Goal: Task Accomplishment & Management: Complete application form

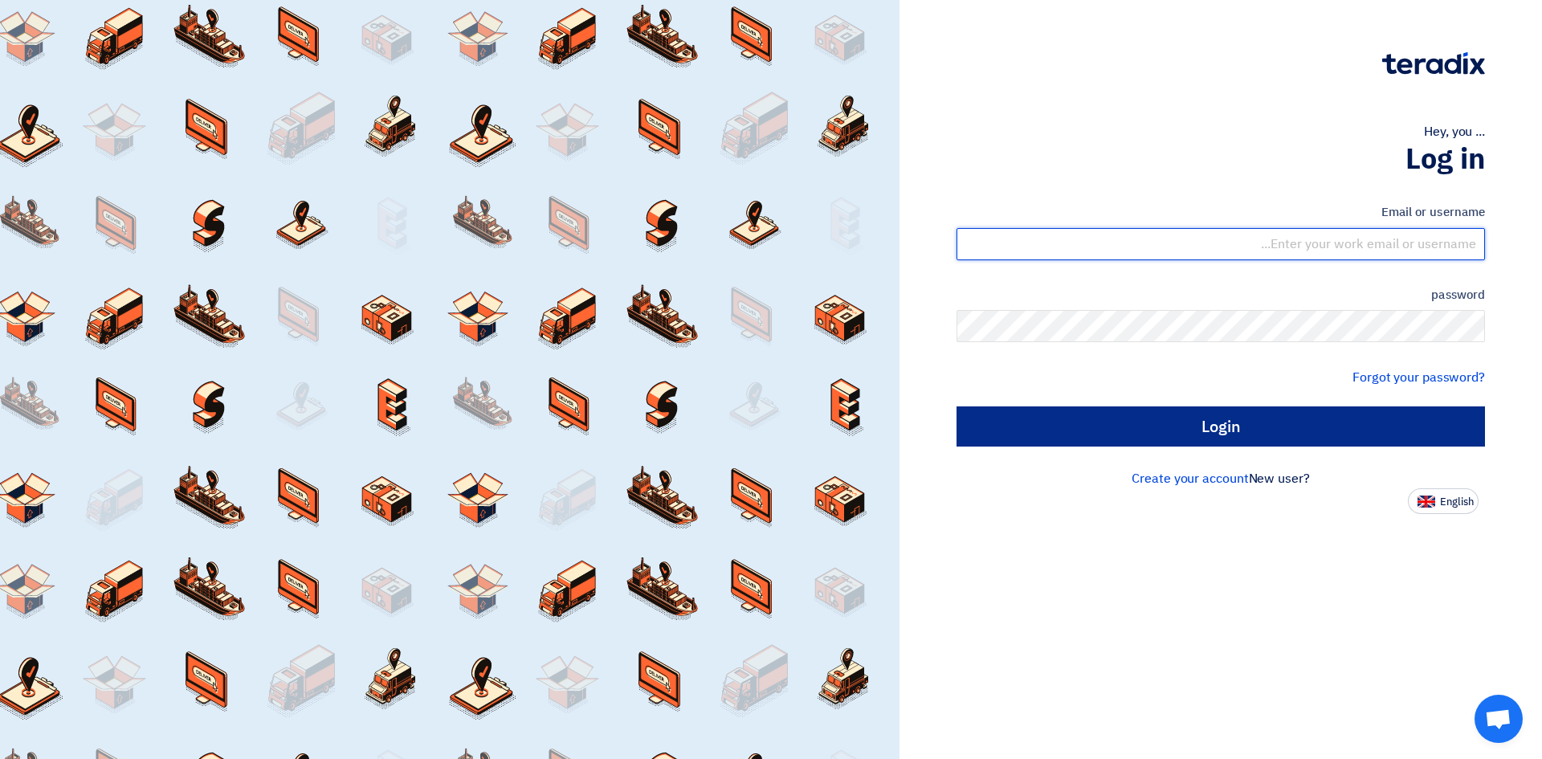
type input "[EMAIL_ADDRESS][PERSON_NAME][DOMAIN_NAME]"
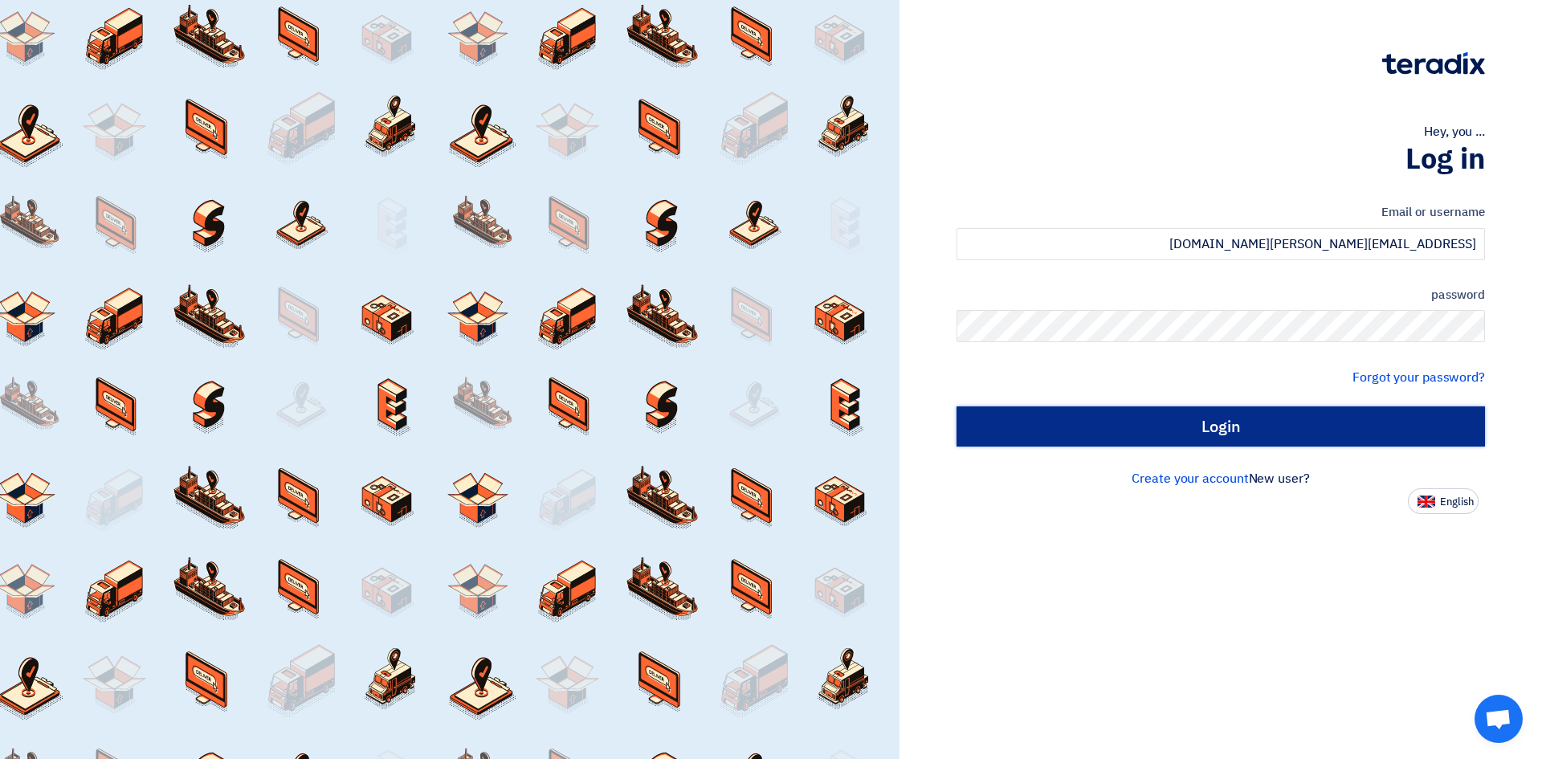
click at [1225, 426] on input "Login" at bounding box center [1220, 426] width 528 height 40
type input "Sign in"
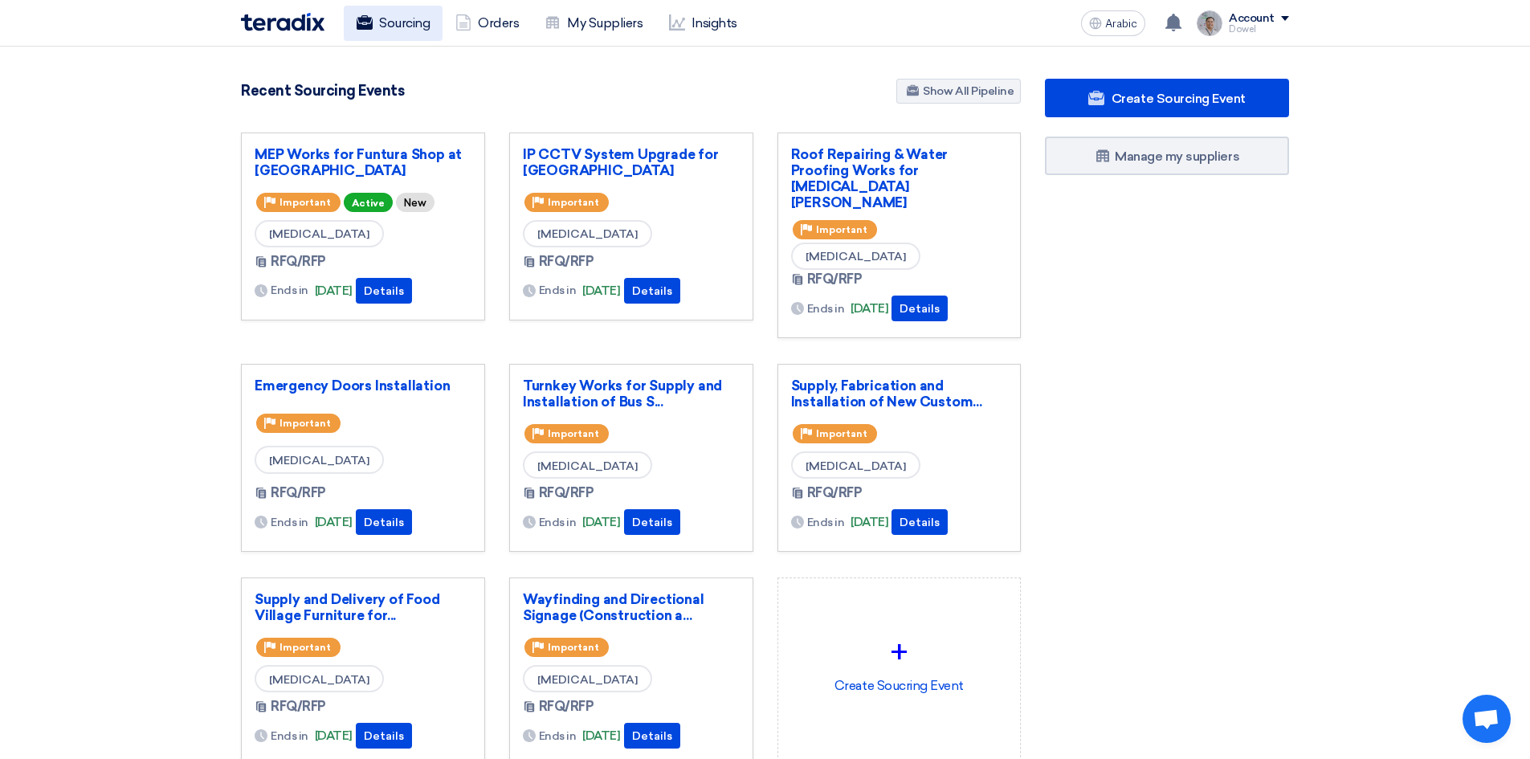
click at [405, 24] on font "Sourcing" at bounding box center [404, 22] width 51 height 15
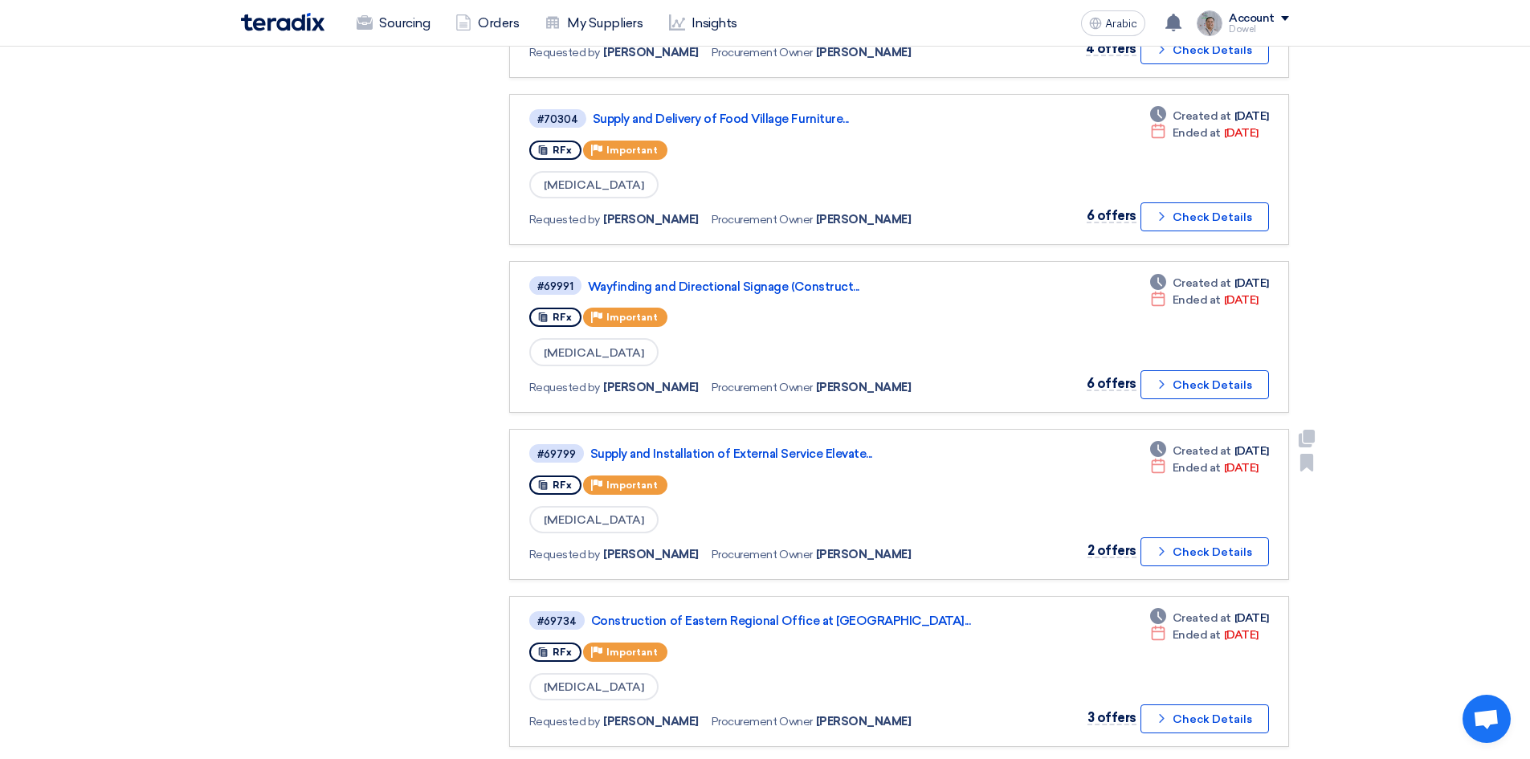
scroll to position [1124, 0]
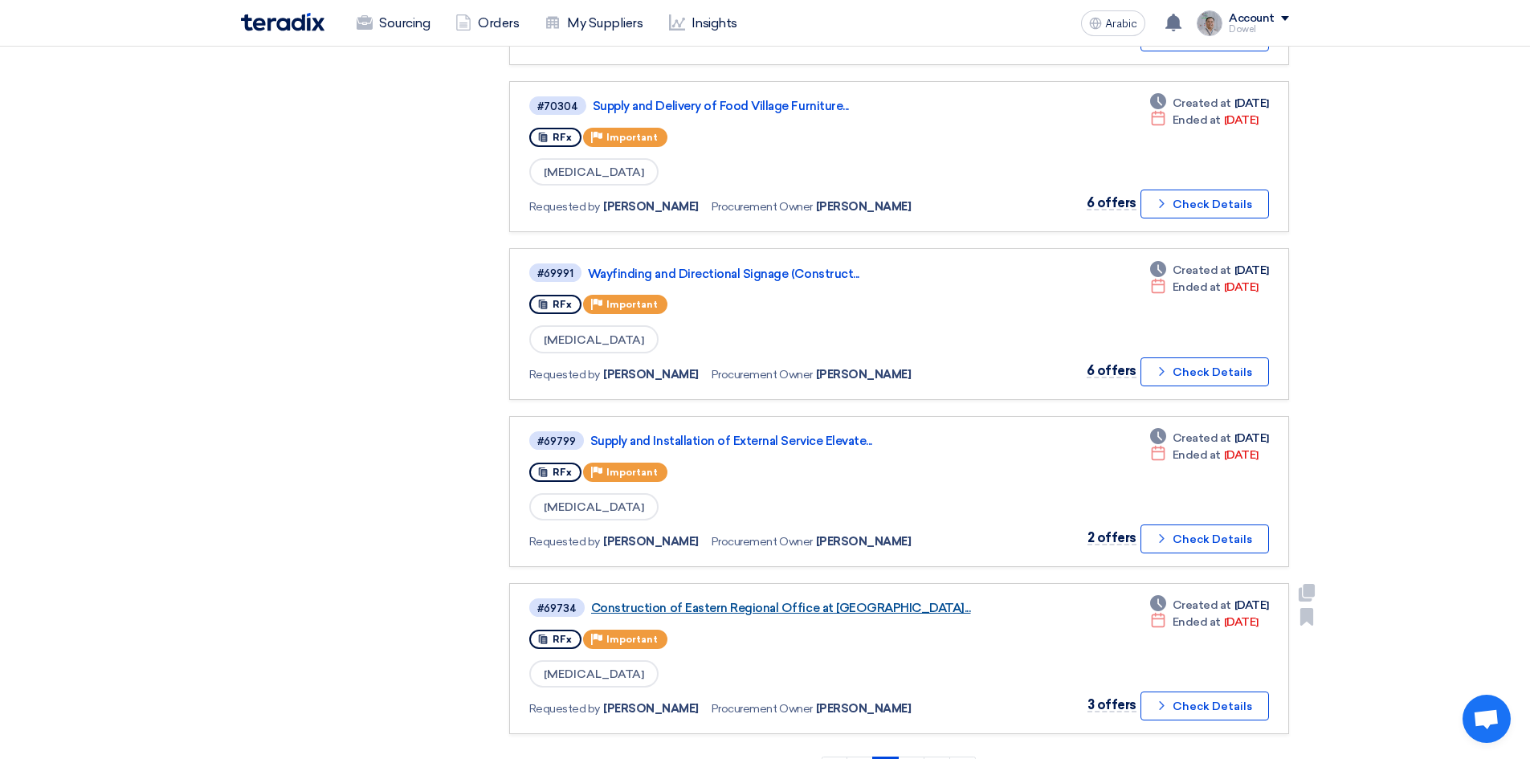
click at [719, 609] on font "Construction of Eastern Regional Office at Na..." at bounding box center [781, 608] width 380 height 14
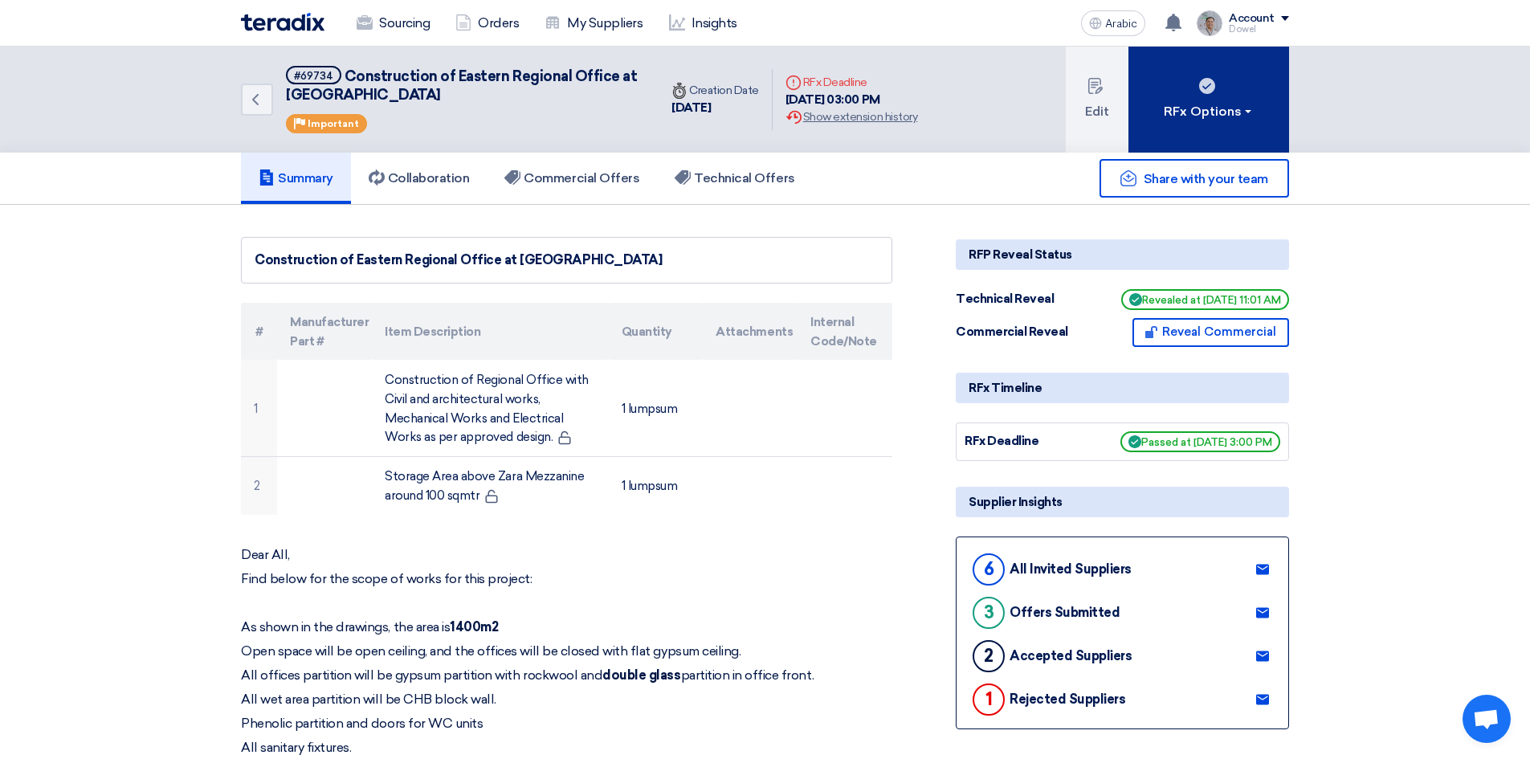
click at [1214, 96] on button "RFx Options" at bounding box center [1208, 100] width 161 height 106
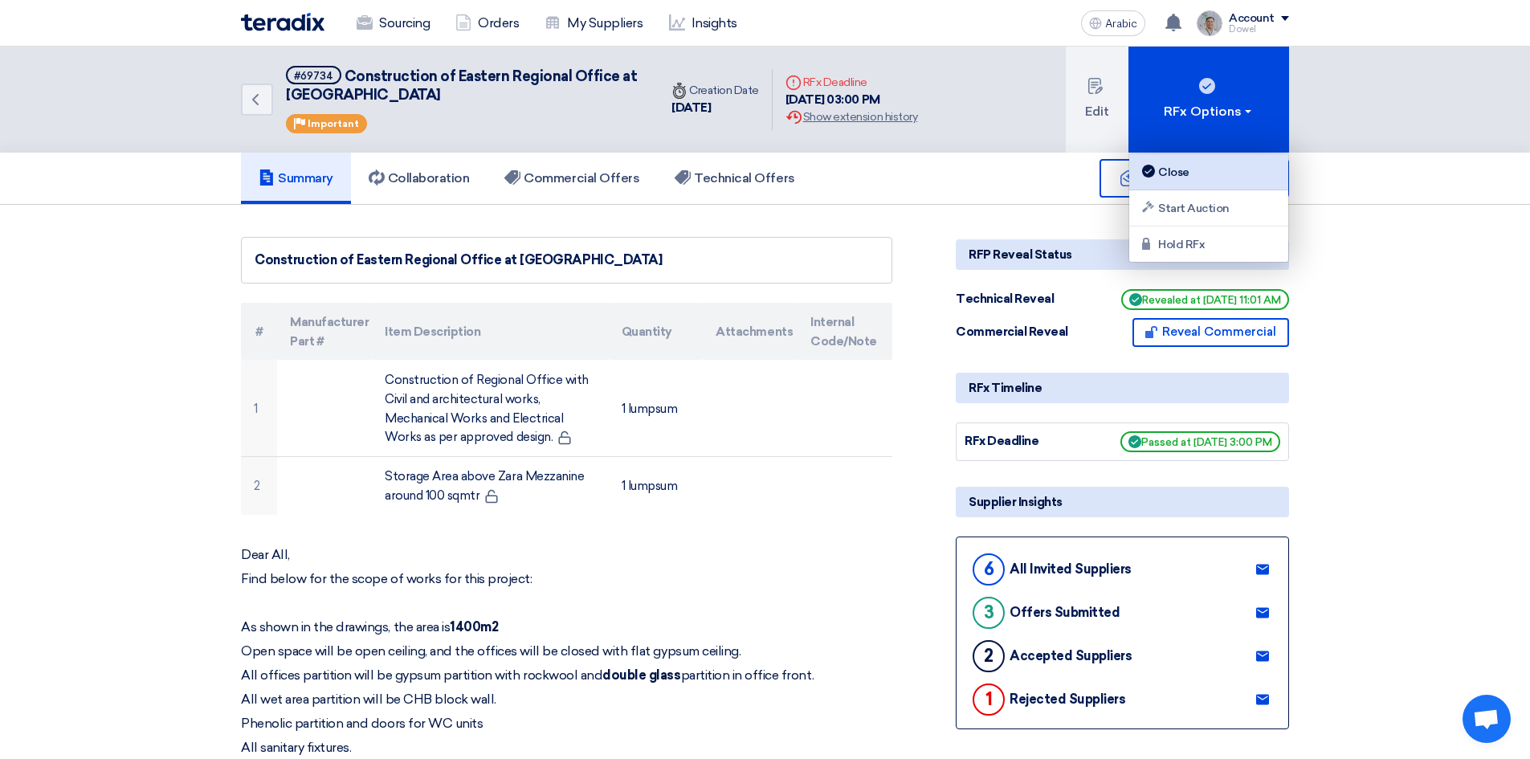
click at [1178, 170] on font "Close" at bounding box center [1173, 172] width 31 height 14
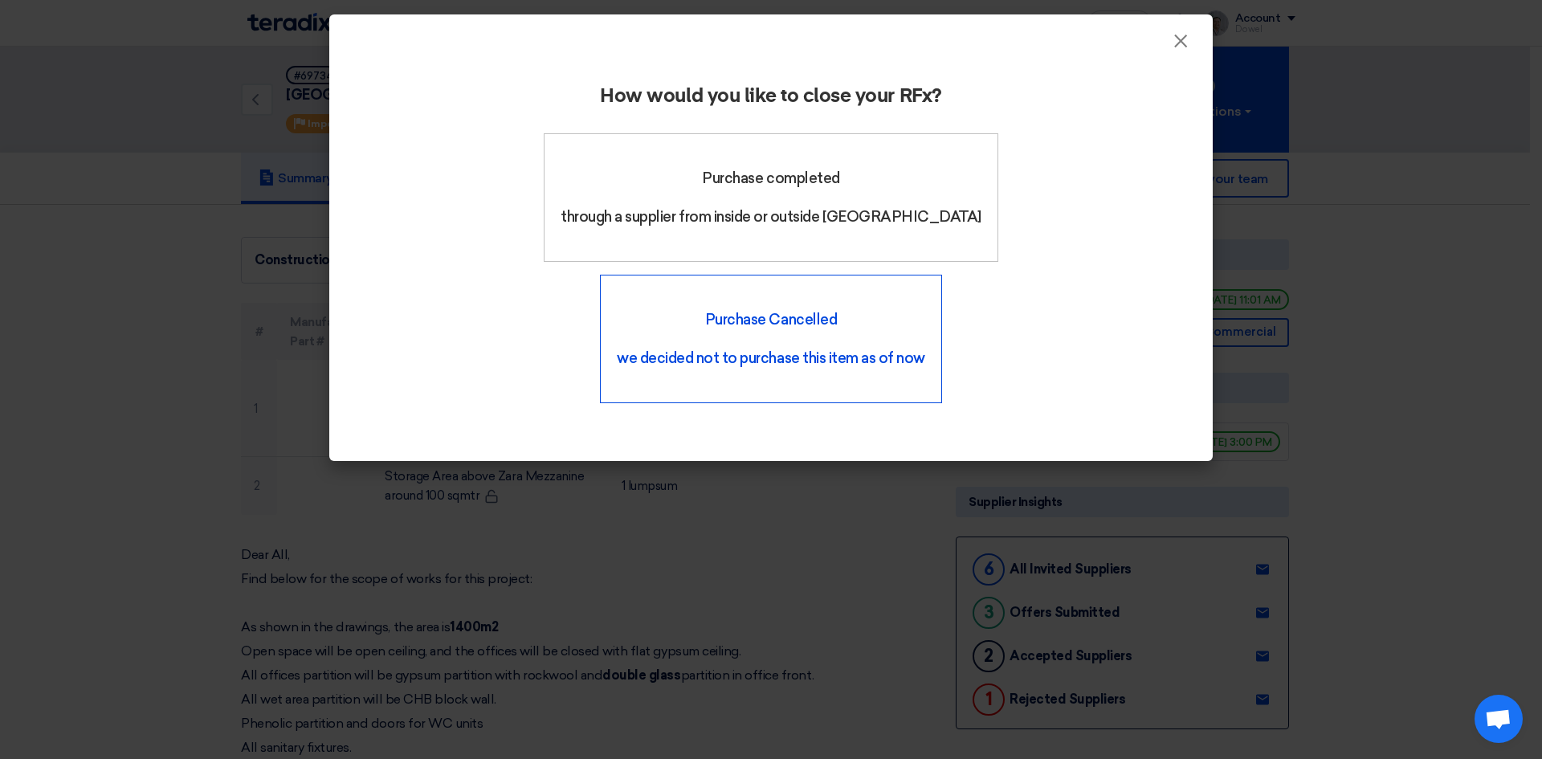
click at [942, 275] on div "Purchase Cancelled we decided not to purchase this item as of now" at bounding box center [771, 339] width 342 height 128
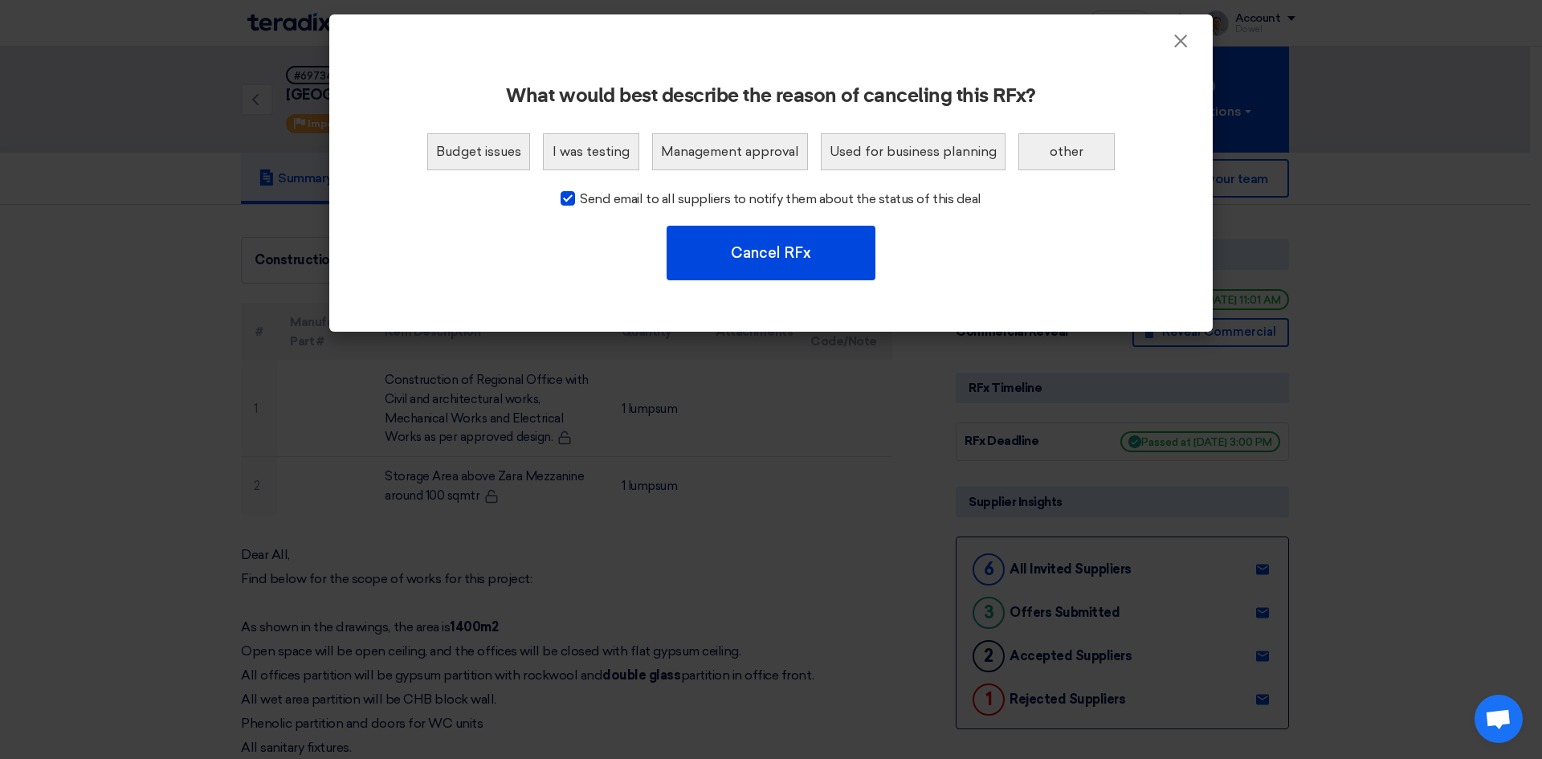
click at [575, 202] on div at bounding box center [567, 198] width 14 height 14
click at [580, 200] on input "Send email to all suppliers to notify them about the status of this deal" at bounding box center [585, 195] width 10 height 10
checkbox input "false"
click at [1053, 157] on font "other" at bounding box center [1067, 151] width 34 height 15
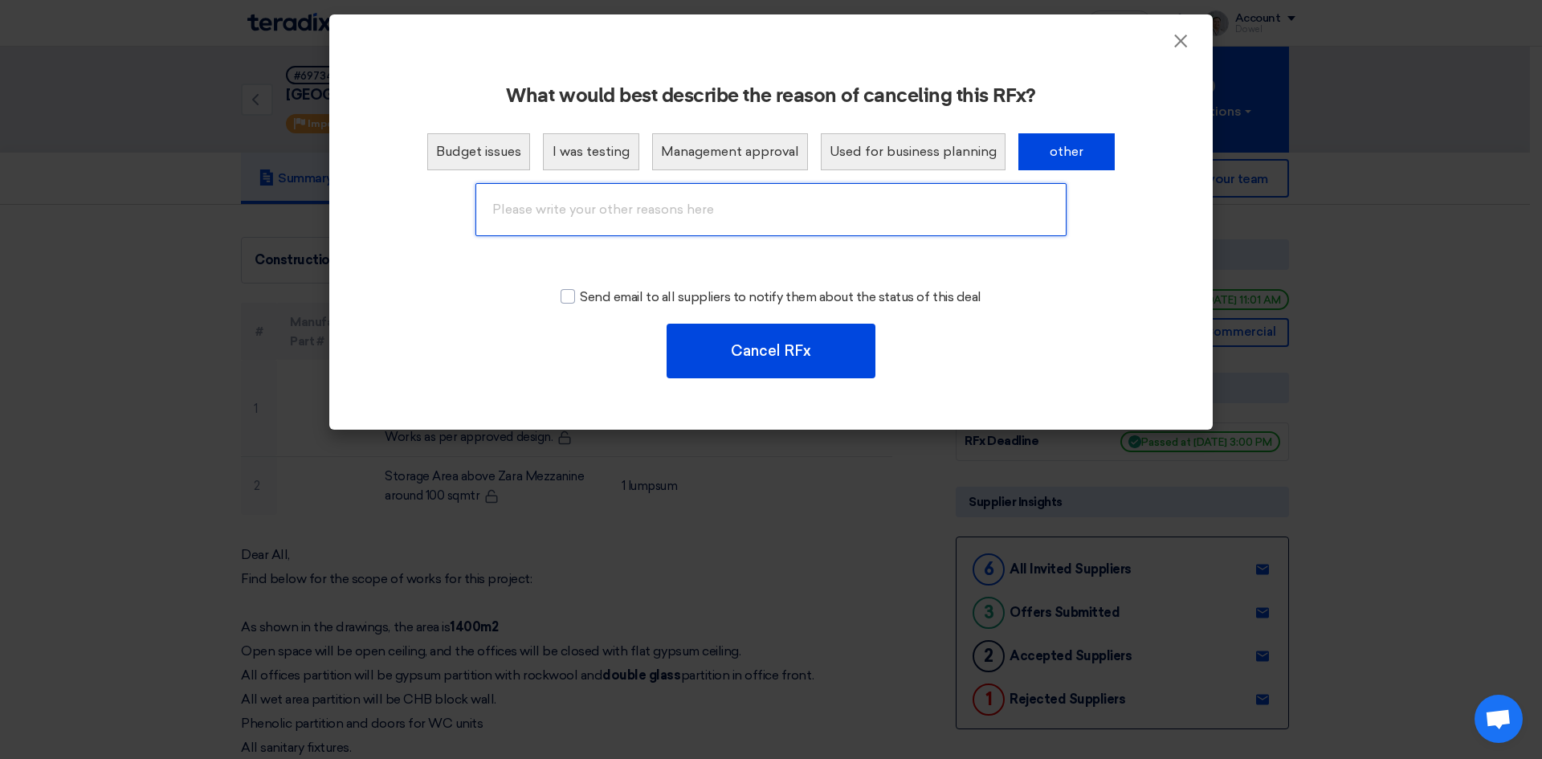
click at [731, 220] on input "text" at bounding box center [770, 209] width 591 height 53
click at [690, 211] on input "RE-Issue as per the updated drawigns and scope of works" at bounding box center [770, 209] width 591 height 53
click at [508, 206] on input "RE-Issue as per the updated drawings and scope of works" at bounding box center [770, 209] width 591 height 53
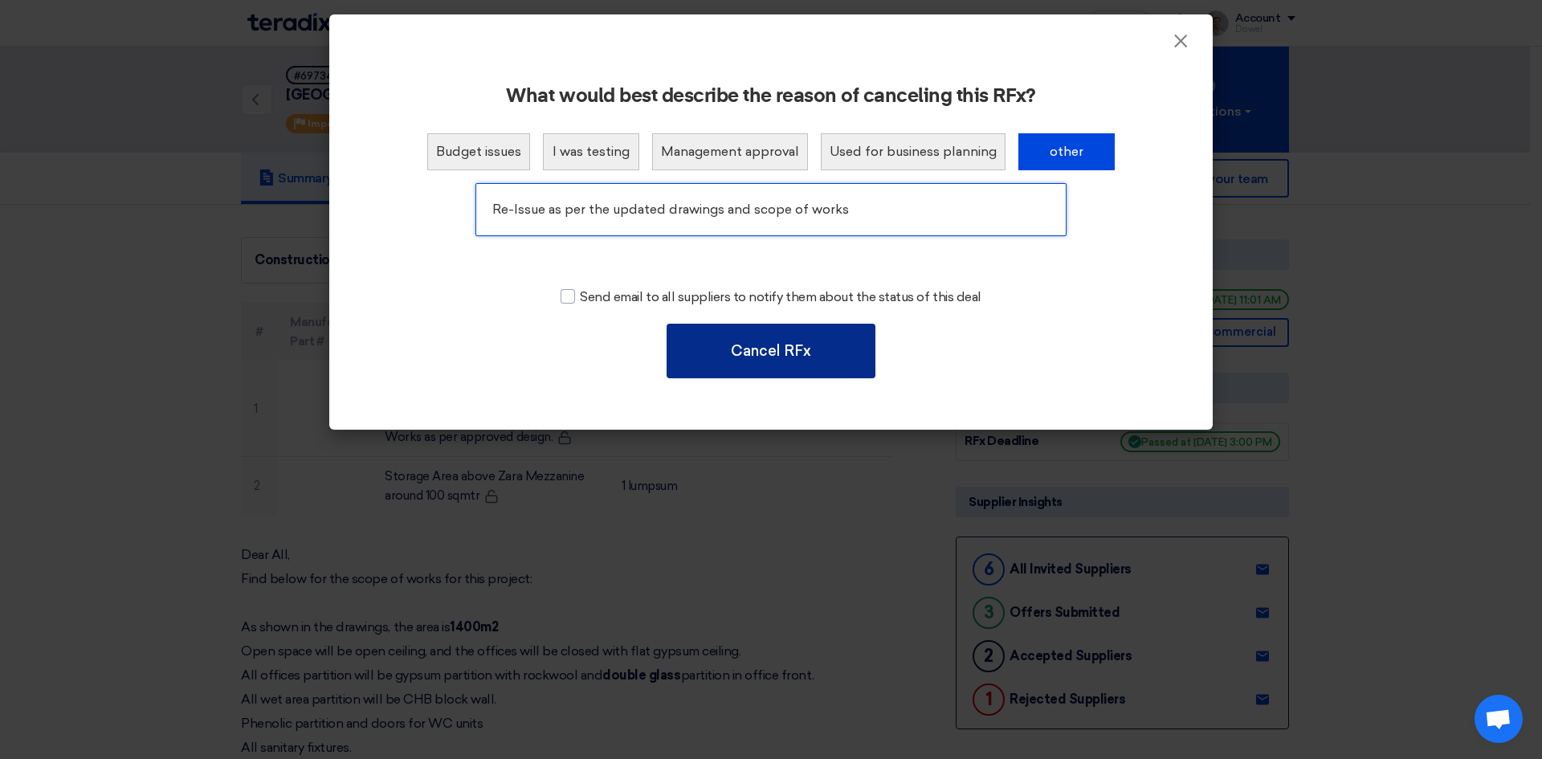
type input "Re-Issue as per the updated drawings and scope of works"
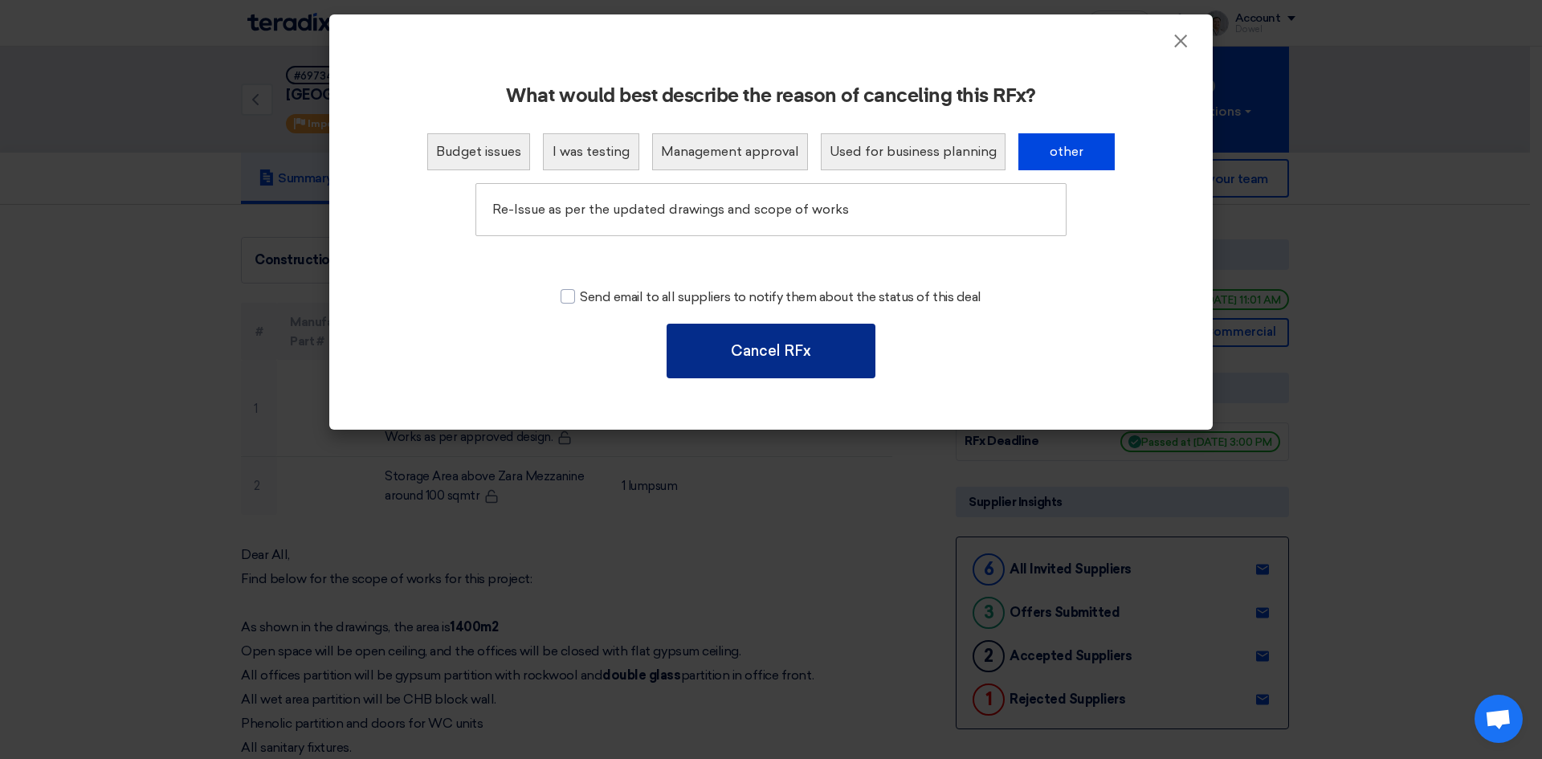
click at [782, 353] on font "Cancel RFx" at bounding box center [771, 351] width 80 height 18
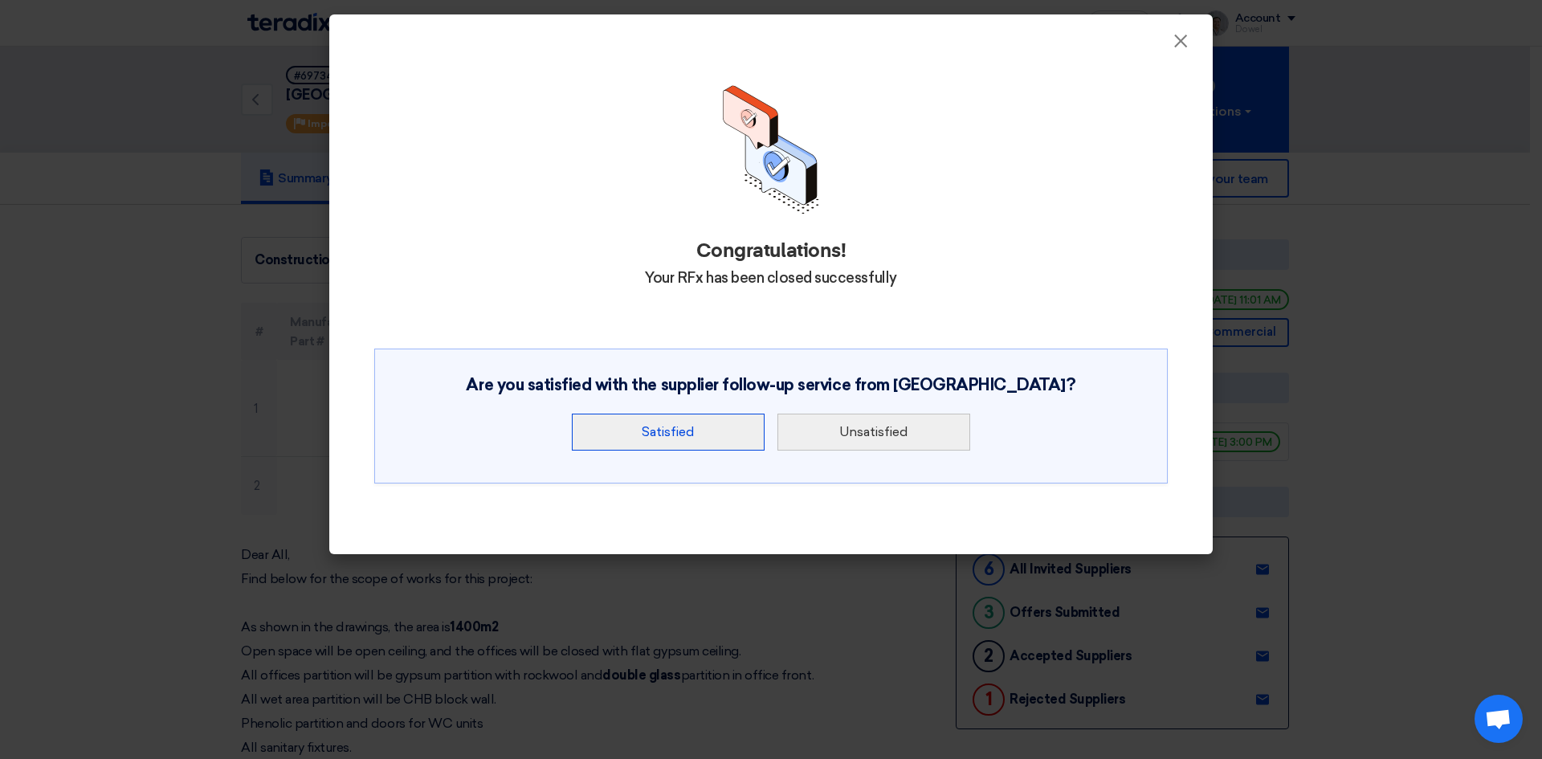
click at [684, 432] on font "Satisfied" at bounding box center [668, 431] width 53 height 15
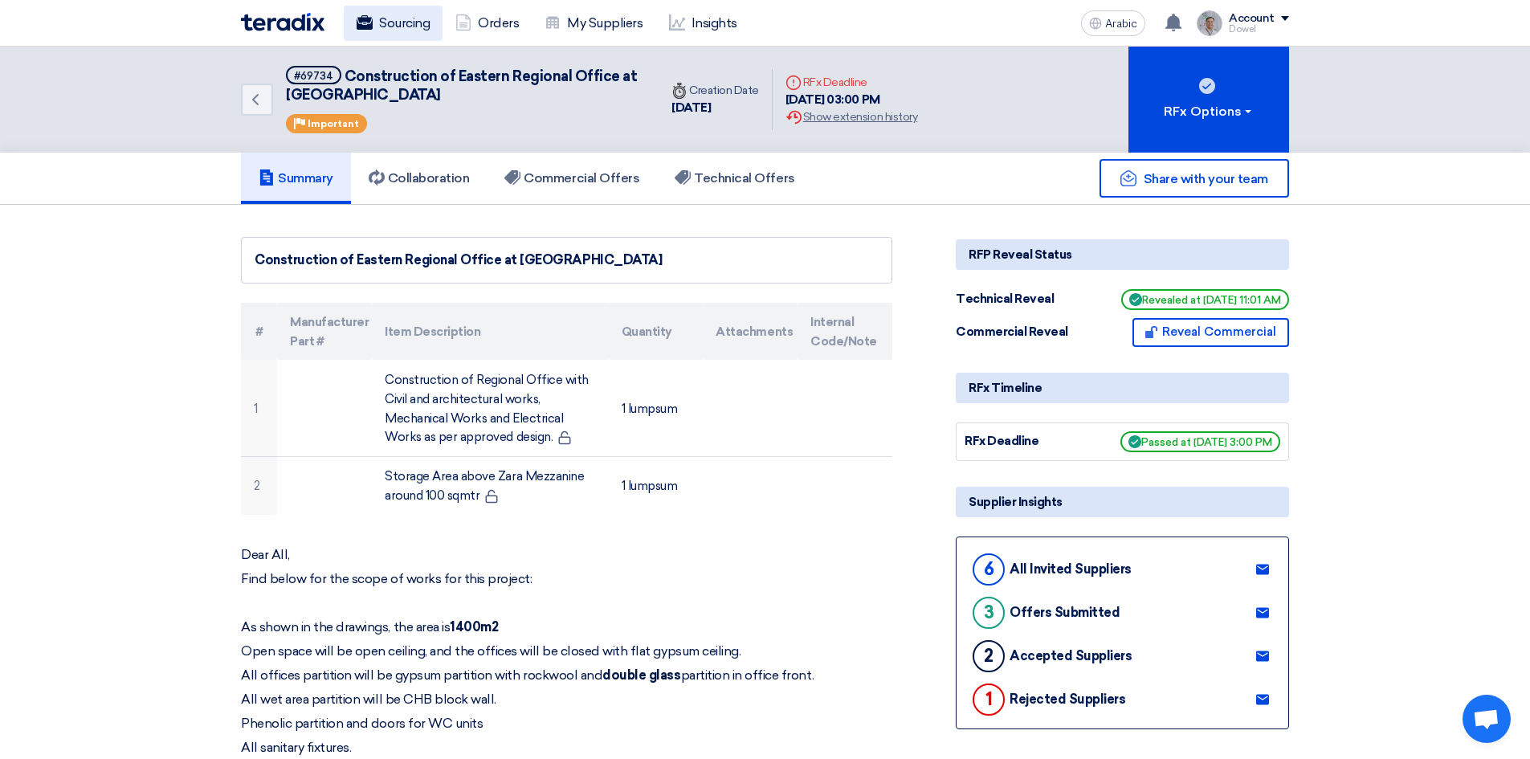
click at [409, 22] on font "Sourcing" at bounding box center [404, 22] width 51 height 15
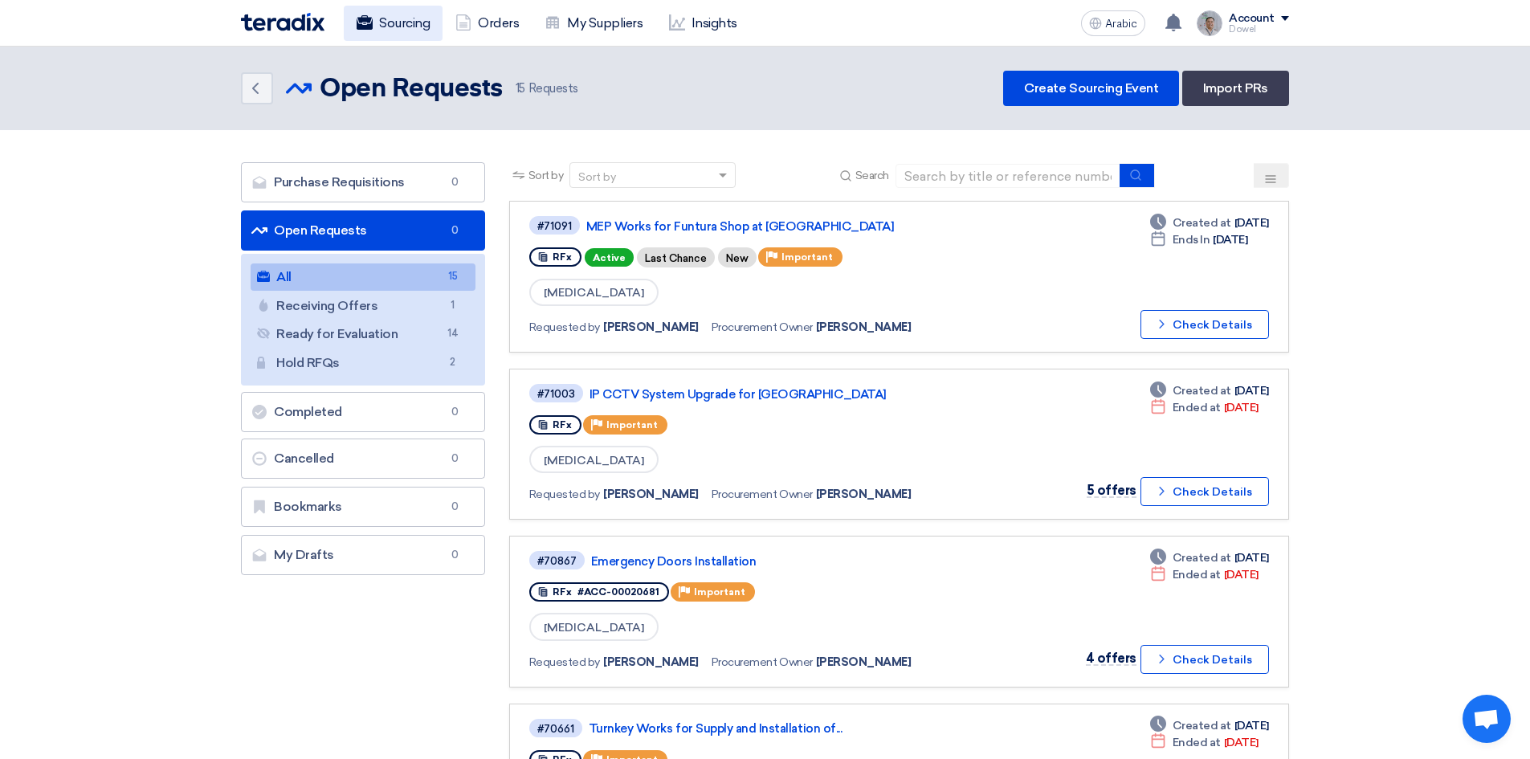
click at [394, 27] on font "Sourcing" at bounding box center [404, 22] width 51 height 15
click at [355, 459] on link "Cancelled Cancelled 0" at bounding box center [363, 458] width 244 height 40
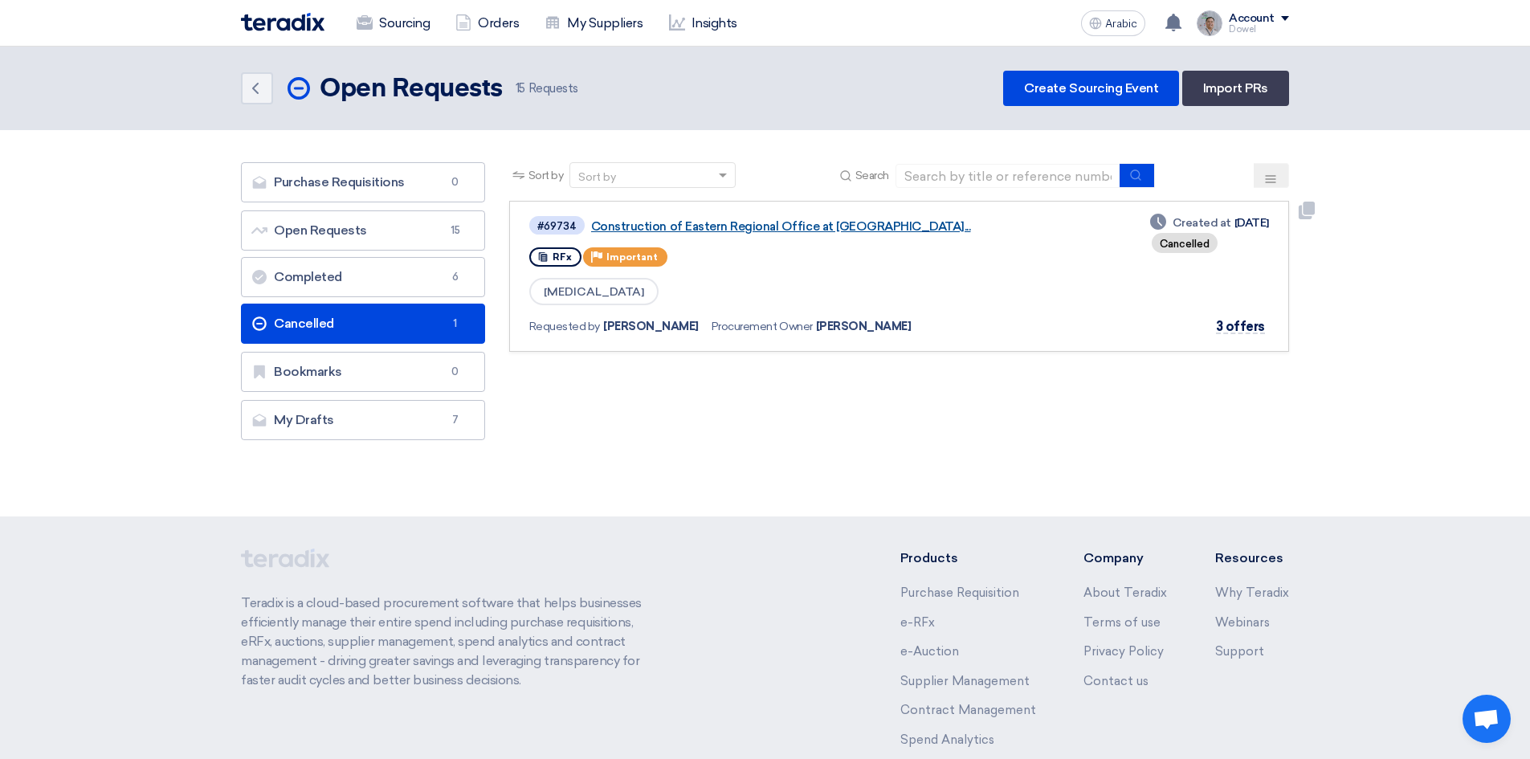
click at [741, 226] on font "Construction of Eastern Regional Office at Na..." at bounding box center [781, 226] width 380 height 14
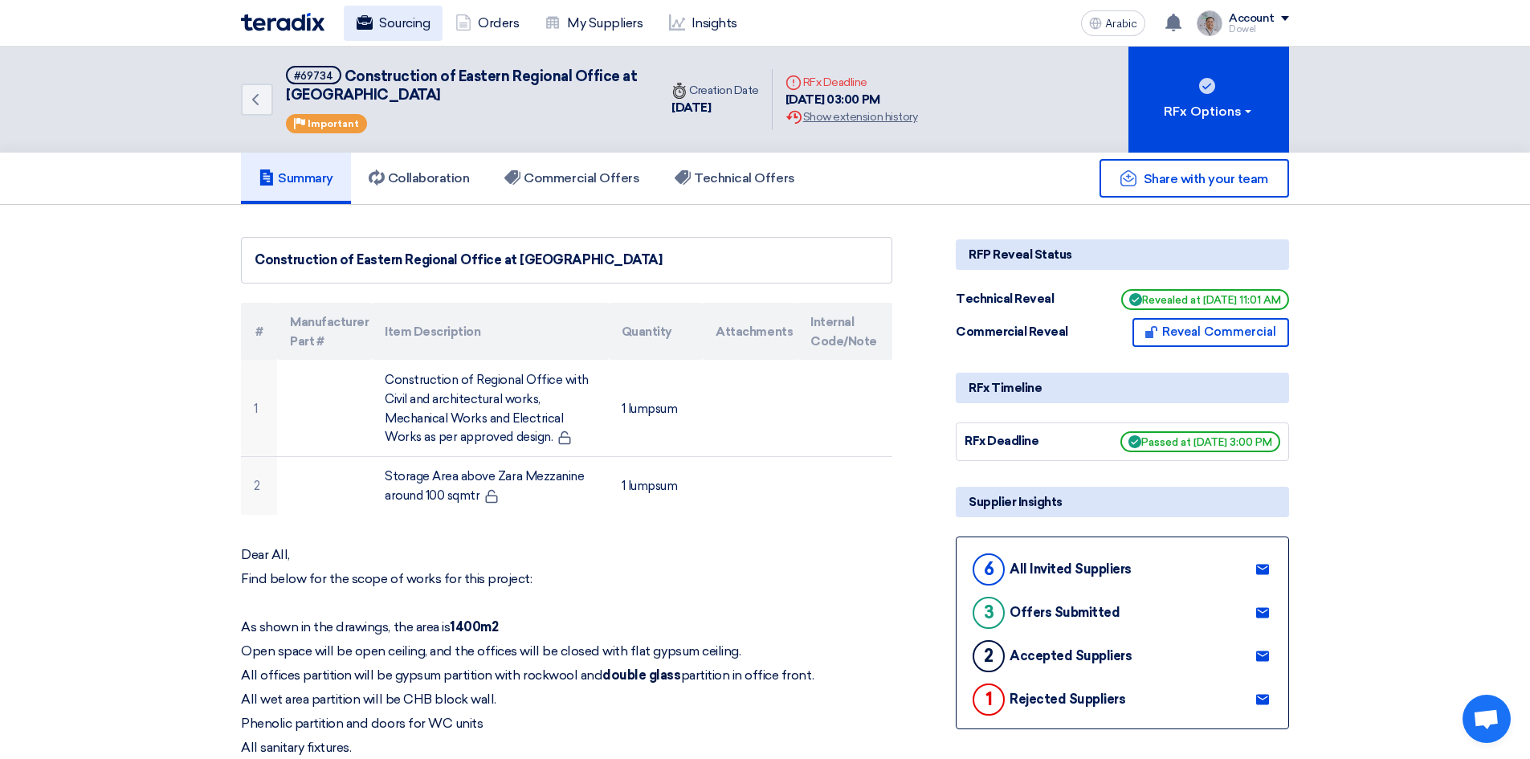
click at [391, 17] on font "Sourcing" at bounding box center [404, 22] width 51 height 15
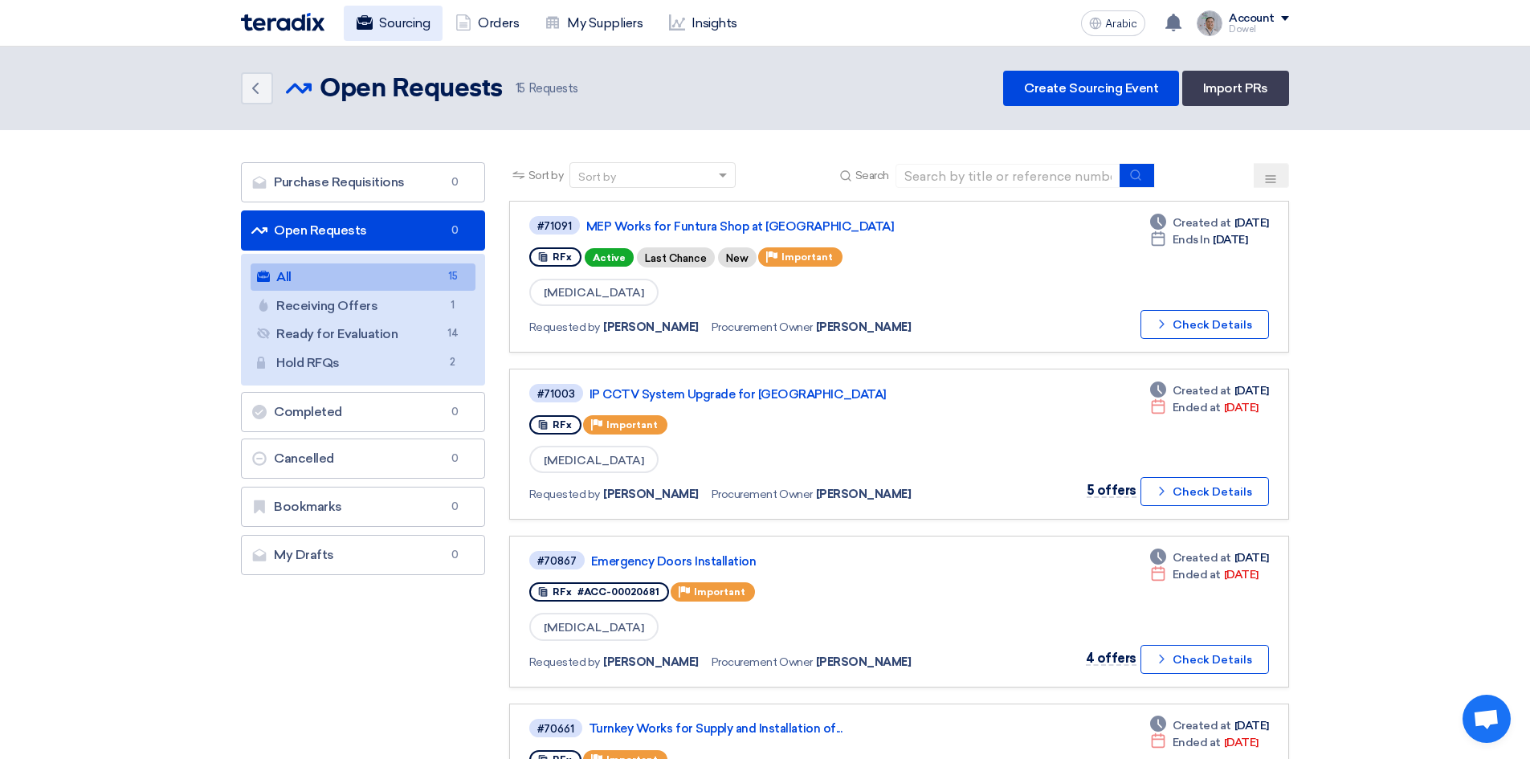
click at [399, 26] on font "Sourcing" at bounding box center [404, 22] width 51 height 15
click at [1088, 92] on font "Create Sourcing Event" at bounding box center [1091, 87] width 134 height 15
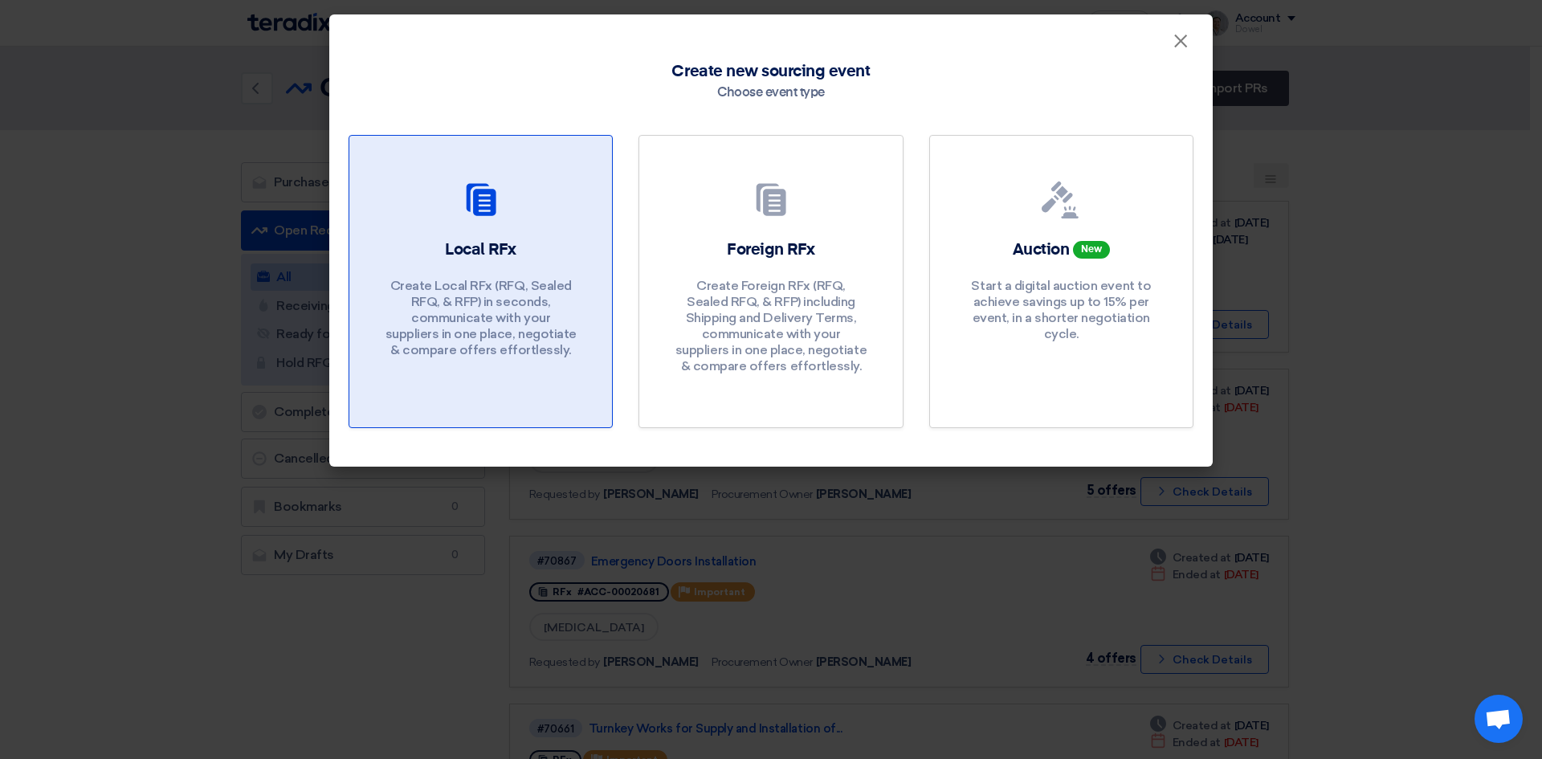
click at [506, 284] on font "Create Local RFx (RFQ, Sealed RFQ, & RFP) in seconds, communicate with your sup…" at bounding box center [480, 317] width 191 height 79
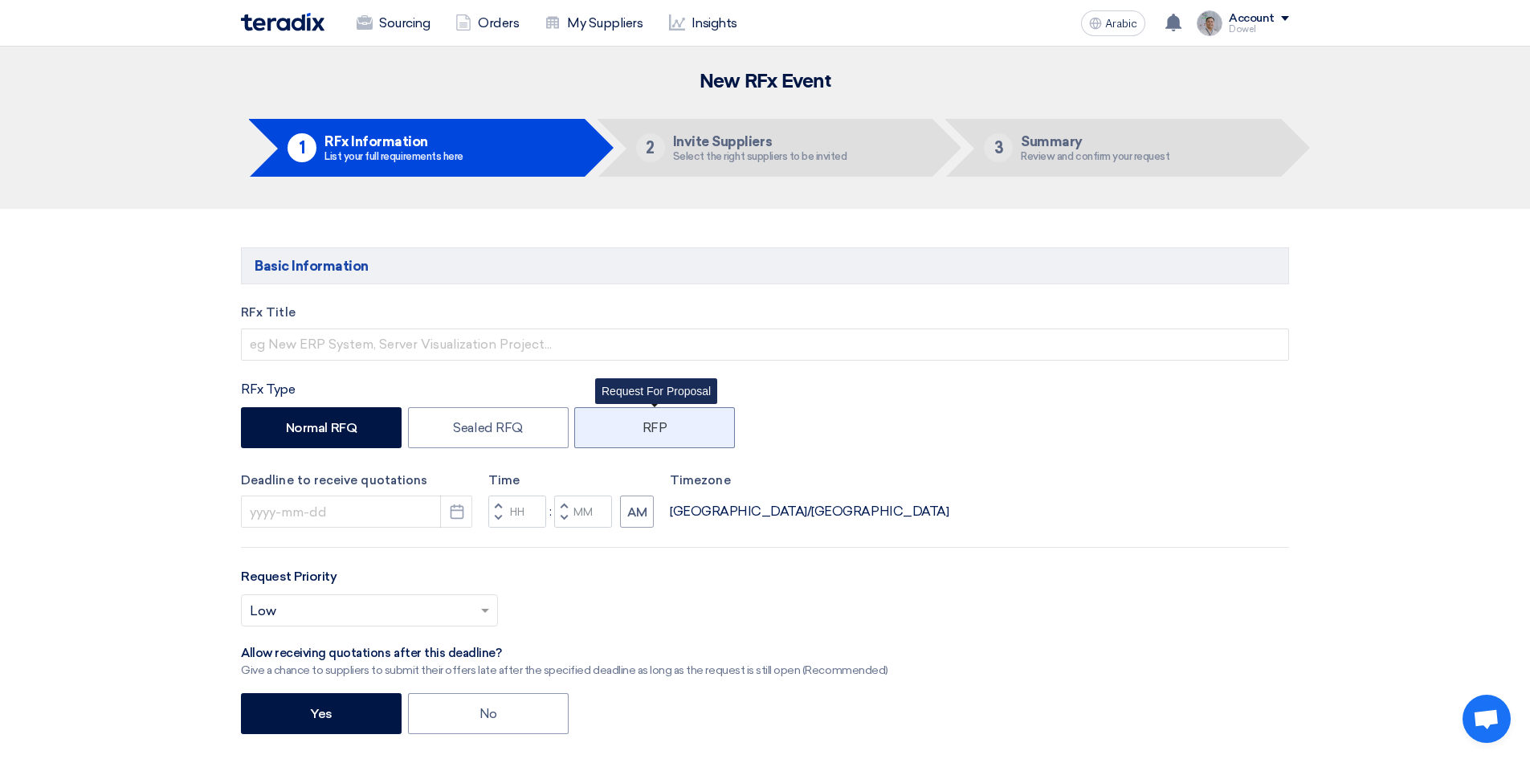
click at [645, 430] on font "RFP" at bounding box center [654, 427] width 25 height 15
click at [645, 430] on input "RFP" at bounding box center [647, 426] width 10 height 10
radio input "true"
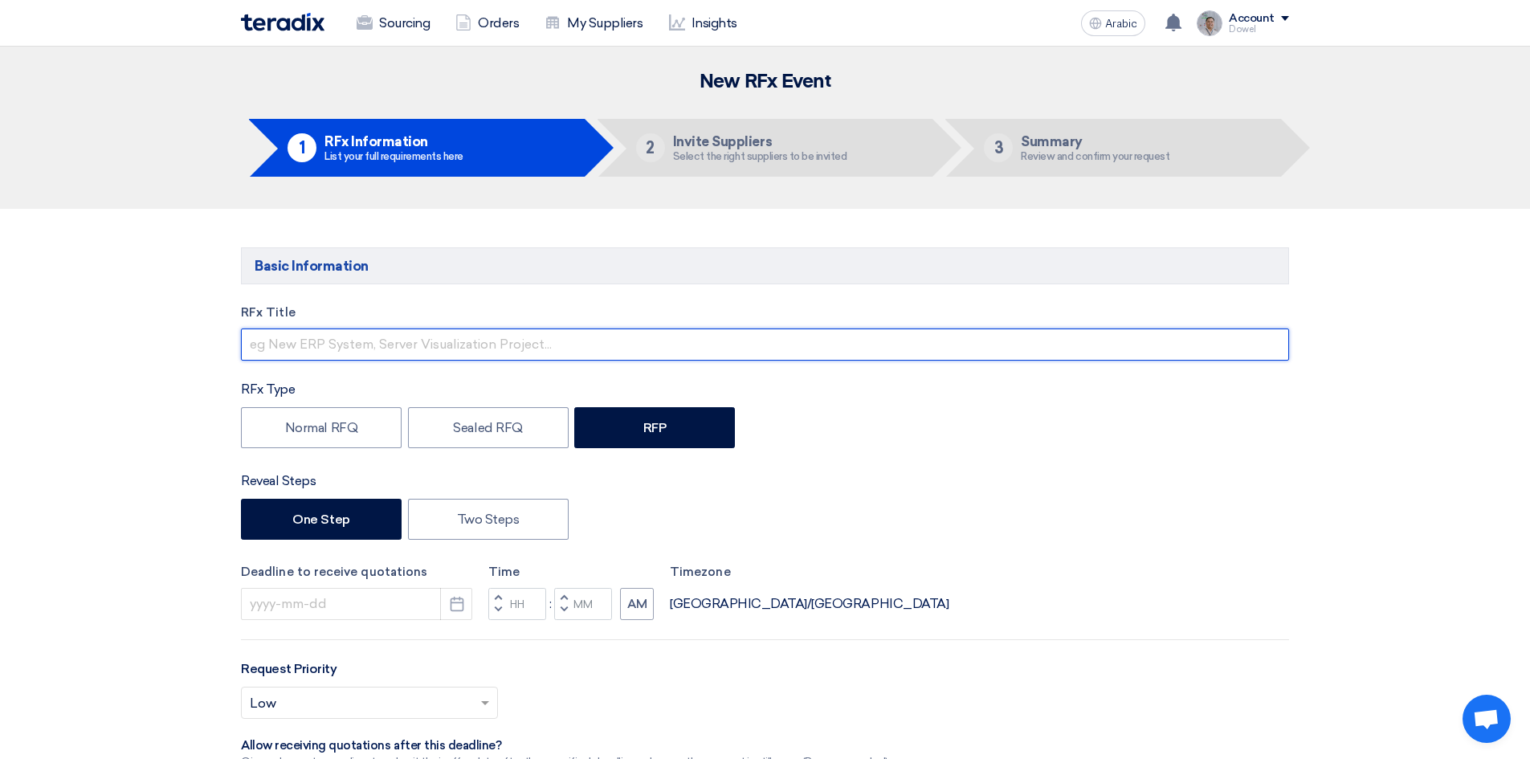
click at [383, 337] on input "text" at bounding box center [765, 344] width 1048 height 32
click at [594, 345] on input "Renovation Works for Toilets at Cenomi HQ - U Walk - RIydh" at bounding box center [765, 344] width 1048 height 32
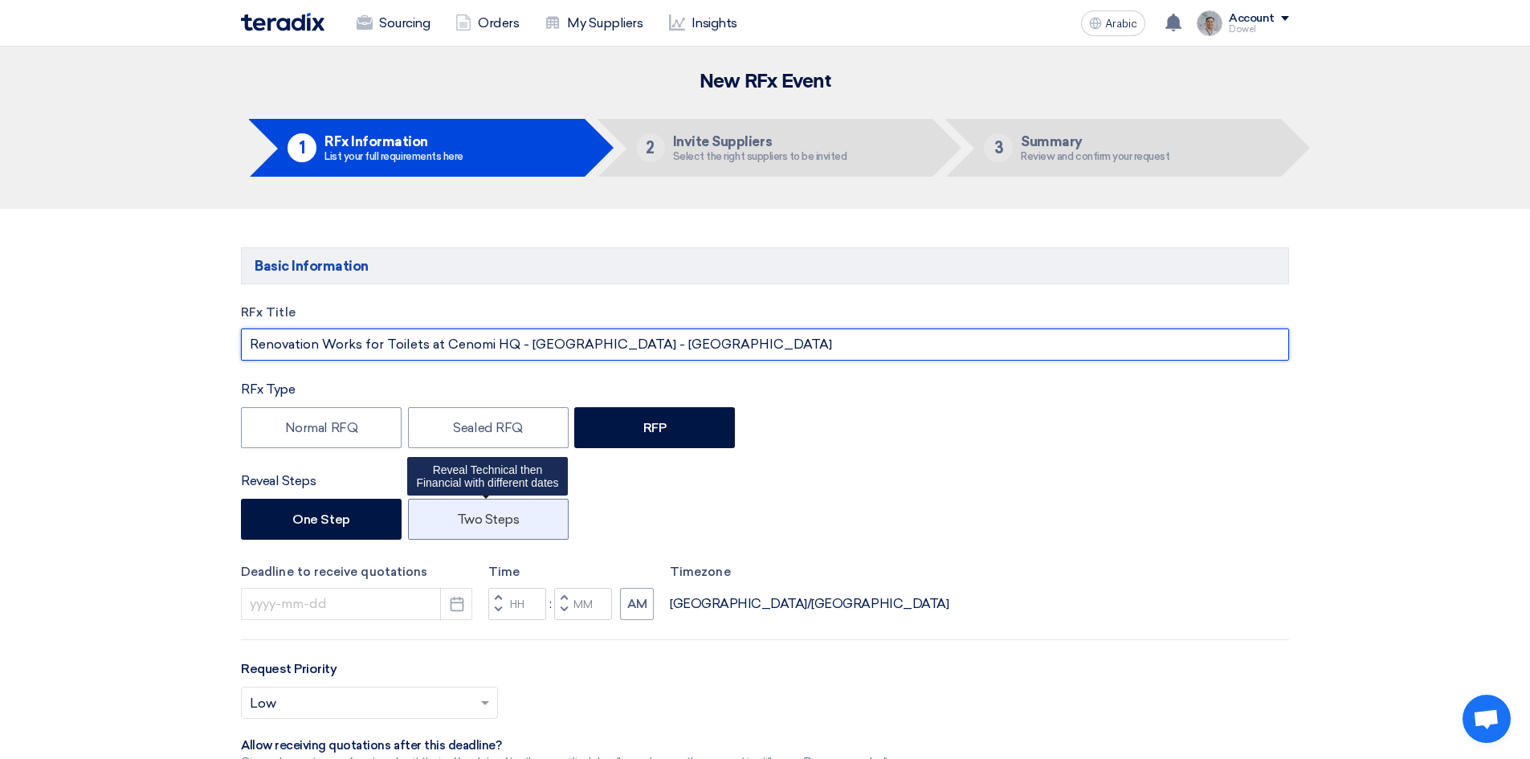
type input "Renovation Works for Toilets at Cenomi HQ - U Walk - Riyadh"
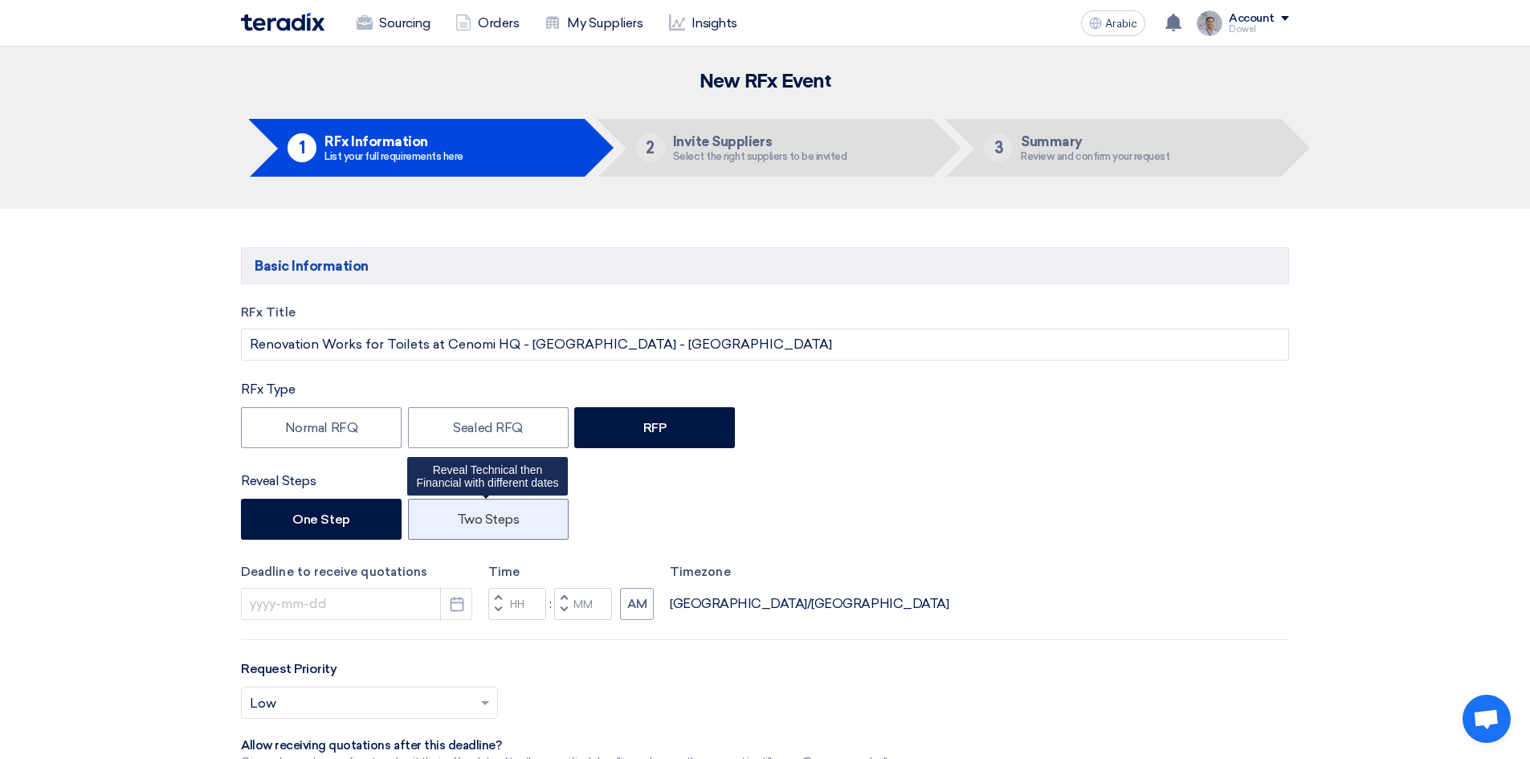
click at [497, 516] on font "Two Steps" at bounding box center [488, 519] width 63 height 15
click at [467, 516] on input "Two Steps" at bounding box center [462, 517] width 10 height 10
radio input "true"
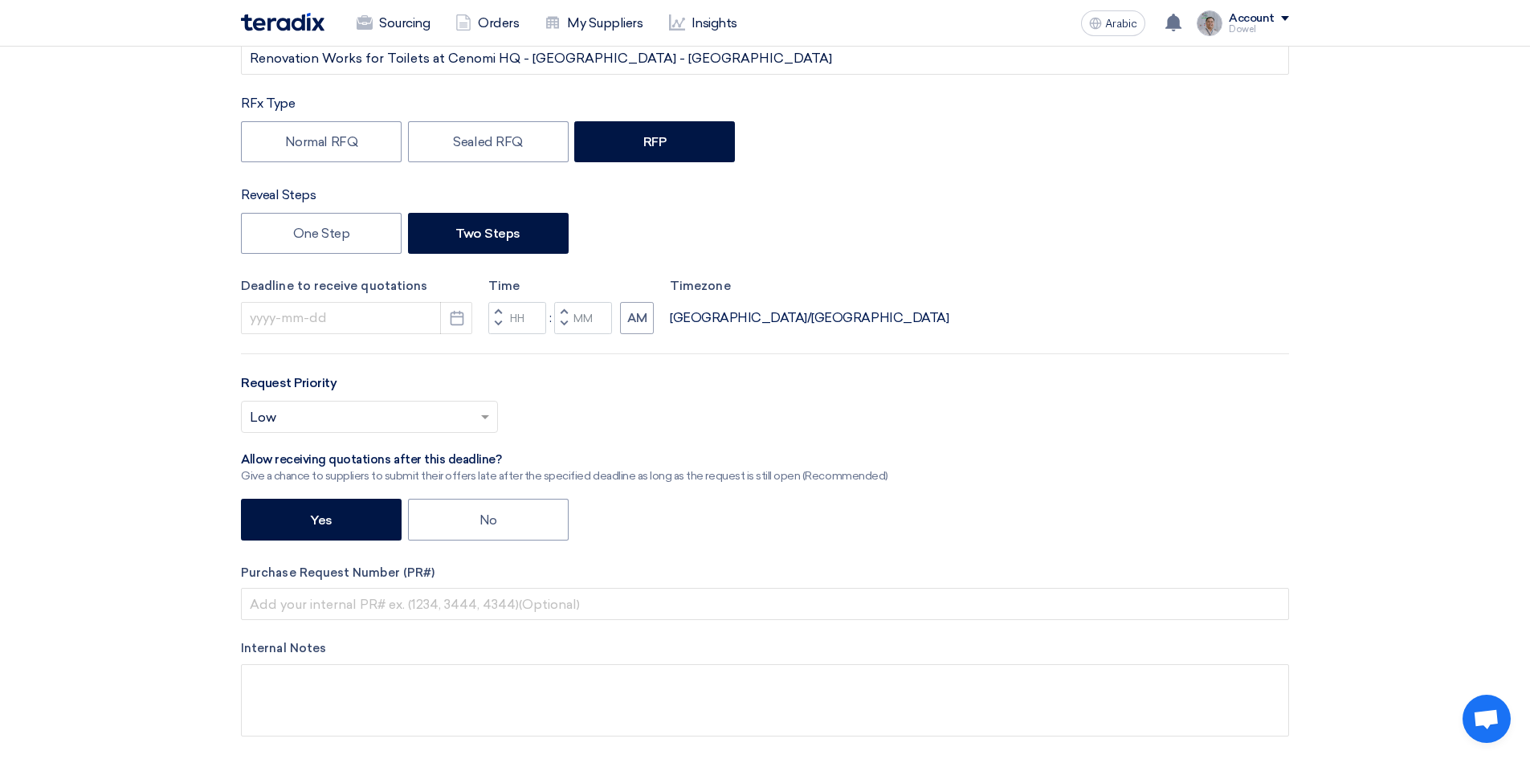
scroll to position [321, 0]
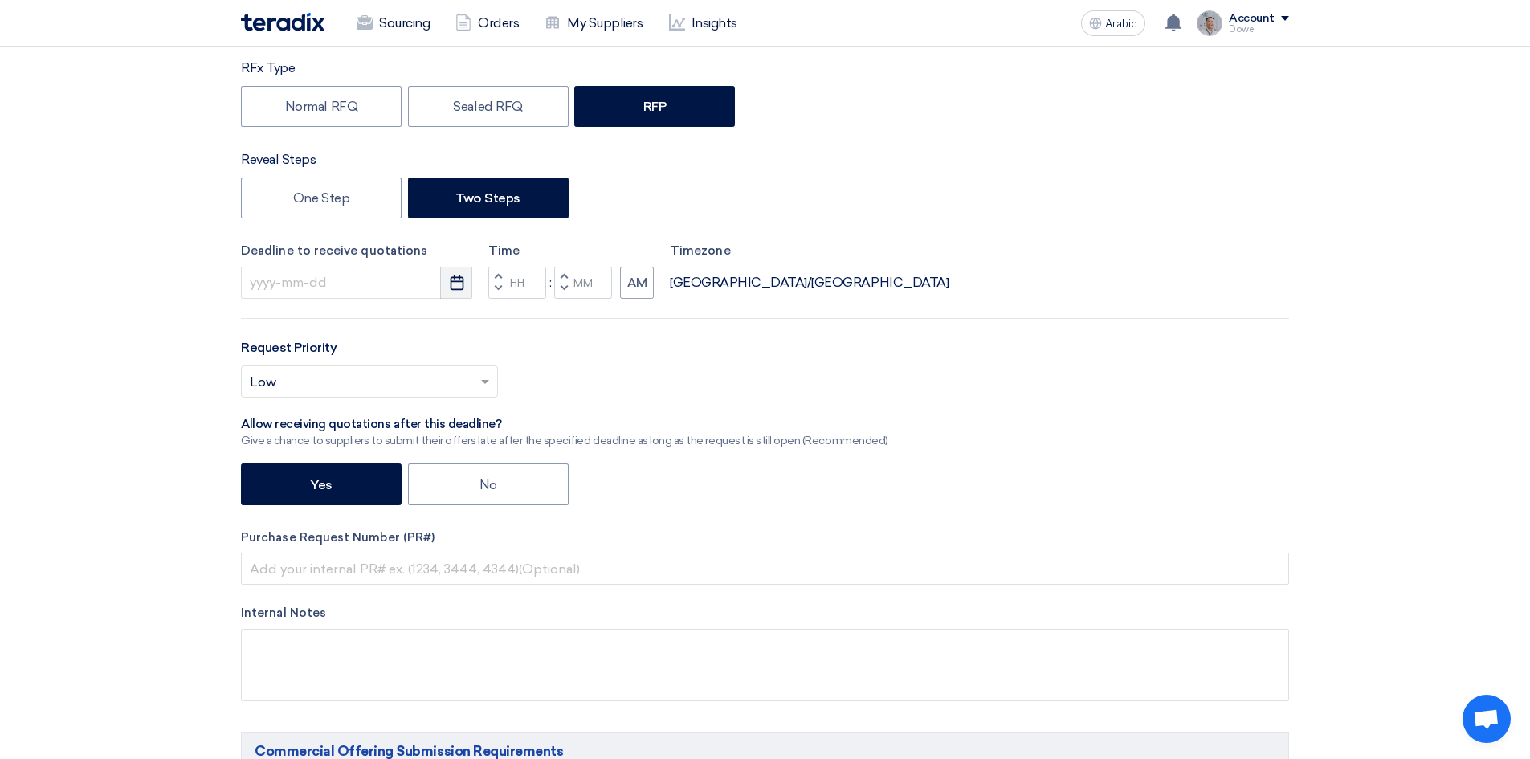
click at [457, 289] on use "button" at bounding box center [457, 282] width 14 height 14
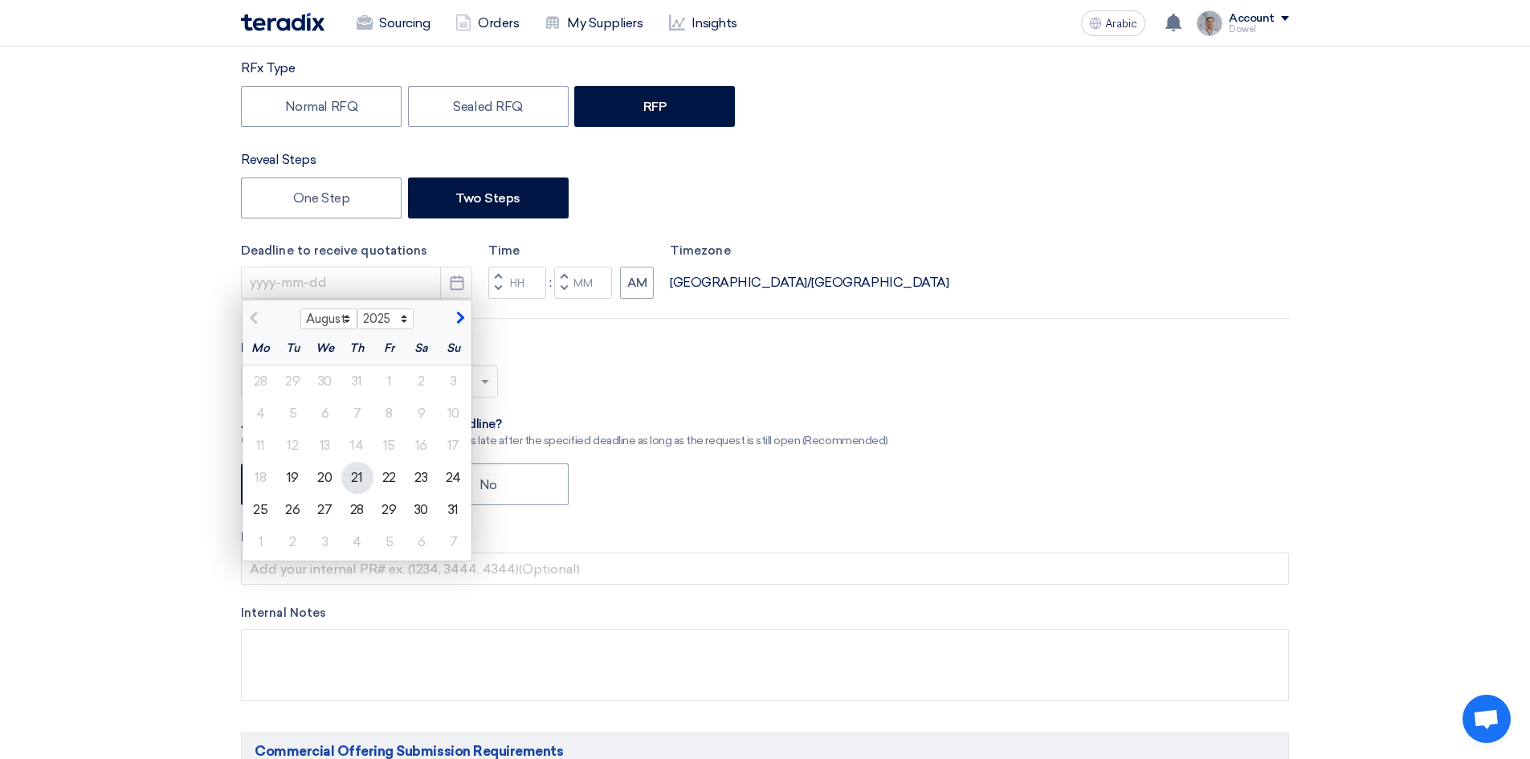
click at [363, 475] on div "21" at bounding box center [357, 478] width 32 height 32
type input "8/21/2025"
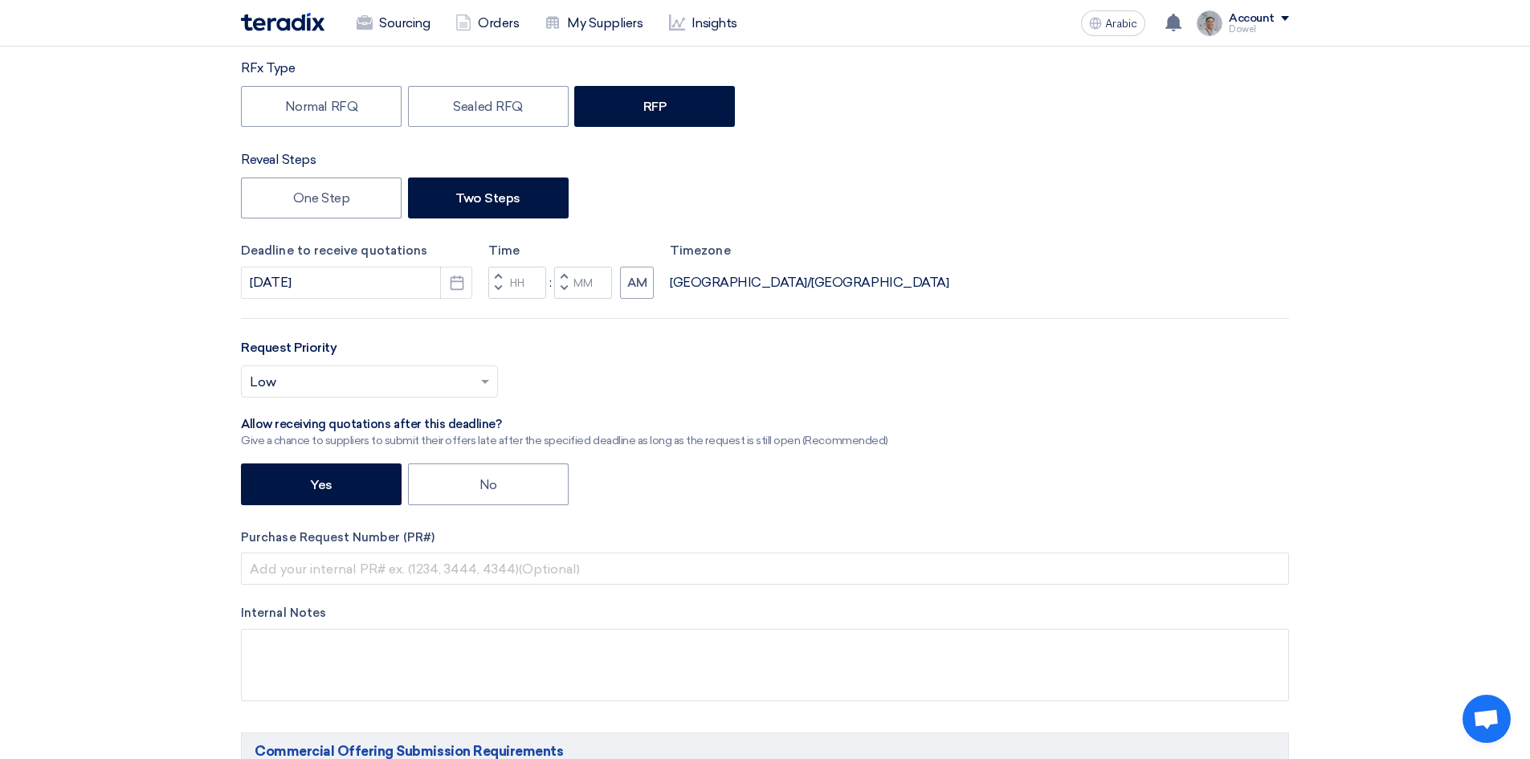
click at [499, 275] on span "button" at bounding box center [498, 276] width 6 height 10
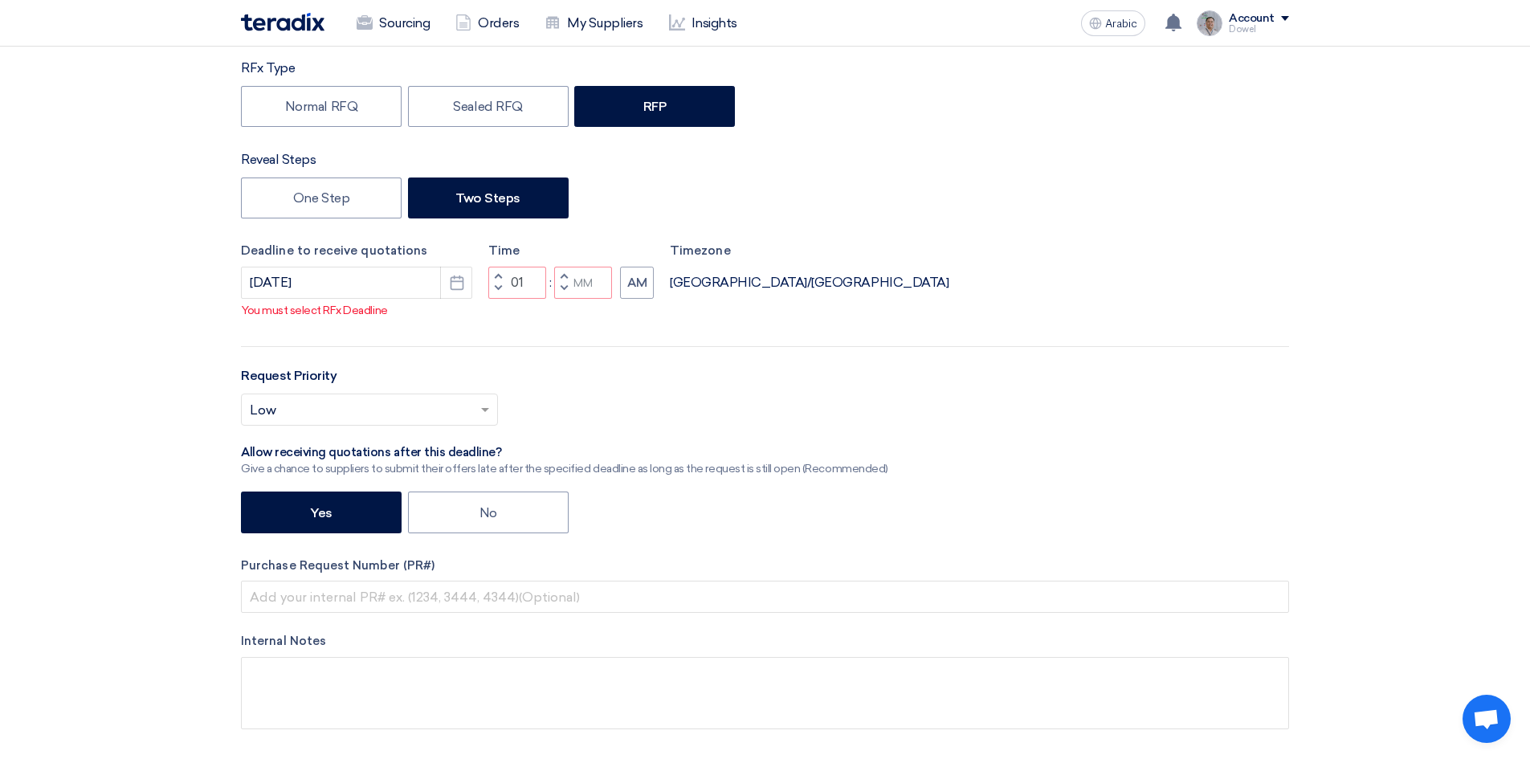
click at [499, 287] on span "button" at bounding box center [498, 288] width 6 height 10
click at [564, 288] on span "button" at bounding box center [564, 288] width 6 height 10
type input "11"
type input "59"
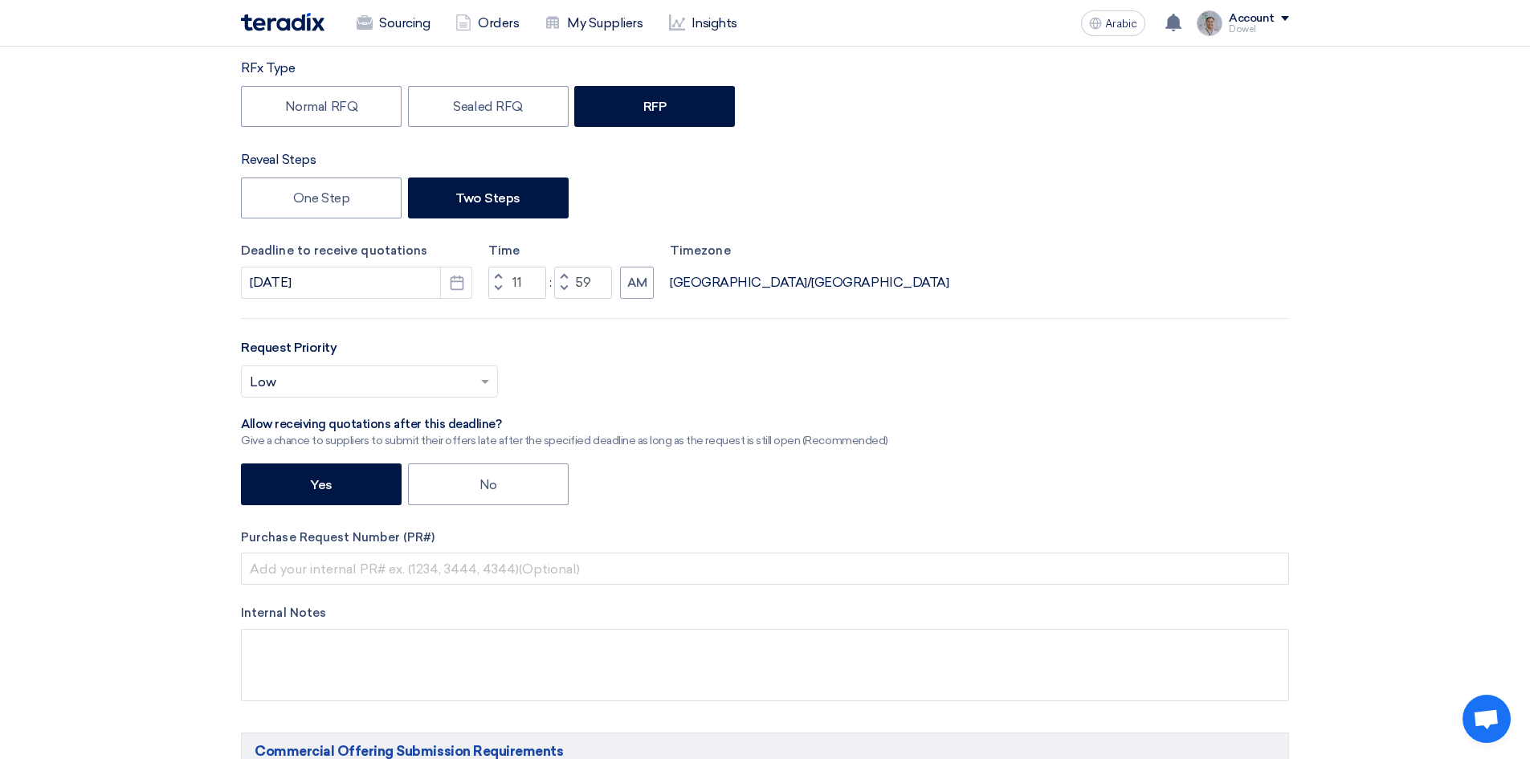
click at [563, 275] on span "button" at bounding box center [564, 276] width 6 height 10
type input "12"
click at [563, 275] on span "button" at bounding box center [564, 276] width 6 height 10
type input "01"
click at [499, 287] on span "button" at bounding box center [498, 288] width 6 height 10
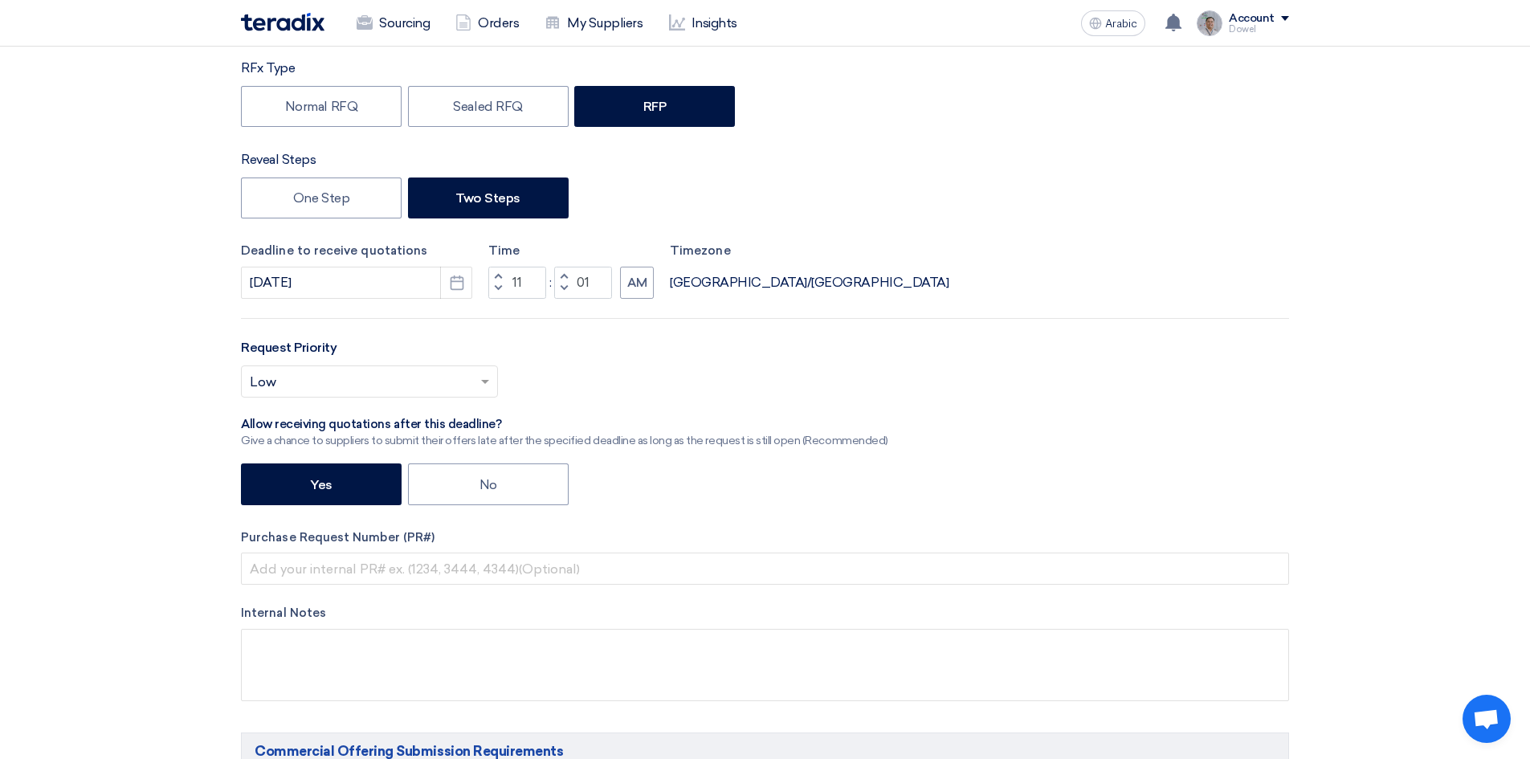
click at [499, 287] on span "button" at bounding box center [498, 288] width 6 height 10
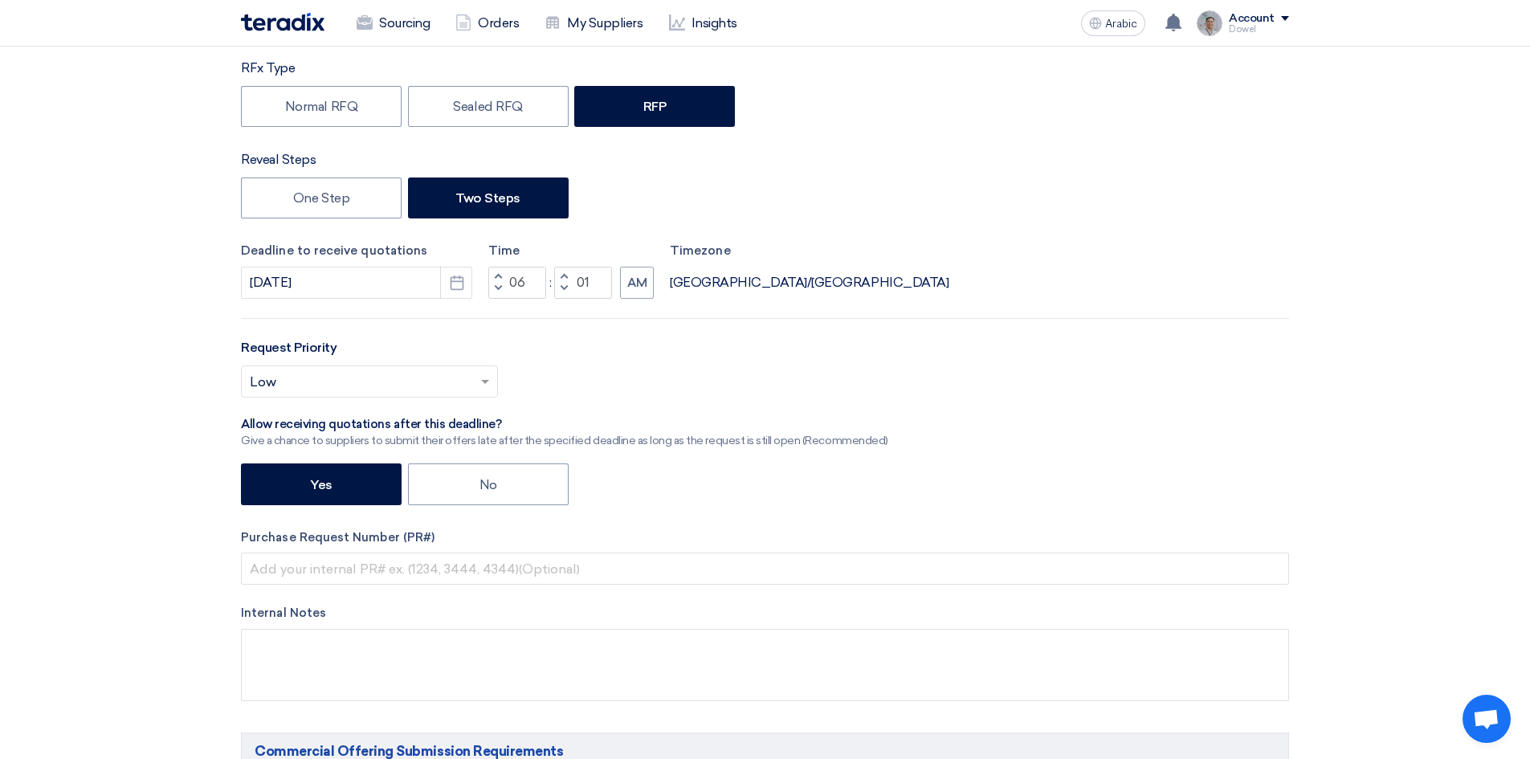
click at [499, 286] on span "button" at bounding box center [498, 288] width 6 height 10
type input "03"
click at [569, 288] on button "Decrement minutes" at bounding box center [563, 289] width 19 height 20
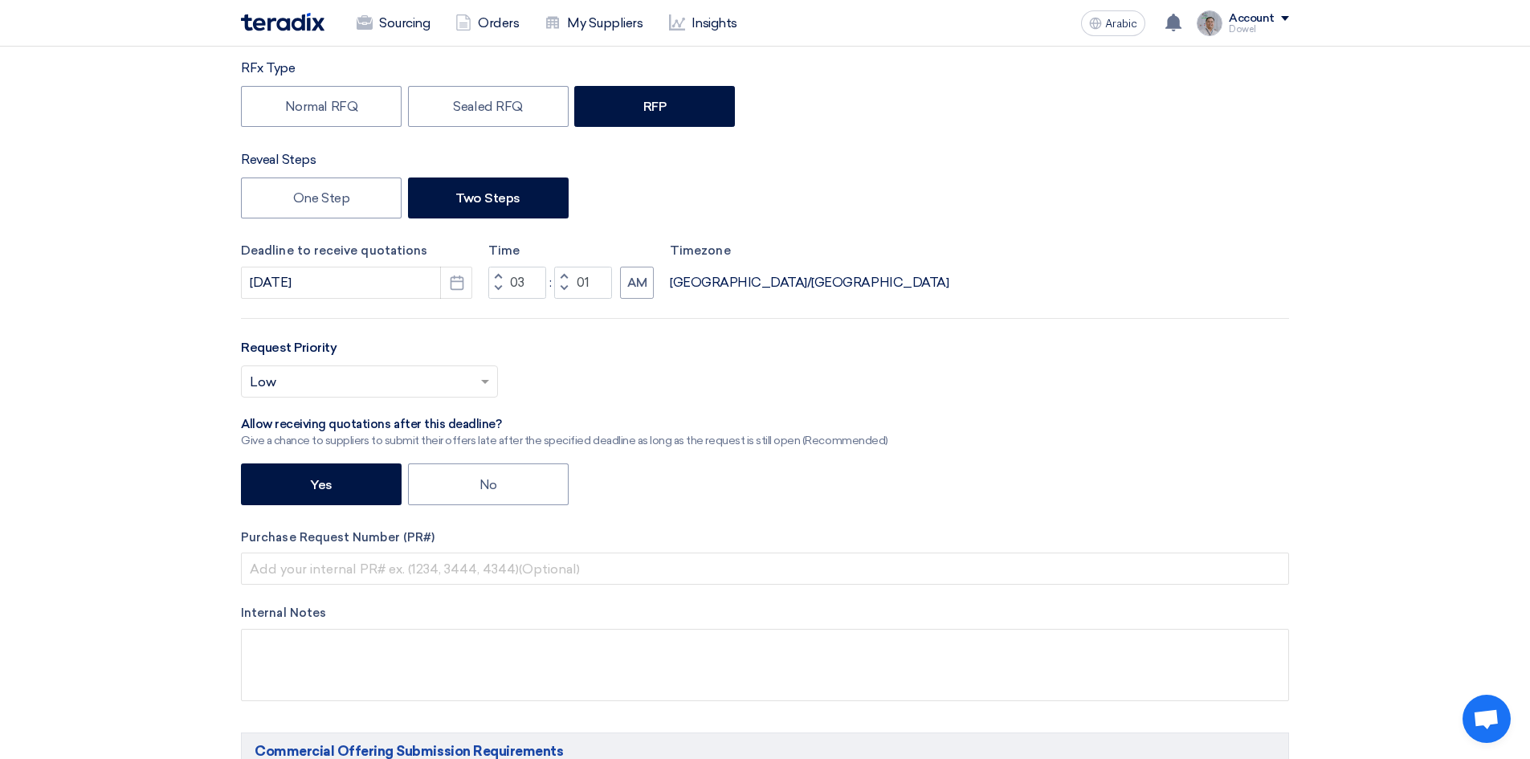
type input "00"
click at [499, 275] on span "button" at bounding box center [498, 276] width 6 height 10
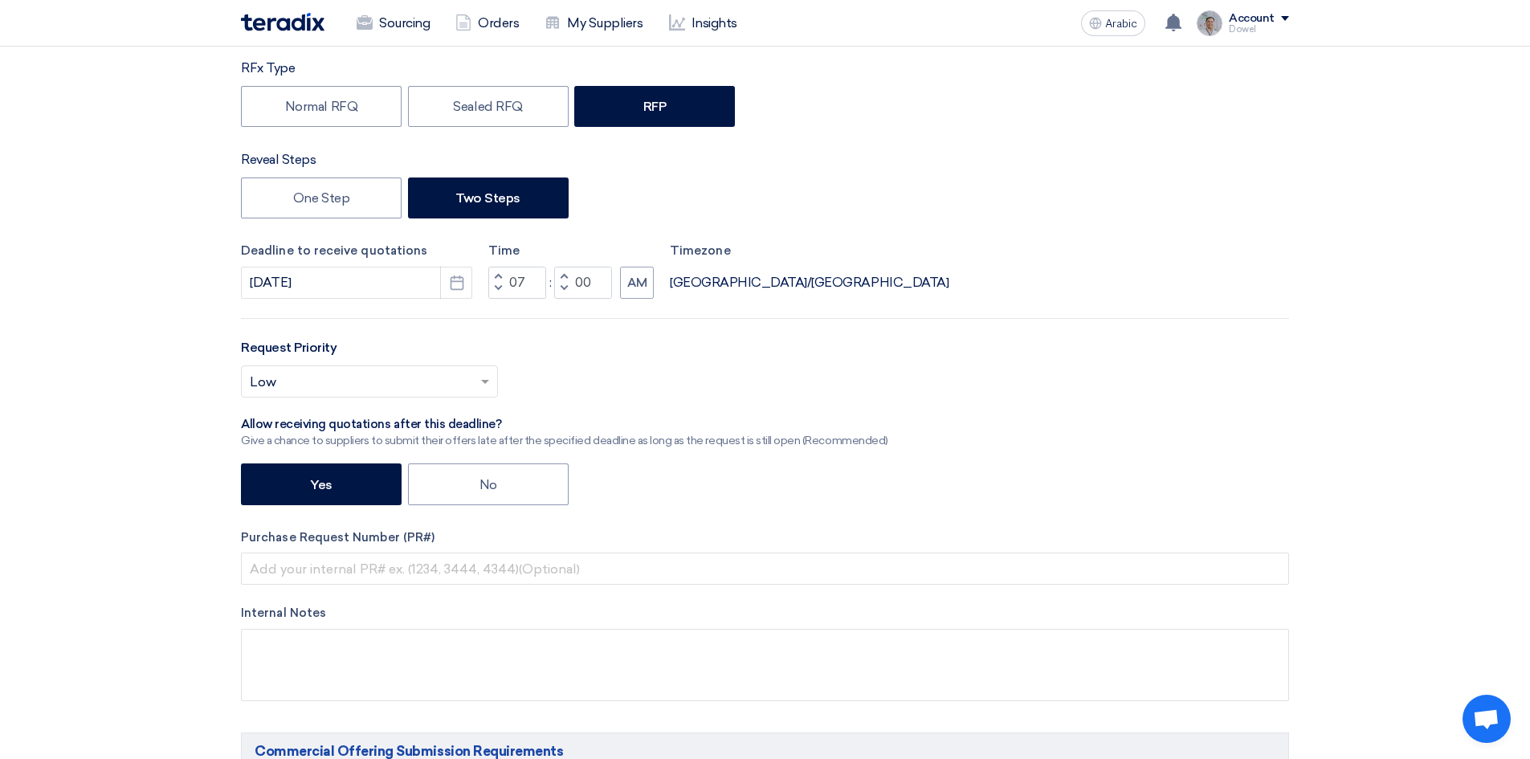
click at [499, 275] on span "button" at bounding box center [498, 276] width 6 height 10
click at [498, 283] on span "button" at bounding box center [498, 288] width 6 height 10
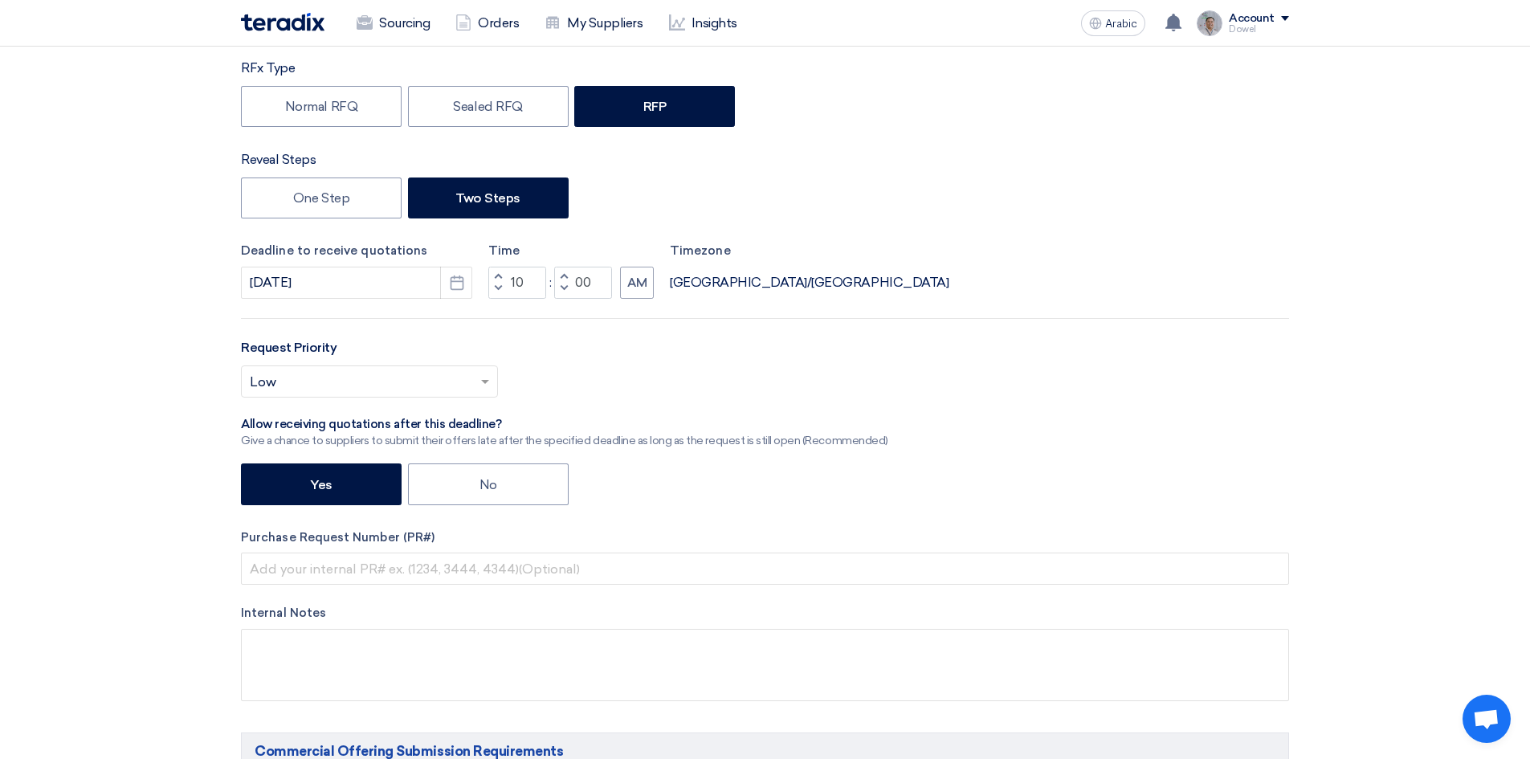
click at [498, 283] on span "button" at bounding box center [498, 288] width 6 height 10
click at [497, 275] on span "button" at bounding box center [498, 276] width 6 height 10
click at [498, 287] on span "button" at bounding box center [498, 288] width 6 height 10
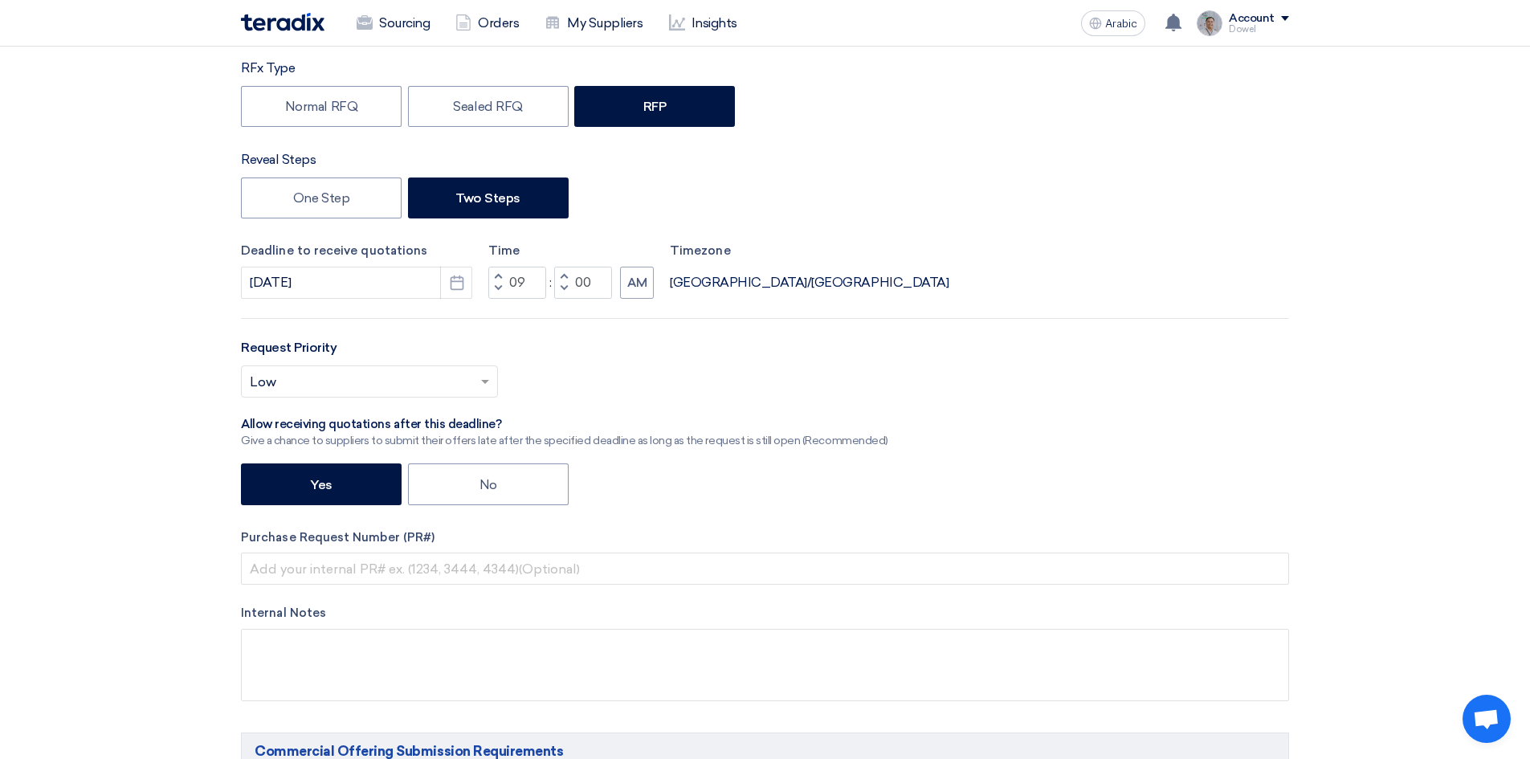
click at [498, 287] on span "button" at bounding box center [498, 288] width 6 height 10
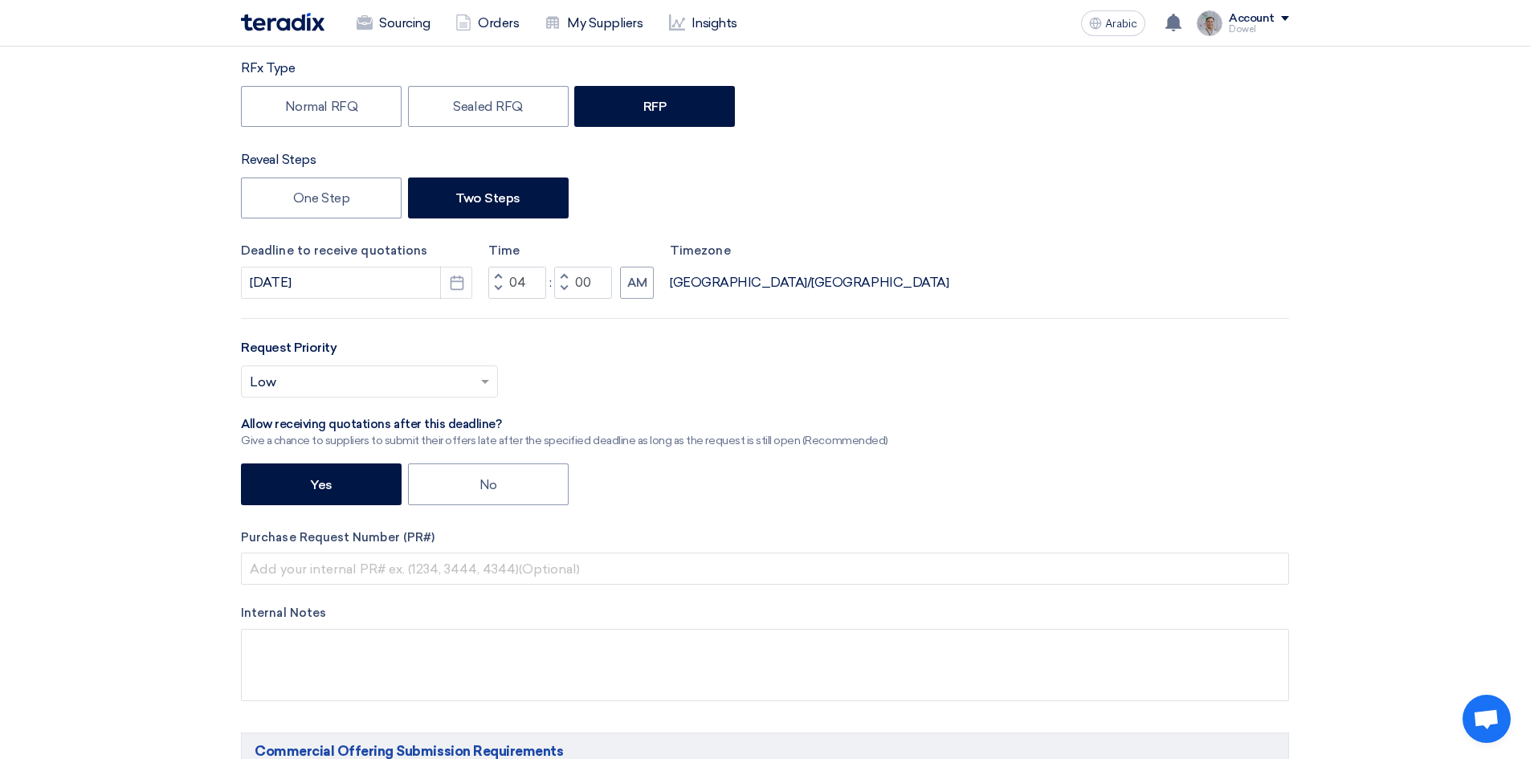
click at [498, 287] on span "button" at bounding box center [498, 288] width 6 height 10
type input "02"
click at [565, 274] on span "button" at bounding box center [564, 276] width 6 height 10
click at [565, 284] on span "button" at bounding box center [564, 288] width 6 height 10
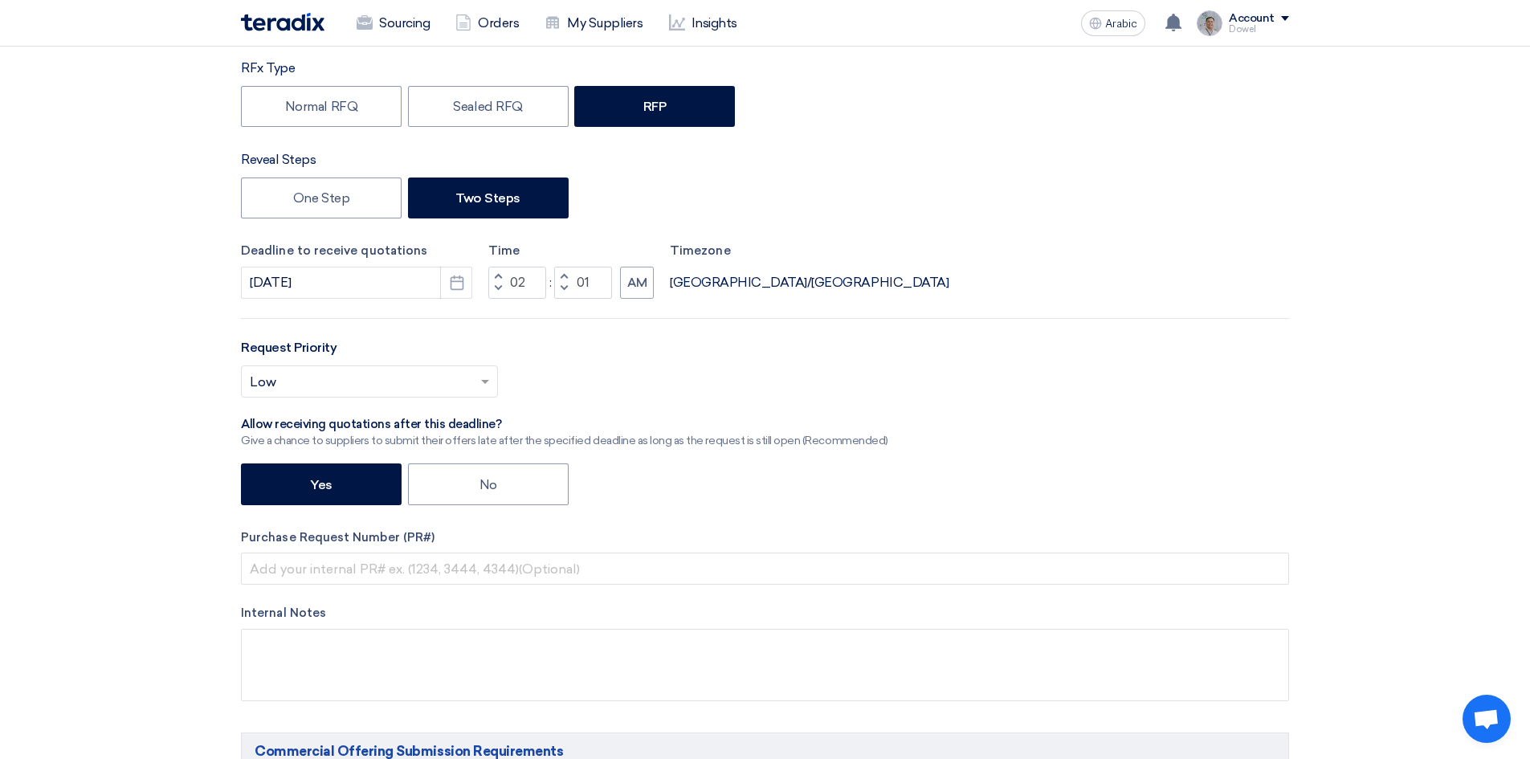
type input "00"
click at [635, 283] on font "AM" at bounding box center [637, 282] width 20 height 14
click at [361, 373] on input "text" at bounding box center [361, 382] width 223 height 26
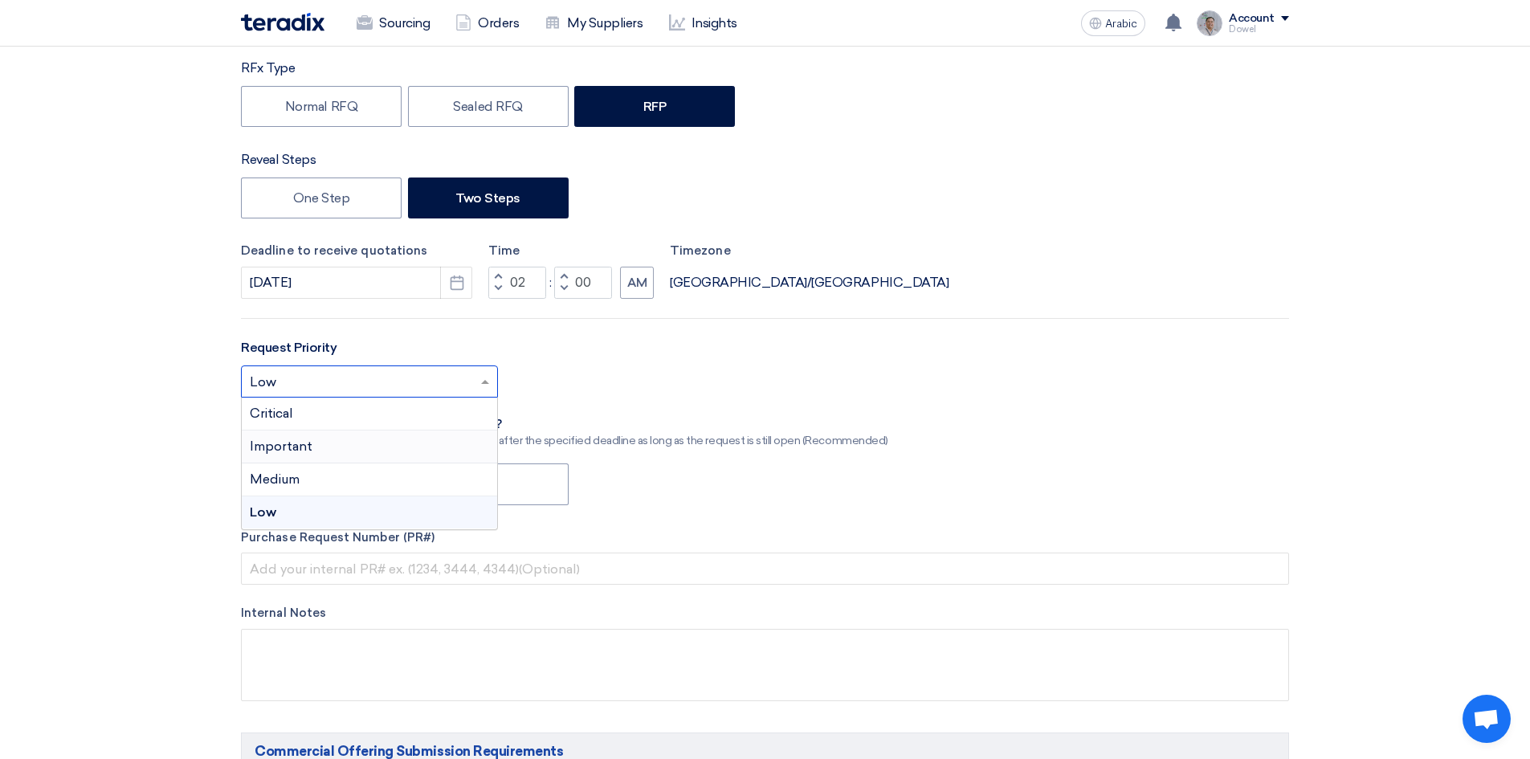
click at [320, 441] on div "Important" at bounding box center [369, 446] width 255 height 33
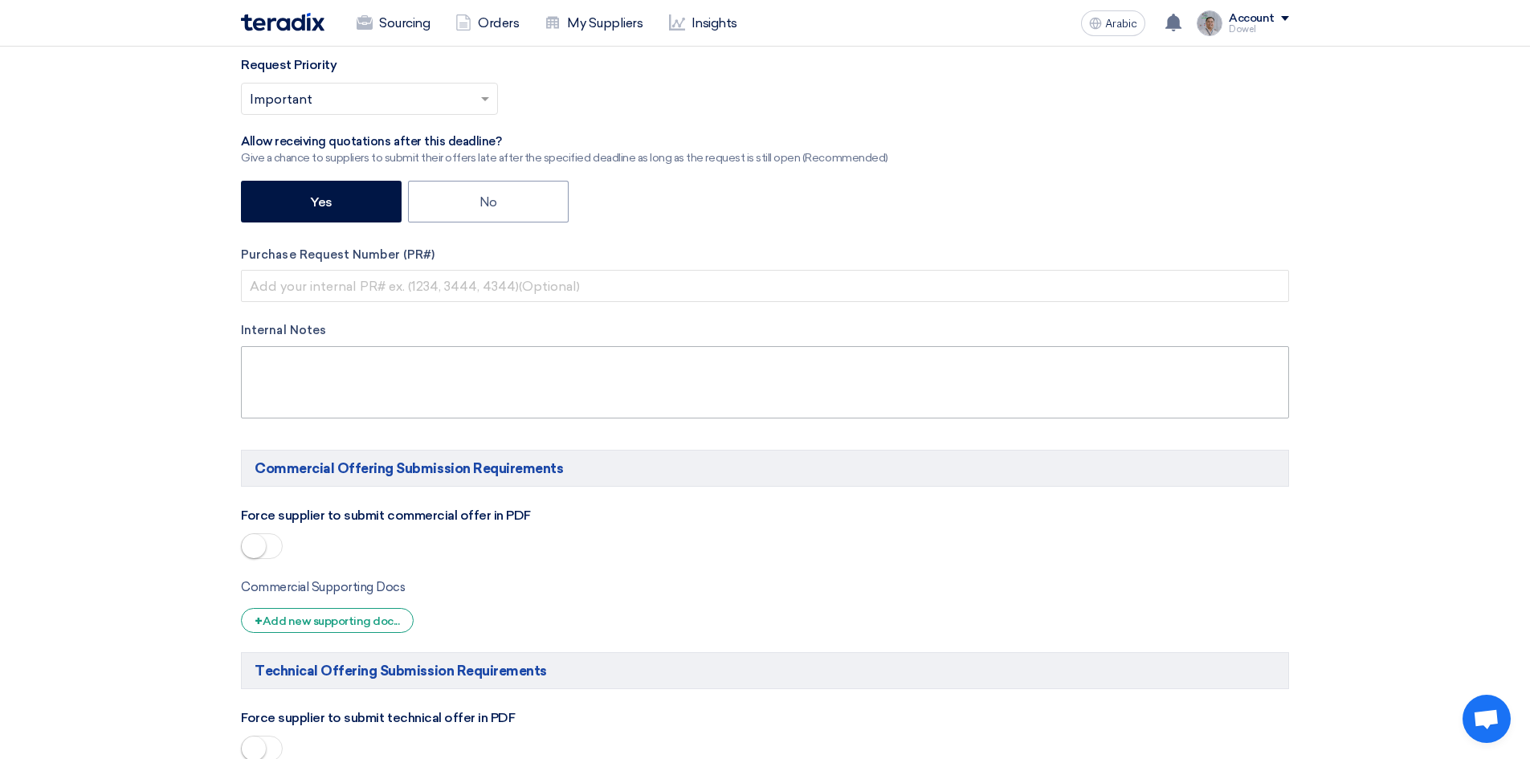
scroll to position [803, 0]
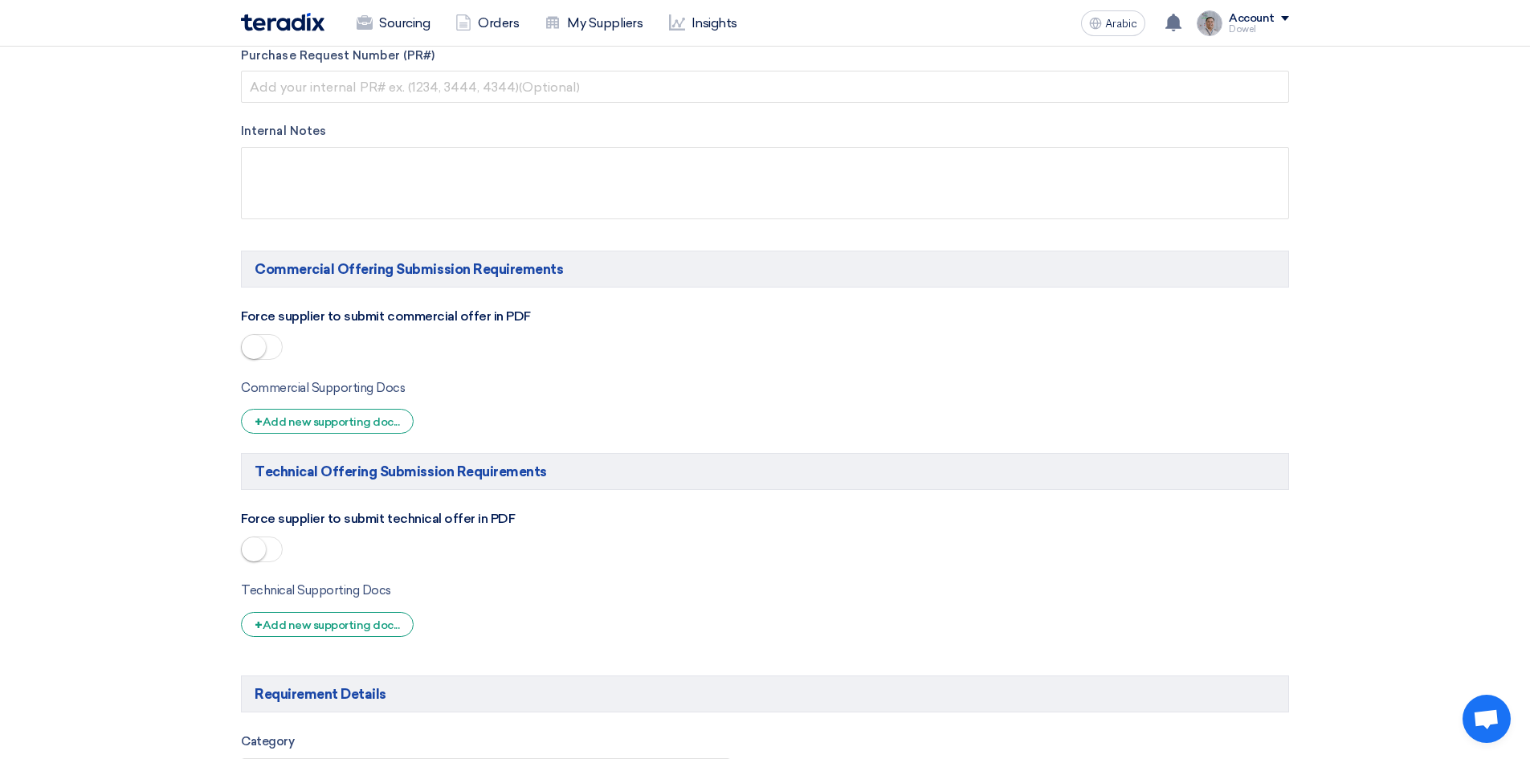
click at [269, 353] on span at bounding box center [262, 347] width 42 height 26
drag, startPoint x: 267, startPoint y: 546, endPoint x: 275, endPoint y: 548, distance: 8.4
click at [267, 547] on span at bounding box center [262, 549] width 42 height 26
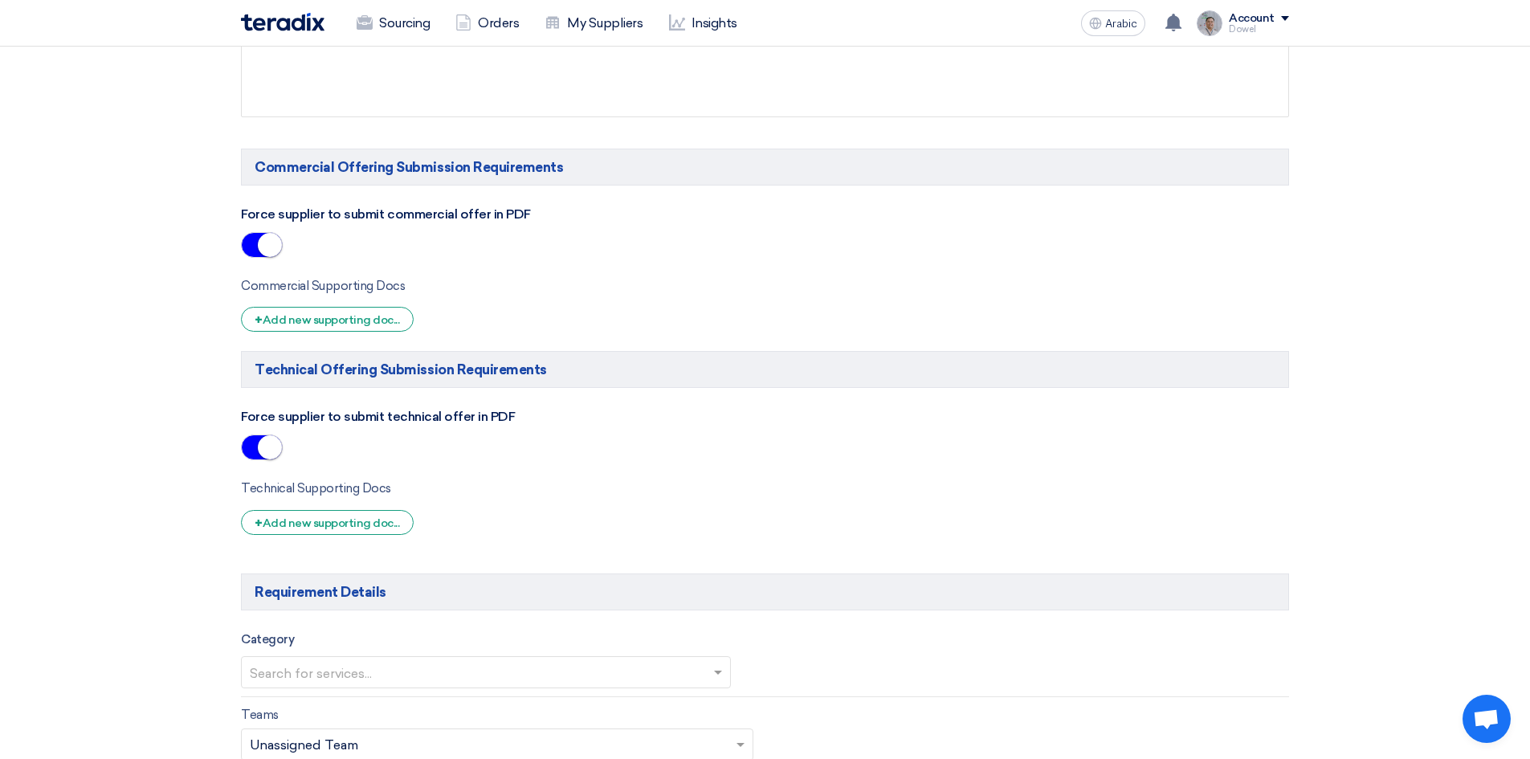
scroll to position [1205, 0]
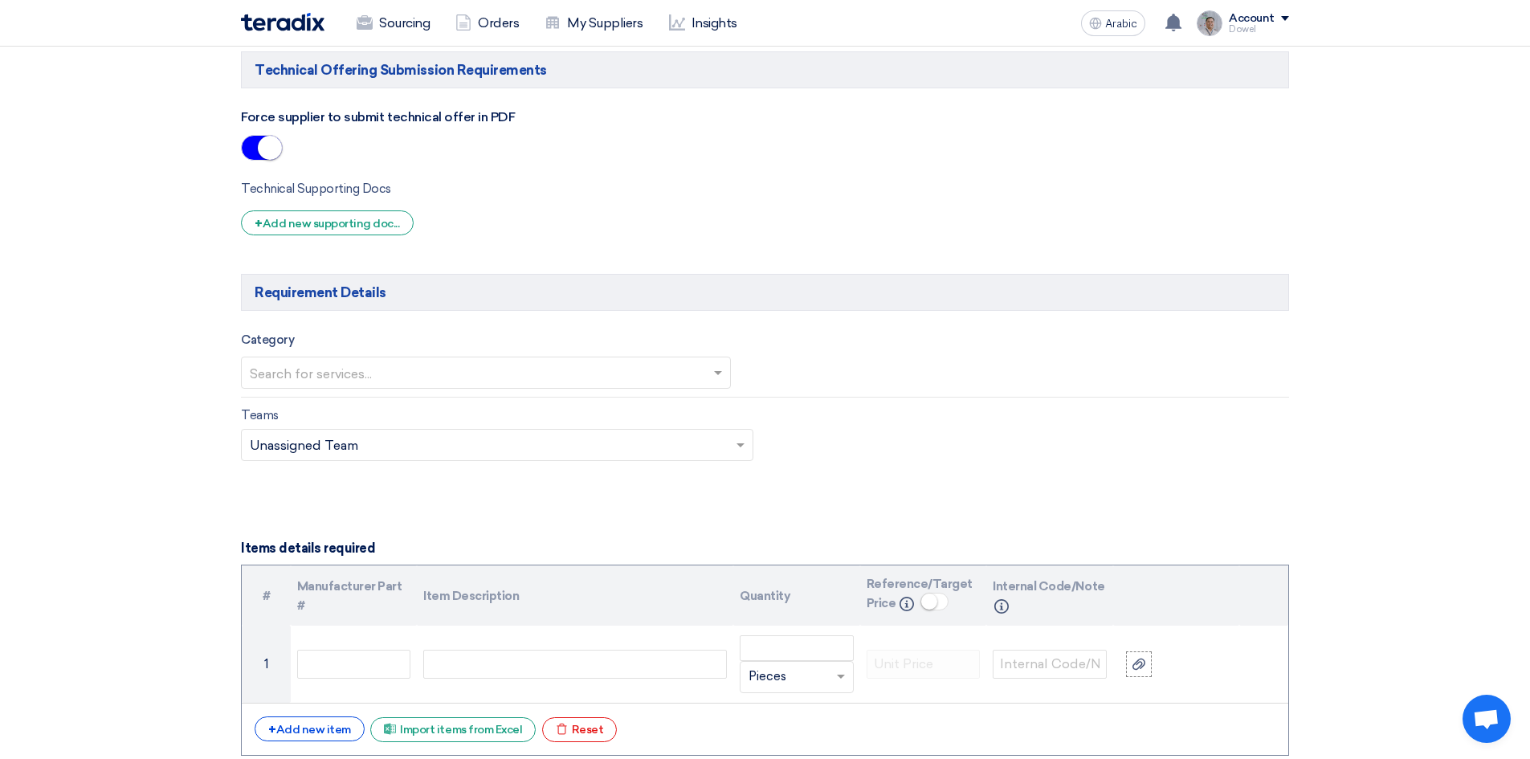
click at [681, 374] on input "text" at bounding box center [478, 374] width 456 height 26
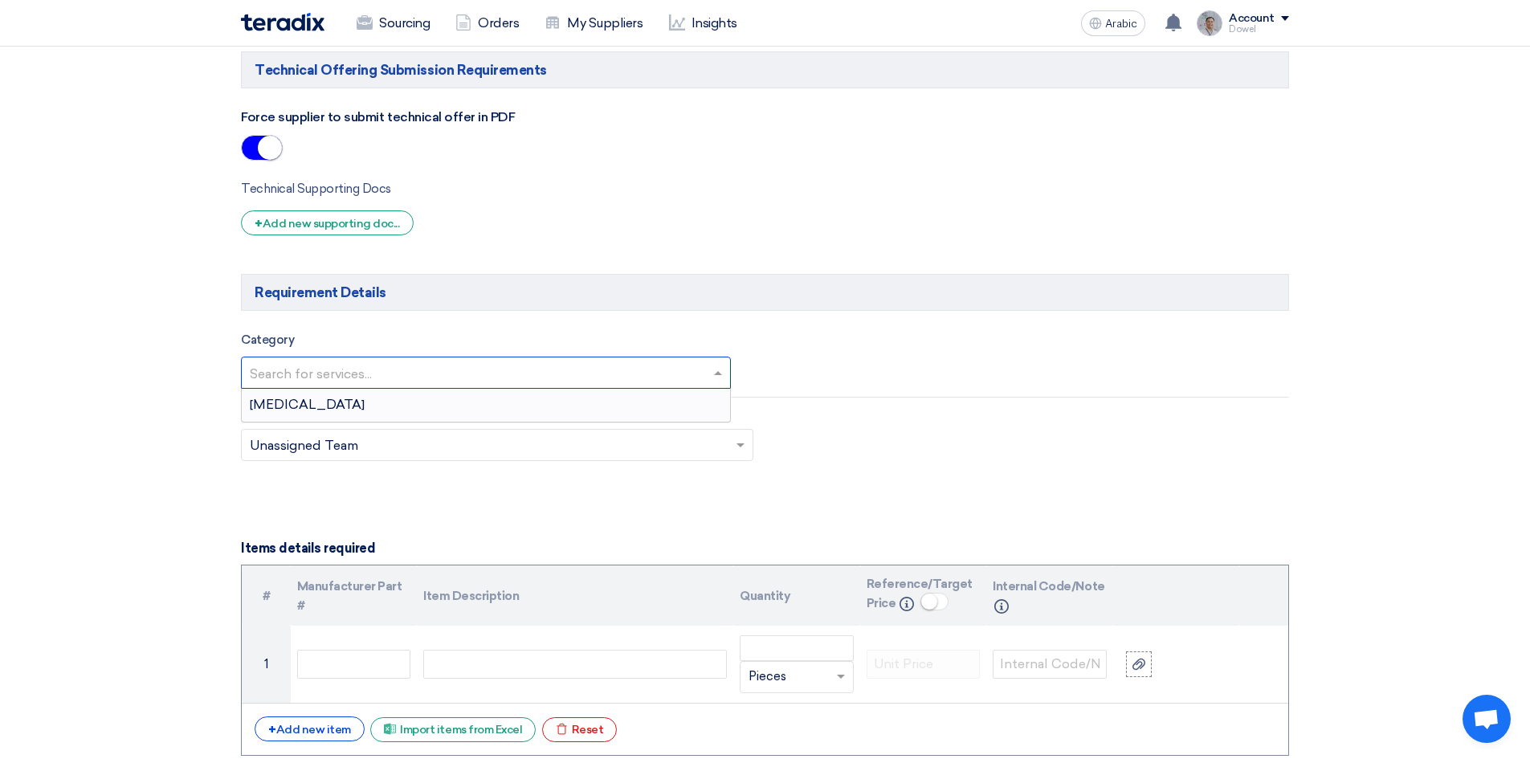
click at [322, 402] on div "[MEDICAL_DATA]" at bounding box center [486, 405] width 488 height 32
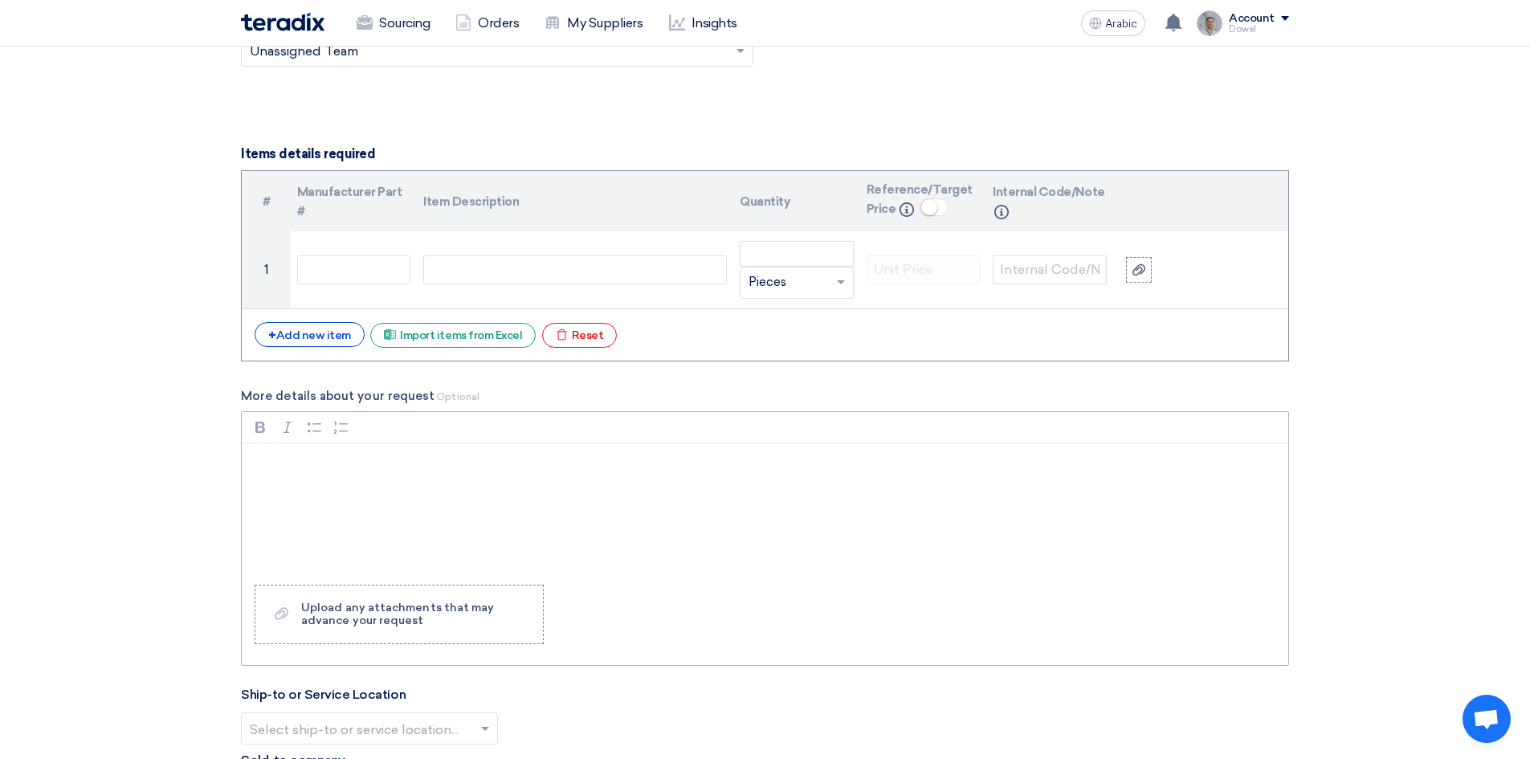
scroll to position [1606, 0]
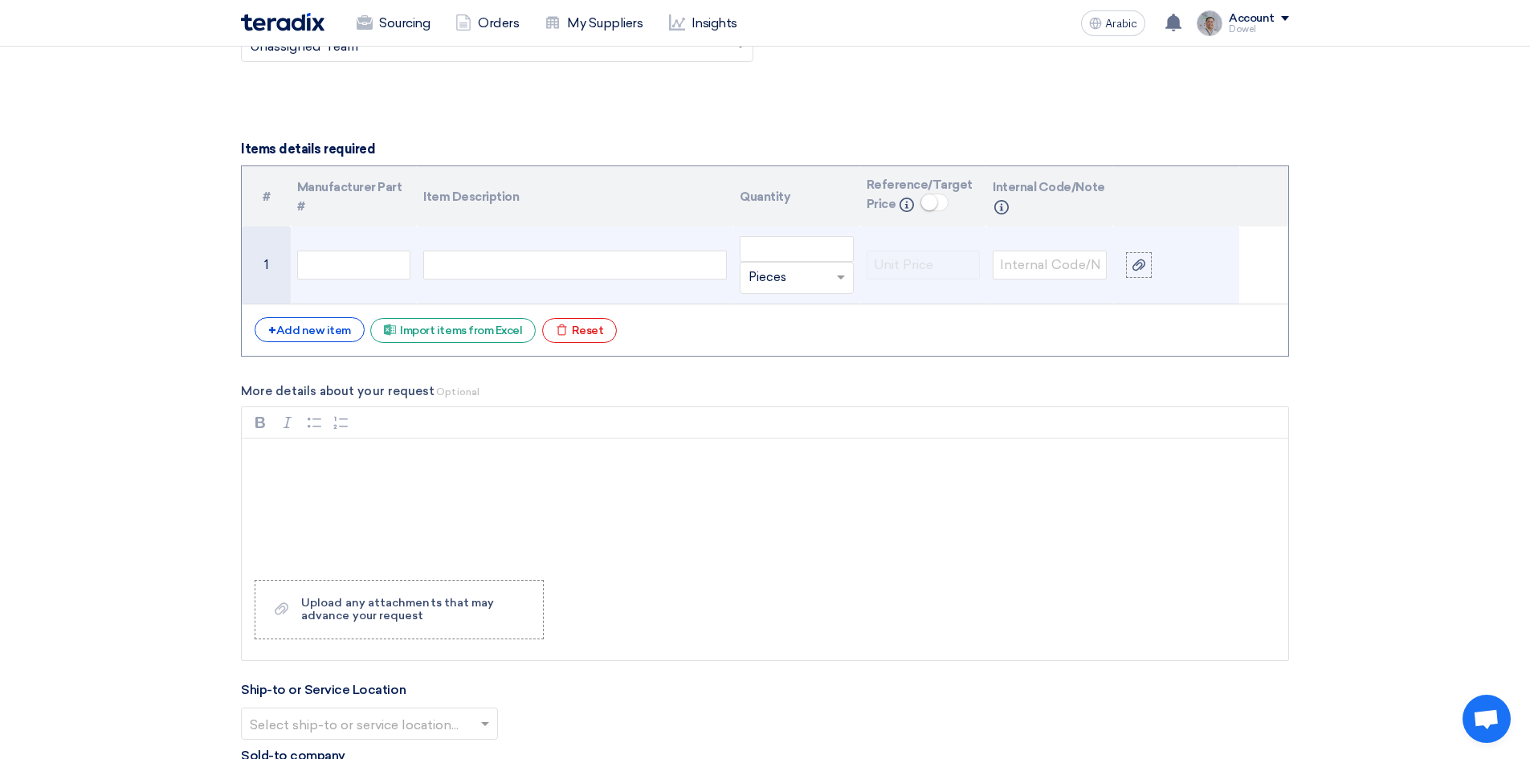
click at [483, 268] on div at bounding box center [575, 265] width 304 height 29
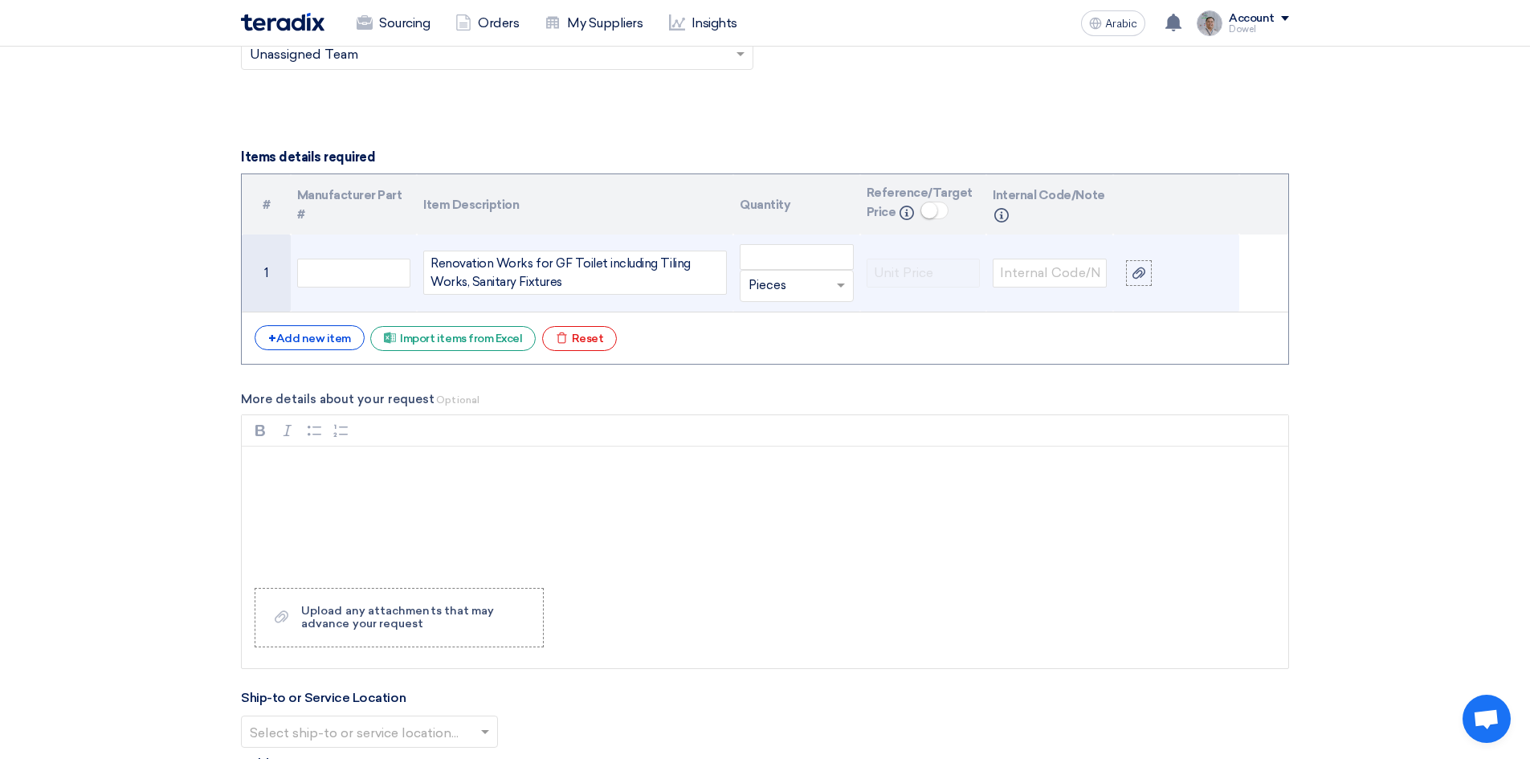
click at [471, 284] on div "Renovation Works for GF Toilet including Tiling Works, Sanitary Fixtures" at bounding box center [575, 273] width 304 height 44
click at [473, 283] on div "Renovation Works for GF Toilet including Tiling Works, and Sanitary Fixtures" at bounding box center [575, 273] width 304 height 44
drag, startPoint x: 655, startPoint y: 261, endPoint x: 682, endPoint y: 264, distance: 26.7
click at [682, 264] on div "Renovation Works for GF Toilet including Tiling Works, and Sanitary Fixtures" at bounding box center [575, 273] width 304 height 44
click at [715, 266] on div "Renovation Works for GF Toilet including Civil Works, and Sanitary Fixtures" at bounding box center [575, 273] width 304 height 44
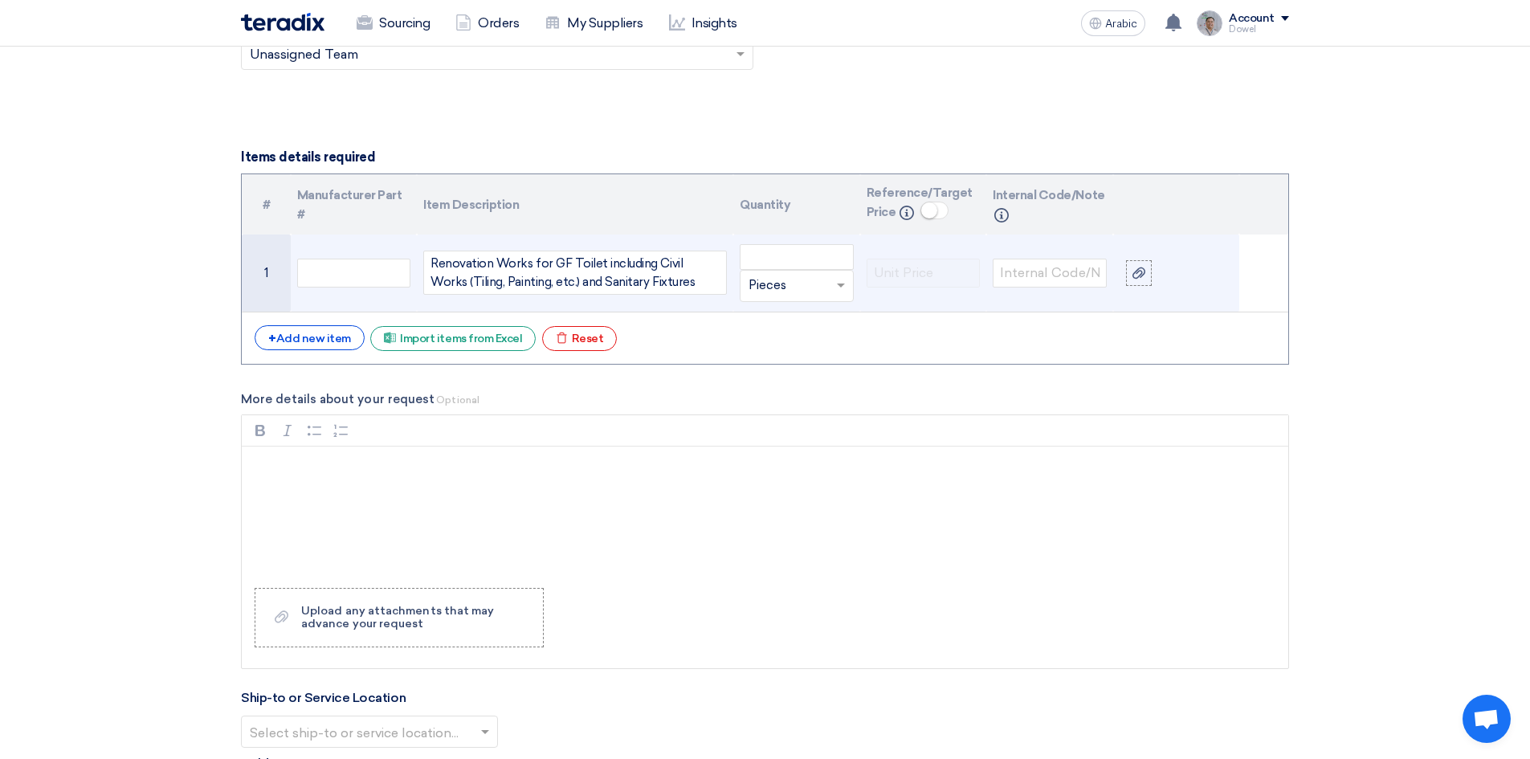
click at [663, 281] on div "Renovation Works for GF Toilet including Civil Works (Tiling, Painting, etc.) a…" at bounding box center [575, 273] width 304 height 44
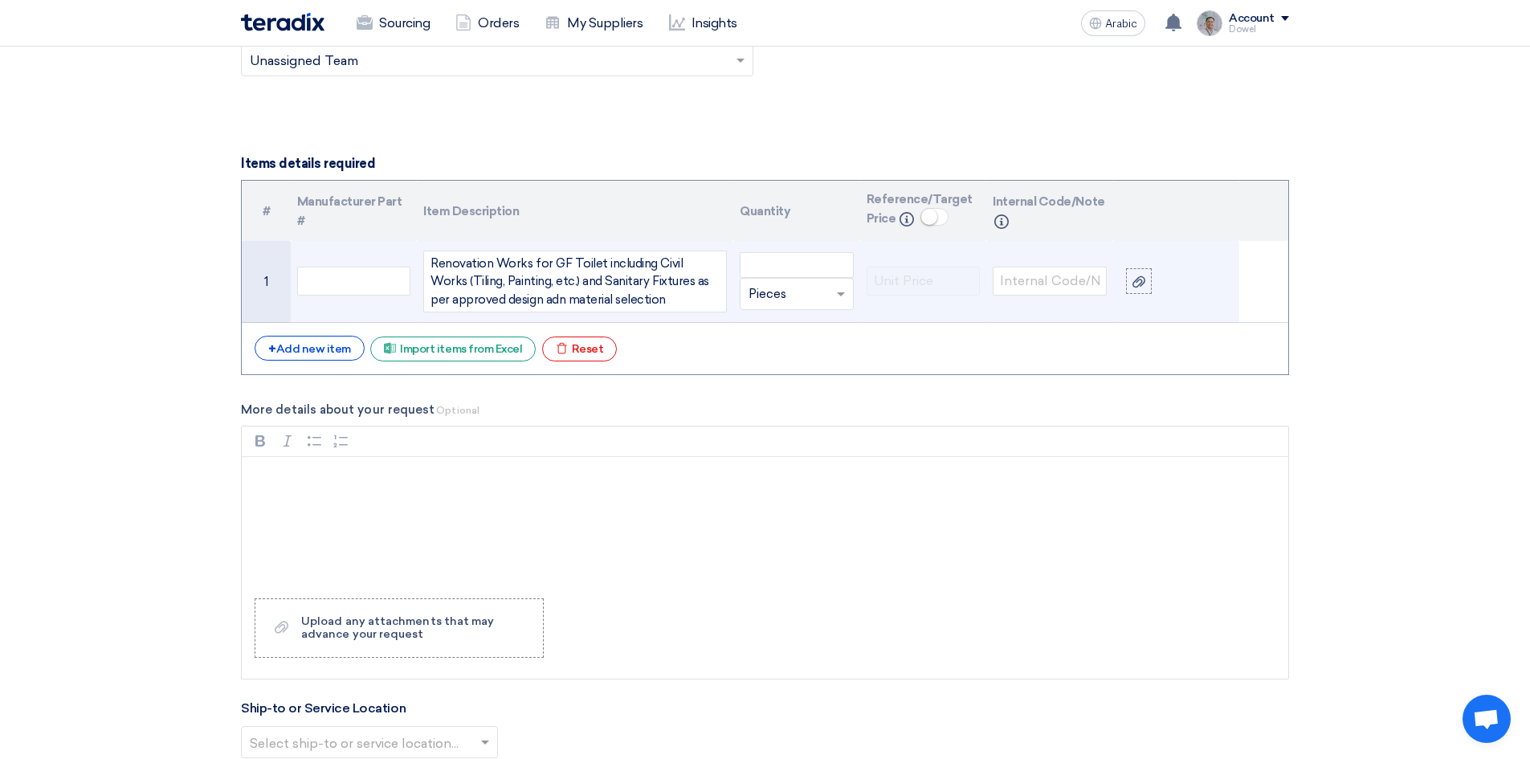
click at [538, 298] on div "Renovation Works for GF Toilet including Civil Works (Tiling, Painting, etc.) a…" at bounding box center [575, 282] width 304 height 63
drag, startPoint x: 648, startPoint y: 299, endPoint x: 420, endPoint y: 243, distance: 234.7
click at [420, 243] on td "Renovation Works for GF Toilet including Civil Works (Tiling, Painting, etc.) a…" at bounding box center [575, 282] width 316 height 82
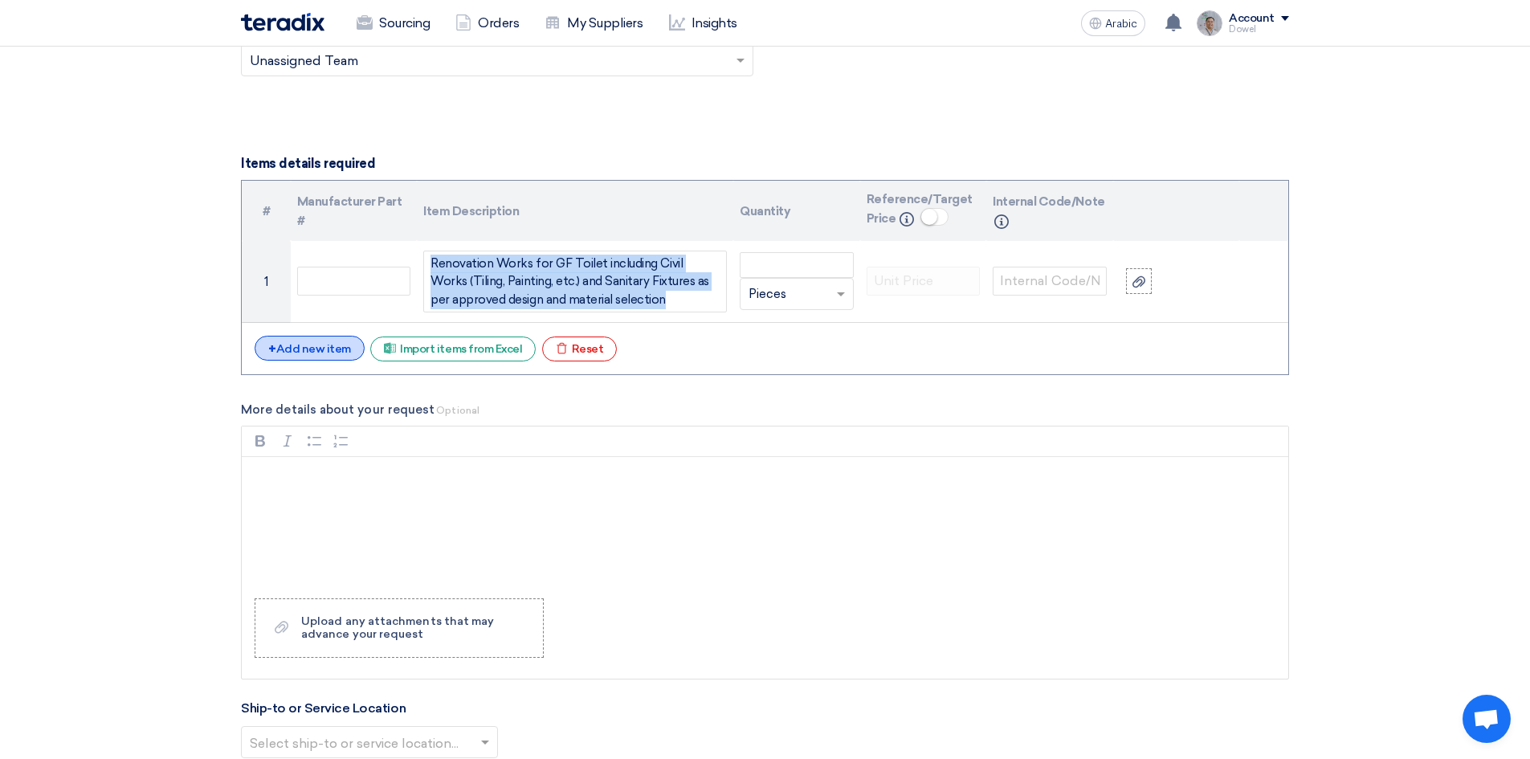
copy div "Renovation Works for GF Toilet including Civil Works (Tiling, Painting, etc.) a…"
click at [321, 347] on font "Add new item" at bounding box center [313, 349] width 75 height 14
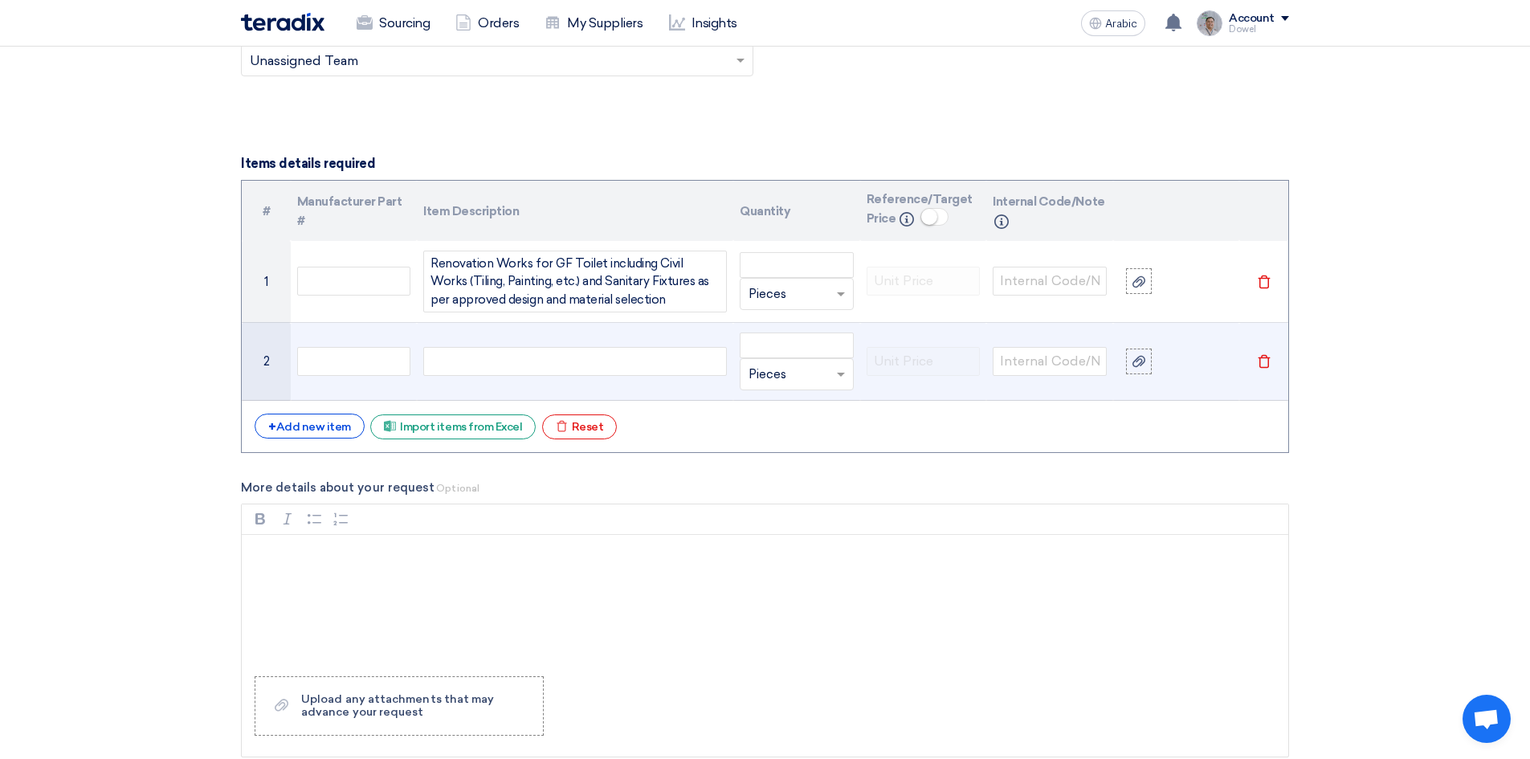
click at [460, 365] on div at bounding box center [575, 361] width 304 height 29
paste div
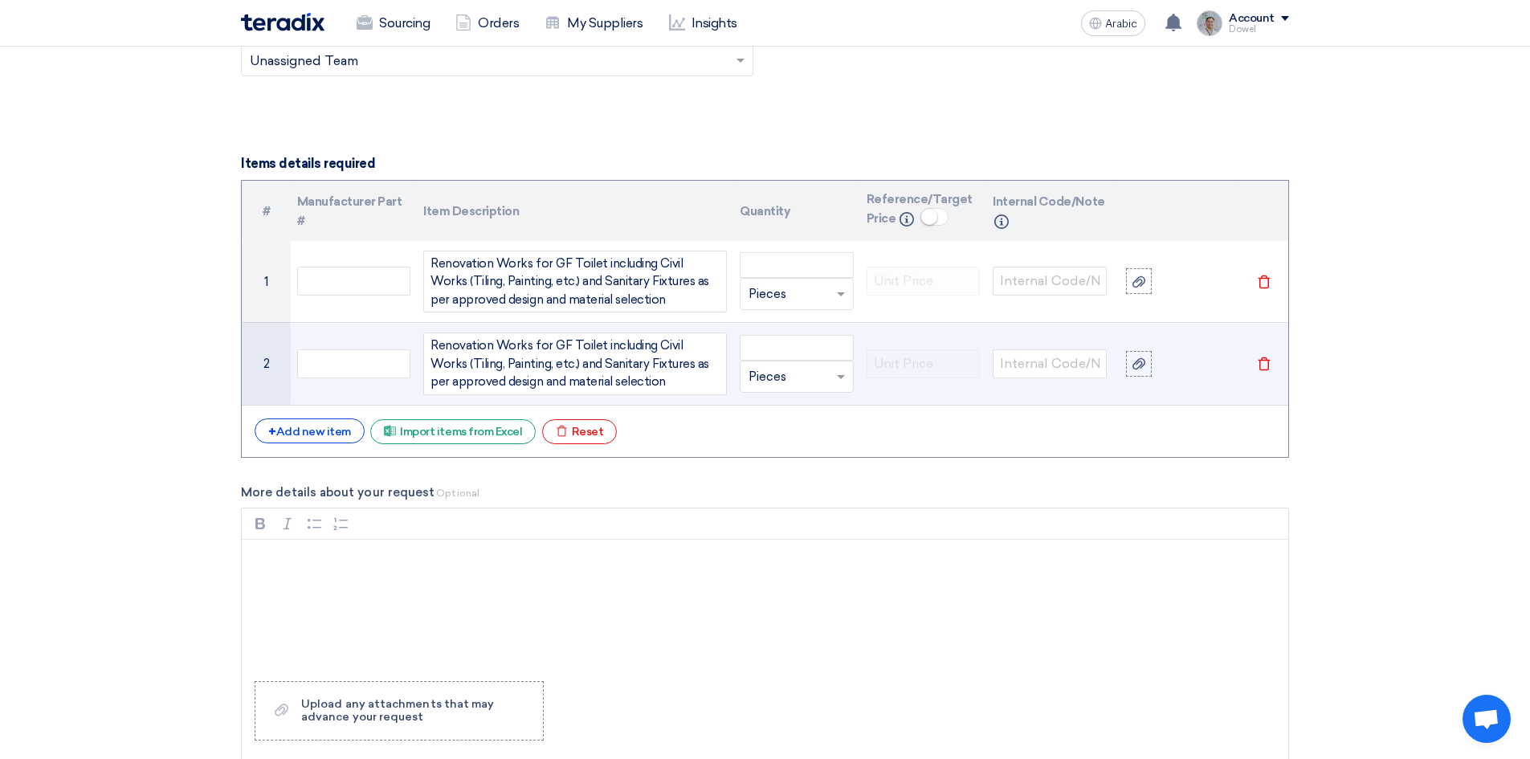
scroll to position [1577, 0]
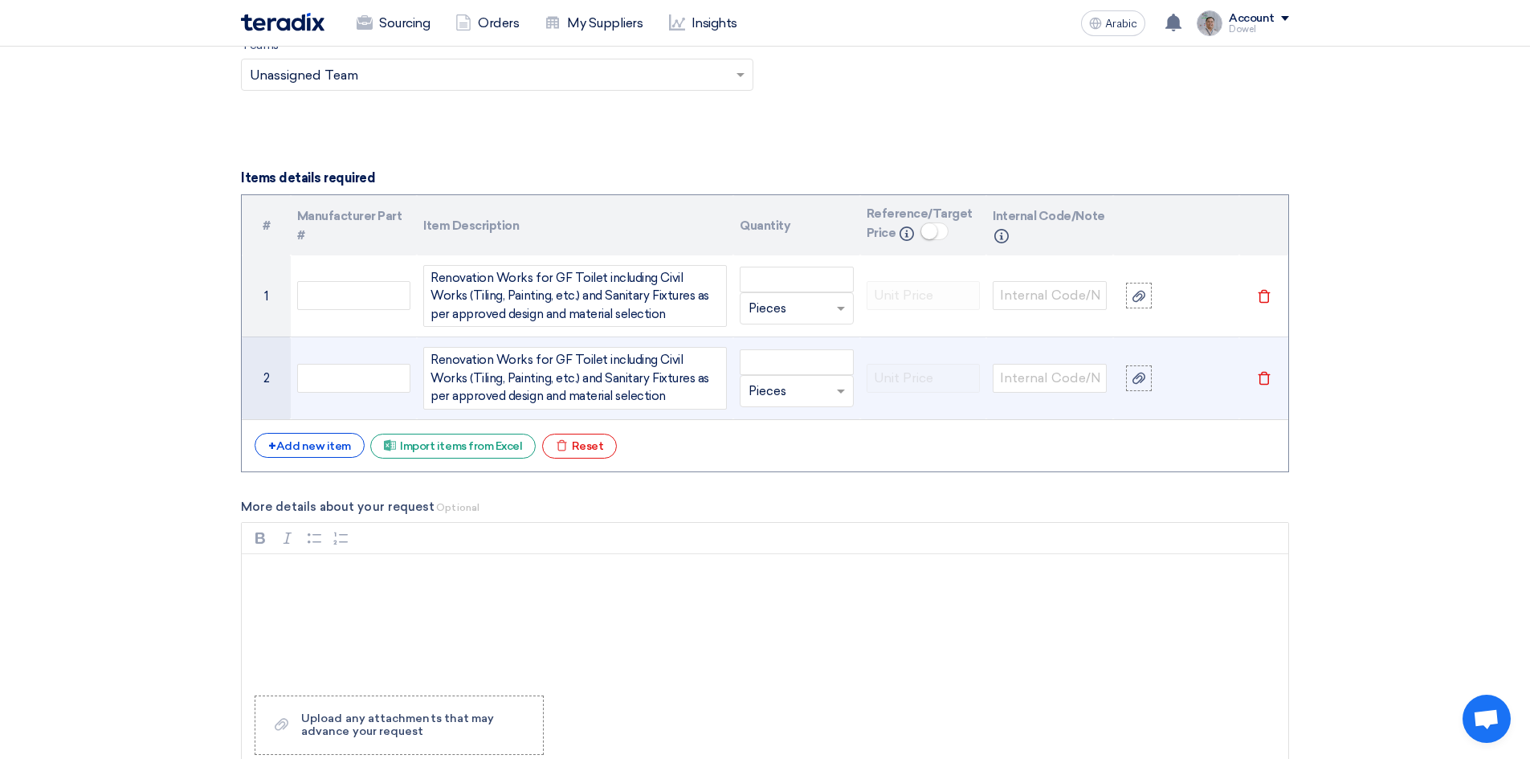
click at [559, 358] on span "Renovation Works for GF Toilet including Civil Works (Tiling, Painting, etc.) a…" at bounding box center [574, 378] width 289 height 55
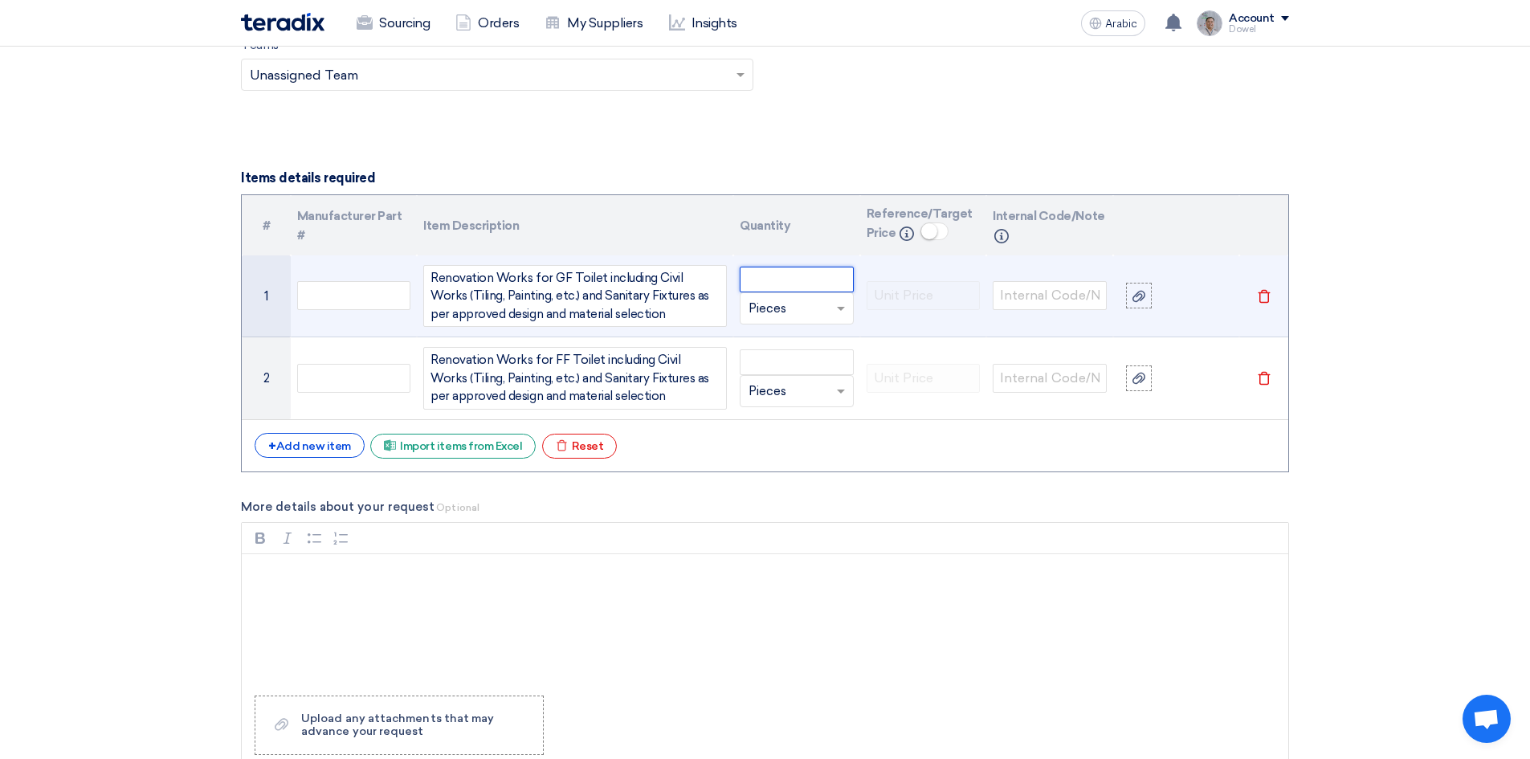
click at [781, 277] on input "number" at bounding box center [797, 280] width 114 height 26
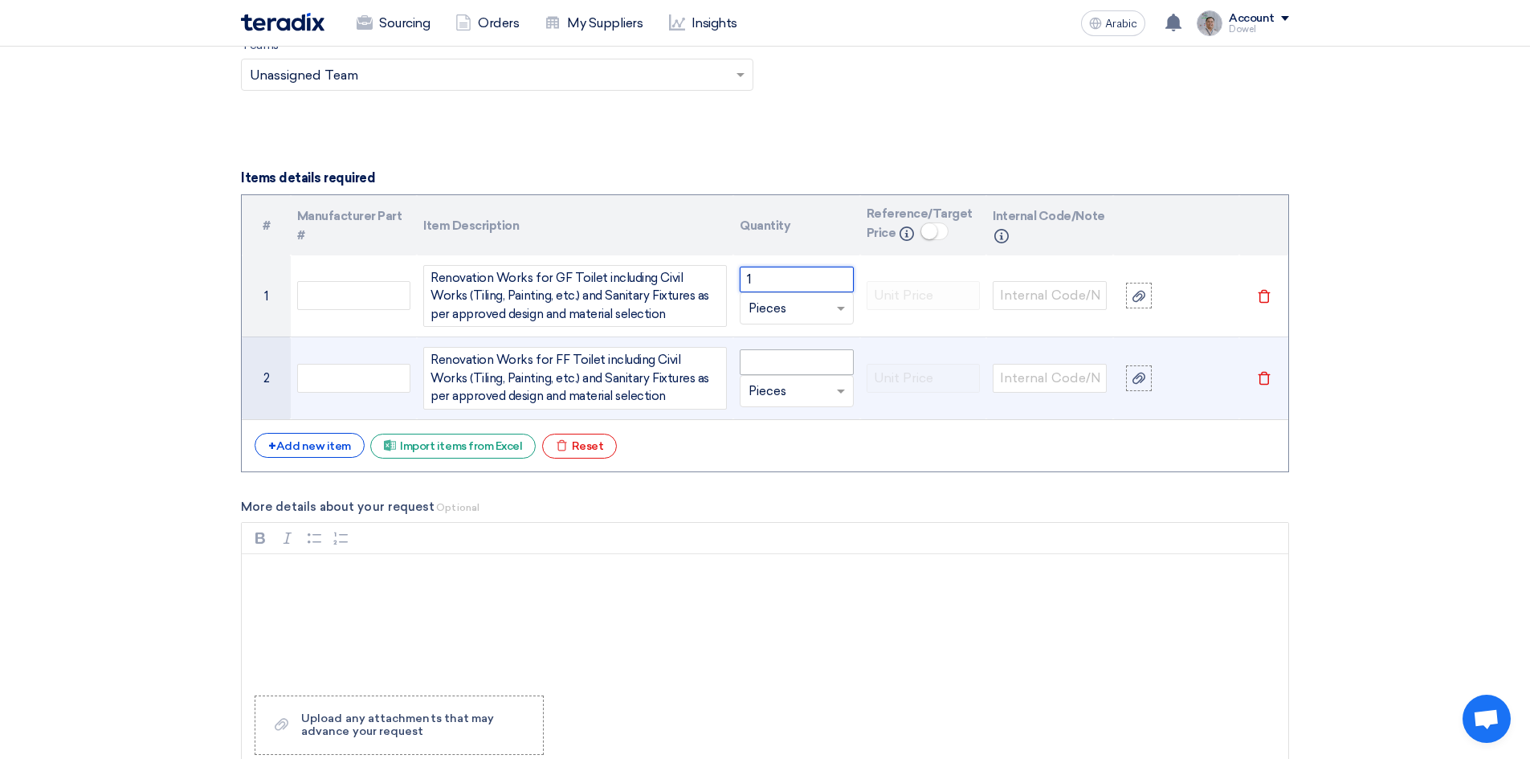
type input "1"
click at [788, 361] on input "number" at bounding box center [797, 362] width 114 height 26
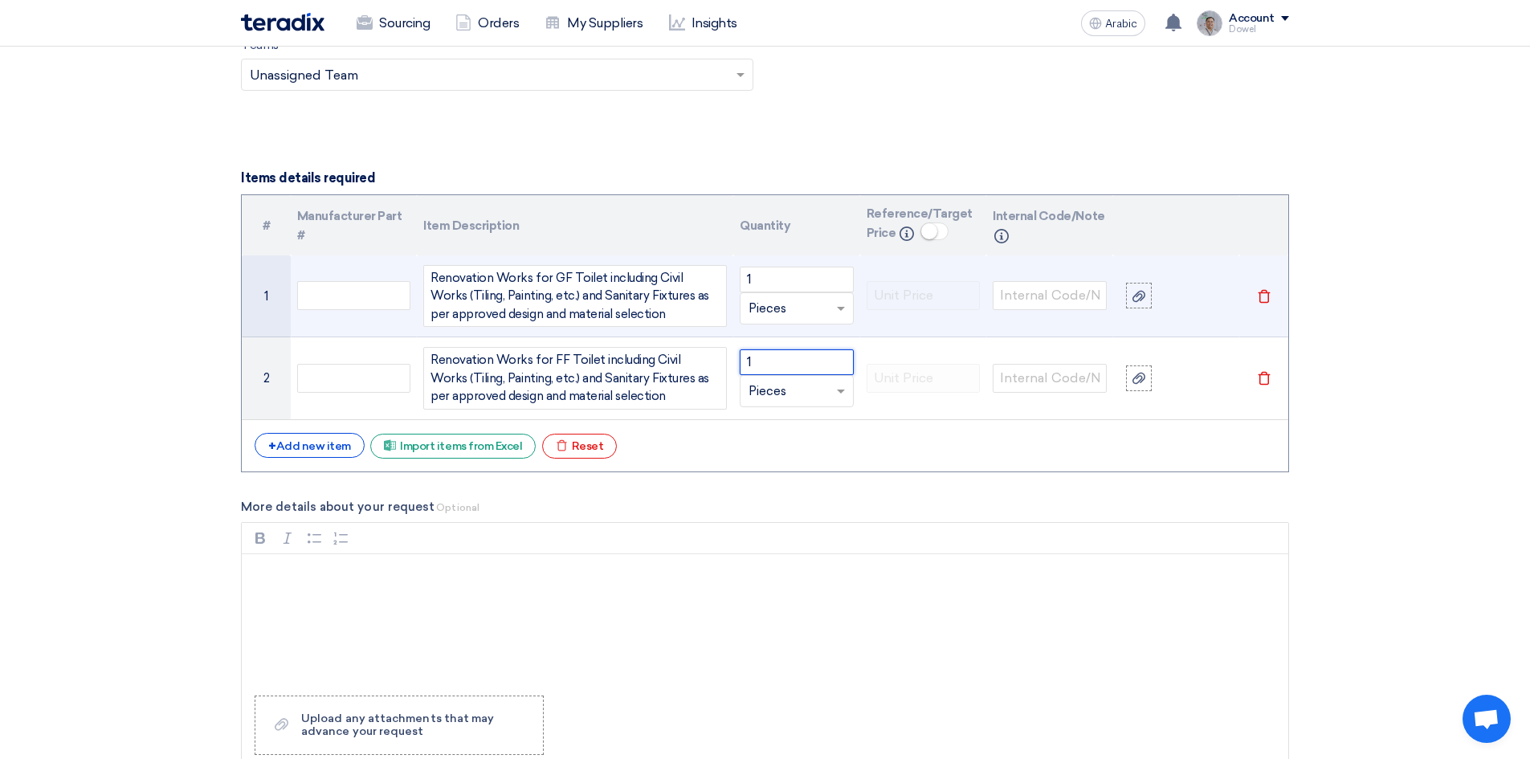
type input "1"
click at [770, 313] on input "text" at bounding box center [786, 309] width 77 height 26
type input "ls"
click at [782, 369] on font "Add type..." at bounding box center [772, 372] width 48 height 11
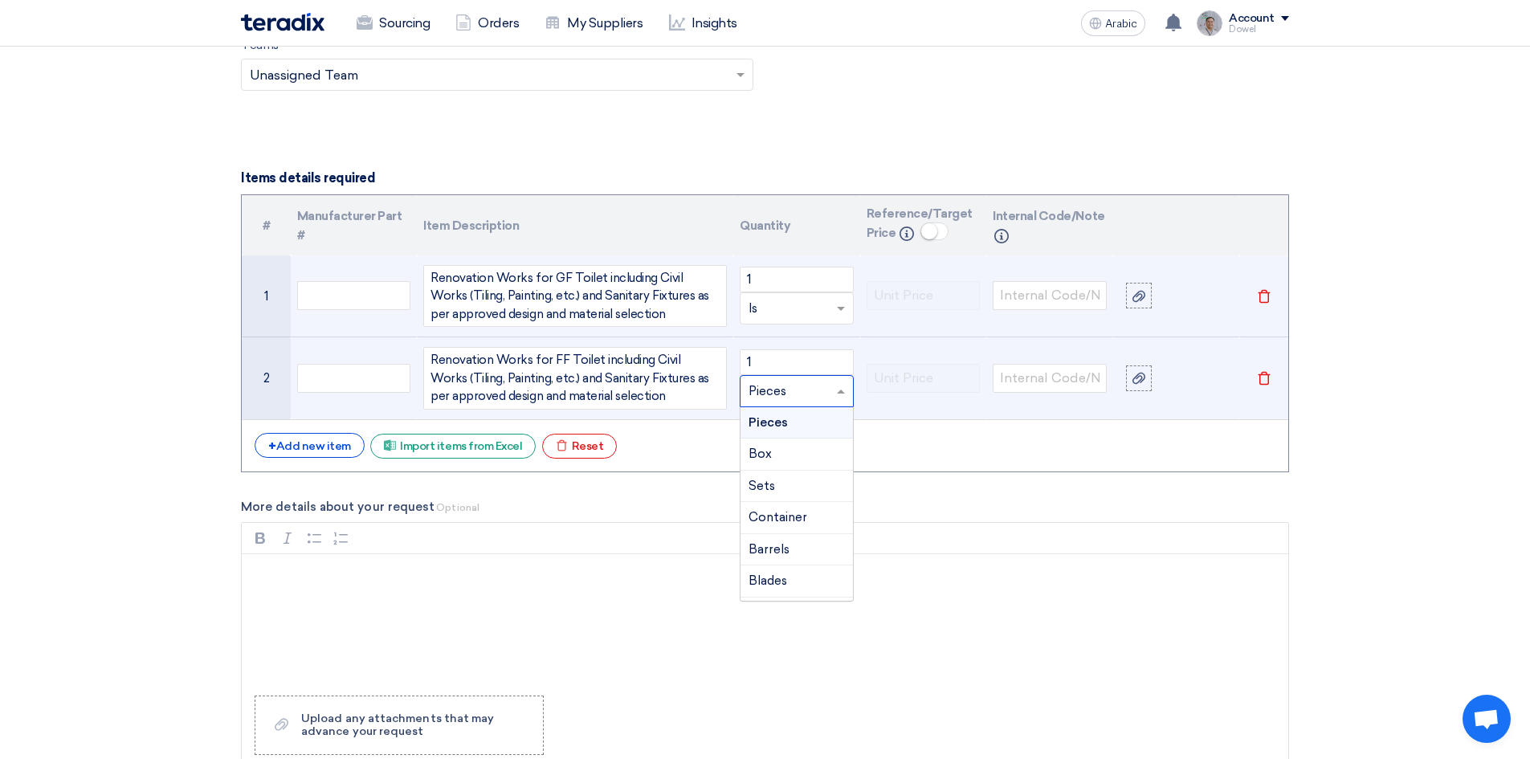
click at [773, 386] on input "text" at bounding box center [786, 391] width 77 height 26
type input "ls"
click at [788, 450] on font "Add type..." at bounding box center [772, 454] width 48 height 11
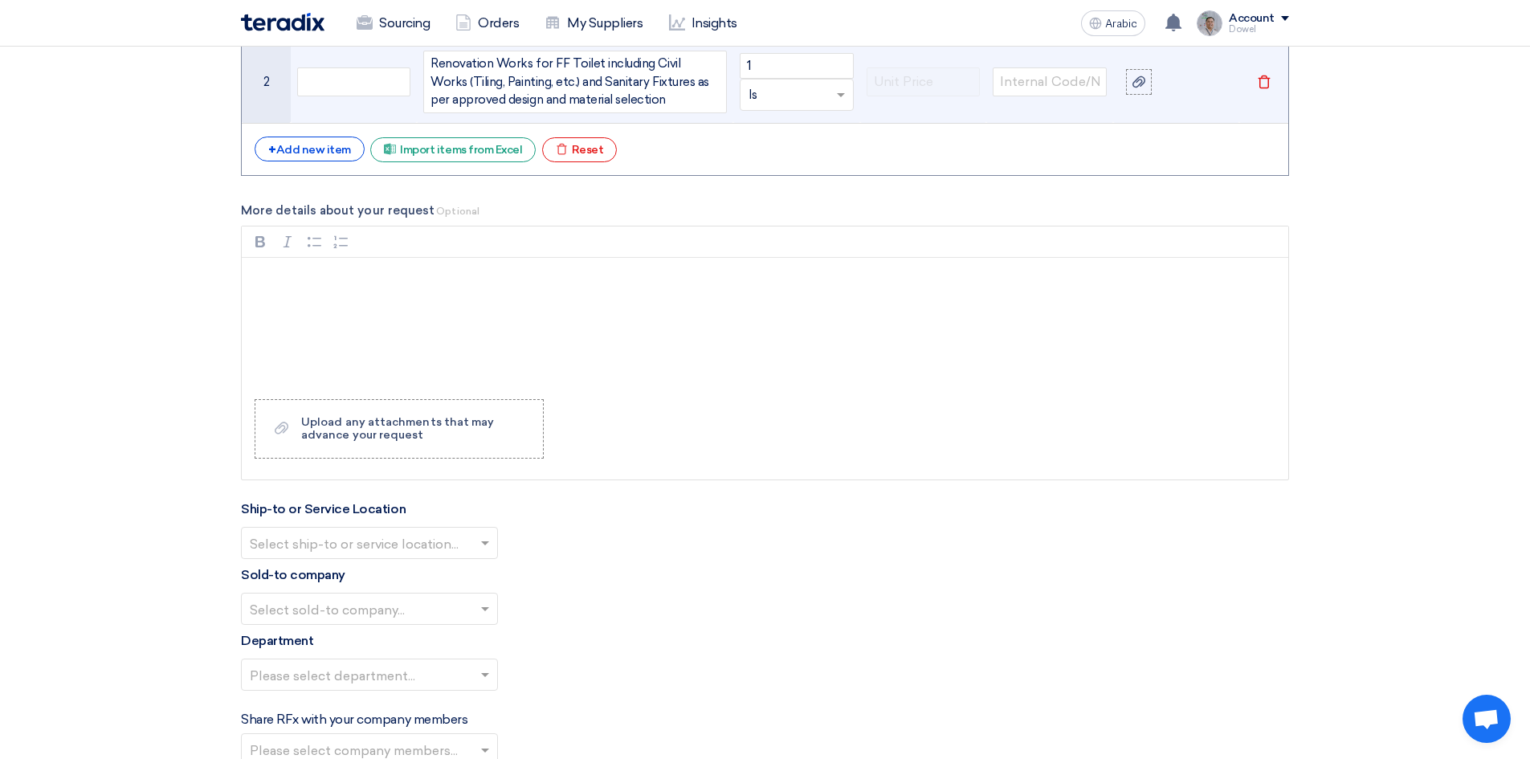
scroll to position [1898, 0]
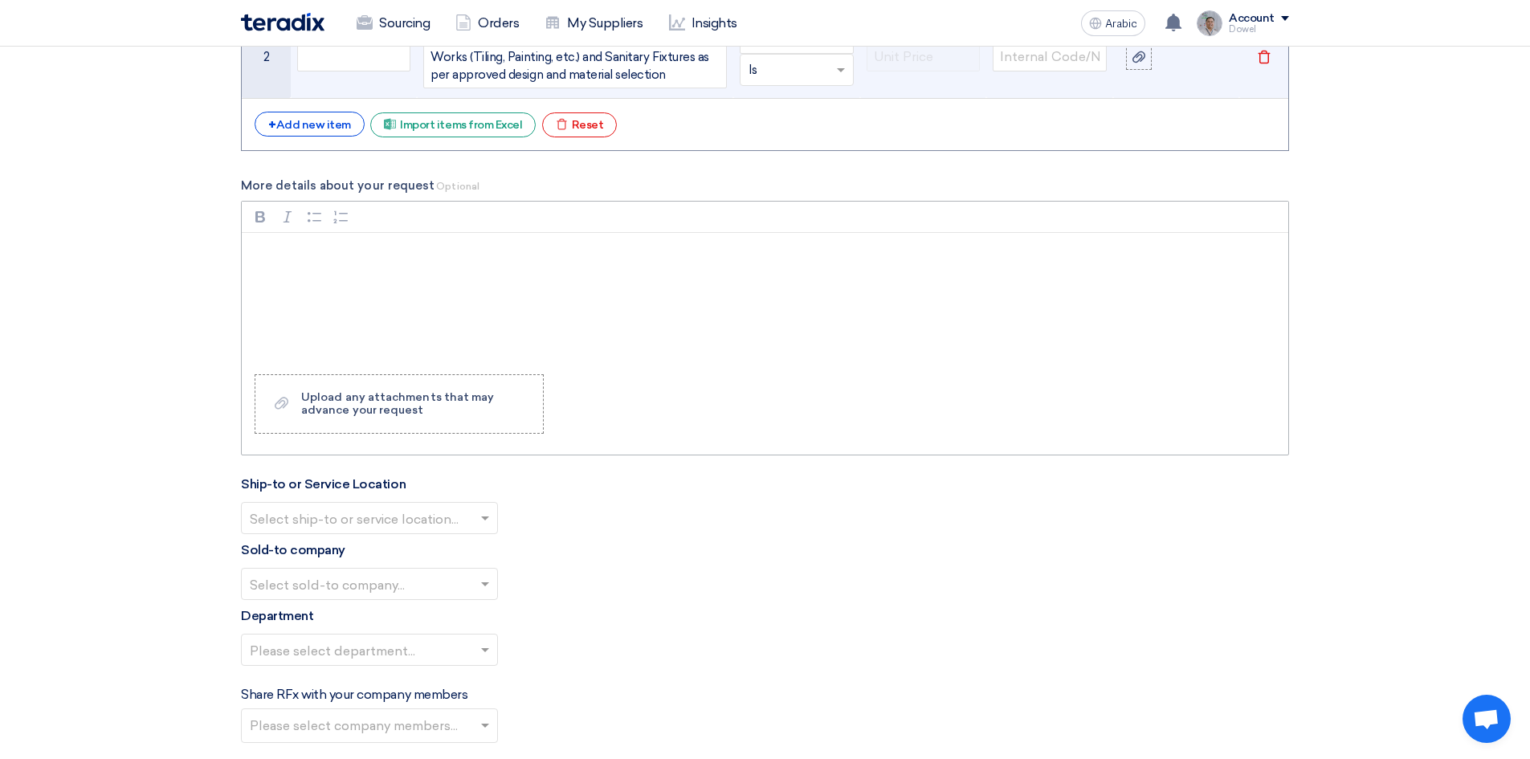
click at [328, 259] on p "Rich Text Editor, main" at bounding box center [770, 253] width 1019 height 19
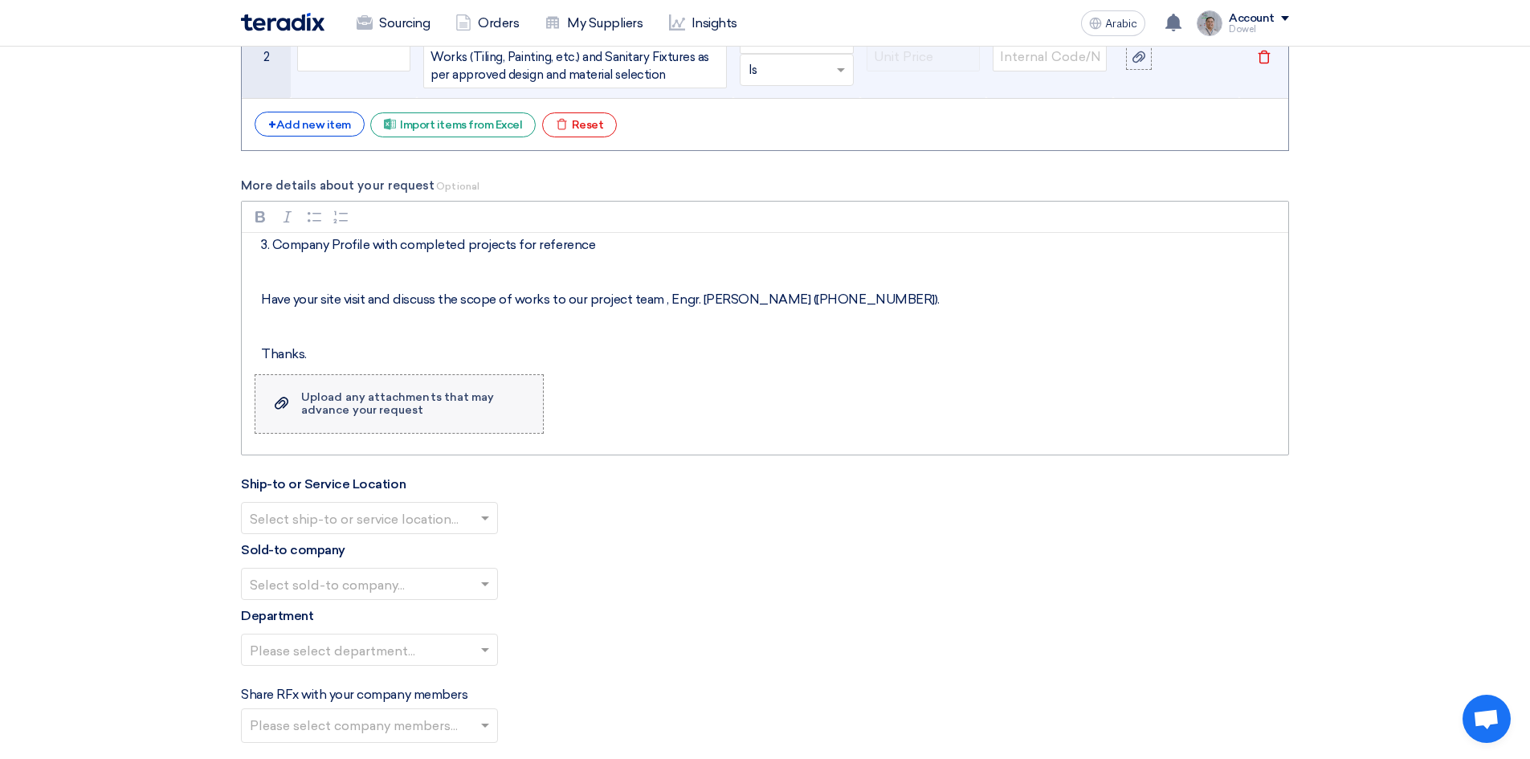
click at [334, 413] on font "Upload any attachments that may advance your request" at bounding box center [397, 403] width 193 height 26
click at [0, 0] on input "Upload a file Upload any attachments that may advance your request" at bounding box center [0, 0] width 0 height 0
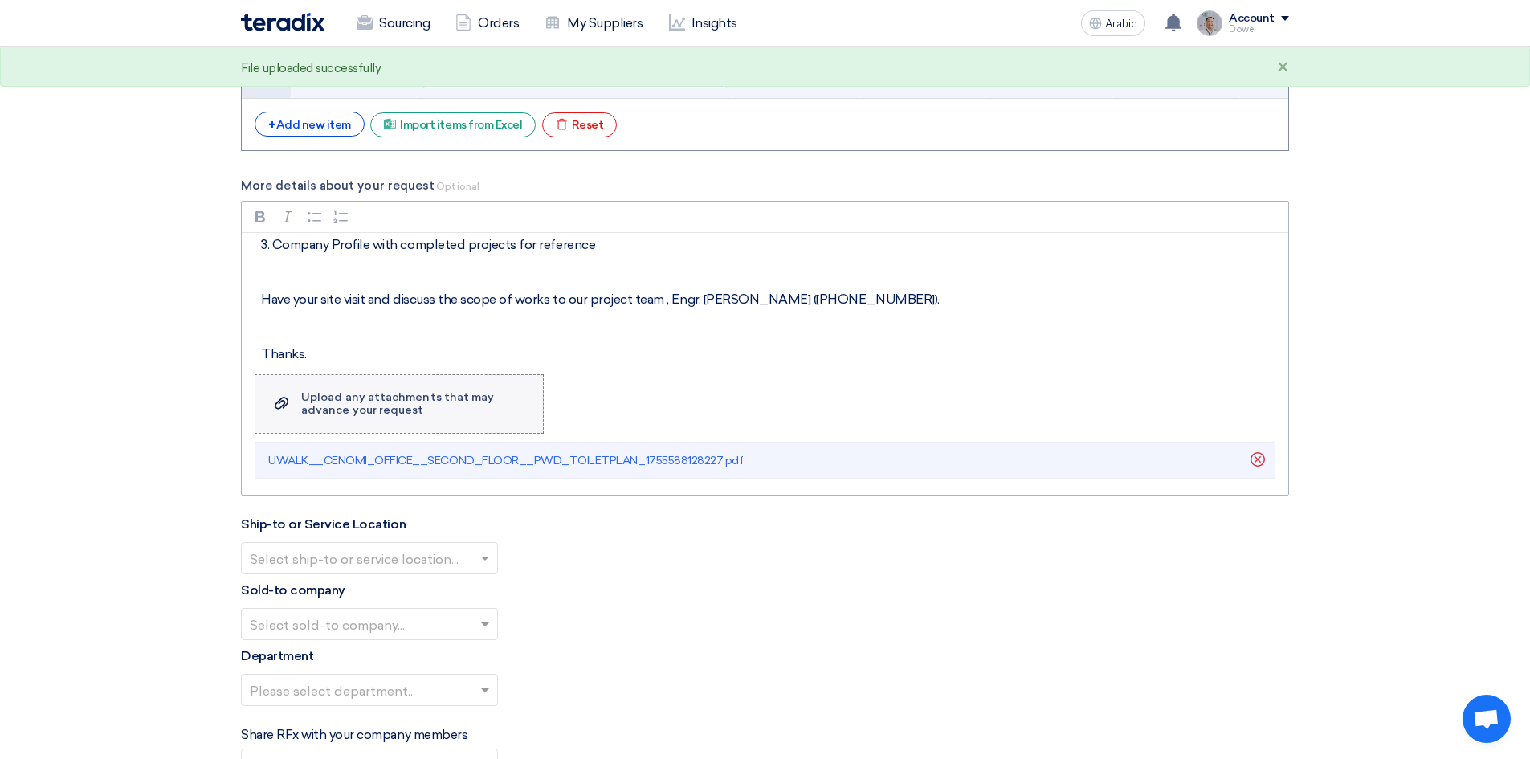
click at [276, 406] on icon "Upload a file" at bounding box center [282, 402] width 14 height 19
click at [0, 0] on input "Upload a file Upload any attachments that may advance your request" at bounding box center [0, 0] width 0 height 0
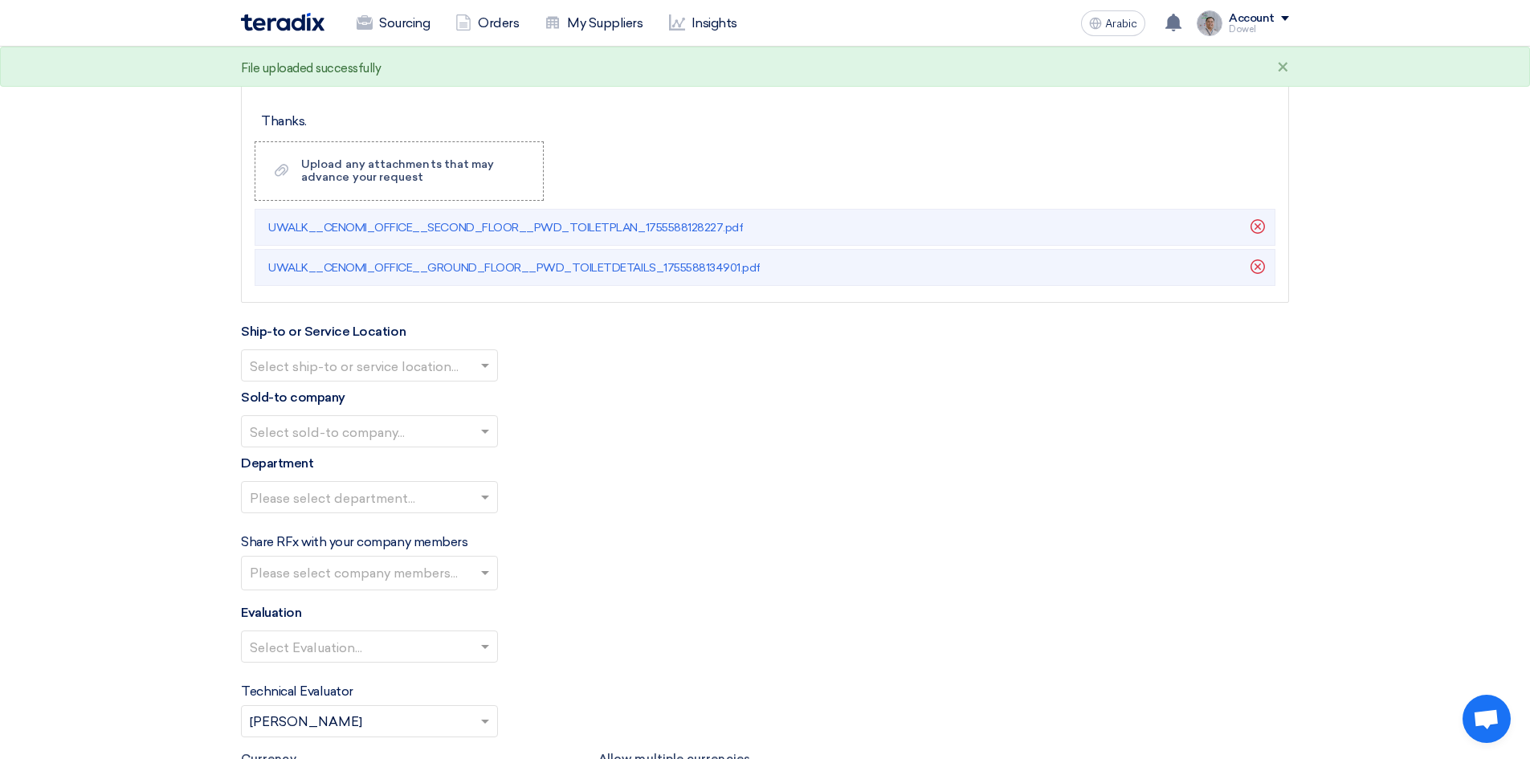
scroll to position [2139, 0]
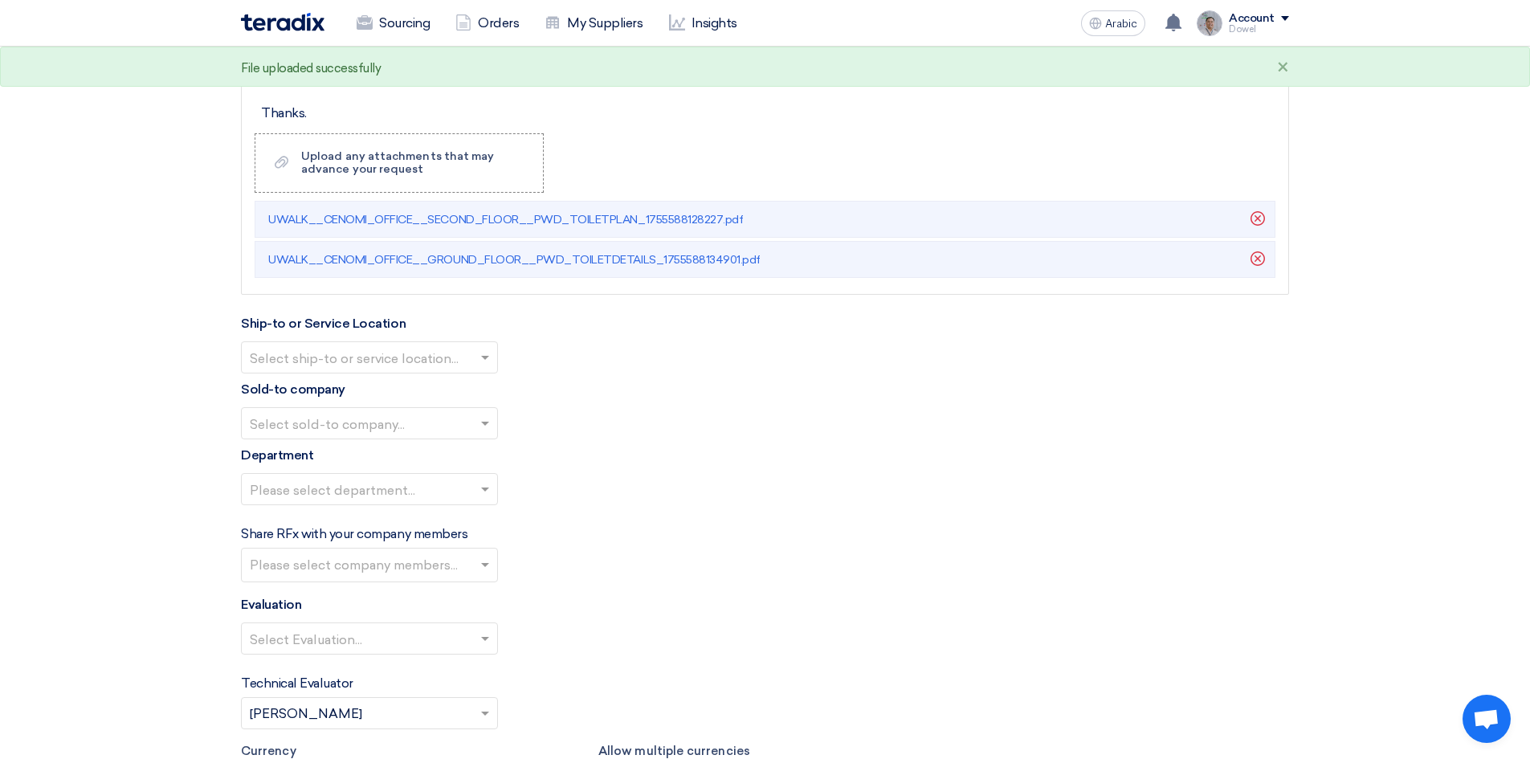
click at [475, 357] on div at bounding box center [369, 357] width 255 height 26
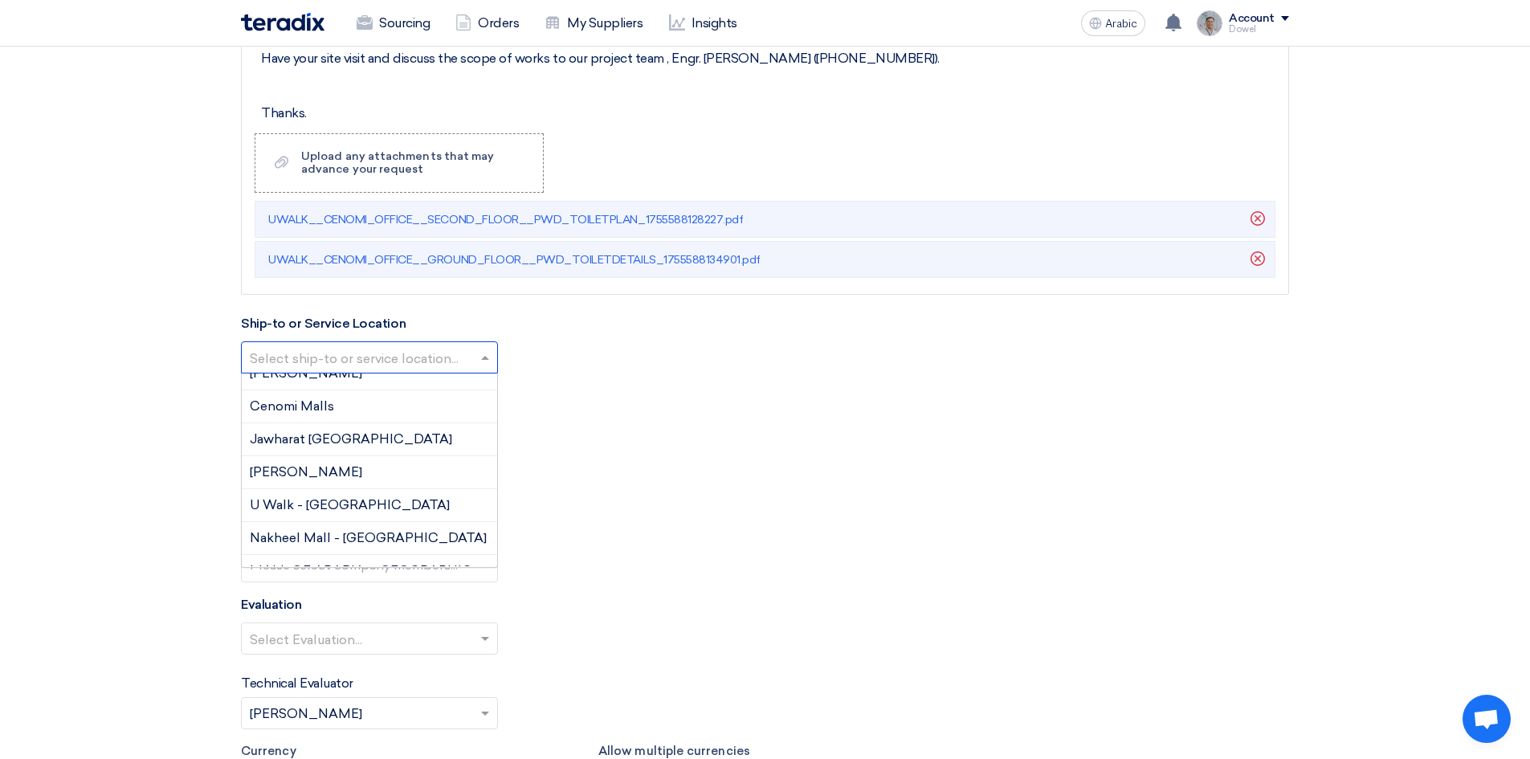
scroll to position [0, 0]
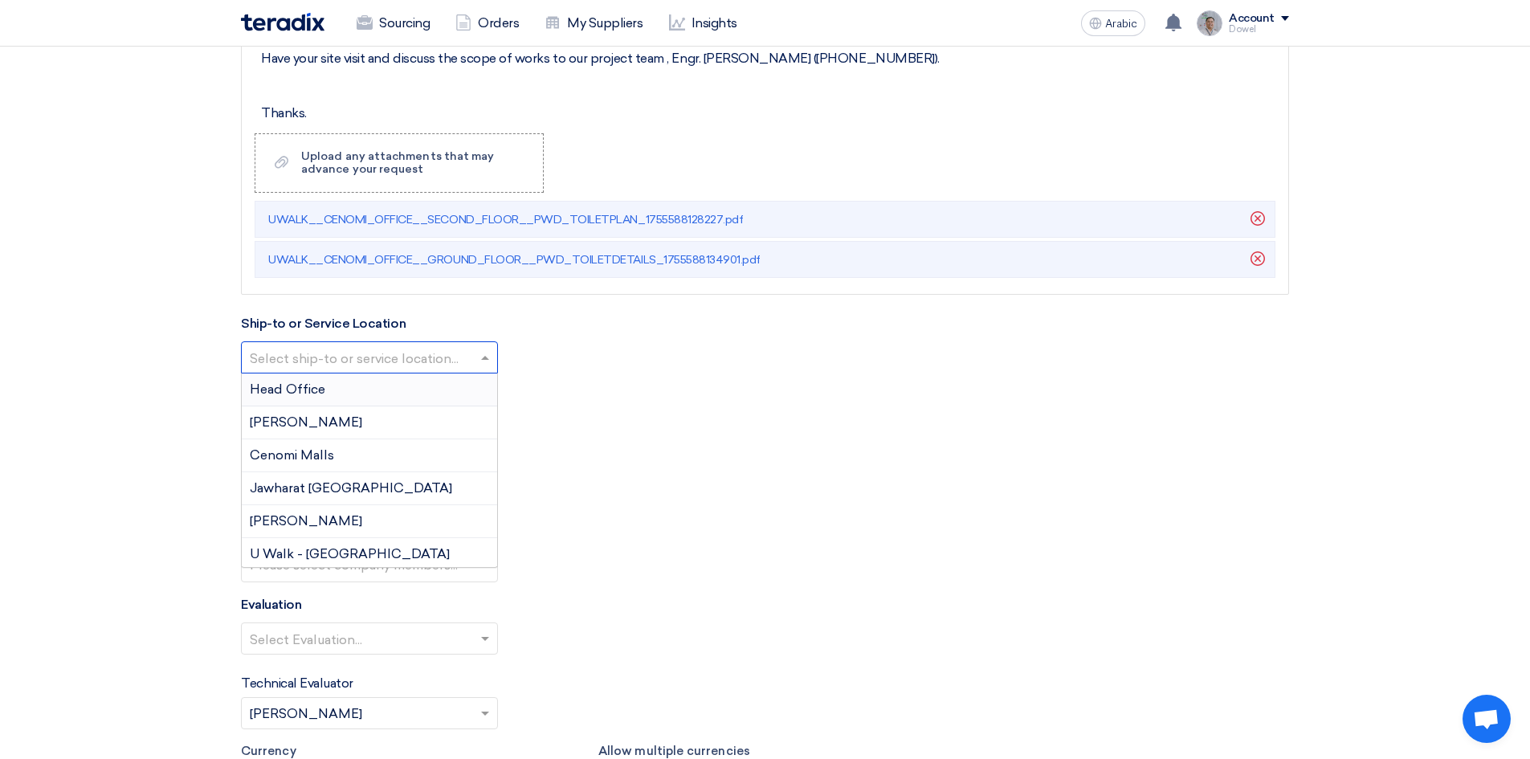
click at [359, 386] on div "Head Office" at bounding box center [369, 389] width 255 height 33
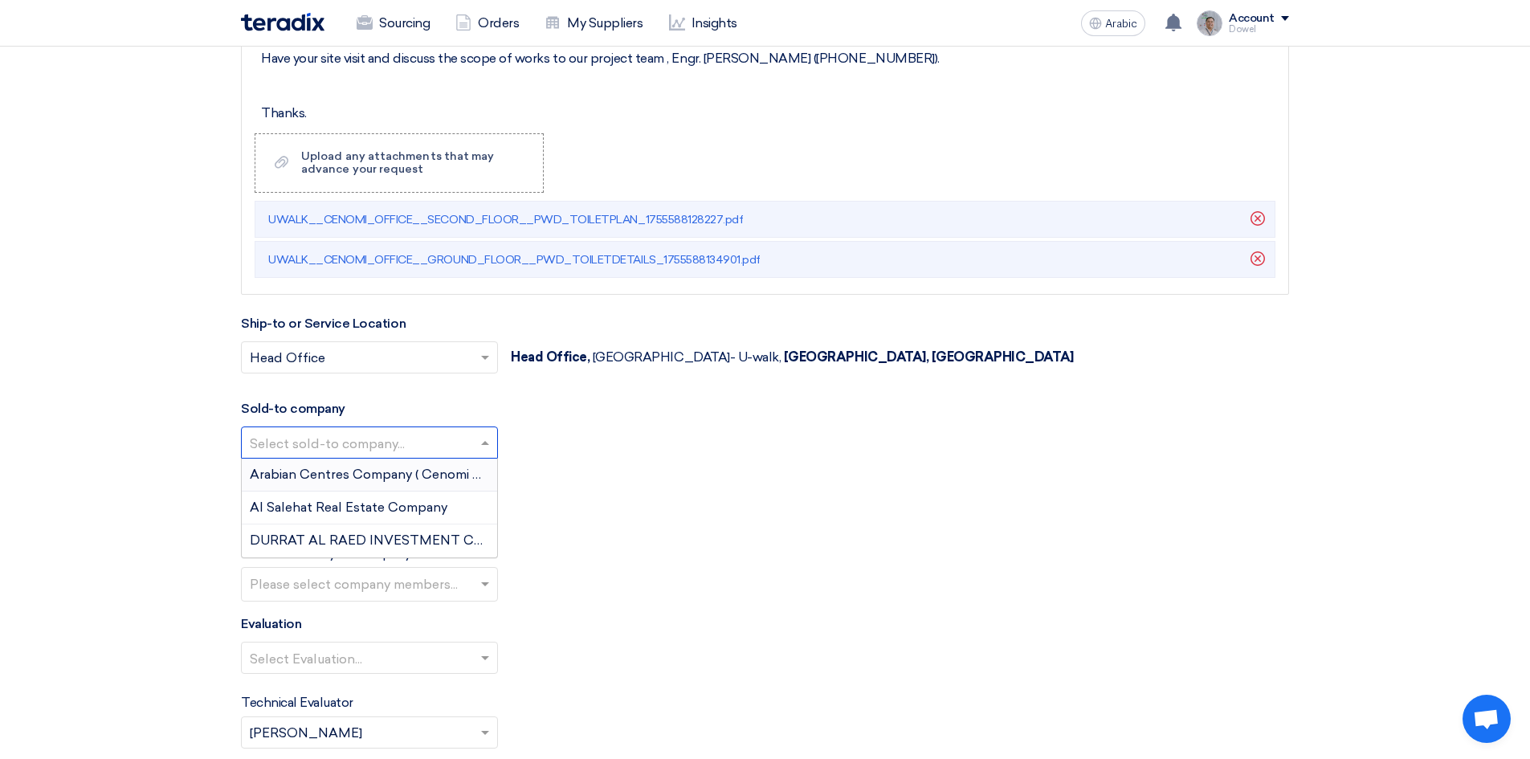
click at [358, 442] on input "text" at bounding box center [361, 443] width 223 height 26
click at [357, 482] on div "Arabian Centers Company (Cenomi Centres)" at bounding box center [369, 475] width 255 height 33
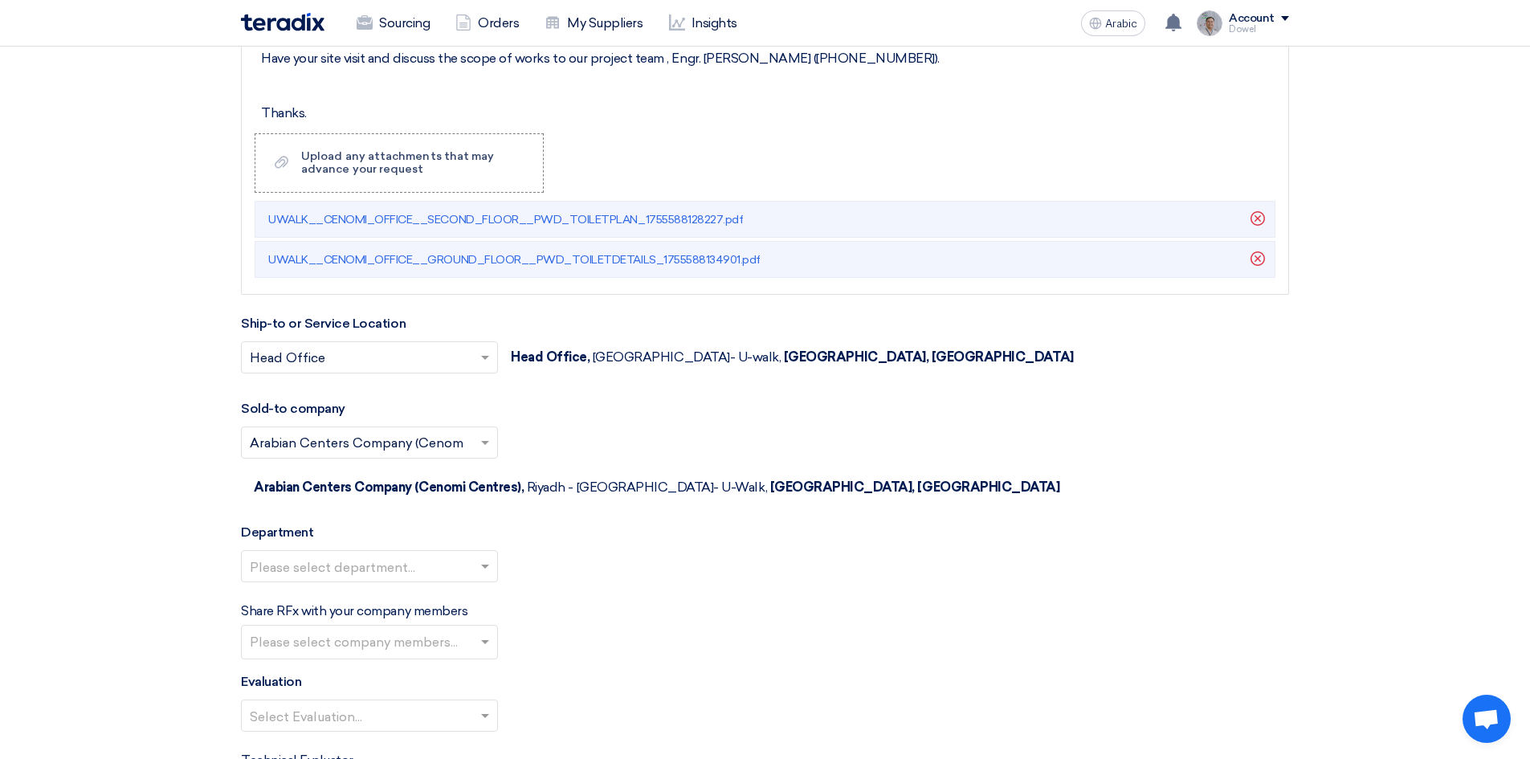
click at [377, 554] on input "text" at bounding box center [361, 567] width 223 height 26
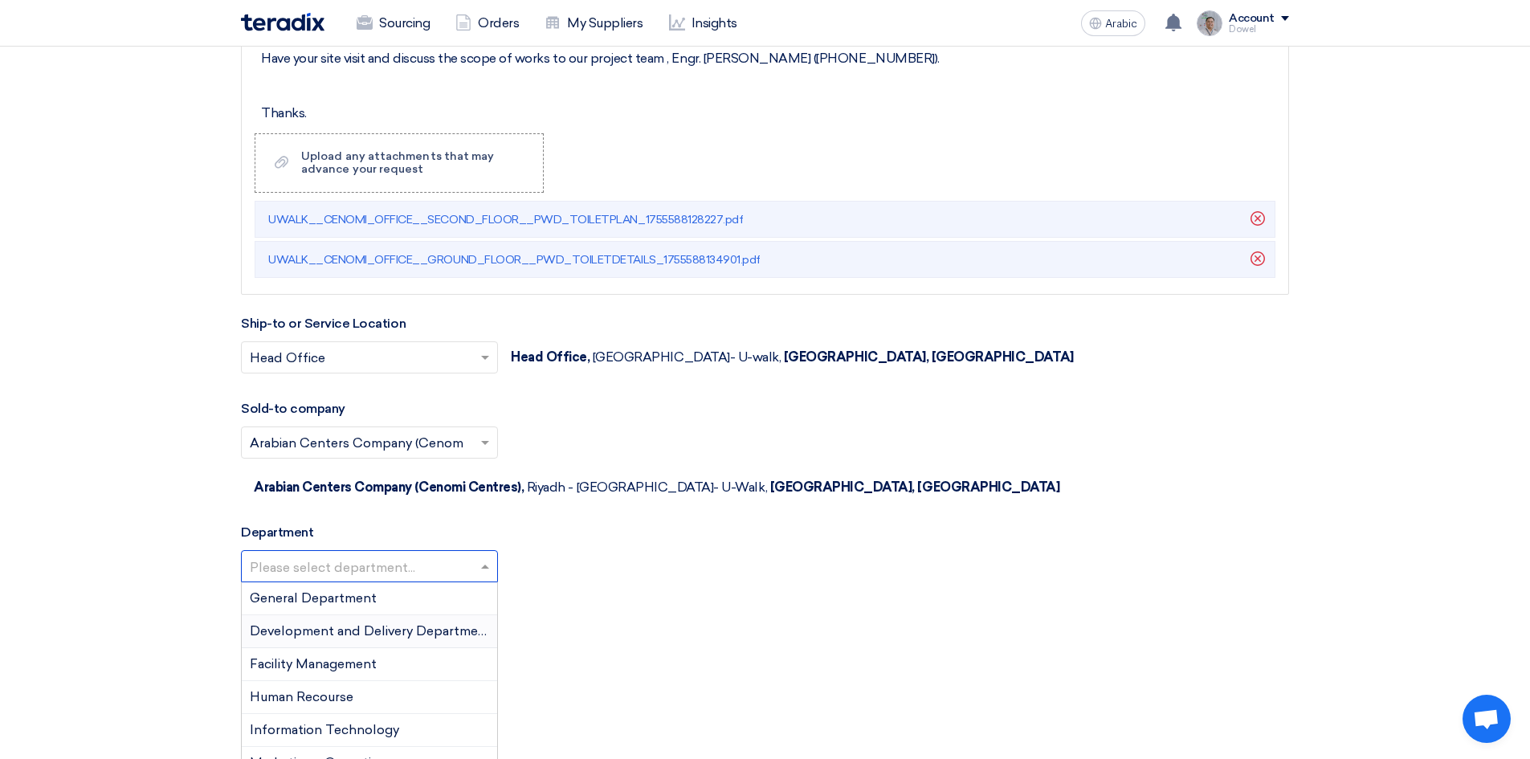
click at [362, 623] on font "Development and Delivery Department" at bounding box center [371, 630] width 242 height 15
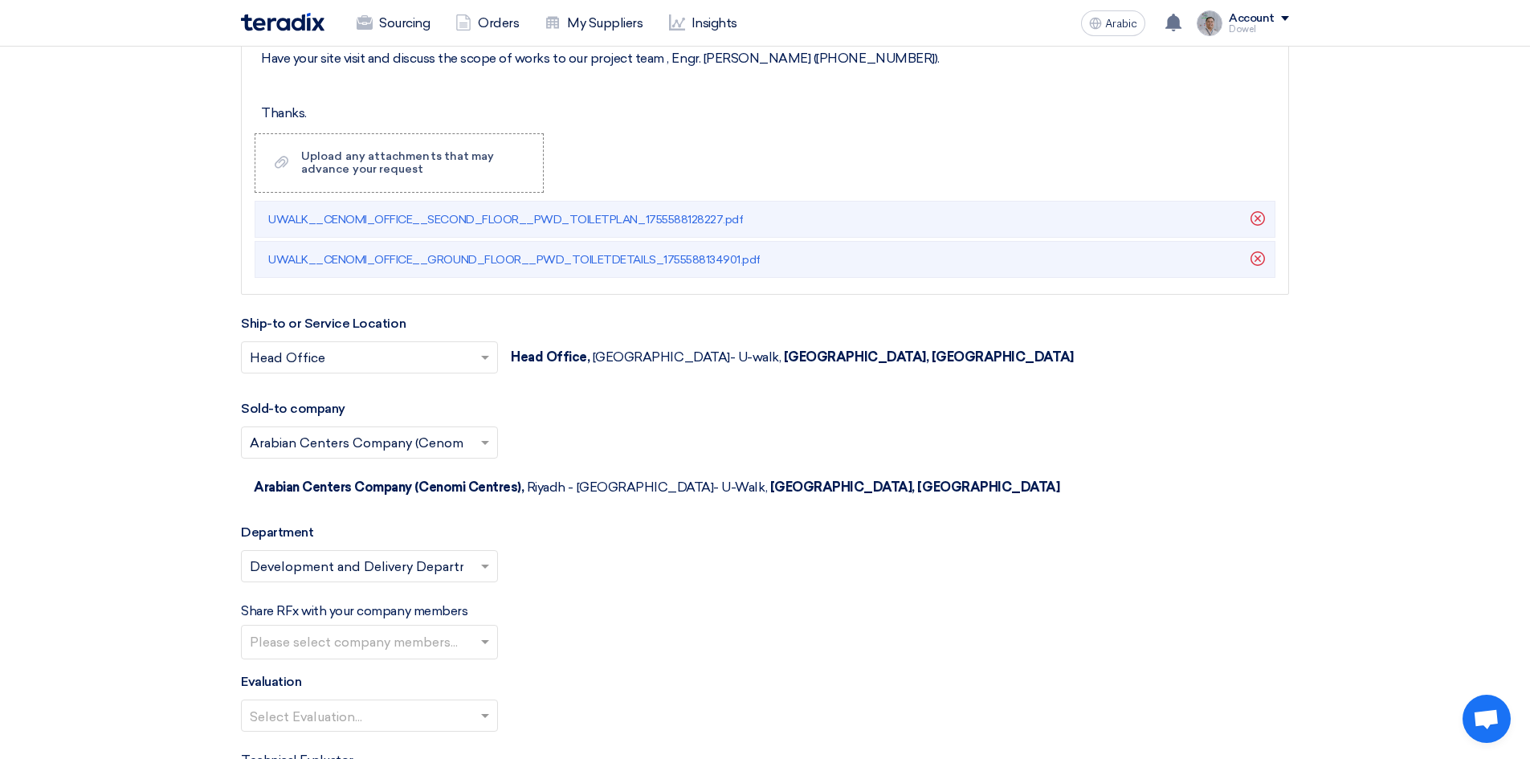
click at [365, 630] on input "text" at bounding box center [371, 643] width 243 height 26
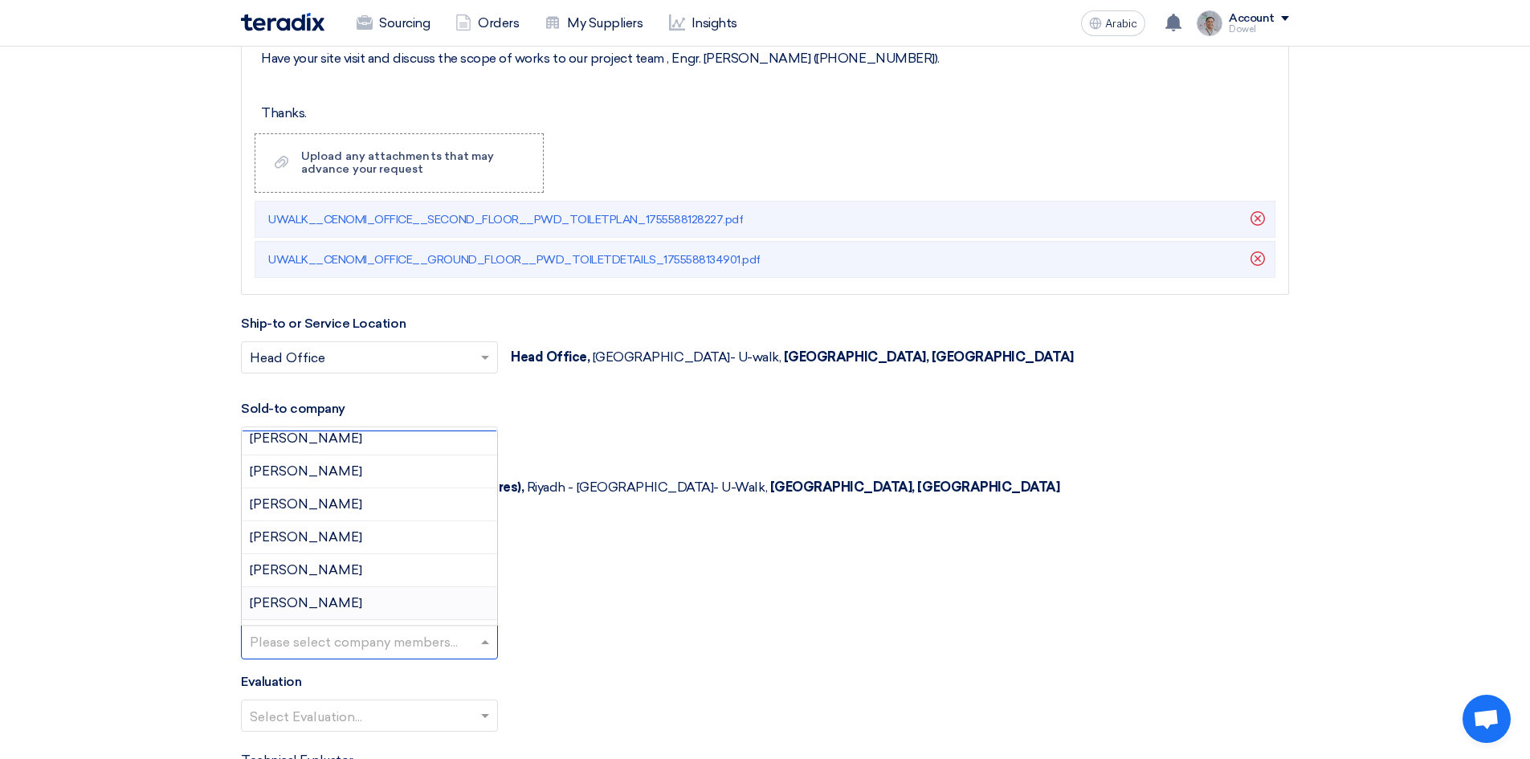
scroll to position [803, 0]
click at [347, 525] on font "Mohammed Mousa" at bounding box center [306, 532] width 112 height 15
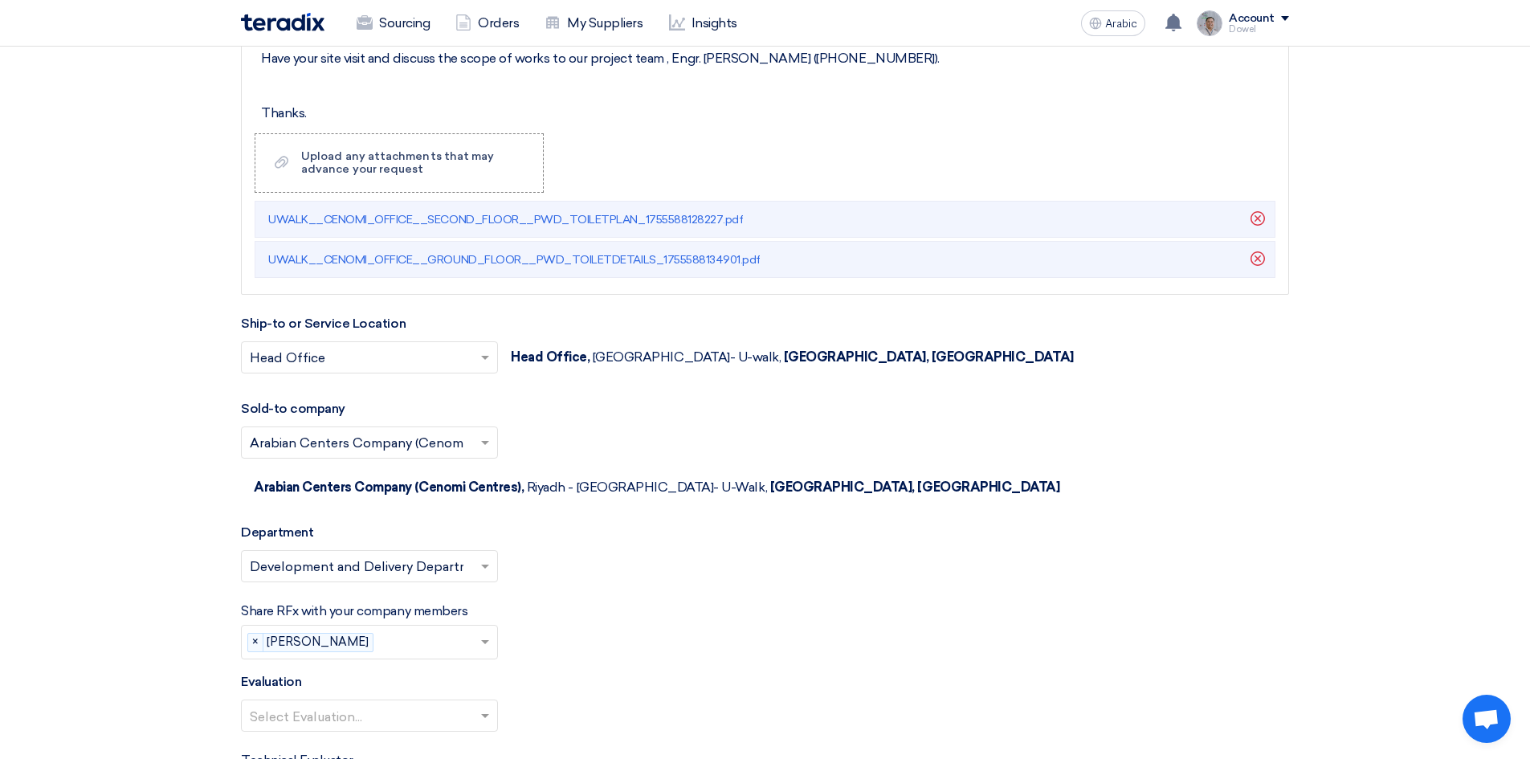
click at [396, 630] on input "text" at bounding box center [430, 643] width 100 height 26
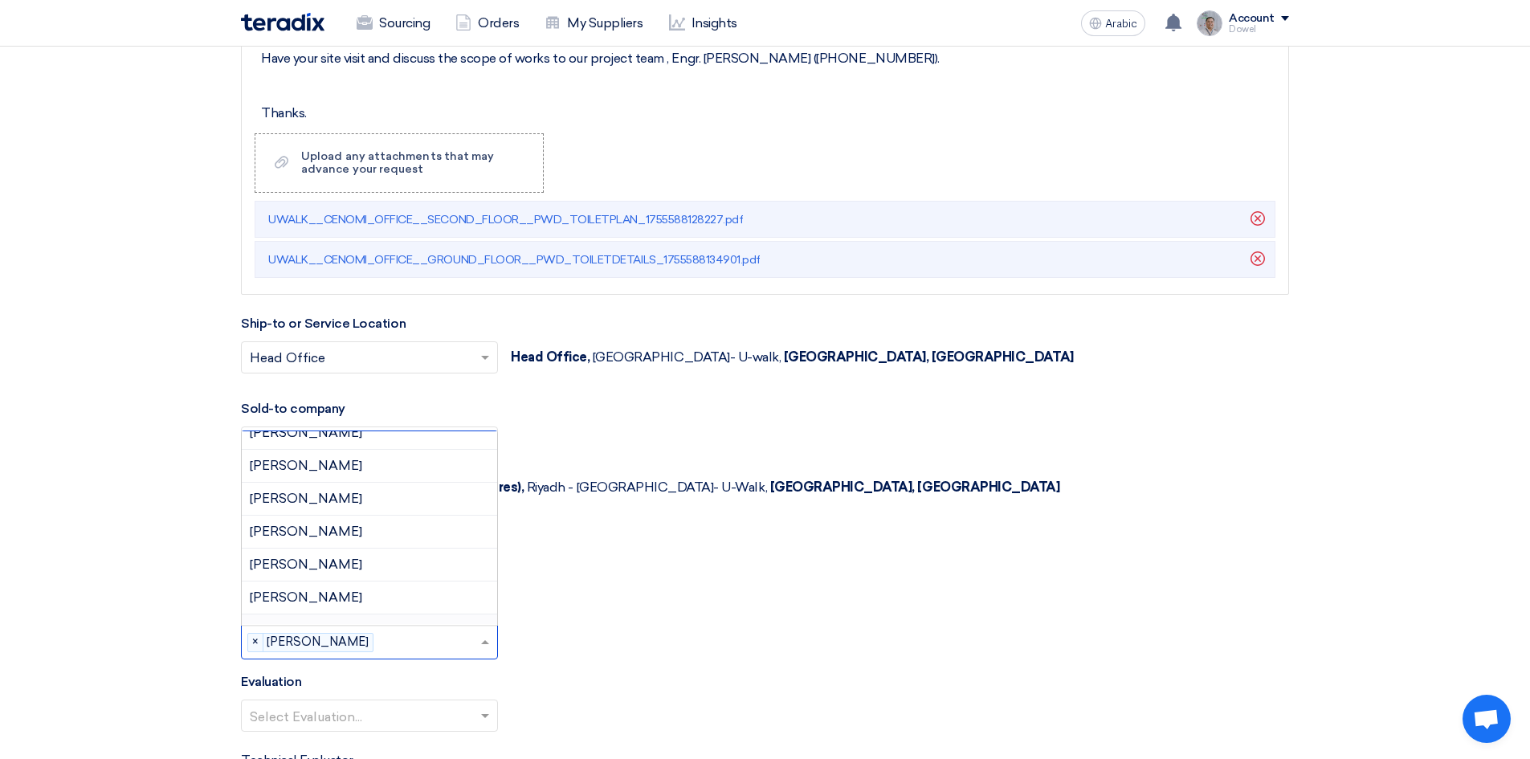
scroll to position [976, 0]
click at [355, 541] on div "Rami Khalil" at bounding box center [369, 557] width 255 height 33
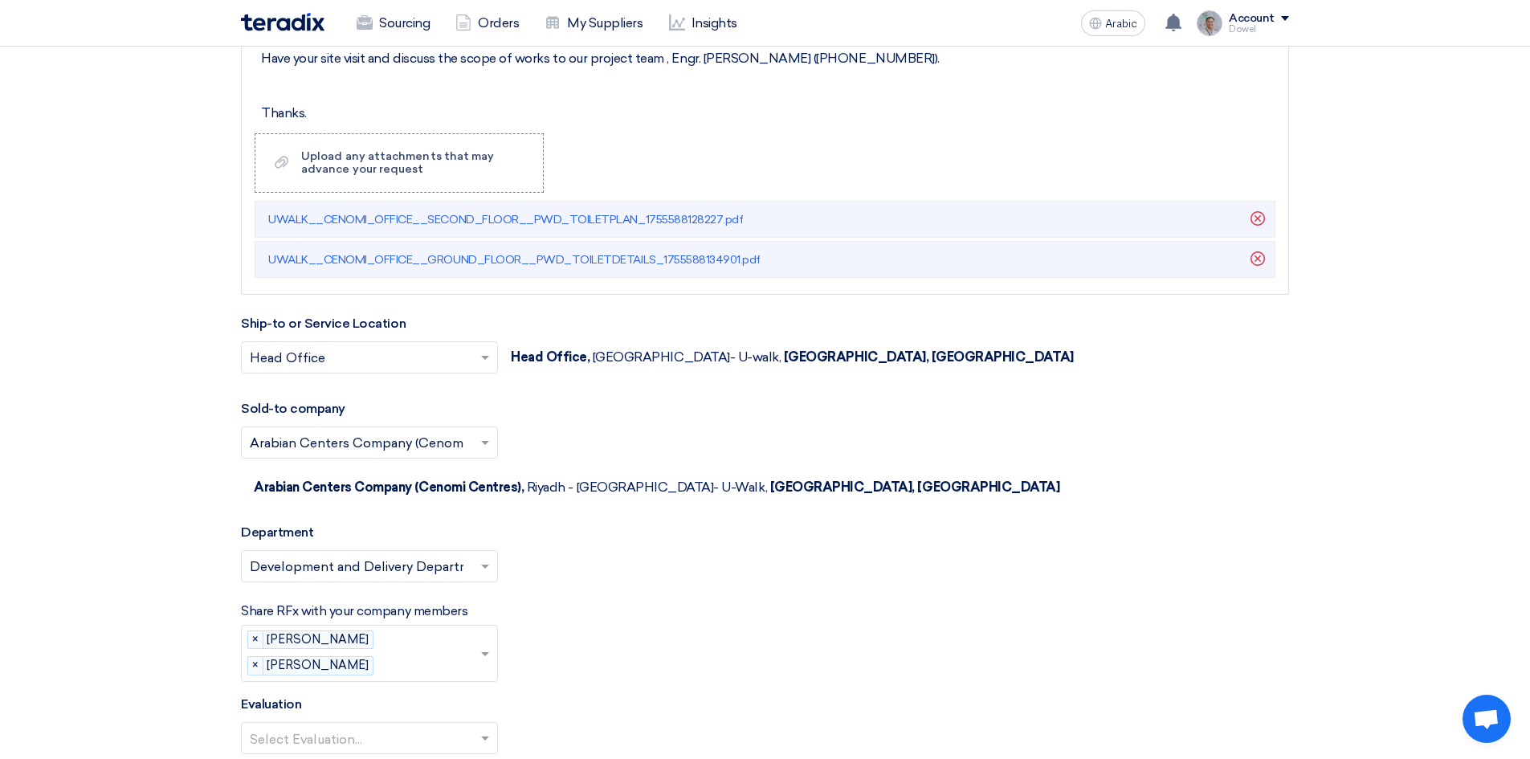
click at [393, 653] on input "text" at bounding box center [430, 666] width 100 height 26
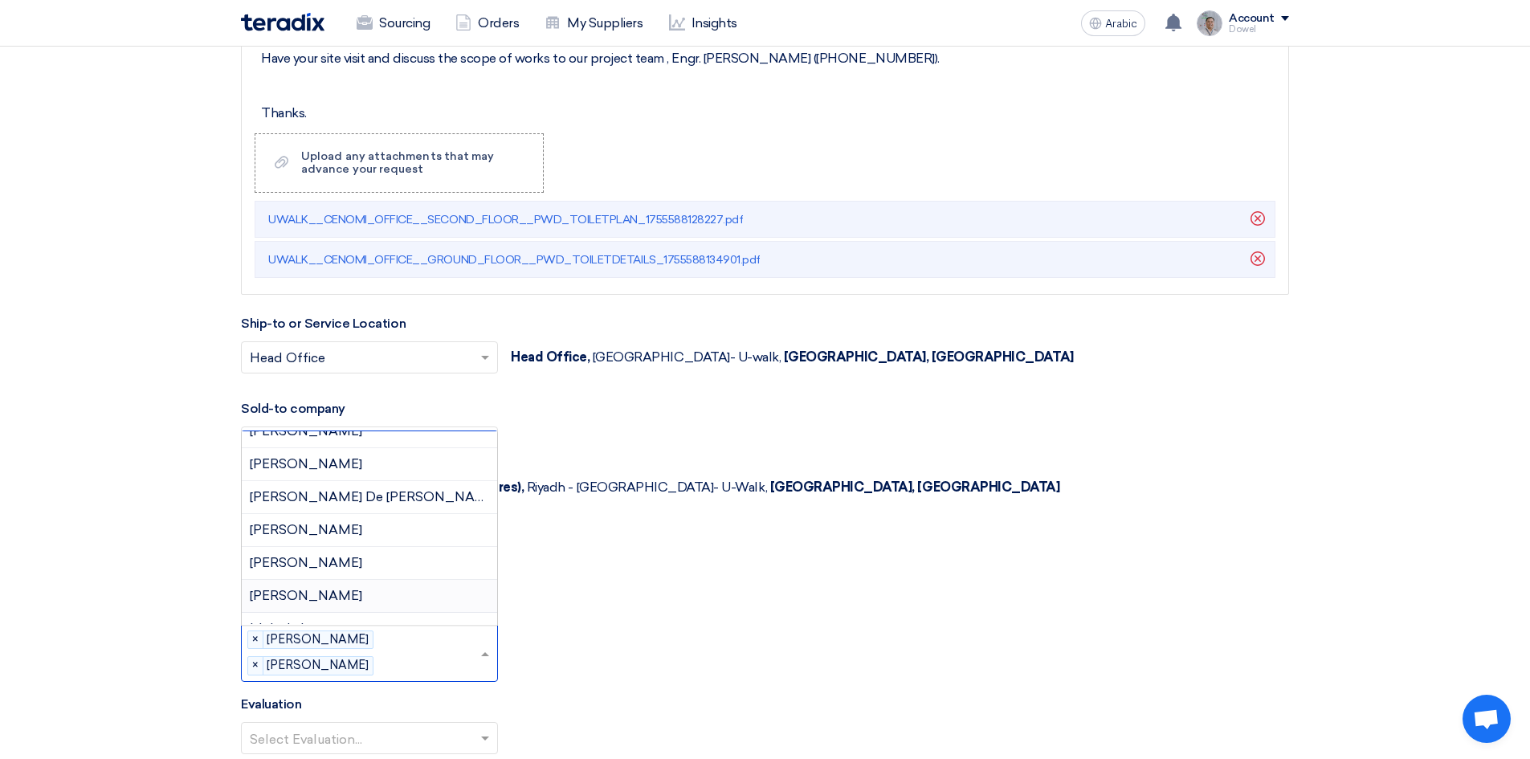
scroll to position [495, 0]
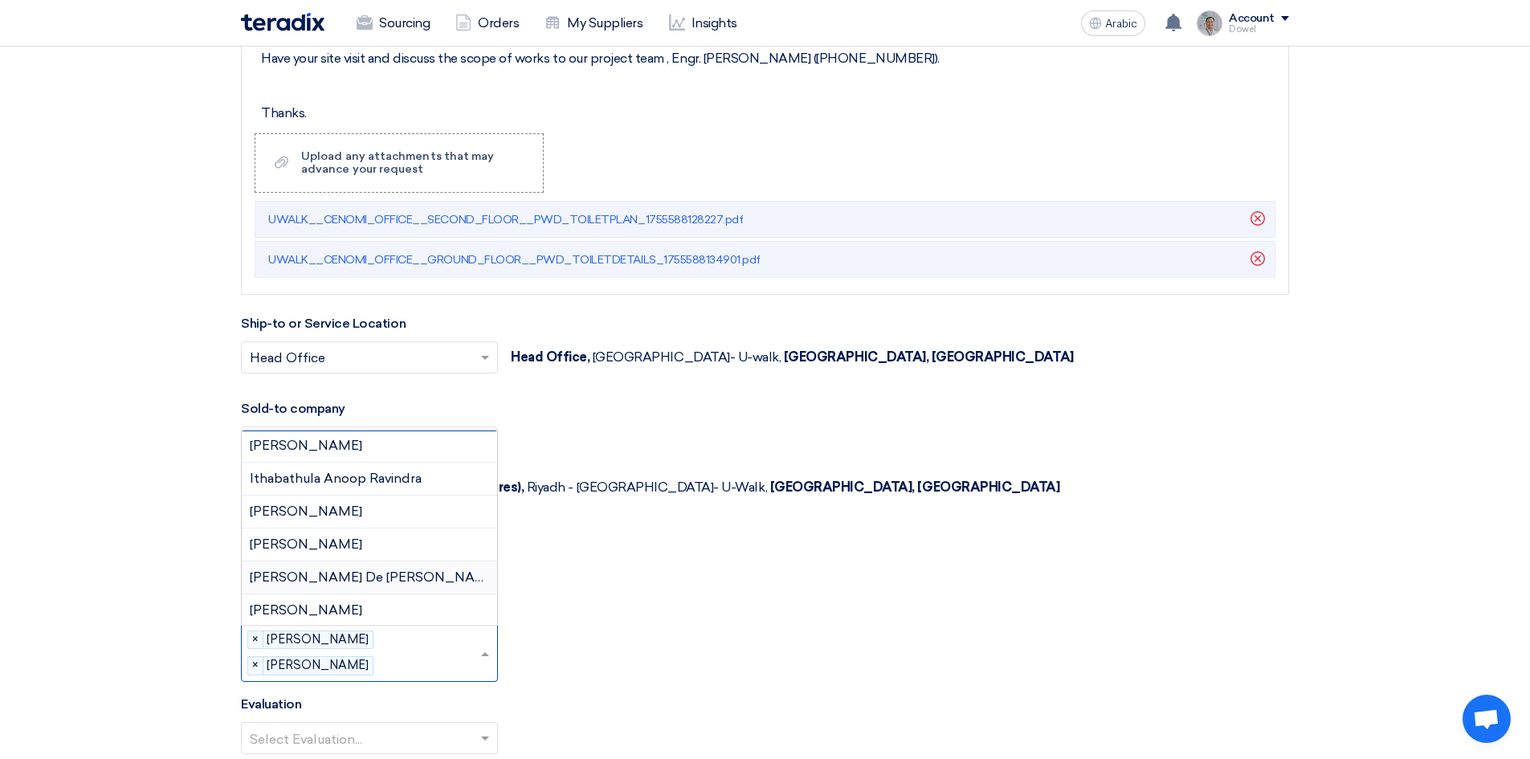
click at [370, 561] on div "John Mark De Jose" at bounding box center [369, 577] width 255 height 33
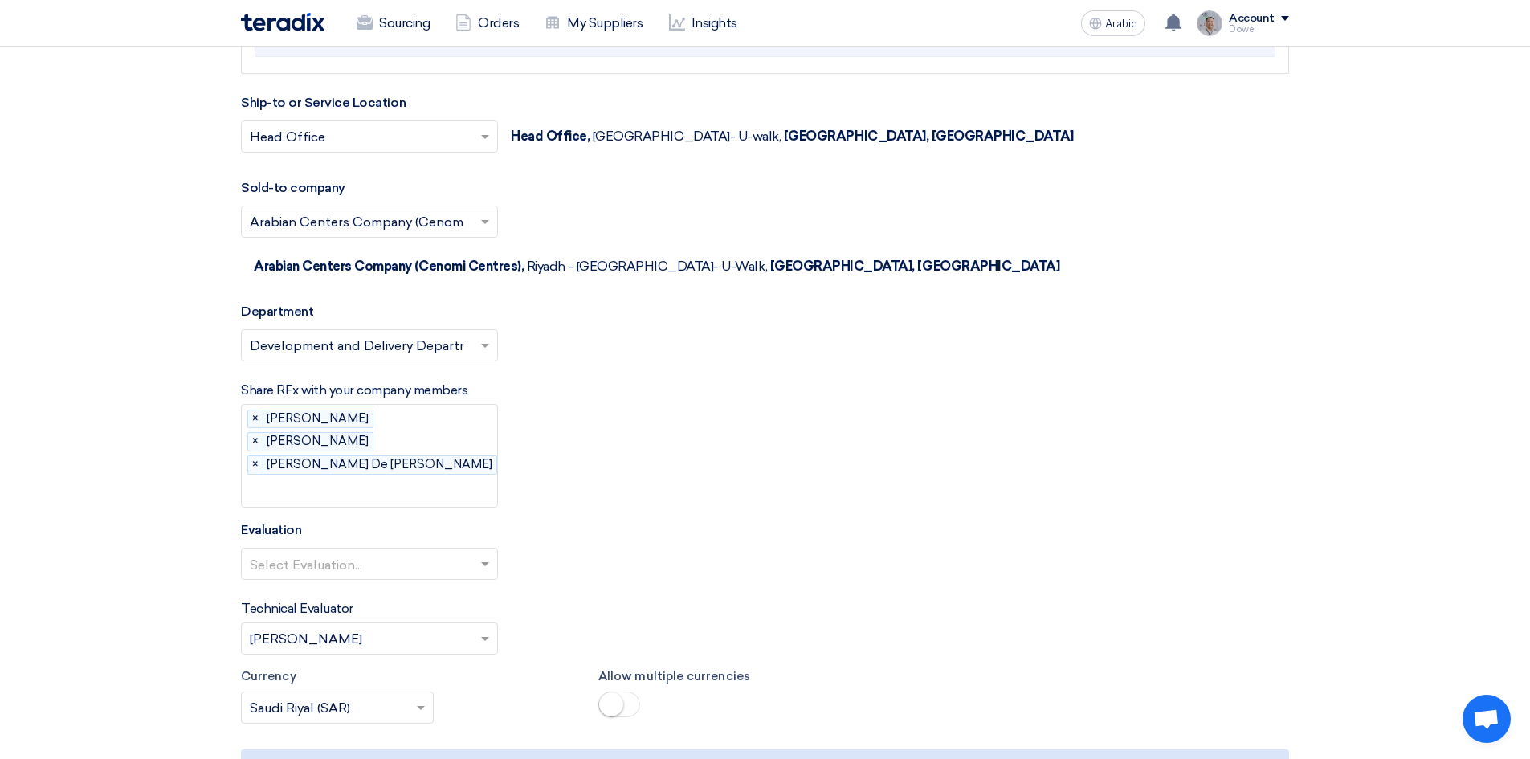
scroll to position [2380, 0]
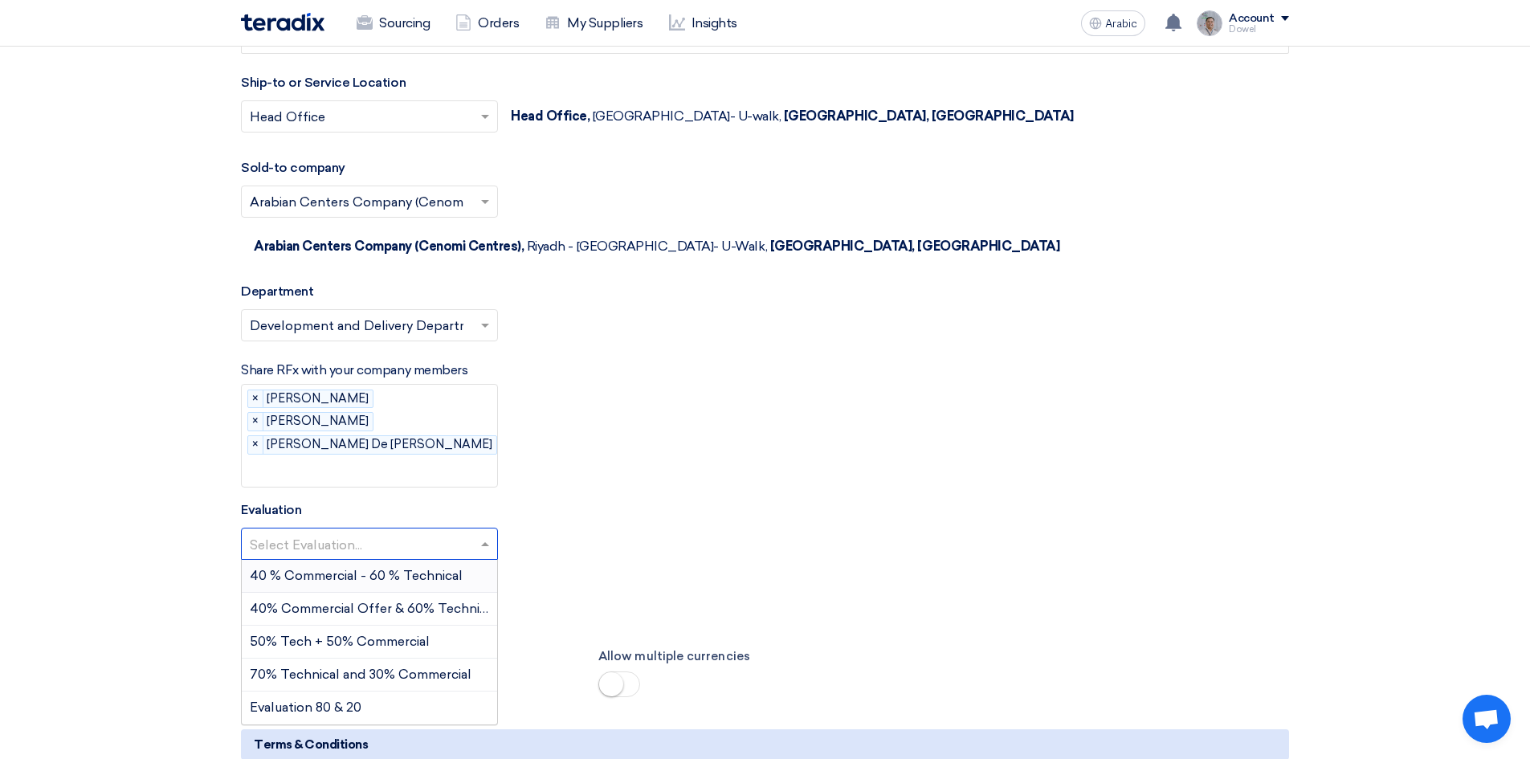
click at [328, 532] on input "text" at bounding box center [361, 545] width 223 height 26
click at [320, 634] on font "50% Tech + 50% Commercial" at bounding box center [340, 641] width 180 height 15
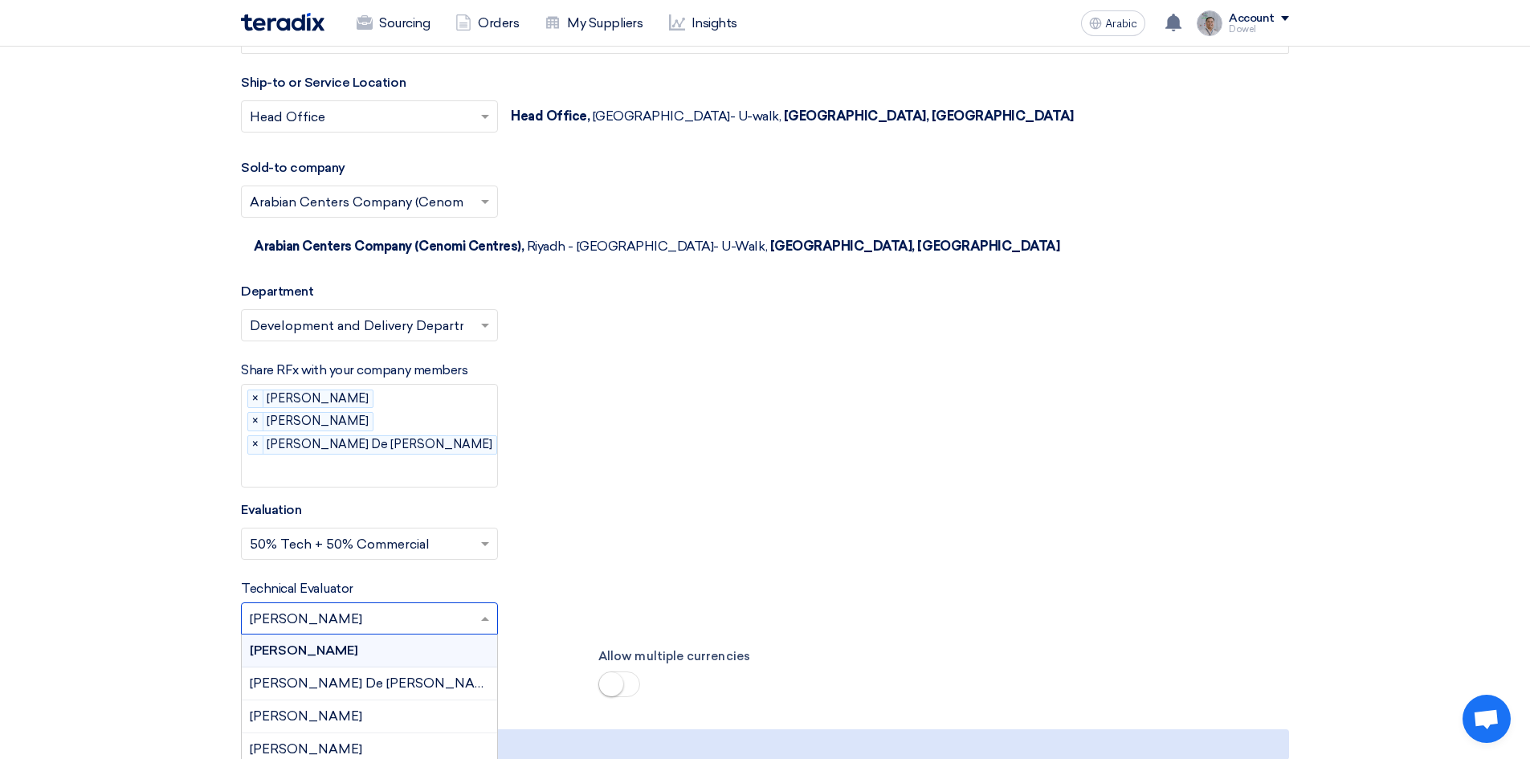
click at [330, 606] on input "text" at bounding box center [361, 619] width 223 height 26
click at [304, 741] on font "Rami Khalil" at bounding box center [306, 748] width 112 height 15
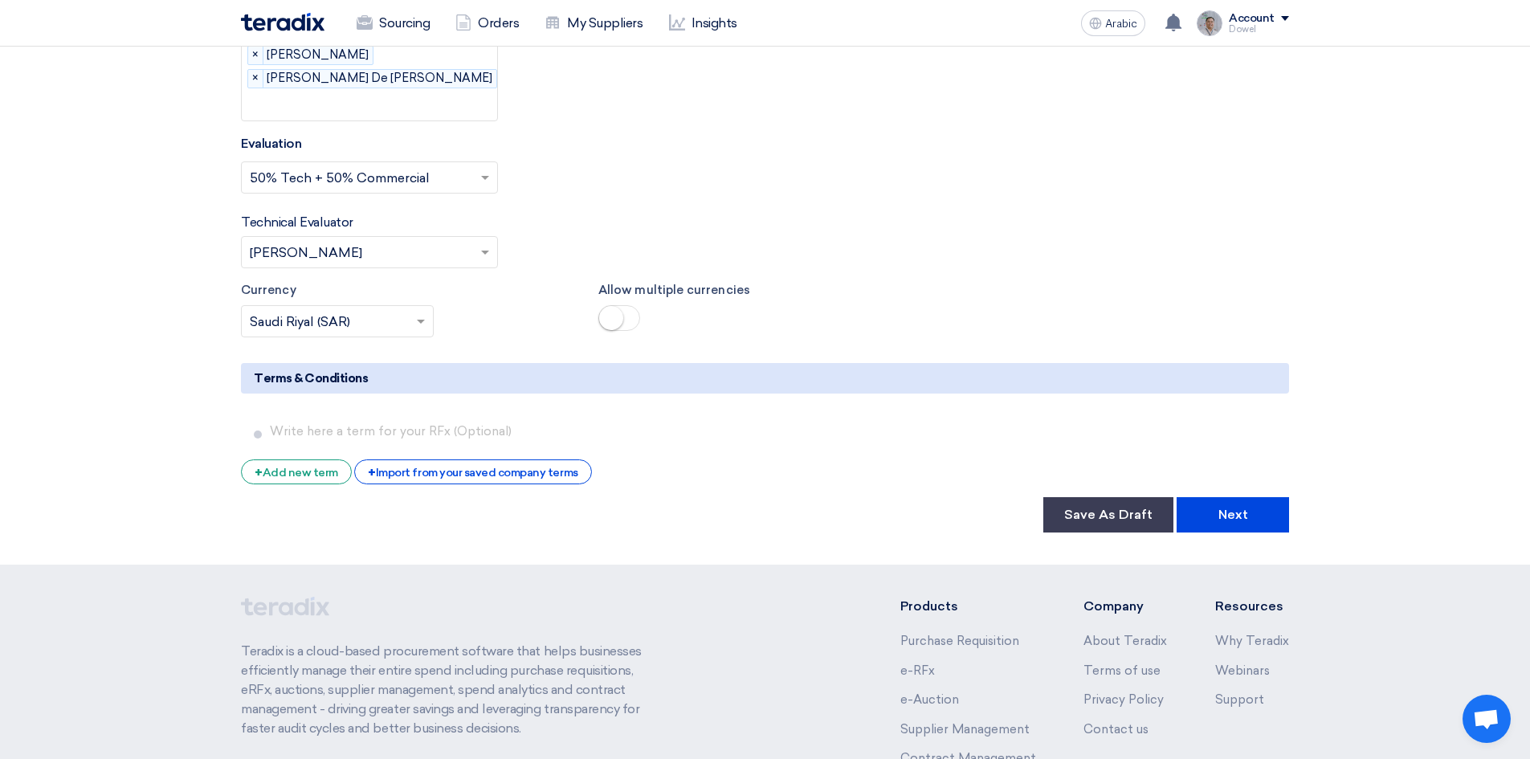
scroll to position [2854, 0]
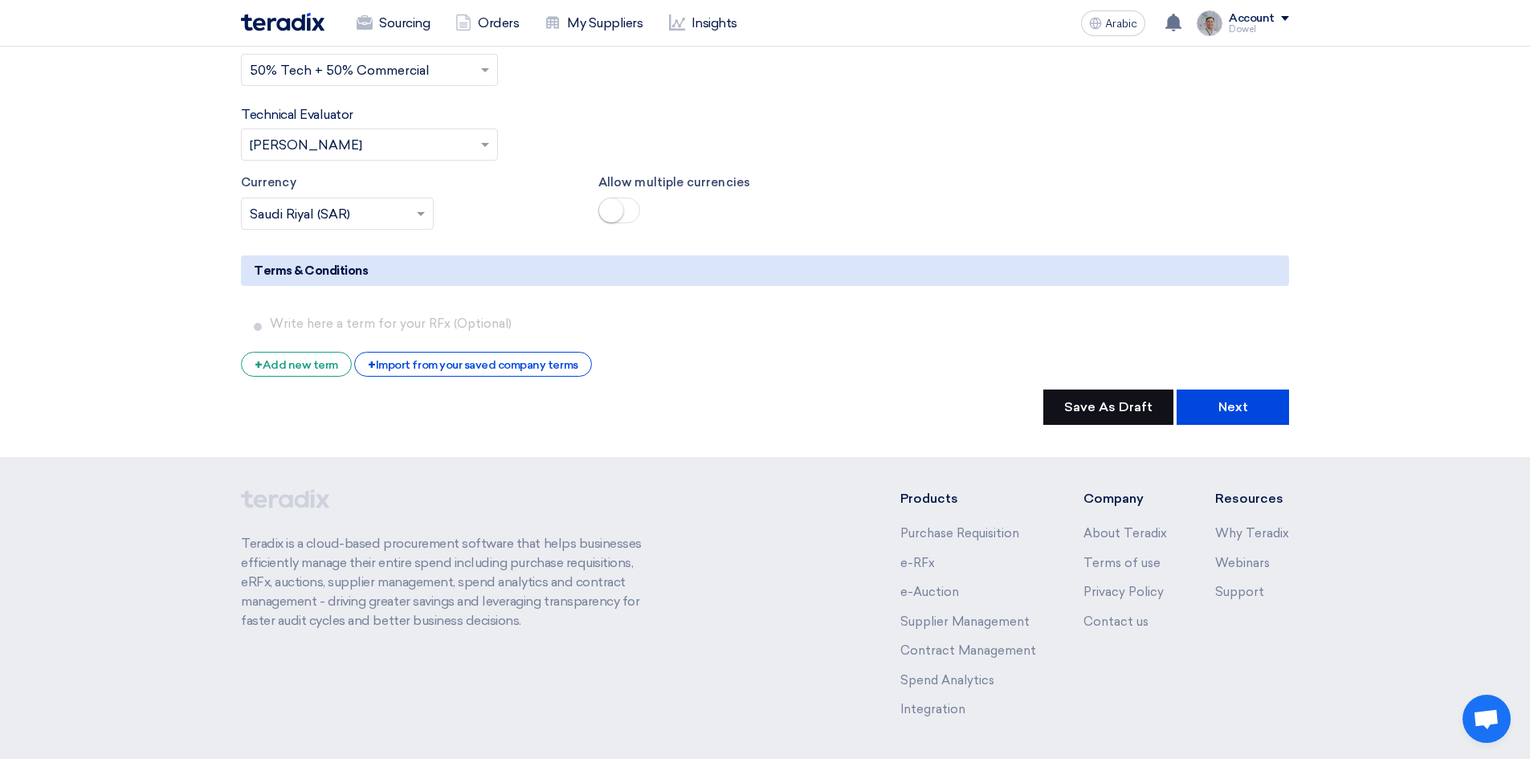
click at [1098, 399] on font "Save As Draft" at bounding box center [1108, 406] width 88 height 15
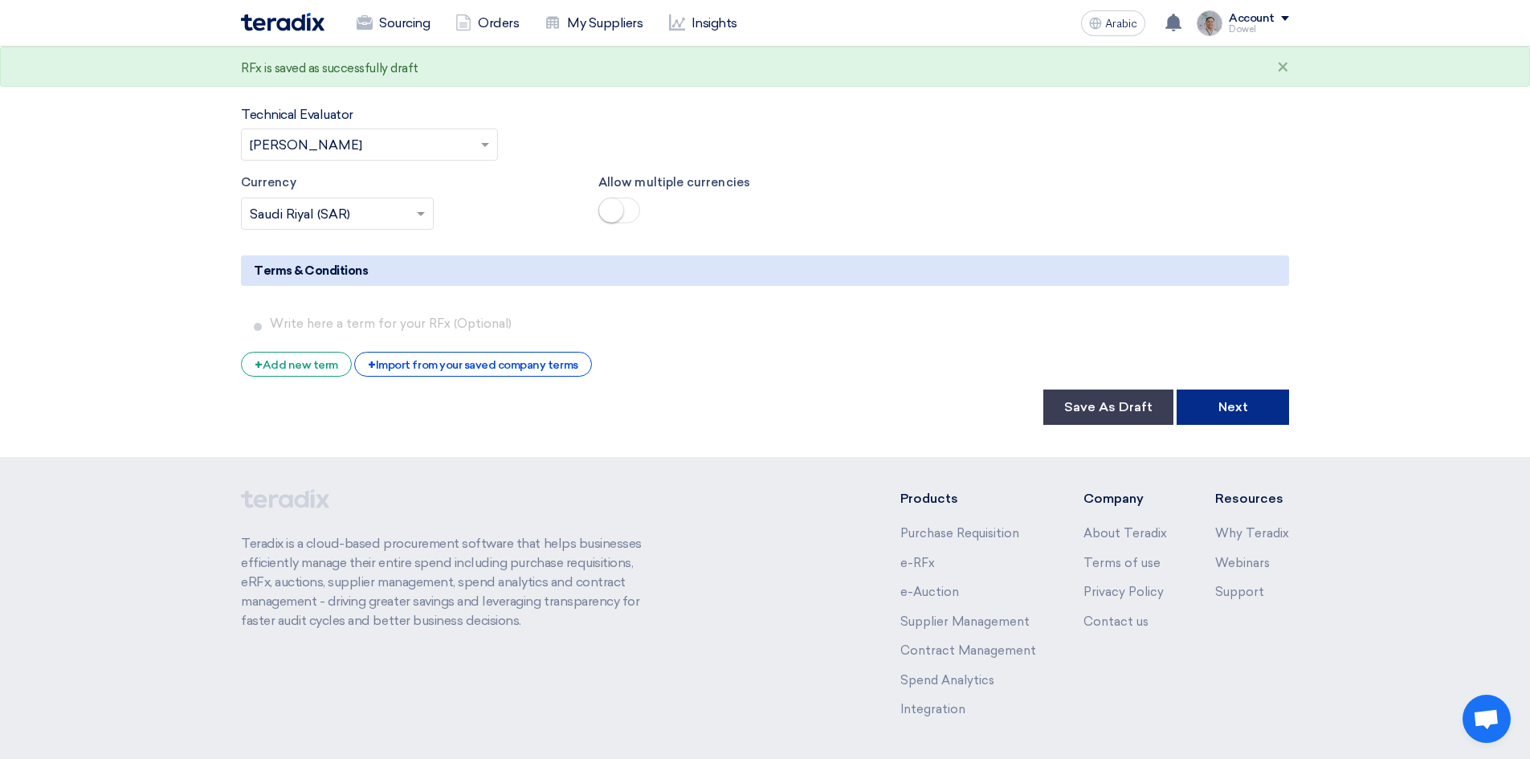
click at [1225, 389] on button "Next" at bounding box center [1232, 406] width 112 height 35
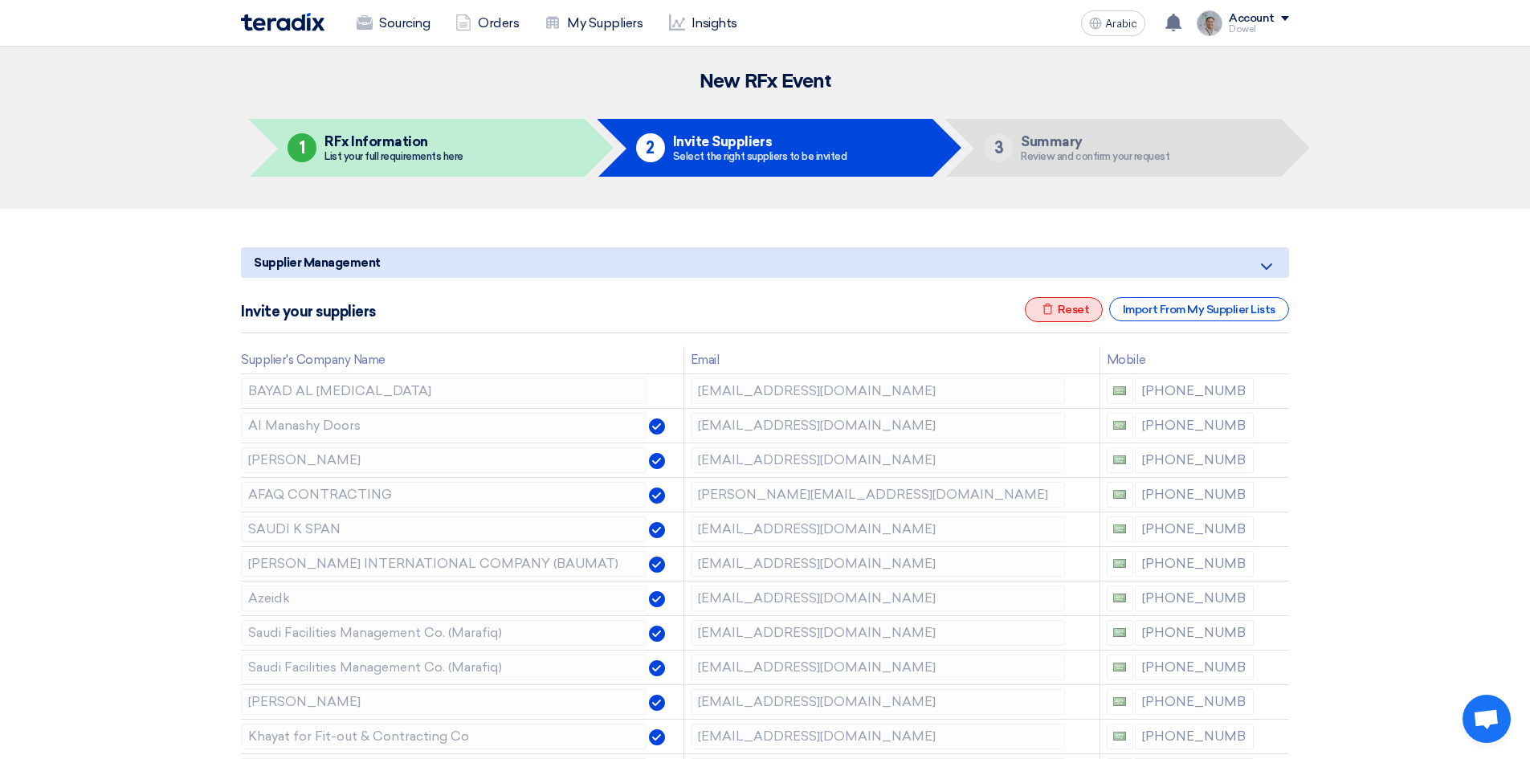
click at [1063, 309] on font "Reset" at bounding box center [1074, 310] width 32 height 14
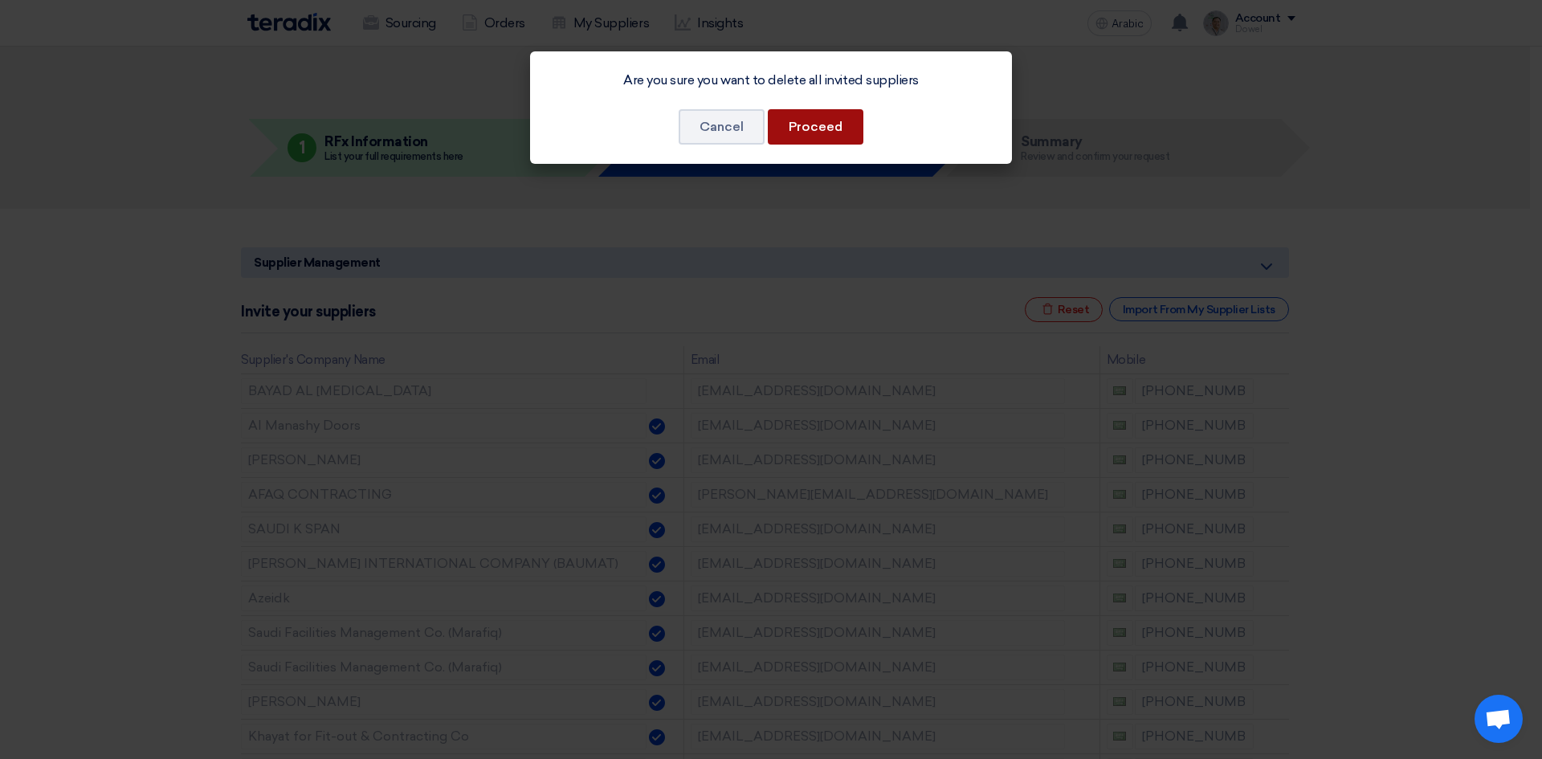
click at [821, 129] on font "Proceed" at bounding box center [816, 126] width 54 height 15
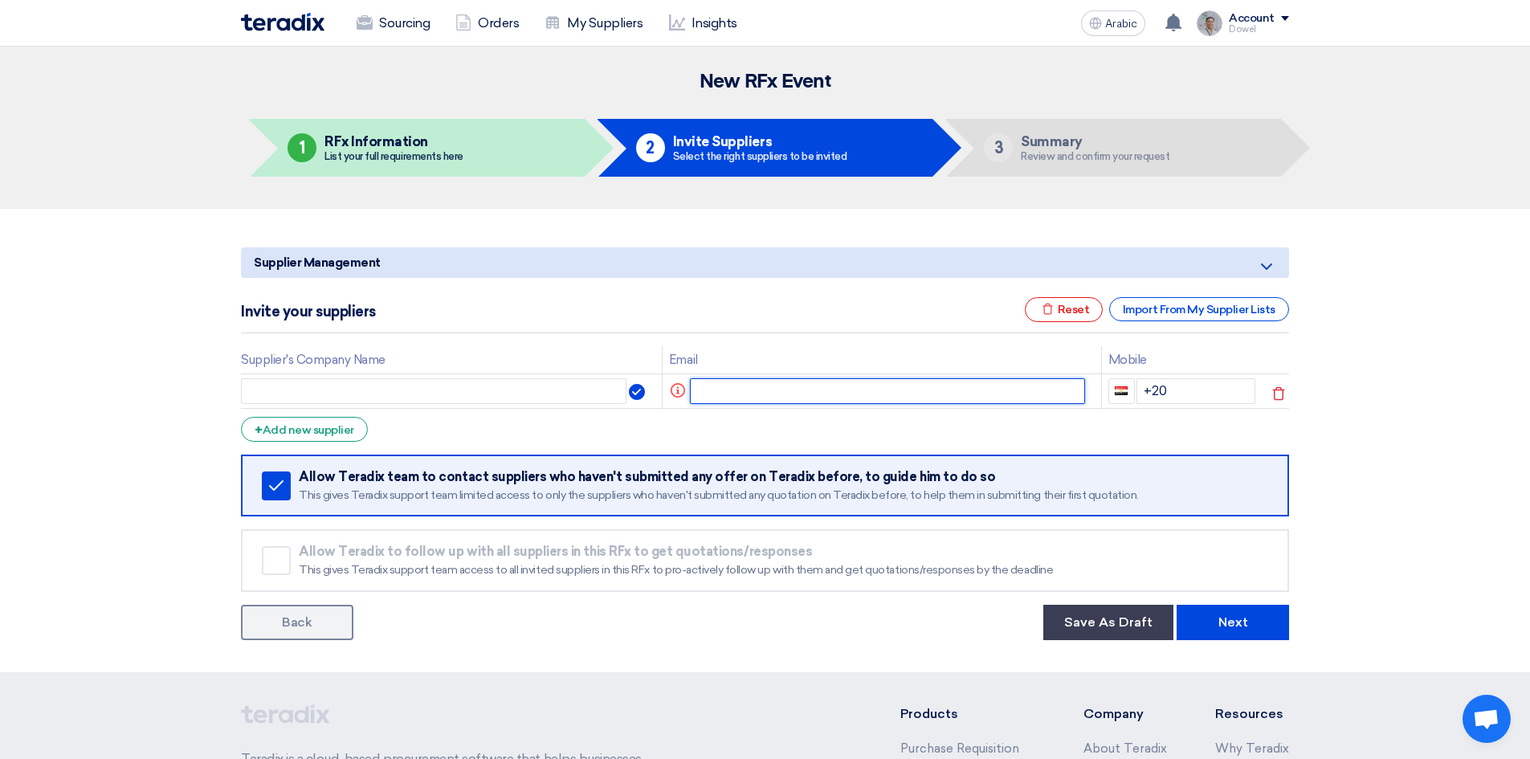
click at [726, 389] on input "text" at bounding box center [888, 391] width 396 height 26
paste input "hussama@rocktechest.com"
type input "hussama@rocktechest.com"
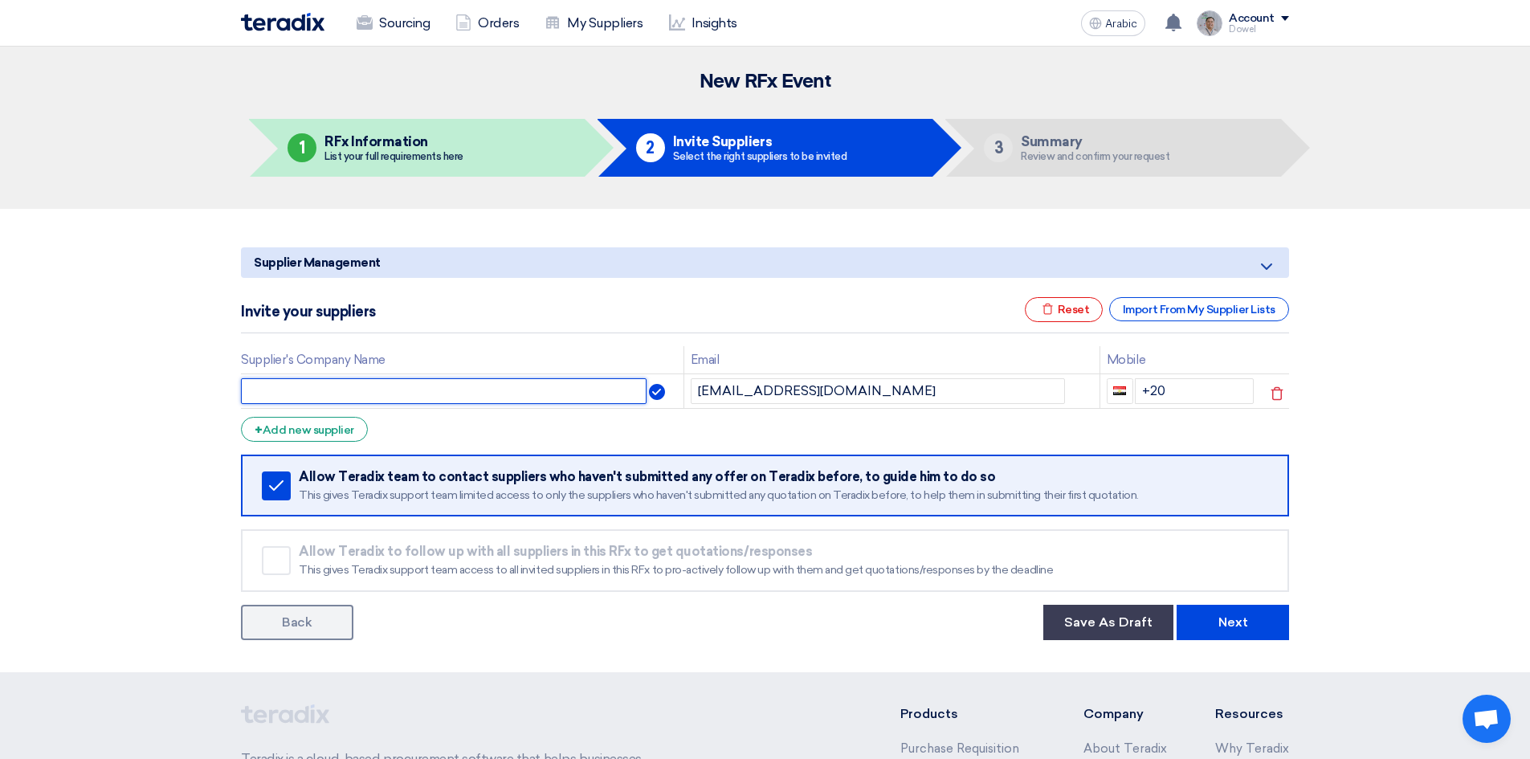
click at [455, 397] on input "text" at bounding box center [444, 391] width 406 height 26
type input "ROCK TECH CONTRACTING EST"
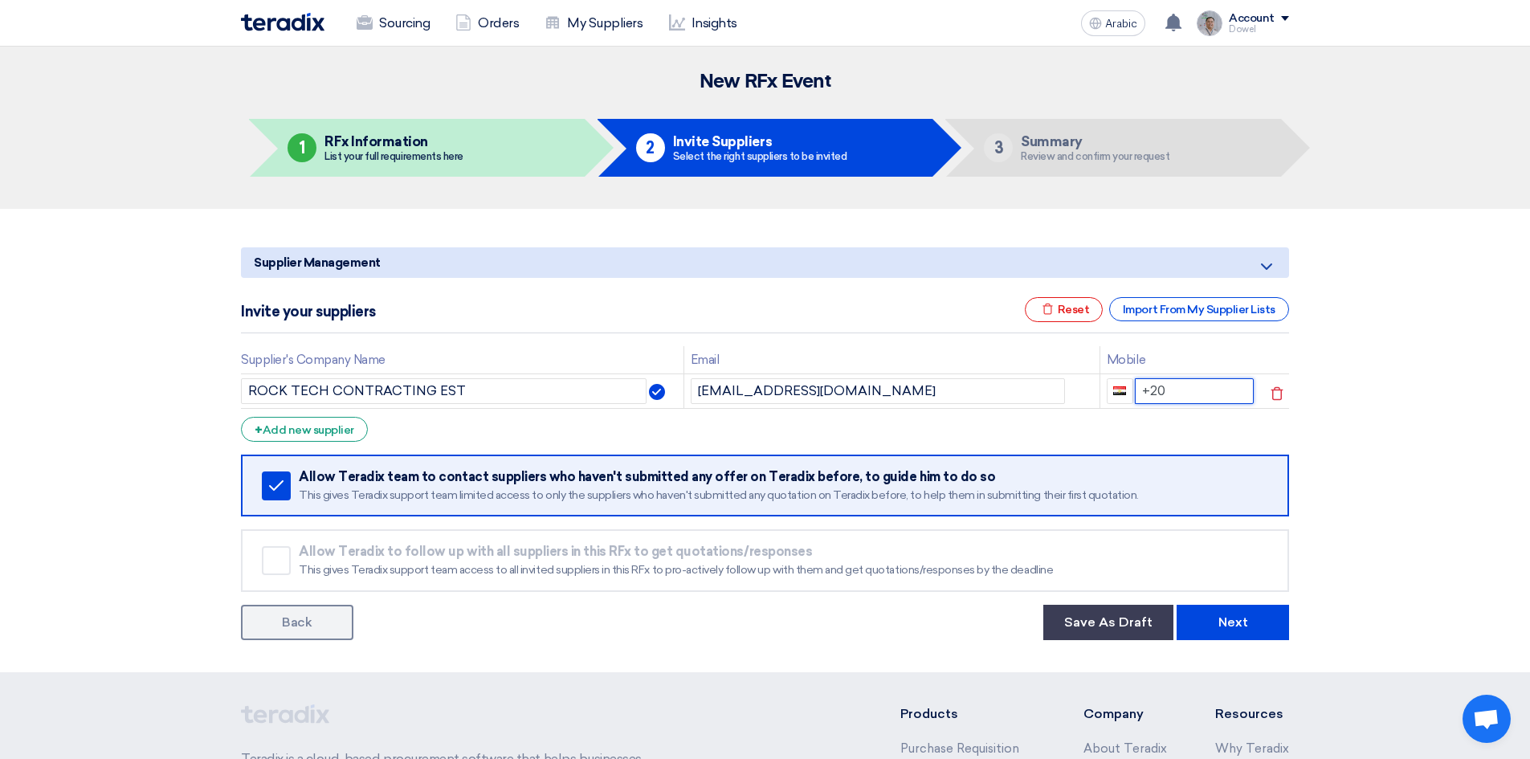
drag, startPoint x: 1179, startPoint y: 387, endPoint x: 1066, endPoint y: 378, distance: 113.6
click at [1066, 378] on tr "ROCK TECH CONTRACTING EST hussama@rocktechest.com +20" at bounding box center [765, 390] width 1048 height 35
click at [1169, 390] on input "+96650031" at bounding box center [1195, 391] width 120 height 26
click at [1206, 389] on input "+96650031" at bounding box center [1195, 391] width 120 height 26
type input "+96650031280"
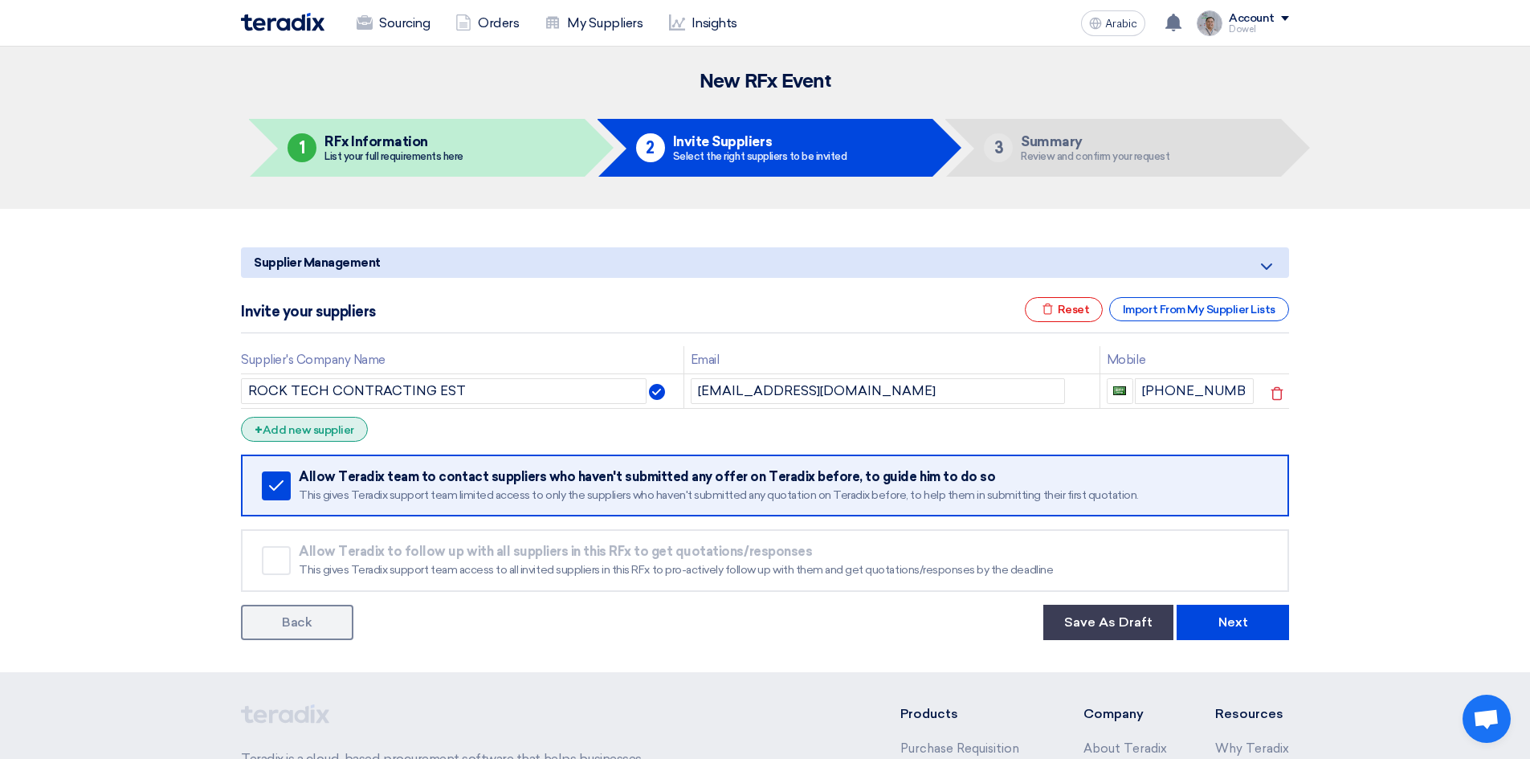
click at [332, 427] on font "Add new supplier" at bounding box center [309, 430] width 92 height 14
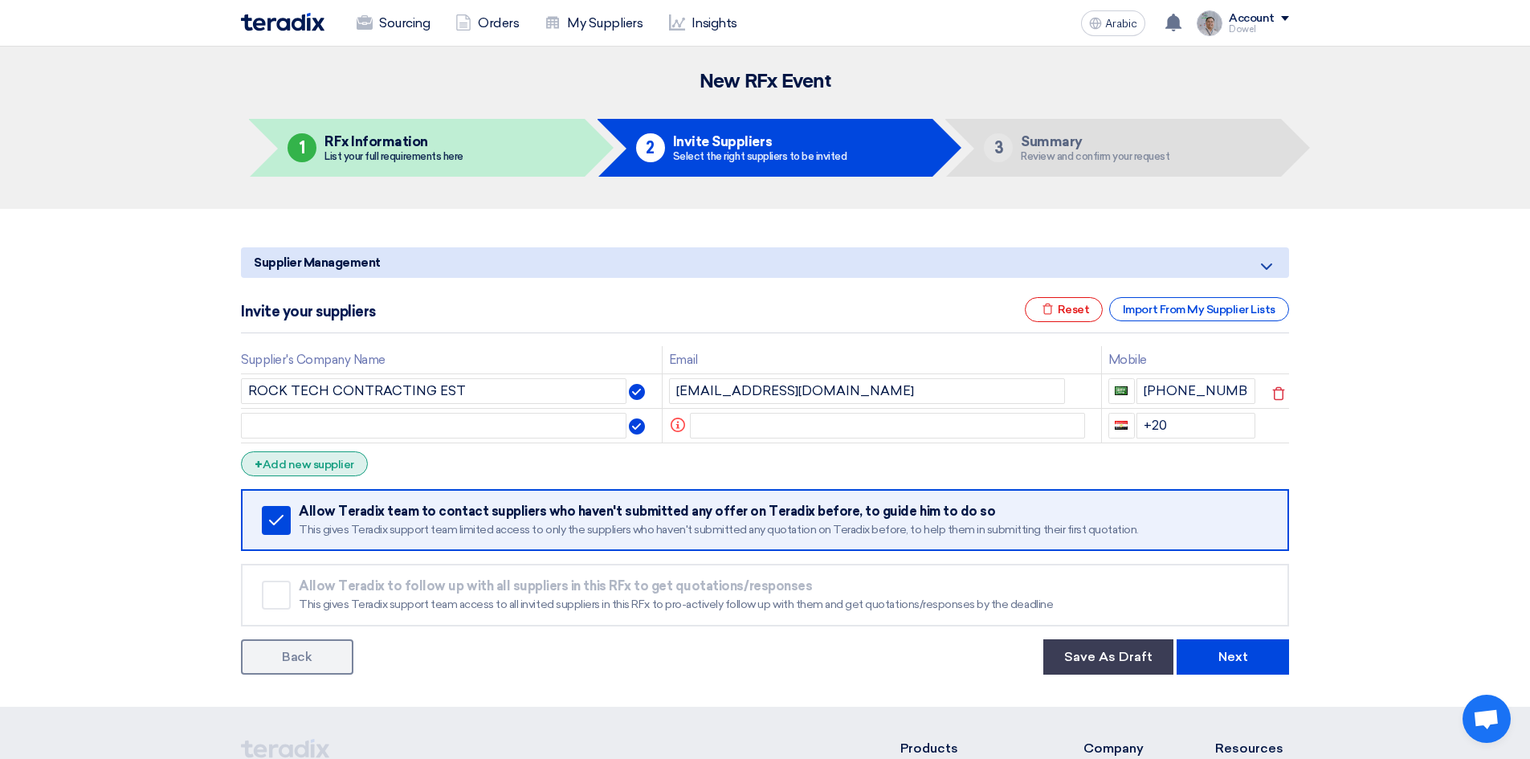
click at [320, 470] on font "Add new supplier" at bounding box center [309, 465] width 92 height 14
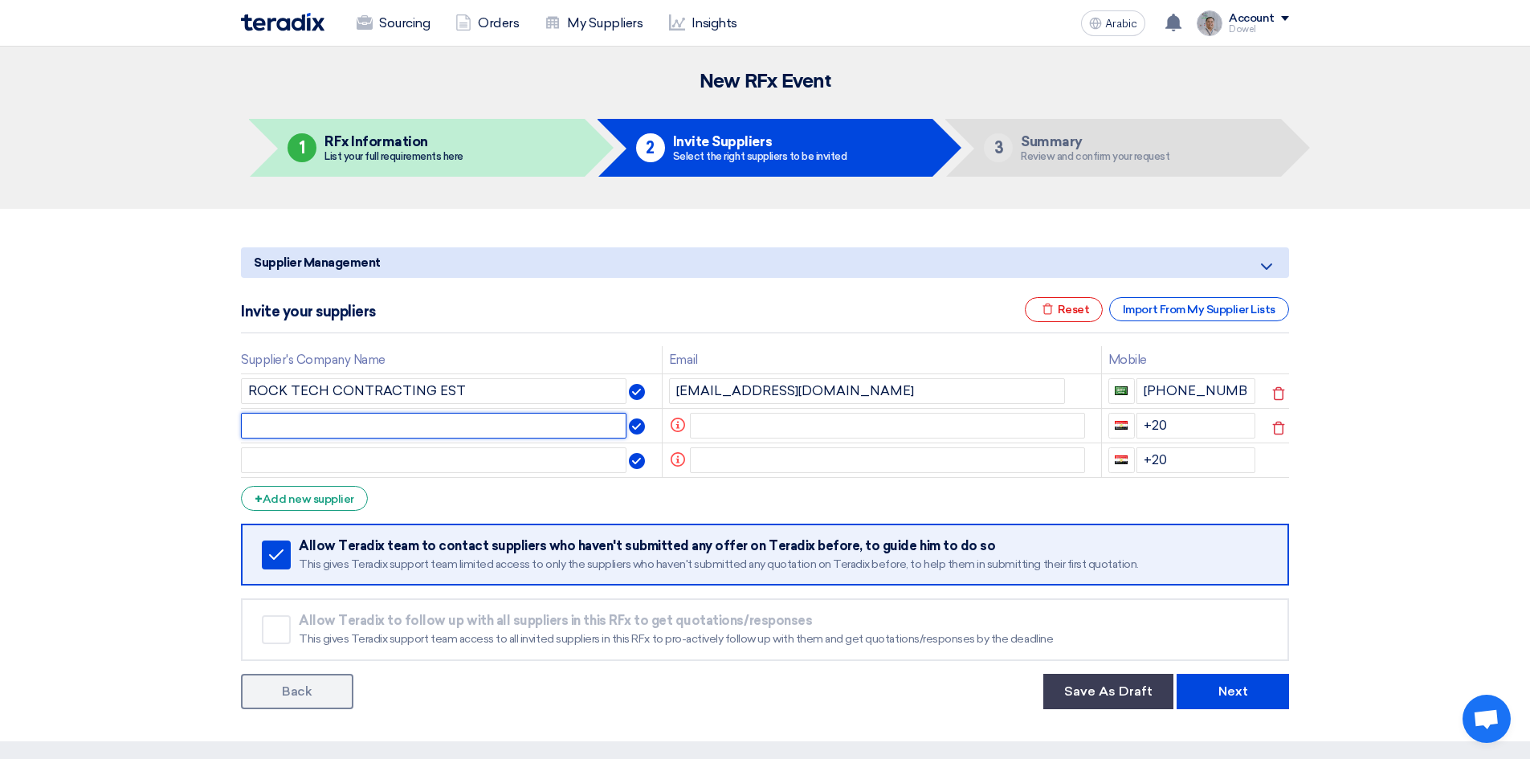
click at [366, 429] on input "text" at bounding box center [433, 426] width 385 height 26
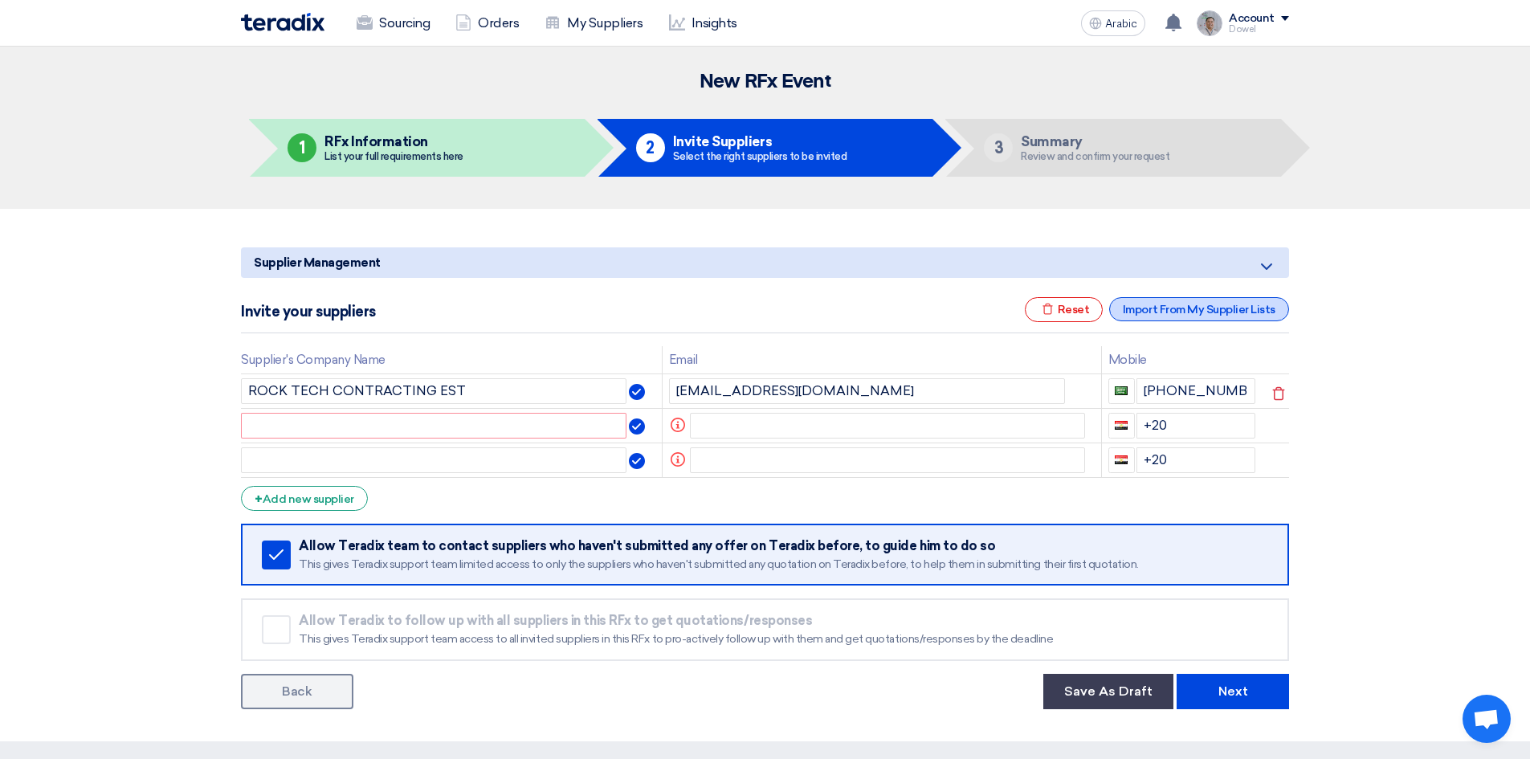
click at [1160, 314] on font "Import From My Supplier Lists" at bounding box center [1199, 310] width 153 height 14
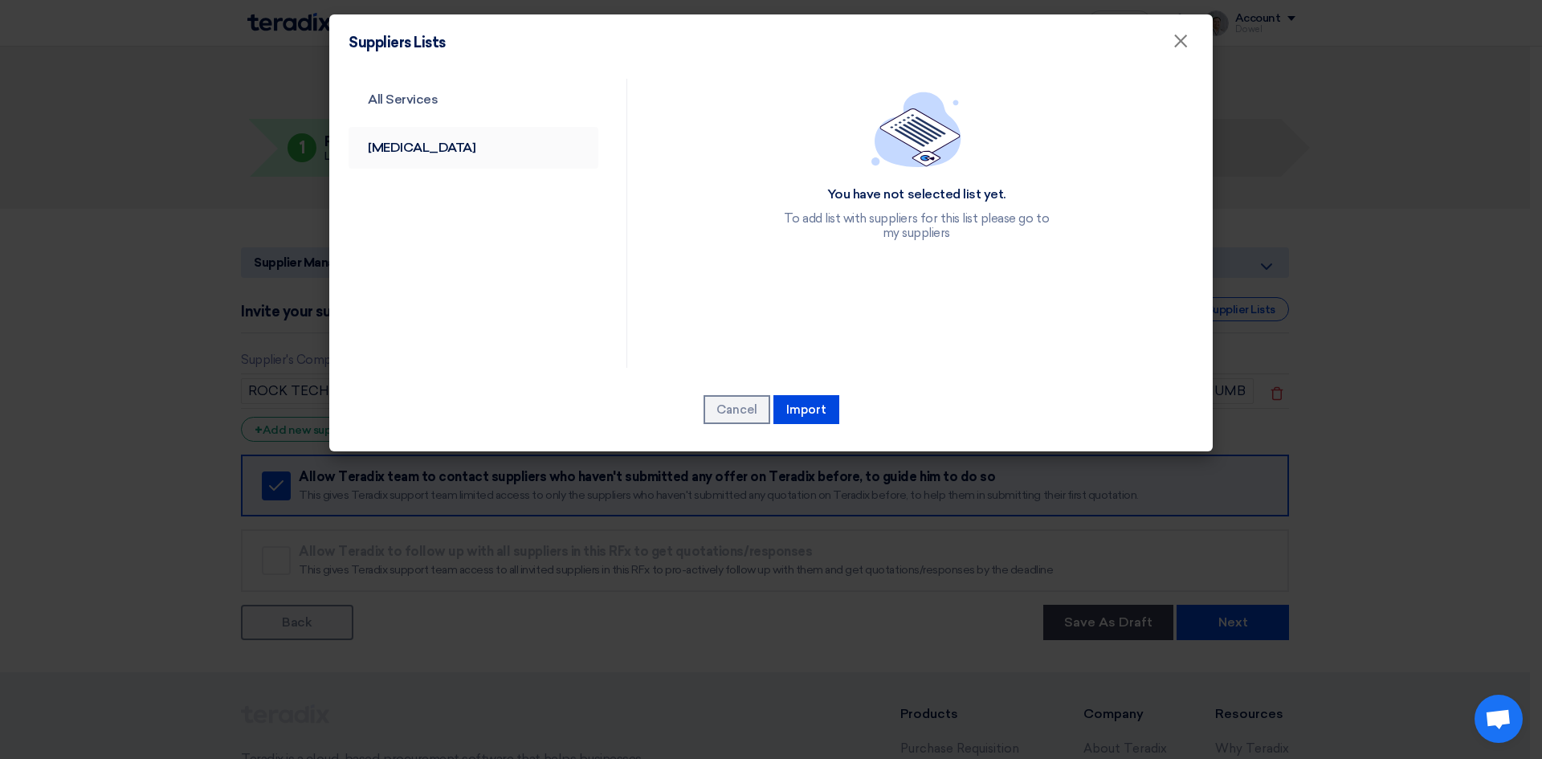
click at [402, 146] on font "[MEDICAL_DATA]" at bounding box center [422, 147] width 108 height 15
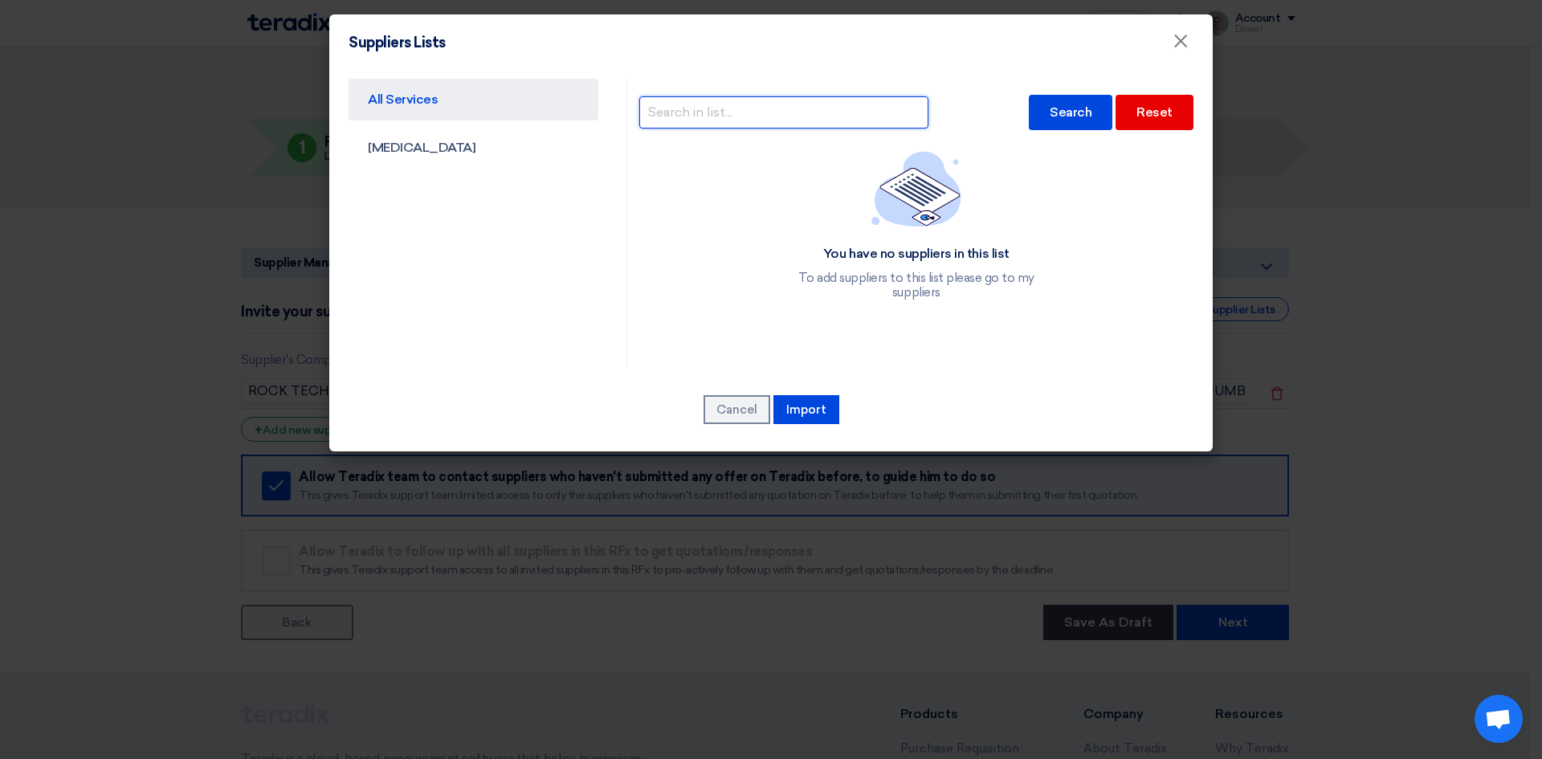
click at [728, 116] on input "text" at bounding box center [783, 112] width 289 height 32
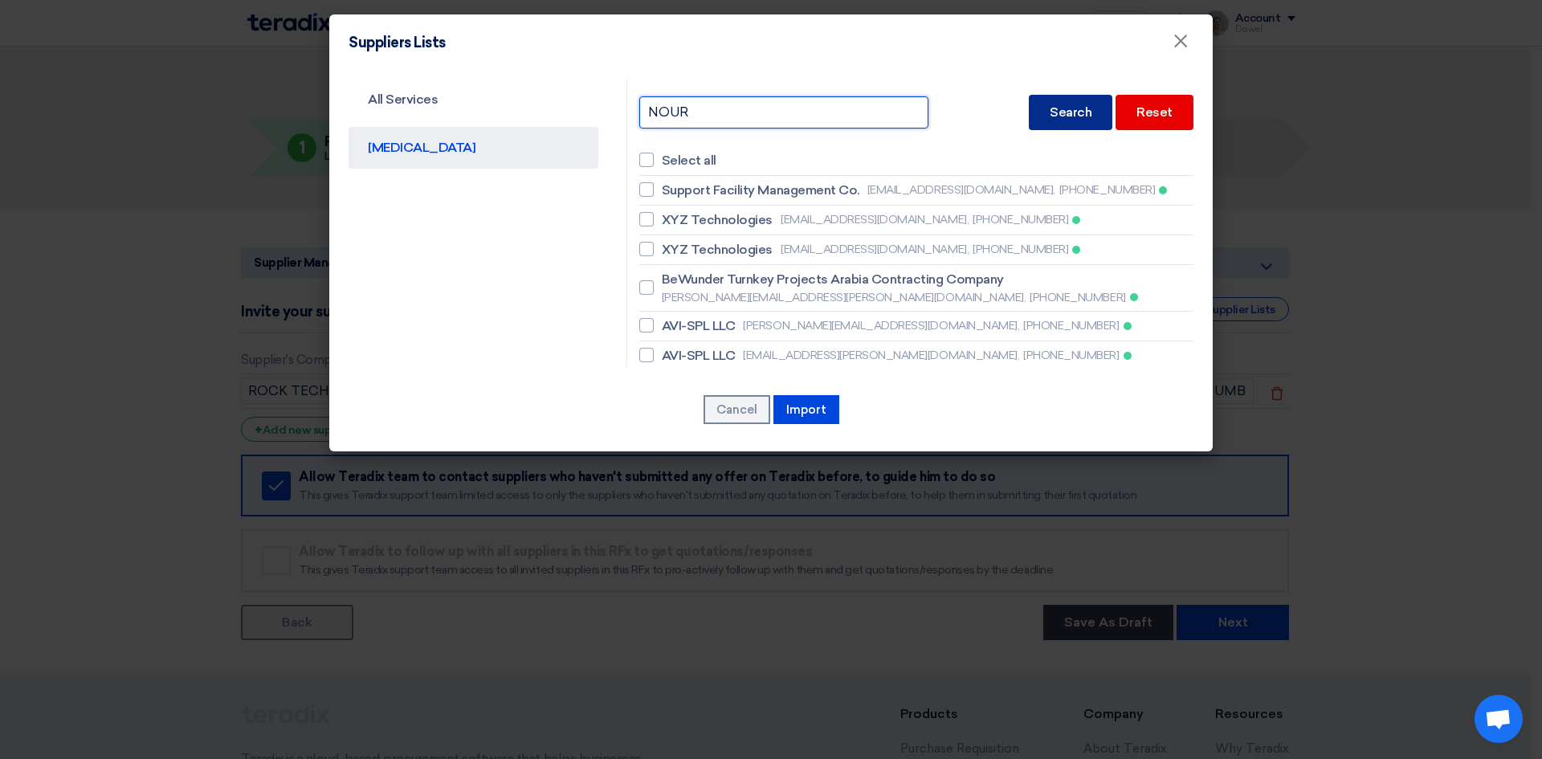
type input "NOUR"
click at [1055, 119] on font "Search" at bounding box center [1071, 111] width 42 height 15
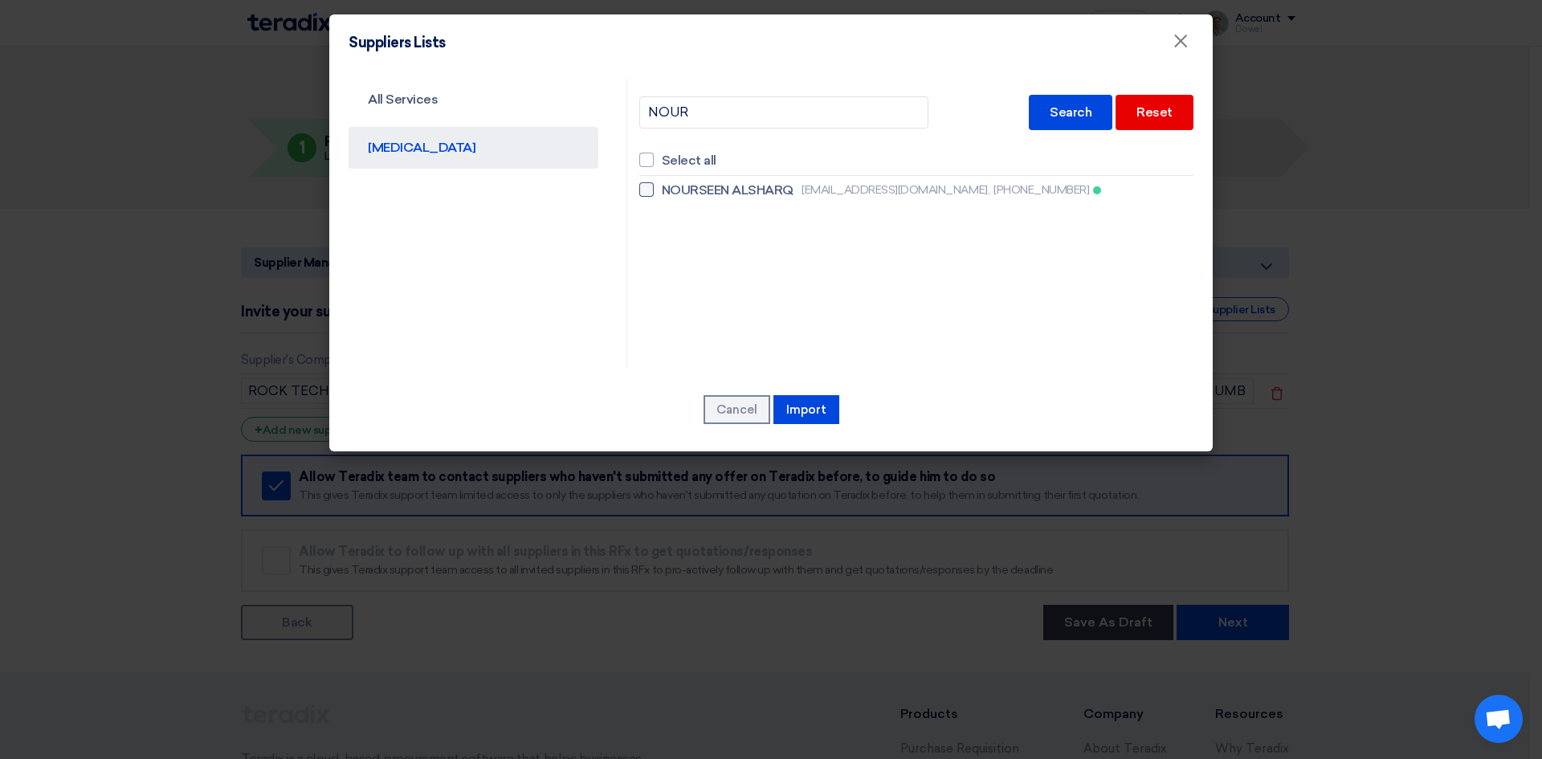
click at [651, 190] on div at bounding box center [646, 189] width 14 height 14
click at [662, 190] on input "NOURSEEN ALSHARQ info@nourseenalsharq.com, +966567800087" at bounding box center [667, 190] width 10 height 10
checkbox input "true"
click at [813, 407] on font "Import" at bounding box center [806, 409] width 40 height 14
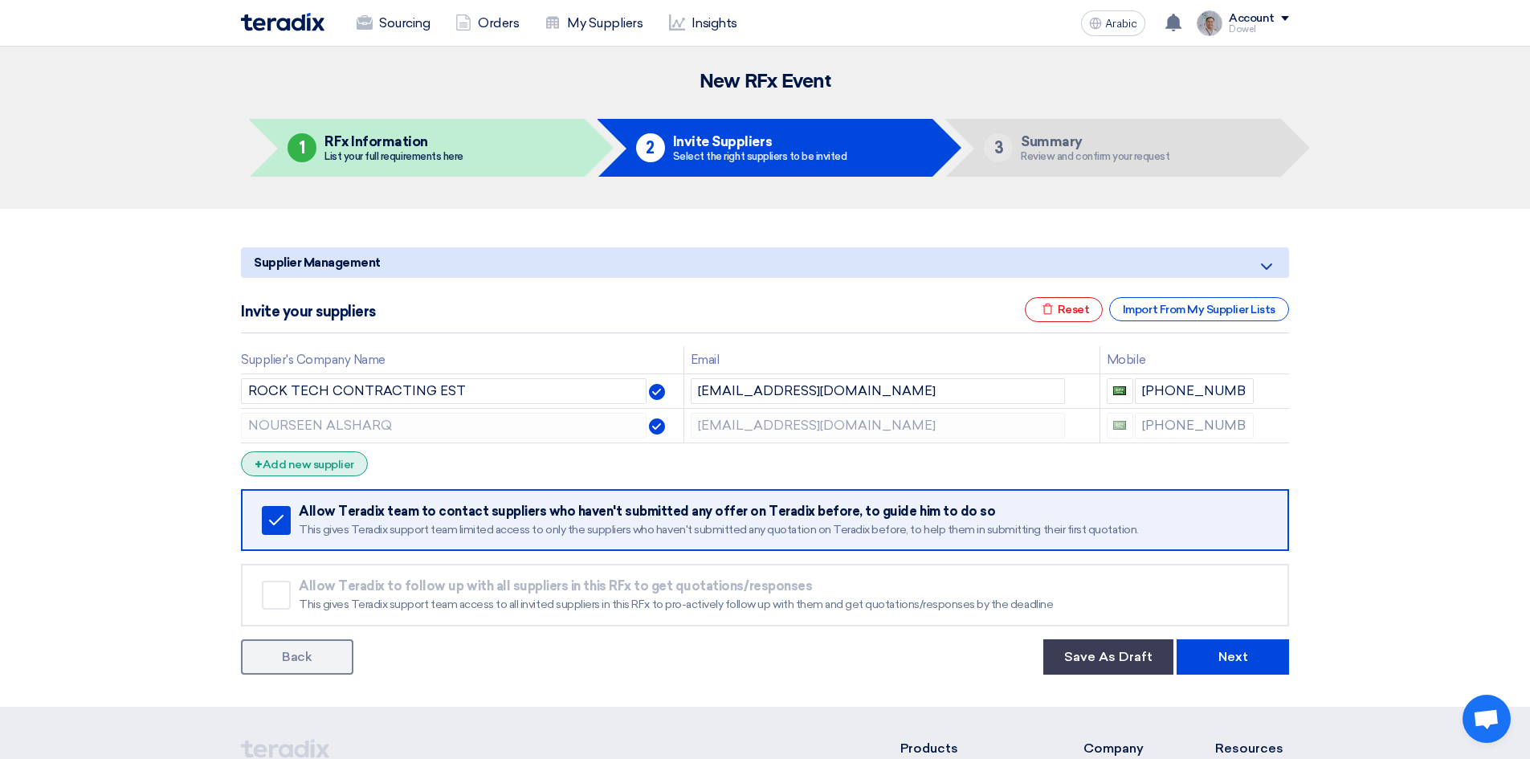
click at [308, 464] on font "Add new supplier" at bounding box center [309, 465] width 92 height 14
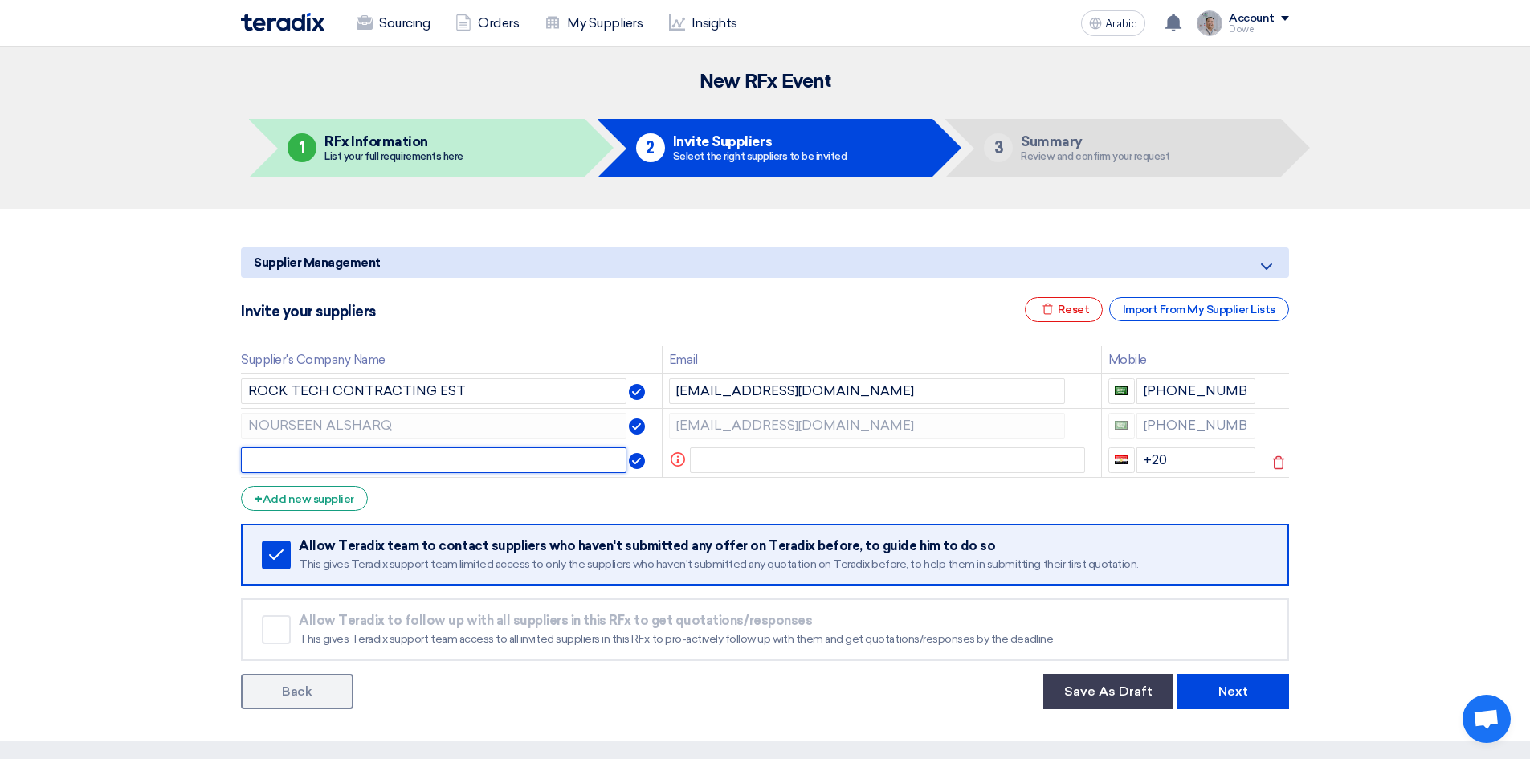
click at [306, 459] on input "text" at bounding box center [433, 460] width 385 height 26
type input "LUXURY LINE"
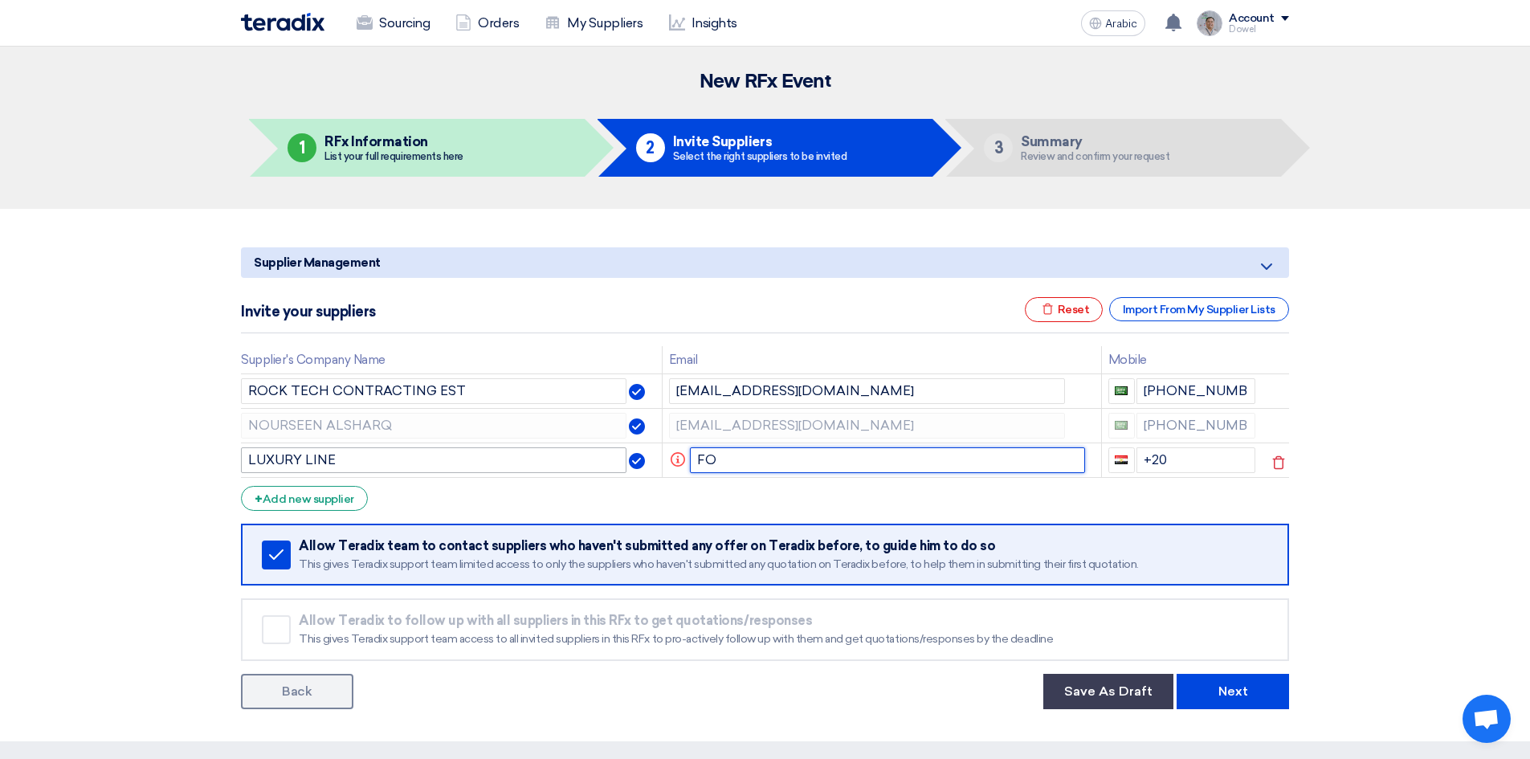
type input "F"
type input "fozi@luxuryline.com"
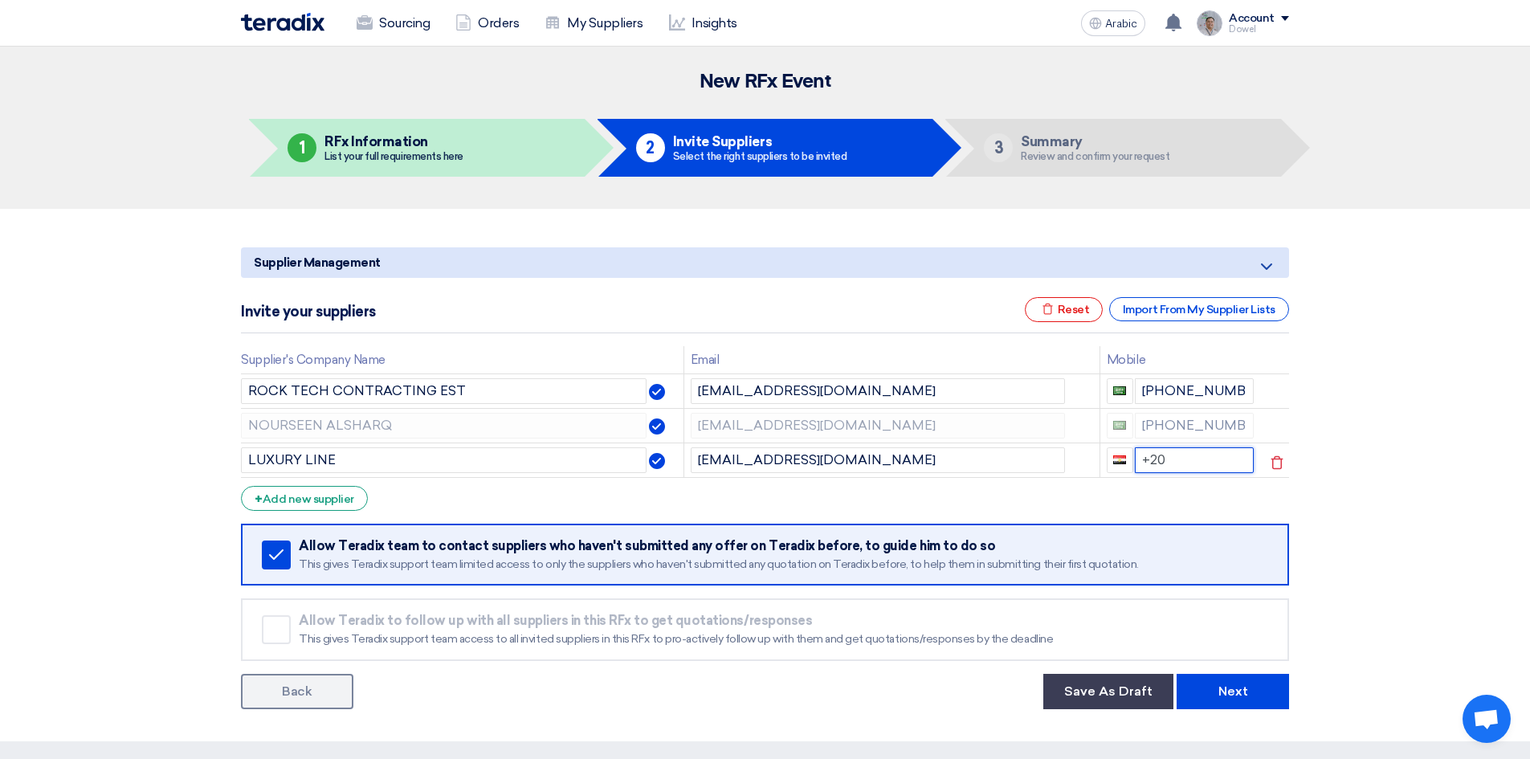
drag, startPoint x: 1165, startPoint y: 457, endPoint x: 1058, endPoint y: 443, distance: 108.5
click at [1065, 450] on tr "LUXURY LINE fozi@luxuryline.com +20" at bounding box center [765, 459] width 1048 height 35
type input "+96653853330"
click at [424, 506] on form "Supplier Management Minimize/Maximize Category Invite your suppliers Excel file…" at bounding box center [765, 478] width 1048 height 462
click at [308, 503] on font "Add new supplier" at bounding box center [309, 499] width 92 height 14
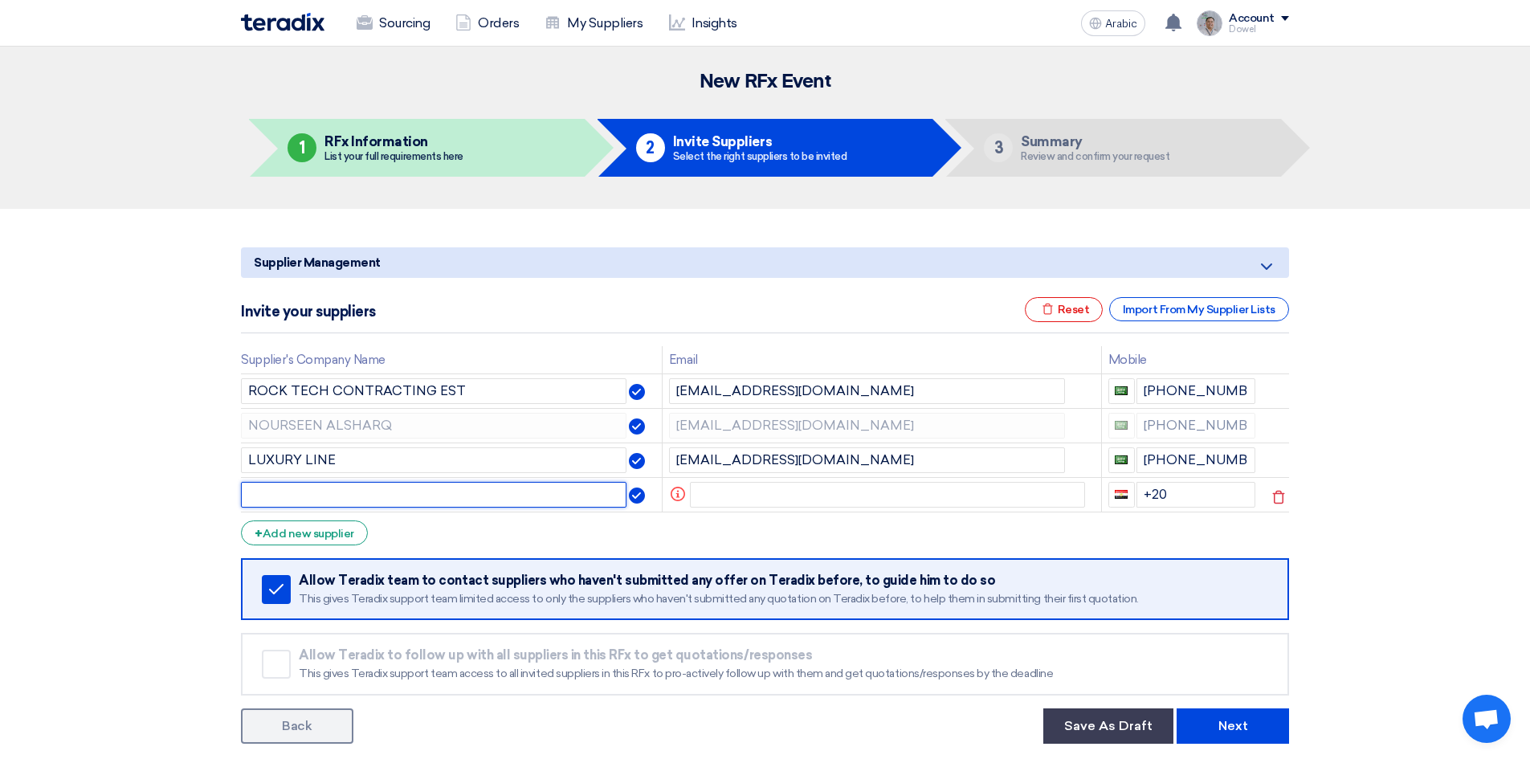
click at [294, 498] on input "text" at bounding box center [433, 495] width 385 height 26
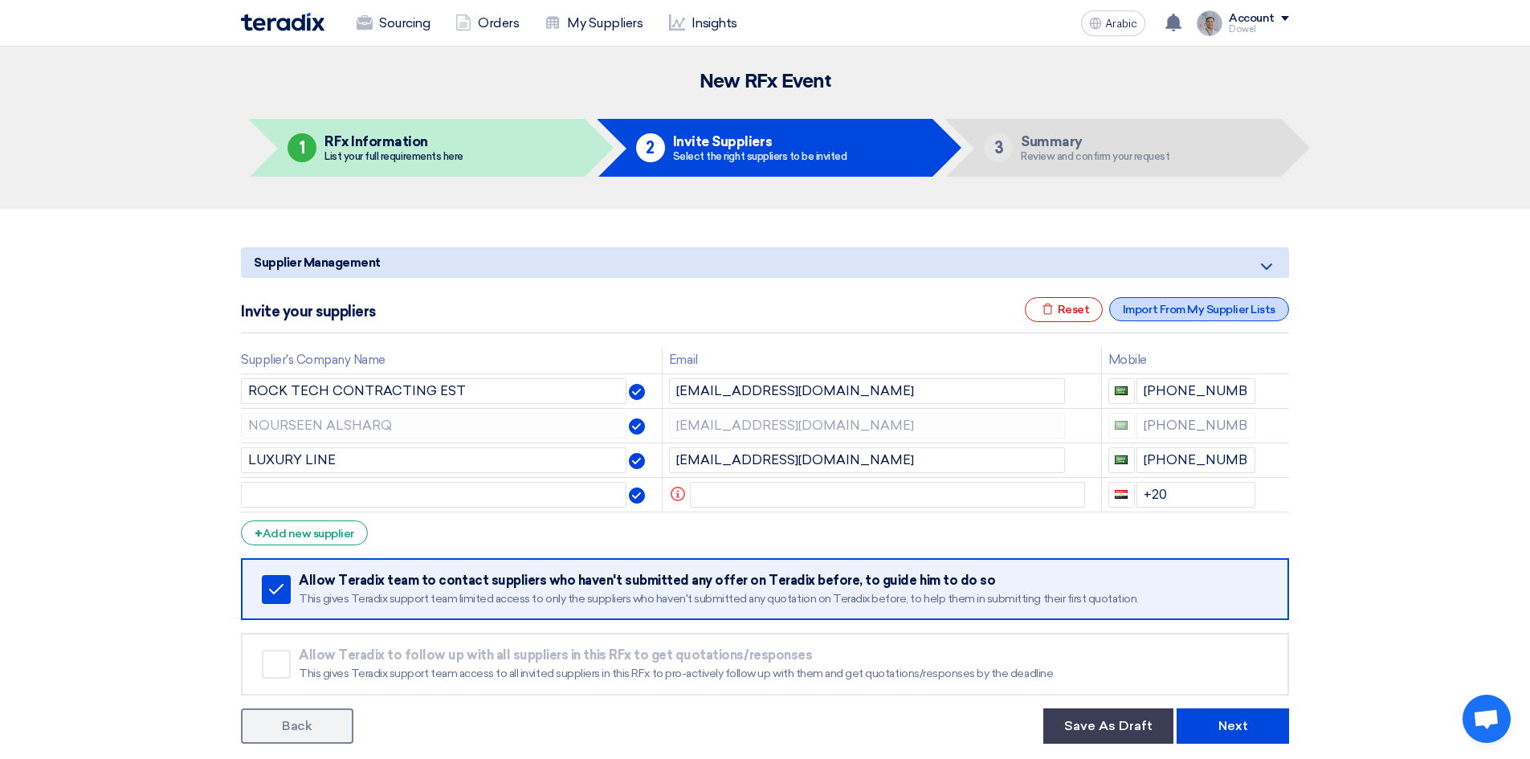
click at [1177, 307] on font "Import From My Supplier Lists" at bounding box center [1199, 310] width 153 height 14
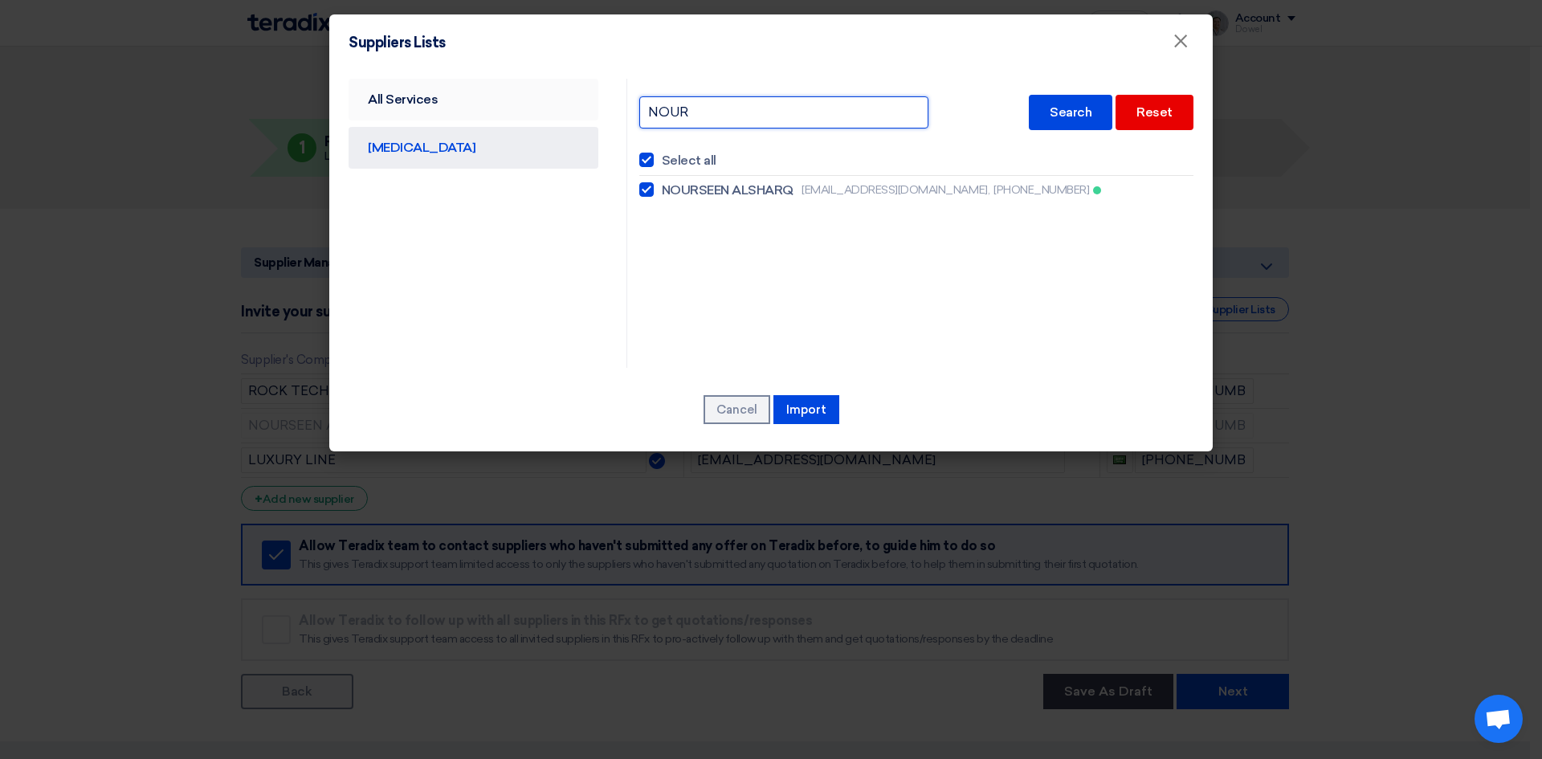
drag, startPoint x: 667, startPoint y: 105, endPoint x: 584, endPoint y: 104, distance: 83.5
click at [587, 104] on div "All Services CAPEX NOUR Search Reset Select all NOURSEEN ALSHARQ info@nourseena…" at bounding box center [770, 223] width 869 height 289
type input "MORGANTI"
click at [1076, 107] on font "Search" at bounding box center [1071, 111] width 42 height 15
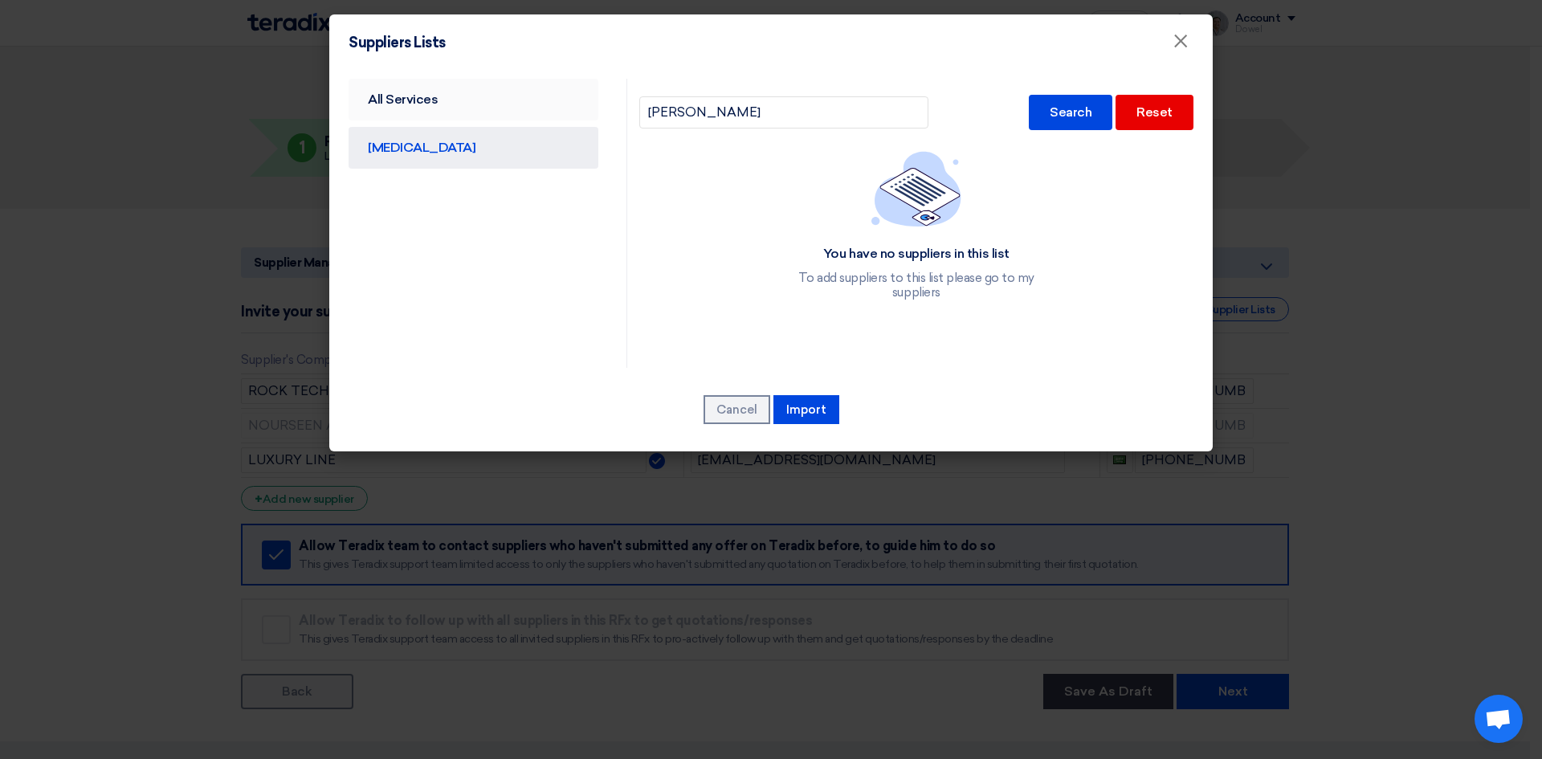
click at [406, 102] on font "All Services" at bounding box center [403, 99] width 70 height 15
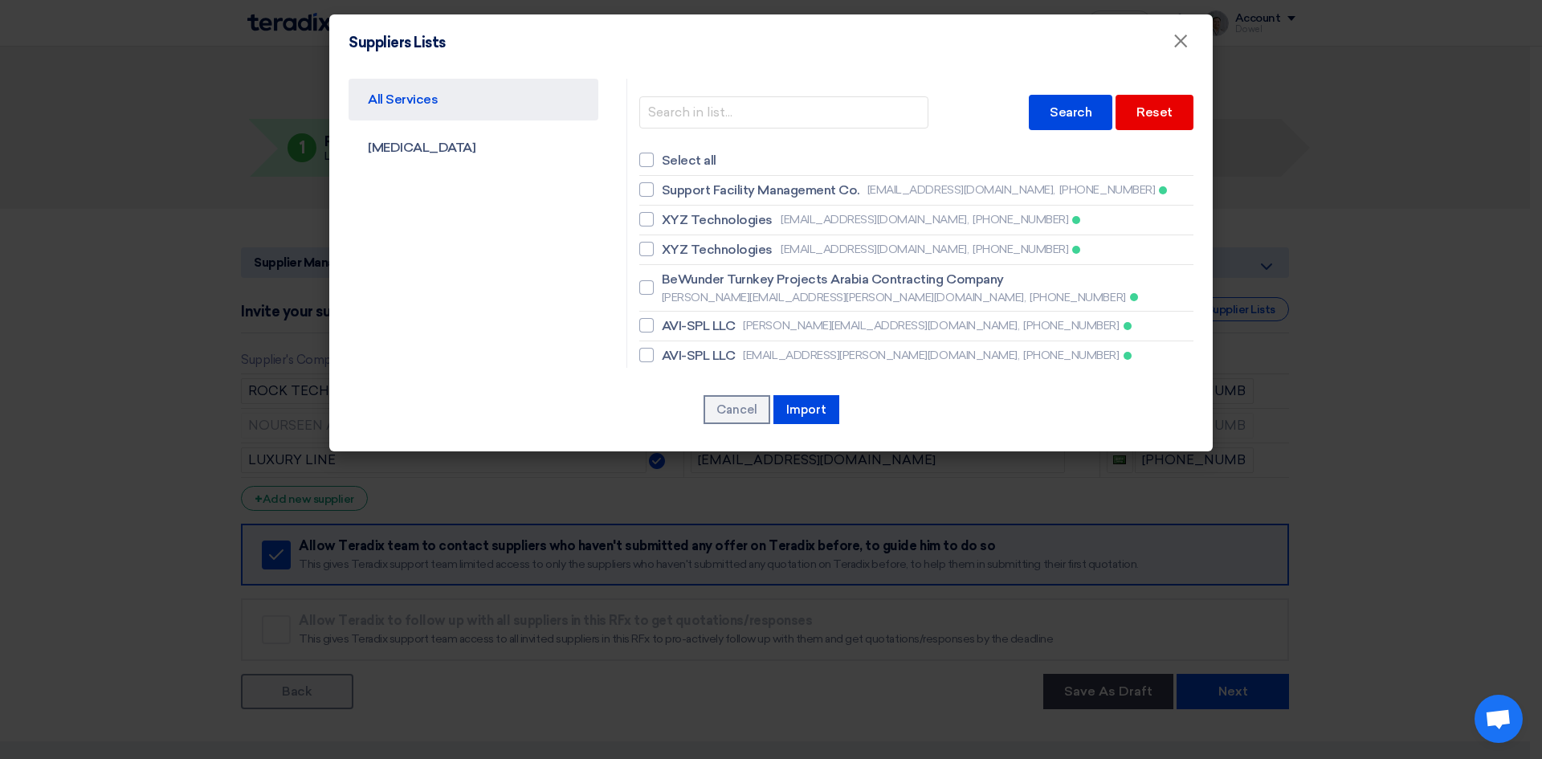
click at [452, 98] on link "All Services" at bounding box center [474, 100] width 250 height 42
click at [699, 115] on input "text" at bounding box center [783, 112] width 289 height 32
type input "MORGANTI"
click at [1050, 117] on font "Search" at bounding box center [1071, 111] width 42 height 15
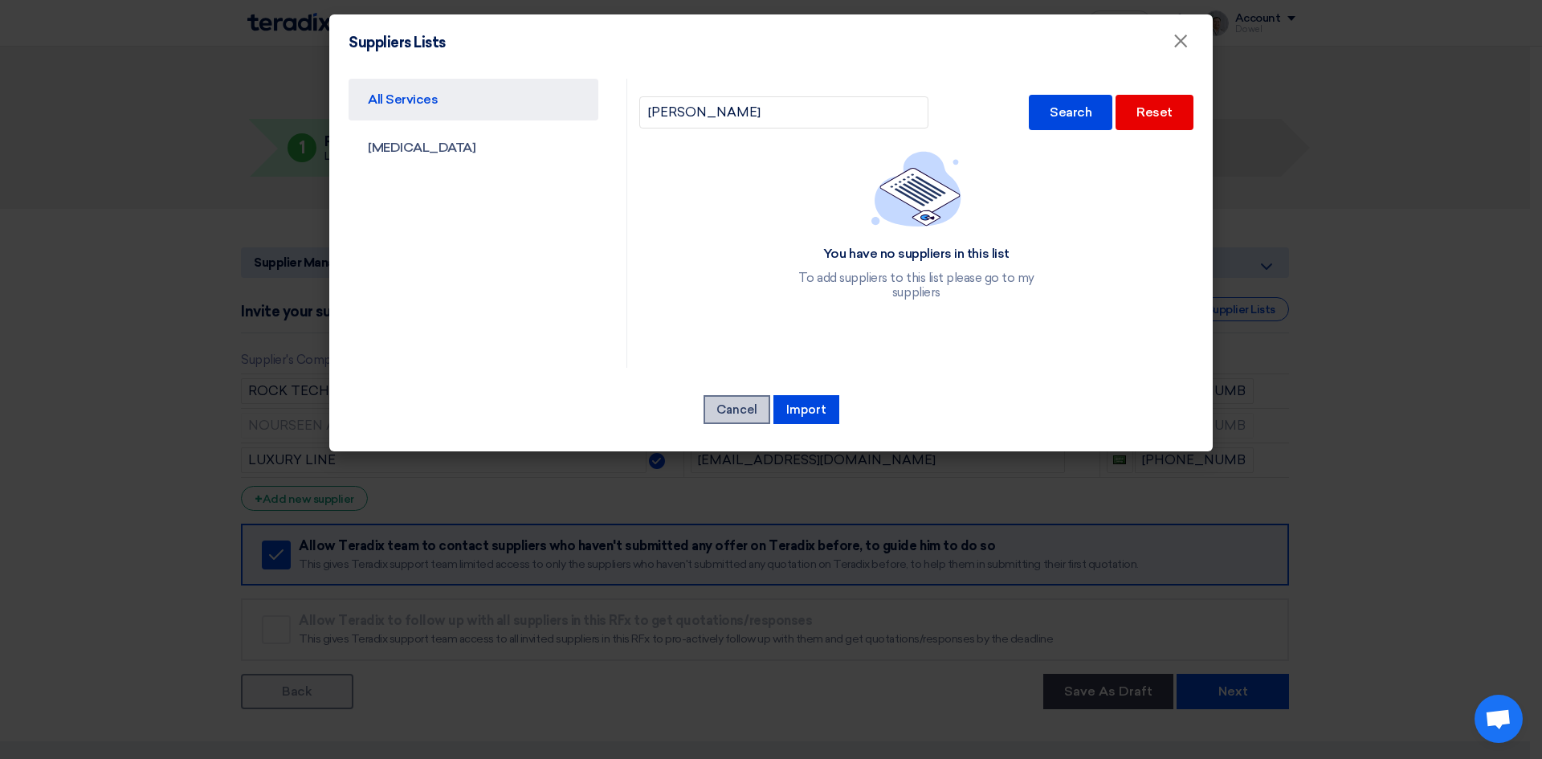
click at [744, 409] on font "Cancel" at bounding box center [736, 409] width 41 height 14
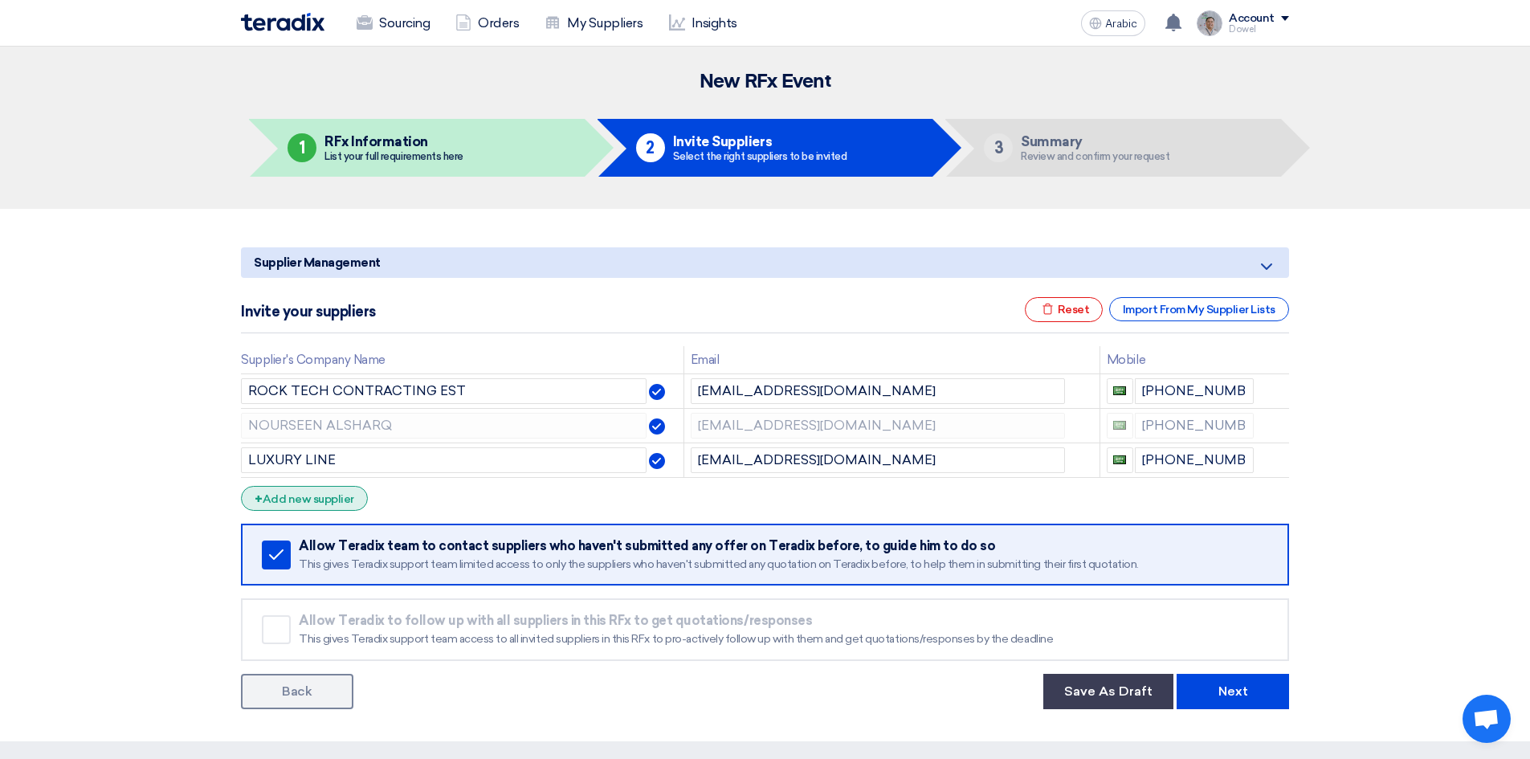
click at [337, 498] on font "Add new supplier" at bounding box center [309, 499] width 92 height 14
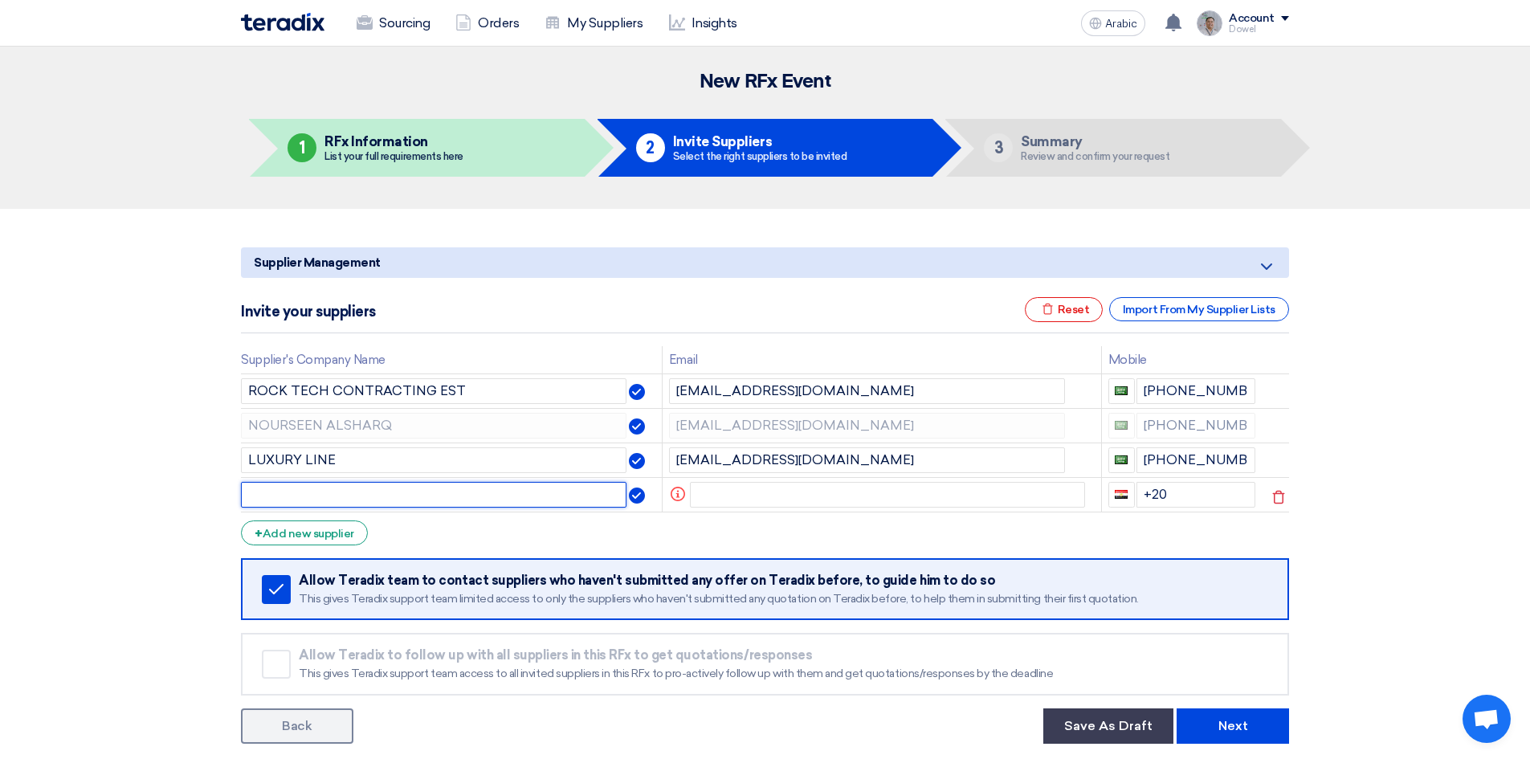
click at [316, 494] on input "text" at bounding box center [433, 495] width 385 height 26
type input "MORGANTI"
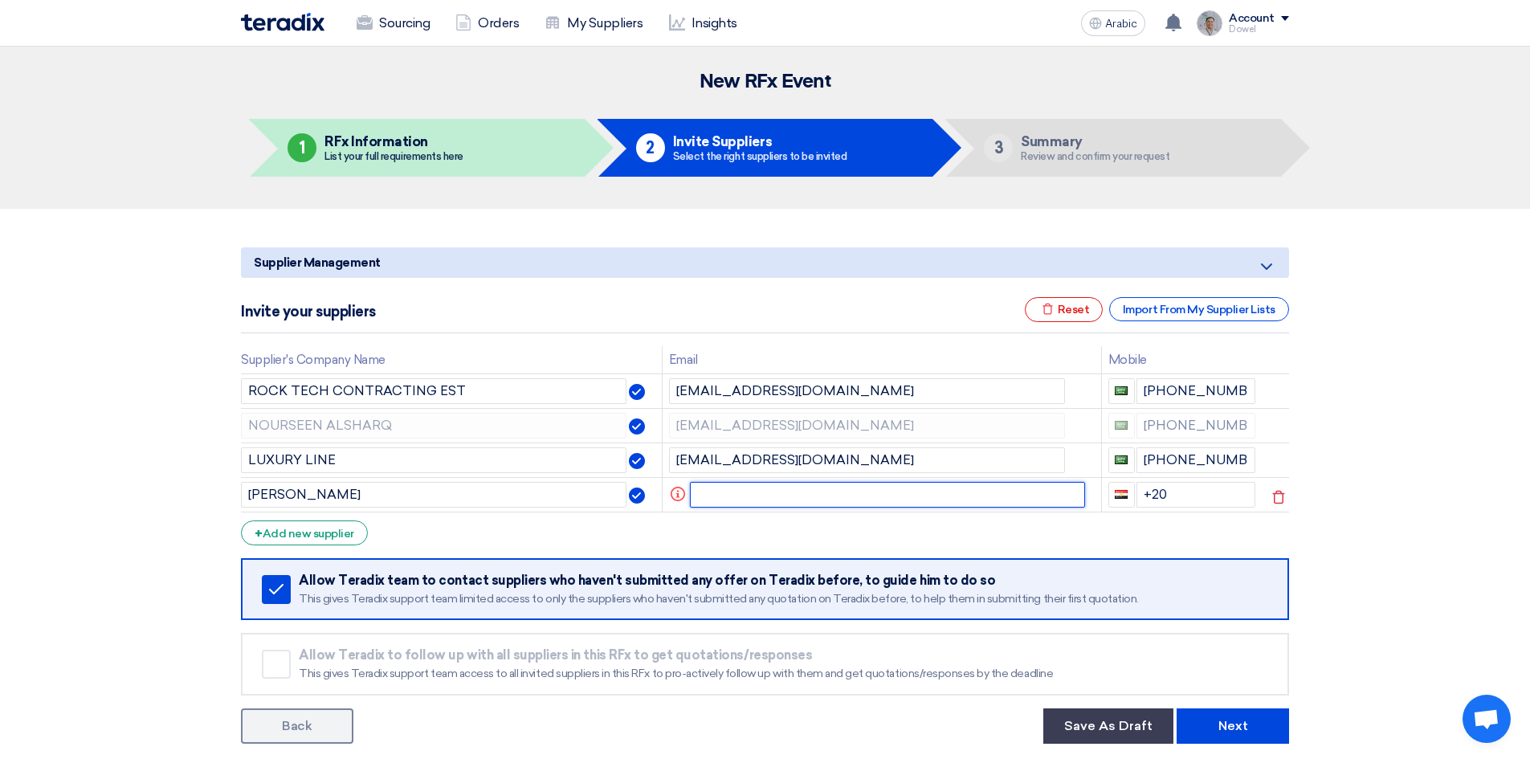
paste input "wmajeed@morganti.com.sa"
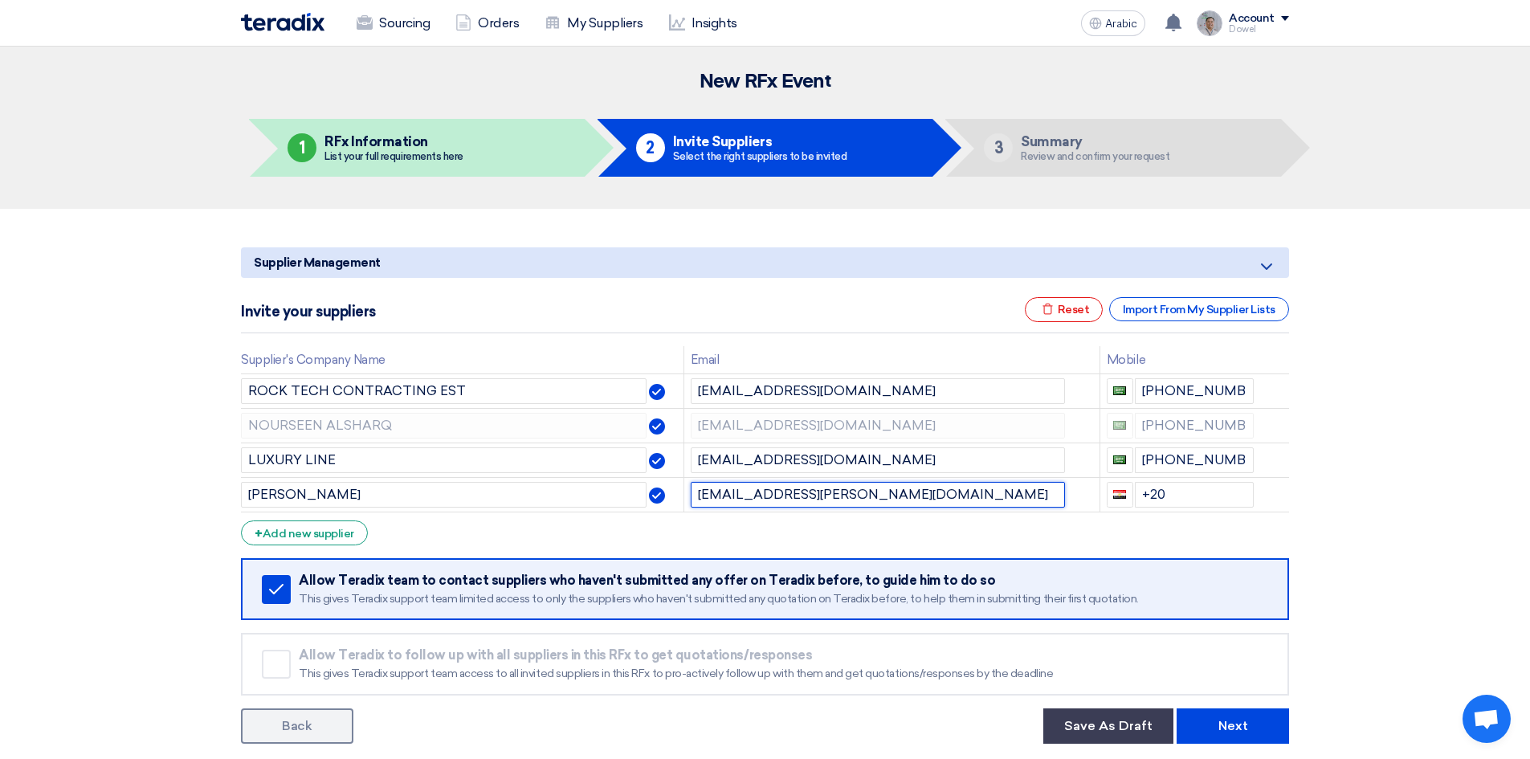
type input "wmajeed@morganti.com.sa"
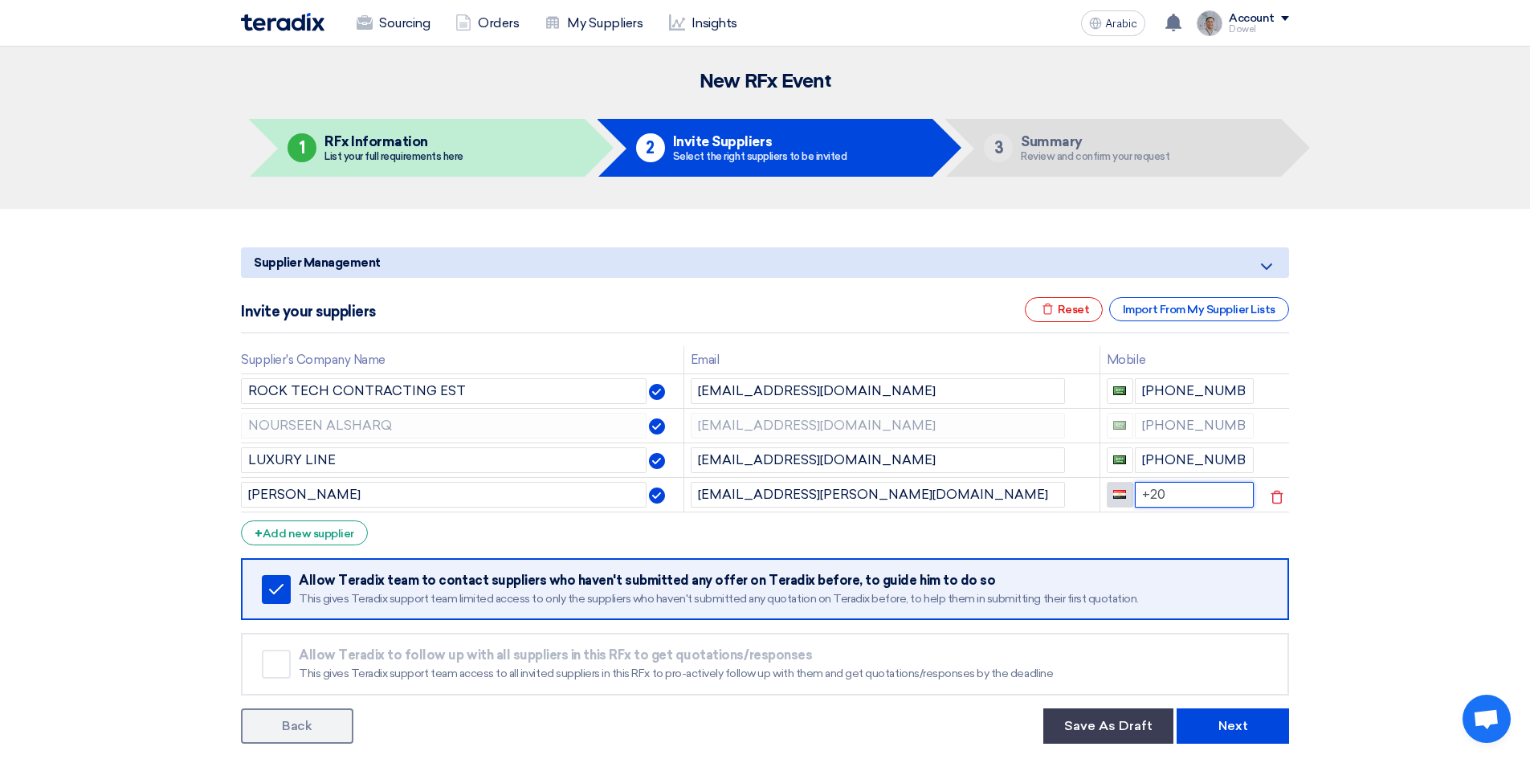
drag, startPoint x: 1184, startPoint y: 491, endPoint x: 1123, endPoint y: 491, distance: 61.0
click at [1123, 491] on div "+20" at bounding box center [1181, 495] width 148 height 26
drag, startPoint x: 1147, startPoint y: 495, endPoint x: 1130, endPoint y: 495, distance: 17.7
click at [1130, 495] on div ":-+966561071995" at bounding box center [1181, 495] width 148 height 26
type input "+966561071995"
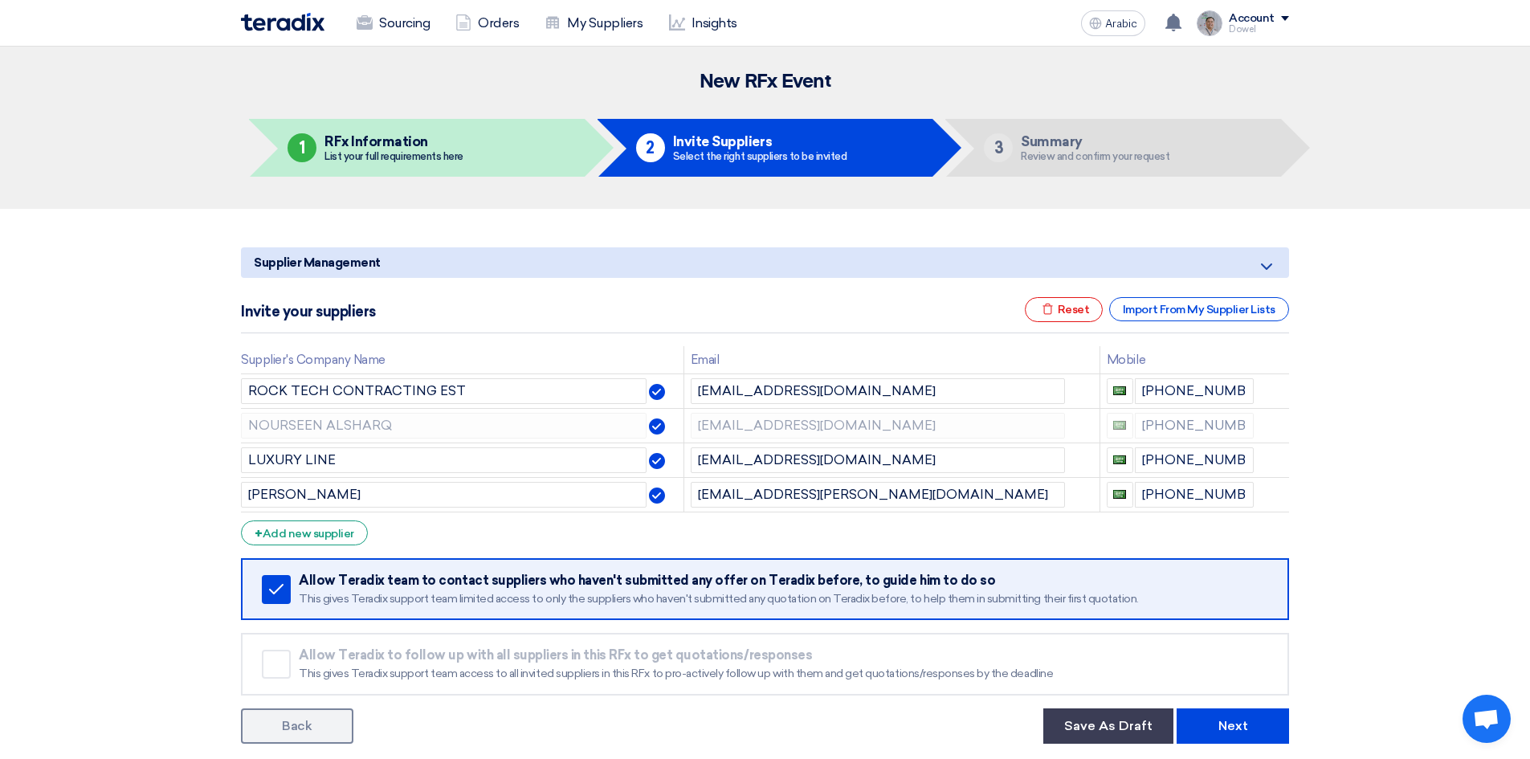
drag, startPoint x: 944, startPoint y: 531, endPoint x: 928, endPoint y: 536, distance: 17.0
click at [944, 531] on form "Supplier Management Minimize/Maximize Category Invite your suppliers Excel file…" at bounding box center [765, 495] width 1048 height 496
click at [327, 539] on font "Add new supplier" at bounding box center [309, 534] width 92 height 14
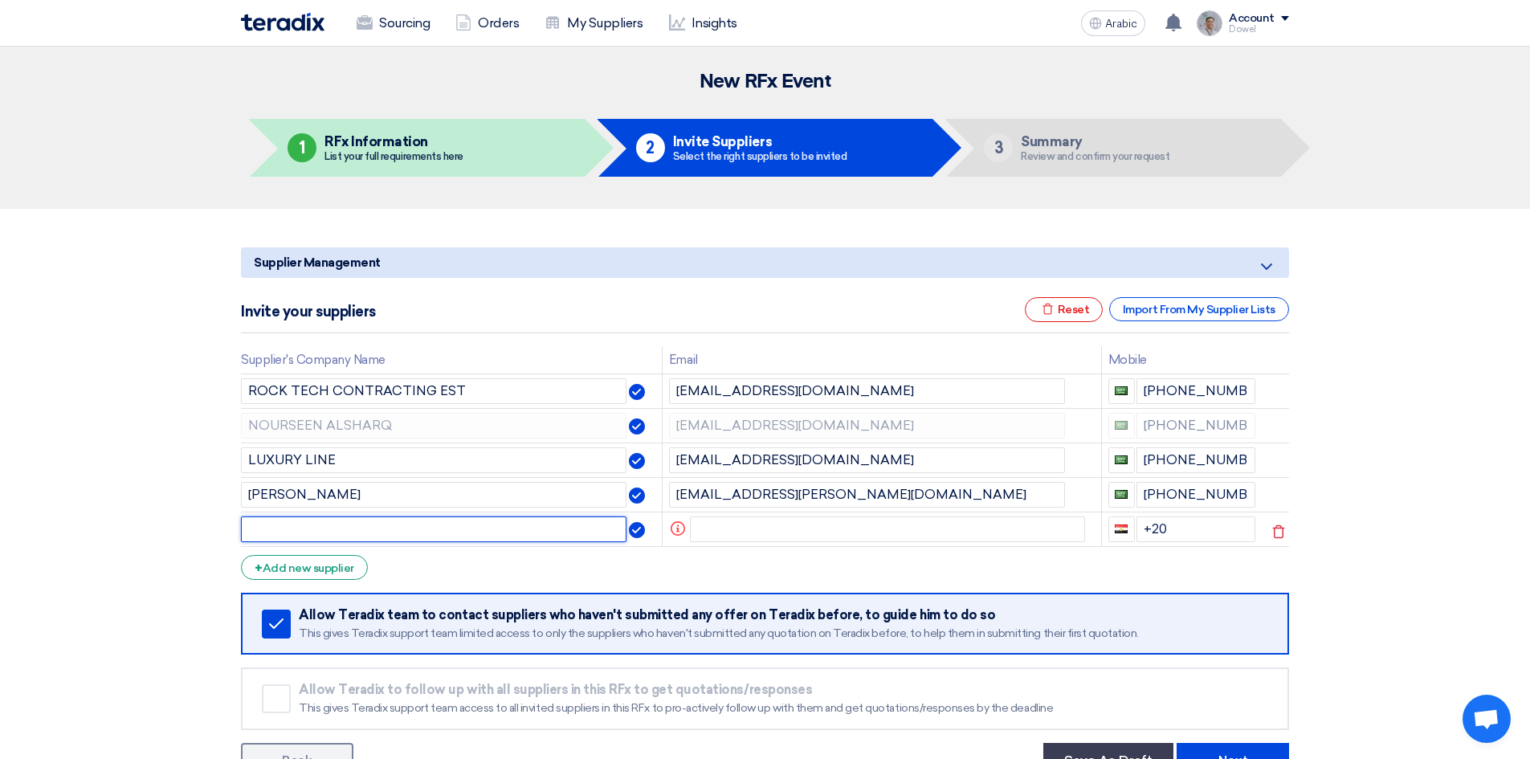
click at [347, 532] on input "text" at bounding box center [433, 529] width 385 height 26
paste input "Emtyaz Al Tamayoz Trading Co."
click at [255, 528] on input "Emtyaz Al Tamayoz Trading Co." at bounding box center [433, 529] width 385 height 26
click at [313, 528] on input "EMTYAZ Al Tamayoz Trading Co." at bounding box center [433, 529] width 385 height 26
click at [332, 529] on input "EMTYAZ AL Tamayoz Trading Co." at bounding box center [433, 529] width 385 height 26
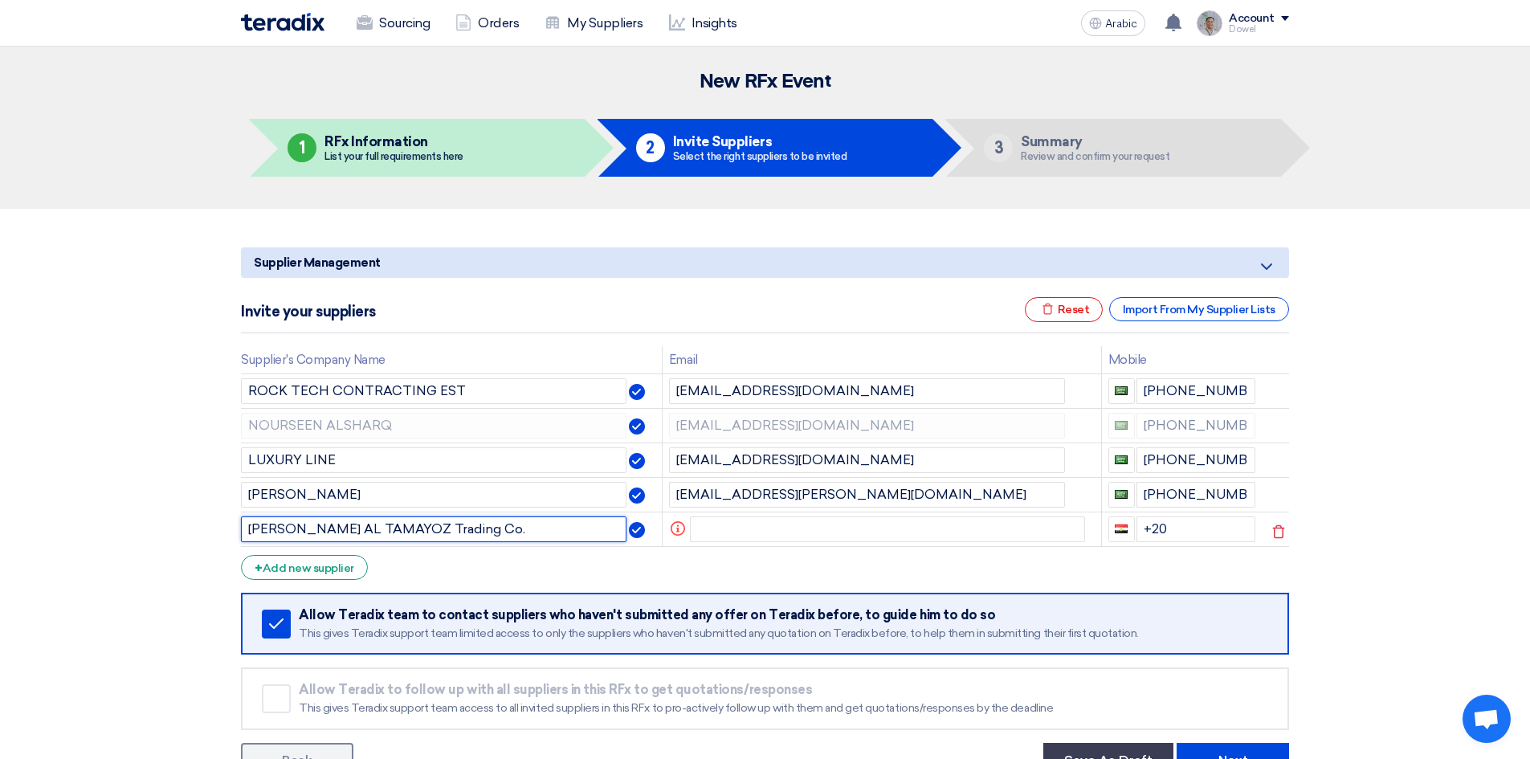
drag, startPoint x: 397, startPoint y: 527, endPoint x: 436, endPoint y: 528, distance: 38.6
click at [436, 528] on input "EMTYAZ AL TAMAYOZ Trading Co." at bounding box center [433, 529] width 385 height 26
click at [475, 530] on input "EMTYAZ AL TAMAYOZ TRADING Co." at bounding box center [433, 529] width 385 height 26
type input "EMTYAZ AL TAMAYOZ TRADING CO."
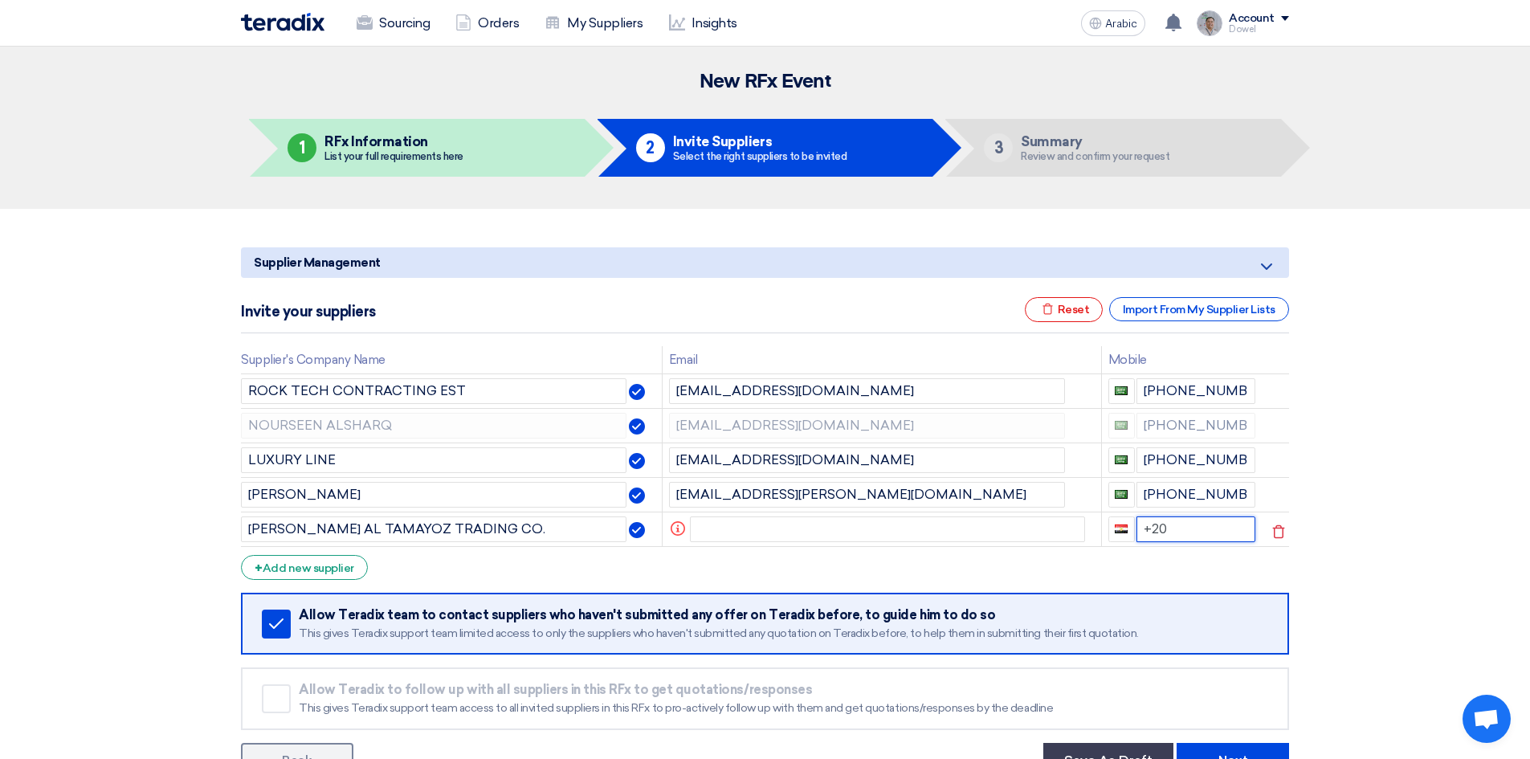
drag, startPoint x: 1176, startPoint y: 524, endPoint x: 1139, endPoint y: 524, distance: 36.9
click at [1139, 524] on input "+20" at bounding box center [1196, 529] width 120 height 26
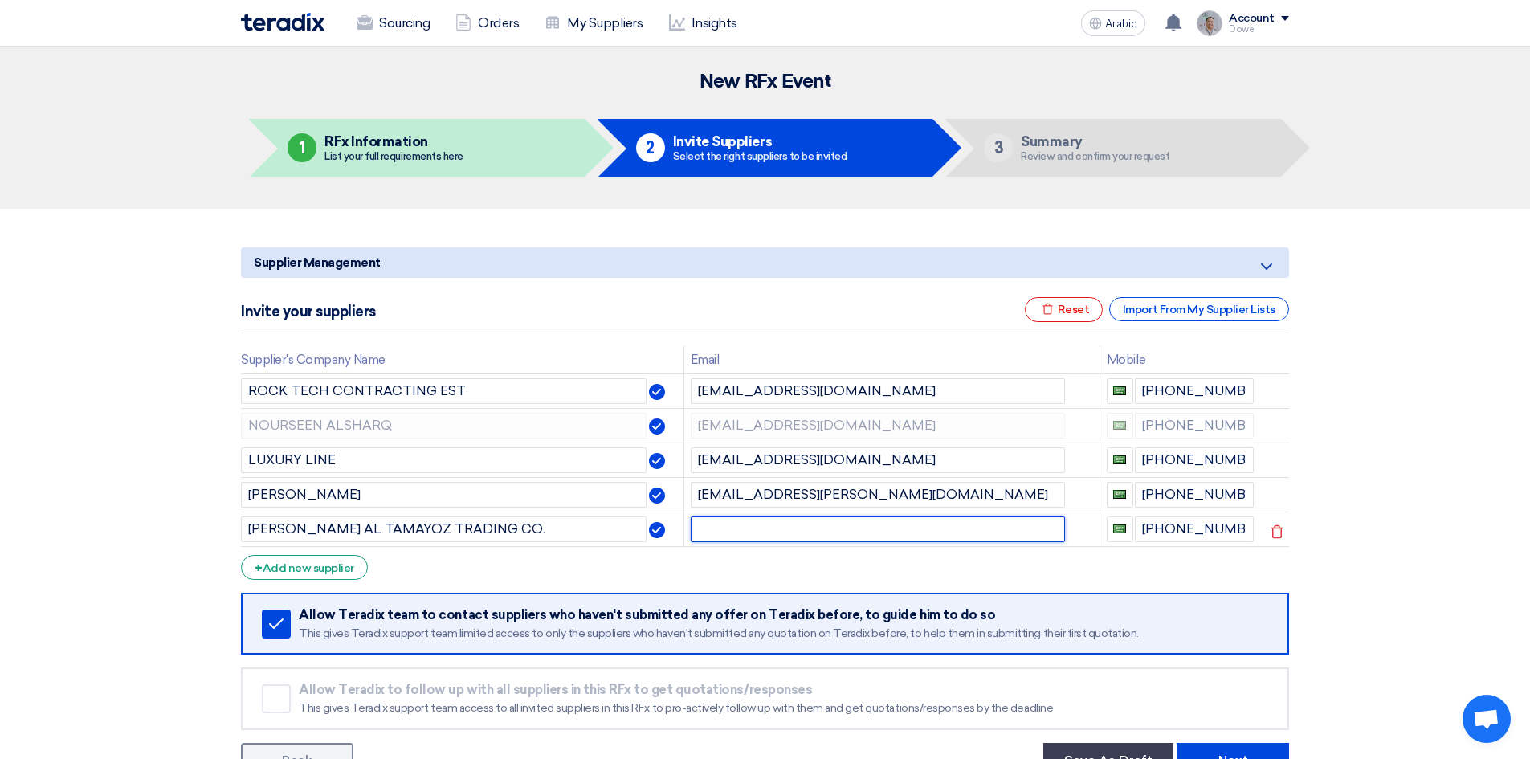
click at [742, 536] on input "text" at bounding box center [878, 529] width 374 height 26
paste input "[PERSON_NAME][EMAIL_ADDRESS][DOMAIN_NAME]"
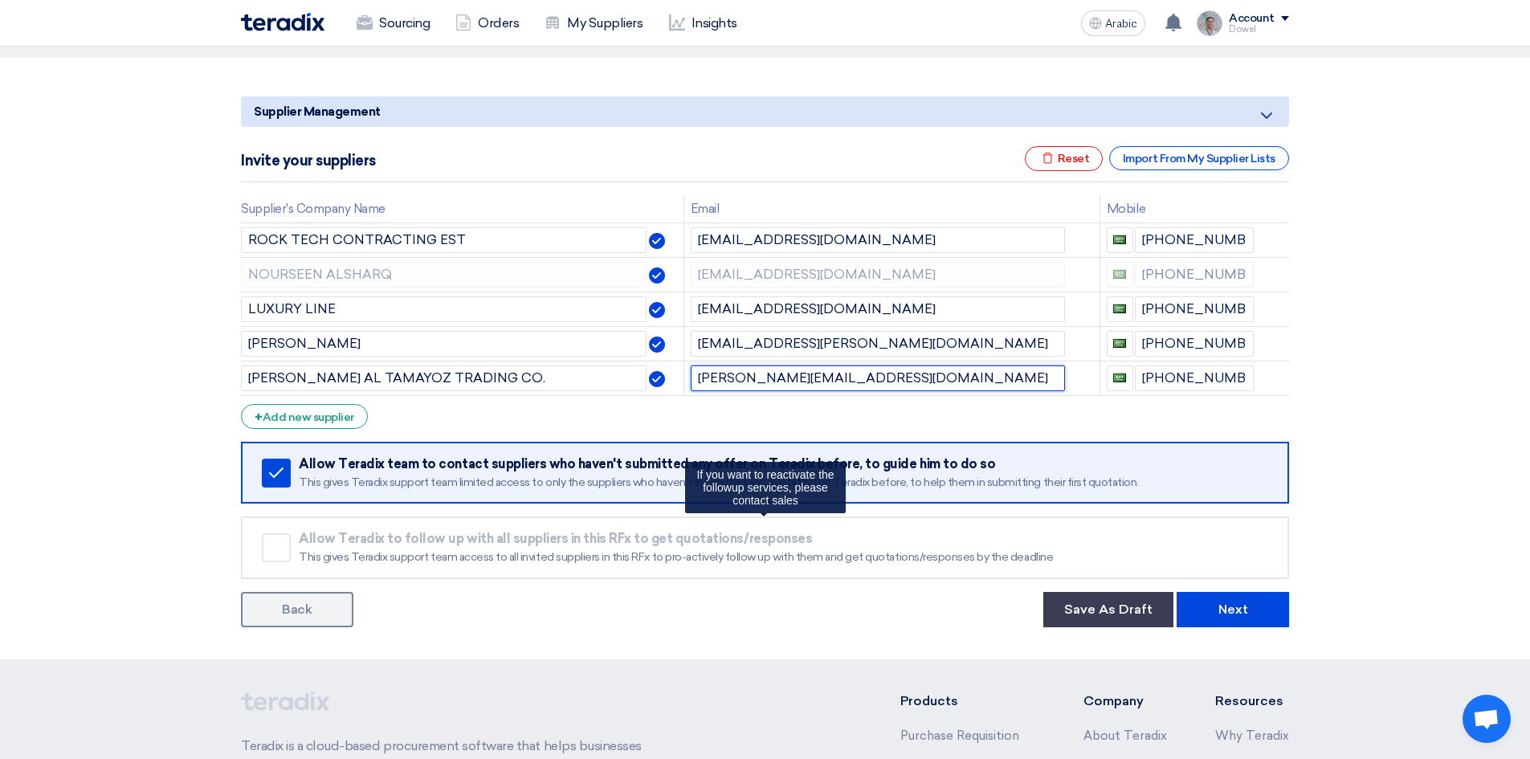
scroll to position [161, 0]
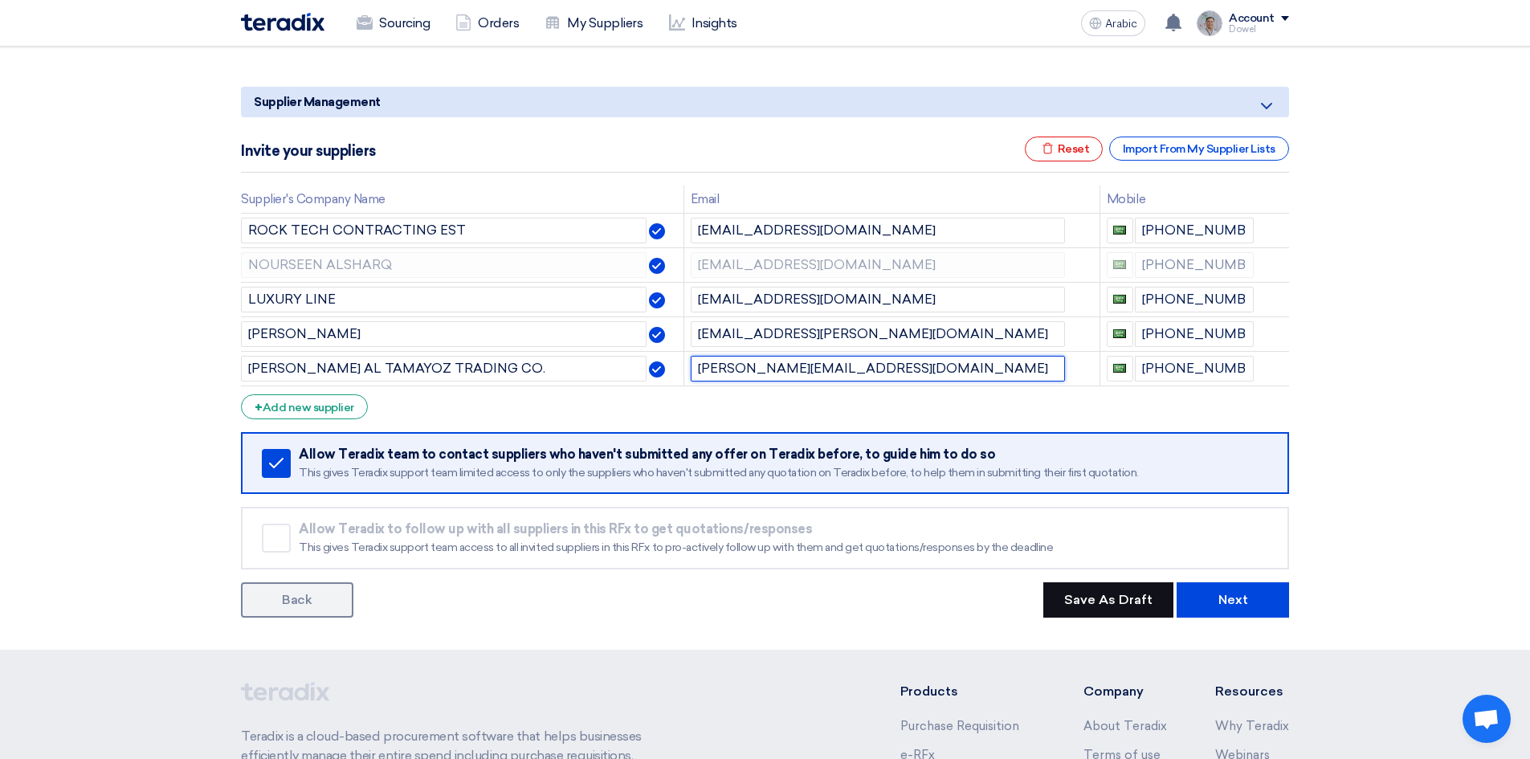
type input "[PERSON_NAME][EMAIL_ADDRESS][DOMAIN_NAME]"
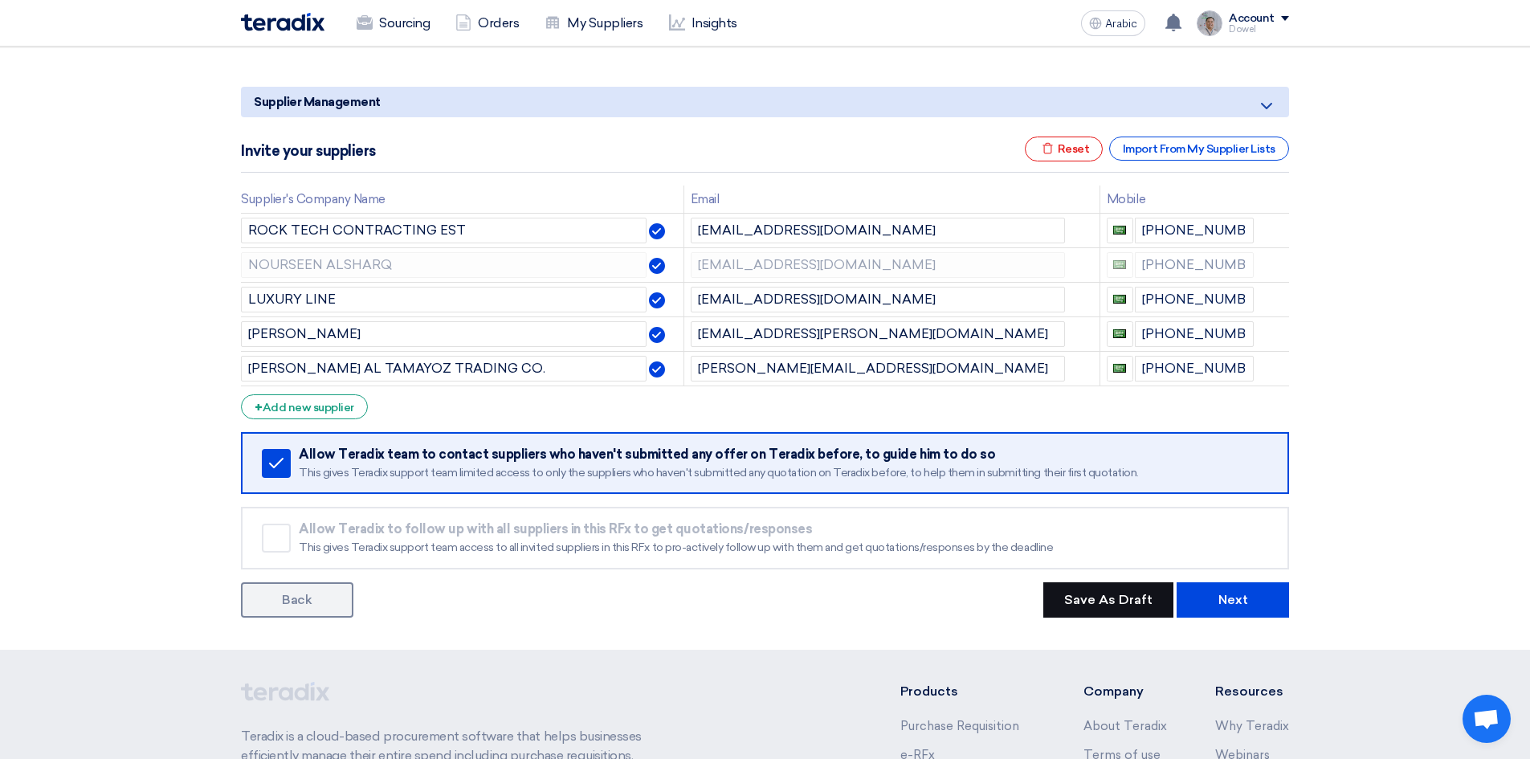
click at [1108, 604] on font "Save As Draft" at bounding box center [1108, 599] width 88 height 15
click at [1278, 336] on use at bounding box center [1277, 337] width 12 height 14
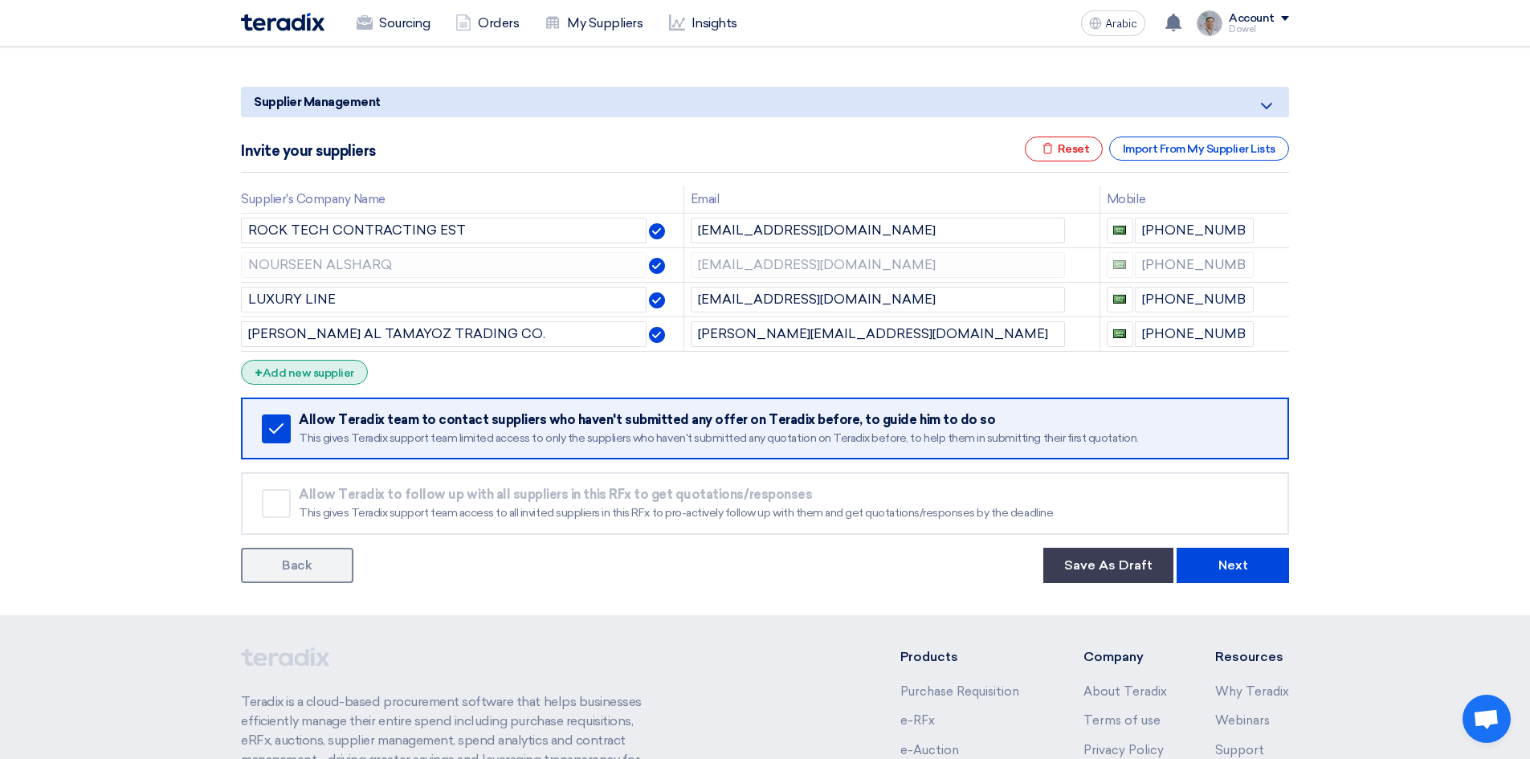
click at [300, 373] on font "Add new supplier" at bounding box center [309, 373] width 92 height 14
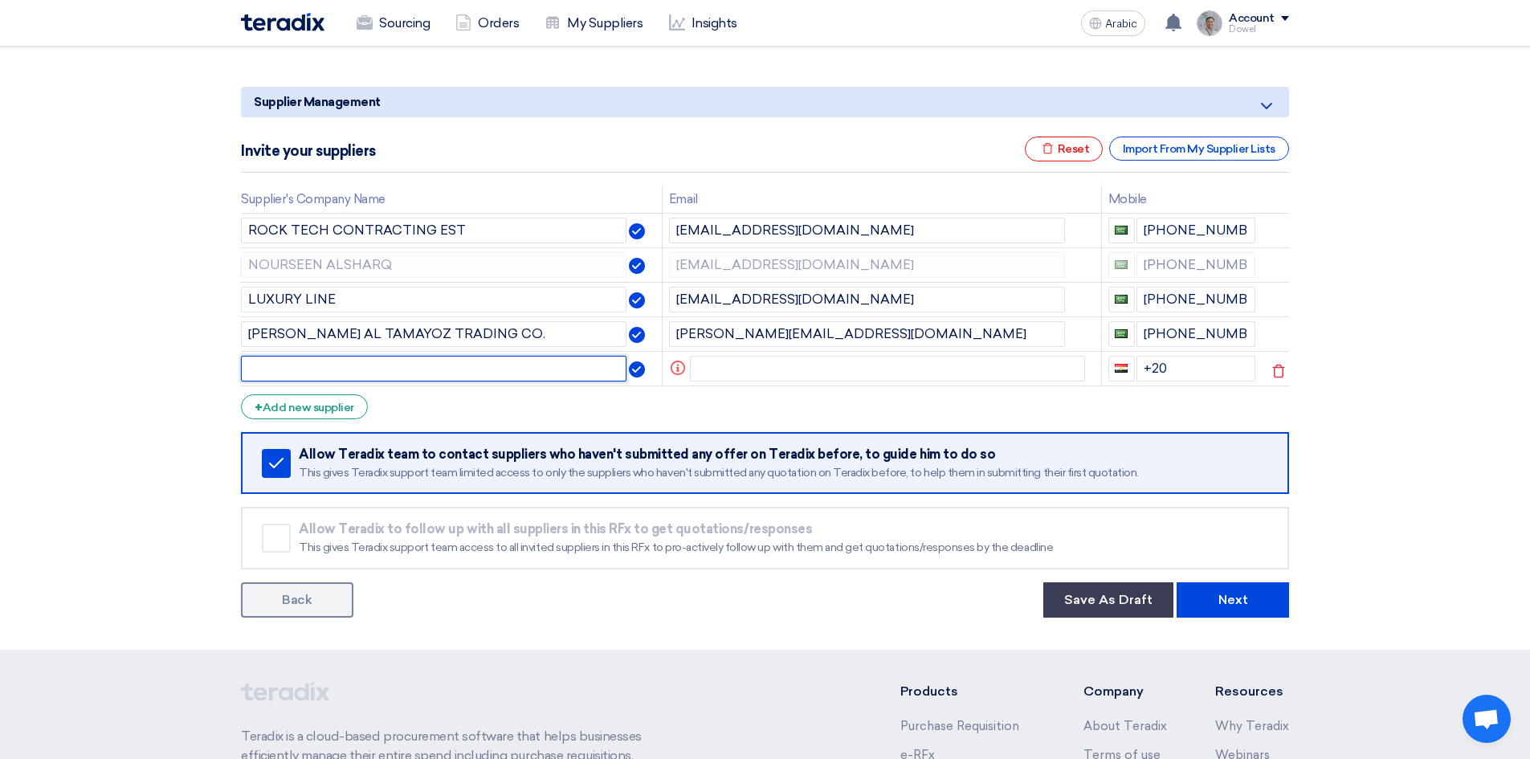
click at [294, 370] on input "text" at bounding box center [433, 369] width 385 height 26
type input "OS FIT OUT"
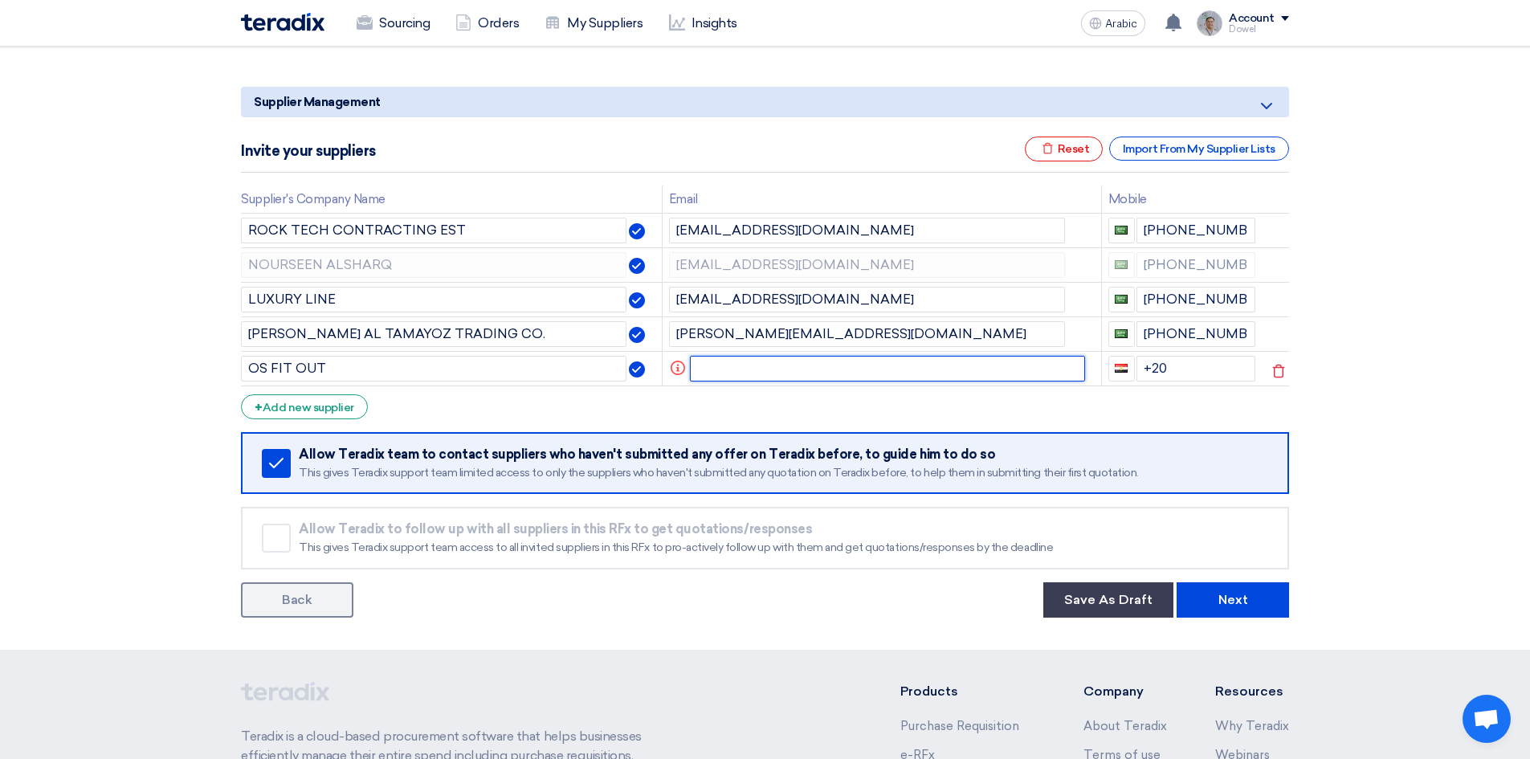
click at [740, 370] on input "text" at bounding box center [888, 369] width 396 height 26
paste input "irfan@osfitout.com.sa"
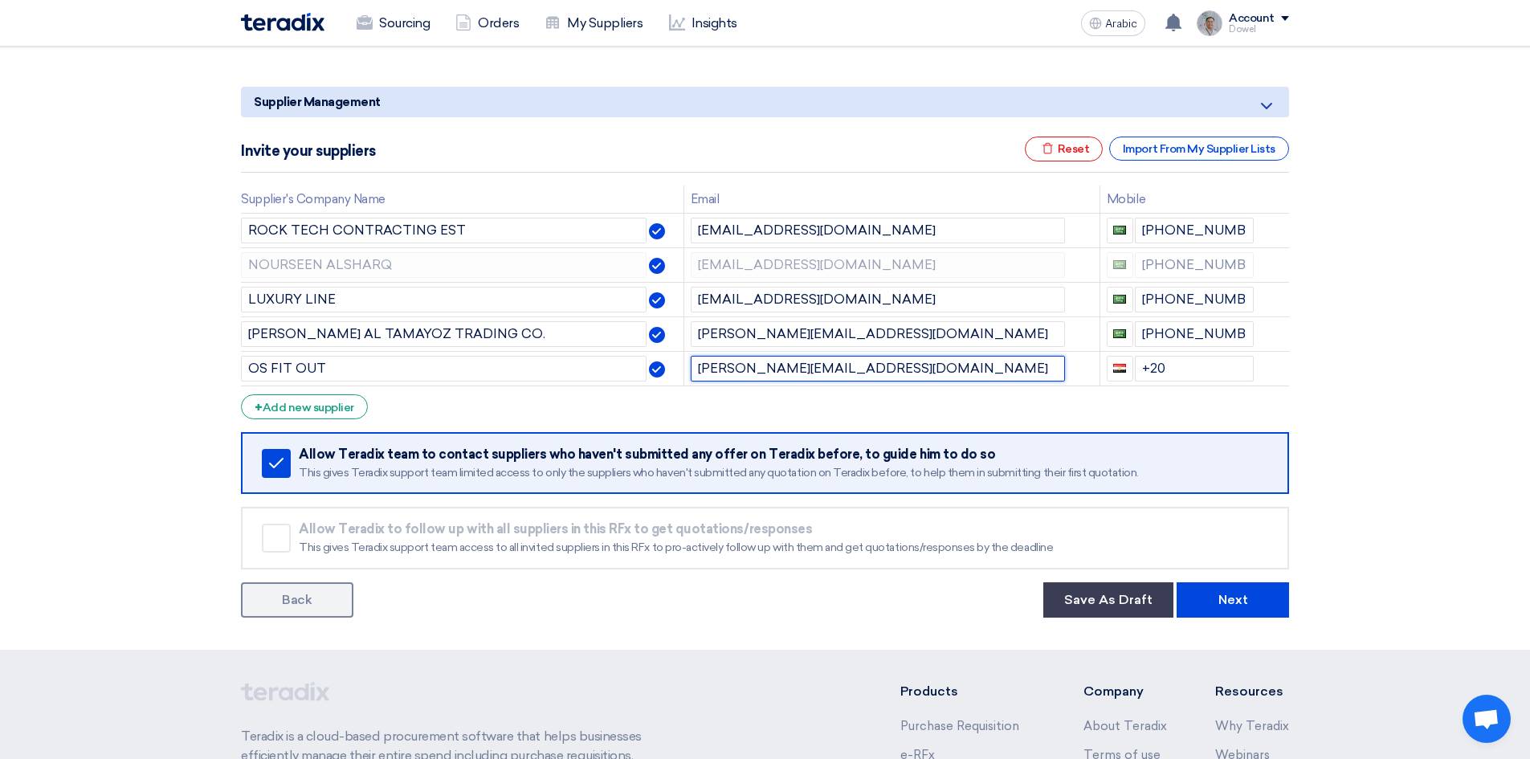
type input "irfan@osfitout.com.sa"
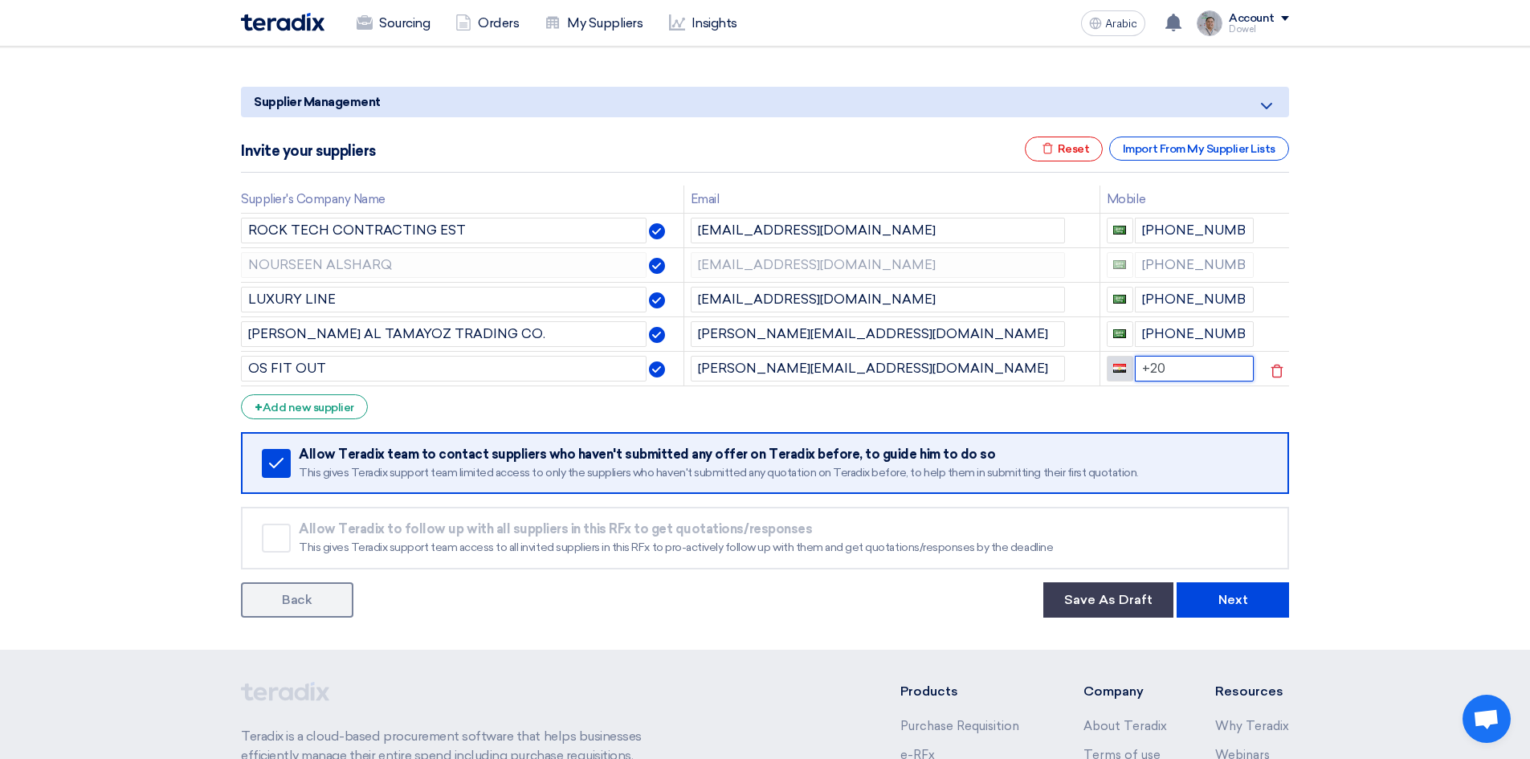
drag, startPoint x: 1155, startPoint y: 364, endPoint x: 1119, endPoint y: 360, distance: 36.4
click at [1119, 360] on div "+20" at bounding box center [1181, 369] width 148 height 26
click at [1103, 598] on font "Save As Draft" at bounding box center [1108, 599] width 88 height 15
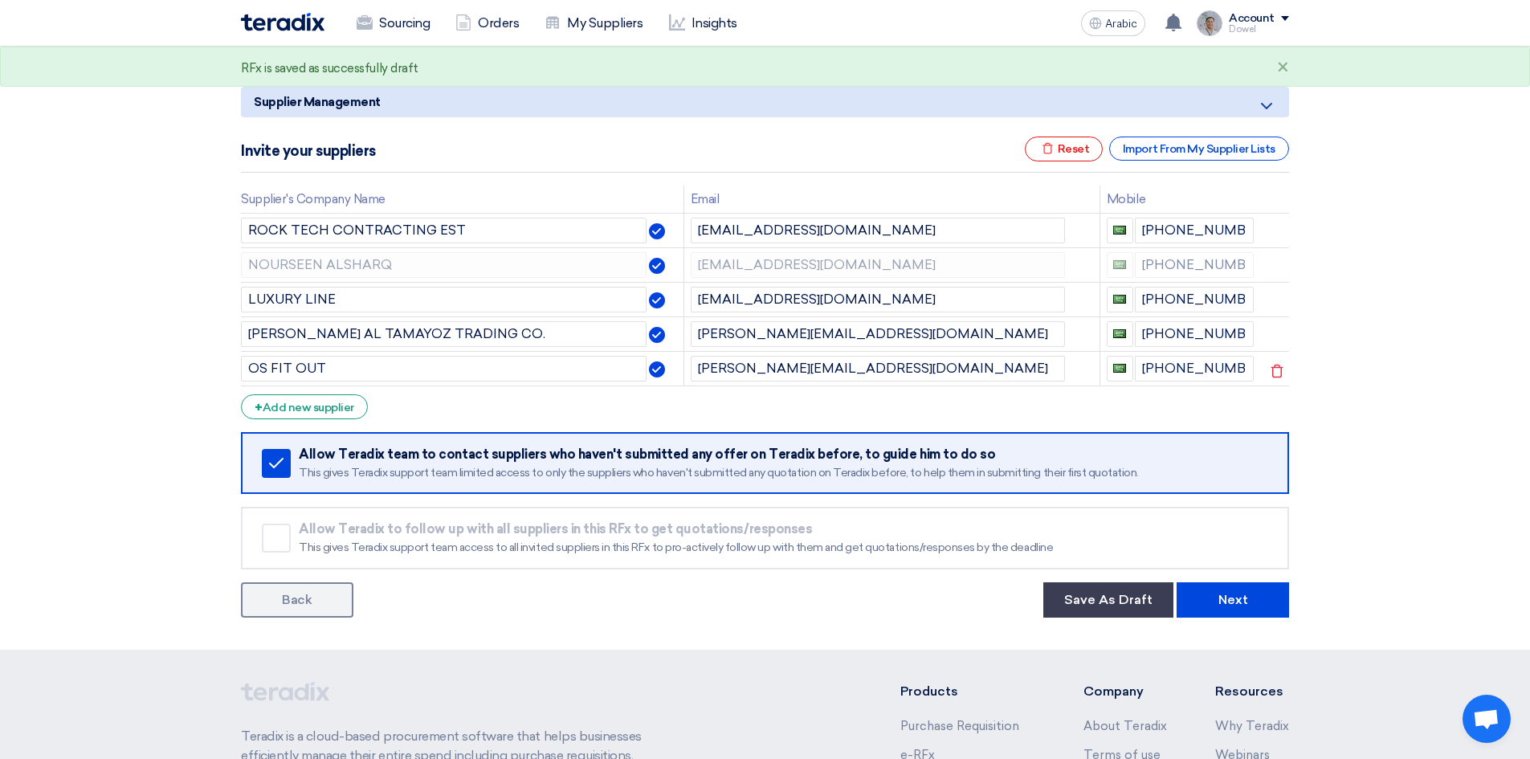
click at [311, 605] on font "Back" at bounding box center [297, 599] width 30 height 15
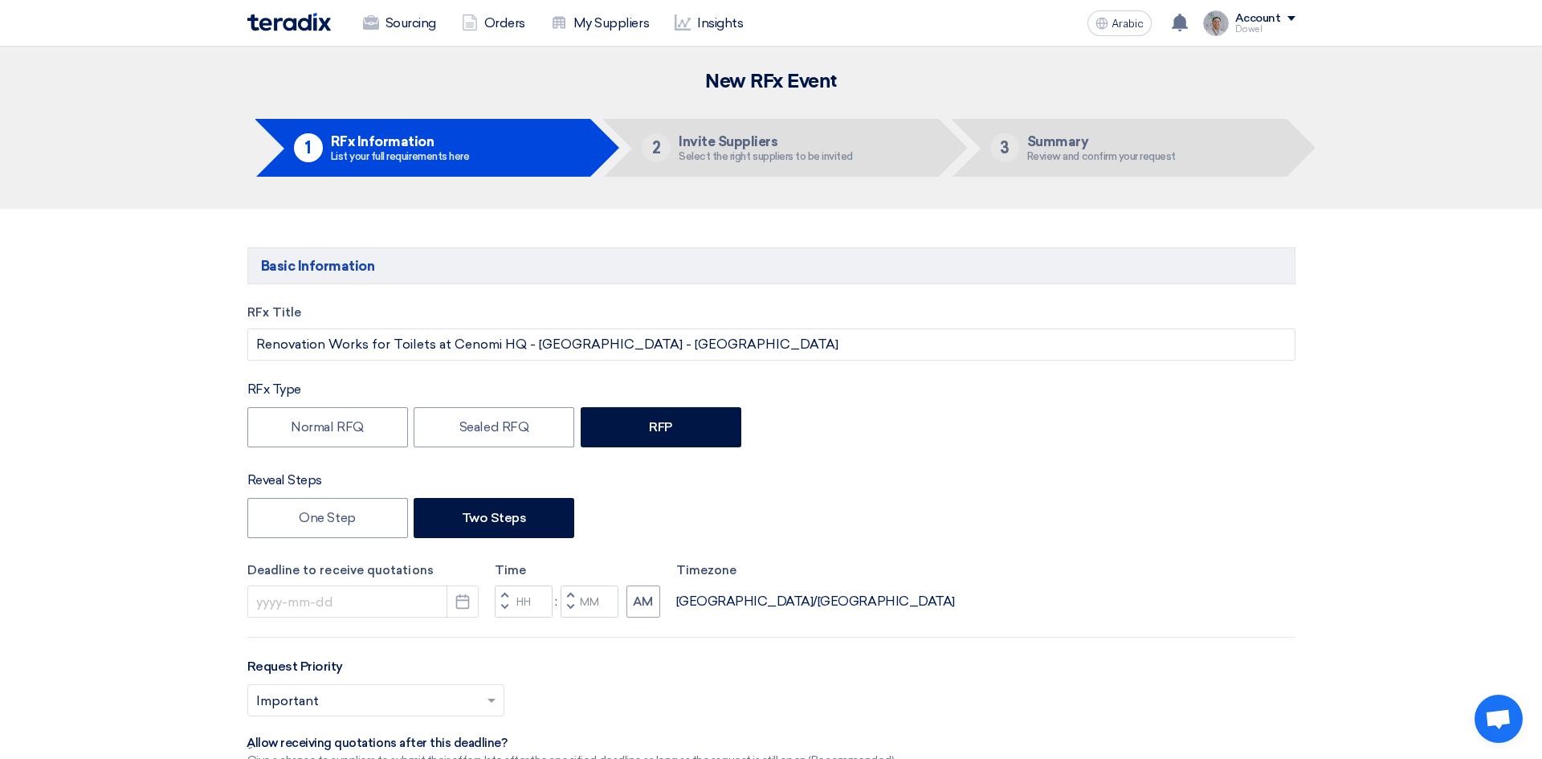
type input "8/21/2025"
type input "02"
type input "00"
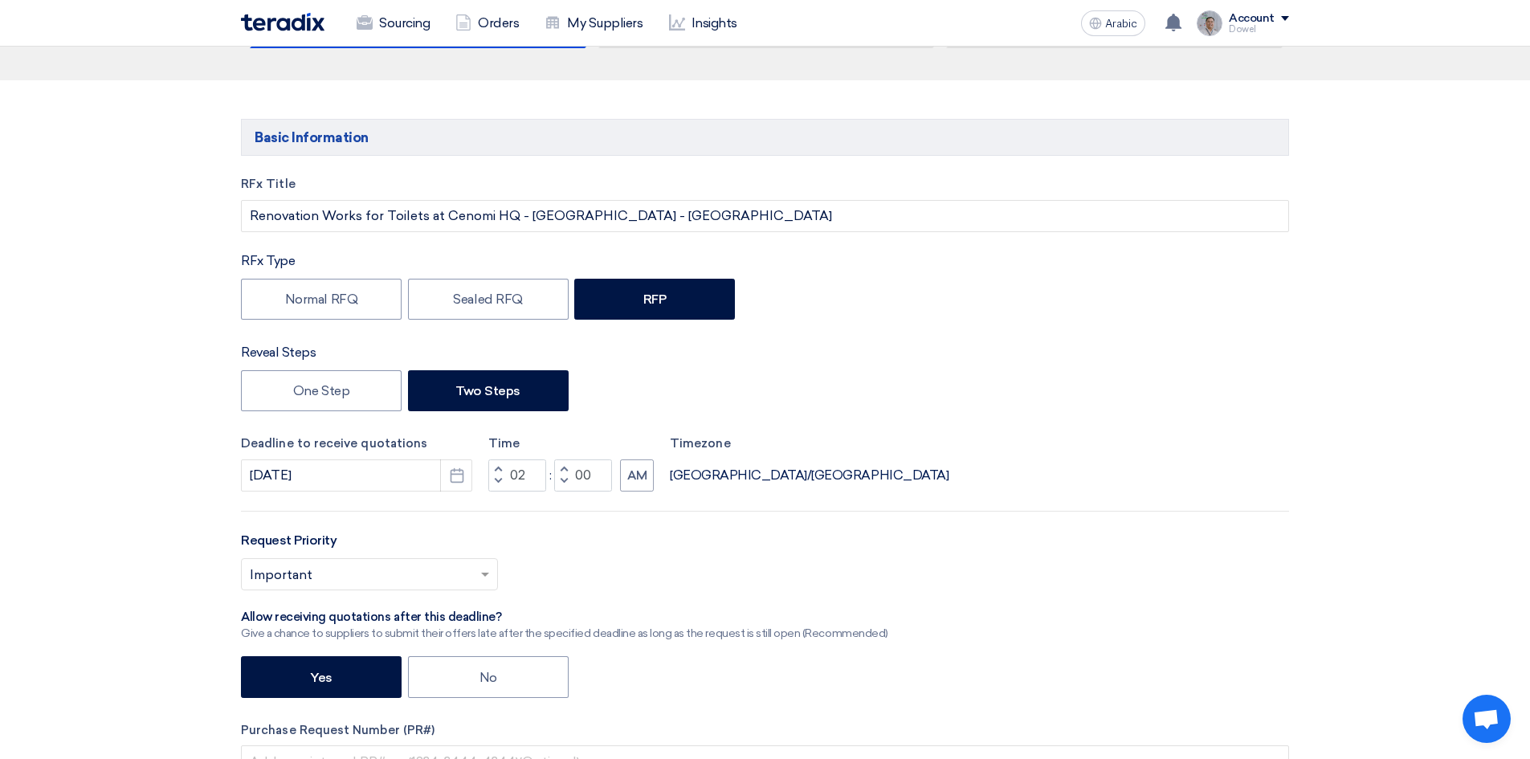
scroll to position [161, 0]
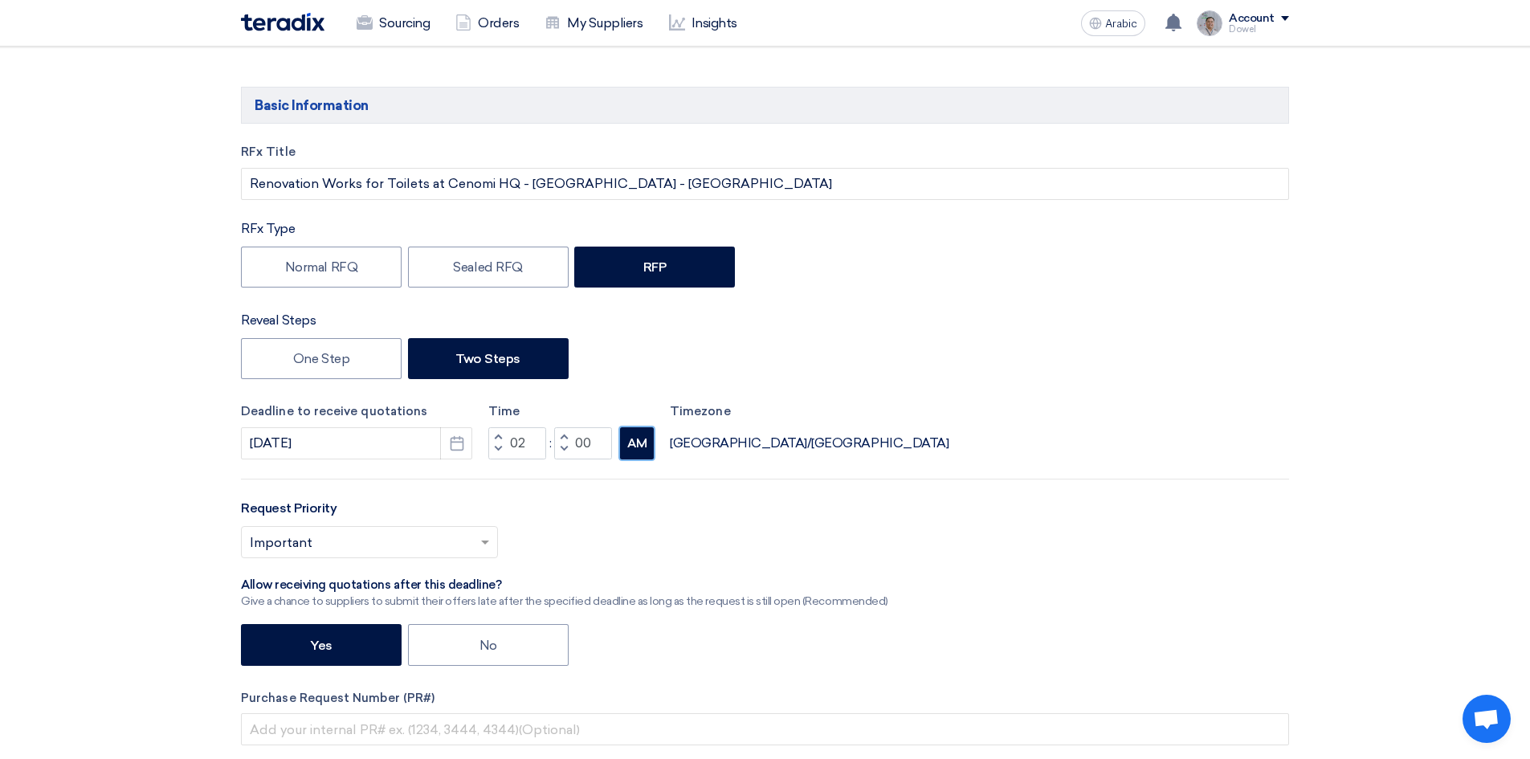
click at [637, 447] on font "AM" at bounding box center [637, 443] width 20 height 14
click at [640, 442] on font "AM" at bounding box center [637, 443] width 20 height 14
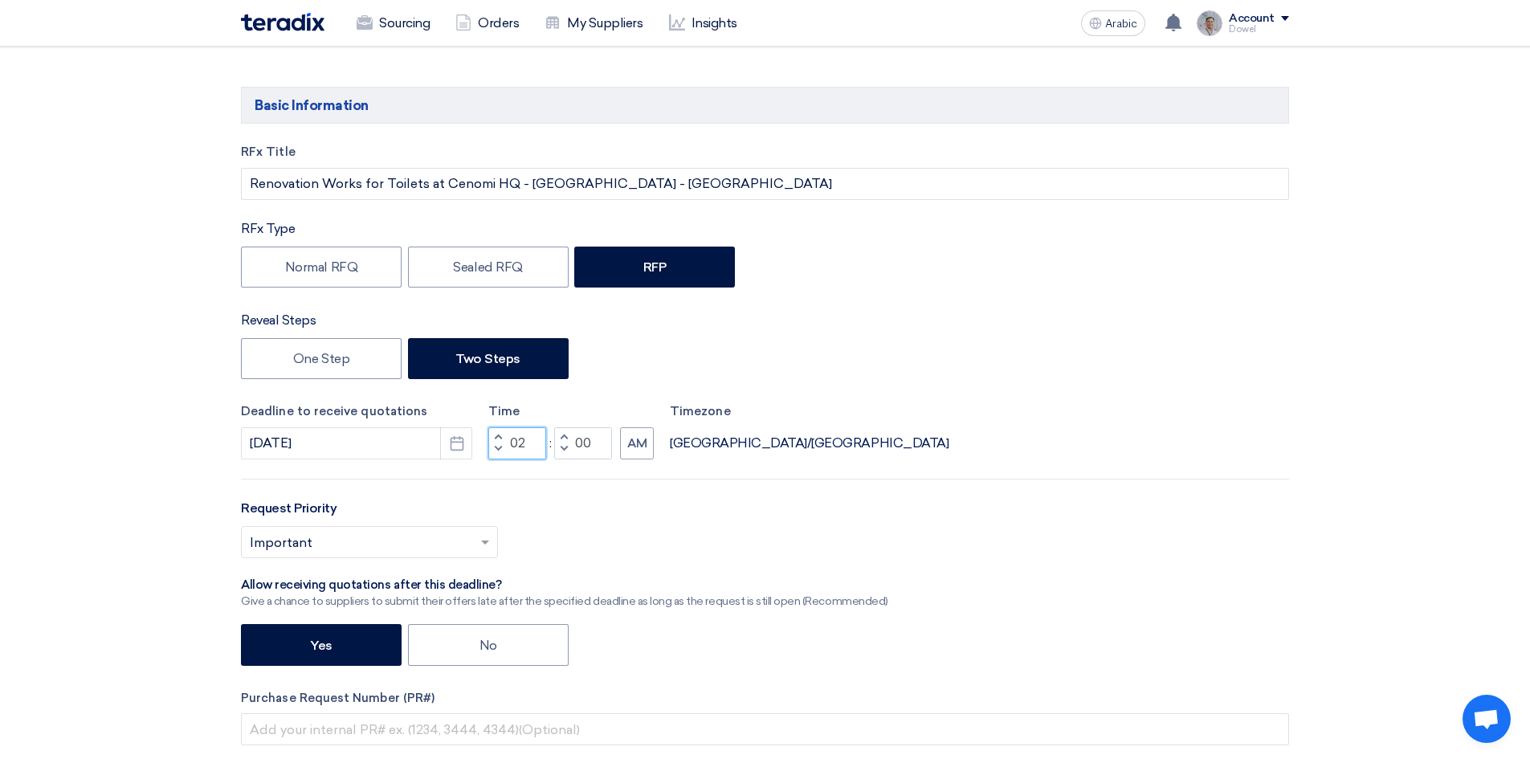
click at [514, 441] on input "02" at bounding box center [517, 443] width 58 height 32
drag, startPoint x: 512, startPoint y: 441, endPoint x: 528, endPoint y: 441, distance: 16.1
click at [528, 441] on input "02" at bounding box center [517, 443] width 58 height 32
type input "14"
drag, startPoint x: 577, startPoint y: 440, endPoint x: 593, endPoint y: 440, distance: 16.1
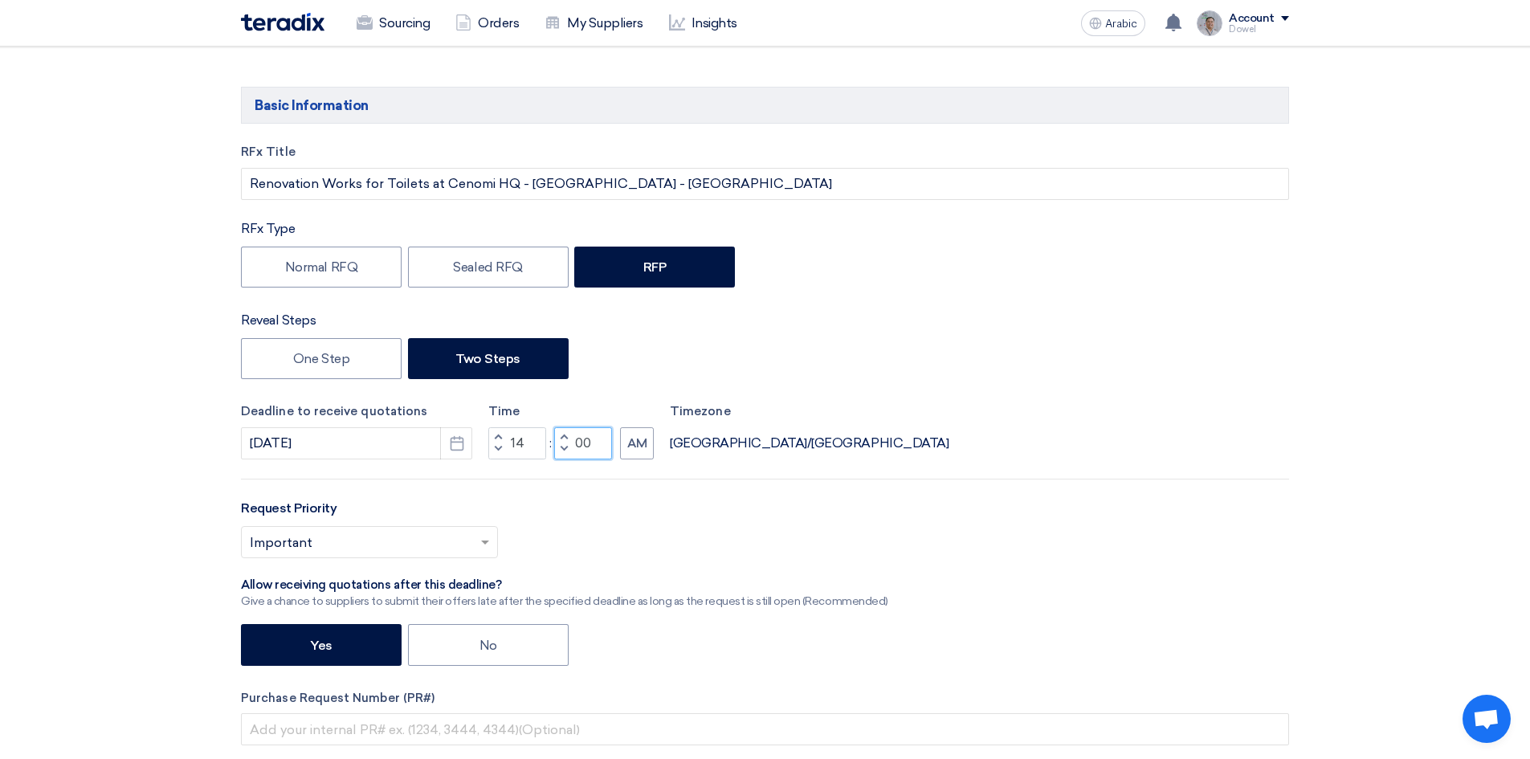
click at [593, 440] on input "00" at bounding box center [583, 443] width 58 height 32
type input "30"
click at [497, 438] on span "button" at bounding box center [498, 437] width 6 height 10
click at [499, 448] on span "button" at bounding box center [498, 449] width 6 height 10
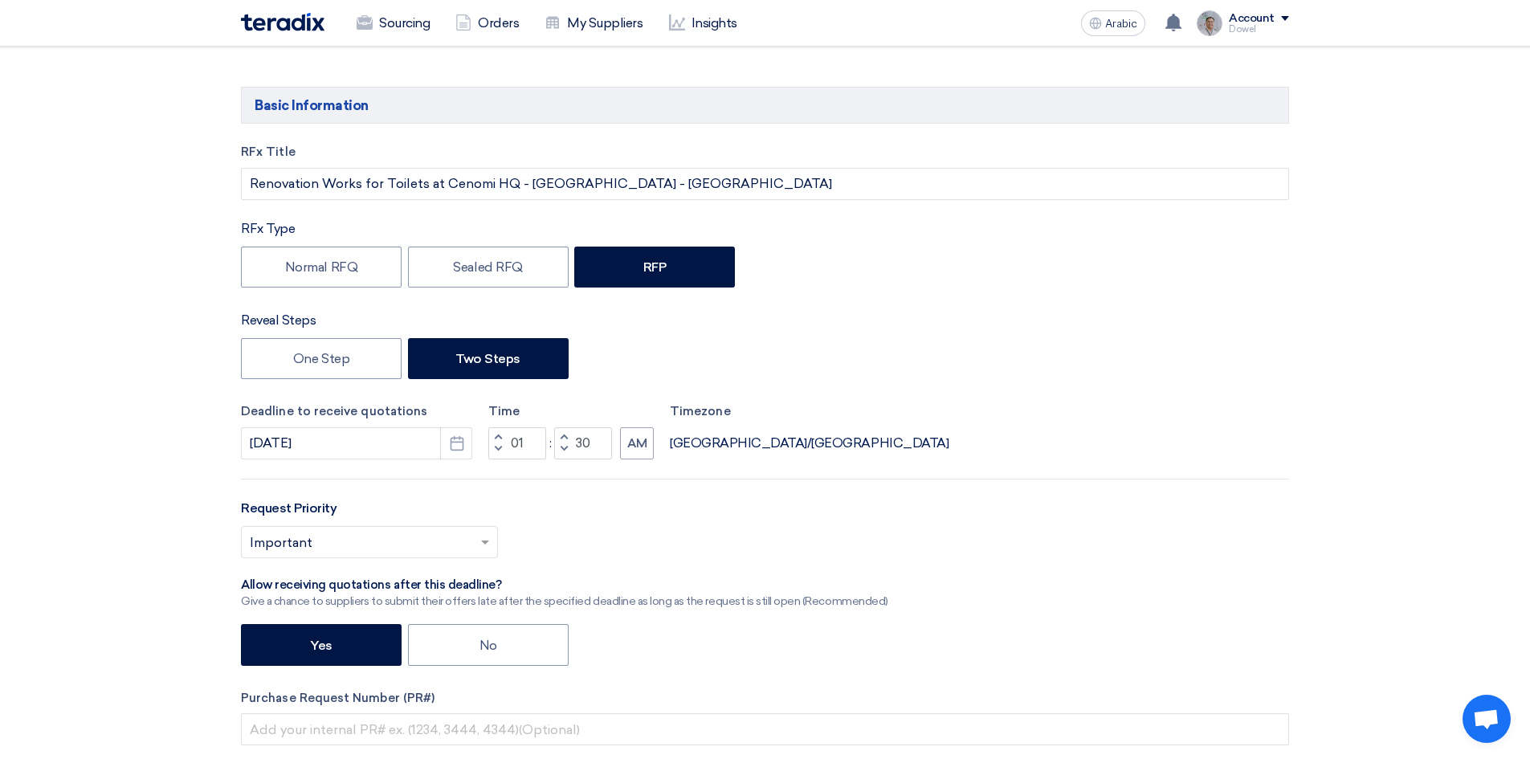
click at [499, 448] on span "button" at bounding box center [498, 449] width 6 height 10
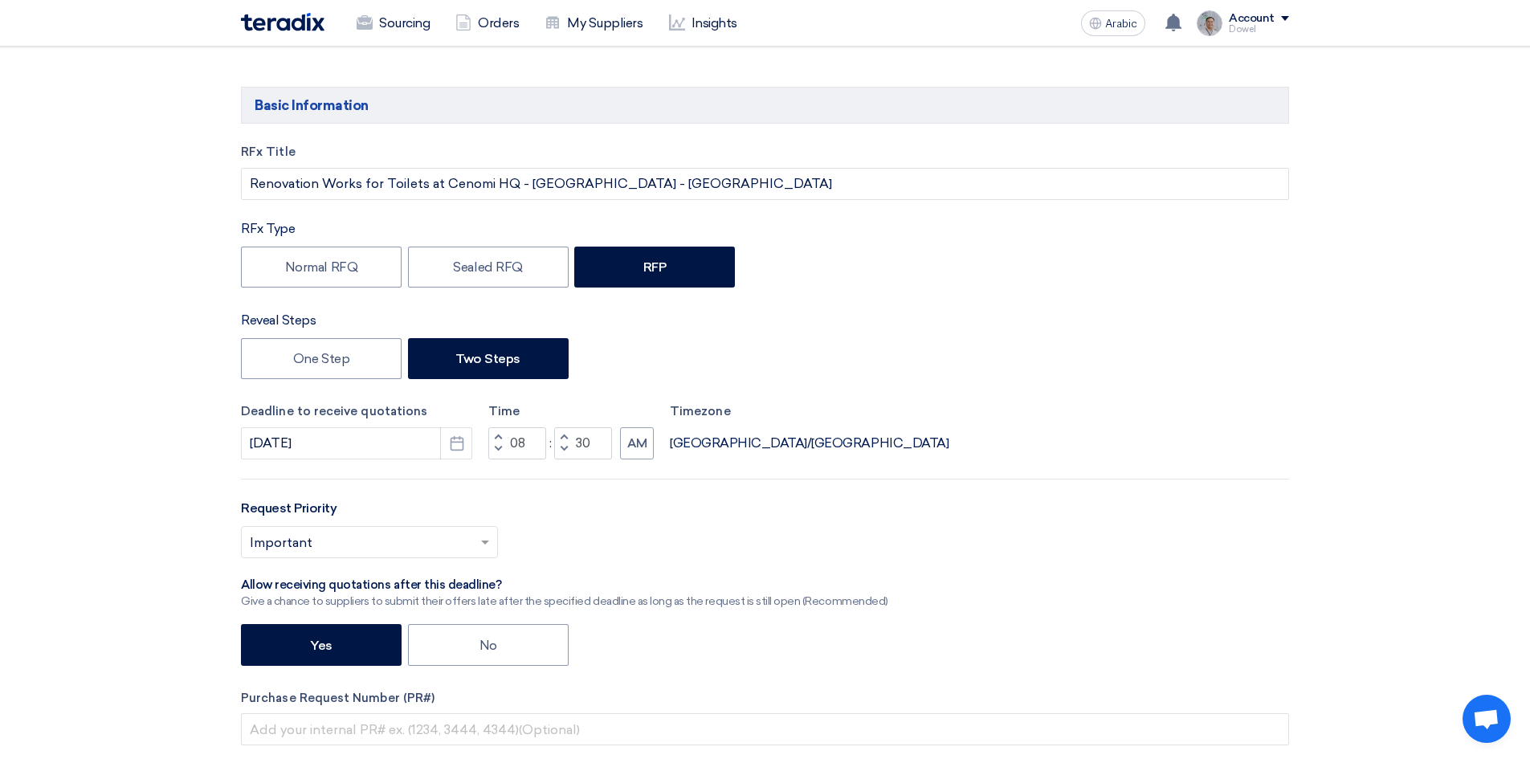
click at [499, 448] on span "button" at bounding box center [498, 449] width 6 height 10
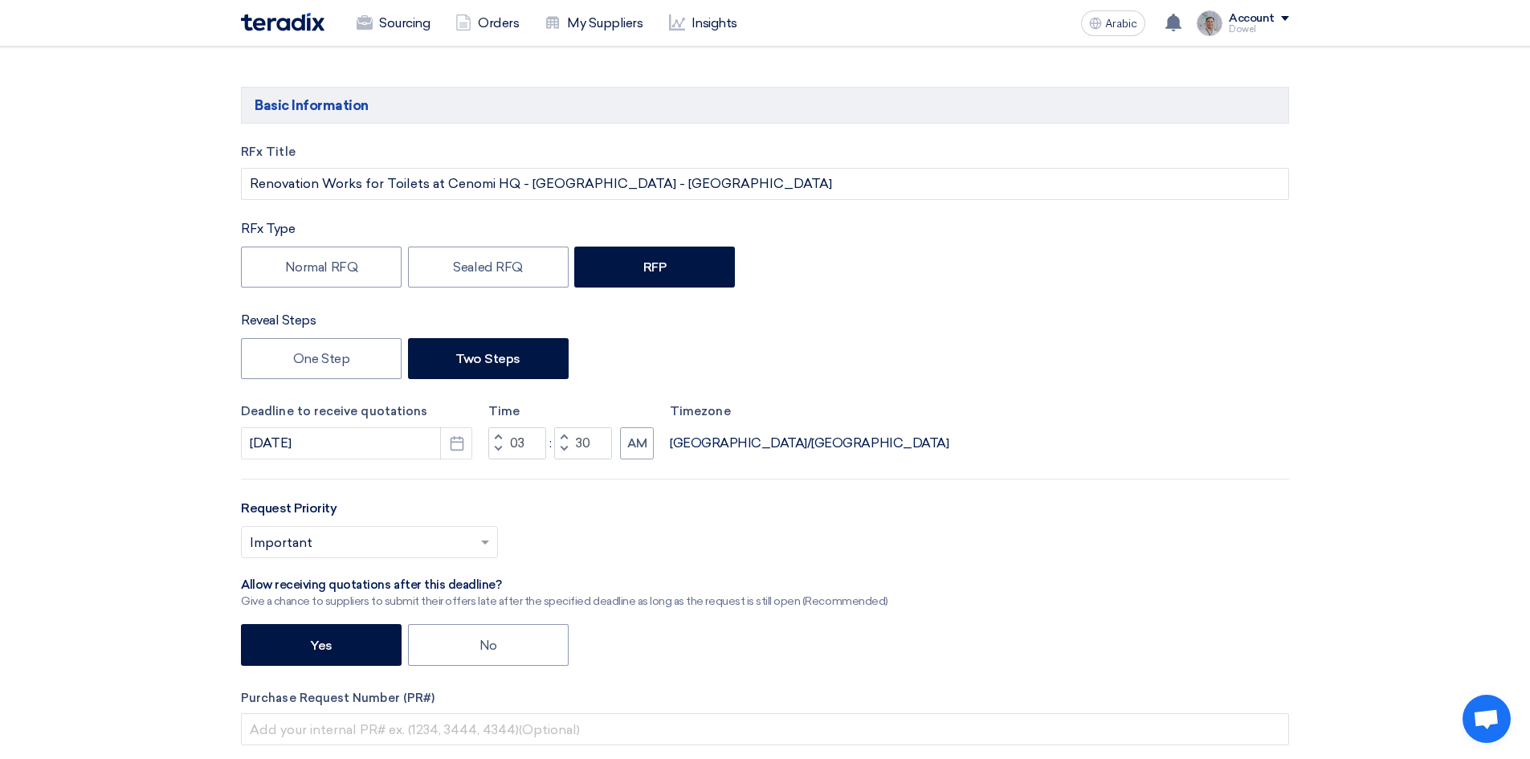
click at [499, 448] on span "button" at bounding box center [498, 449] width 6 height 10
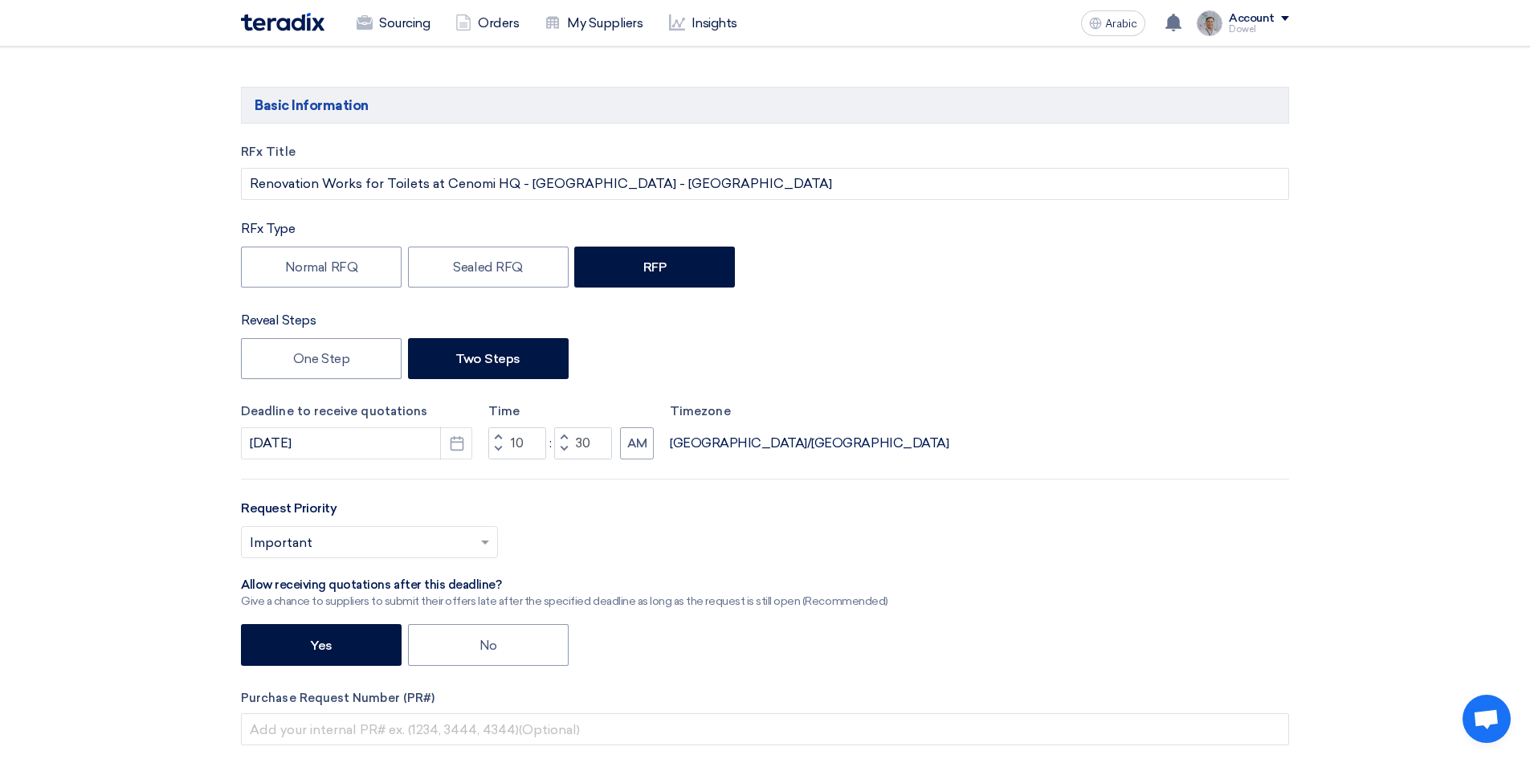
click at [499, 448] on span "button" at bounding box center [498, 449] width 6 height 10
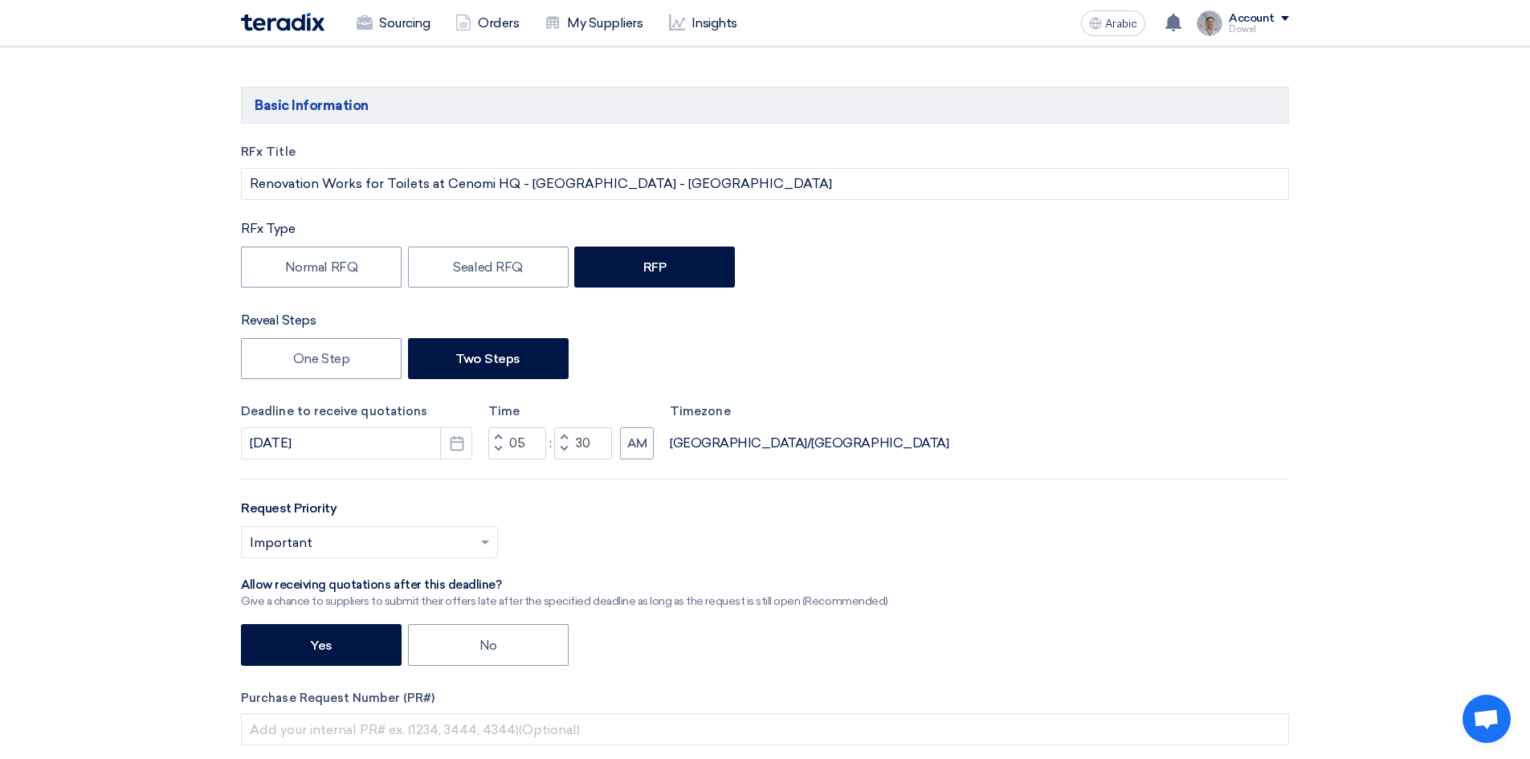
click at [499, 448] on span "button" at bounding box center [498, 449] width 6 height 10
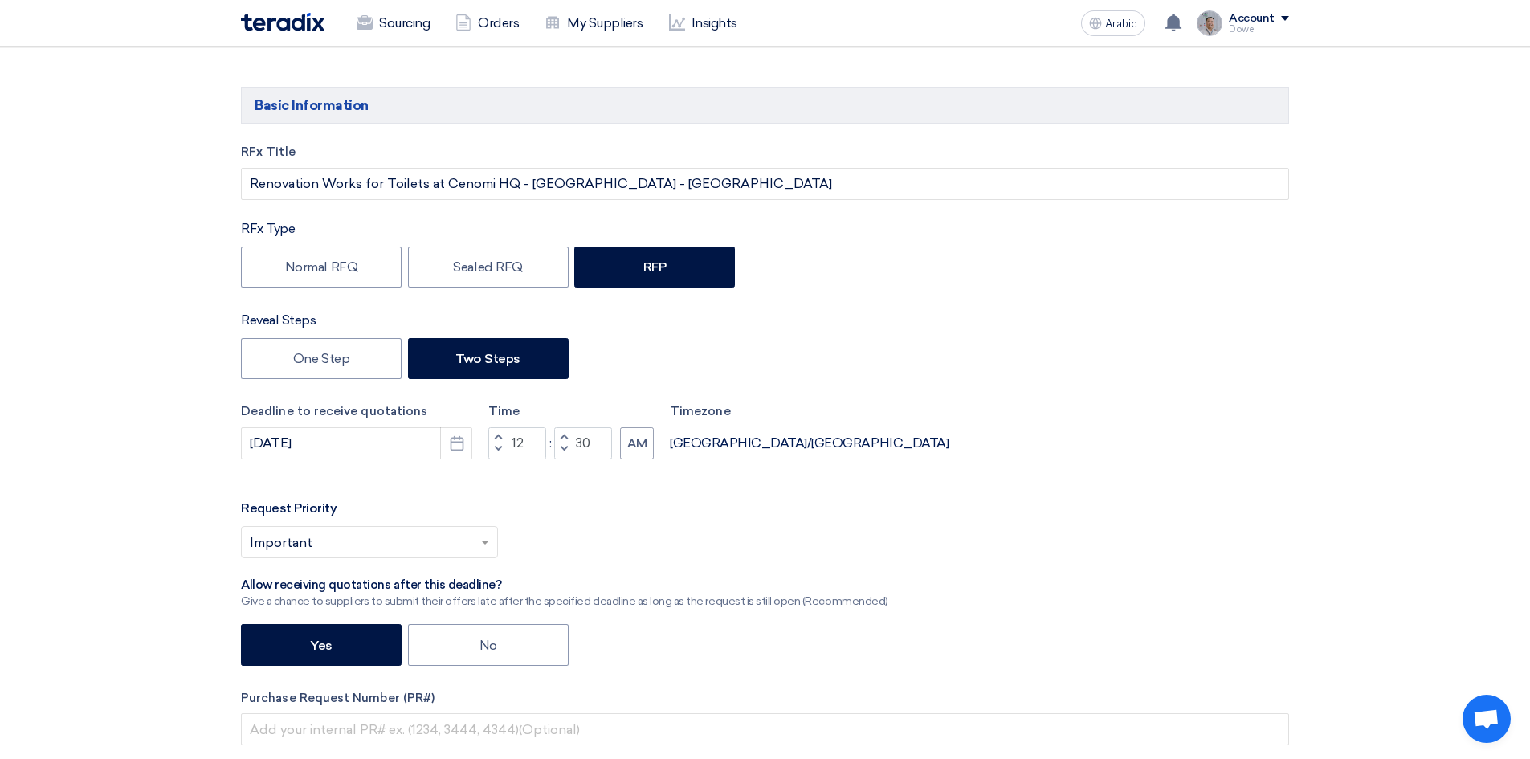
click at [499, 434] on span "button" at bounding box center [498, 437] width 6 height 10
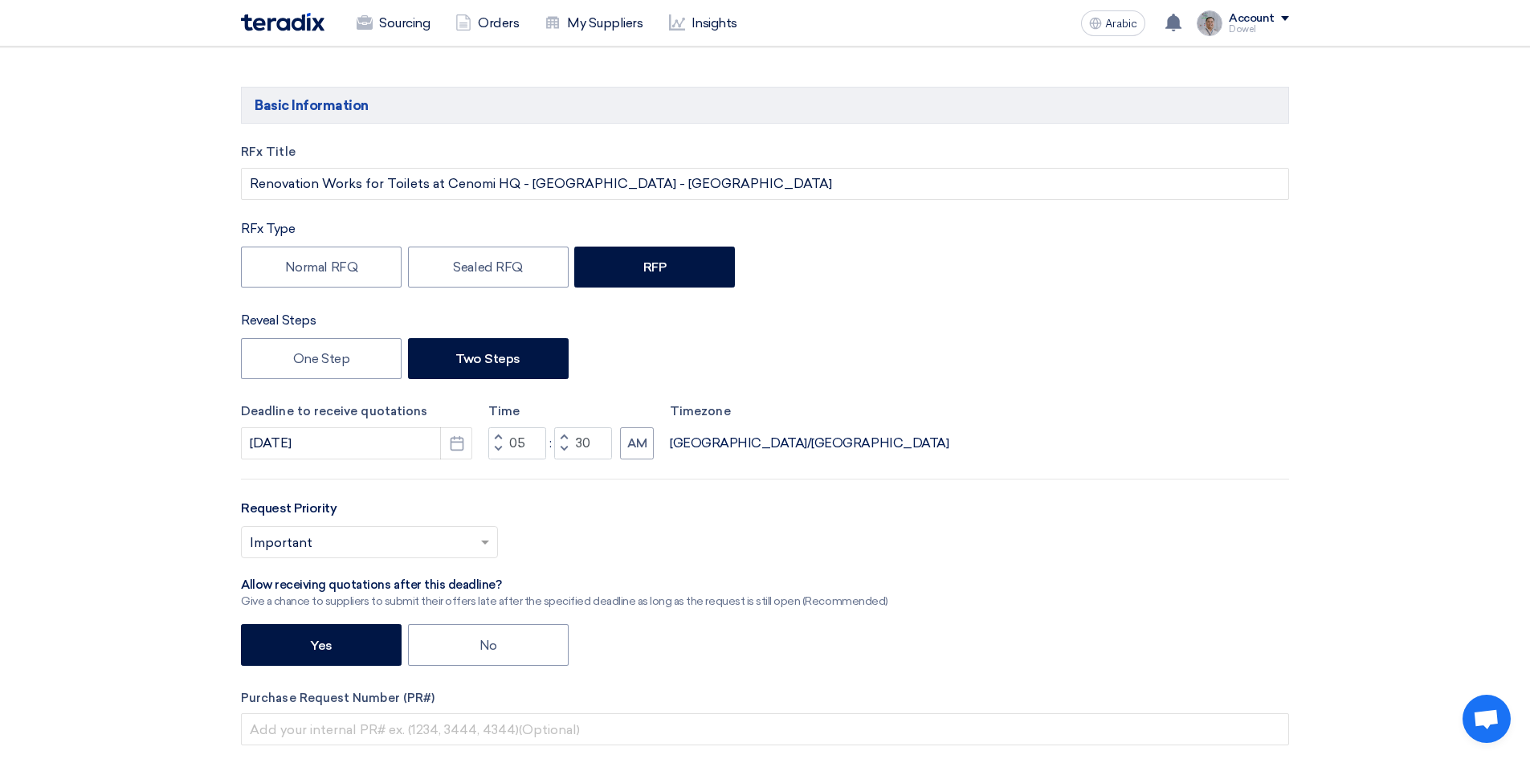
click at [499, 434] on span "button" at bounding box center [498, 437] width 6 height 10
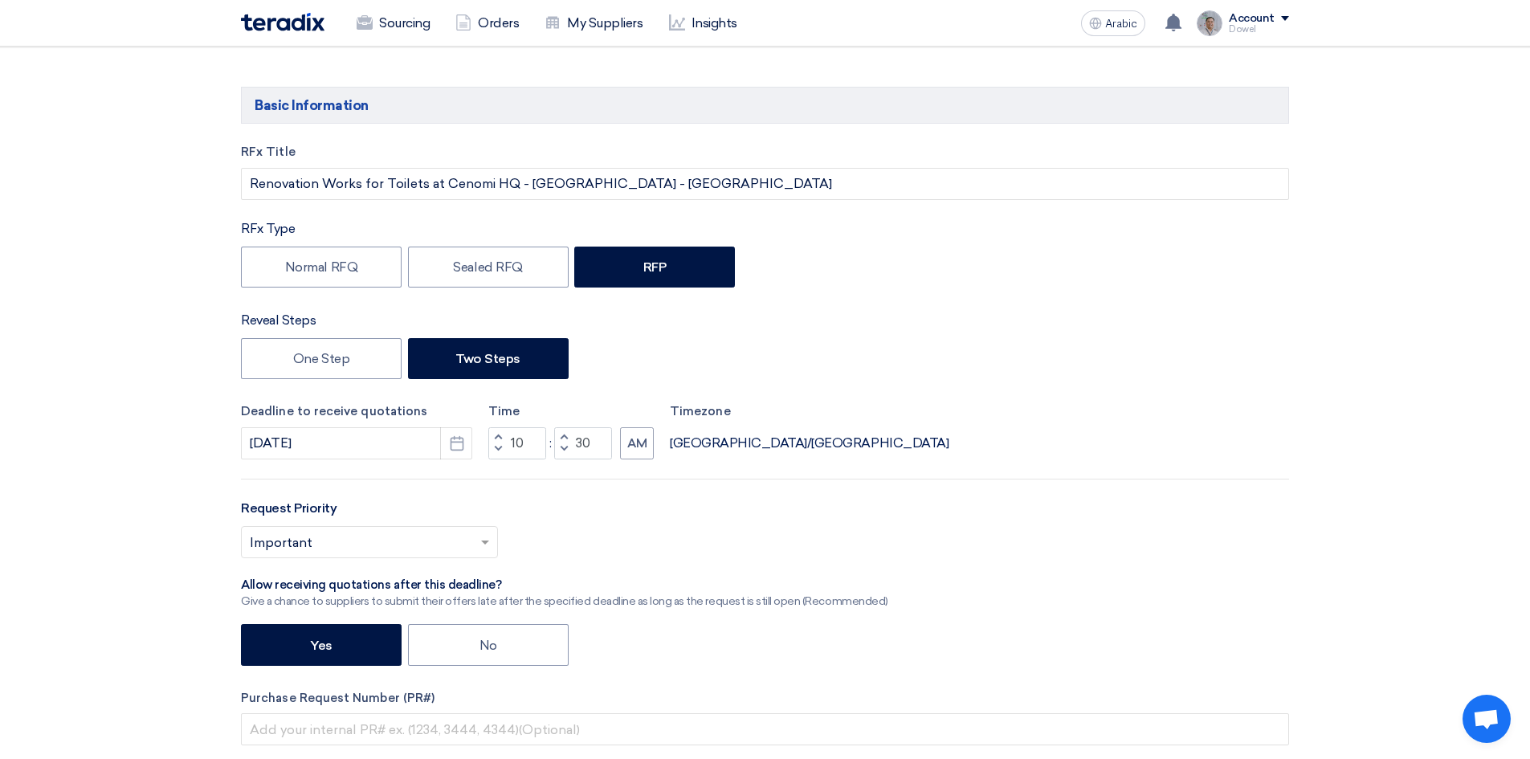
click at [499, 434] on span "button" at bounding box center [498, 437] width 6 height 10
type input "12"
click at [564, 435] on span "button" at bounding box center [564, 437] width 6 height 10
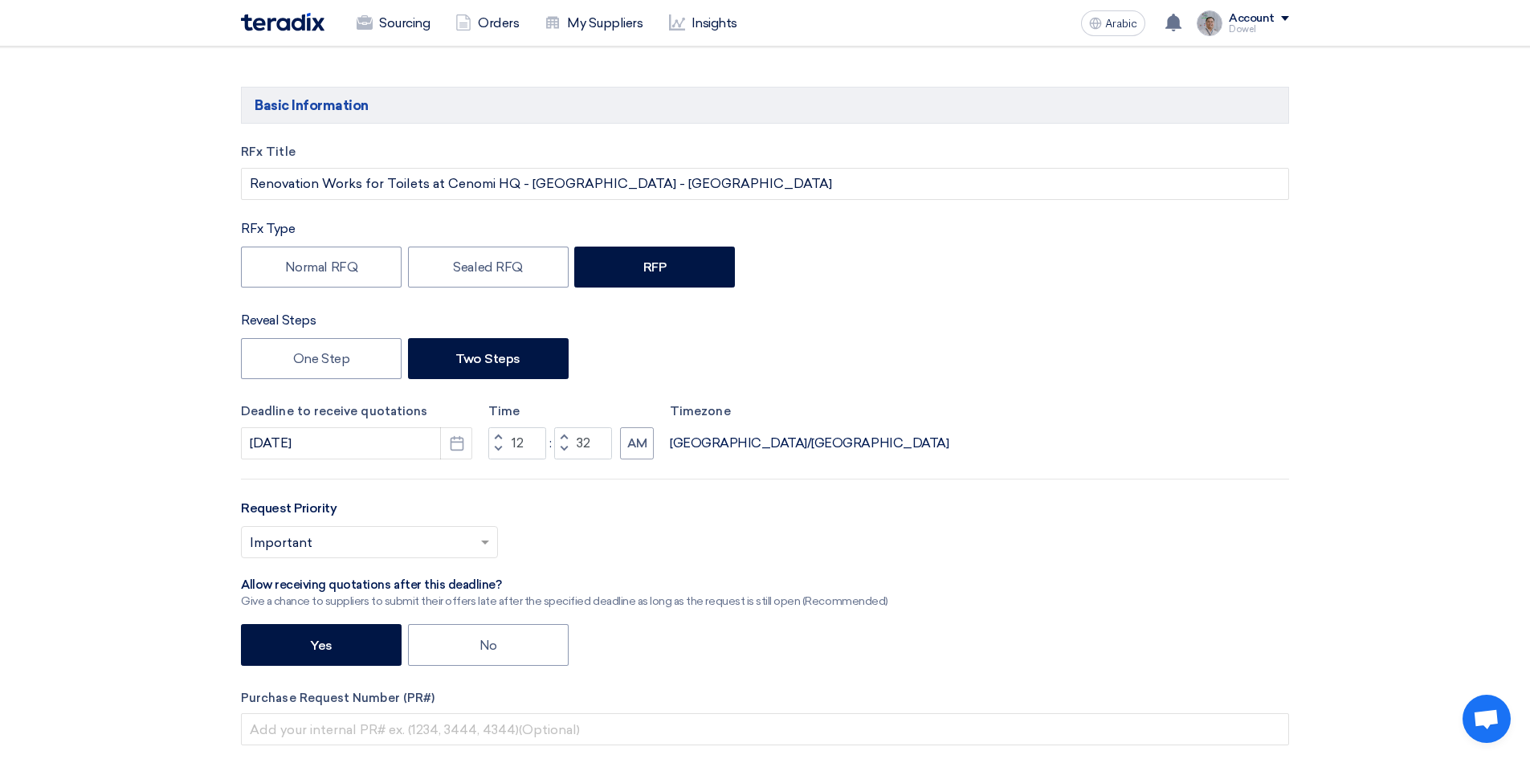
click at [564, 435] on span "button" at bounding box center [564, 437] width 6 height 10
drag, startPoint x: 593, startPoint y: 440, endPoint x: 551, endPoint y: 438, distance: 41.8
click at [551, 438] on div "Increment hours 12 Decrement hours : Increment minutes 34 Decrement minutes AM" at bounding box center [570, 443] width 165 height 32
type input "00"
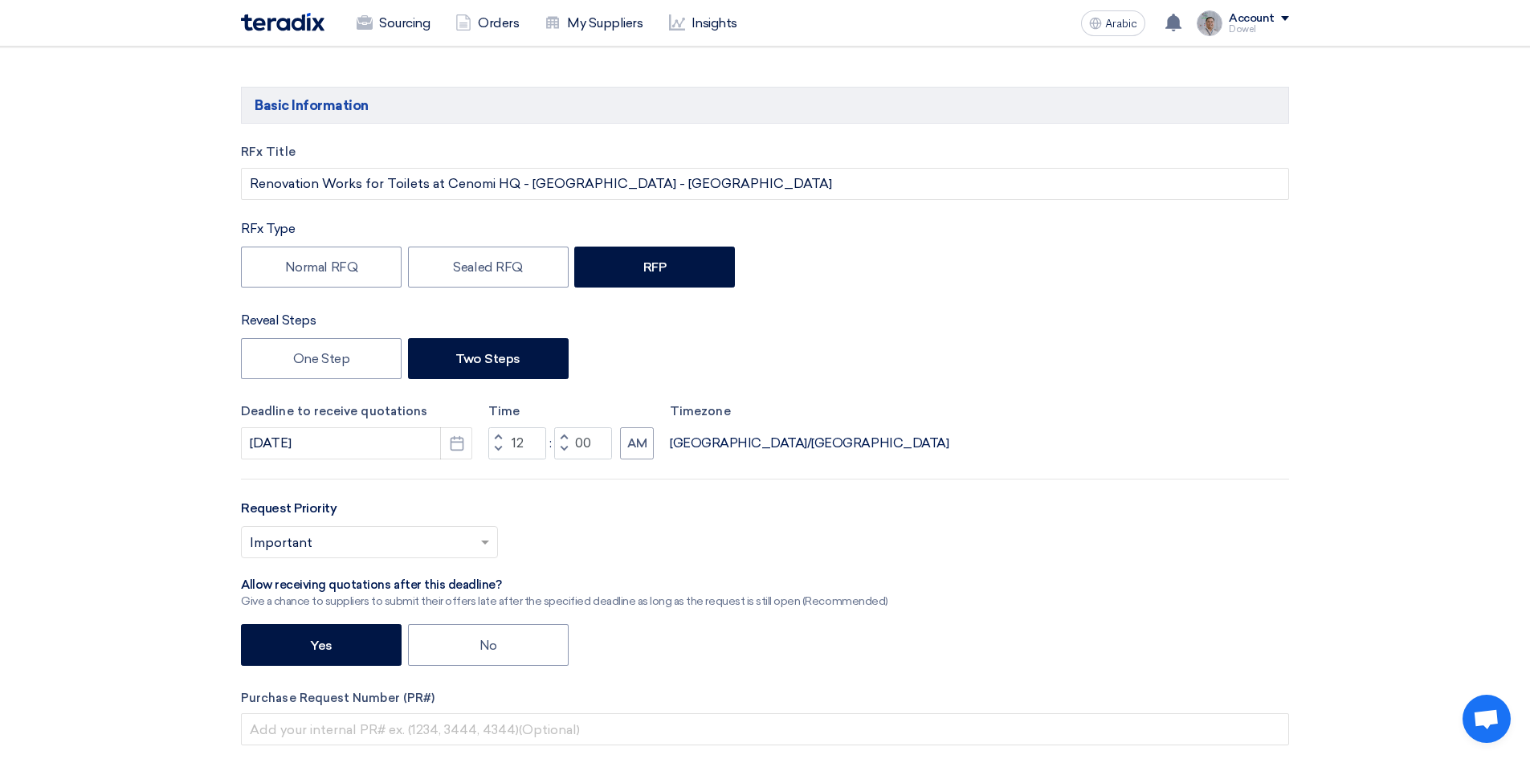
click at [566, 440] on button "Decrement minutes" at bounding box center [563, 449] width 19 height 20
type input "11"
click at [561, 447] on span "button" at bounding box center [564, 449] width 6 height 10
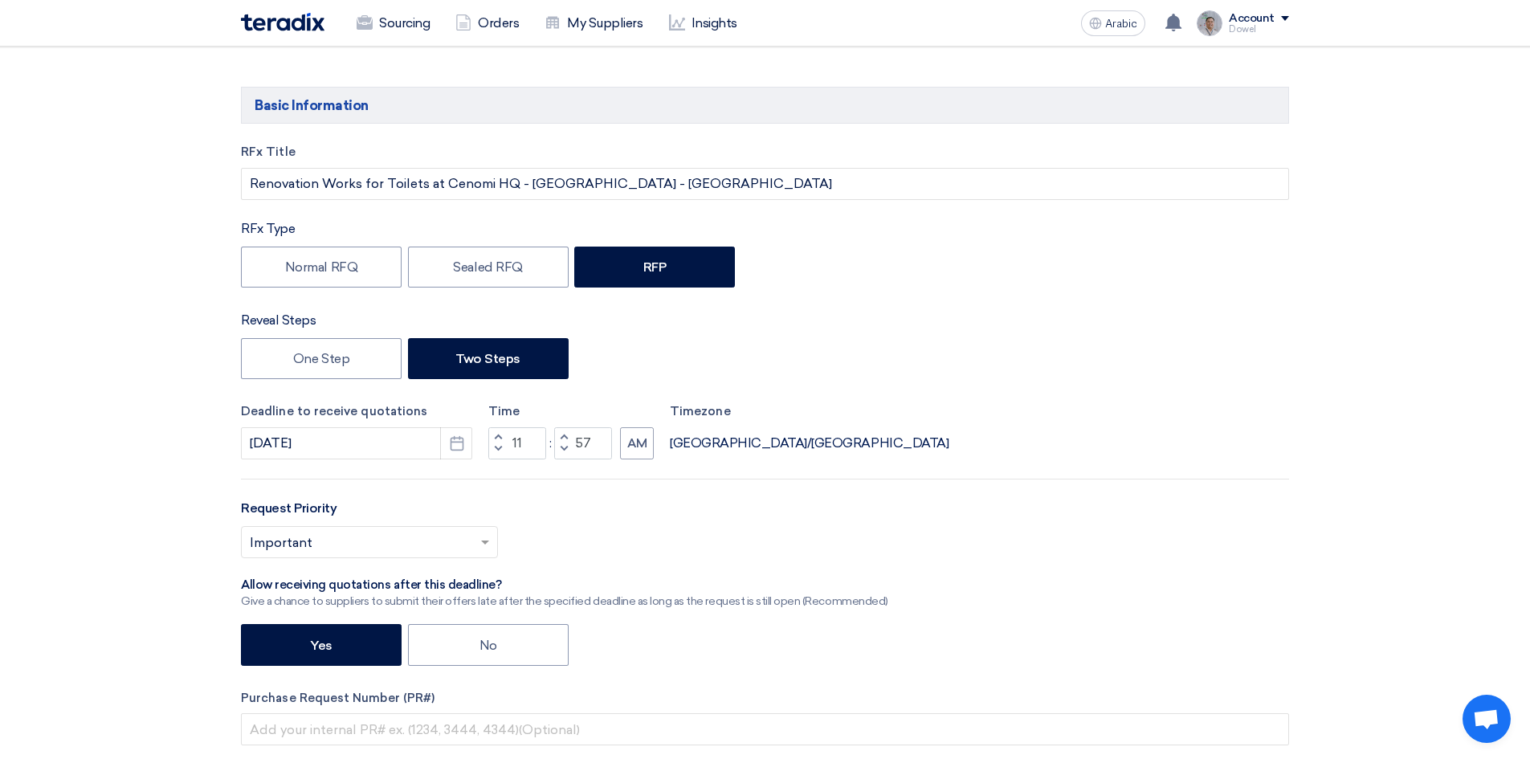
type input "56"
click at [495, 437] on span "button" at bounding box center [498, 437] width 6 height 10
click at [496, 447] on span "button" at bounding box center [498, 449] width 6 height 10
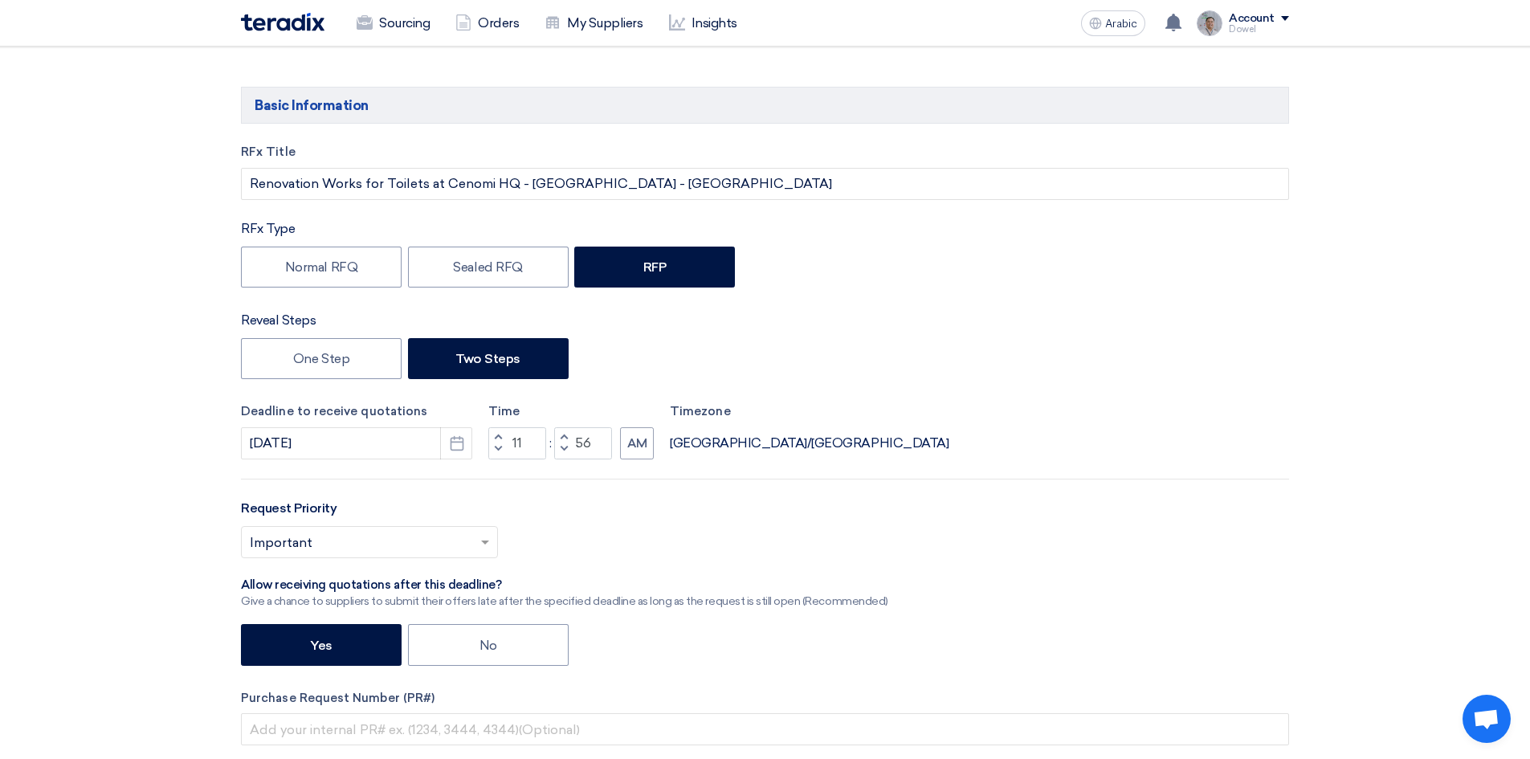
click at [496, 447] on span "button" at bounding box center [498, 449] width 6 height 10
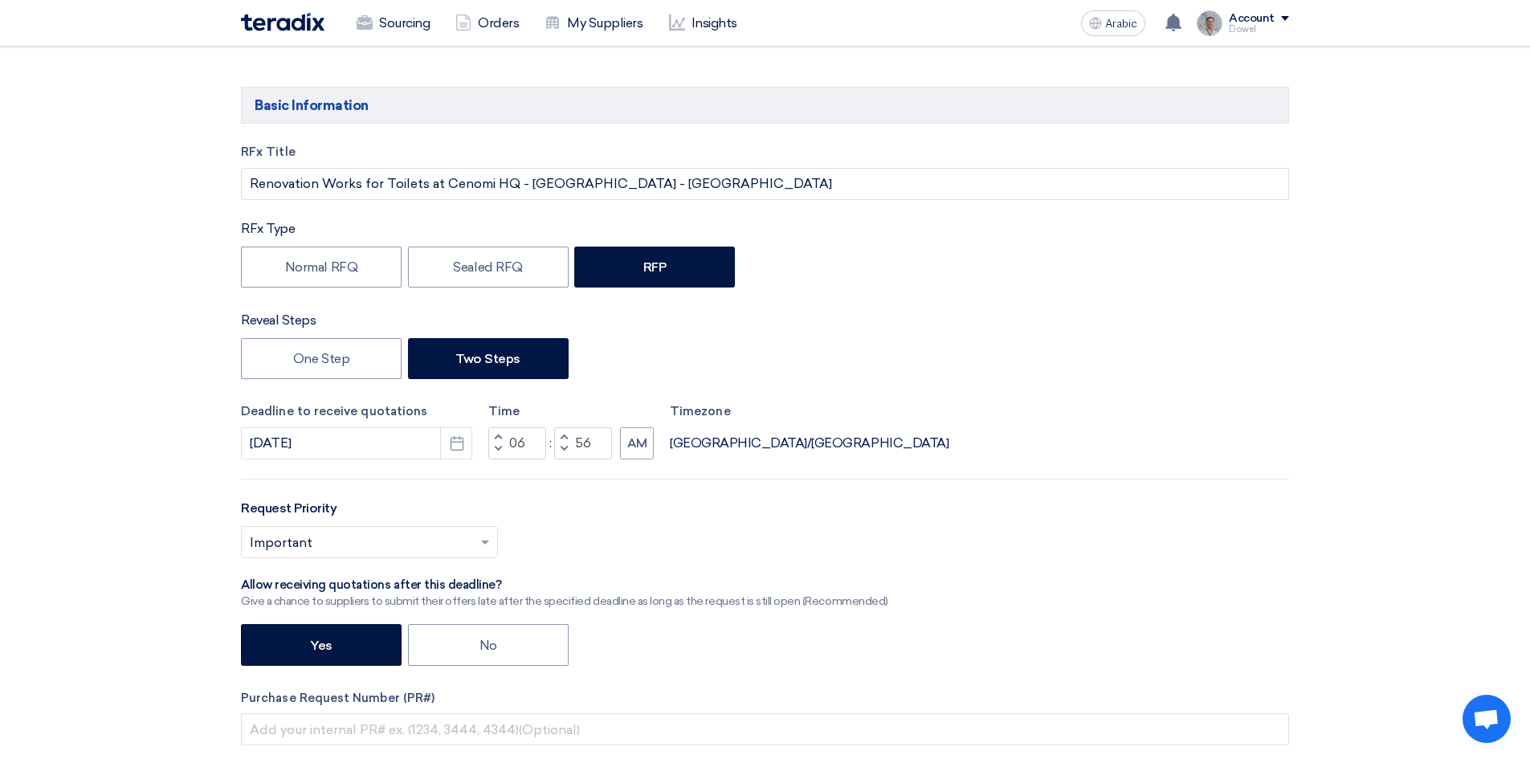
click at [496, 447] on span "button" at bounding box center [498, 449] width 6 height 10
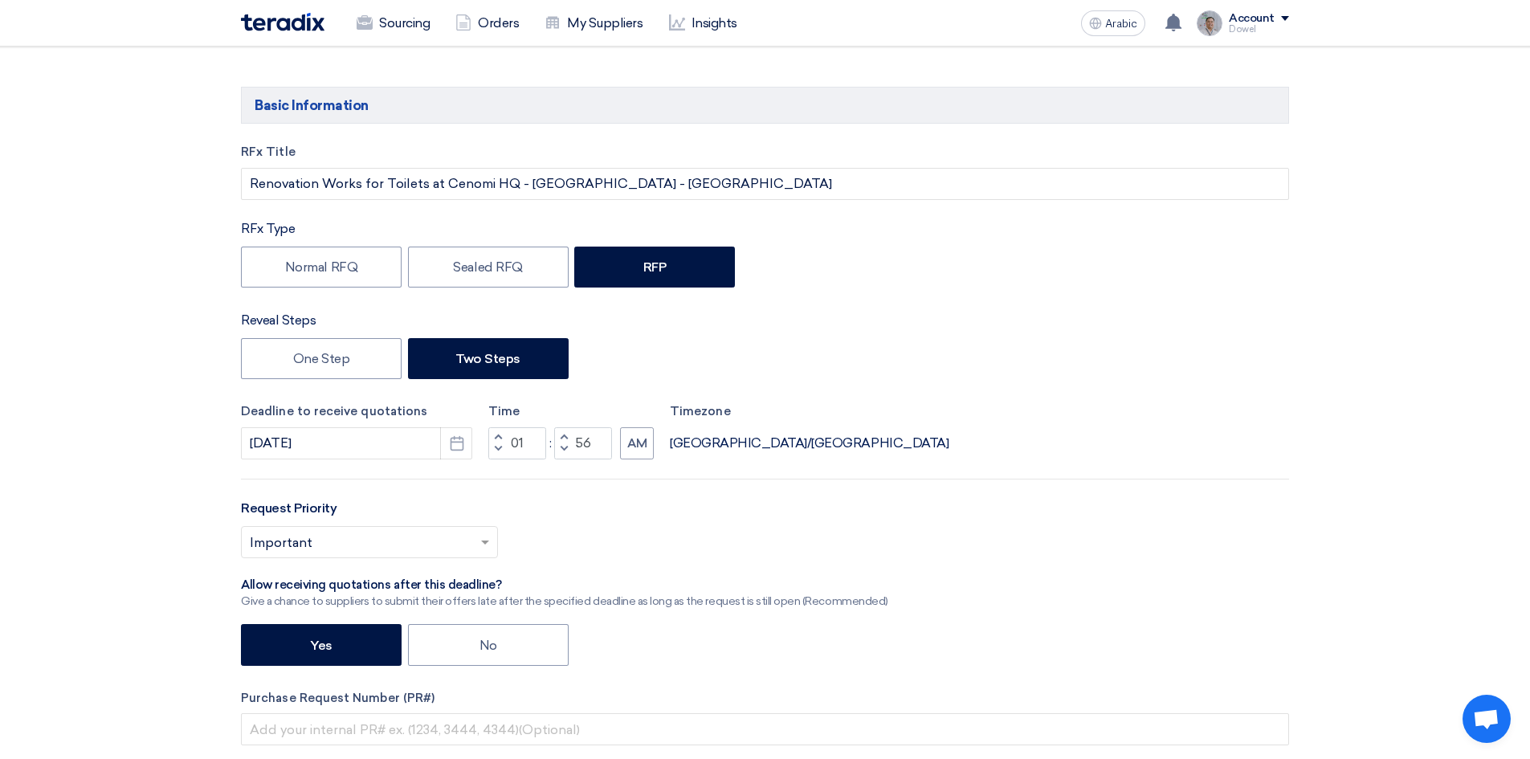
click at [496, 447] on span "button" at bounding box center [498, 449] width 6 height 10
type input "12"
click at [561, 438] on span "button" at bounding box center [564, 437] width 6 height 10
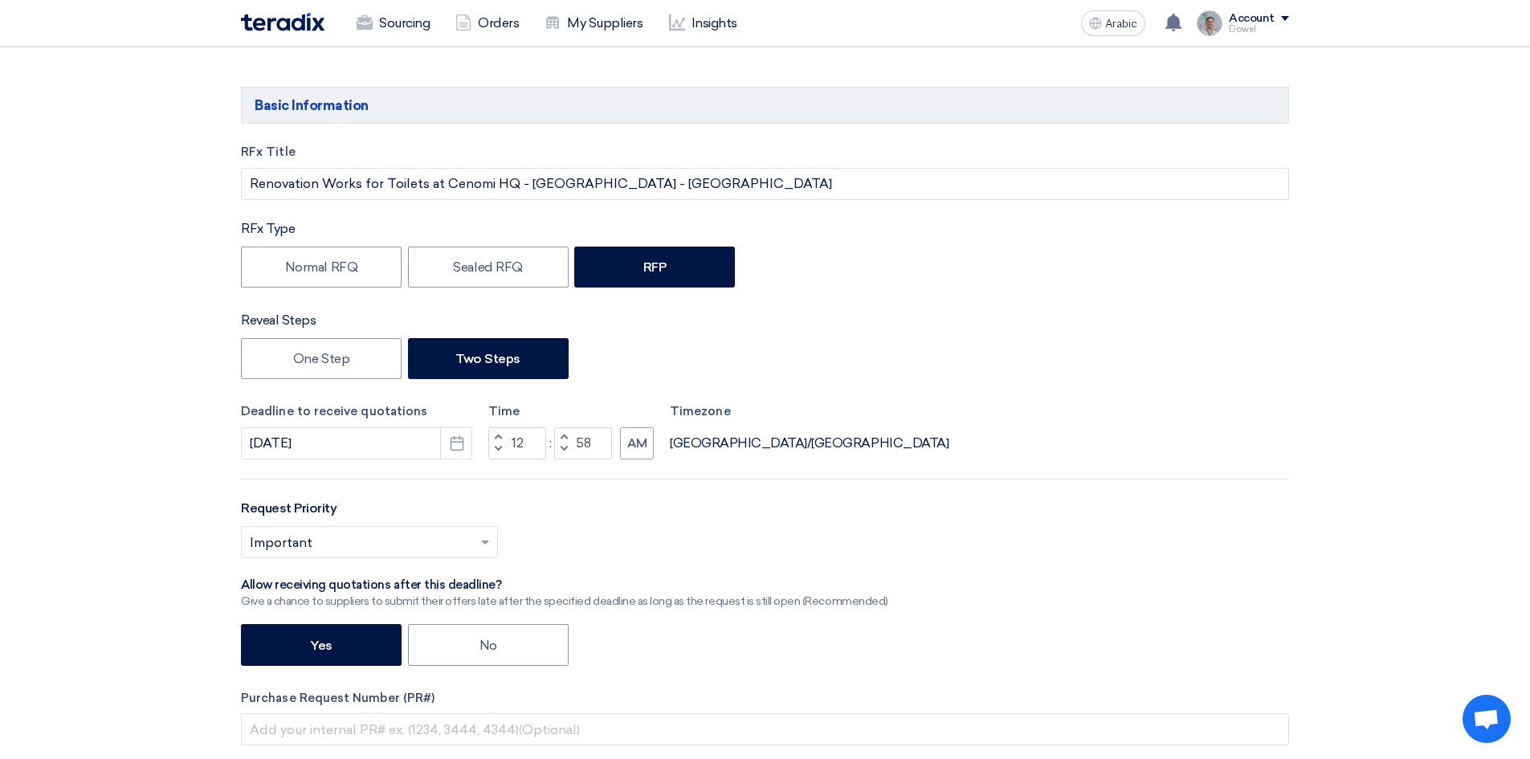
type input "59"
click at [561, 438] on span "button" at bounding box center [564, 437] width 6 height 10
type input "01"
click at [561, 438] on span "button" at bounding box center [564, 437] width 6 height 10
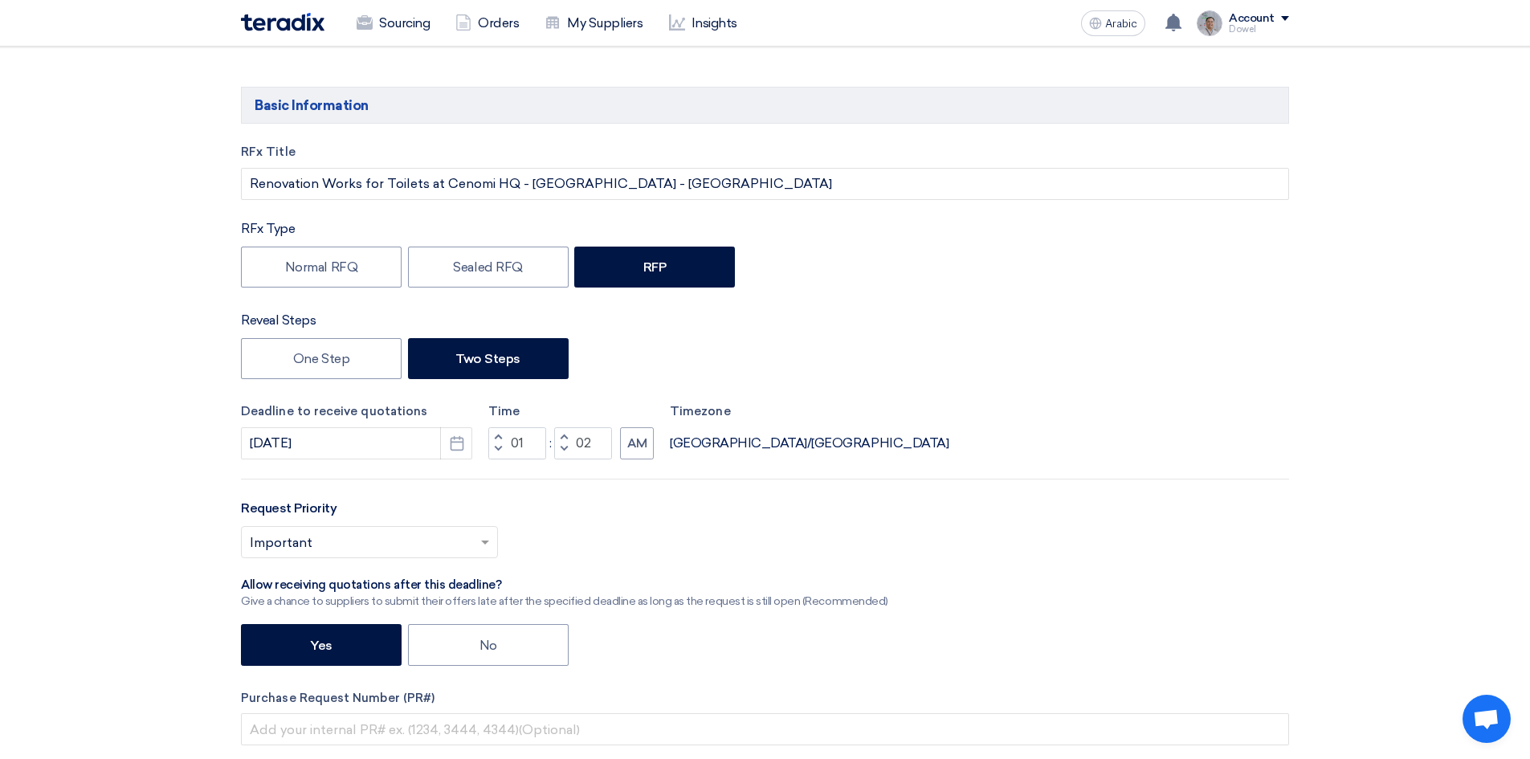
click at [561, 438] on span "button" at bounding box center [564, 437] width 6 height 10
click at [563, 445] on span "button" at bounding box center [564, 449] width 6 height 10
type input "00"
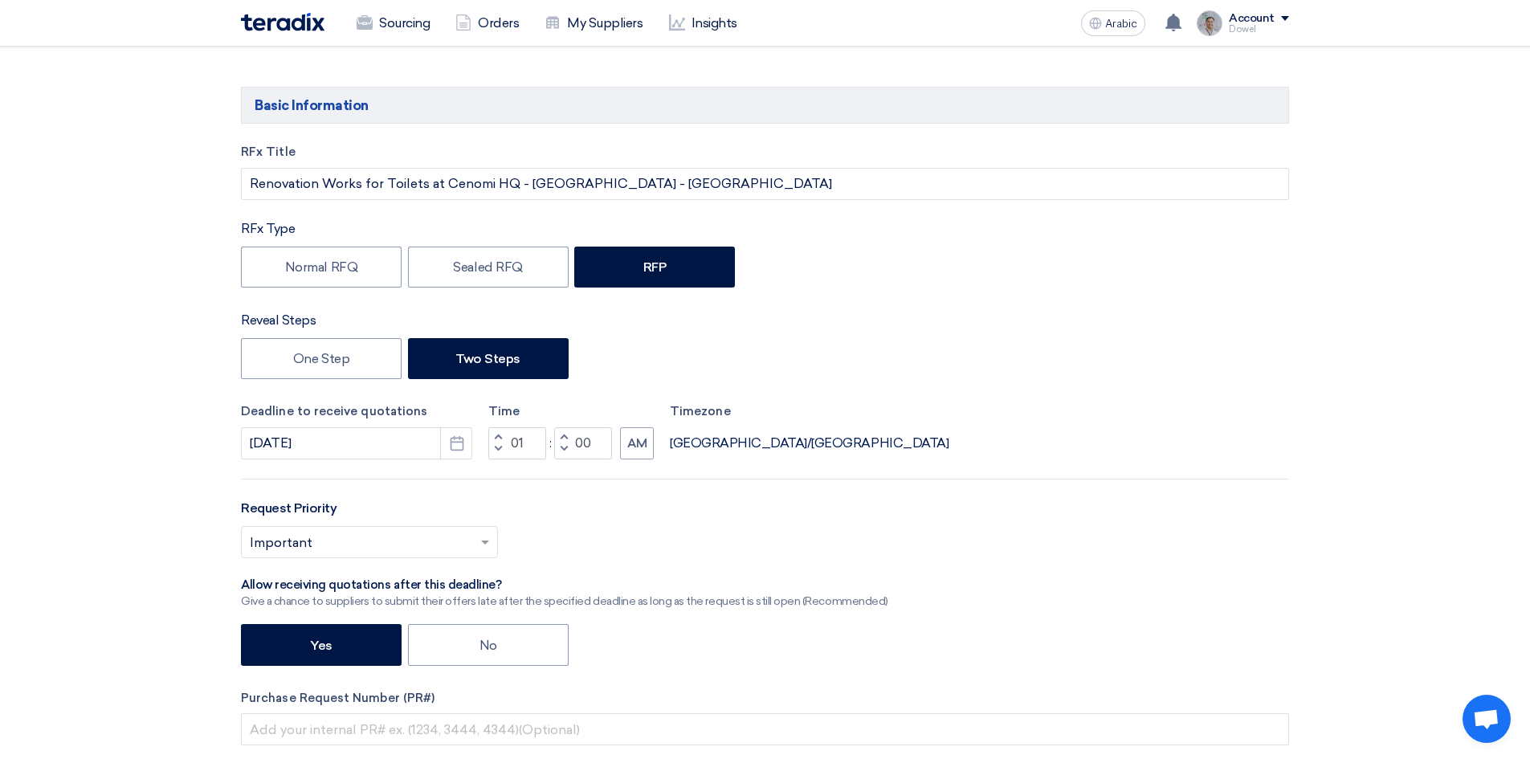
click at [563, 445] on span "button" at bounding box center [564, 449] width 6 height 10
type input "12"
type input "59"
click at [561, 438] on span "button" at bounding box center [564, 437] width 6 height 10
type input "01"
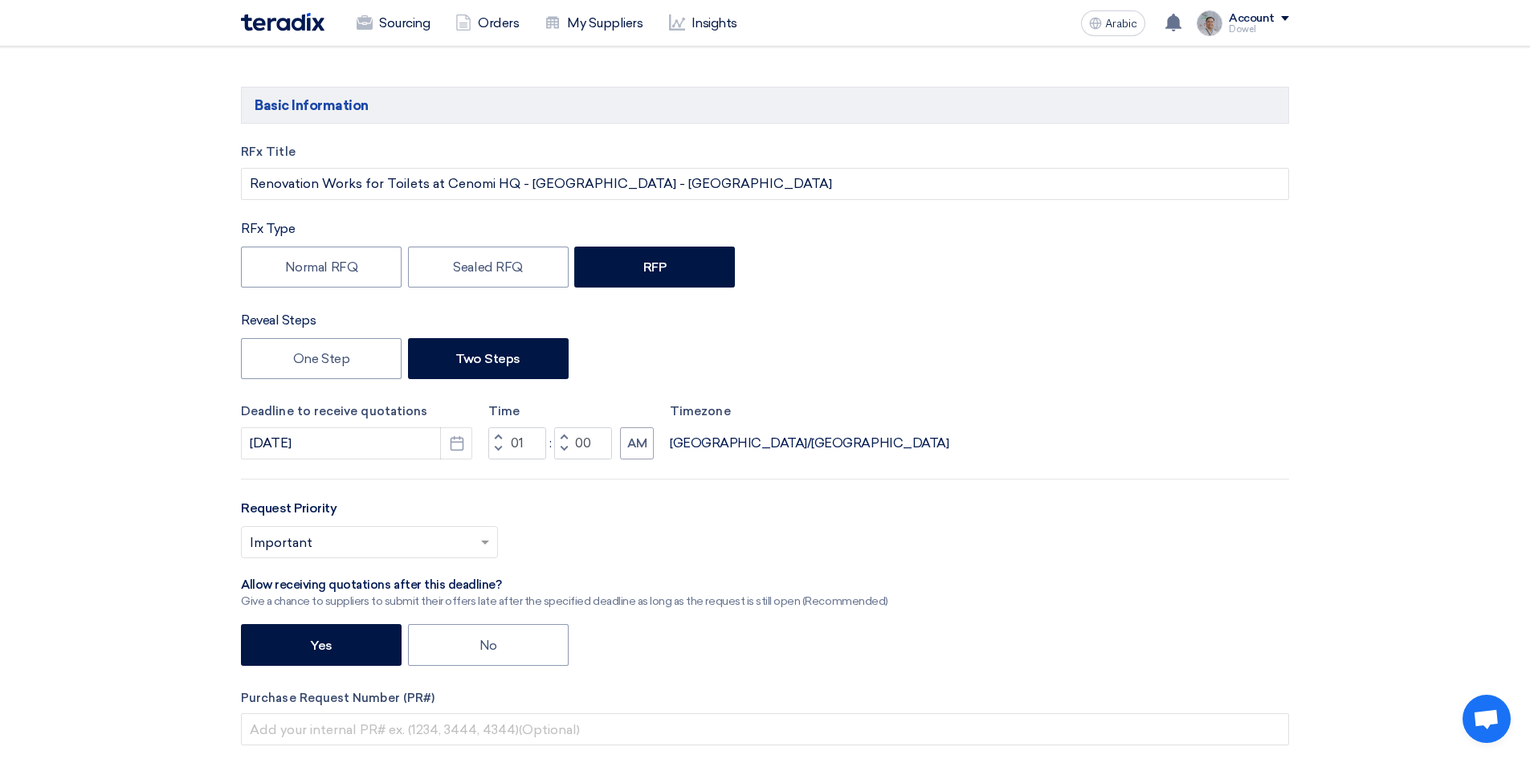
click at [561, 438] on span "button" at bounding box center [564, 437] width 6 height 10
type input "03"
click at [498, 436] on span "button" at bounding box center [498, 437] width 6 height 10
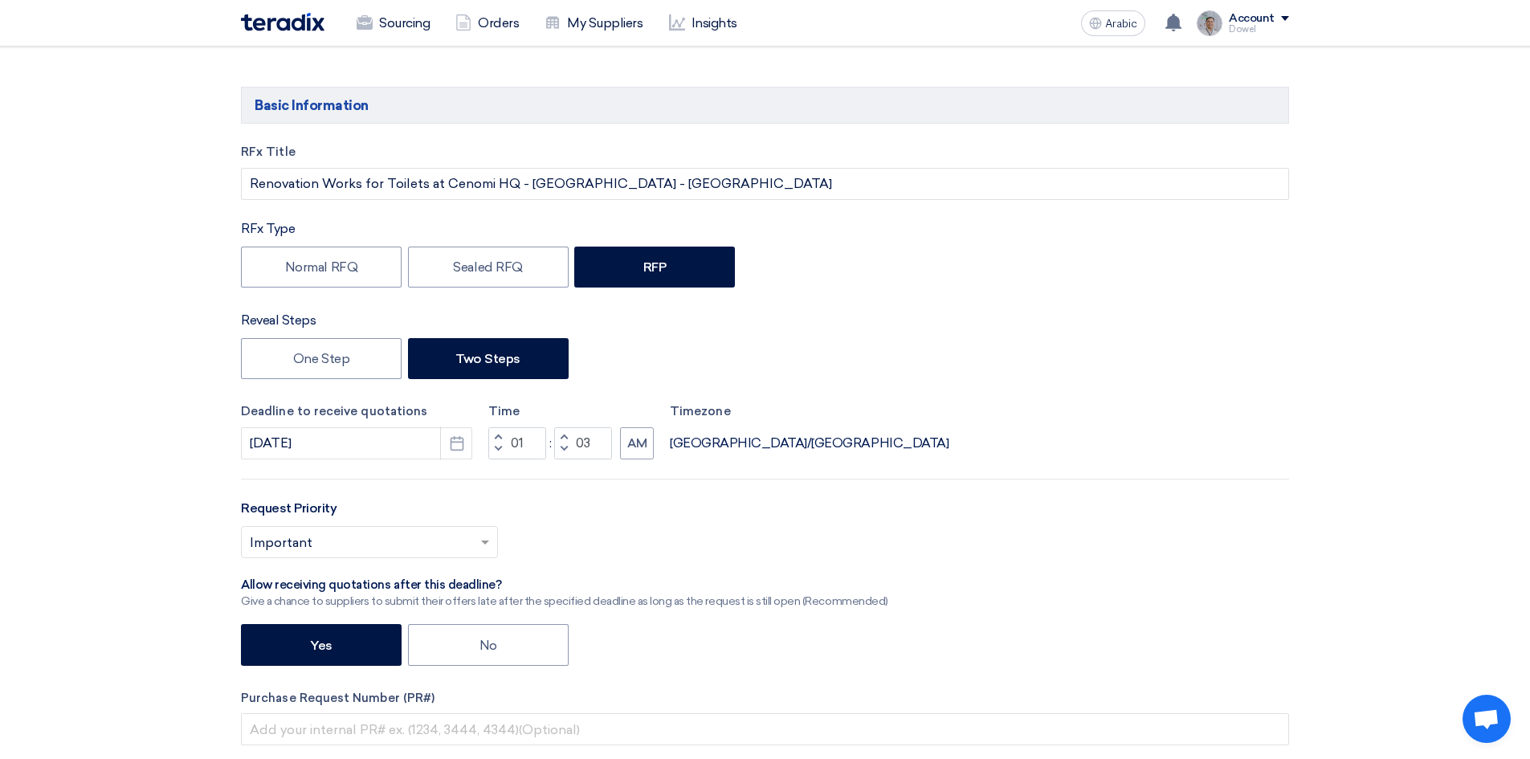
type input "02"
click at [563, 434] on span "button" at bounding box center [564, 437] width 6 height 10
click at [563, 446] on span "button" at bounding box center [564, 449] width 6 height 10
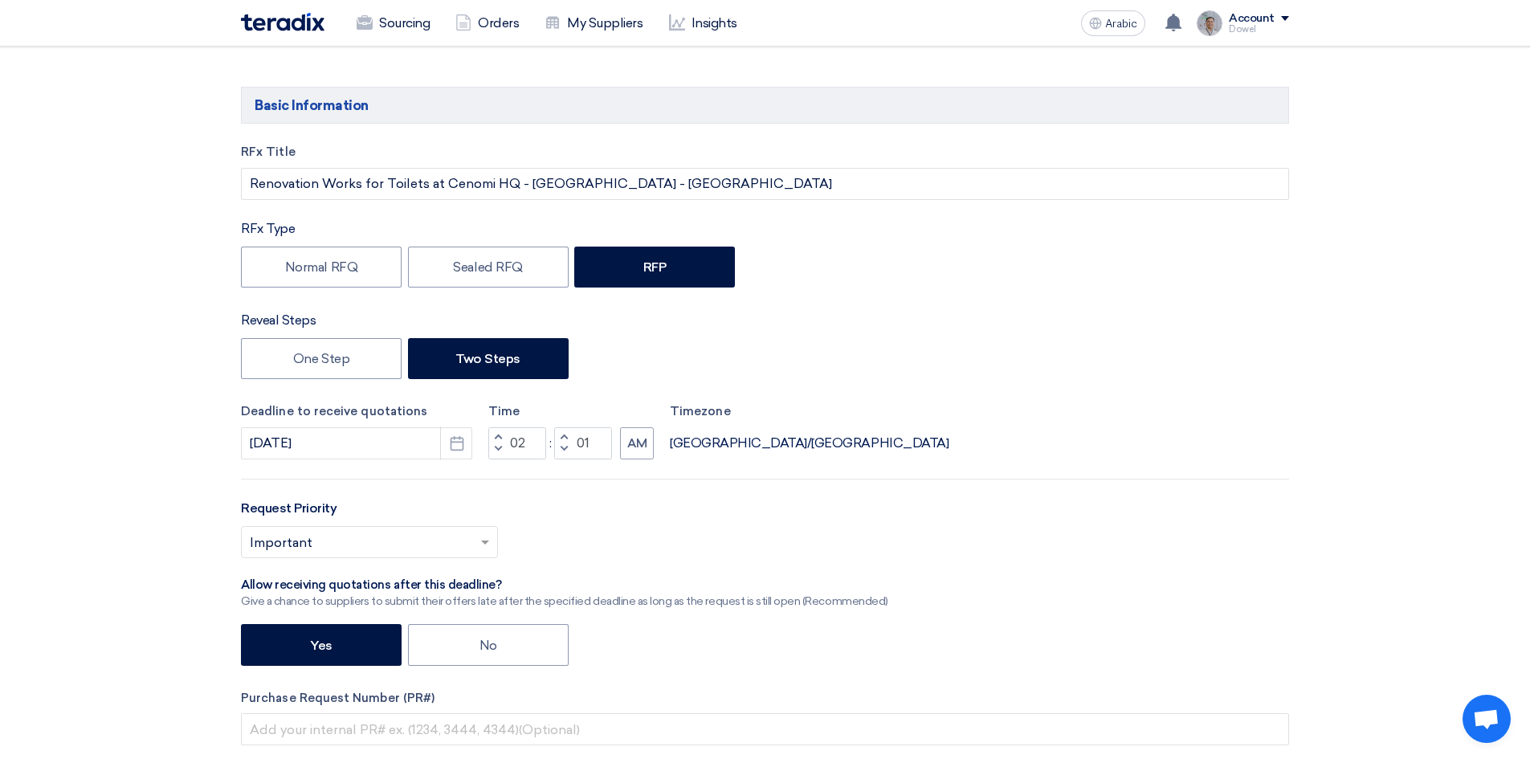
click at [563, 446] on span "button" at bounding box center [564, 449] width 6 height 10
type input "00"
click at [626, 447] on button "AM" at bounding box center [637, 443] width 34 height 32
click at [627, 447] on font "AM" at bounding box center [637, 443] width 20 height 14
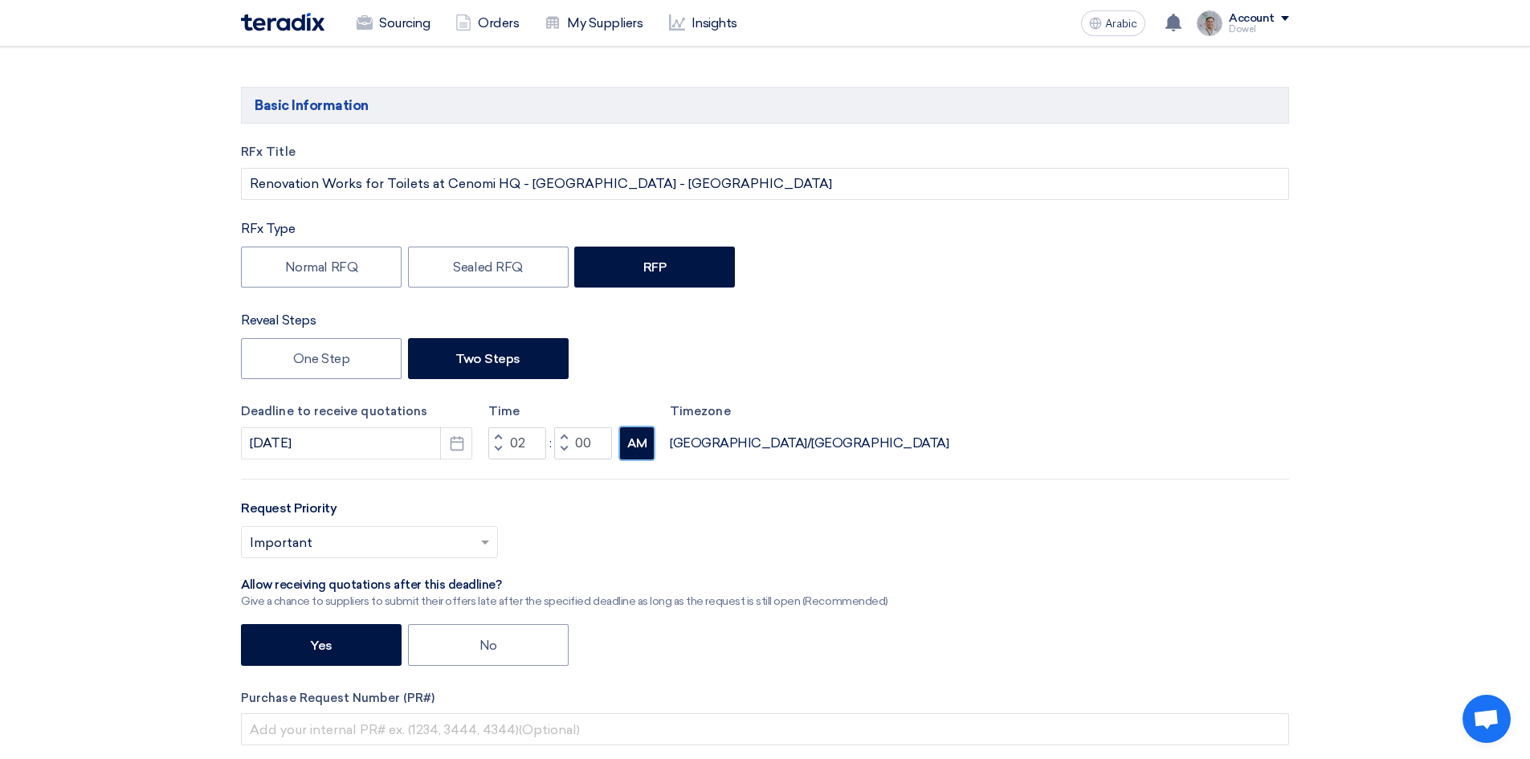
click at [627, 447] on font "AM" at bounding box center [637, 443] width 20 height 14
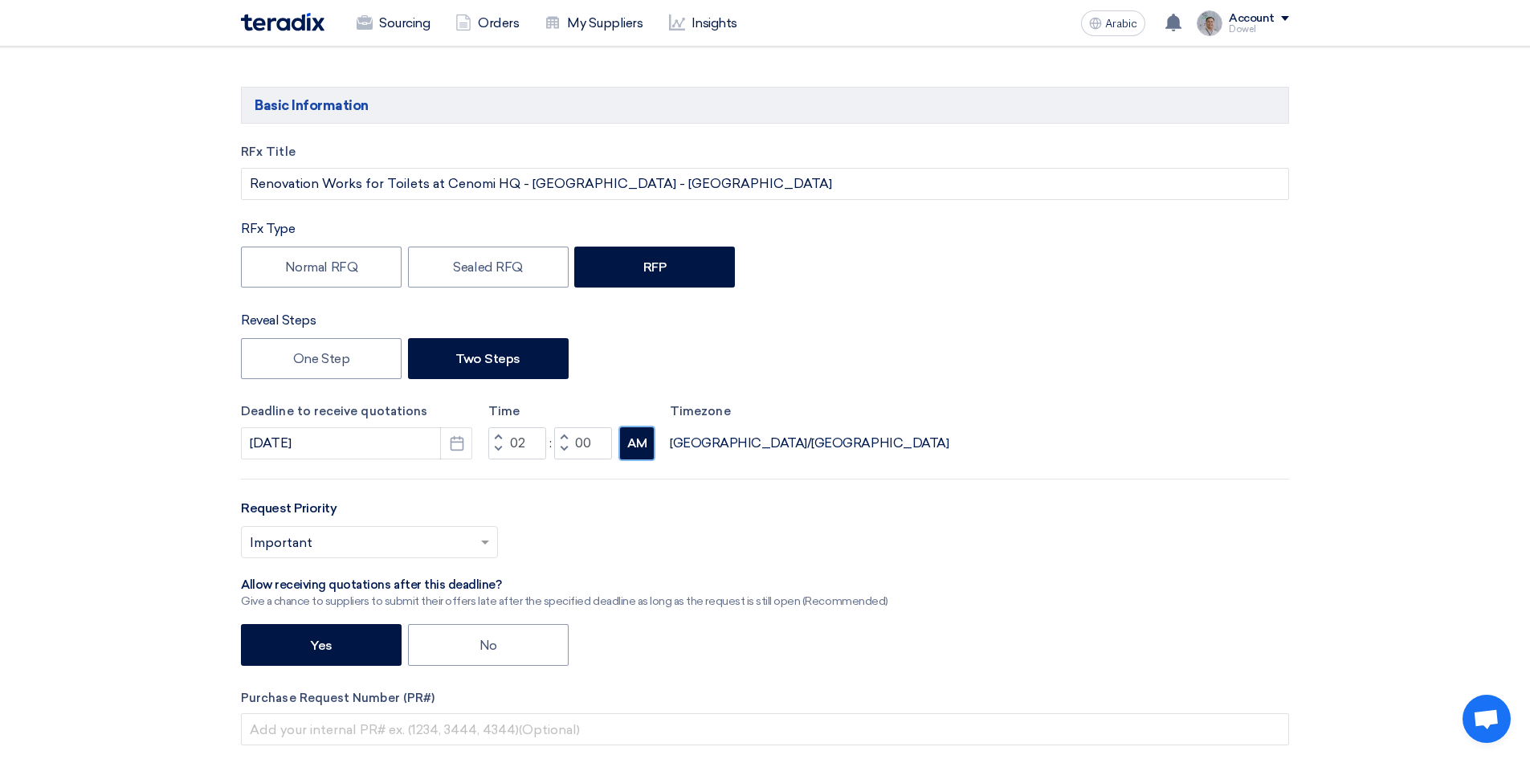
click at [627, 447] on font "AM" at bounding box center [637, 443] width 20 height 14
click at [627, 446] on font "AM" at bounding box center [637, 443] width 20 height 14
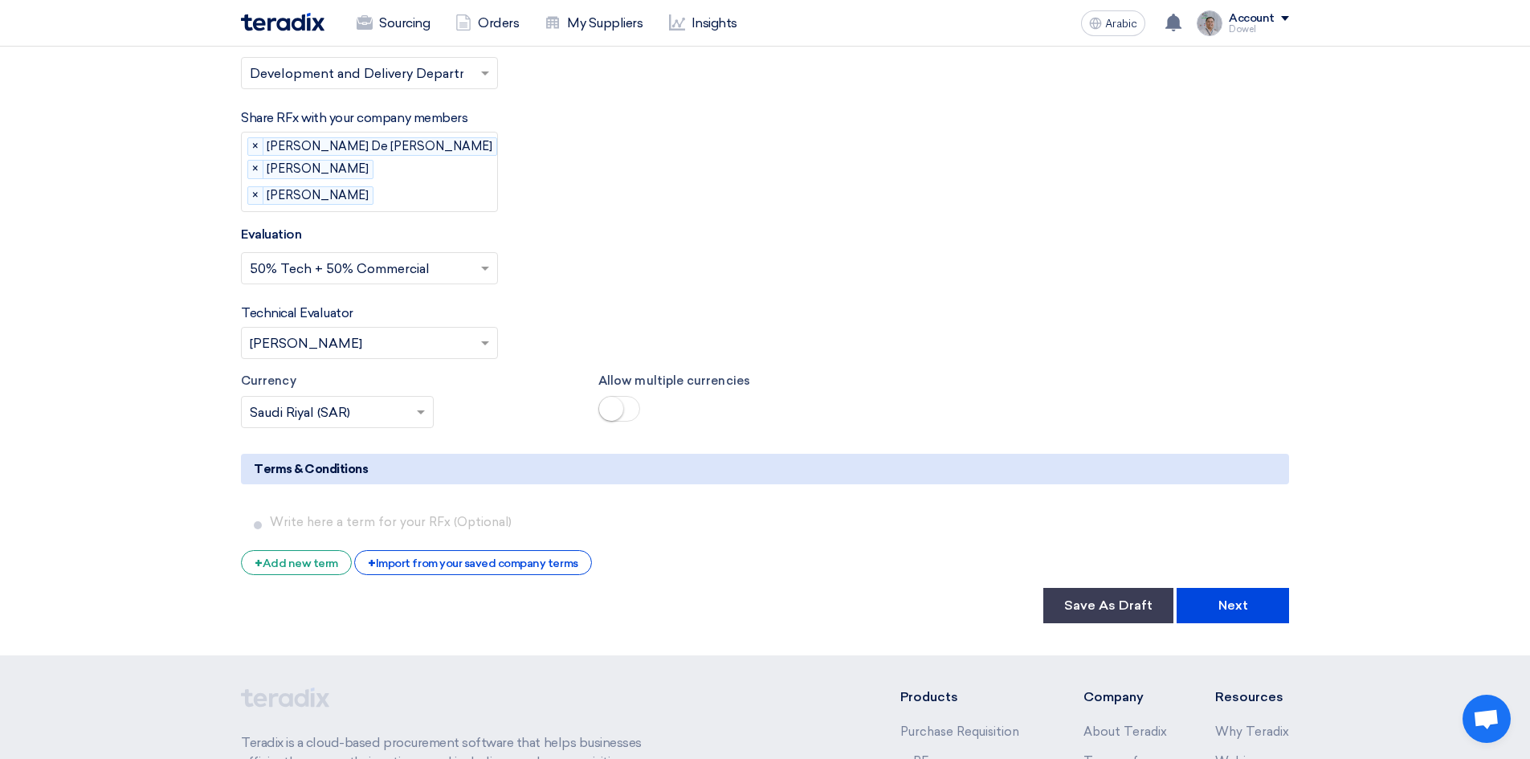
scroll to position [2730, 0]
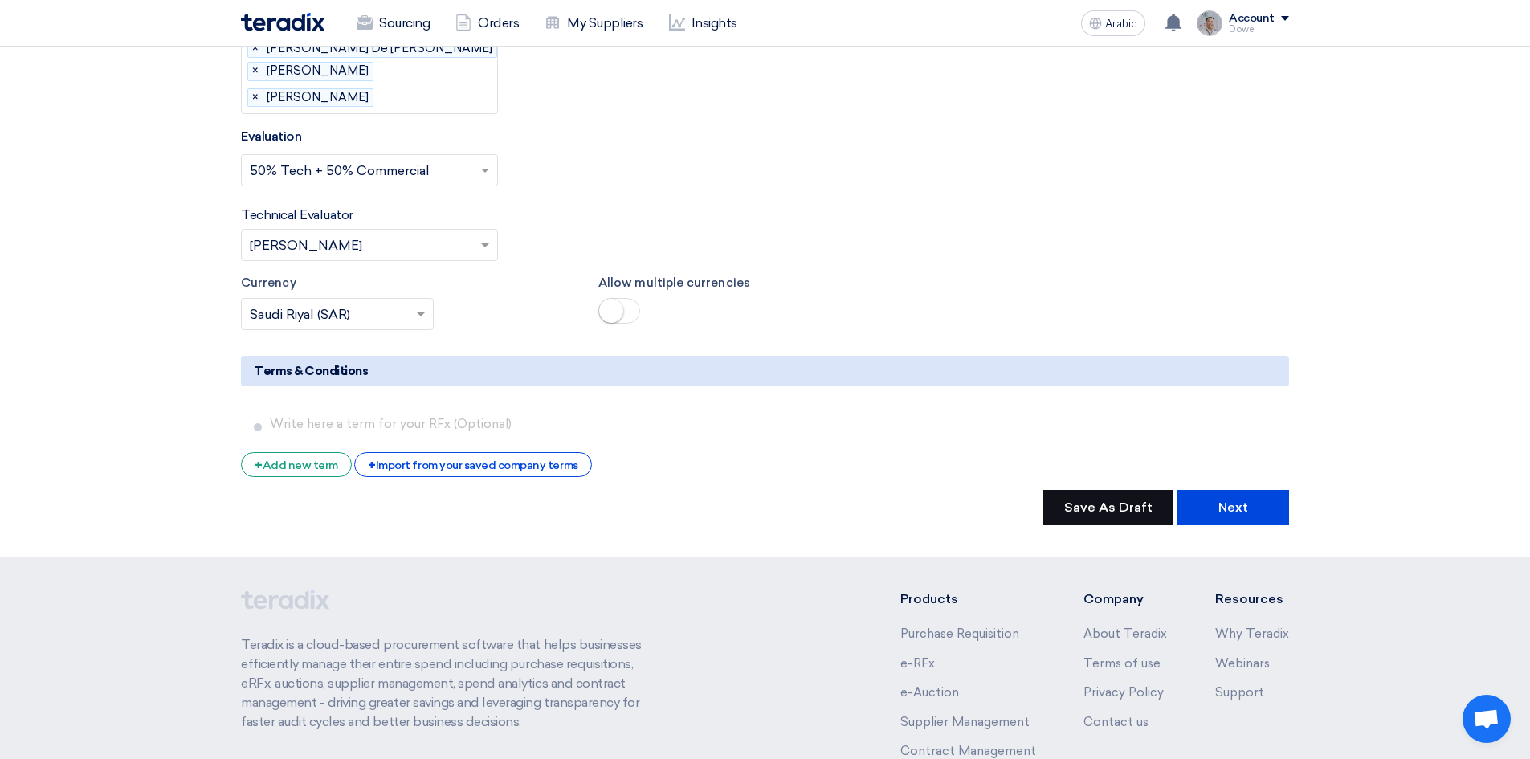
click at [1115, 499] on font "Save As Draft" at bounding box center [1108, 506] width 88 height 15
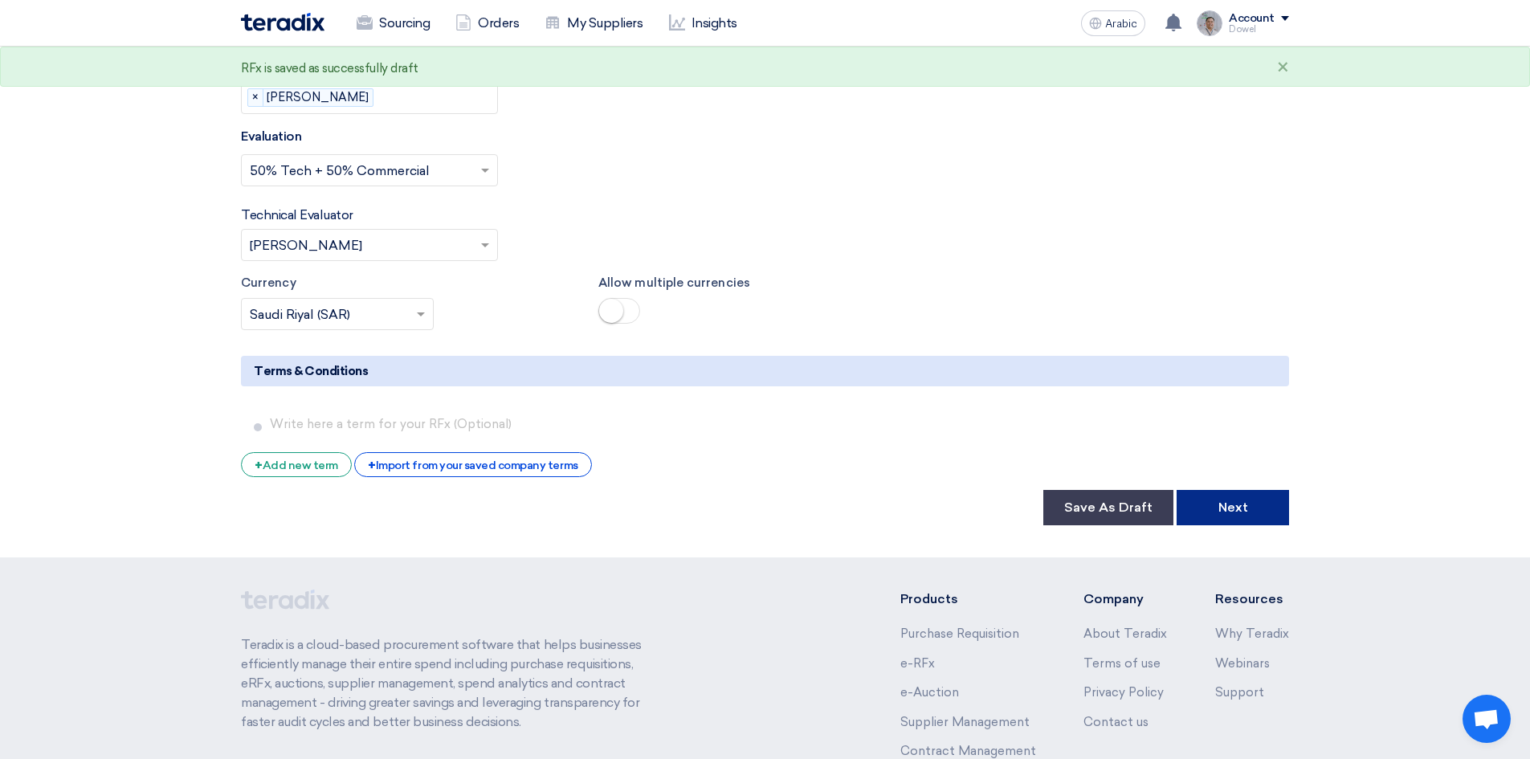
click at [1223, 499] on font "Next" at bounding box center [1233, 506] width 30 height 15
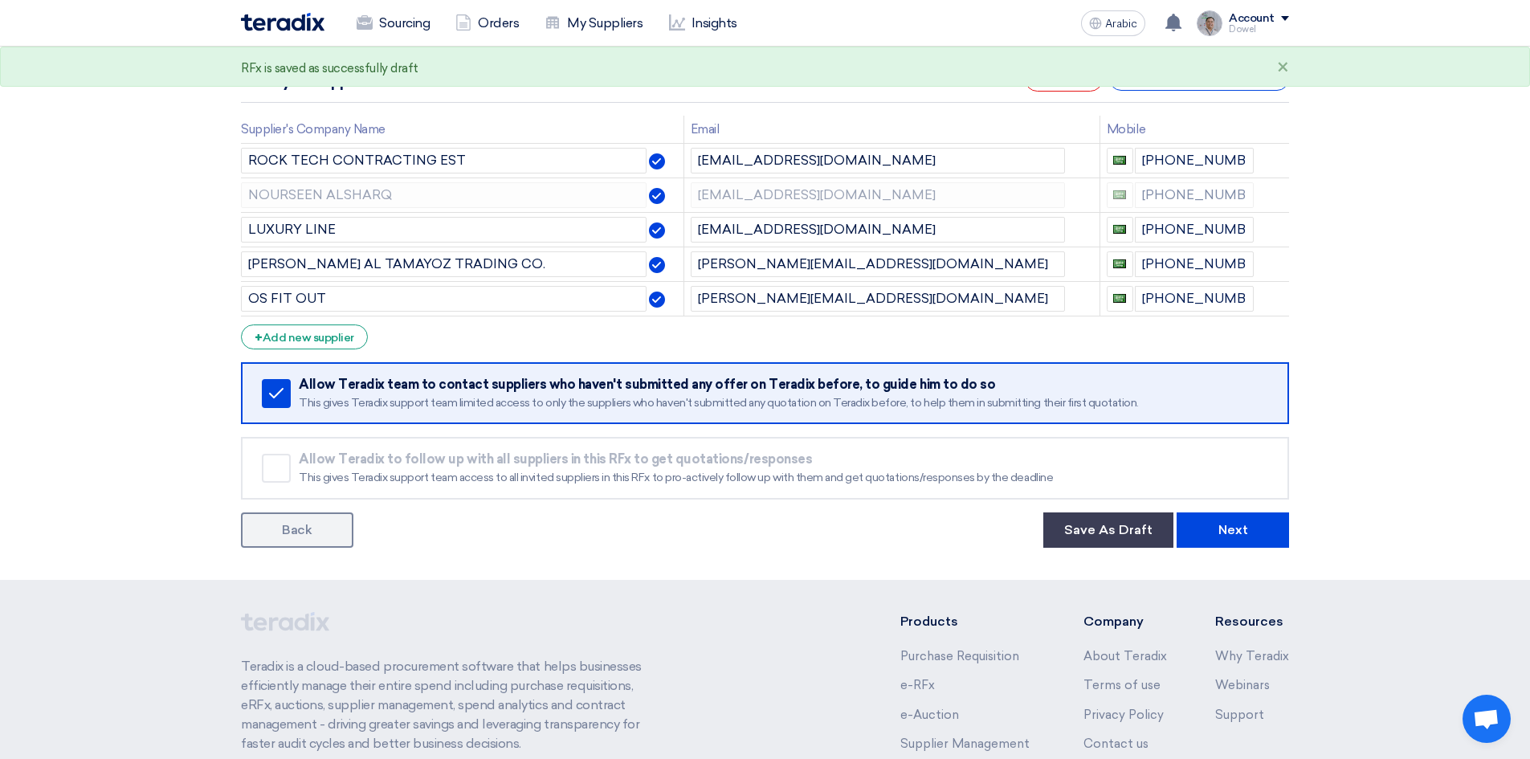
scroll to position [241, 0]
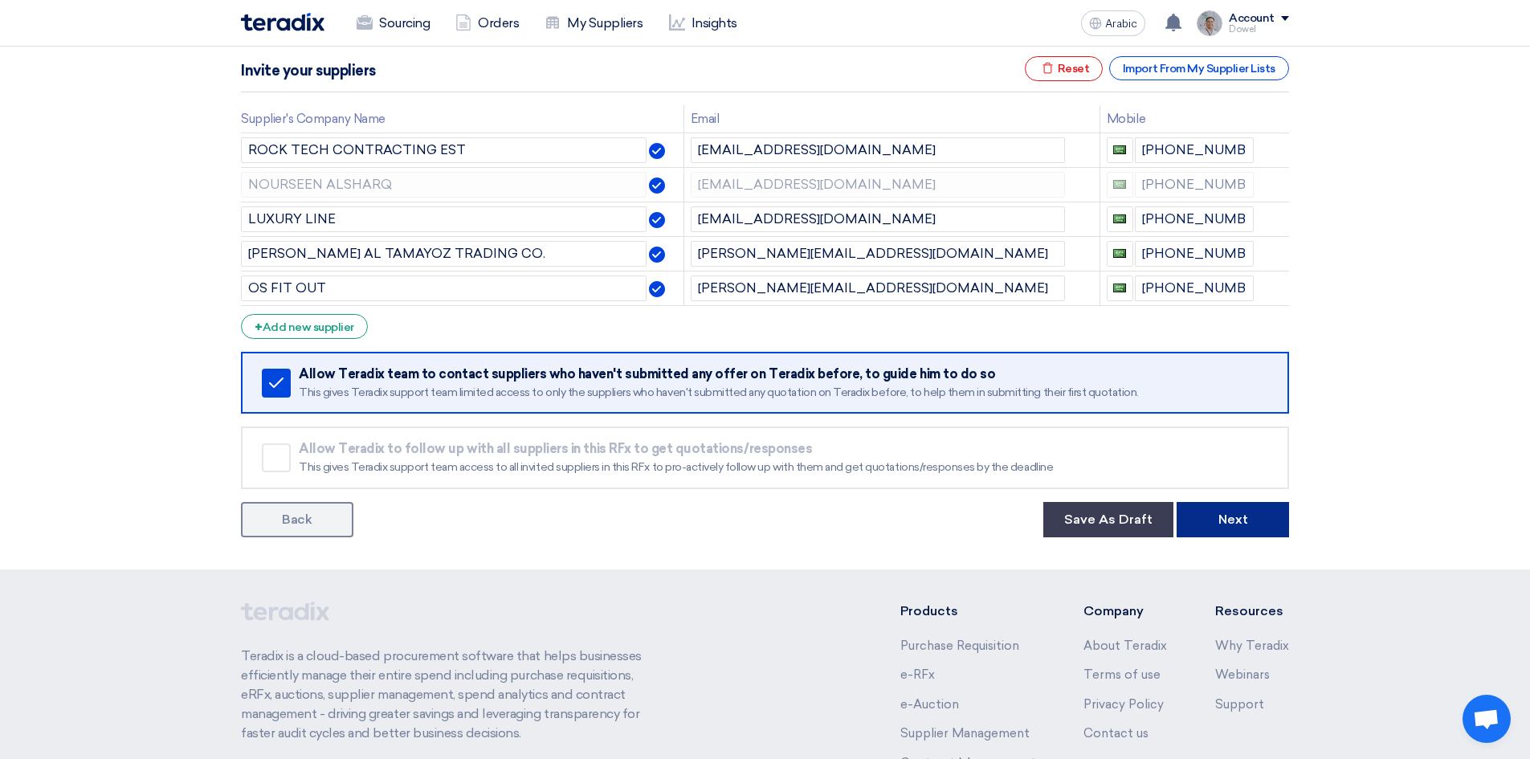
click at [1218, 522] on font "Next" at bounding box center [1233, 519] width 30 height 15
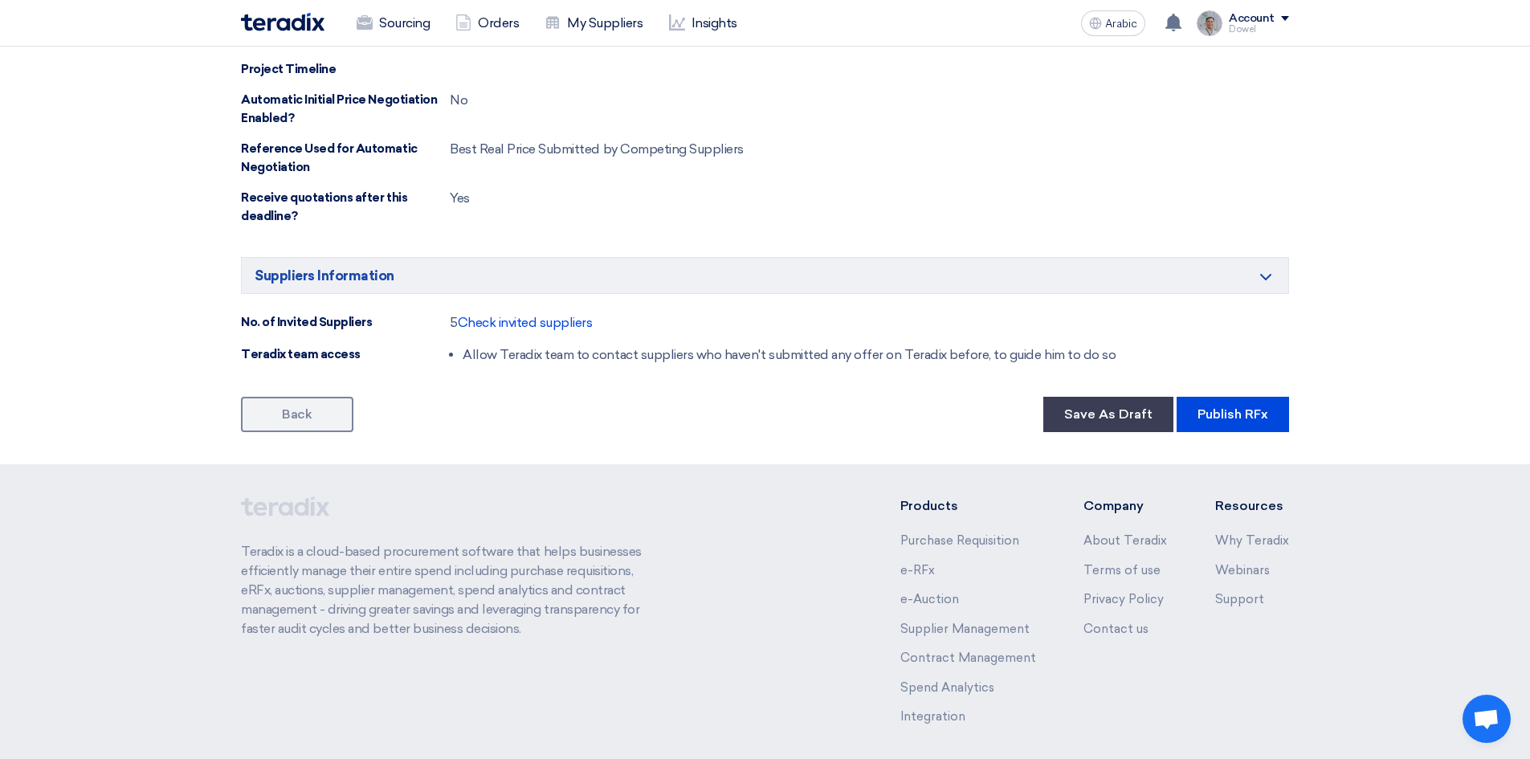
scroll to position [1365, 0]
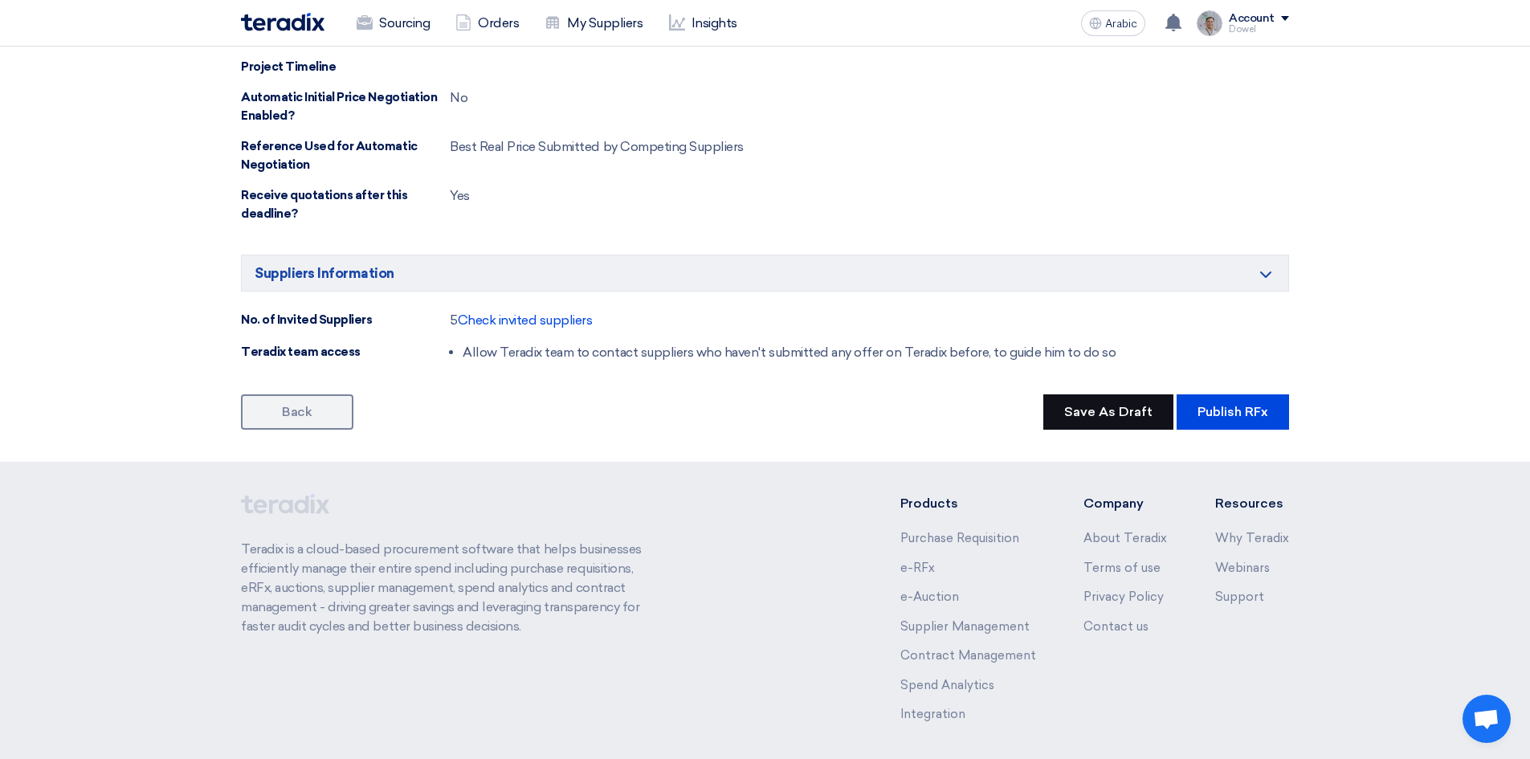
click at [1095, 416] on font "Save As Draft" at bounding box center [1108, 411] width 88 height 15
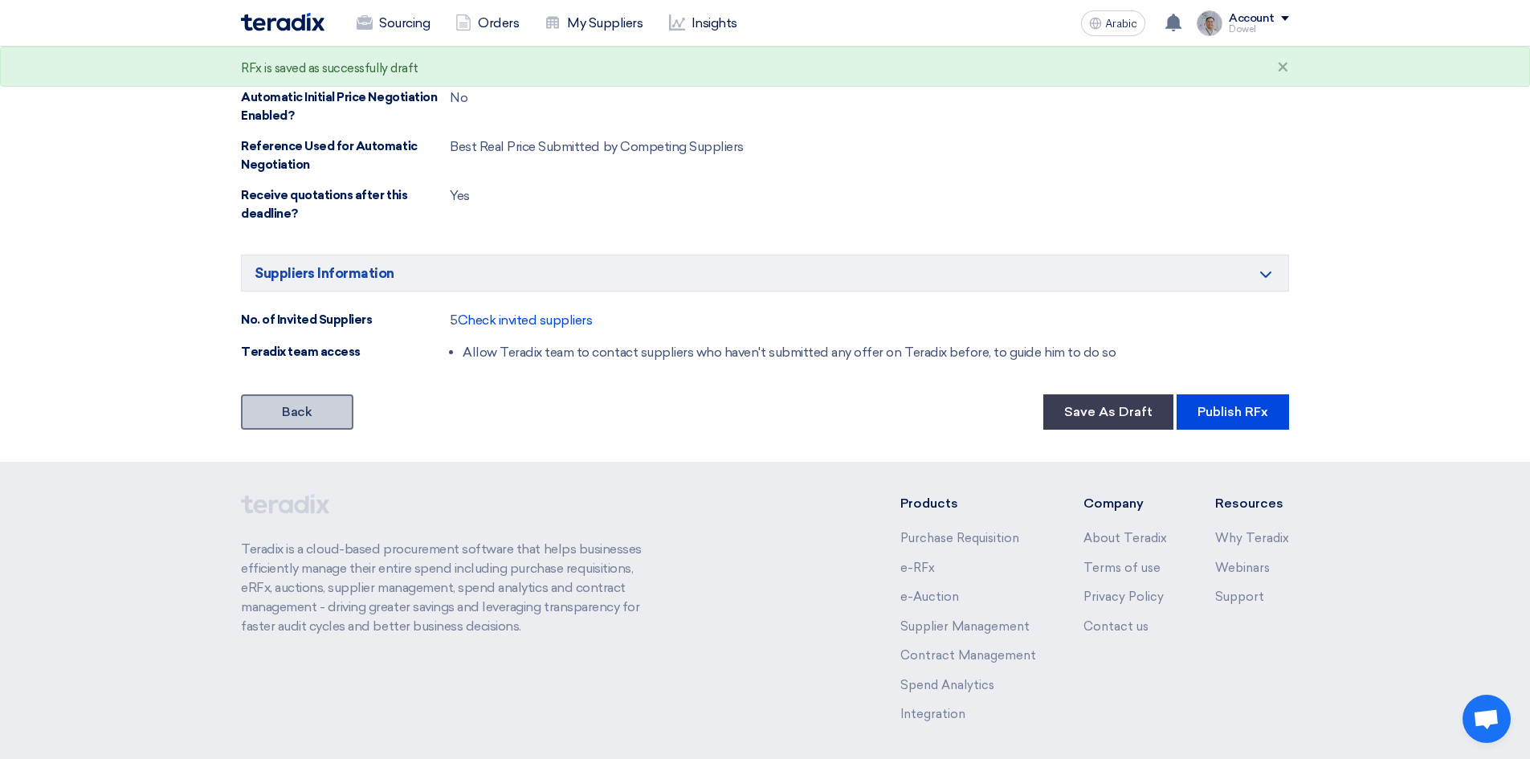
click at [284, 426] on link "Back" at bounding box center [297, 411] width 112 height 35
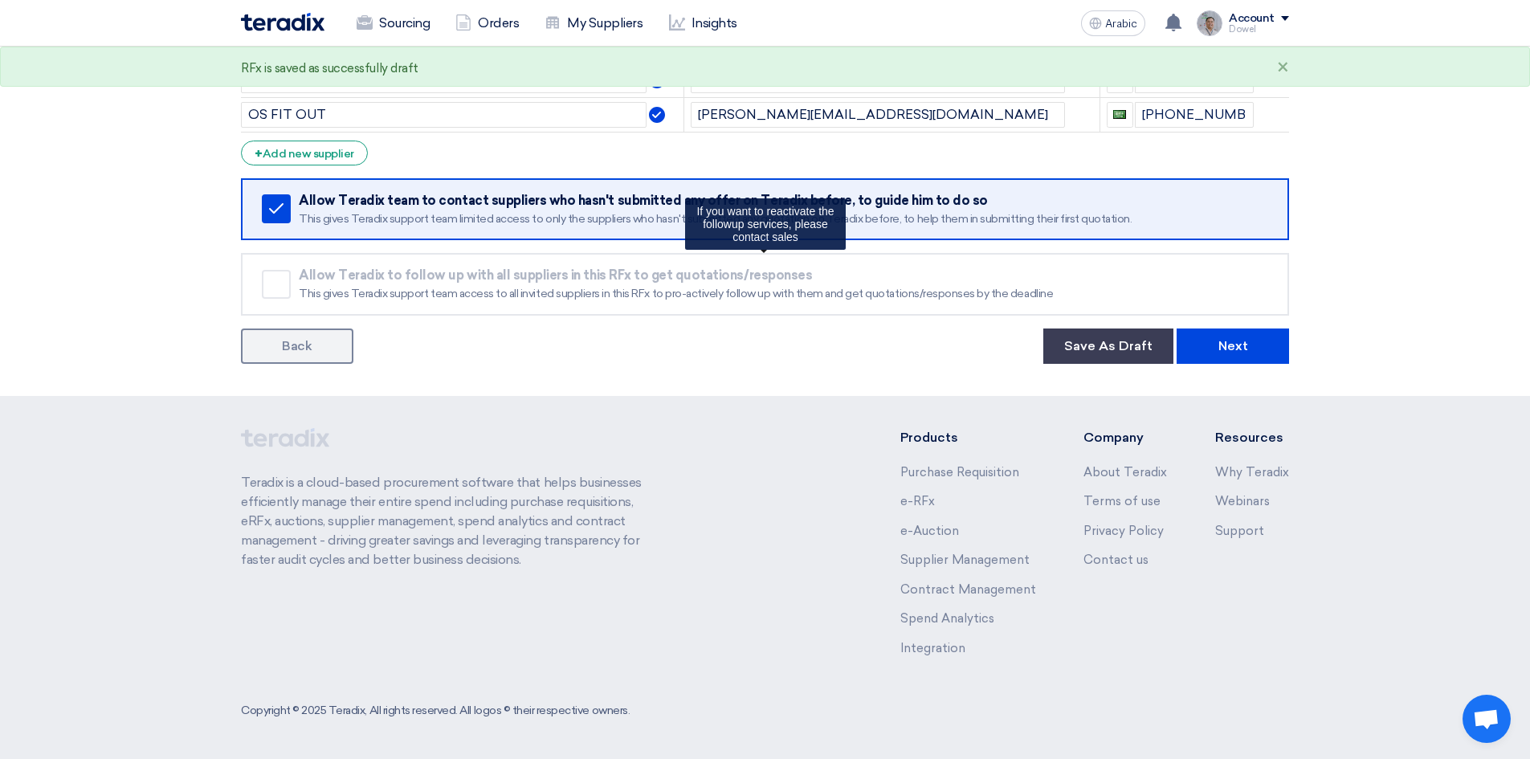
scroll to position [241, 0]
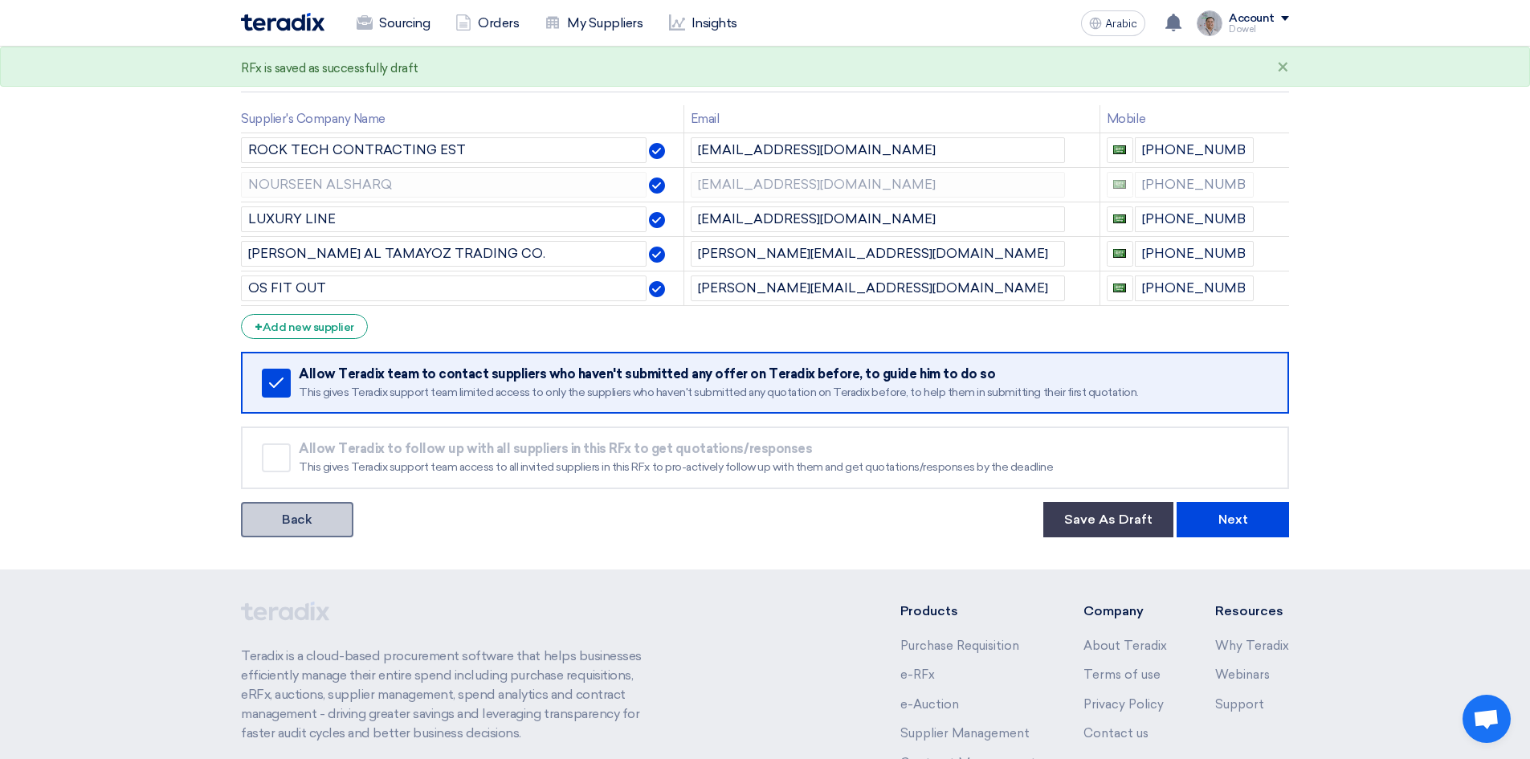
click at [298, 520] on font "Back" at bounding box center [297, 519] width 30 height 15
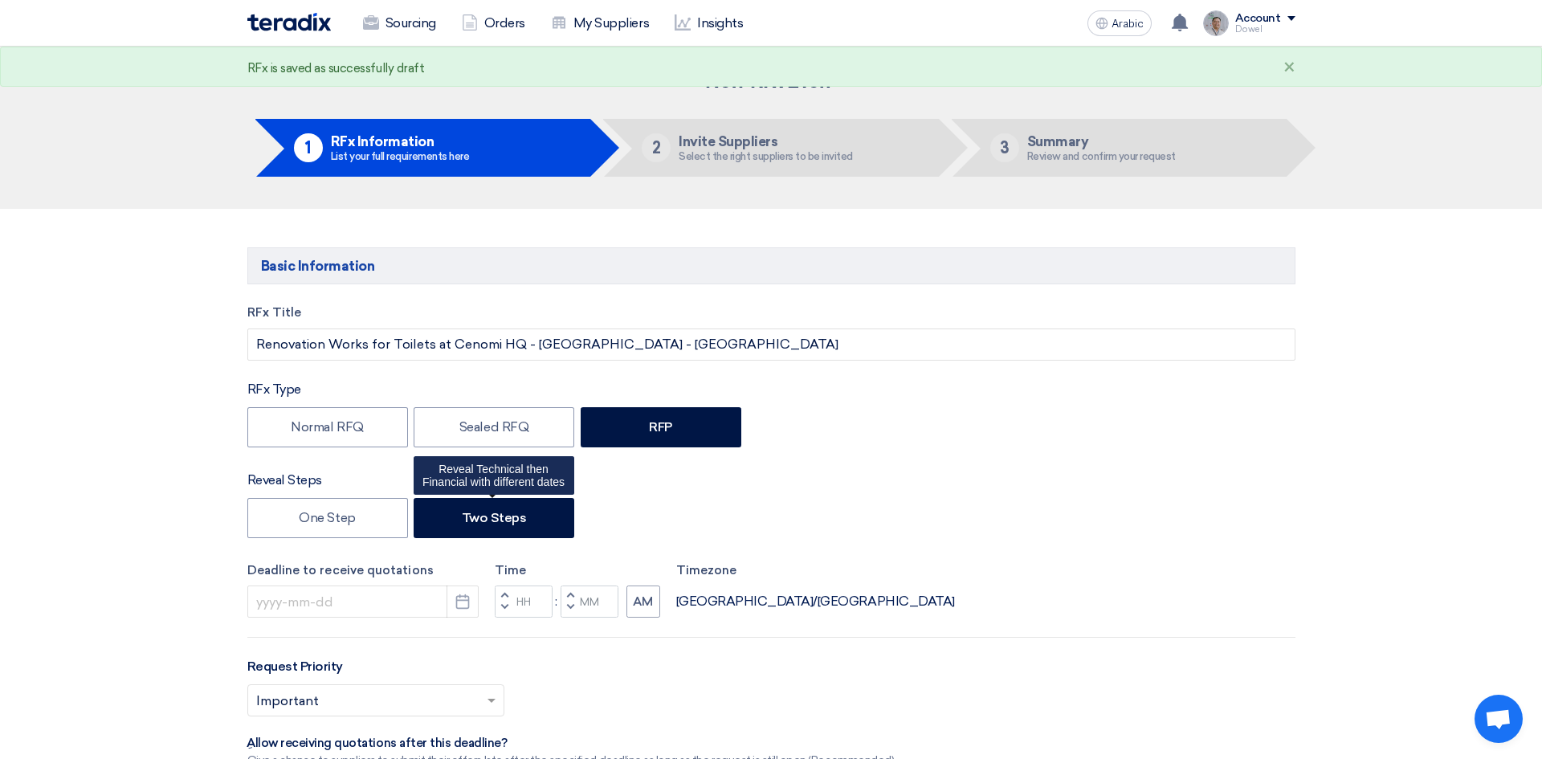
type input "8/21/2025"
type input "02"
type input "00"
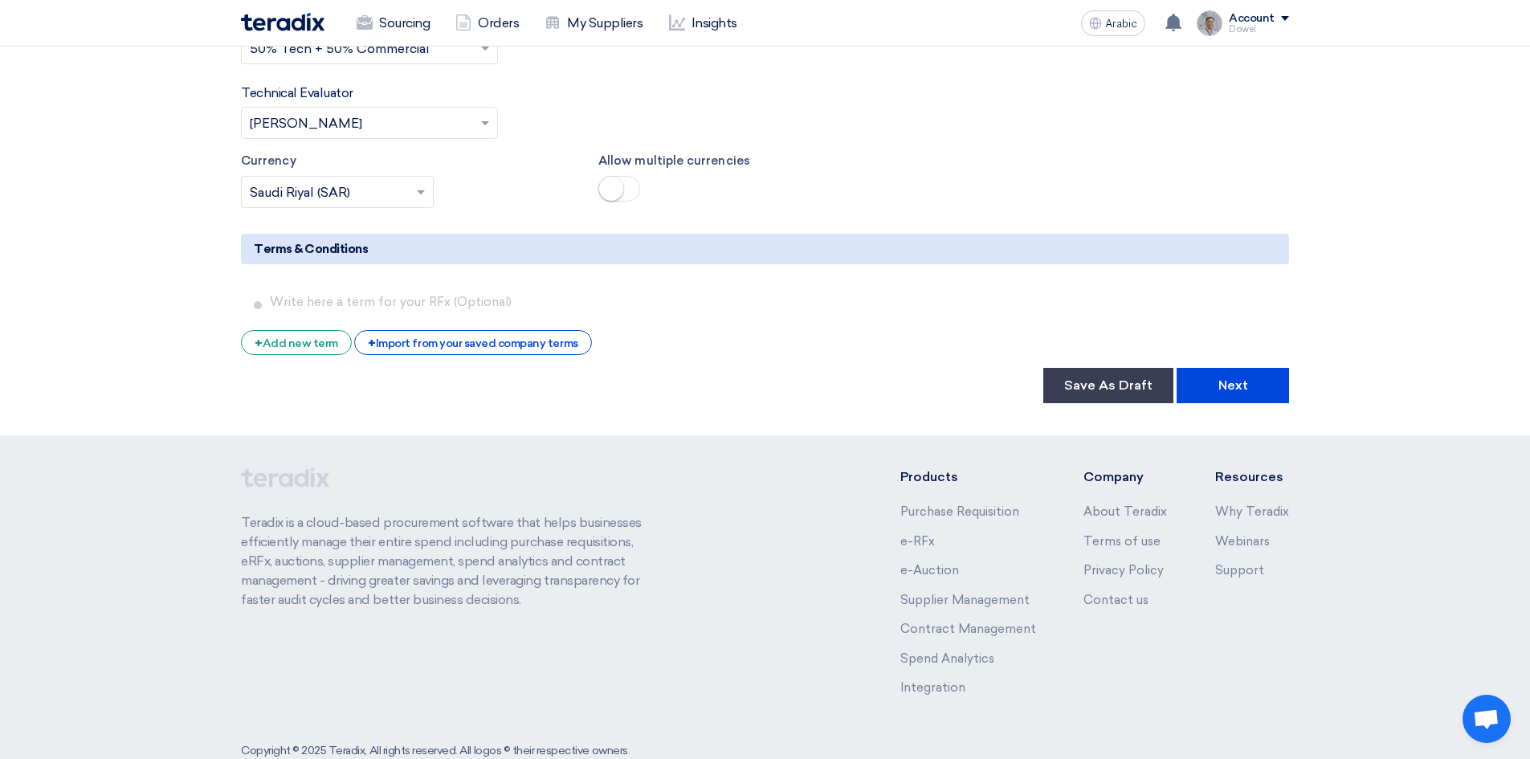
scroll to position [2854, 0]
click at [1237, 376] on font "Next" at bounding box center [1233, 383] width 30 height 15
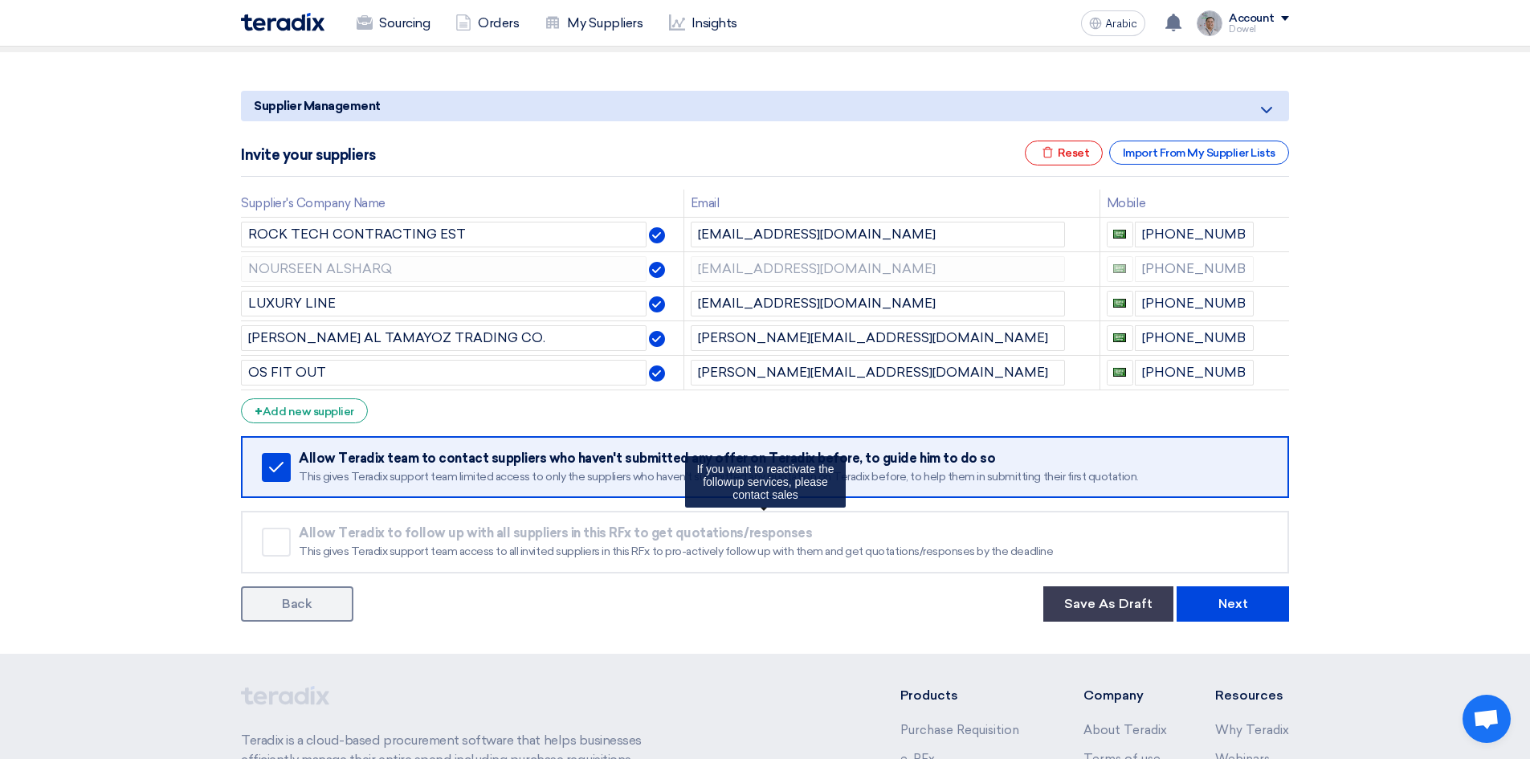
scroll to position [161, 0]
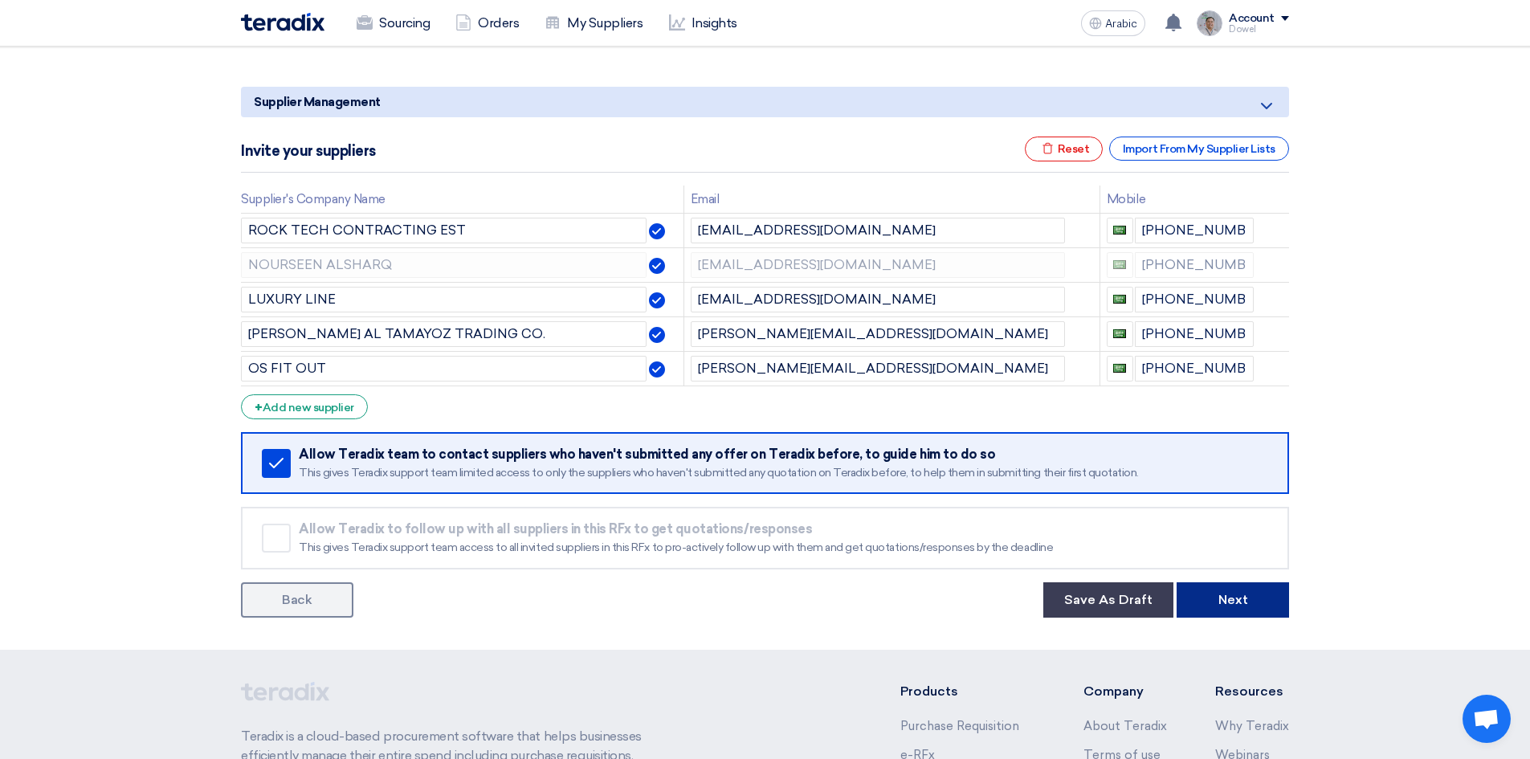
click at [1221, 605] on font "Next" at bounding box center [1233, 599] width 30 height 15
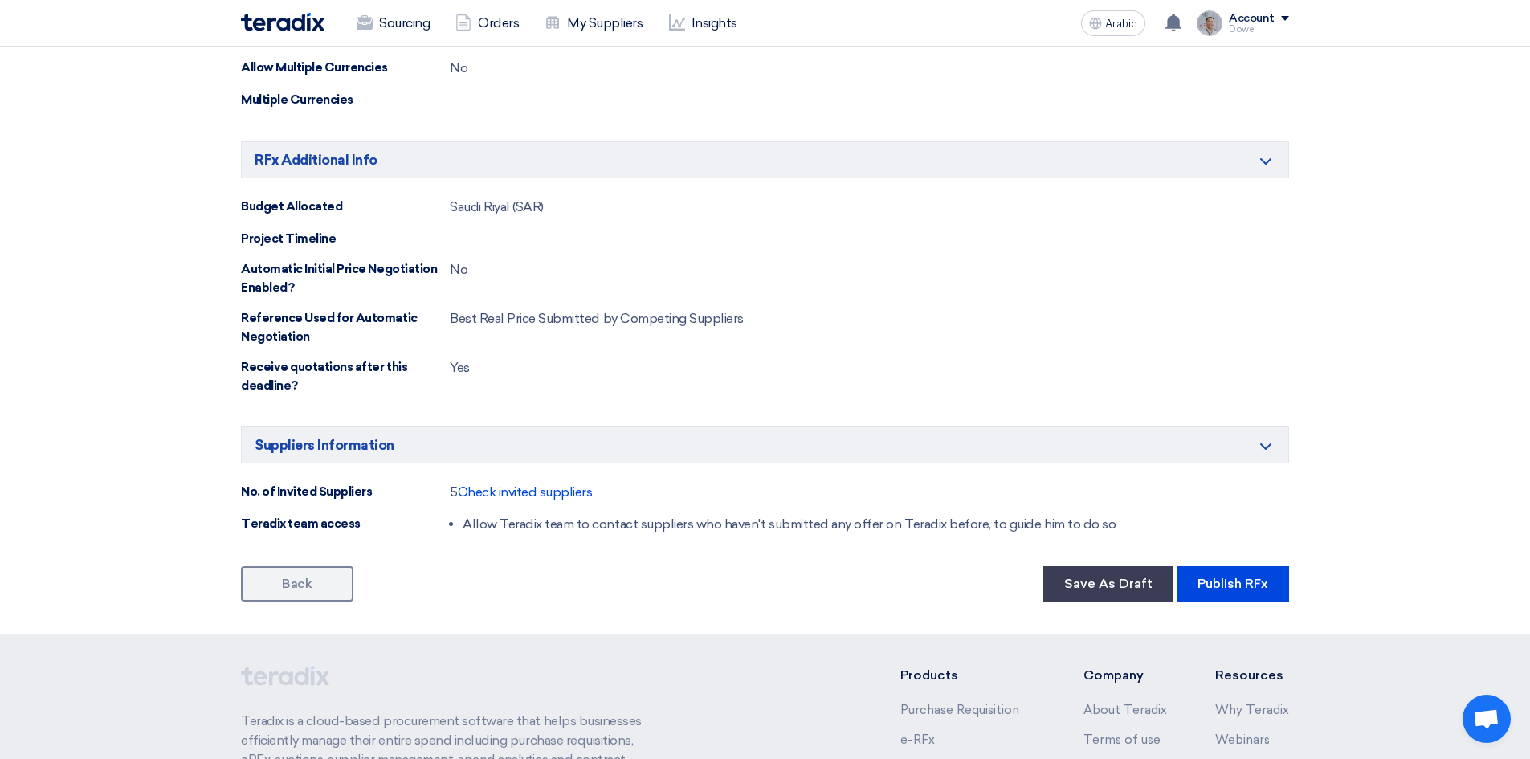
scroll to position [1365, 0]
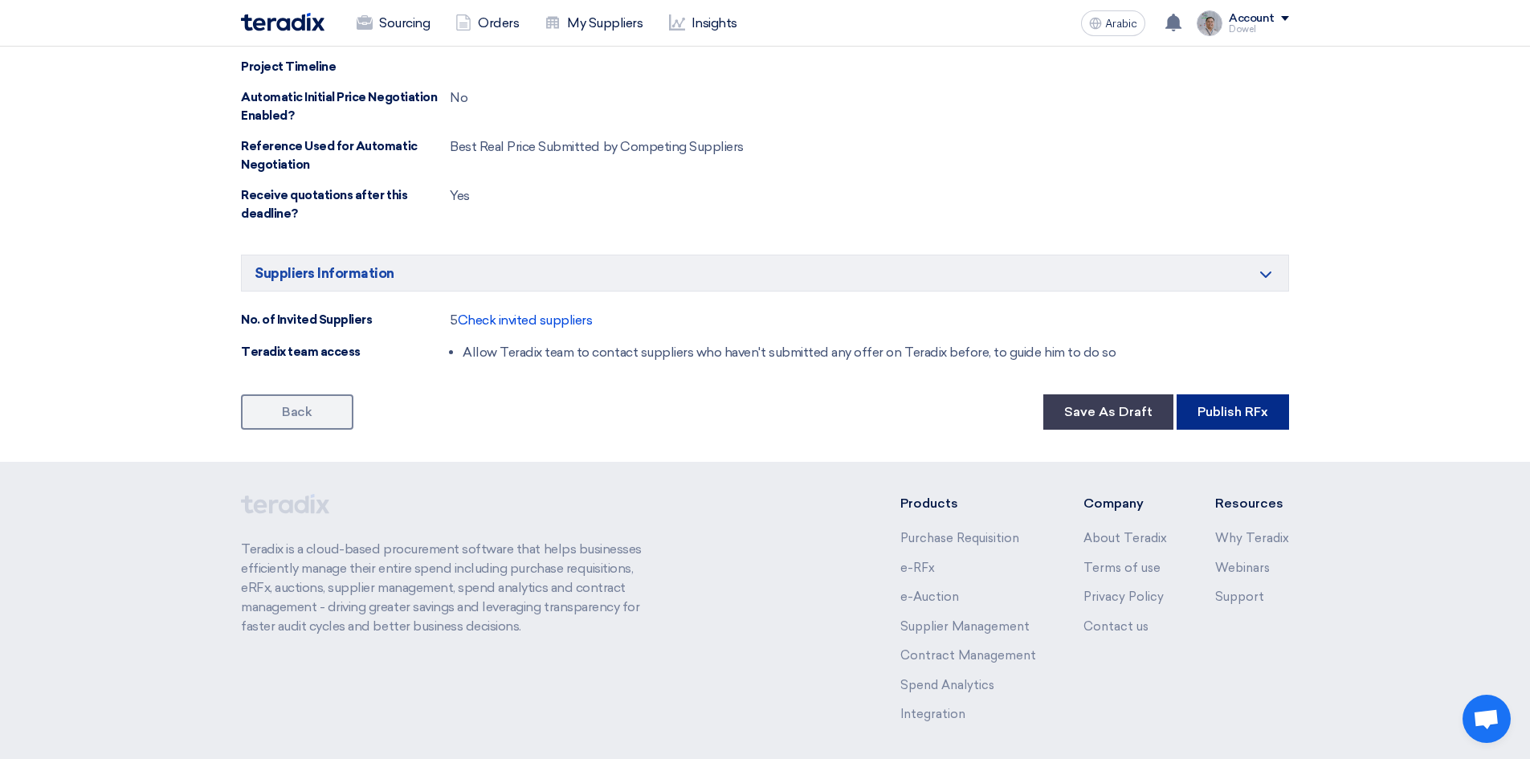
click at [1240, 414] on font "Publish RFx" at bounding box center [1232, 411] width 71 height 15
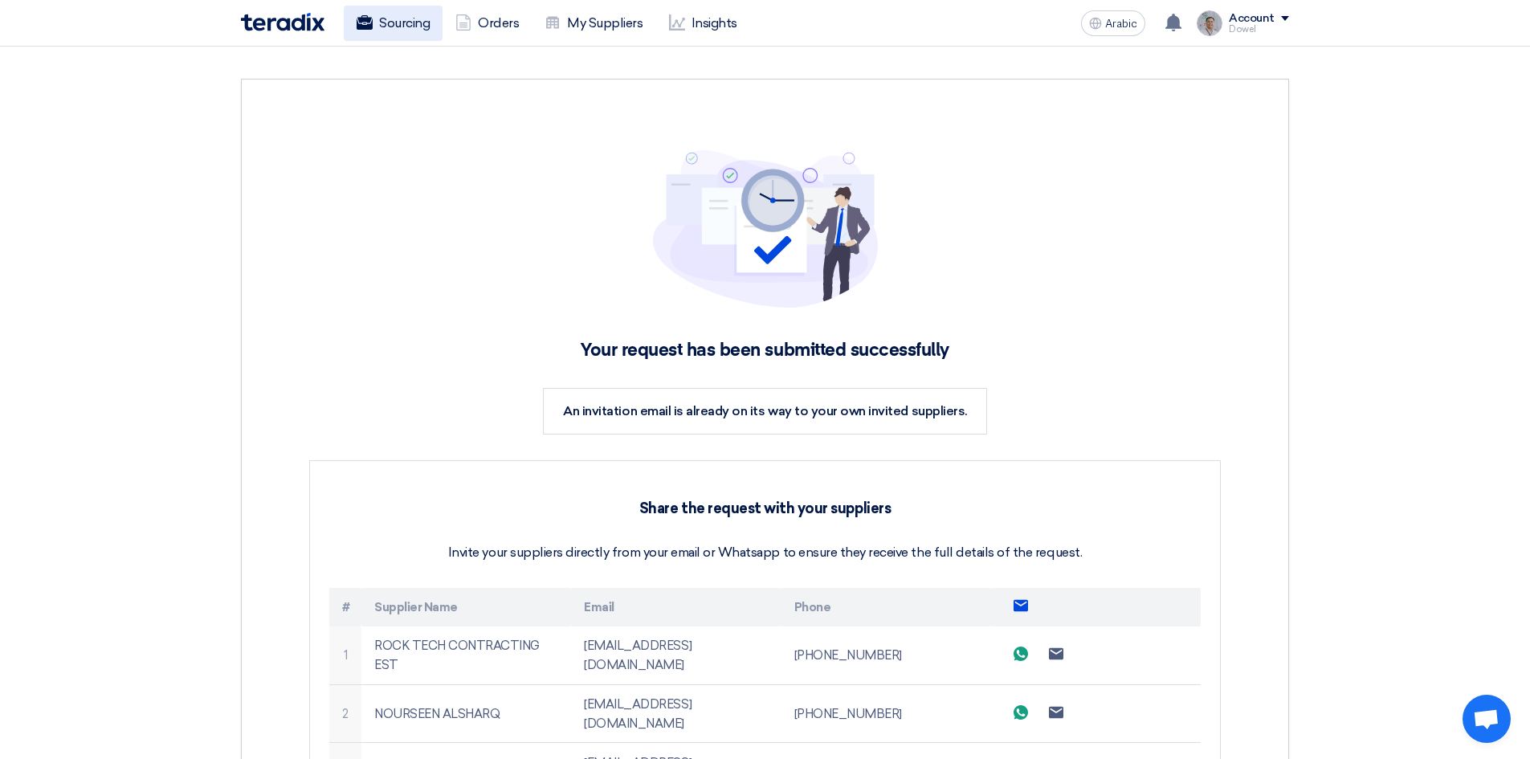
click at [389, 21] on font "Sourcing" at bounding box center [404, 22] width 51 height 15
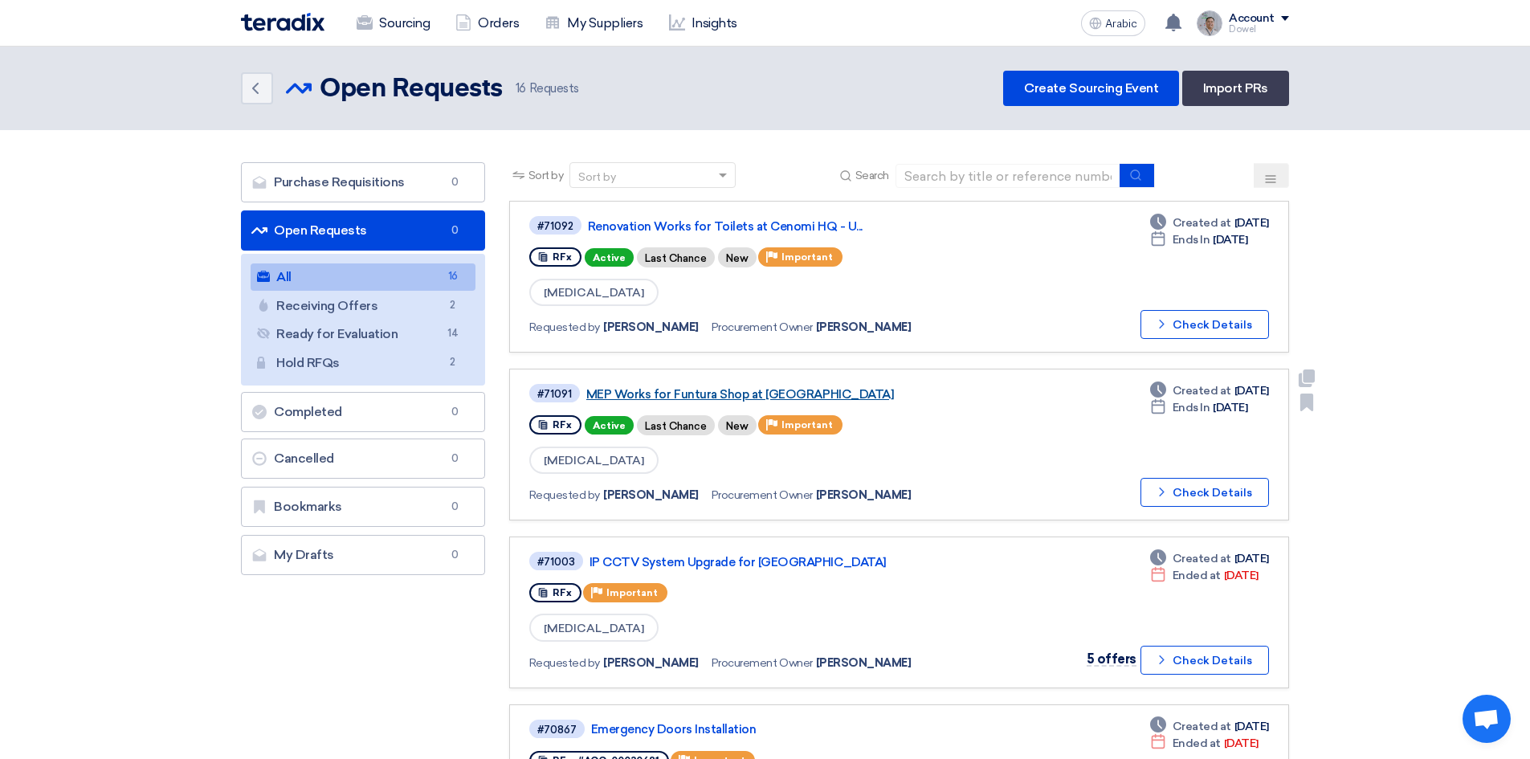
click at [694, 392] on font "MEP Works for Funtura Shop at Al-Ahsa Mall" at bounding box center [740, 394] width 308 height 14
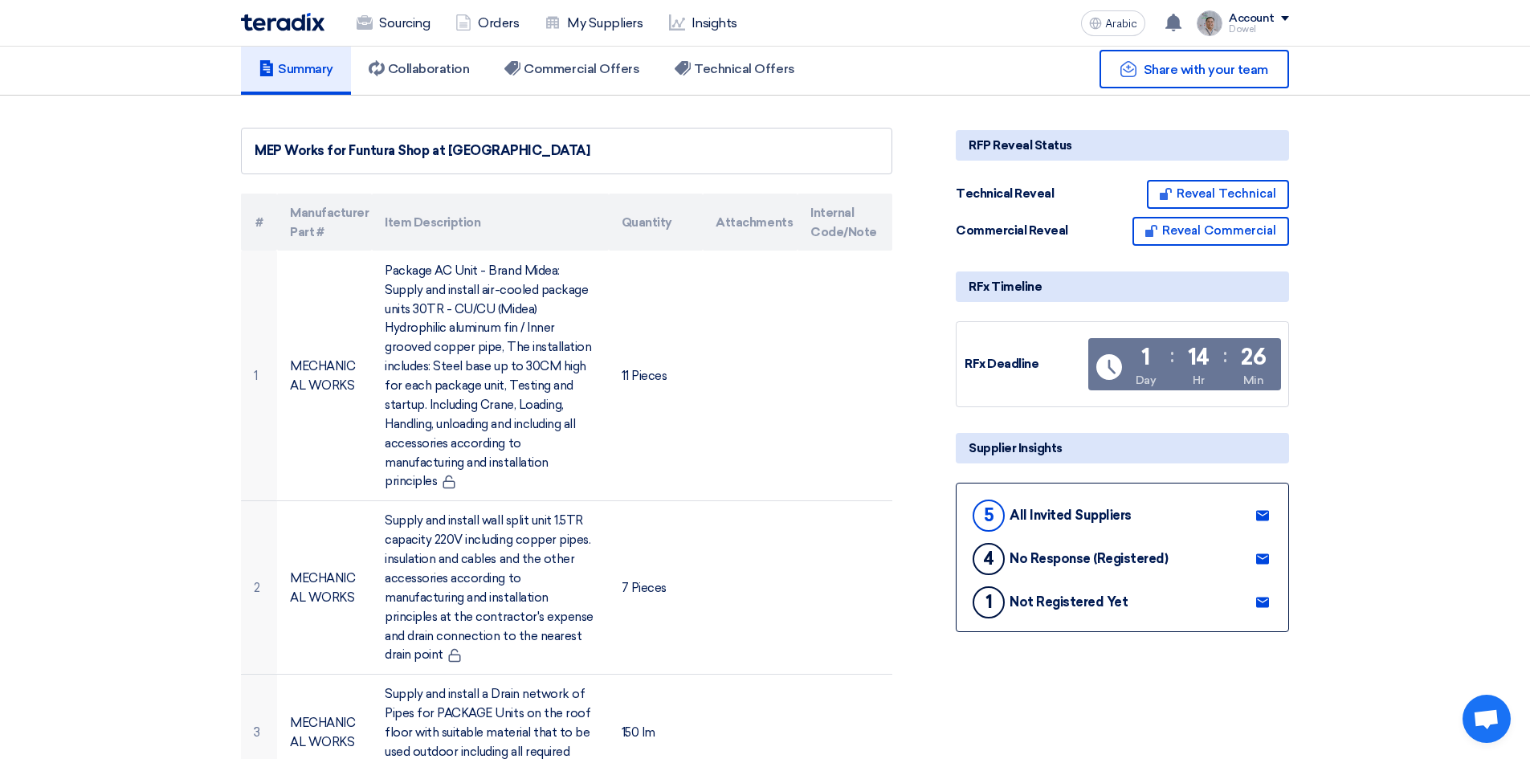
scroll to position [241, 0]
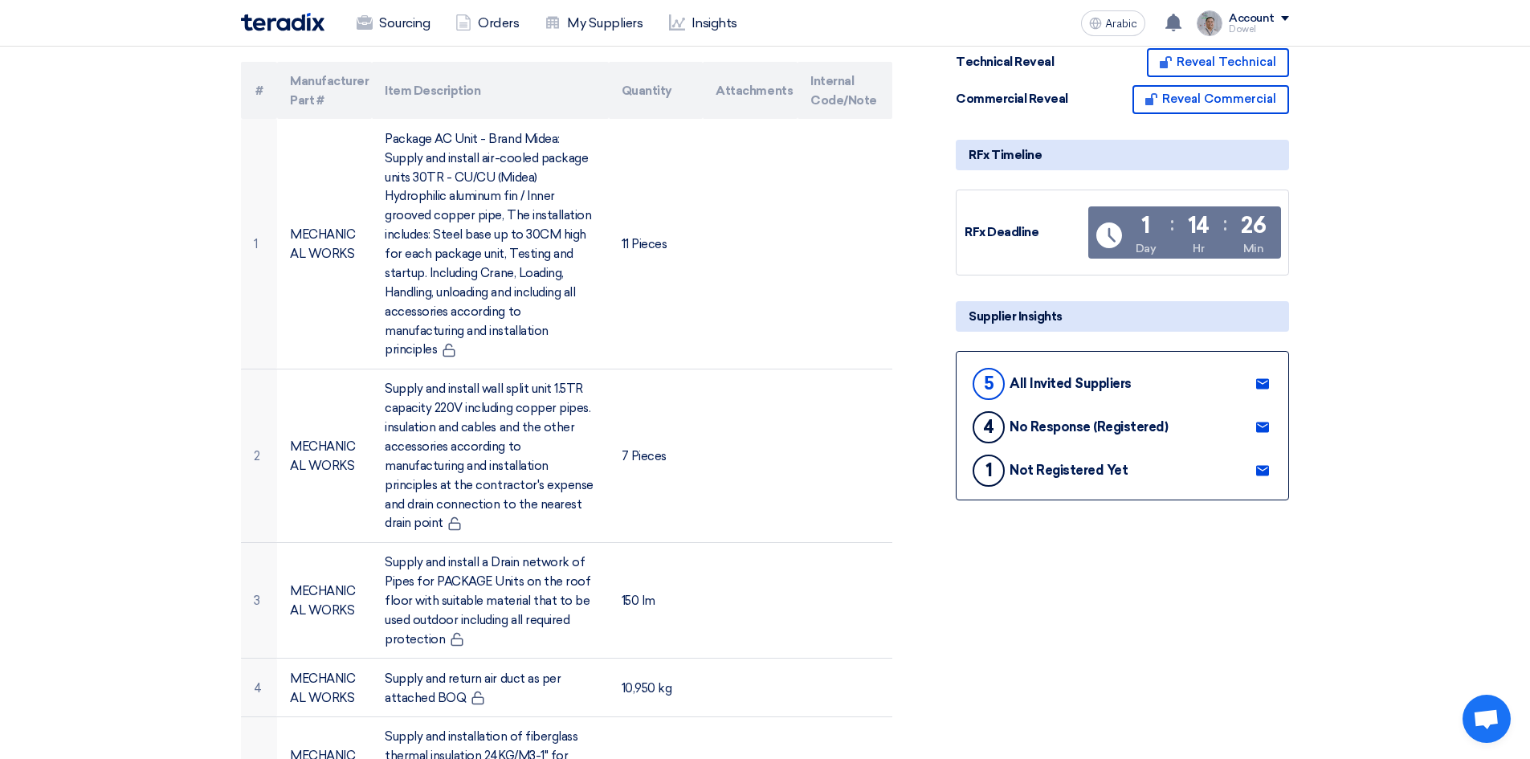
click at [1261, 422] on use at bounding box center [1262, 427] width 13 height 10
click at [1266, 465] on use at bounding box center [1262, 470] width 13 height 10
click at [1262, 464] on icon at bounding box center [1262, 470] width 13 height 13
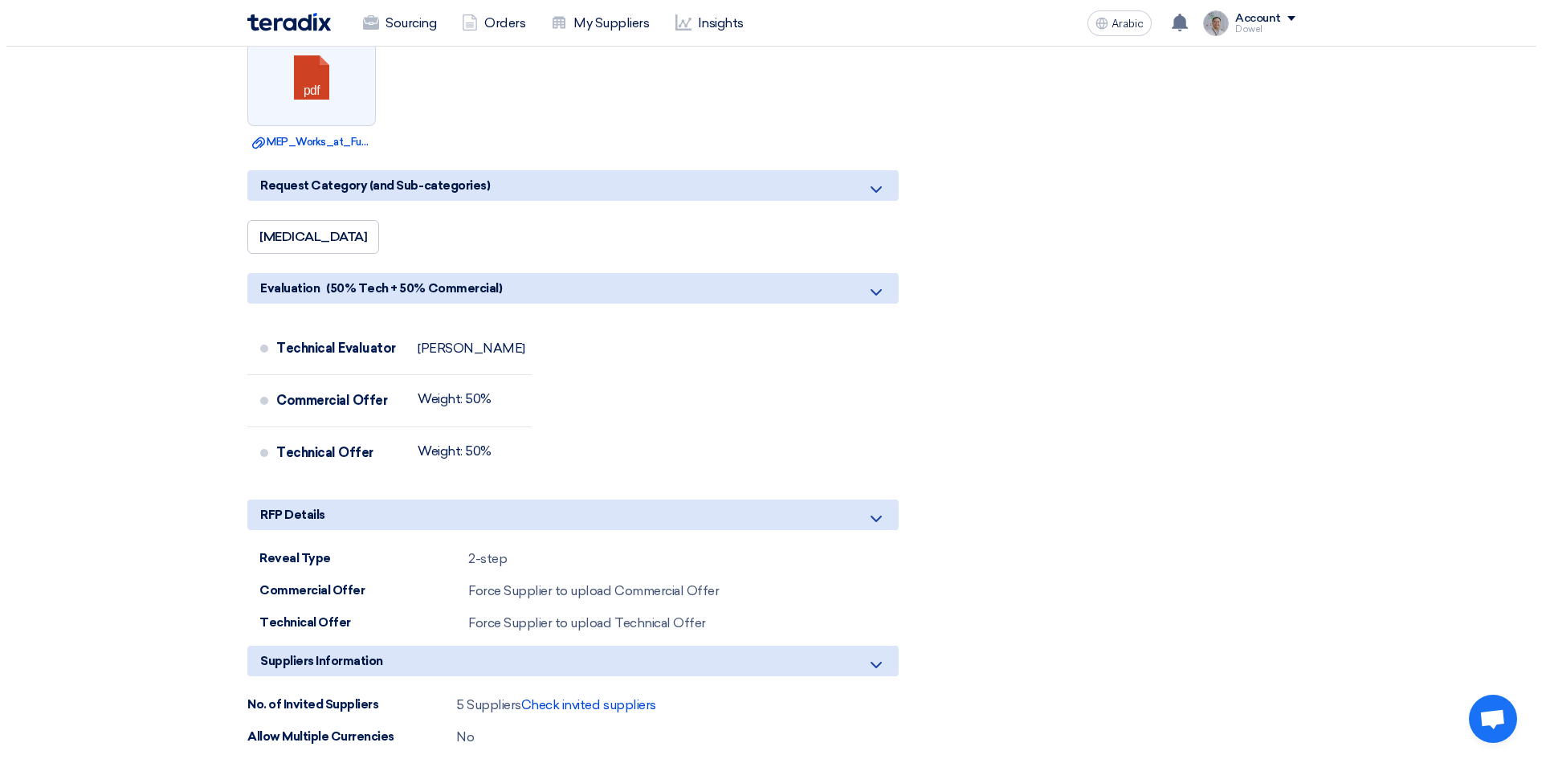
scroll to position [3533, 0]
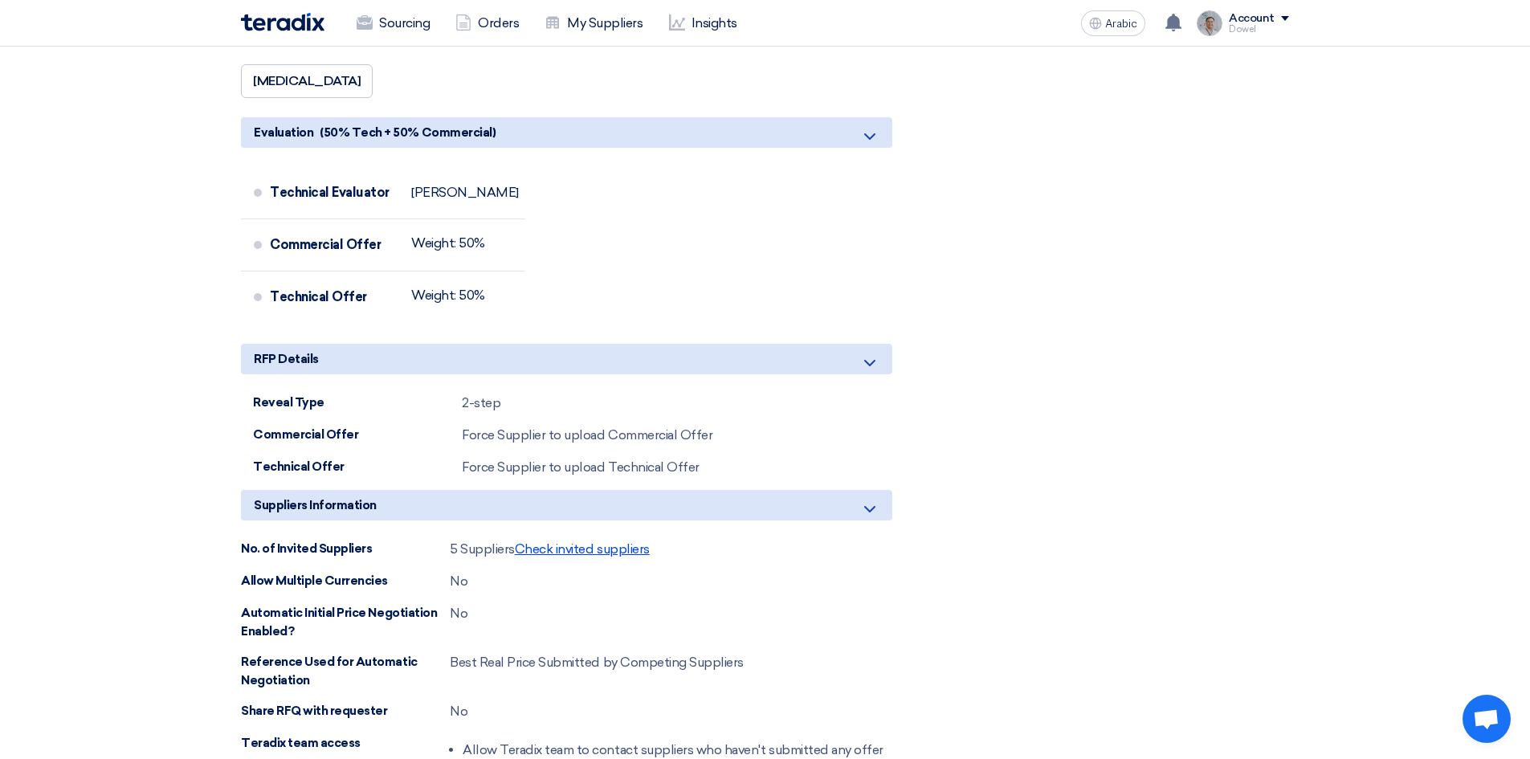
click at [594, 541] on font "Check invited suppliers" at bounding box center [582, 548] width 135 height 15
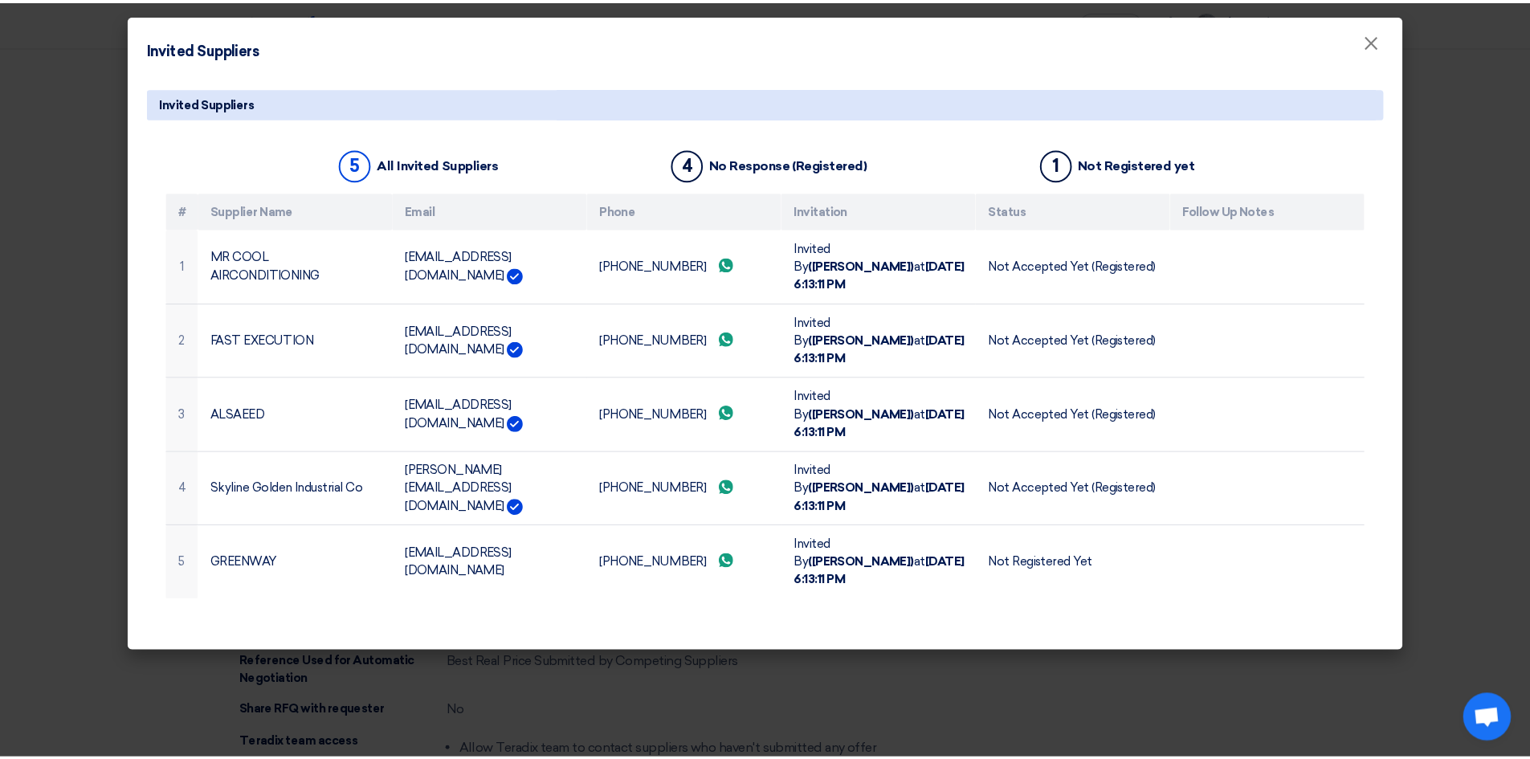
scroll to position [3601, 0]
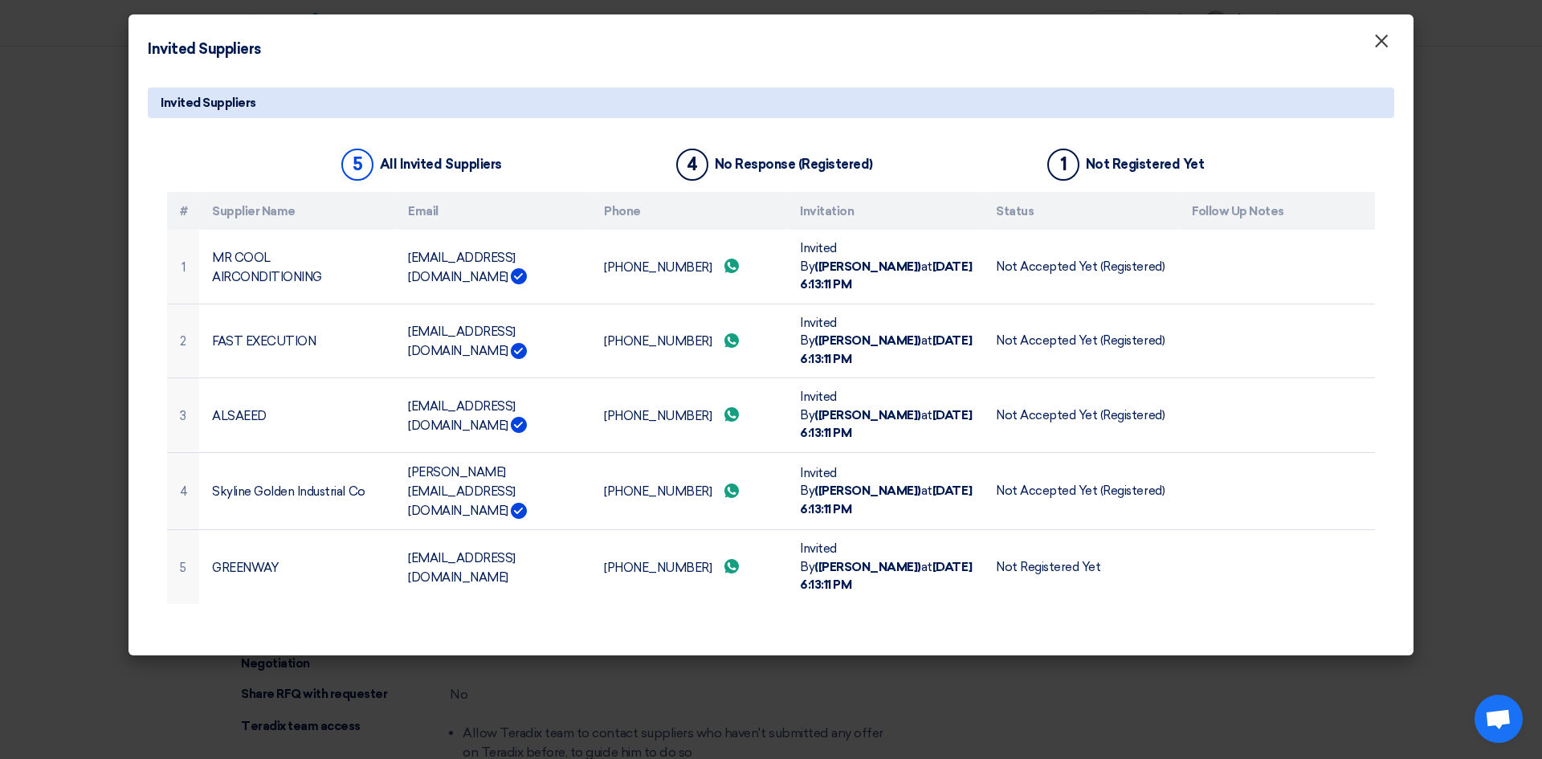
click at [1389, 47] on button "×" at bounding box center [1381, 42] width 42 height 32
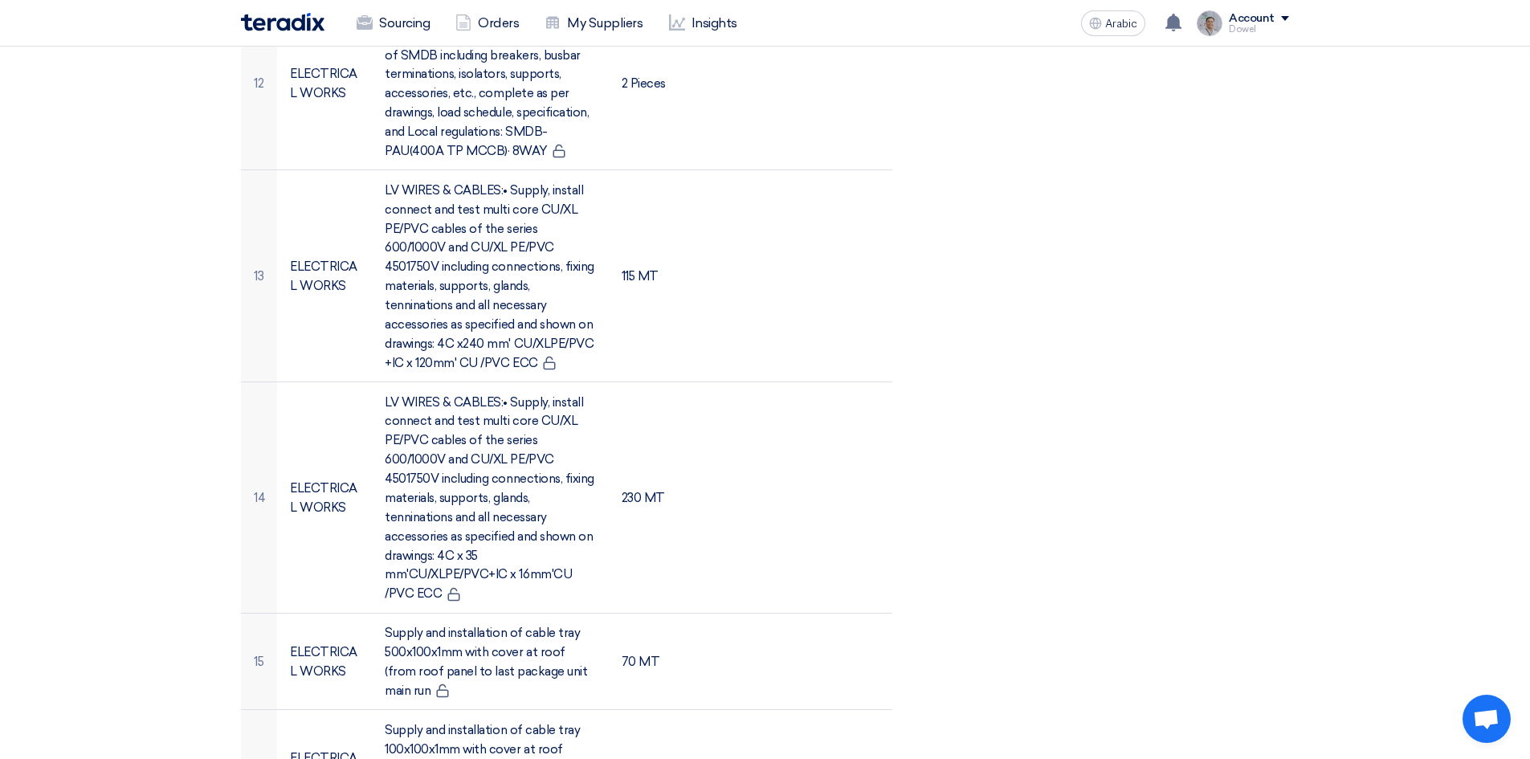
scroll to position [1272, 0]
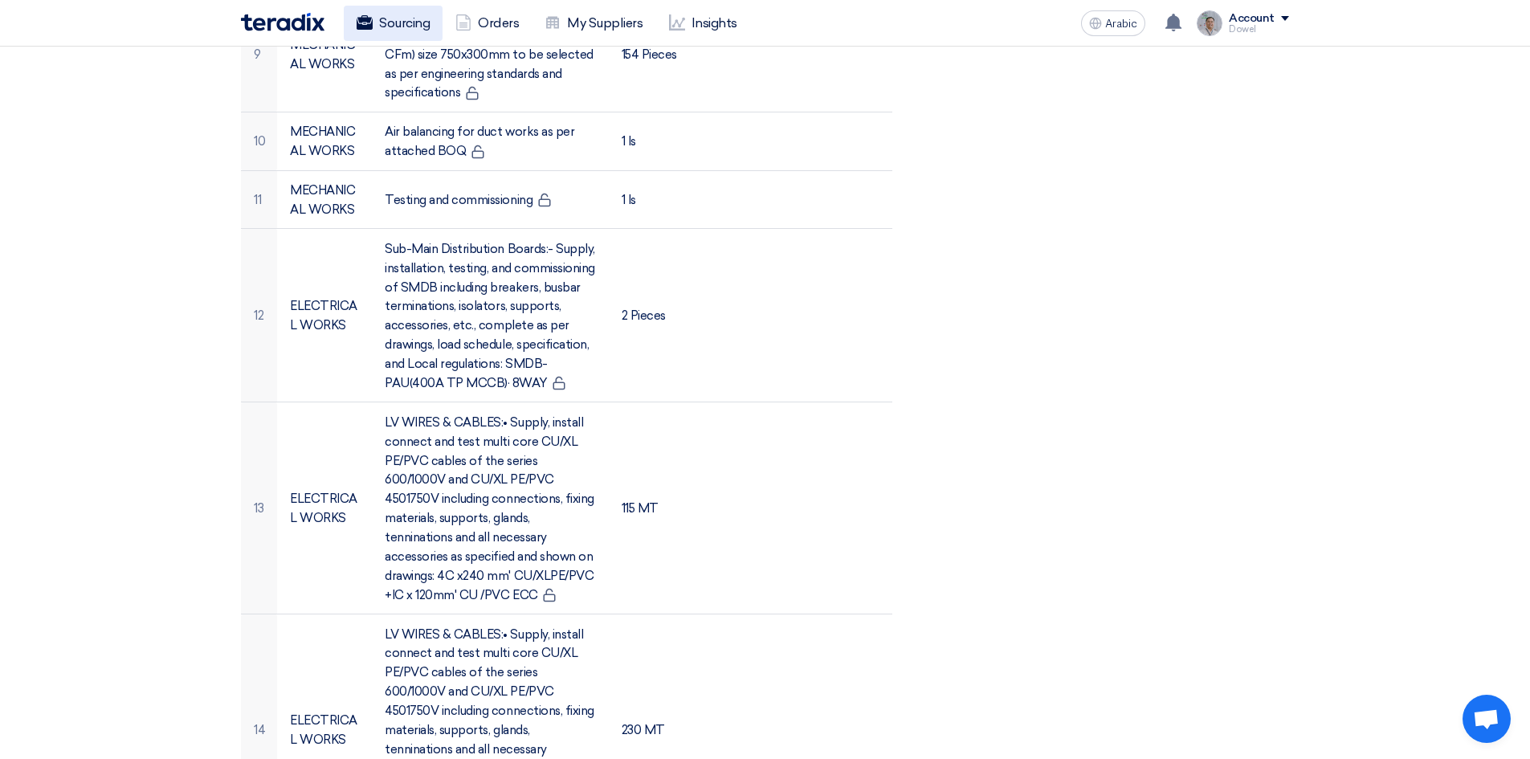
click at [385, 6] on link "Sourcing" at bounding box center [393, 23] width 99 height 35
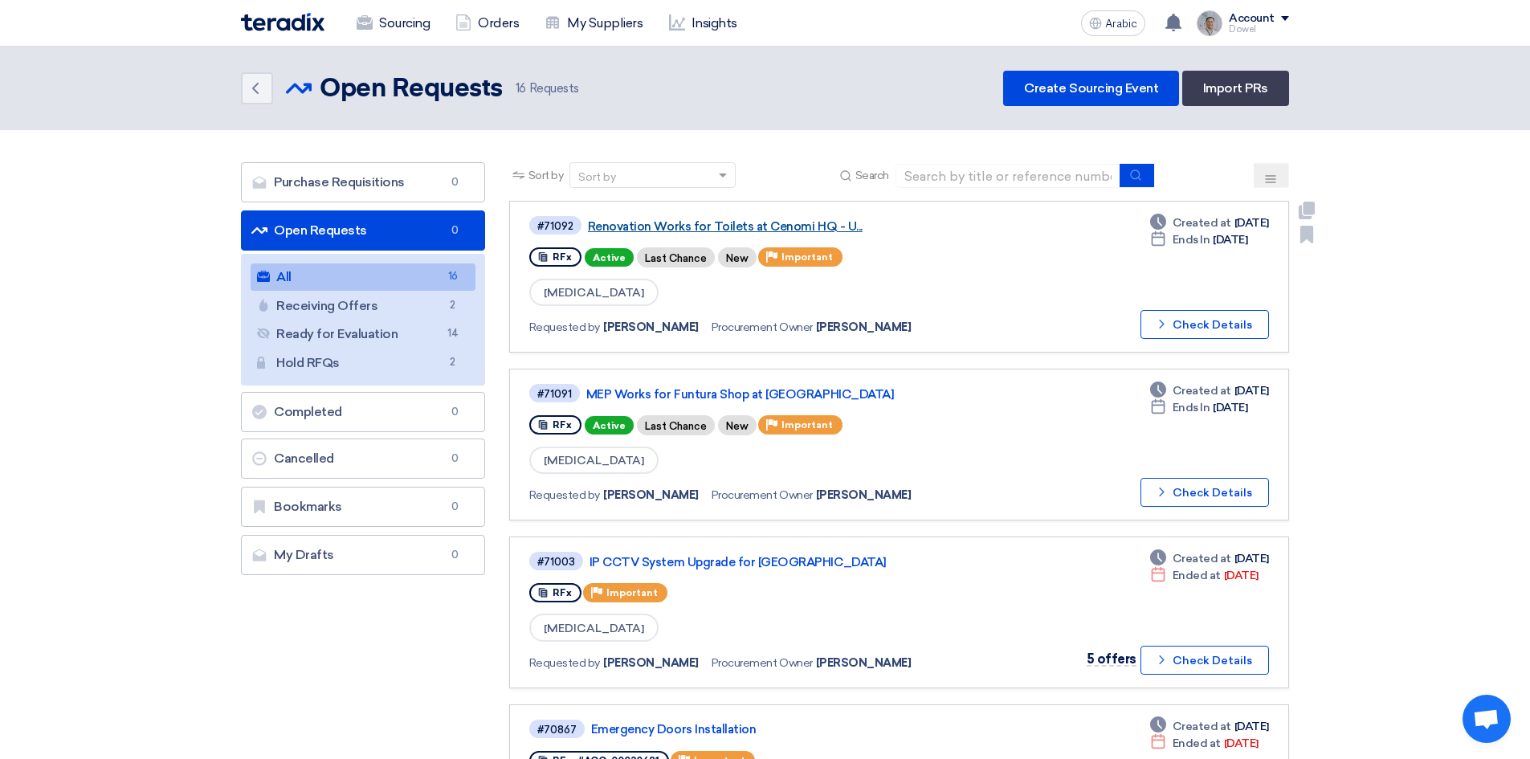
click at [709, 229] on font "Renovation Works for Toilets at Cenomi HQ - U..." at bounding box center [725, 226] width 275 height 14
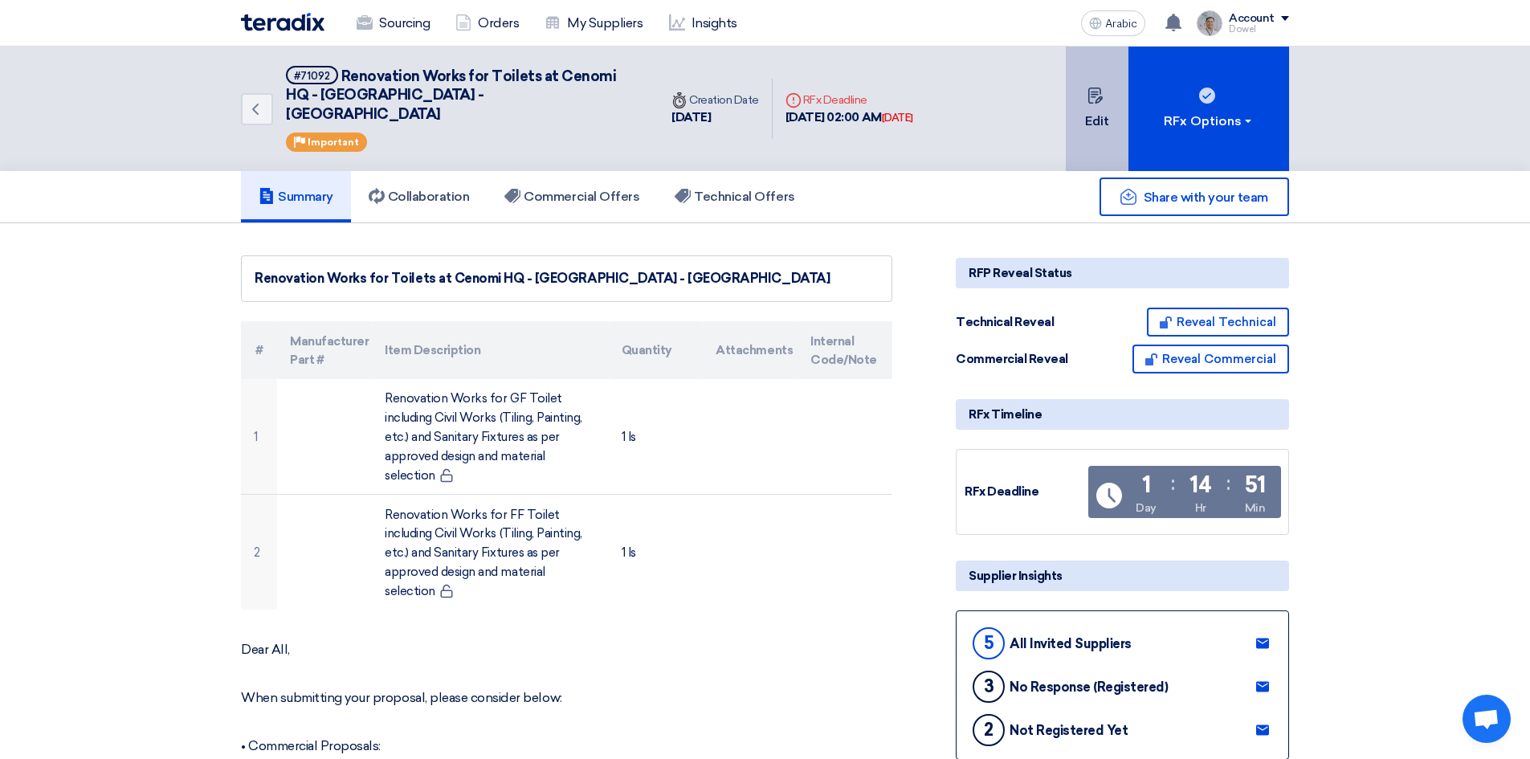
click at [1094, 113] on font "Edit" at bounding box center [1097, 120] width 24 height 15
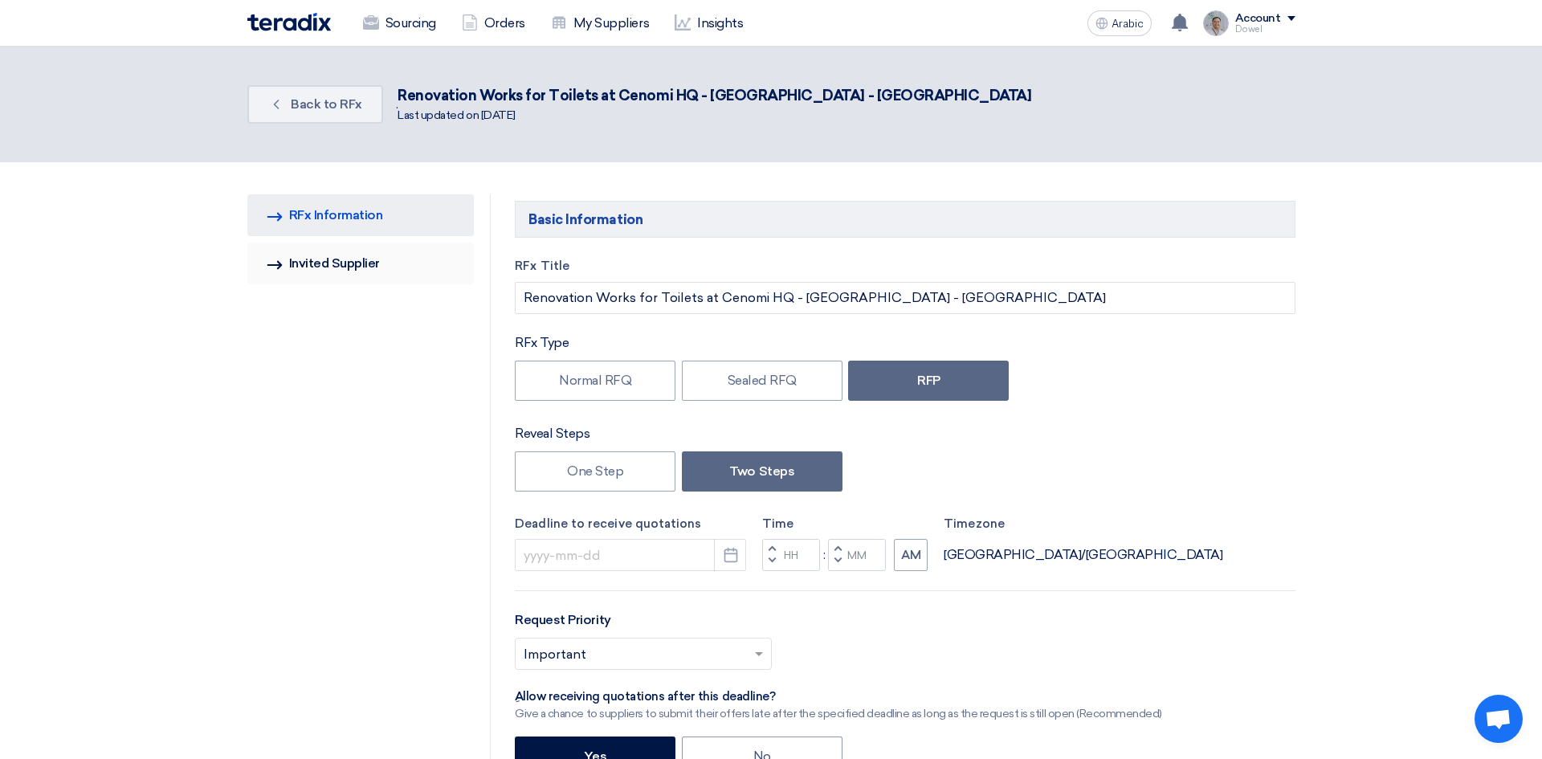
type input "8/21/2025"
type input "02"
type input "00"
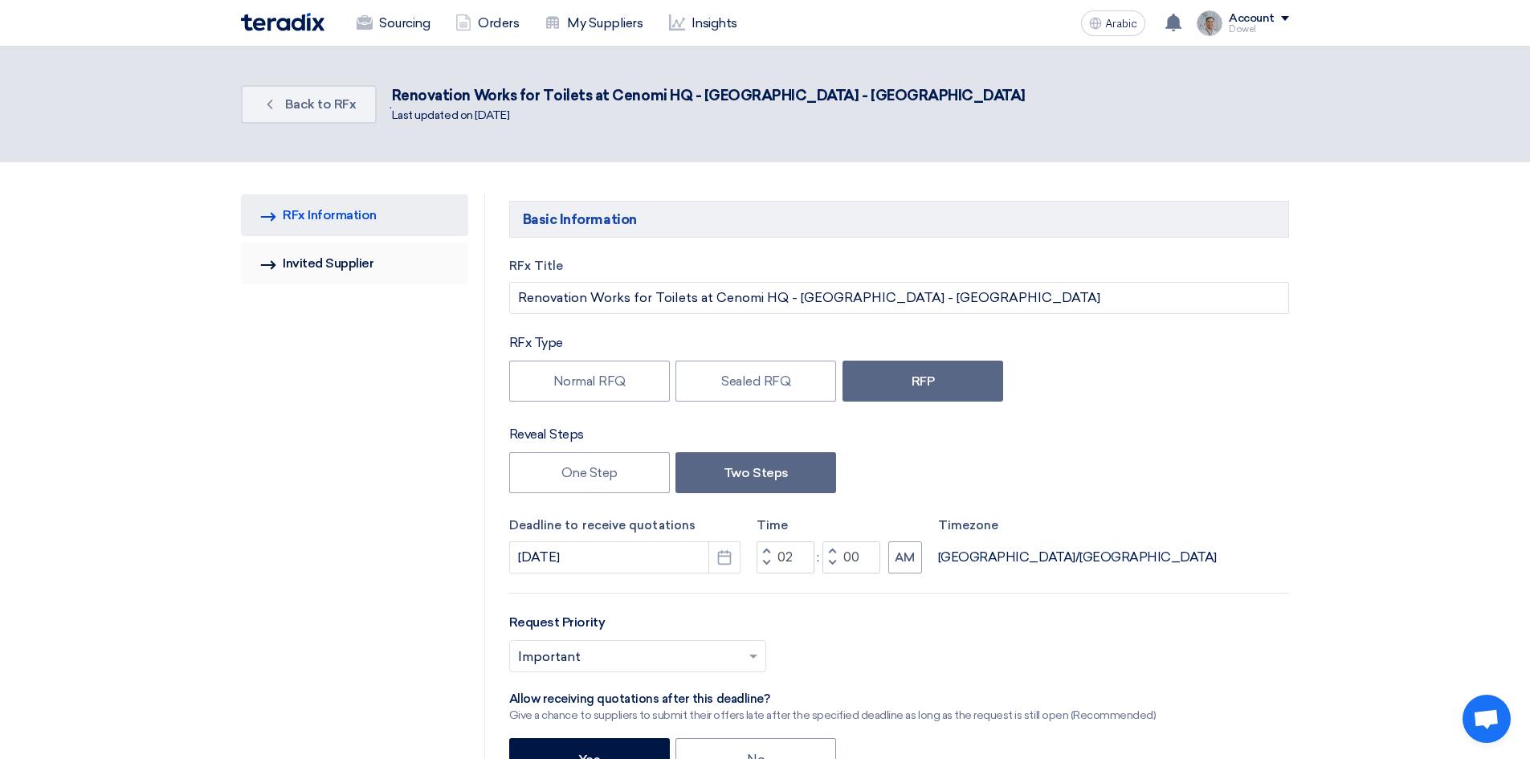
click at [328, 268] on font "Invited Supplier" at bounding box center [328, 262] width 91 height 15
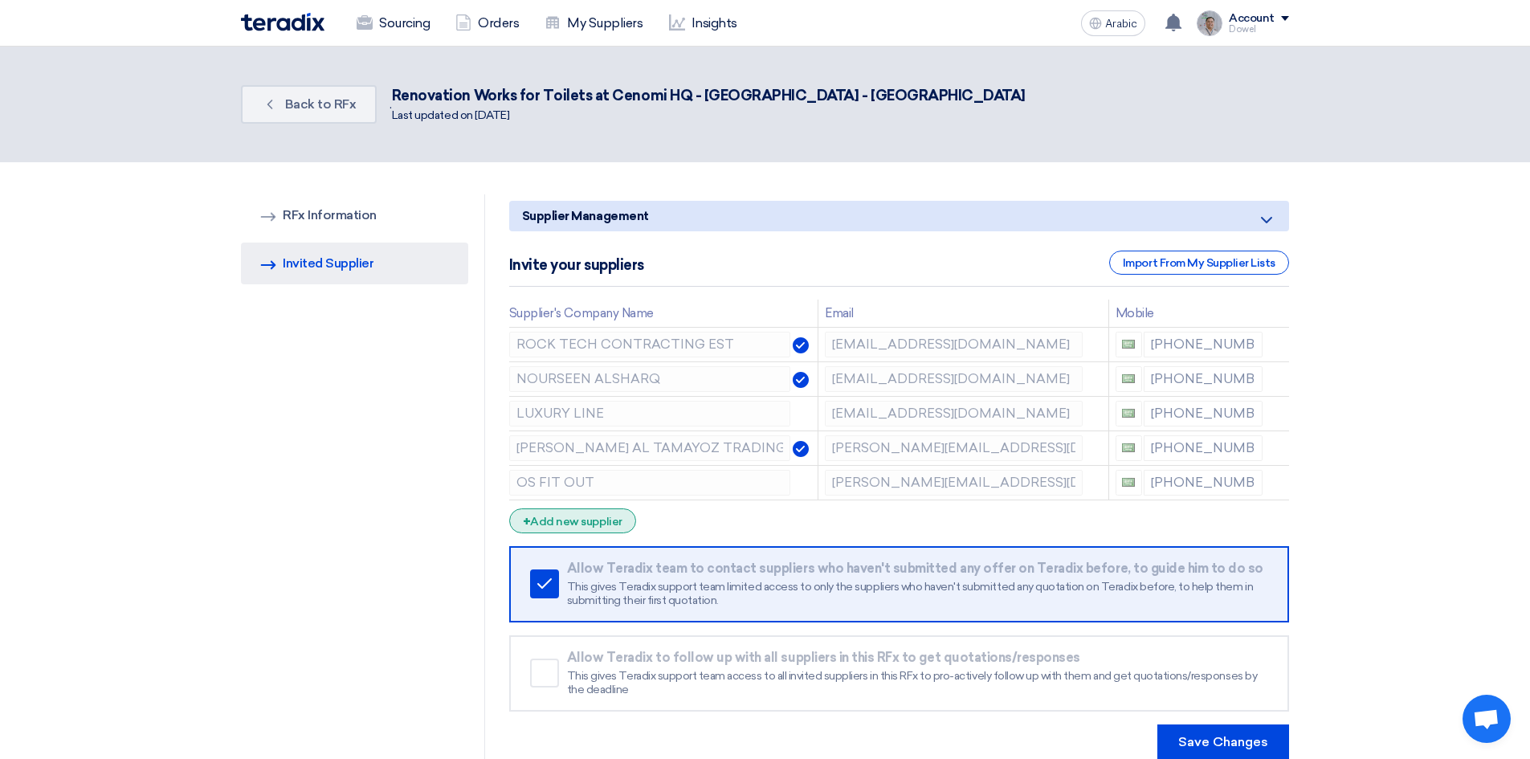
click at [556, 525] on font "Add new supplier" at bounding box center [576, 522] width 92 height 14
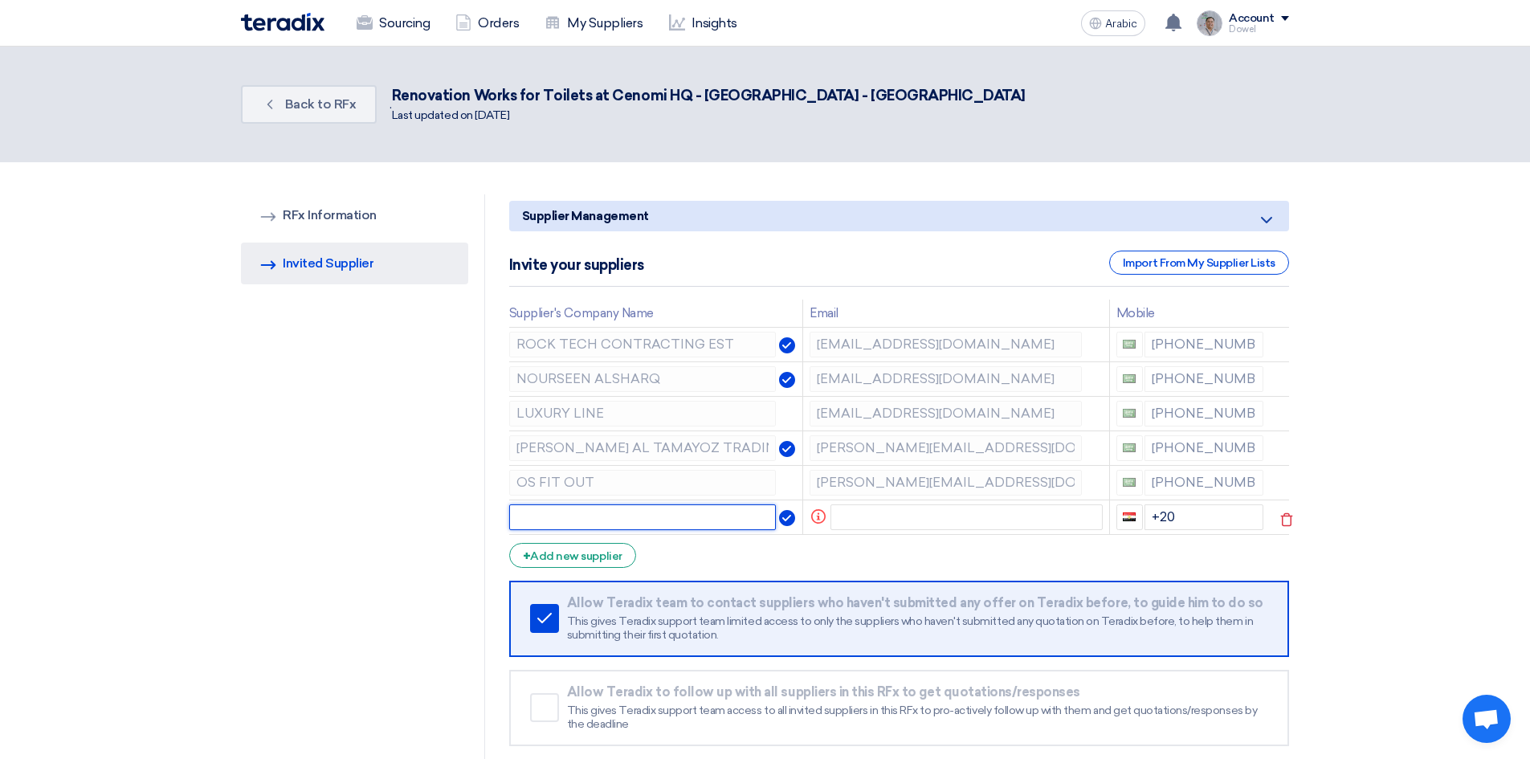
click at [587, 516] on input "text" at bounding box center [642, 517] width 267 height 26
paste input "LUXURY LINE"
type input "LUXURY LINE"
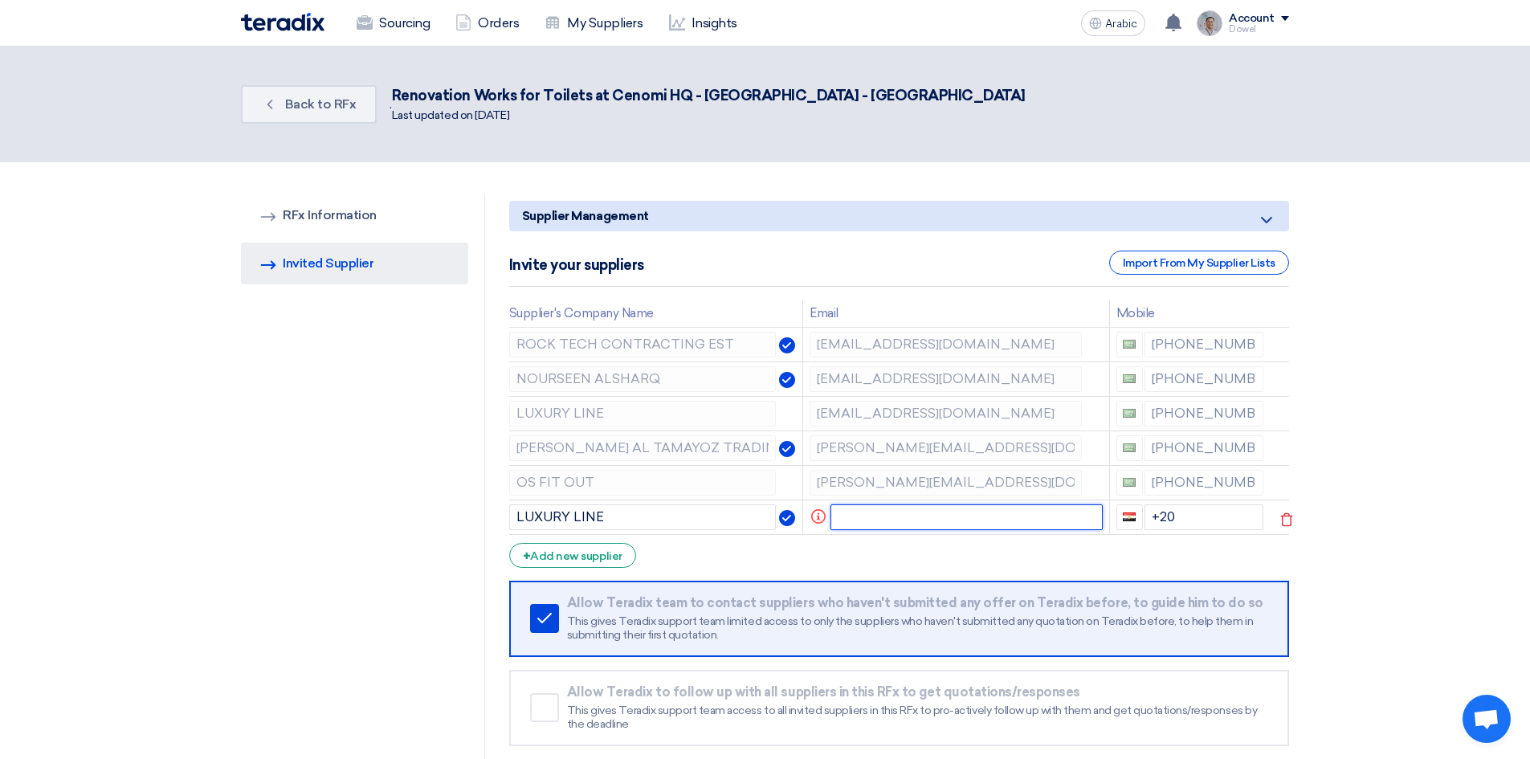
drag, startPoint x: 871, startPoint y: 516, endPoint x: 890, endPoint y: 517, distance: 18.5
click at [870, 517] on input "text" at bounding box center [966, 517] width 272 height 26
drag, startPoint x: 1149, startPoint y: 414, endPoint x: 1242, endPoint y: 415, distance: 93.2
click at [1242, 415] on div "+966 538533300" at bounding box center [1190, 414] width 148 height 26
drag, startPoint x: 1174, startPoint y: 520, endPoint x: 1143, endPoint y: 516, distance: 31.5
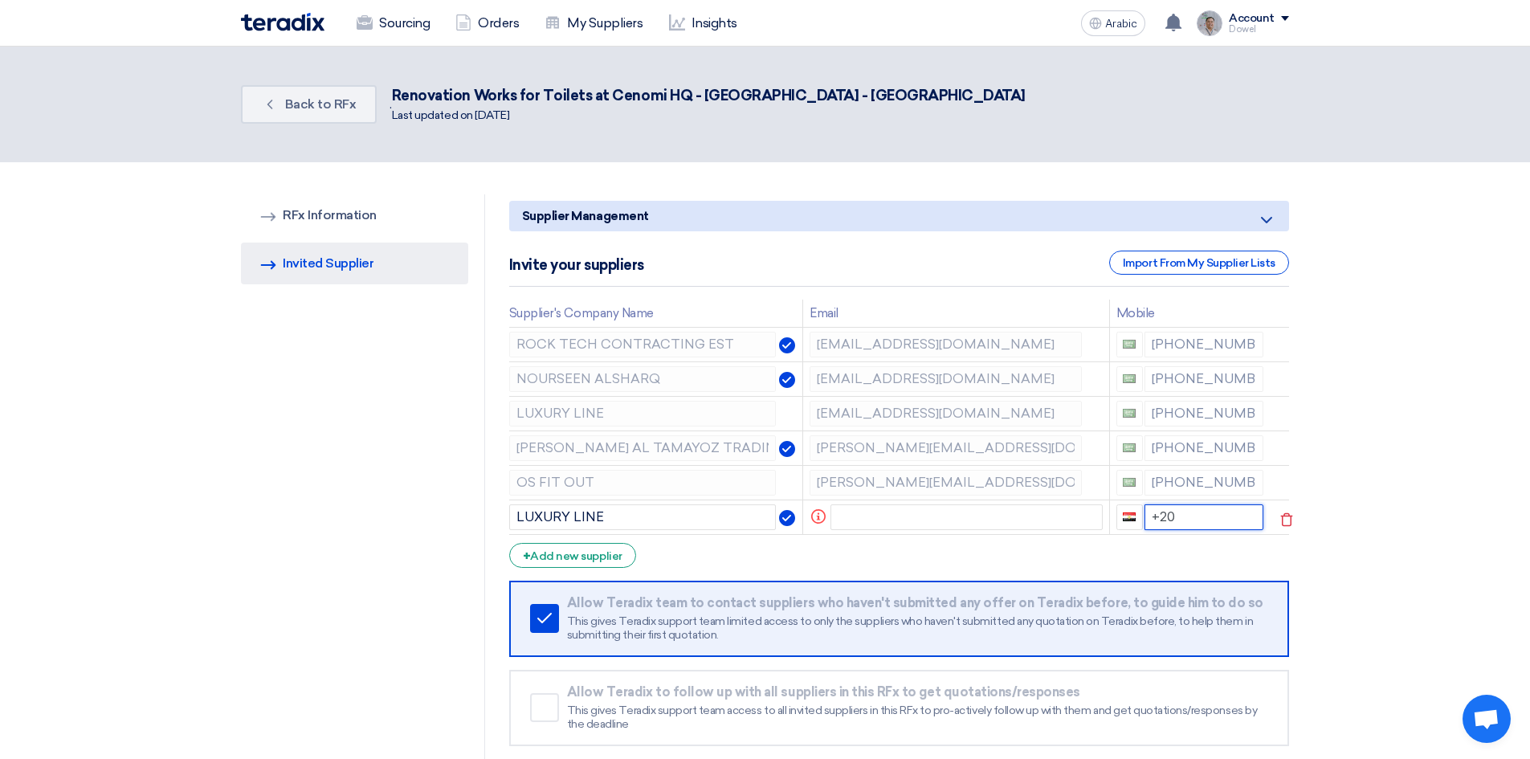
click at [1144, 516] on input "+20" at bounding box center [1204, 517] width 120 height 26
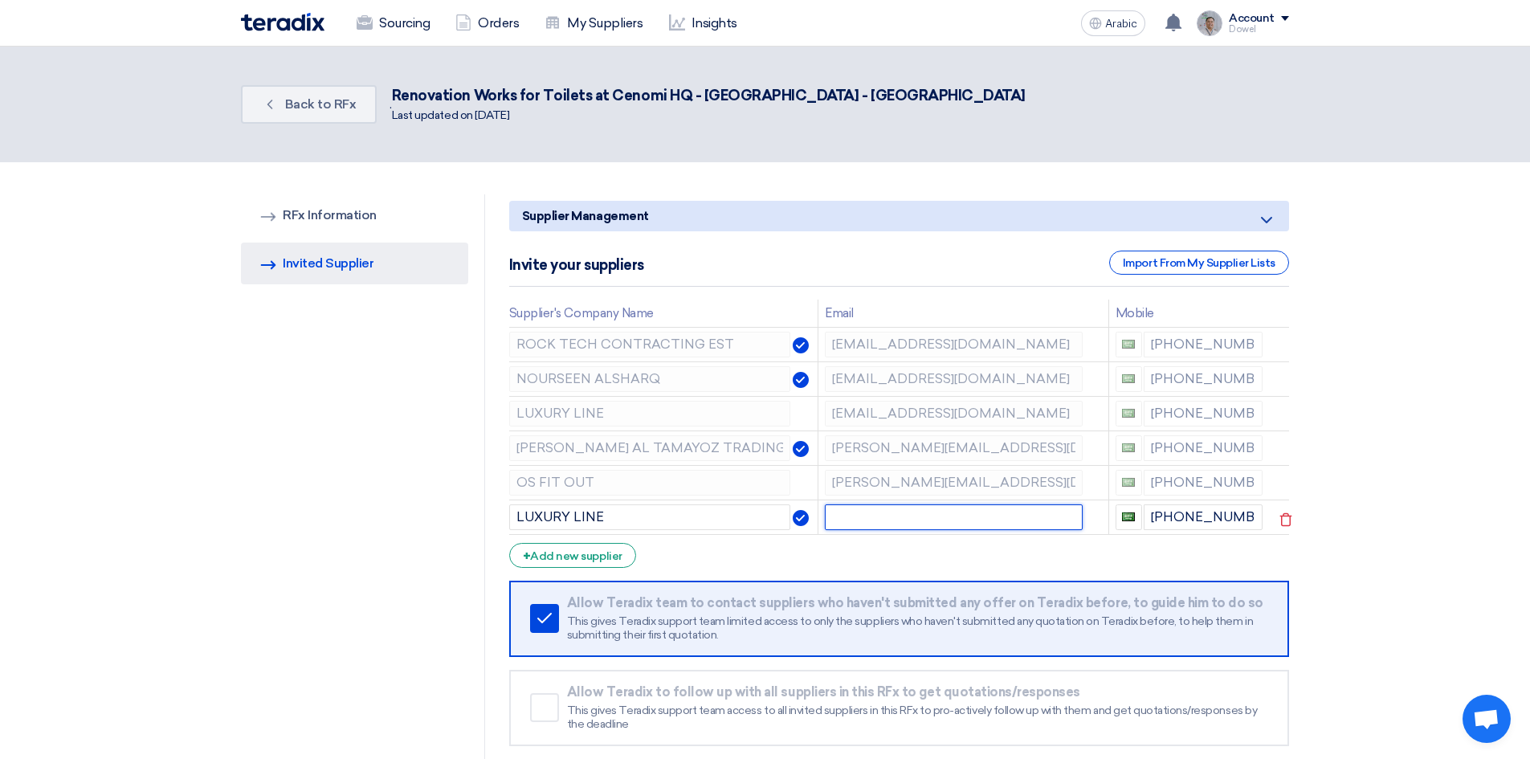
click at [965, 517] on input "text" at bounding box center [953, 517] width 257 height 26
type input "kadalfkamah@gmail.com"
click at [1285, 414] on icon at bounding box center [1285, 415] width 27 height 27
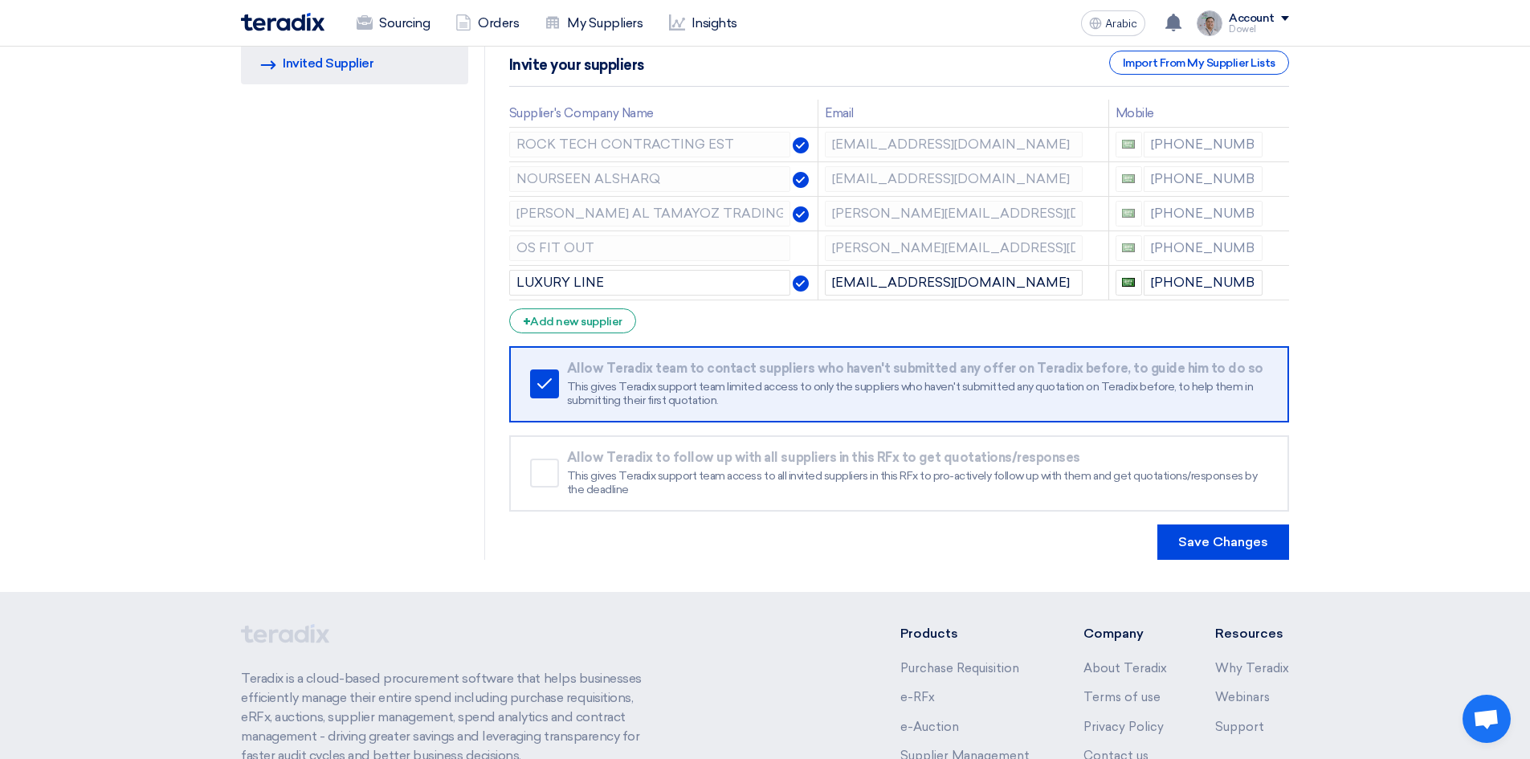
scroll to position [241, 0]
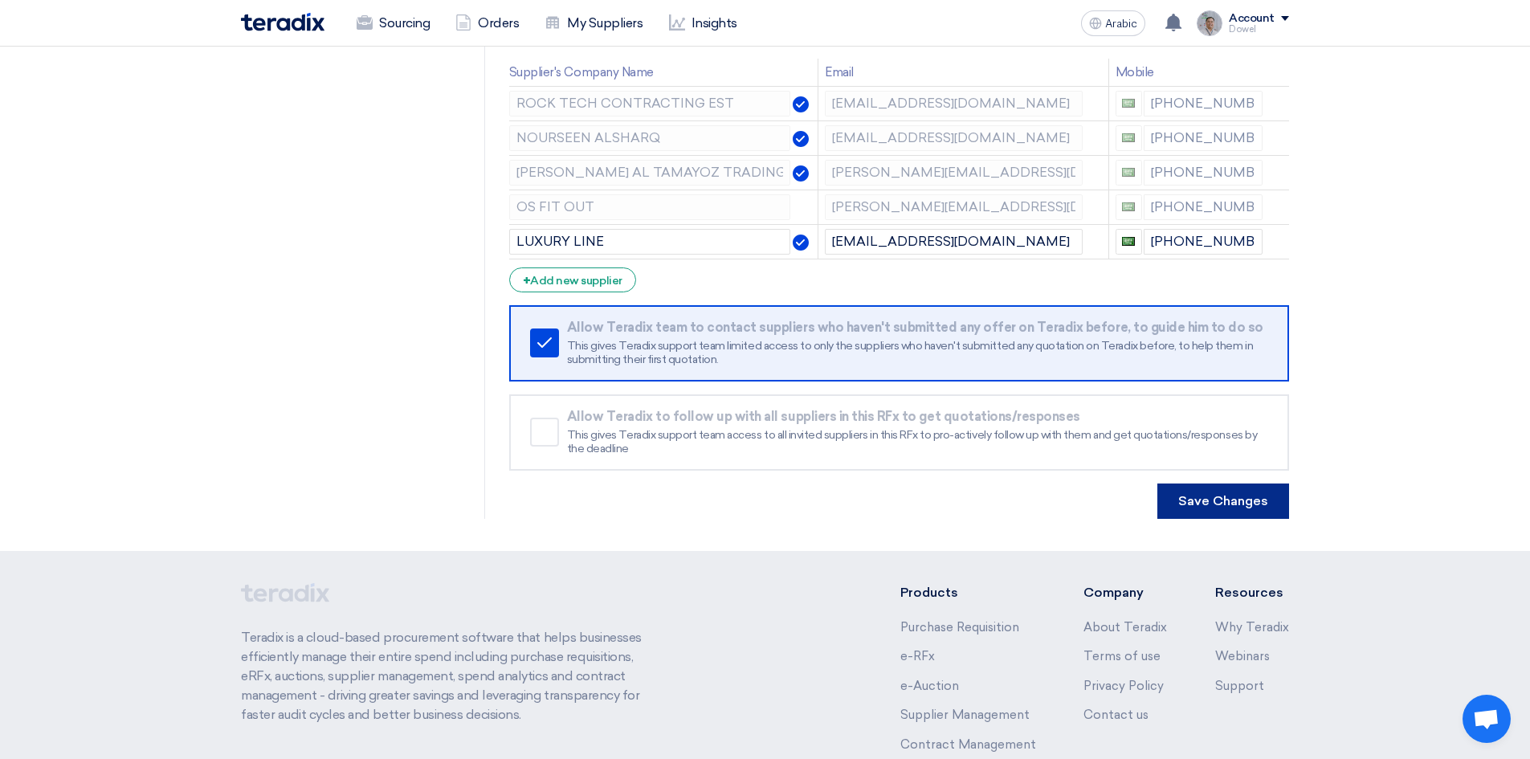
click at [1223, 508] on button "Save Changes" at bounding box center [1223, 500] width 132 height 35
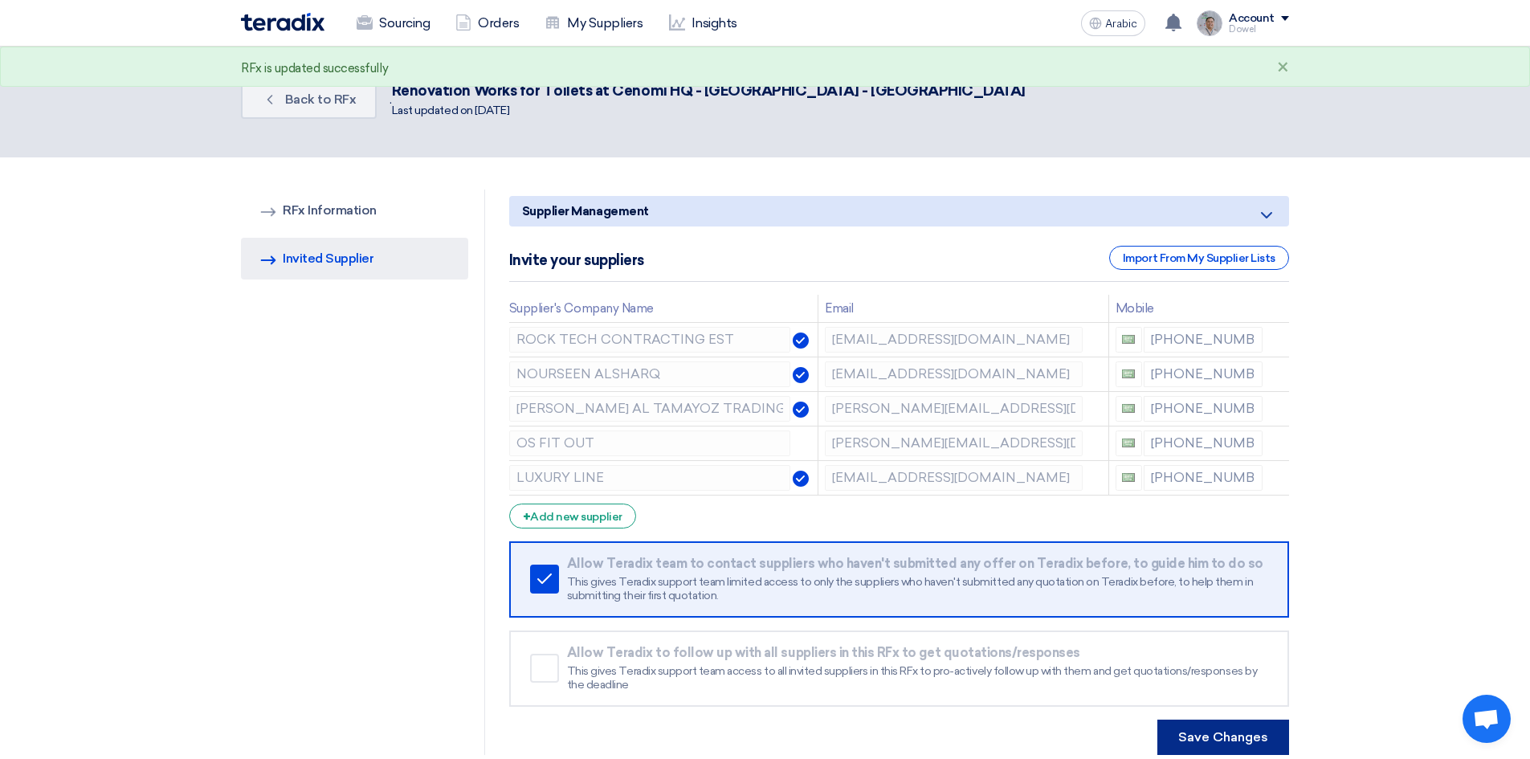
scroll to position [0, 0]
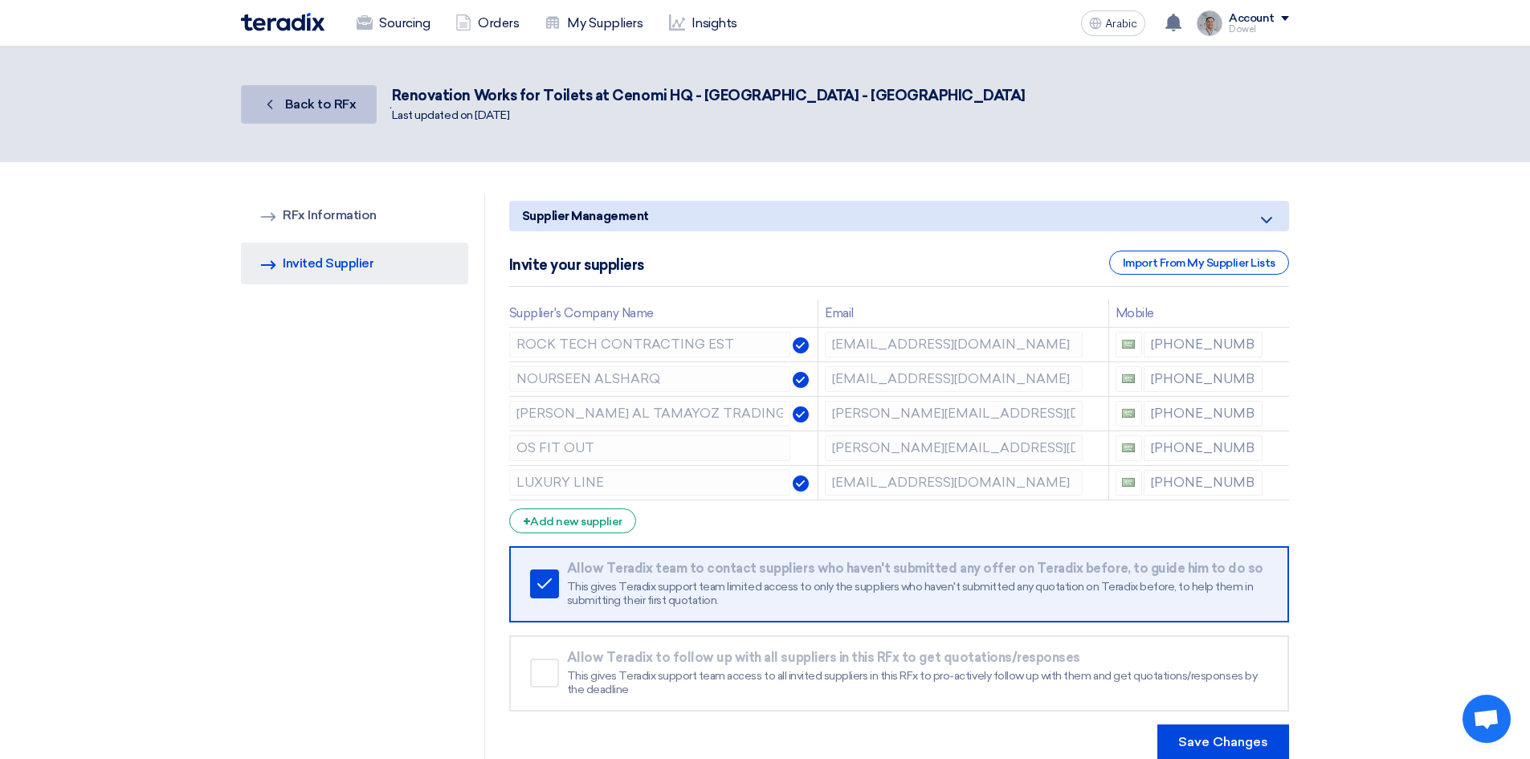
click at [308, 99] on font "Back to RFx" at bounding box center [320, 103] width 71 height 15
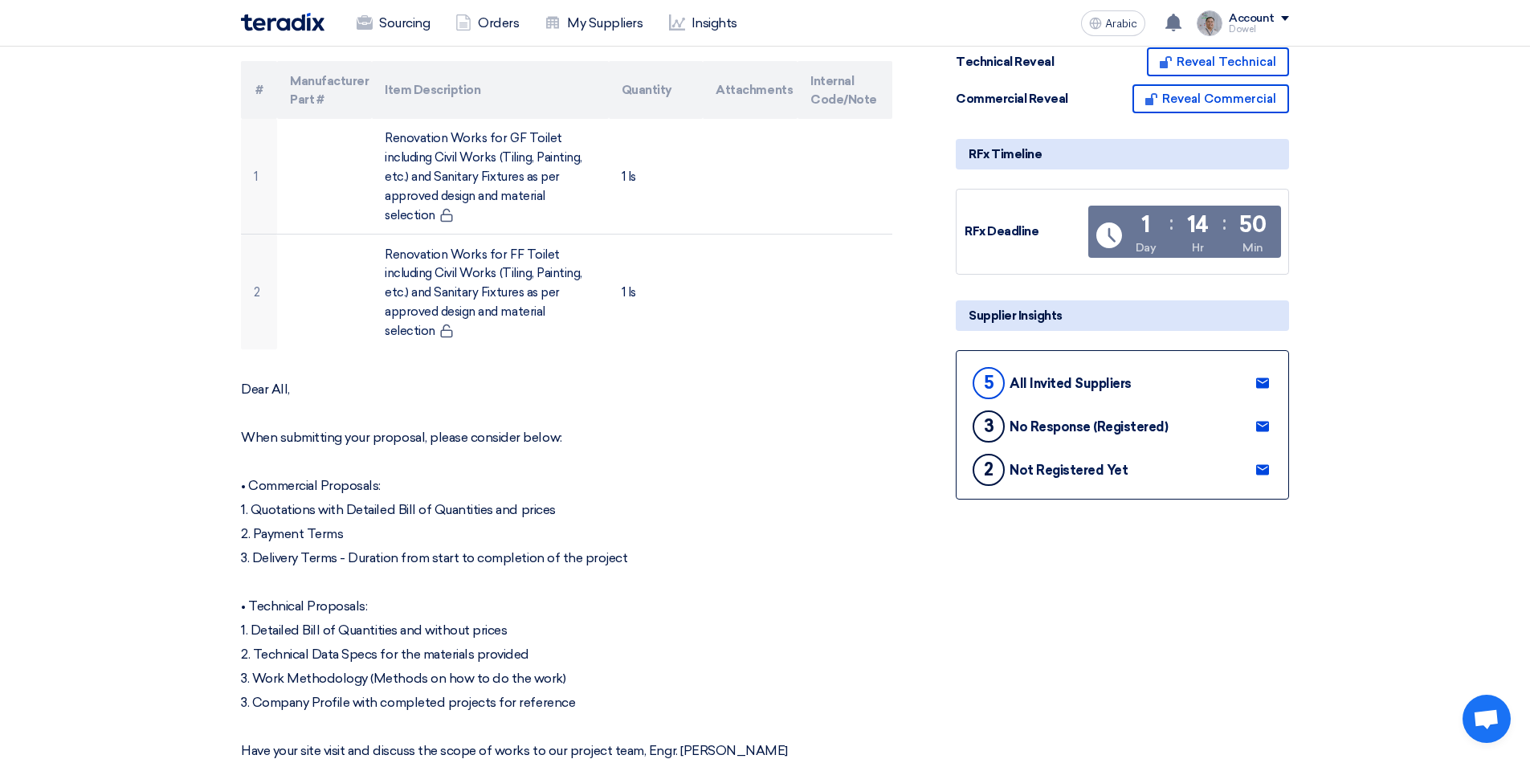
scroll to position [321, 0]
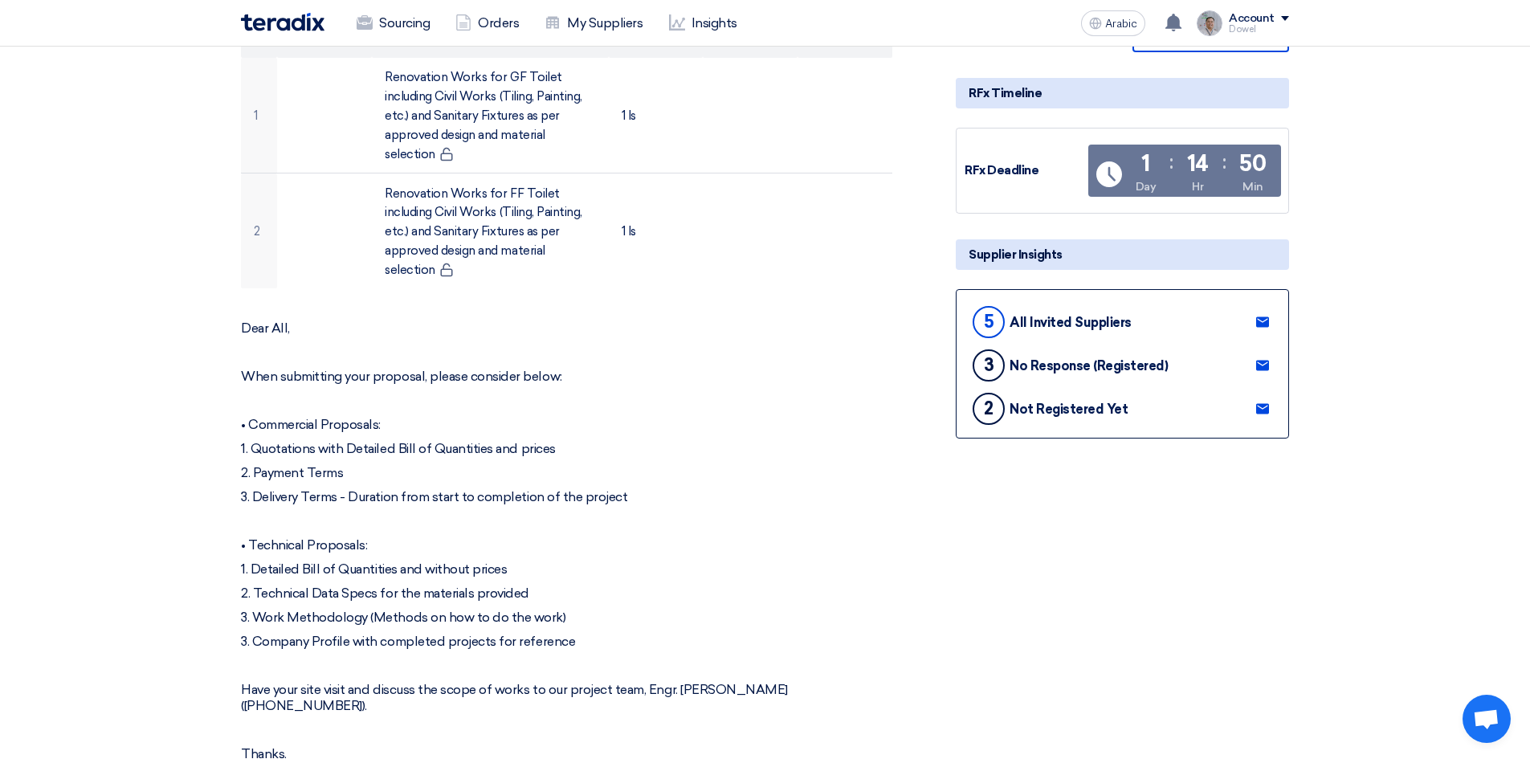
click at [1268, 404] on use at bounding box center [1262, 409] width 13 height 10
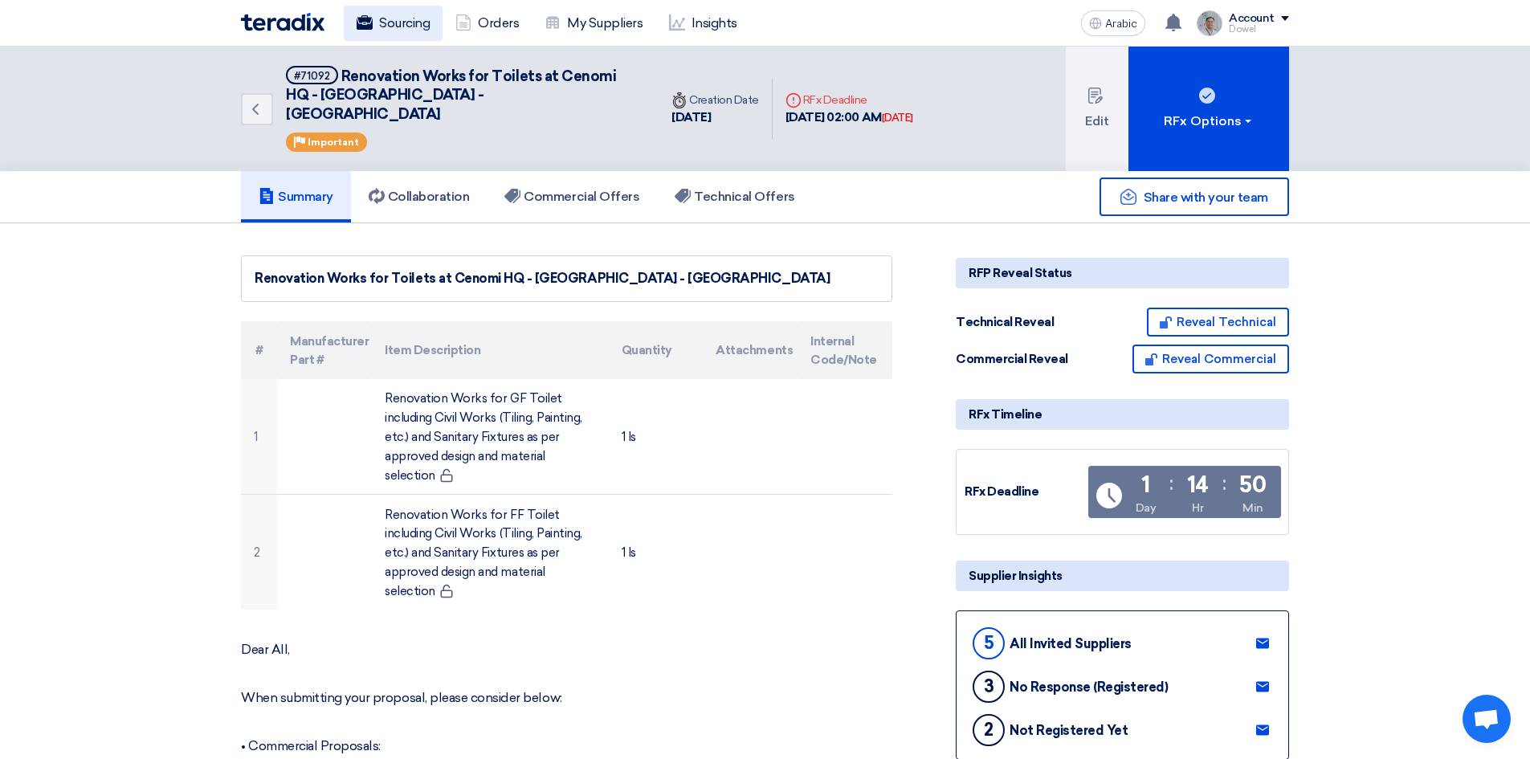
click at [384, 18] on font "Sourcing" at bounding box center [404, 22] width 51 height 15
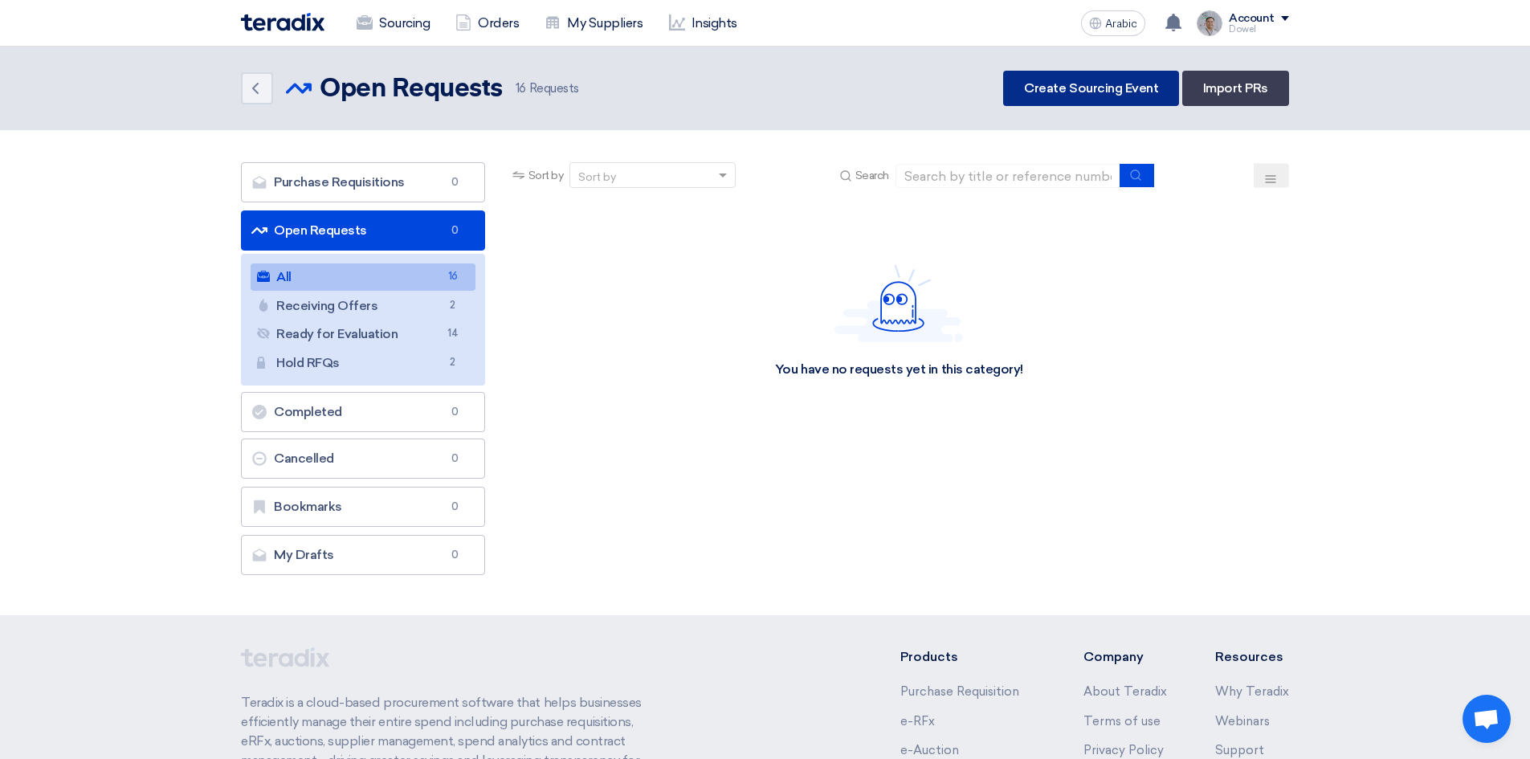
click at [1074, 96] on link "Create Sourcing Event" at bounding box center [1091, 88] width 176 height 35
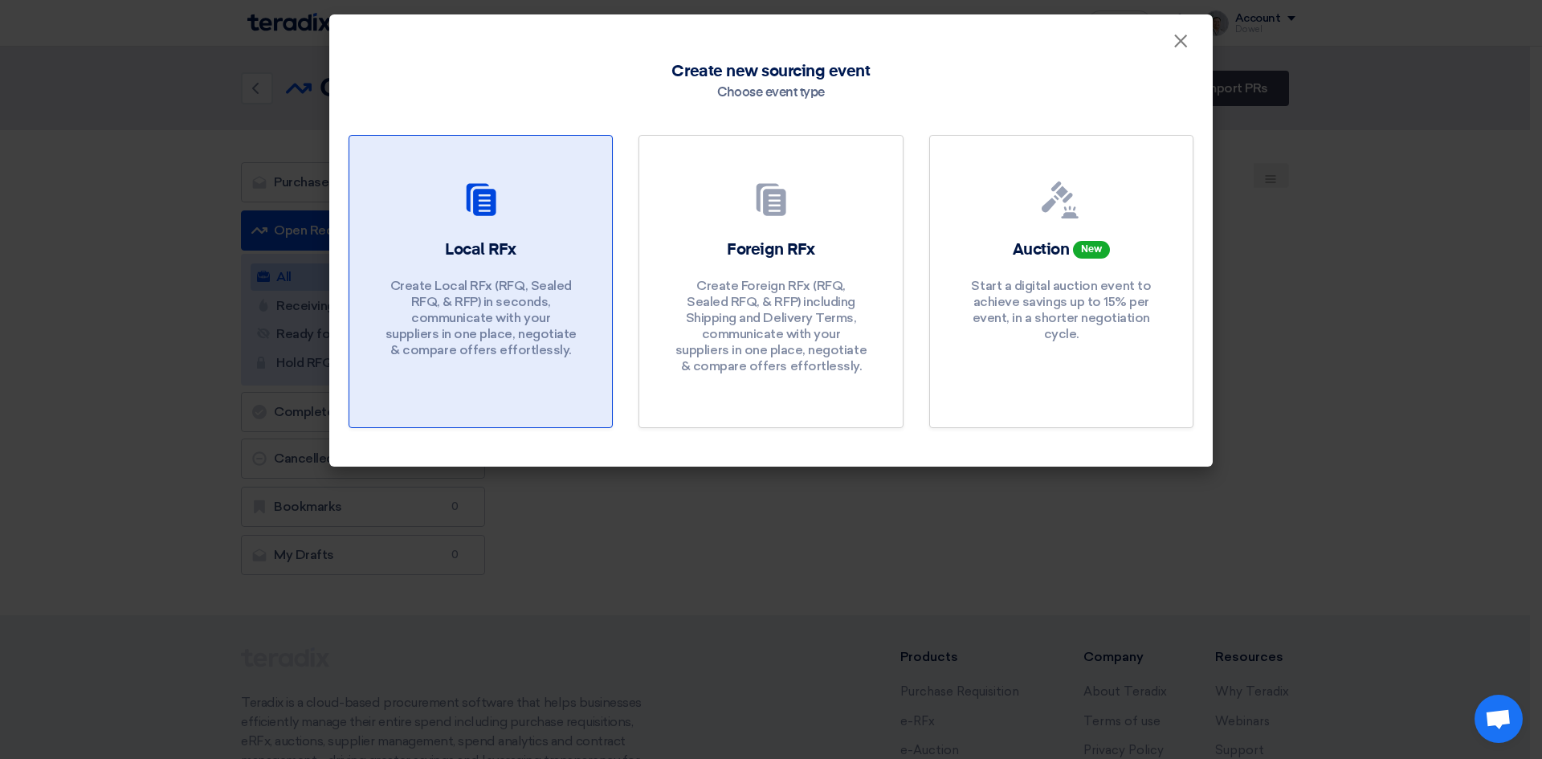
click at [495, 263] on div "Local RFx Create Local RFx (RFQ, Sealed RFQ, & RFP) in seconds, communicate wit…" at bounding box center [481, 302] width 224 height 128
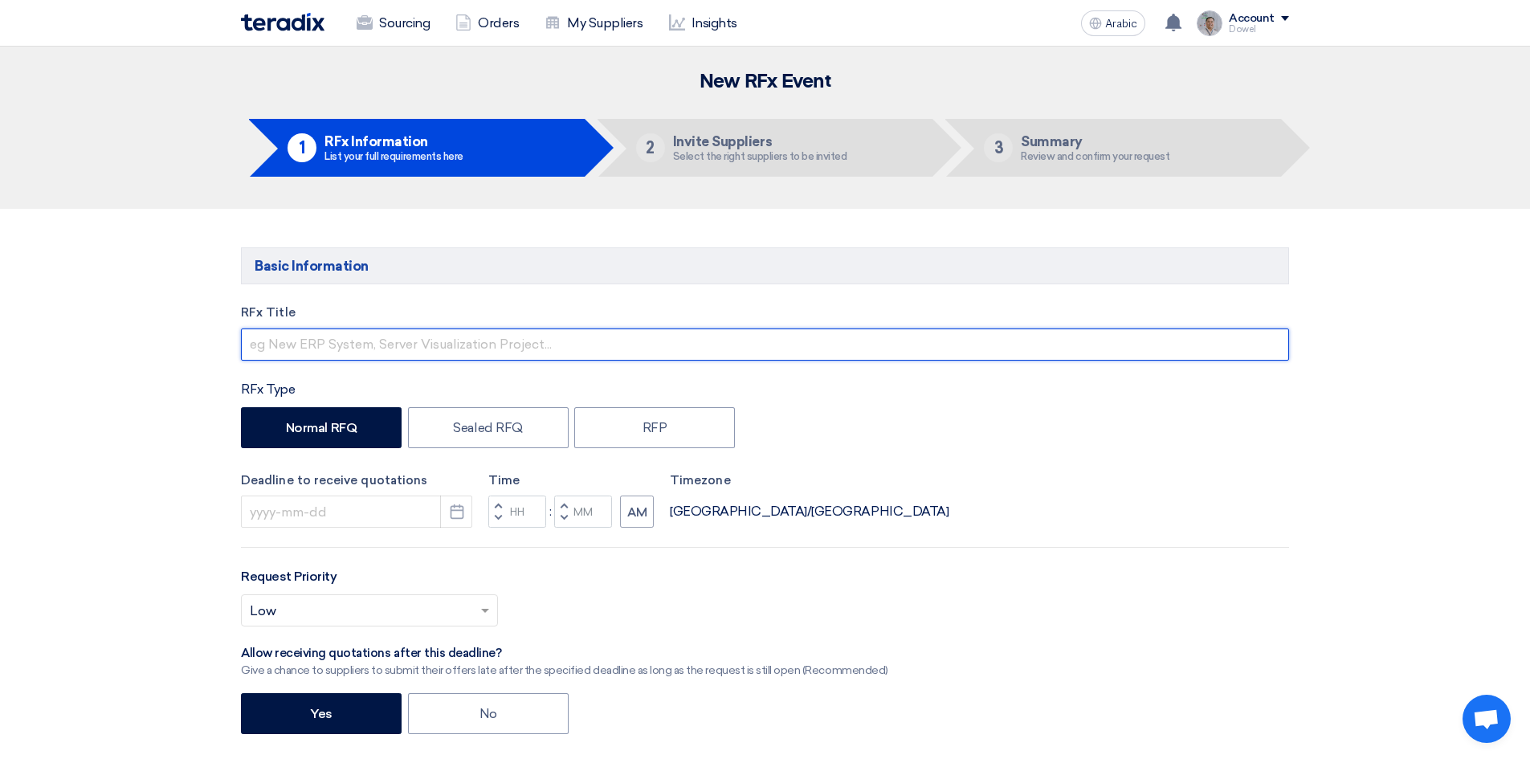
click at [397, 342] on input "text" at bounding box center [765, 344] width 1048 height 32
paste input "Construction of Eastern Regional Office at [GEOGRAPHIC_DATA]"
type input "Construction of Eastern Regional Office at [GEOGRAPHIC_DATA]"
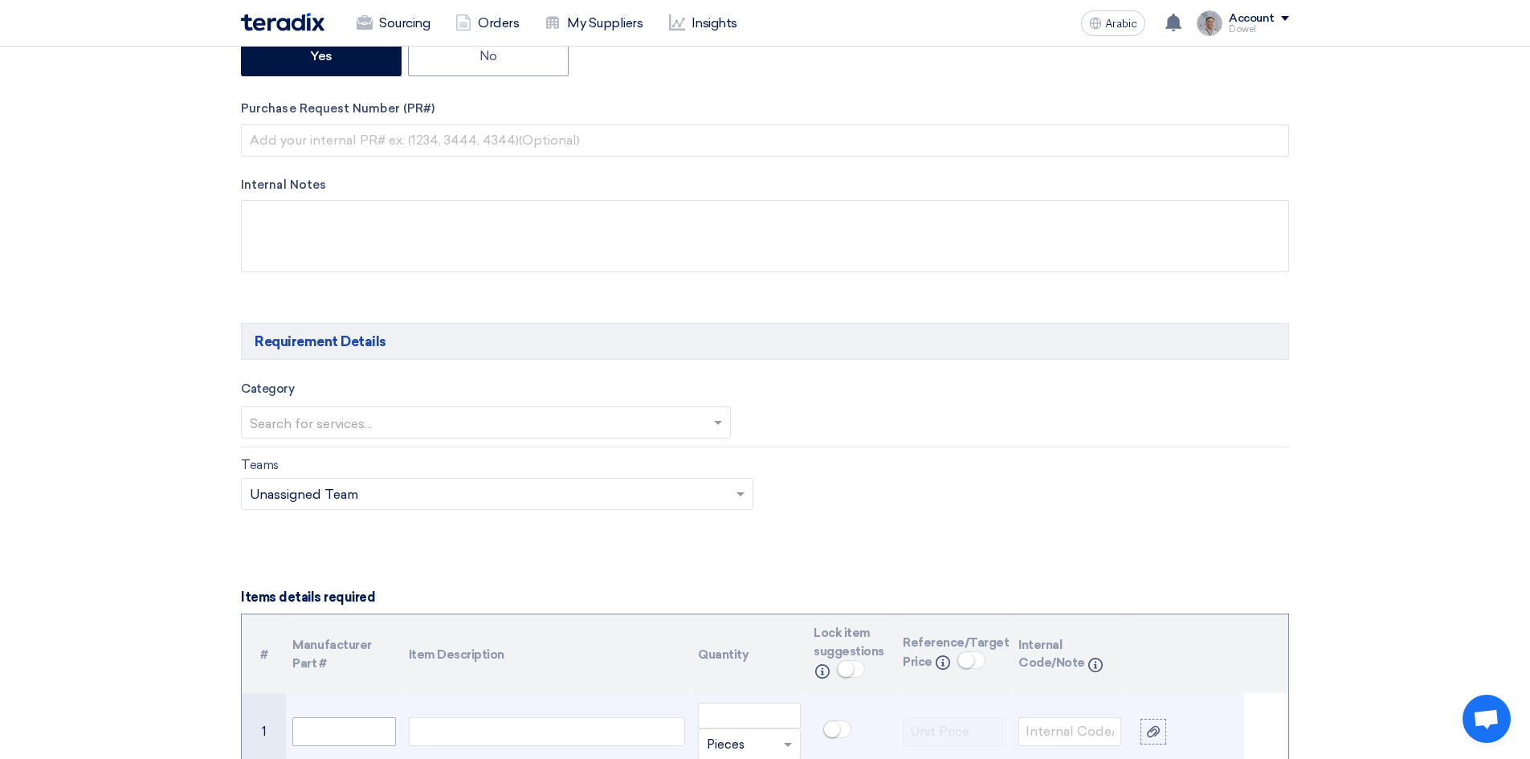
scroll to position [803, 0]
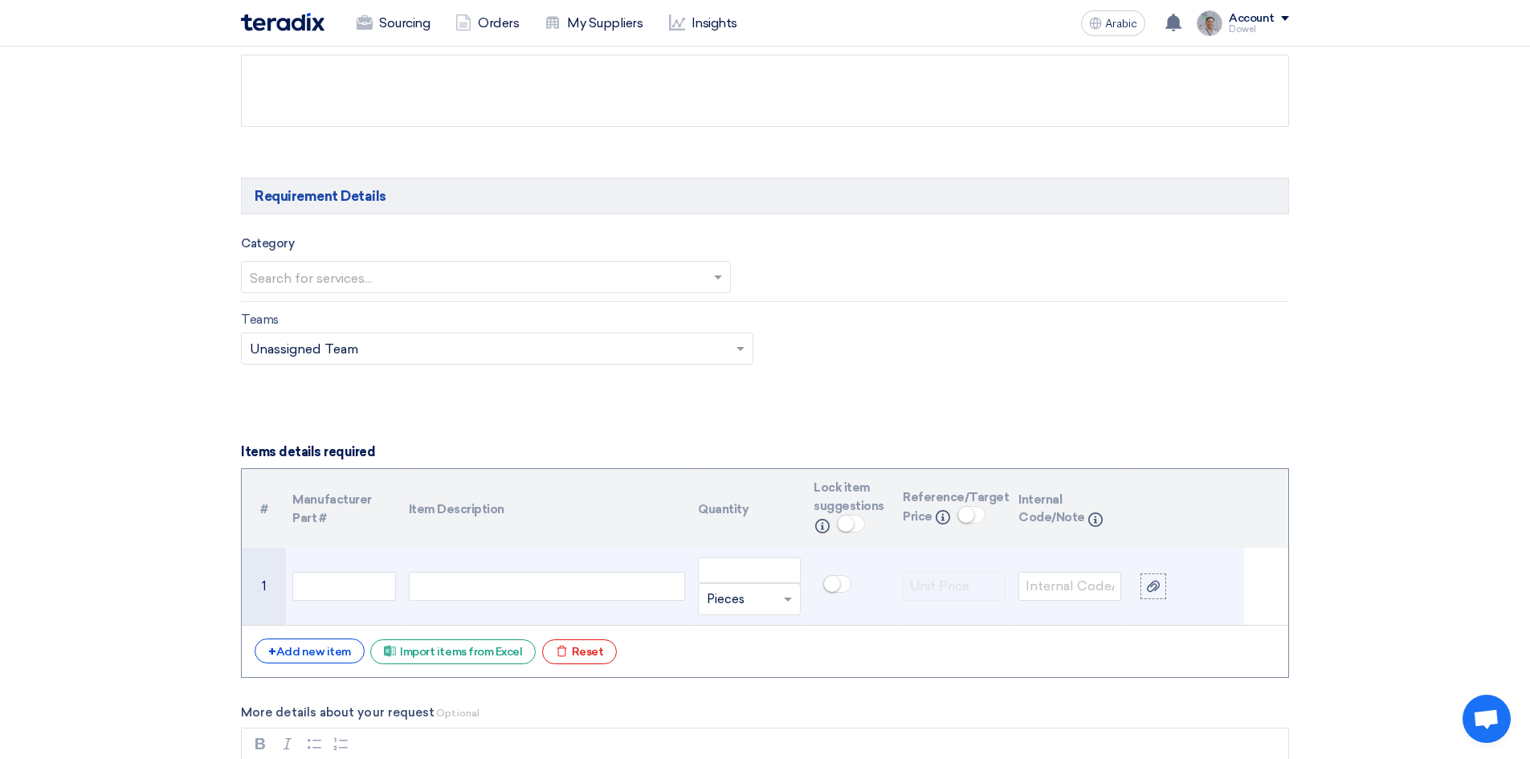
click at [434, 589] on div at bounding box center [547, 586] width 276 height 29
paste div
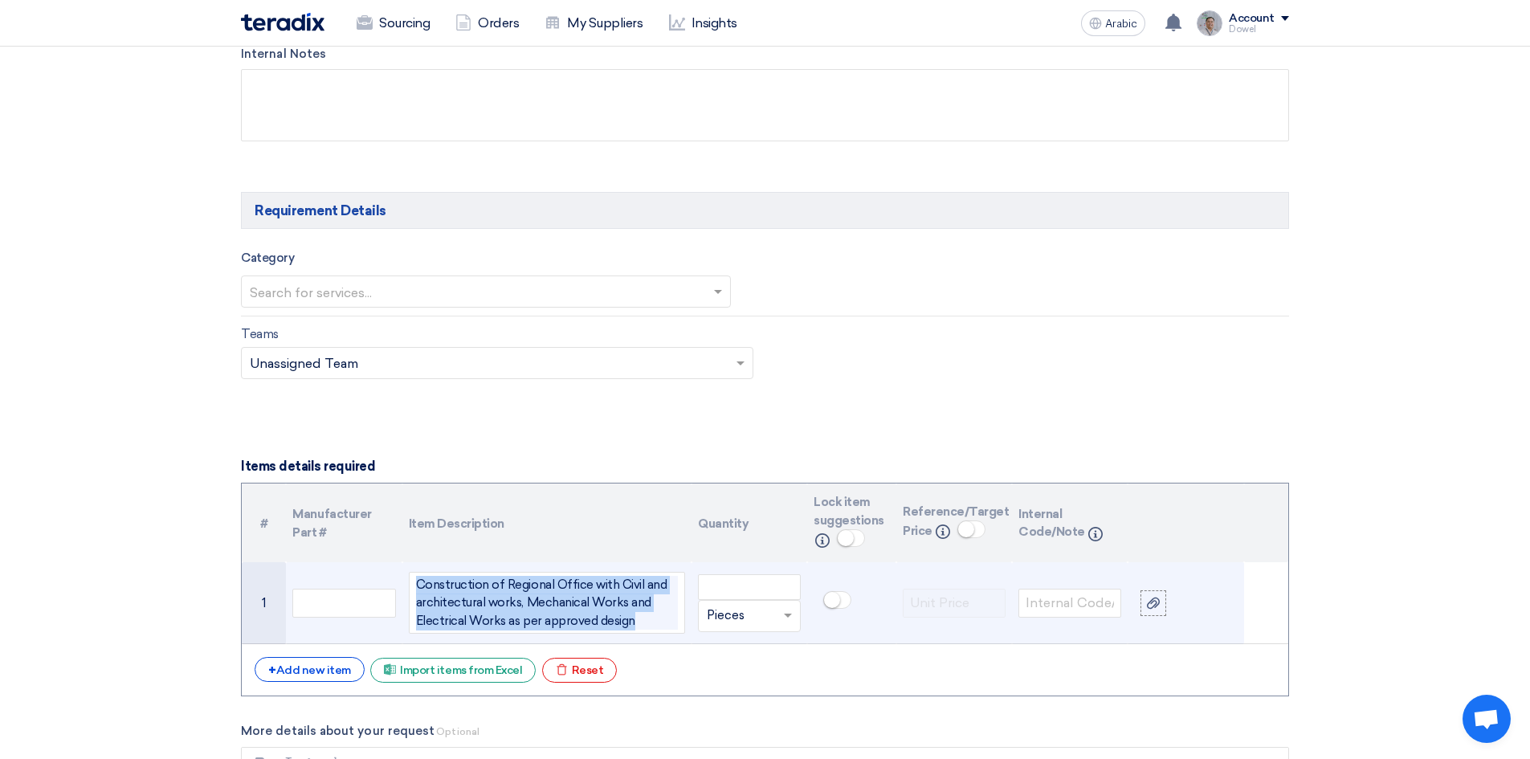
drag, startPoint x: 634, startPoint y: 621, endPoint x: 407, endPoint y: 577, distance: 230.7
click at [407, 577] on td "Construction of Regional Office with Civil and architectural works, Mechanical …" at bounding box center [546, 603] width 289 height 82
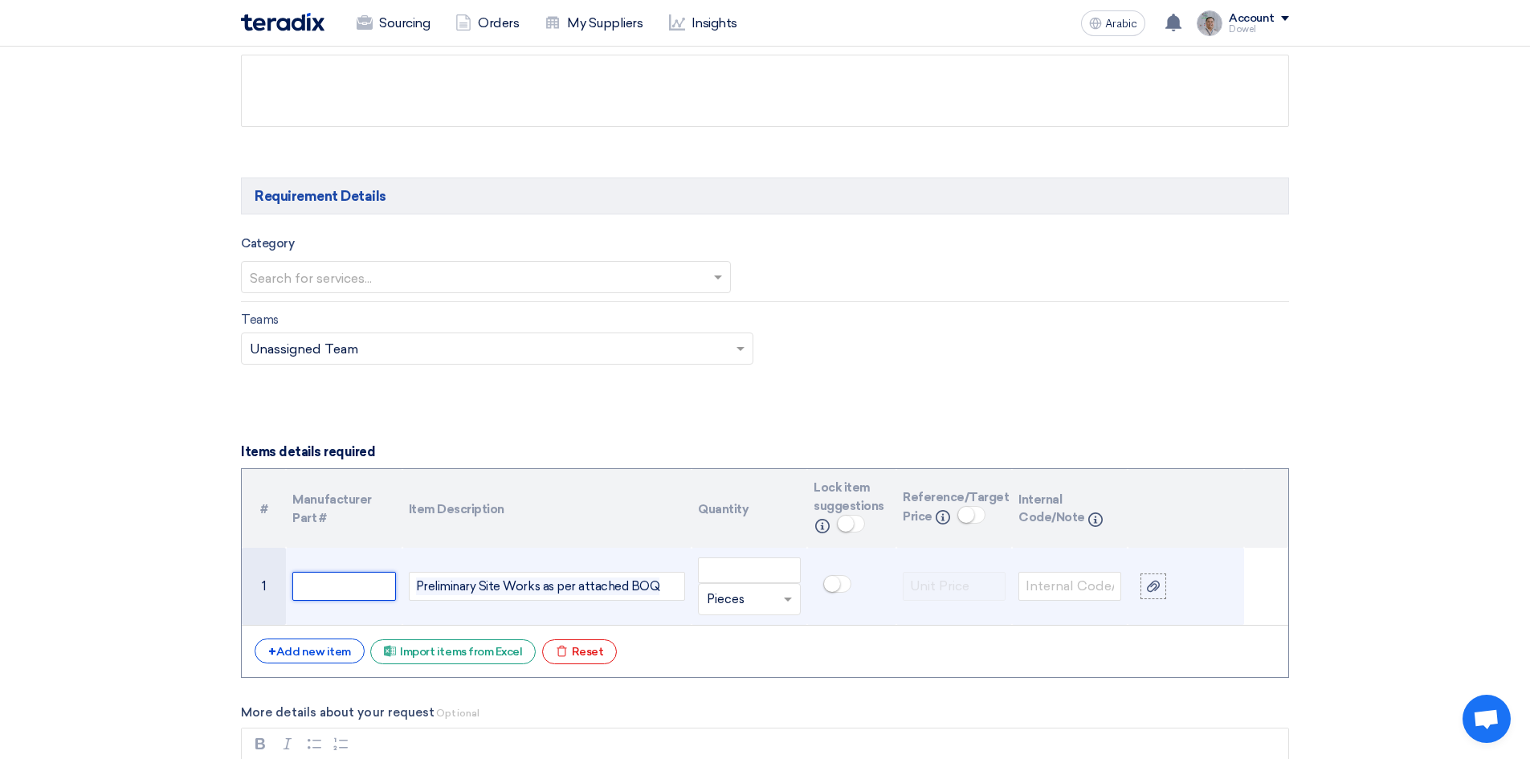
click at [349, 591] on input "text" at bounding box center [343, 586] width 103 height 29
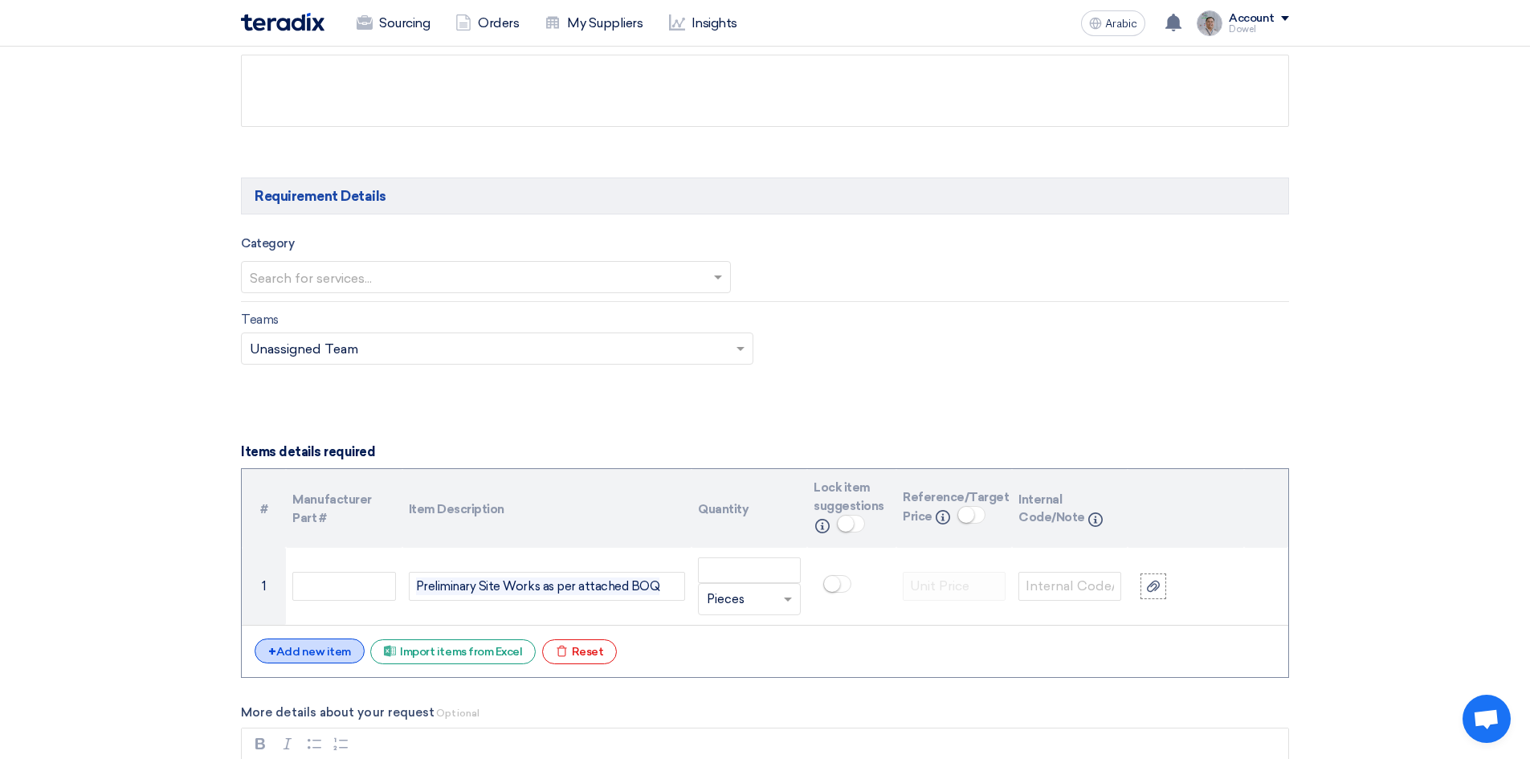
click at [321, 651] on font "Add new item" at bounding box center [313, 652] width 75 height 14
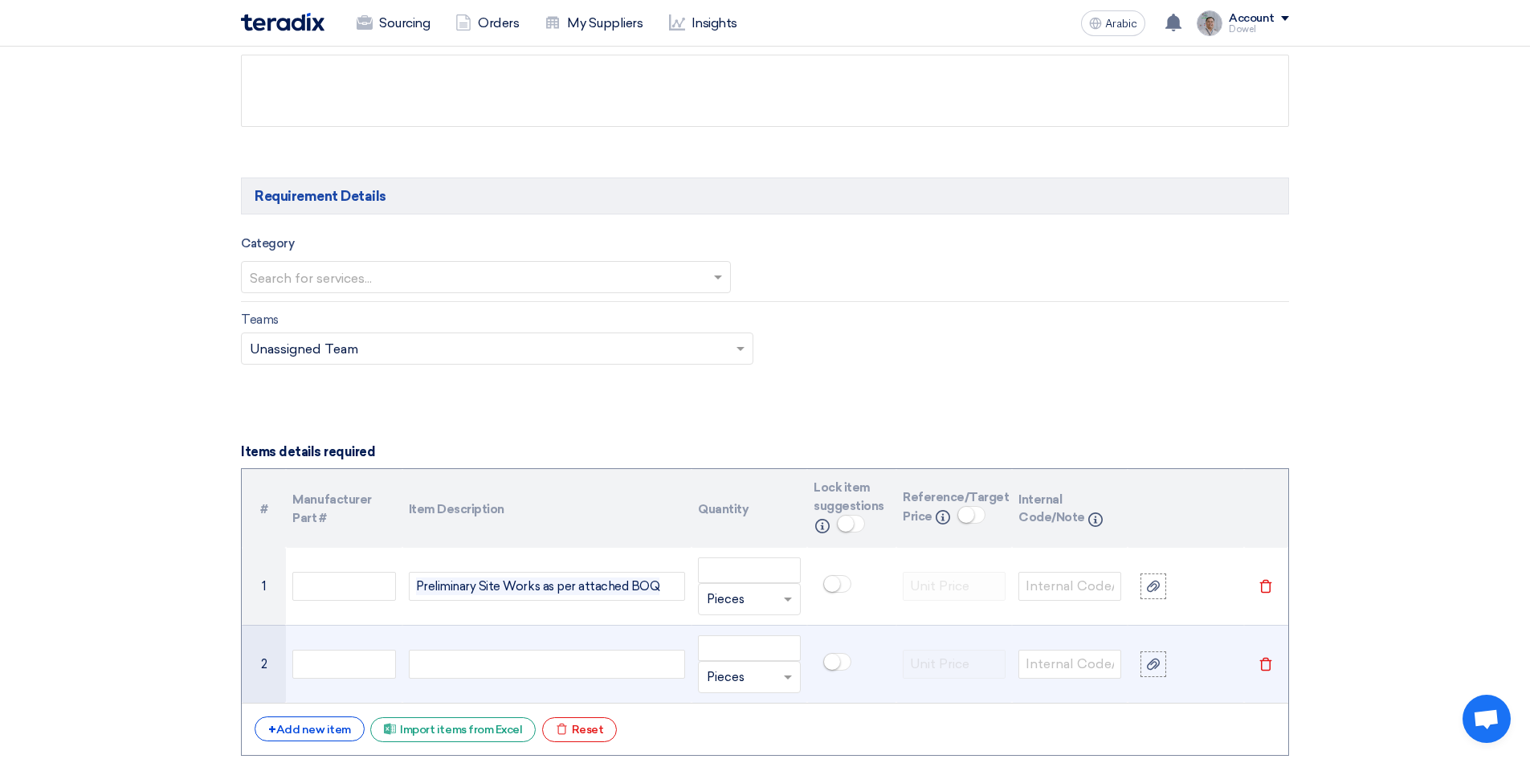
click at [466, 663] on div at bounding box center [547, 664] width 276 height 29
paste div
click at [543, 662] on div "Main Entrance as per atatched BOQ" at bounding box center [547, 664] width 276 height 29
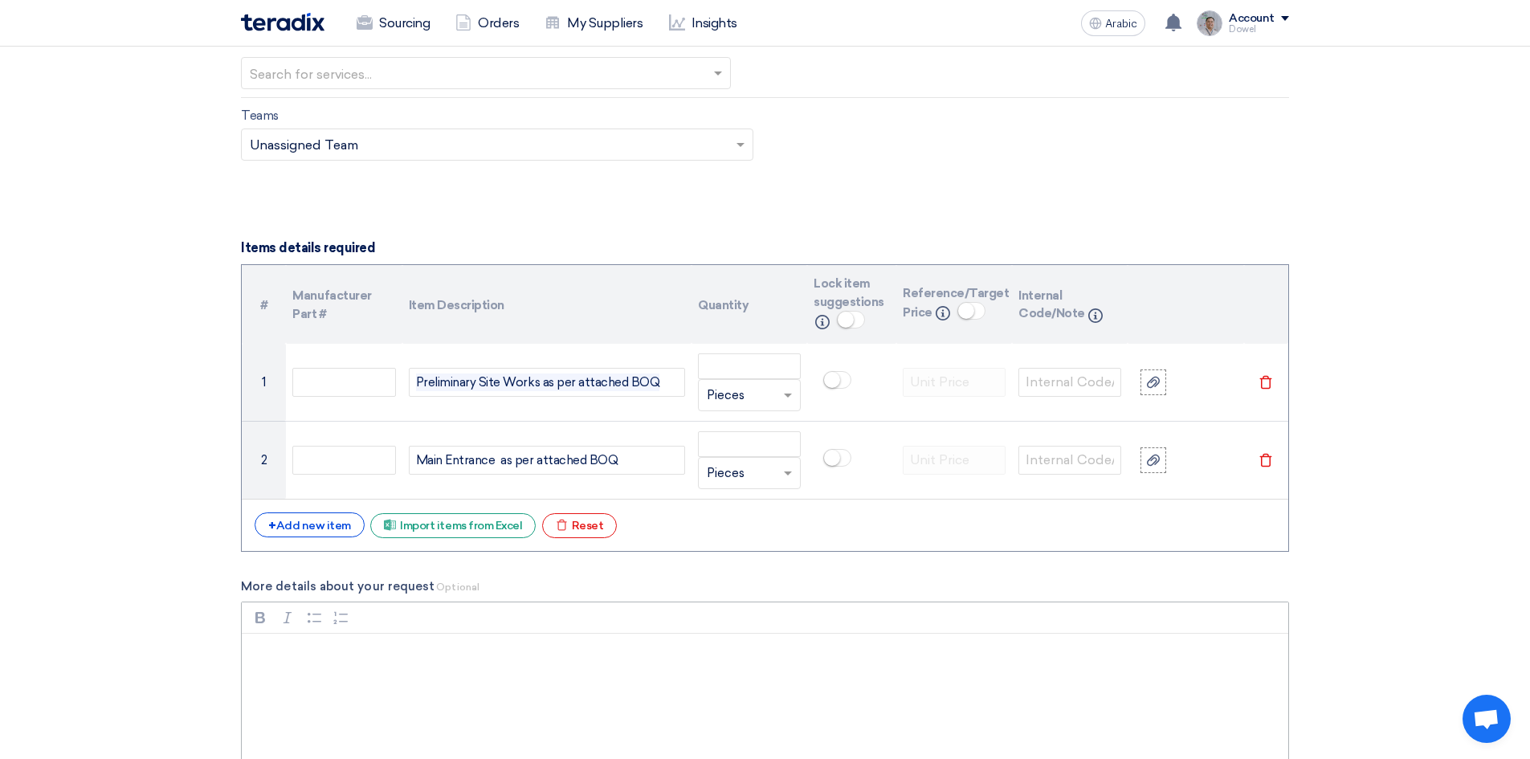
scroll to position [1044, 0]
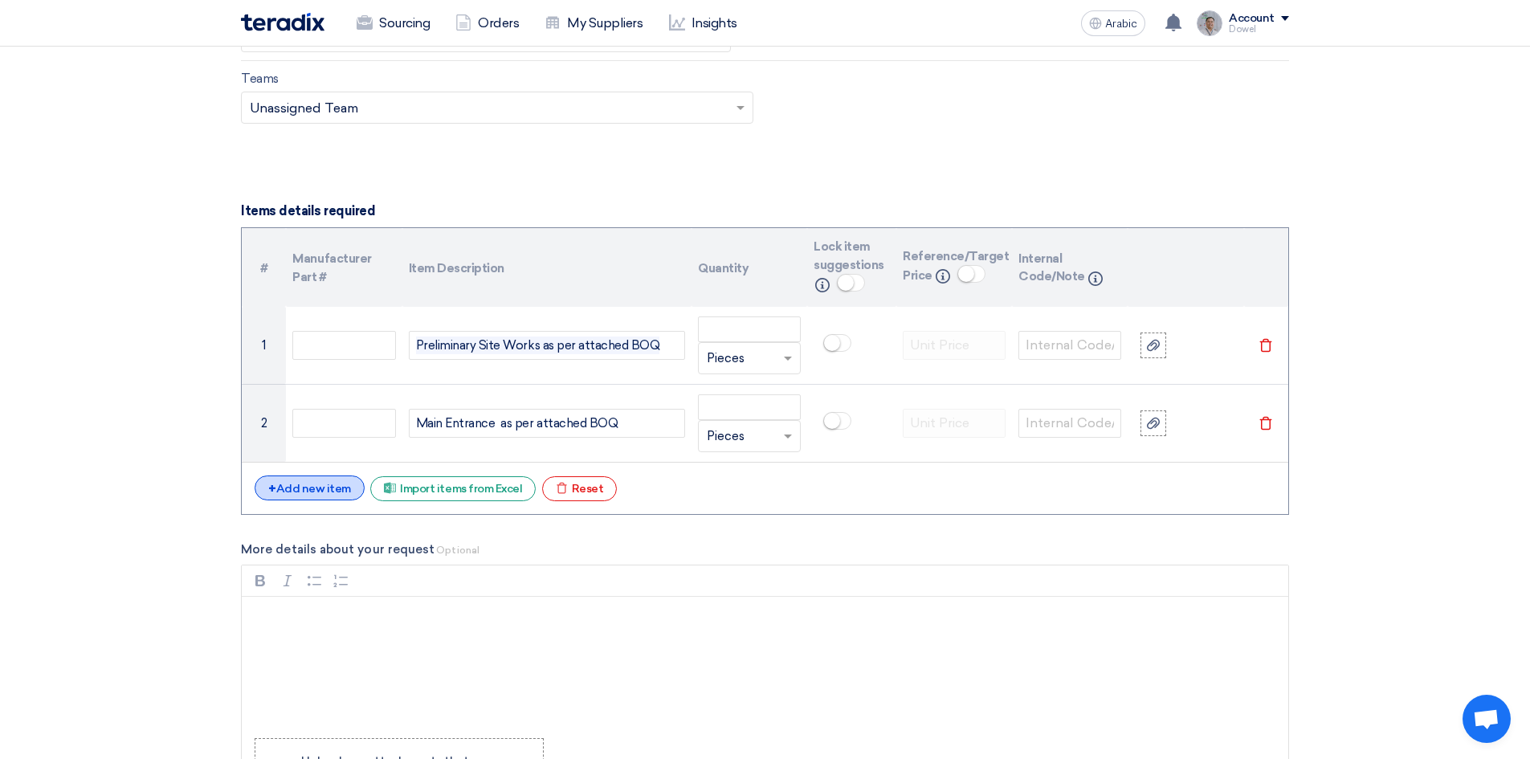
click at [312, 490] on font "Add new item" at bounding box center [313, 489] width 75 height 14
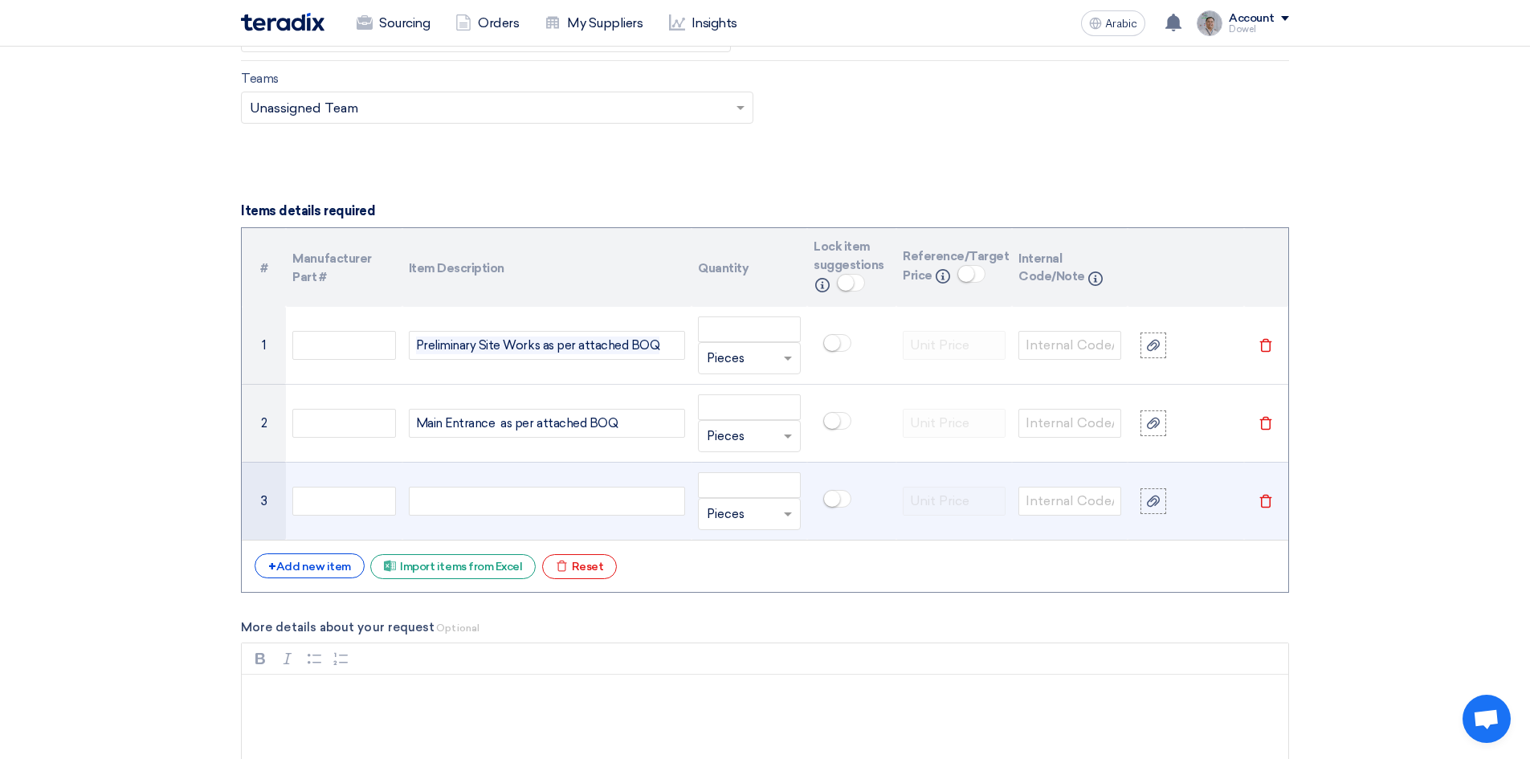
click at [453, 502] on div at bounding box center [547, 501] width 276 height 29
paste div
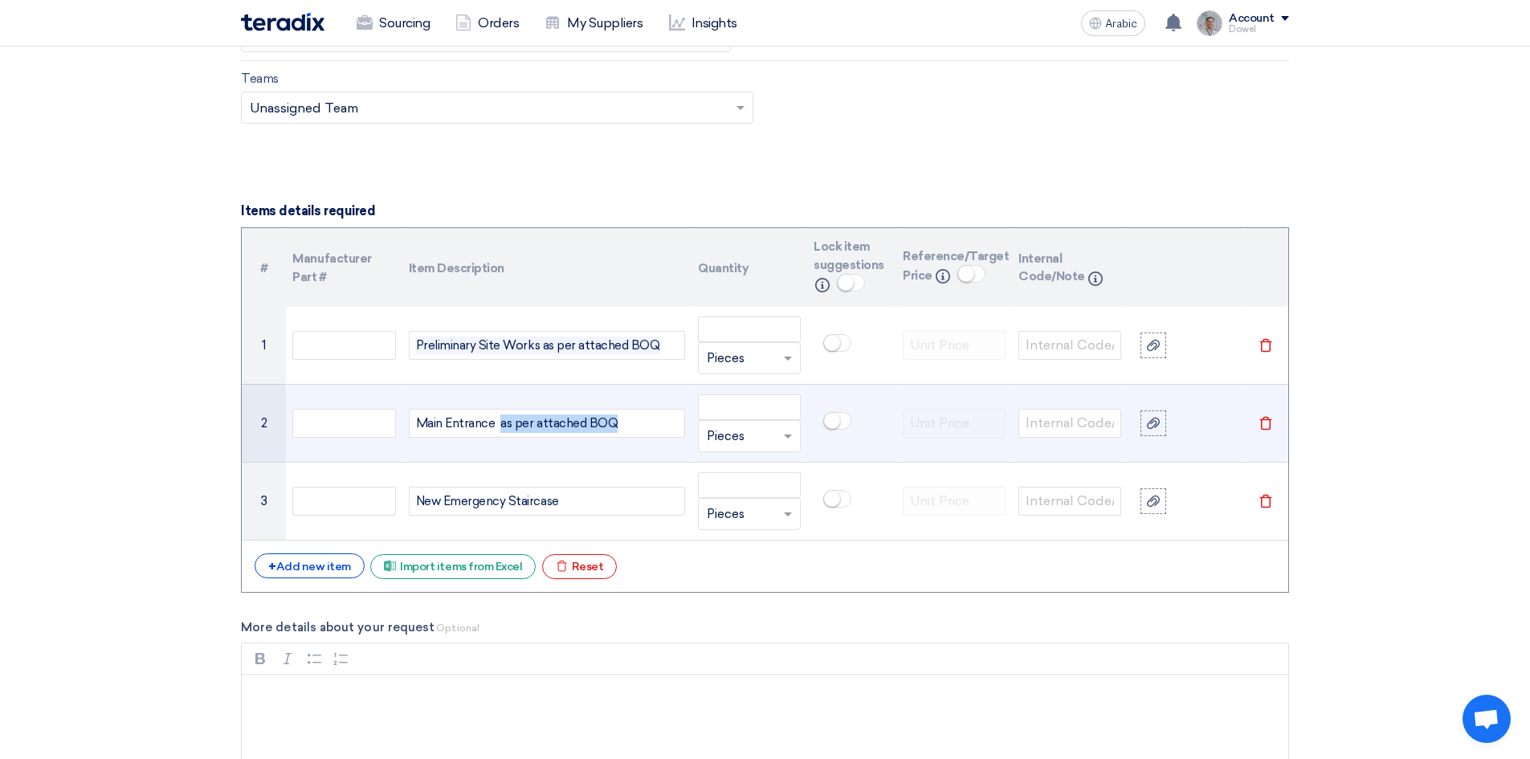
drag, startPoint x: 500, startPoint y: 422, endPoint x: 631, endPoint y: 421, distance: 130.9
click at [631, 421] on div "Main Entrance as per attached BOQ" at bounding box center [547, 423] width 276 height 29
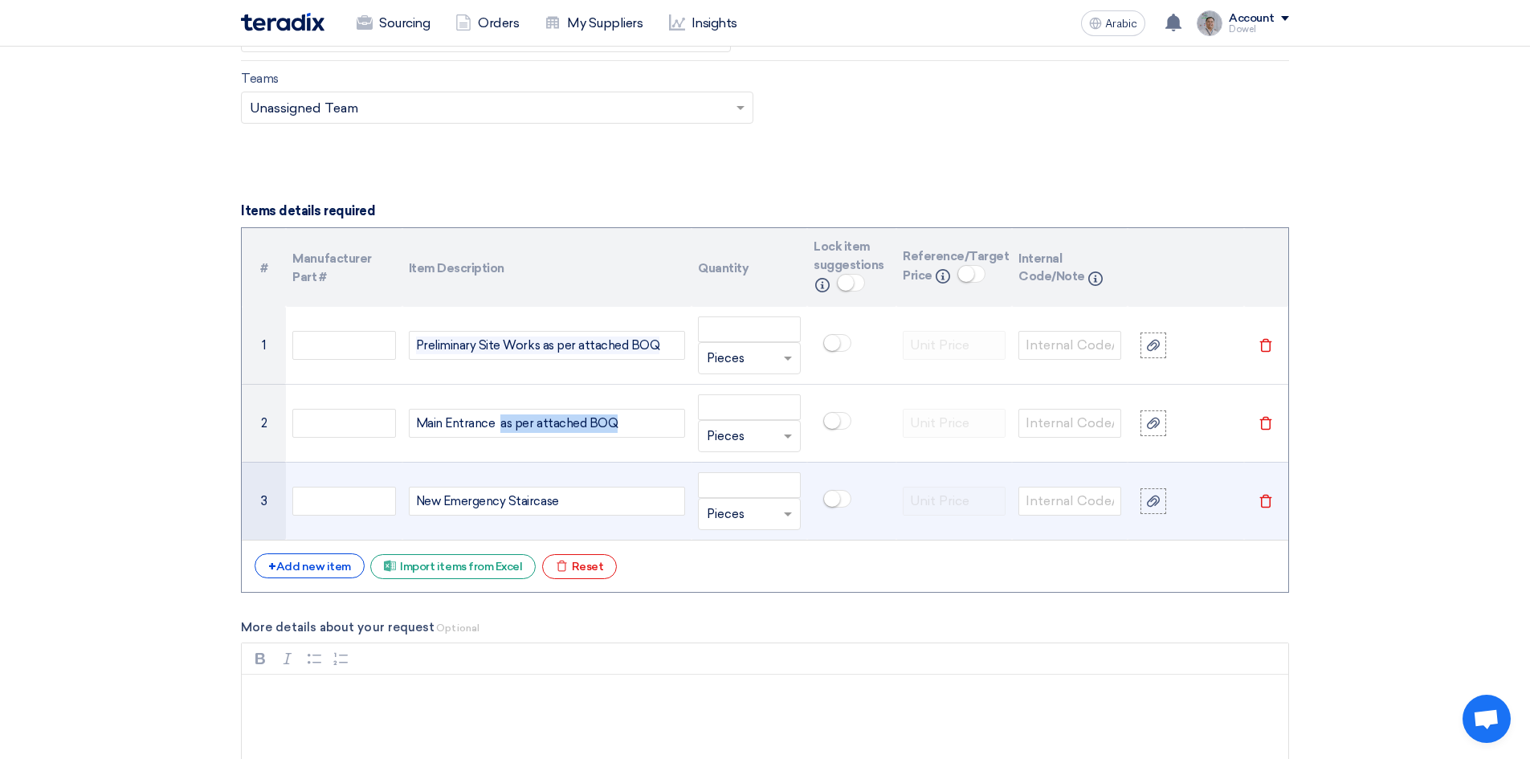
copy div "as per attached BOQ"
click at [577, 501] on div "New Emergency Staircase" at bounding box center [547, 501] width 276 height 29
click at [640, 503] on span "as per attached BOQ" at bounding box center [617, 501] width 117 height 18
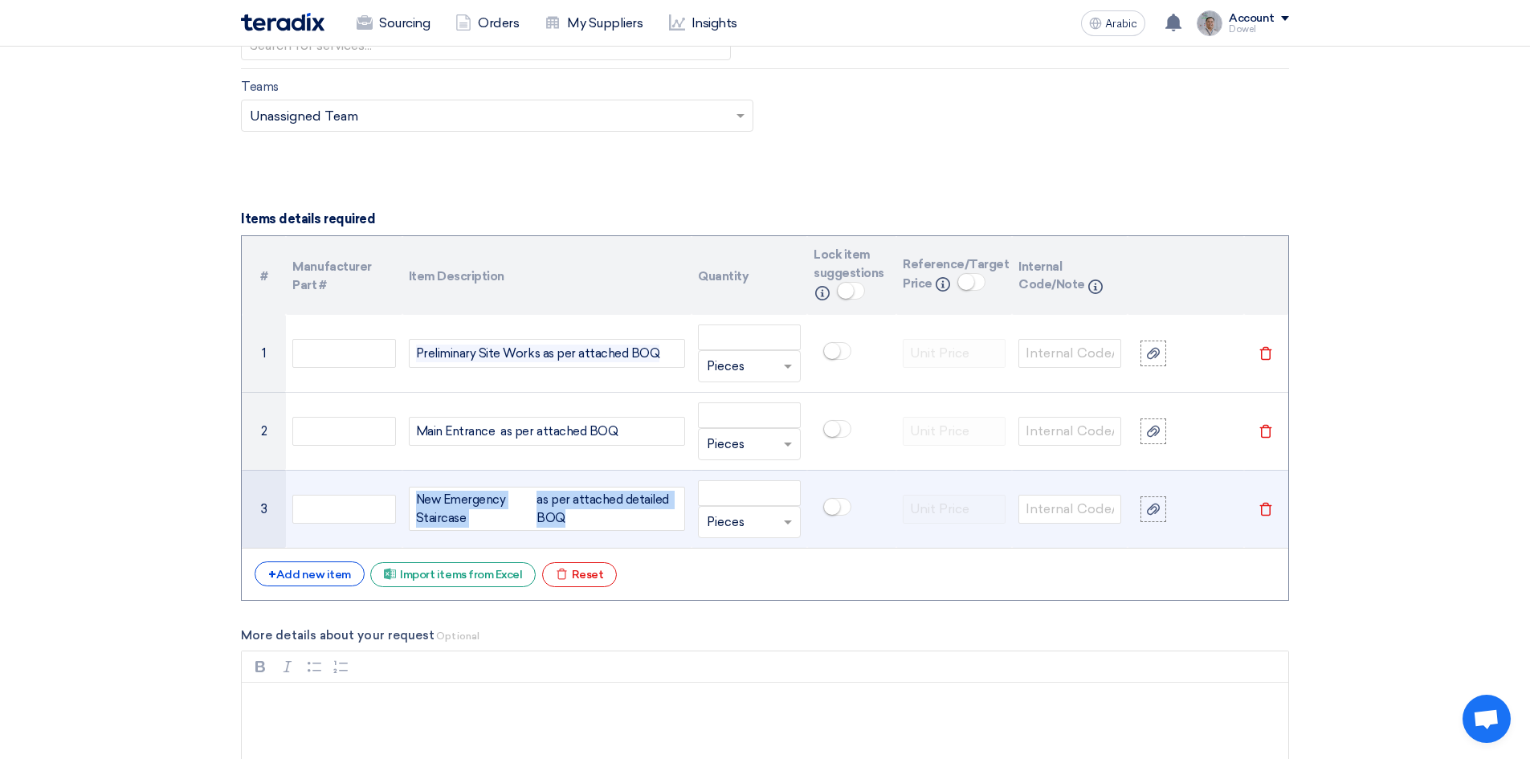
drag, startPoint x: 589, startPoint y: 520, endPoint x: 403, endPoint y: 500, distance: 186.5
click at [403, 500] on td "New Emergency Staircase as per attached detailed BOQ" at bounding box center [546, 509] width 289 height 78
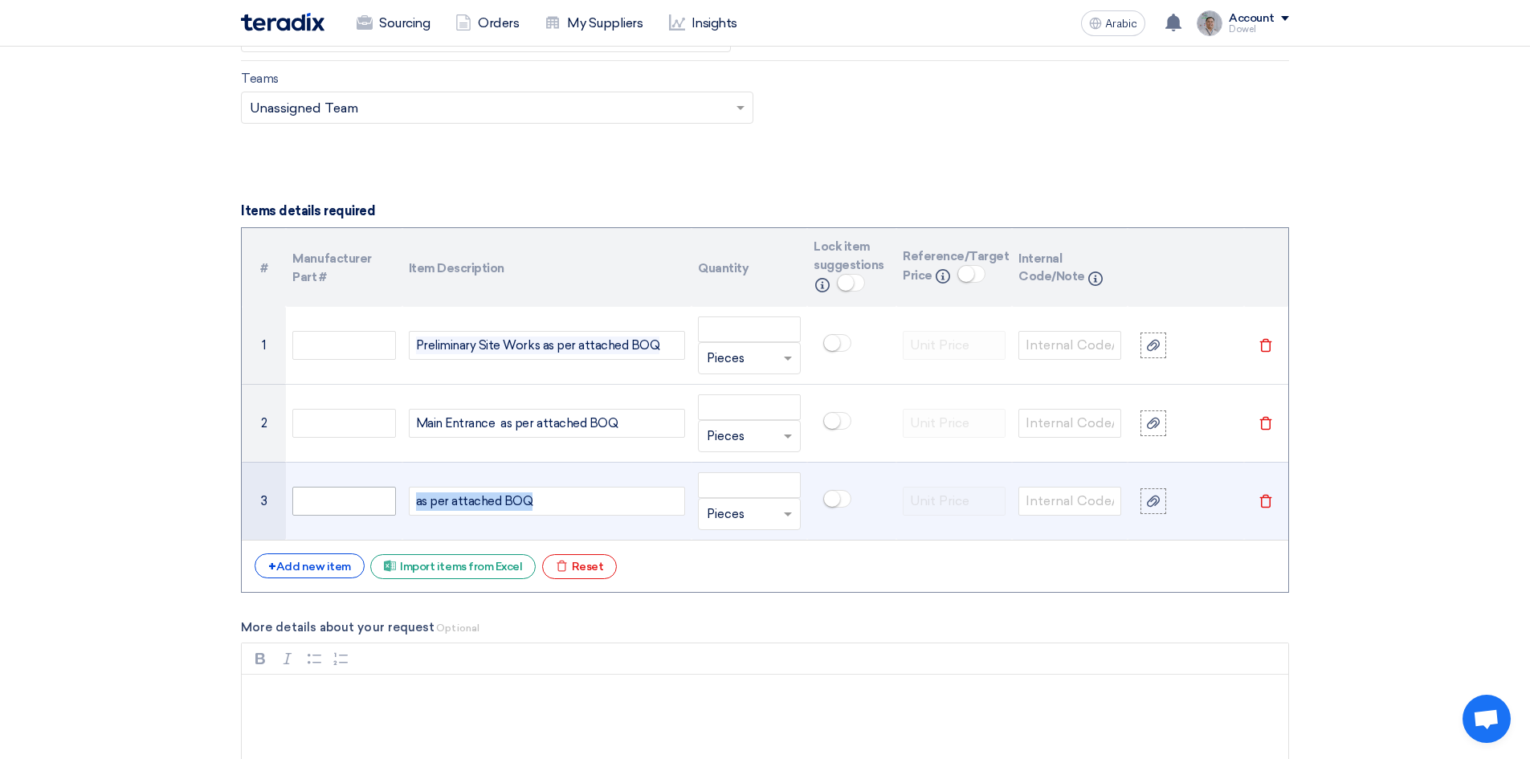
drag, startPoint x: 550, startPoint y: 503, endPoint x: 315, endPoint y: 486, distance: 235.9
click at [314, 484] on tr "3 as per attached BOQ Unit × Pieces Delete" at bounding box center [765, 501] width 1046 height 78
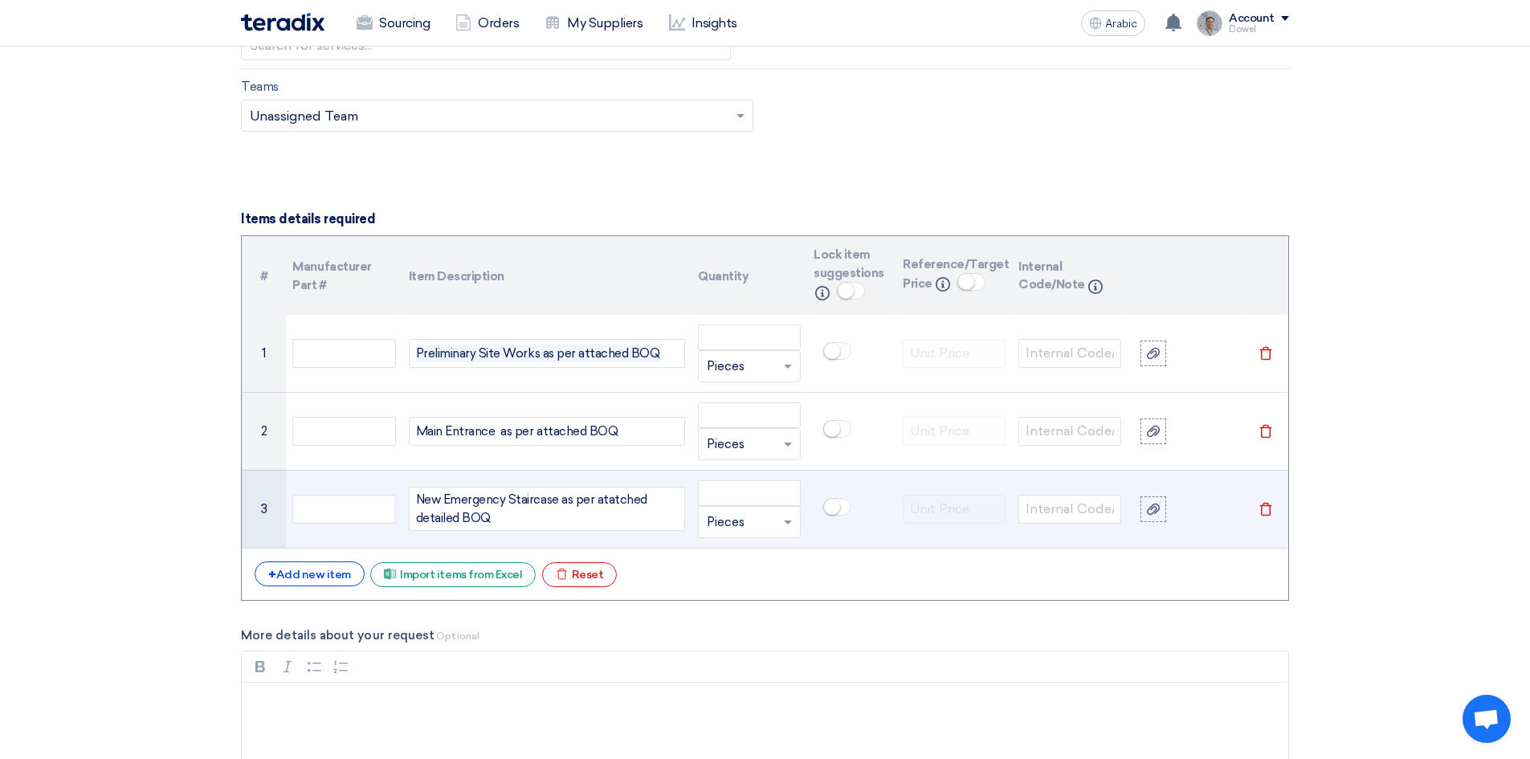
click at [610, 504] on span "New Emergency Staircase as per atatched detailed BOQ" at bounding box center [547, 509] width 262 height 36
drag, startPoint x: 559, startPoint y: 502, endPoint x: 575, endPoint y: 516, distance: 21.6
click at [575, 516] on span "New Emergency Staircase as per attached detailed BOQ" at bounding box center [547, 509] width 262 height 36
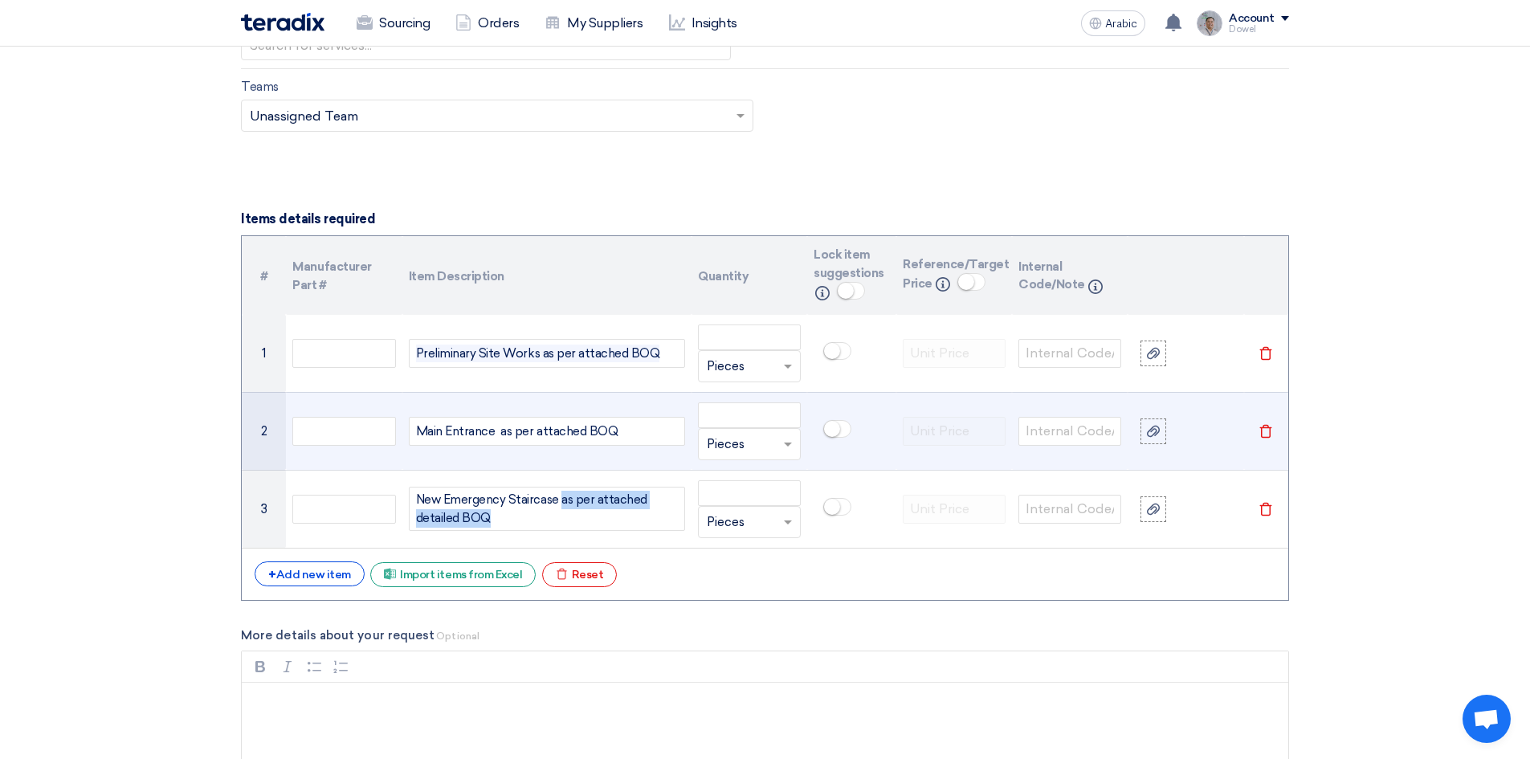
copy span "as per attached detailed BOQ"
drag, startPoint x: 498, startPoint y: 433, endPoint x: 636, endPoint y: 441, distance: 138.4
click at [636, 441] on div "Main Entrance as per attached BOQ" at bounding box center [547, 431] width 276 height 29
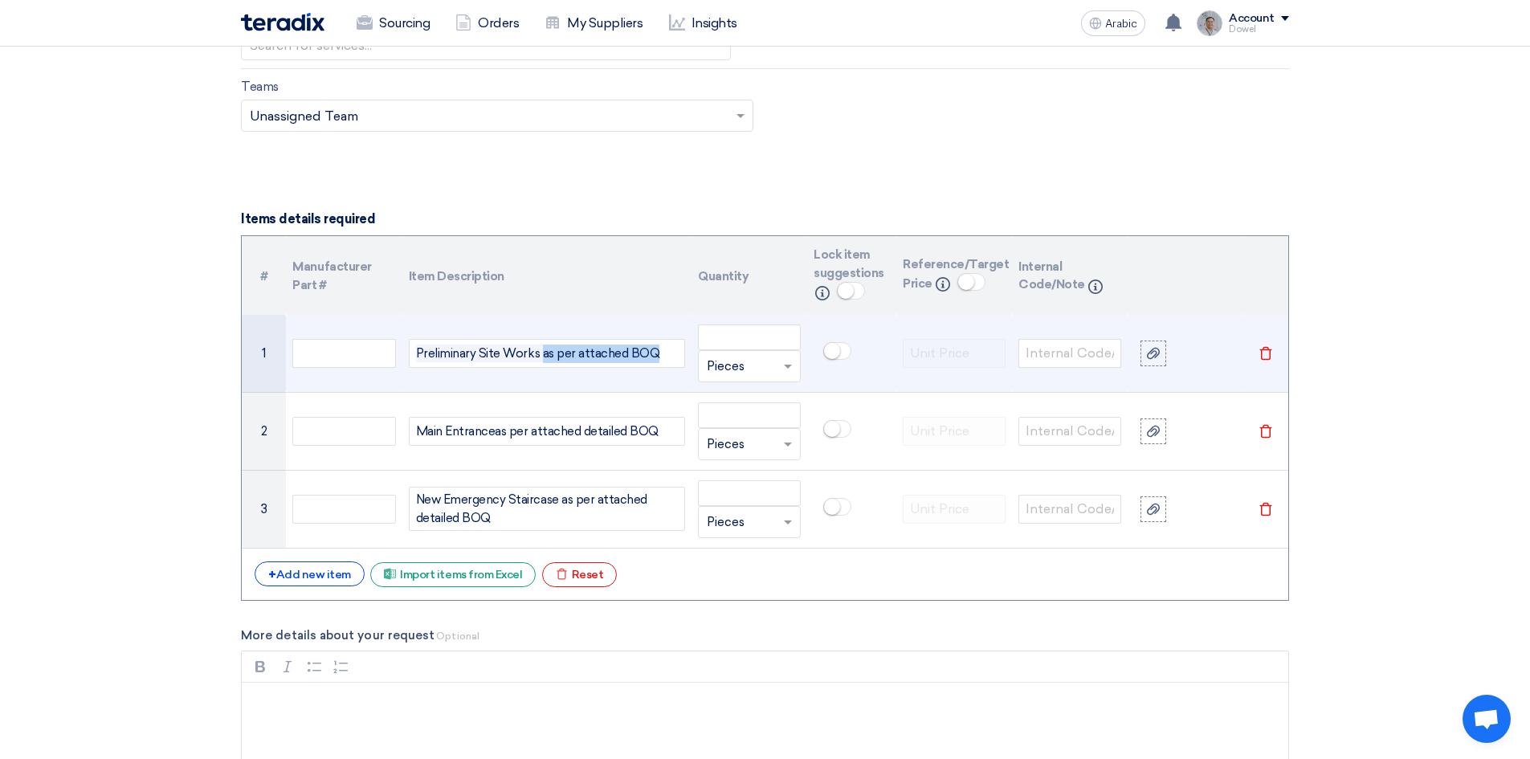
drag, startPoint x: 540, startPoint y: 356, endPoint x: 676, endPoint y: 349, distance: 136.7
click at [676, 349] on div "Preliminary Site Works as per attached BOQ" at bounding box center [547, 353] width 276 height 29
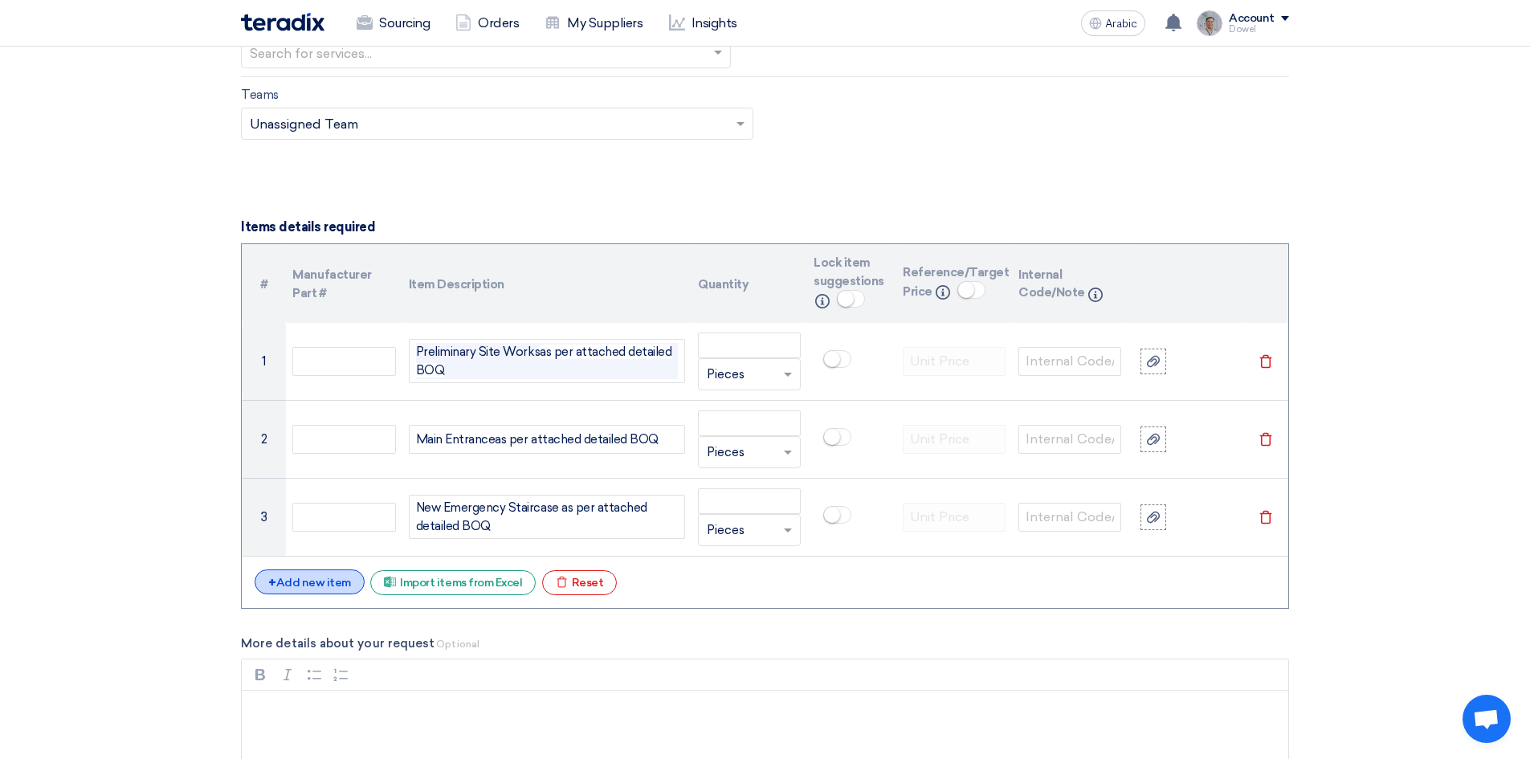
click at [320, 584] on font "Add new item" at bounding box center [313, 583] width 75 height 14
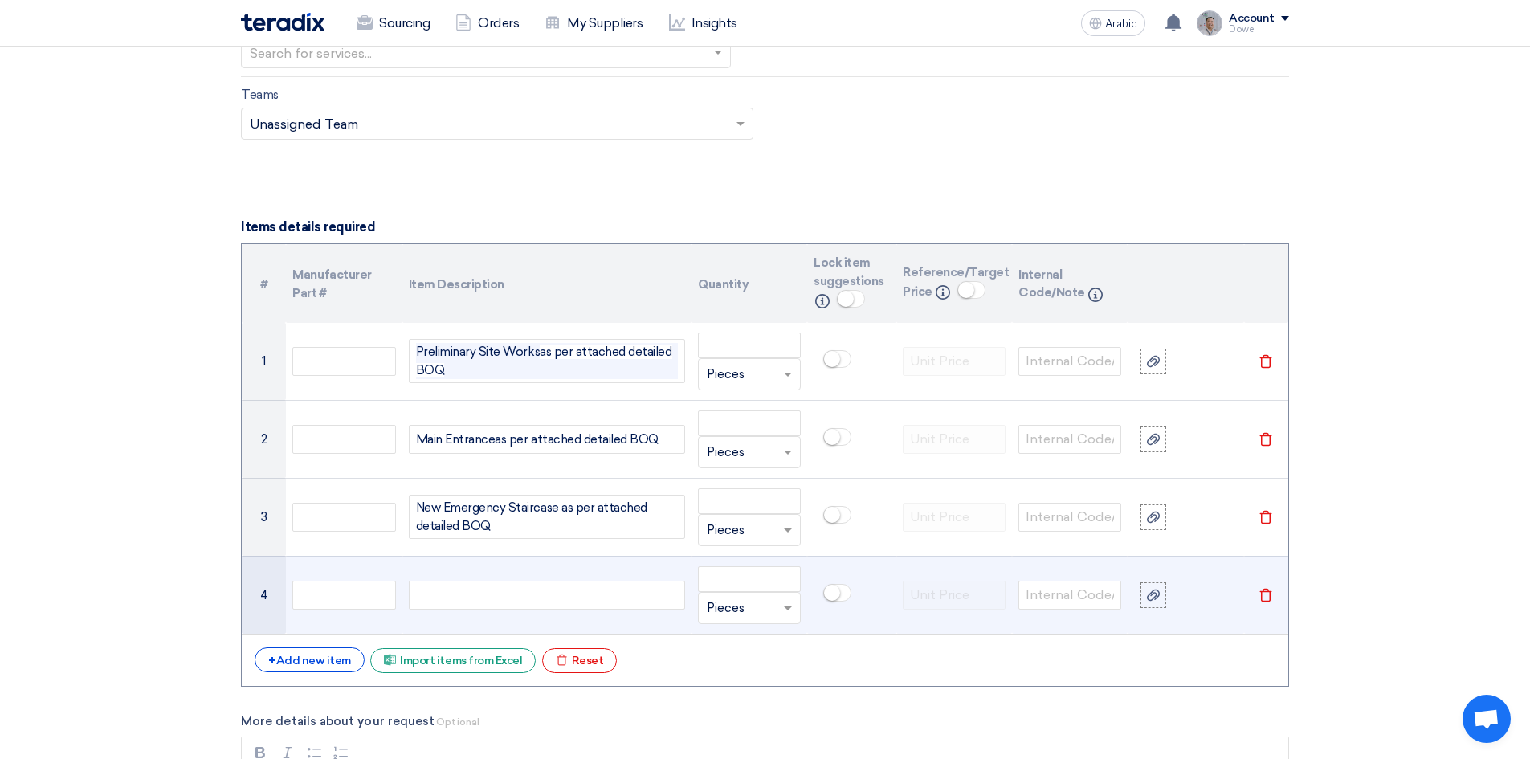
click at [447, 594] on div at bounding box center [547, 595] width 276 height 29
paste div
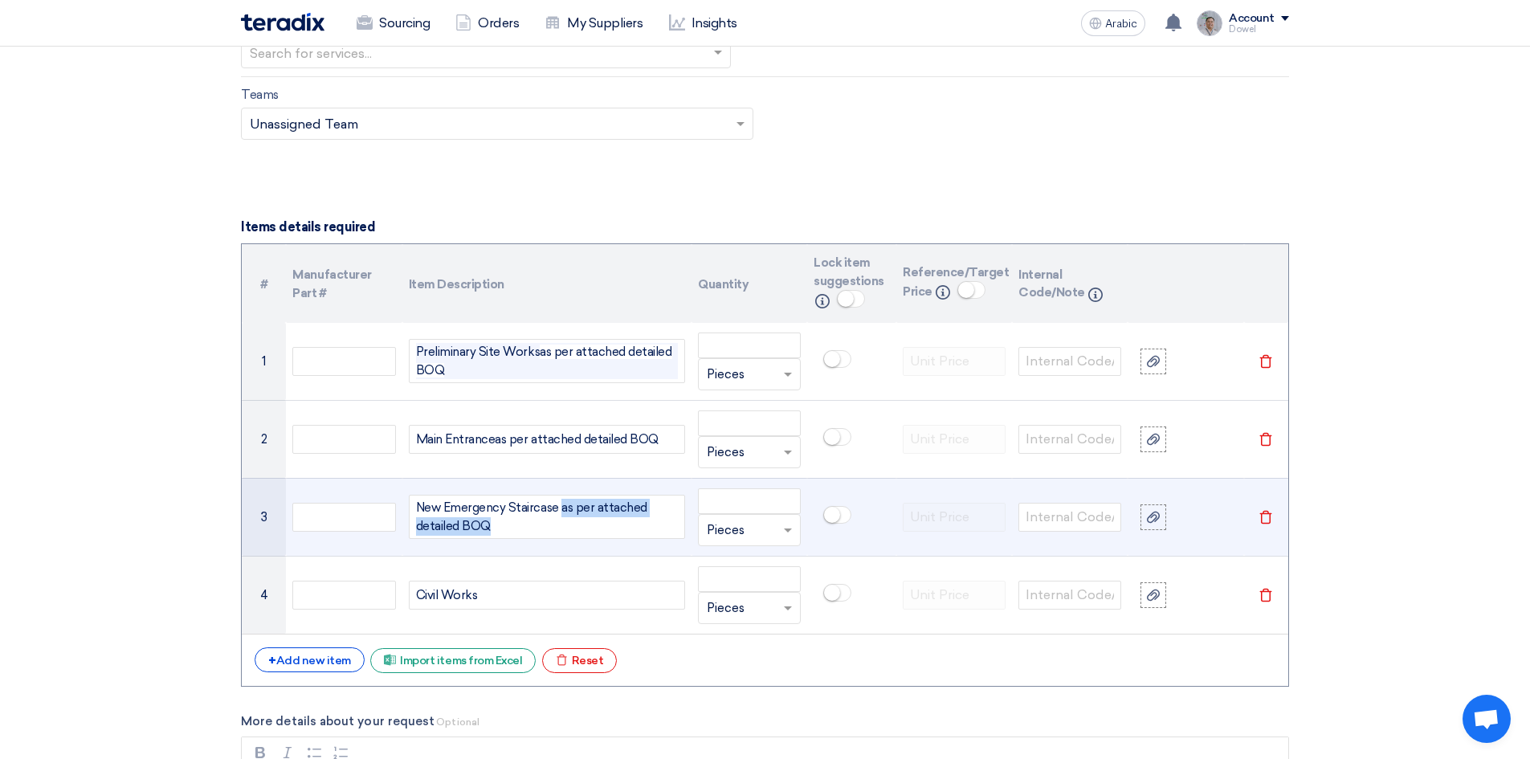
drag, startPoint x: 559, startPoint y: 506, endPoint x: 594, endPoint y: 524, distance: 39.5
click at [594, 524] on span "New Emergency Staircase as per attached detailed BOQ" at bounding box center [547, 517] width 262 height 36
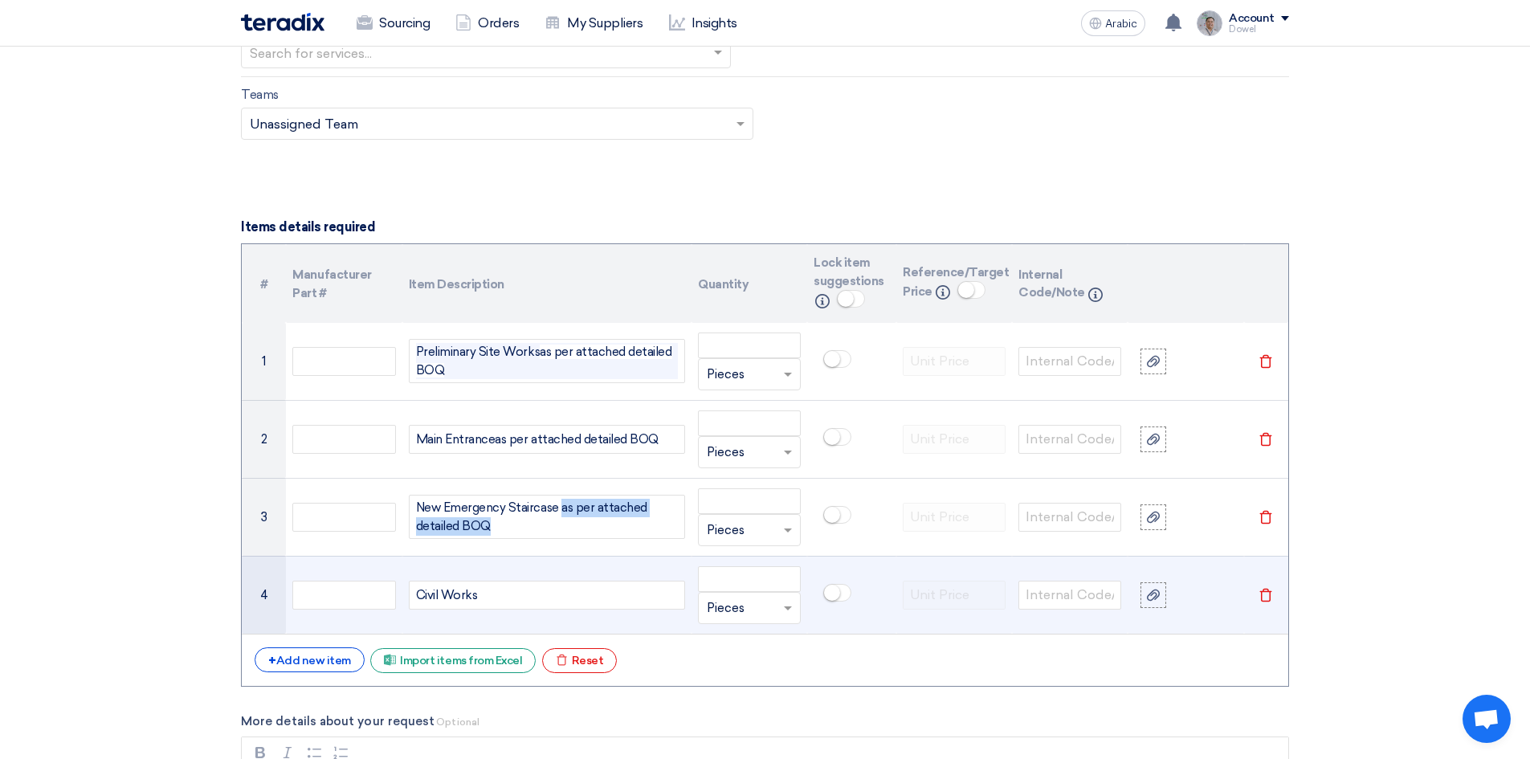
copy span "as per attached detailed BOQ"
click at [523, 597] on div "Civil Works" at bounding box center [547, 595] width 276 height 29
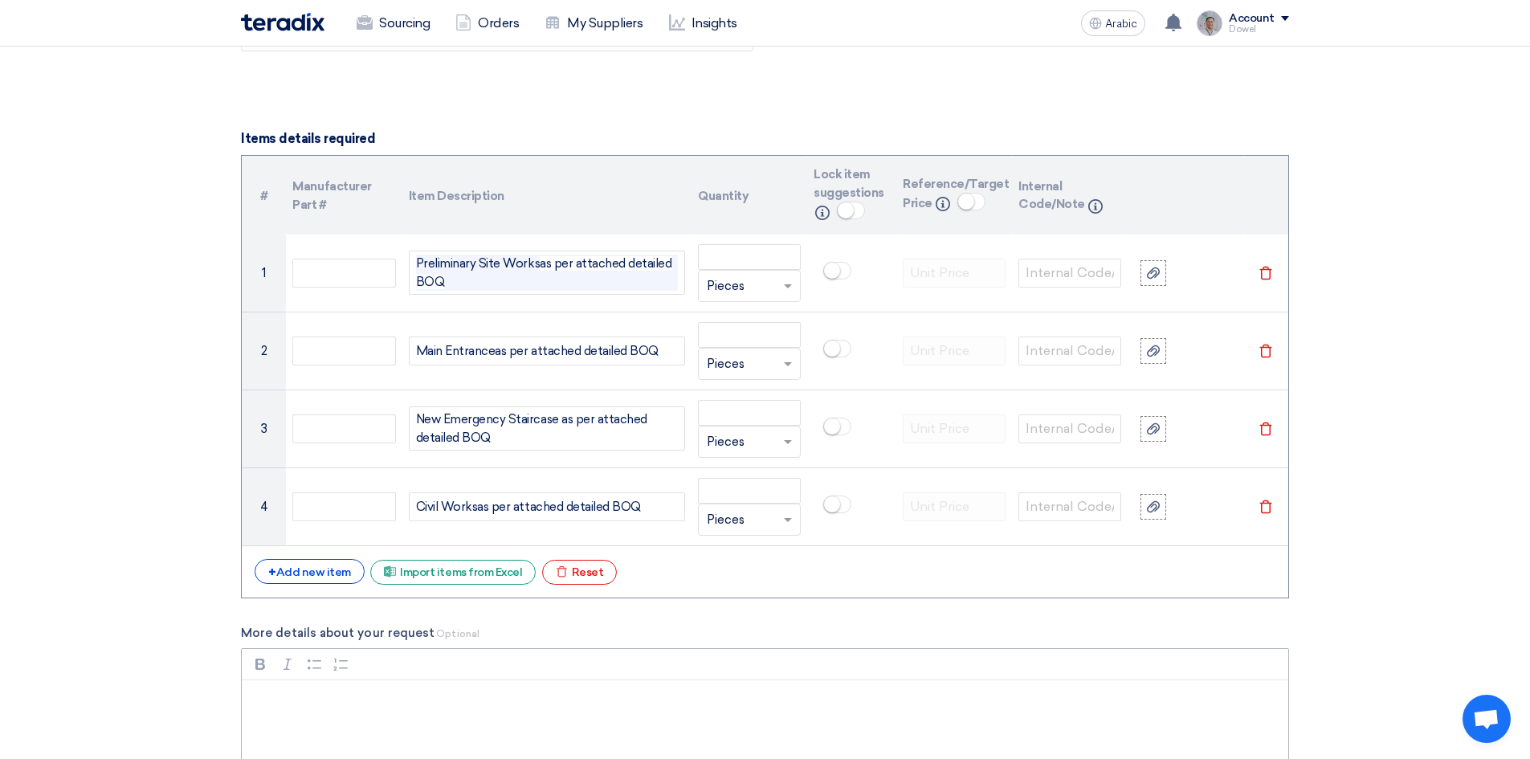
scroll to position [1269, 0]
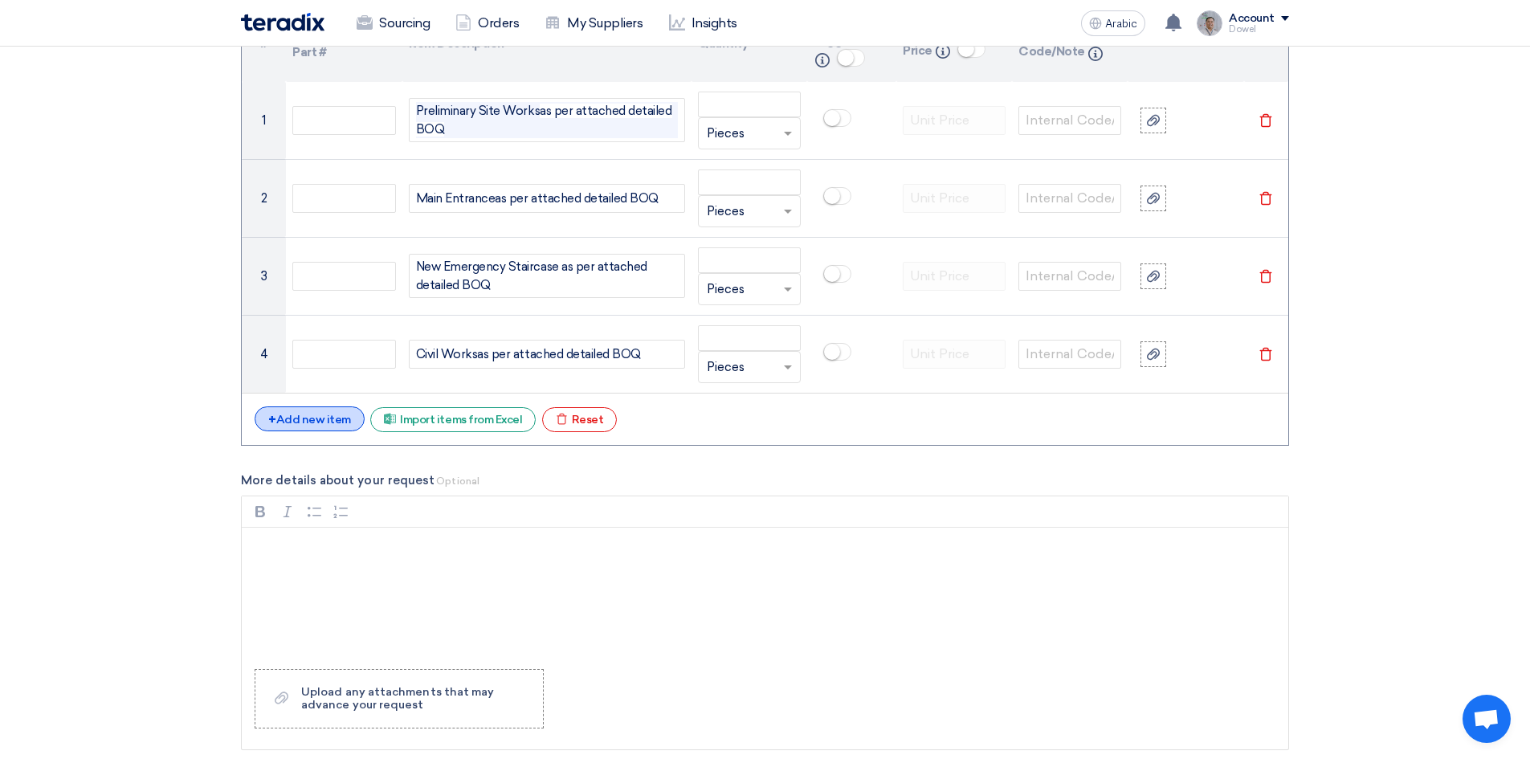
click at [316, 424] on font "Add new item" at bounding box center [313, 420] width 75 height 14
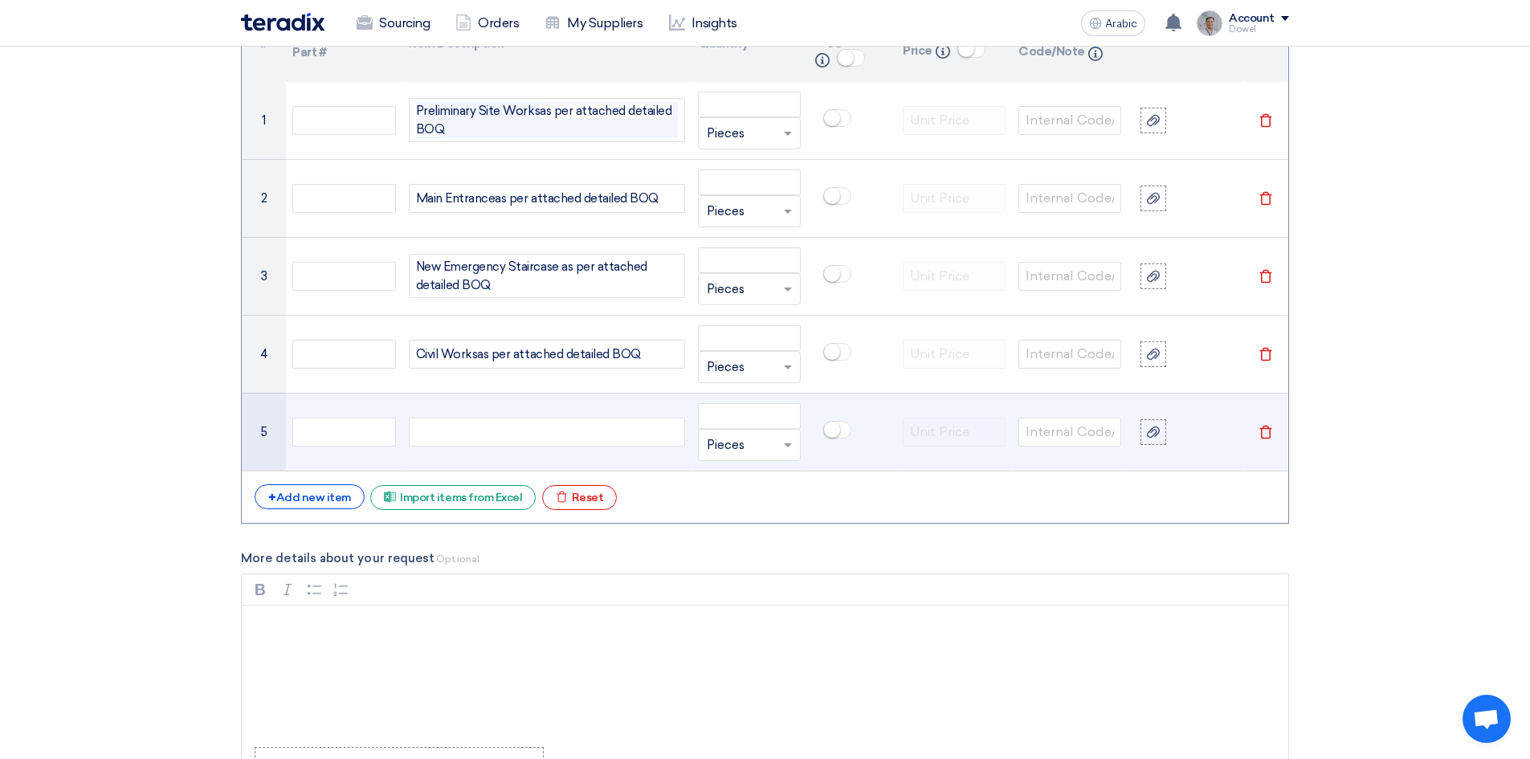
click at [442, 434] on div at bounding box center [547, 432] width 276 height 29
paste div
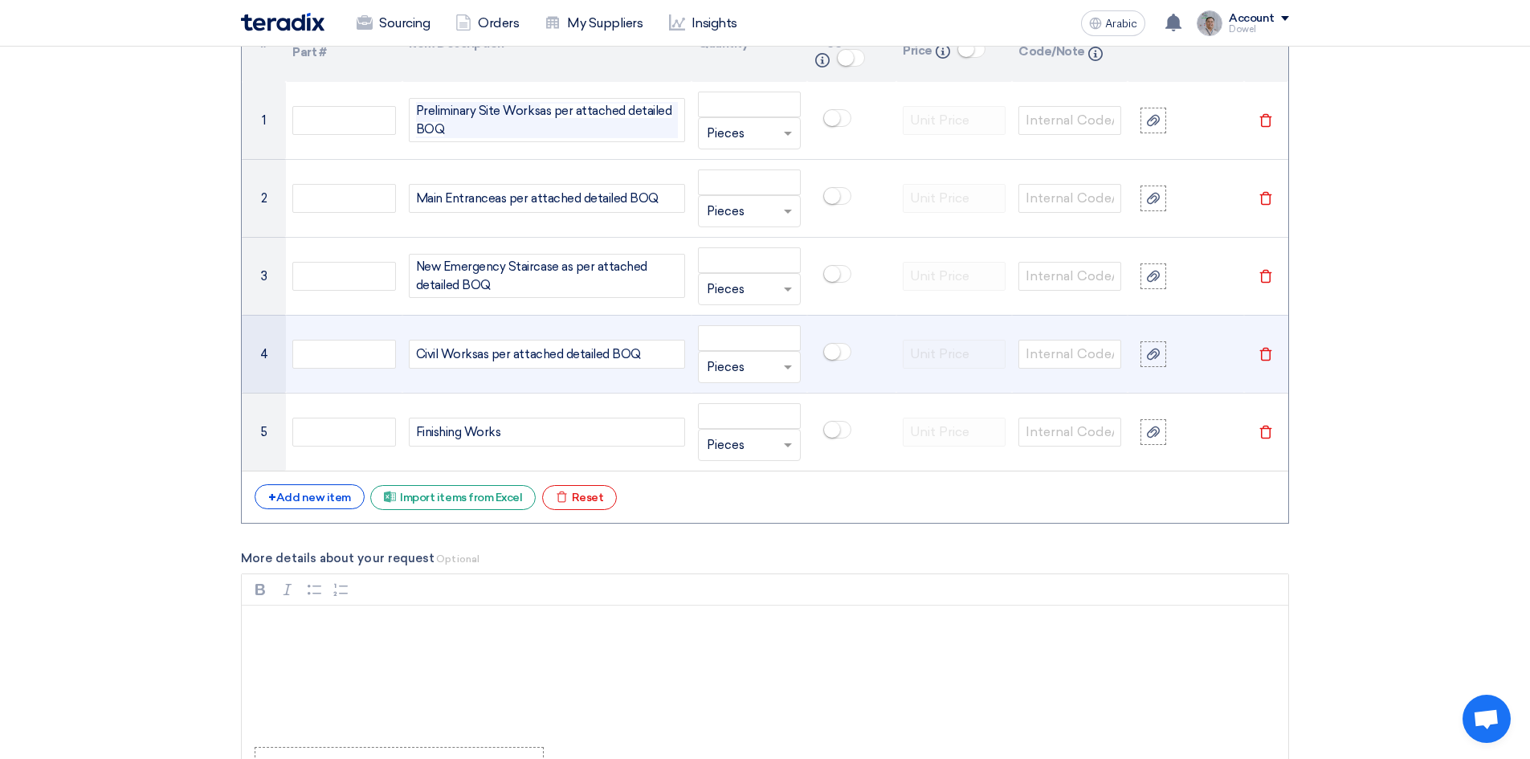
drag, startPoint x: 484, startPoint y: 355, endPoint x: 661, endPoint y: 355, distance: 176.7
click at [661, 355] on div "Civil Works as per attached detailed BOQ" at bounding box center [547, 354] width 276 height 29
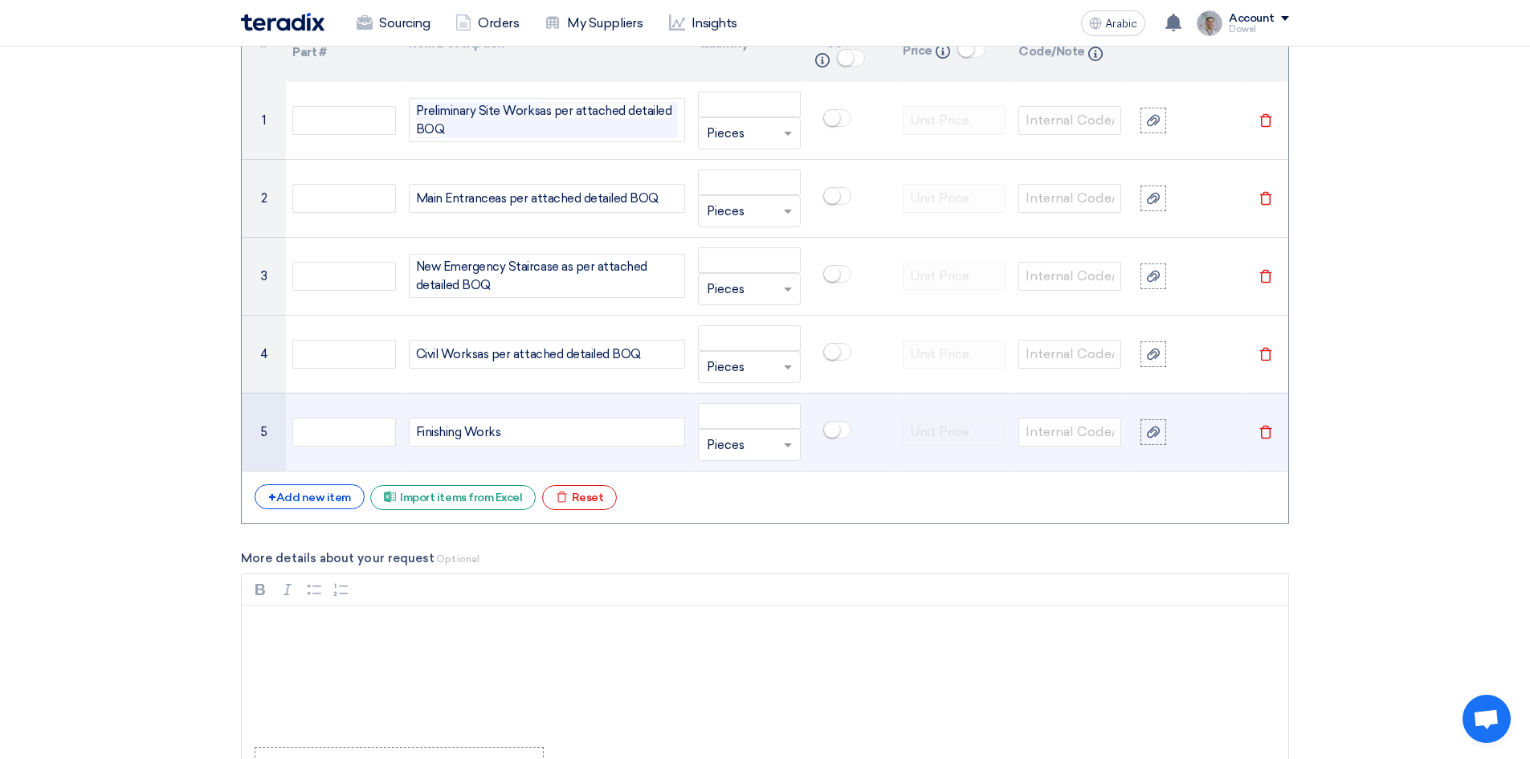
copy div "Civil Works"
click at [529, 435] on div "Finishing Works" at bounding box center [547, 432] width 276 height 29
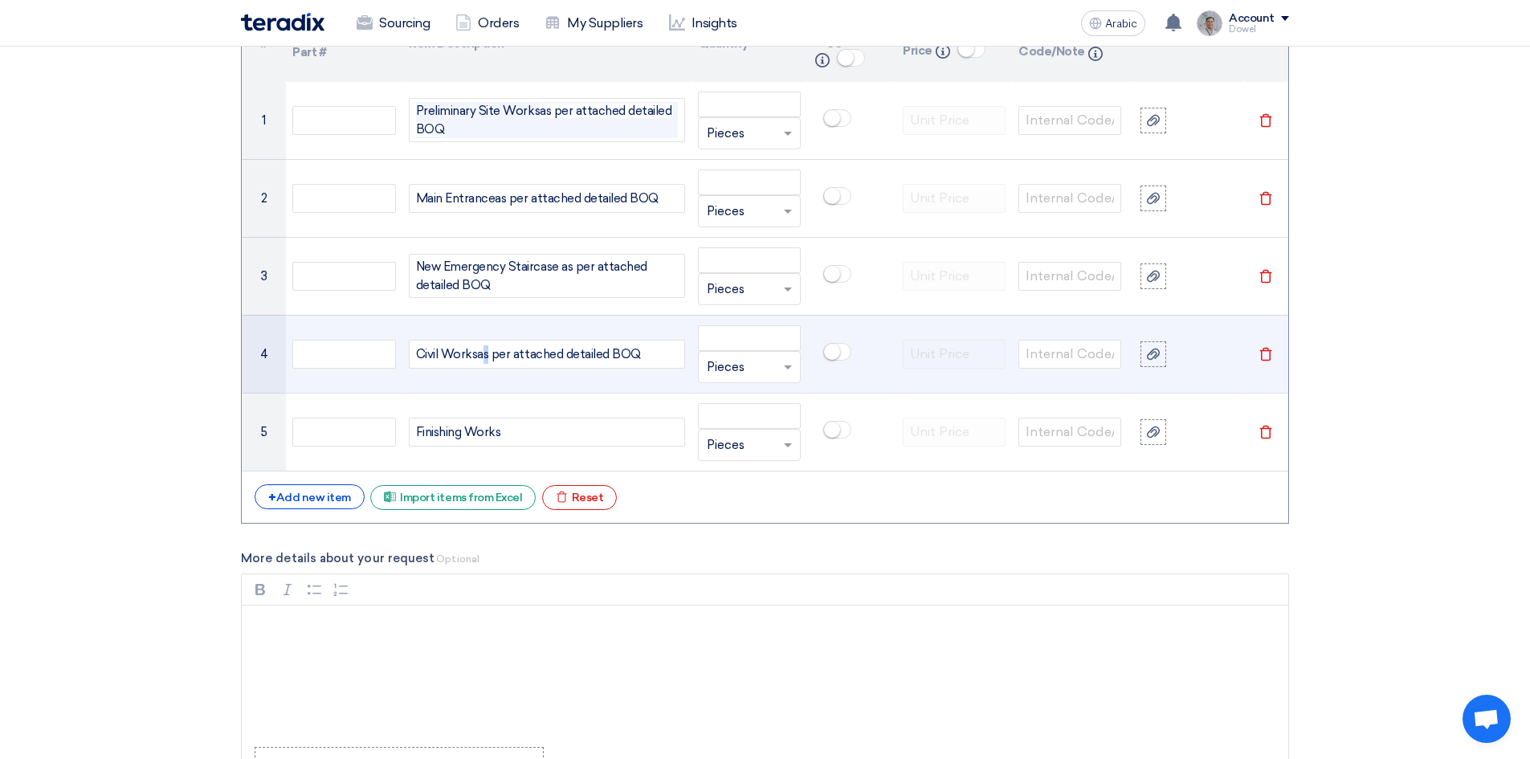
click at [490, 359] on span "as per attached detailed BOQ" at bounding box center [559, 354] width 164 height 18
drag, startPoint x: 480, startPoint y: 356, endPoint x: 640, endPoint y: 357, distance: 159.8
click at [640, 357] on div "Civil Works as per attached detailed BOQ" at bounding box center [547, 354] width 276 height 29
click at [640, 357] on span "as per attached detailed BOQ" at bounding box center [559, 354] width 164 height 18
drag, startPoint x: 622, startPoint y: 353, endPoint x: 640, endPoint y: 347, distance: 18.8
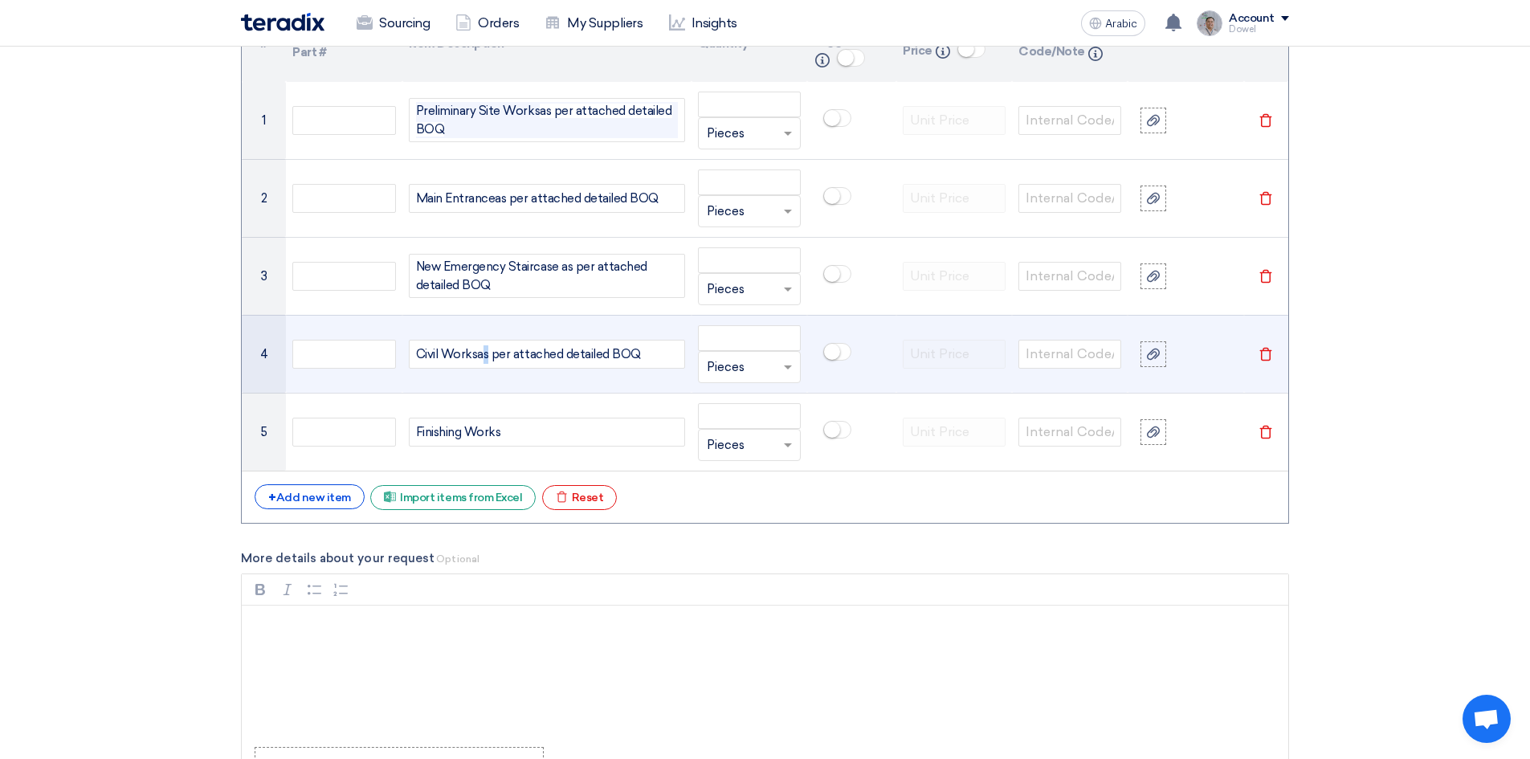
click at [640, 347] on div "Civil Works as per attached detailed BOQ" at bounding box center [547, 354] width 276 height 29
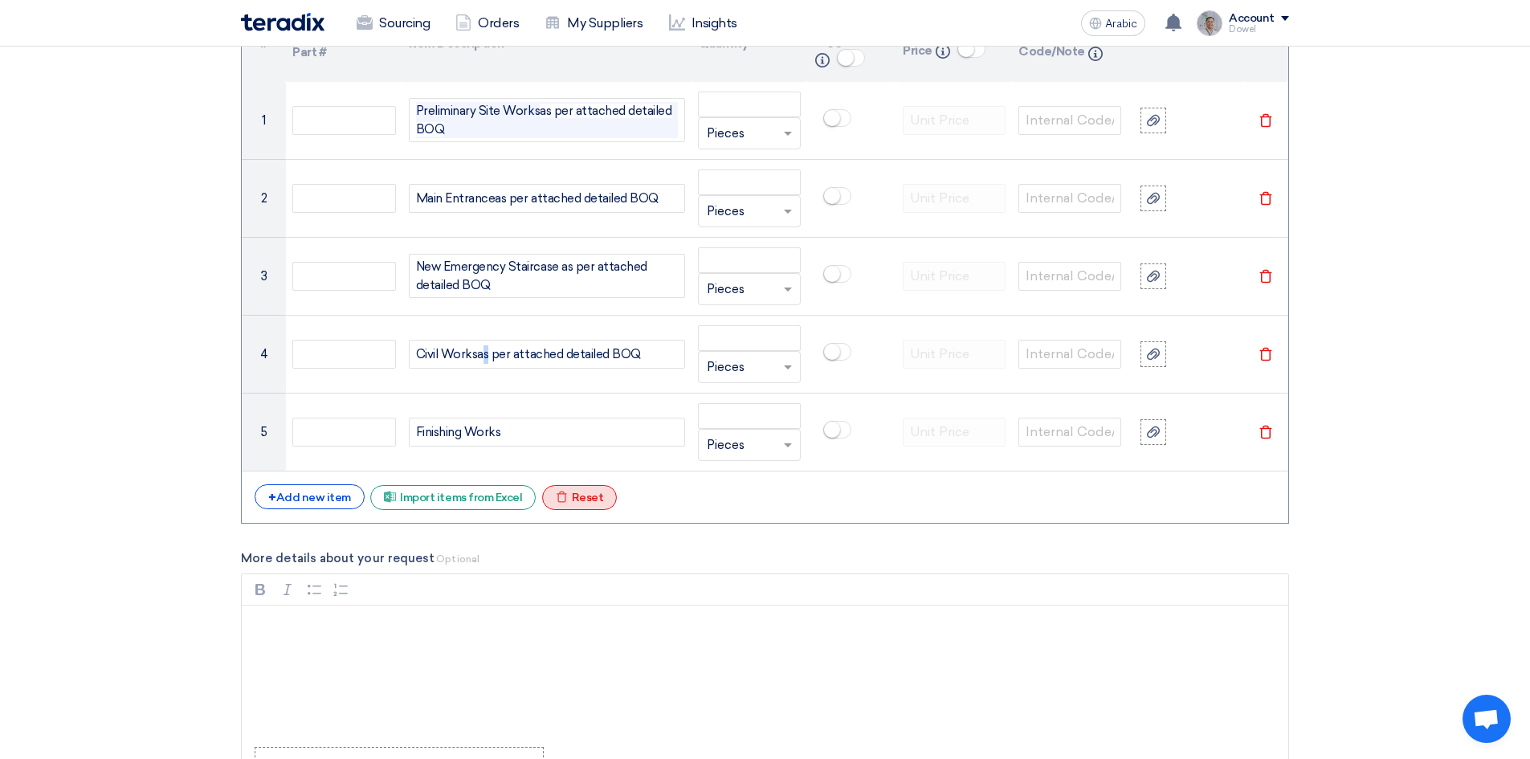
copy div "Civil Works as per attached detailed BOQ"
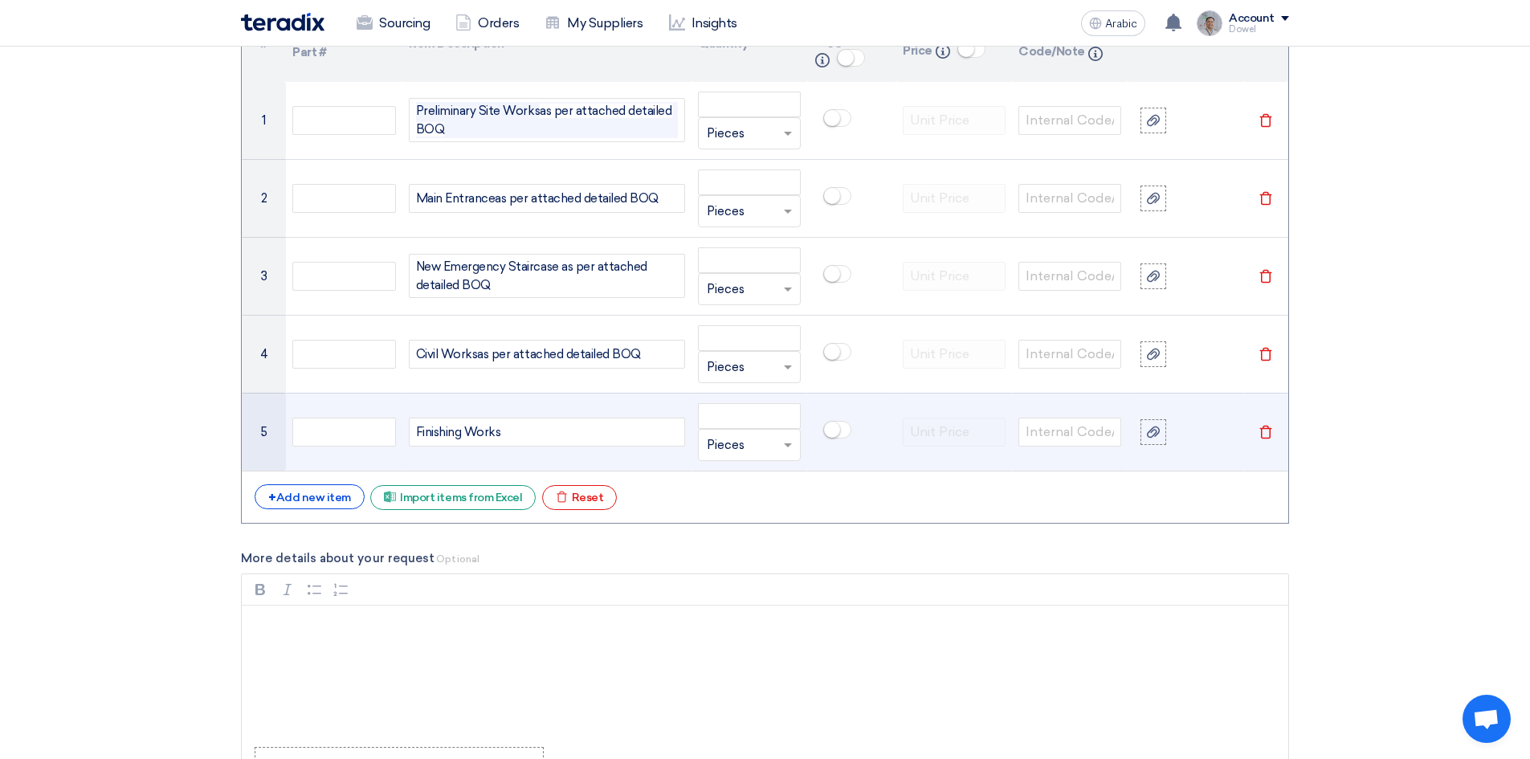
click at [521, 430] on div "Finishing Works" at bounding box center [547, 432] width 276 height 29
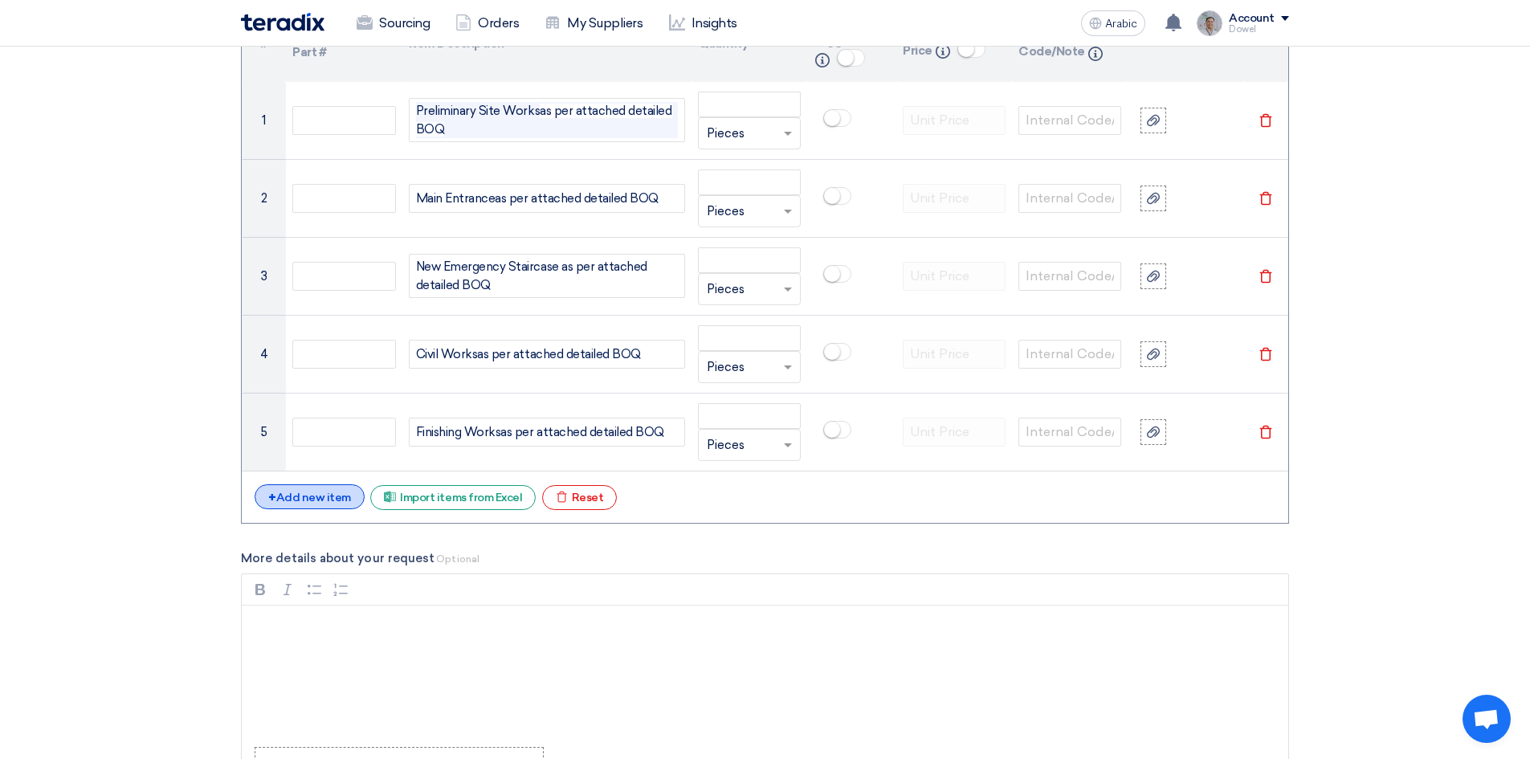
click at [333, 487] on div "+ Add new item" at bounding box center [310, 496] width 110 height 25
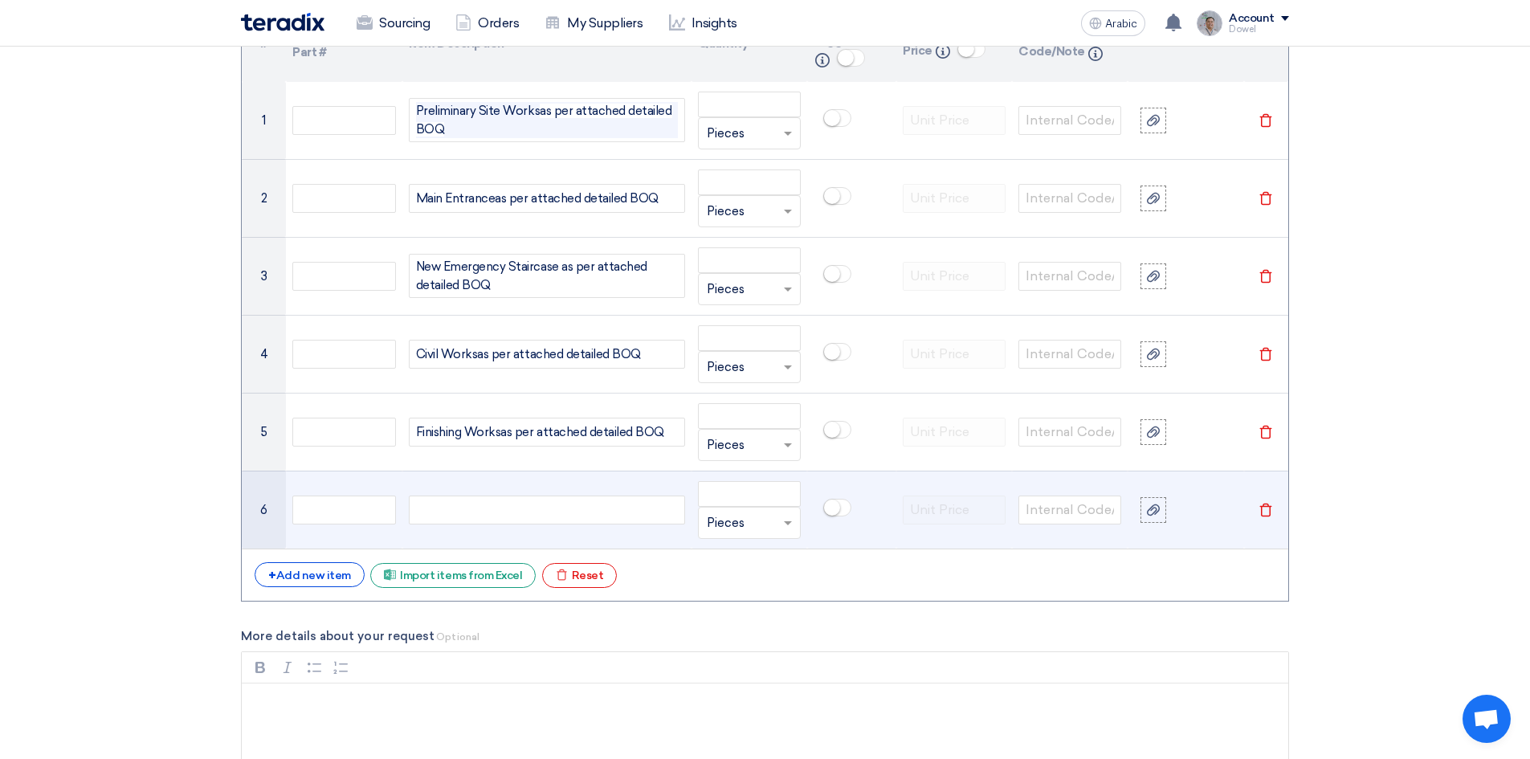
click at [459, 508] on div at bounding box center [547, 509] width 276 height 29
paste div
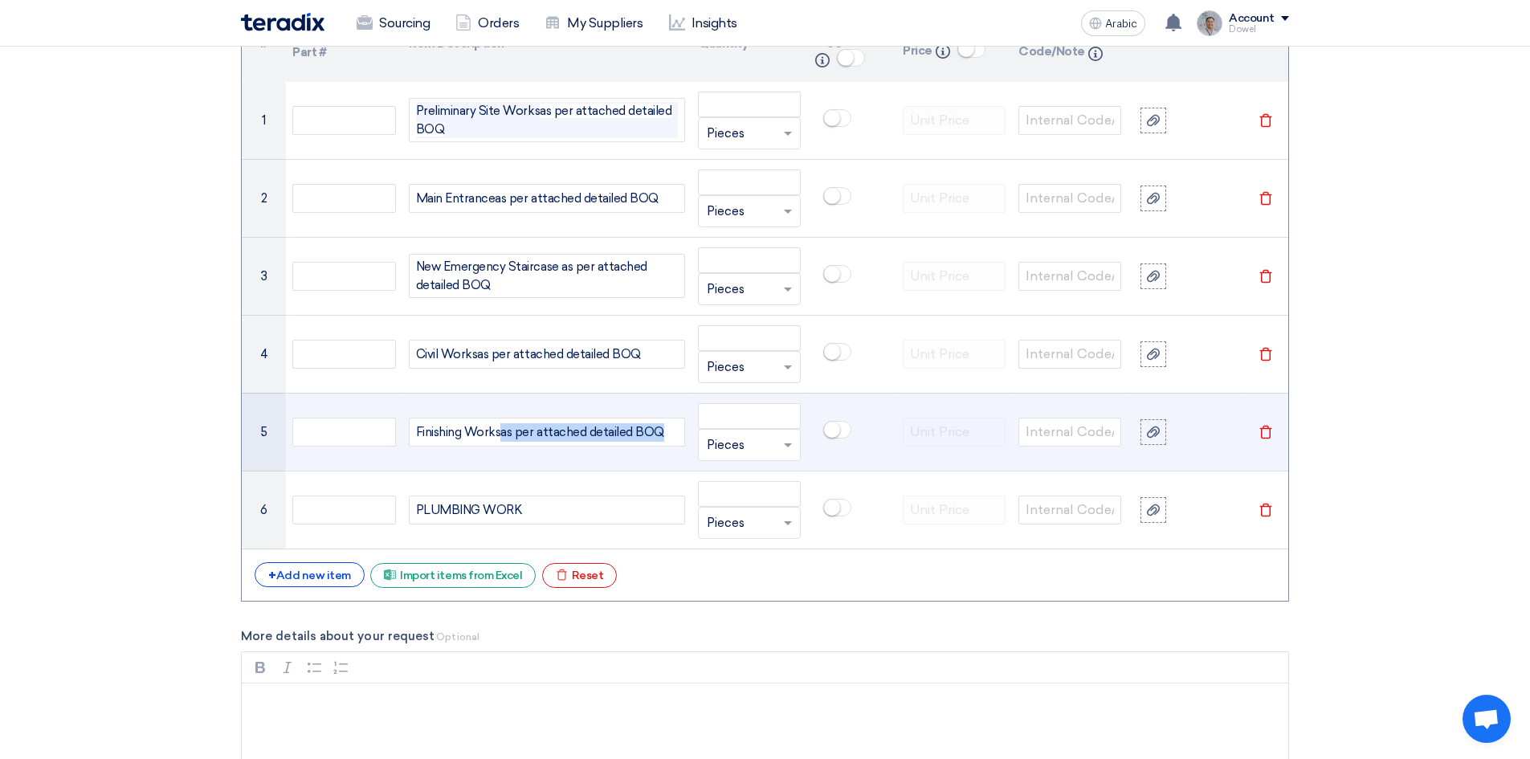
drag, startPoint x: 516, startPoint y: 438, endPoint x: 671, endPoint y: 434, distance: 154.2
click at [671, 434] on div "Finishing Works as per attached detailed BOQ" at bounding box center [547, 432] width 276 height 29
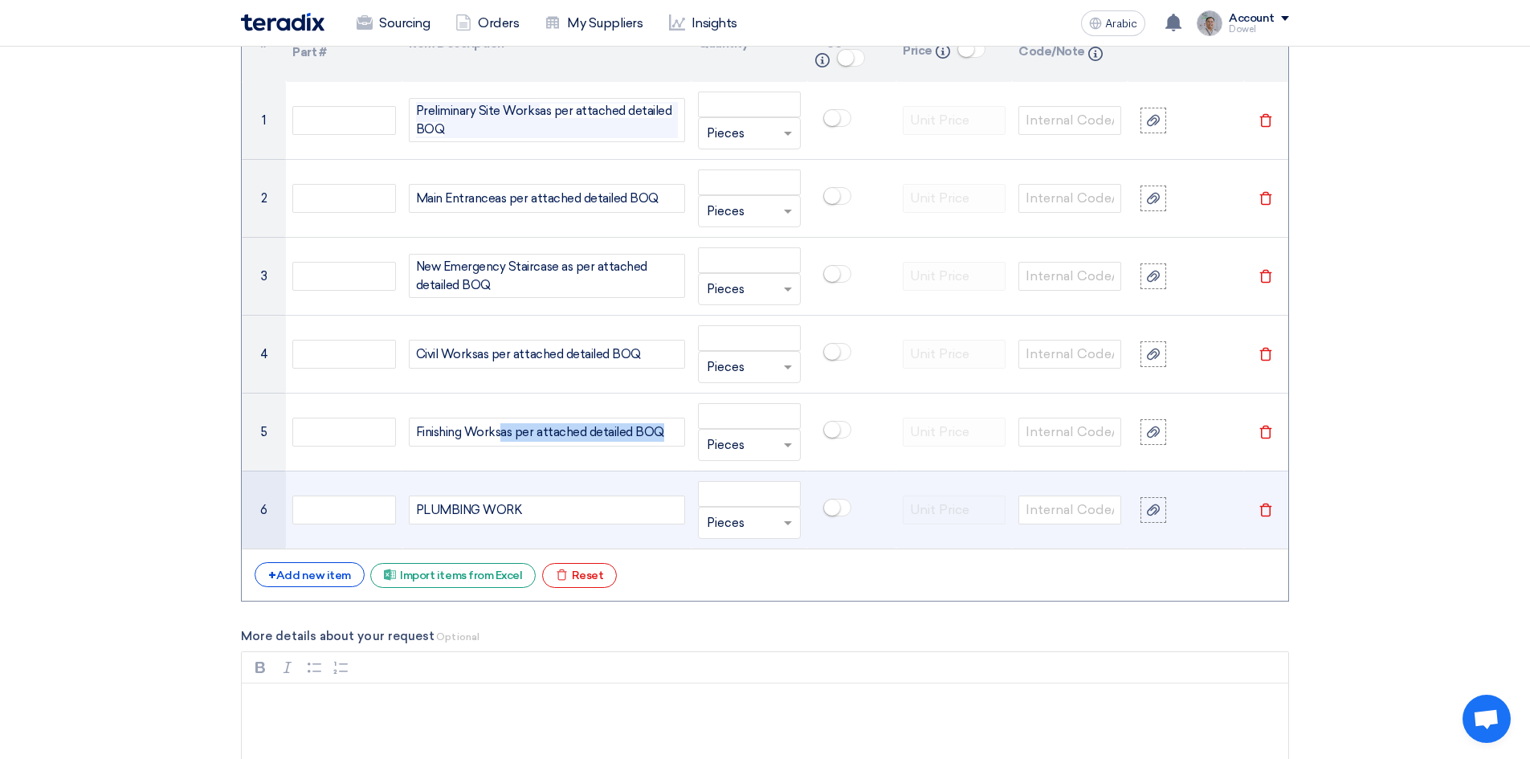
copy span "as per attached detailed BOQ"
click at [545, 509] on div "PLUMBING WORK" at bounding box center [547, 509] width 276 height 29
click at [676, 511] on div "PLUMBING WORK as per atatched detailed BO" at bounding box center [547, 509] width 276 height 29
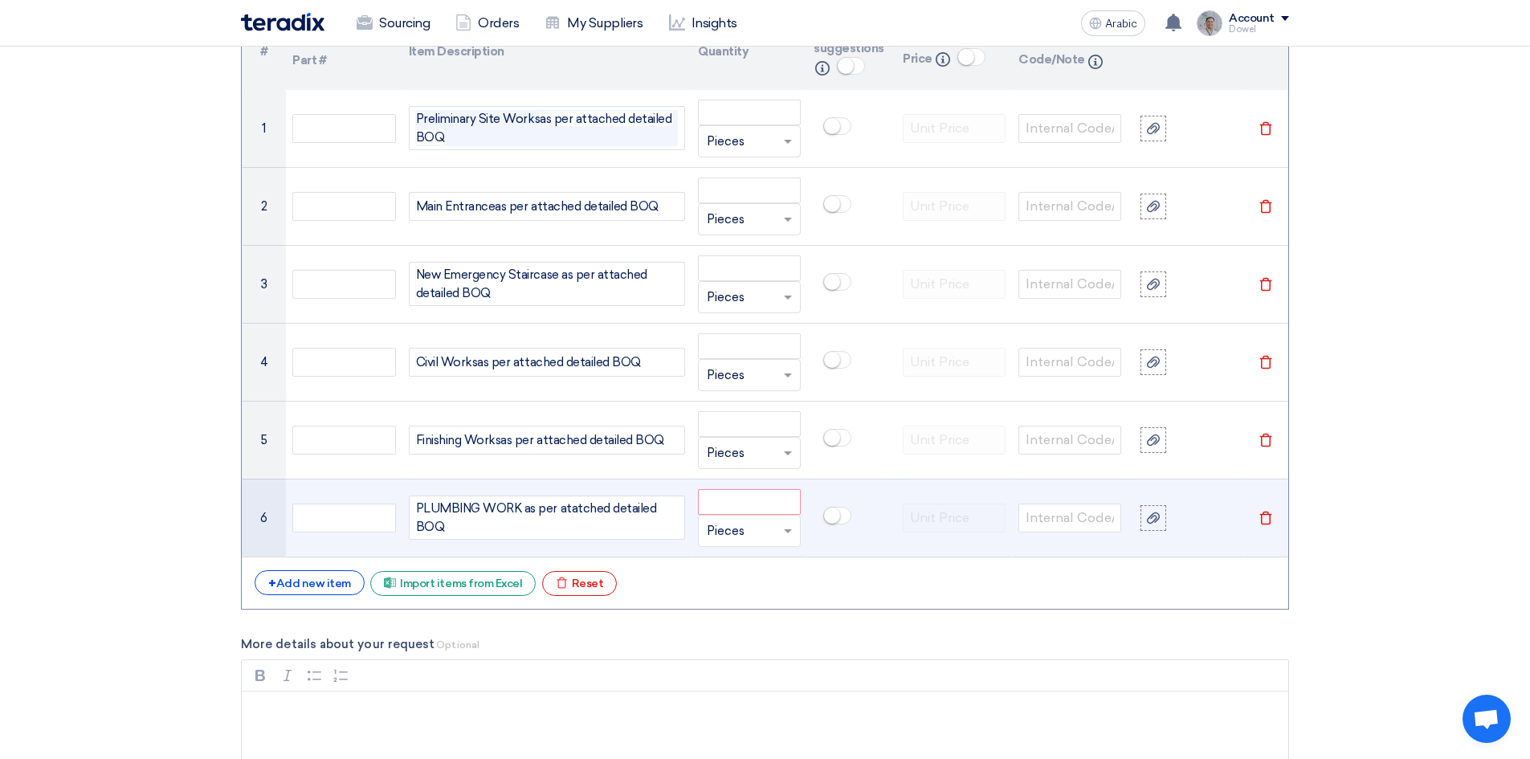
click at [578, 512] on div "PLUMBING WORK as per atatched detailed BOQ" at bounding box center [547, 517] width 276 height 44
click at [724, 499] on input "number" at bounding box center [749, 502] width 103 height 26
type input "1"
click at [728, 537] on input "text" at bounding box center [740, 531] width 66 height 26
type input "LS"
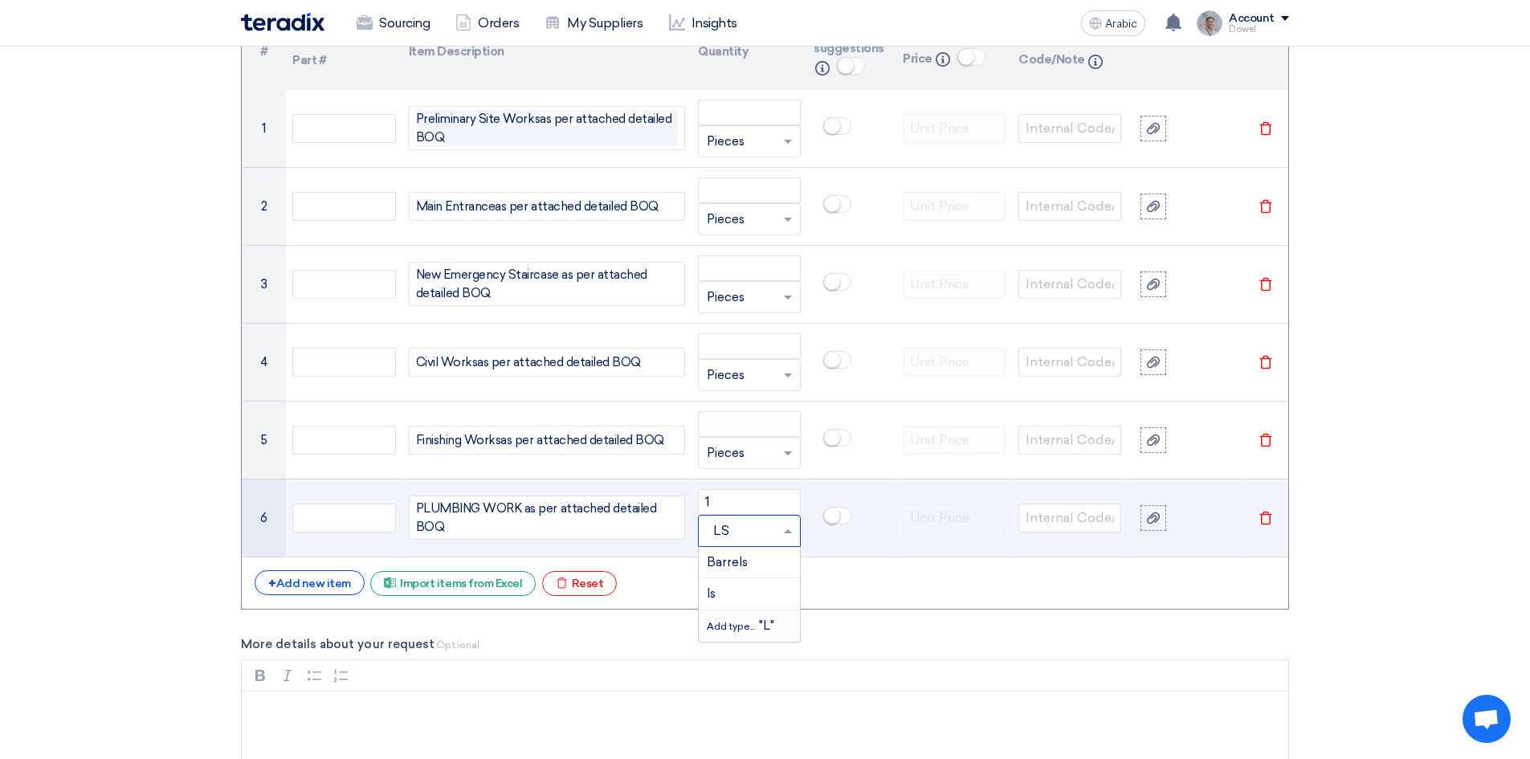
click at [746, 623] on font "Add type..." at bounding box center [731, 626] width 48 height 11
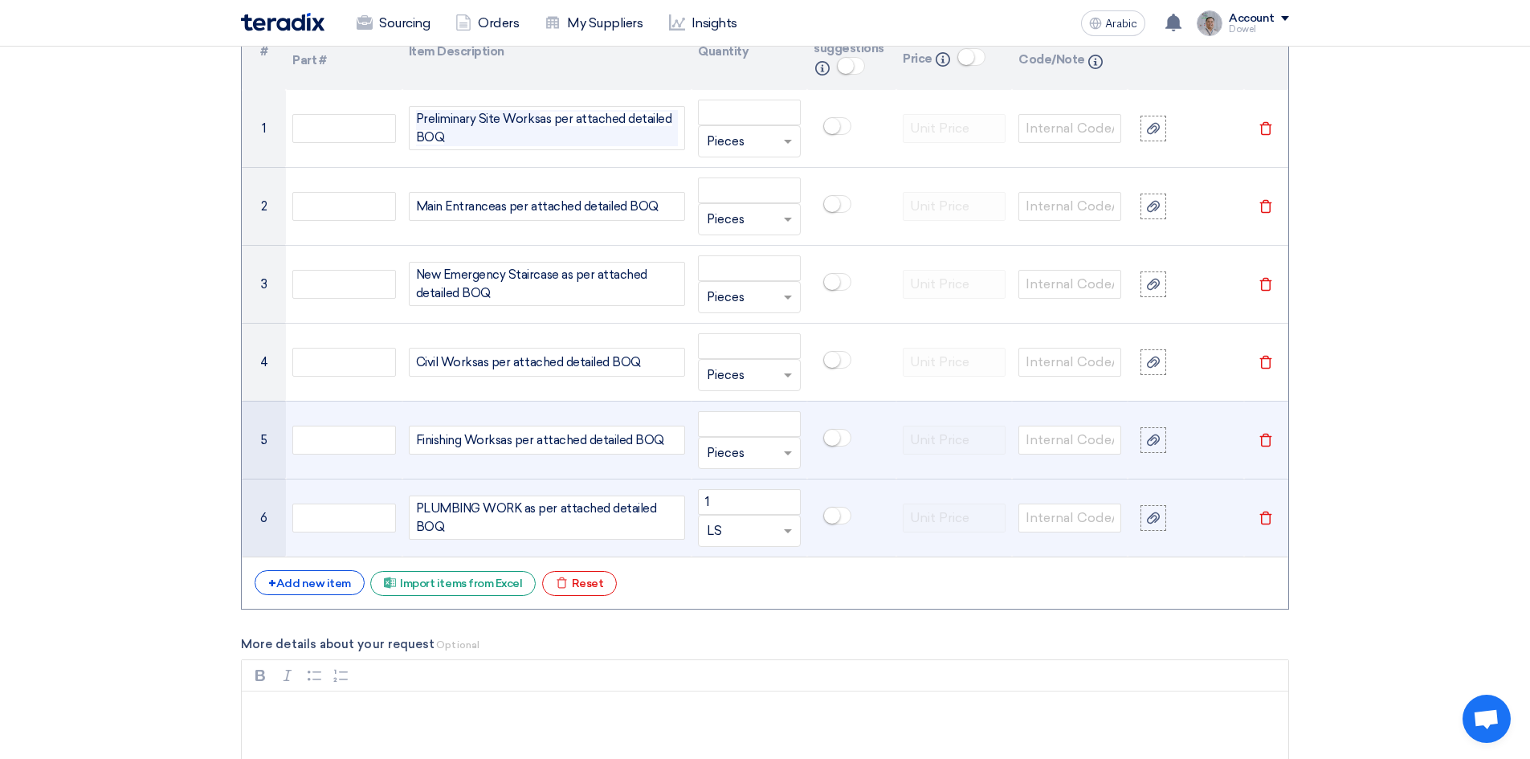
click at [733, 451] on input "text" at bounding box center [740, 453] width 66 height 26
type input "LS"
click at [745, 552] on font "Add type..." at bounding box center [731, 548] width 48 height 11
click at [728, 421] on input "number" at bounding box center [749, 424] width 103 height 26
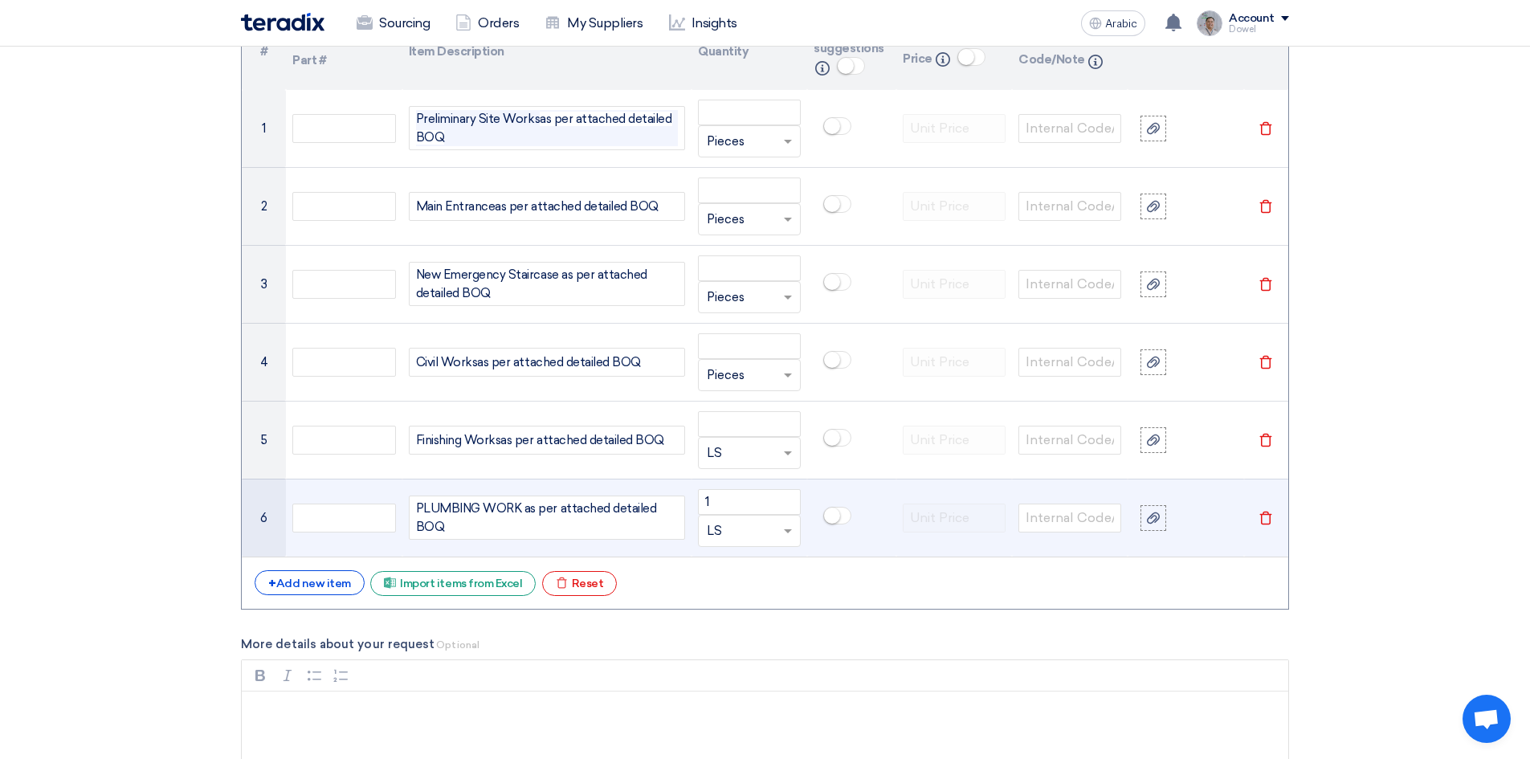
click at [729, 452] on input "text" at bounding box center [740, 453] width 66 height 26
type input "ls"
click at [725, 510] on div "ls" at bounding box center [749, 516] width 101 height 32
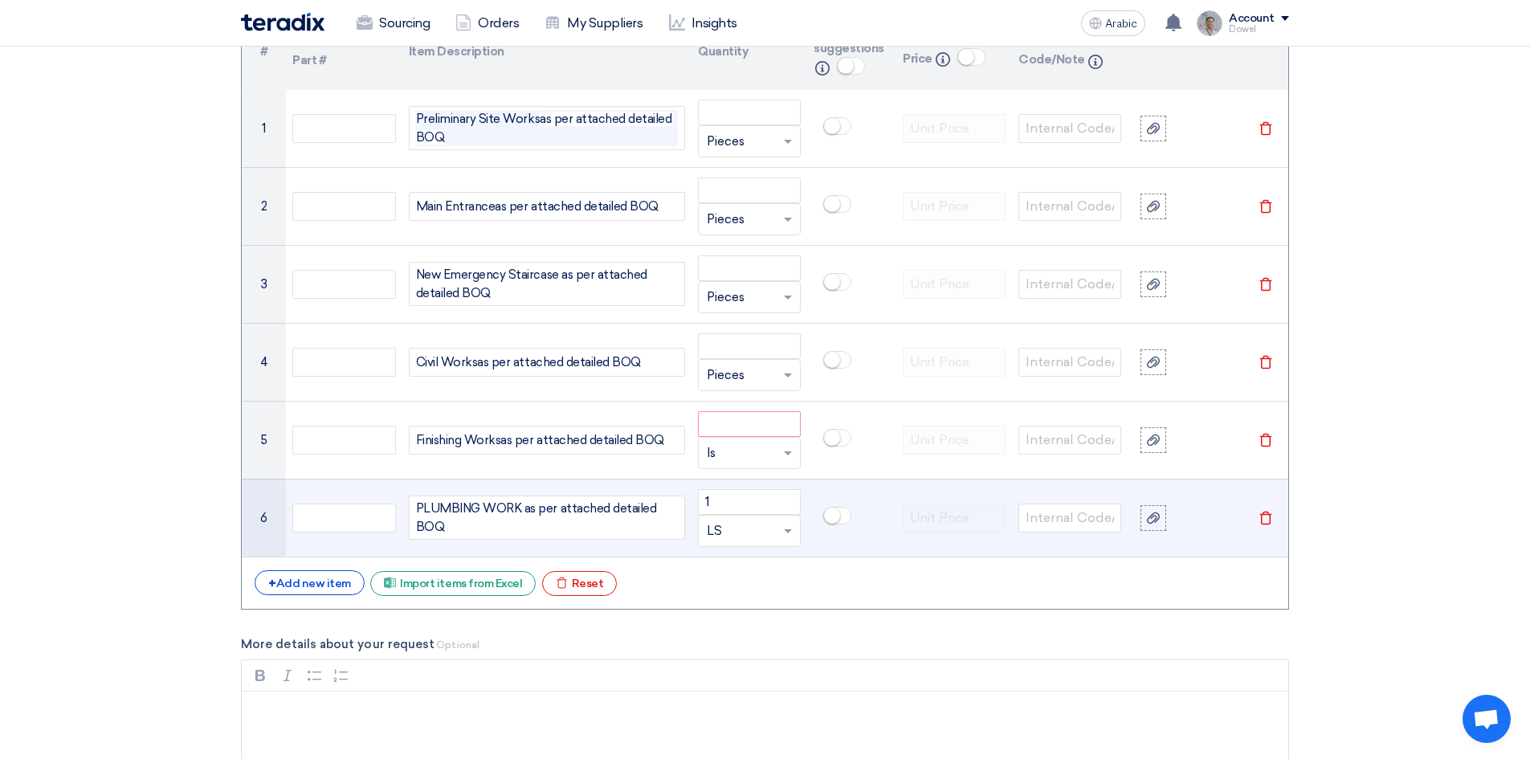
click at [726, 529] on input "text" at bounding box center [740, 531] width 66 height 26
type input "ls"
click at [723, 592] on div "ls" at bounding box center [749, 594] width 101 height 32
type input "lumpsum"
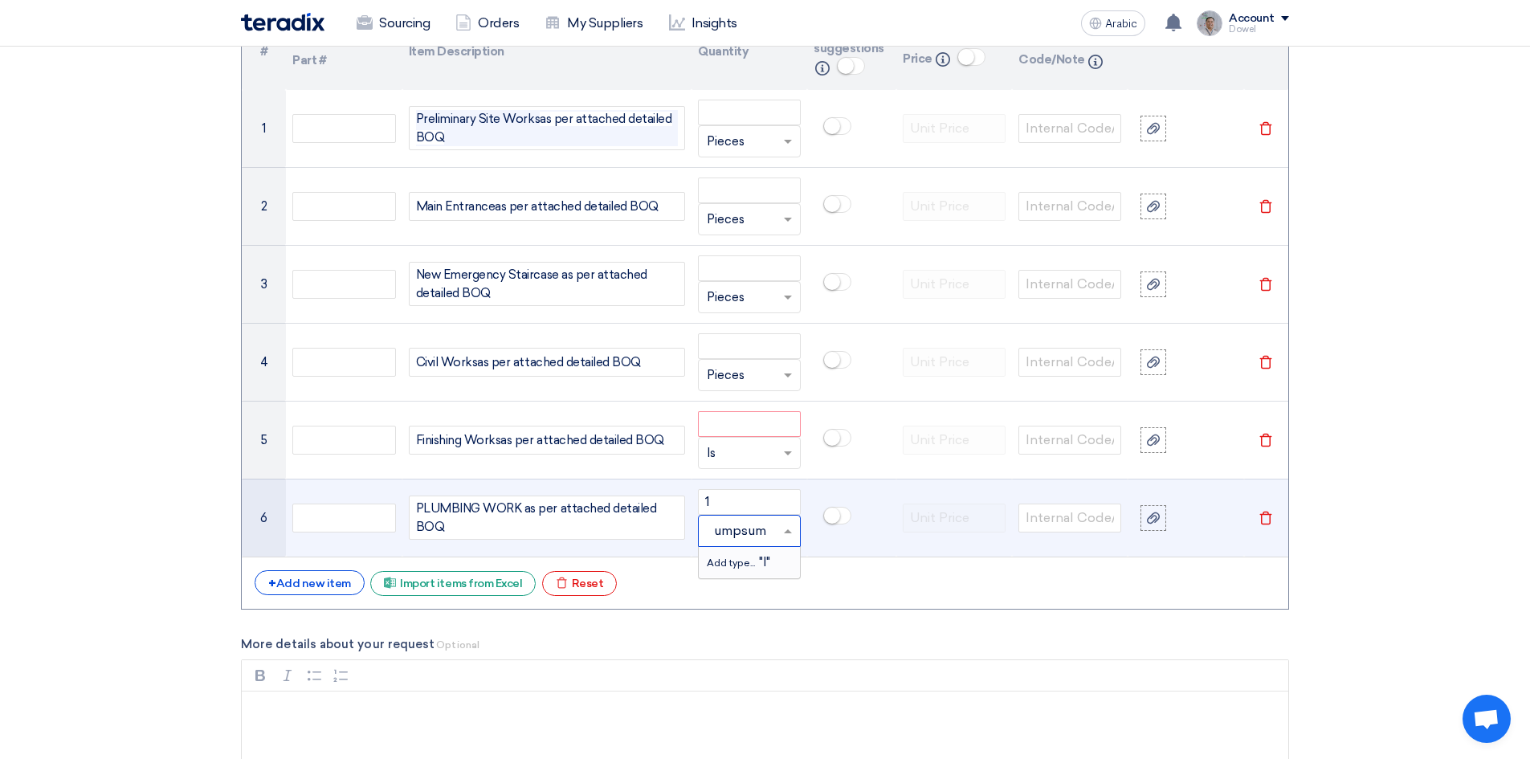
drag, startPoint x: 766, startPoint y: 526, endPoint x: 730, endPoint y: 538, distance: 38.1
click at [666, 529] on tr "6 PLUMBING WORK as per attached detailed BOQ 1 Unit × ls lumpsum Add type... "l"" at bounding box center [765, 518] width 1046 height 78
click at [744, 563] on font "Add type..." at bounding box center [731, 562] width 48 height 11
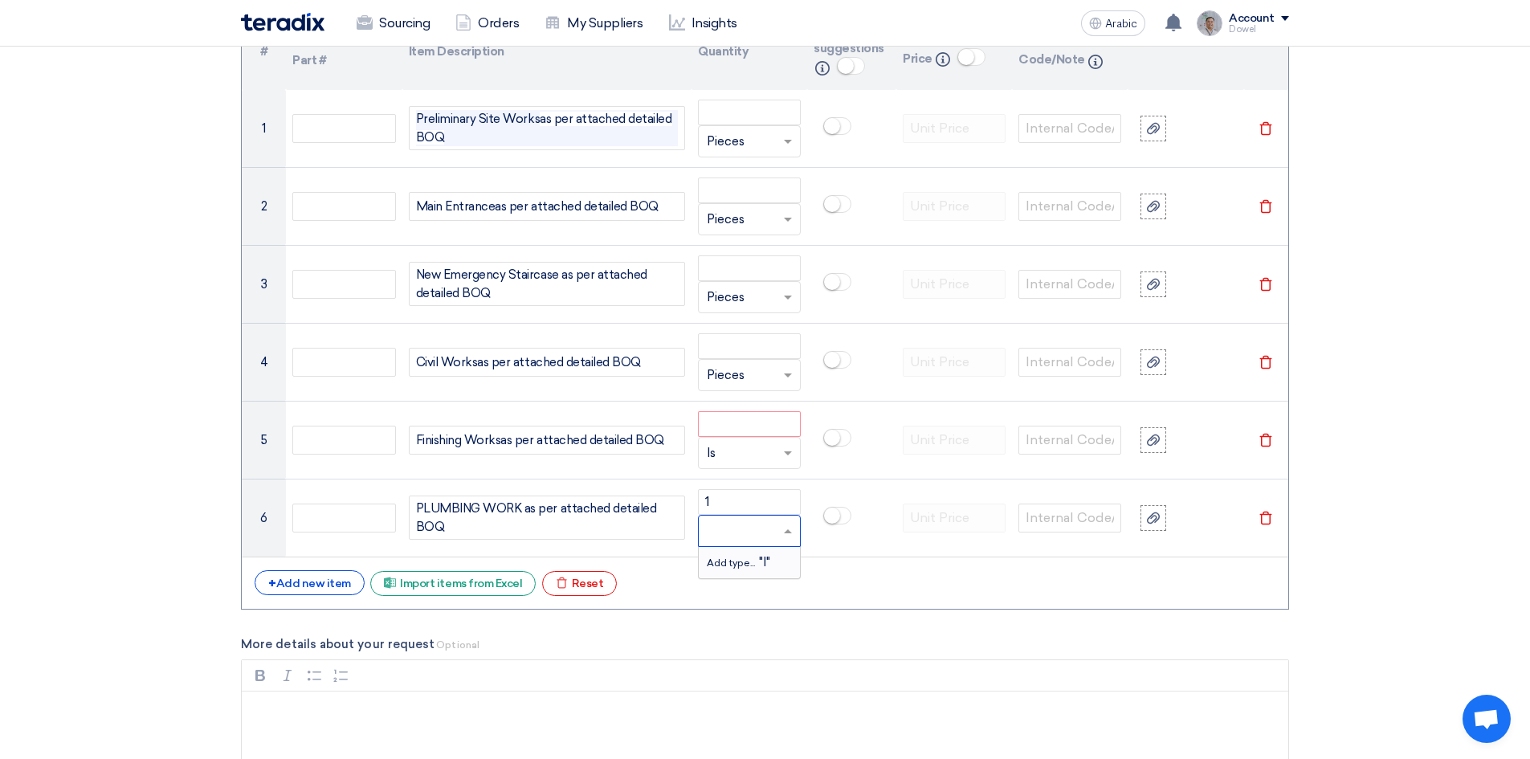
scroll to position [0, 0]
click at [716, 460] on input "text" at bounding box center [740, 453] width 66 height 26
paste input "lumpsum"
type input "lumpsum"
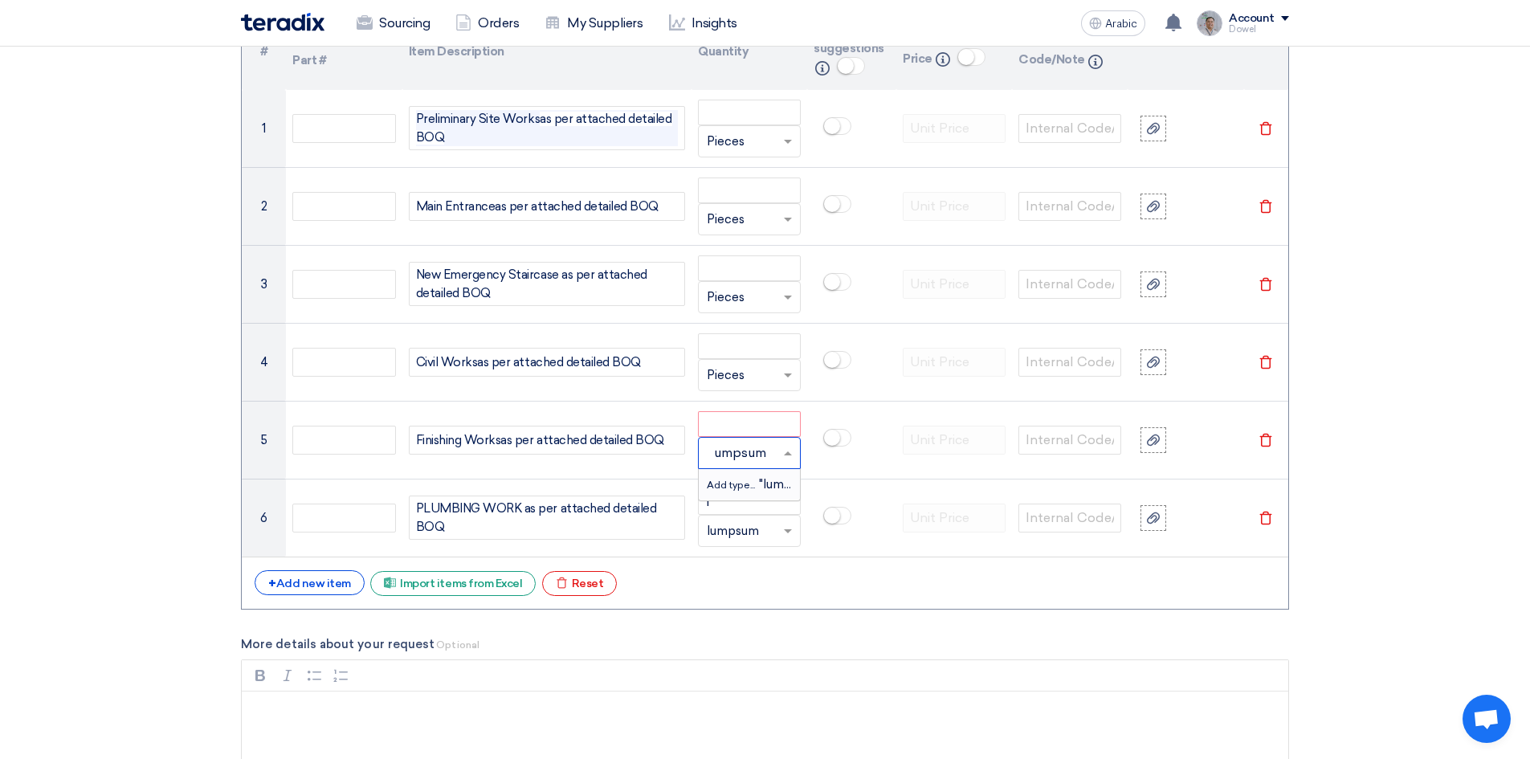
click at [740, 488] on font "Add type..." at bounding box center [731, 484] width 48 height 11
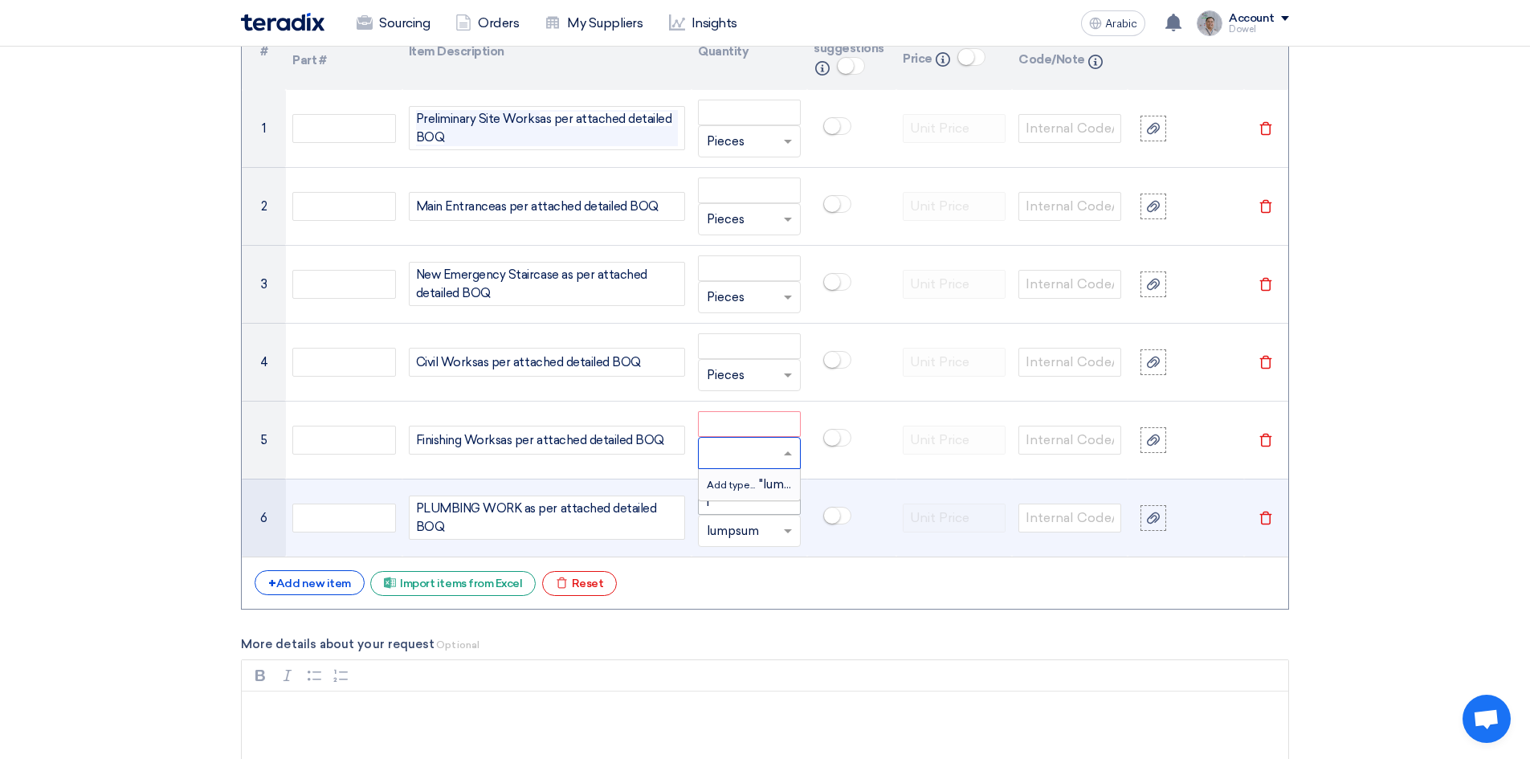
scroll to position [0, 0]
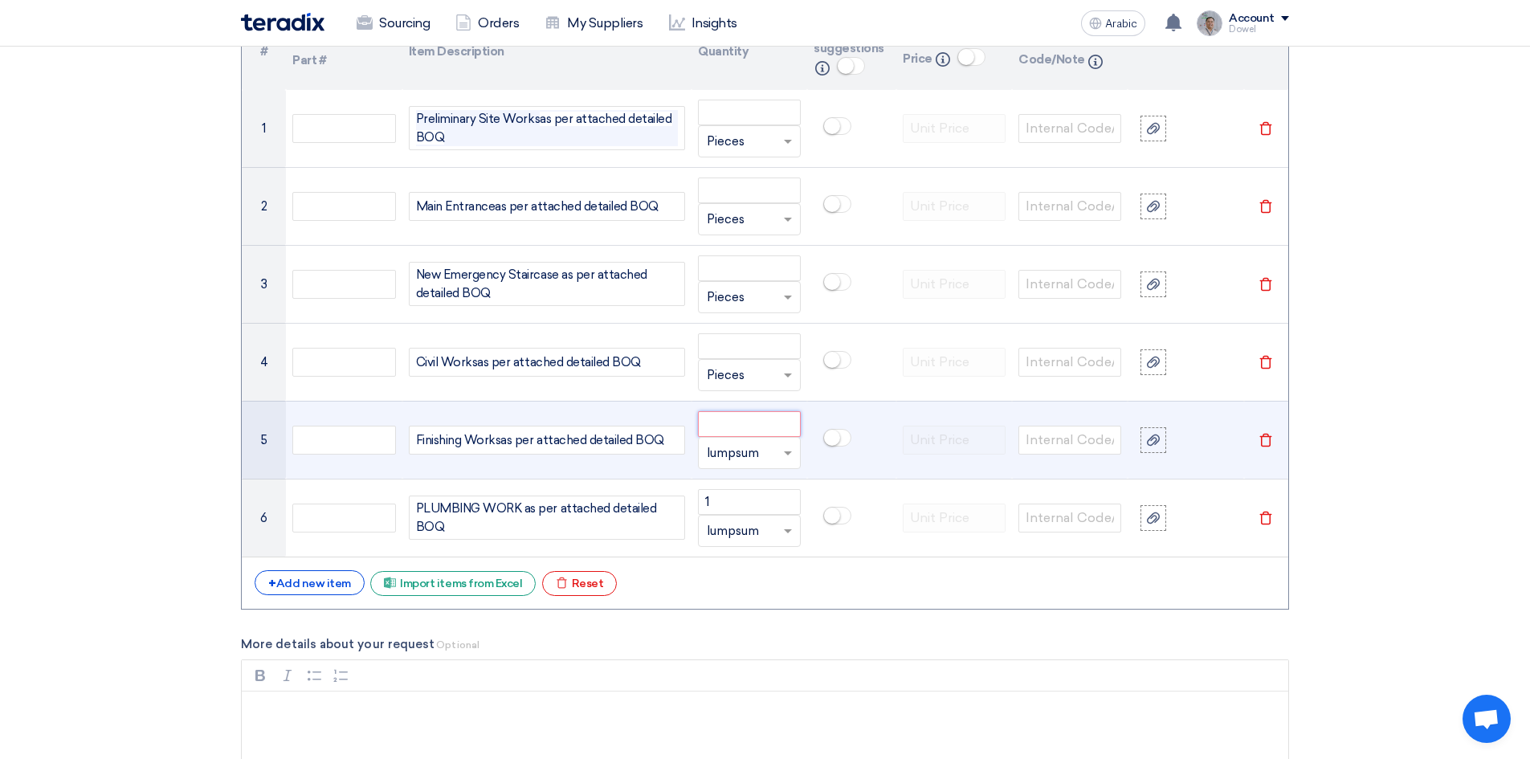
click at [724, 424] on input "number" at bounding box center [749, 424] width 103 height 26
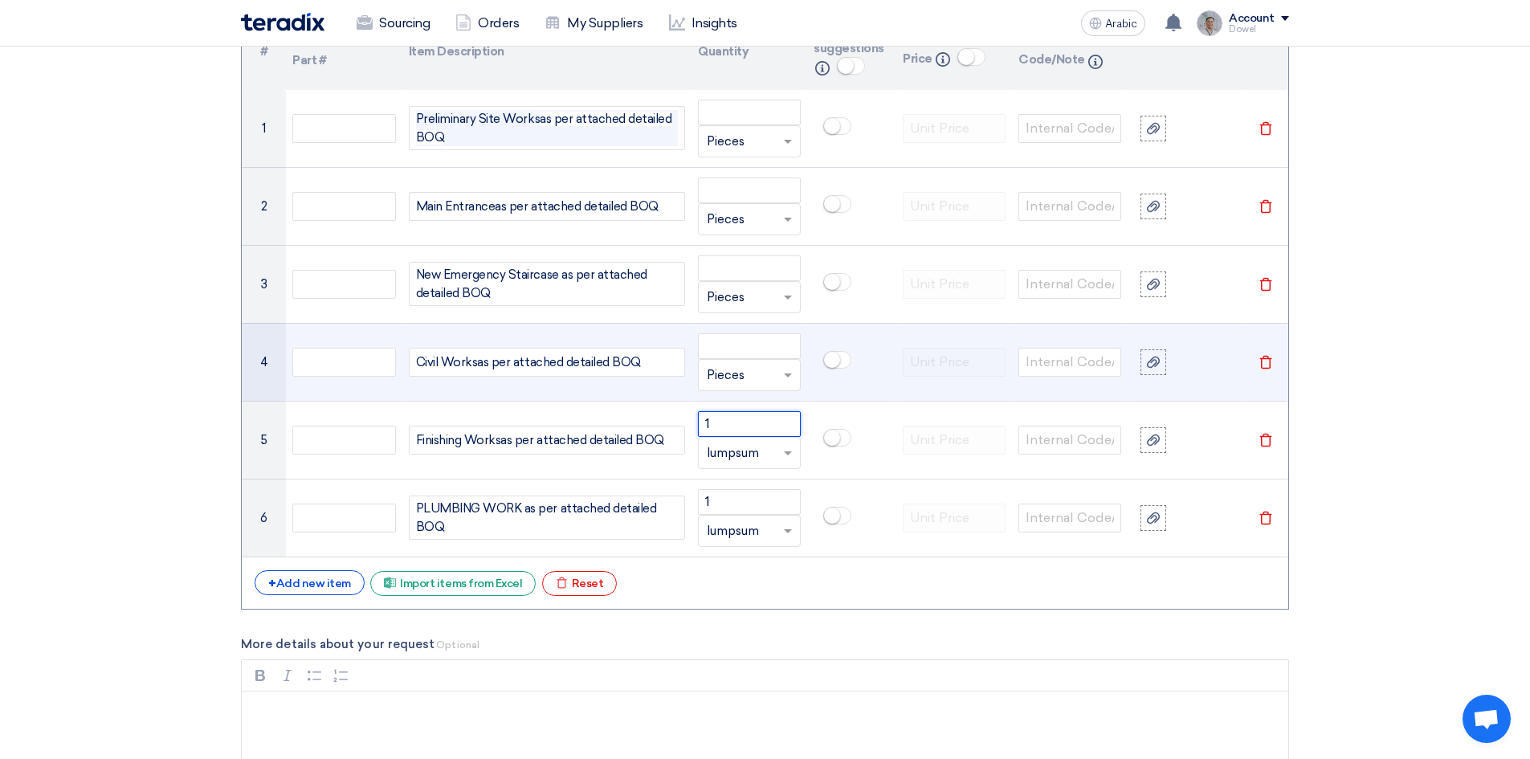
type input "1"
click at [737, 376] on input "text" at bounding box center [740, 375] width 66 height 26
paste input "lumpsum"
type input "lumpsum"
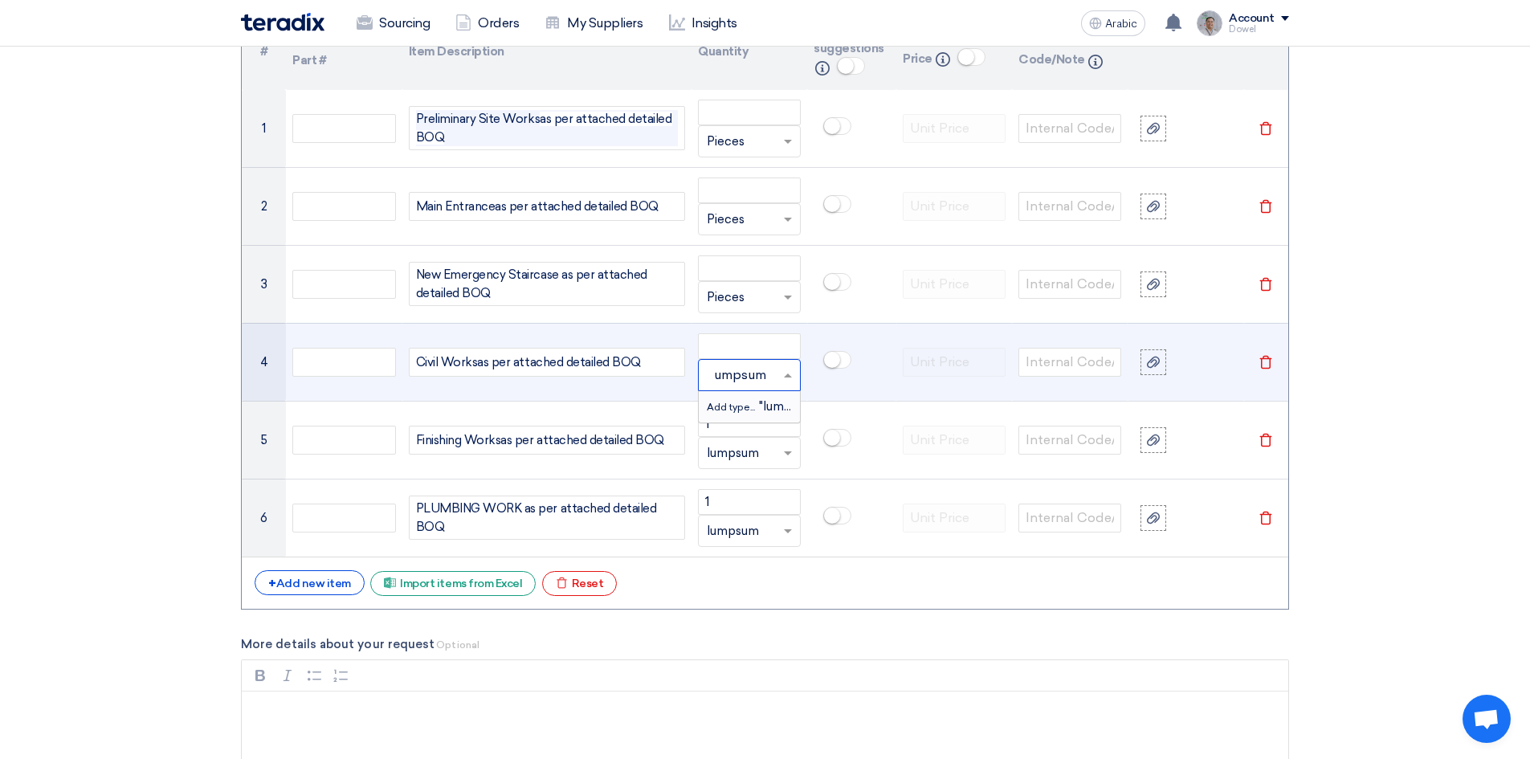
click at [736, 402] on font "Add type..." at bounding box center [731, 407] width 48 height 11
click at [732, 348] on input "number" at bounding box center [749, 346] width 103 height 26
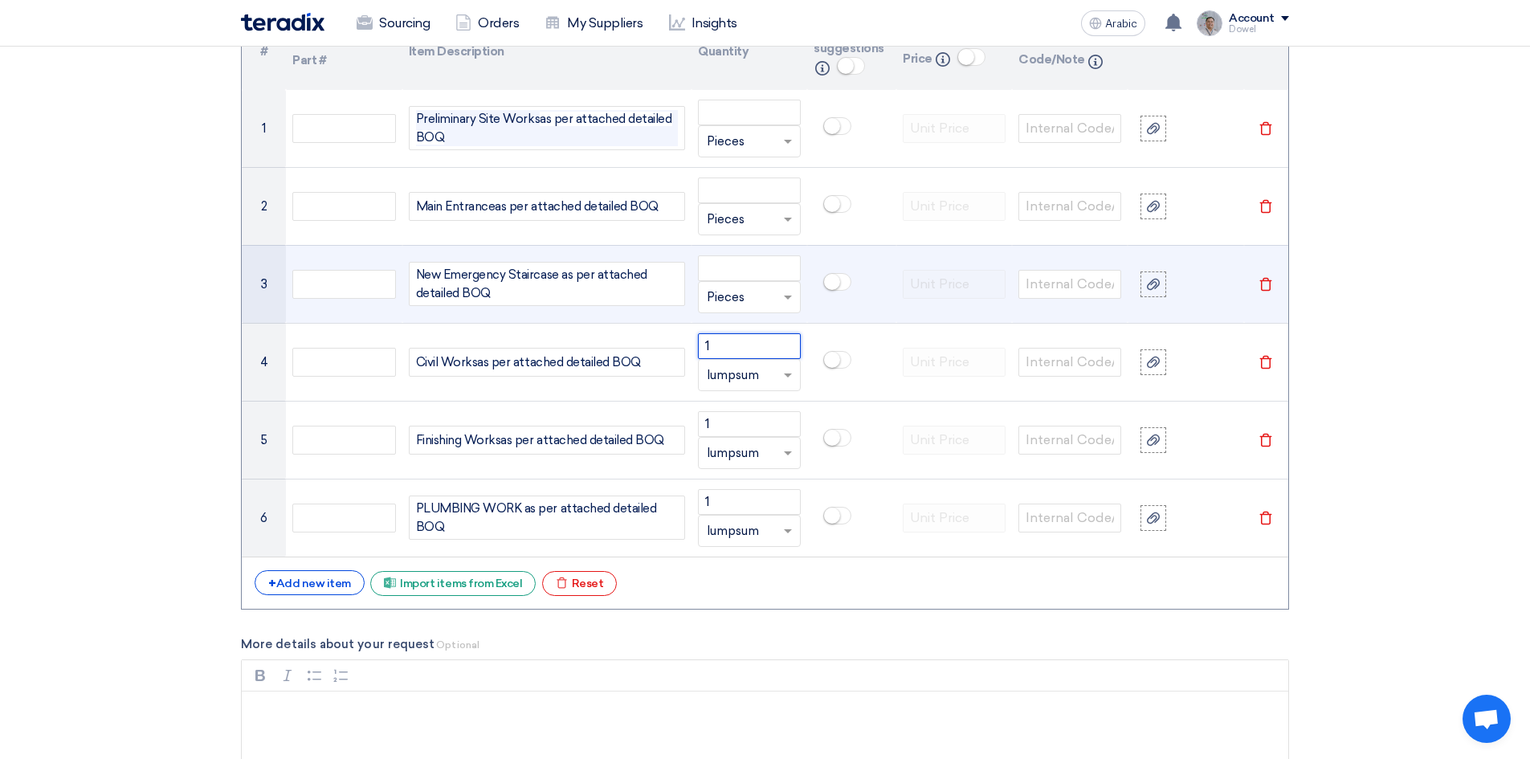
type input "1"
click at [721, 299] on input "text" at bounding box center [740, 297] width 66 height 26
paste input "lumpsum"
type input "lumpsum"
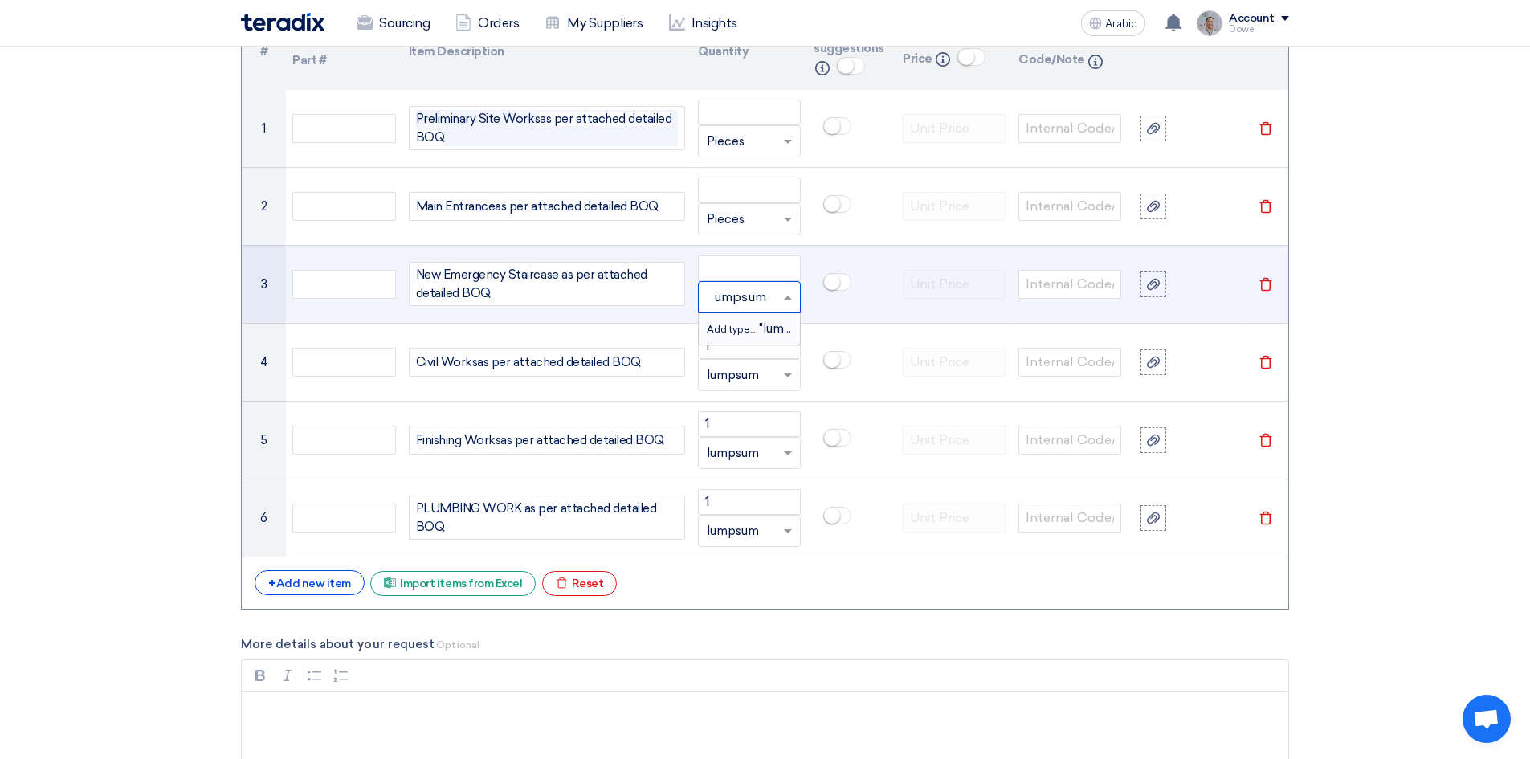
click at [725, 328] on font "Add type..." at bounding box center [731, 329] width 48 height 11
click at [719, 267] on input "number" at bounding box center [749, 268] width 103 height 26
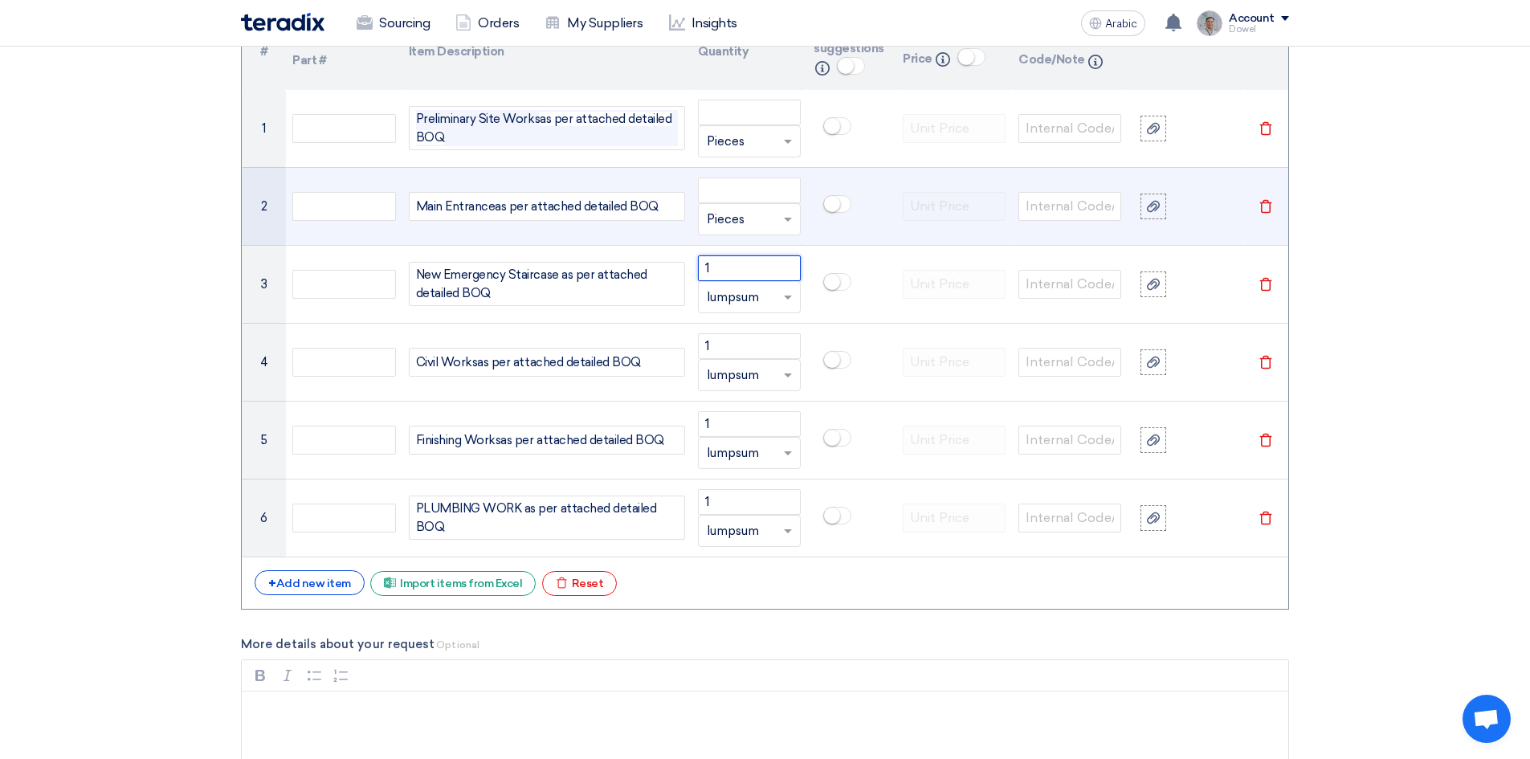
type input "1"
click at [728, 217] on input "text" at bounding box center [740, 219] width 66 height 26
paste input "lumpsum"
type input "lumpsum"
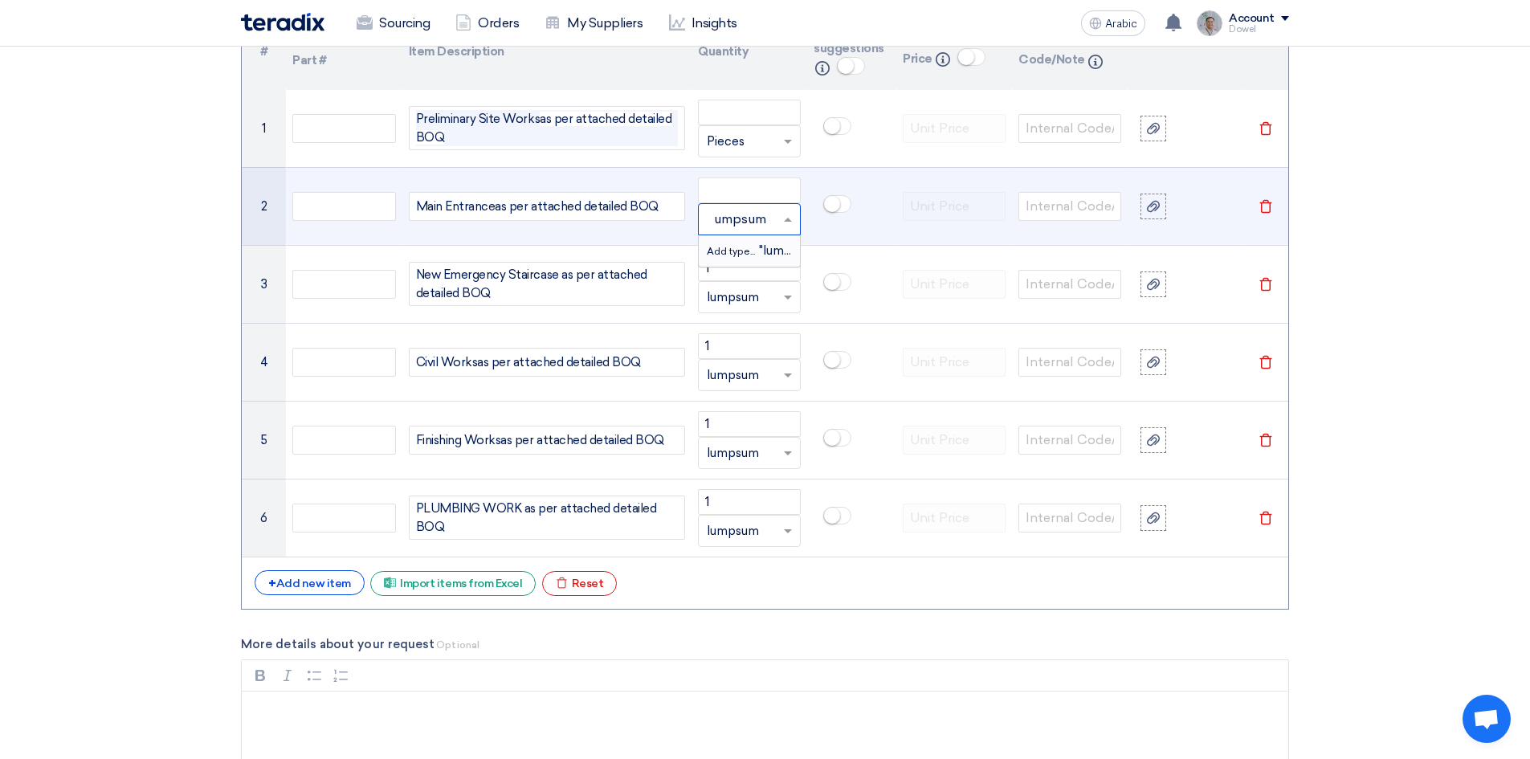
click at [732, 249] on font "Add type..." at bounding box center [731, 251] width 48 height 11
click at [732, 192] on input "number" at bounding box center [749, 190] width 103 height 26
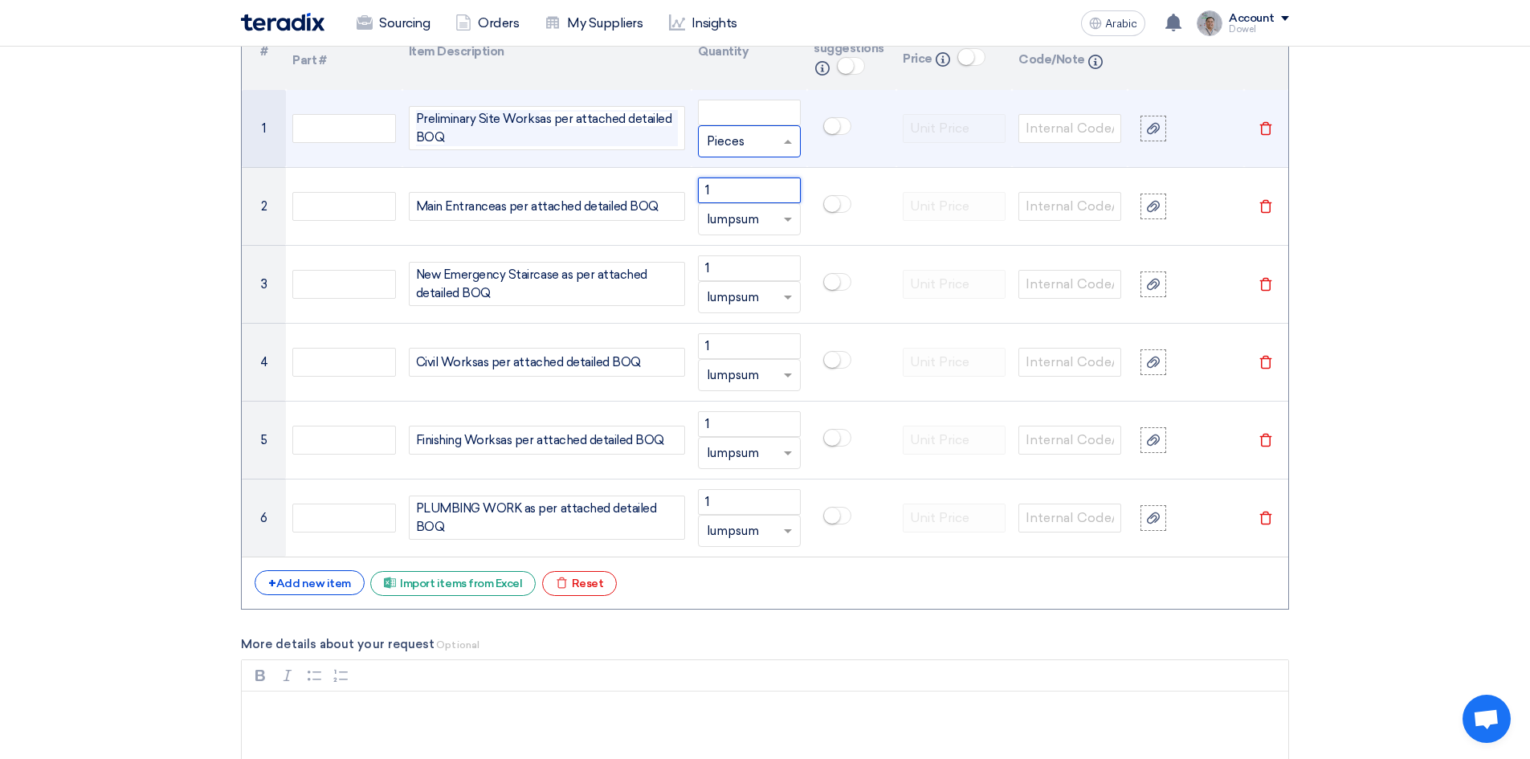
type input "1"
click at [731, 137] on input "text" at bounding box center [740, 141] width 66 height 26
paste input "lumpsum"
type input "lumpsum"
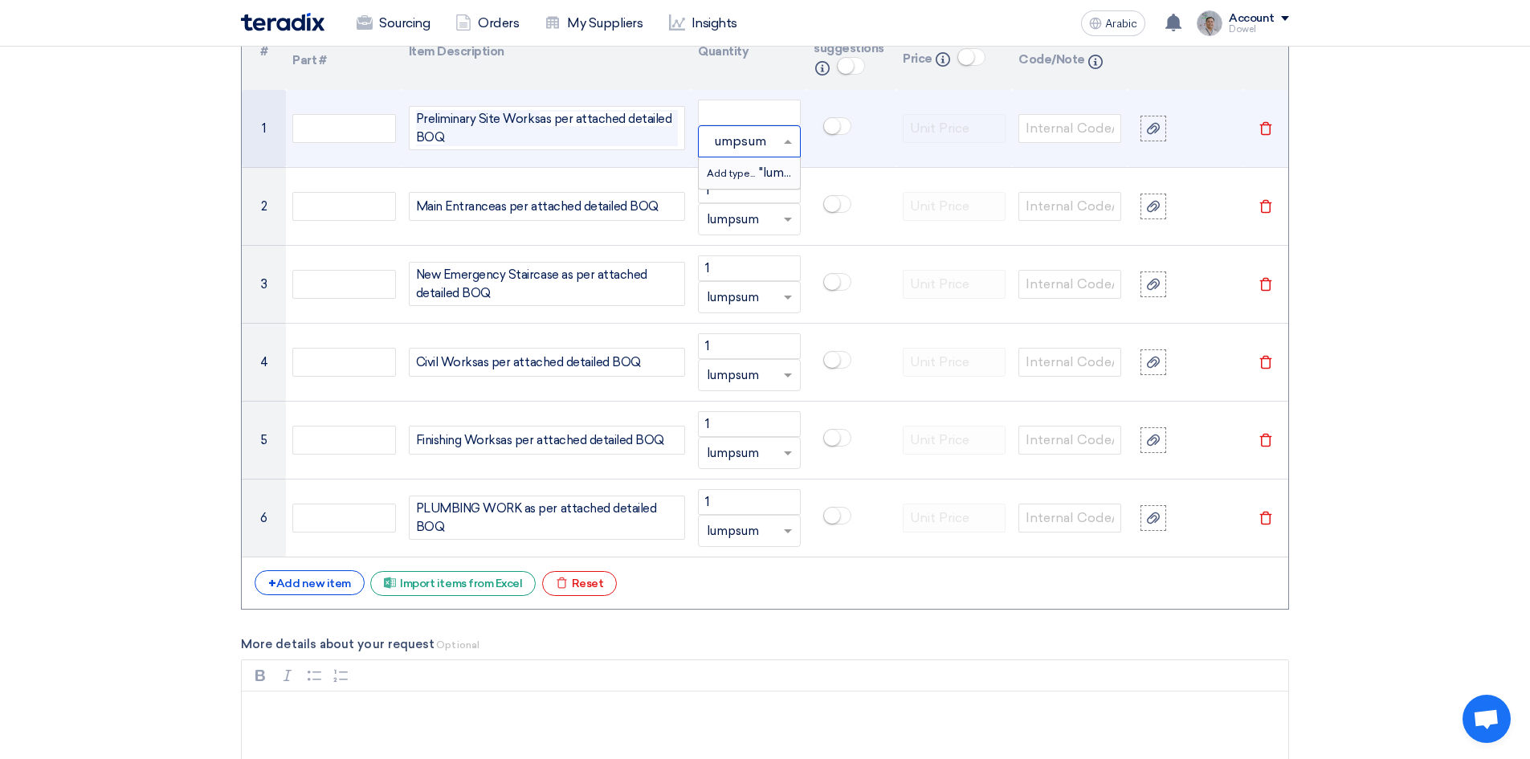
click at [735, 182] on div "Add type... "lumpsum"" at bounding box center [749, 172] width 101 height 31
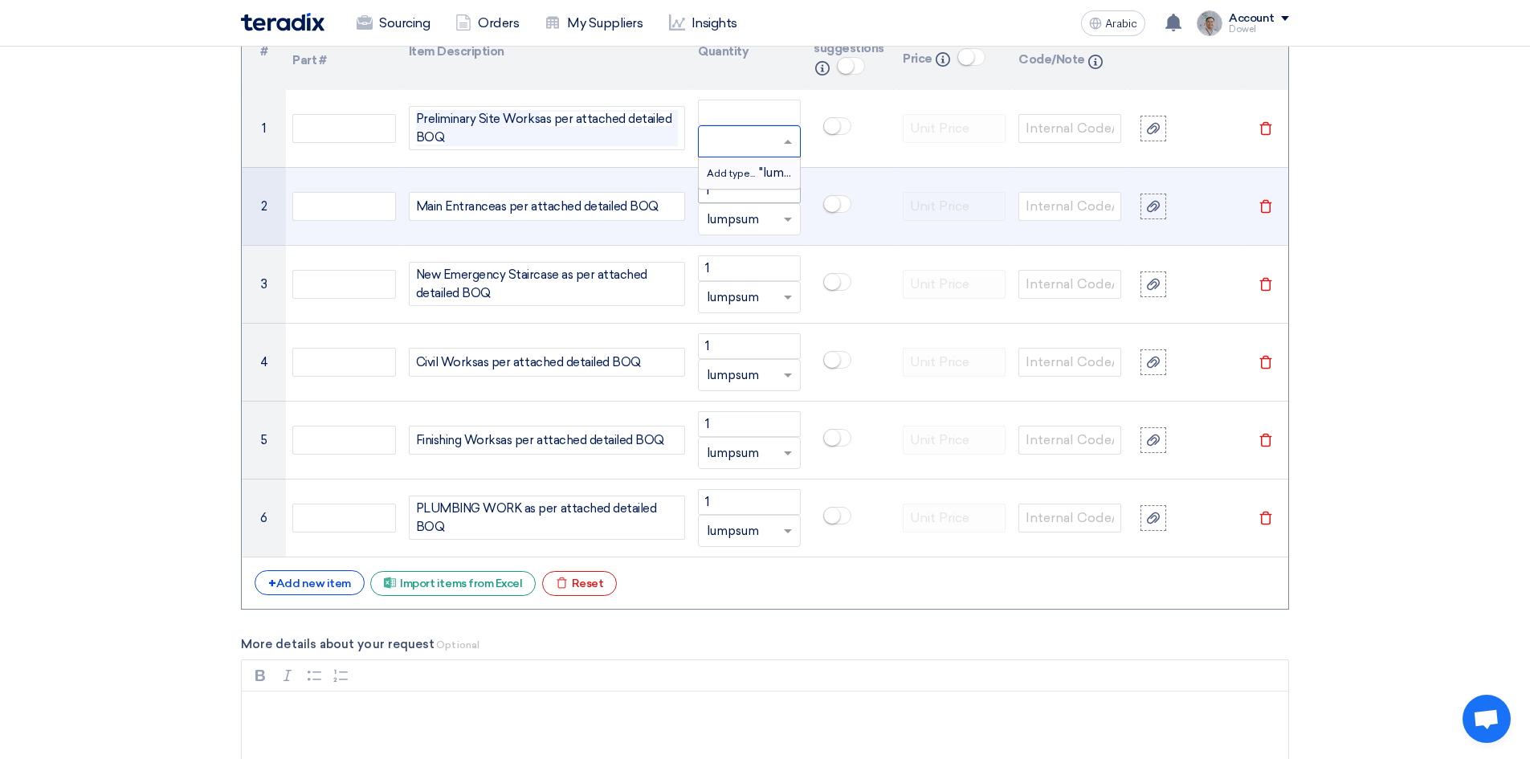
scroll to position [0, 0]
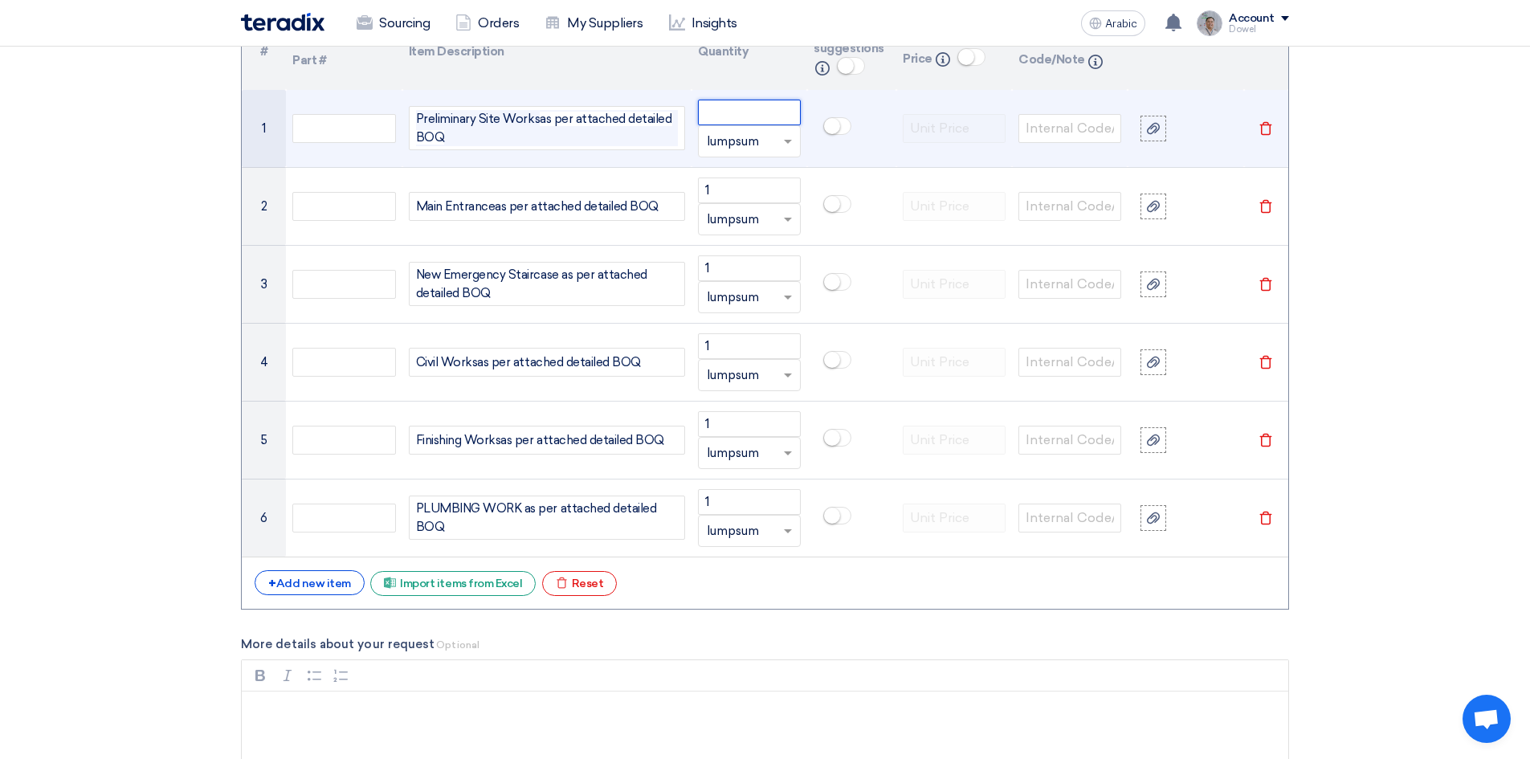
click at [733, 113] on input "number" at bounding box center [749, 113] width 103 height 26
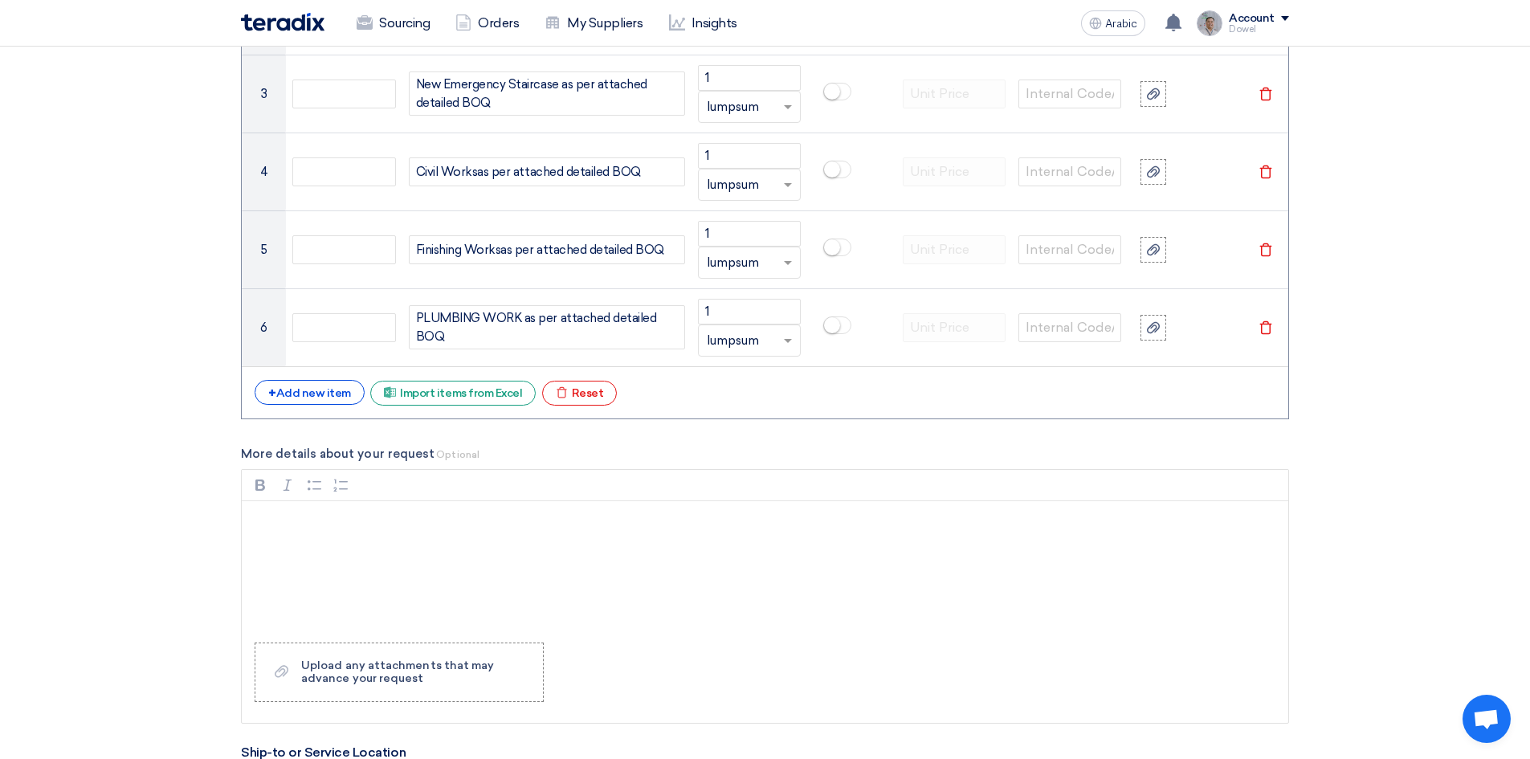
scroll to position [1582, 0]
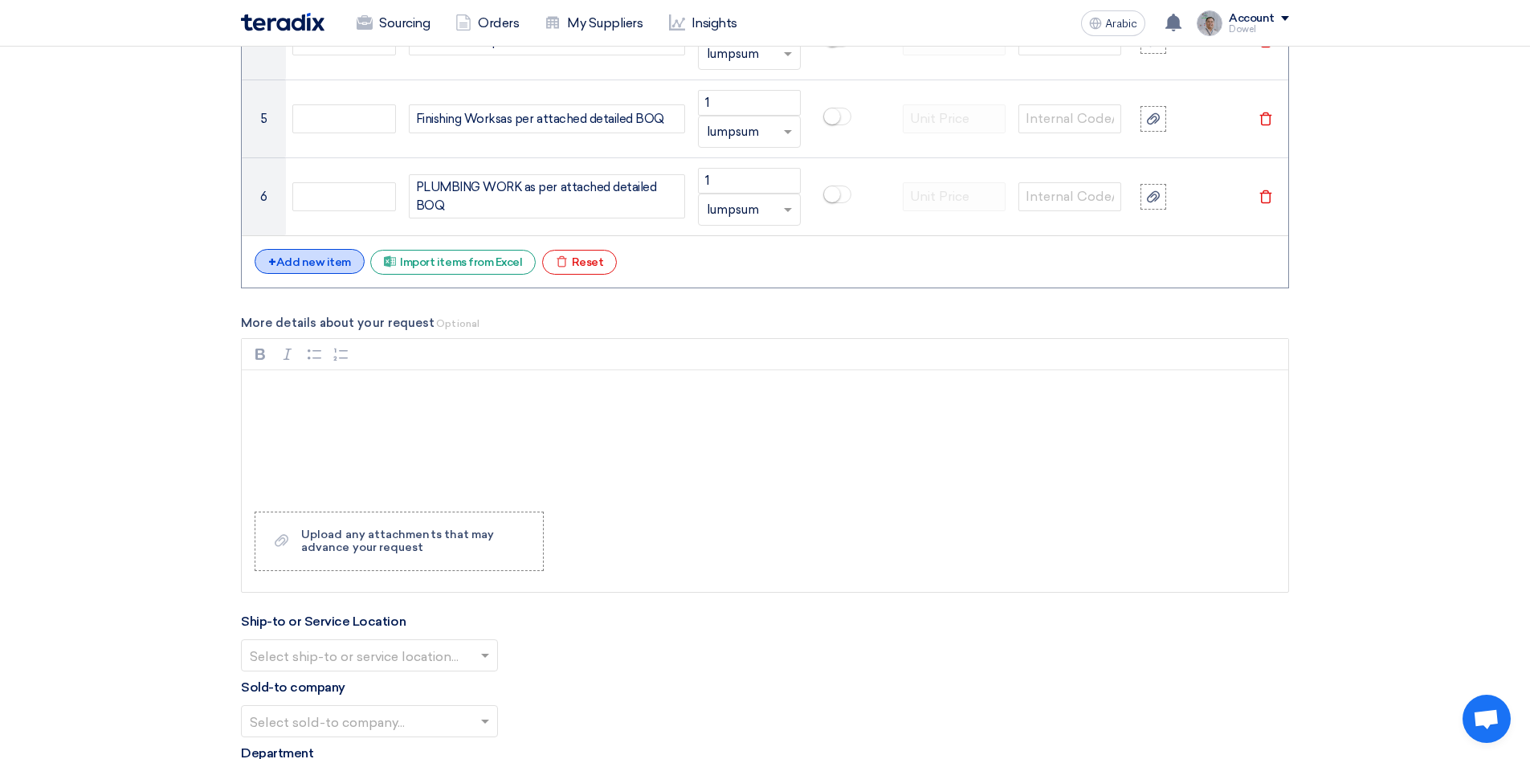
type input "1"
click at [309, 265] on font "Add new item" at bounding box center [313, 262] width 75 height 14
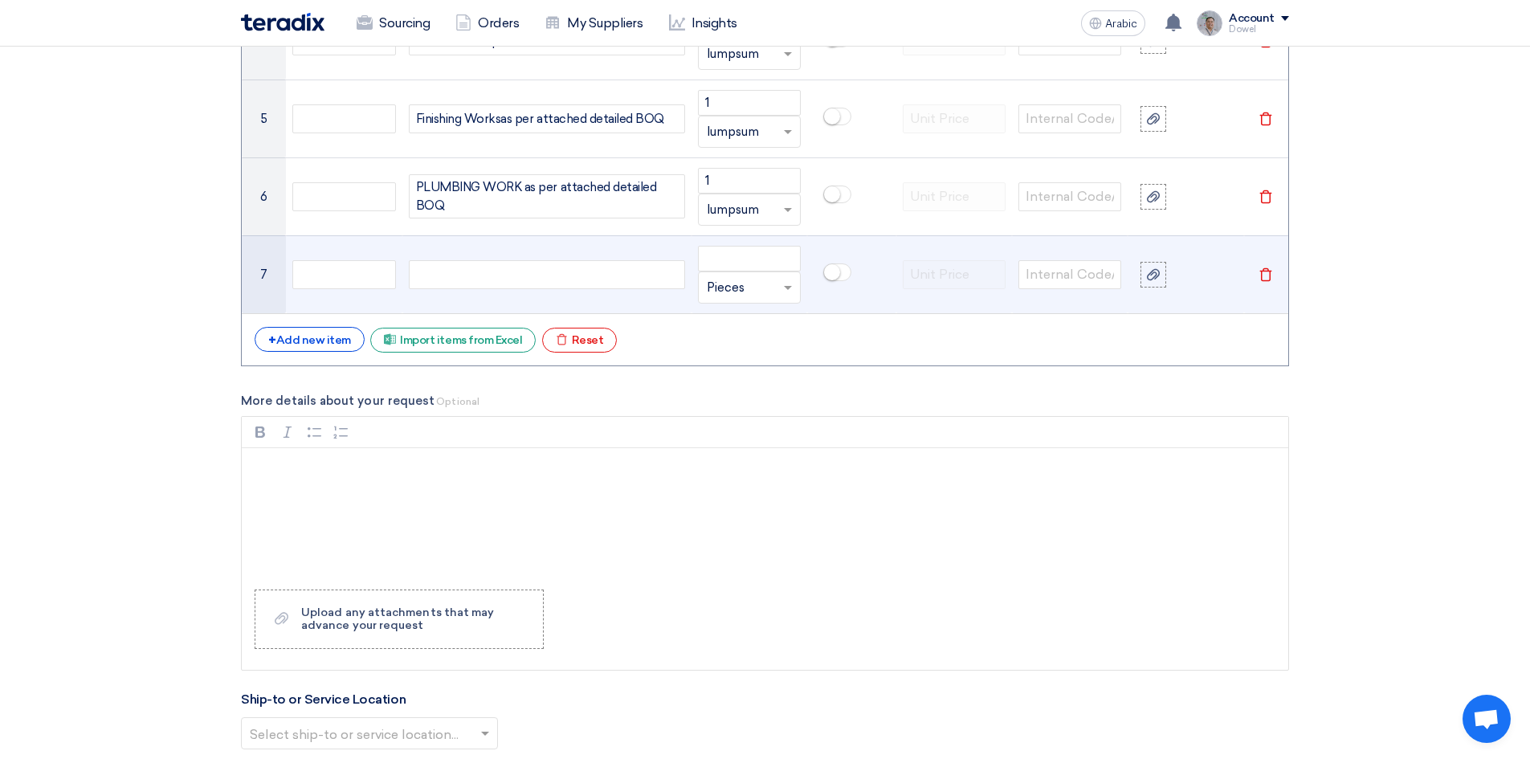
click at [452, 275] on div at bounding box center [547, 274] width 276 height 29
paste div
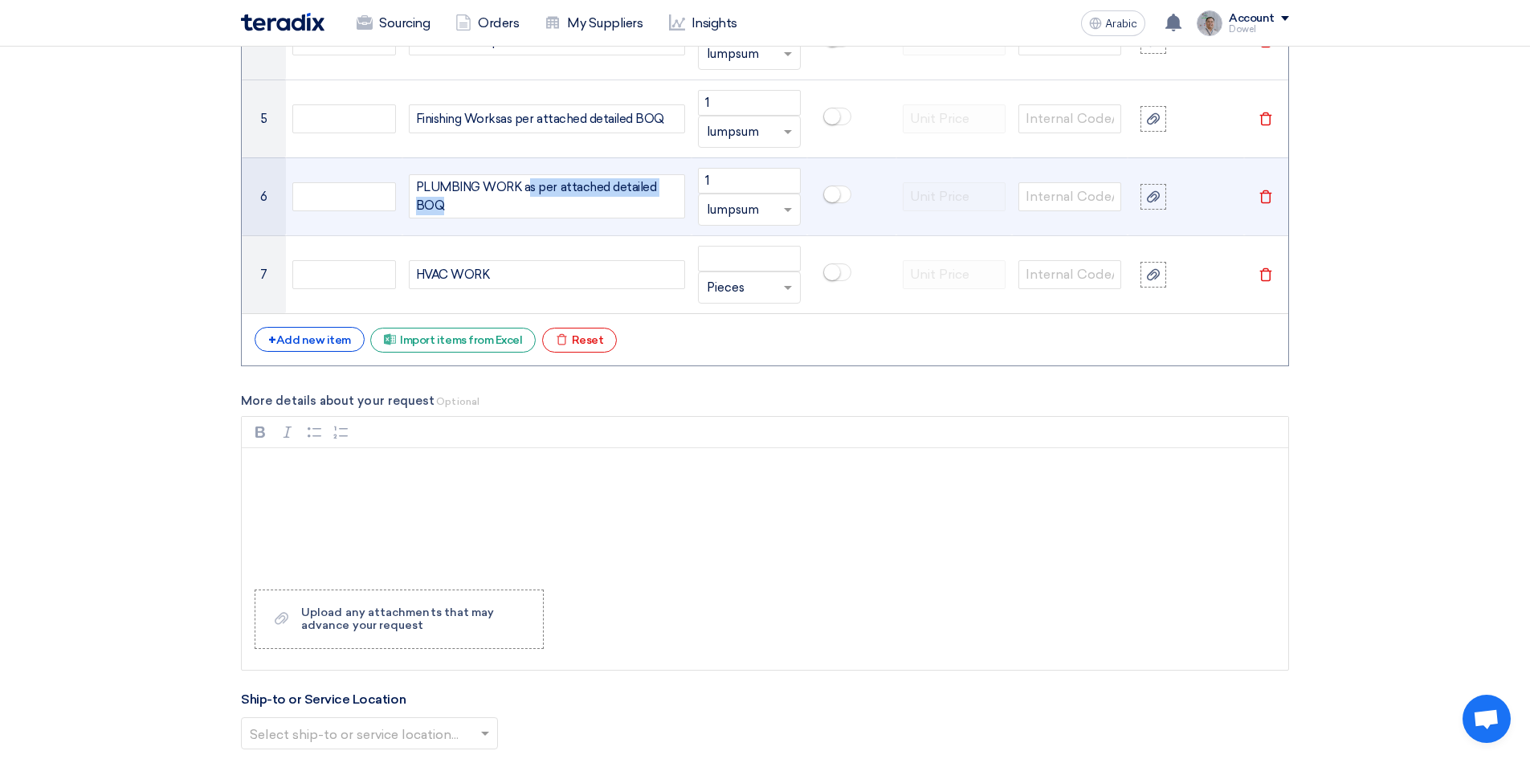
drag, startPoint x: 526, startPoint y: 188, endPoint x: 547, endPoint y: 199, distance: 23.7
click at [547, 199] on div "PLUMBING WORK as per attached detailed BOQ" at bounding box center [547, 196] width 276 height 44
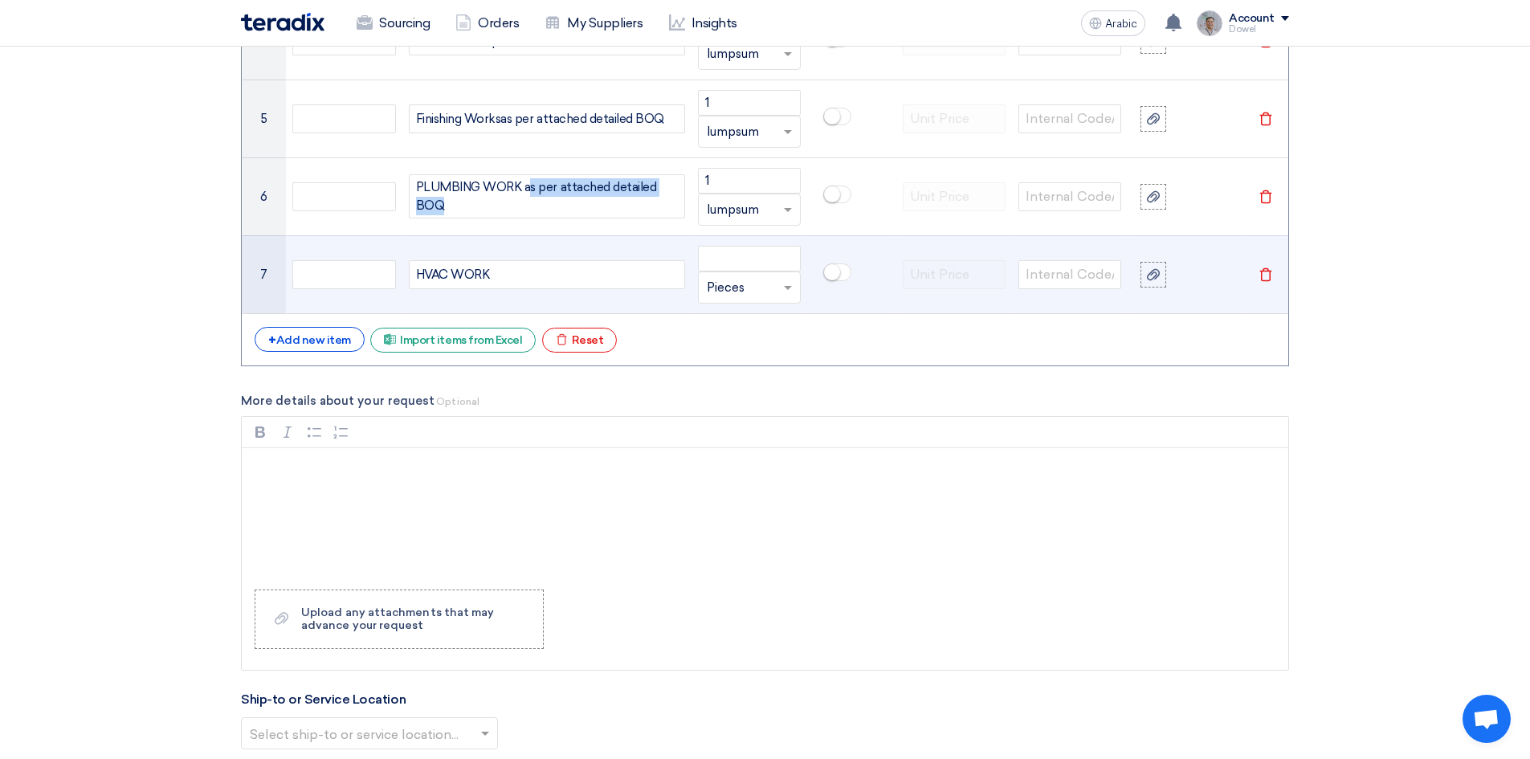
copy div "s per attached detailed BOQ"
click at [513, 279] on div "HVAC WORK" at bounding box center [547, 274] width 276 height 29
click at [492, 274] on span "s per attached detailed BOQ" at bounding box center [567, 275] width 157 height 18
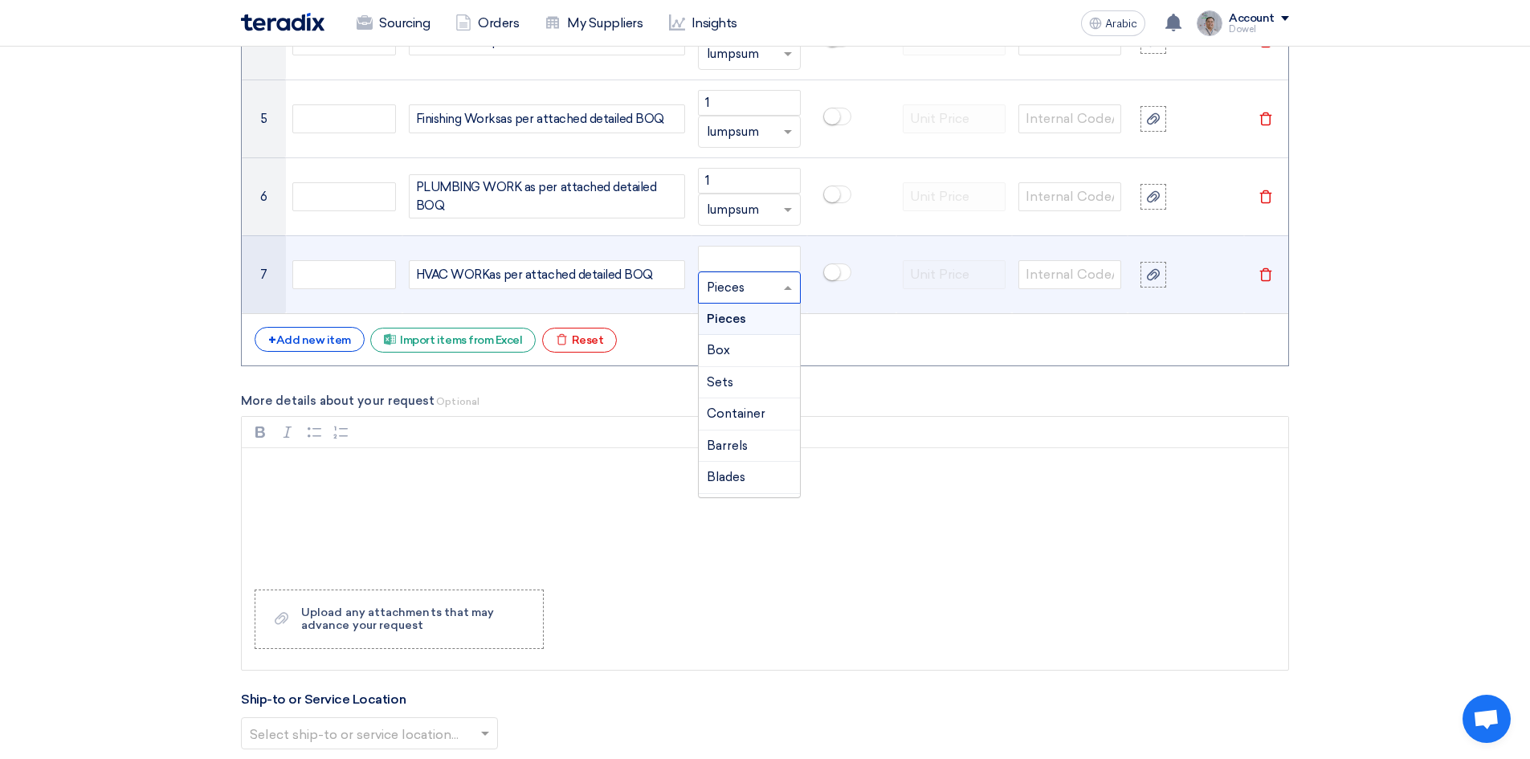
click at [724, 287] on input "text" at bounding box center [740, 288] width 66 height 26
type input "lumpsum"
click at [726, 317] on font "Add type..." at bounding box center [731, 319] width 48 height 11
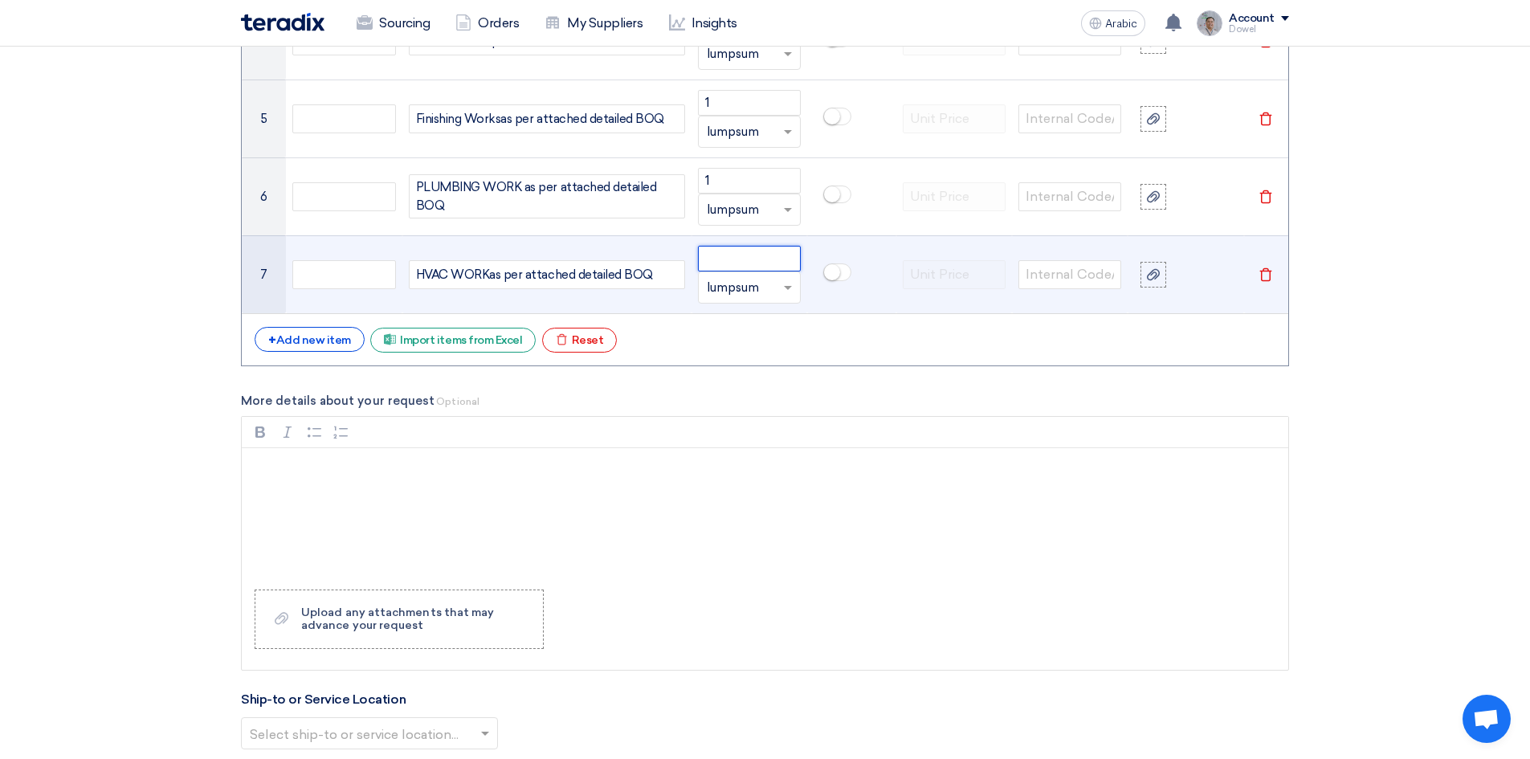
click at [727, 255] on input "number" at bounding box center [749, 259] width 103 height 26
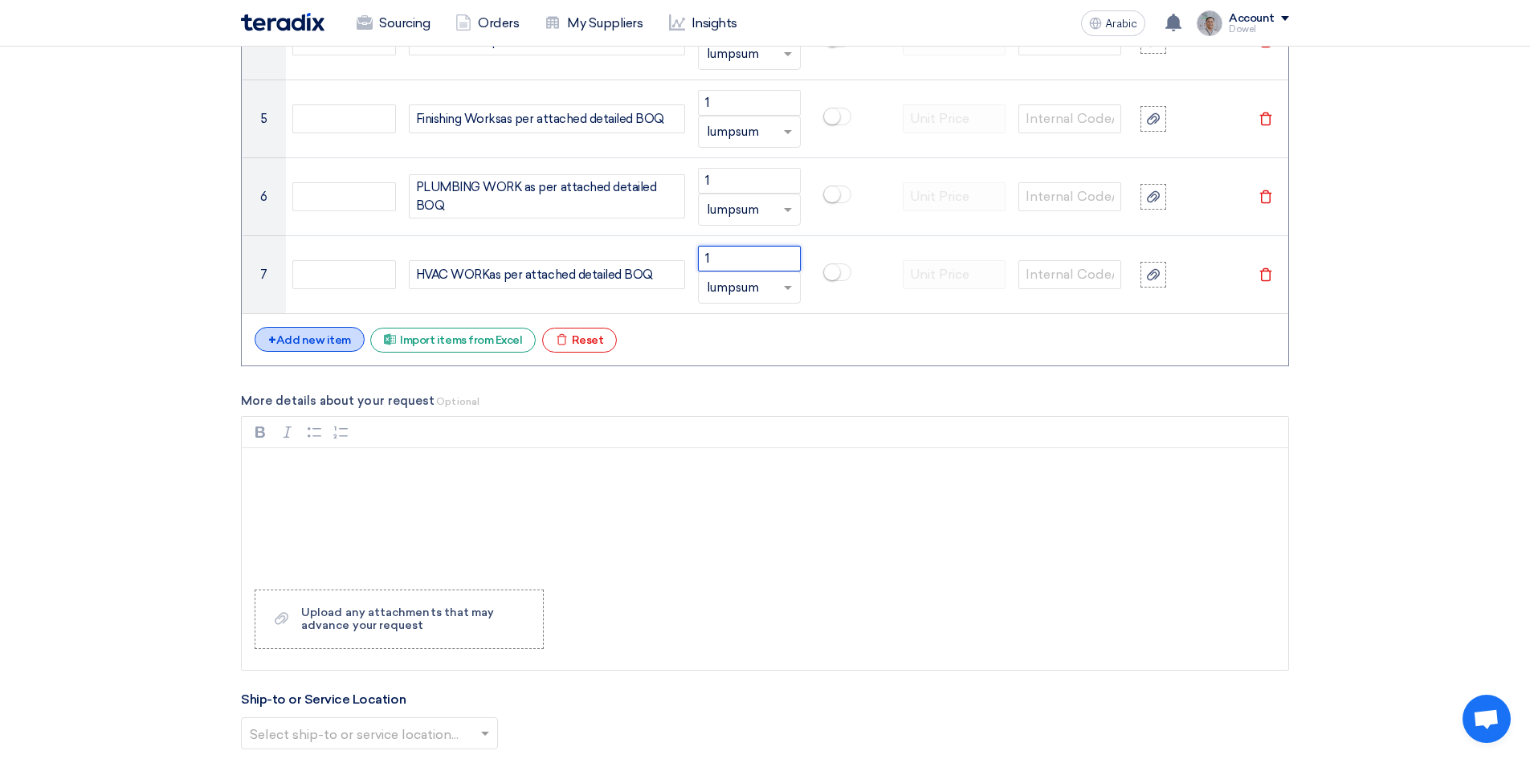
type input "1"
click at [312, 344] on font "Add new item" at bounding box center [313, 340] width 75 height 14
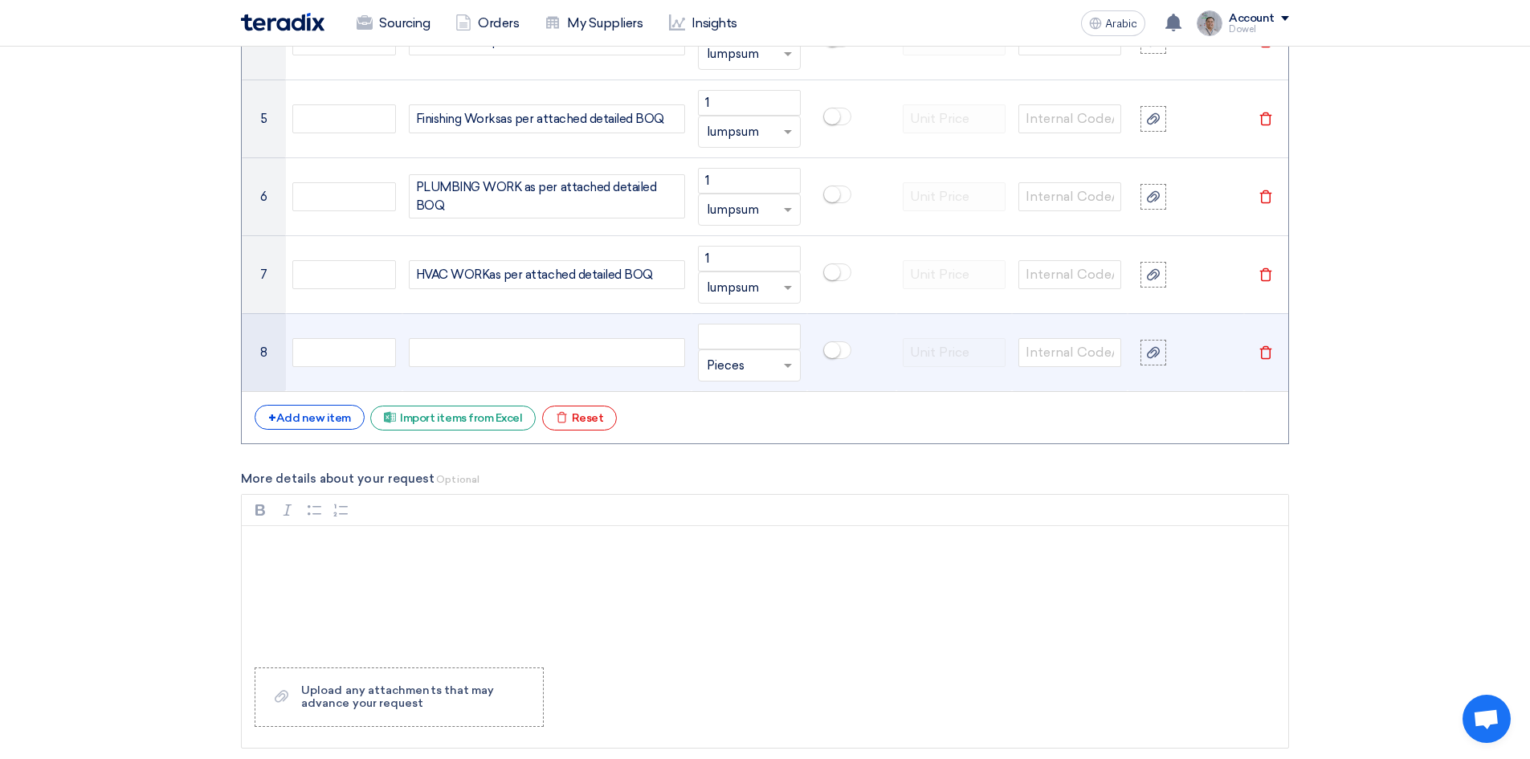
click at [441, 351] on div at bounding box center [547, 352] width 276 height 29
paste div
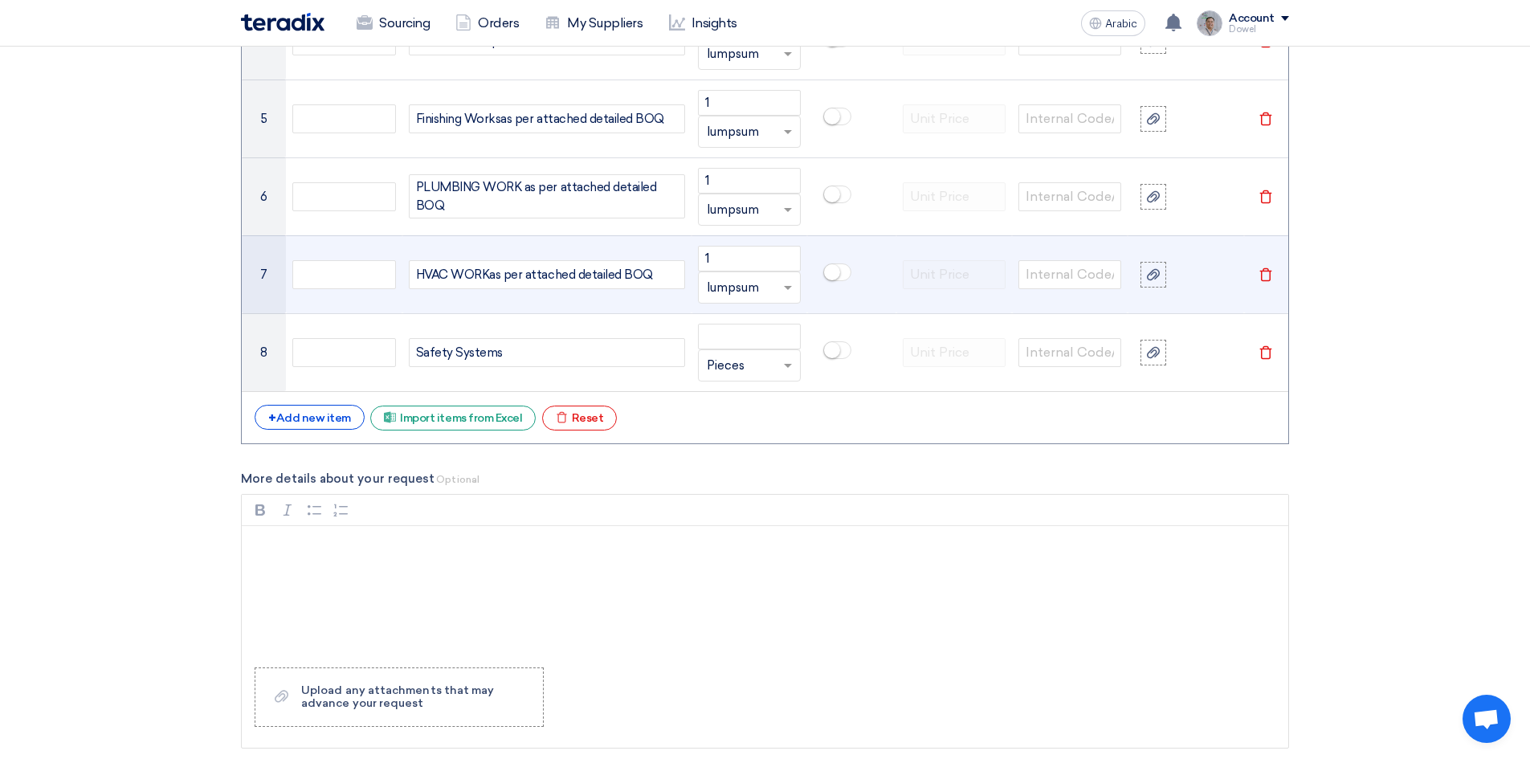
drag, startPoint x: 494, startPoint y: 273, endPoint x: 650, endPoint y: 271, distance: 156.6
click at [650, 271] on span "as per attached detailed BOQ" at bounding box center [571, 275] width 164 height 18
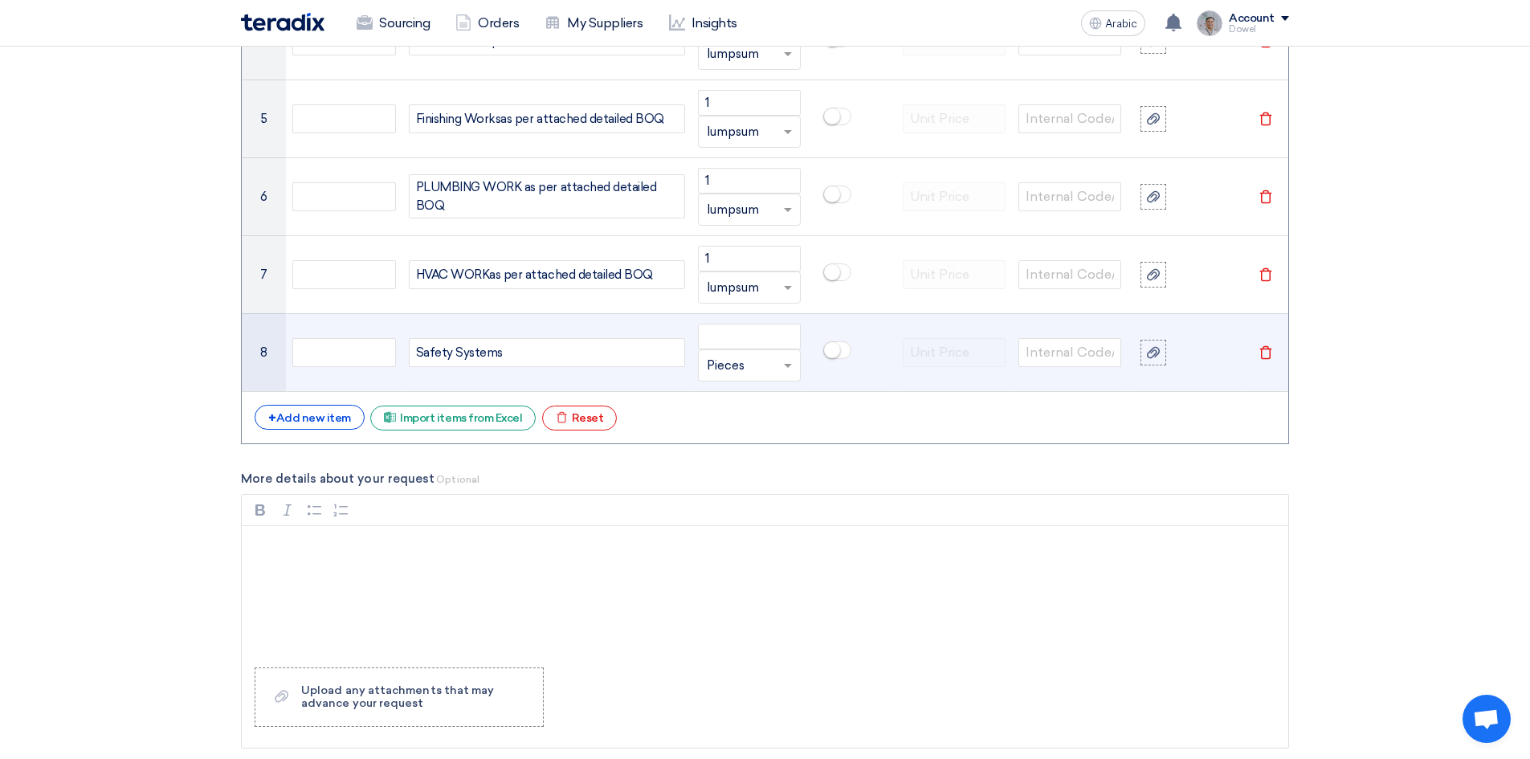
copy span "as per attached detailed BOQ"
click at [516, 354] on div "Safety Systems" at bounding box center [547, 352] width 276 height 29
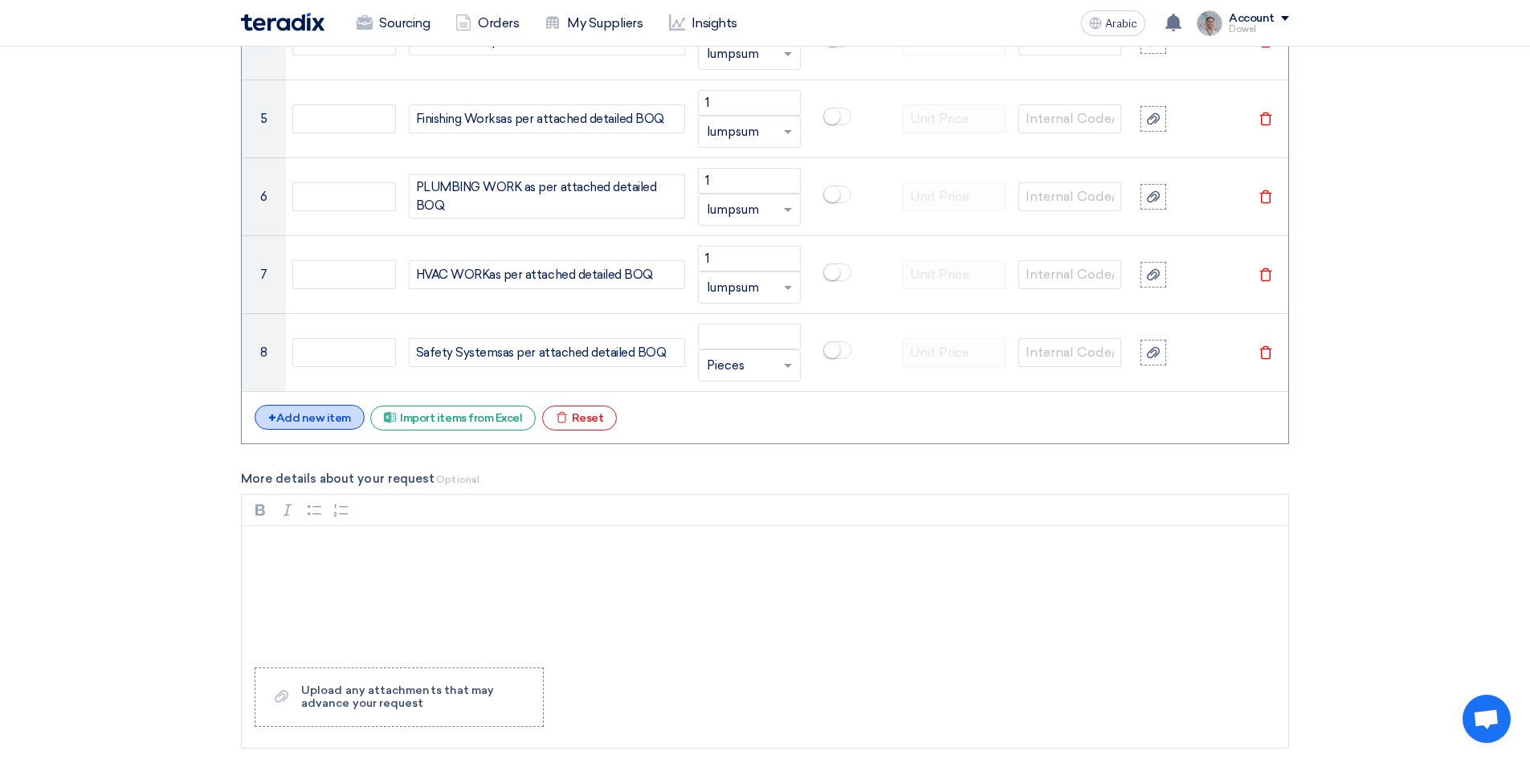
click at [311, 416] on font "Add new item" at bounding box center [313, 418] width 75 height 14
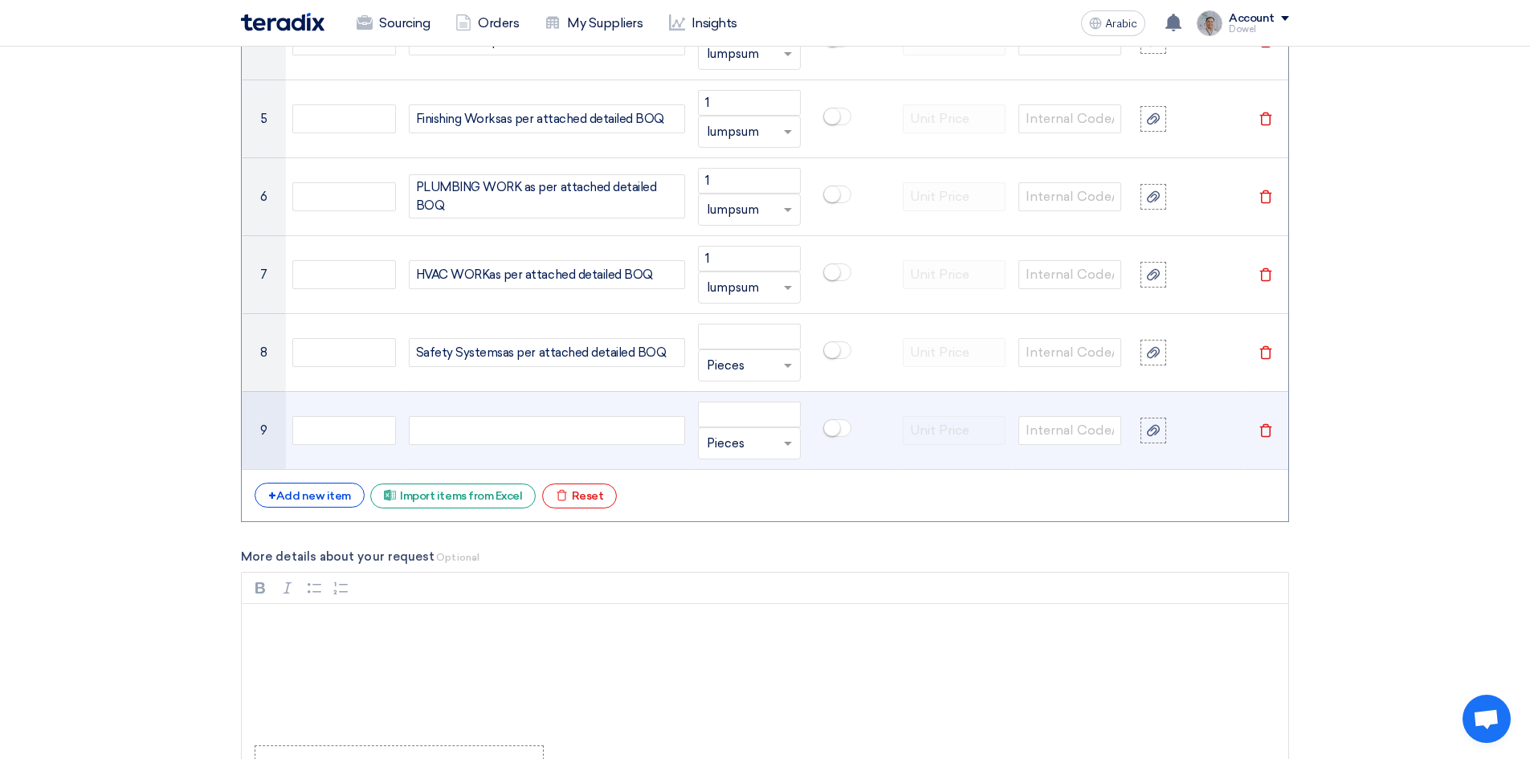
click at [456, 434] on div at bounding box center [547, 430] width 276 height 29
paste div
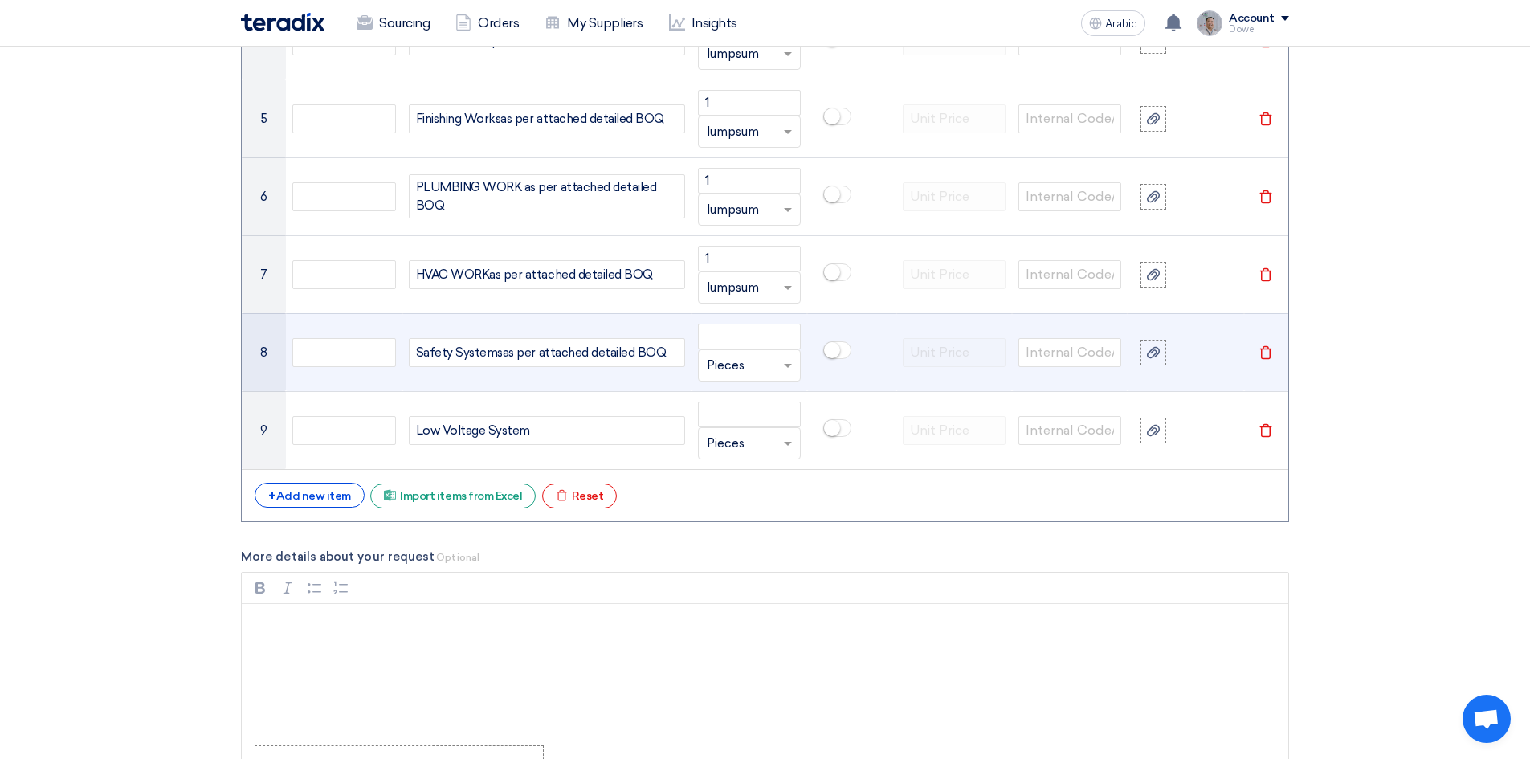
drag, startPoint x: 502, startPoint y: 354, endPoint x: 662, endPoint y: 354, distance: 159.8
click at [662, 354] on div "Safety Systems as per attached detailed BOQ" at bounding box center [547, 352] width 276 height 29
click at [503, 354] on span "as per attached detailed BOQ" at bounding box center [585, 353] width 164 height 18
drag, startPoint x: 532, startPoint y: 350, endPoint x: 658, endPoint y: 354, distance: 126.1
click at [659, 353] on span "as per attached detailed BOQ" at bounding box center [585, 353] width 164 height 18
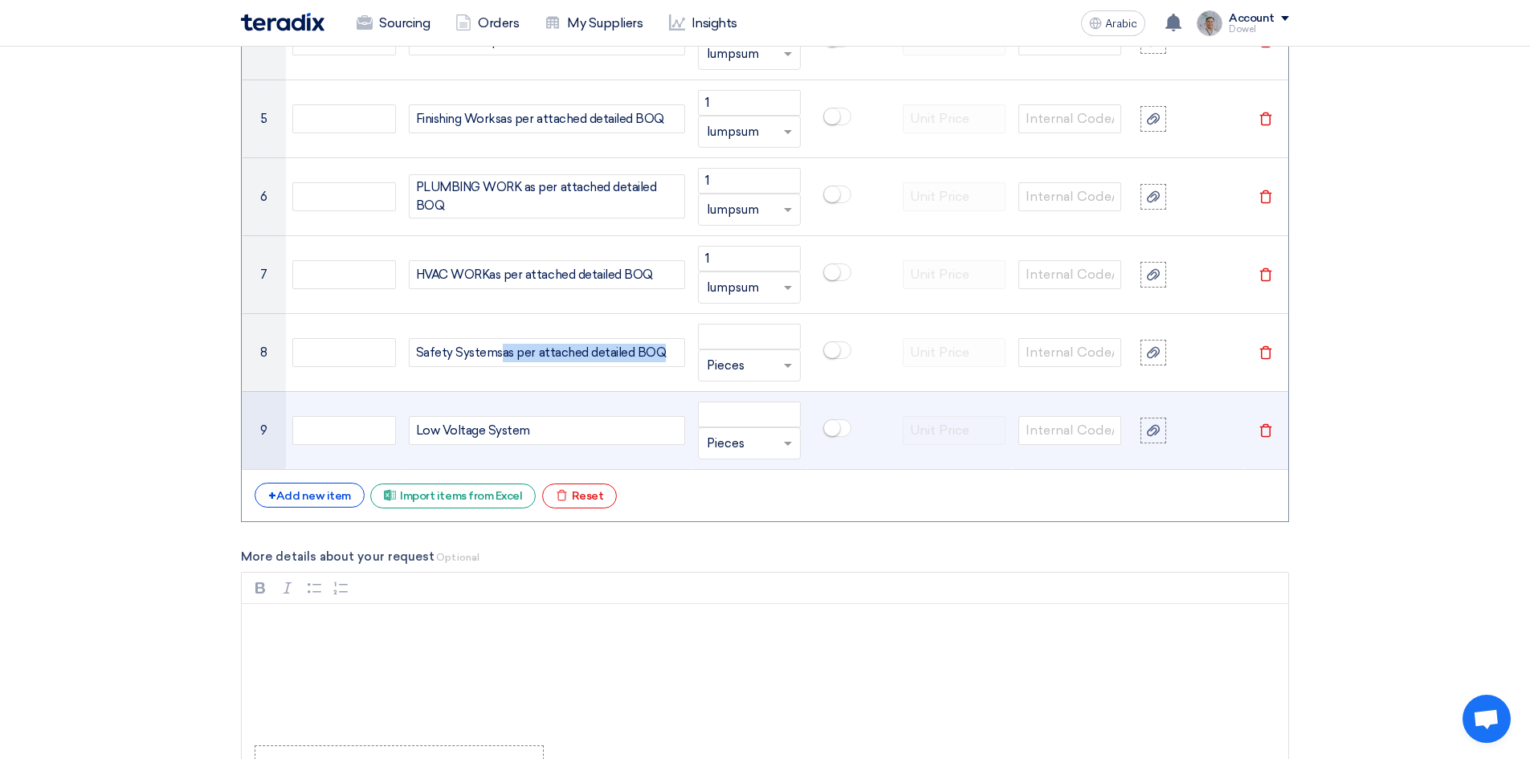
copy span "as per attached detailed BOQ"
click at [528, 430] on div "Low Voltage System" at bounding box center [547, 430] width 276 height 29
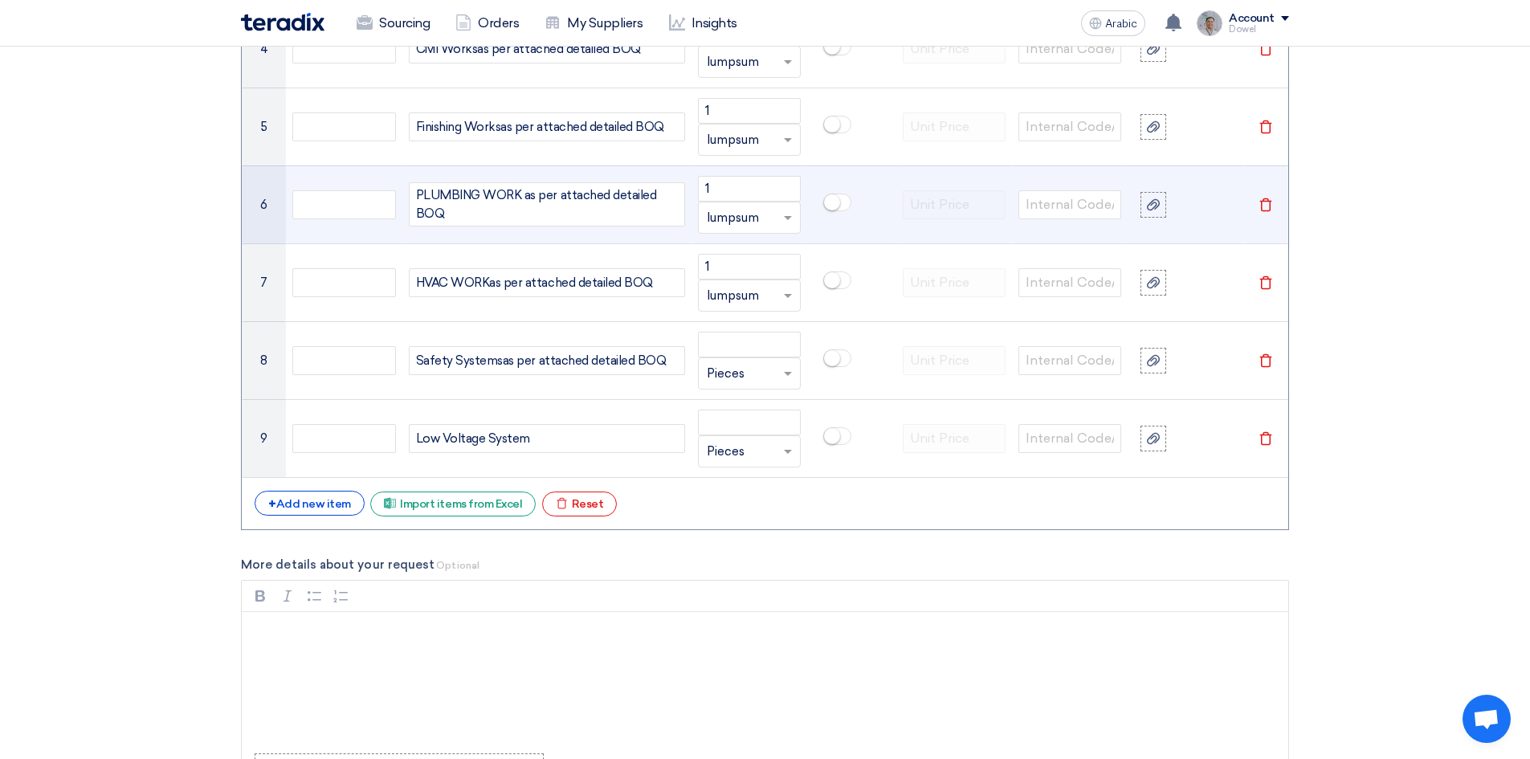
scroll to position [1582, 0]
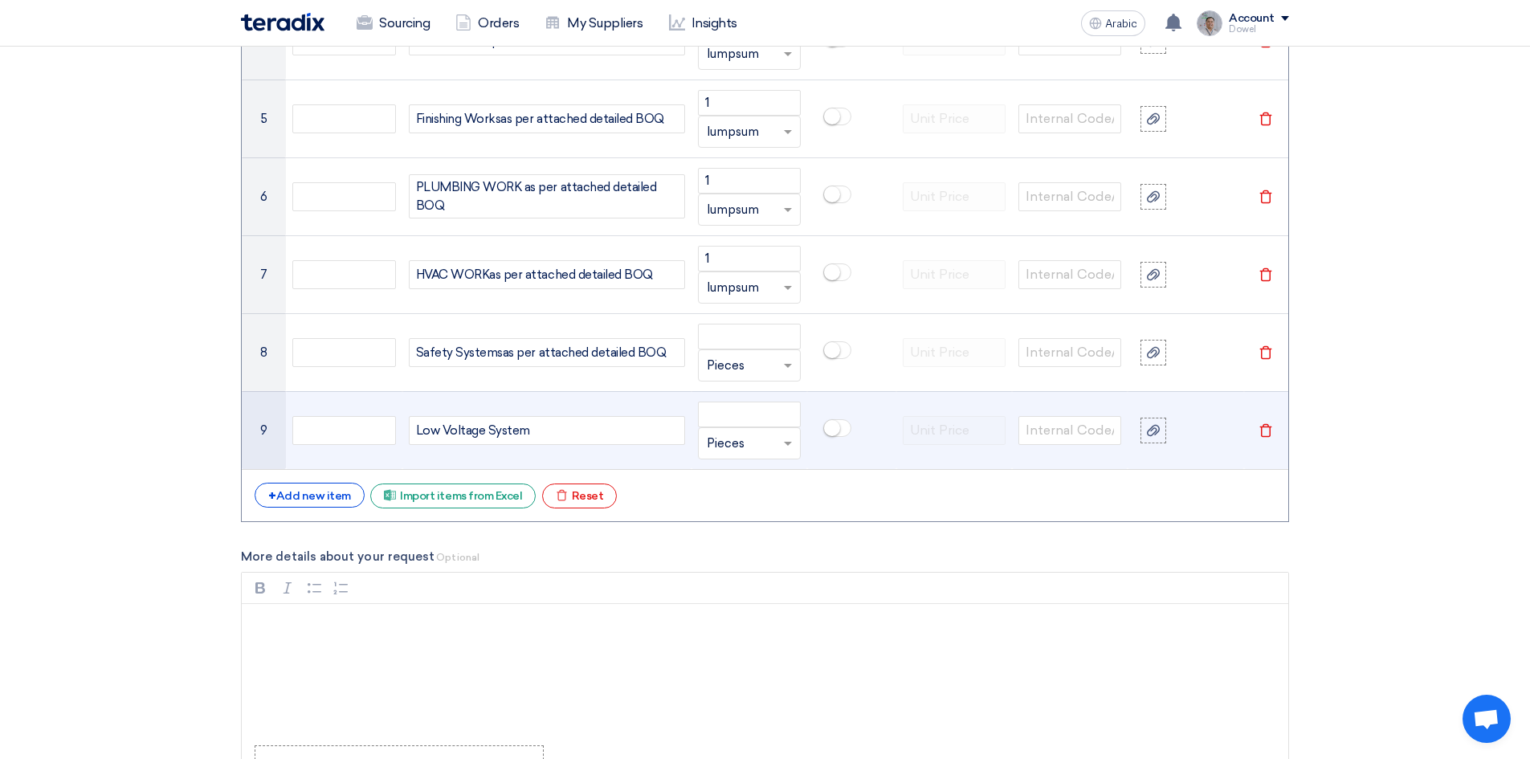
drag, startPoint x: 525, startPoint y: 430, endPoint x: 544, endPoint y: 439, distance: 20.5
click at [527, 431] on div "Low Voltage System" at bounding box center [547, 430] width 276 height 29
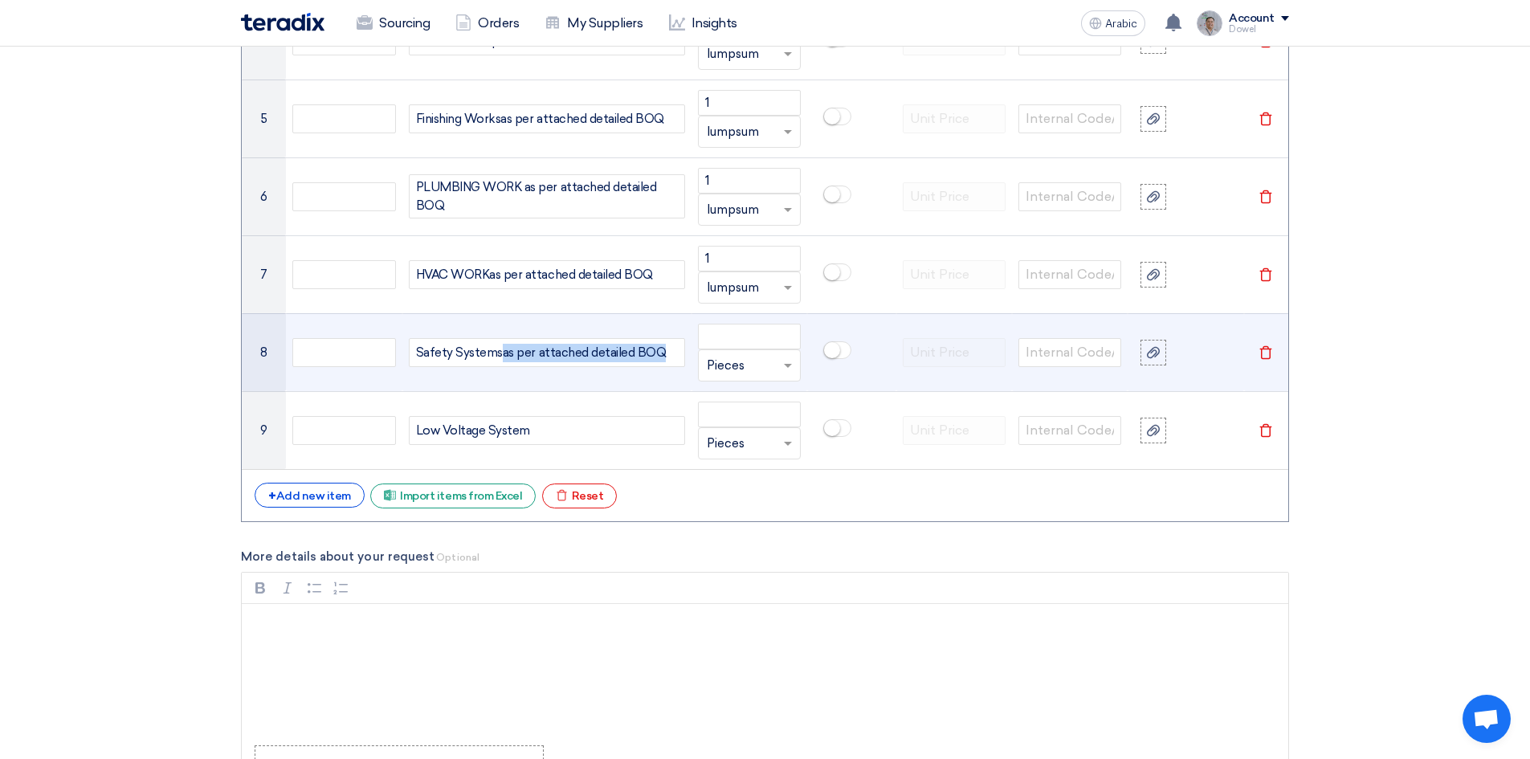
drag, startPoint x: 499, startPoint y: 352, endPoint x: 656, endPoint y: 351, distance: 156.6
click at [656, 351] on div "Safety Systems as per attached detailed BOQ" at bounding box center [547, 352] width 276 height 29
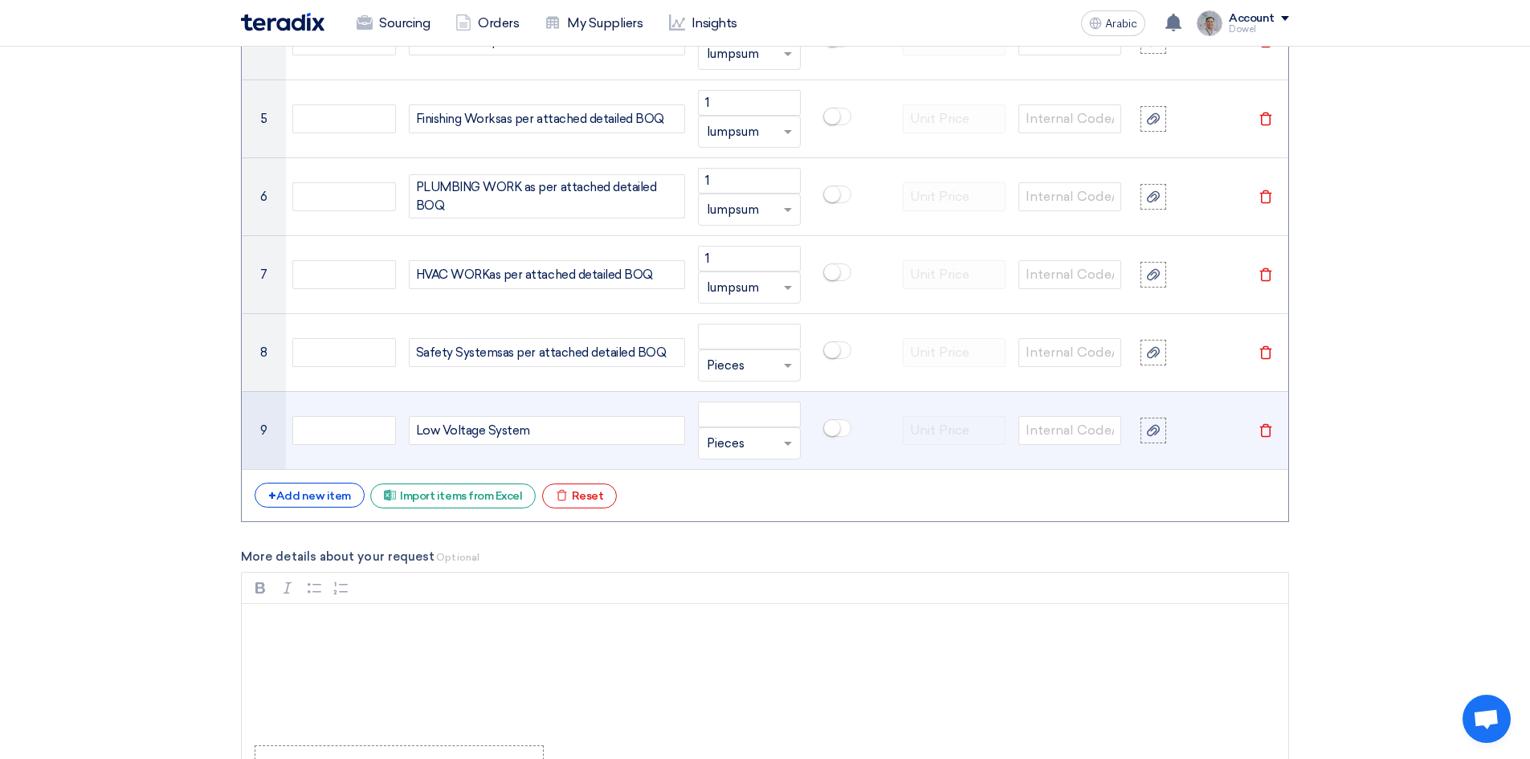
click at [524, 430] on div "Low Voltage System" at bounding box center [547, 430] width 276 height 29
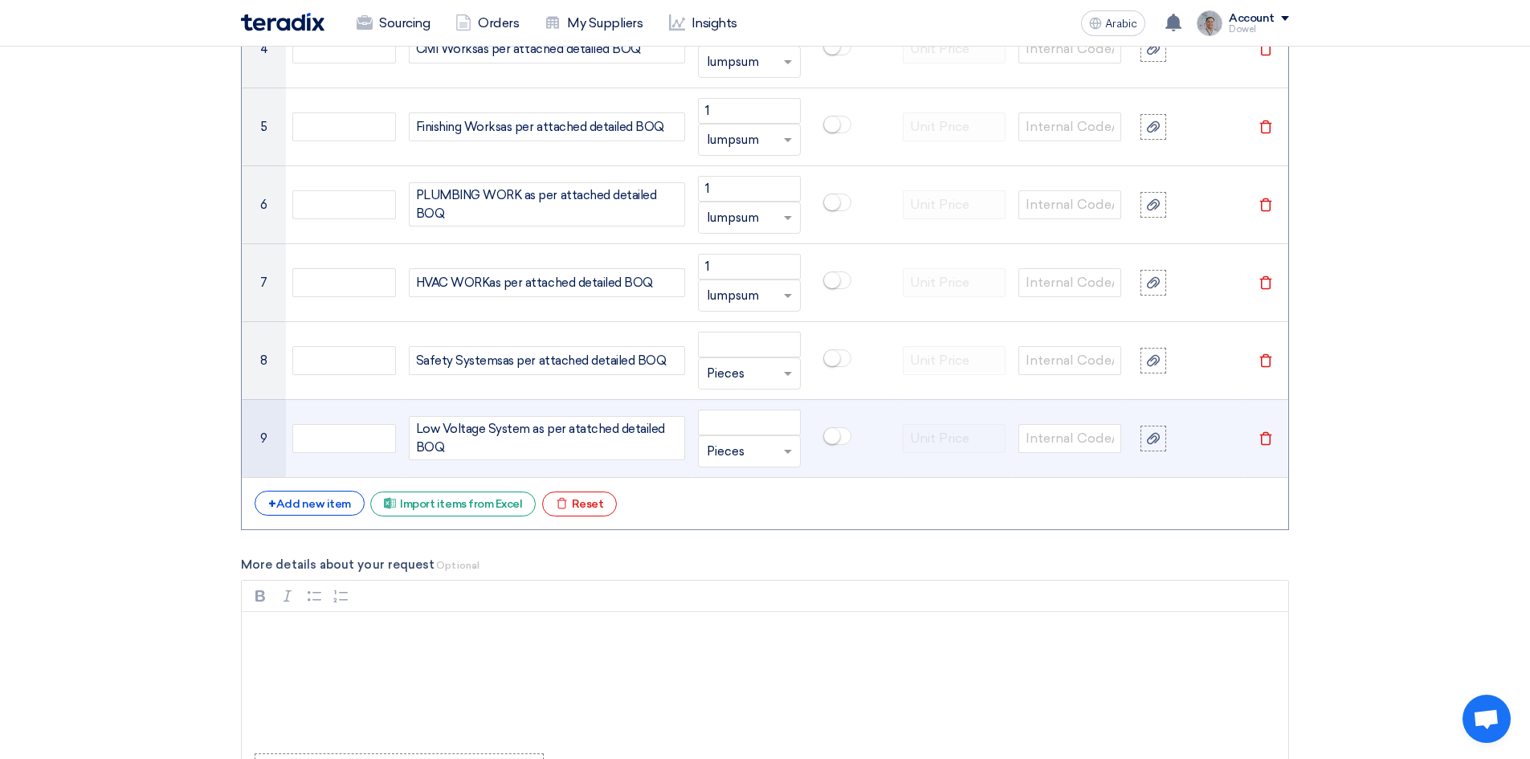
click at [584, 431] on div "Low Voltage System as per atatched detailed BOQ" at bounding box center [547, 438] width 276 height 44
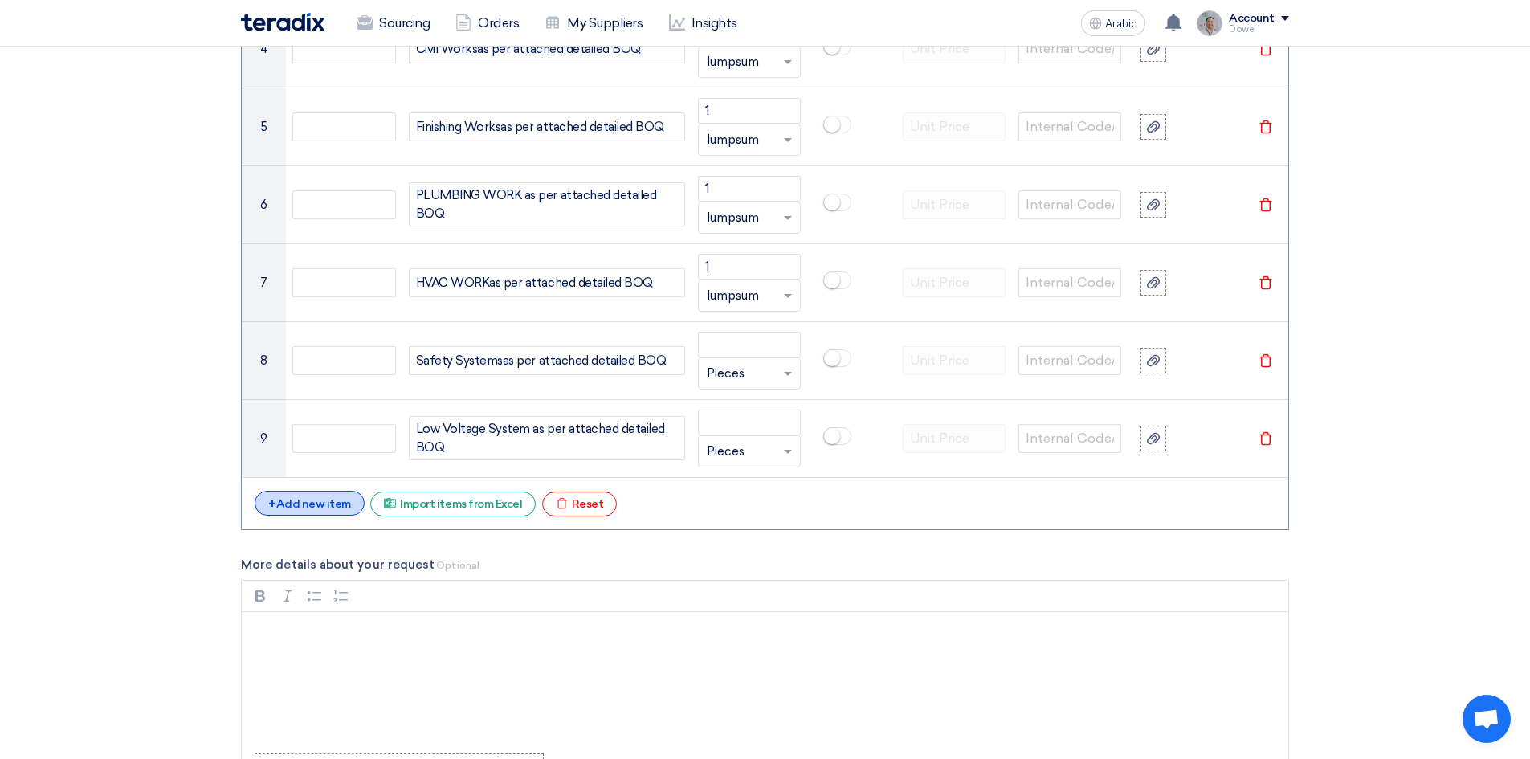
click at [318, 509] on font "Add new item" at bounding box center [313, 504] width 75 height 14
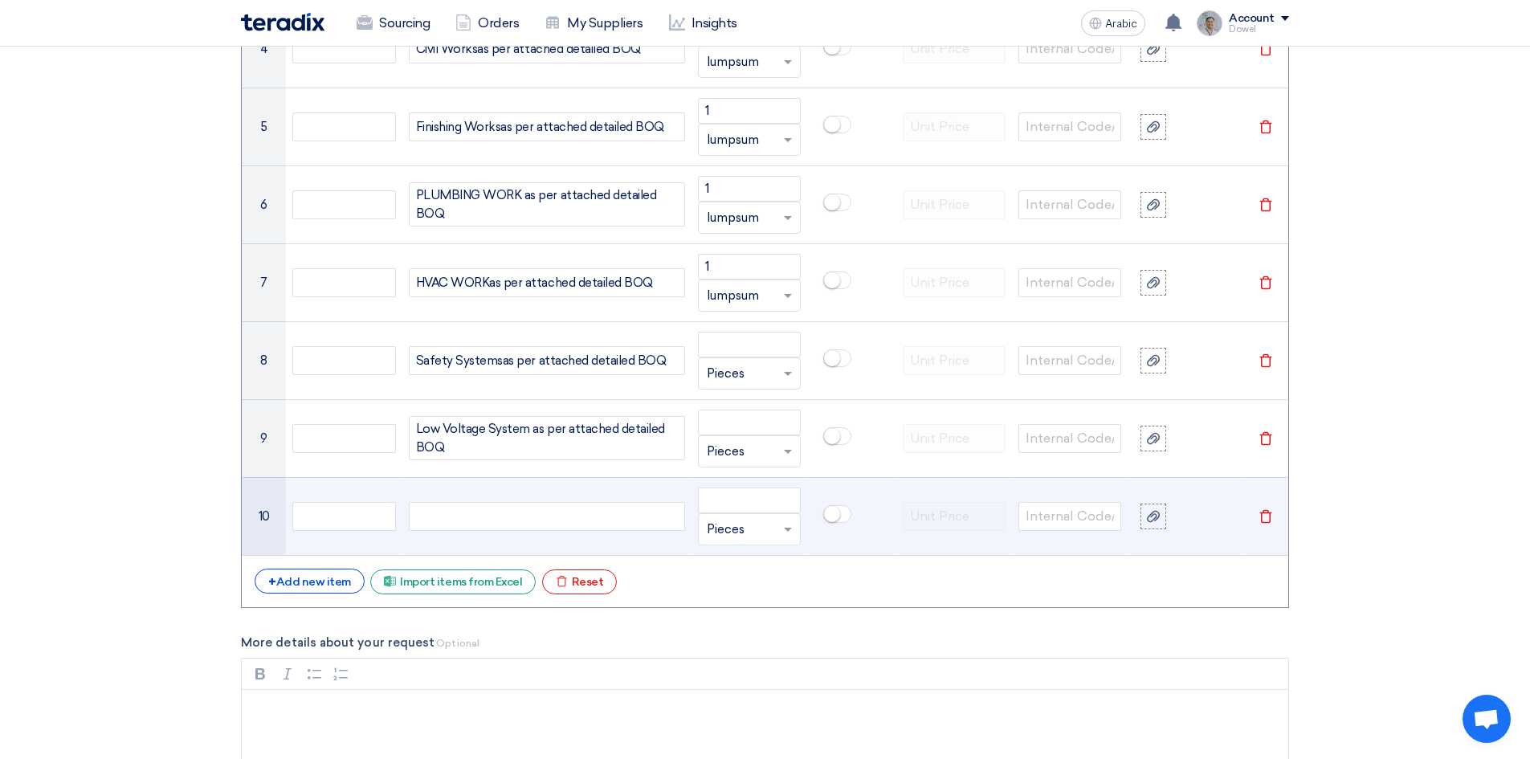
click at [446, 524] on div at bounding box center [547, 516] width 276 height 29
paste div
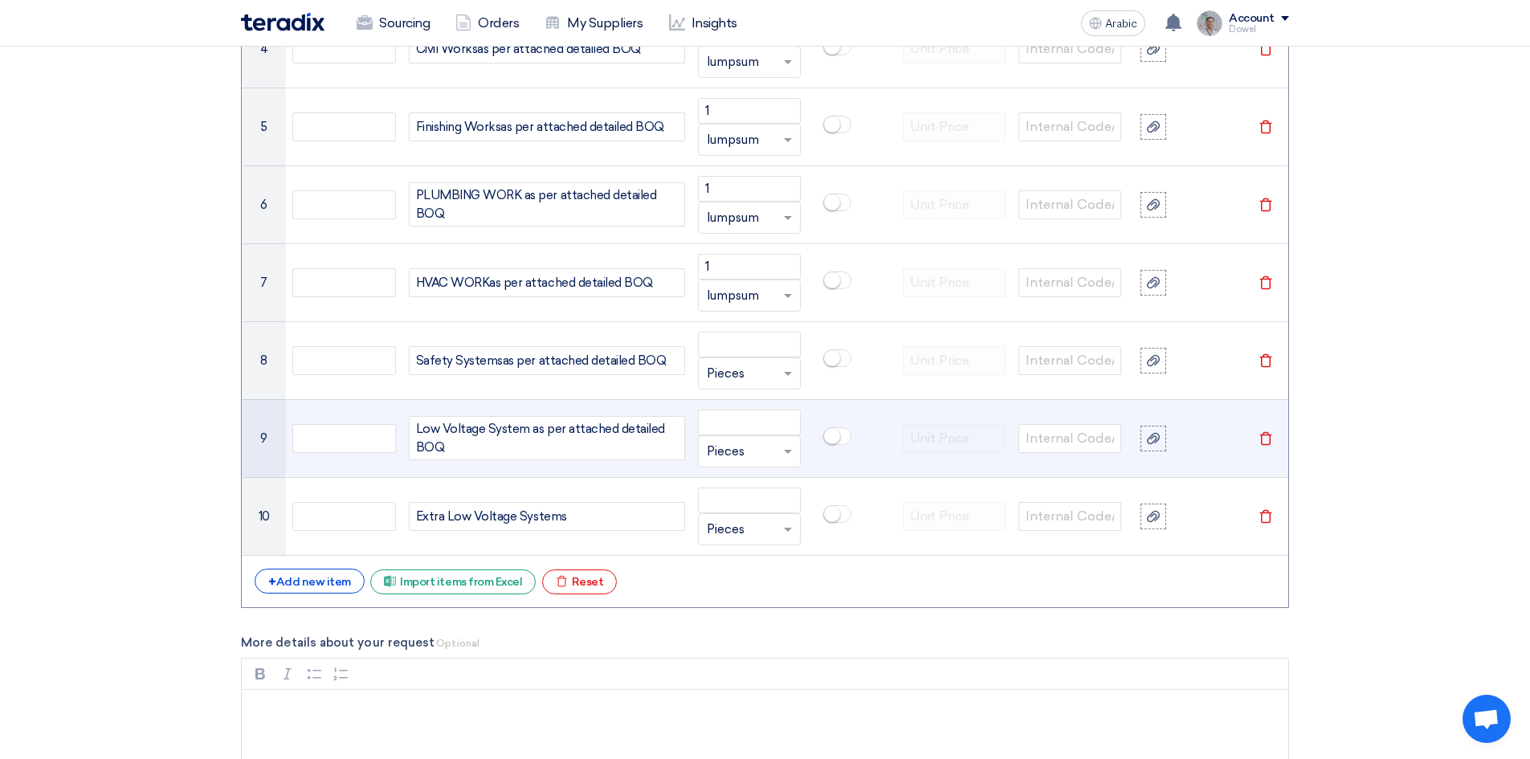
drag, startPoint x: 530, startPoint y: 428, endPoint x: 532, endPoint y: 441, distance: 12.9
click at [532, 441] on div "Low Voltage System as per attached detailed BOQ" at bounding box center [547, 438] width 276 height 44
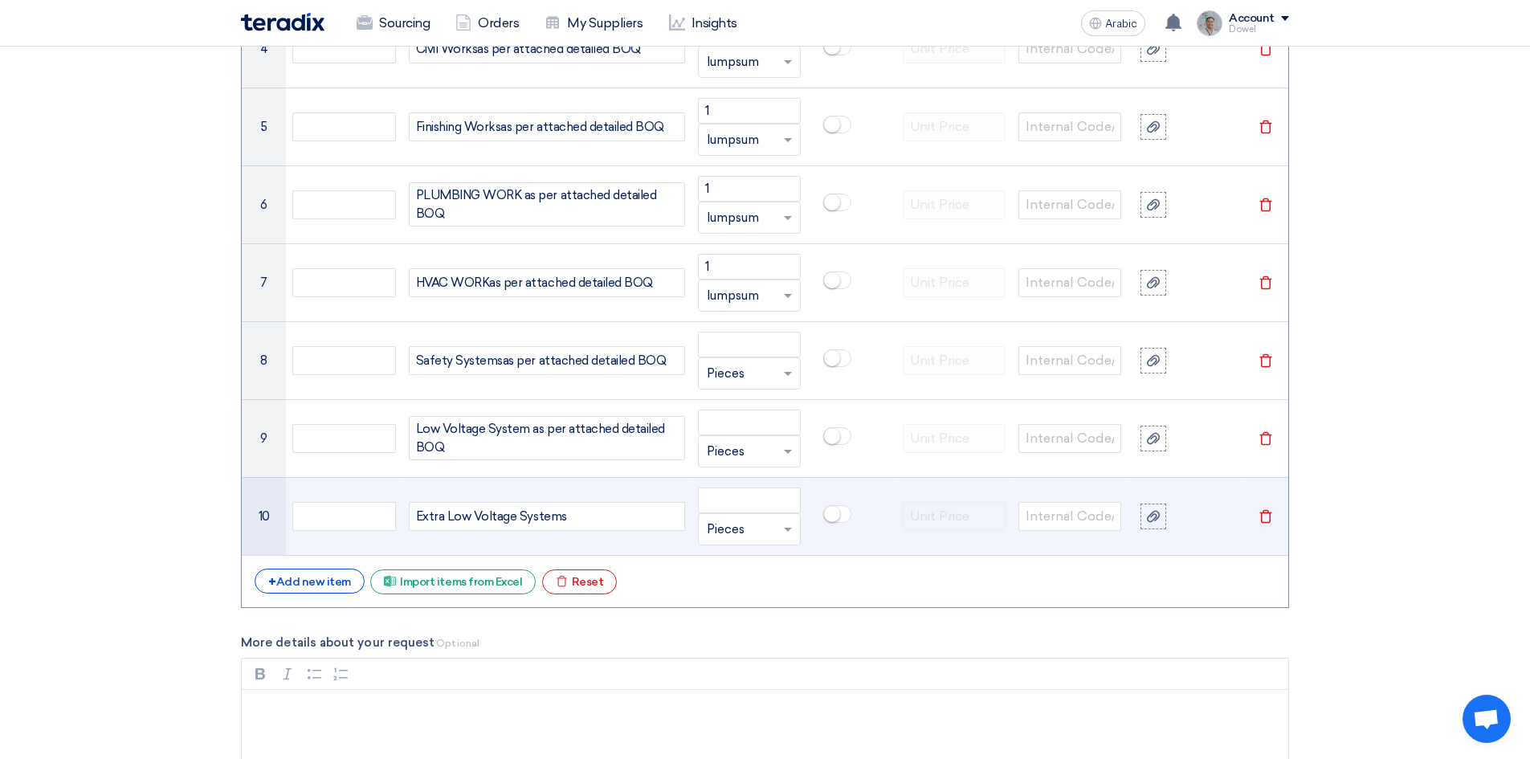
click at [565, 515] on div "Extra Low Voltage Systems" at bounding box center [547, 516] width 276 height 29
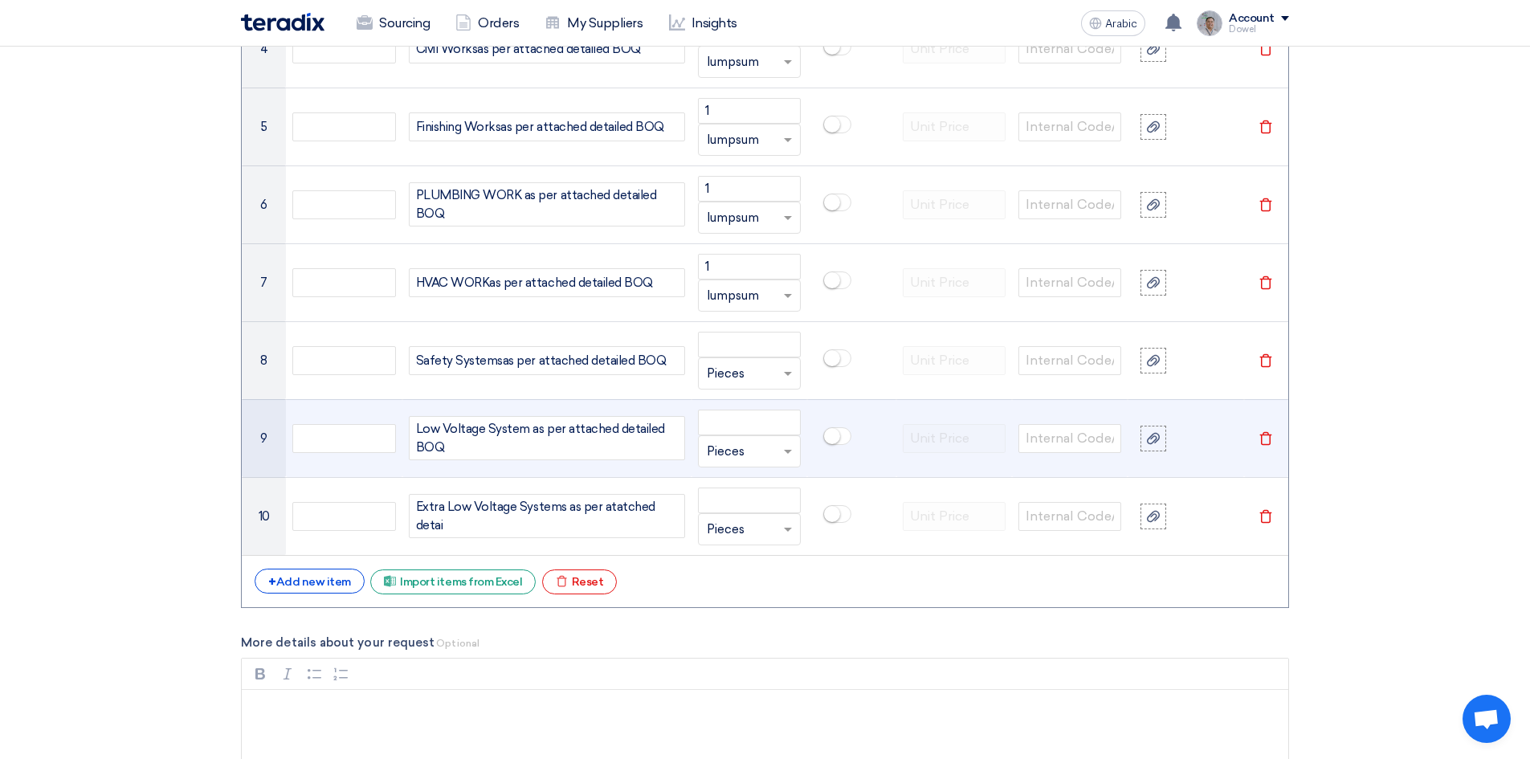
scroll to position [1566, 0]
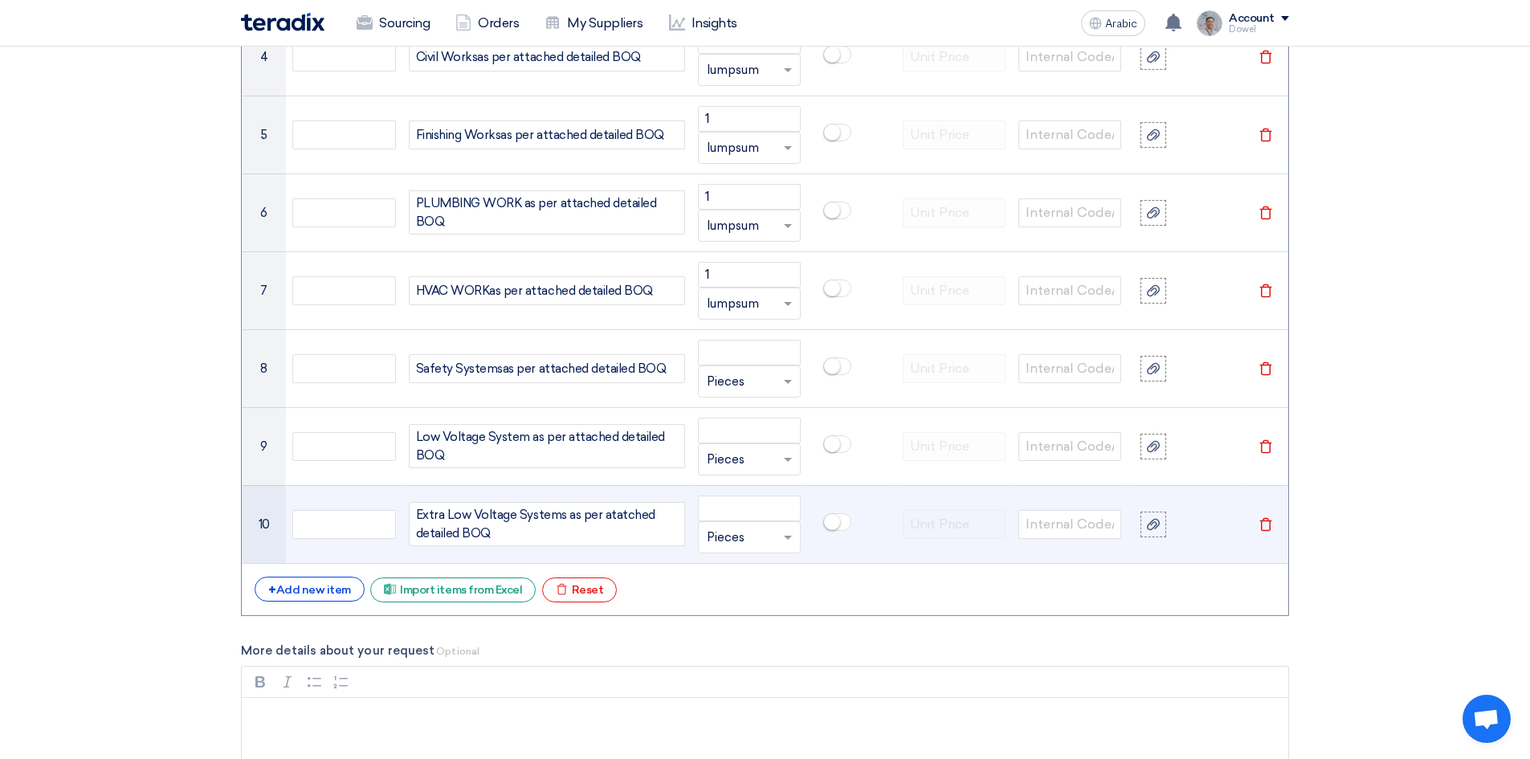
click at [619, 514] on div "Extra Low Voltage Systems as per atatched detailed BOQ" at bounding box center [547, 524] width 276 height 44
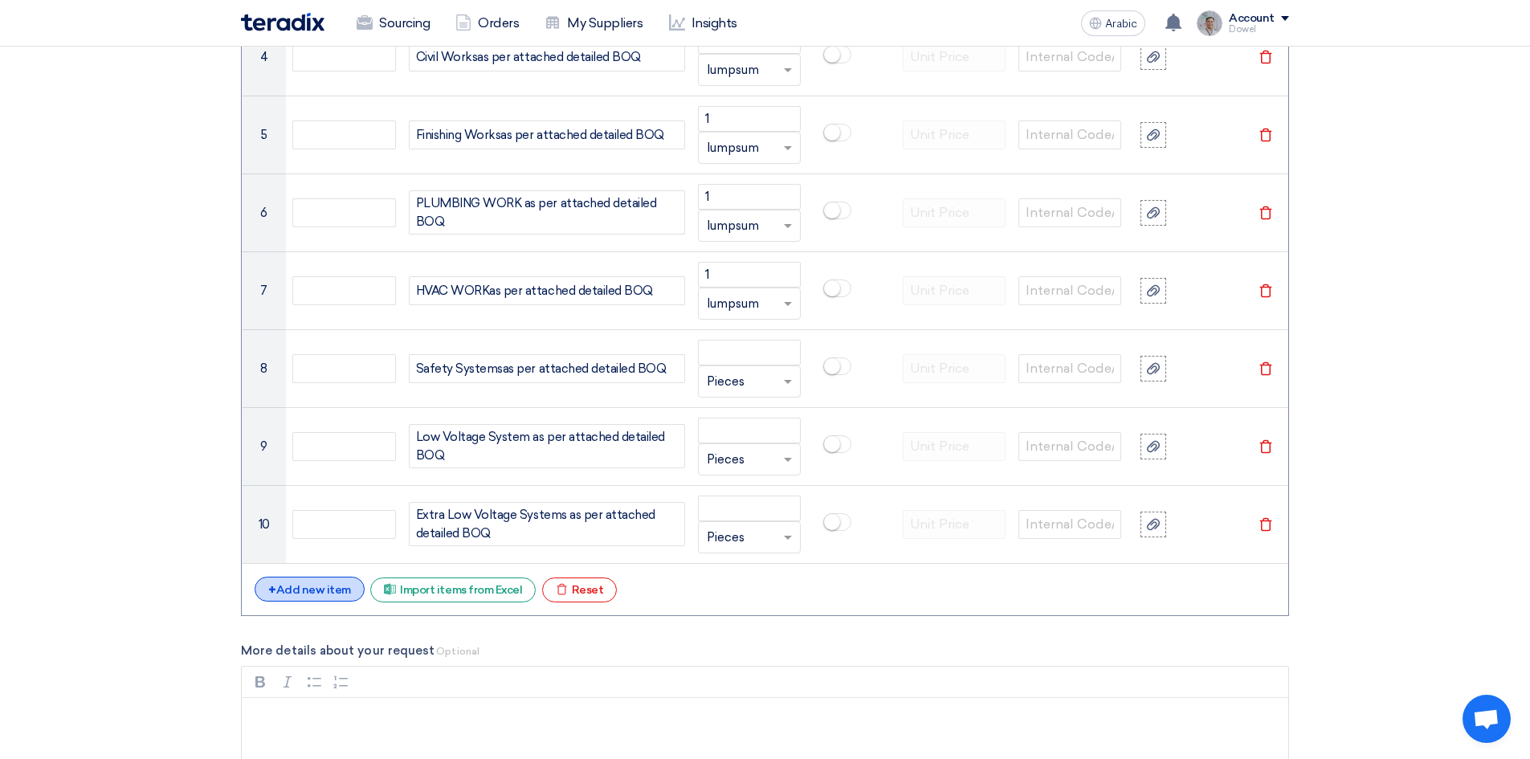
click at [324, 600] on div "+ Add new item" at bounding box center [310, 589] width 110 height 25
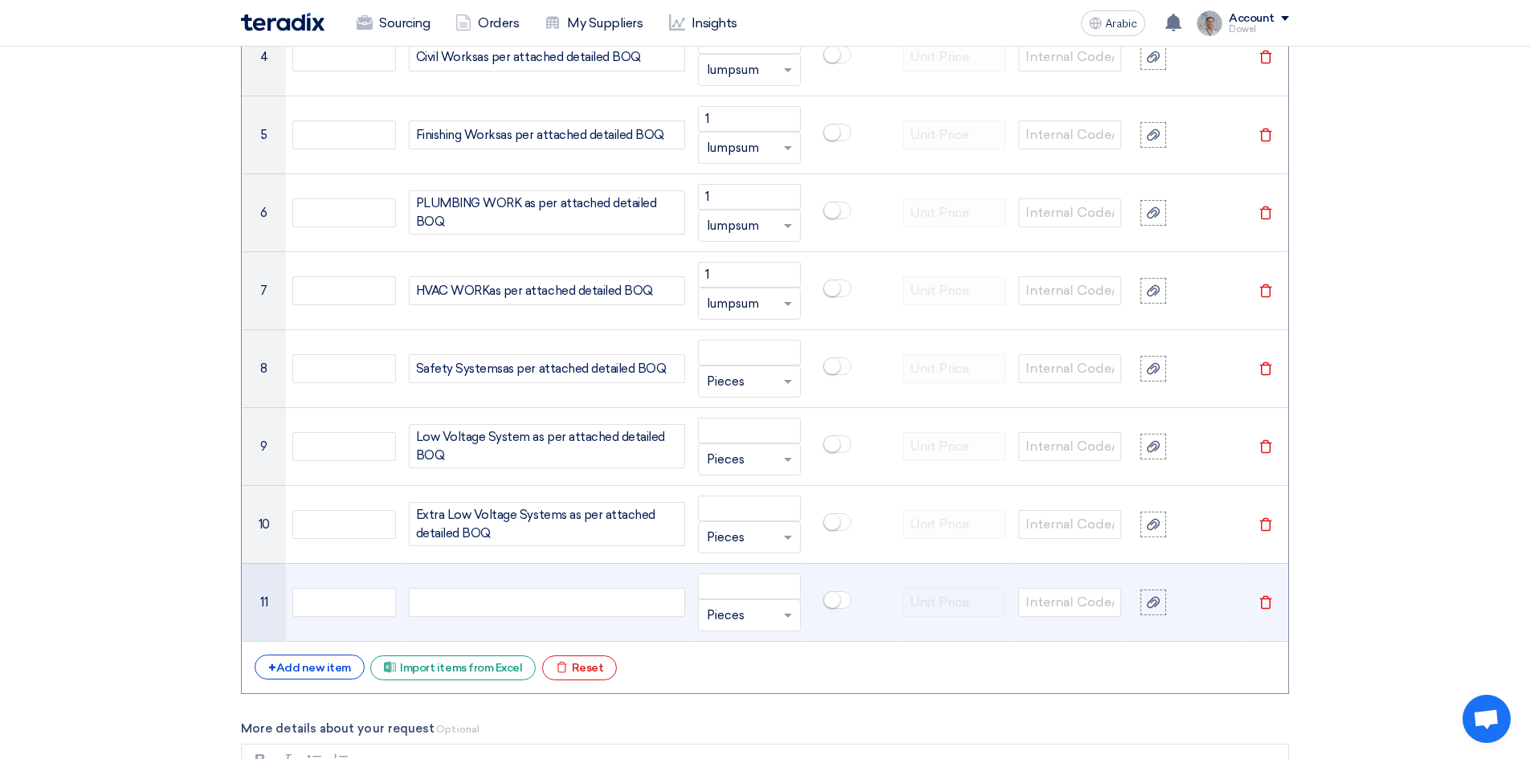
click at [1266, 600] on icon "Delete" at bounding box center [1265, 602] width 14 height 14
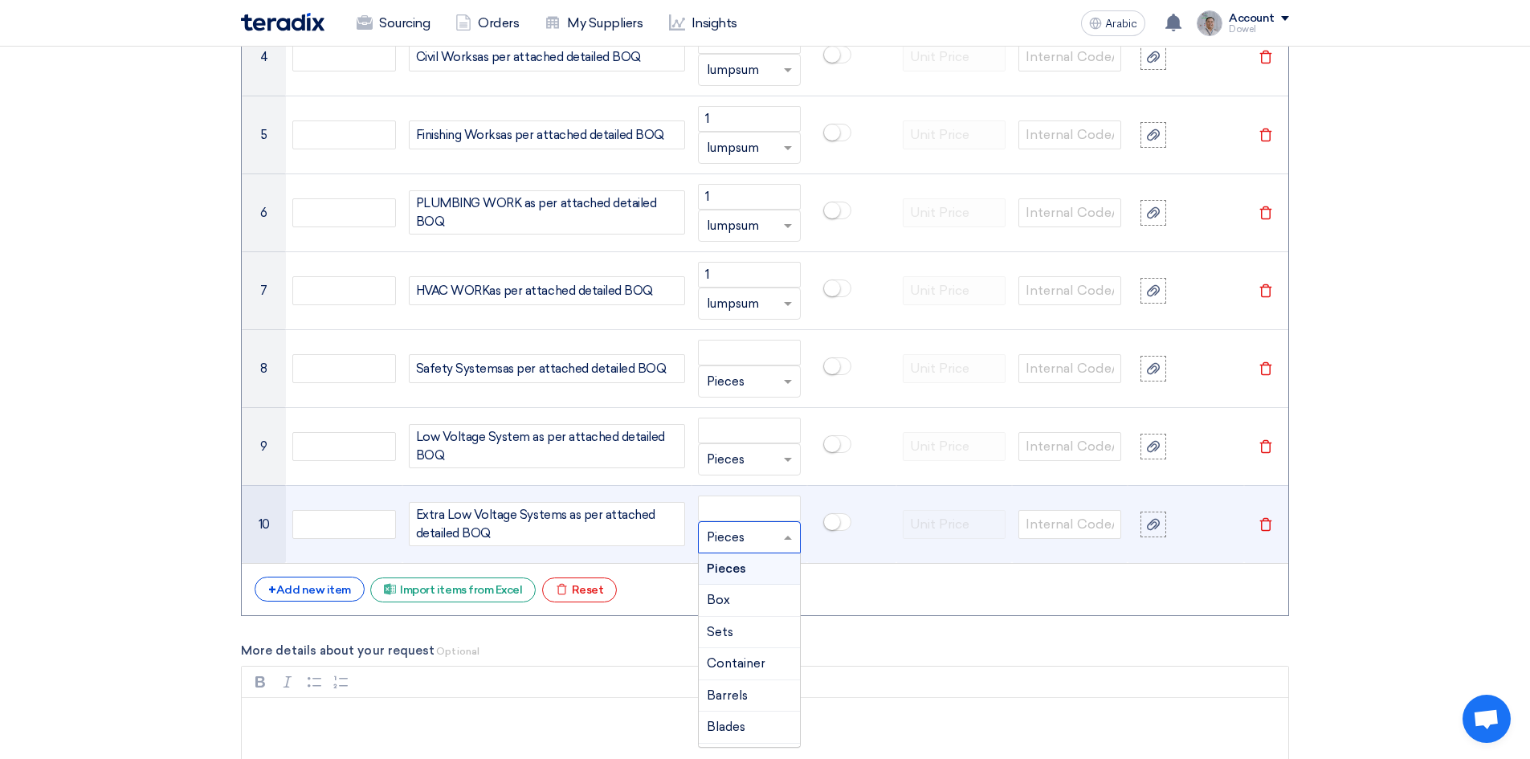
click at [725, 536] on input "text" at bounding box center [740, 537] width 66 height 26
type input "lumpsum"
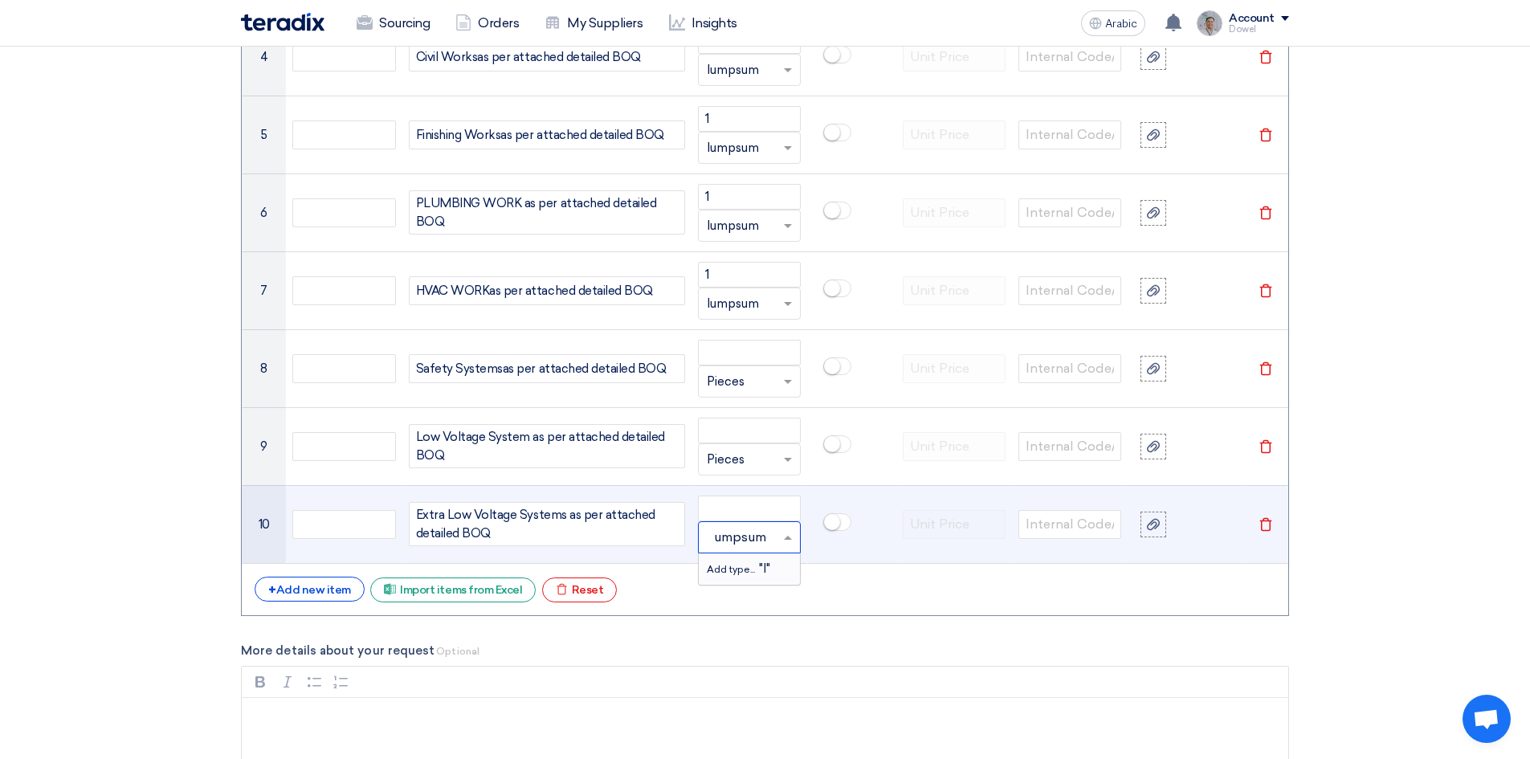
click at [742, 571] on font "Add type..." at bounding box center [731, 569] width 48 height 11
click at [727, 506] on input "number" at bounding box center [749, 508] width 103 height 26
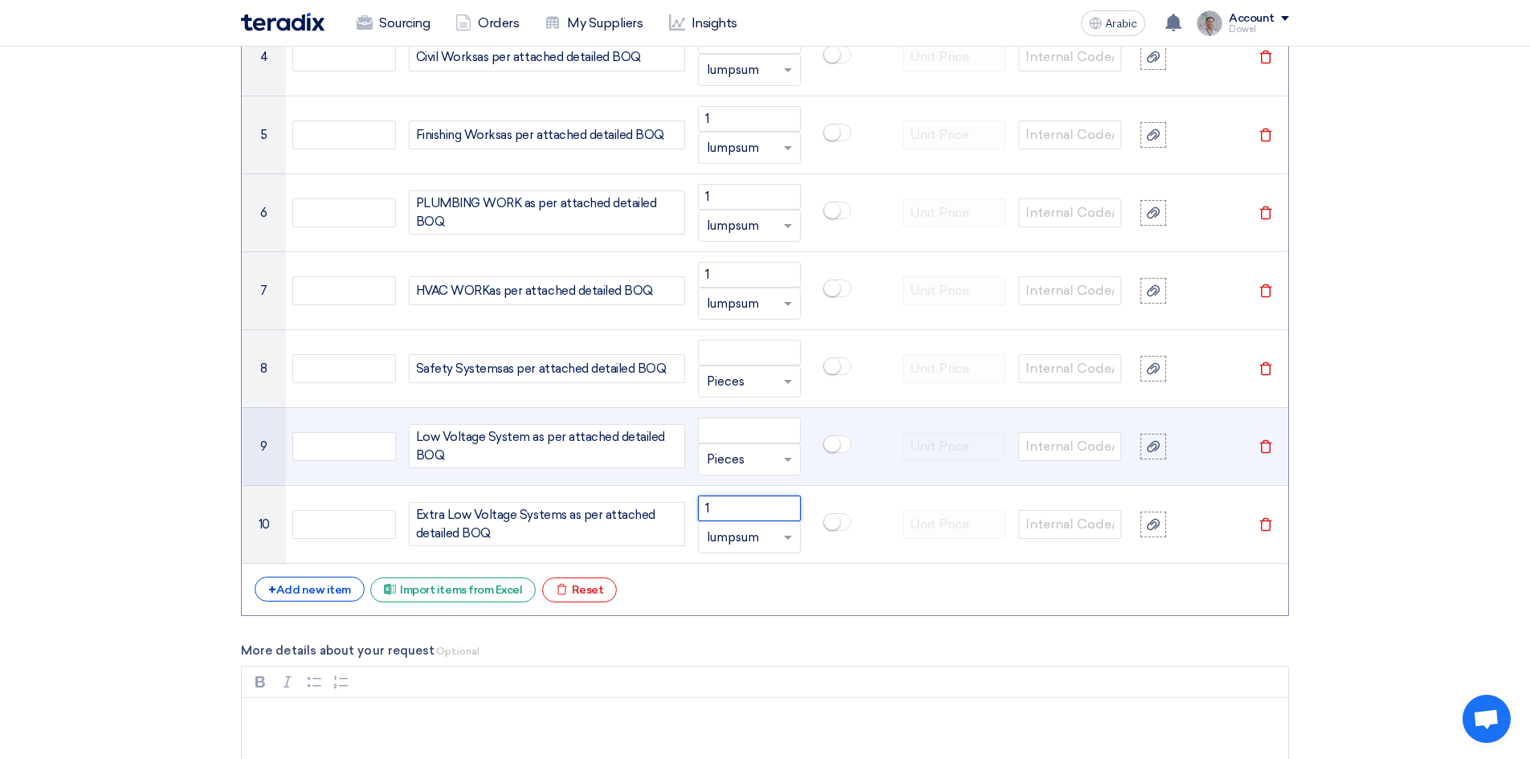
type input "1"
click at [724, 462] on input "text" at bounding box center [740, 459] width 66 height 26
paste input "lumpsum"
type input "lumpsum"
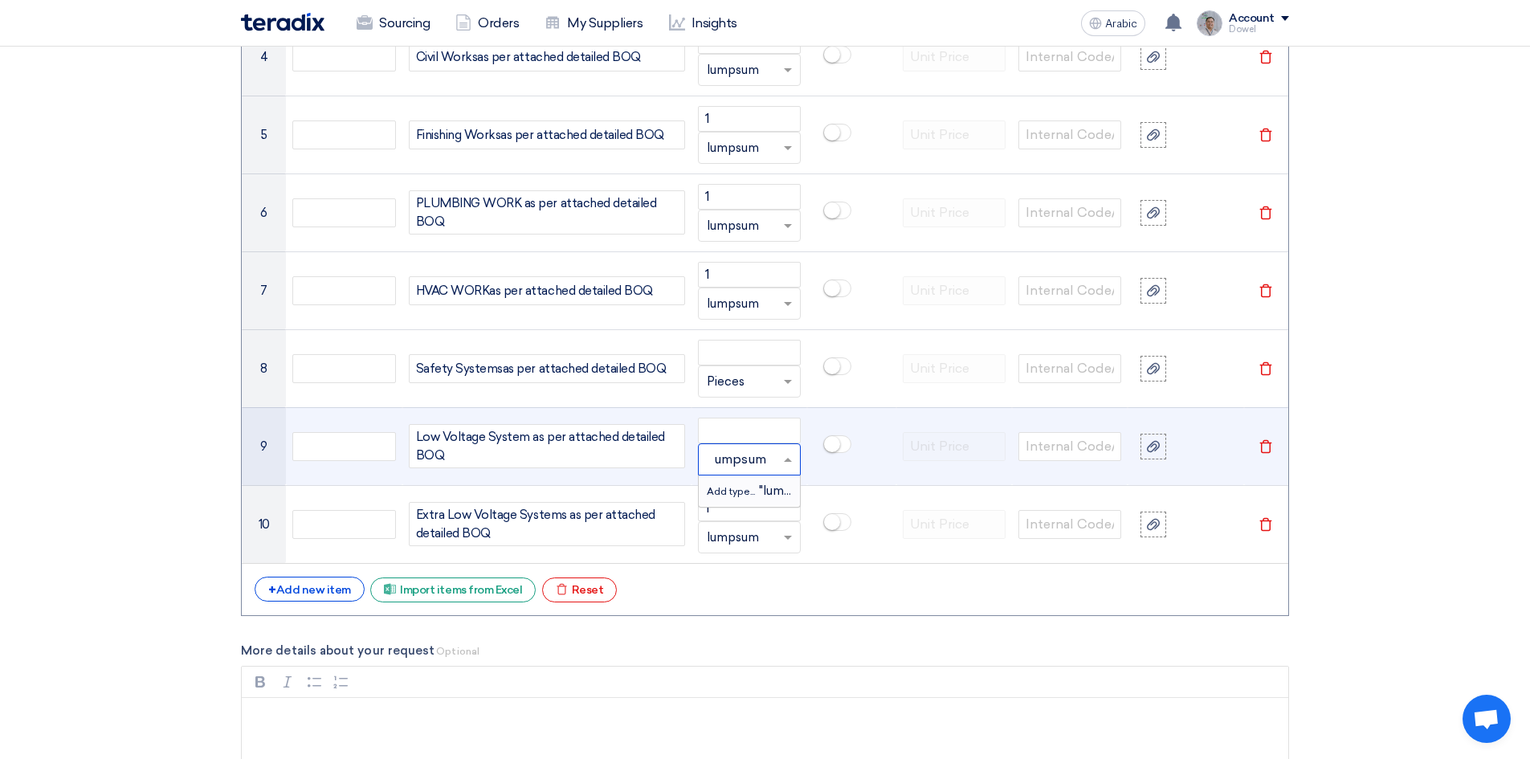
click at [729, 487] on font "Add type..." at bounding box center [731, 491] width 48 height 11
click at [726, 430] on input "number" at bounding box center [749, 431] width 103 height 26
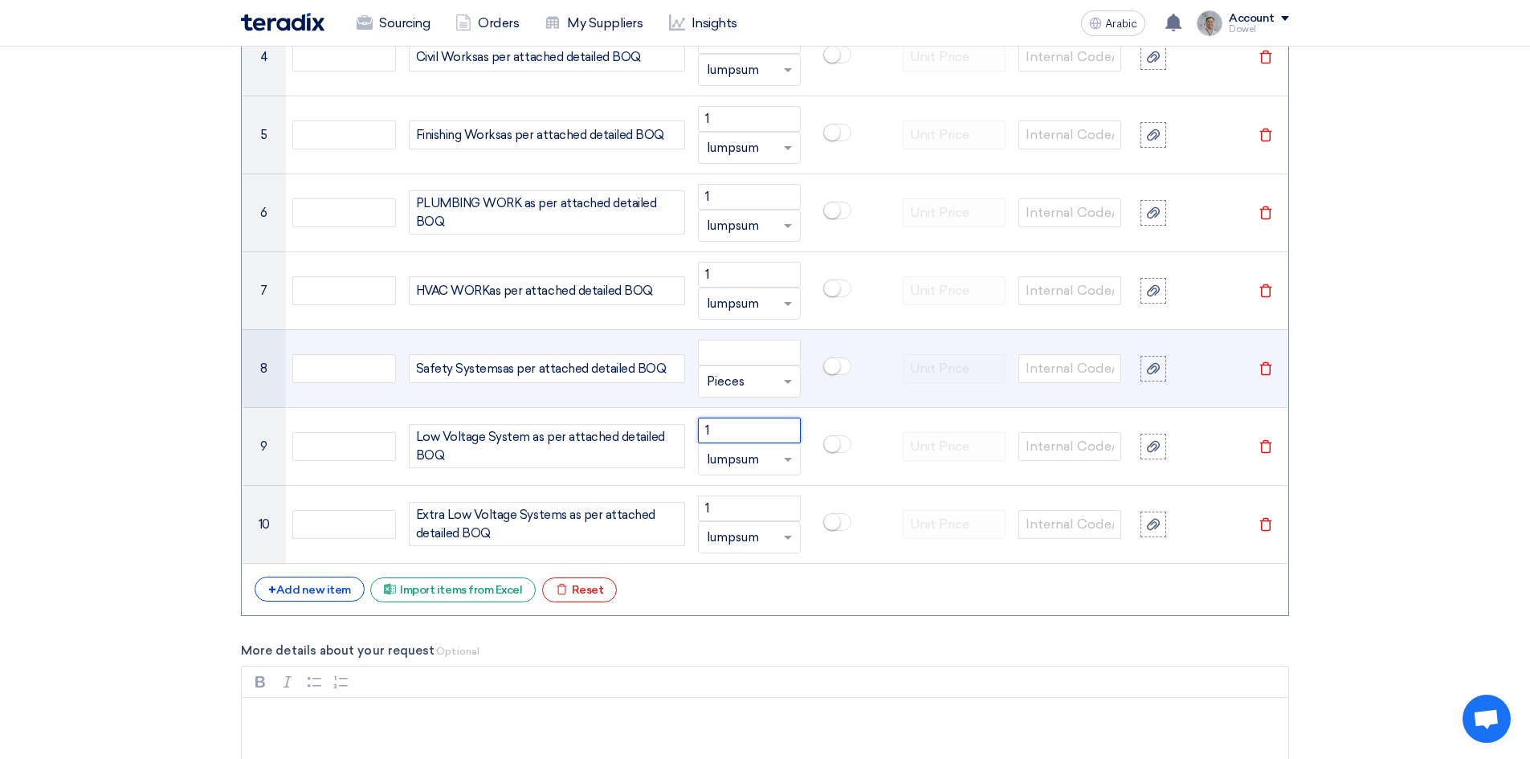
type input "1"
click at [735, 383] on input "text" at bounding box center [740, 382] width 66 height 26
paste input "lumpsum"
type input "lumpsum"
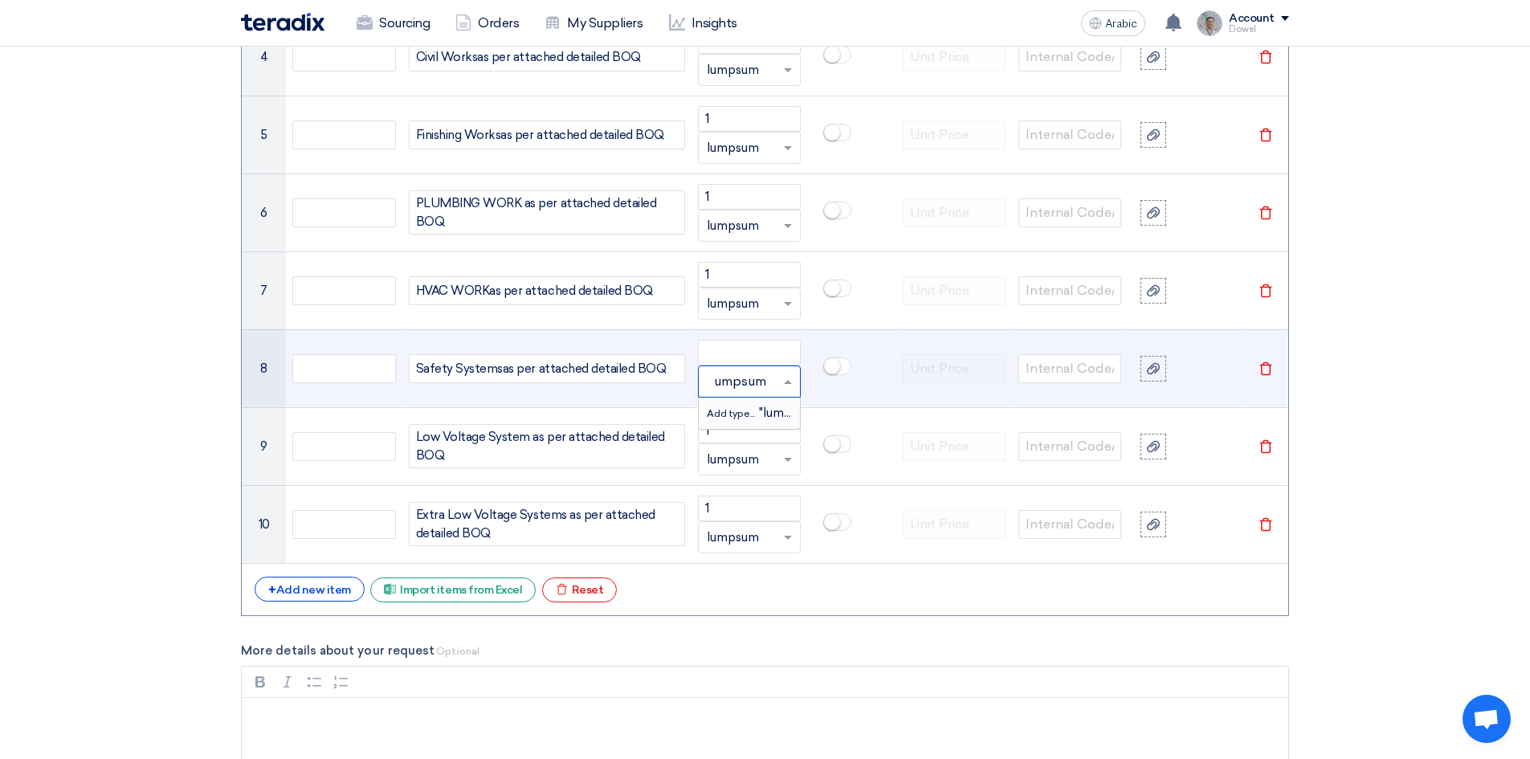
click at [733, 414] on font "Add type..." at bounding box center [731, 413] width 48 height 11
click at [721, 345] on input "number" at bounding box center [749, 353] width 103 height 26
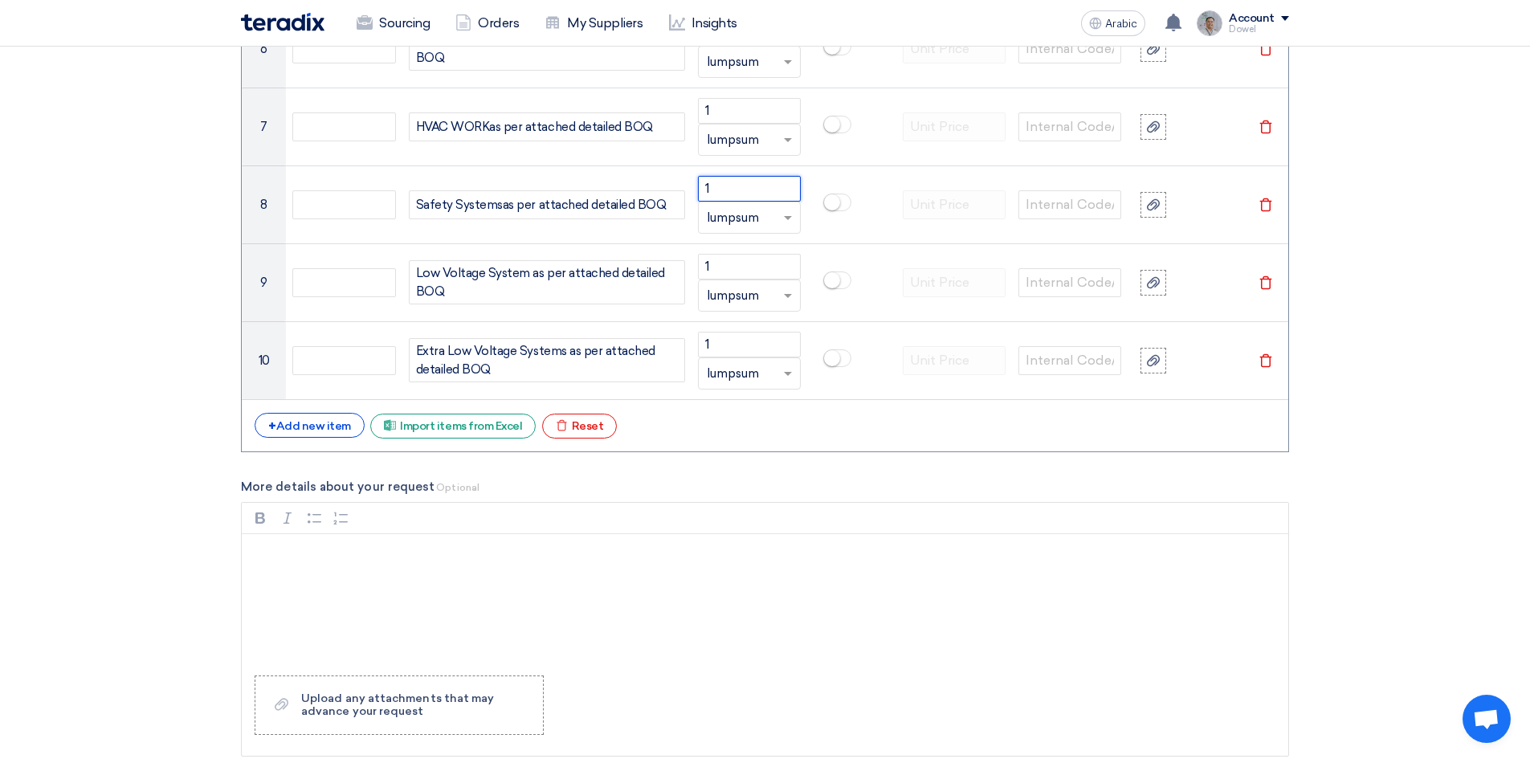
scroll to position [1807, 0]
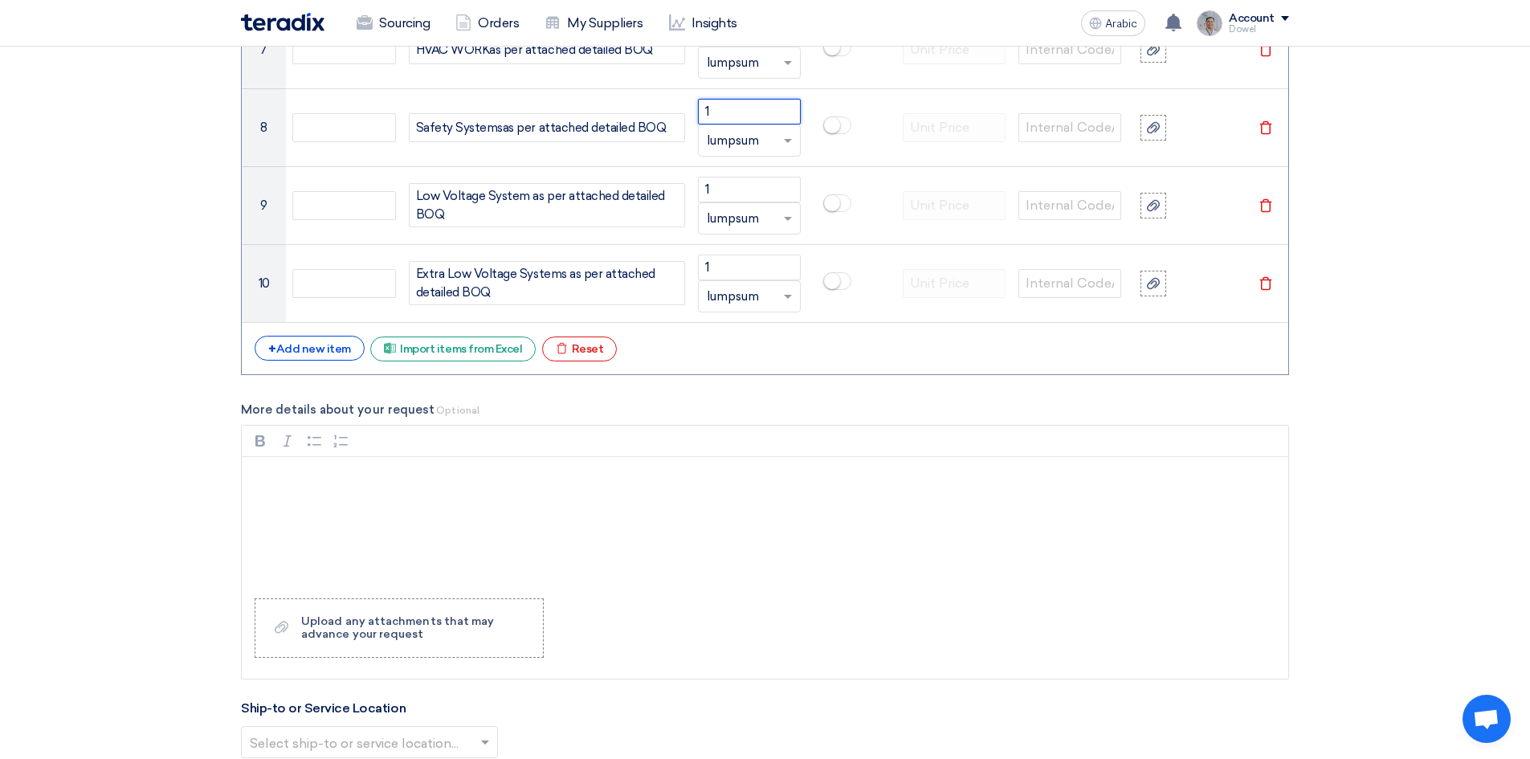
type input "1"
click at [1461, 542] on section "Basic Information RFx Title Construction of Eastern Regional Office at Nakheel …" at bounding box center [765, 129] width 1530 height 3455
click at [326, 483] on p "Rich Text Editor, main" at bounding box center [770, 477] width 1019 height 19
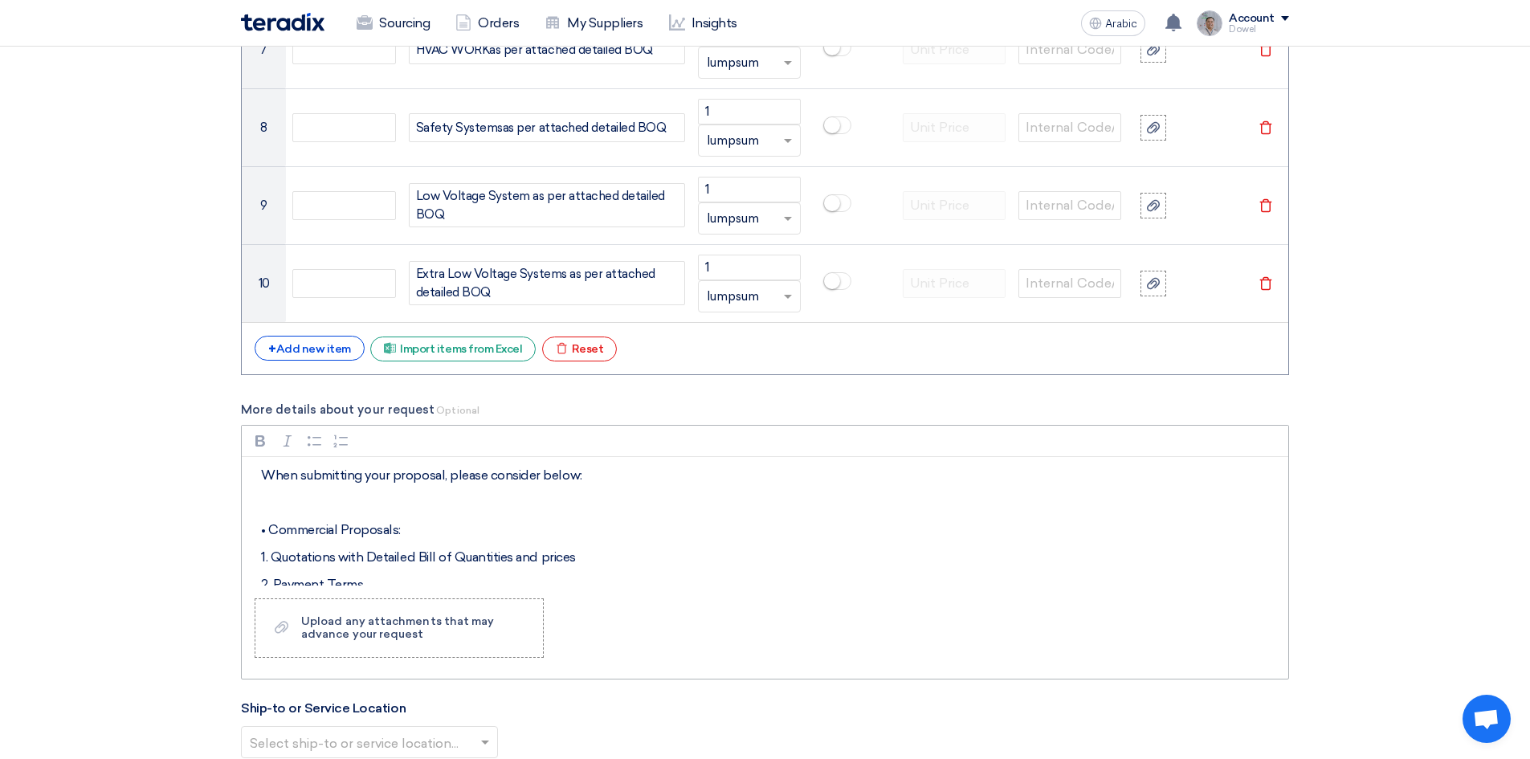
scroll to position [80, 0]
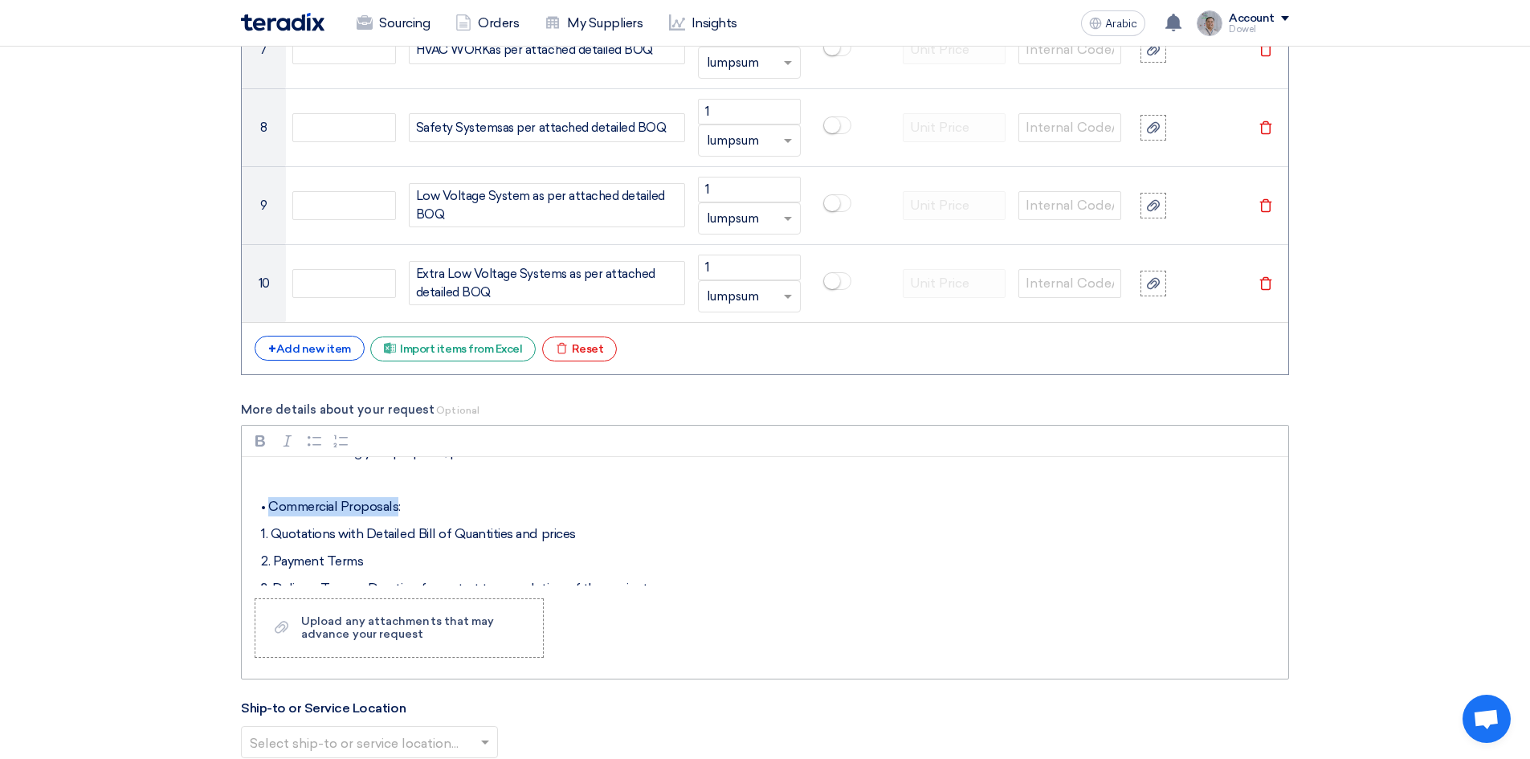
drag, startPoint x: 268, startPoint y: 503, endPoint x: 397, endPoint y: 507, distance: 129.3
click at [397, 507] on p "• Commercial Proposals:" at bounding box center [770, 506] width 1019 height 19
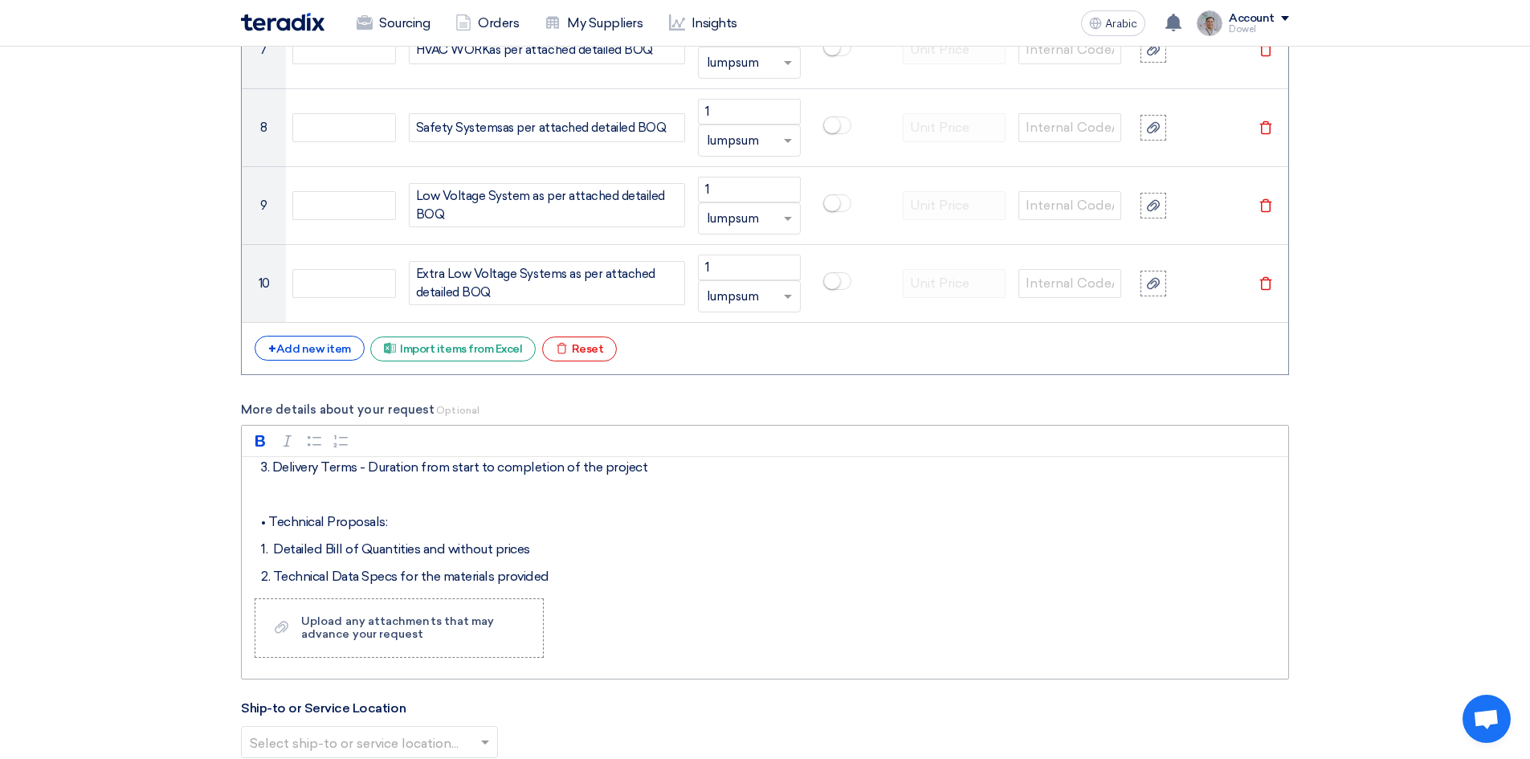
scroll to position [241, 0]
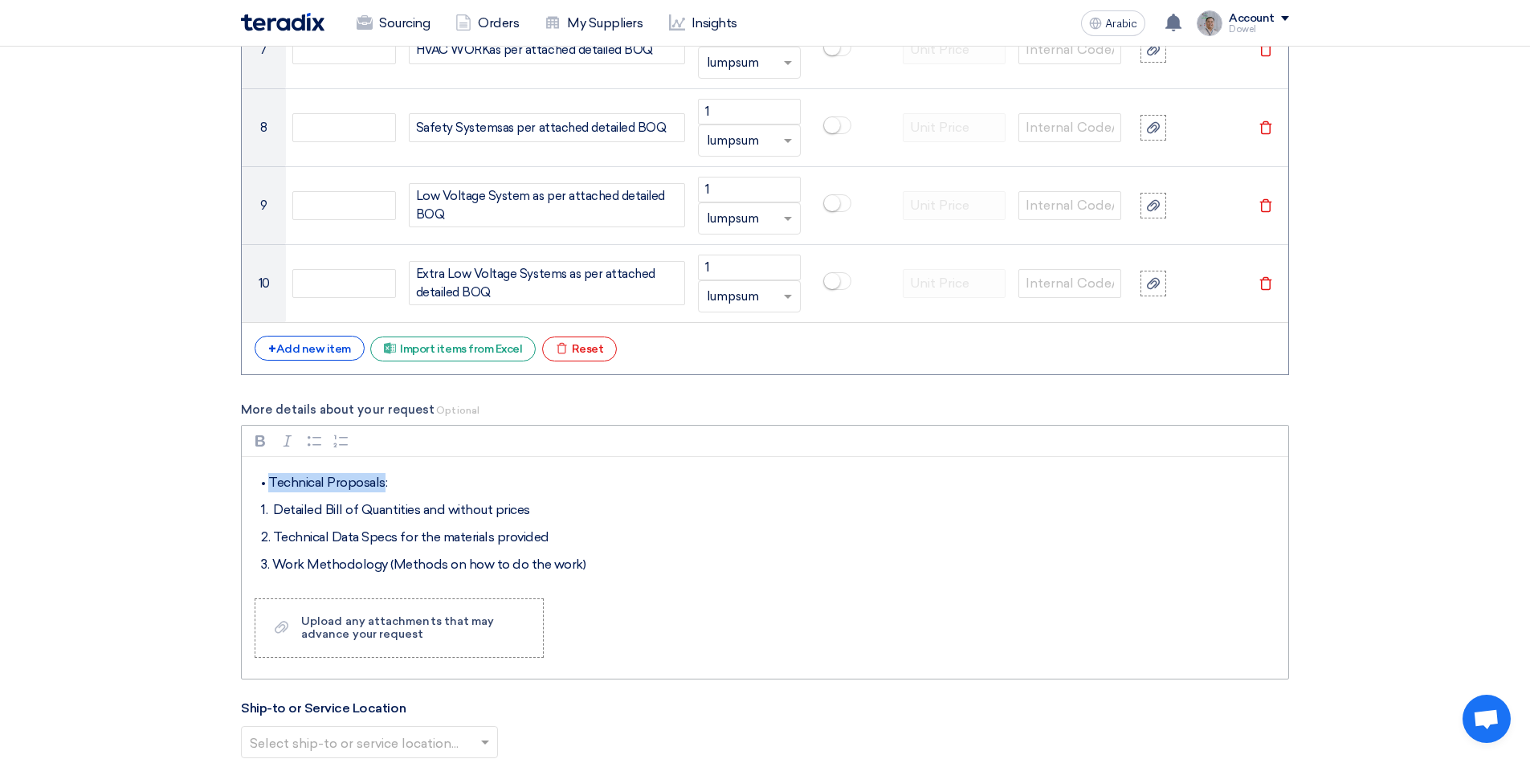
drag, startPoint x: 270, startPoint y: 483, endPoint x: 381, endPoint y: 485, distance: 110.8
click at [381, 485] on p "• Technical Proposals:" at bounding box center [770, 482] width 1019 height 19
drag, startPoint x: 475, startPoint y: 512, endPoint x: 558, endPoint y: 516, distance: 82.8
click at [558, 516] on p "1. Detailed Bill of Quantities and without prices" at bounding box center [770, 509] width 1019 height 19
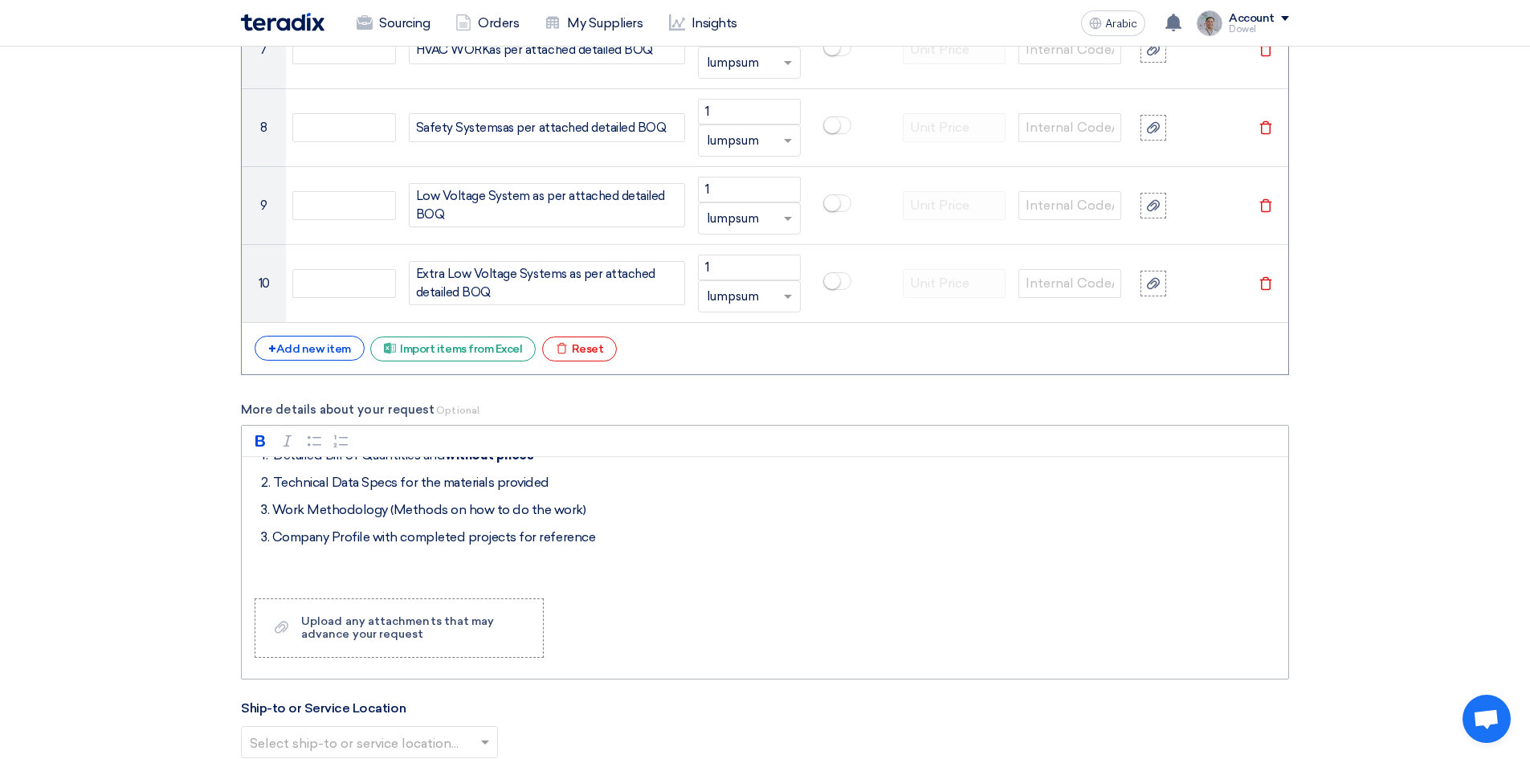
scroll to position [321, 0]
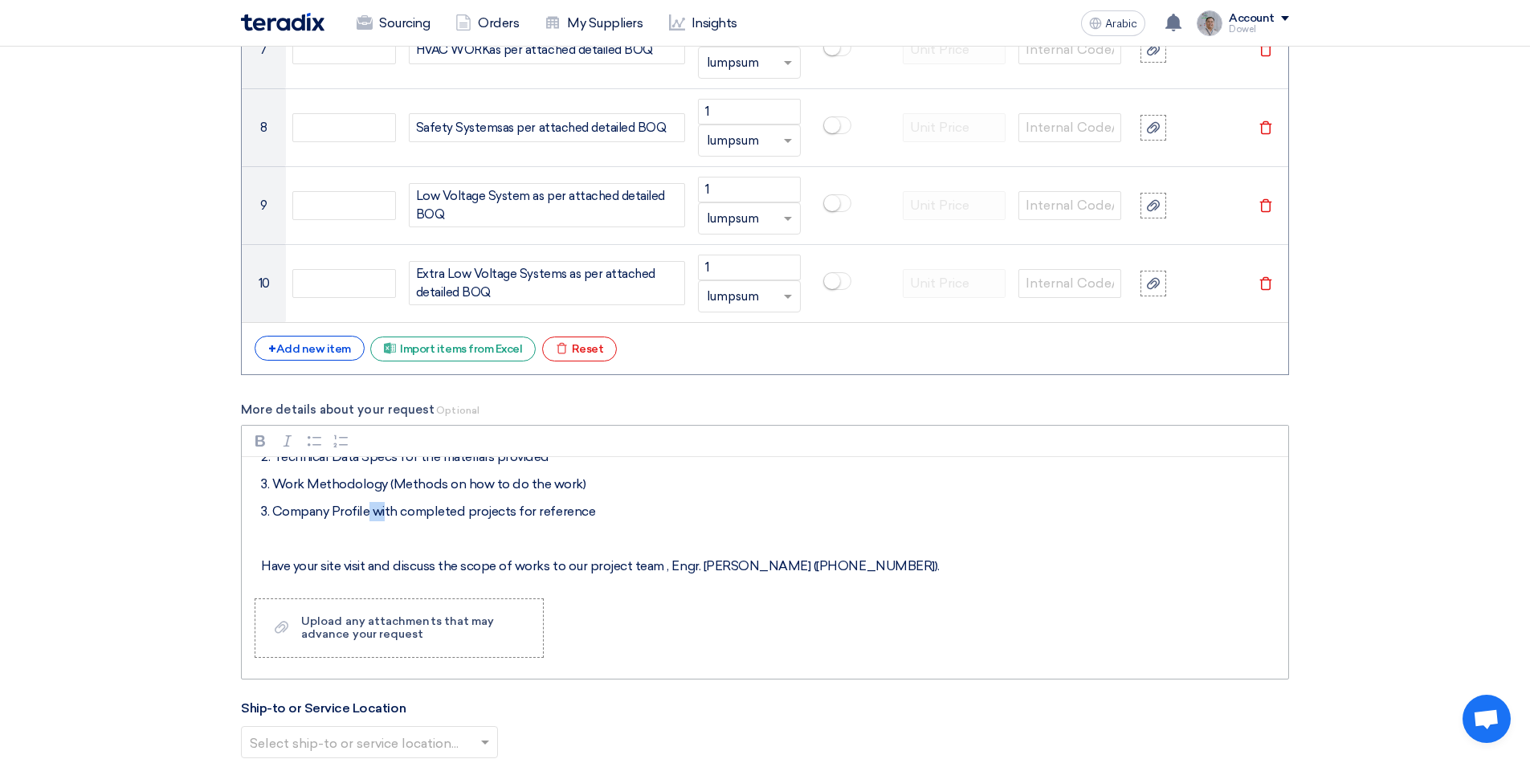
drag, startPoint x: 343, startPoint y: 513, endPoint x: 366, endPoint y: 515, distance: 23.3
click at [363, 515] on p "3. Company Profile with completed projects for reference" at bounding box center [770, 511] width 1019 height 19
click at [441, 552] on div "Dear All, When submitting your proposal, please consider below: • Commercial Pr…" at bounding box center [765, 521] width 1046 height 128
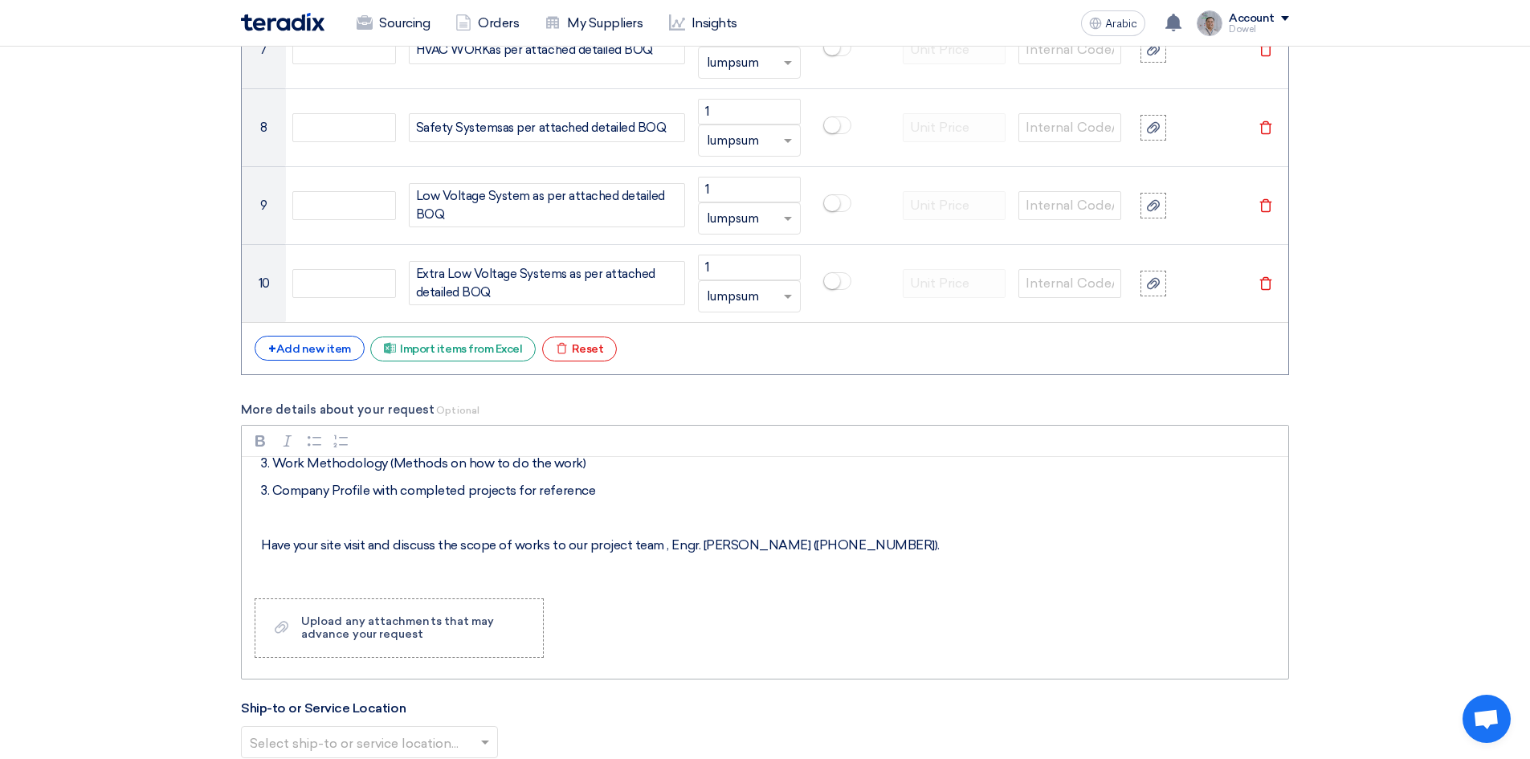
scroll to position [378, 0]
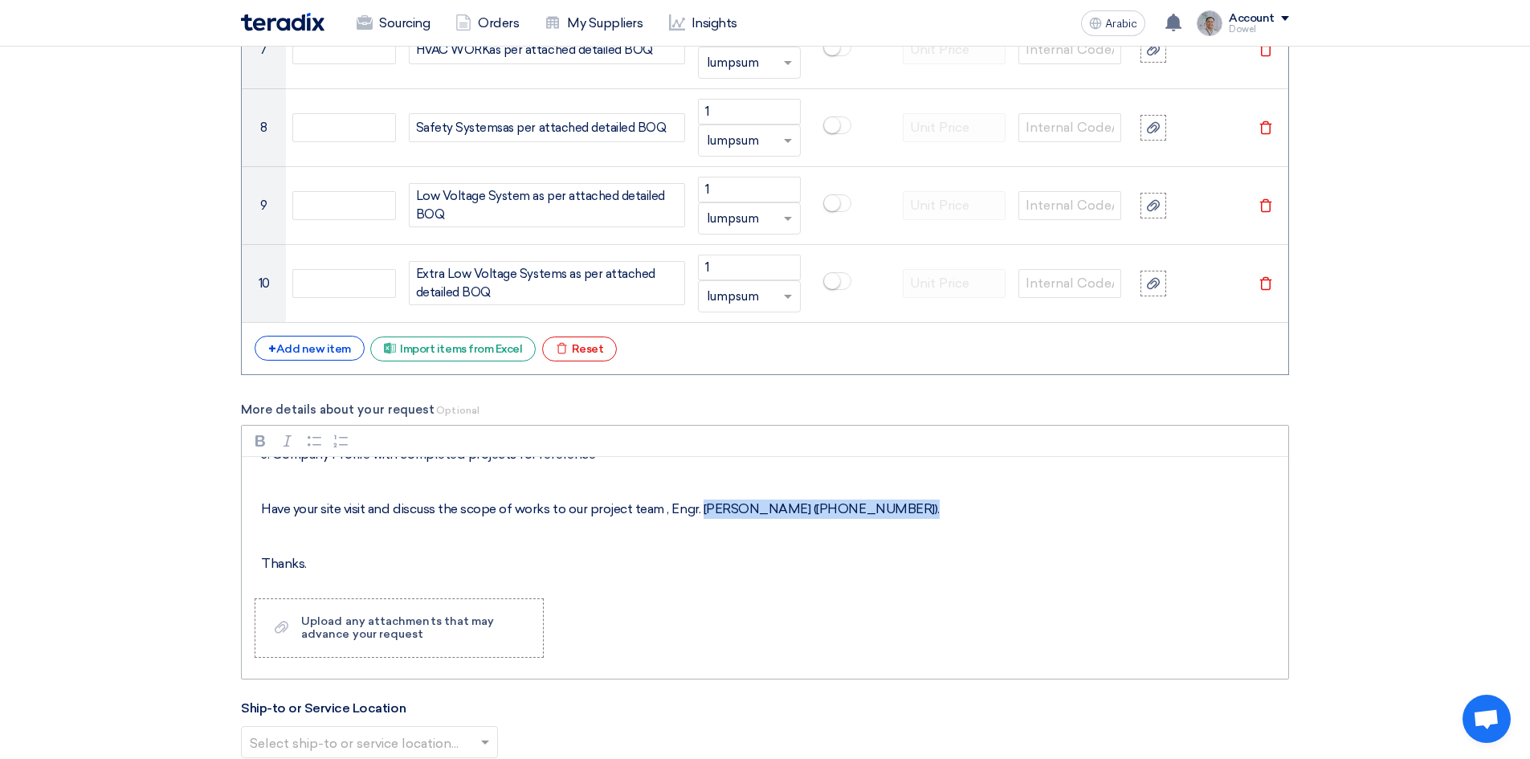
drag, startPoint x: 701, startPoint y: 509, endPoint x: 883, endPoint y: 511, distance: 181.5
click at [883, 511] on p "Have your site visit and discuss the scope of works to our project team , Engr.…" at bounding box center [770, 508] width 1019 height 19
click at [340, 560] on p "Thanks." at bounding box center [770, 563] width 1019 height 19
click at [363, 631] on font "Upload any attachments that may advance your request" at bounding box center [397, 627] width 193 height 26
click at [0, 0] on input "Upload a file Upload any attachments that may advance your request" at bounding box center [0, 0] width 0 height 0
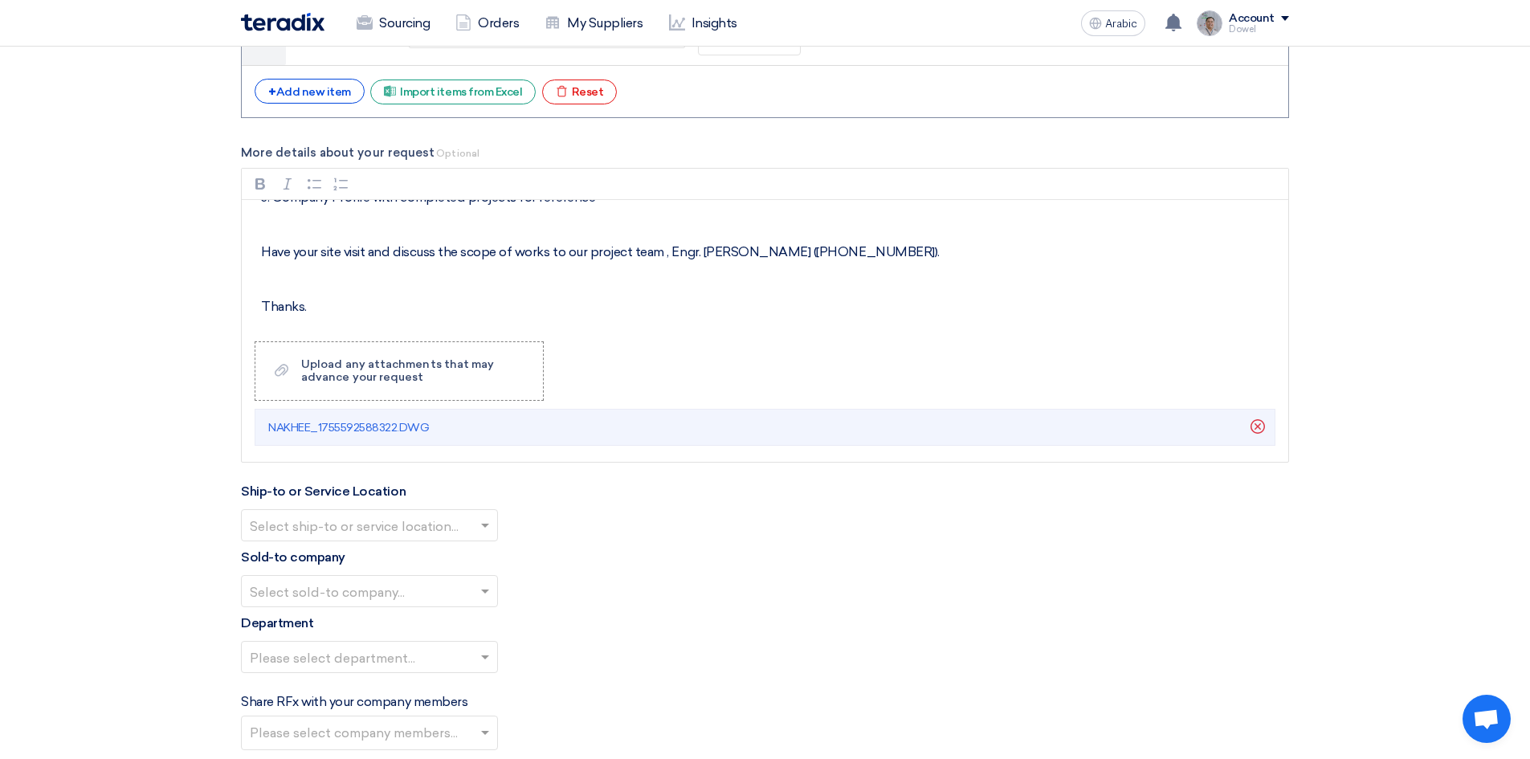
scroll to position [2048, 0]
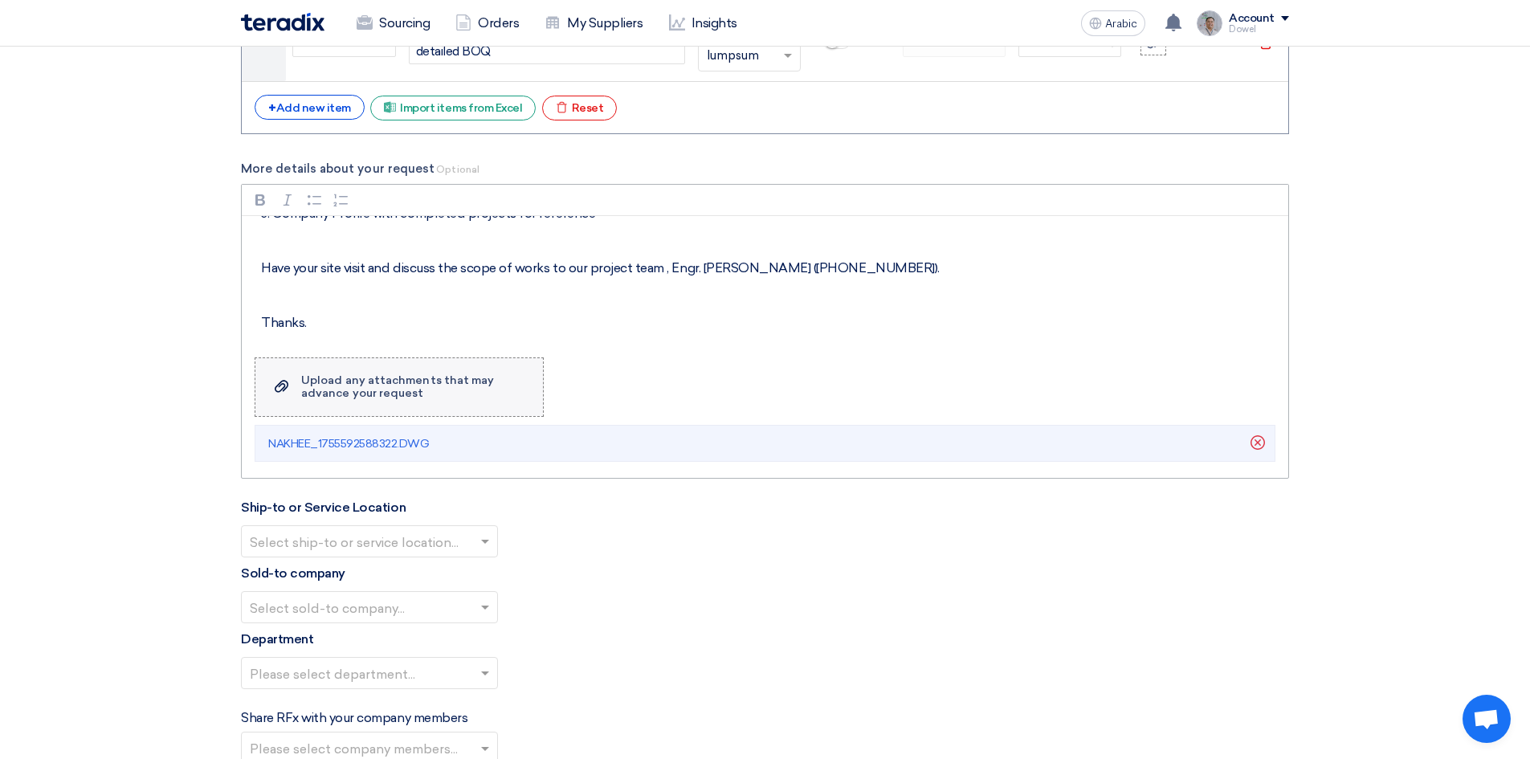
click at [328, 393] on font "Upload any attachments that may advance your request" at bounding box center [397, 386] width 193 height 26
click at [0, 0] on input "Upload a file Upload any attachments that may advance your request" at bounding box center [0, 0] width 0 height 0
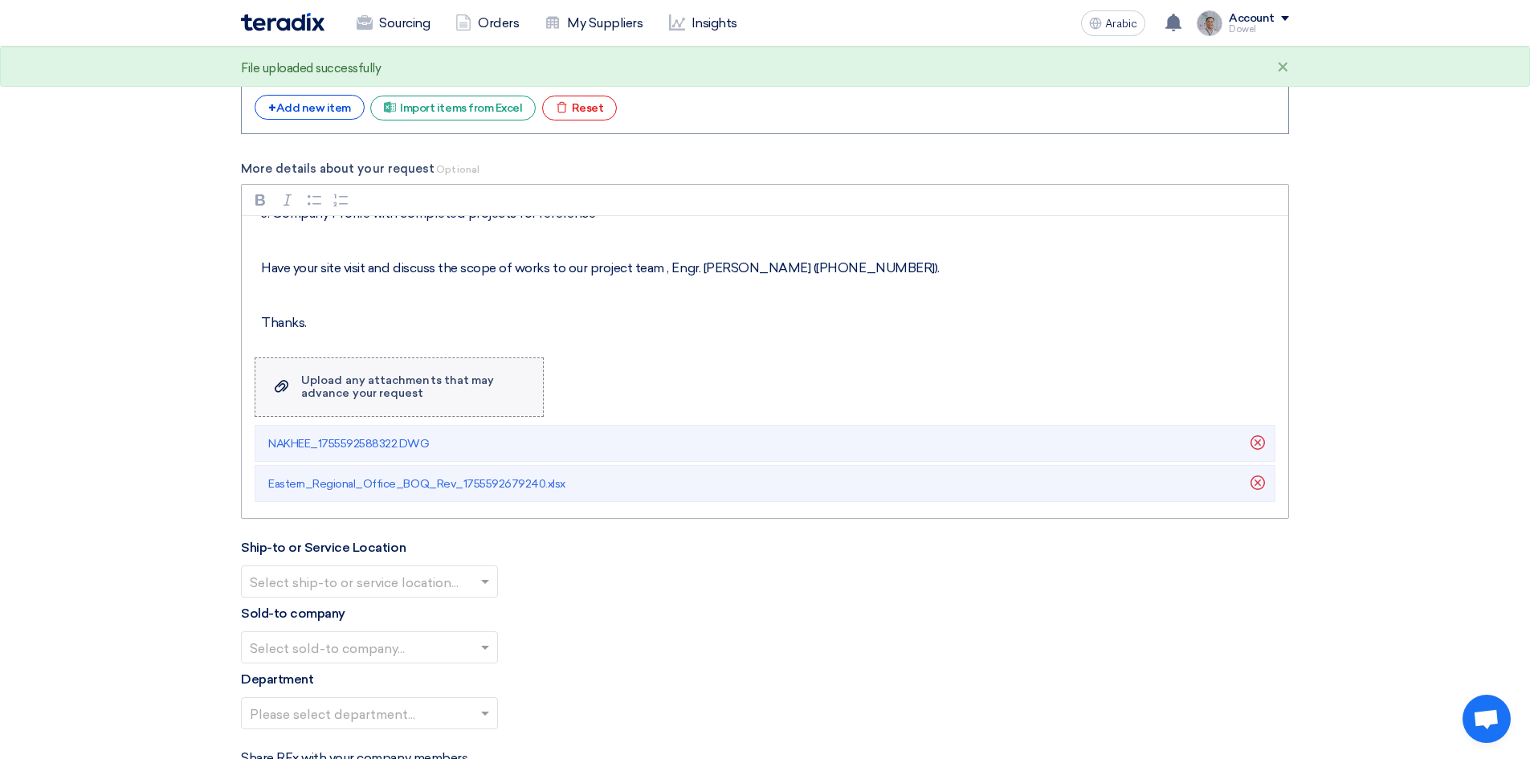
click at [361, 381] on font "Upload any attachments that may advance your request" at bounding box center [397, 386] width 193 height 26
click at [0, 0] on input "Upload a file Upload any attachments that may advance your request" at bounding box center [0, 0] width 0 height 0
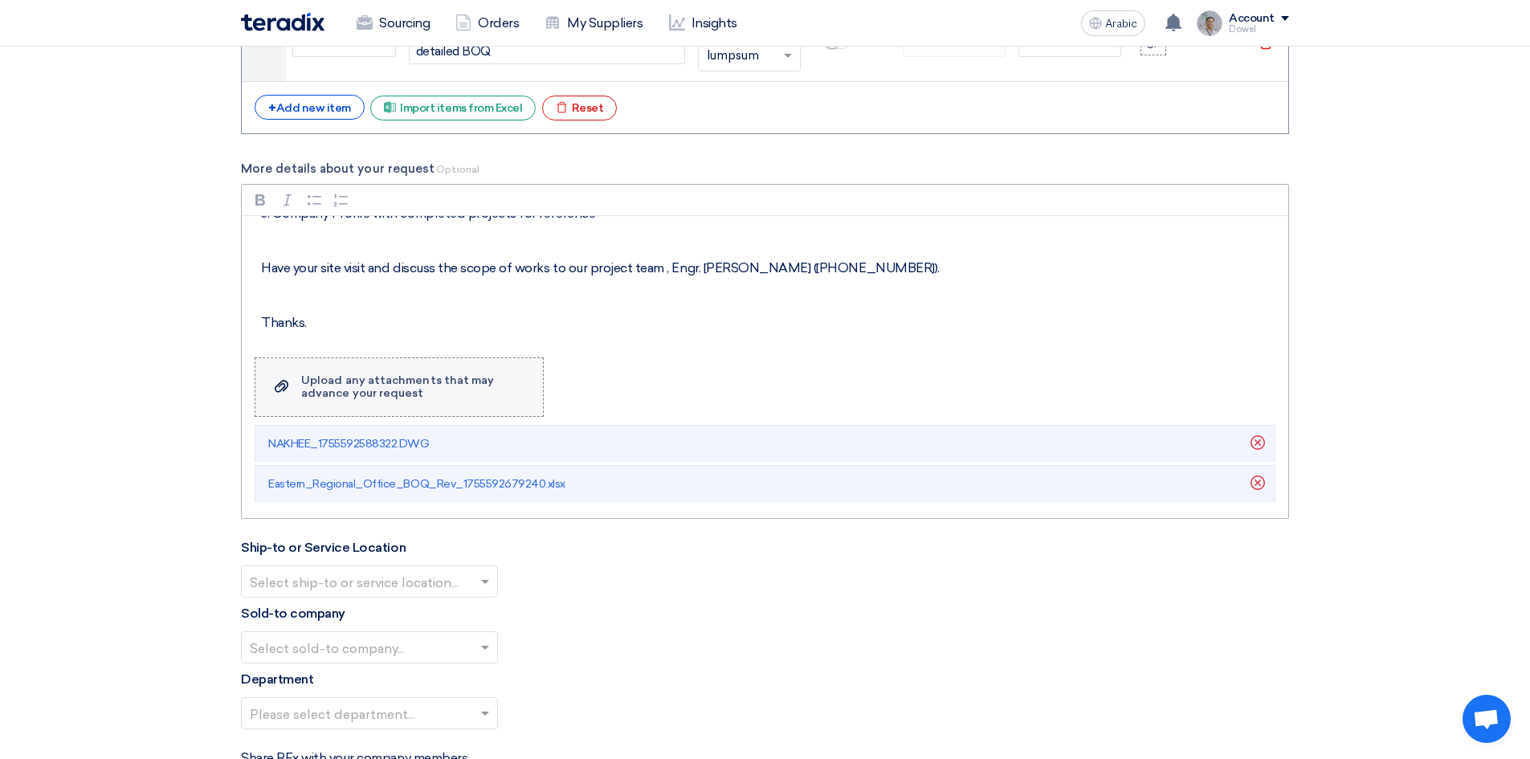
click at [317, 389] on font "Upload any attachments that may advance your request" at bounding box center [397, 386] width 193 height 26
click at [0, 0] on input "Upload a file Upload any attachments that may advance your request" at bounding box center [0, 0] width 0 height 0
click at [304, 386] on font "Upload any attachments that may advance your request" at bounding box center [397, 386] width 193 height 26
click at [0, 0] on input "Upload a file Upload any attachments that may advance your request" at bounding box center [0, 0] width 0 height 0
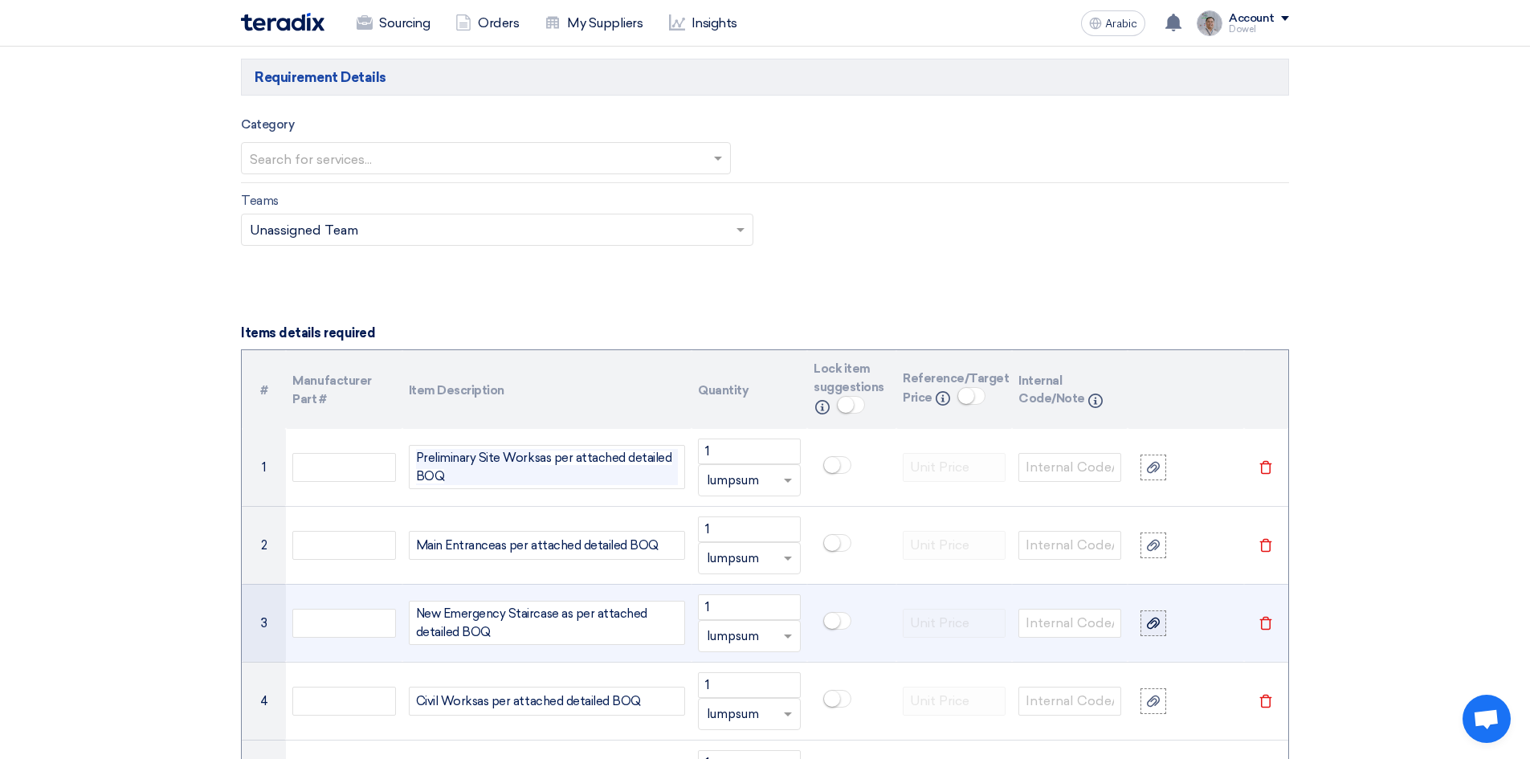
scroll to position [1004, 0]
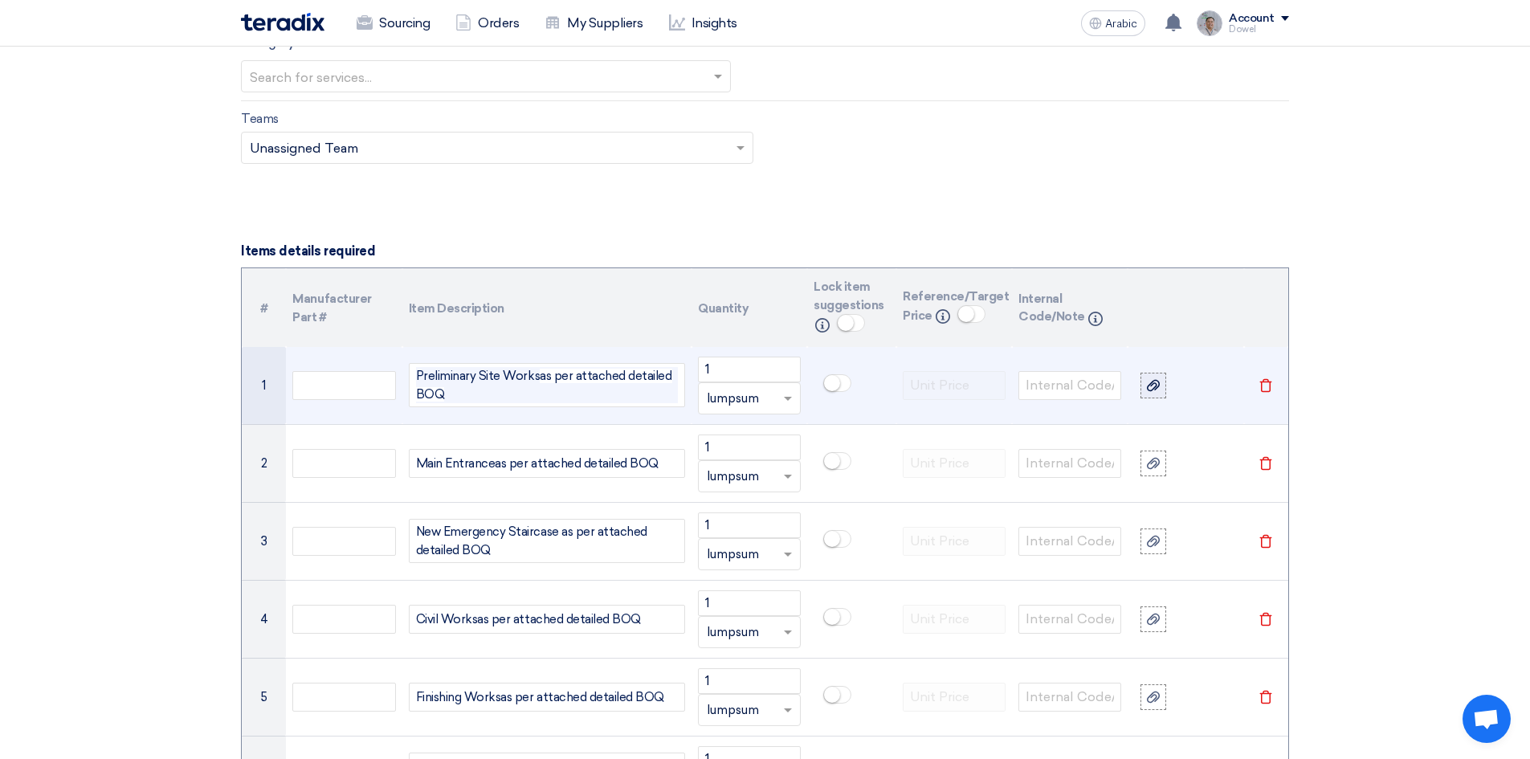
click at [1160, 389] on icon at bounding box center [1153, 385] width 13 height 13
click at [0, 0] on input "file" at bounding box center [0, 0] width 0 height 0
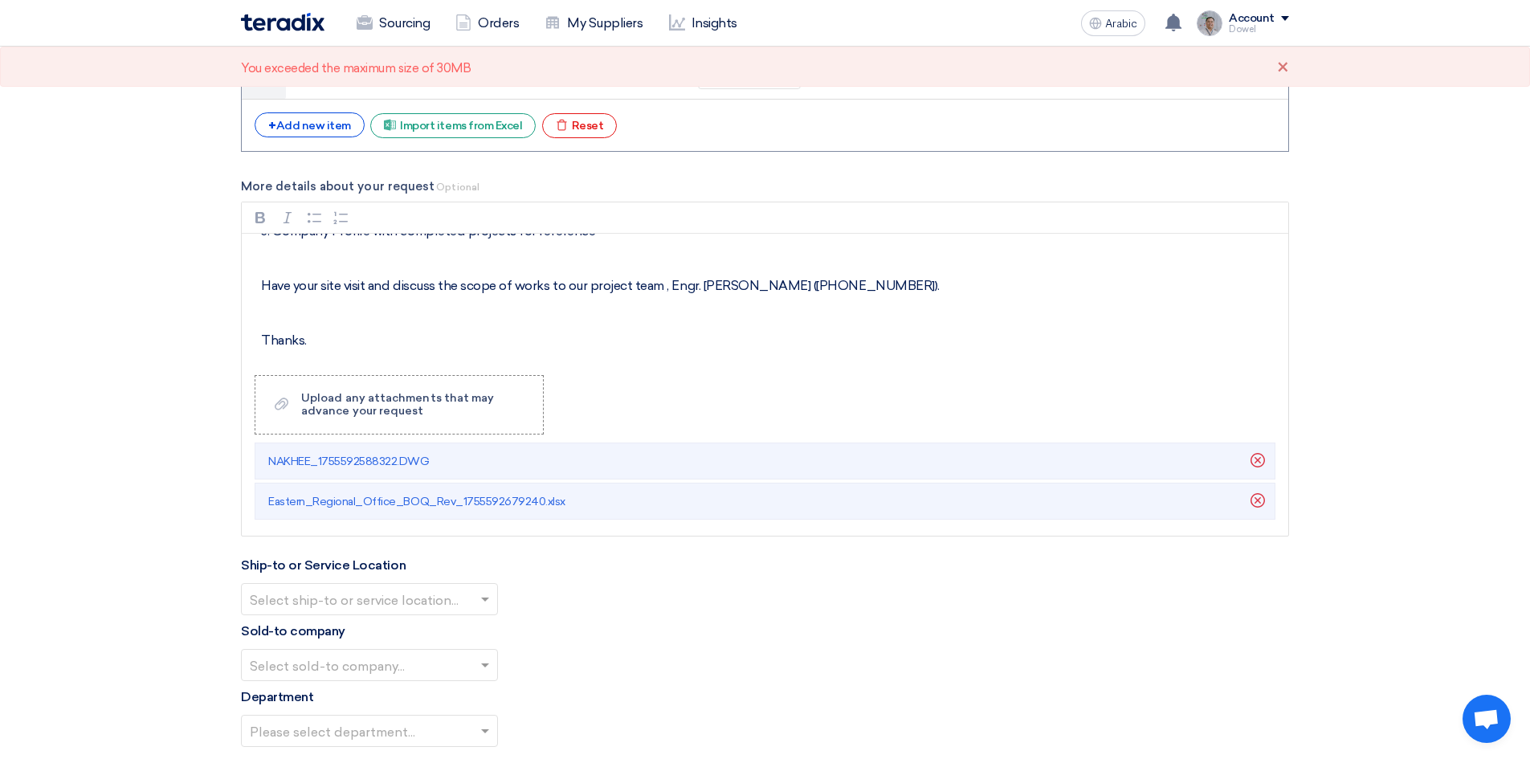
scroll to position [2048, 0]
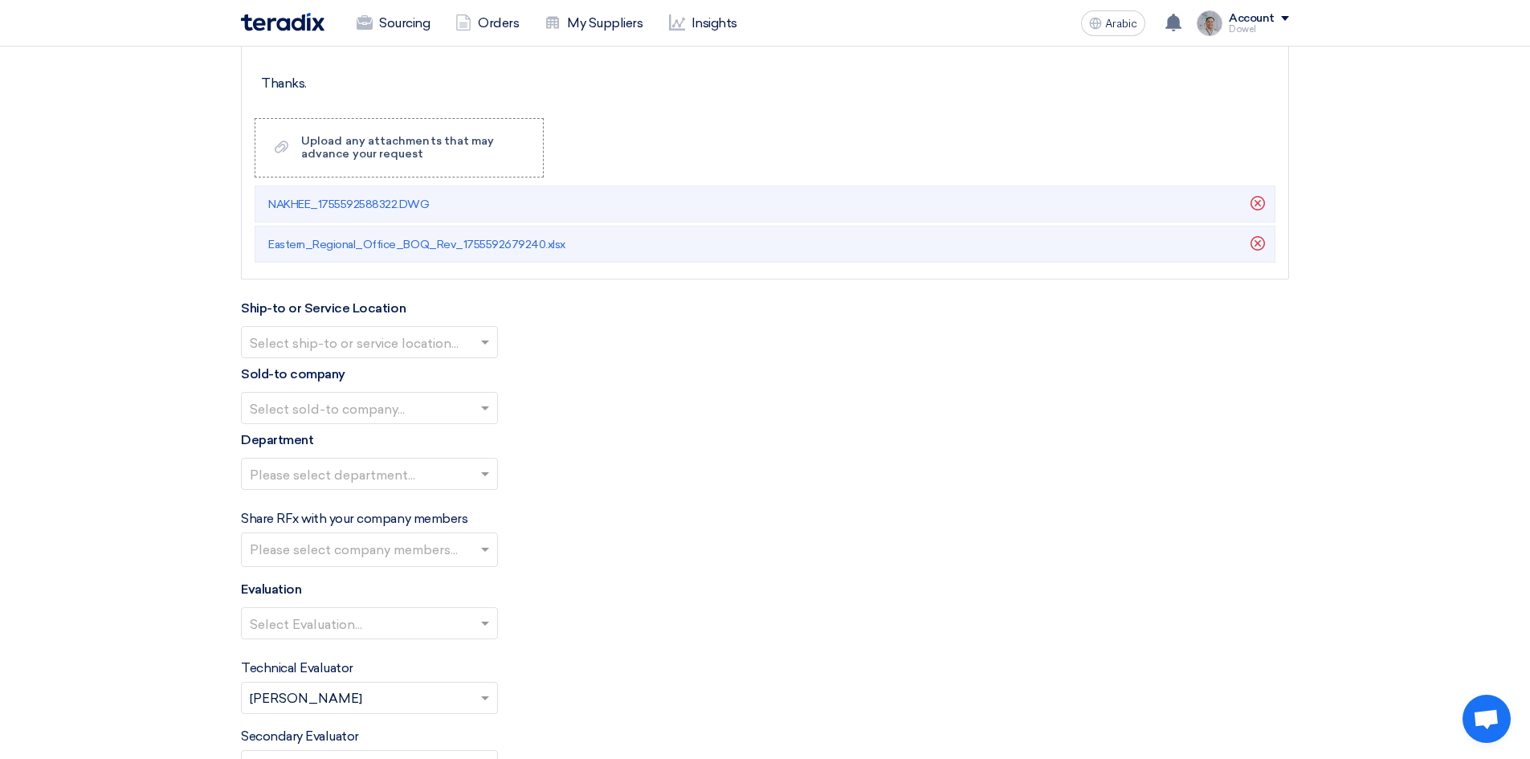
scroll to position [2289, 0]
click at [469, 335] on input "text" at bounding box center [361, 341] width 223 height 26
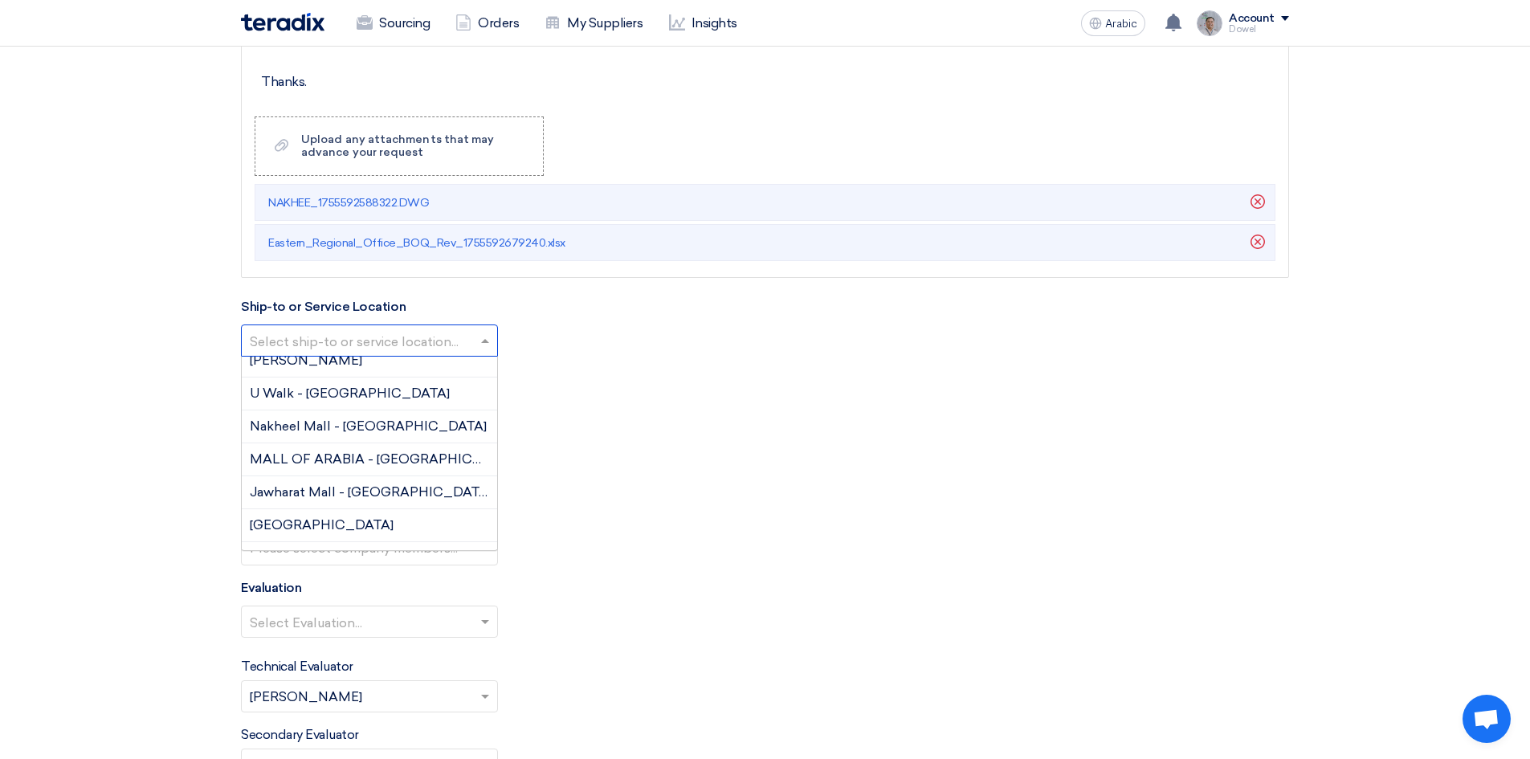
scroll to position [161, 0]
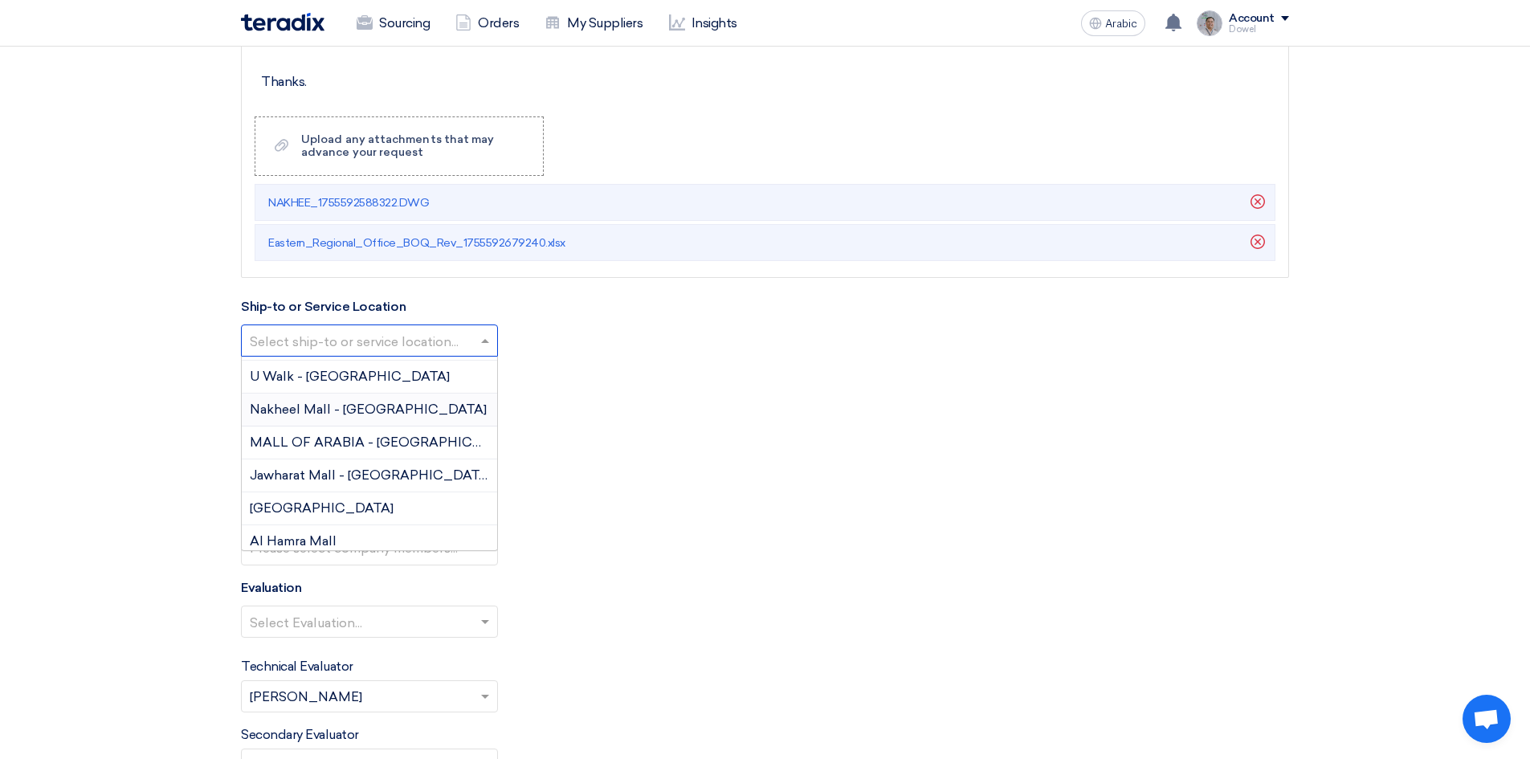
click at [361, 412] on font "Nakheel Mall - Dammam" at bounding box center [368, 409] width 237 height 15
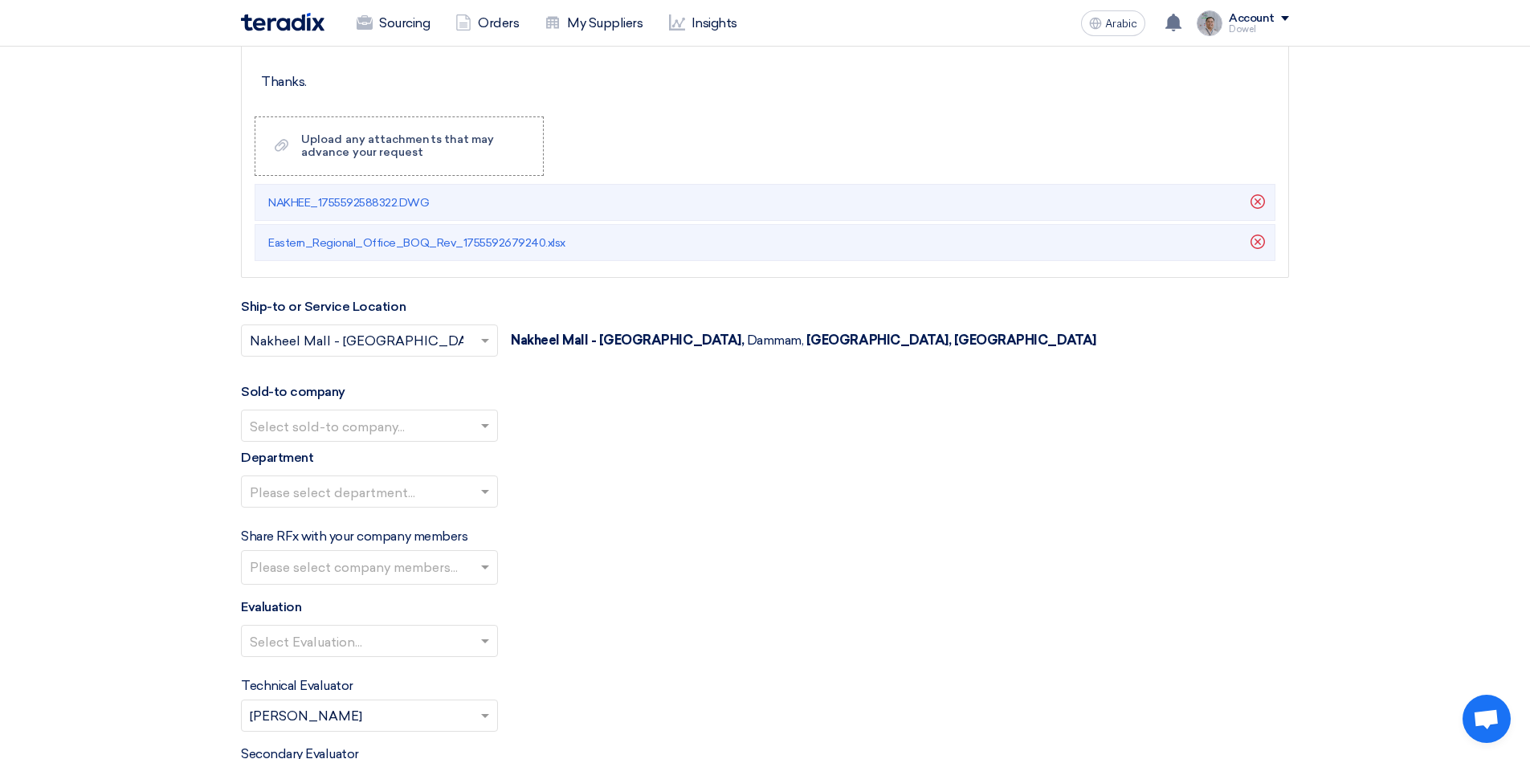
click at [357, 429] on input "text" at bounding box center [361, 427] width 223 height 26
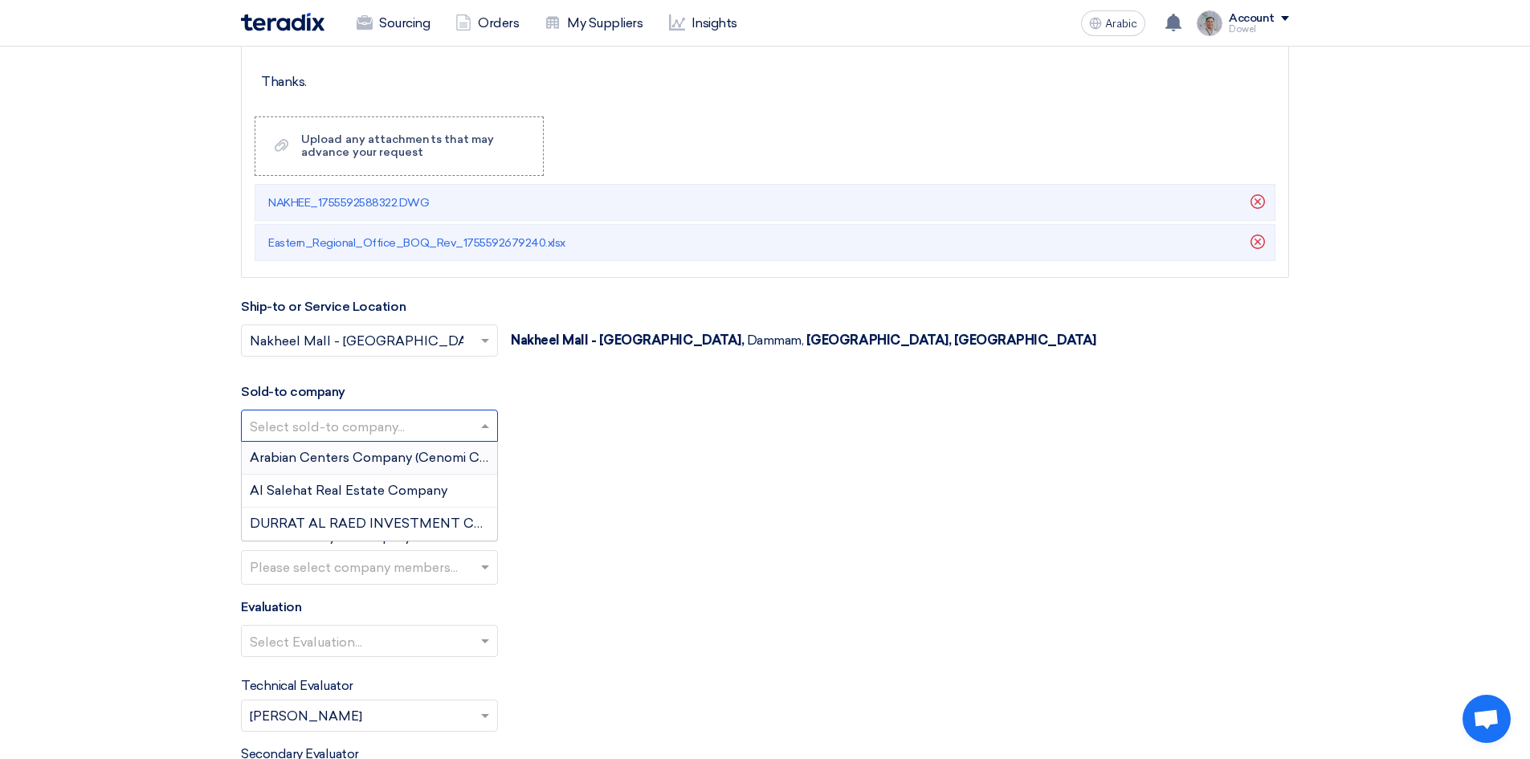
click at [343, 463] on font "Arabian Centers Company (Cenomi Centres)" at bounding box center [386, 457] width 272 height 15
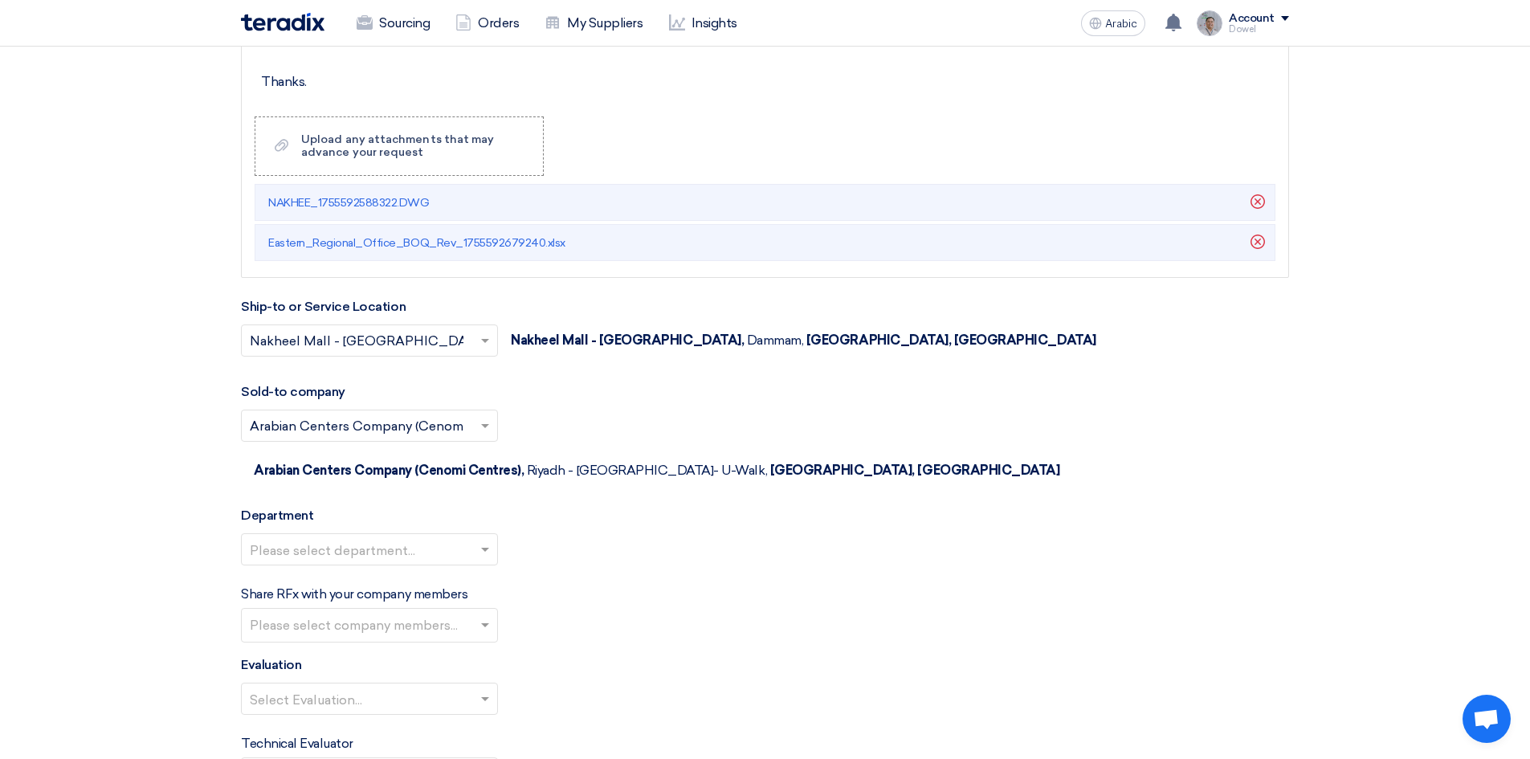
click at [328, 537] on input "text" at bounding box center [361, 550] width 223 height 26
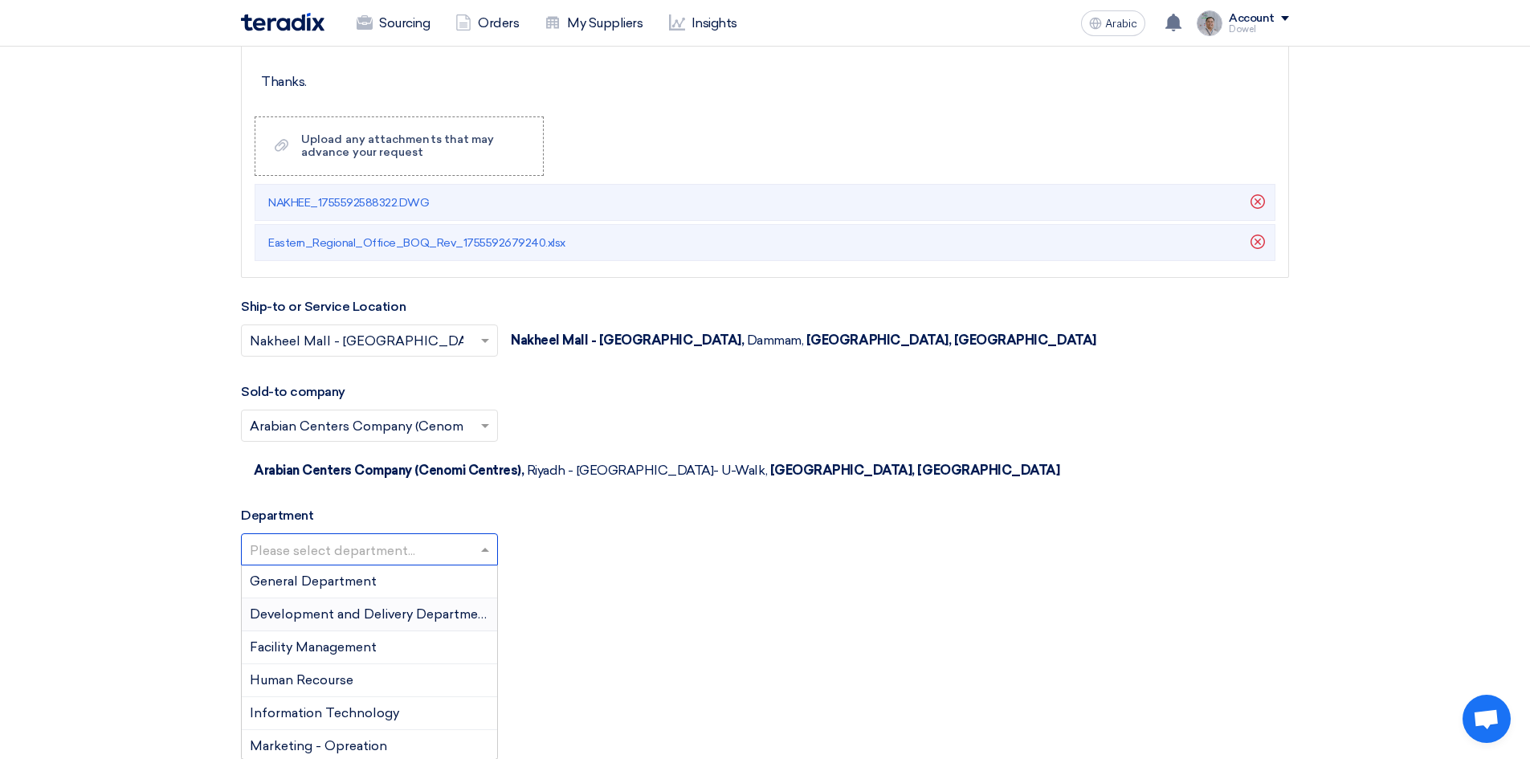
click at [333, 606] on font "Development and Delivery Department" at bounding box center [371, 613] width 242 height 15
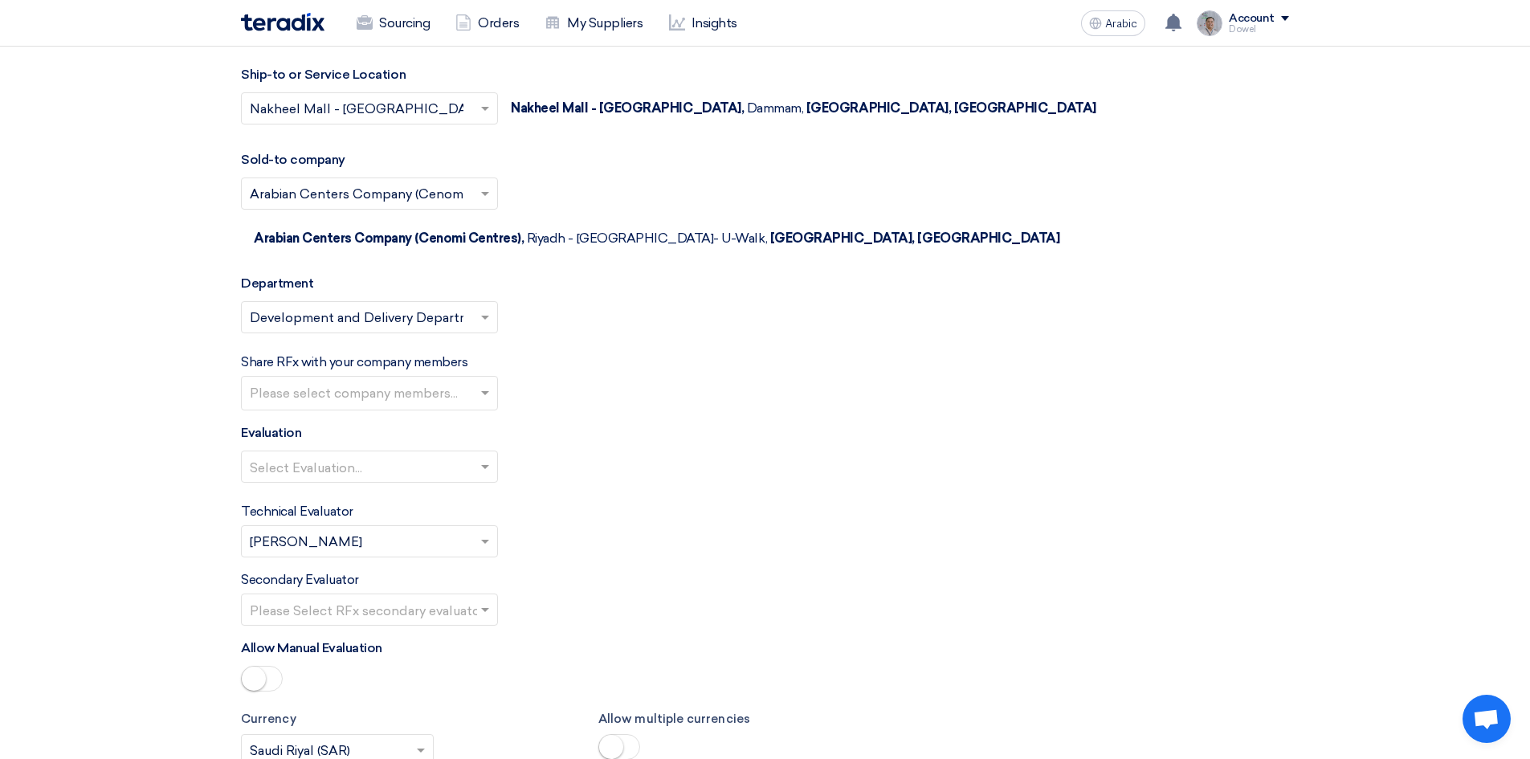
scroll to position [2529, 0]
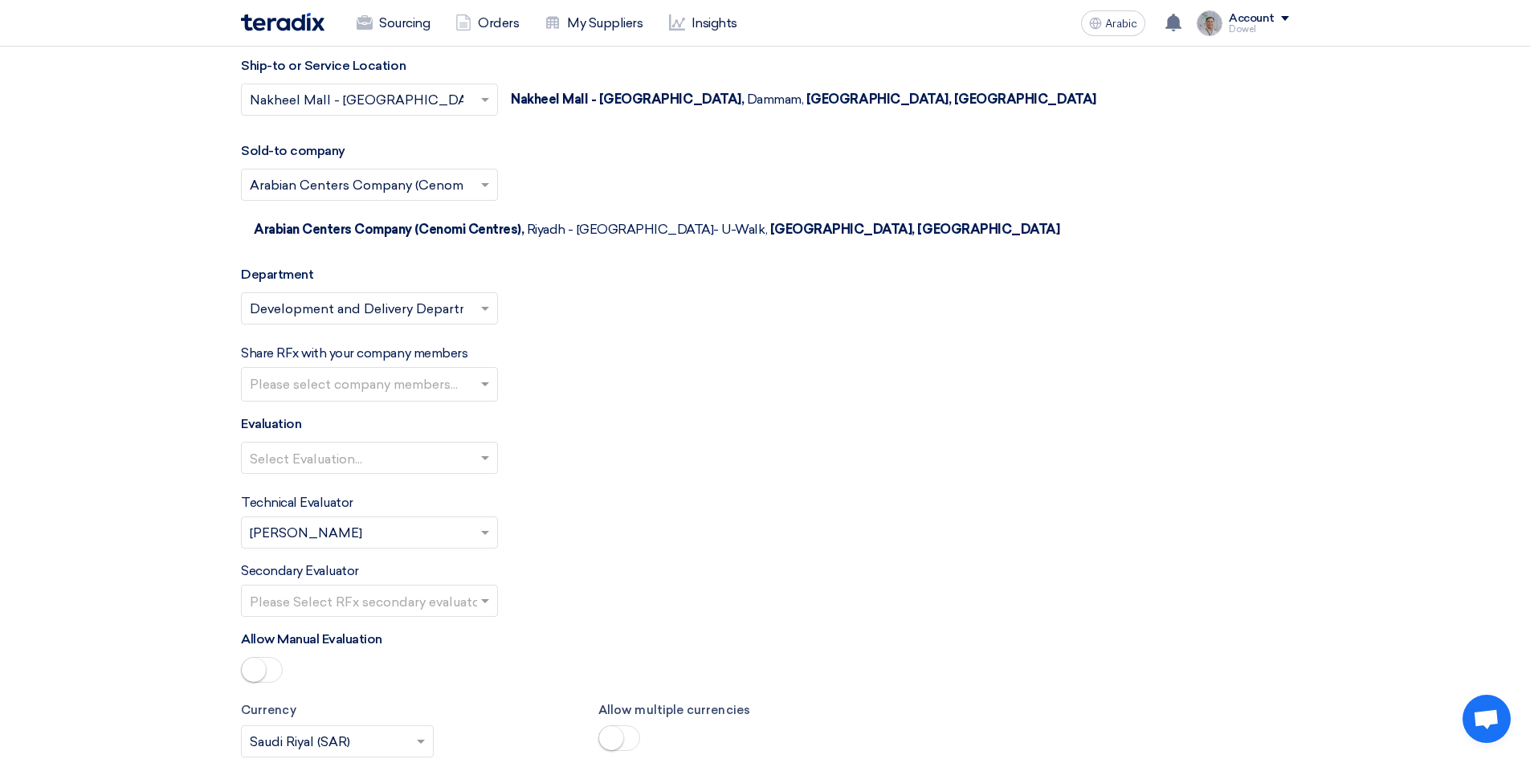
click at [397, 373] on input "text" at bounding box center [371, 386] width 243 height 26
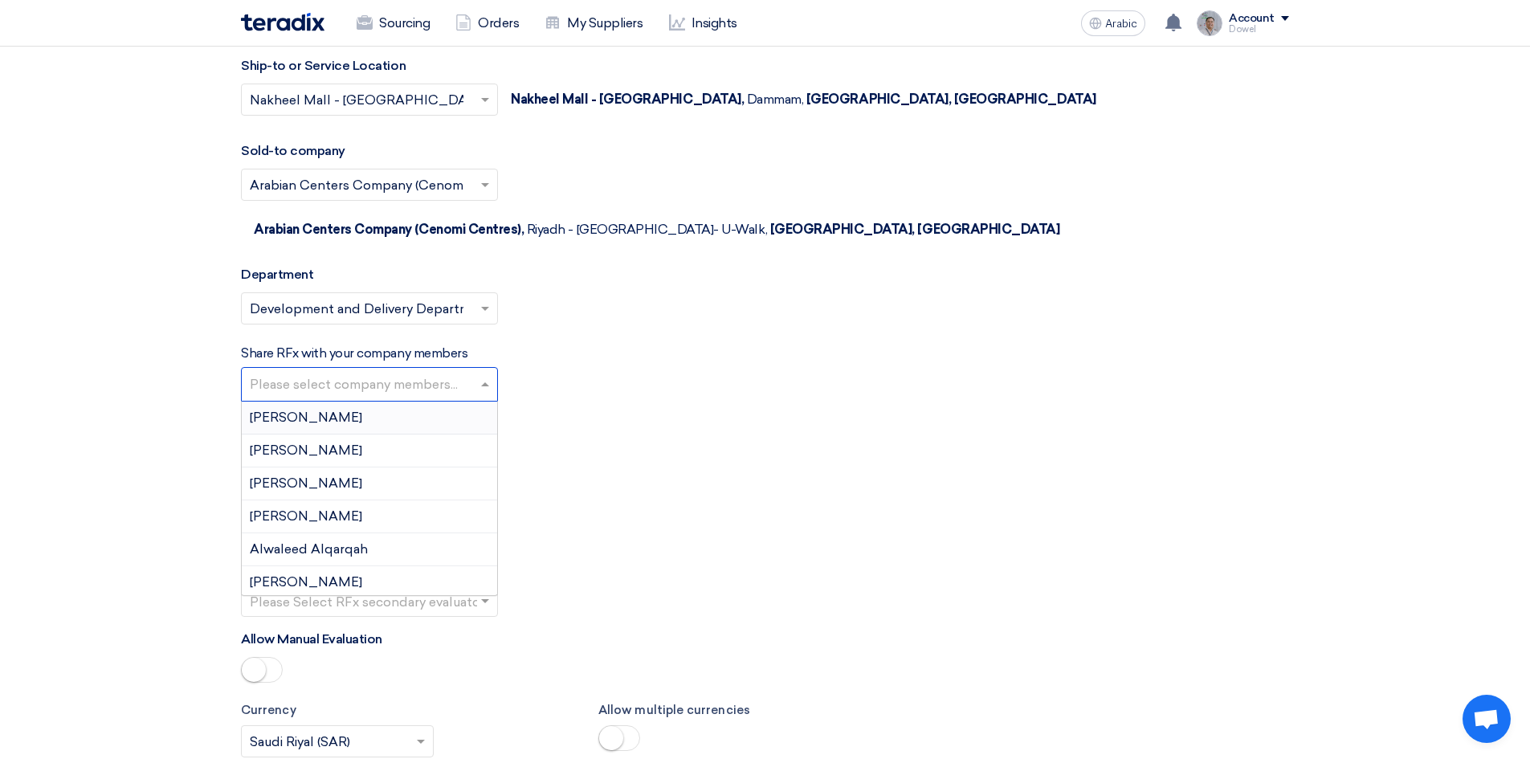
click at [360, 410] on font "Abdellatif Alswaimeh" at bounding box center [306, 417] width 112 height 15
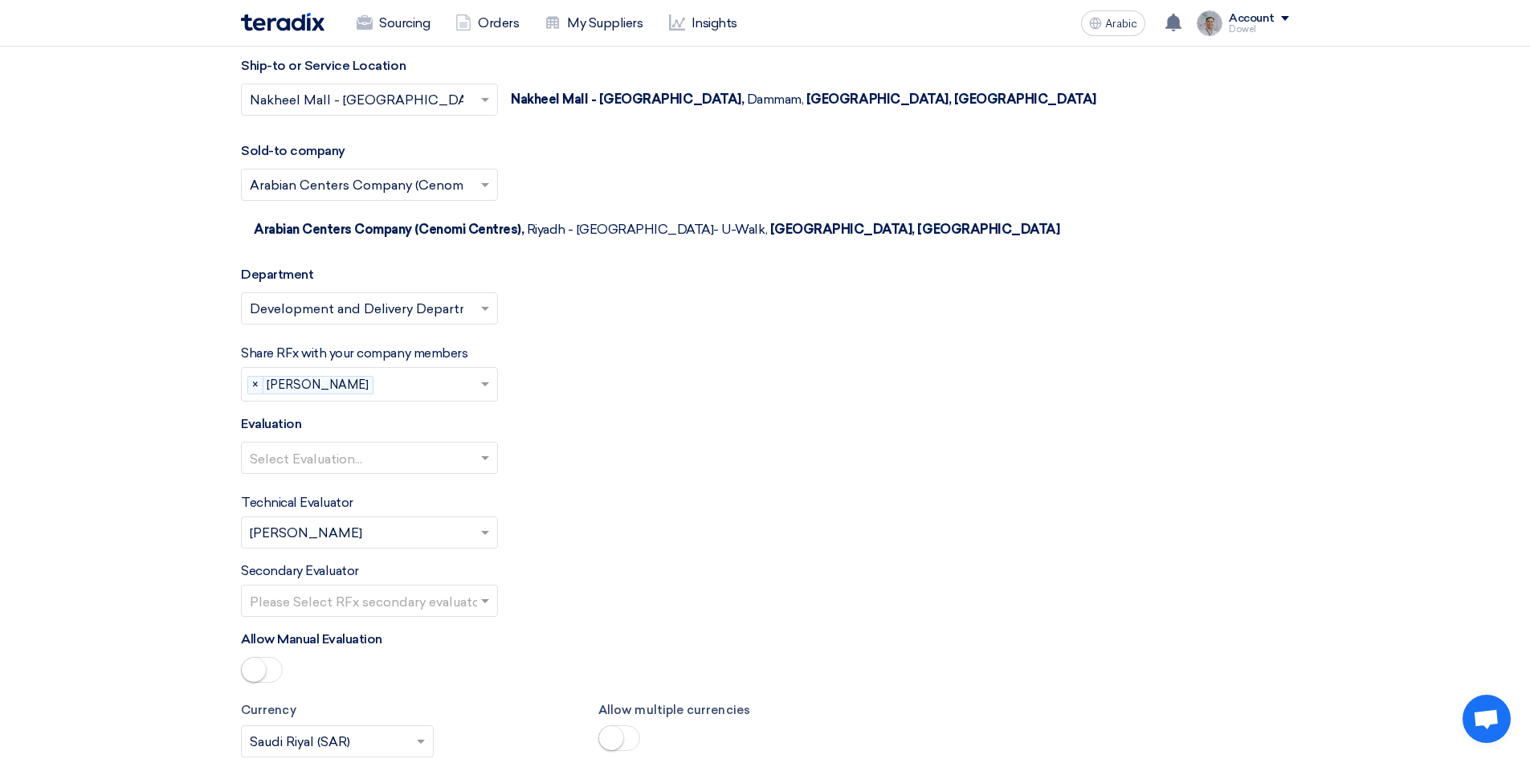
click at [423, 373] on input "text" at bounding box center [430, 386] width 100 height 26
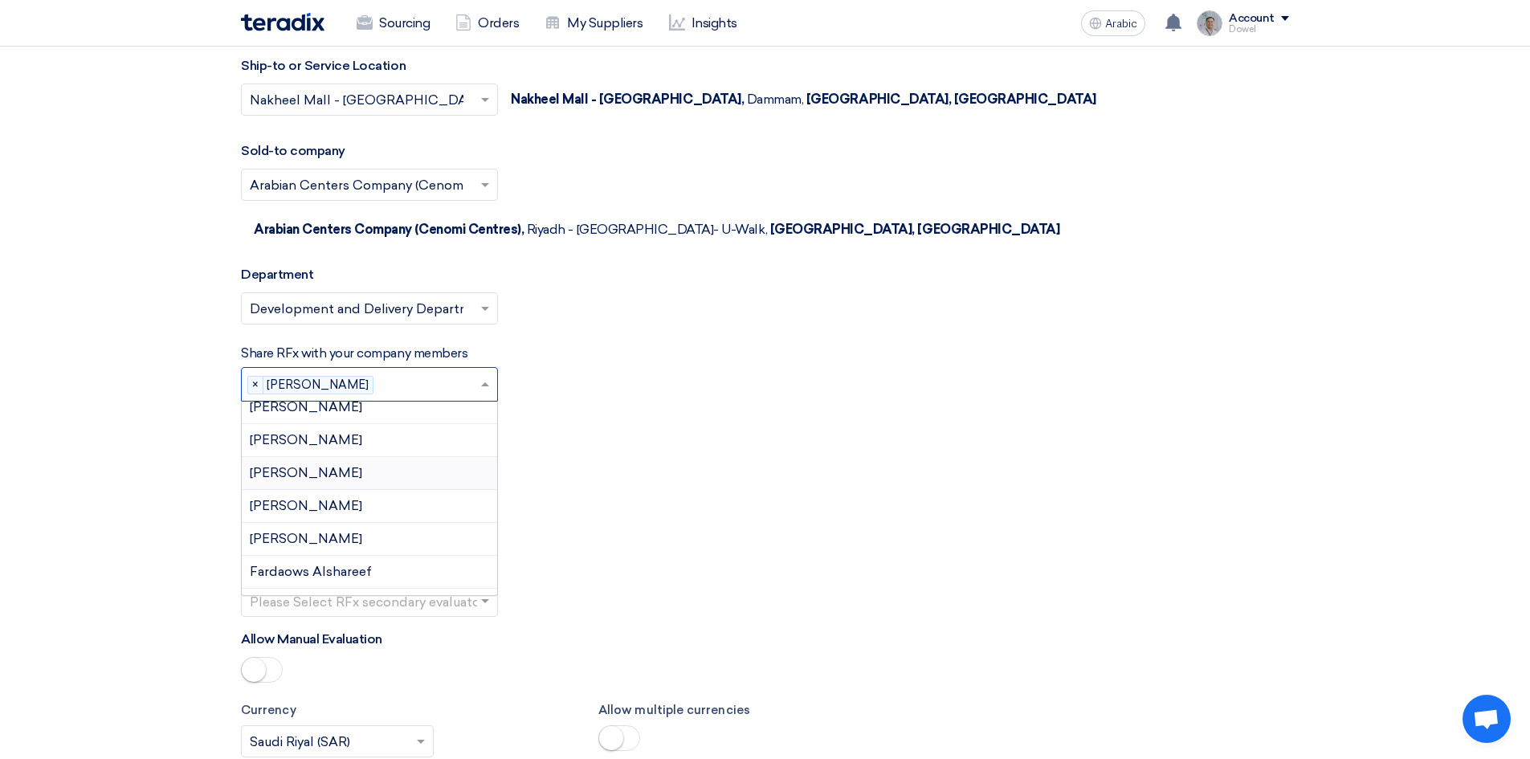
scroll to position [161, 0]
click at [352, 438] on div "Bashar Qaddoumi" at bounding box center [369, 454] width 255 height 33
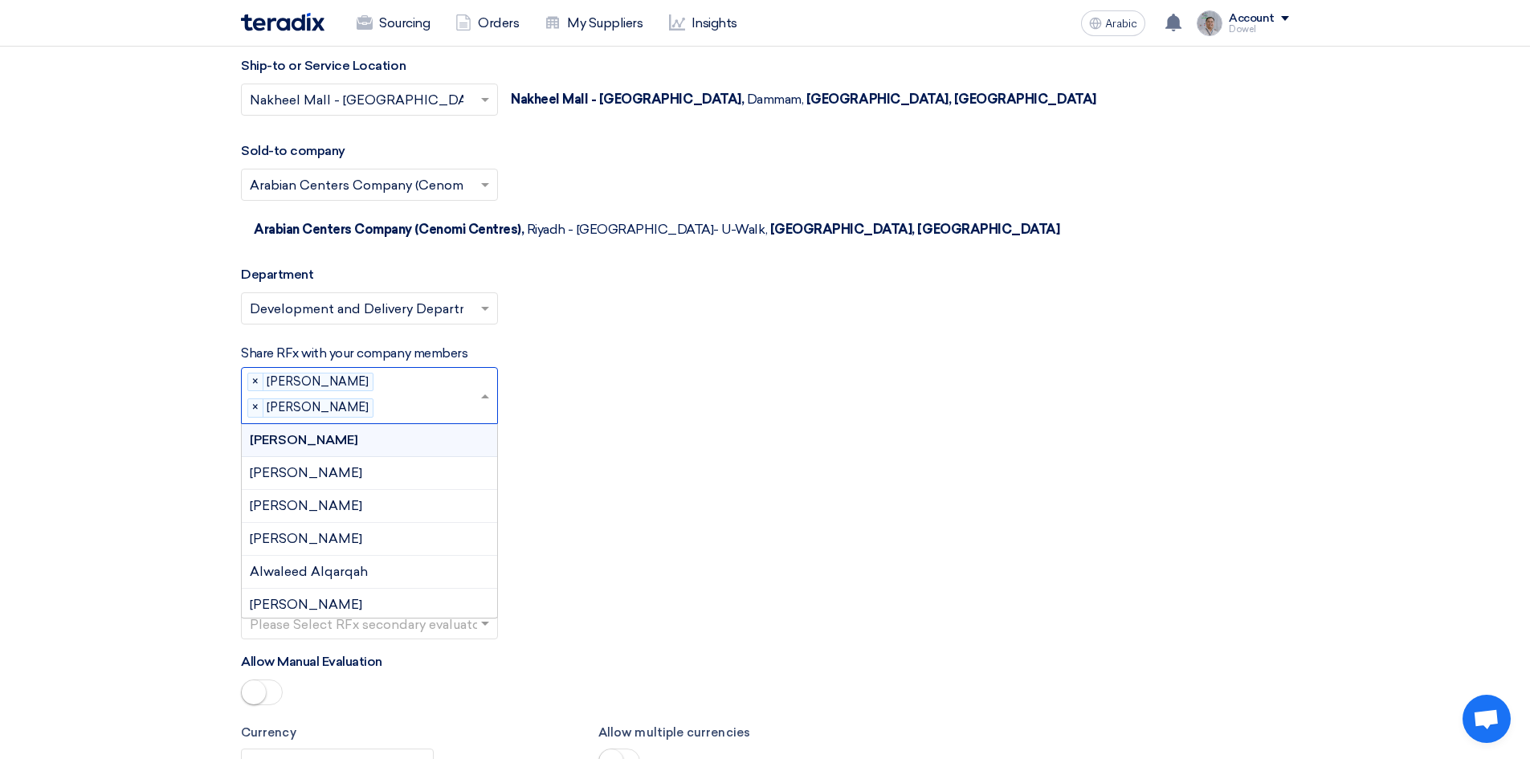
click at [416, 395] on input "text" at bounding box center [430, 408] width 100 height 26
click at [328, 486] on div "Rami Khalil" at bounding box center [369, 502] width 255 height 33
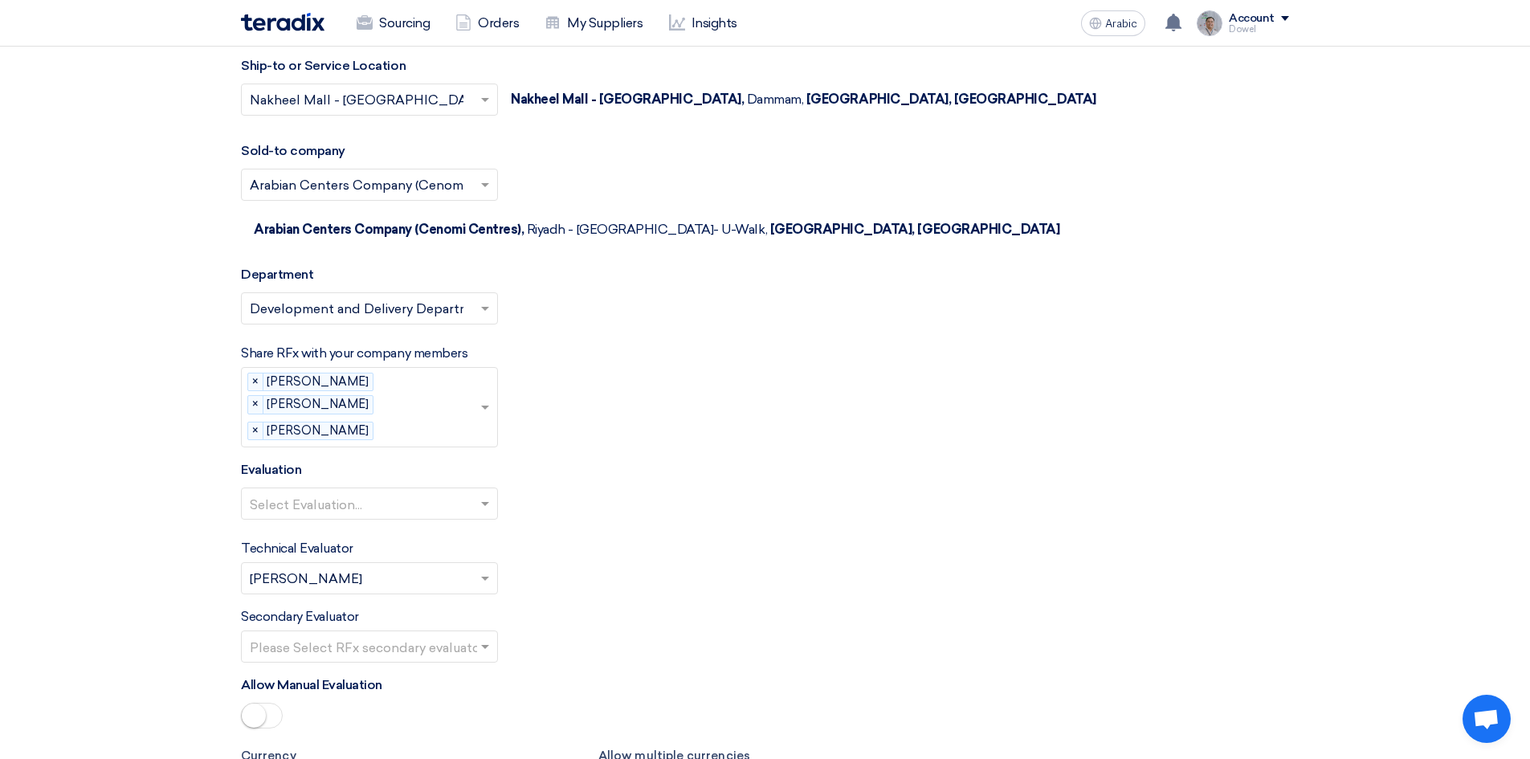
click at [380, 418] on input "text" at bounding box center [430, 431] width 100 height 26
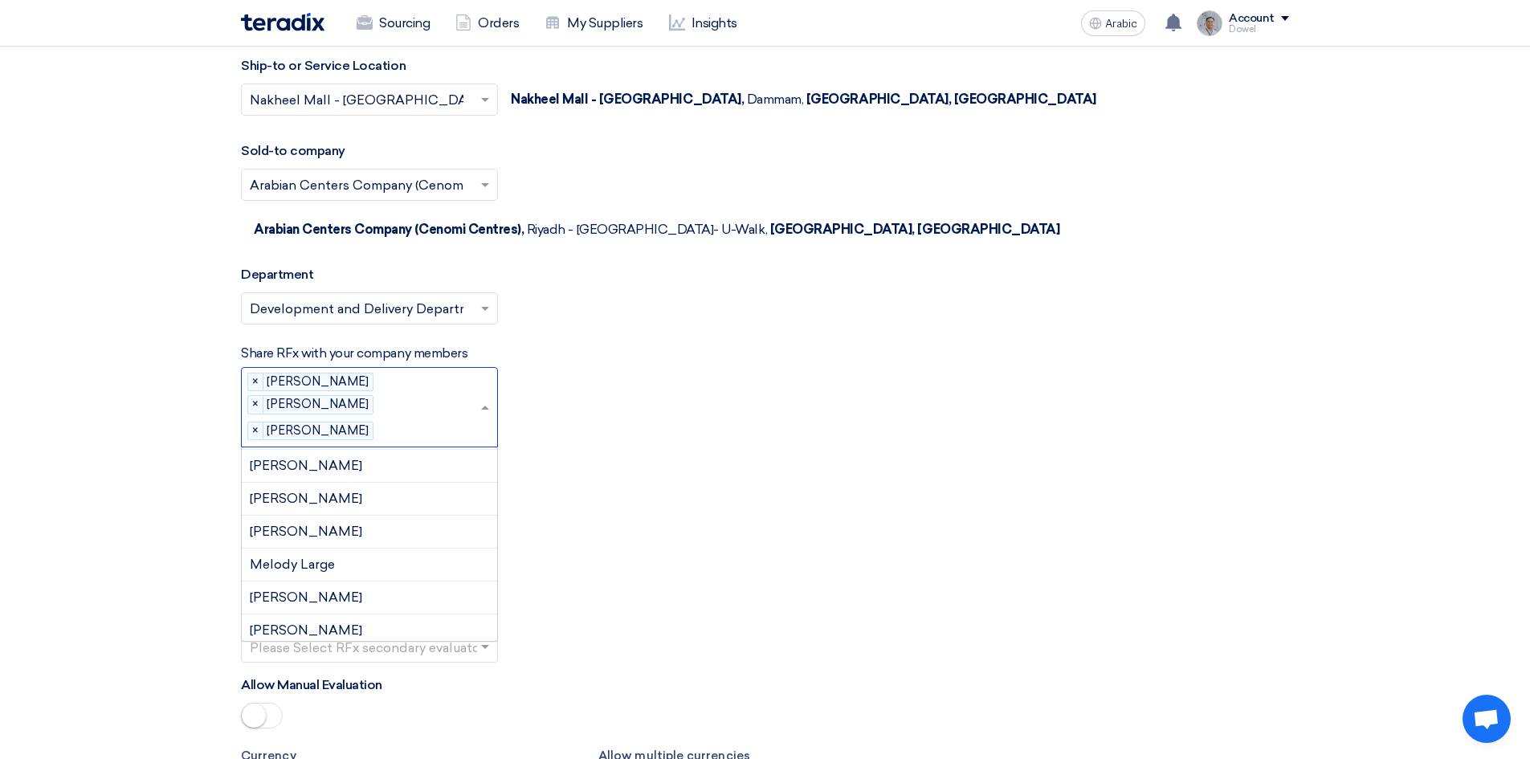
scroll to position [817, 0]
click at [357, 528] on font "Mohammed Mousa" at bounding box center [306, 535] width 112 height 15
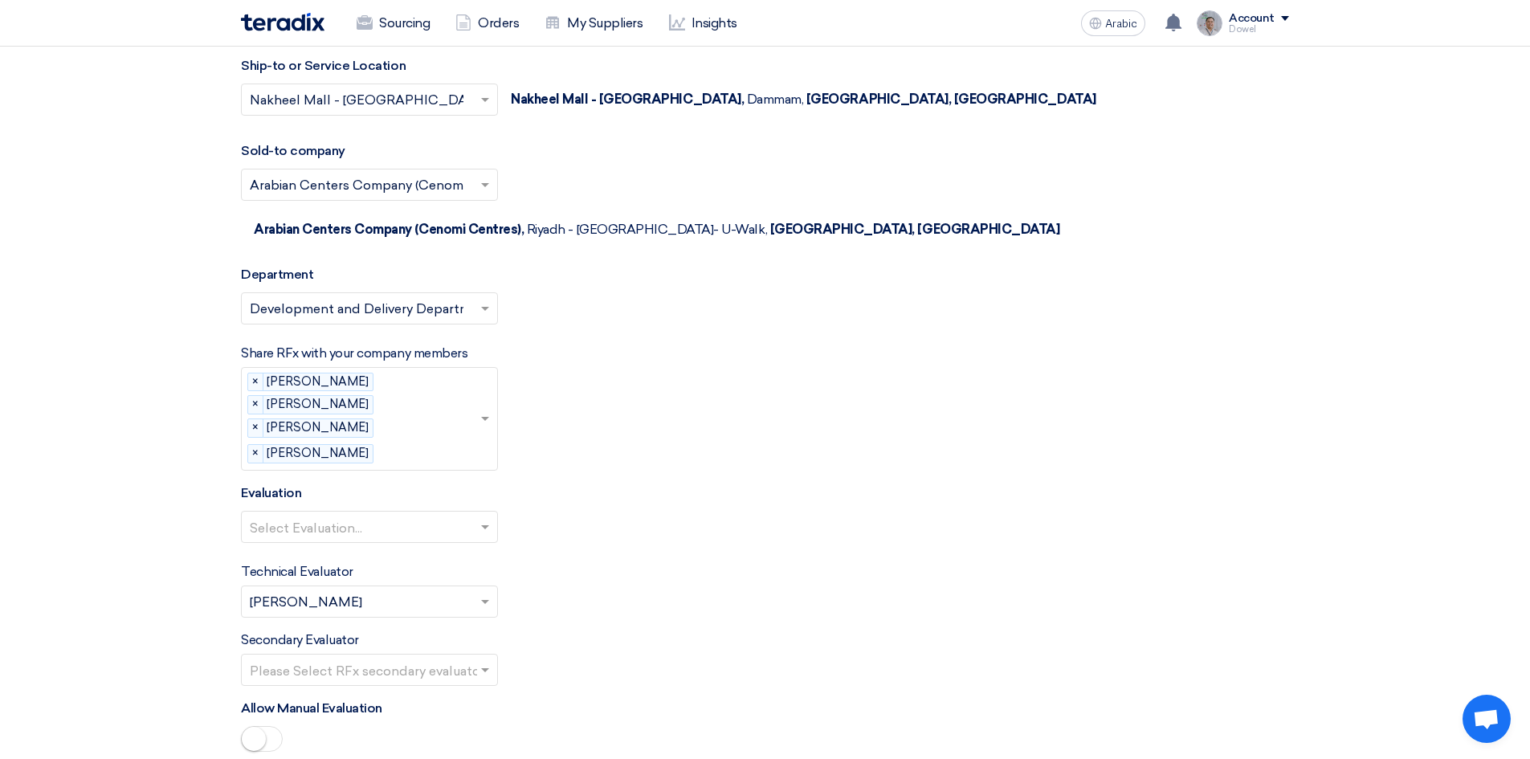
click at [397, 442] on input "text" at bounding box center [430, 455] width 100 height 26
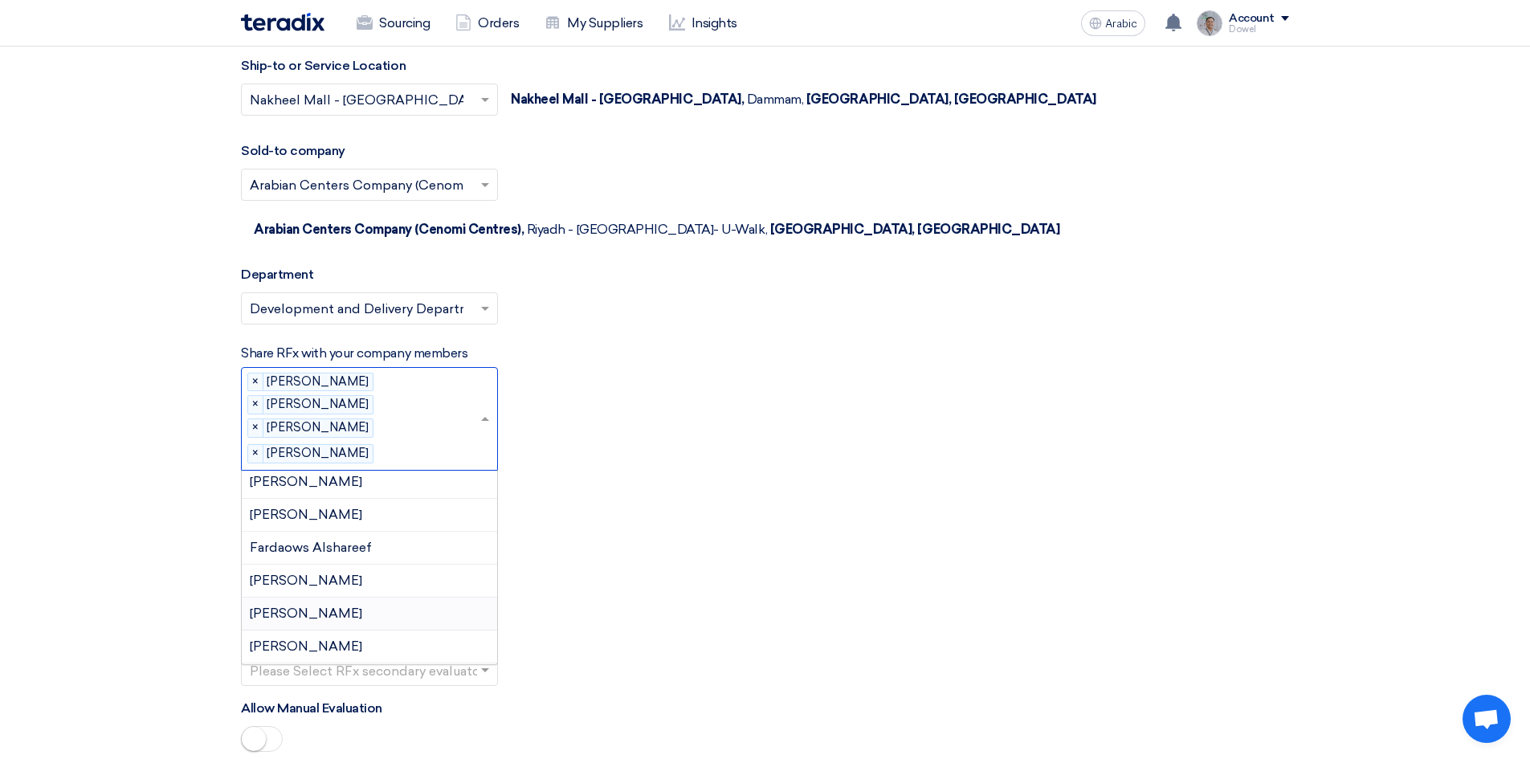
click at [332, 605] on font "Hissa Alsubaie" at bounding box center [306, 612] width 112 height 15
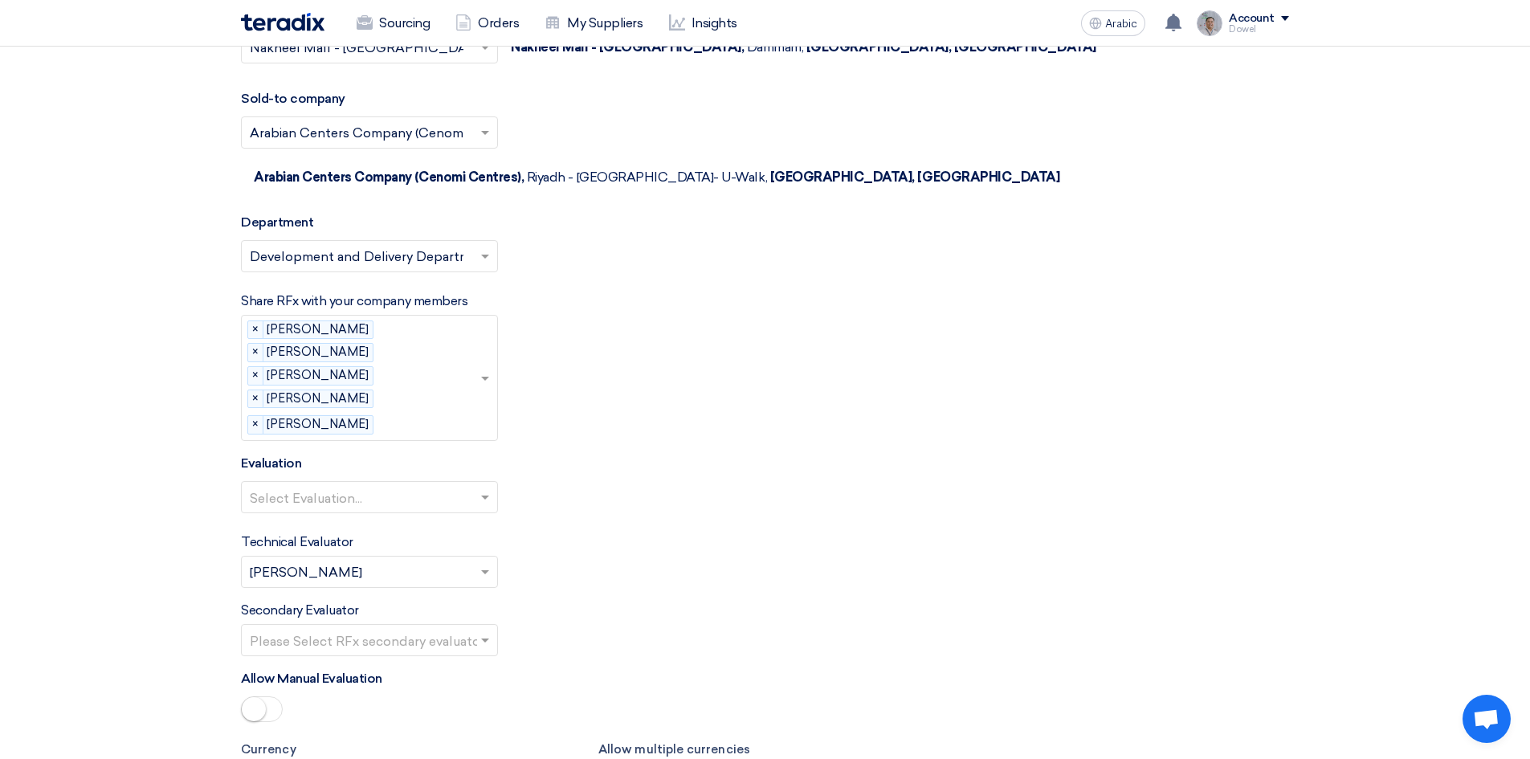
scroll to position [2610, 0]
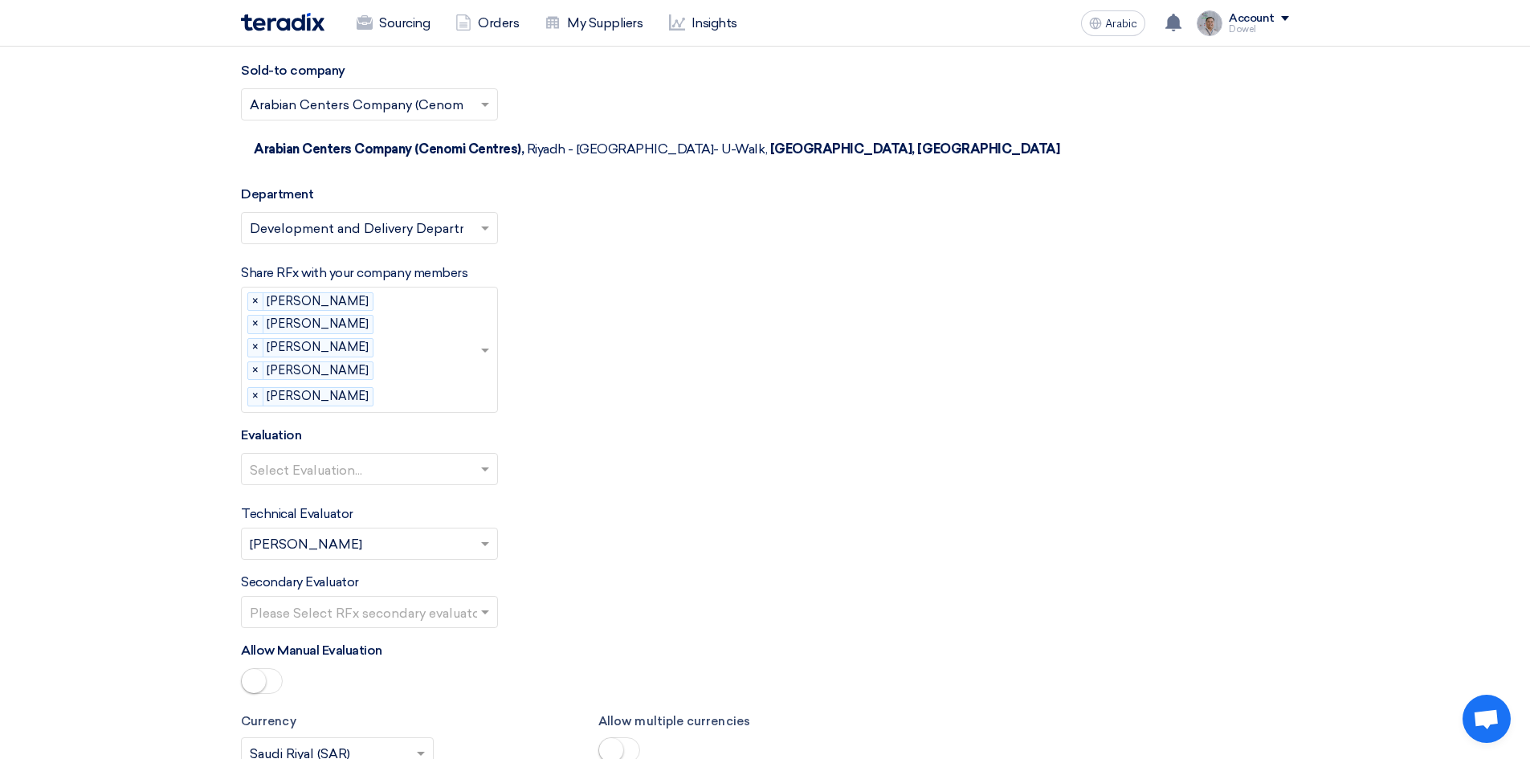
click at [468, 458] on input "text" at bounding box center [361, 471] width 223 height 26
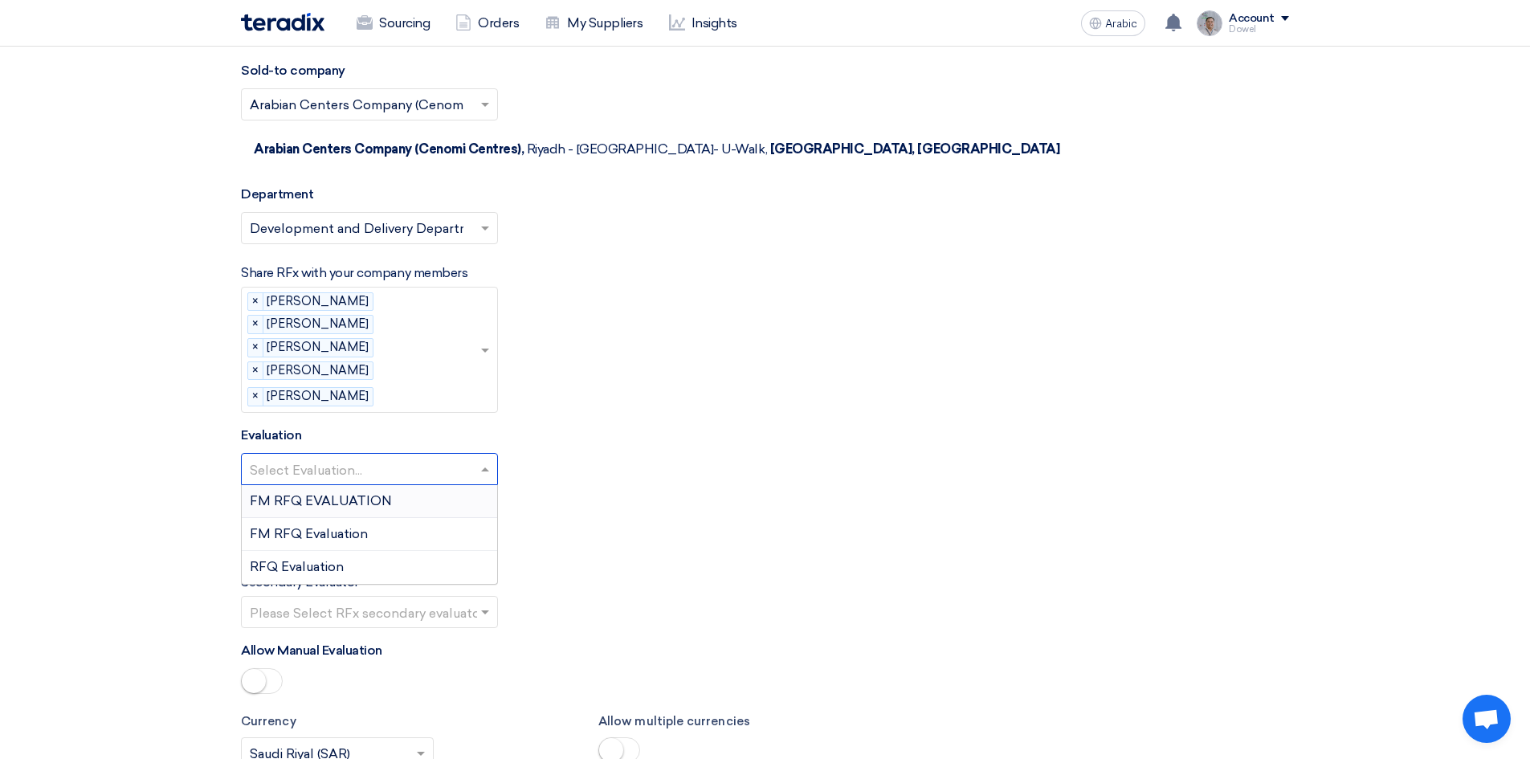
click at [600, 453] on div "Select Evaluation... FM RFQ EVALUATION FM RFQ Evaluation RFQ Evaluation" at bounding box center [765, 475] width 1048 height 45
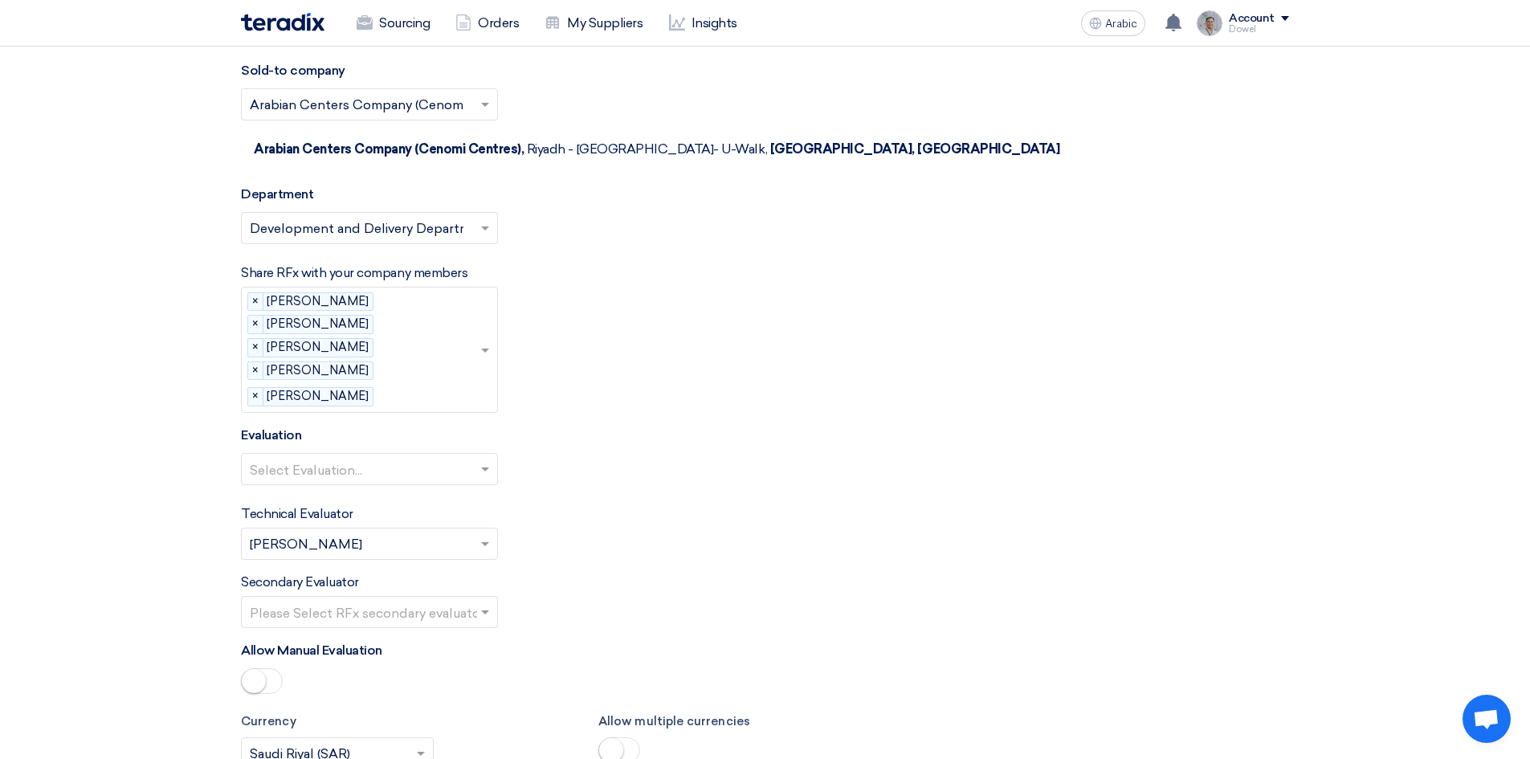
click at [366, 532] on input "text" at bounding box center [361, 545] width 223 height 26
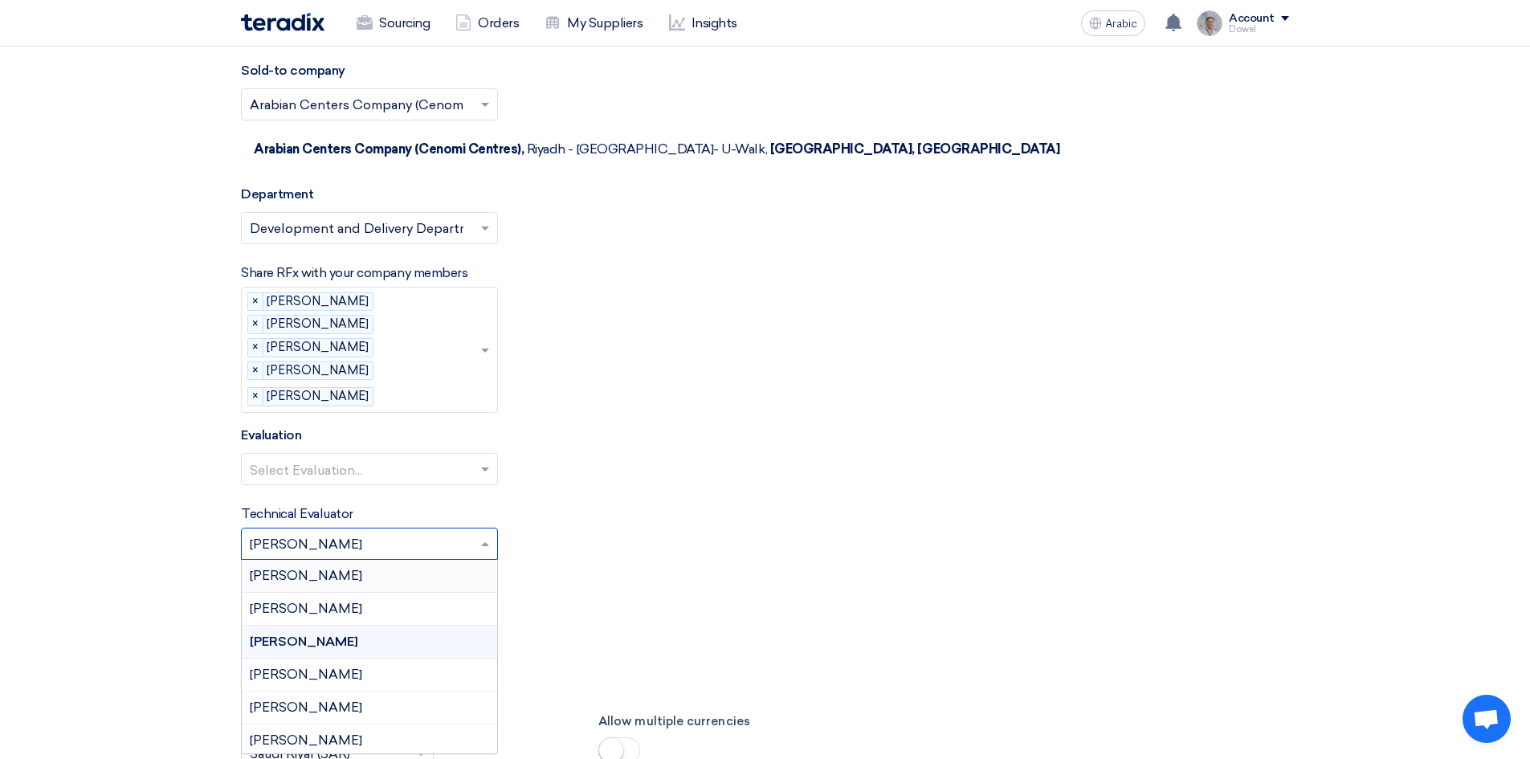
click at [337, 568] on font "Abdellatif Alswaimeh" at bounding box center [306, 575] width 112 height 15
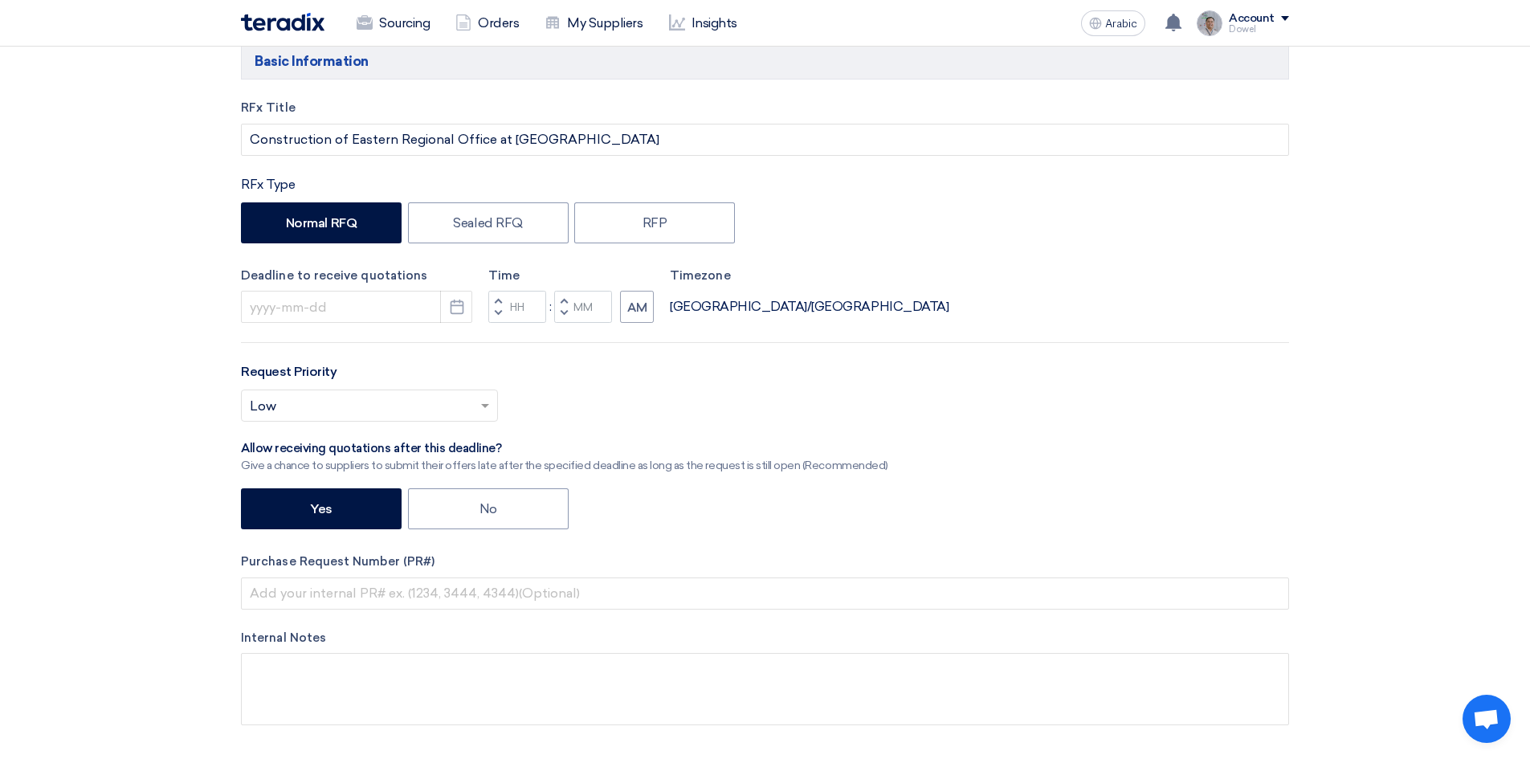
scroll to position [0, 0]
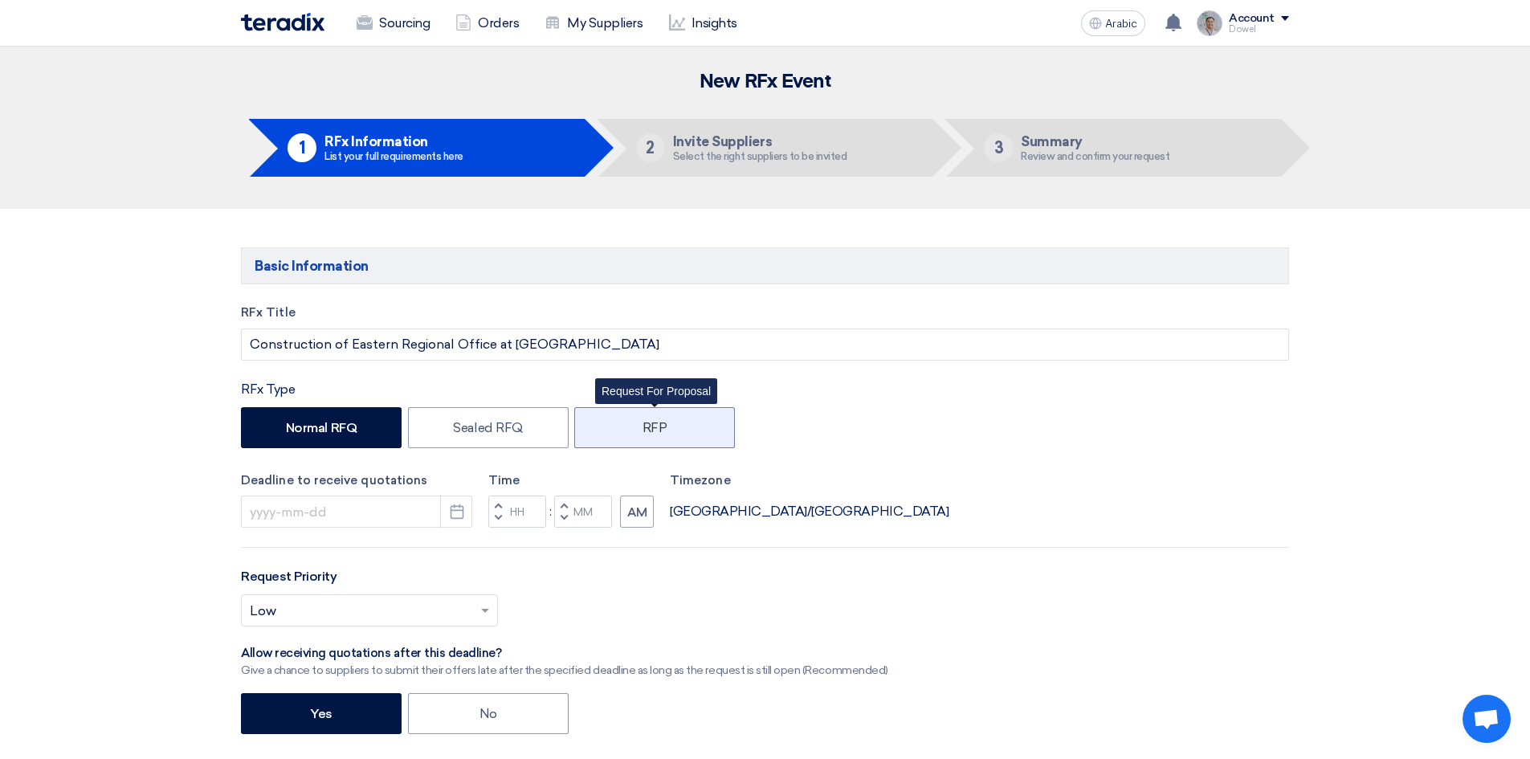
click at [662, 432] on font "RFP" at bounding box center [654, 427] width 25 height 15
click at [653, 431] on input "RFP" at bounding box center [647, 426] width 10 height 10
radio input "true"
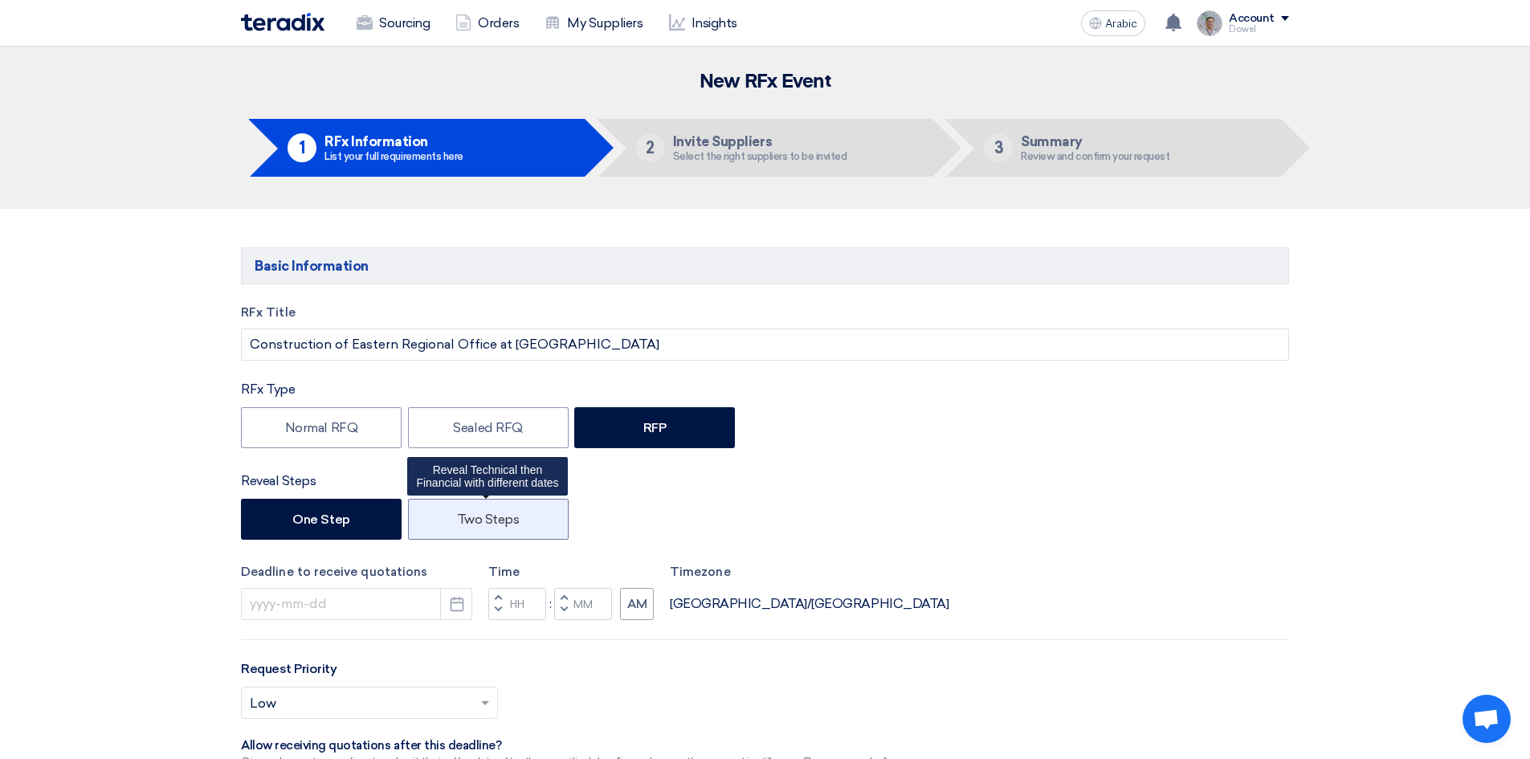
click at [479, 528] on label "Two Steps" at bounding box center [488, 519] width 161 height 41
click at [467, 523] on input "Two Steps" at bounding box center [462, 517] width 10 height 10
radio input "true"
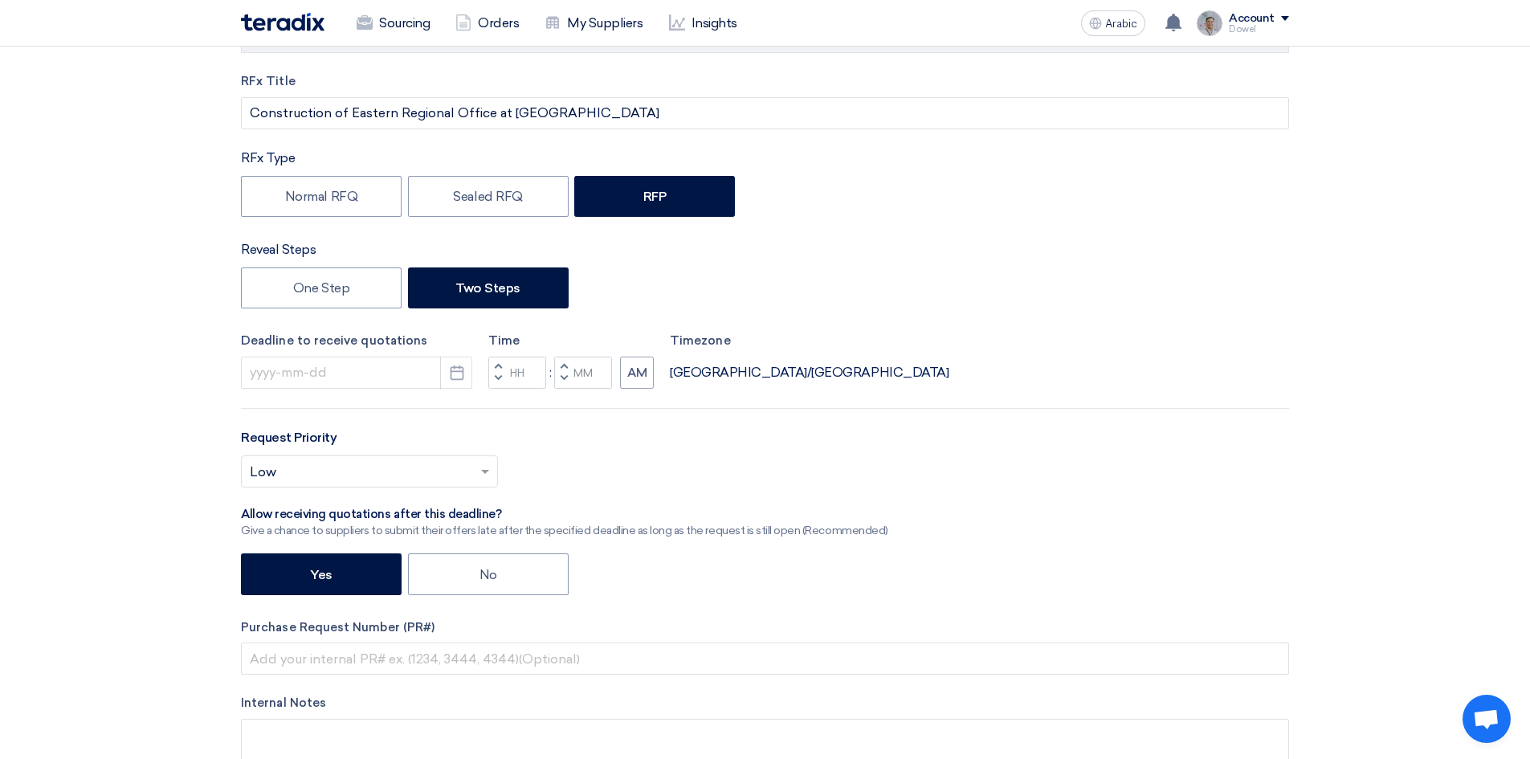
scroll to position [241, 0]
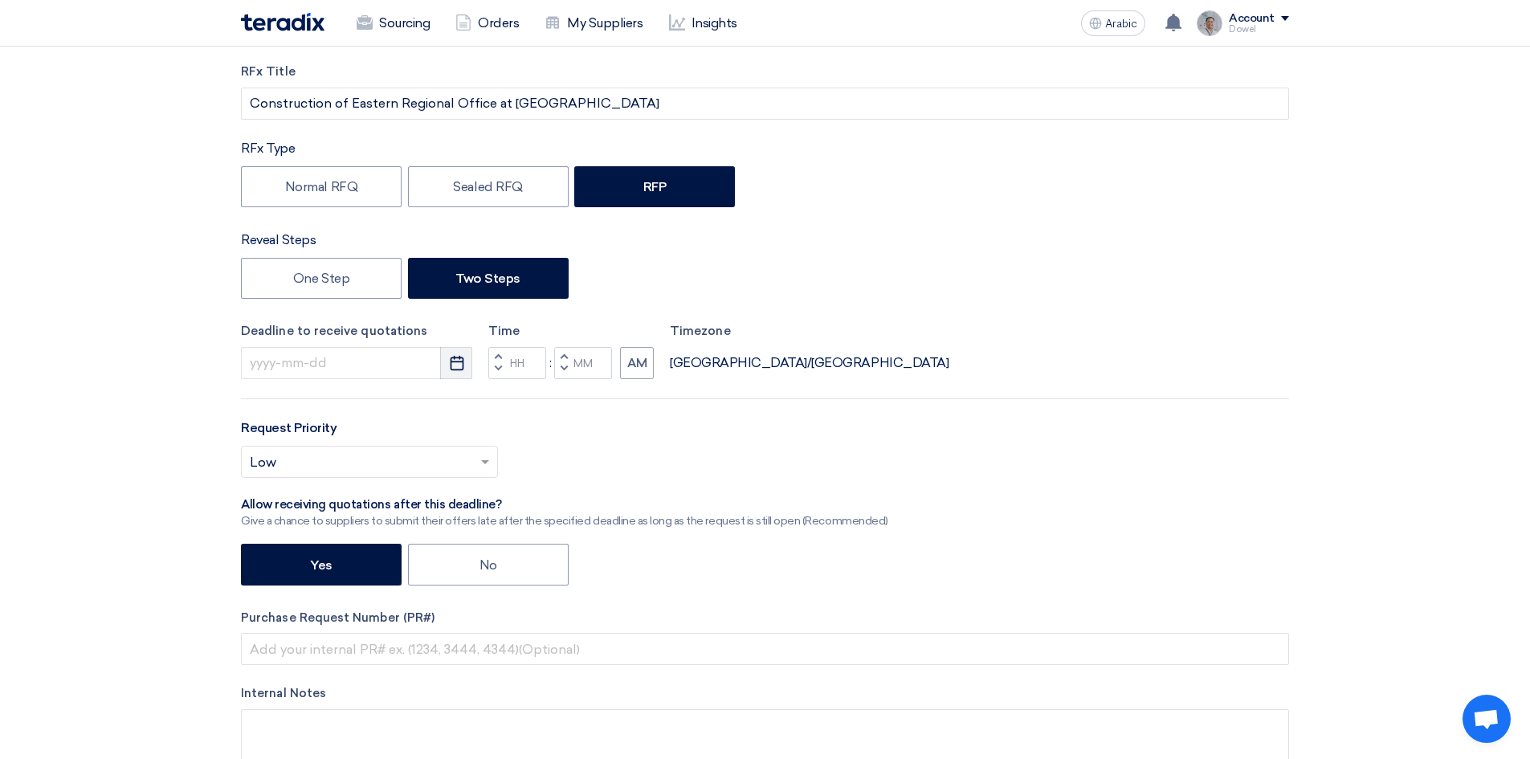
click at [449, 355] on icon "Pick a date" at bounding box center [457, 363] width 16 height 16
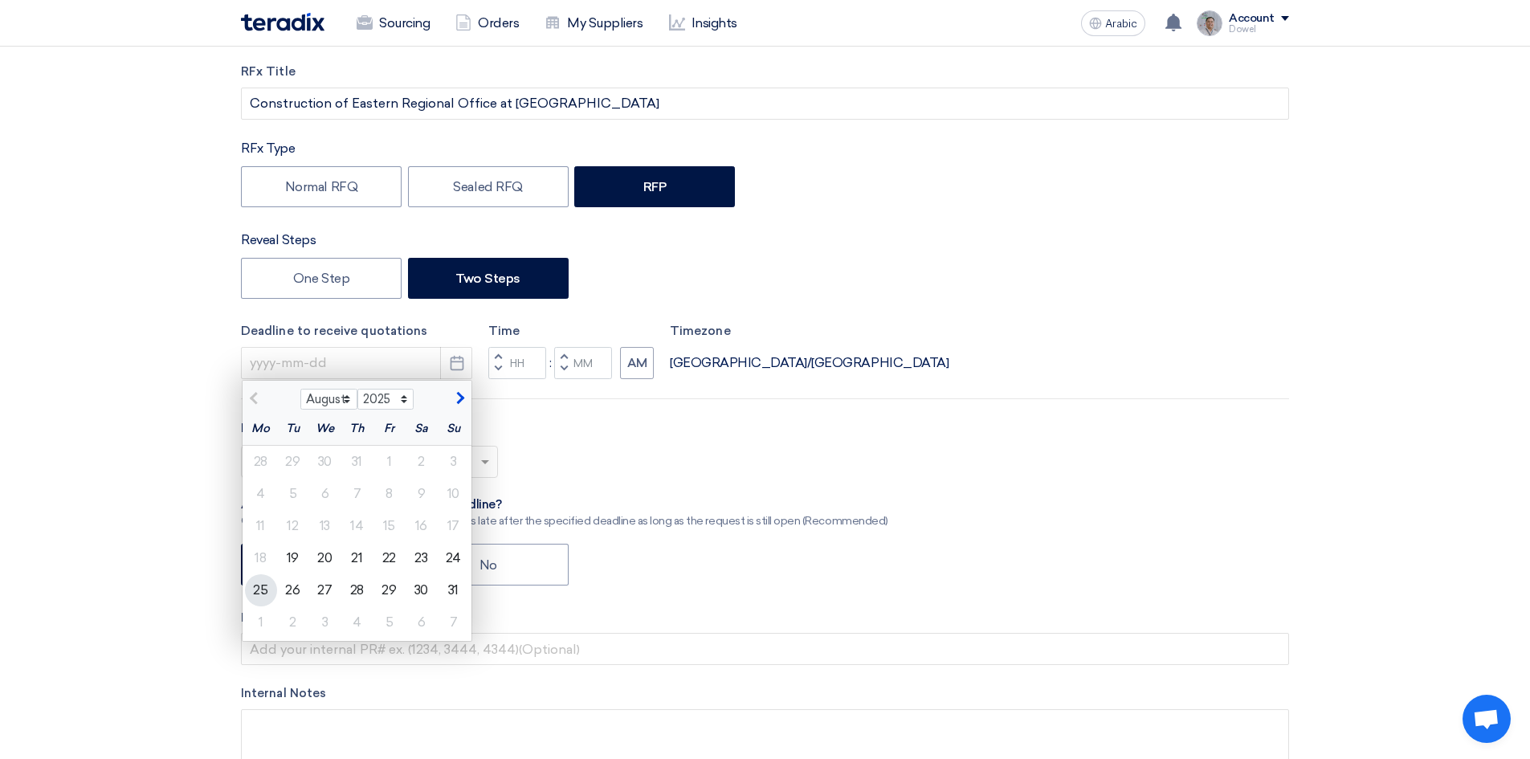
click at [263, 585] on font "25" at bounding box center [260, 589] width 14 height 15
type input "8/25/2025"
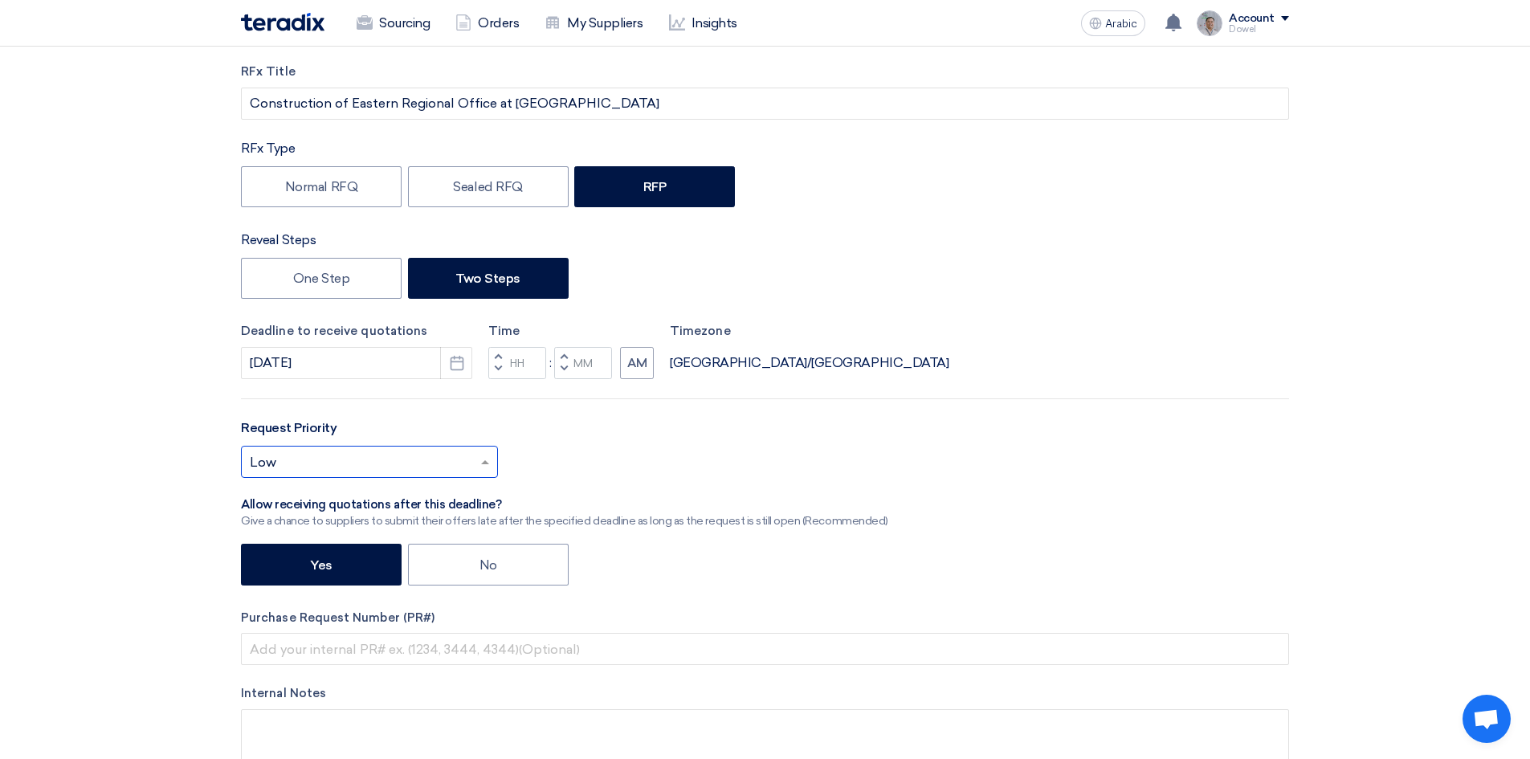
click at [450, 468] on input "text" at bounding box center [361, 463] width 223 height 26
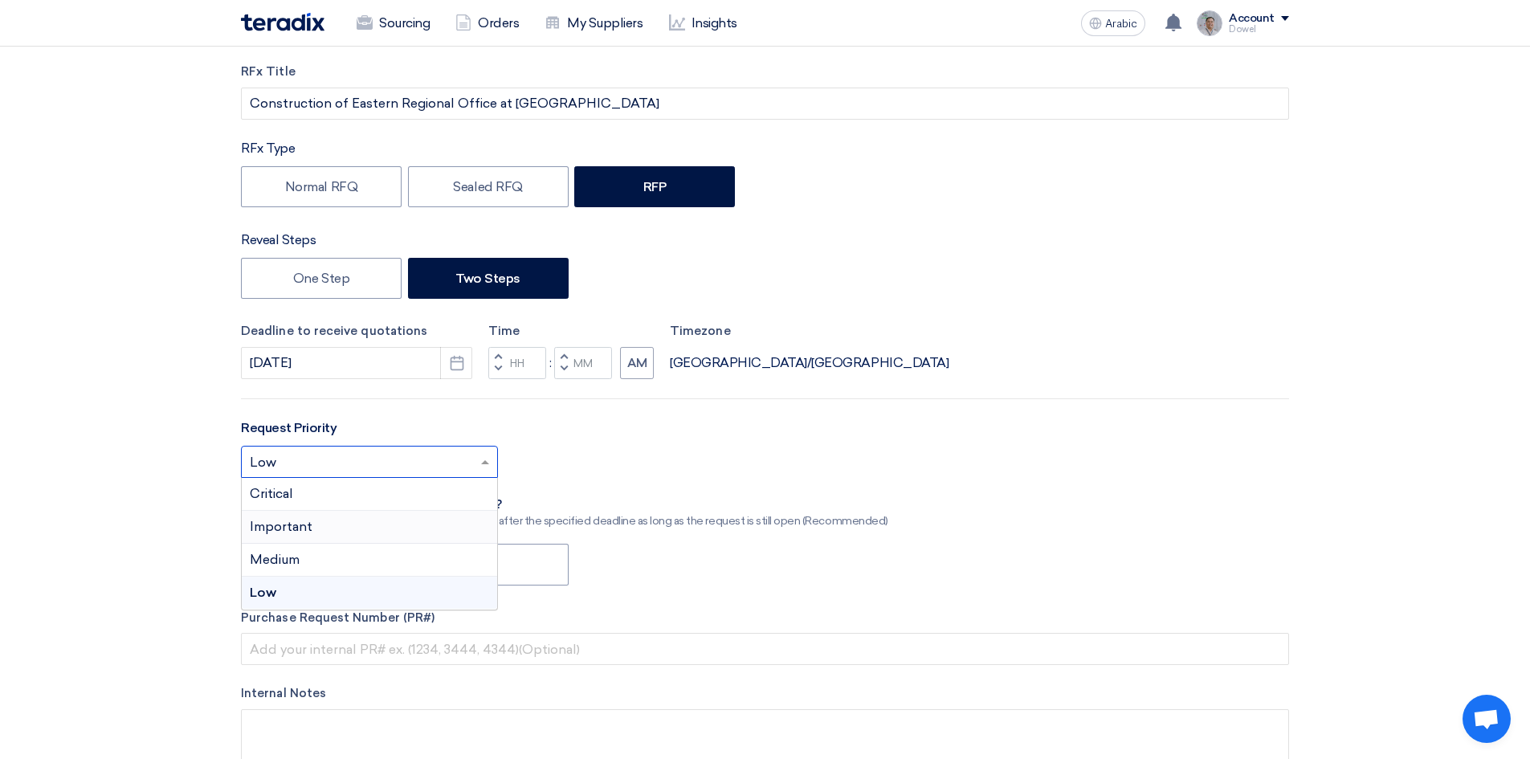
click at [309, 525] on font "Important" at bounding box center [281, 526] width 63 height 15
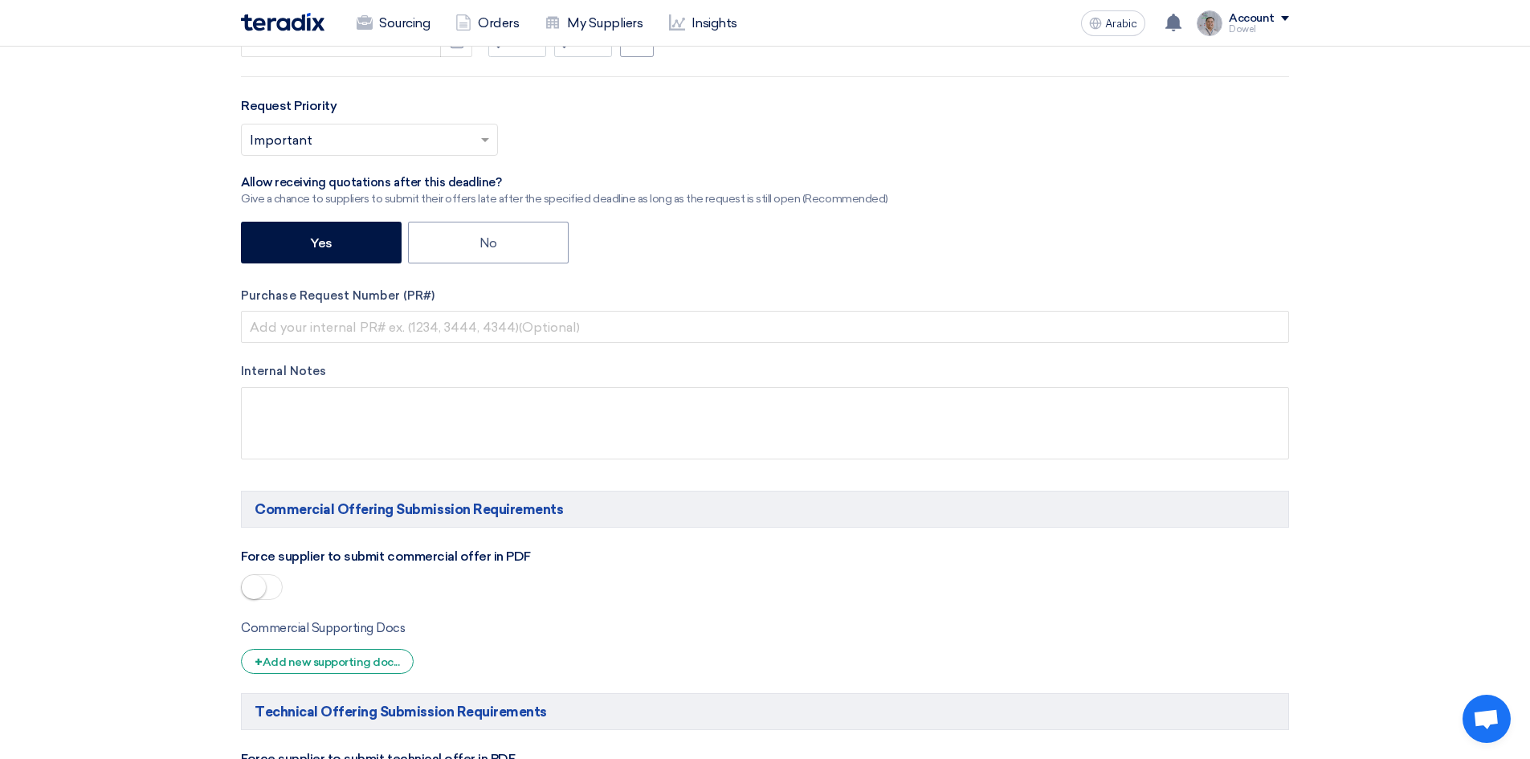
scroll to position [723, 0]
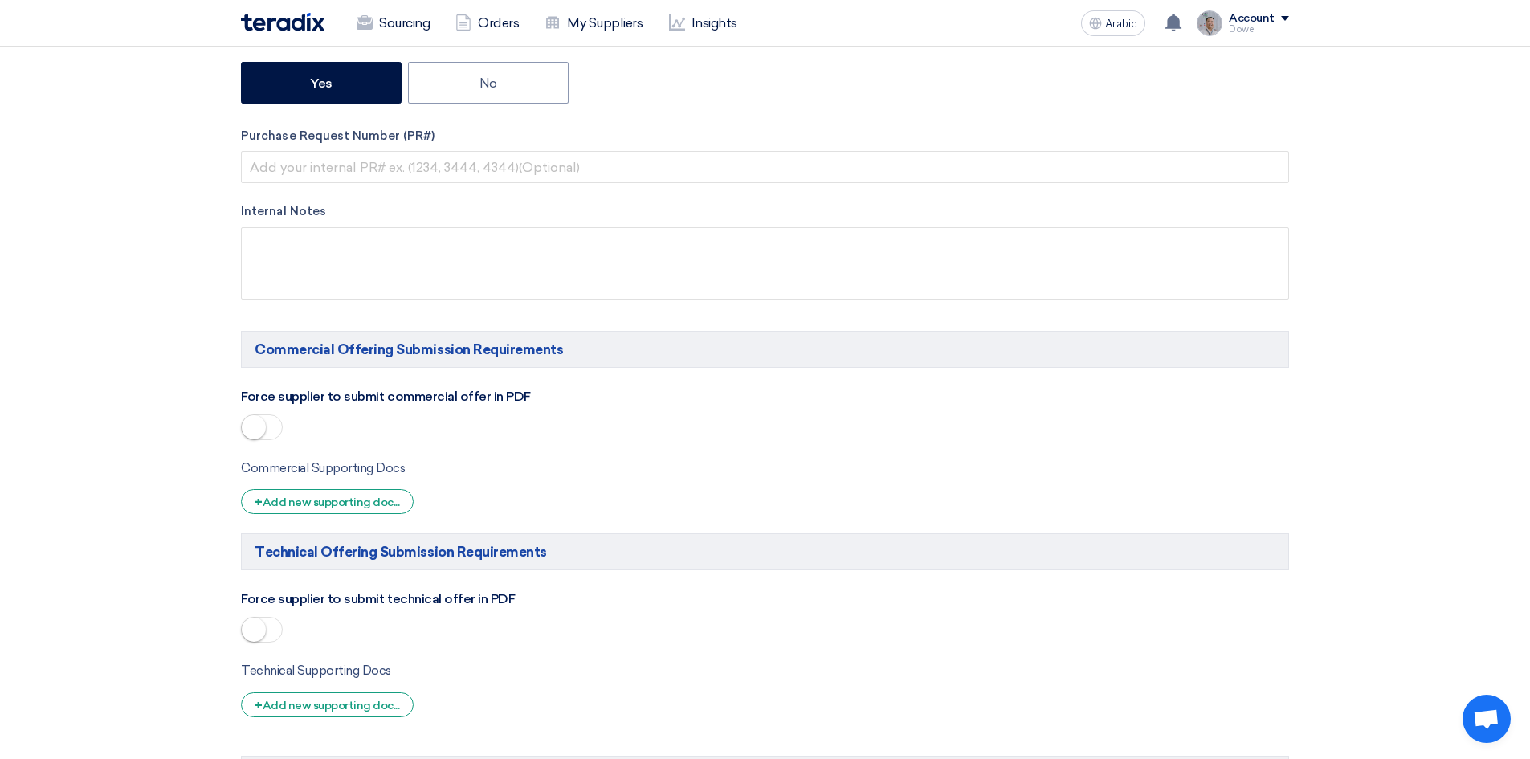
click at [270, 434] on span at bounding box center [262, 427] width 42 height 26
click at [270, 626] on span at bounding box center [262, 630] width 42 height 26
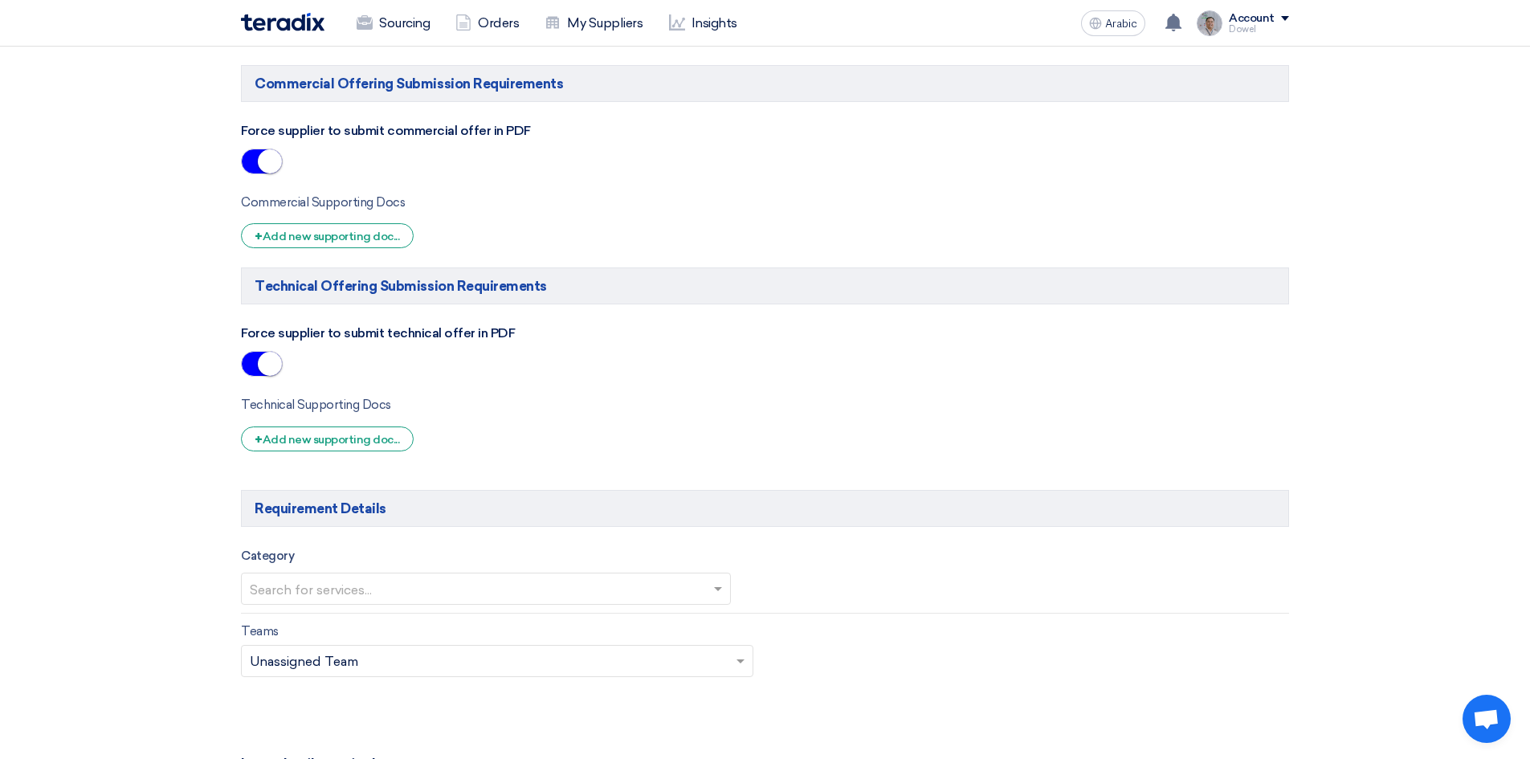
scroll to position [1124, 0]
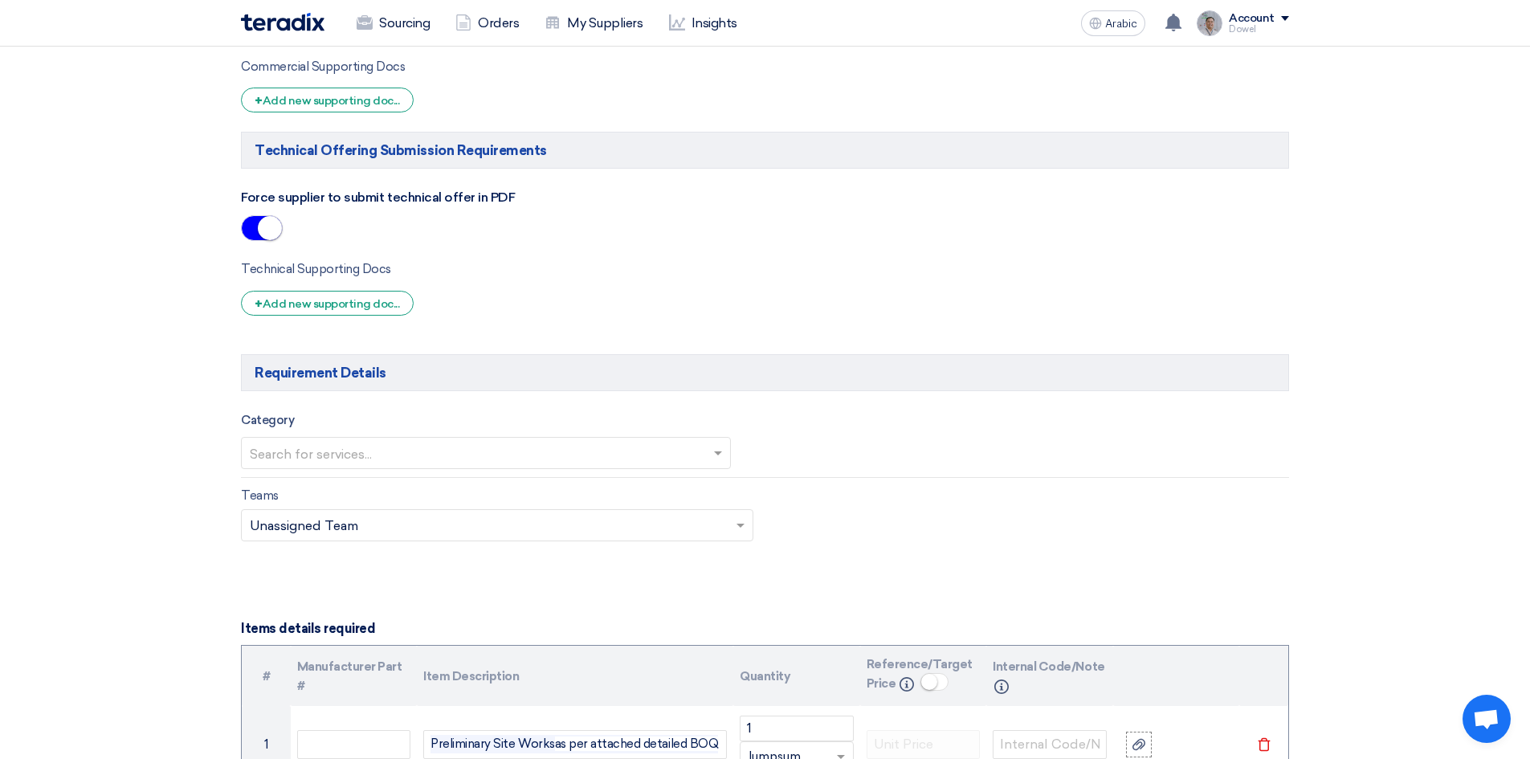
click at [353, 457] on input "text" at bounding box center [478, 455] width 456 height 26
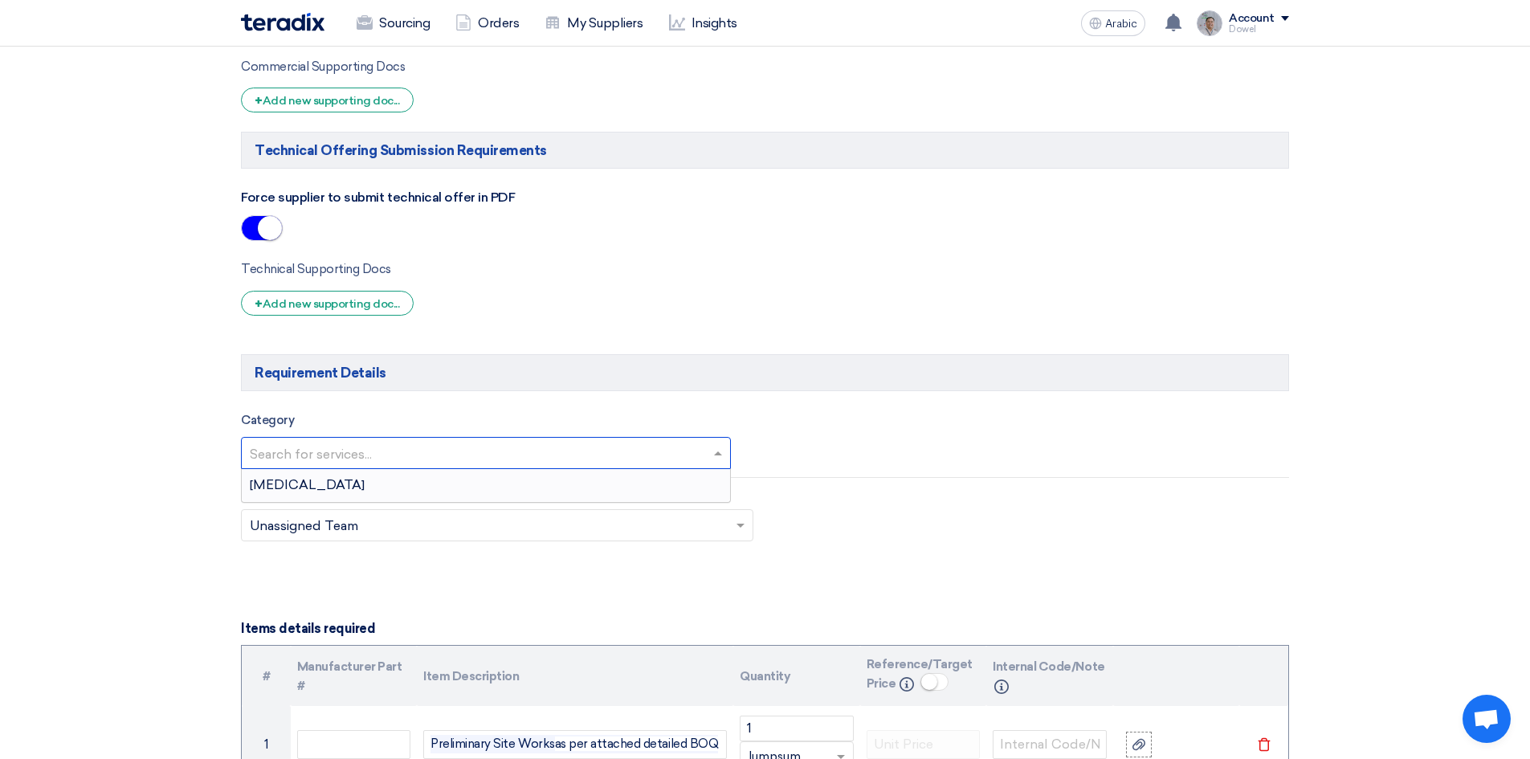
click at [330, 488] on div "[MEDICAL_DATA]" at bounding box center [486, 485] width 488 height 32
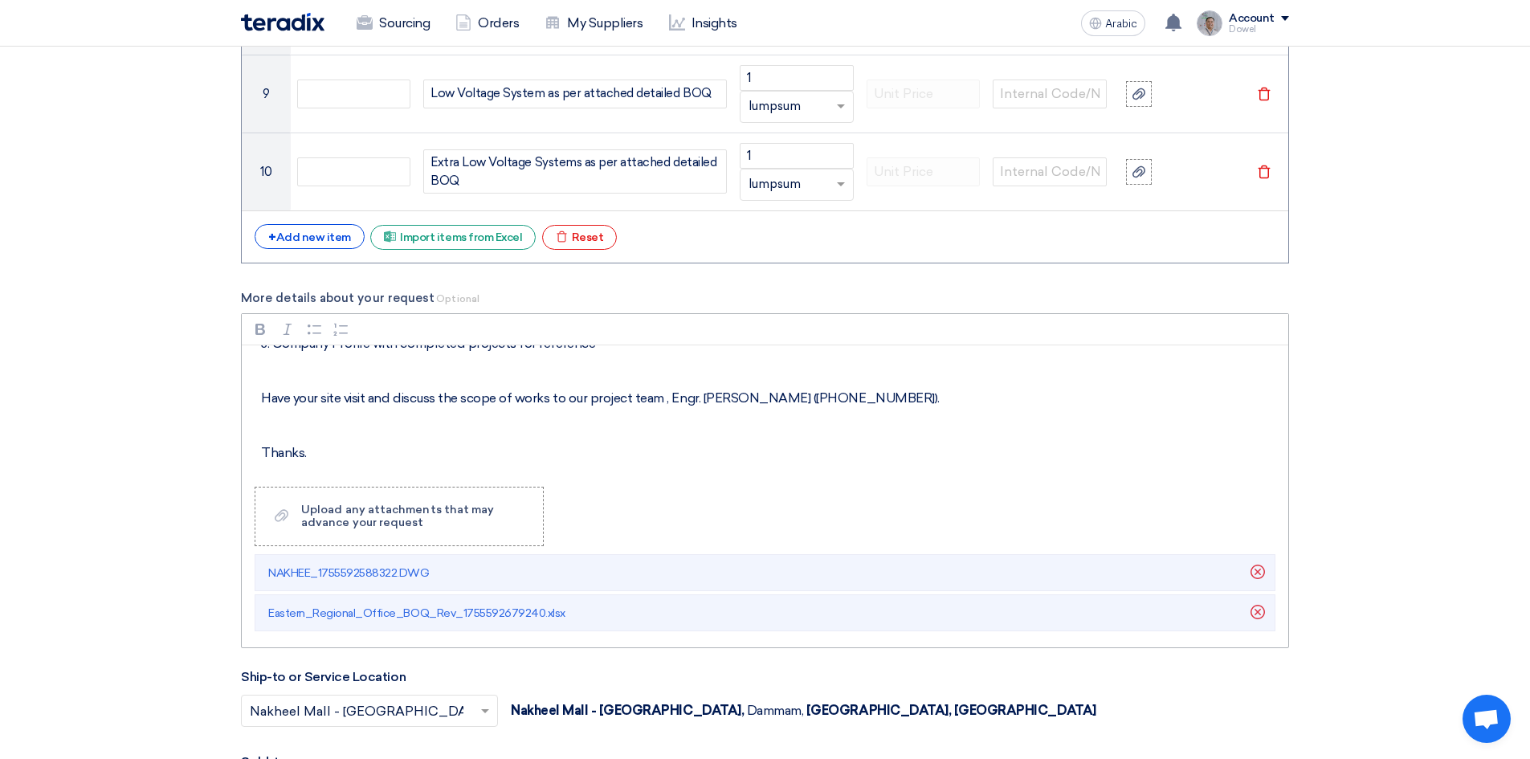
scroll to position [2409, 0]
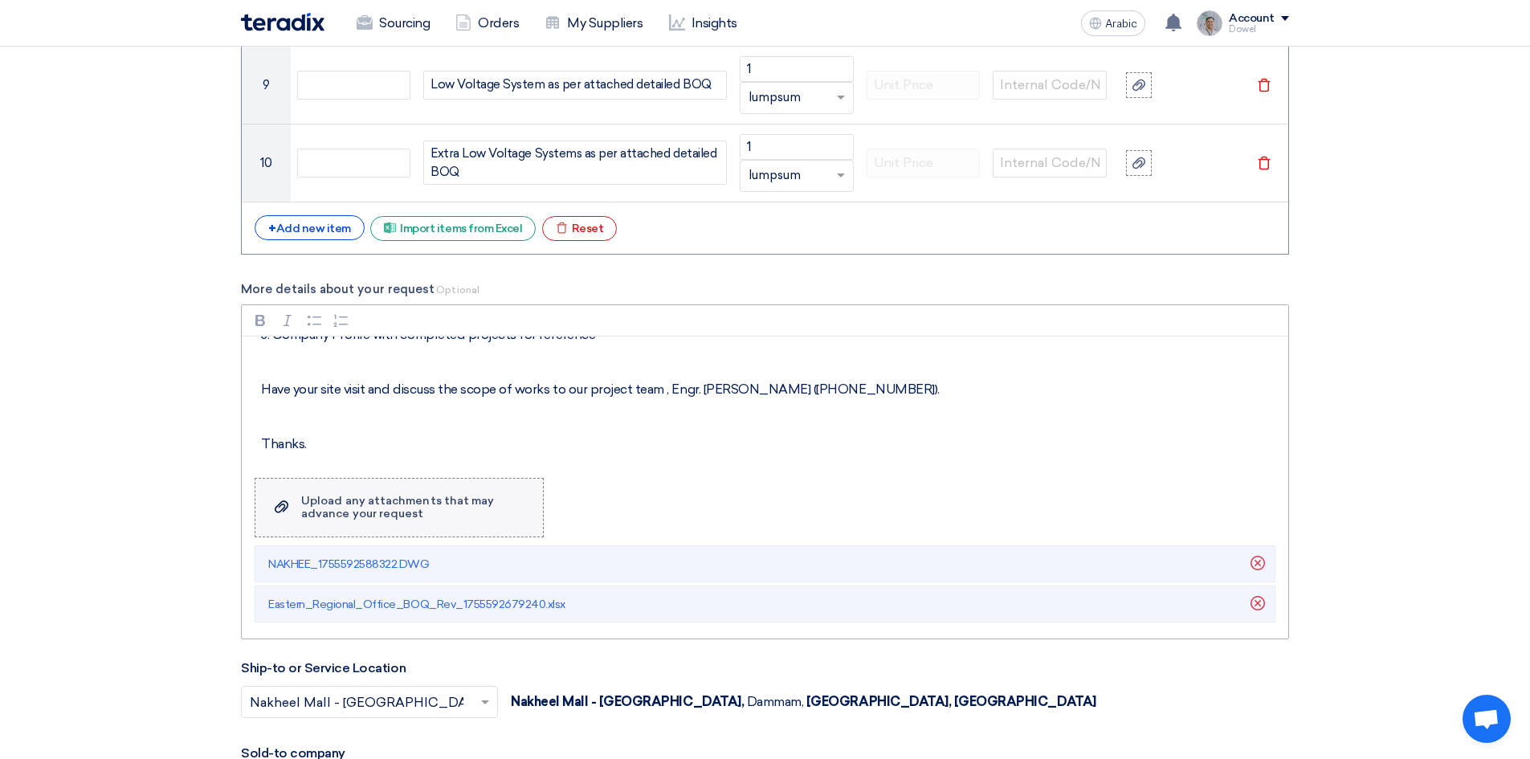
click at [329, 511] on font "Upload any attachments that may advance your request" at bounding box center [397, 507] width 193 height 26
click at [0, 0] on input "Upload a file Upload any attachments that may advance your request" at bounding box center [0, 0] width 0 height 0
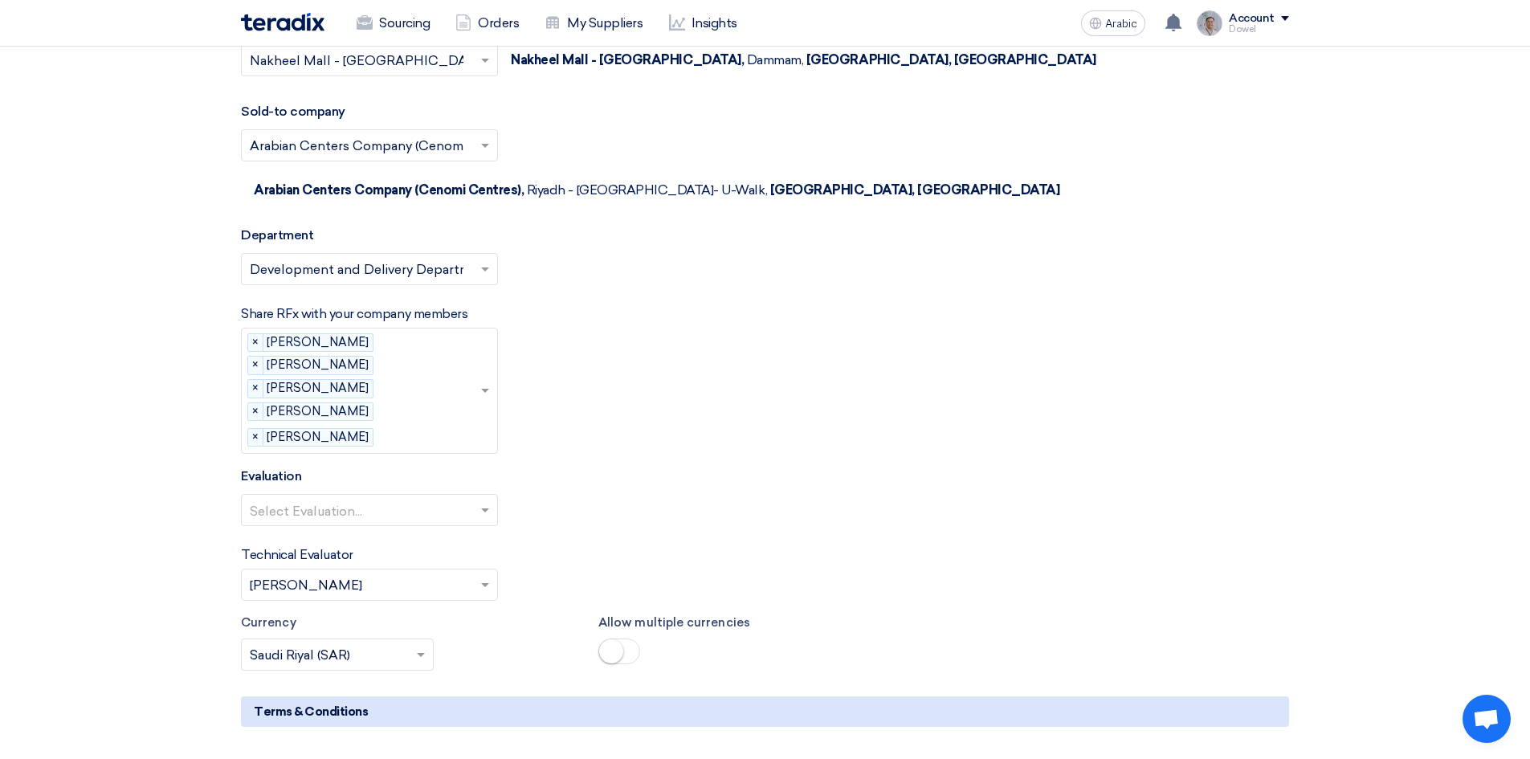
scroll to position [3051, 0]
click at [479, 499] on span at bounding box center [487, 508] width 20 height 19
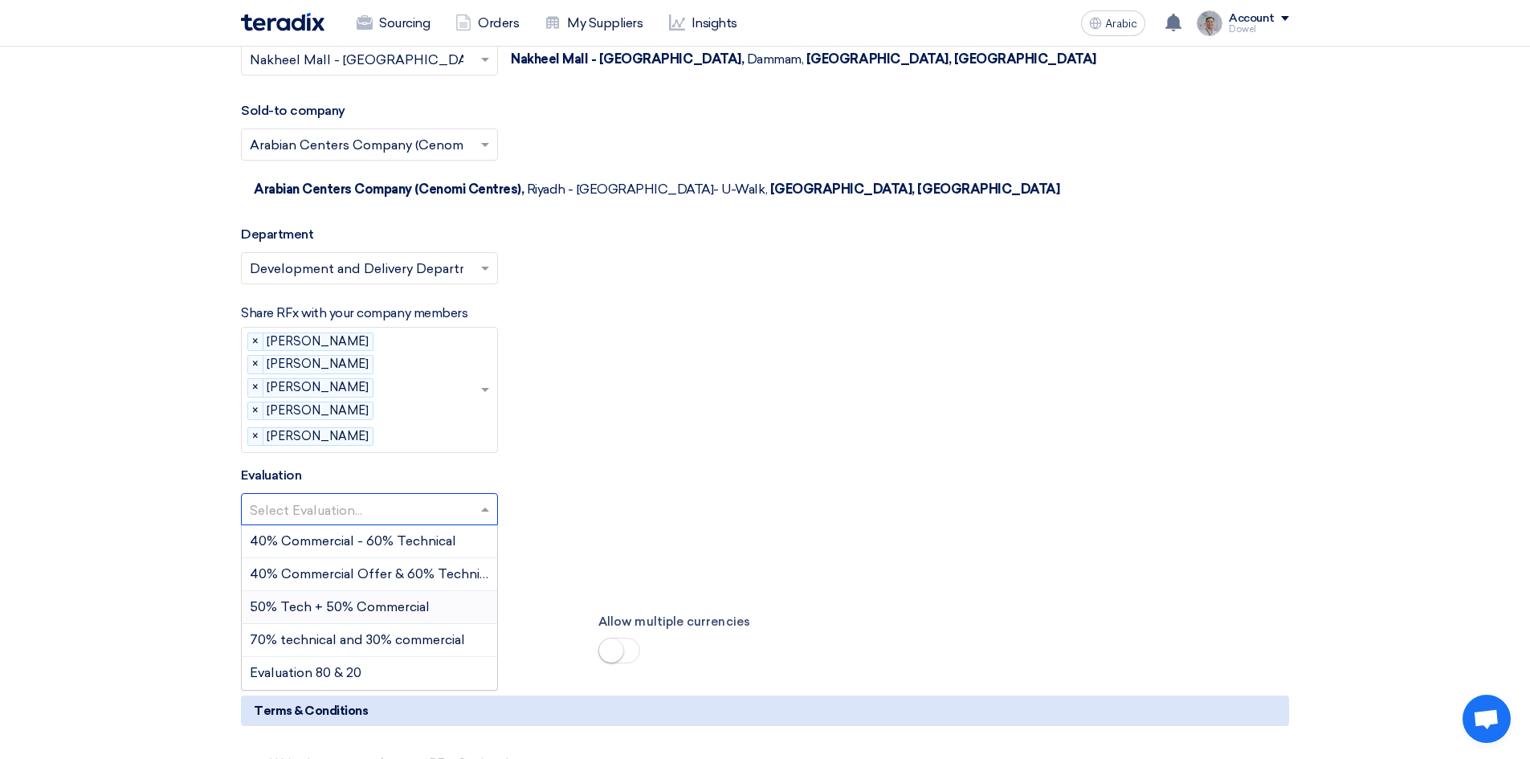
click at [397, 599] on font "50% Tech + 50% Commercial" at bounding box center [340, 606] width 180 height 15
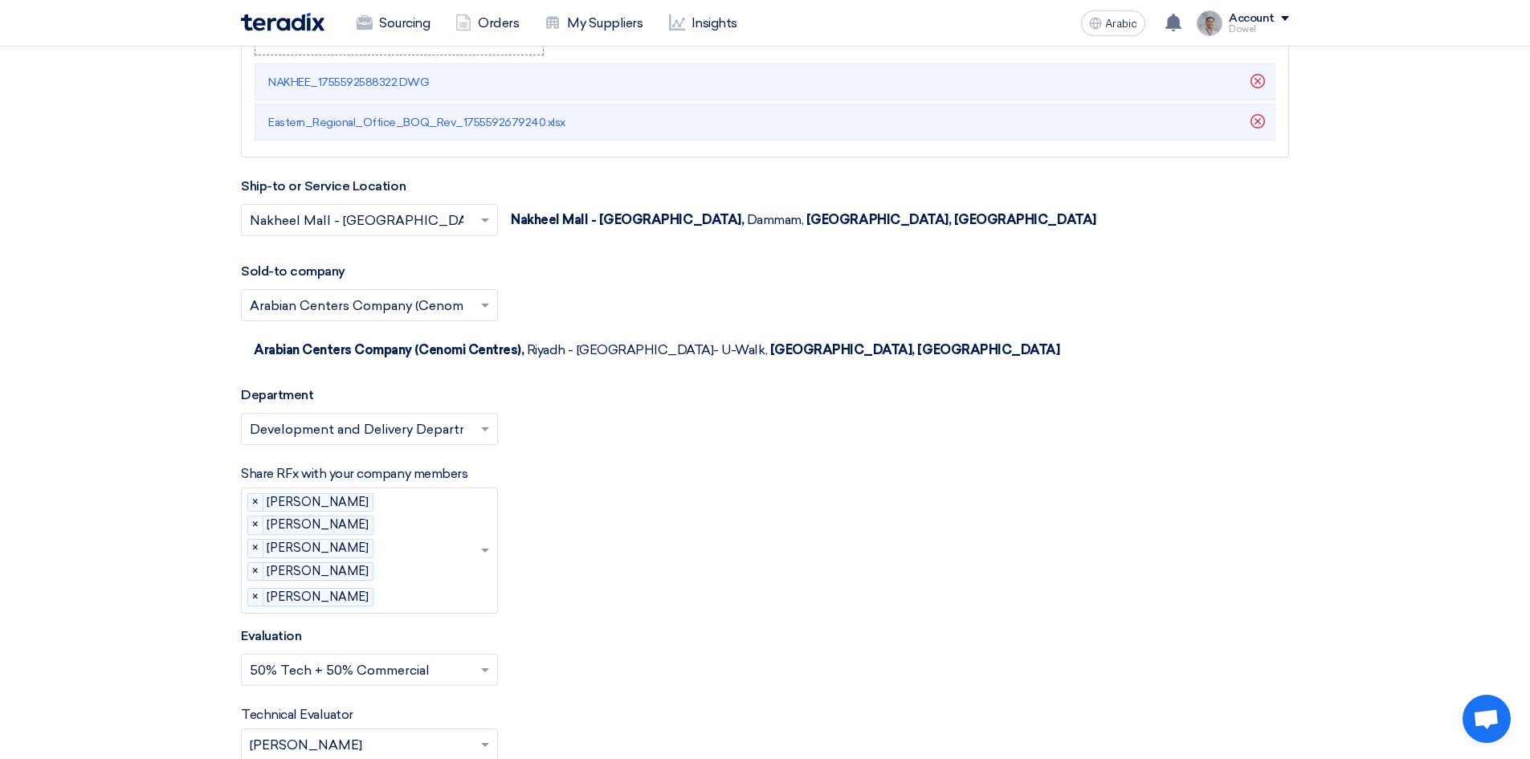
scroll to position [2726, 0]
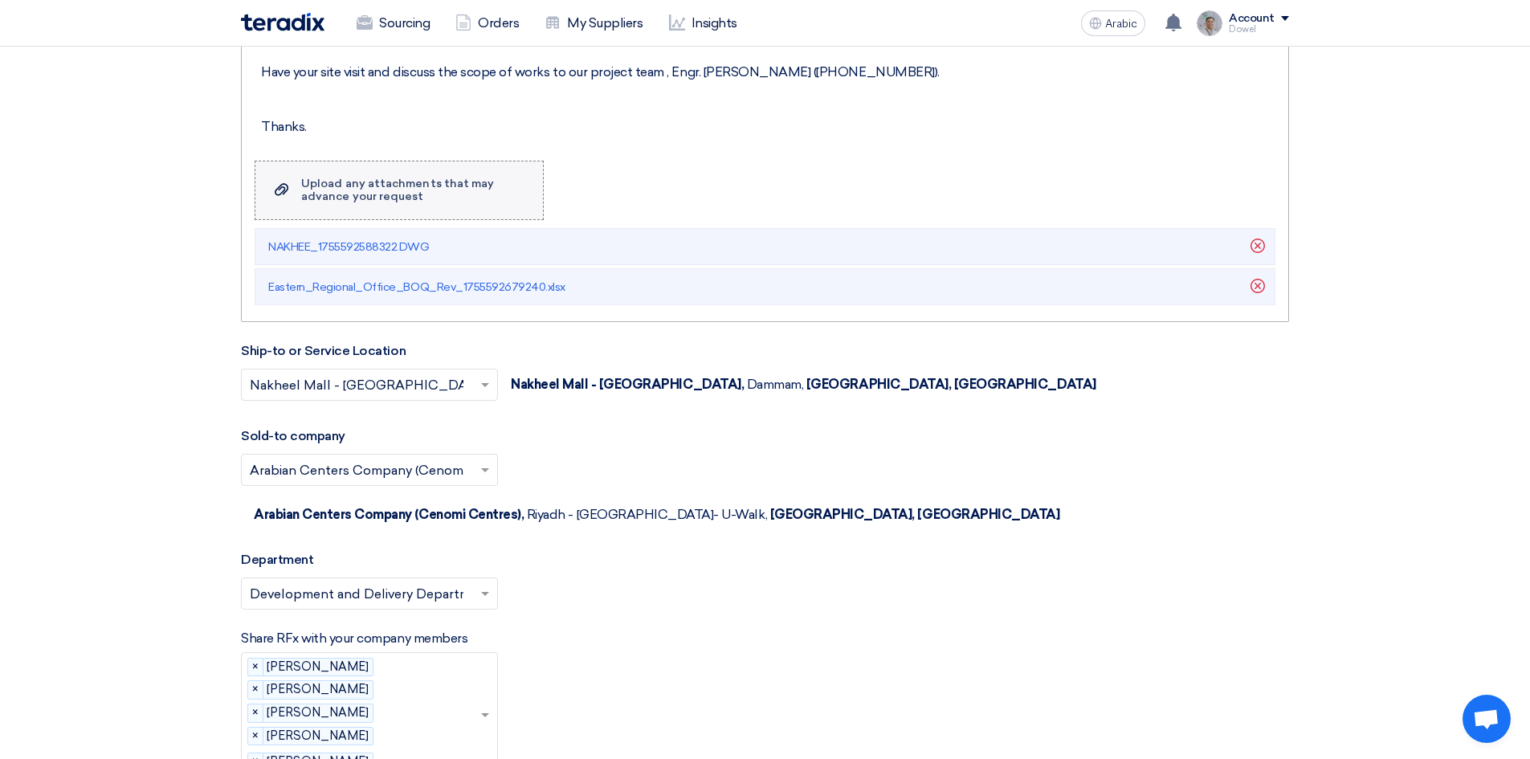
click at [324, 190] on font "Upload any attachments that may advance your request" at bounding box center [397, 190] width 193 height 26
click at [0, 0] on input "Upload a file Upload any attachments that may advance your request" at bounding box center [0, 0] width 0 height 0
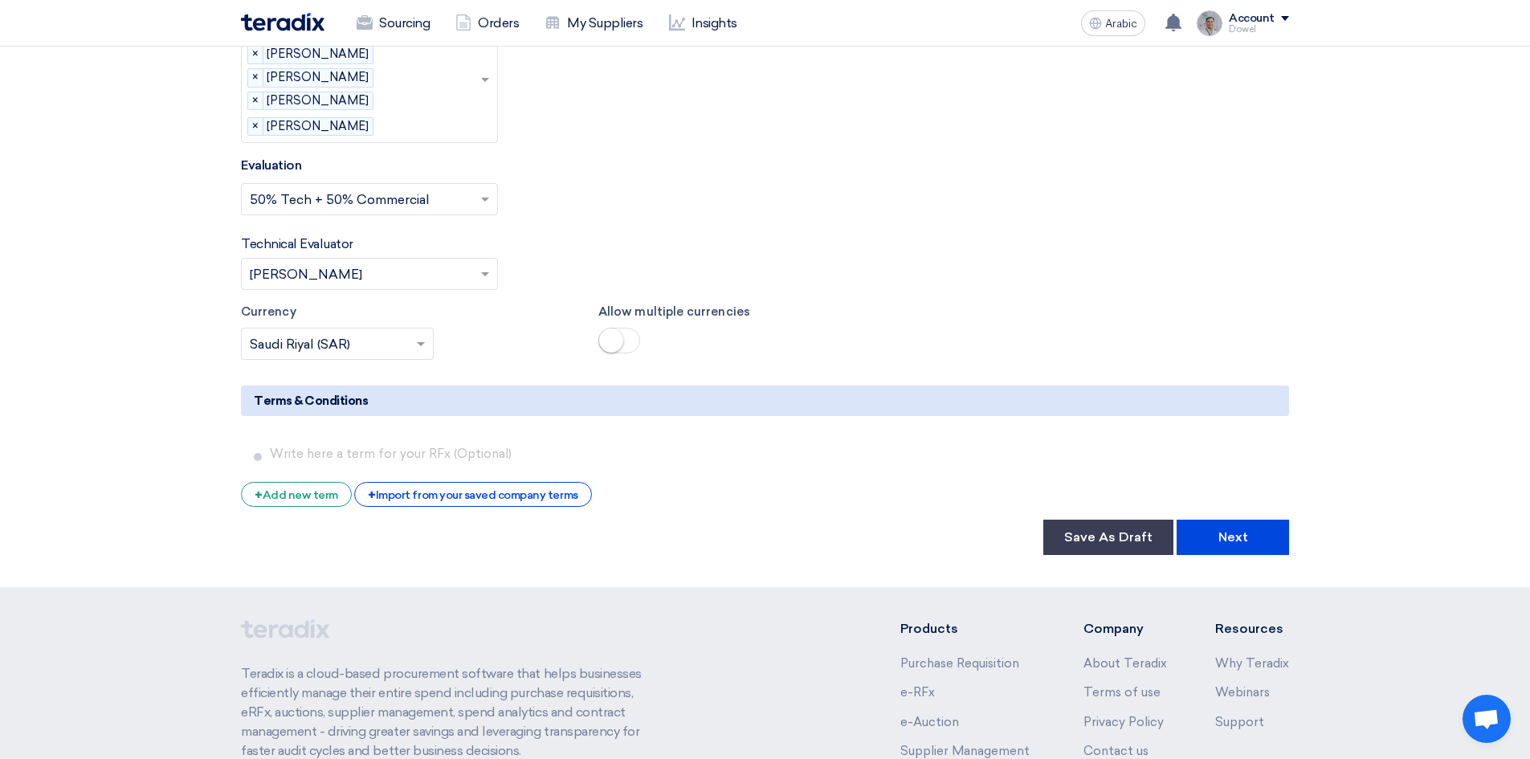
scroll to position [3369, 0]
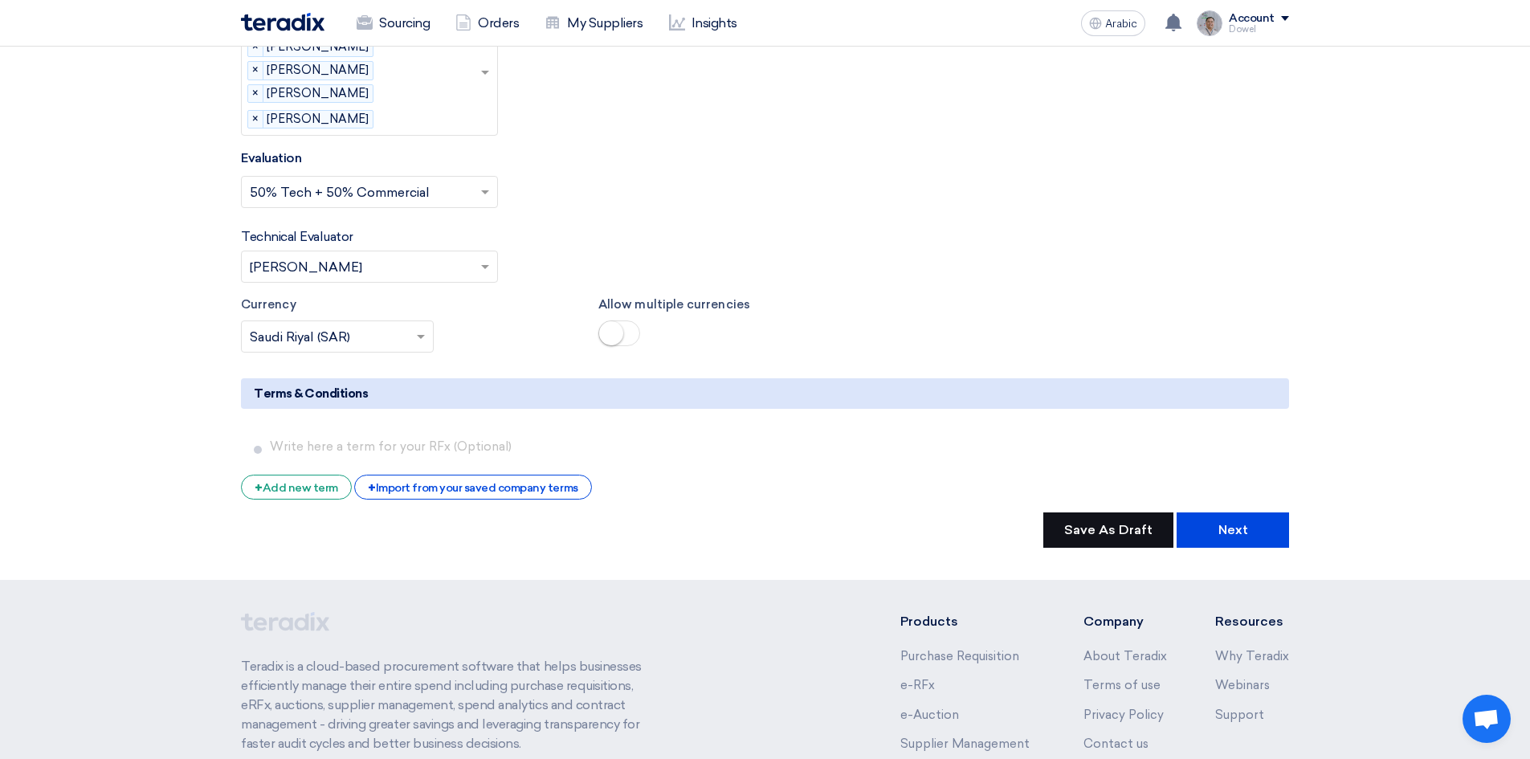
click at [1098, 522] on font "Save As Draft" at bounding box center [1108, 529] width 88 height 15
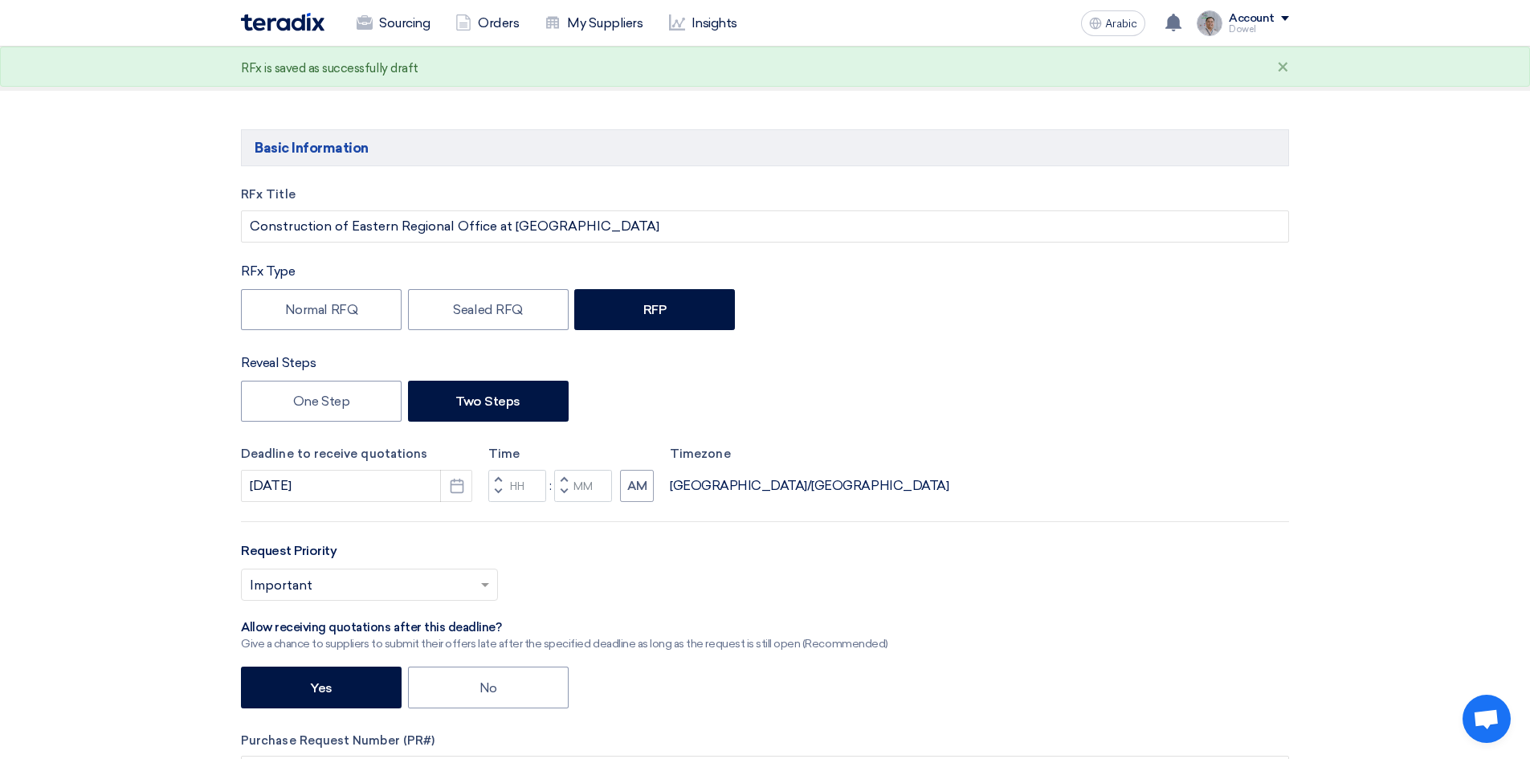
scroll to position [157, 0]
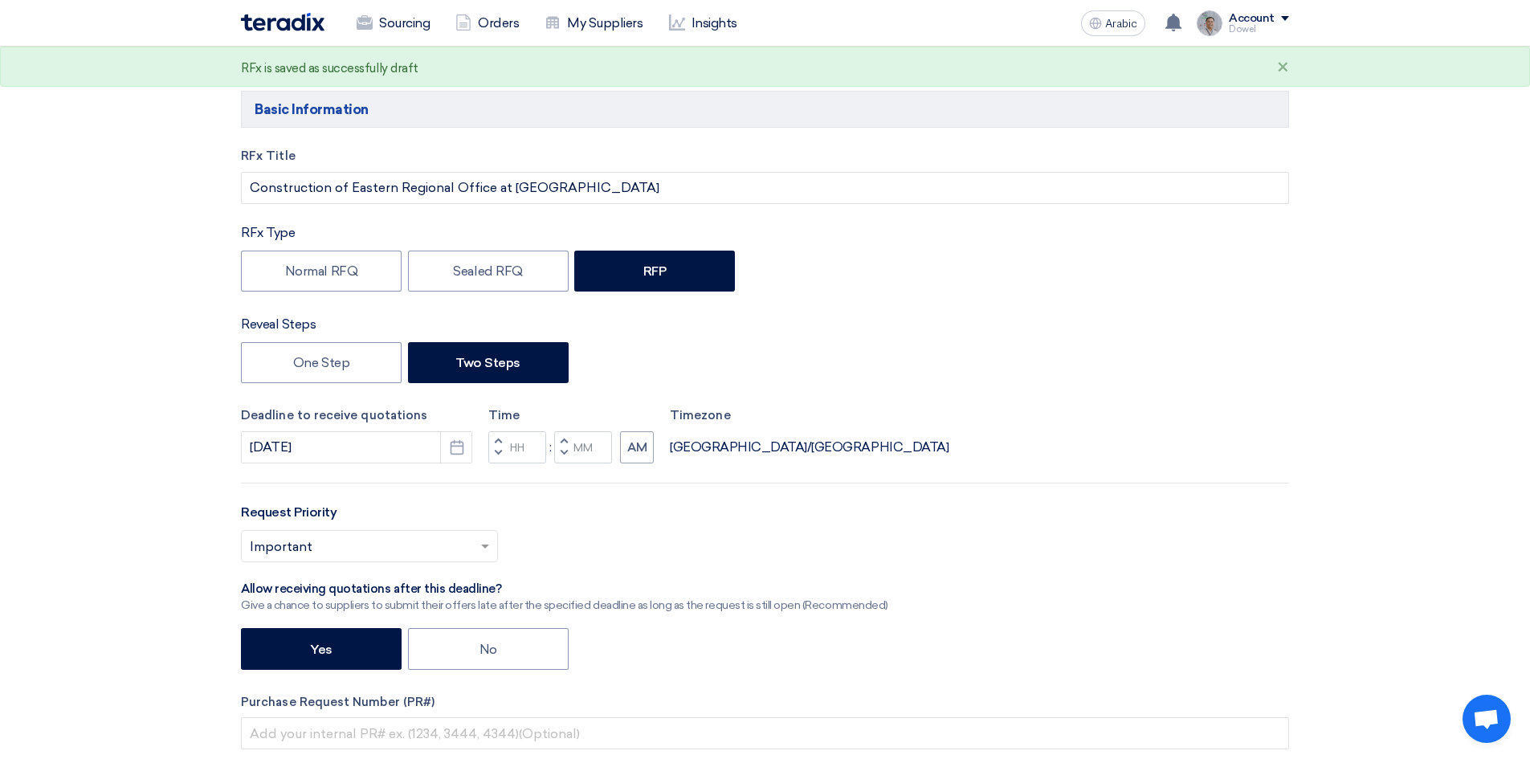
click at [499, 437] on span "button" at bounding box center [498, 441] width 6 height 10
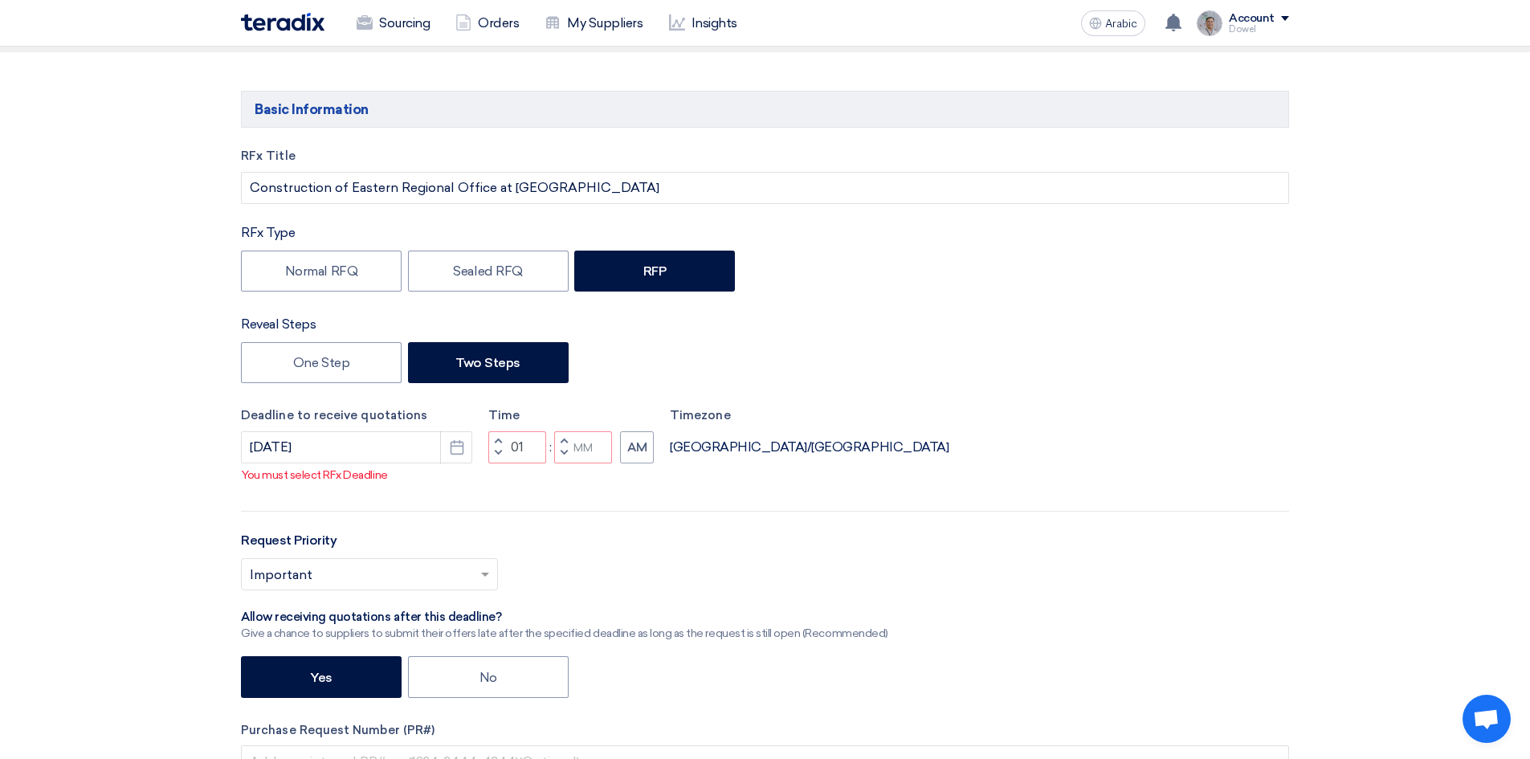
click at [558, 453] on button "Decrement minutes" at bounding box center [563, 453] width 19 height 20
type input "12"
type input "59"
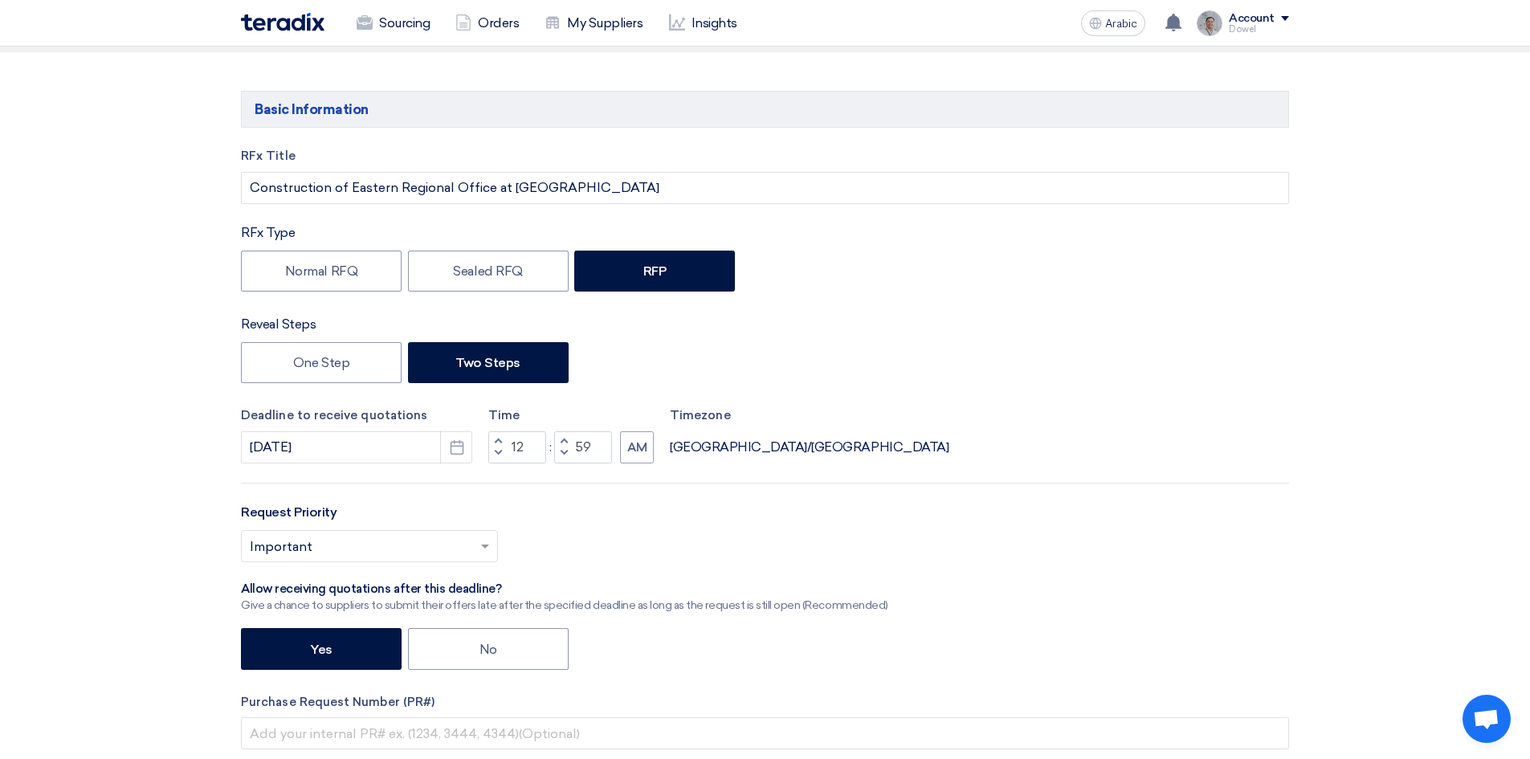
click at [565, 436] on span "button" at bounding box center [564, 441] width 6 height 10
type input "01"
type input "00"
click at [495, 454] on button "Decrement hours" at bounding box center [497, 453] width 19 height 20
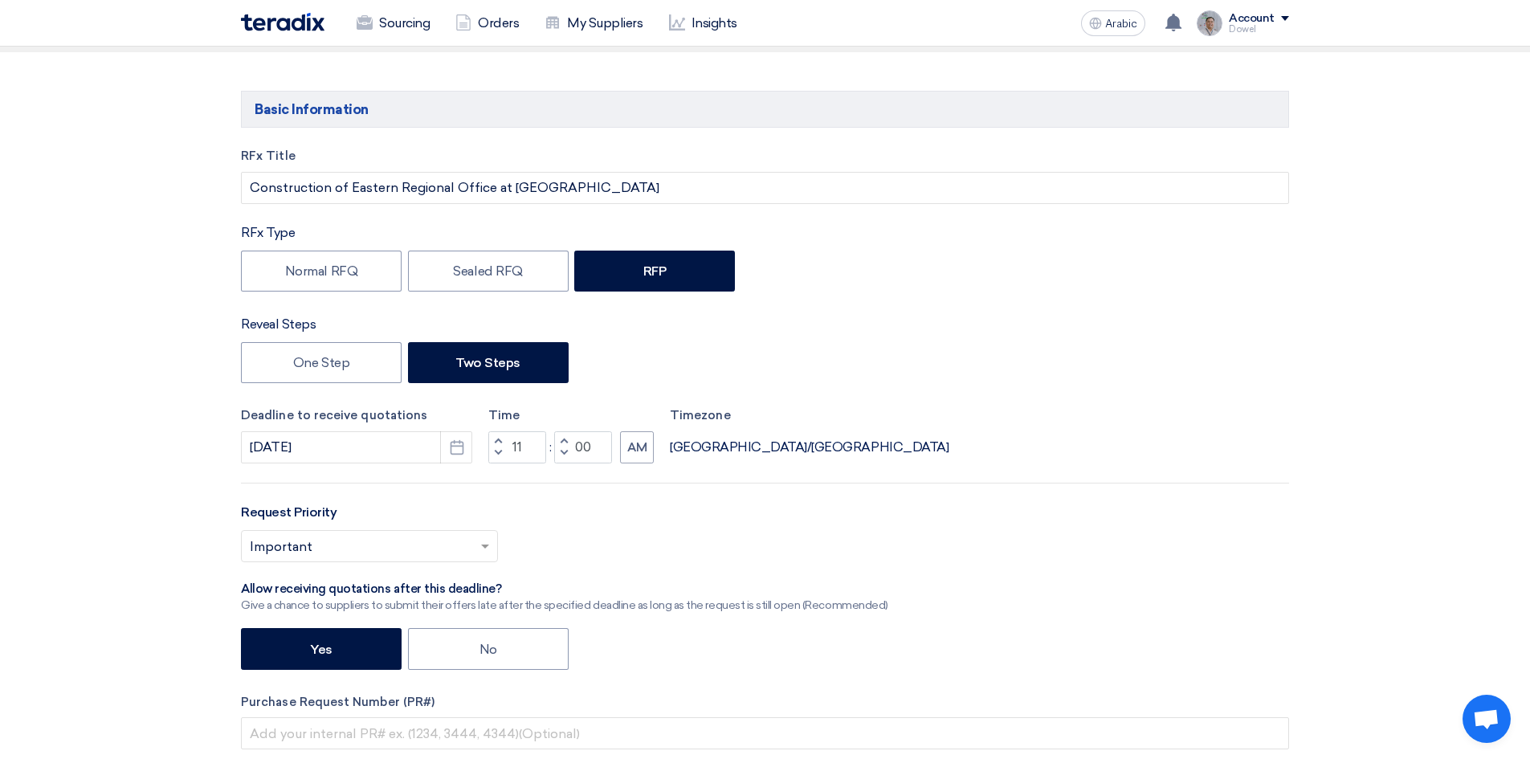
click at [495, 437] on button "Increment hours" at bounding box center [497, 441] width 19 height 20
click at [639, 444] on font "AM" at bounding box center [637, 447] width 20 height 14
click at [646, 458] on button "AM" at bounding box center [637, 447] width 34 height 32
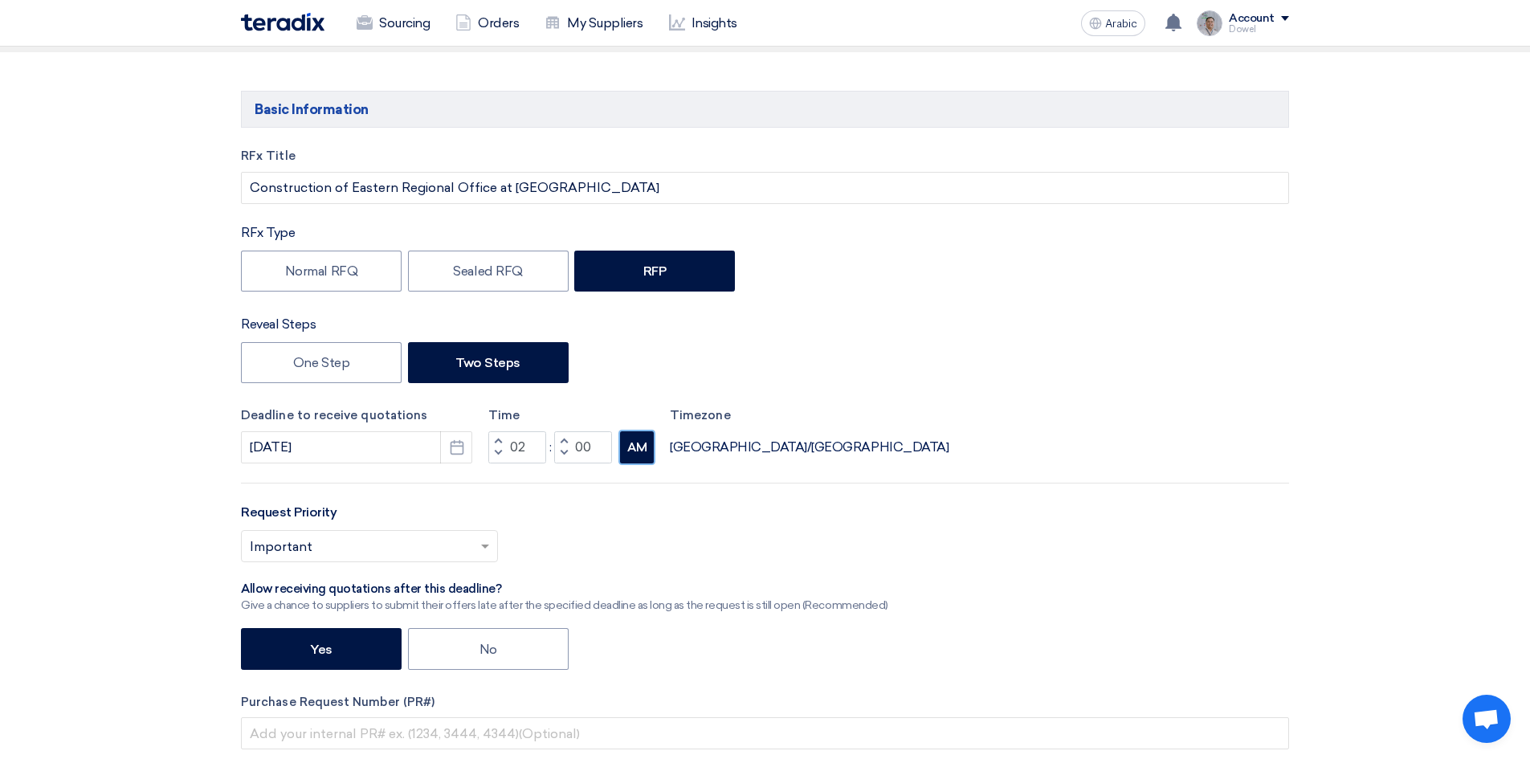
click at [646, 458] on button "AM" at bounding box center [637, 447] width 34 height 32
click at [645, 455] on button "AM" at bounding box center [637, 447] width 34 height 32
click at [644, 455] on font "AM" at bounding box center [637, 447] width 20 height 14
click at [642, 455] on font "AM" at bounding box center [637, 447] width 20 height 14
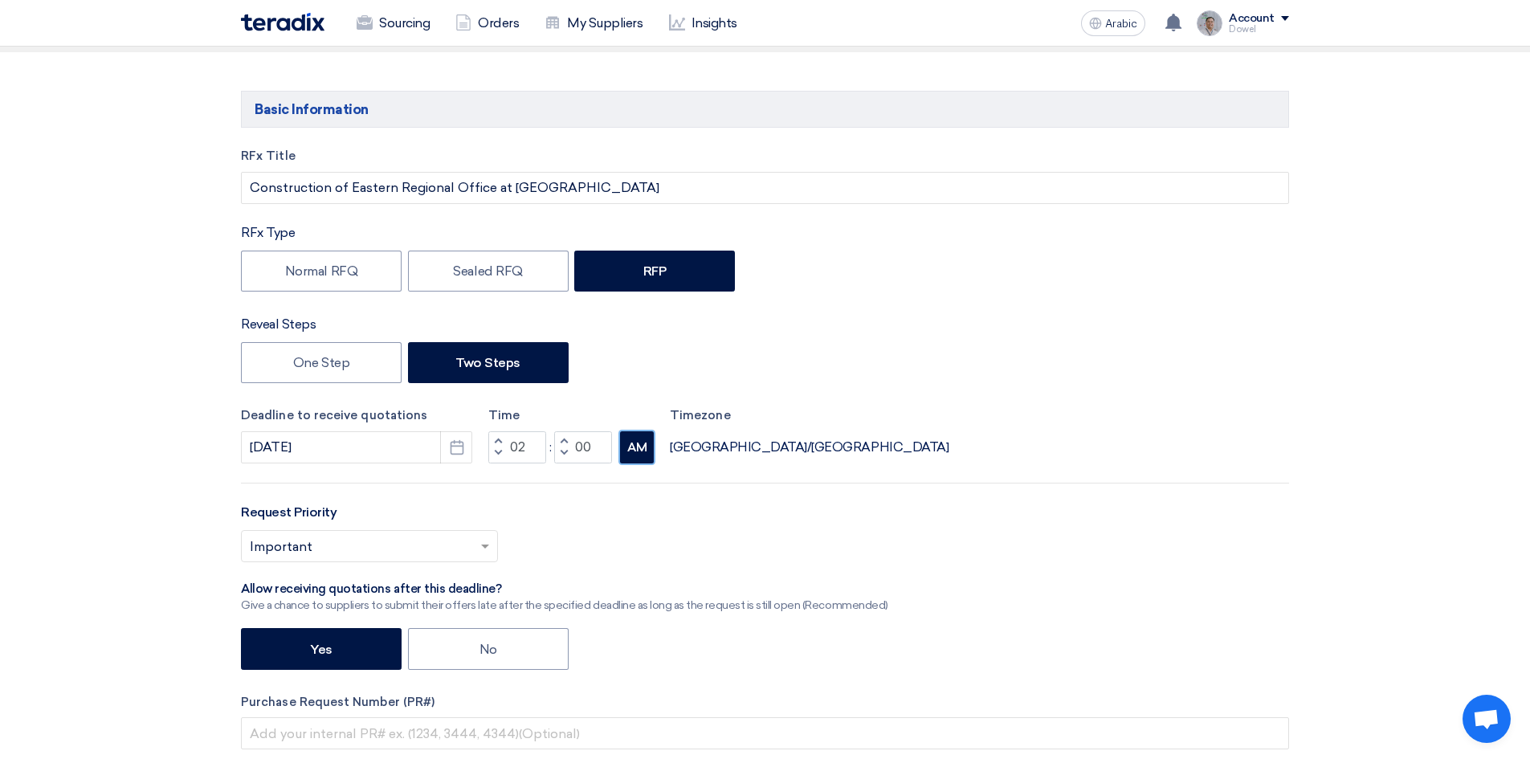
click at [642, 455] on font "AM" at bounding box center [637, 447] width 20 height 14
click at [638, 459] on button "AM" at bounding box center [637, 447] width 34 height 32
click at [646, 449] on font "AM" at bounding box center [637, 447] width 20 height 14
click at [640, 454] on font "AM" at bounding box center [637, 447] width 20 height 14
click at [645, 448] on font "AM" at bounding box center [637, 447] width 20 height 14
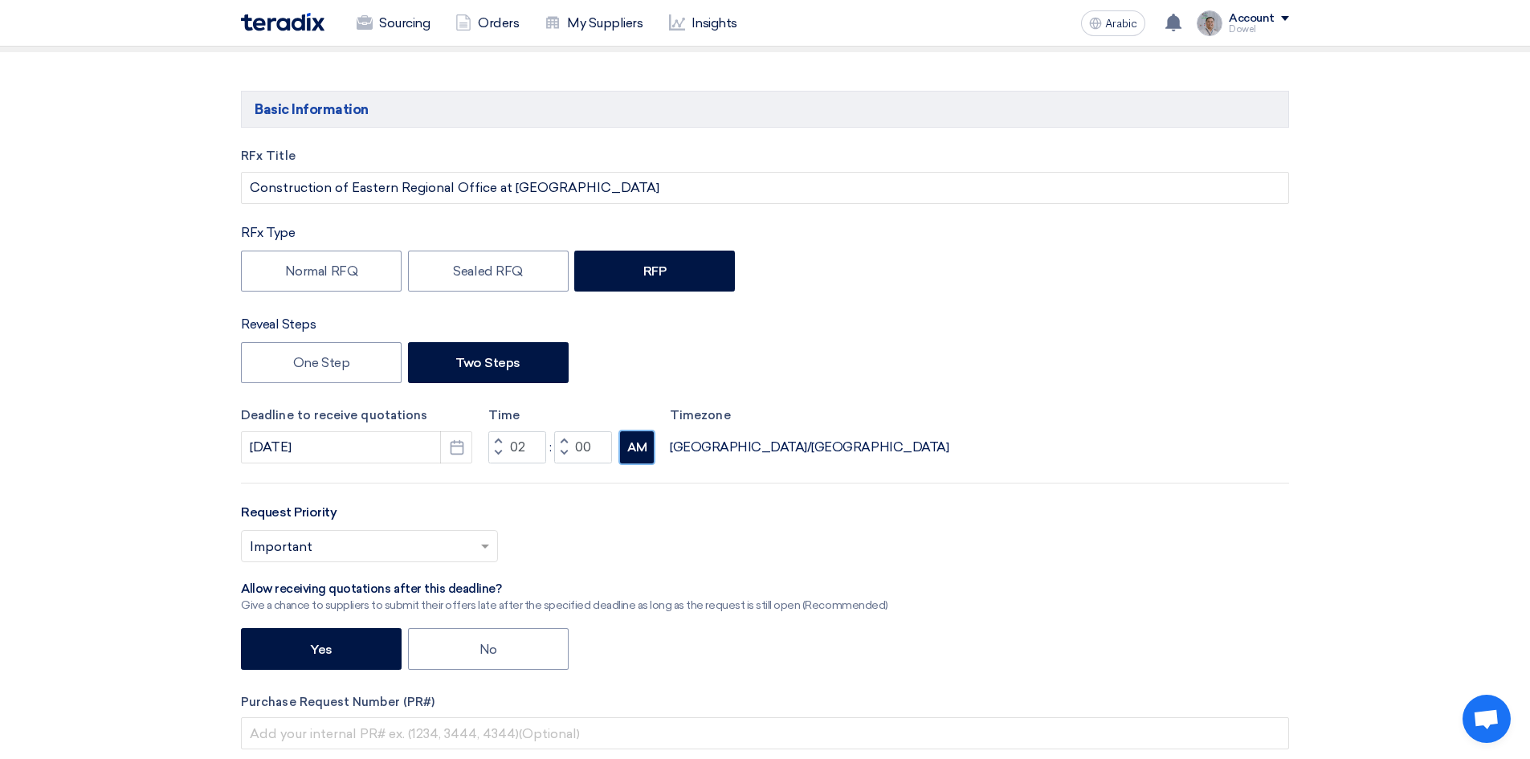
click at [646, 455] on font "AM" at bounding box center [637, 447] width 20 height 14
click at [496, 443] on button "Decrement hours" at bounding box center [497, 453] width 19 height 20
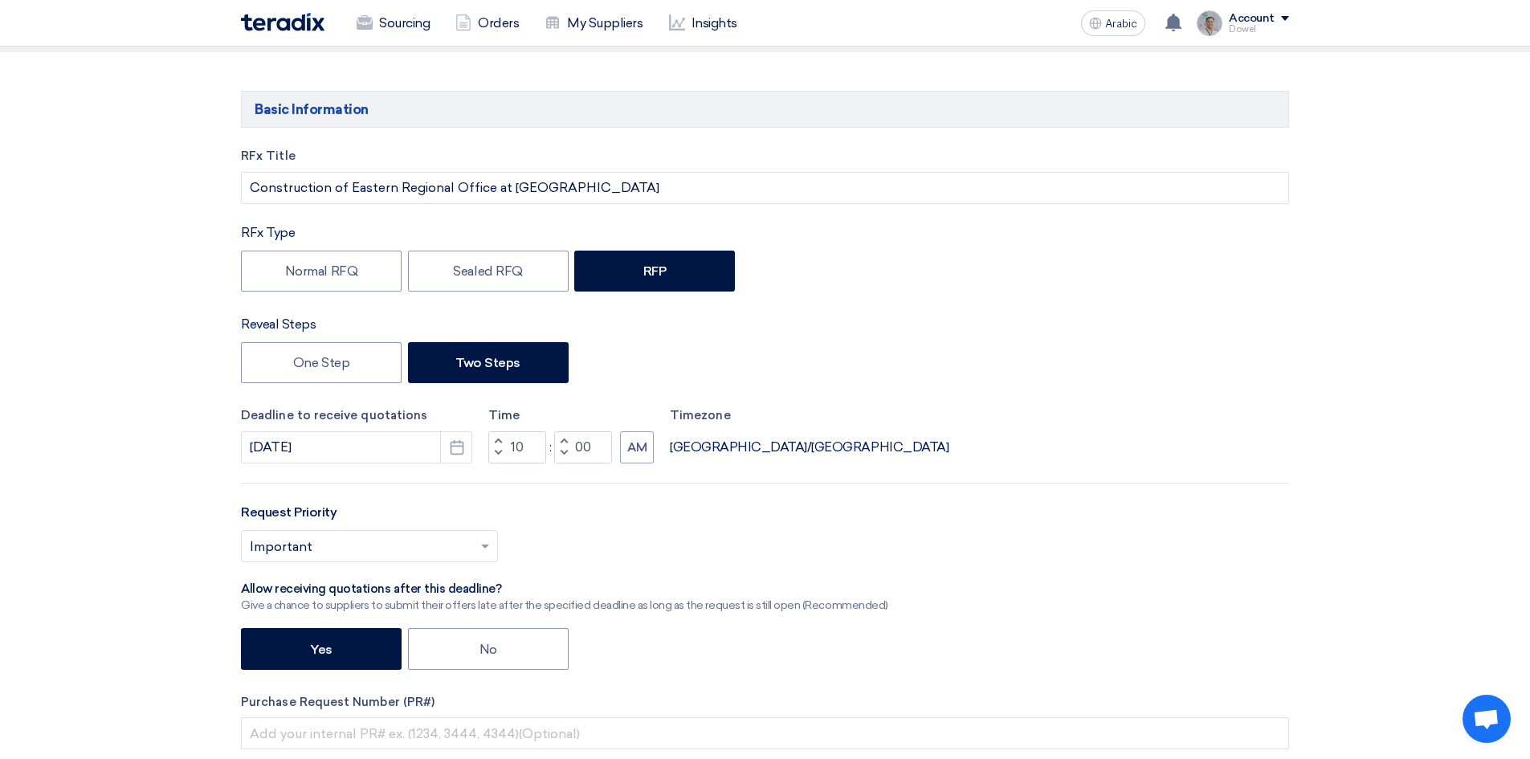
click at [496, 443] on button "Decrement hours" at bounding box center [497, 453] width 19 height 20
click at [651, 454] on button "AM" at bounding box center [637, 447] width 34 height 32
click at [640, 455] on font "AM" at bounding box center [637, 447] width 20 height 14
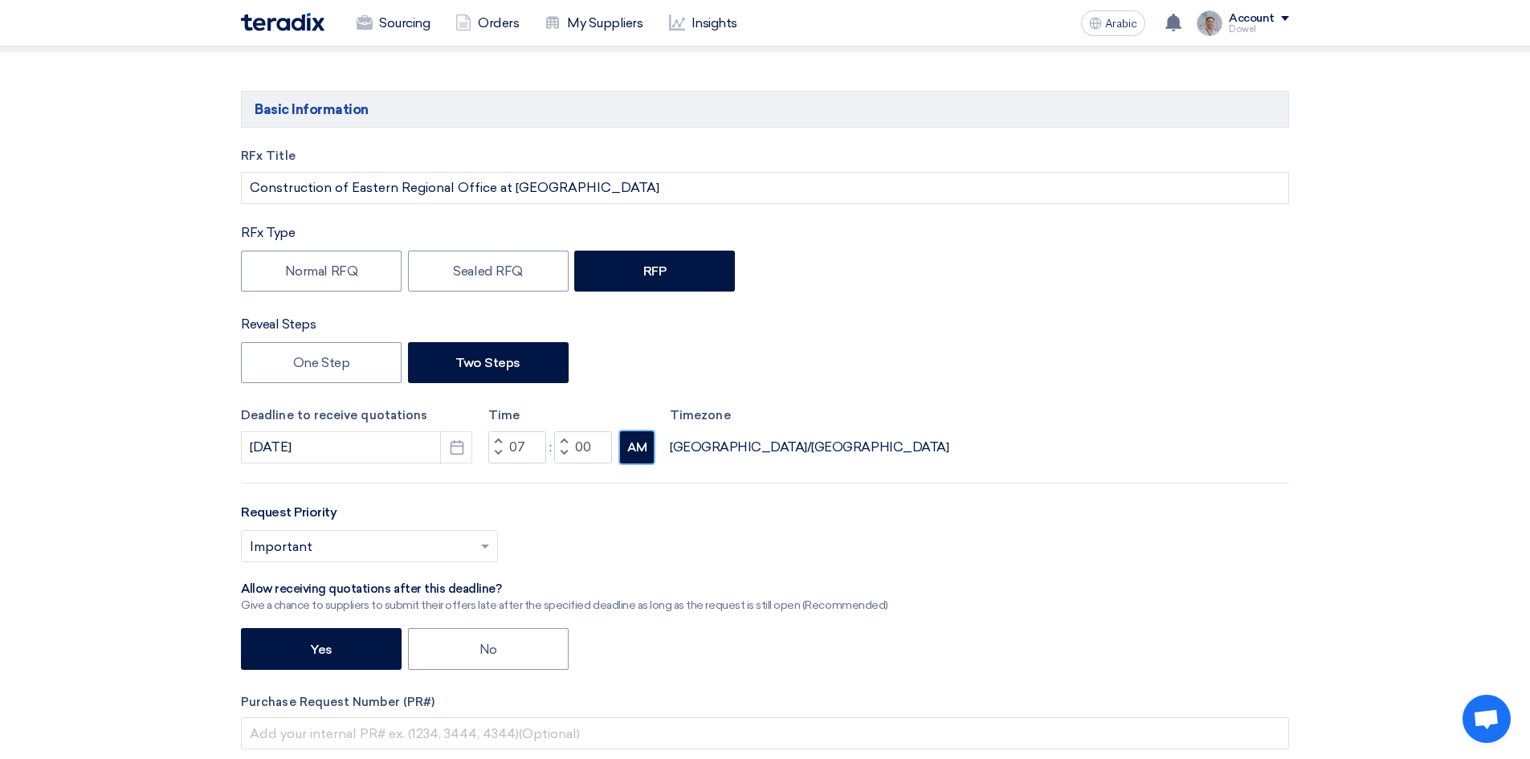
click at [640, 455] on font "AM" at bounding box center [637, 447] width 20 height 14
click at [501, 450] on span "button" at bounding box center [498, 453] width 6 height 10
click at [566, 450] on span "button" at bounding box center [564, 453] width 6 height 10
type input "05"
type input "59"
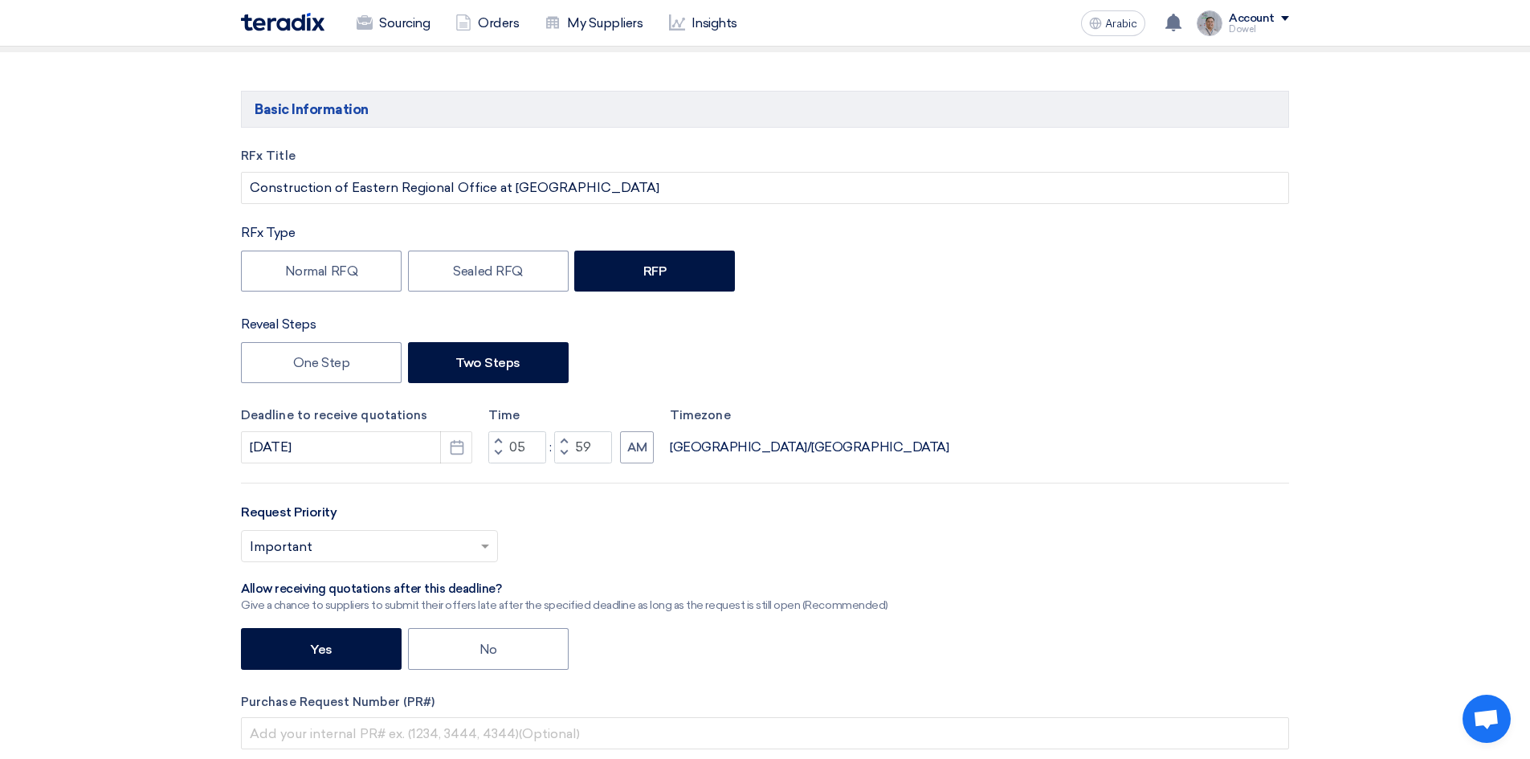
click at [563, 439] on span "button" at bounding box center [564, 441] width 6 height 10
type input "06"
click at [565, 438] on span "button" at bounding box center [564, 441] width 6 height 10
click at [567, 454] on button "Decrement minutes" at bounding box center [563, 453] width 19 height 20
type input "00"
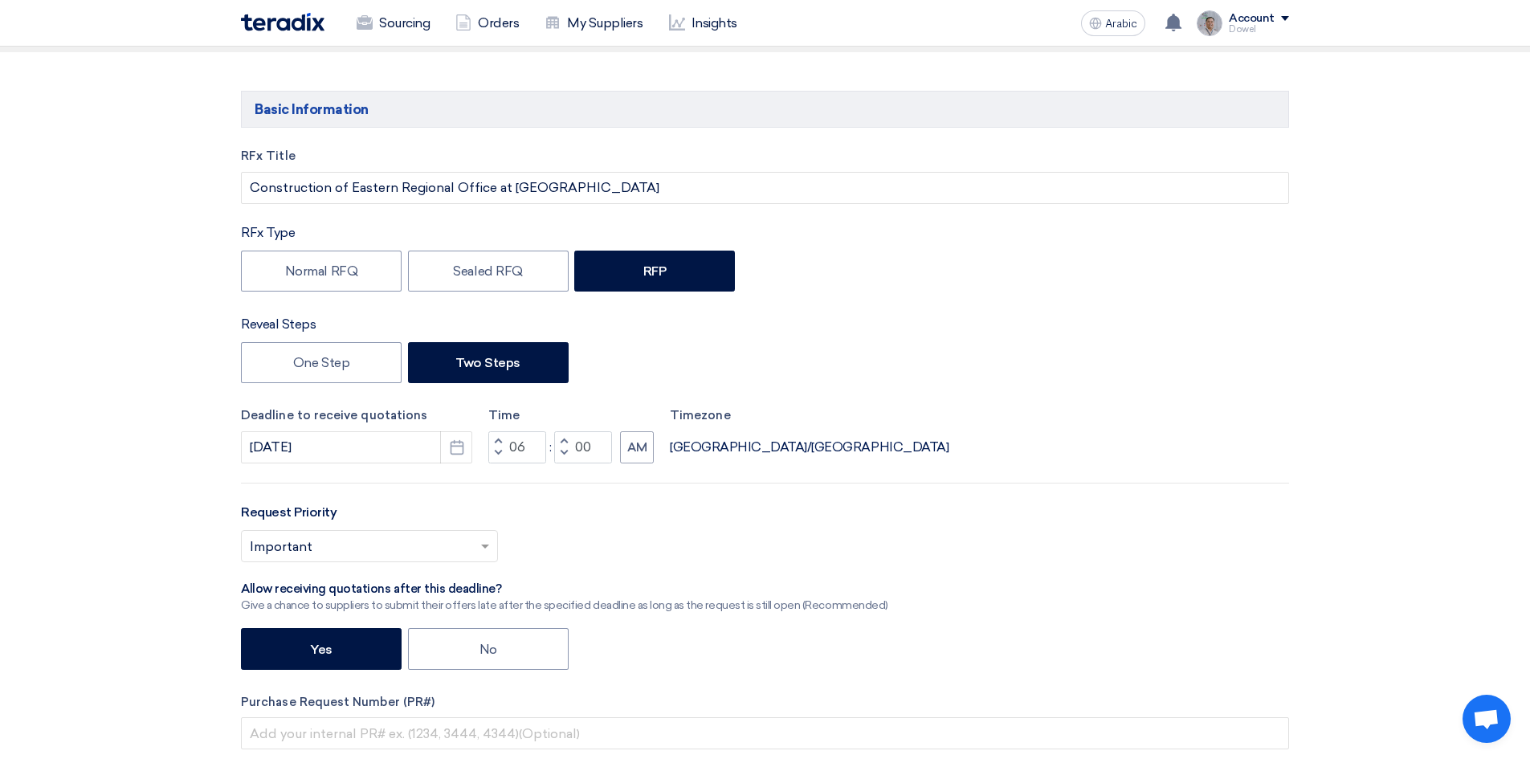
click at [503, 455] on button "Decrement hours" at bounding box center [497, 453] width 19 height 20
click at [495, 442] on span "button" at bounding box center [498, 441] width 6 height 10
type input "08"
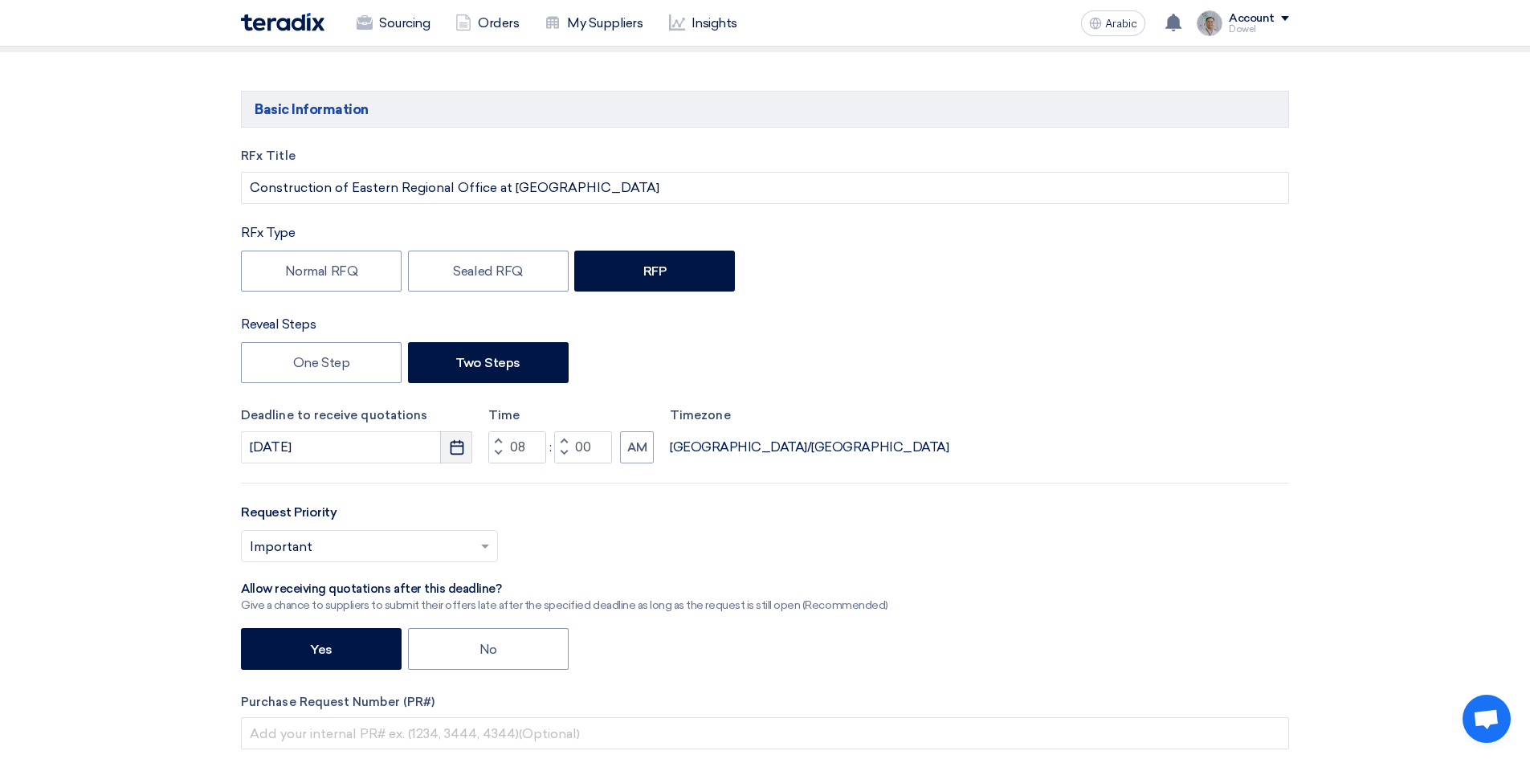
click at [462, 447] on icon "Pick a date" at bounding box center [457, 447] width 16 height 16
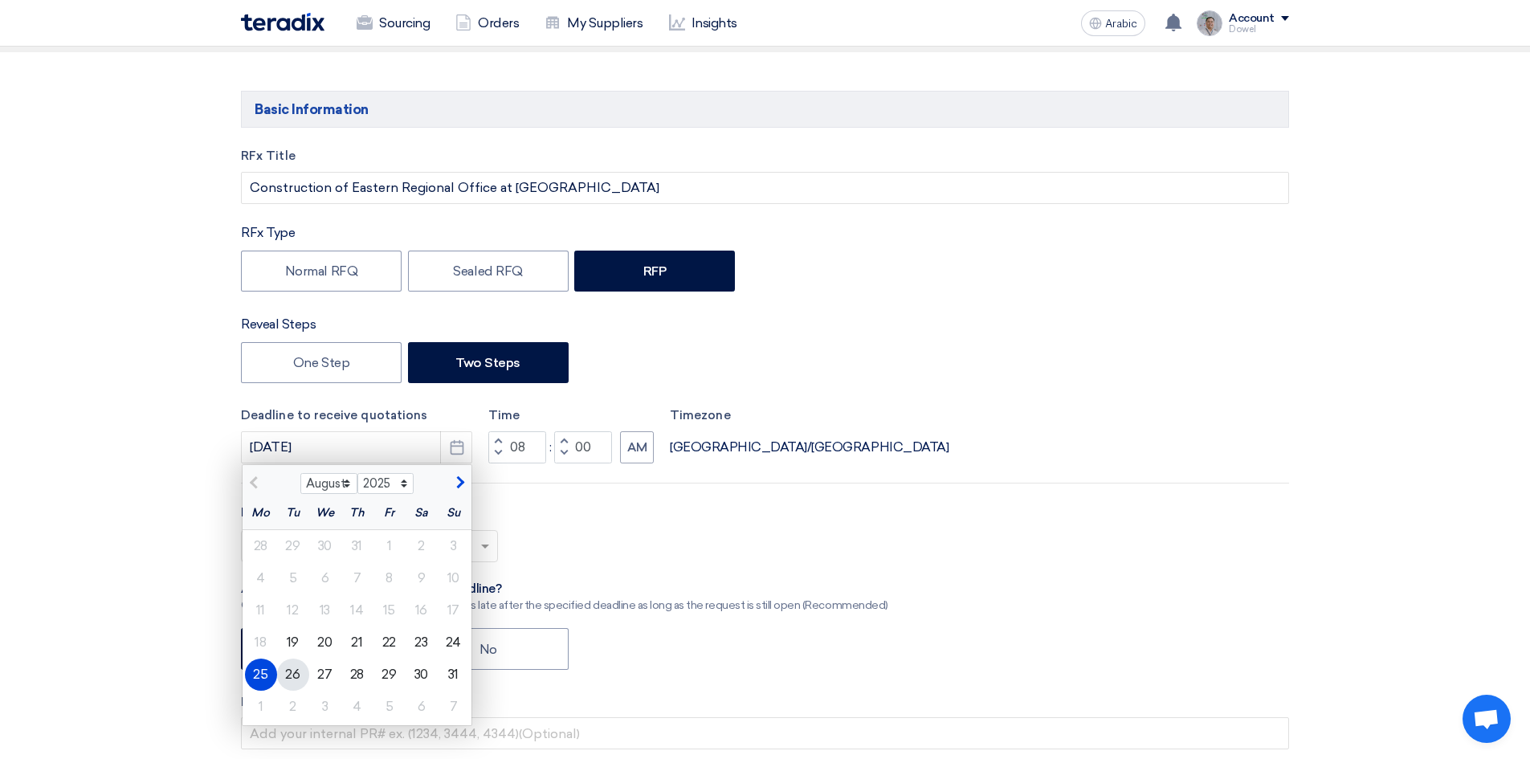
click at [292, 671] on font "26" at bounding box center [292, 673] width 14 height 15
type input "8/26/2025"
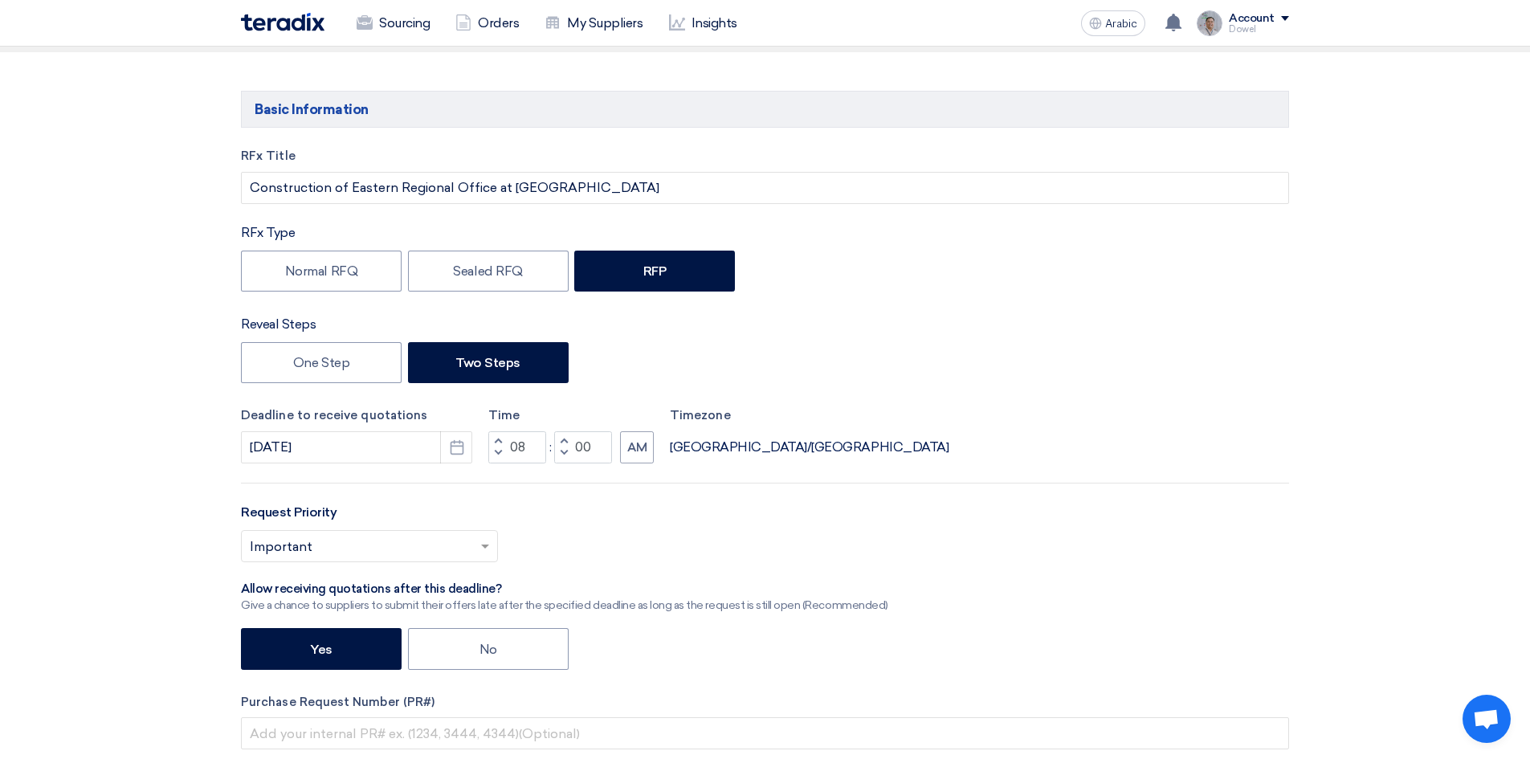
click at [956, 394] on div "RFx Title Construction of Eastern Regional Office at Nakheel Mall - Dammam RFx …" at bounding box center [765, 519] width 1072 height 744
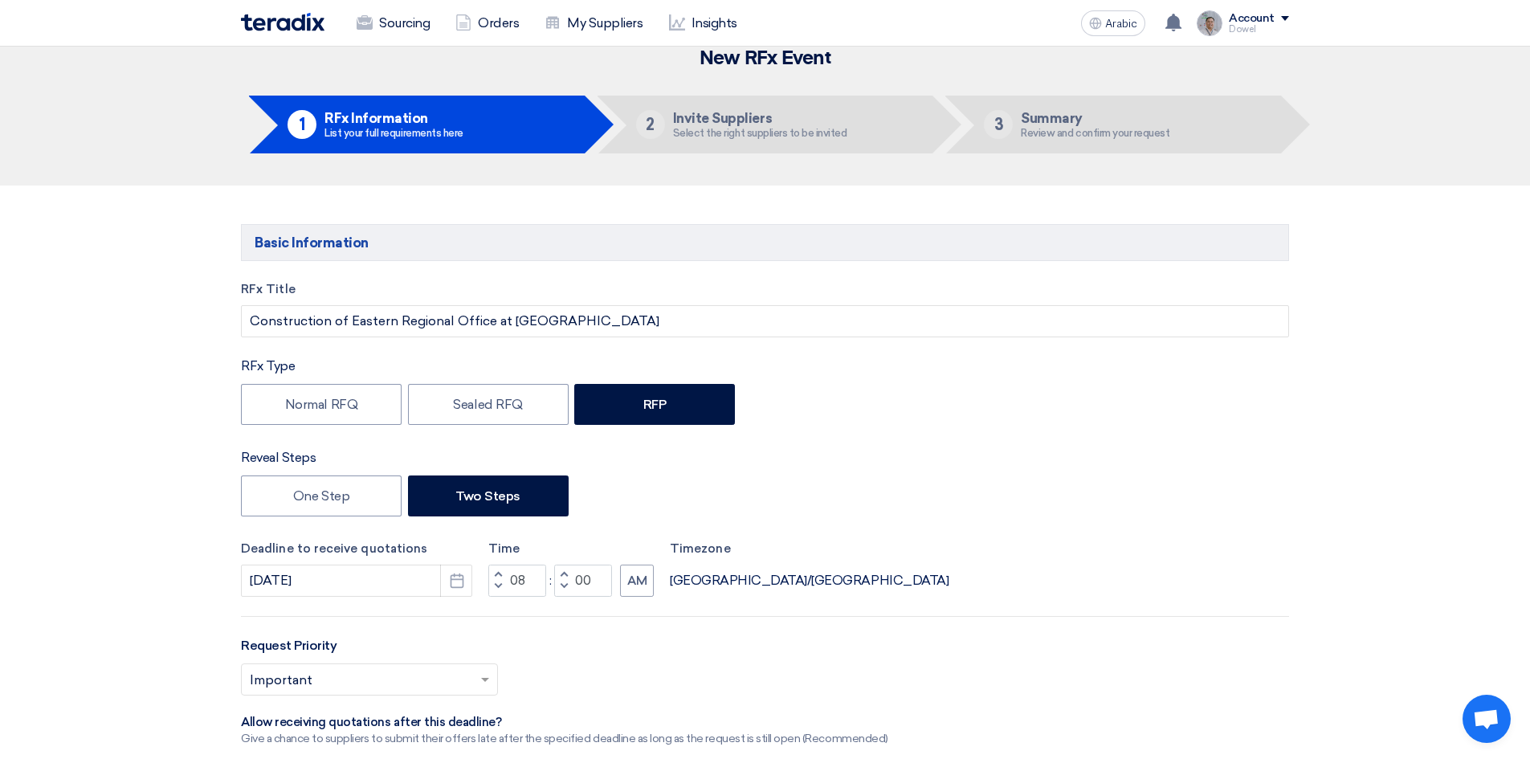
scroll to position [0, 0]
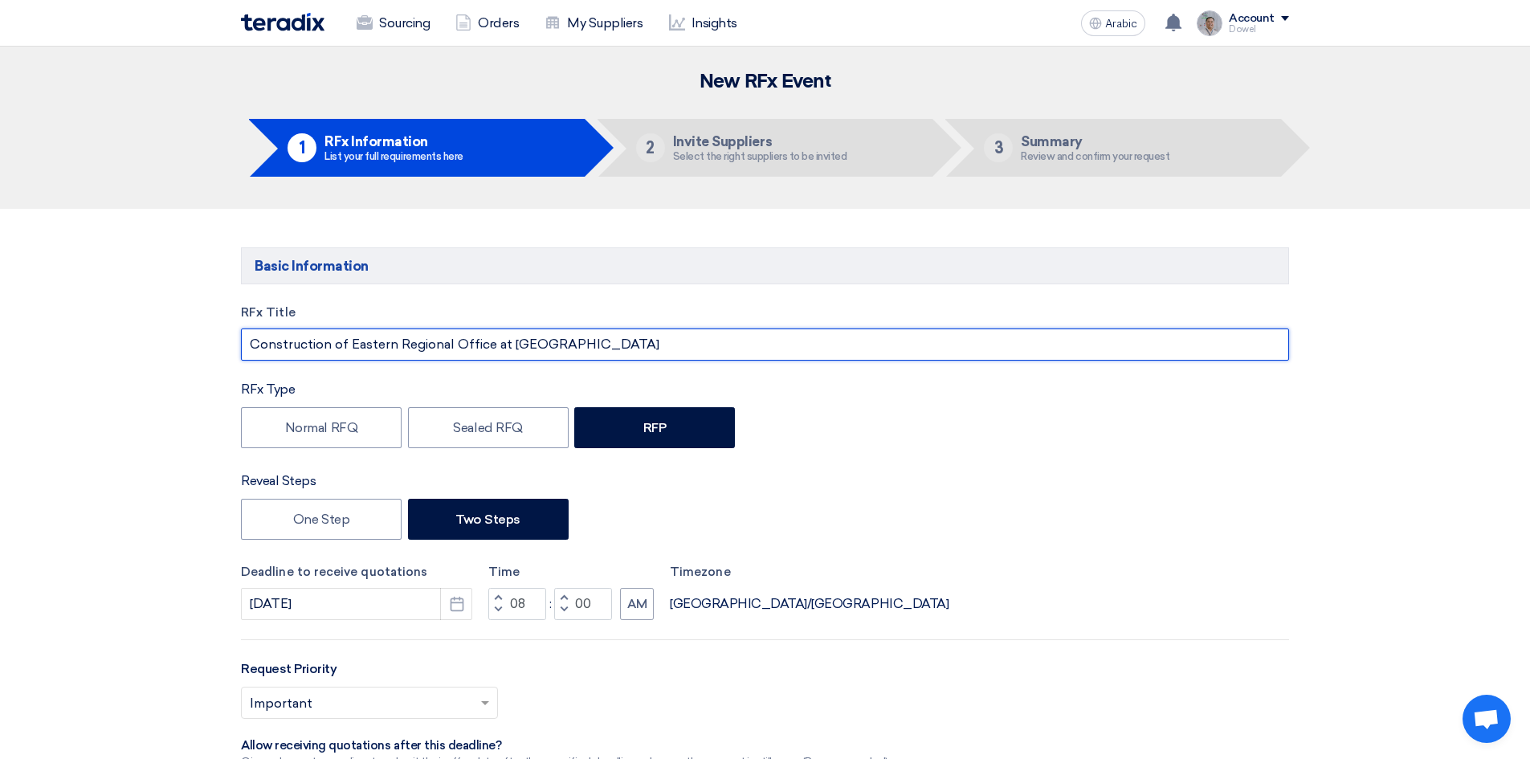
drag, startPoint x: 254, startPoint y: 344, endPoint x: 499, endPoint y: 352, distance: 245.0
click at [499, 352] on input "Construction of Eastern Regional Office at [GEOGRAPHIC_DATA]" at bounding box center [765, 344] width 1048 height 32
click at [498, 349] on input "Construction of Eastern Regional Office at [GEOGRAPHIC_DATA]" at bounding box center [765, 344] width 1048 height 32
type input "Construction of Eastern Regional Office (TURNKEY) - Nakheel Mall - Dammam"
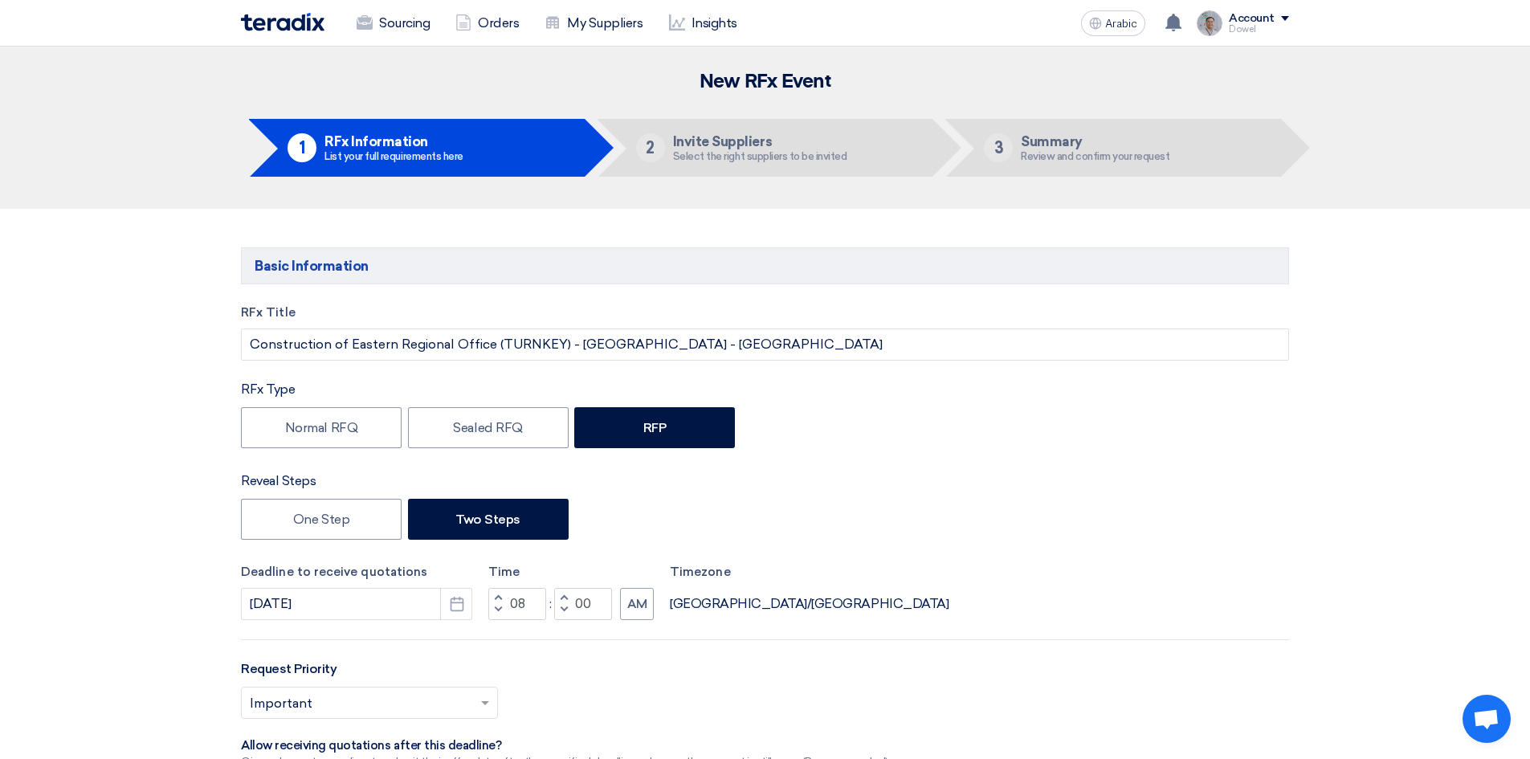
click at [1013, 427] on div "Normal RFQ Sealed RFQ RFP" at bounding box center [765, 429] width 1048 height 45
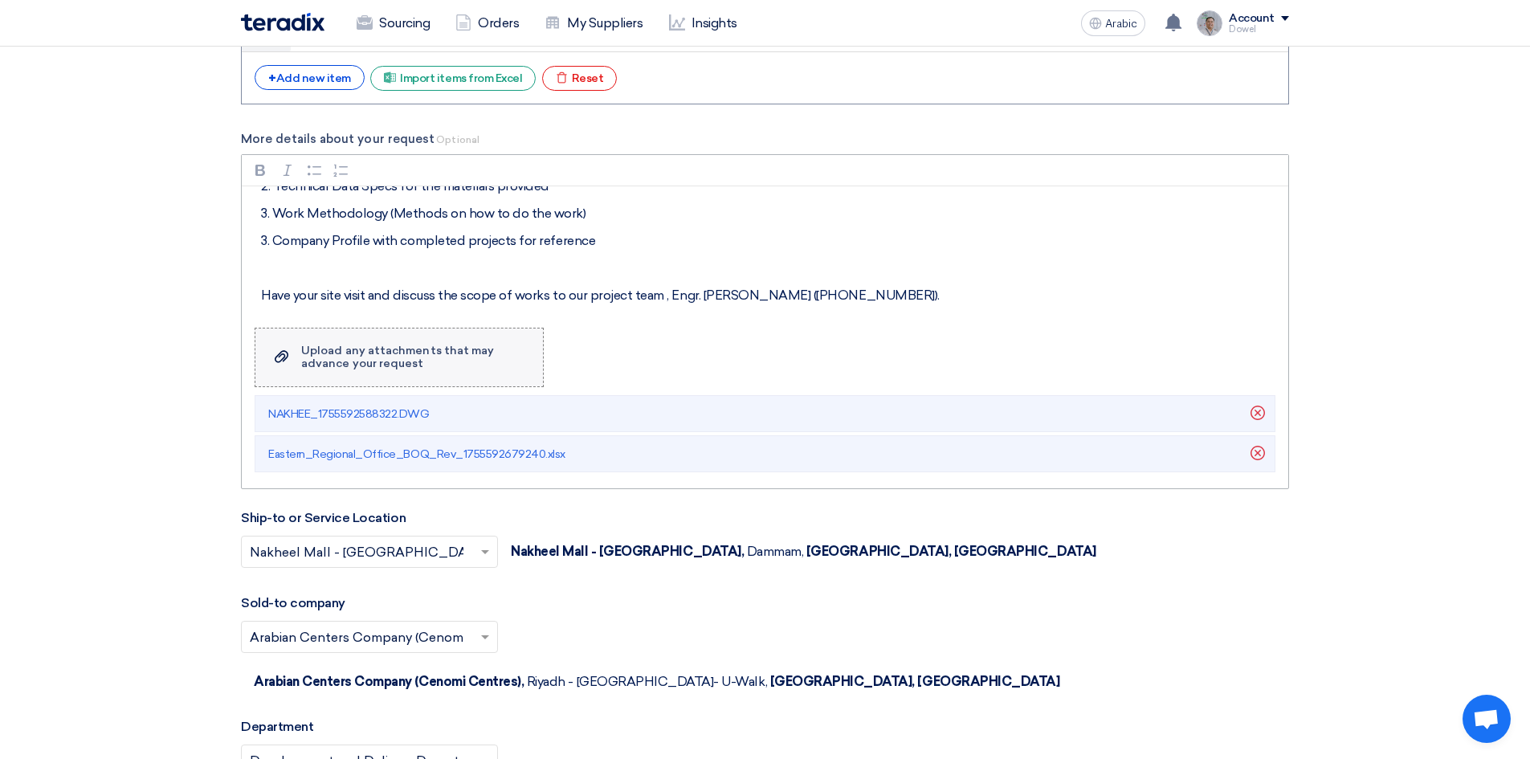
scroll to position [2489, 0]
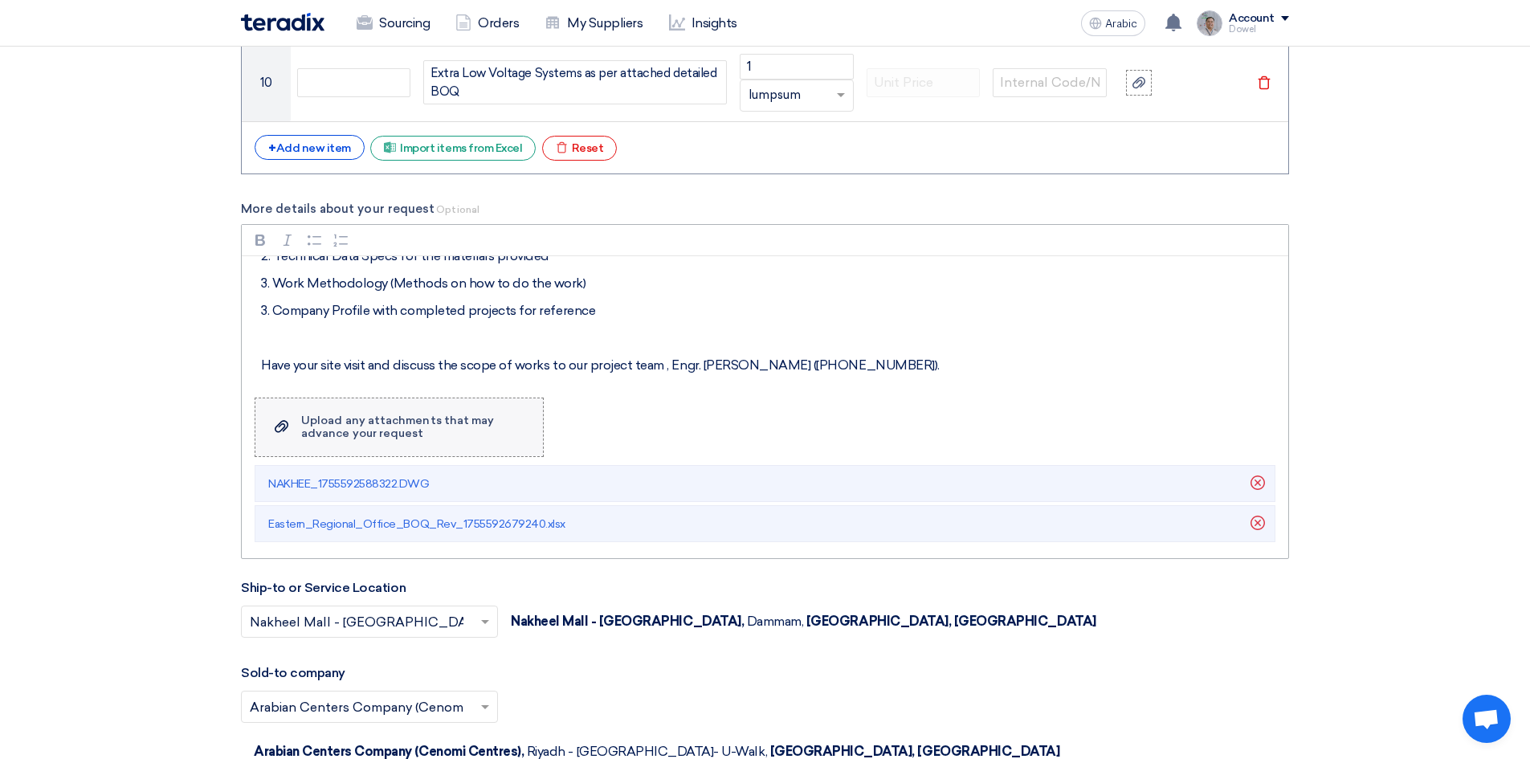
click at [401, 421] on font "Upload any attachments that may advance your request" at bounding box center [397, 427] width 193 height 26
click at [0, 0] on input "Upload a file Upload any attachments that may advance your request" at bounding box center [0, 0] width 0 height 0
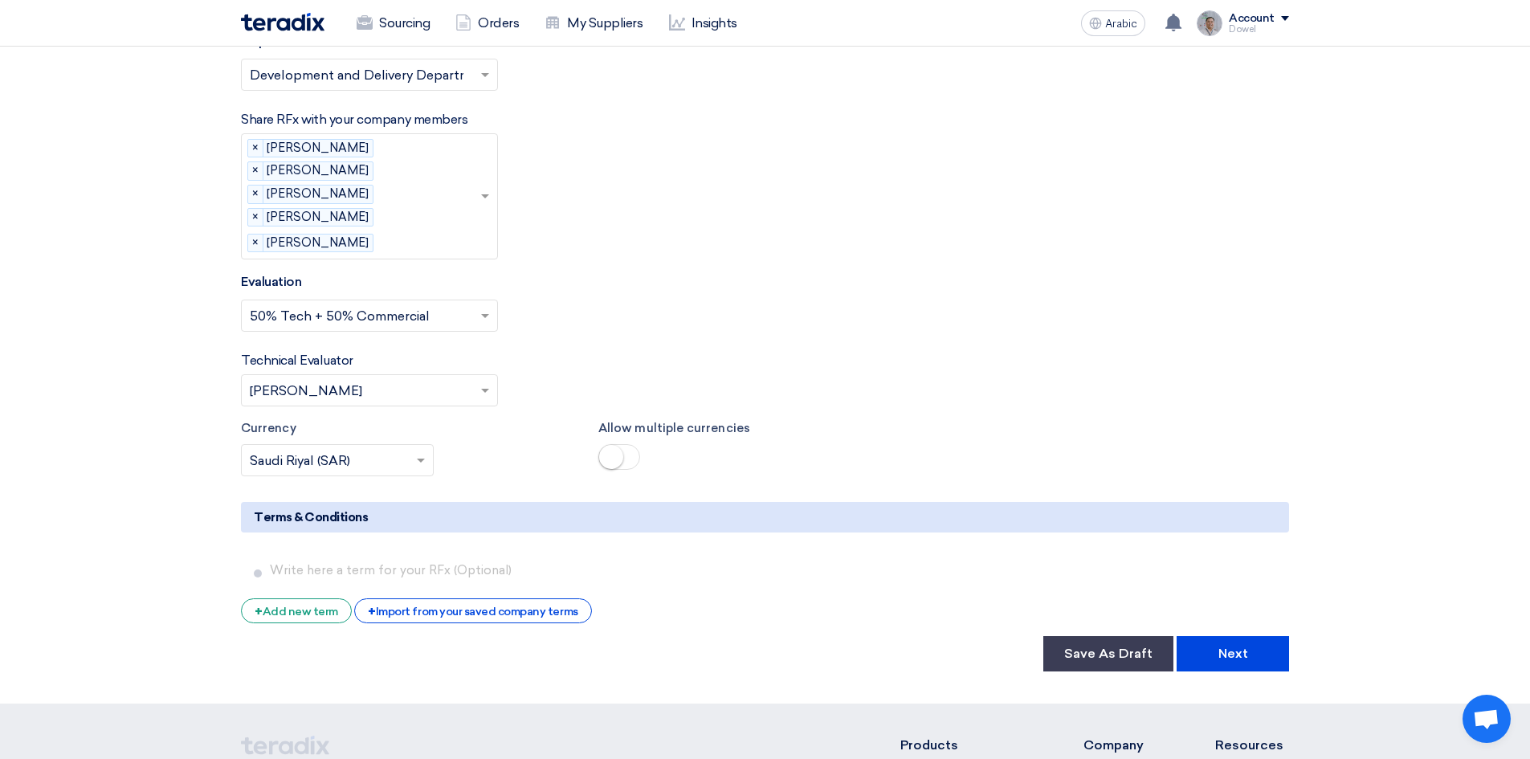
scroll to position [3292, 0]
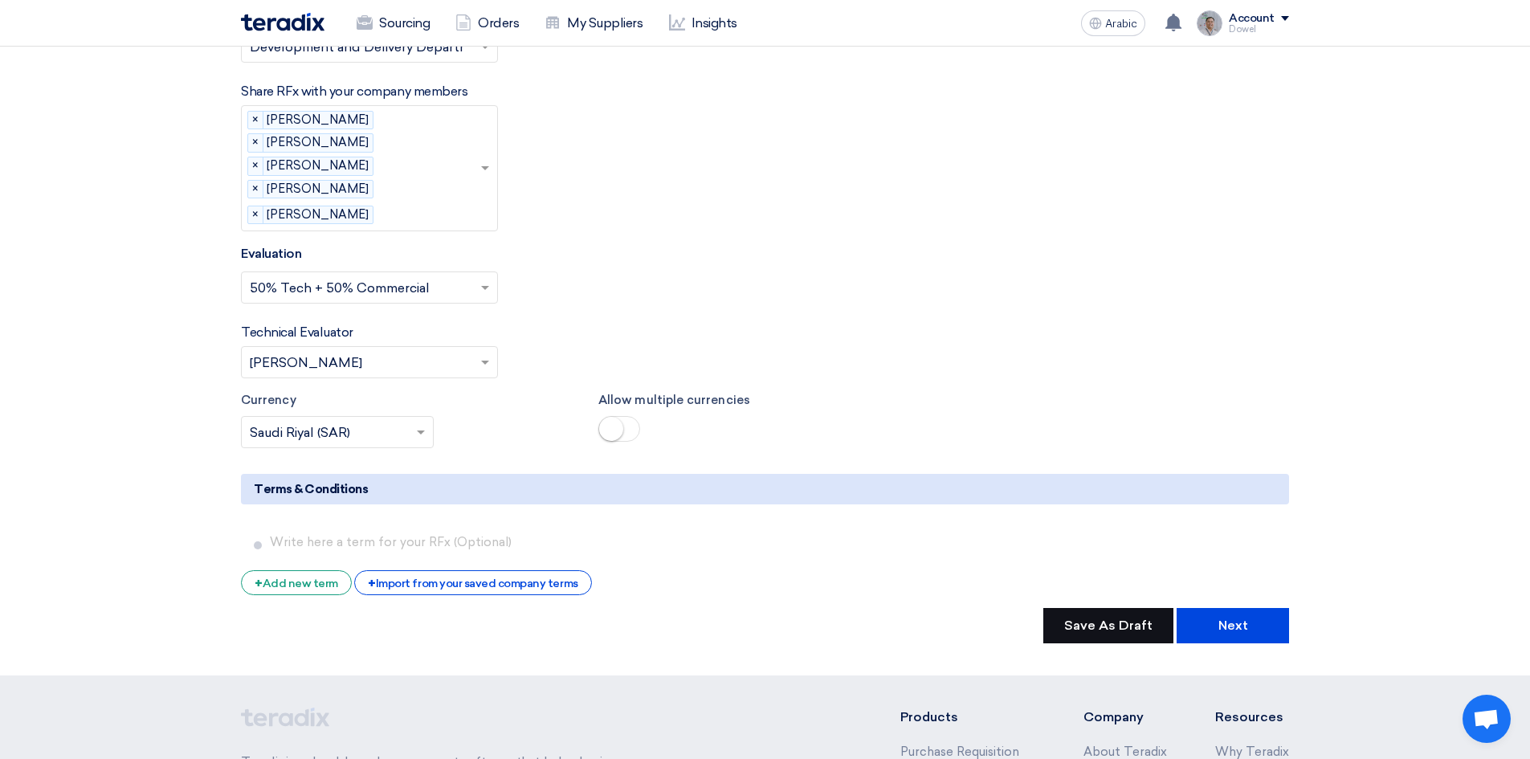
click at [1099, 618] on font "Save As Draft" at bounding box center [1108, 625] width 88 height 15
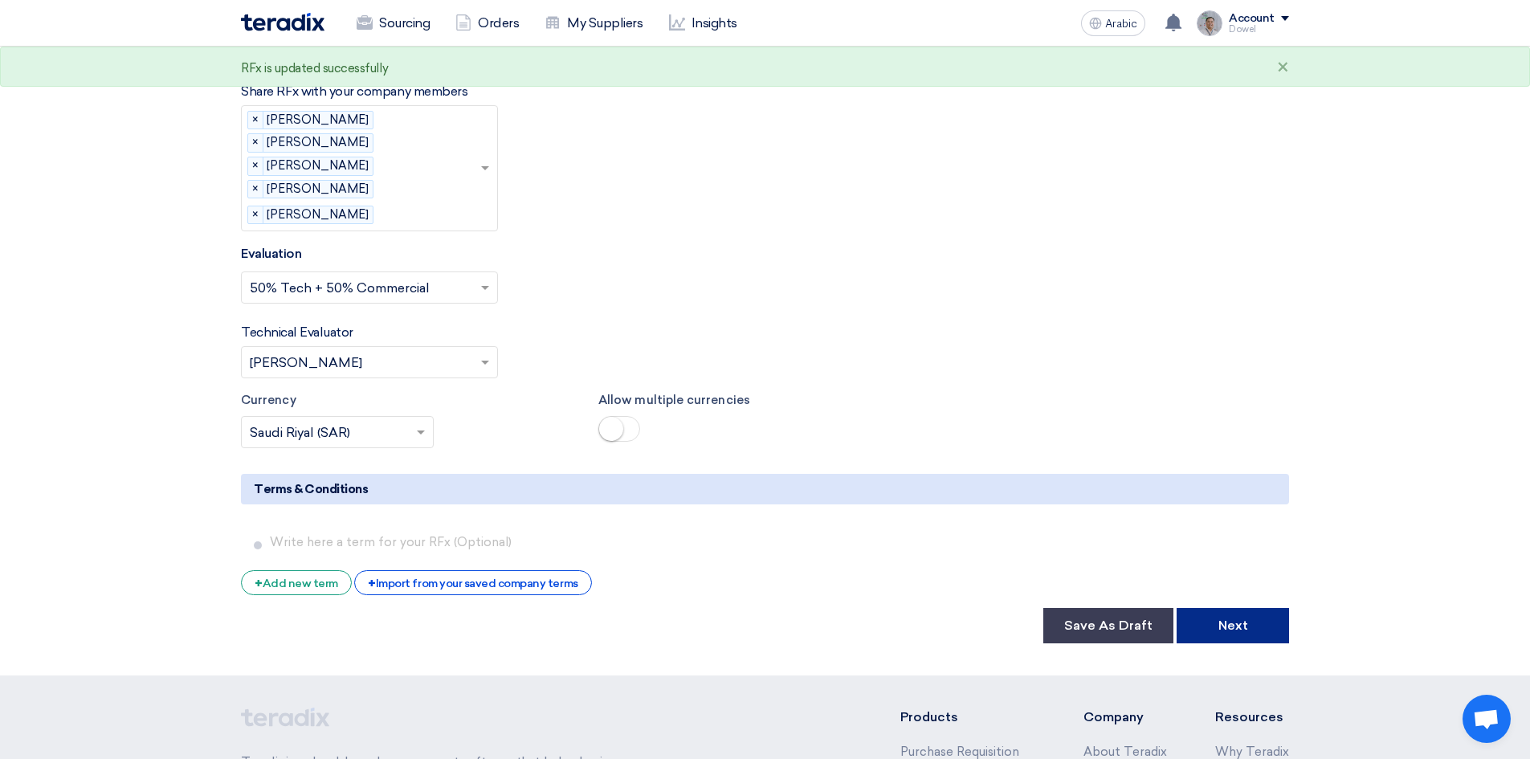
click at [1221, 618] on font "Next" at bounding box center [1233, 625] width 30 height 15
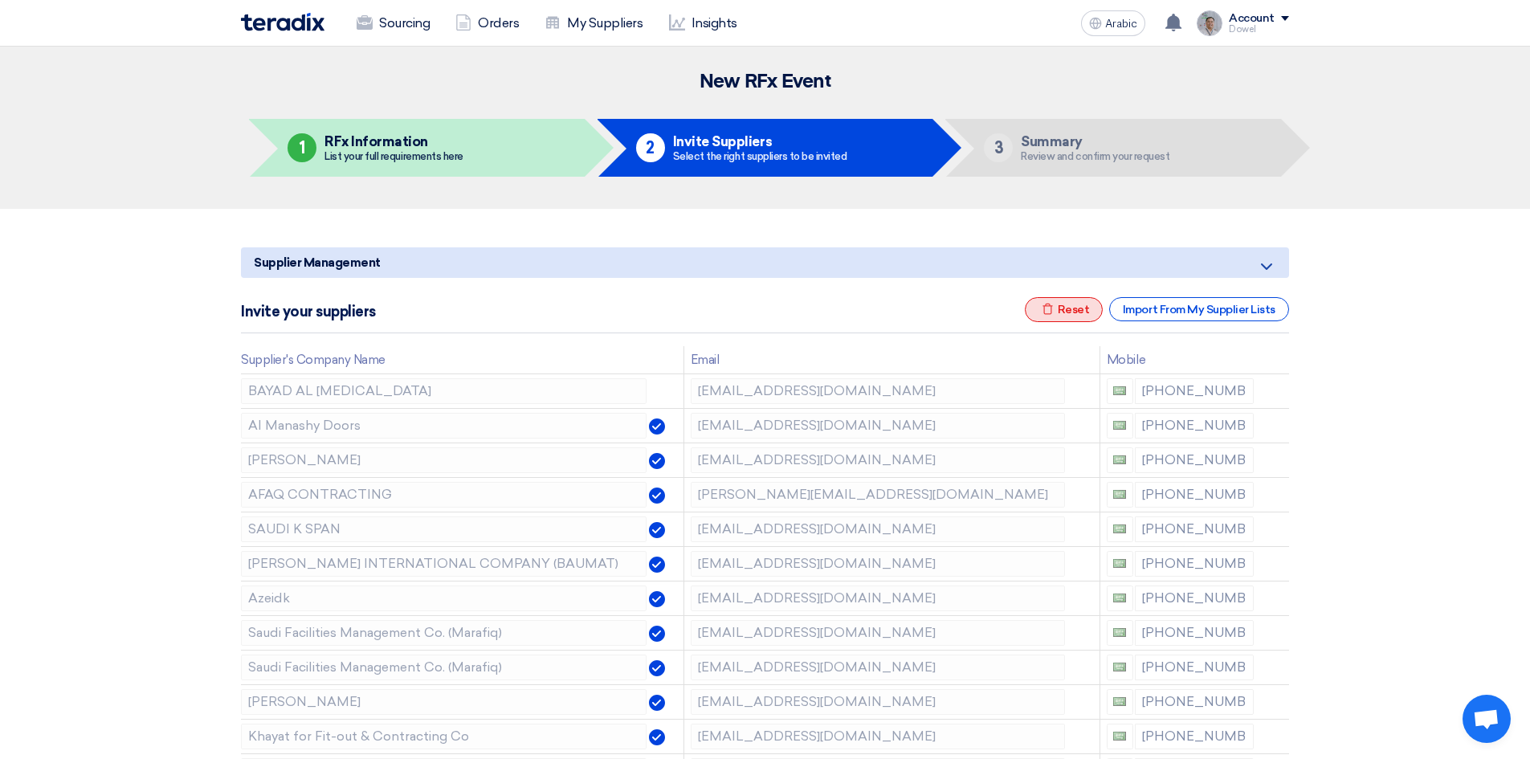
click at [1053, 308] on icon "Excel file" at bounding box center [1048, 309] width 12 height 12
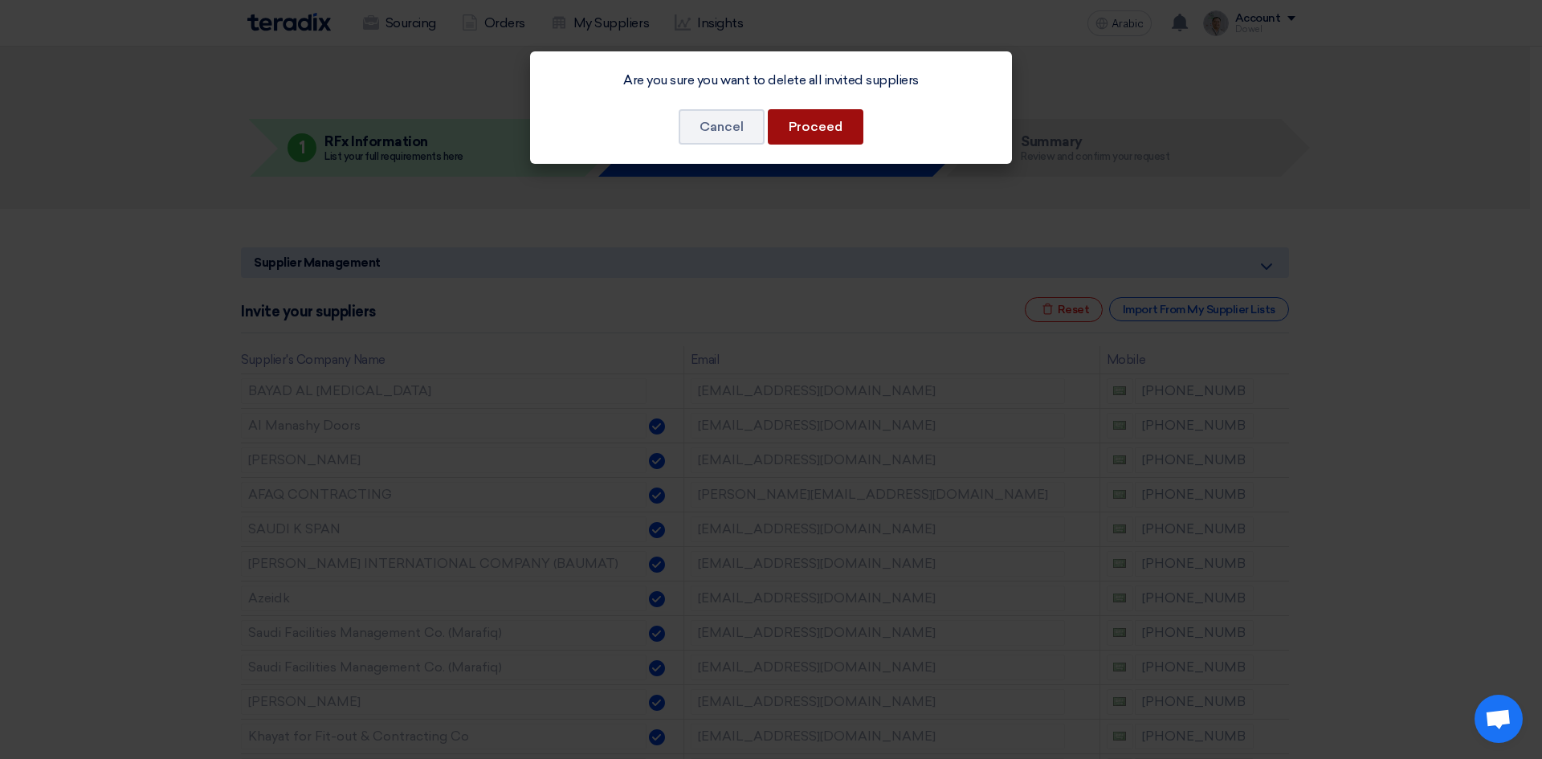
click at [830, 127] on font "Proceed" at bounding box center [816, 126] width 54 height 15
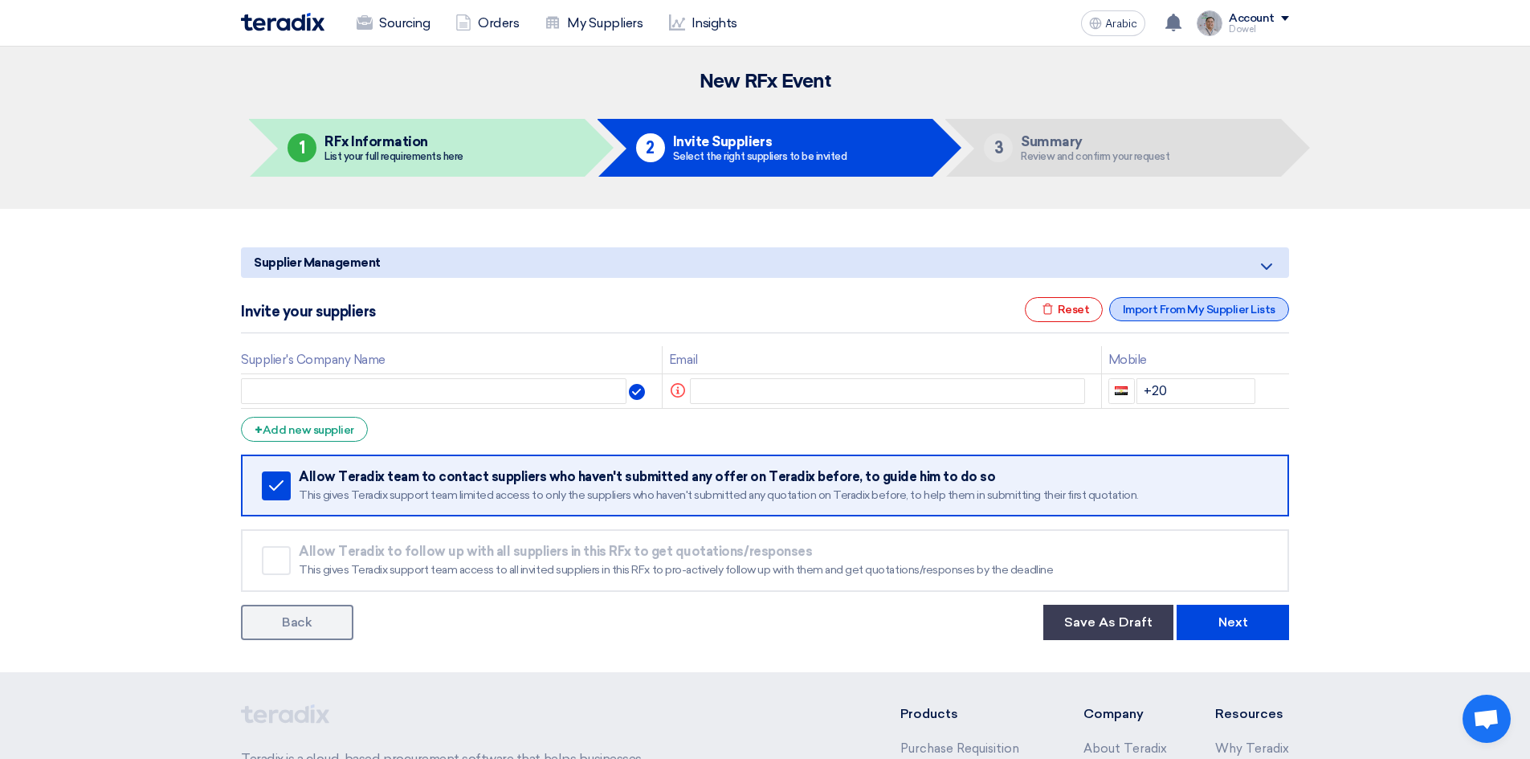
click at [1168, 308] on font "Import From My Supplier Lists" at bounding box center [1199, 310] width 153 height 14
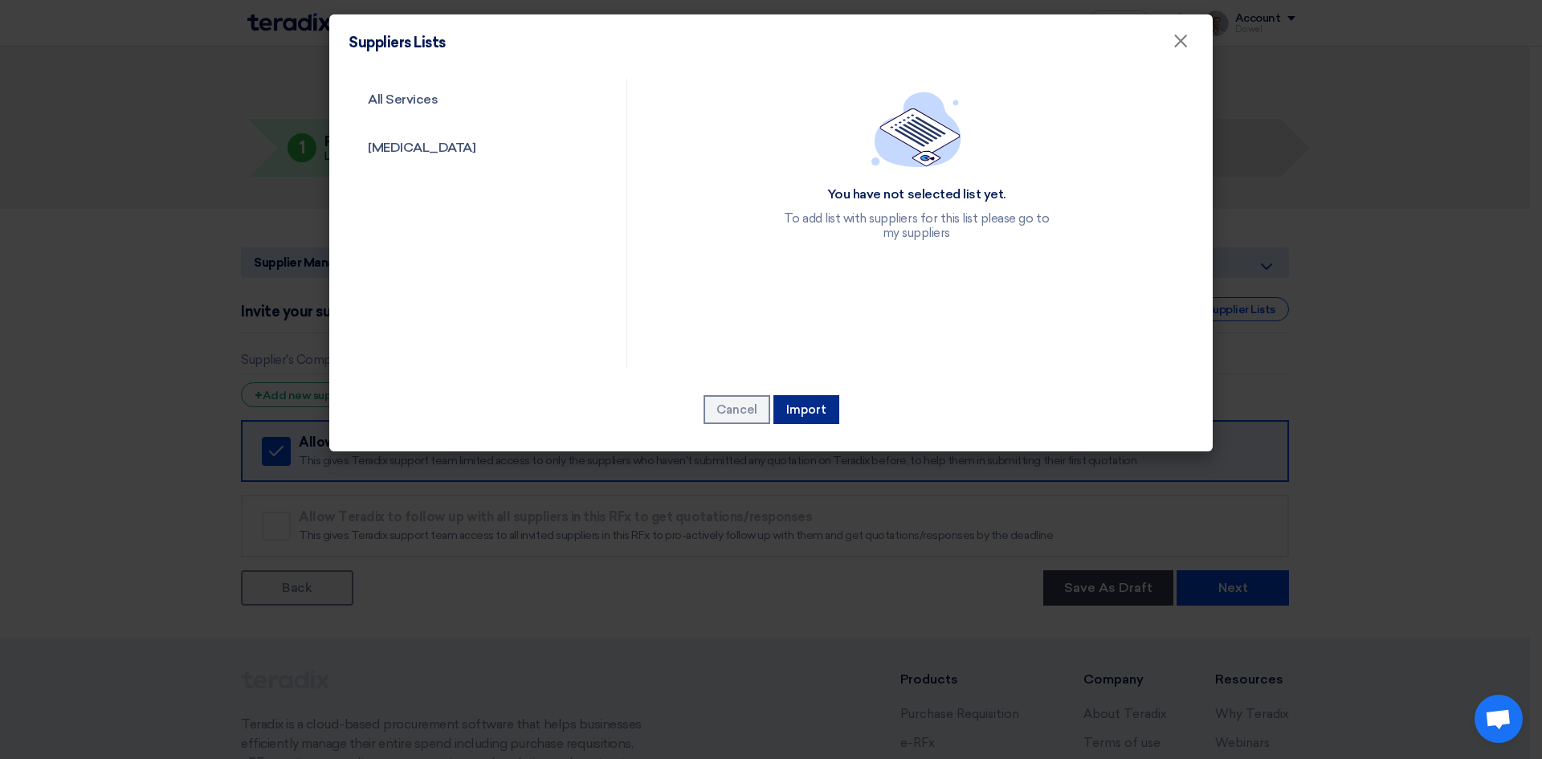
click at [803, 414] on font "Import" at bounding box center [806, 409] width 40 height 14
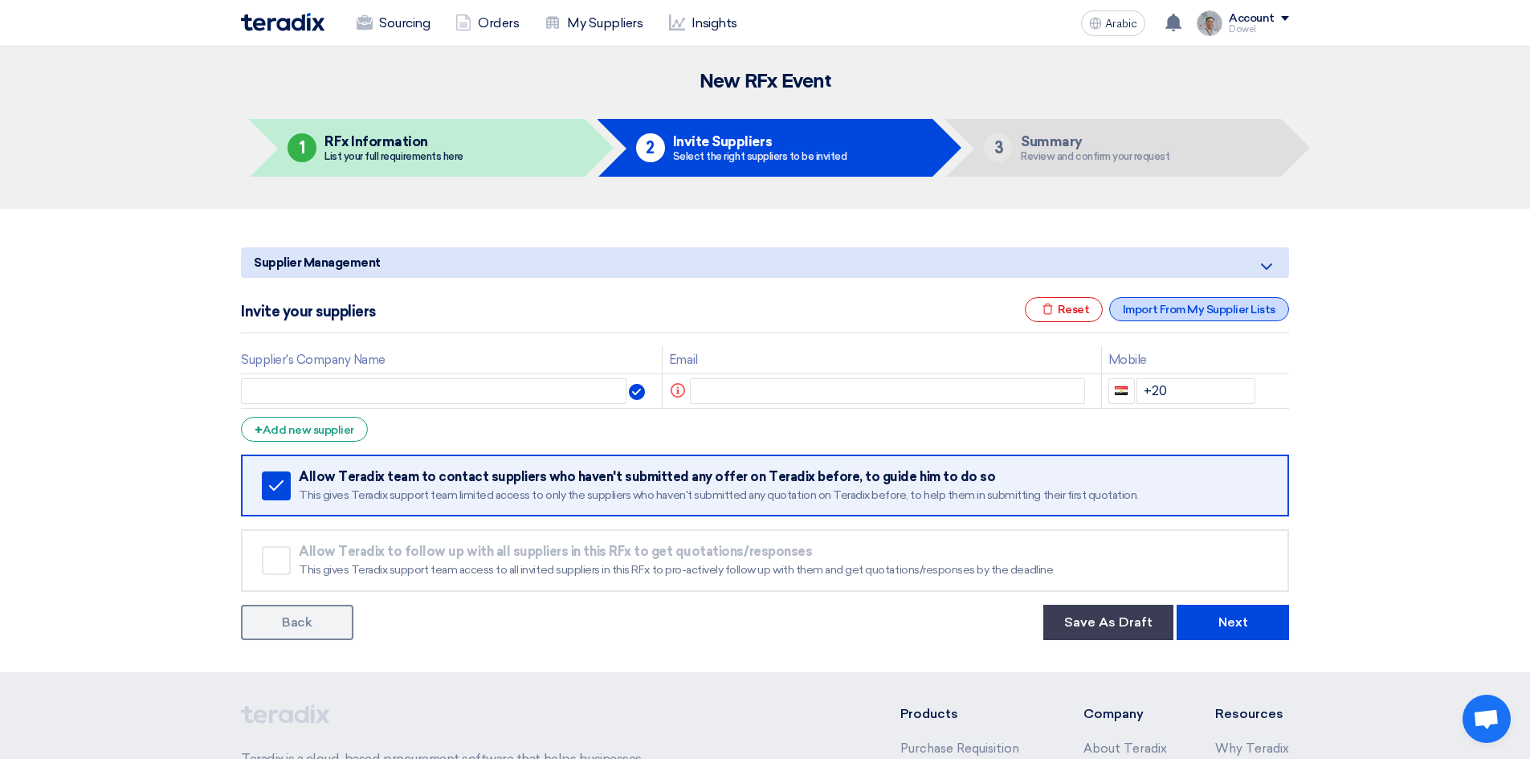
click at [1174, 305] on font "Import From My Supplier Lists" at bounding box center [1199, 310] width 153 height 14
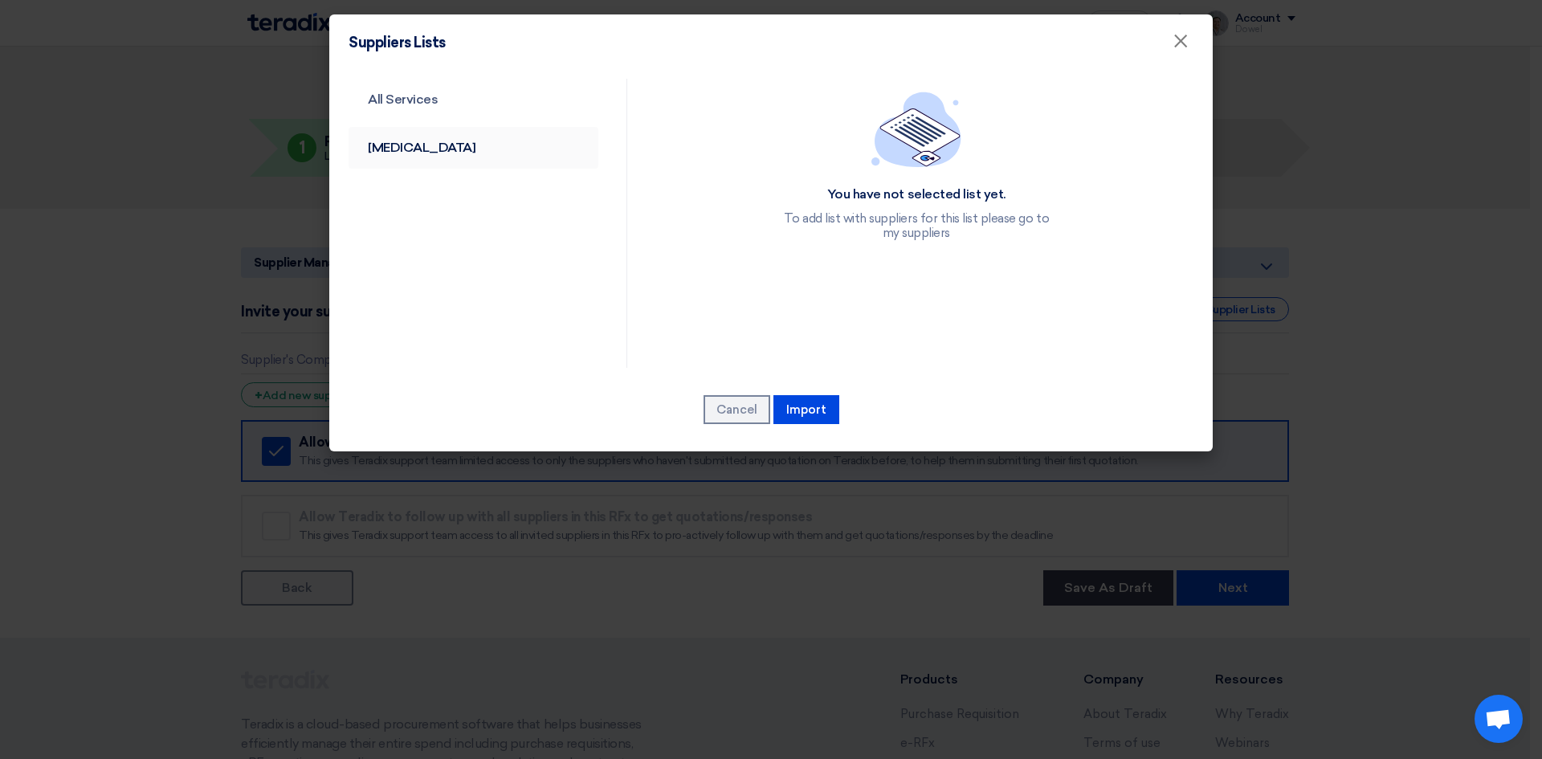
click at [368, 148] on font "[MEDICAL_DATA]" at bounding box center [422, 147] width 108 height 15
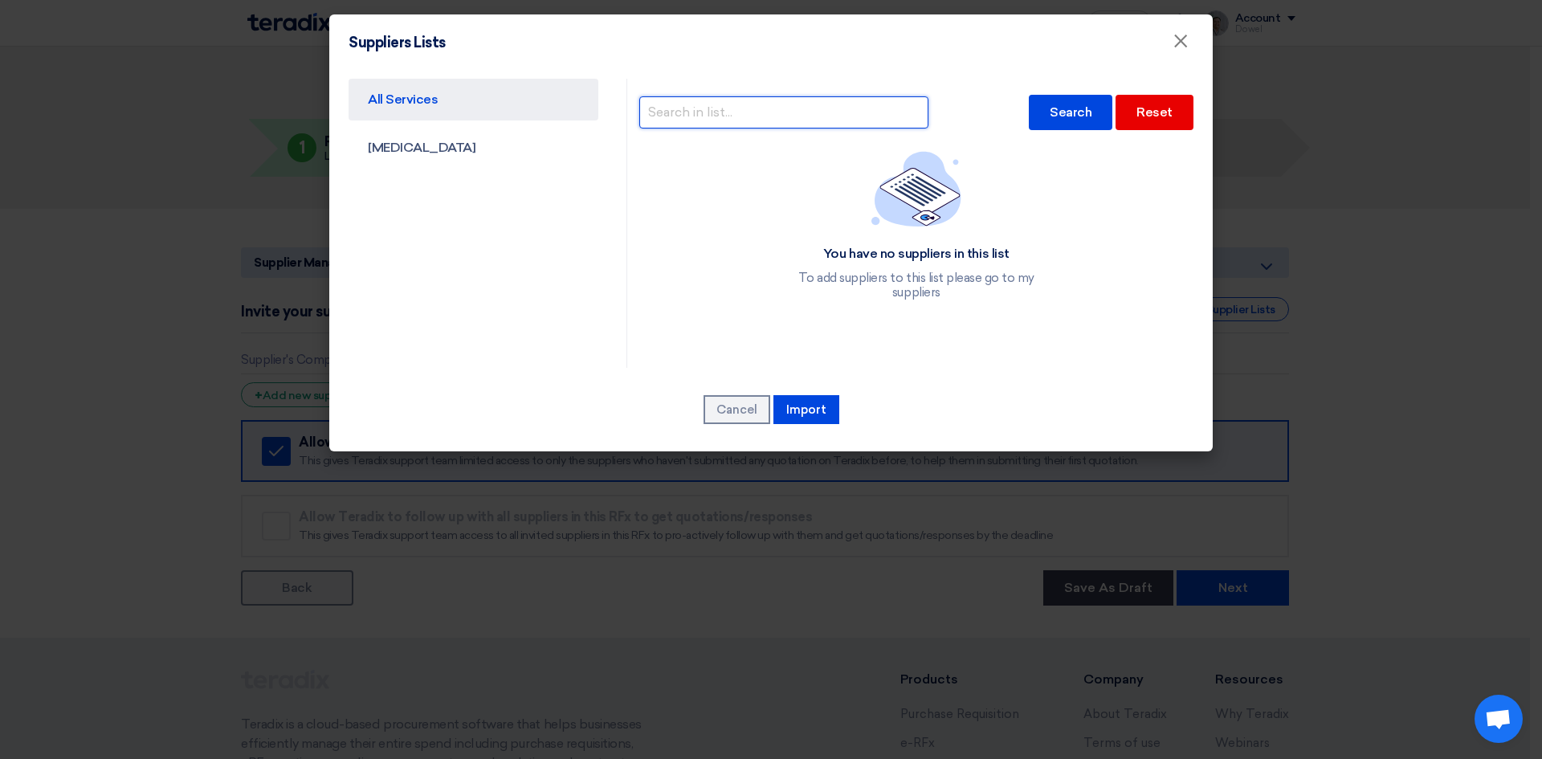
click at [724, 117] on input "text" at bounding box center [783, 112] width 289 height 32
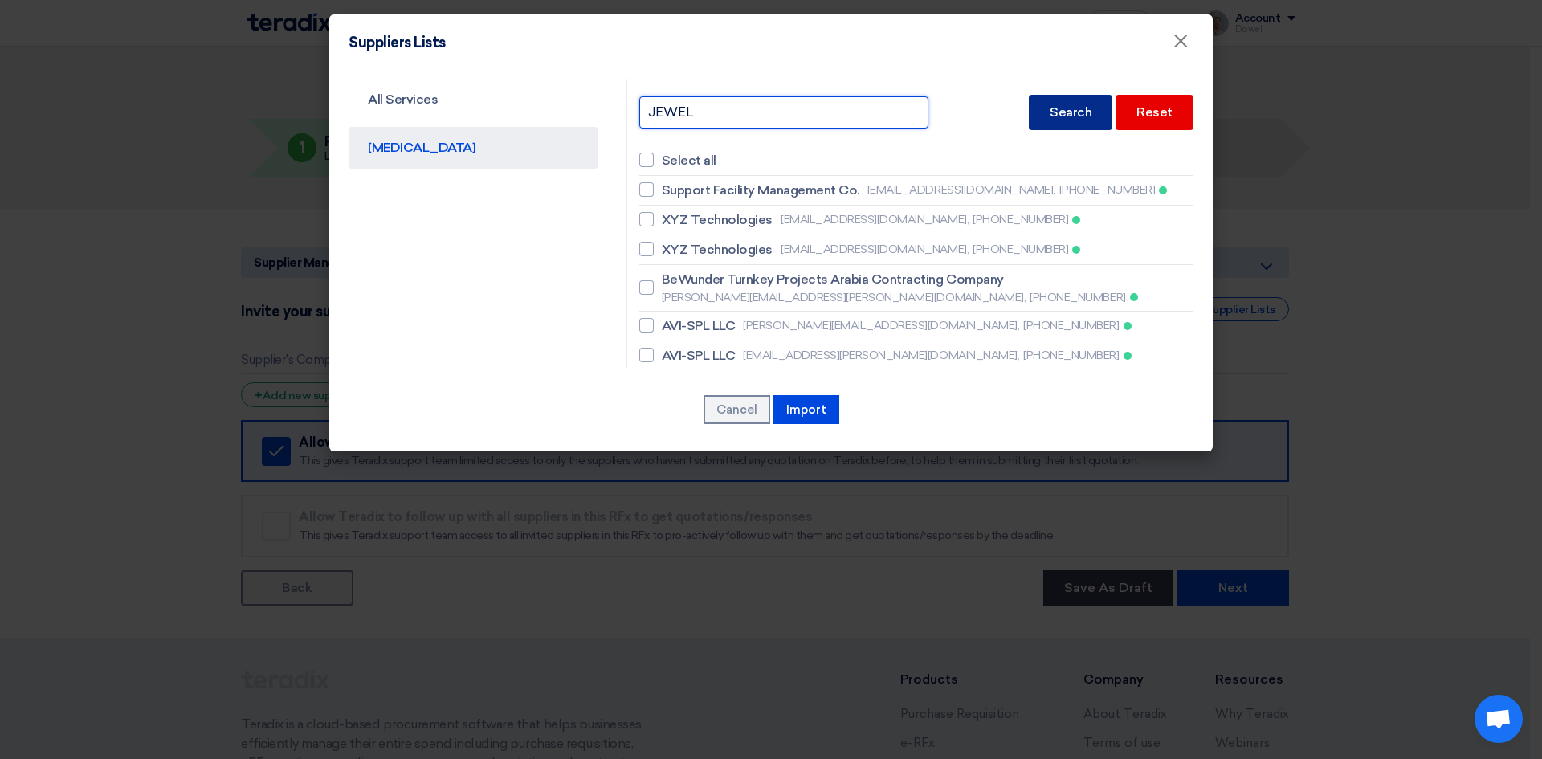
type input "JEWEL"
click at [1038, 120] on div "Search" at bounding box center [1071, 112] width 84 height 35
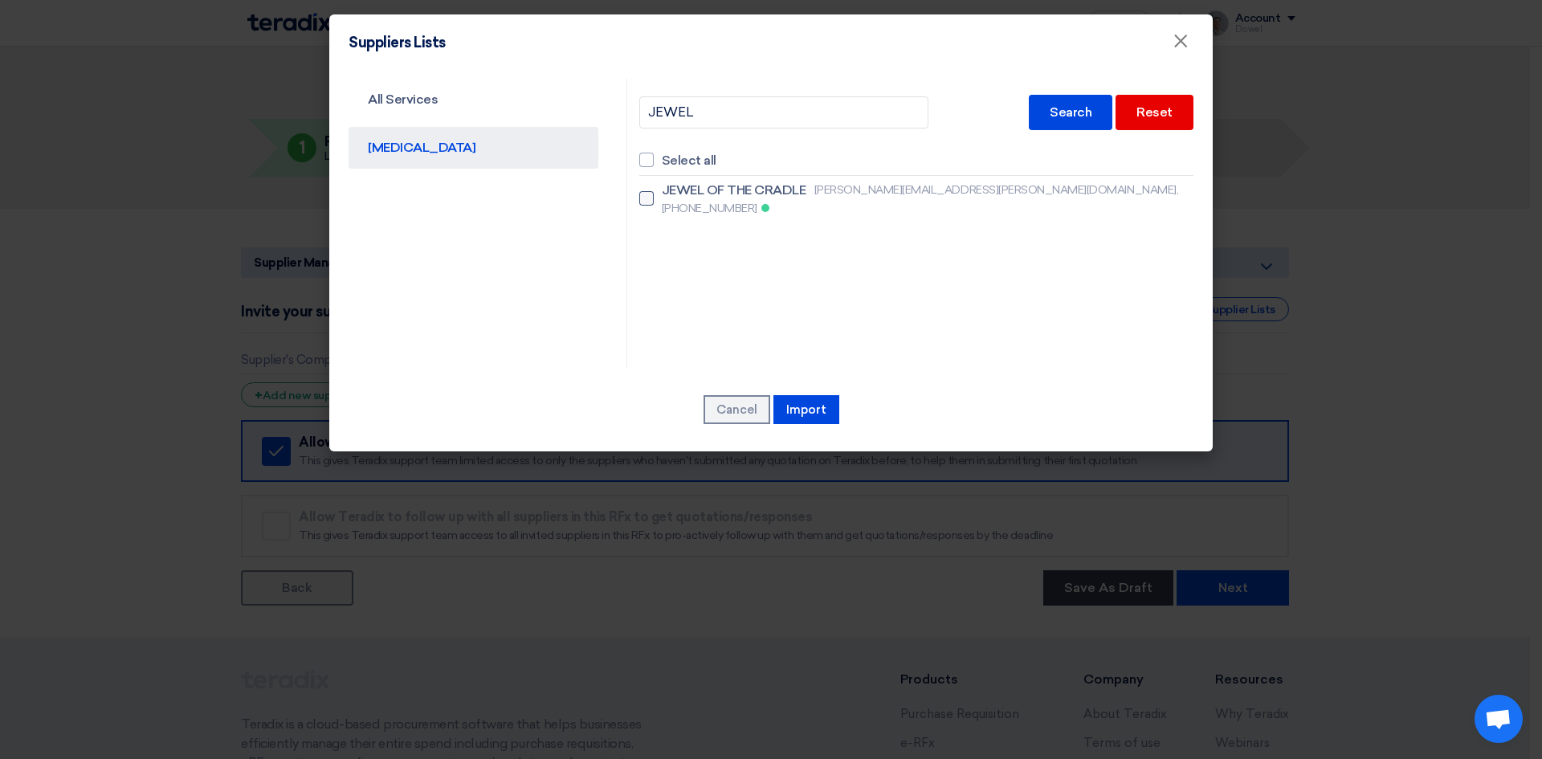
click at [711, 186] on font "JEWEL OF THE CRADLE" at bounding box center [734, 189] width 145 height 15
click at [672, 194] on input "JEWEL OF THE CRADLE muhammed.adnan@jewel-ksa.com, +966565251080" at bounding box center [667, 199] width 10 height 10
checkbox input "true"
click at [801, 413] on font "Import" at bounding box center [806, 409] width 40 height 14
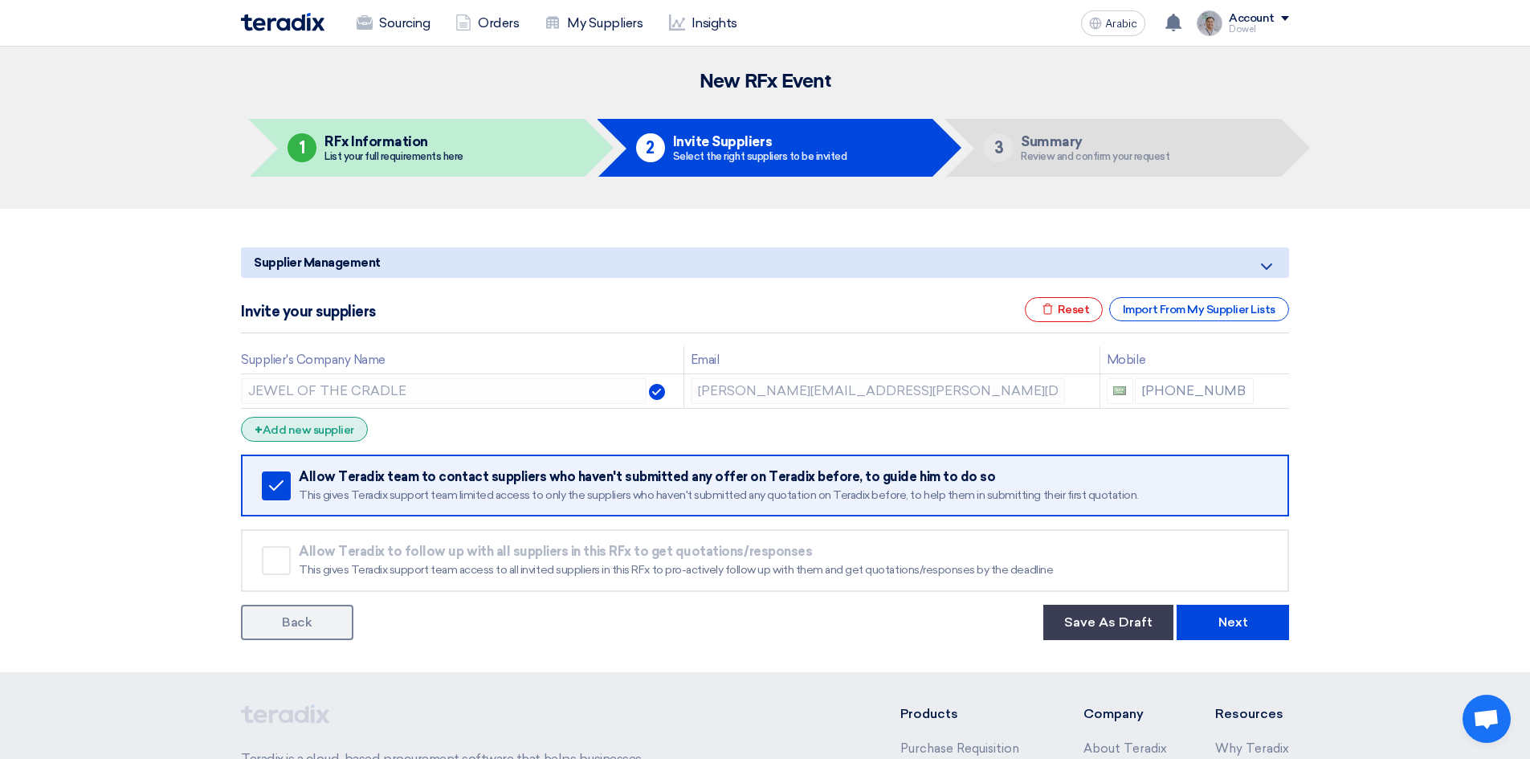
click at [336, 427] on font "Add new supplier" at bounding box center [309, 430] width 92 height 14
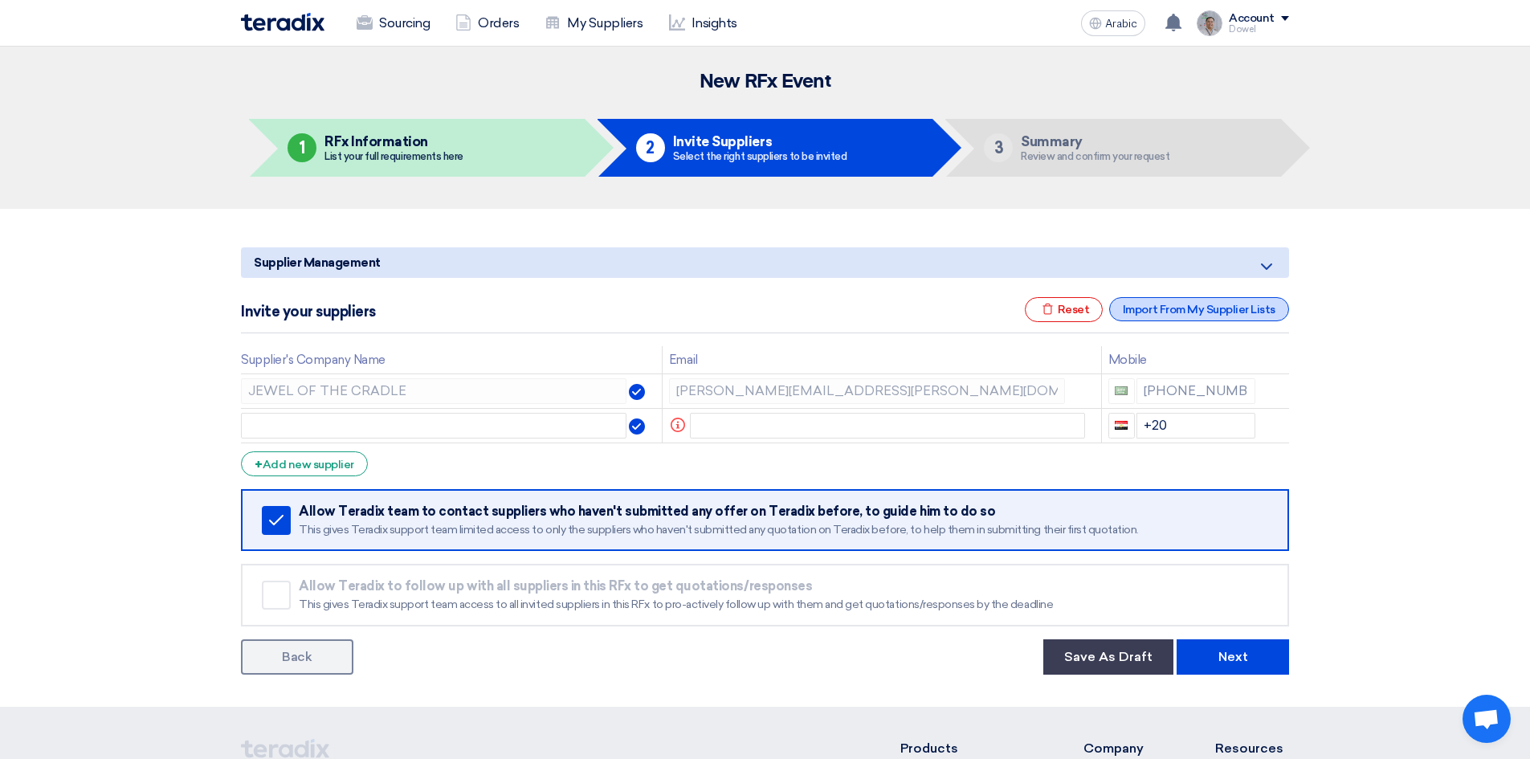
click at [1172, 308] on font "Import From My Supplier Lists" at bounding box center [1199, 310] width 153 height 14
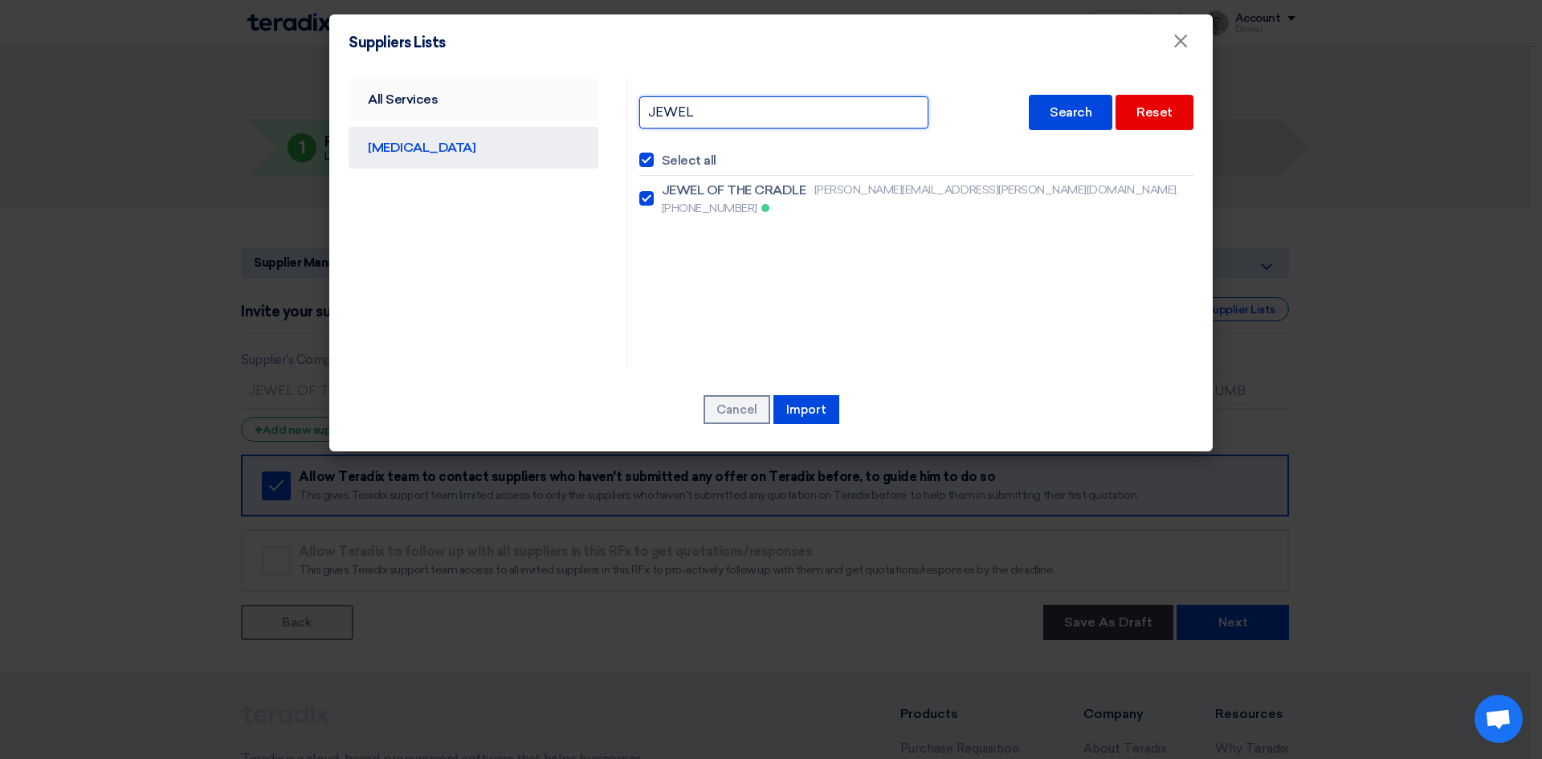
drag, startPoint x: 722, startPoint y: 115, endPoint x: 553, endPoint y: 98, distance: 169.5
click at [558, 100] on div "All Services CAPEX JEWEL Search Reset Select all JEWEL OF THE CRADLE muhammed.a…" at bounding box center [770, 223] width 869 height 289
type input "EXCELLENCE"
click at [1086, 116] on font "Search" at bounding box center [1071, 111] width 42 height 15
checkbox input "false"
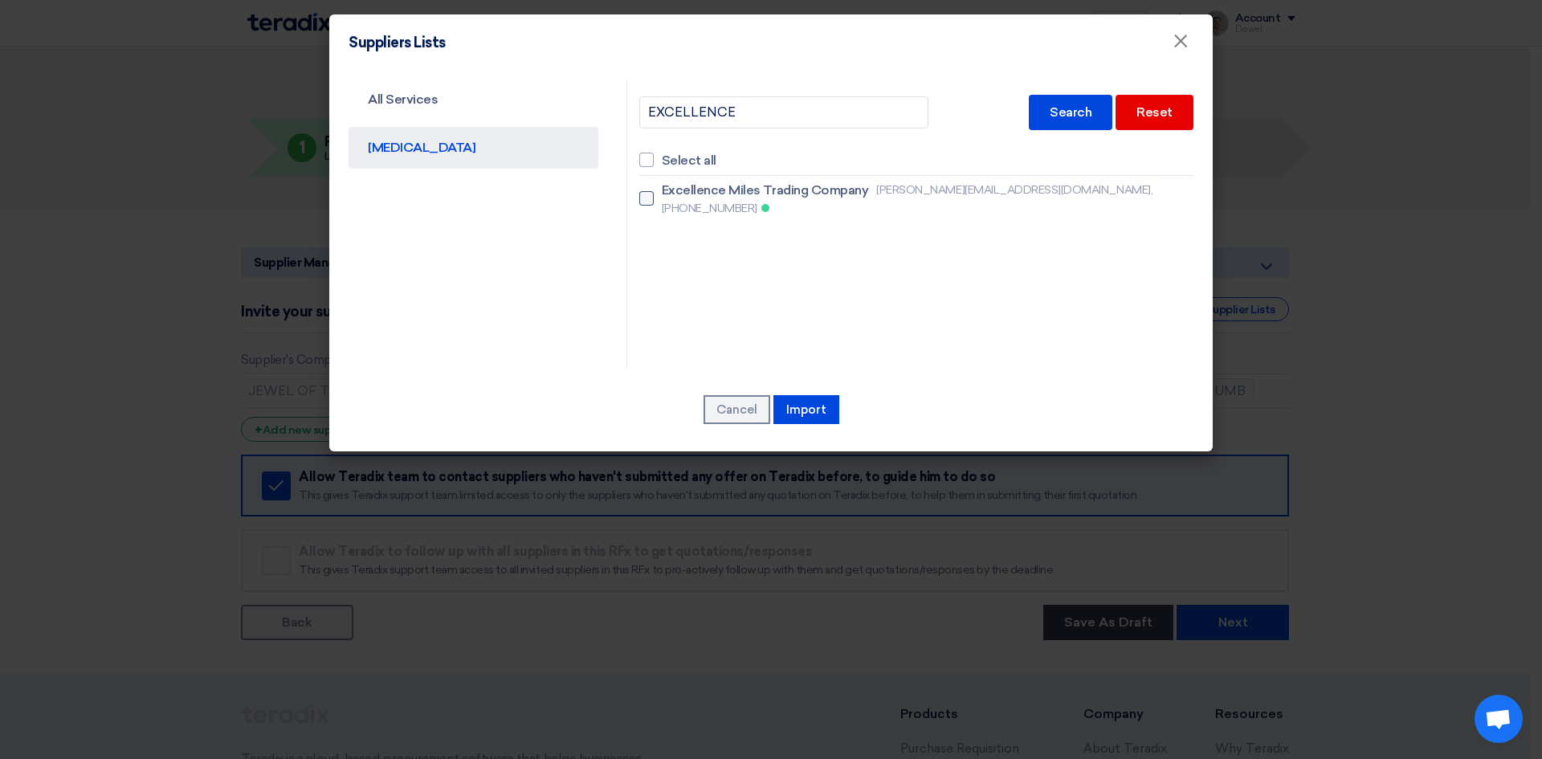
click at [768, 189] on font "Excellence Miles Trading Company" at bounding box center [765, 189] width 207 height 15
click at [672, 194] on input "Excellence Miles Trading Company firas@emt-design.com.sa, +966504633198" at bounding box center [667, 199] width 10 height 10
checkbox input "true"
click at [804, 410] on font "Import" at bounding box center [806, 409] width 40 height 14
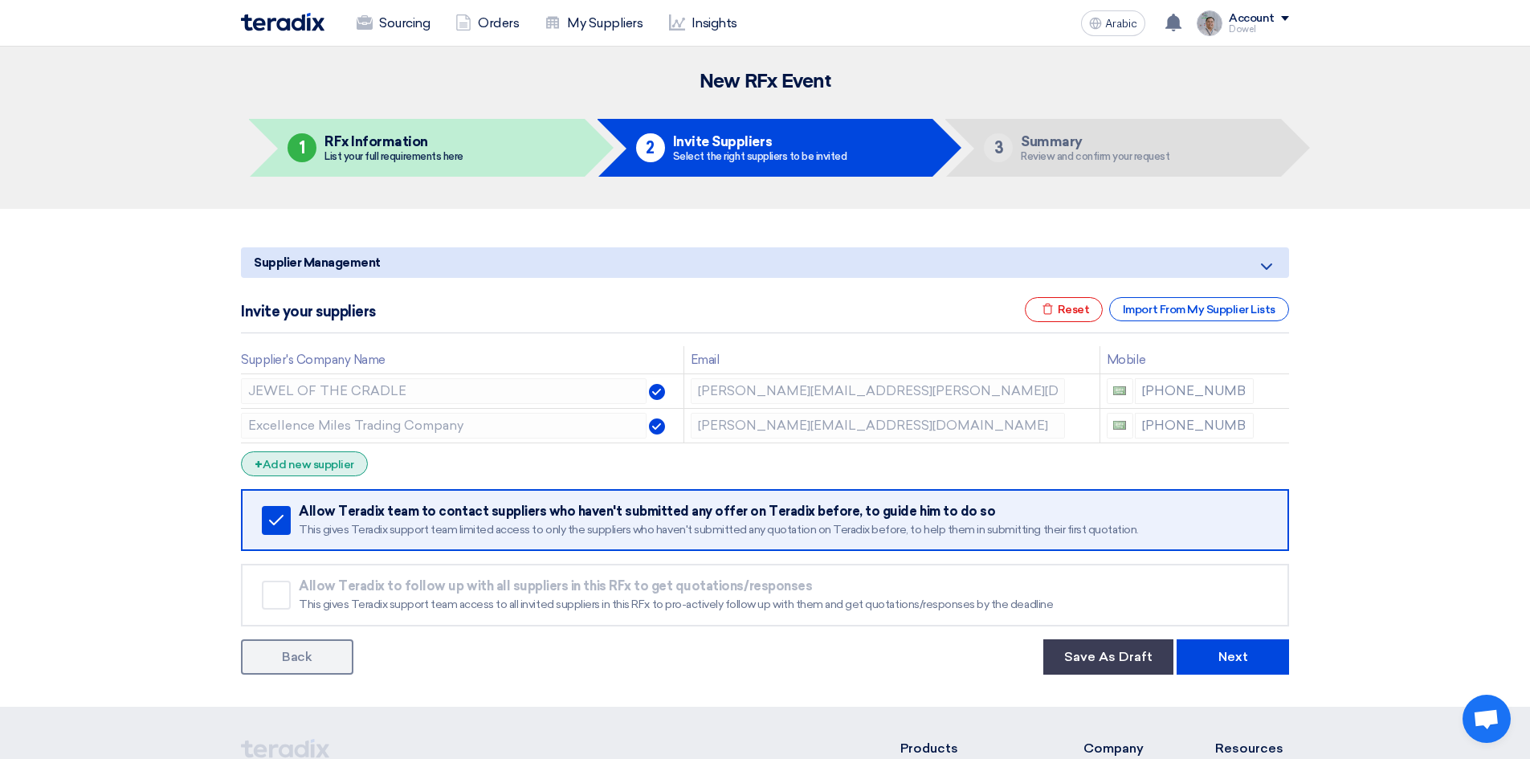
click at [321, 461] on font "Add new supplier" at bounding box center [309, 465] width 92 height 14
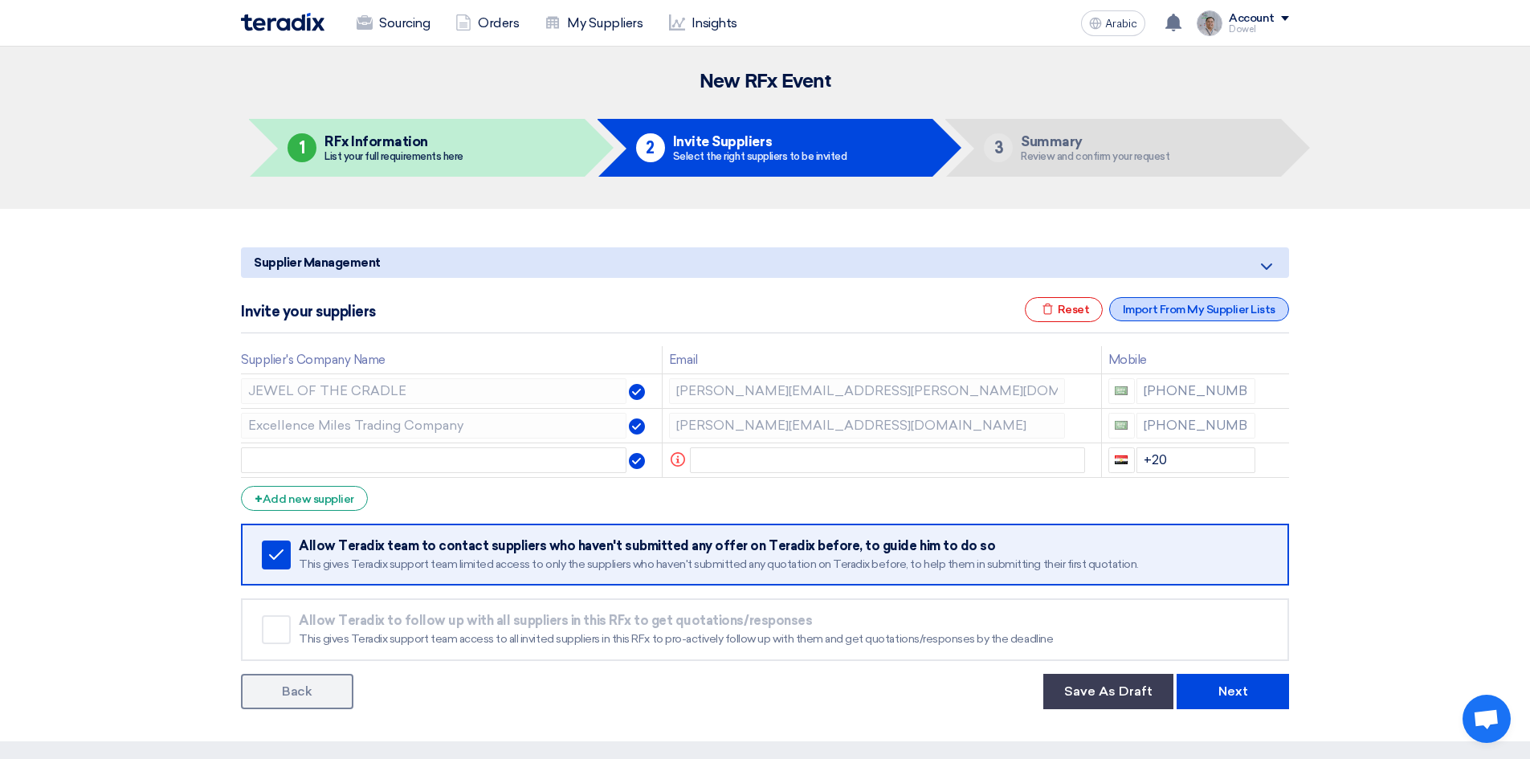
click at [1183, 311] on font "Import From My Supplier Lists" at bounding box center [1199, 310] width 153 height 14
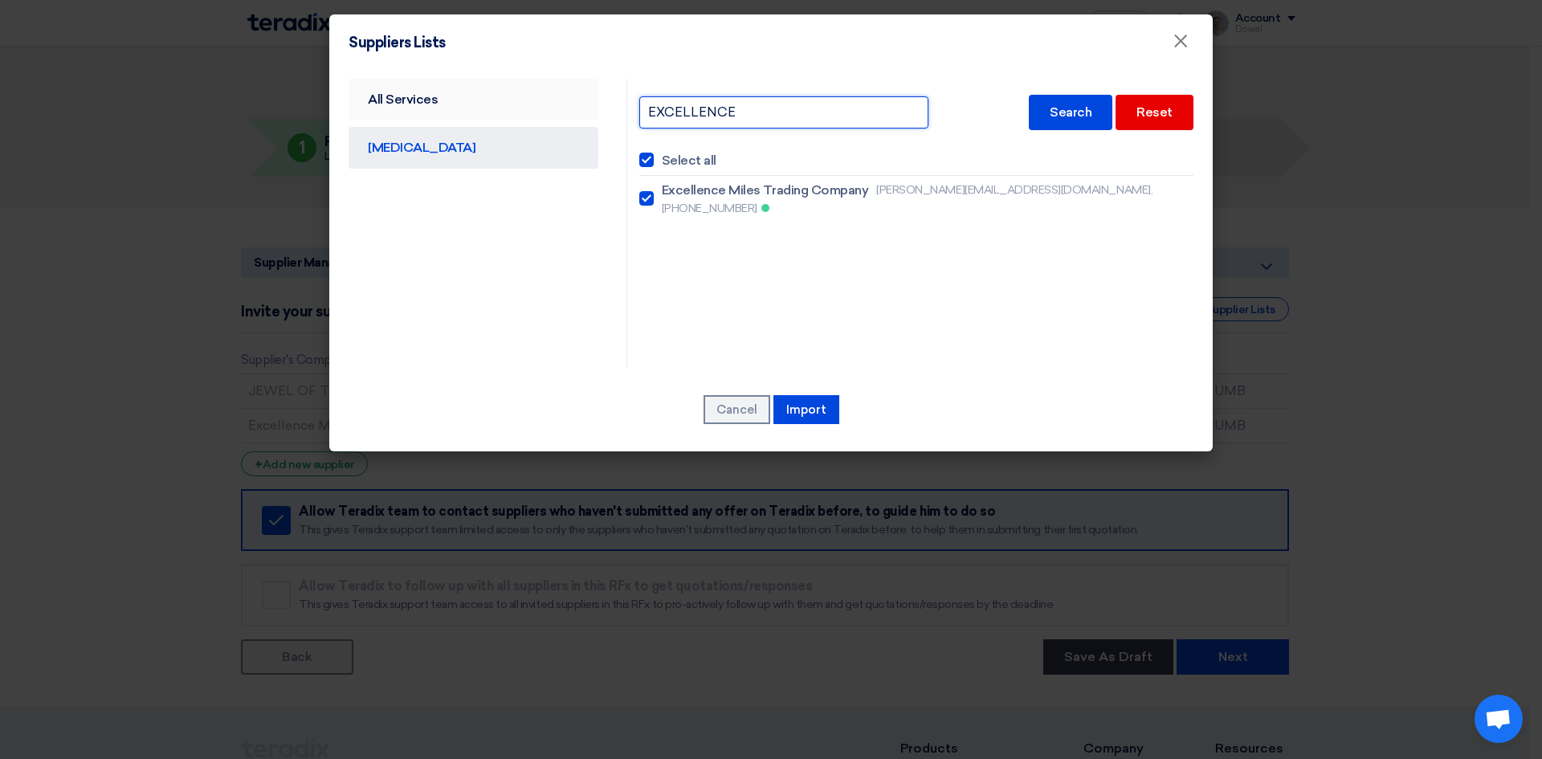
drag, startPoint x: 753, startPoint y: 111, endPoint x: 533, endPoint y: 89, distance: 221.1
click at [536, 92] on div "All Services CAPEX EXCELLENCE Search Reset Select all Excellence Miles Trading …" at bounding box center [770, 223] width 869 height 289
type input "LINES"
click at [1046, 114] on div "Search" at bounding box center [1071, 112] width 84 height 35
checkbox input "false"
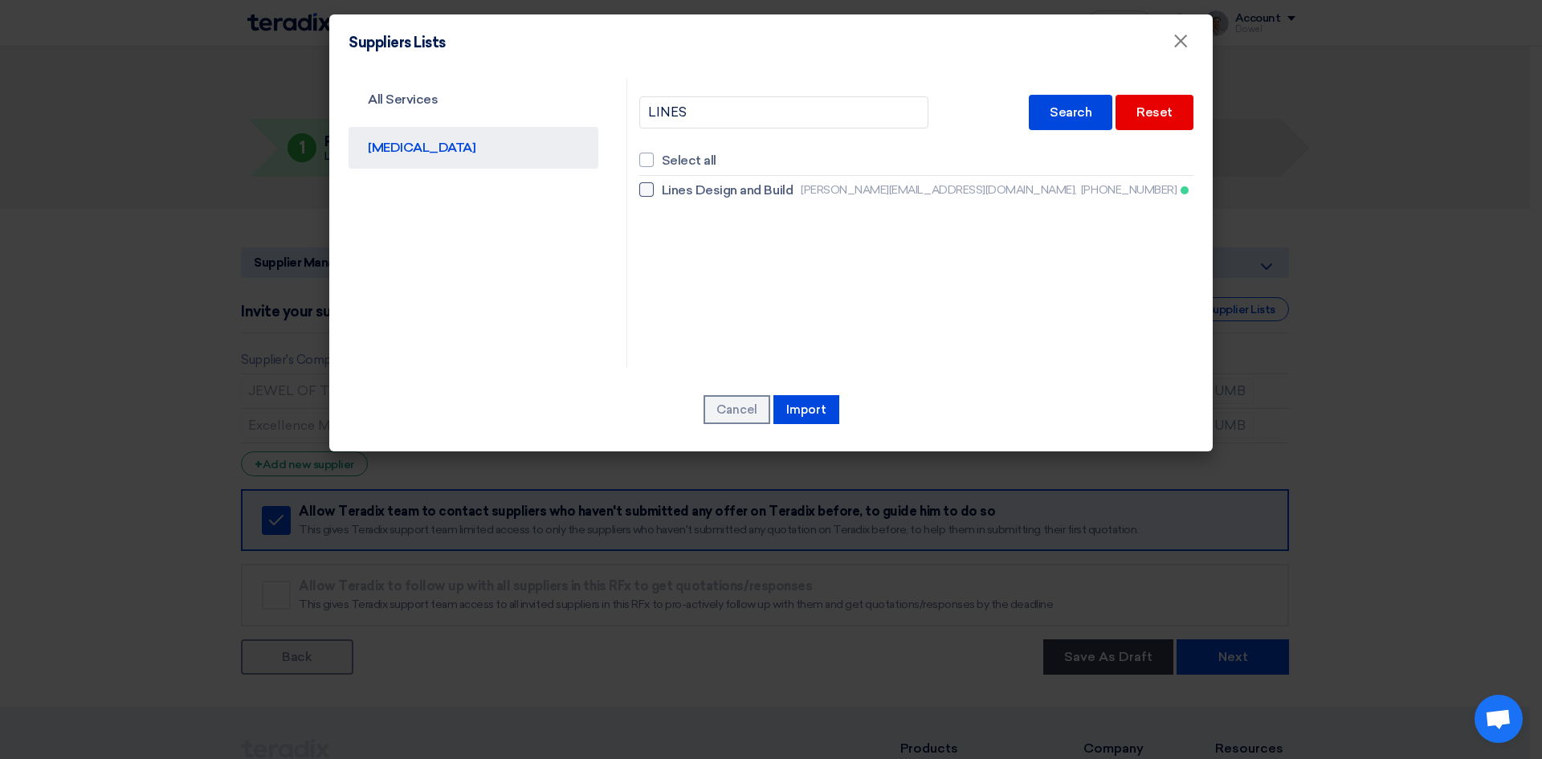
click at [710, 190] on font "Lines Design and Build" at bounding box center [727, 189] width 131 height 15
click at [672, 190] on input "Lines Design and Build ahmed.heba@lines.com.sa, +966560708109" at bounding box center [667, 190] width 10 height 10
checkbox input "true"
click at [809, 414] on font "Import" at bounding box center [806, 409] width 40 height 14
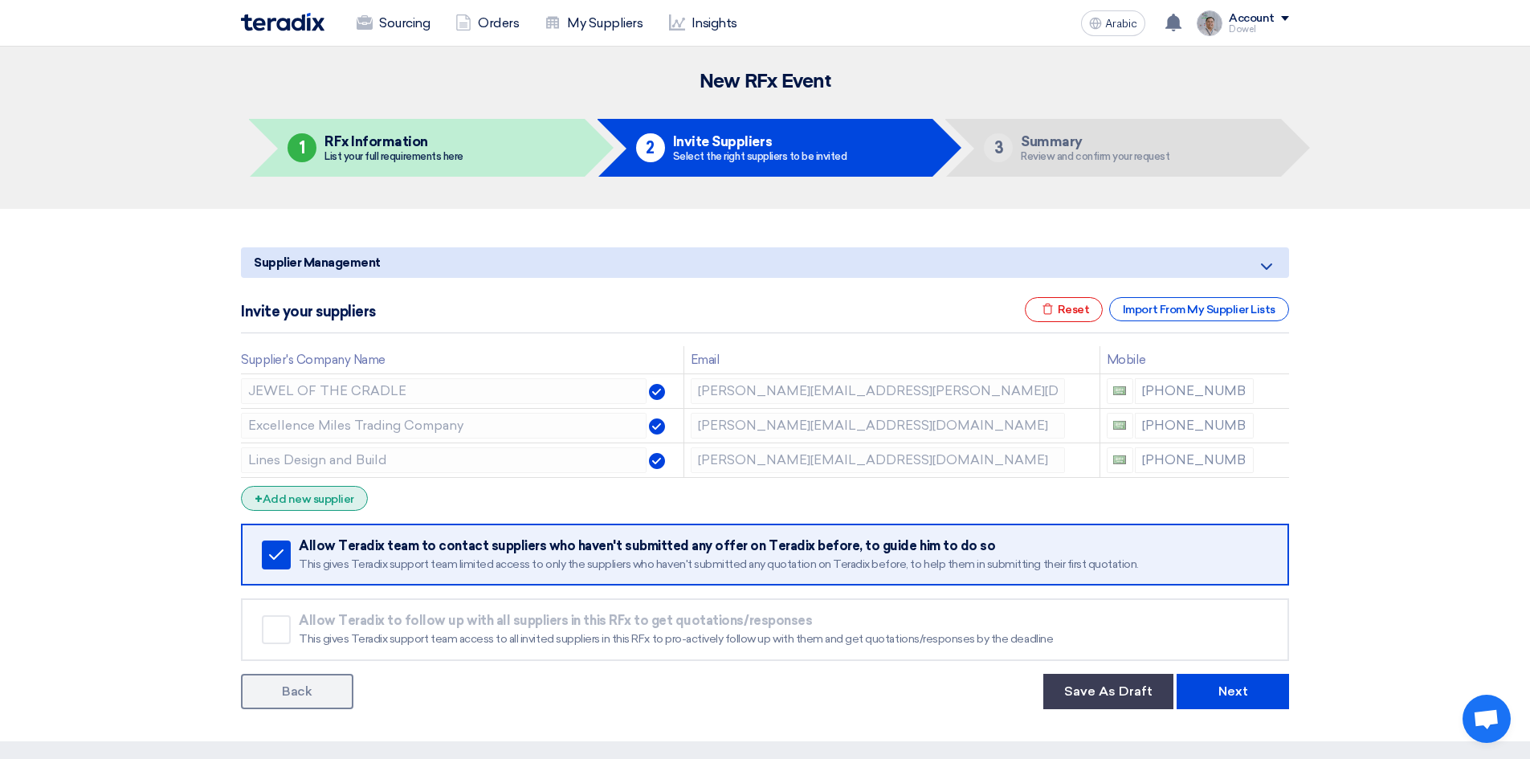
click at [310, 503] on font "Add new supplier" at bounding box center [309, 499] width 92 height 14
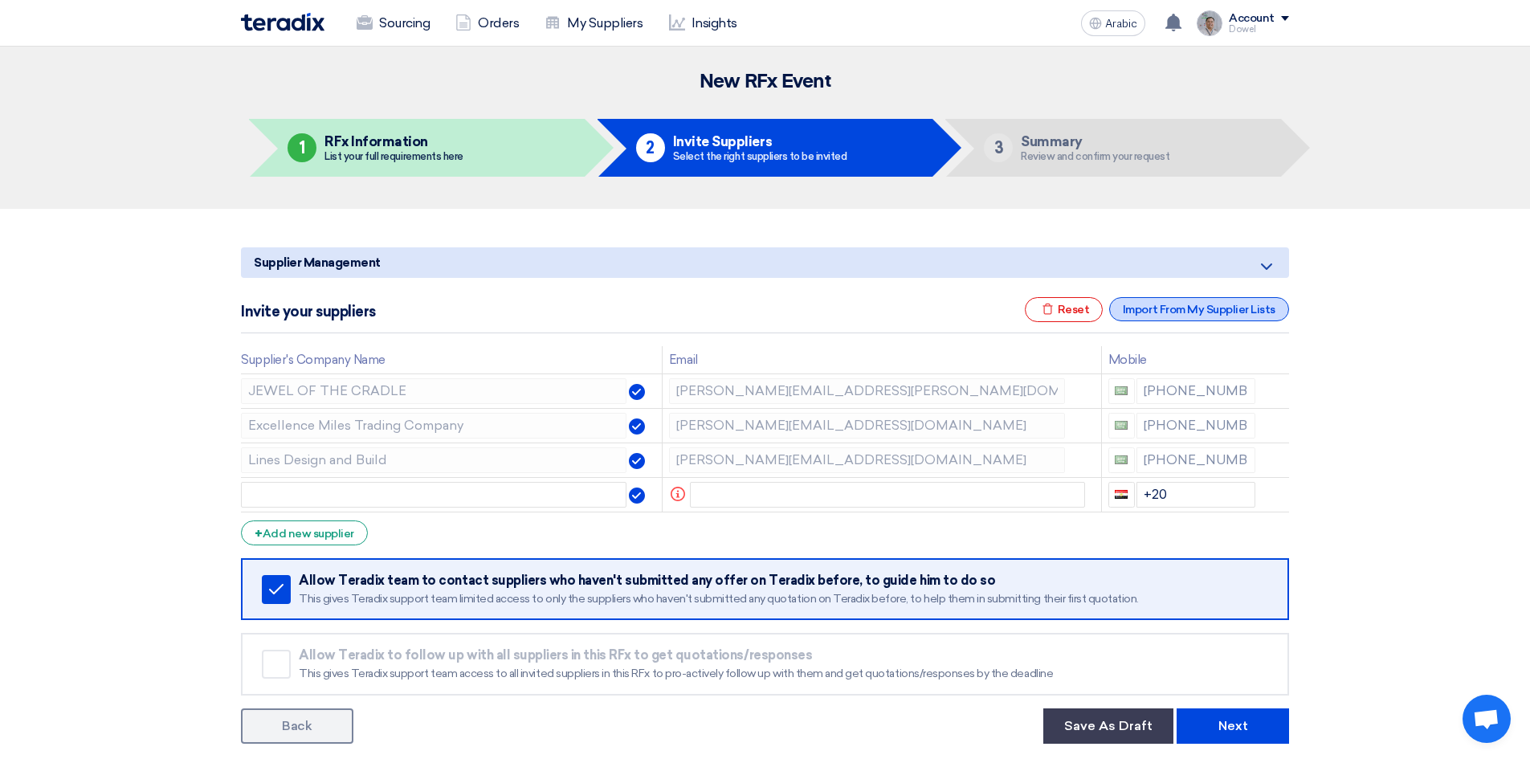
click at [1168, 306] on font "Import From My Supplier Lists" at bounding box center [1199, 310] width 153 height 14
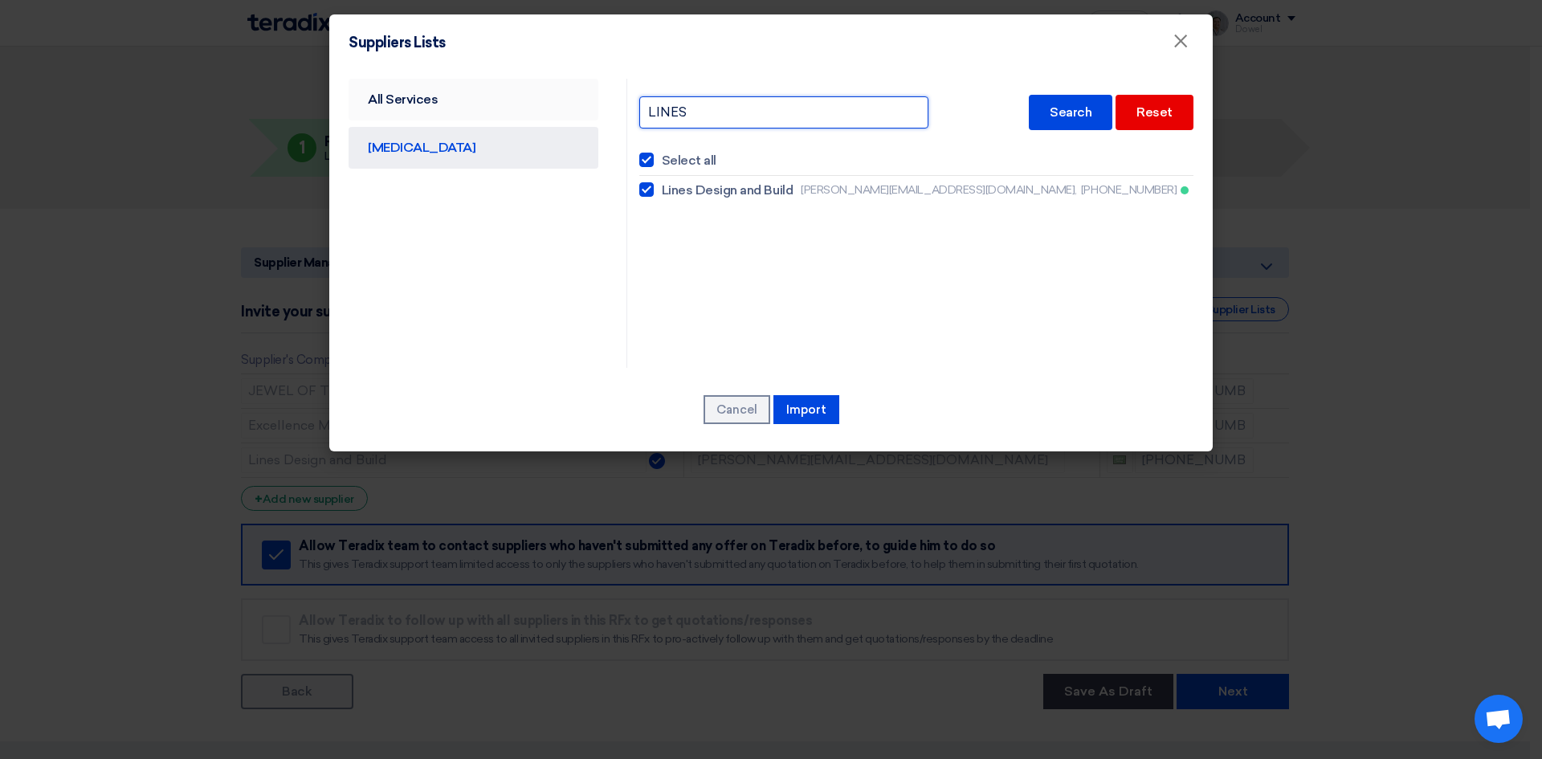
drag, startPoint x: 692, startPoint y: 110, endPoint x: 582, endPoint y: 95, distance: 111.1
click at [585, 100] on div "All Services CAPEX LINES Search Reset Select all Lines Design and Build ahmed.h…" at bounding box center [770, 223] width 869 height 289
type input "MHD"
click at [1058, 116] on font "Search" at bounding box center [1071, 111] width 42 height 15
checkbox input "false"
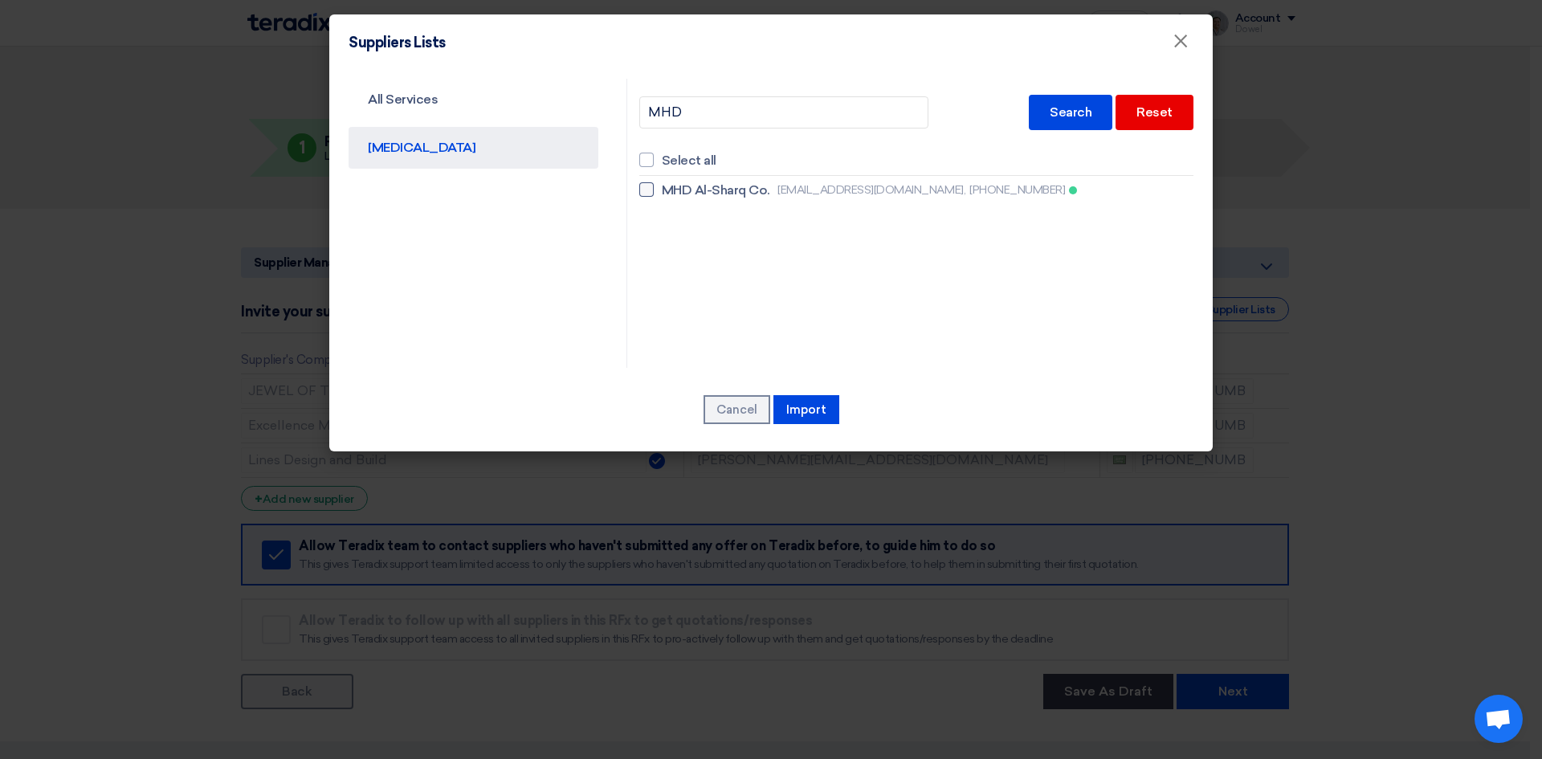
click at [725, 190] on font "MHD Al-Sharq Co." at bounding box center [716, 189] width 108 height 15
click at [672, 190] on input "MHD Al-Sharq Co. info@mhdalsharq.com, +966508701794" at bounding box center [667, 190] width 10 height 10
checkbox input "true"
click at [815, 413] on font "Import" at bounding box center [806, 409] width 40 height 14
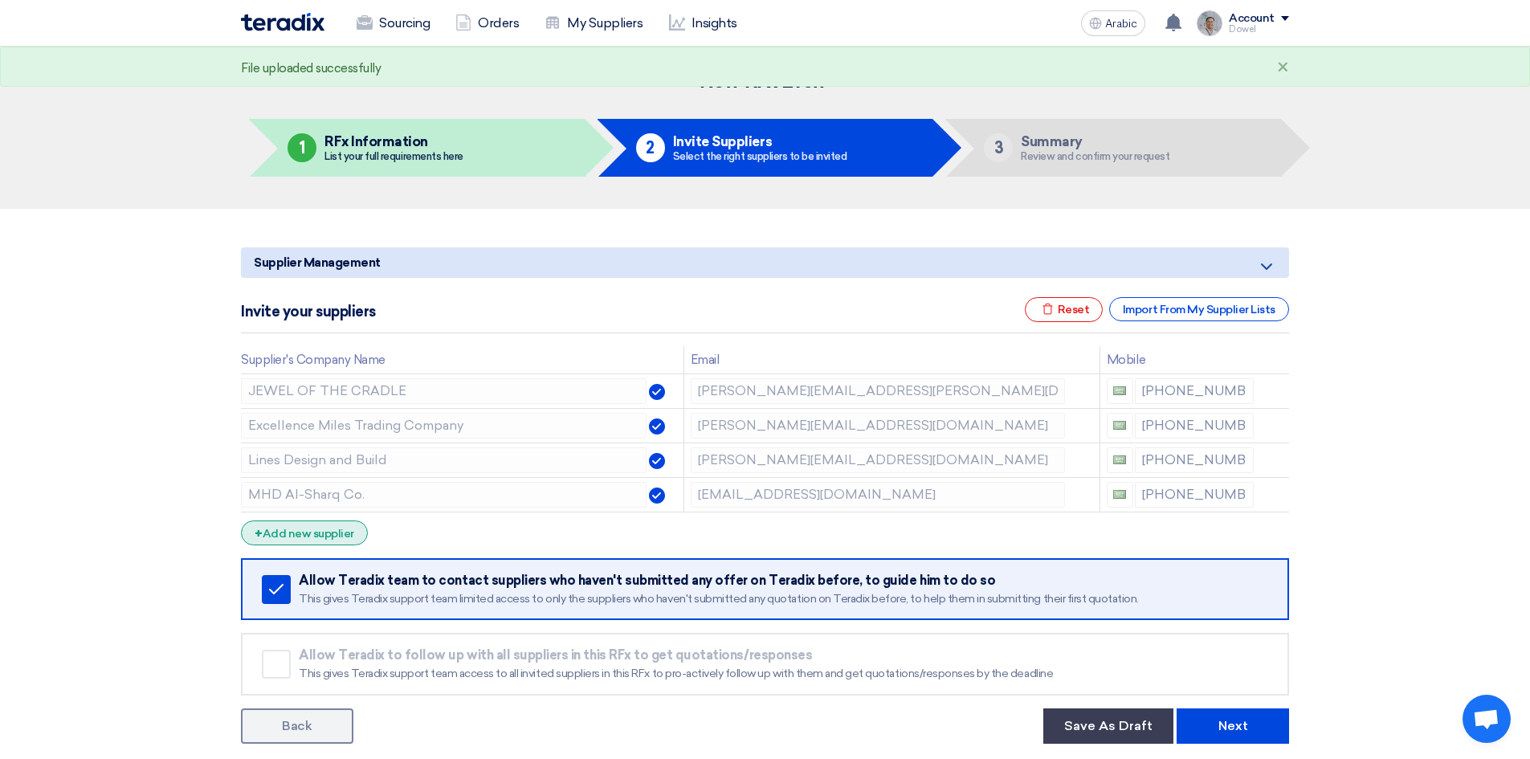
click at [323, 536] on font "Add new supplier" at bounding box center [309, 534] width 92 height 14
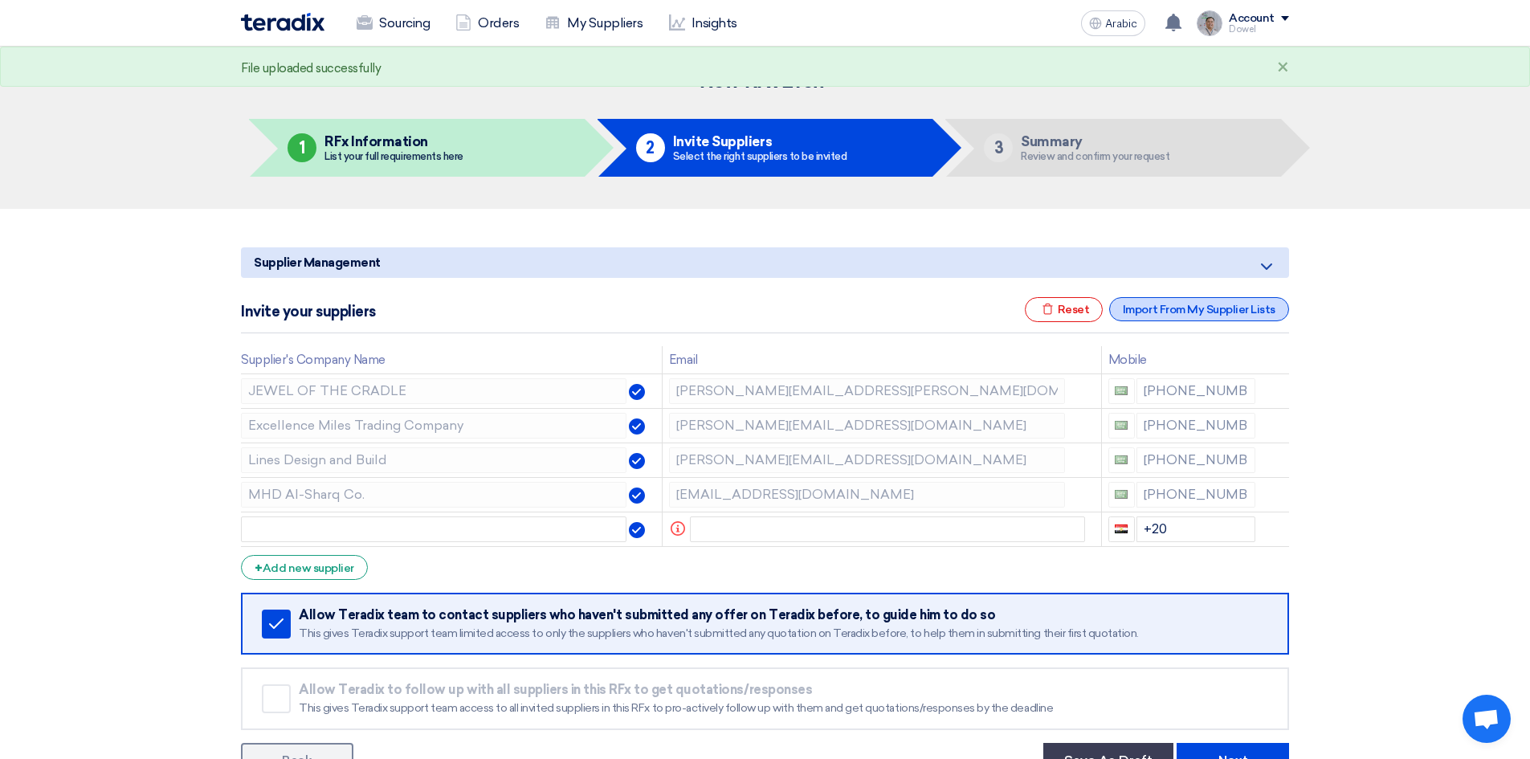
drag, startPoint x: 1180, startPoint y: 311, endPoint x: 1171, endPoint y: 308, distance: 9.4
click at [1180, 311] on font "Import From My Supplier Lists" at bounding box center [1199, 310] width 153 height 14
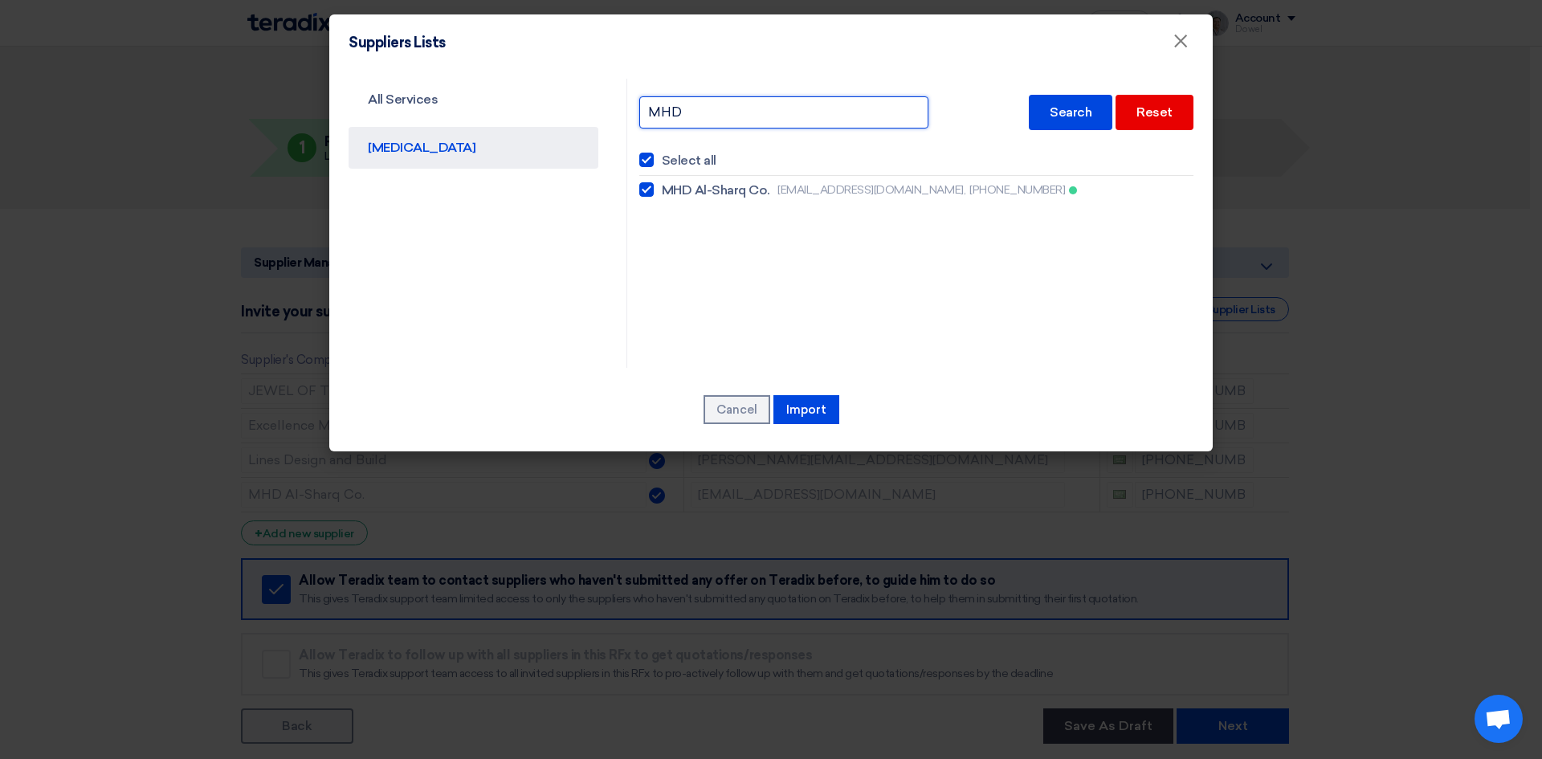
drag, startPoint x: 690, startPoint y: 110, endPoint x: 598, endPoint y: 102, distance: 91.9
click at [598, 102] on div "All Services CAPEX MHD Search Reset Select all MHD Al-Sharq Co. info@mhdalsharq…" at bounding box center [770, 223] width 869 height 289
type input "FAST"
click at [1082, 114] on font "Search" at bounding box center [1071, 111] width 42 height 15
checkbox input "false"
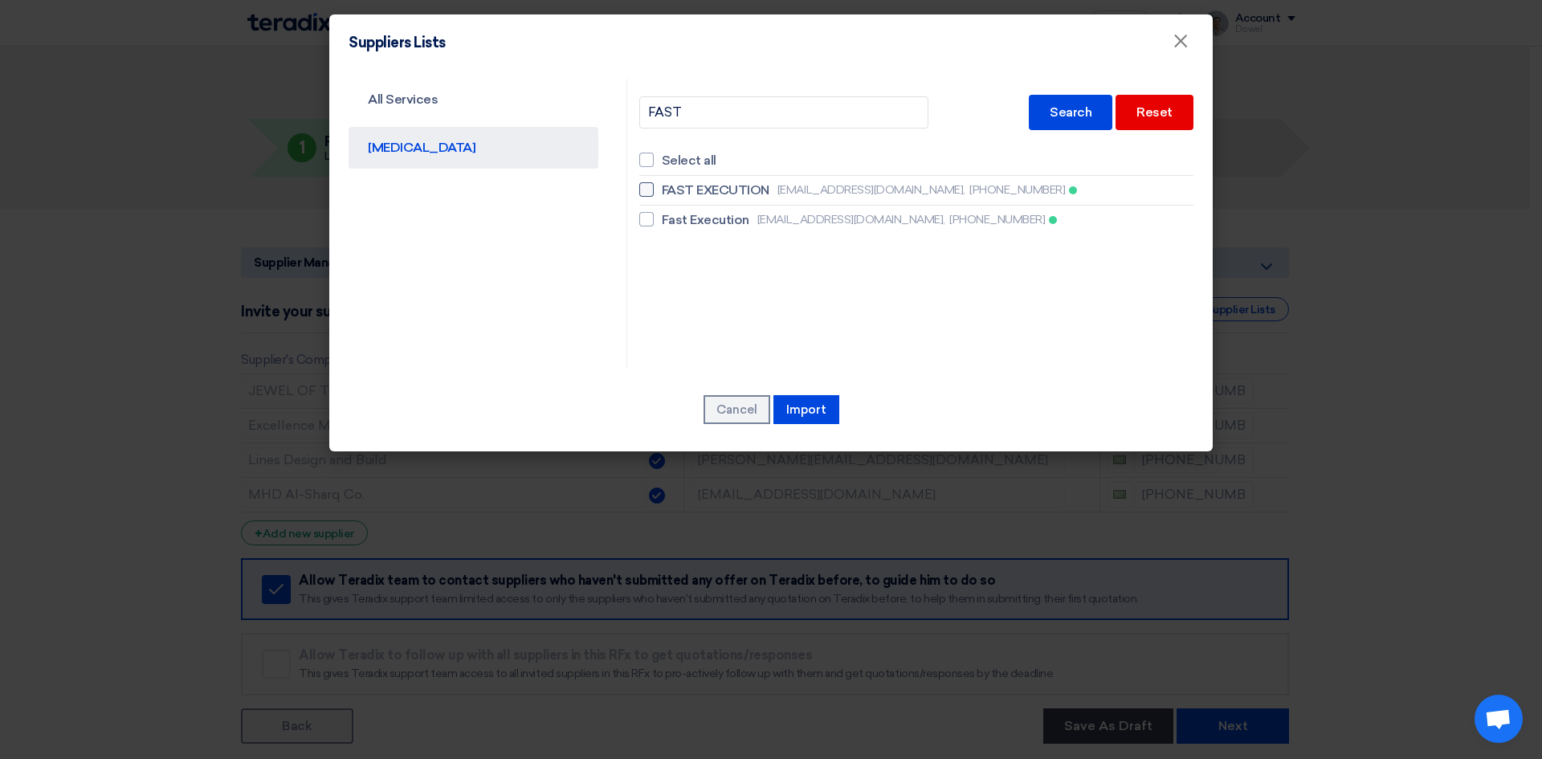
click at [715, 190] on font "FAST EXECUTION" at bounding box center [716, 189] width 108 height 15
click at [672, 190] on input "FAST EXECUTION mahdi@fastcce.com, +966558023360" at bounding box center [667, 190] width 10 height 10
checkbox input "true"
click at [800, 412] on font "Import" at bounding box center [806, 409] width 40 height 14
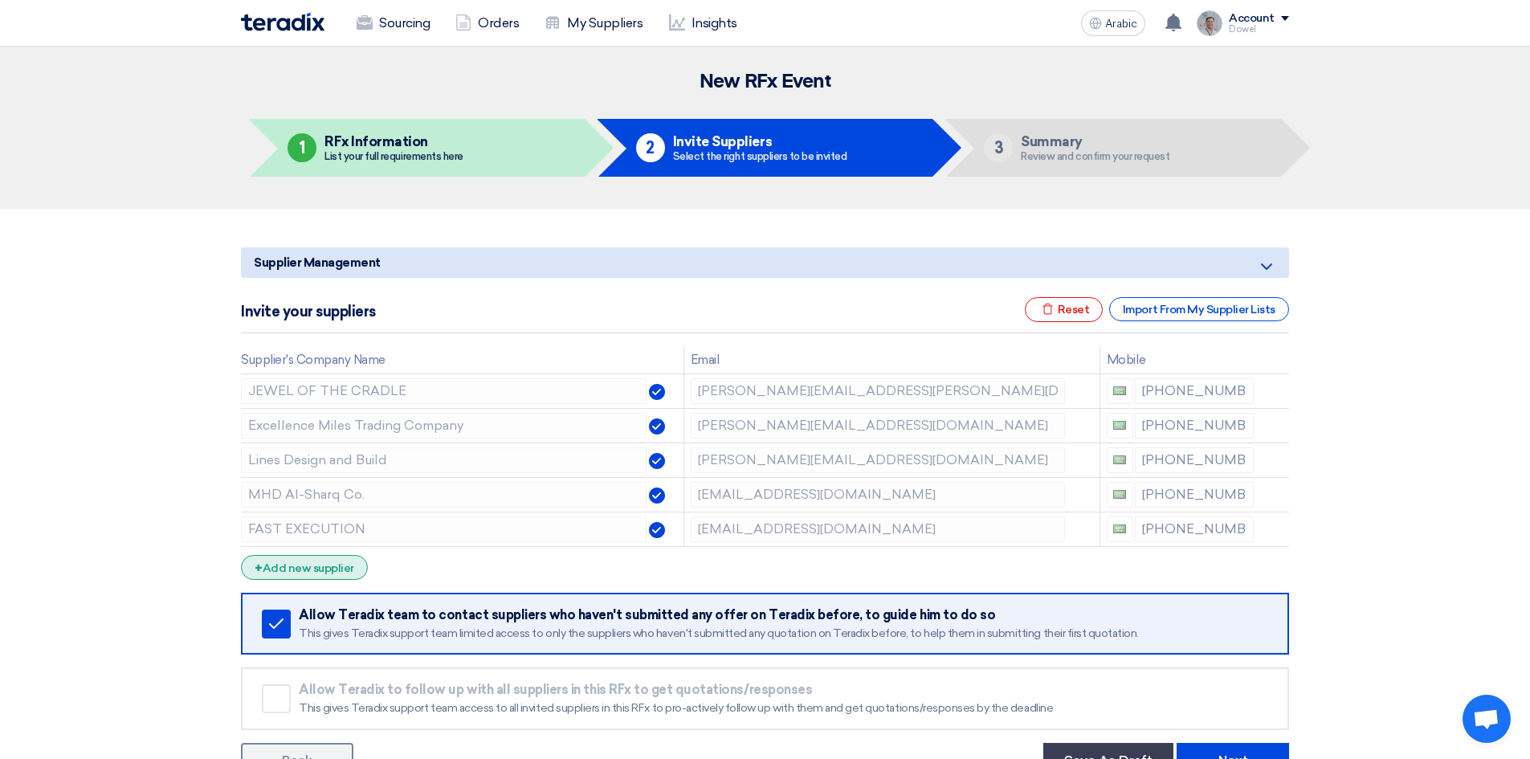
click at [333, 568] on font "Add new supplier" at bounding box center [309, 568] width 92 height 14
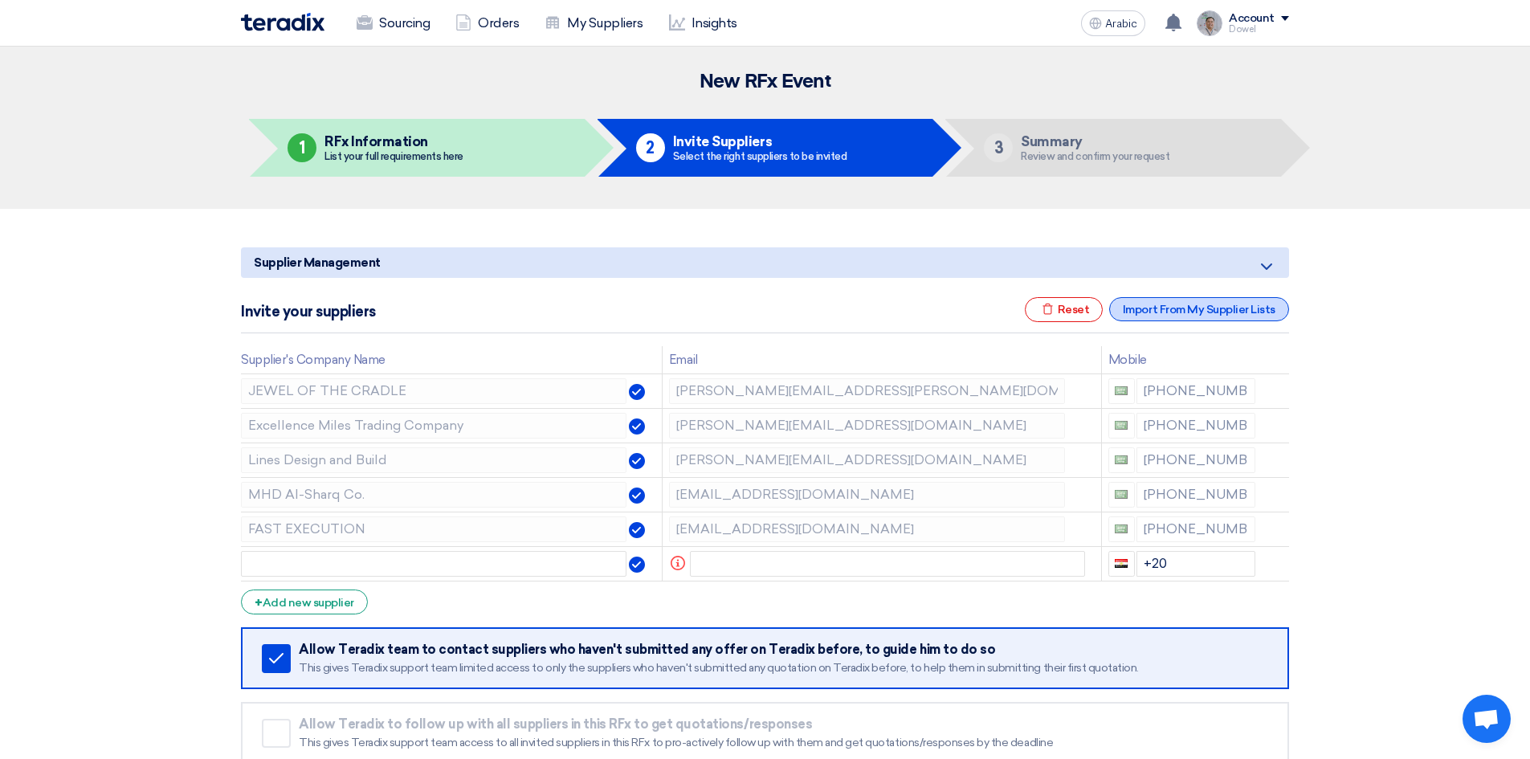
click at [1165, 312] on font "Import From My Supplier Lists" at bounding box center [1199, 310] width 153 height 14
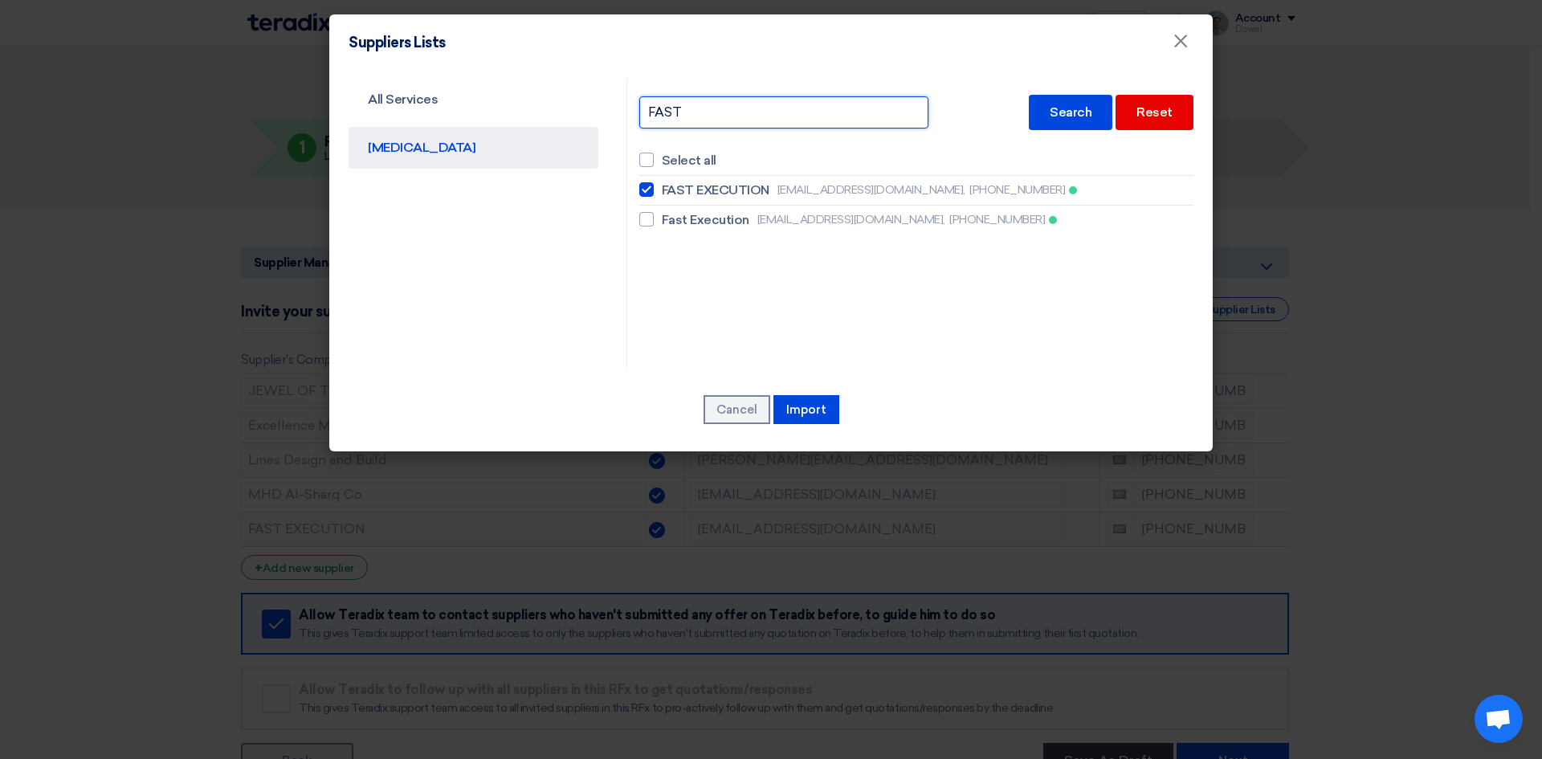
click at [691, 111] on input "FAST" at bounding box center [783, 112] width 289 height 32
drag, startPoint x: 708, startPoint y: 112, endPoint x: 553, endPoint y: 96, distance: 155.8
click at [558, 101] on div "All Services CAPEX FAST Search Reset Select all FAST EXECUTION mahdi@fastcce.co…" at bounding box center [770, 223] width 869 height 289
type input "NASMA"
click at [1060, 102] on div "Search" at bounding box center [1071, 112] width 84 height 35
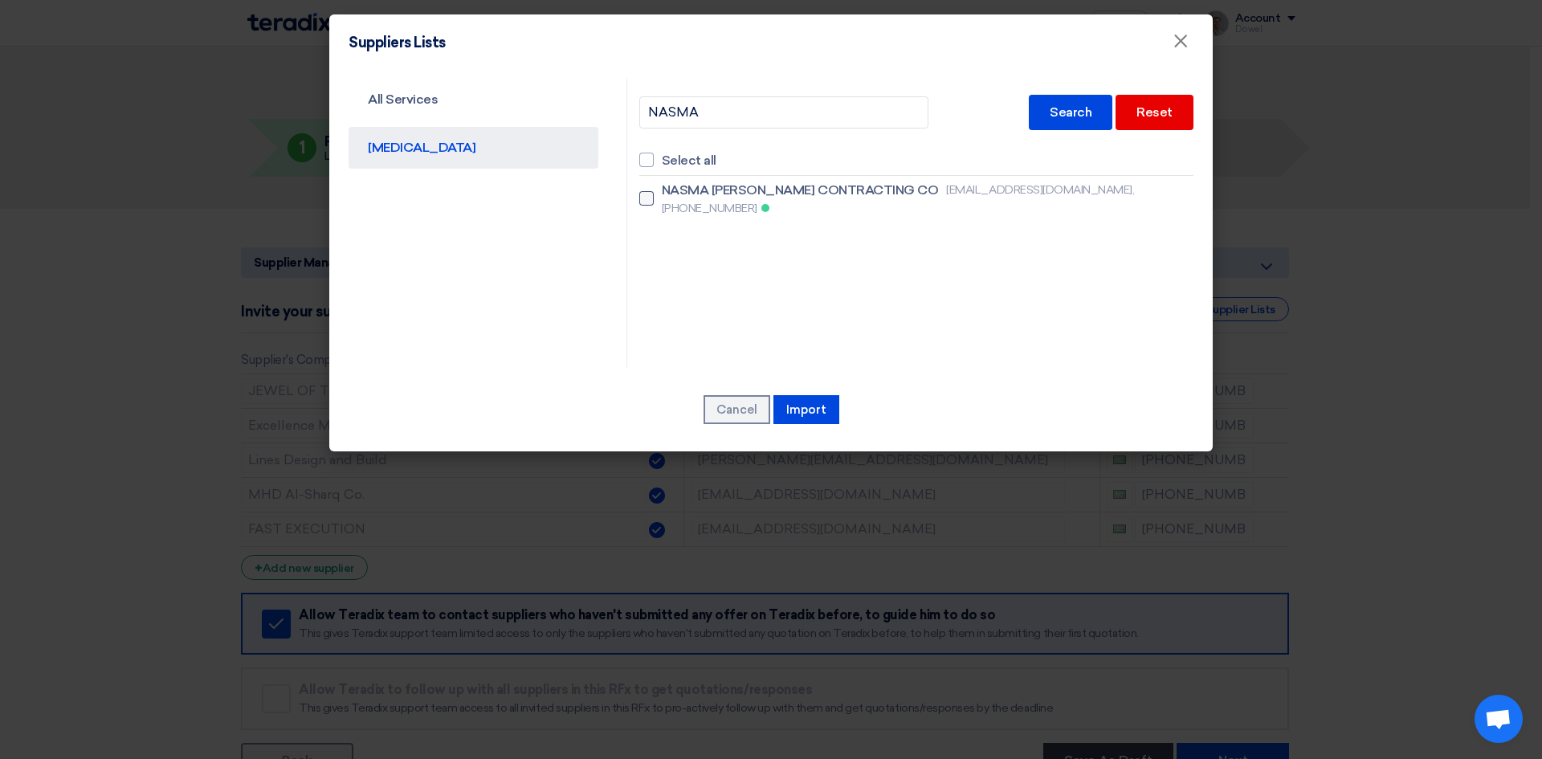
click at [728, 193] on font "NASMA [PERSON_NAME] CONTRACTING CO" at bounding box center [800, 189] width 277 height 15
click at [672, 194] on input "NASMA AL FARIS CONTRACTING CO syedmazhar255@gmail.com, +966557272992" at bounding box center [667, 199] width 10 height 10
checkbox input "true"
click at [802, 409] on font "Import" at bounding box center [806, 409] width 40 height 14
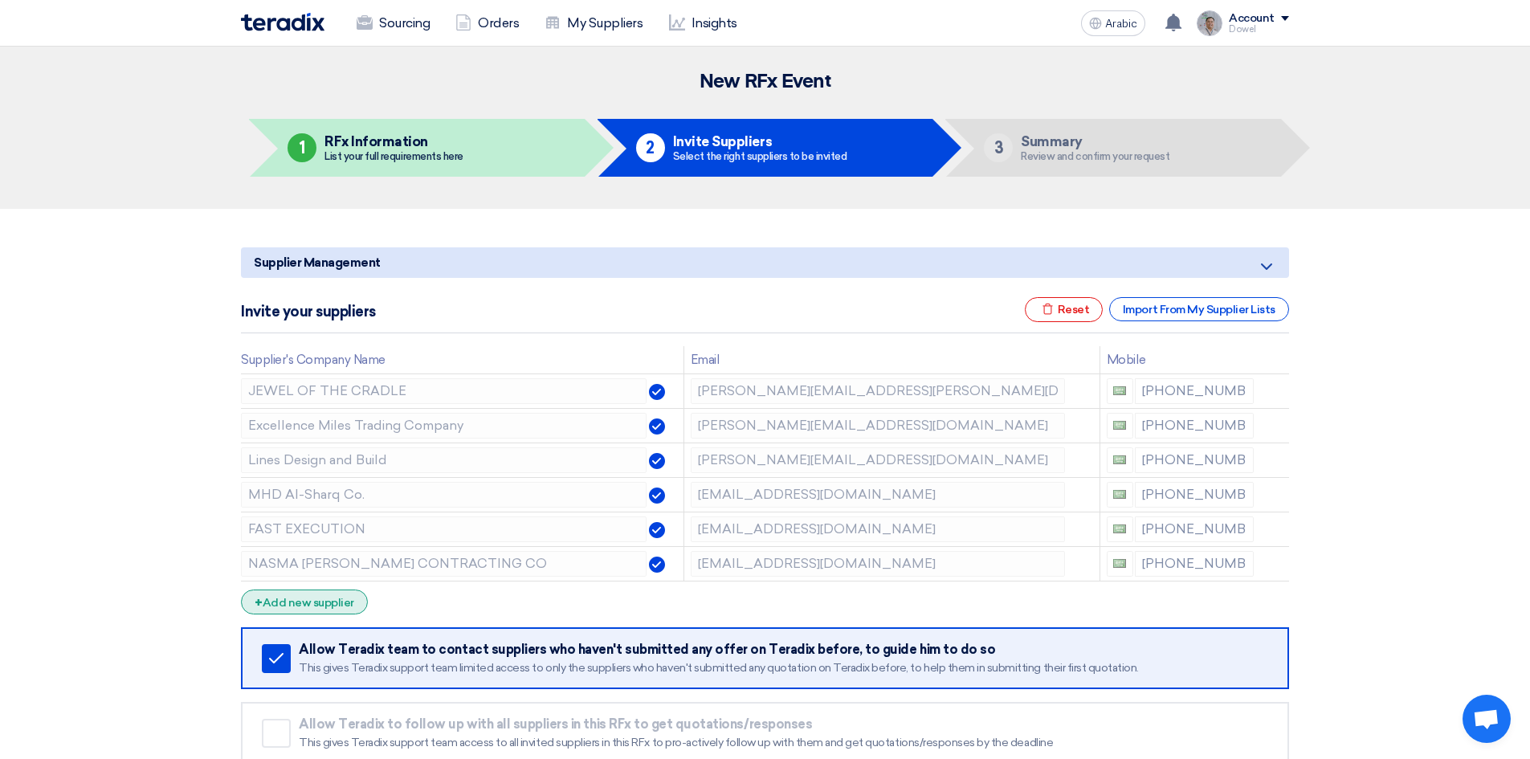
click at [326, 601] on font "Add new supplier" at bounding box center [309, 603] width 92 height 14
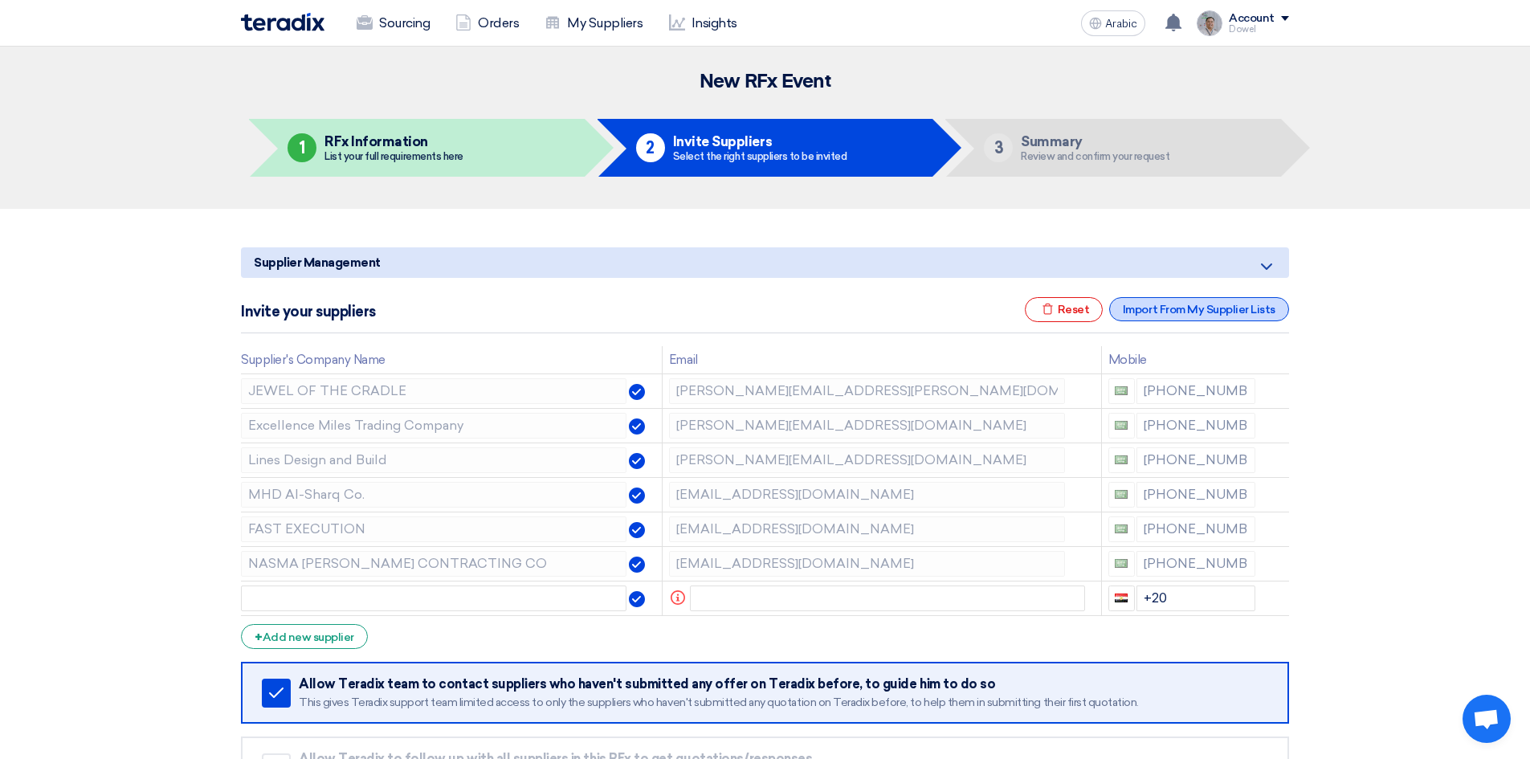
click at [1168, 307] on font "Import From My Supplier Lists" at bounding box center [1199, 310] width 153 height 14
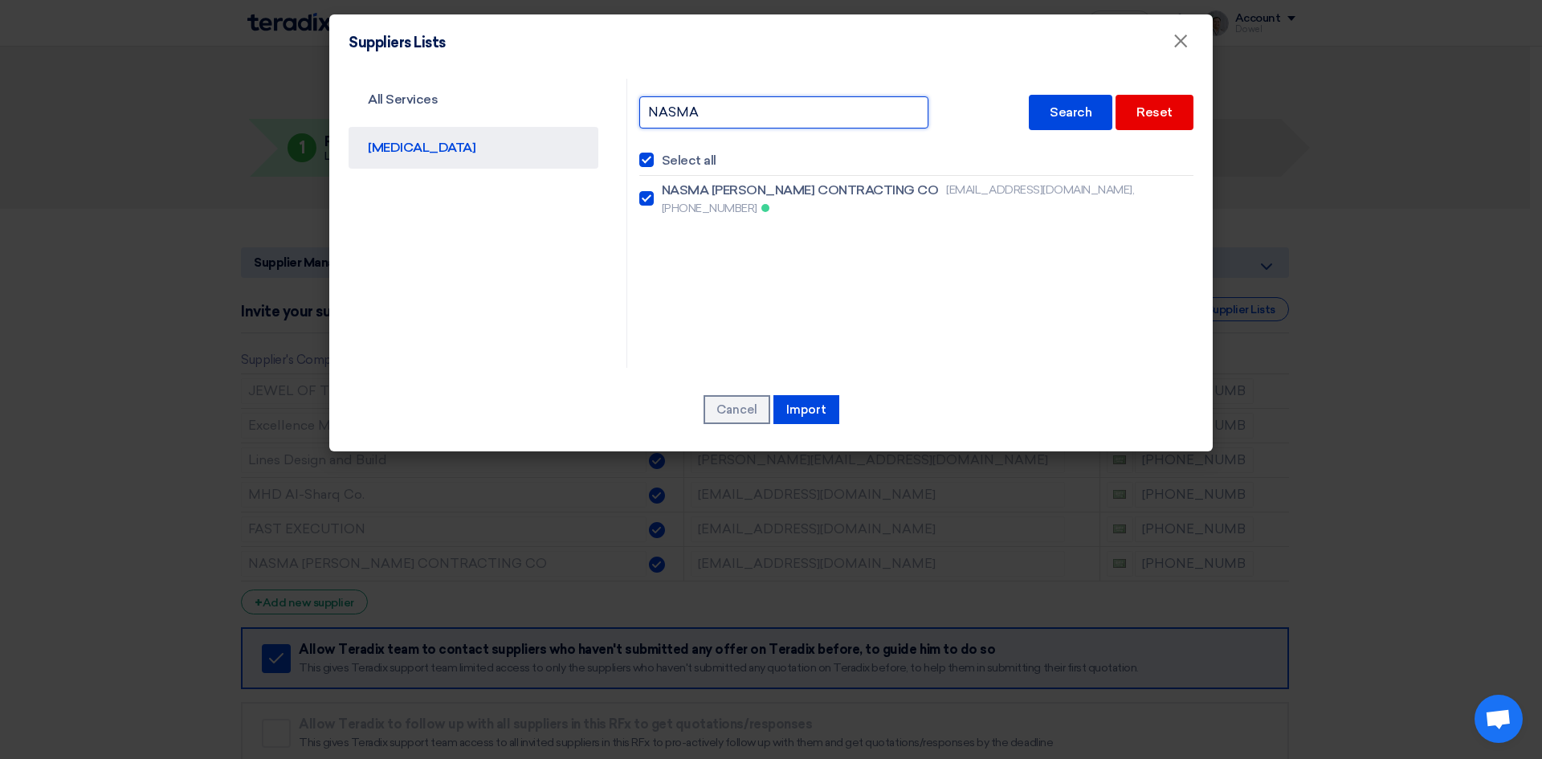
click at [773, 108] on input "NASMA" at bounding box center [783, 112] width 289 height 32
drag, startPoint x: 775, startPoint y: 111, endPoint x: 574, endPoint y: 115, distance: 200.8
click at [574, 115] on div "All Services CAPEX NASMA Search Reset Select all NASMA AL FARIS CONTRACTING CO …" at bounding box center [770, 223] width 869 height 289
type input "LUXURY"
click at [1082, 124] on div "Search" at bounding box center [1071, 112] width 84 height 35
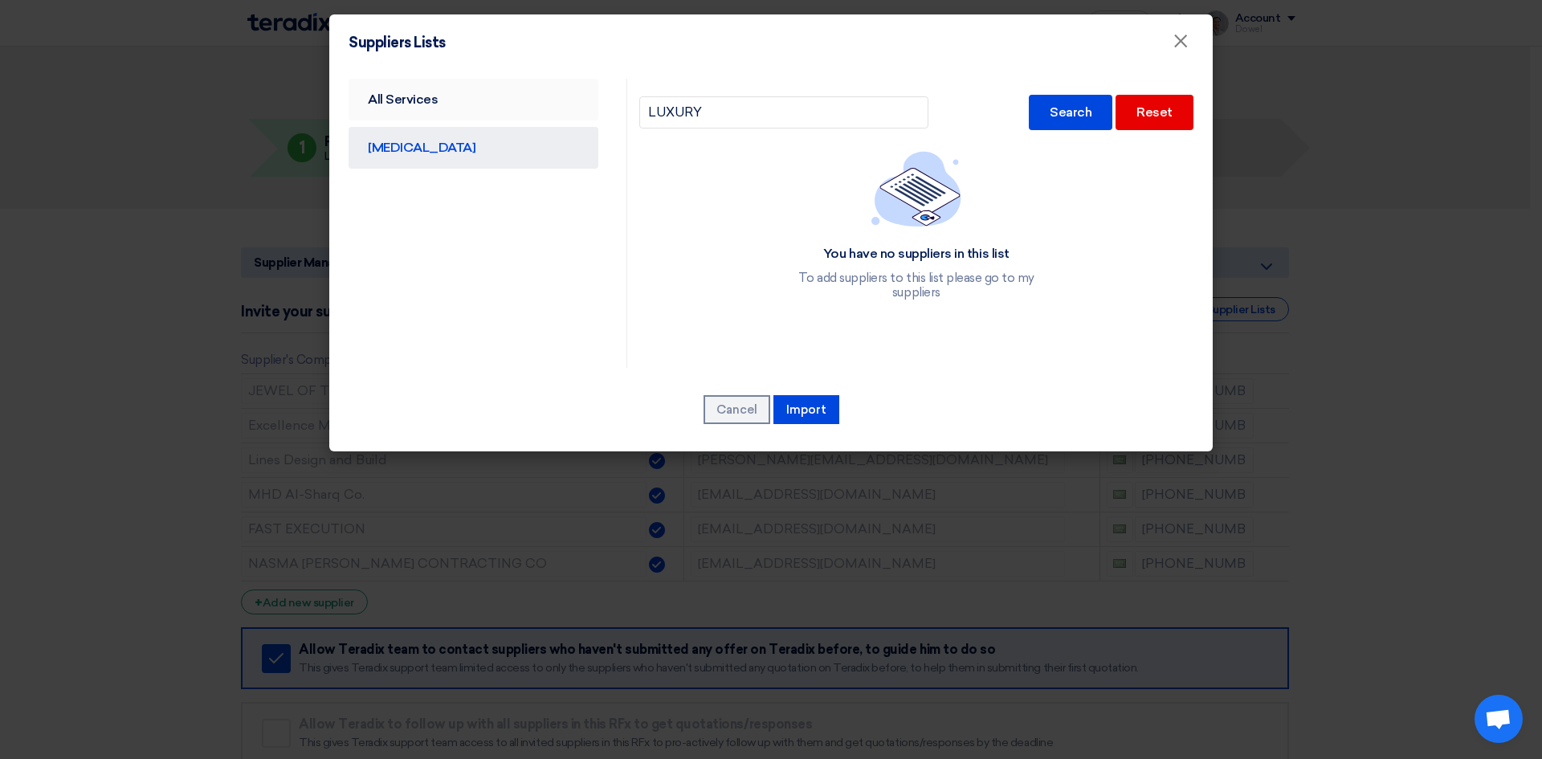
click at [371, 93] on font "All Services" at bounding box center [403, 99] width 70 height 15
click at [691, 116] on input "text" at bounding box center [783, 112] width 289 height 32
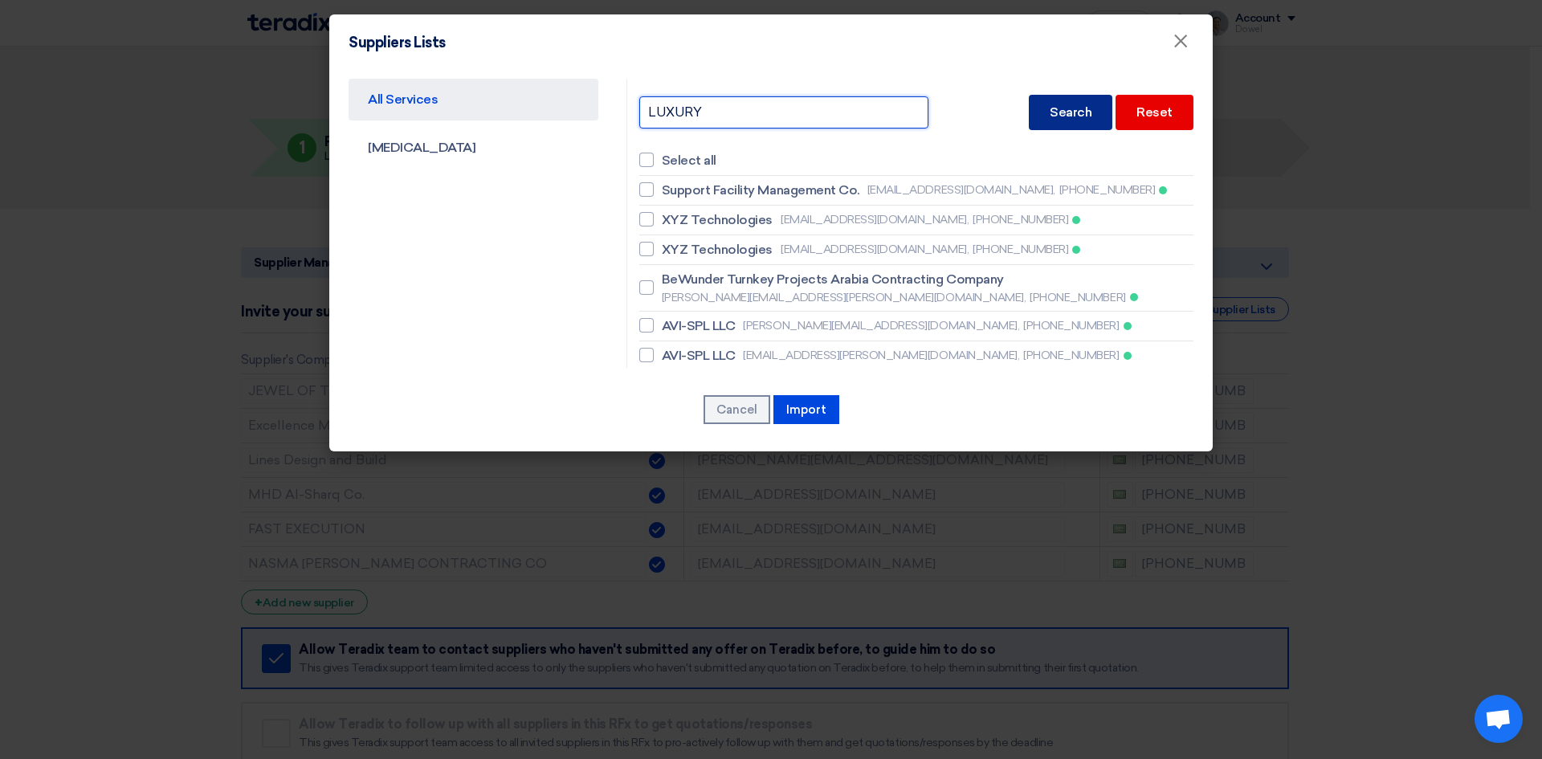
type input "LUXURY"
click at [1050, 113] on font "Search" at bounding box center [1071, 111] width 42 height 15
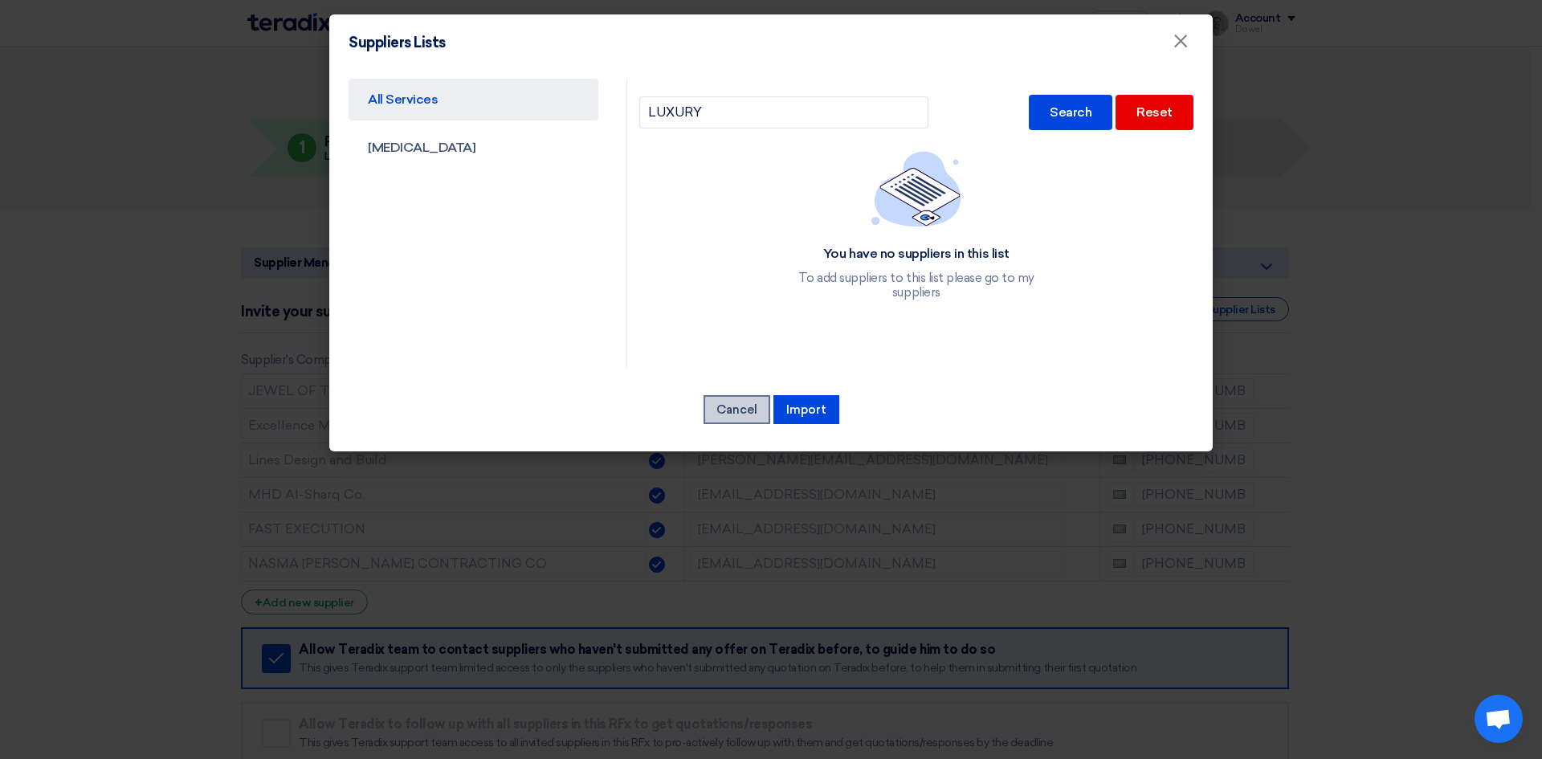
drag, startPoint x: 730, startPoint y: 408, endPoint x: 721, endPoint y: 414, distance: 10.9
click at [729, 410] on font "Cancel" at bounding box center [736, 409] width 41 height 14
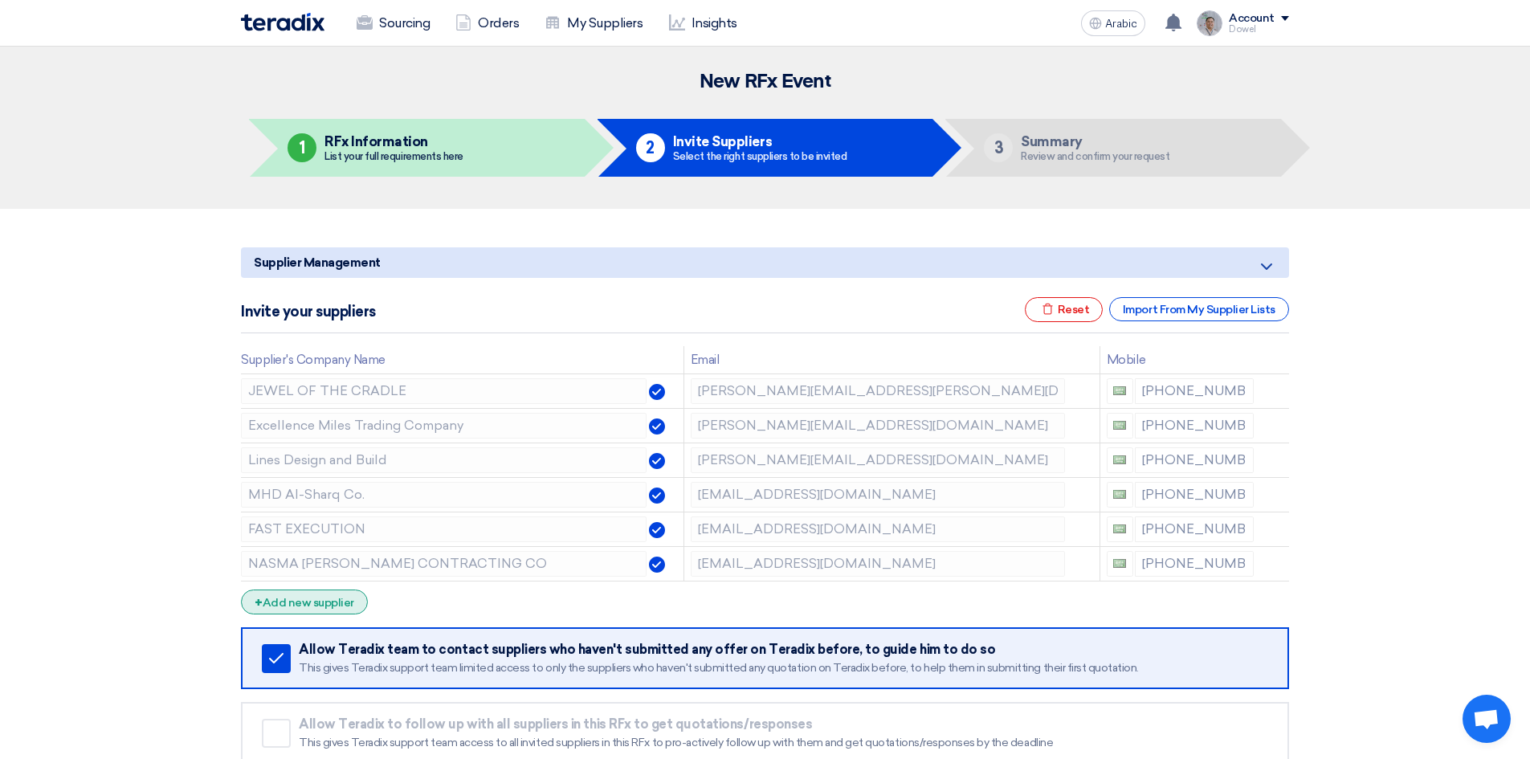
click at [339, 607] on font "Add new supplier" at bounding box center [309, 603] width 92 height 14
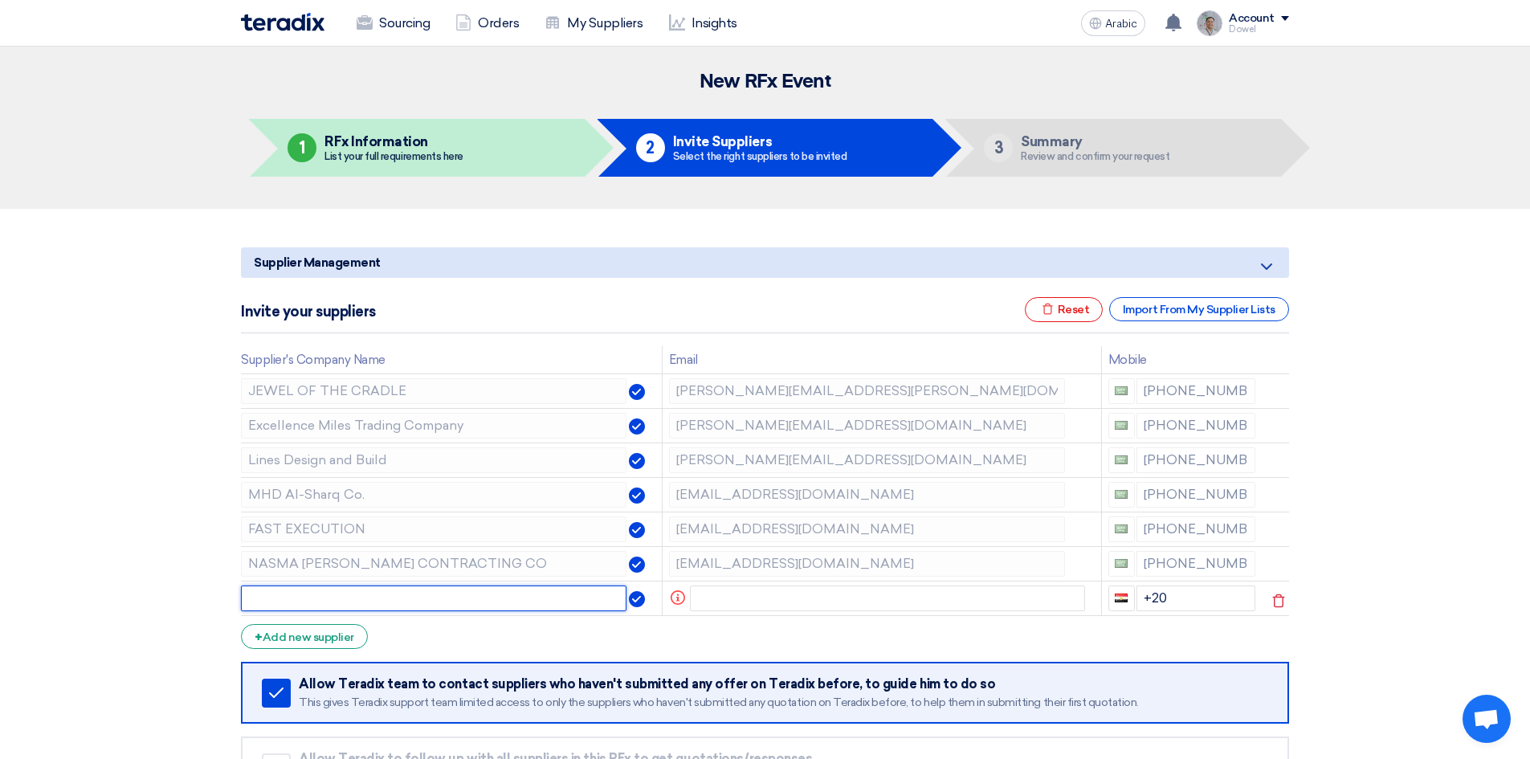
click at [310, 605] on input "text" at bounding box center [433, 598] width 385 height 26
type input "LUXURY LINE"
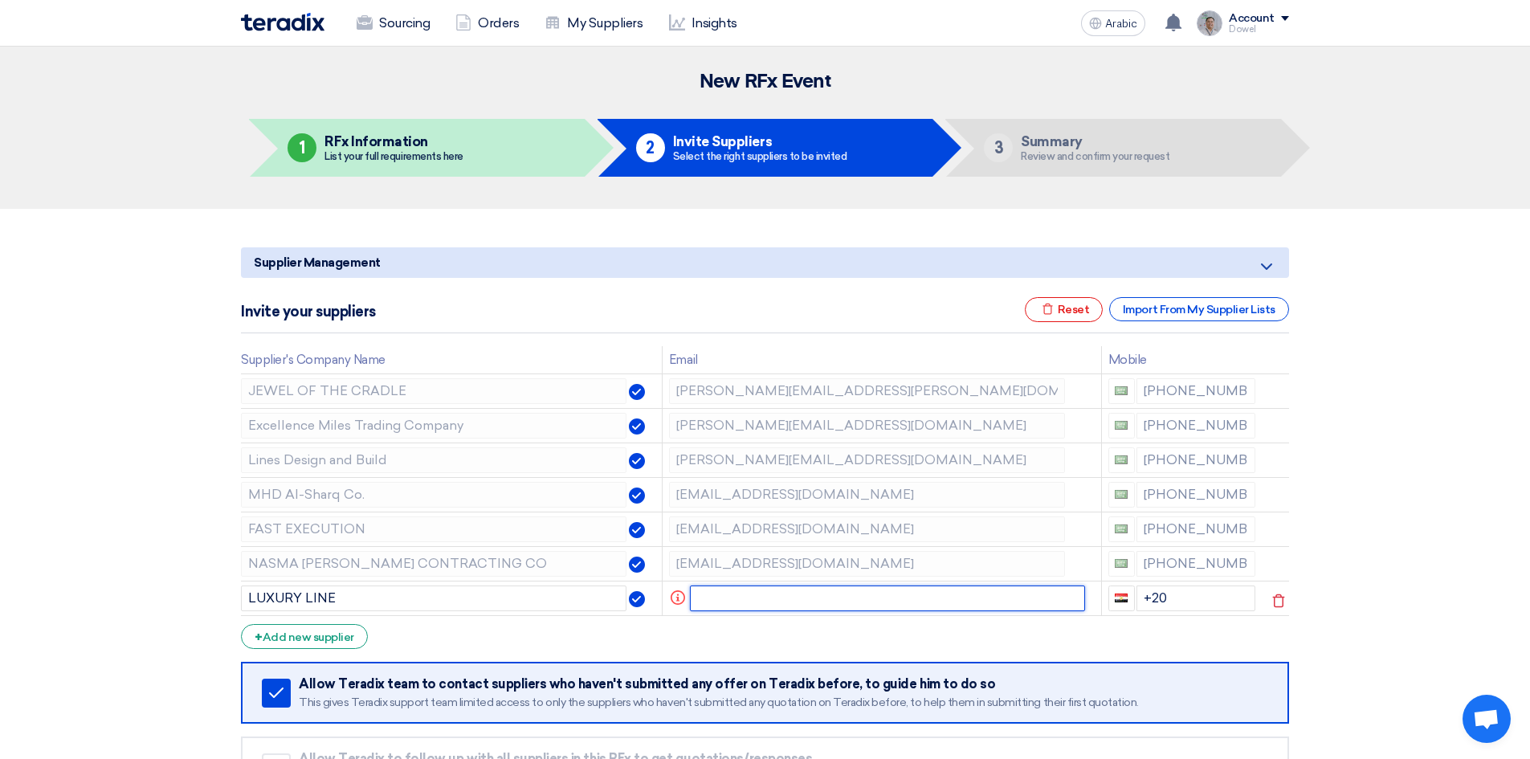
click at [760, 602] on input "text" at bounding box center [888, 598] width 396 height 26
paste input "kadalfkamah@gmail.com"
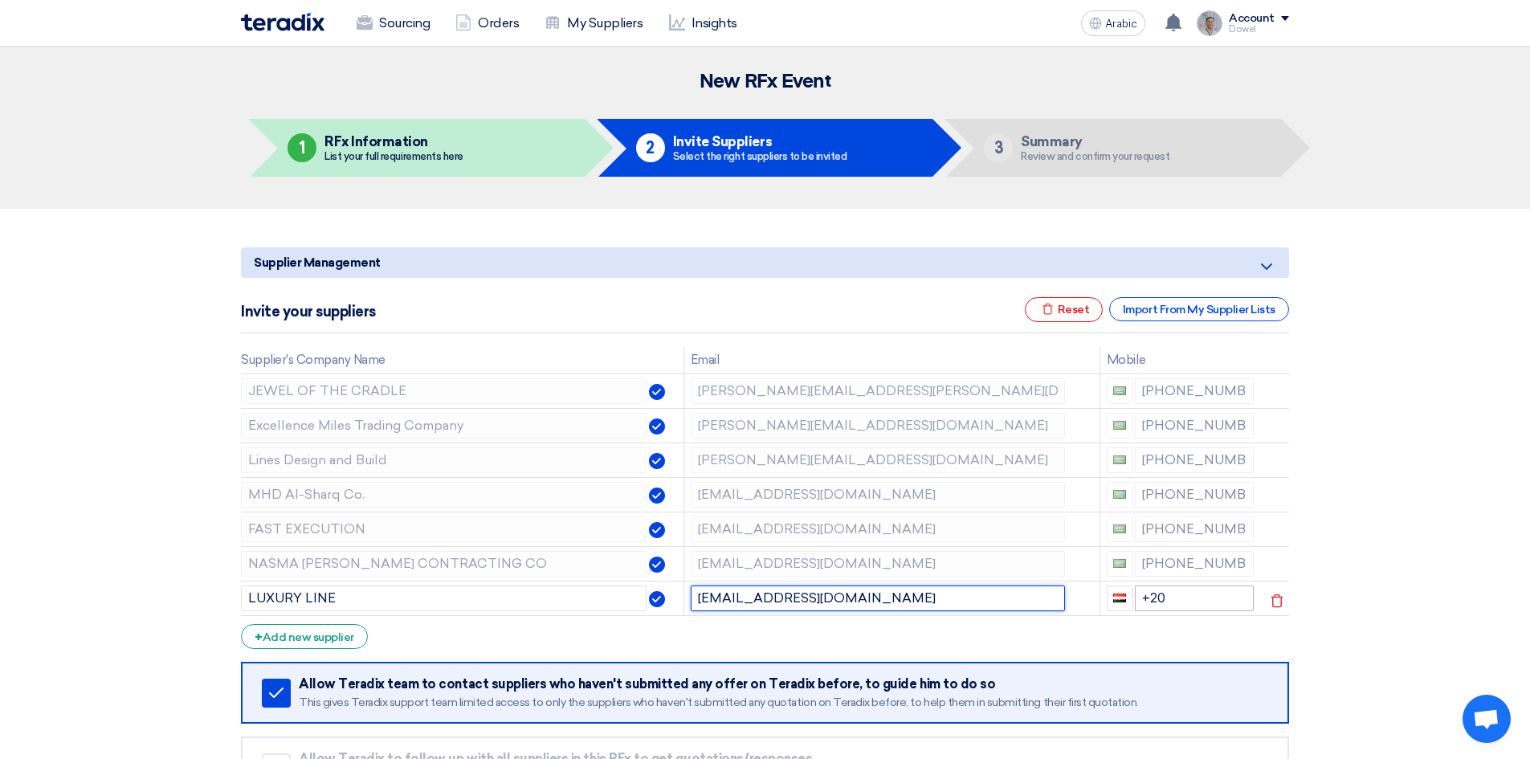
type input "kadalfkamah@gmail.com"
drag, startPoint x: 1176, startPoint y: 594, endPoint x: 1078, endPoint y: 588, distance: 98.2
click at [1078, 588] on tr "LUXURY LINE kadalfkamah@gmail.com +20" at bounding box center [765, 598] width 1048 height 35
type input "+96653853330"
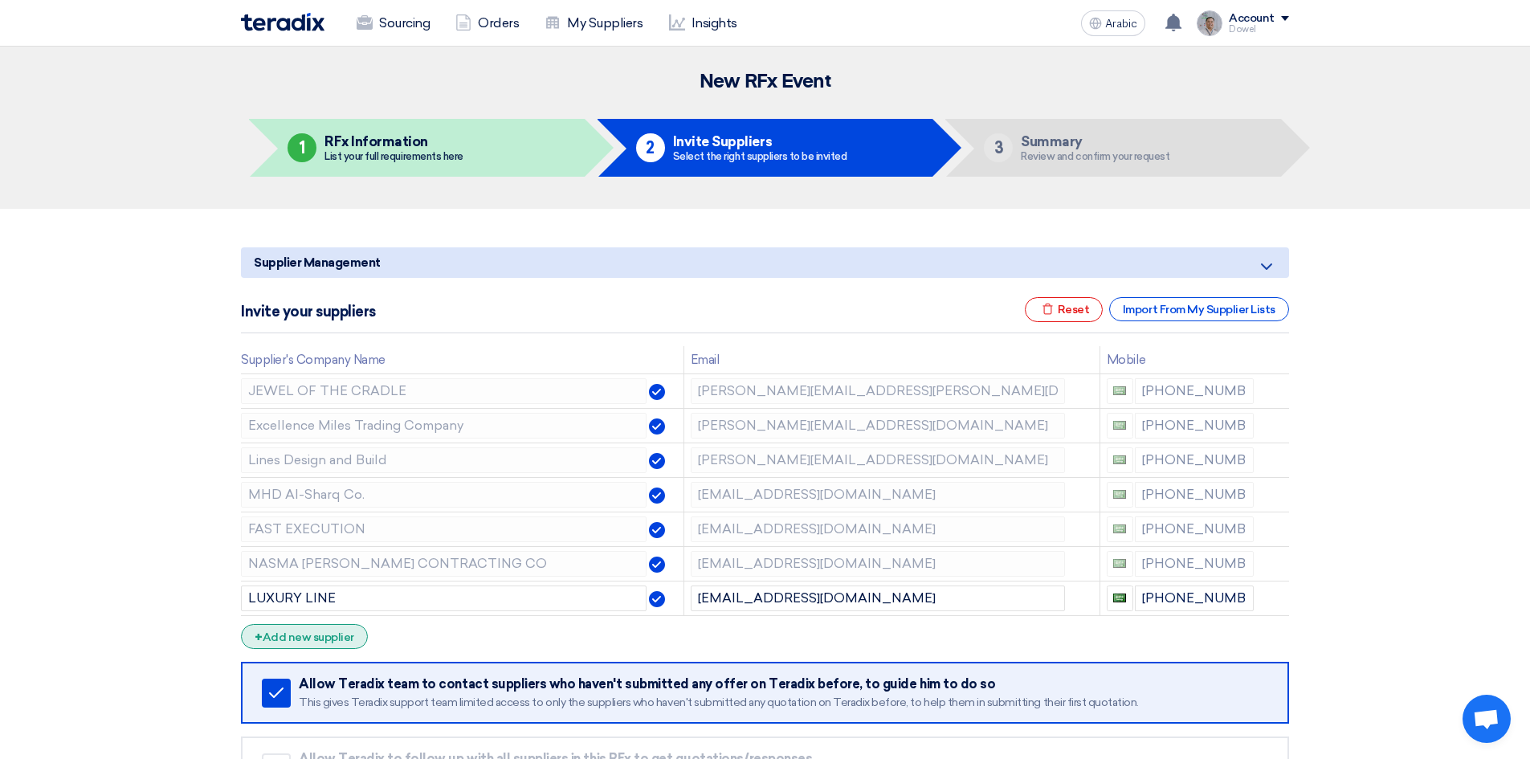
click at [328, 644] on div "+ Add new supplier" at bounding box center [304, 636] width 127 height 25
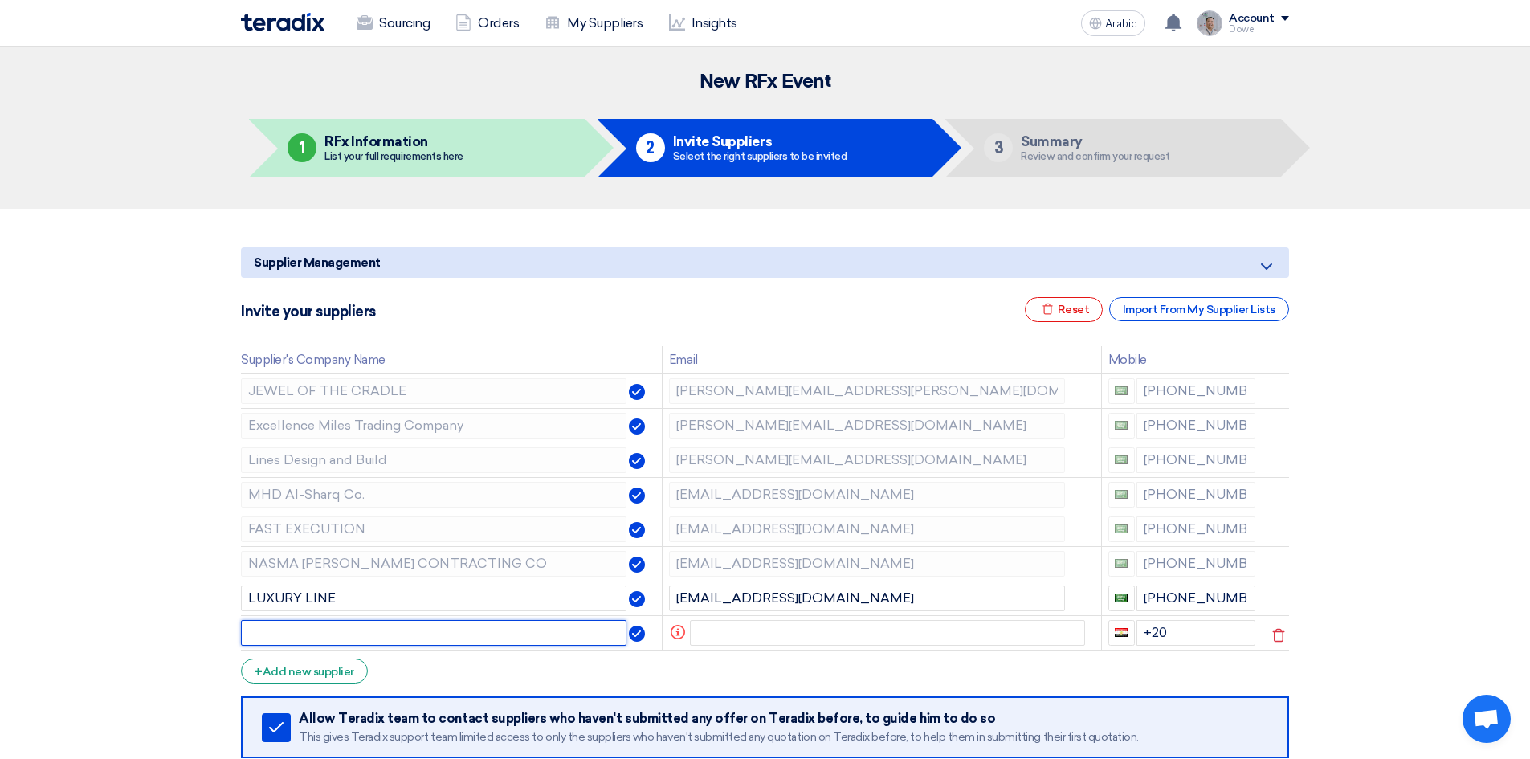
click at [320, 631] on input "text" at bounding box center [433, 633] width 385 height 26
drag, startPoint x: 1166, startPoint y: 630, endPoint x: 1111, endPoint y: 619, distance: 56.5
click at [1109, 622] on div "+20" at bounding box center [1182, 633] width 148 height 26
type input "+96656107199"
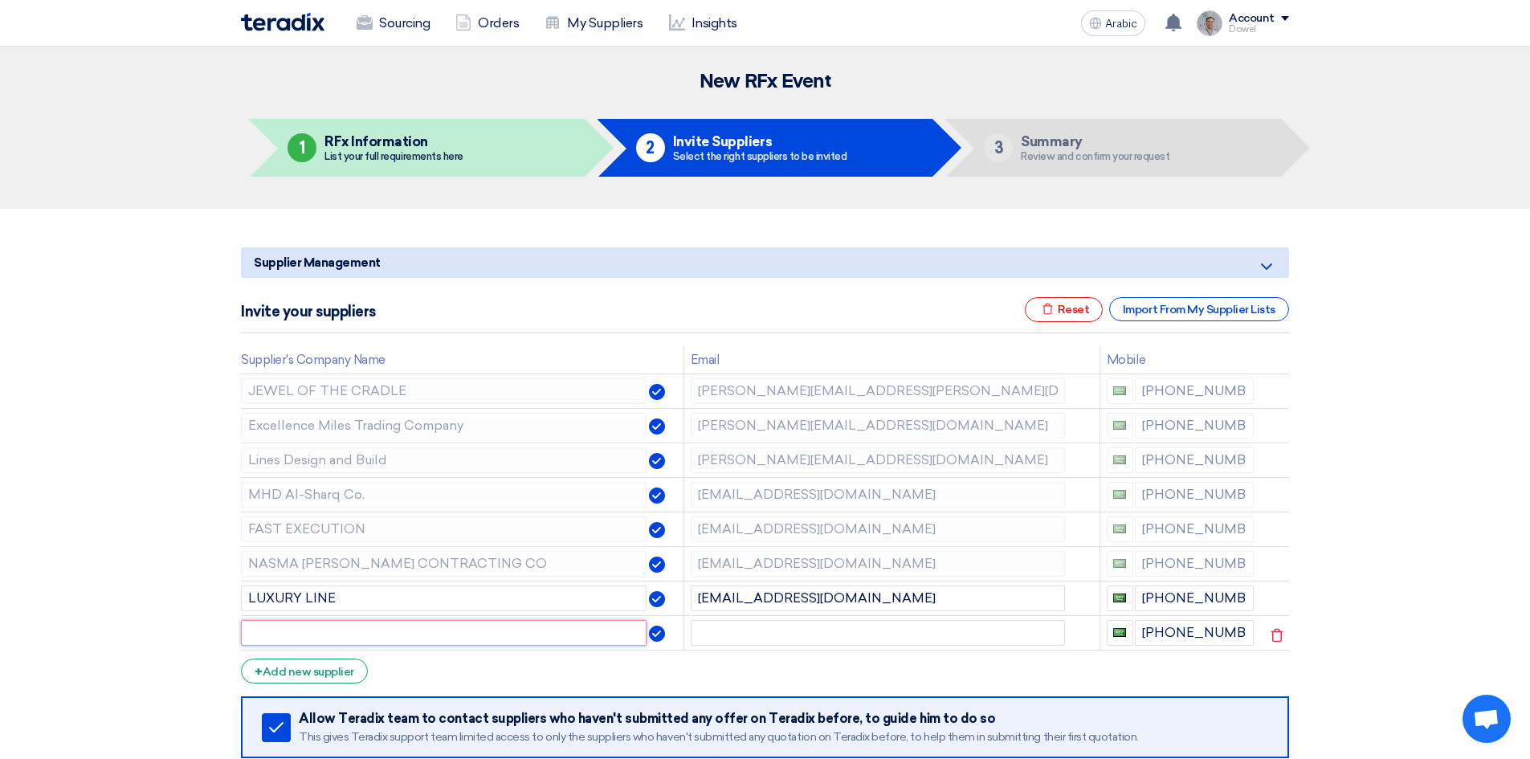
click at [423, 637] on input "text" at bounding box center [444, 633] width 406 height 26
type input "MORGANTI"
click at [788, 635] on input "text" at bounding box center [878, 633] width 374 height 26
paste input "wmajeed@morganti.com.sa"
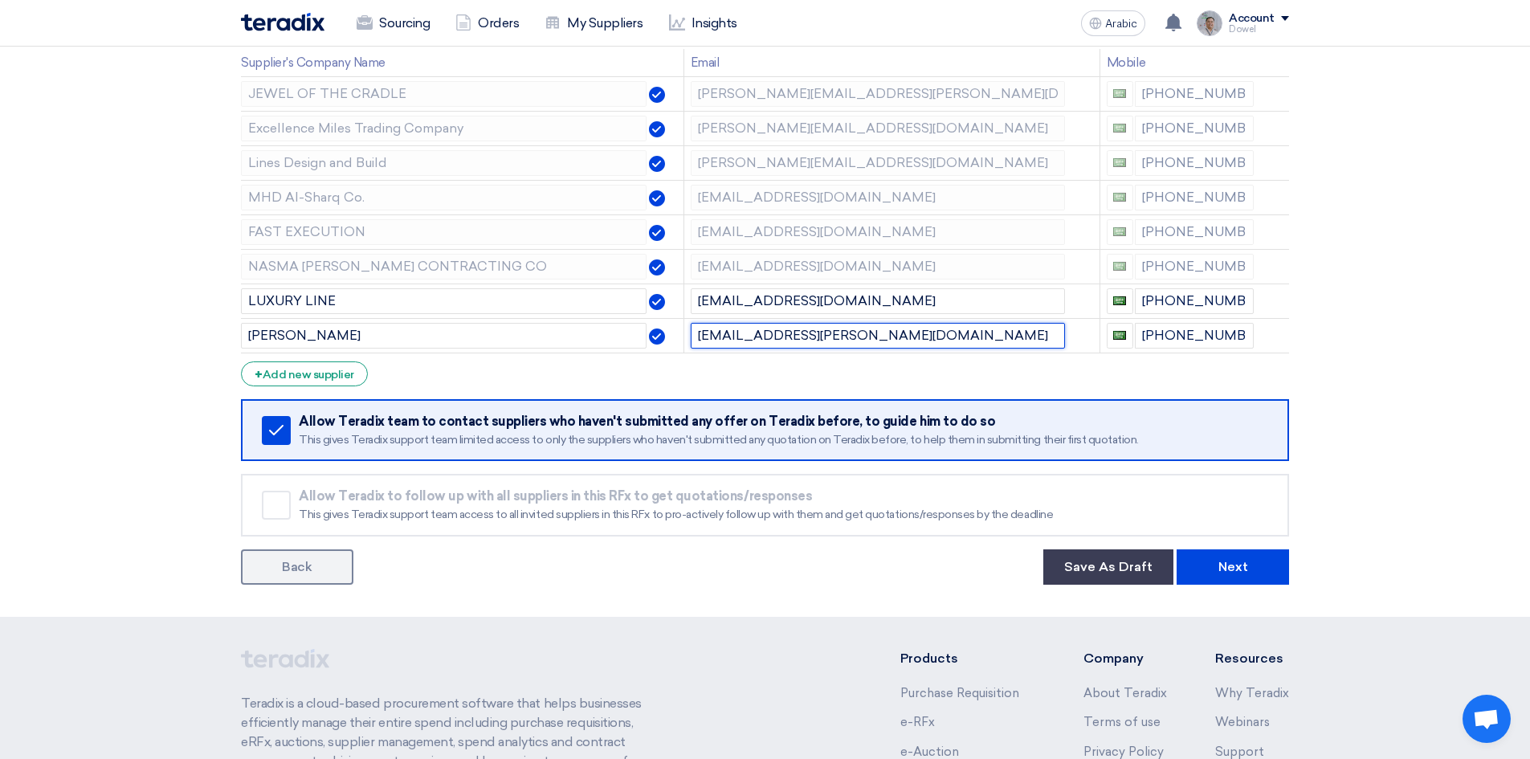
scroll to position [321, 0]
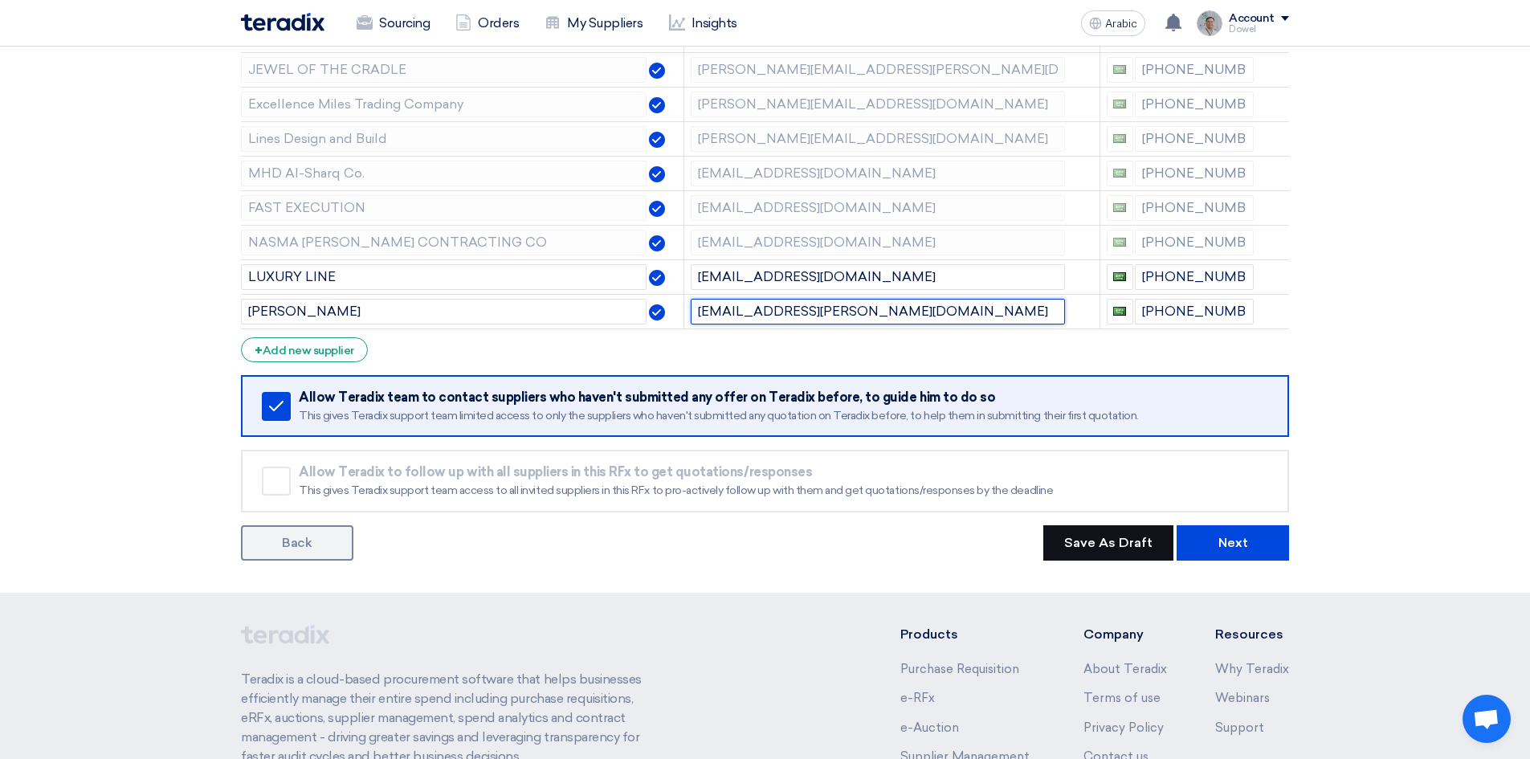
type input "wmajeed@morganti.com.sa"
click at [1102, 552] on button "Save As Draft" at bounding box center [1108, 542] width 130 height 35
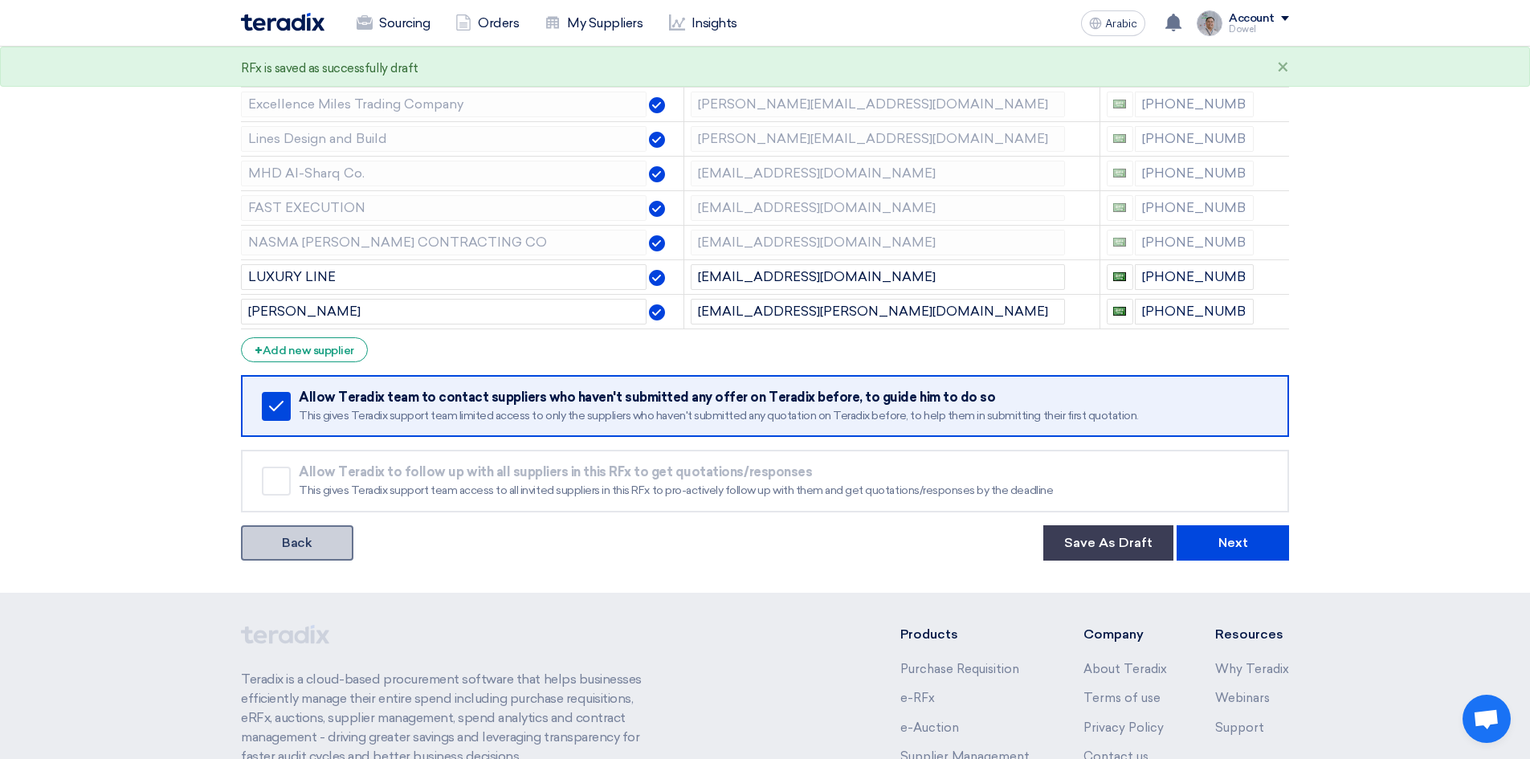
click at [315, 540] on link "Back" at bounding box center [297, 542] width 112 height 35
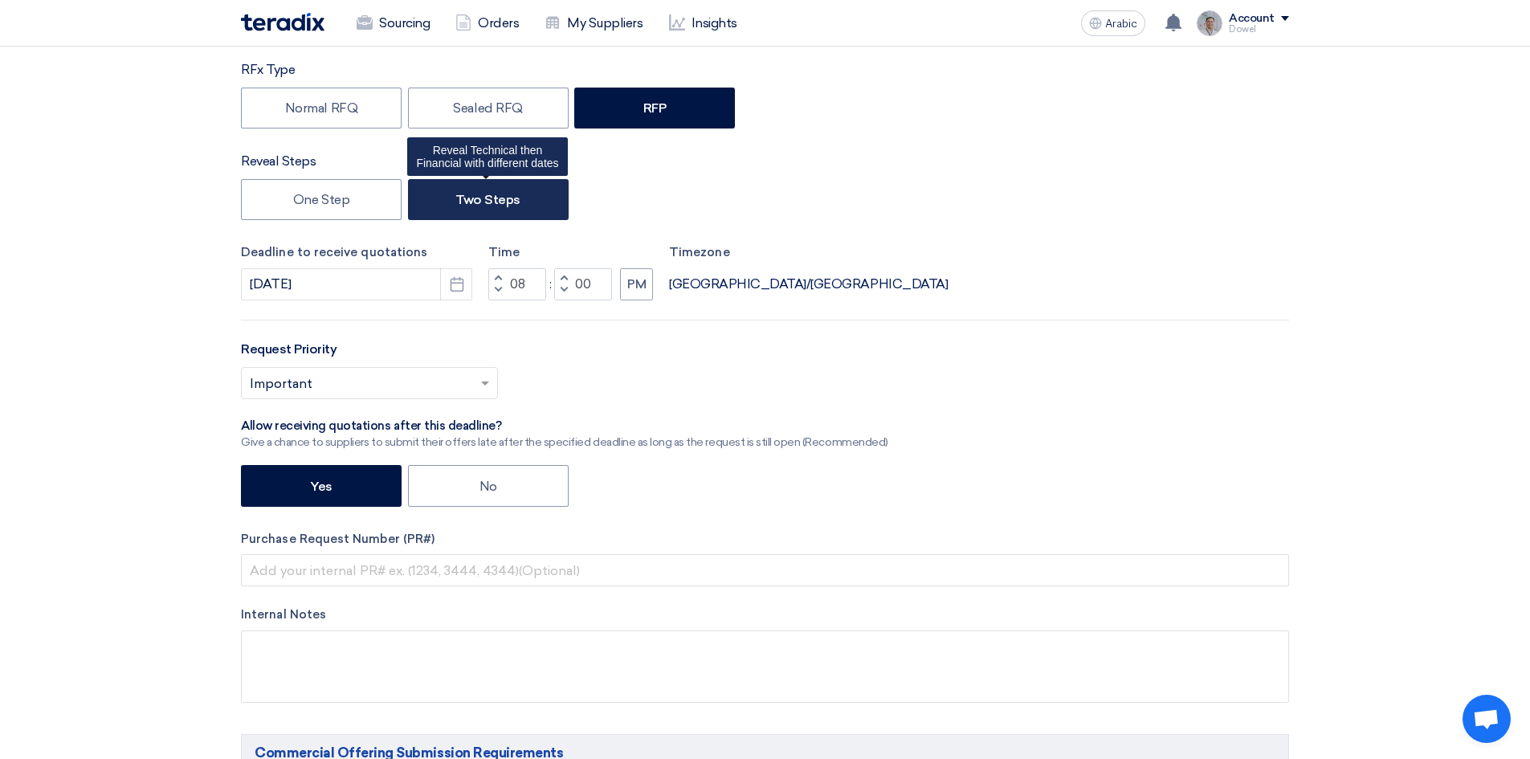
scroll to position [482, 0]
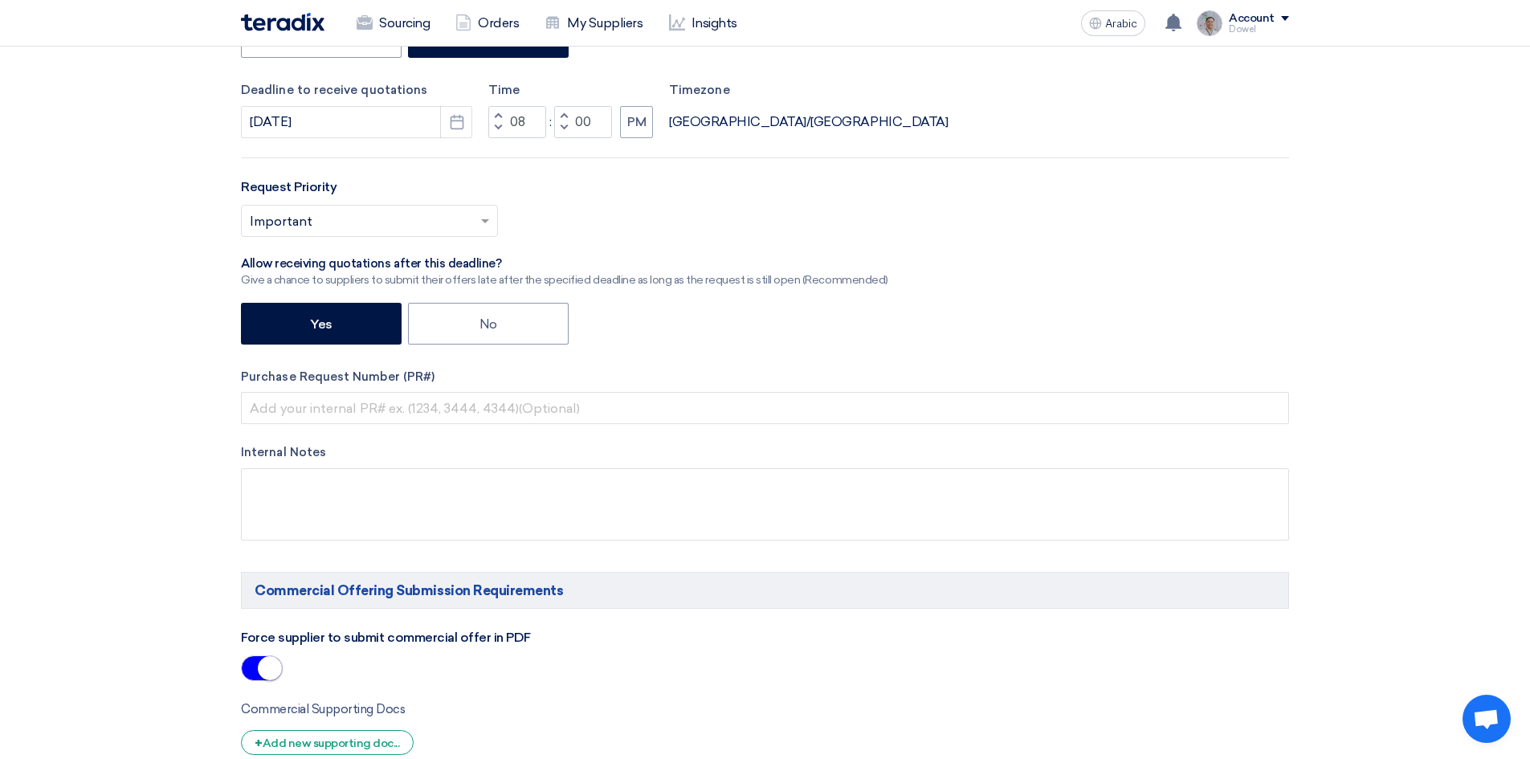
click at [501, 116] on span "button" at bounding box center [498, 116] width 6 height 10
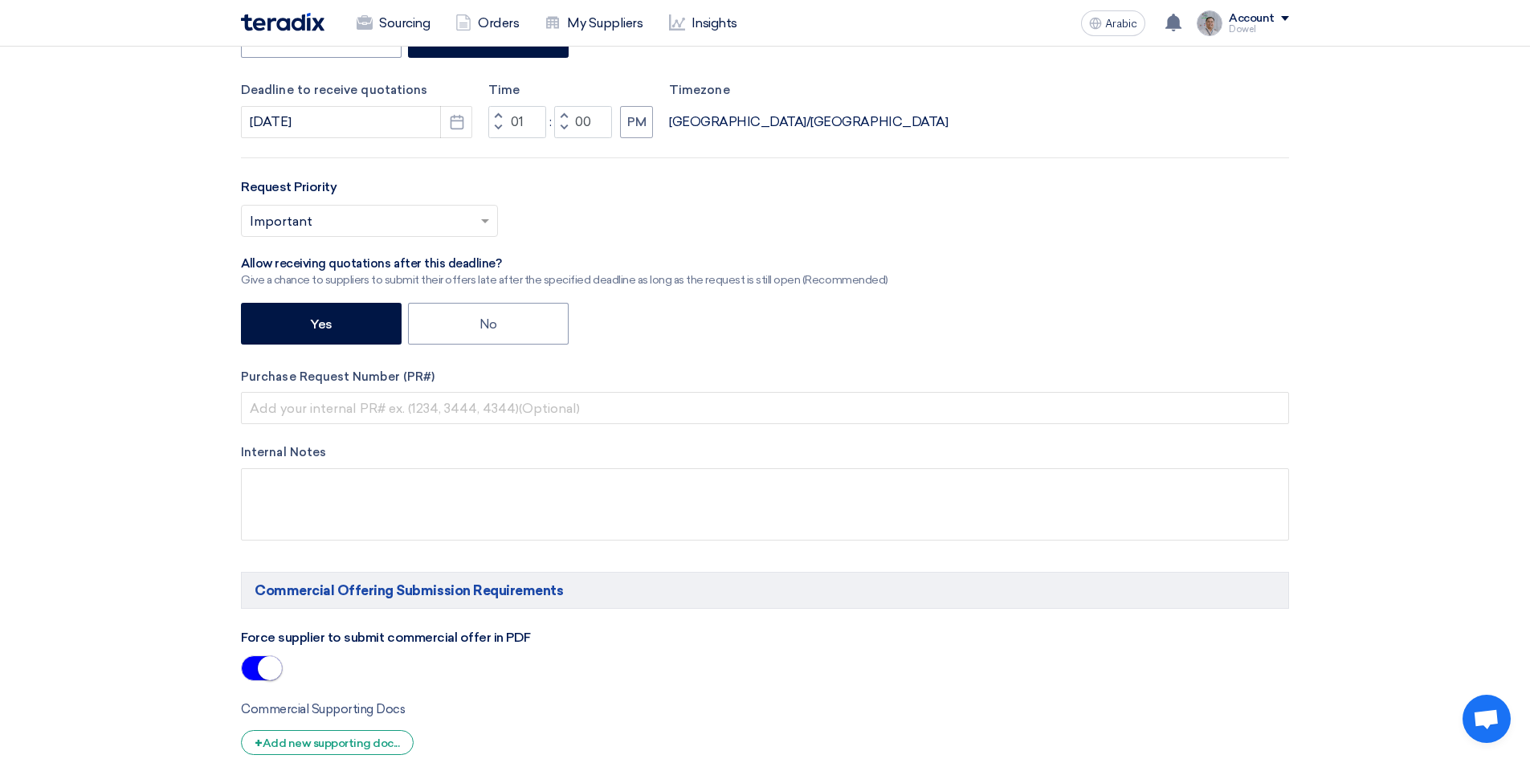
click at [501, 116] on span "button" at bounding box center [498, 116] width 6 height 10
drag, startPoint x: 494, startPoint y: 122, endPoint x: 508, endPoint y: 144, distance: 25.6
click at [494, 125] on button "Decrement hours" at bounding box center [497, 128] width 19 height 20
type input "02"
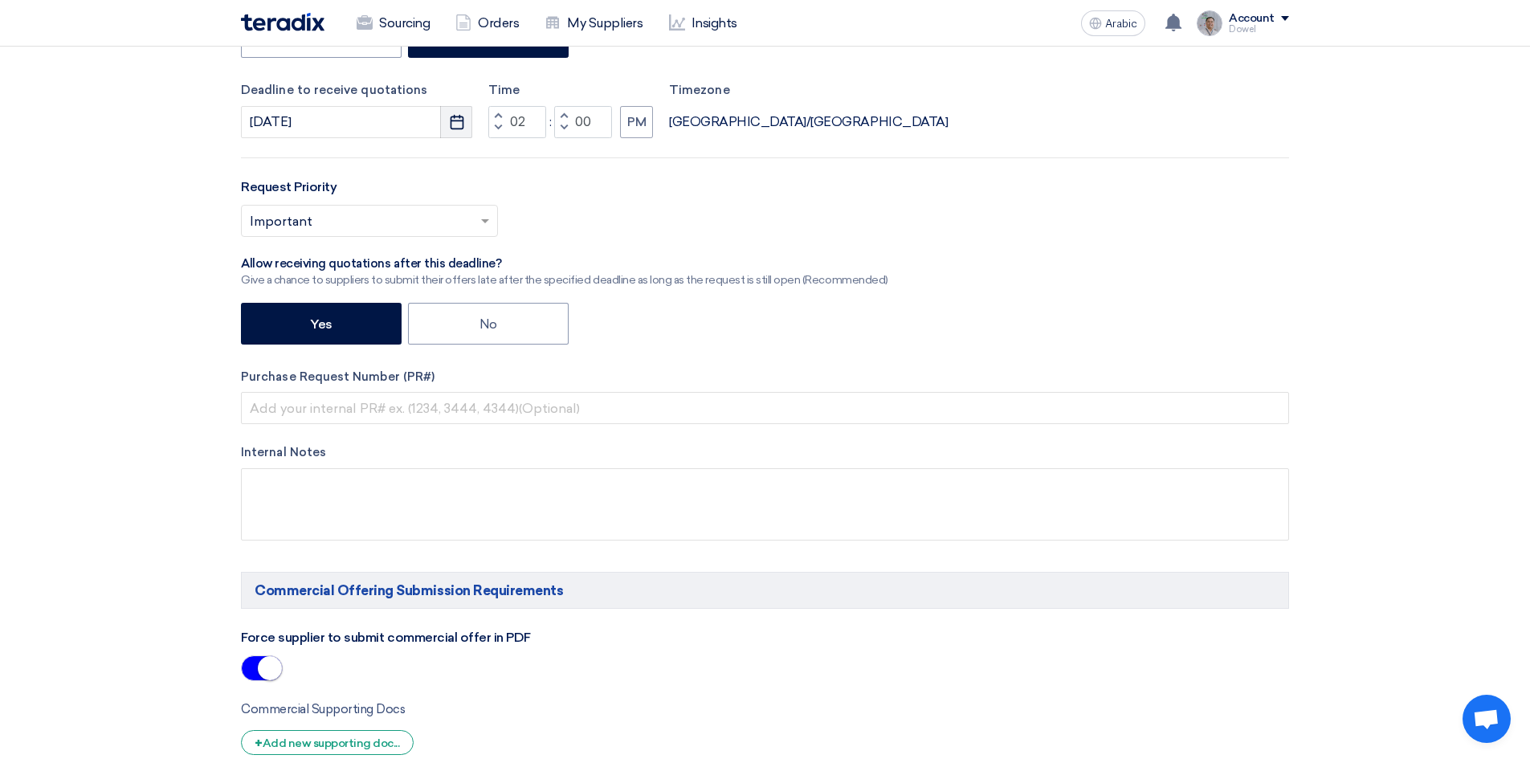
click at [455, 123] on icon "Pick a date" at bounding box center [457, 122] width 16 height 16
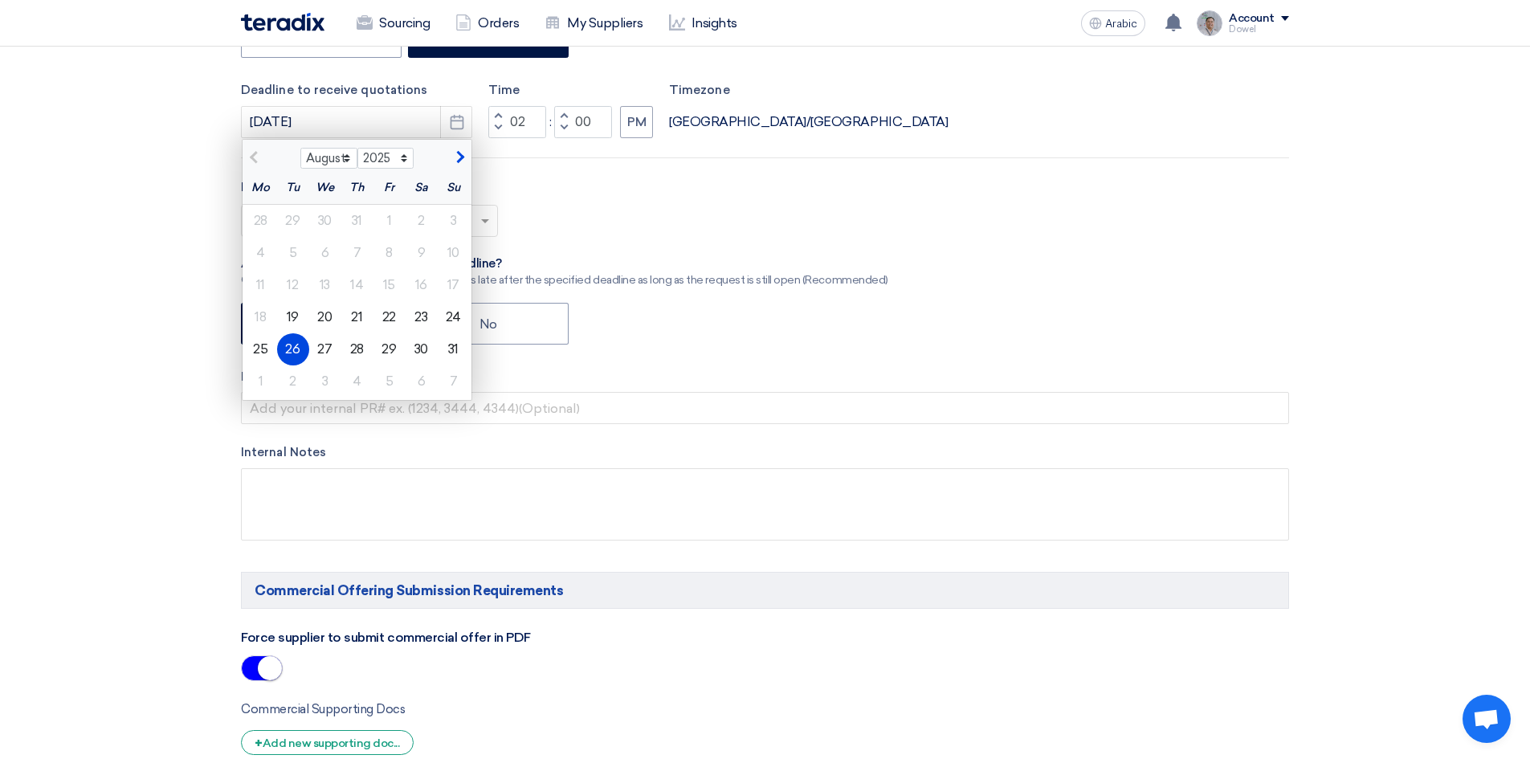
click at [259, 351] on font "25" at bounding box center [260, 348] width 14 height 15
type input "8/25/2025"
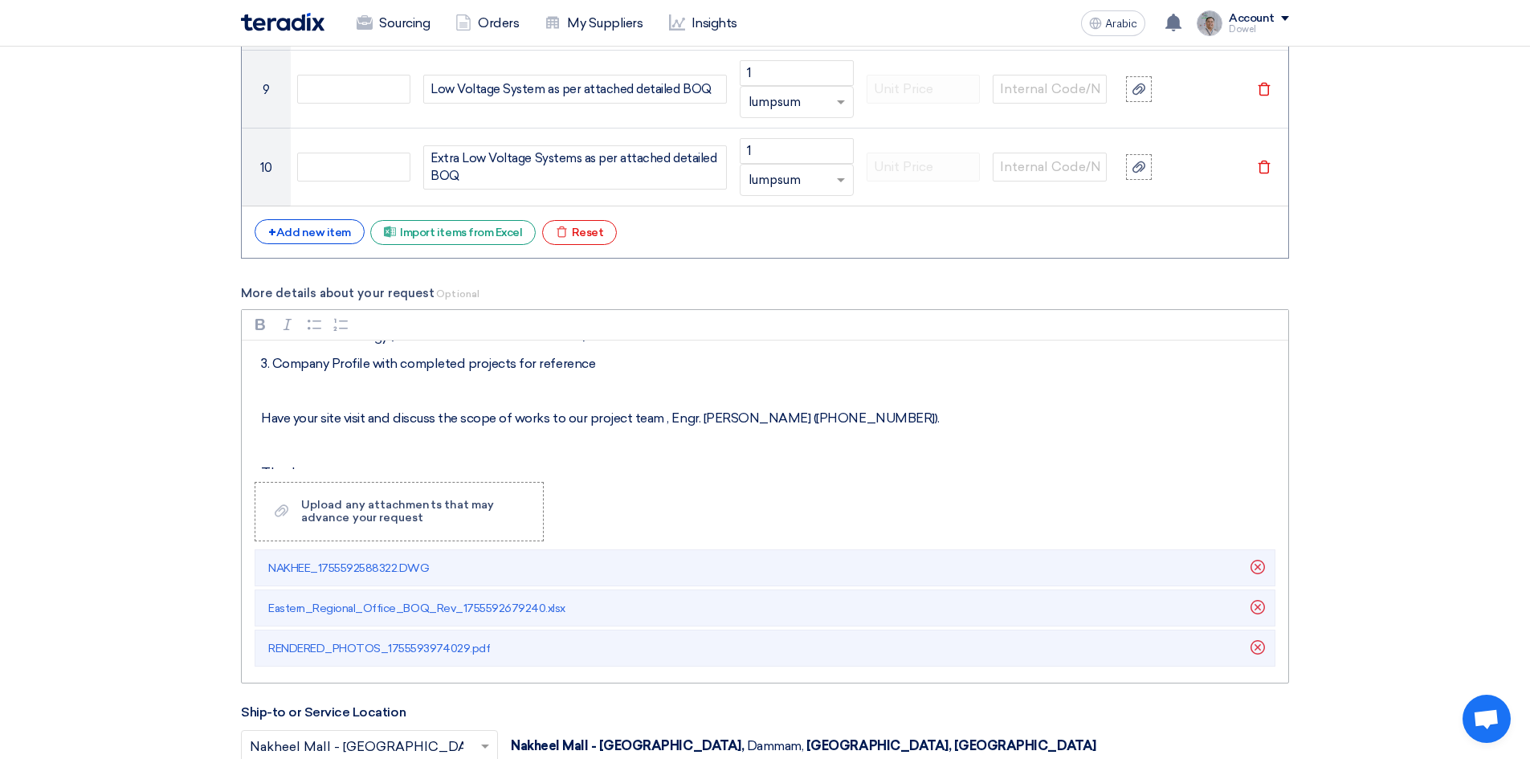
scroll to position [378, 0]
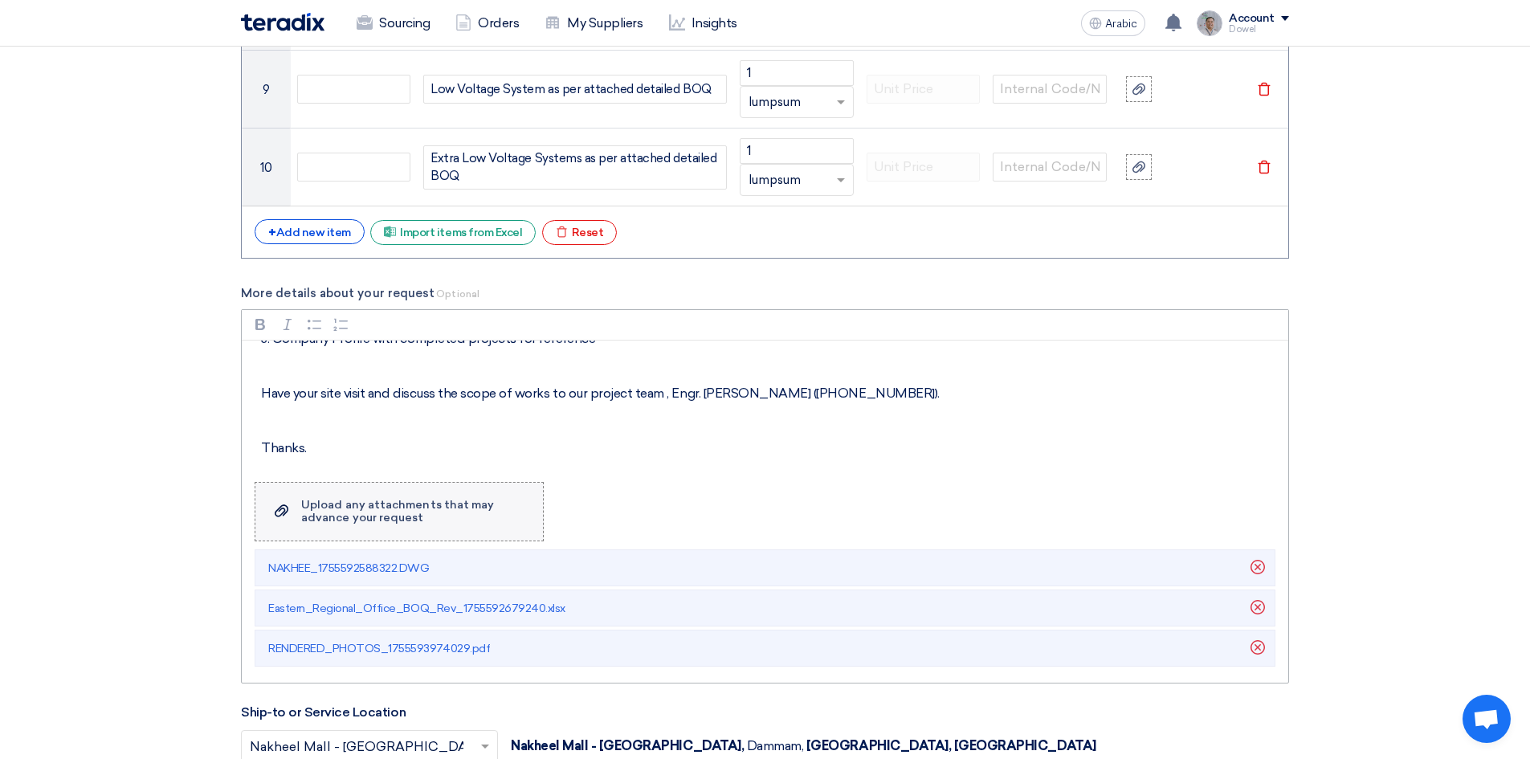
click at [342, 516] on font "Upload any attachments that may advance your request" at bounding box center [397, 511] width 193 height 26
click at [0, 0] on input "Upload a file Upload any attachments that may advance your request" at bounding box center [0, 0] width 0 height 0
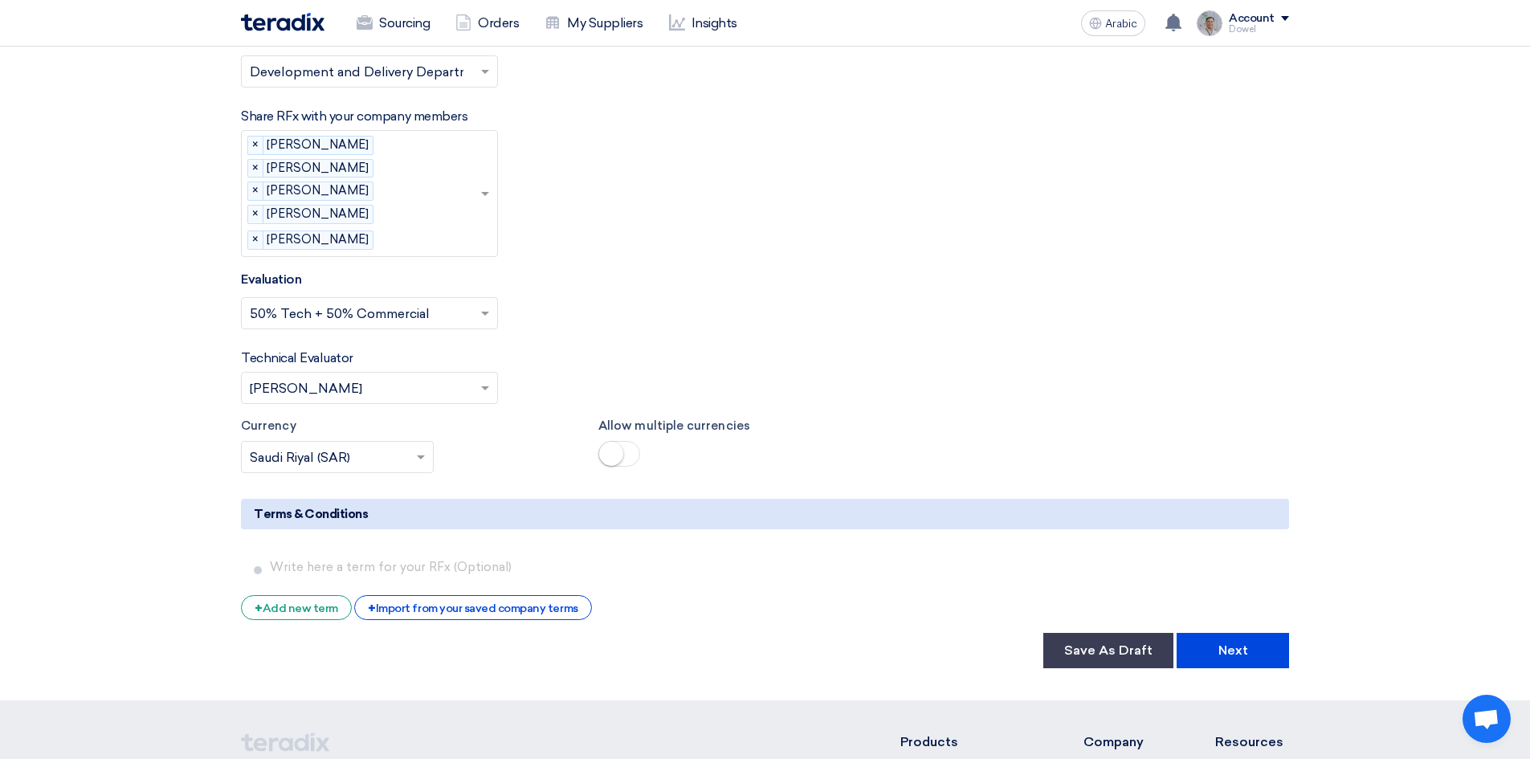
scroll to position [3373, 0]
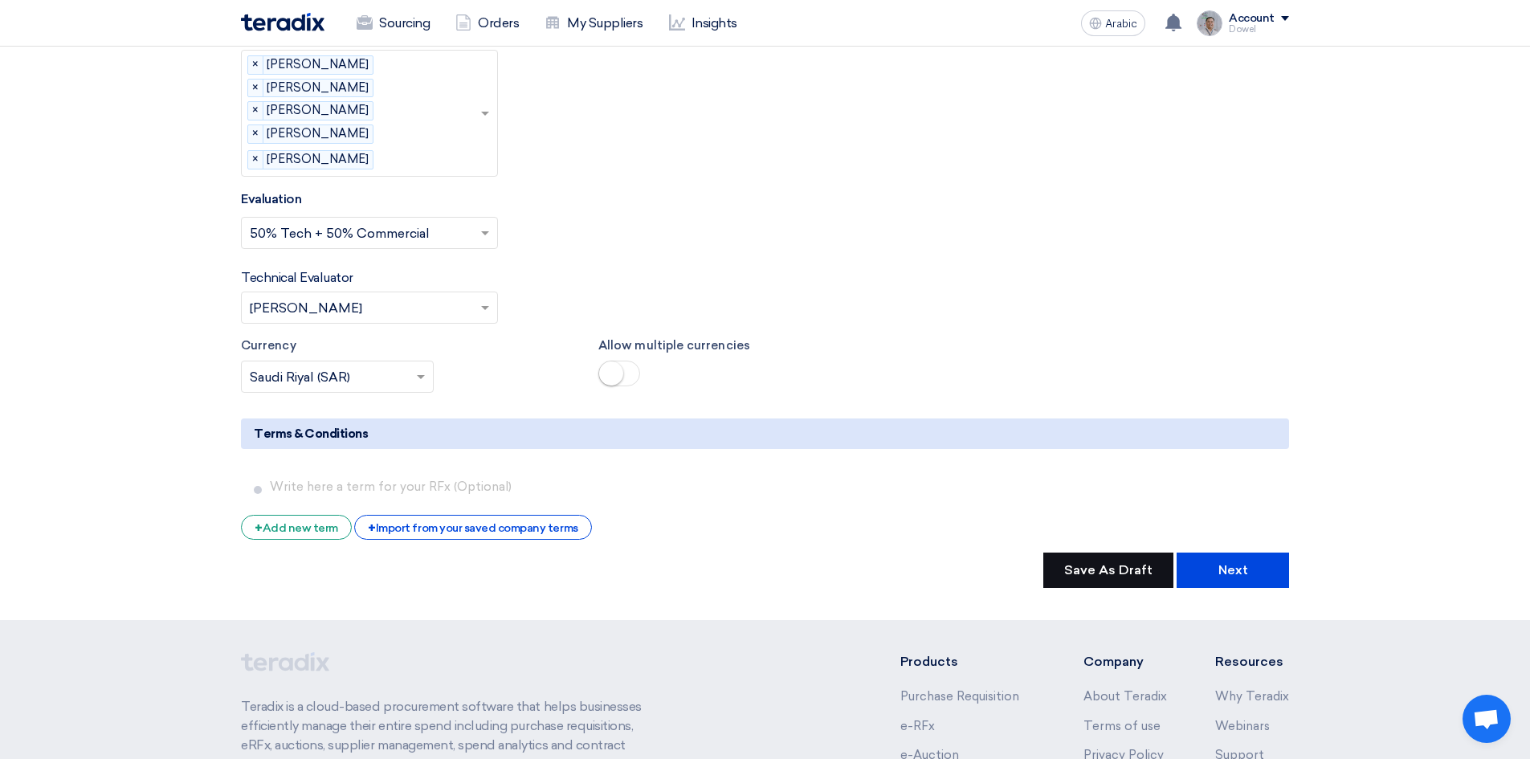
click at [1067, 552] on button "Save As Draft" at bounding box center [1108, 569] width 130 height 35
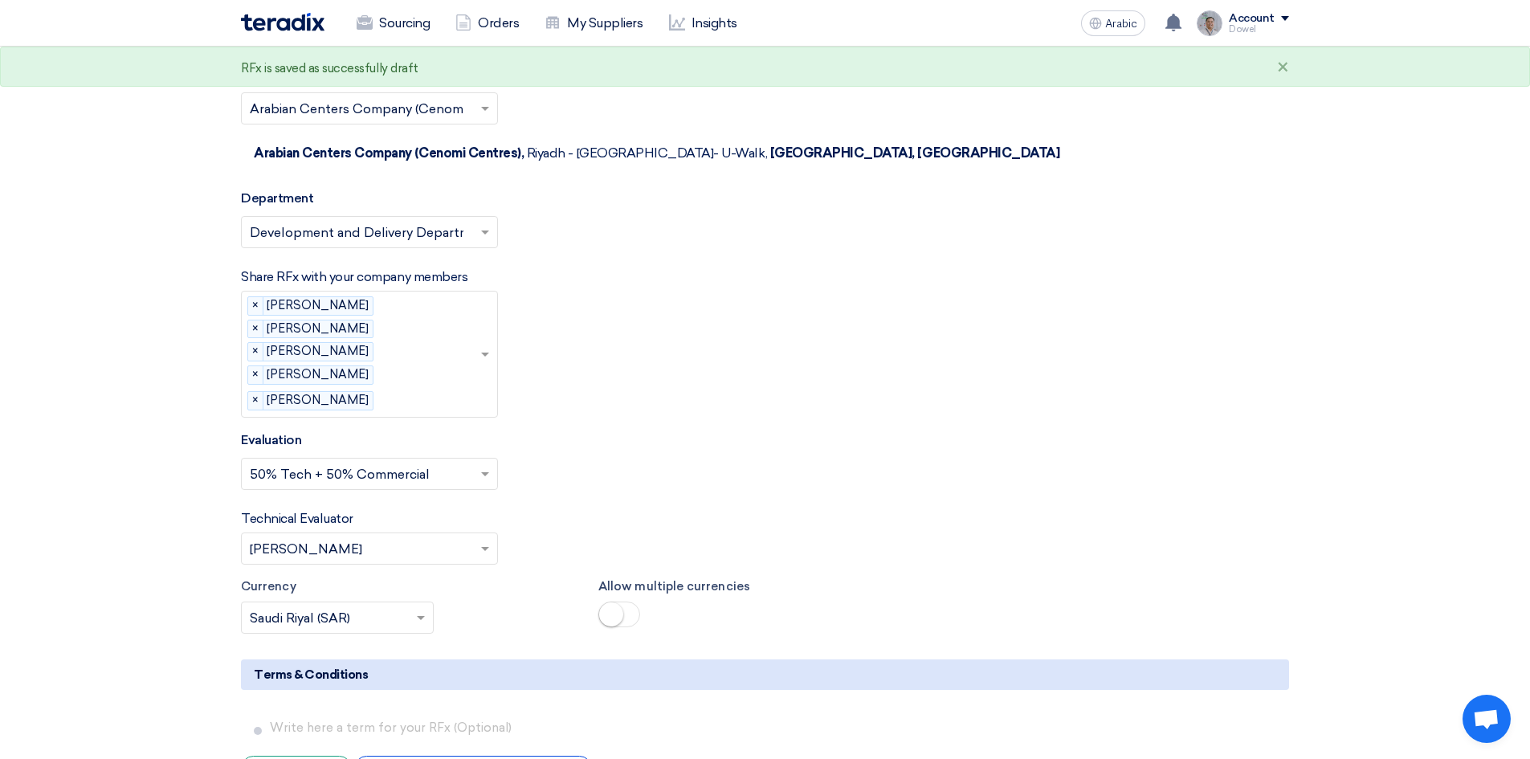
scroll to position [3453, 0]
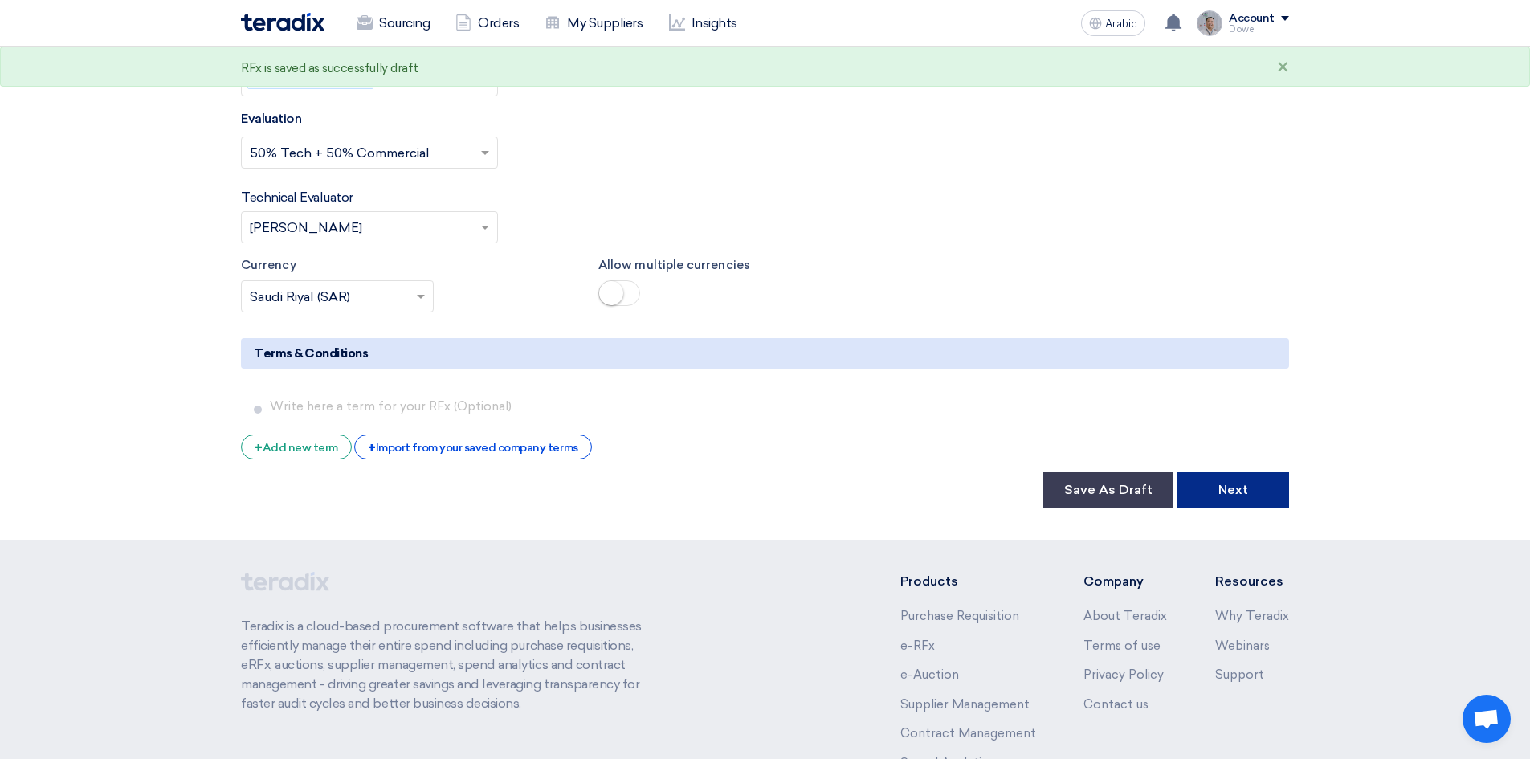
click at [1237, 482] on font "Next" at bounding box center [1233, 489] width 30 height 15
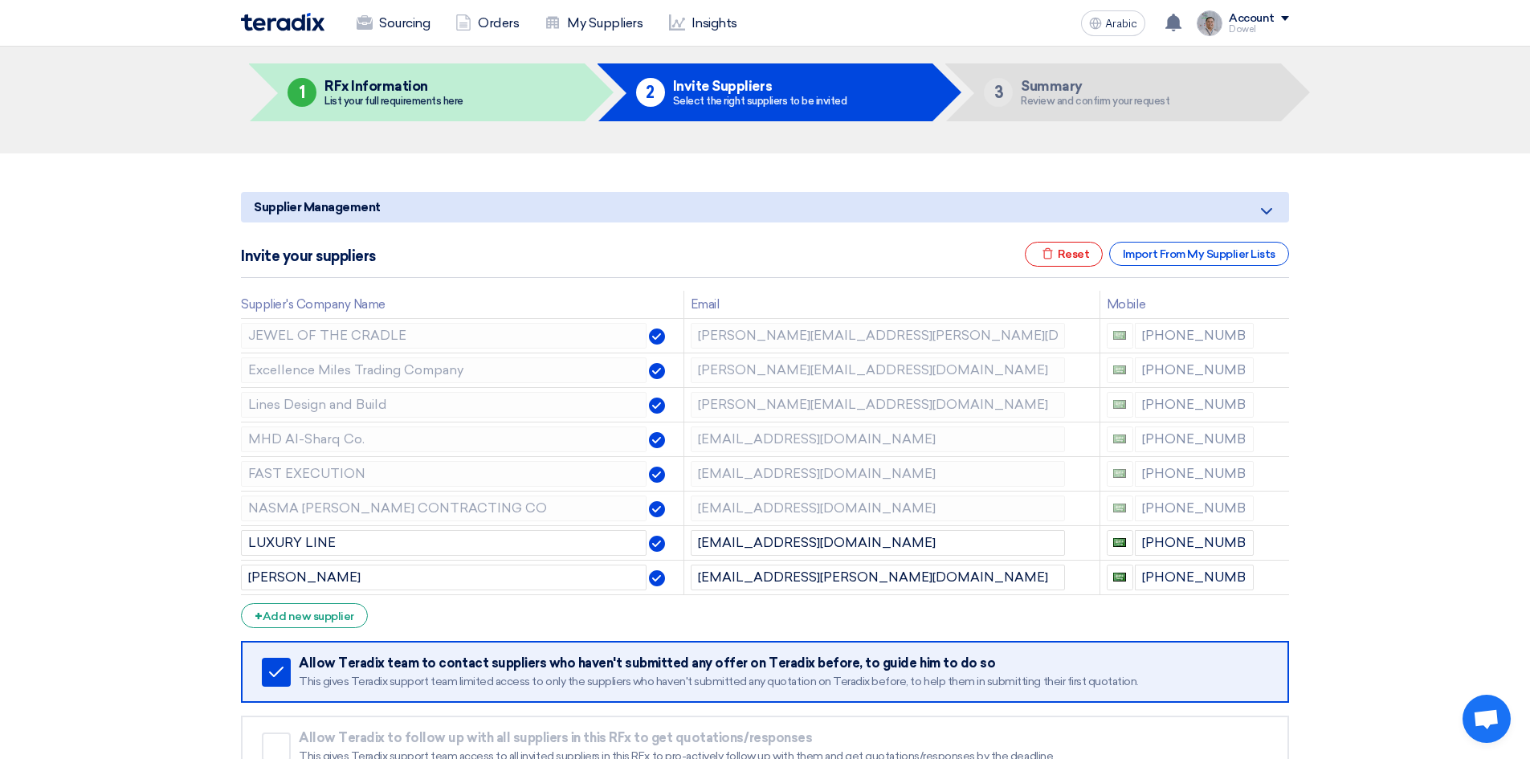
scroll to position [241, 0]
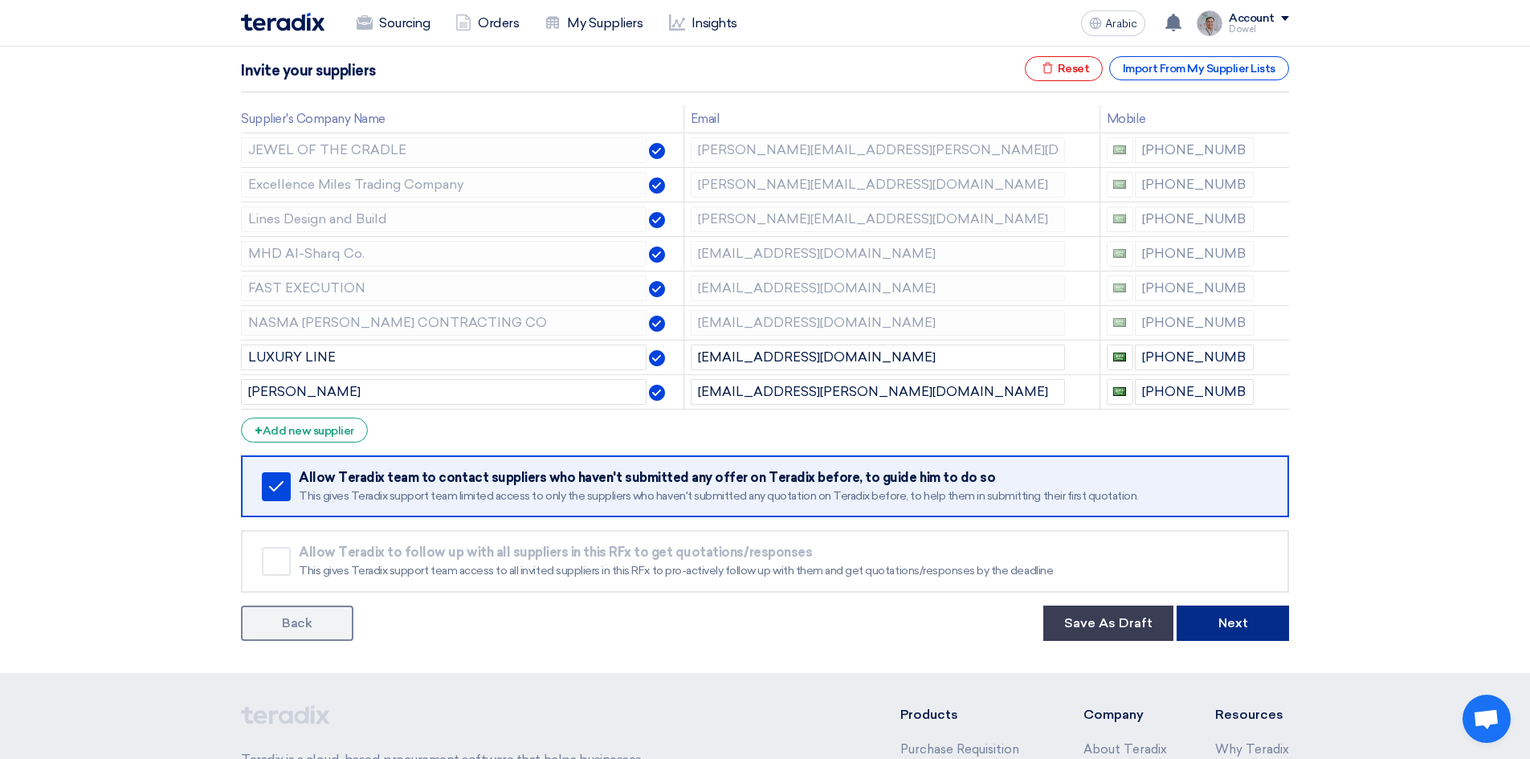
click at [1241, 626] on font "Next" at bounding box center [1233, 622] width 30 height 15
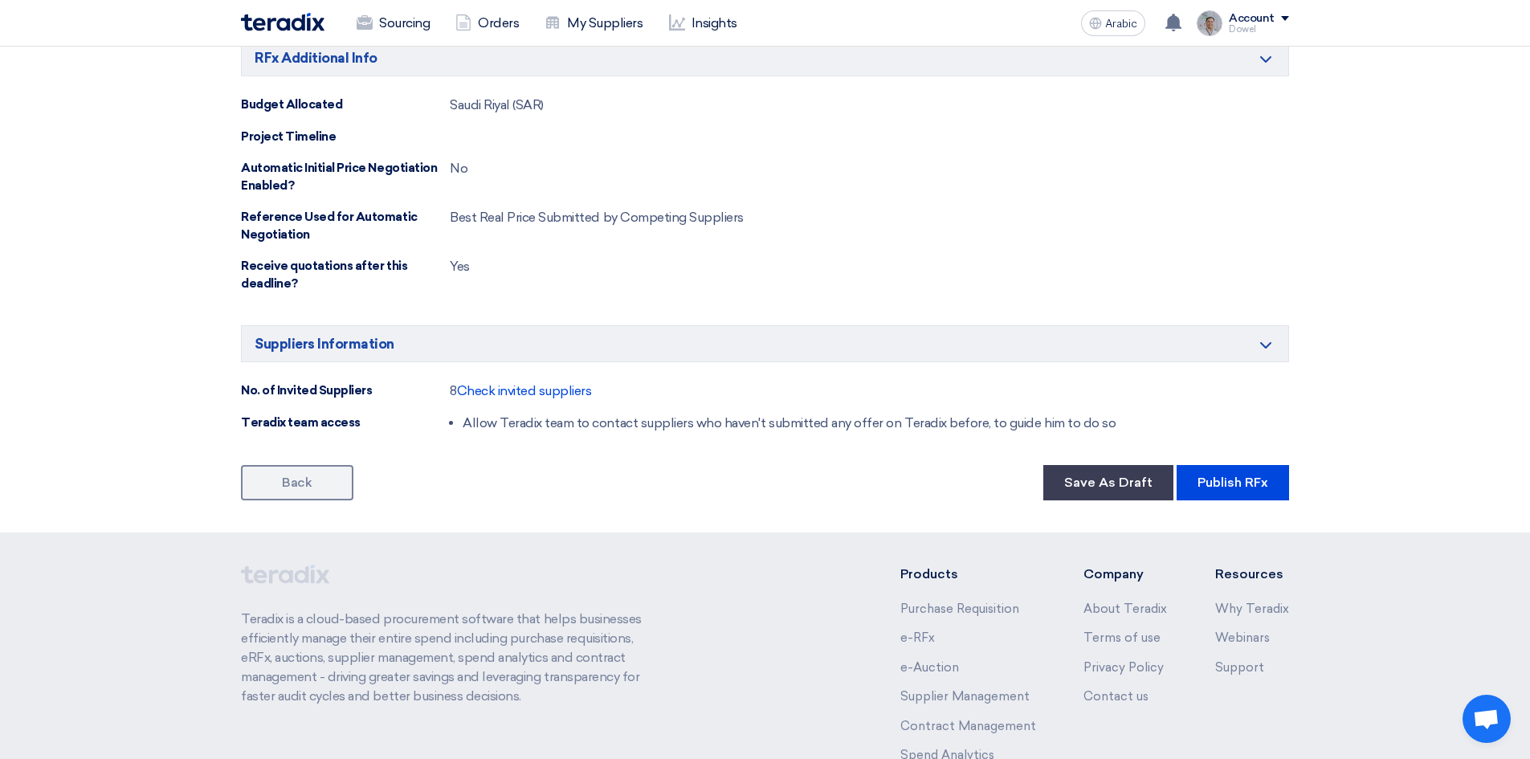
scroll to position [1526, 0]
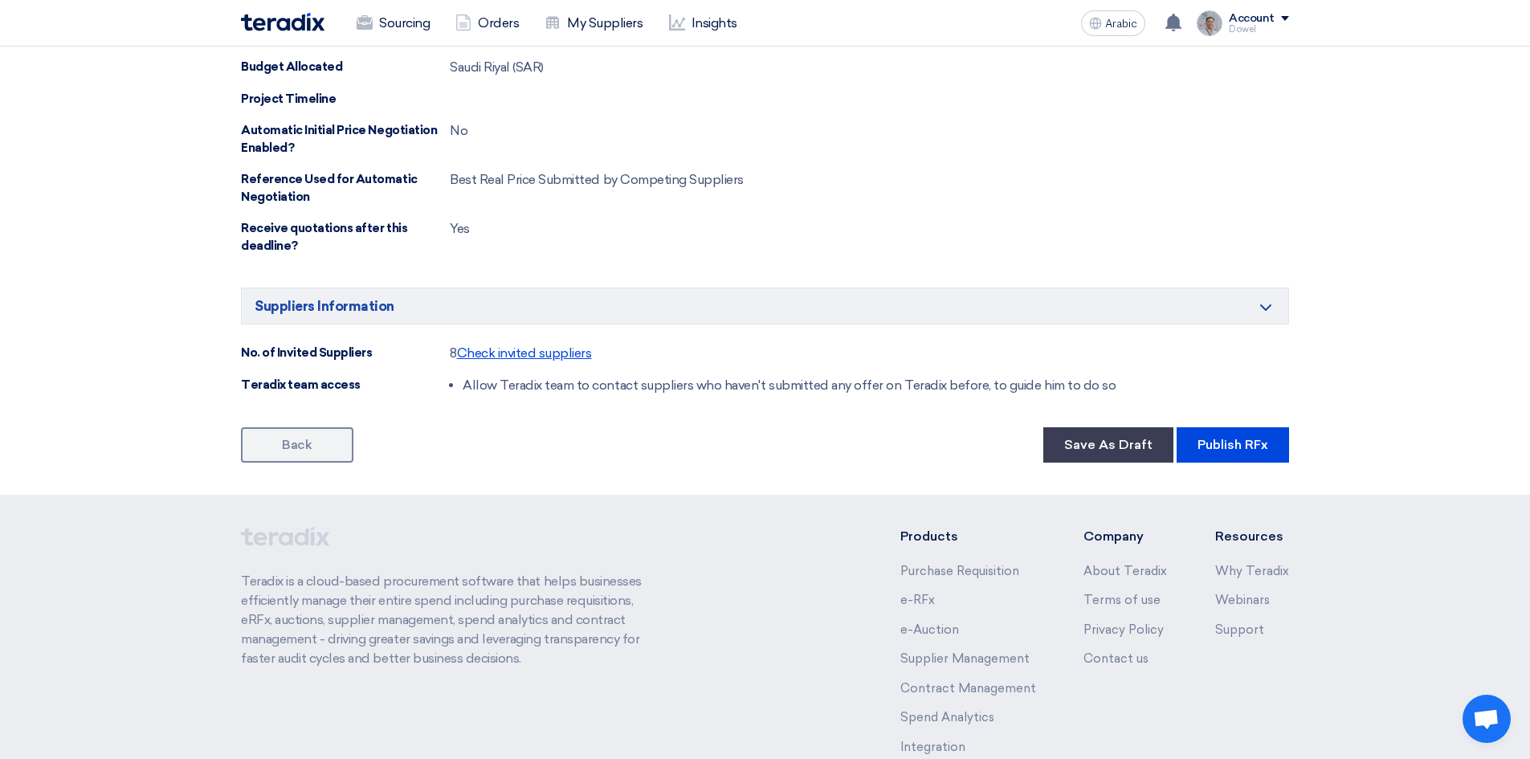
click at [531, 356] on font "Check invited suppliers" at bounding box center [524, 352] width 135 height 15
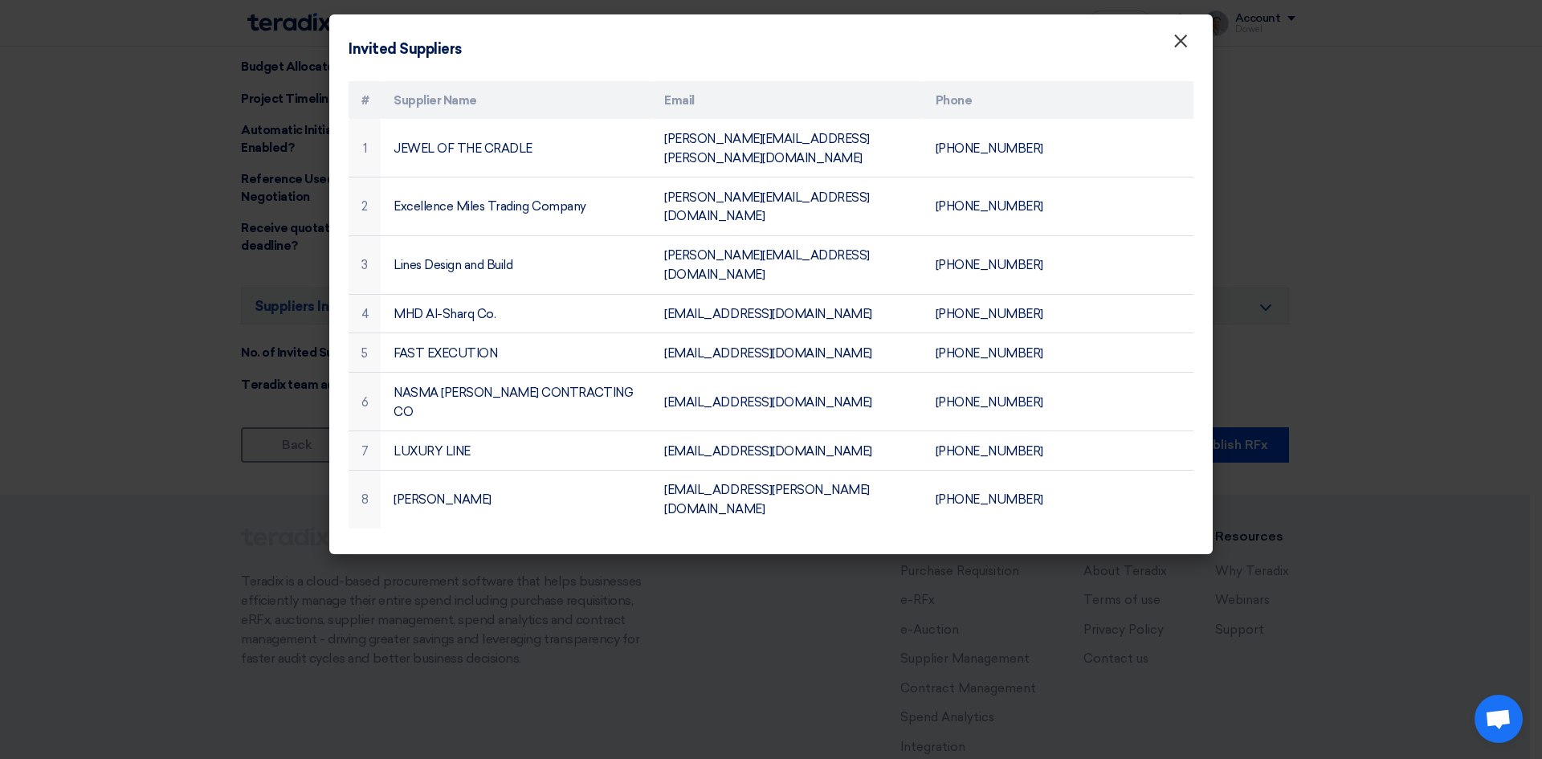
drag, startPoint x: 1186, startPoint y: 43, endPoint x: 1200, endPoint y: 61, distance: 22.8
click at [1185, 43] on font "×" at bounding box center [1180, 45] width 16 height 32
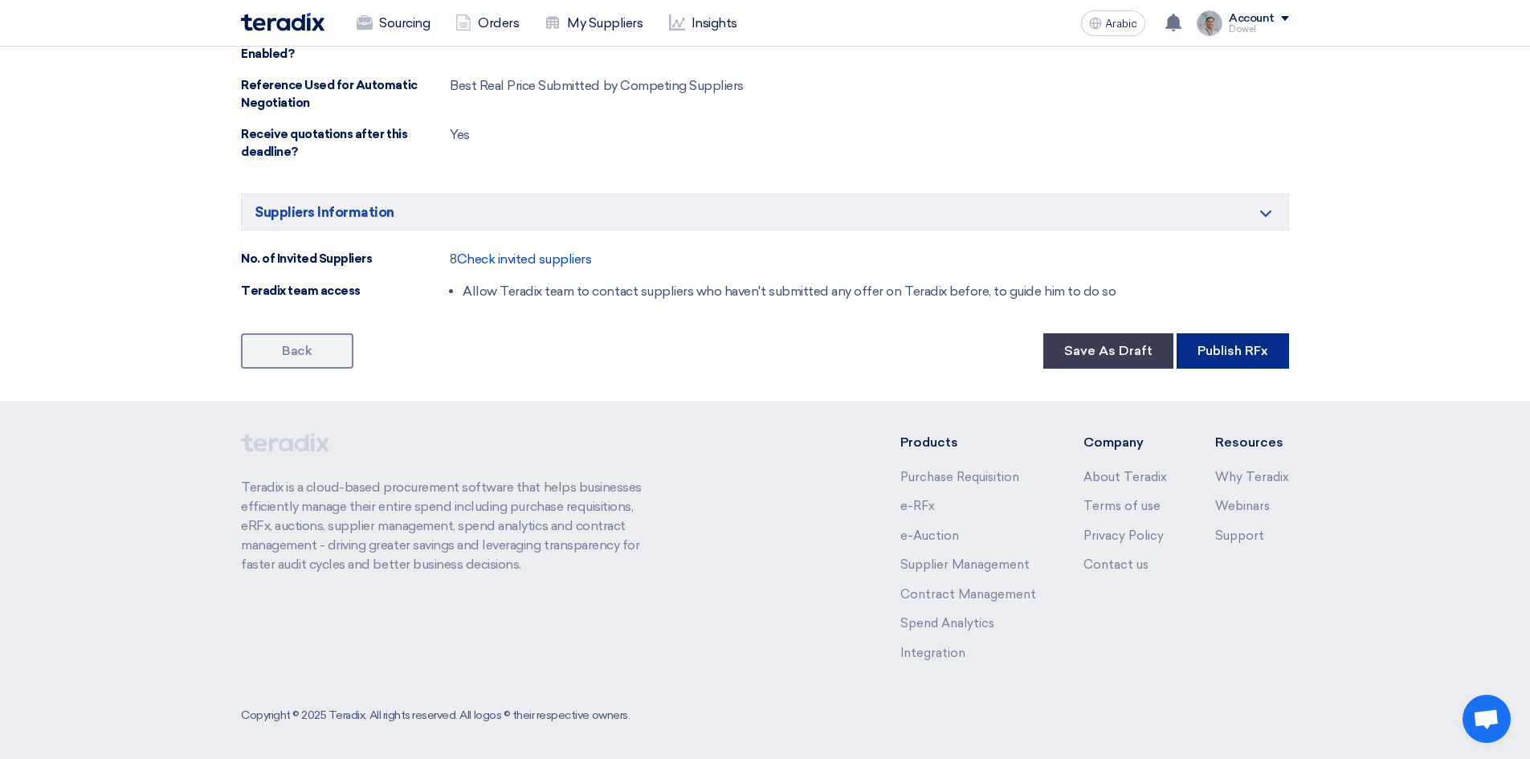
scroll to position [1624, 0]
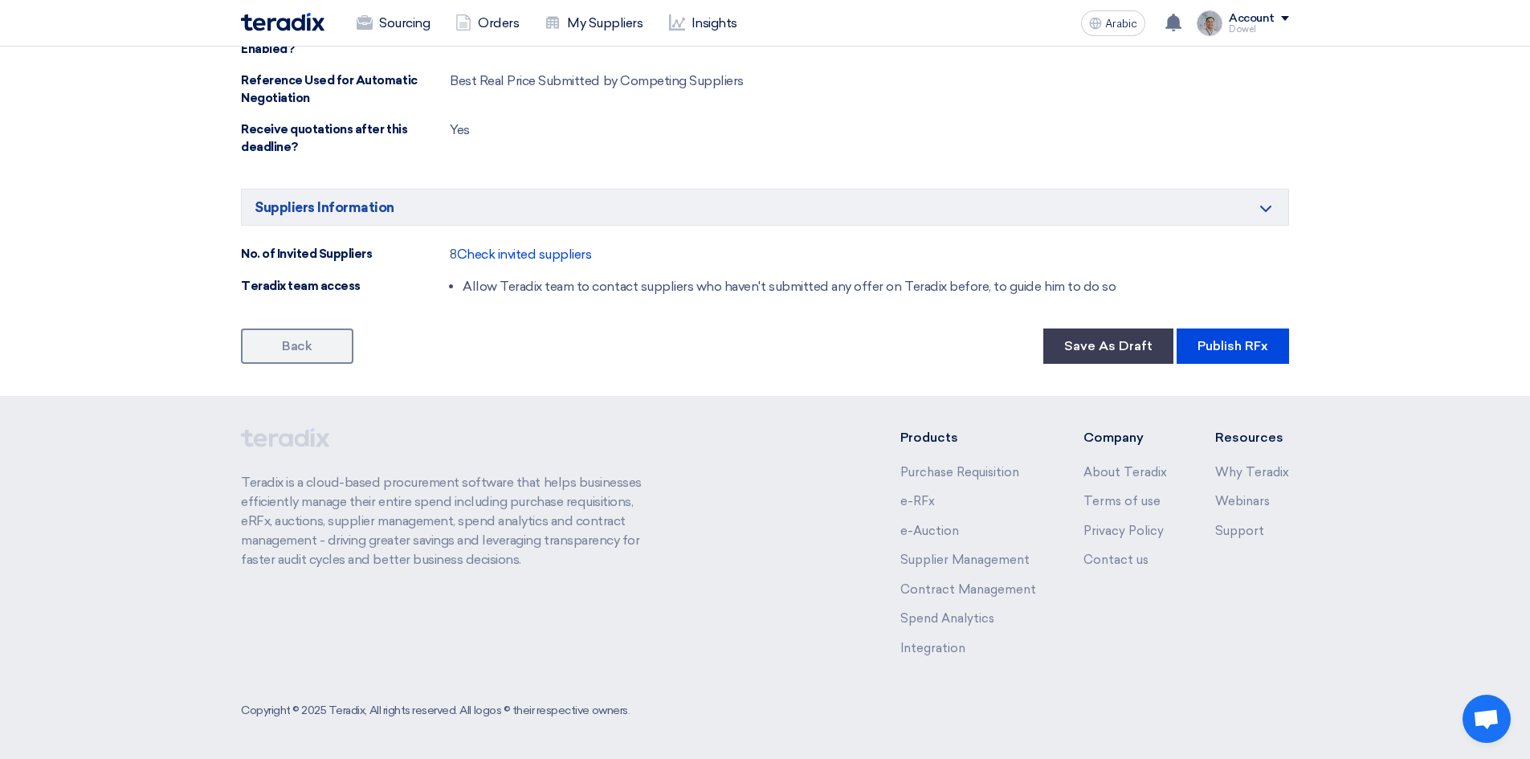
click at [1221, 347] on font "Publish RFx" at bounding box center [1232, 345] width 71 height 15
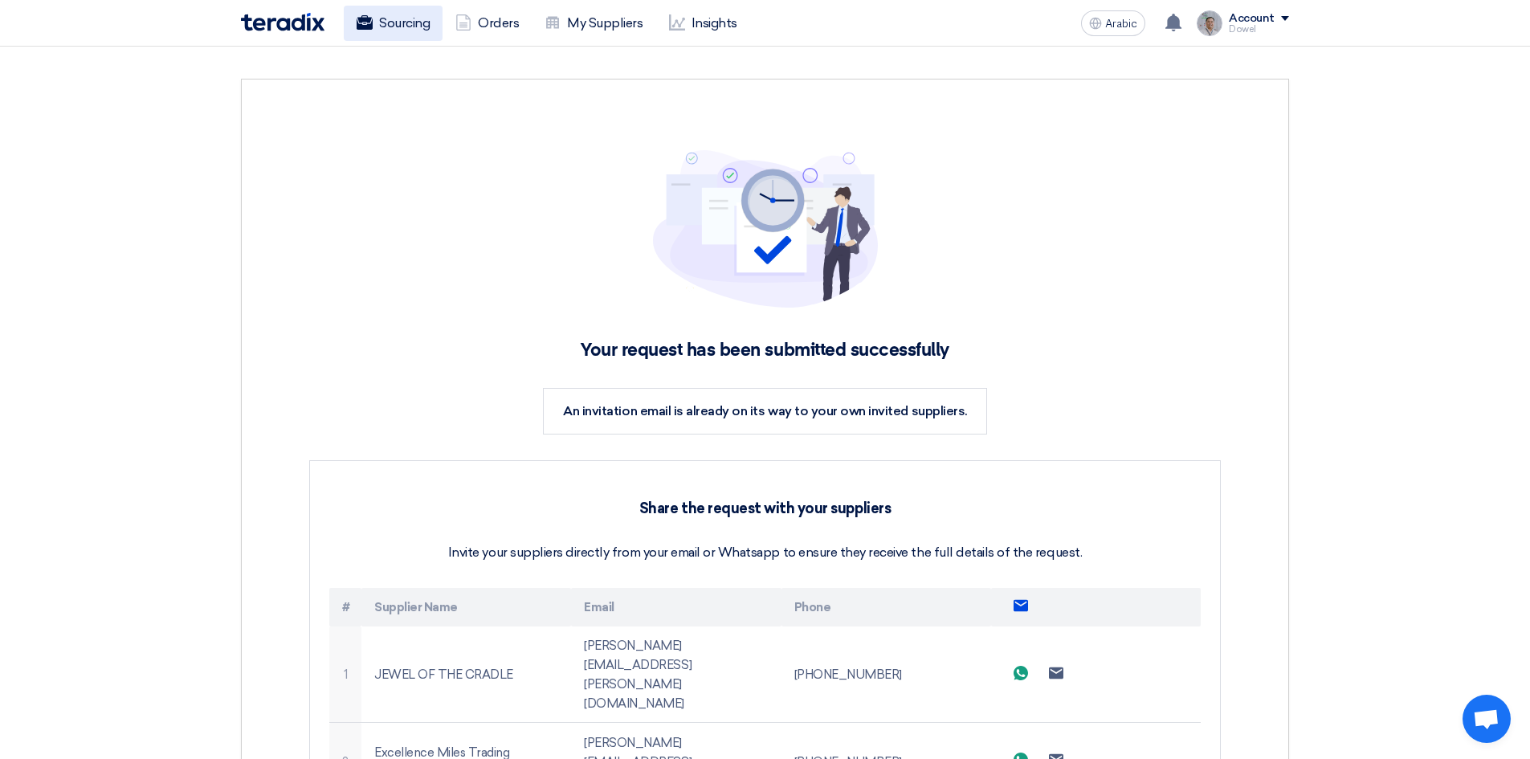
click at [405, 27] on font "Sourcing" at bounding box center [404, 22] width 51 height 15
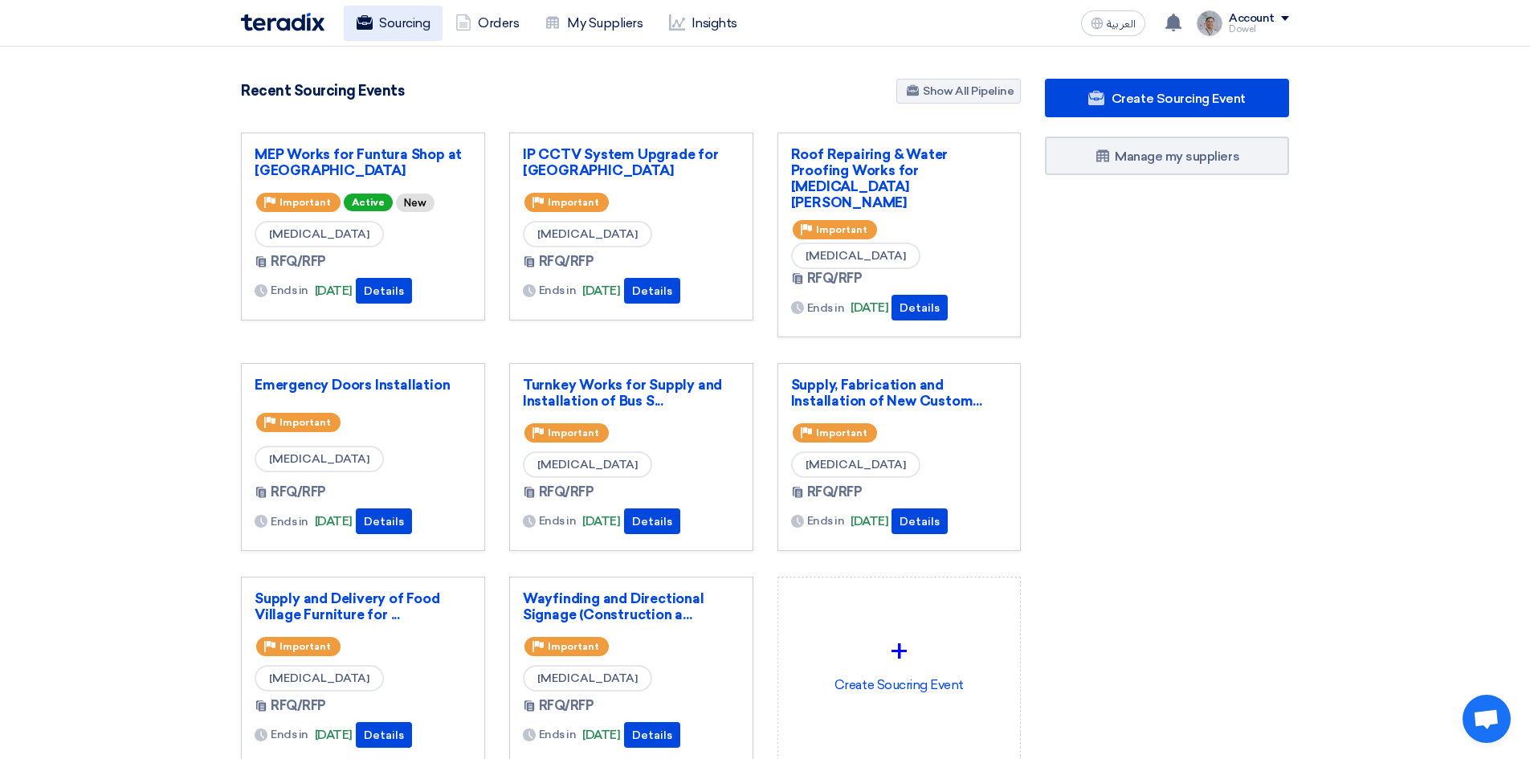
click at [398, 24] on link "Sourcing" at bounding box center [393, 23] width 99 height 35
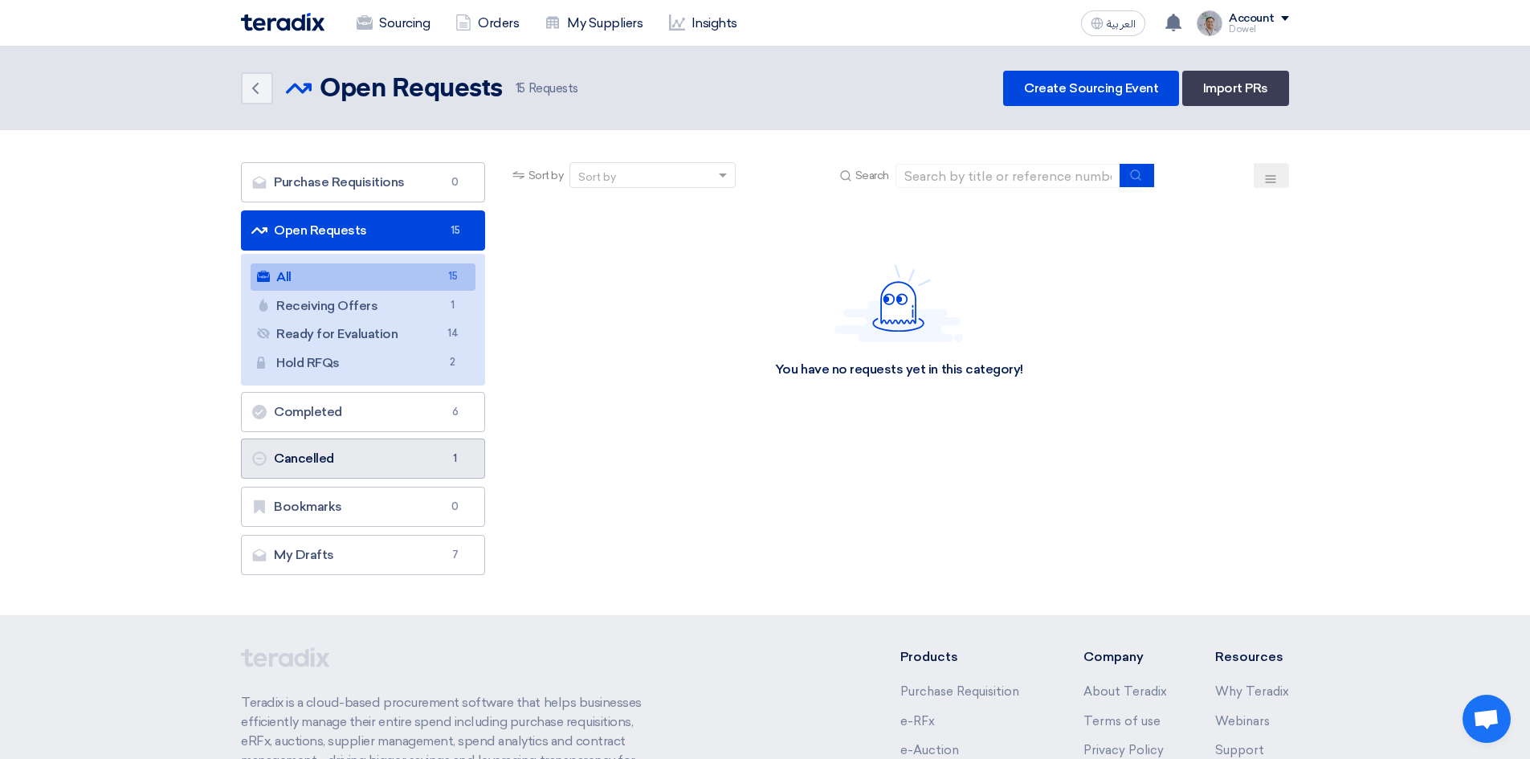
click at [324, 451] on link "Cancelled Cancelled 1" at bounding box center [363, 458] width 244 height 40
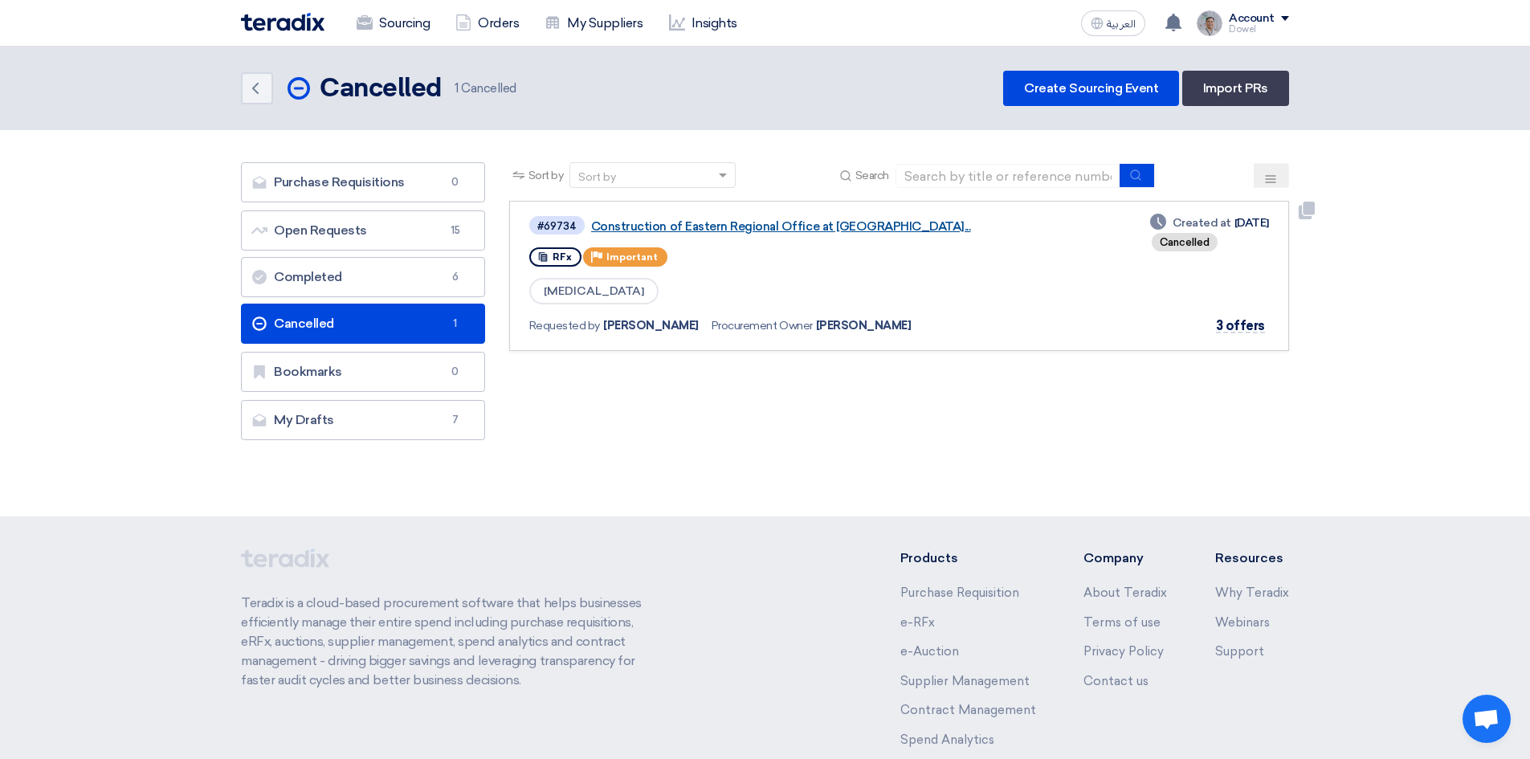
click at [662, 222] on link "Construction of Eastern Regional Office at [GEOGRAPHIC_DATA]..." at bounding box center [792, 226] width 402 height 14
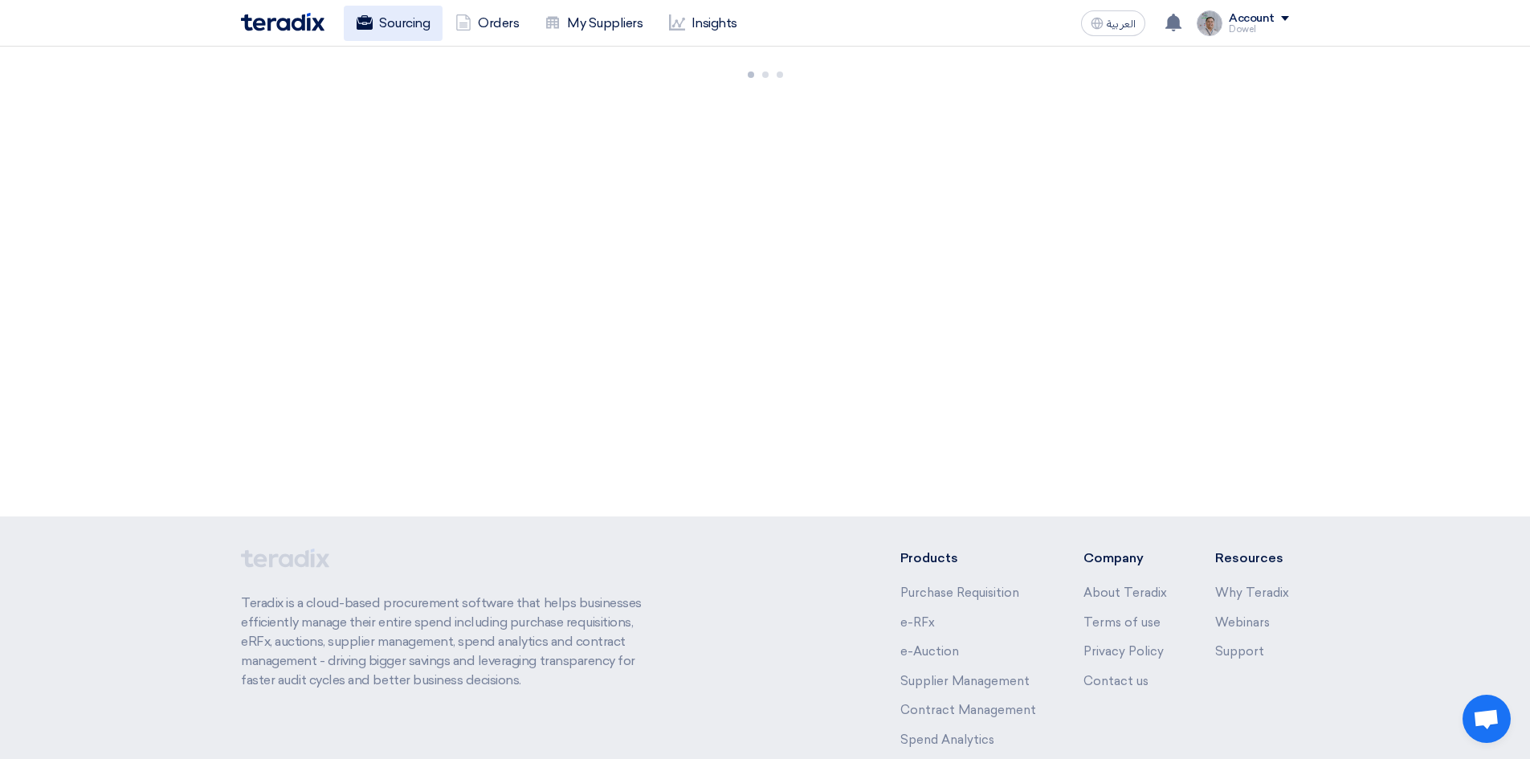
click at [398, 12] on link "Sourcing" at bounding box center [393, 23] width 99 height 35
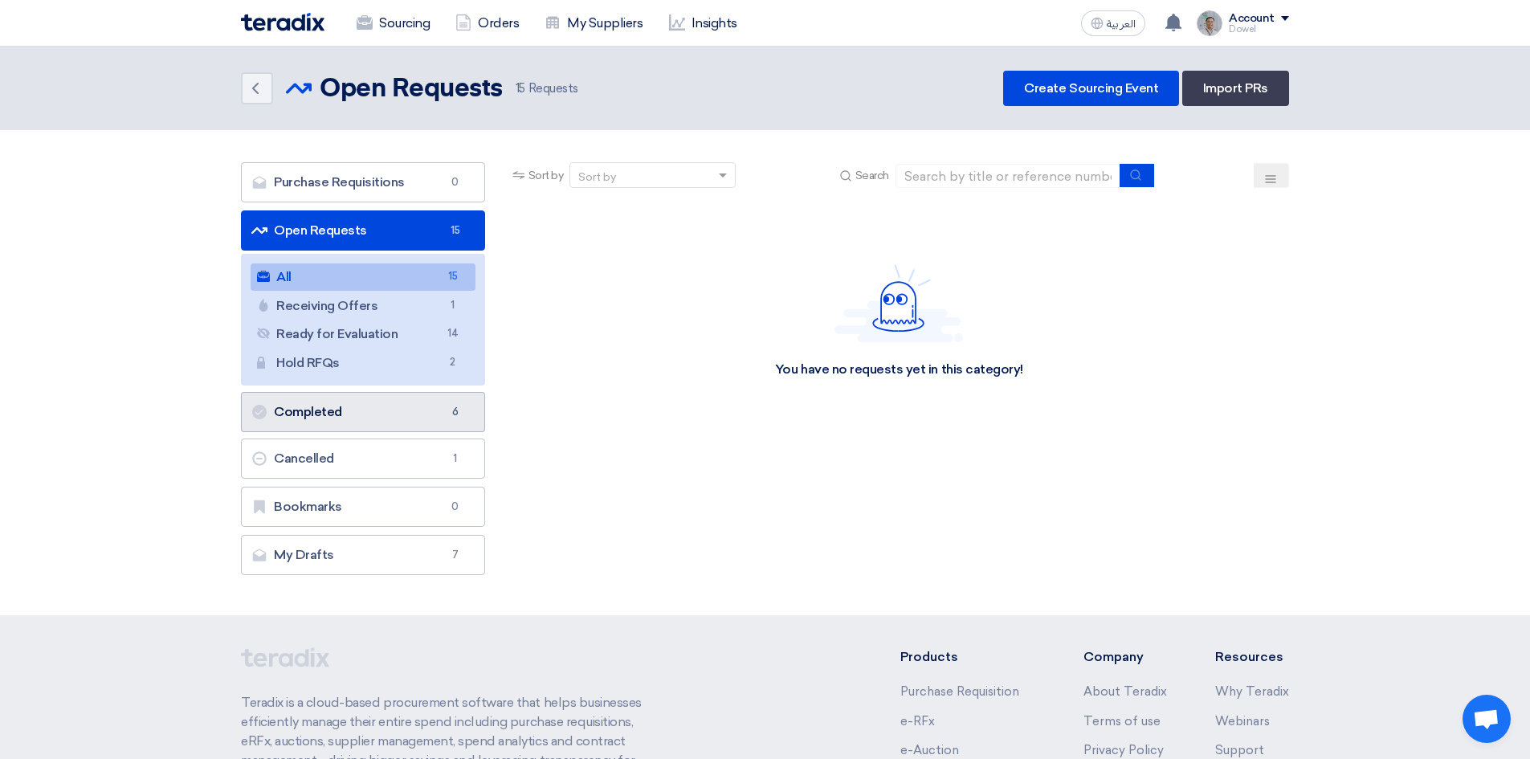
click at [356, 409] on link "Completed Completed 6" at bounding box center [363, 412] width 244 height 40
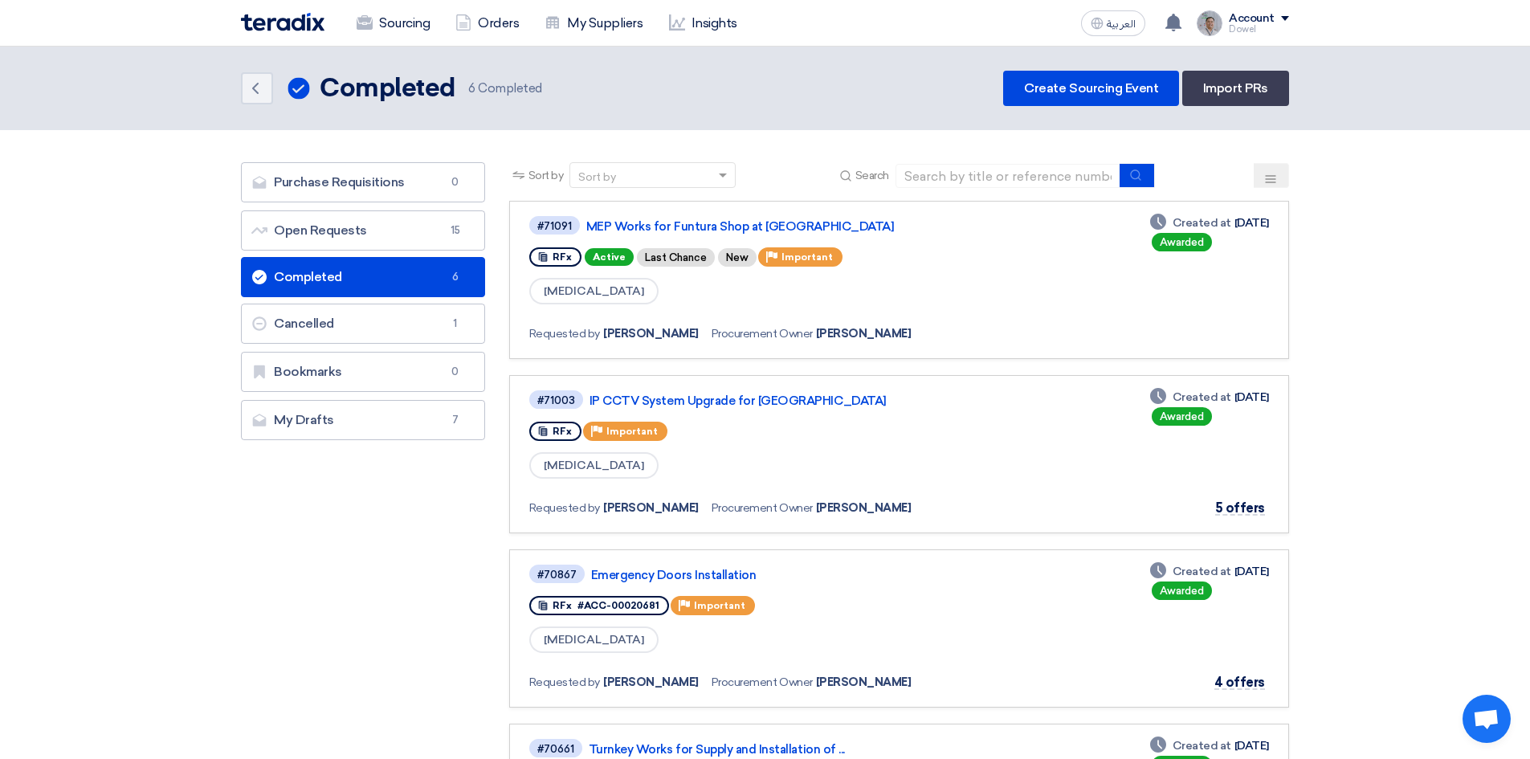
click at [340, 279] on link "Completed Completed 6" at bounding box center [363, 277] width 244 height 40
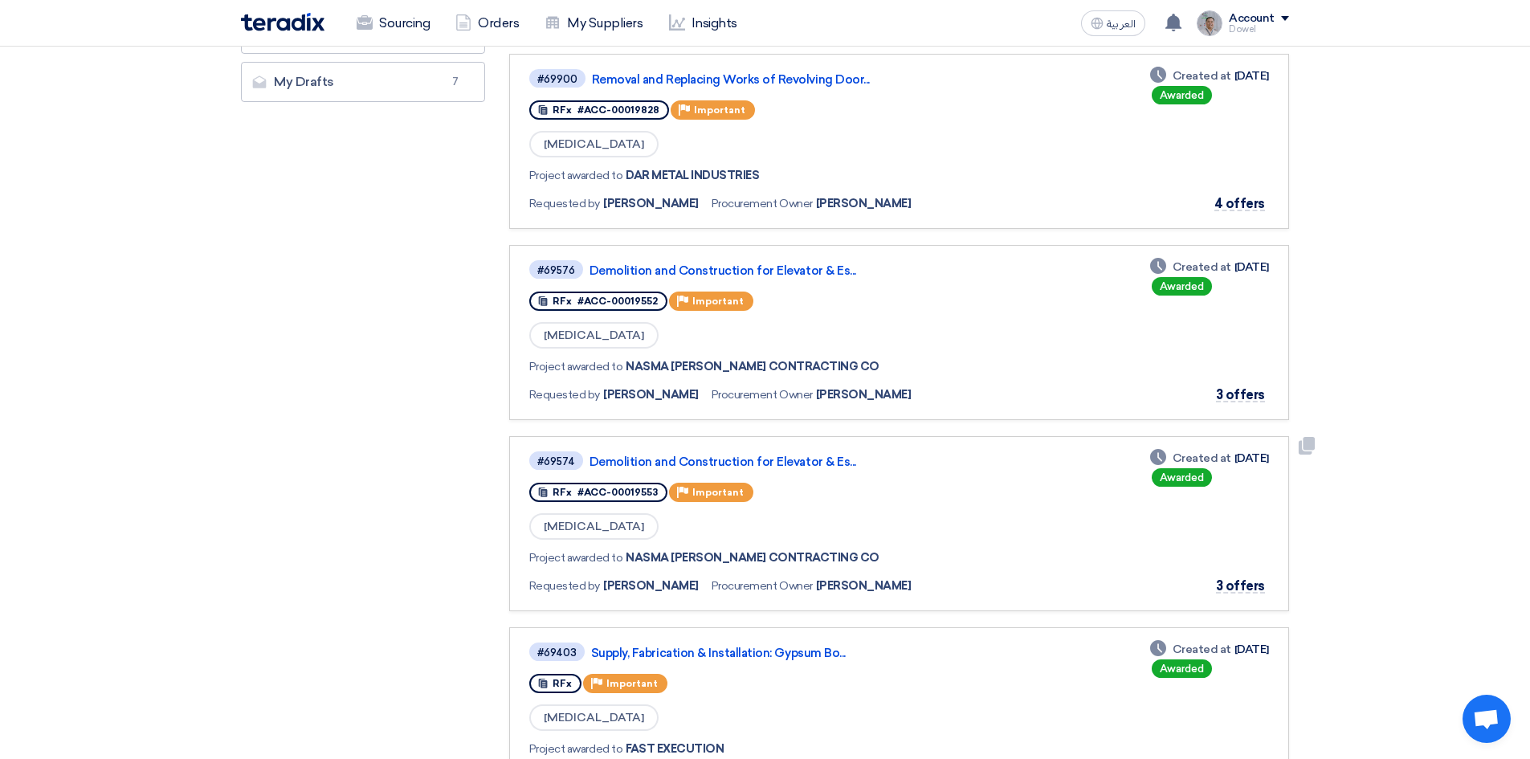
scroll to position [80, 0]
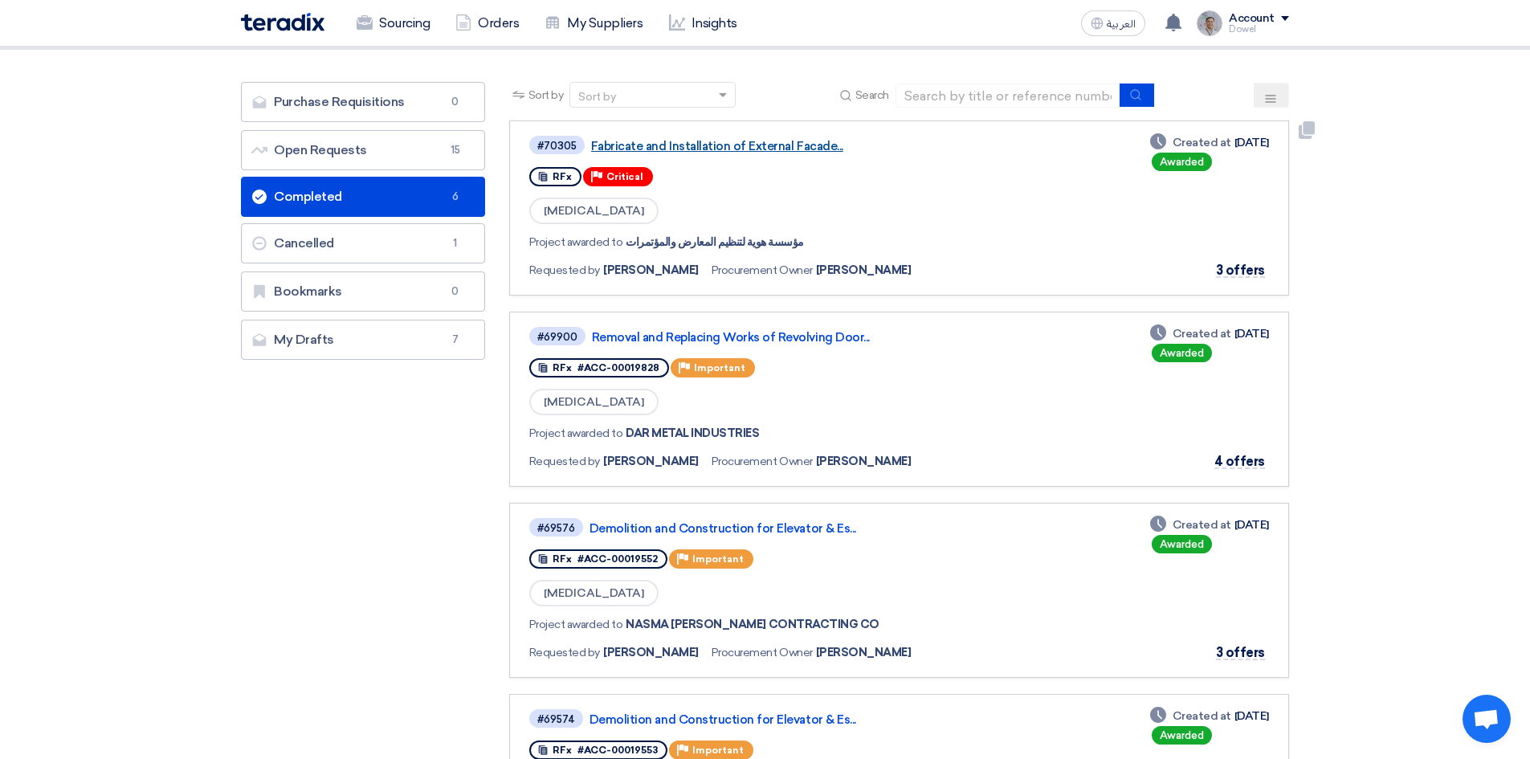
click at [707, 145] on link "Fabricate and Installation of External Facade..." at bounding box center [792, 146] width 402 height 14
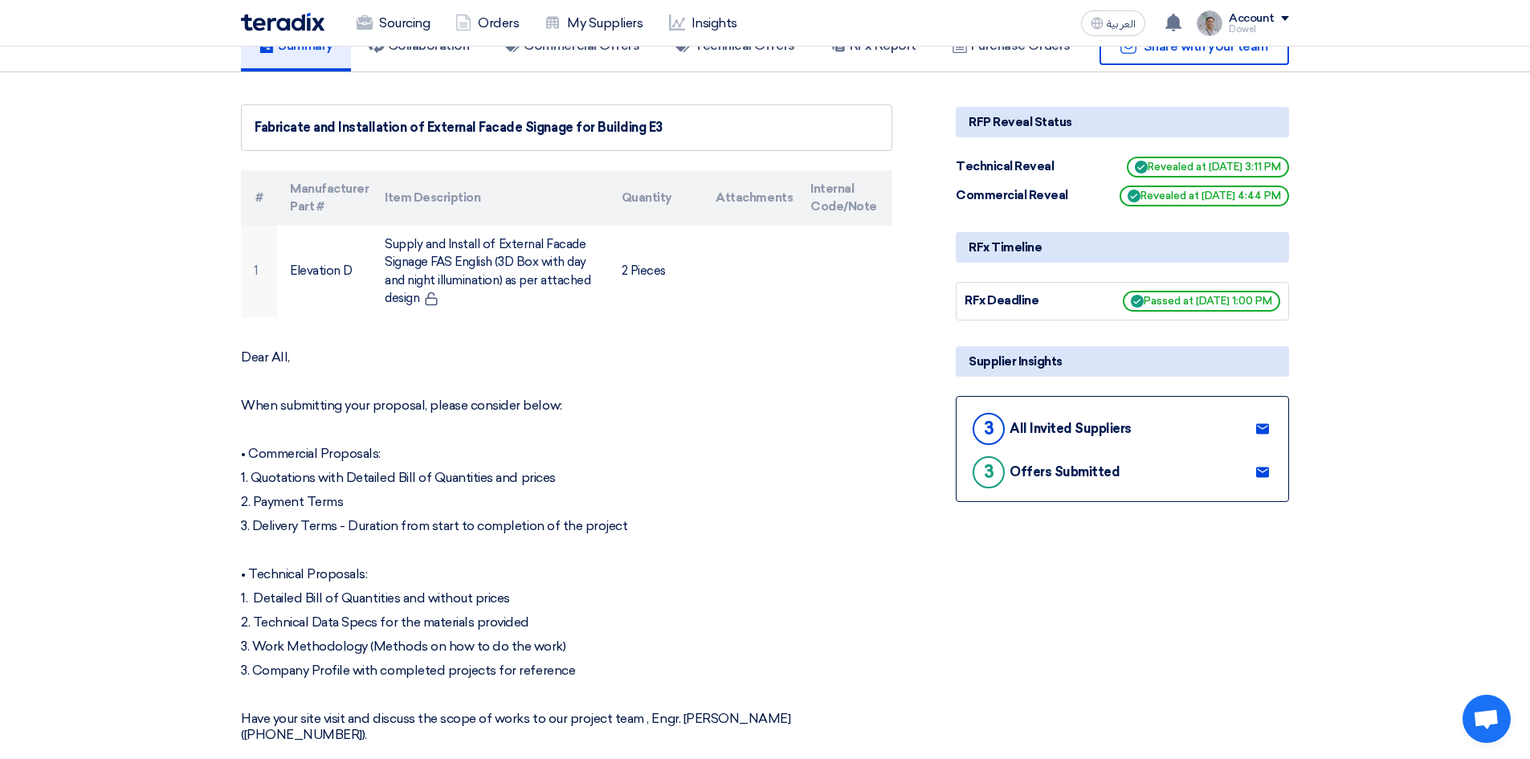
scroll to position [321, 0]
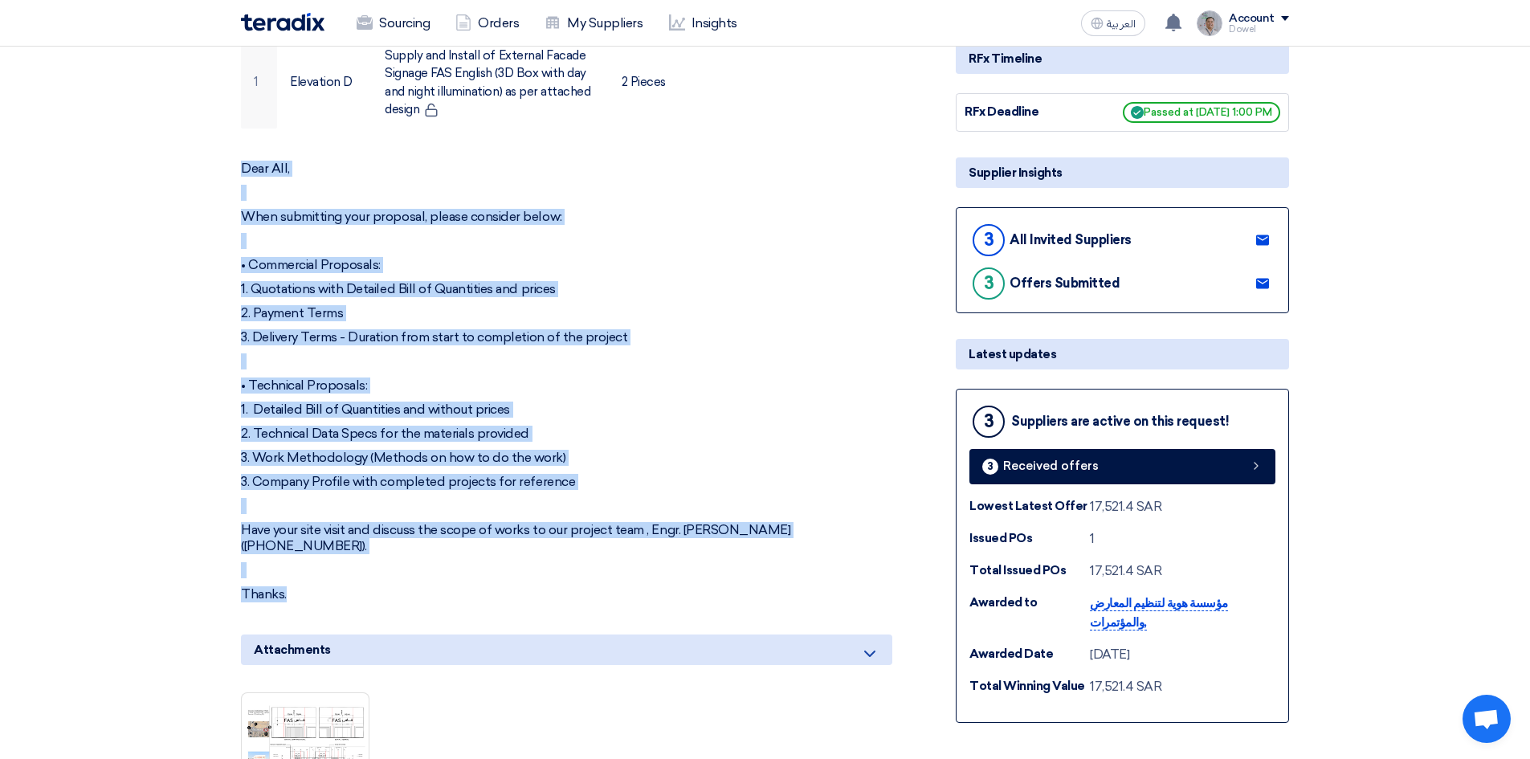
drag, startPoint x: 245, startPoint y: 161, endPoint x: 461, endPoint y: 575, distance: 466.6
click at [461, 575] on div "Dear All, When submitting your proposal, please consider below: • Commercial Pr…" at bounding box center [566, 382] width 651 height 442
copy div "Dear All, When submitting your proposal, please consider below: • Commercial Pr…"
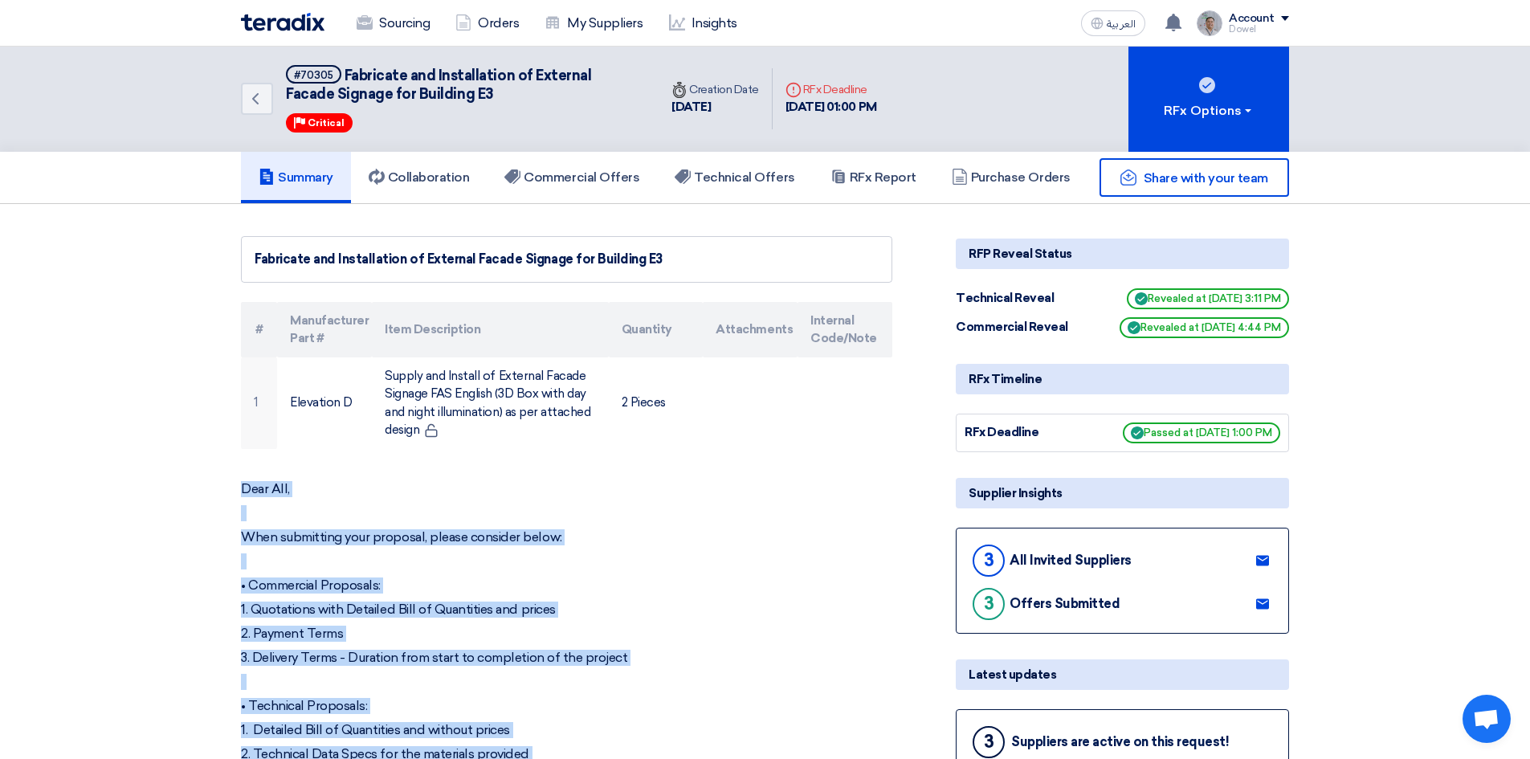
scroll to position [0, 0]
click at [405, 33] on link "Sourcing" at bounding box center [393, 23] width 99 height 35
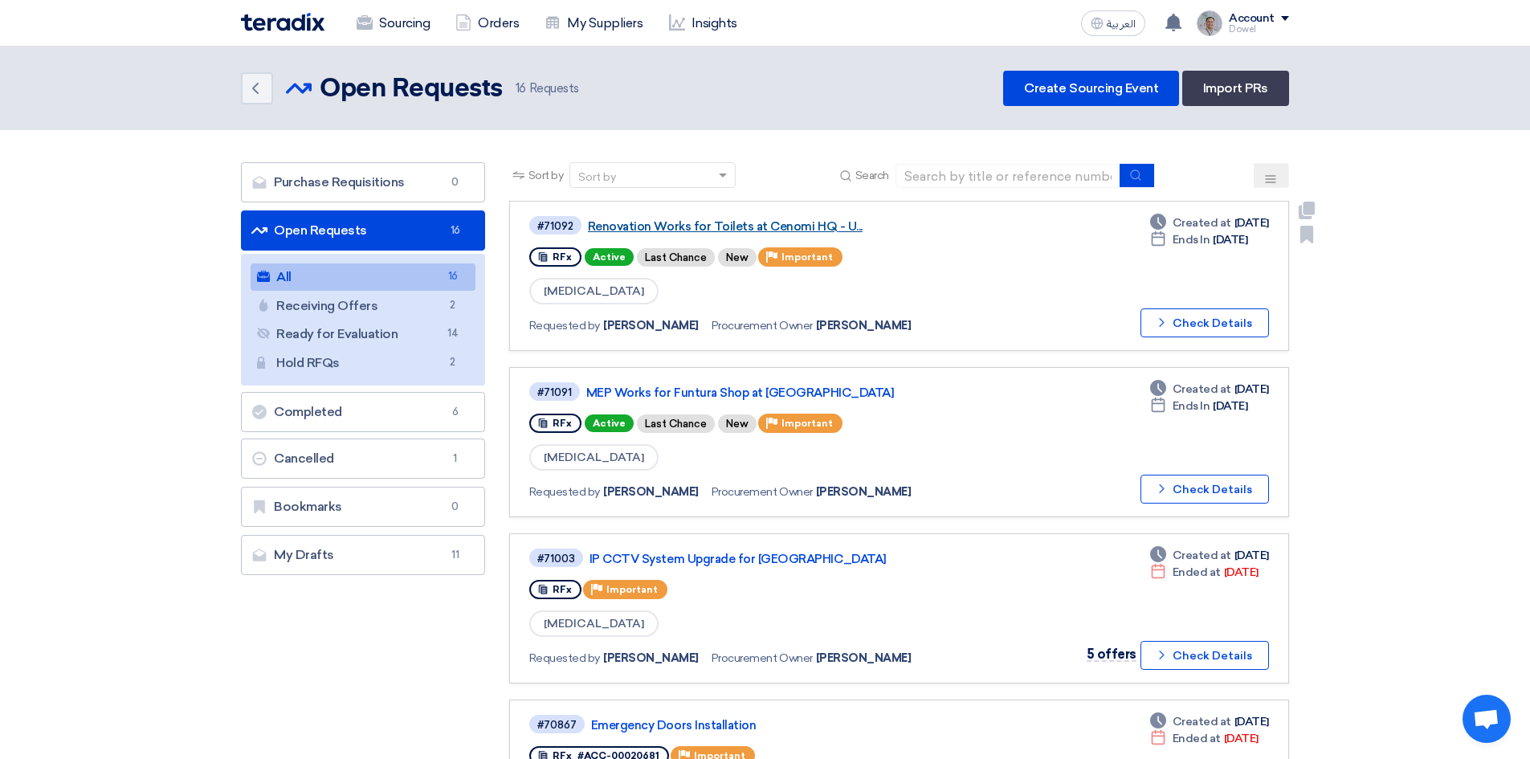
click at [721, 222] on link "Renovation Works for Toilets at Cenomi HQ - U..." at bounding box center [789, 226] width 402 height 14
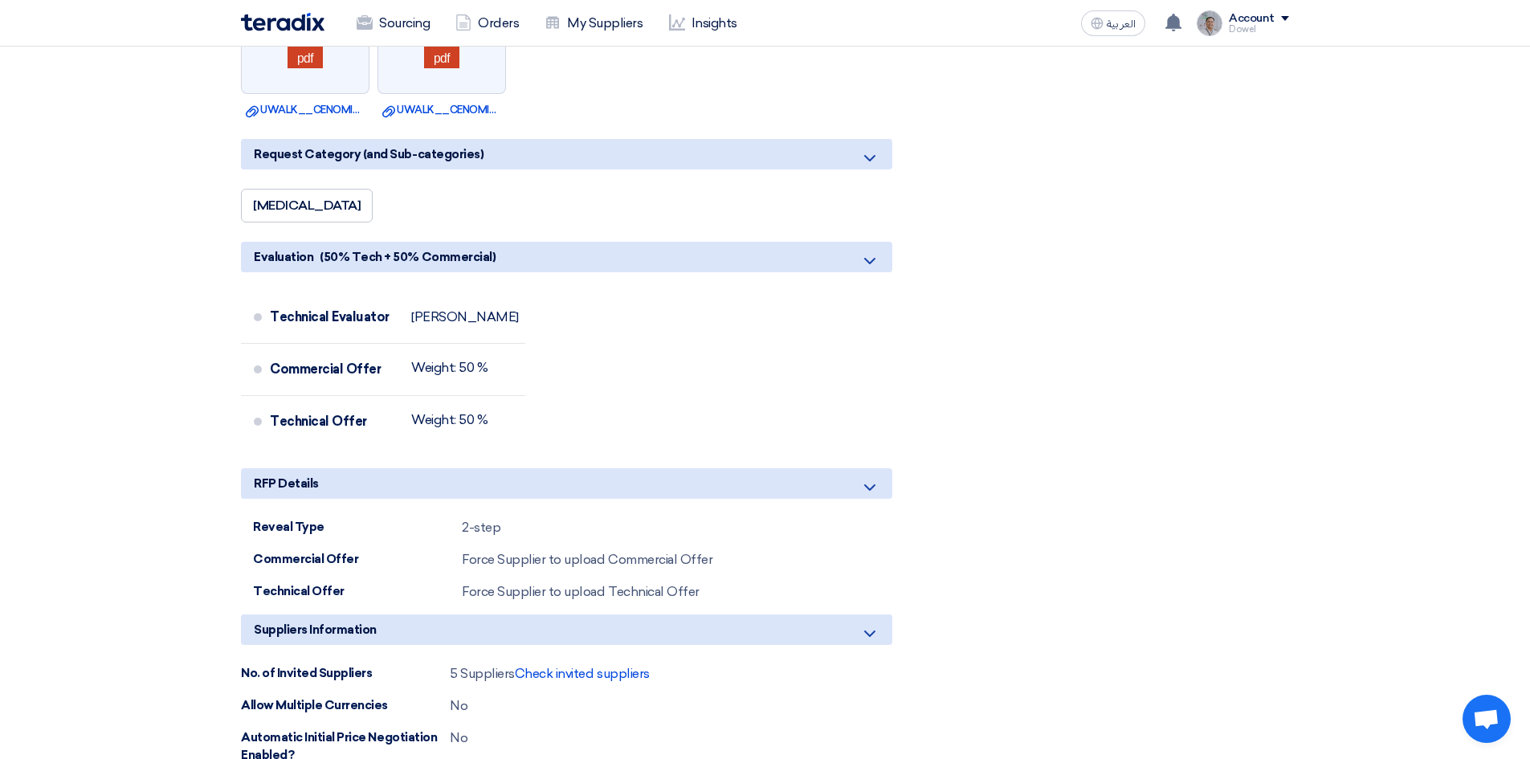
scroll to position [1285, 0]
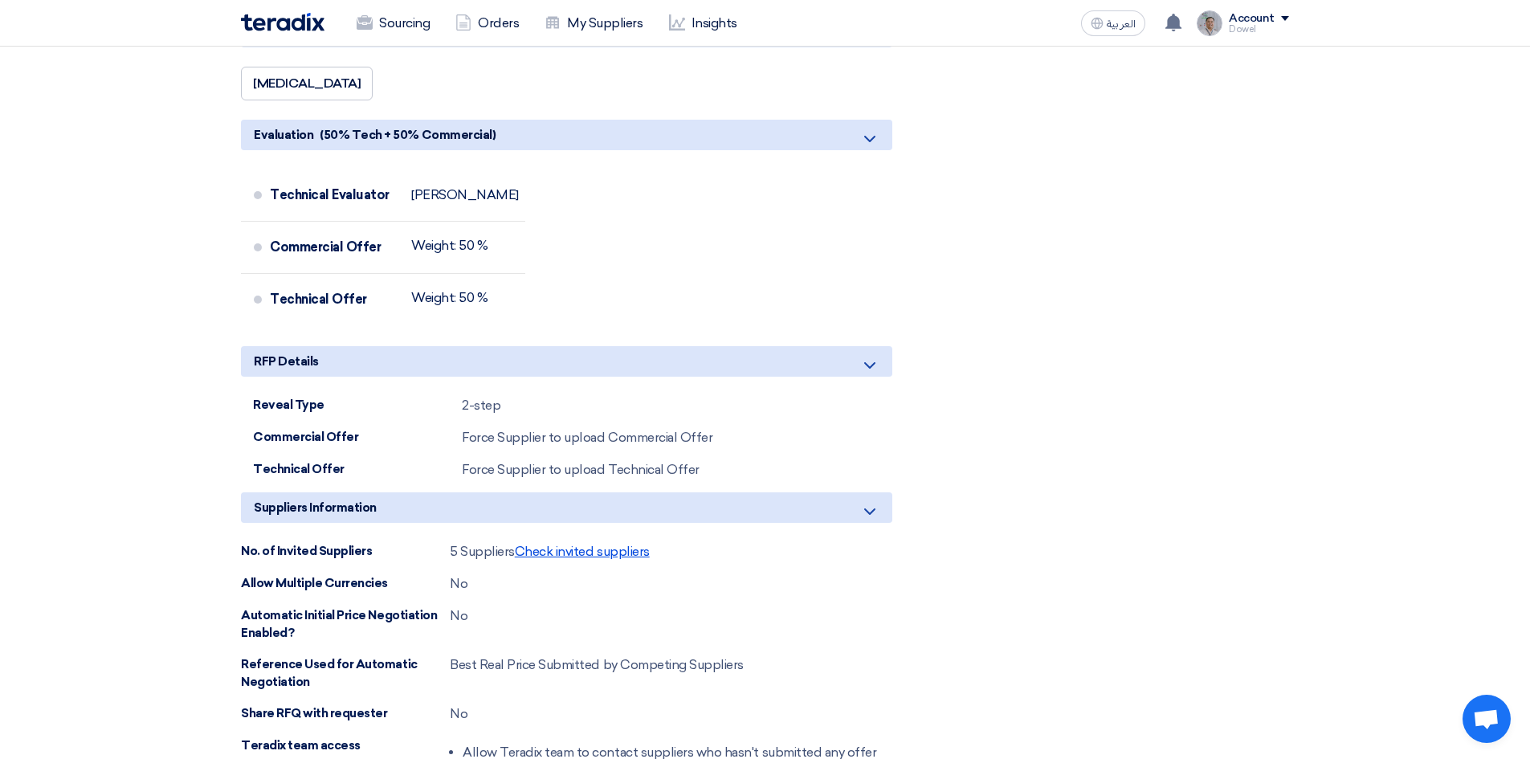
click at [567, 544] on span "Check invited suppliers" at bounding box center [582, 551] width 135 height 15
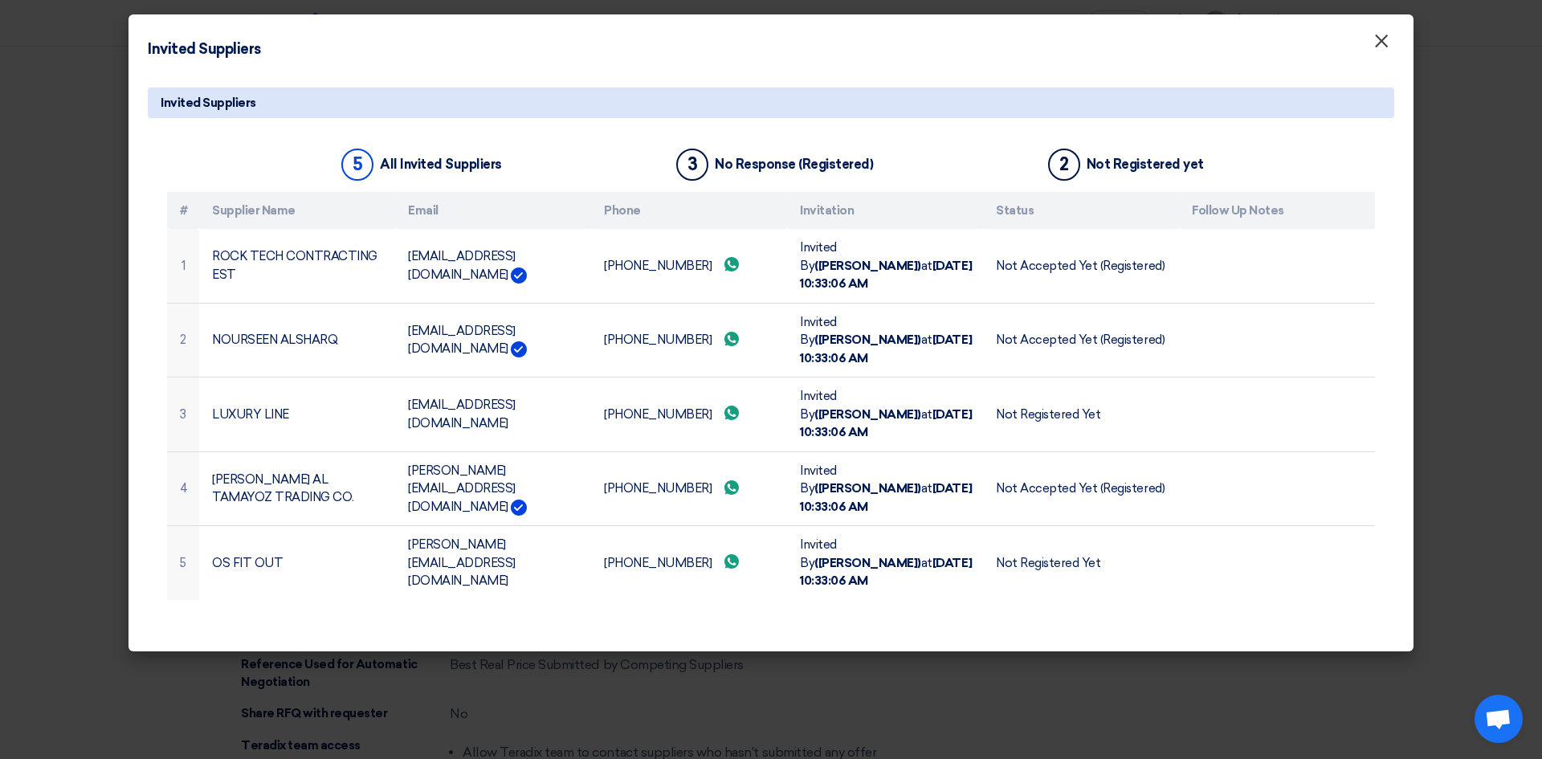
click at [1376, 51] on span "×" at bounding box center [1381, 45] width 16 height 32
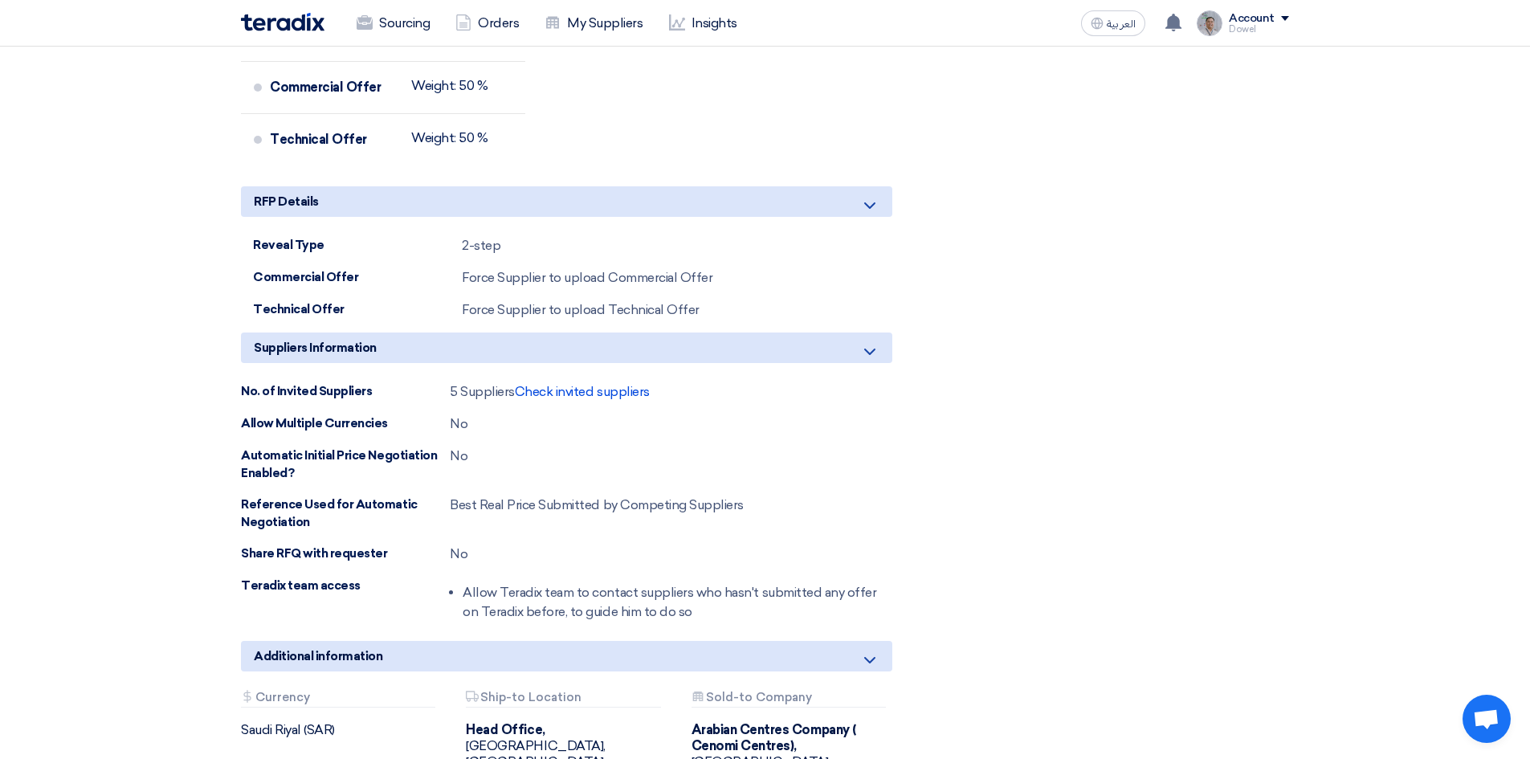
scroll to position [1445, 0]
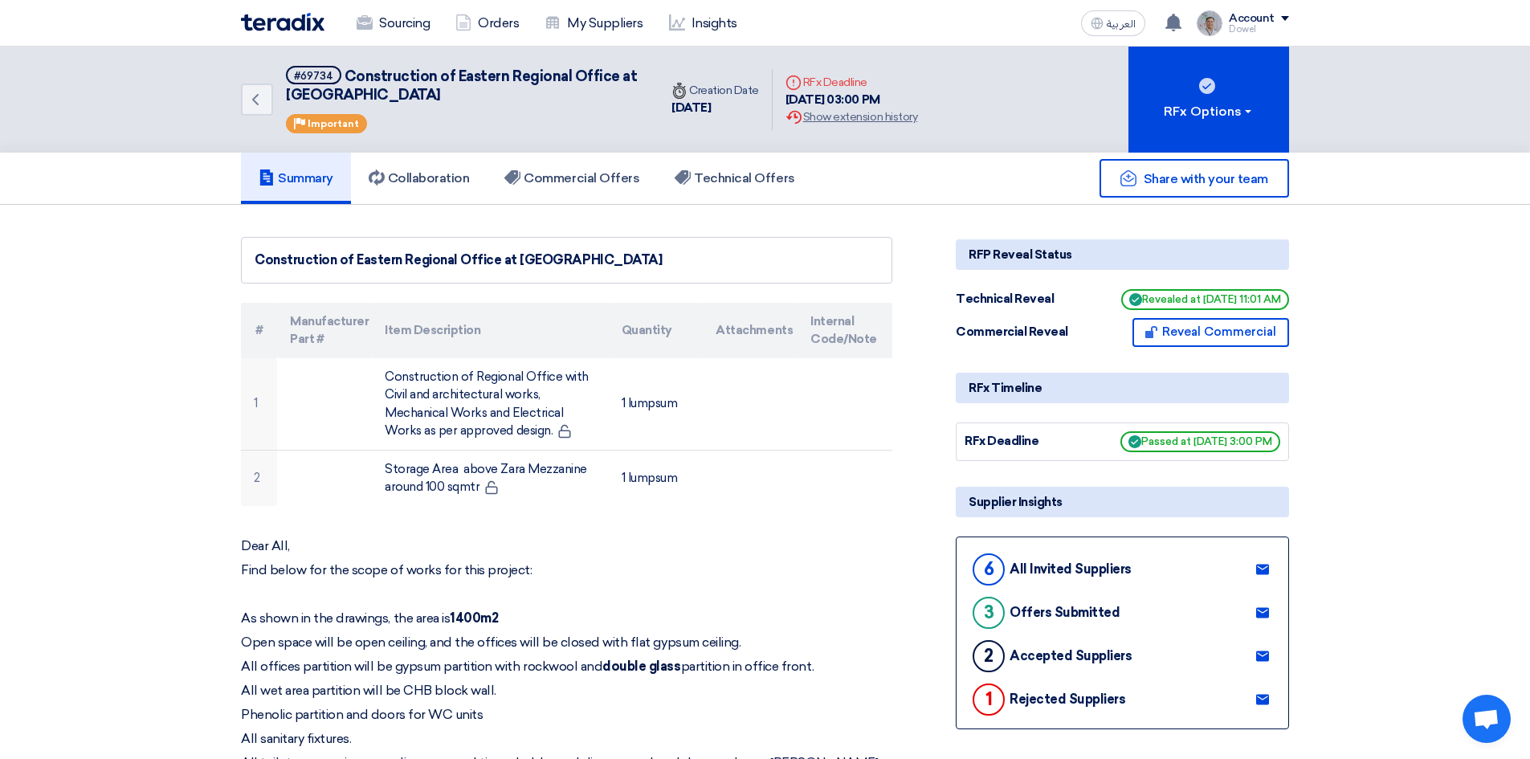
drag, startPoint x: 255, startPoint y: 259, endPoint x: 675, endPoint y: 248, distance: 420.9
click at [675, 248] on div "Construction of Eastern Regional Office at [GEOGRAPHIC_DATA]" at bounding box center [566, 260] width 651 height 47
copy div "Construction of Eastern Regional Office at [GEOGRAPHIC_DATA]"
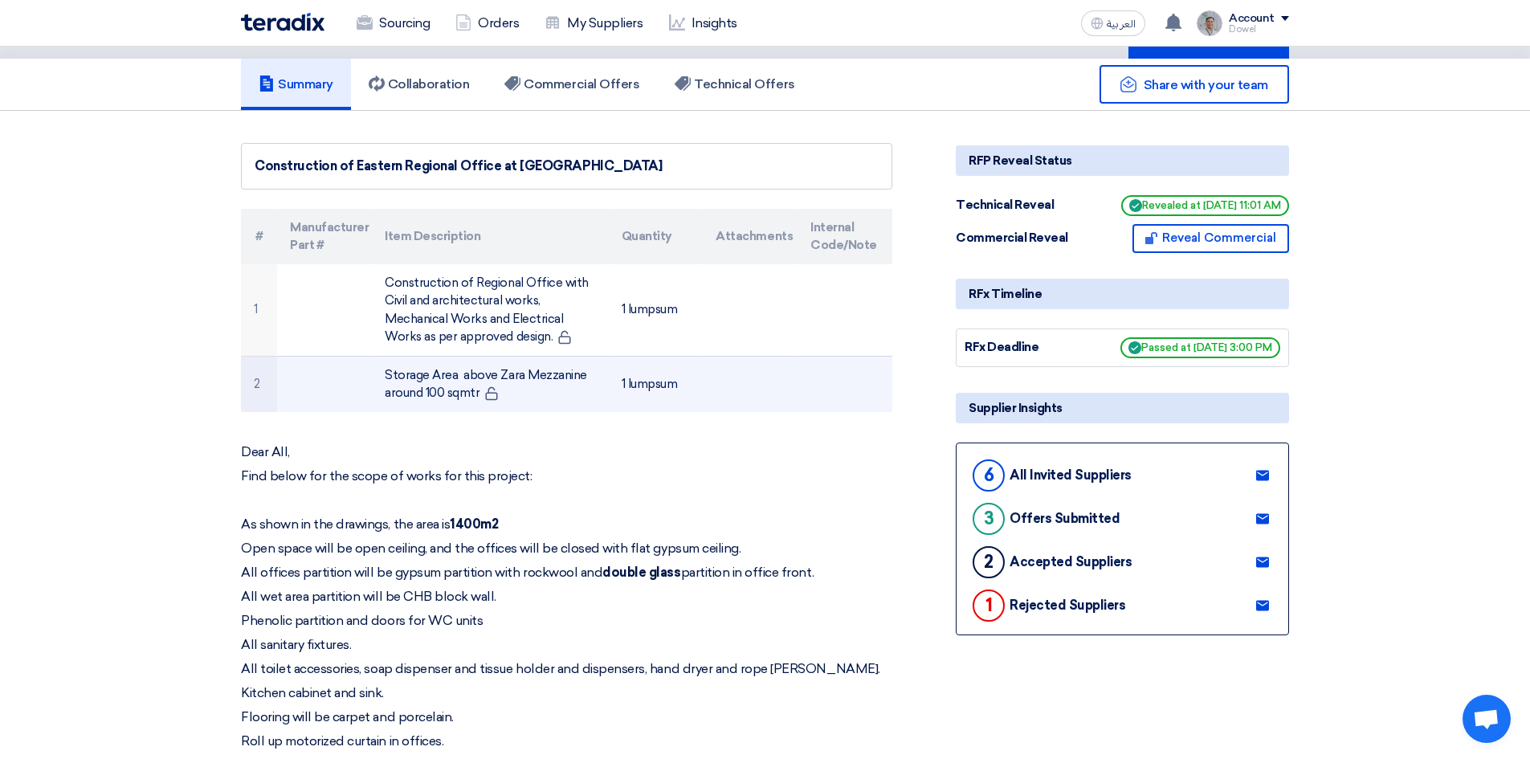
scroll to position [80, 0]
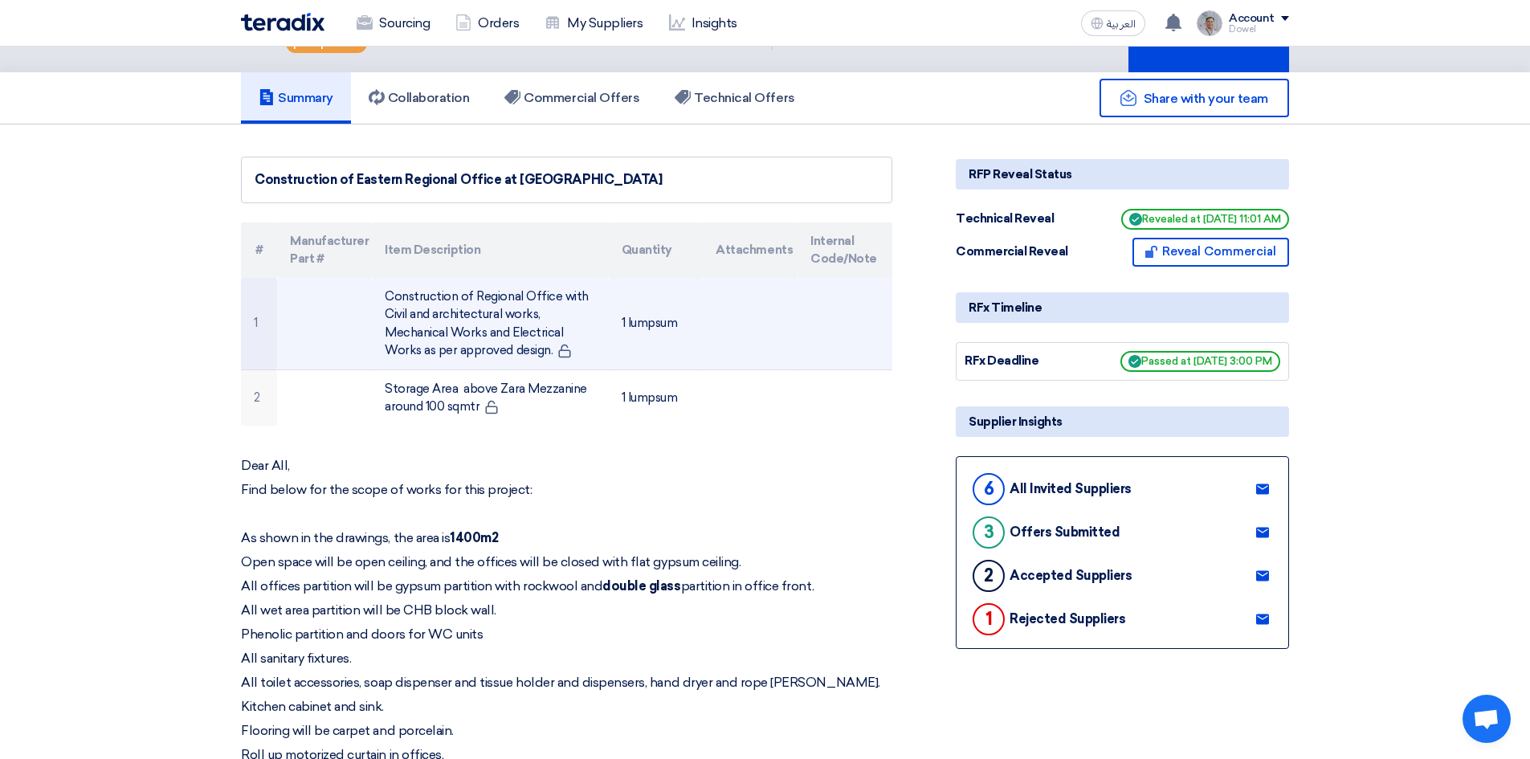
drag, startPoint x: 386, startPoint y: 296, endPoint x: 546, endPoint y: 352, distance: 169.1
click at [546, 352] on td "Construction of Regional Office with Civil and architectural works, Mechanical …" at bounding box center [490, 324] width 236 height 92
copy td "Construction of Regional Office with Civil and architectural works, Mechanical …"
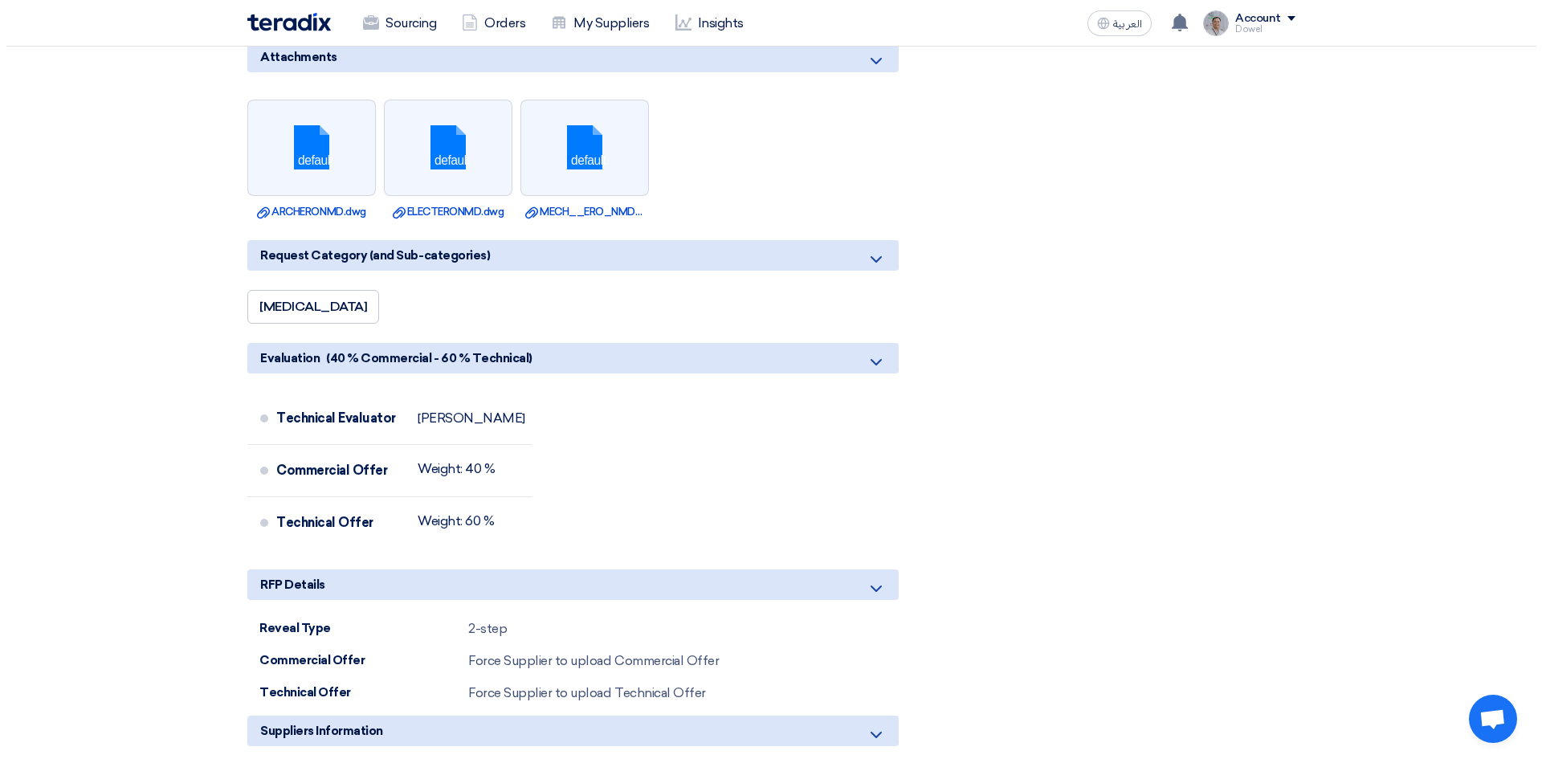
scroll to position [2650, 0]
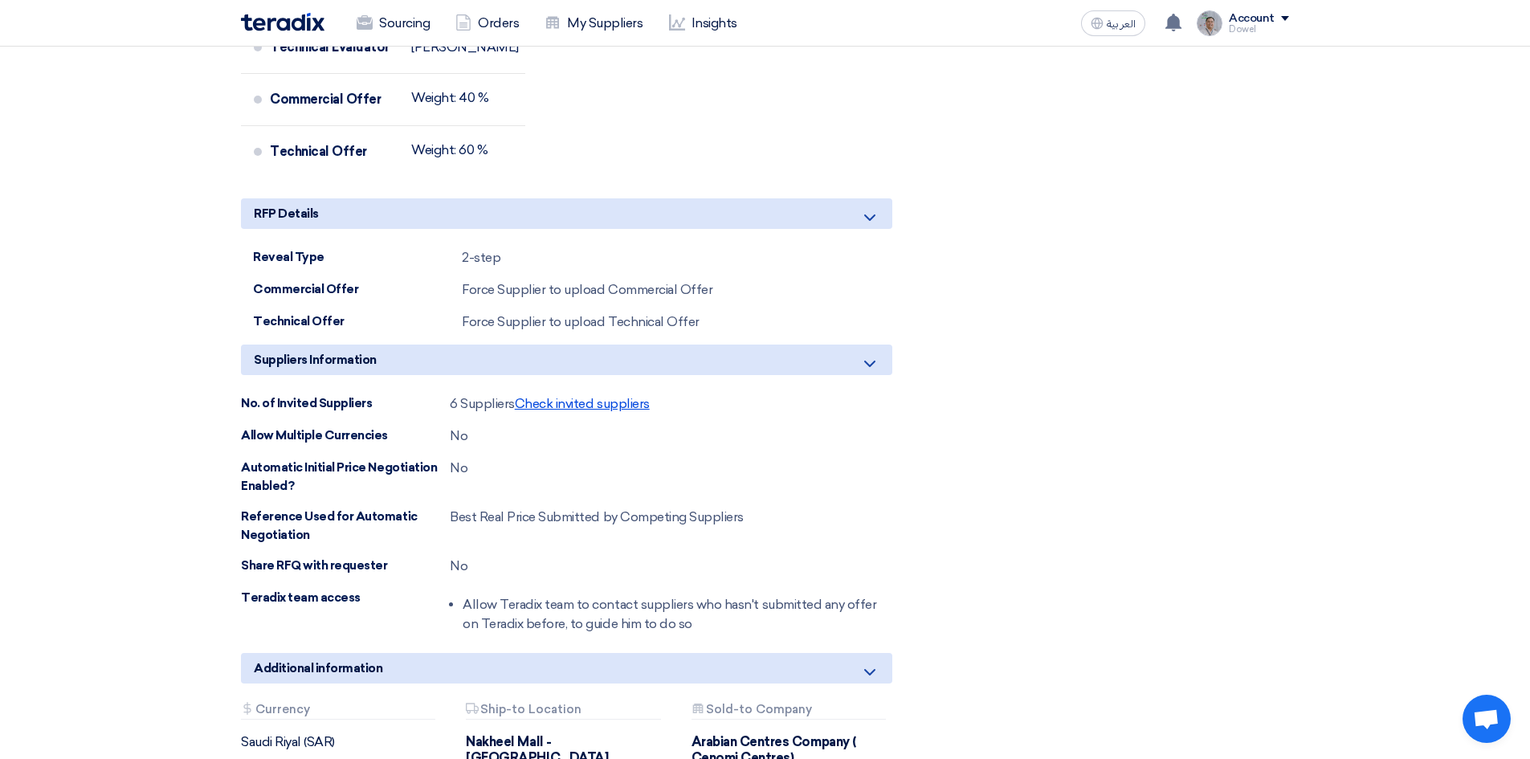
click at [573, 404] on span "Check invited suppliers" at bounding box center [582, 403] width 135 height 15
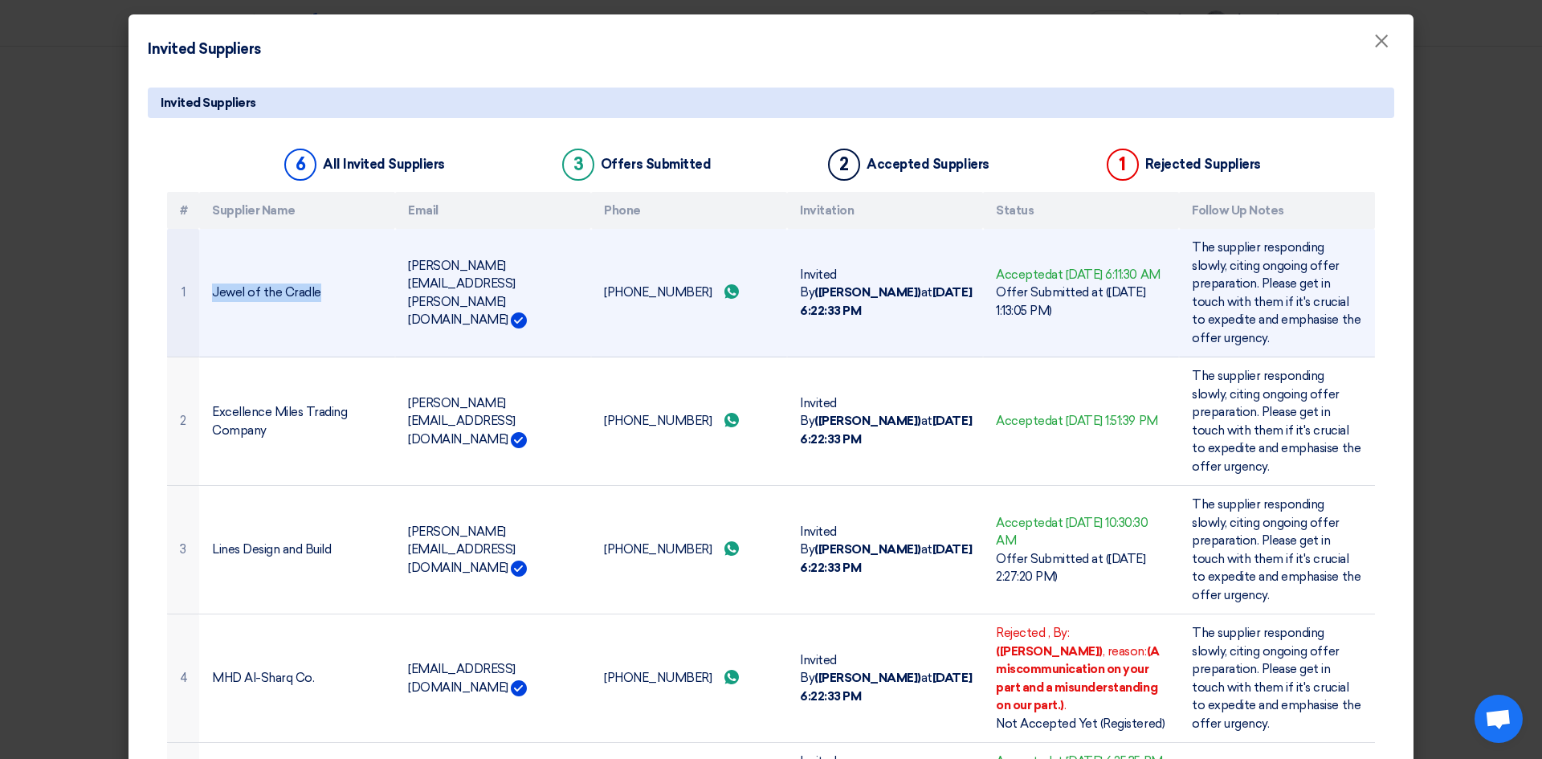
drag, startPoint x: 206, startPoint y: 292, endPoint x: 310, endPoint y: 296, distance: 103.7
click at [310, 296] on td "Jewel of the Cradle" at bounding box center [297, 293] width 196 height 128
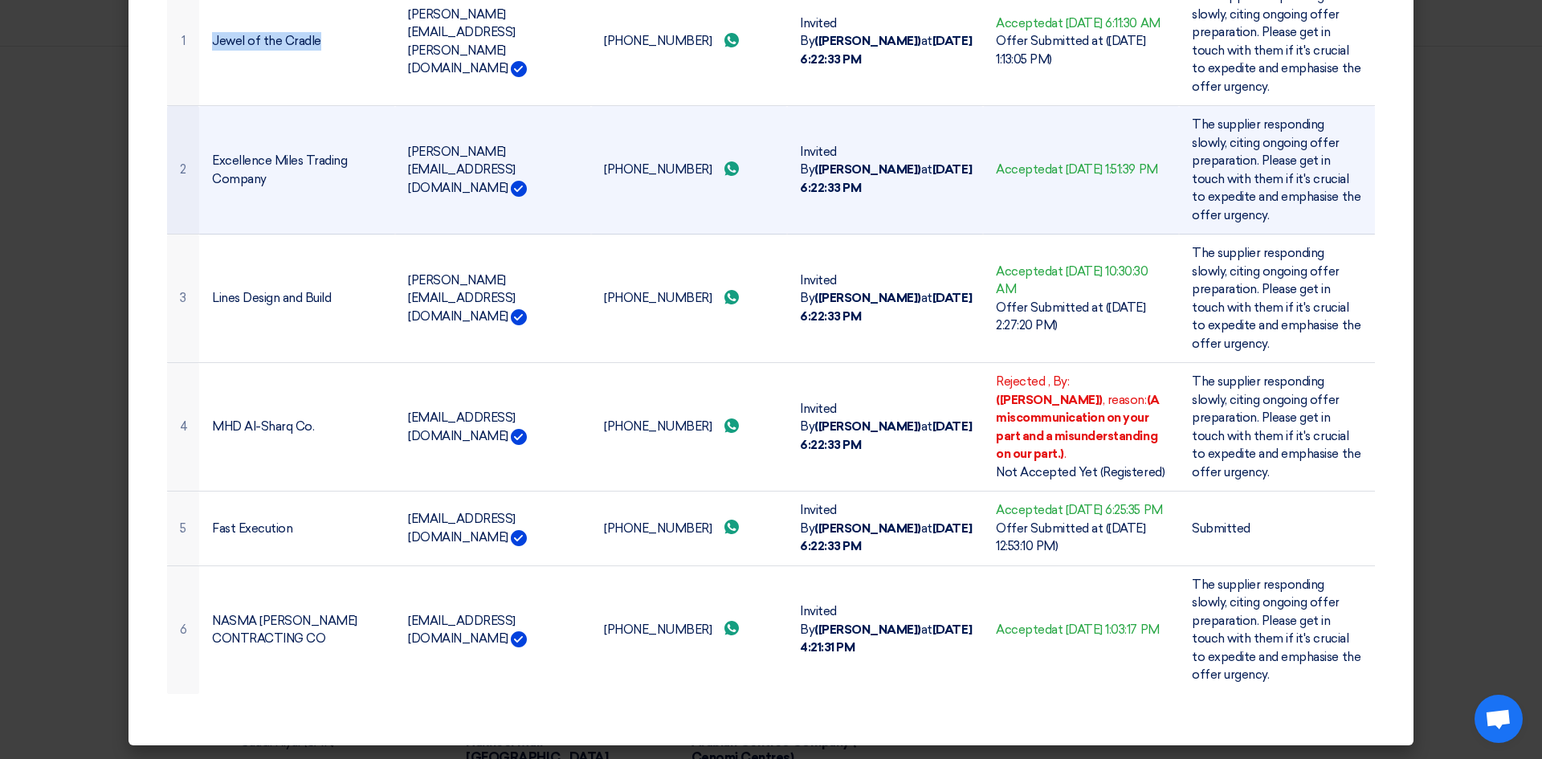
scroll to position [270, 0]
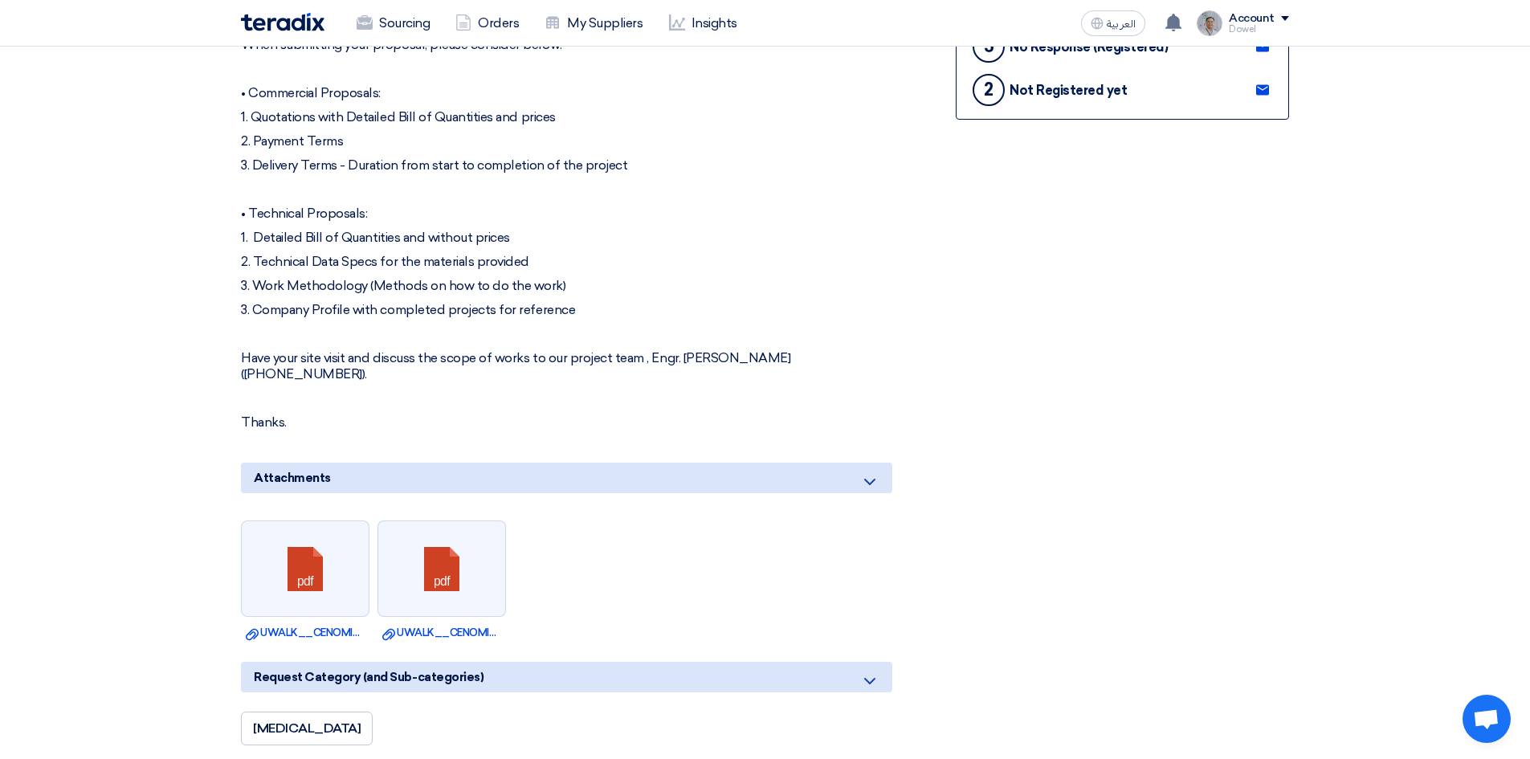
scroll to position [238, 0]
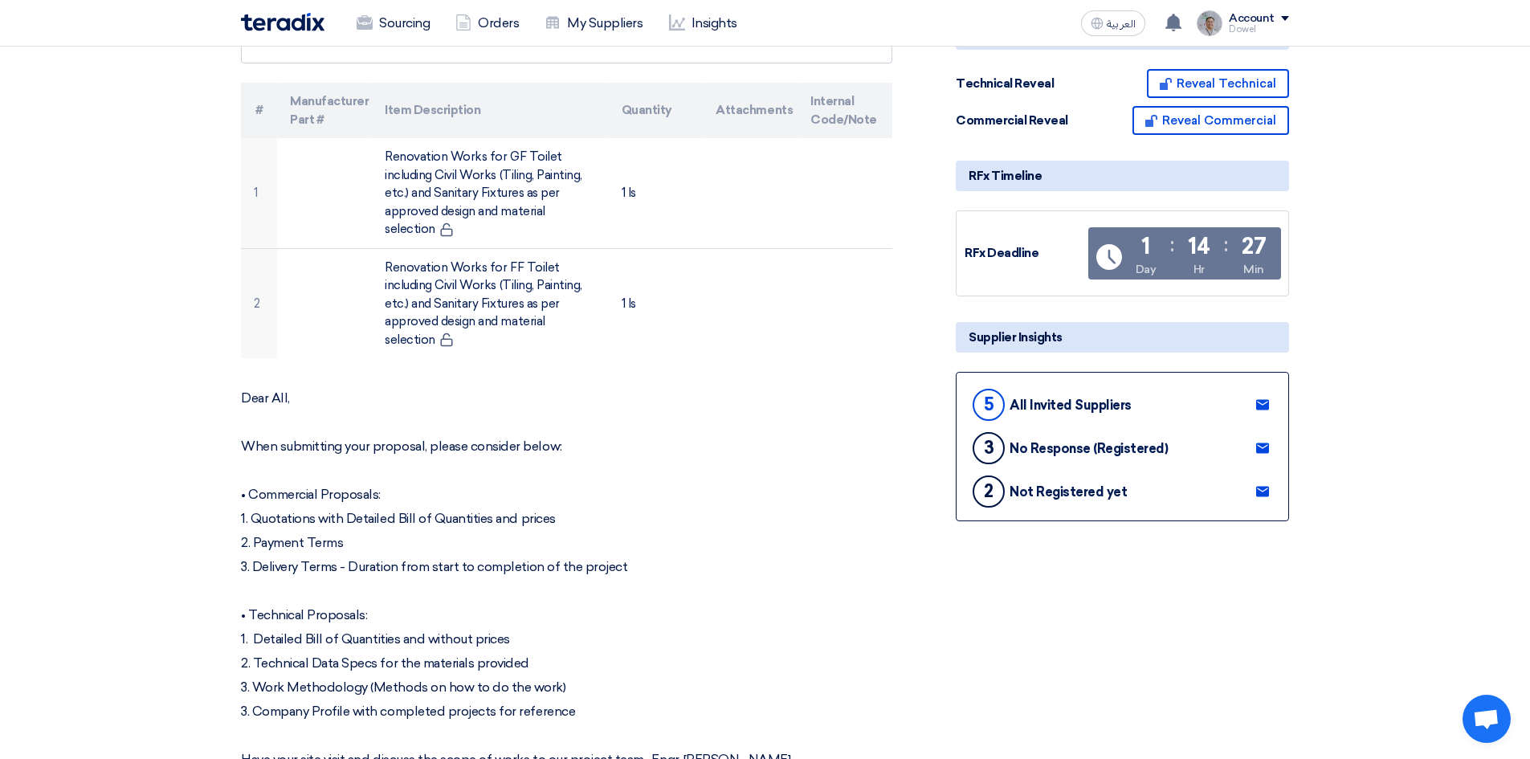
click at [242, 390] on p "Dear All," at bounding box center [566, 398] width 651 height 16
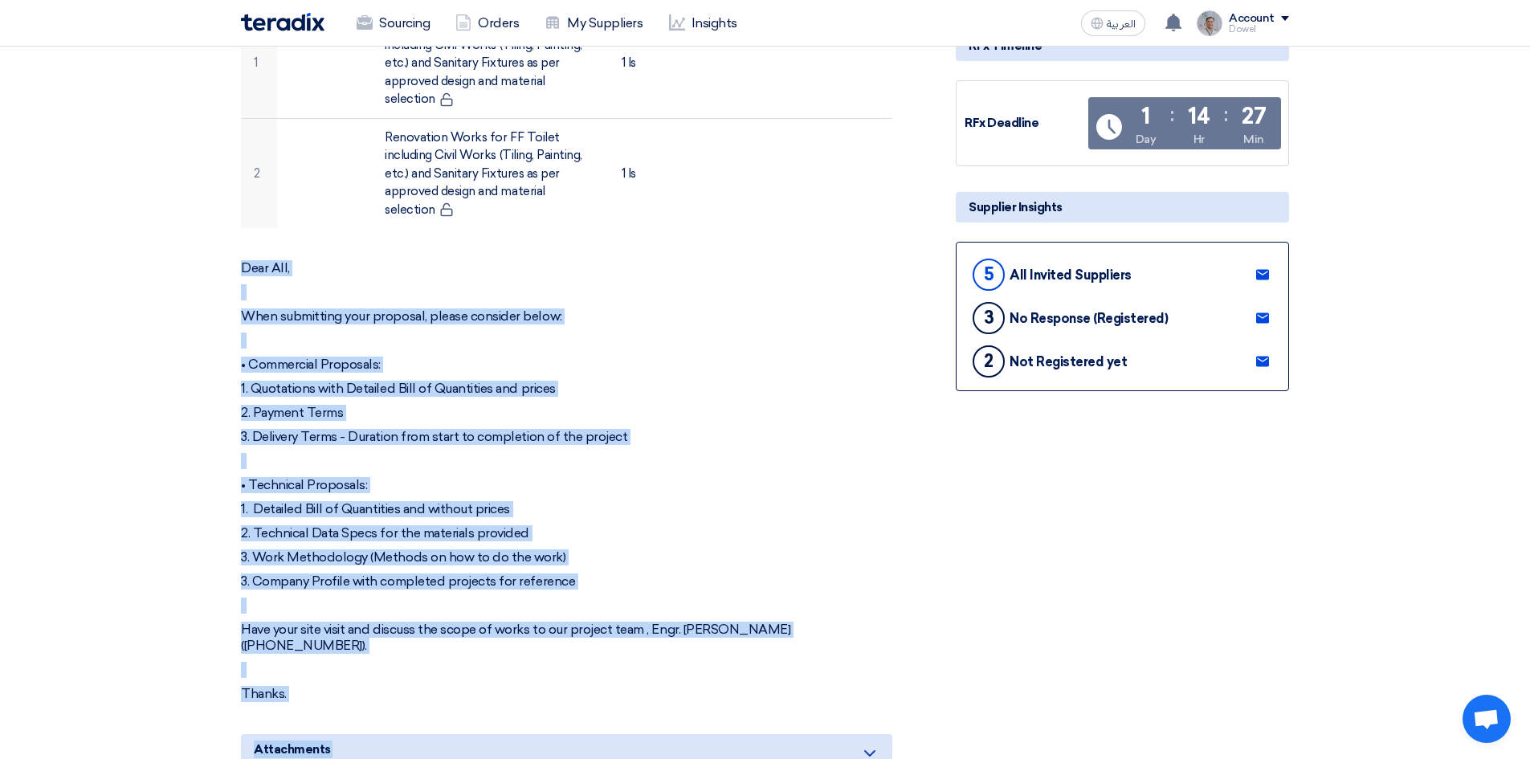
scroll to position [421, 0]
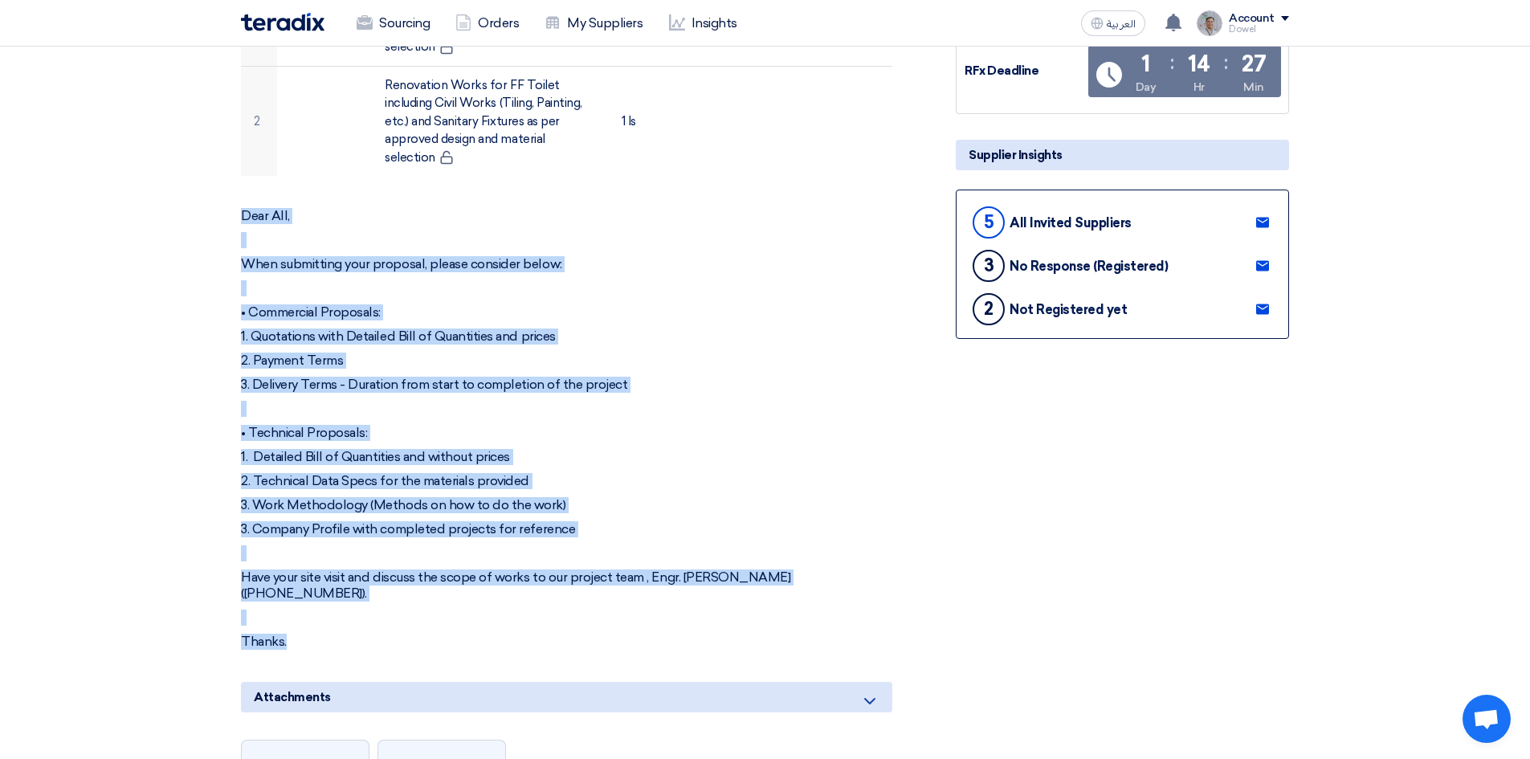
drag, startPoint x: 242, startPoint y: 378, endPoint x: 465, endPoint y: 605, distance: 318.6
click at [465, 605] on div "Dear All, When submitting your proposal, please consider below: • Commercial Pr…" at bounding box center [566, 429] width 651 height 442
copy div "Dear All, When submitting your proposal, please consider below: • Commercial Pr…"
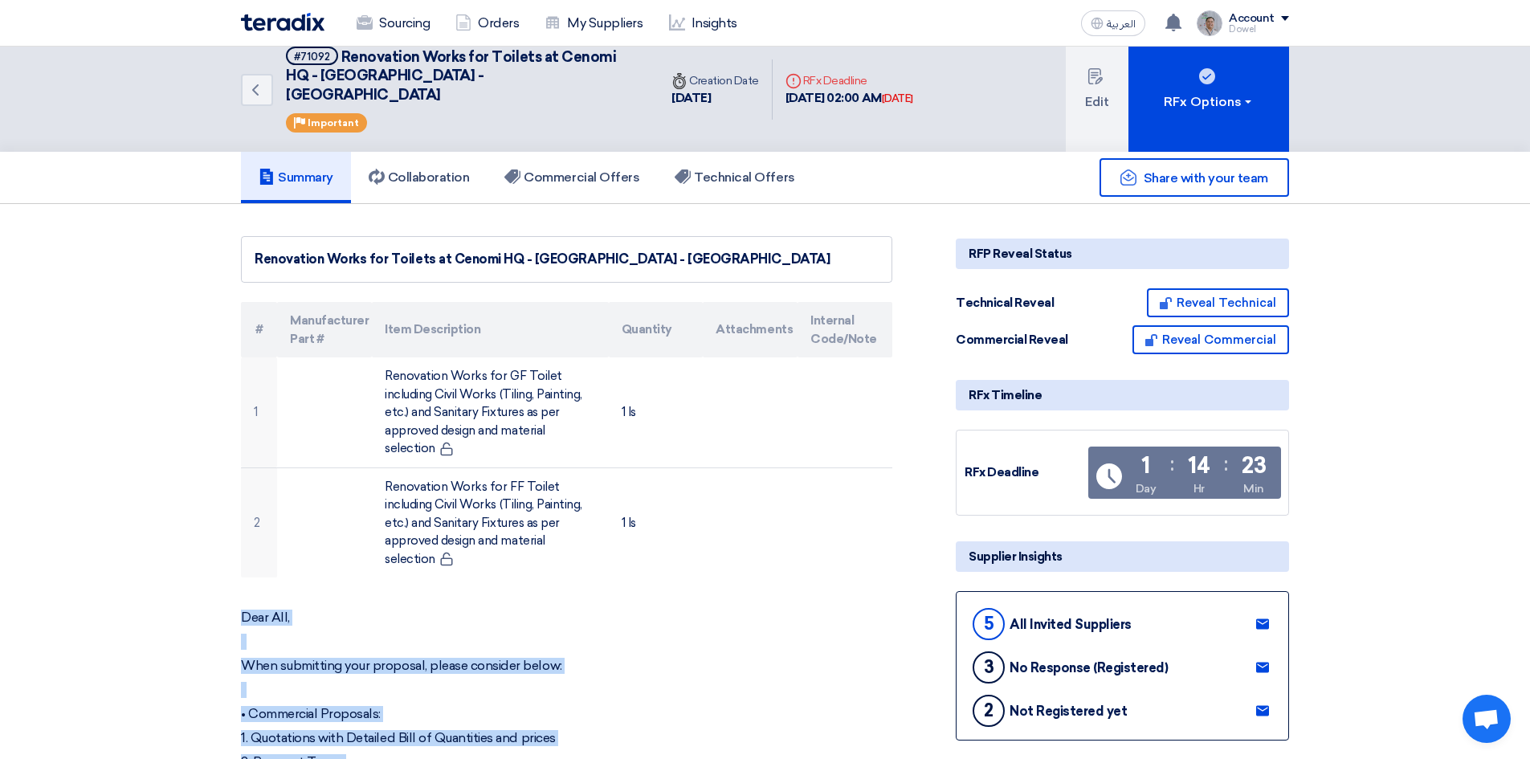
scroll to position [0, 0]
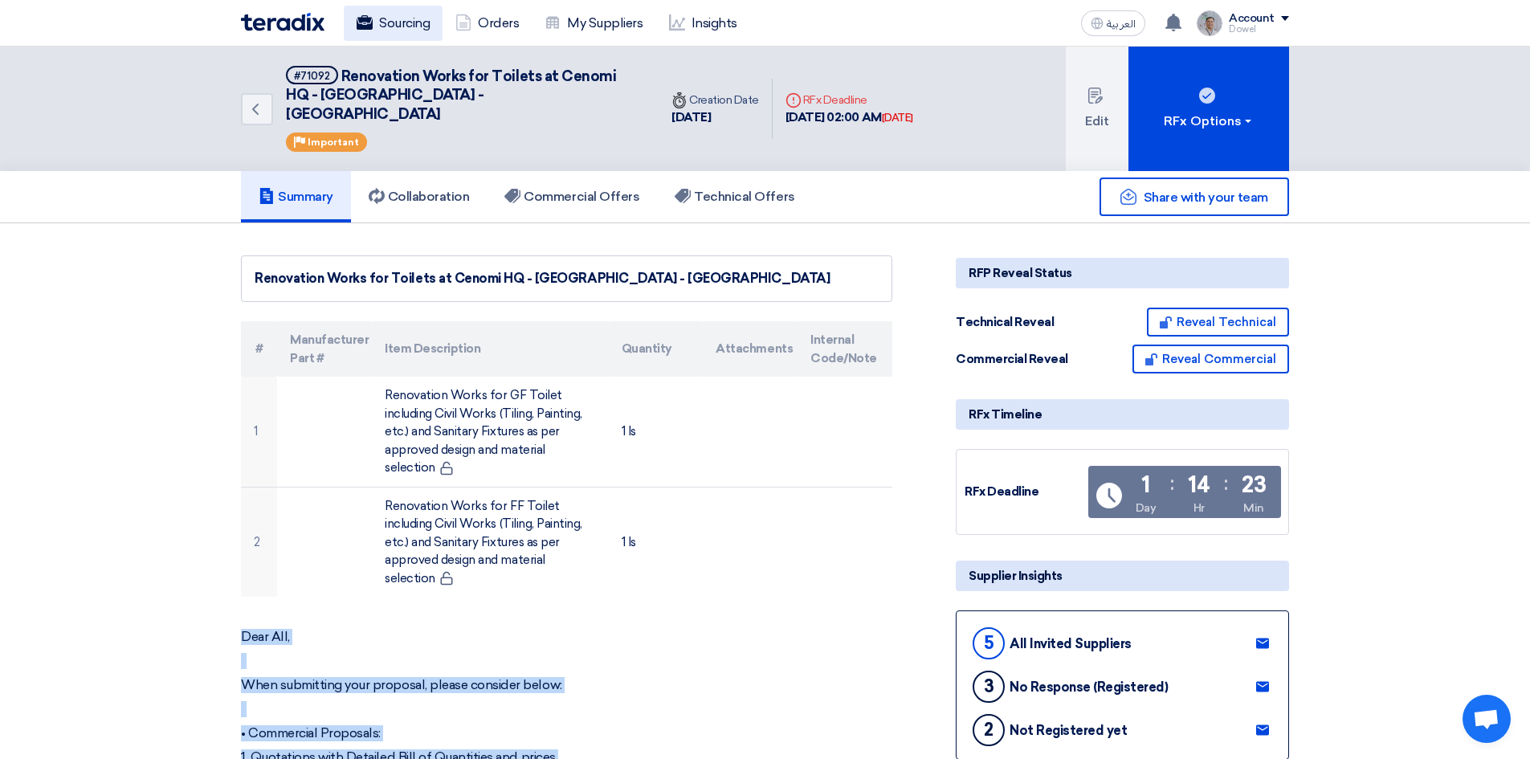
click at [391, 23] on link "Sourcing" at bounding box center [393, 23] width 99 height 35
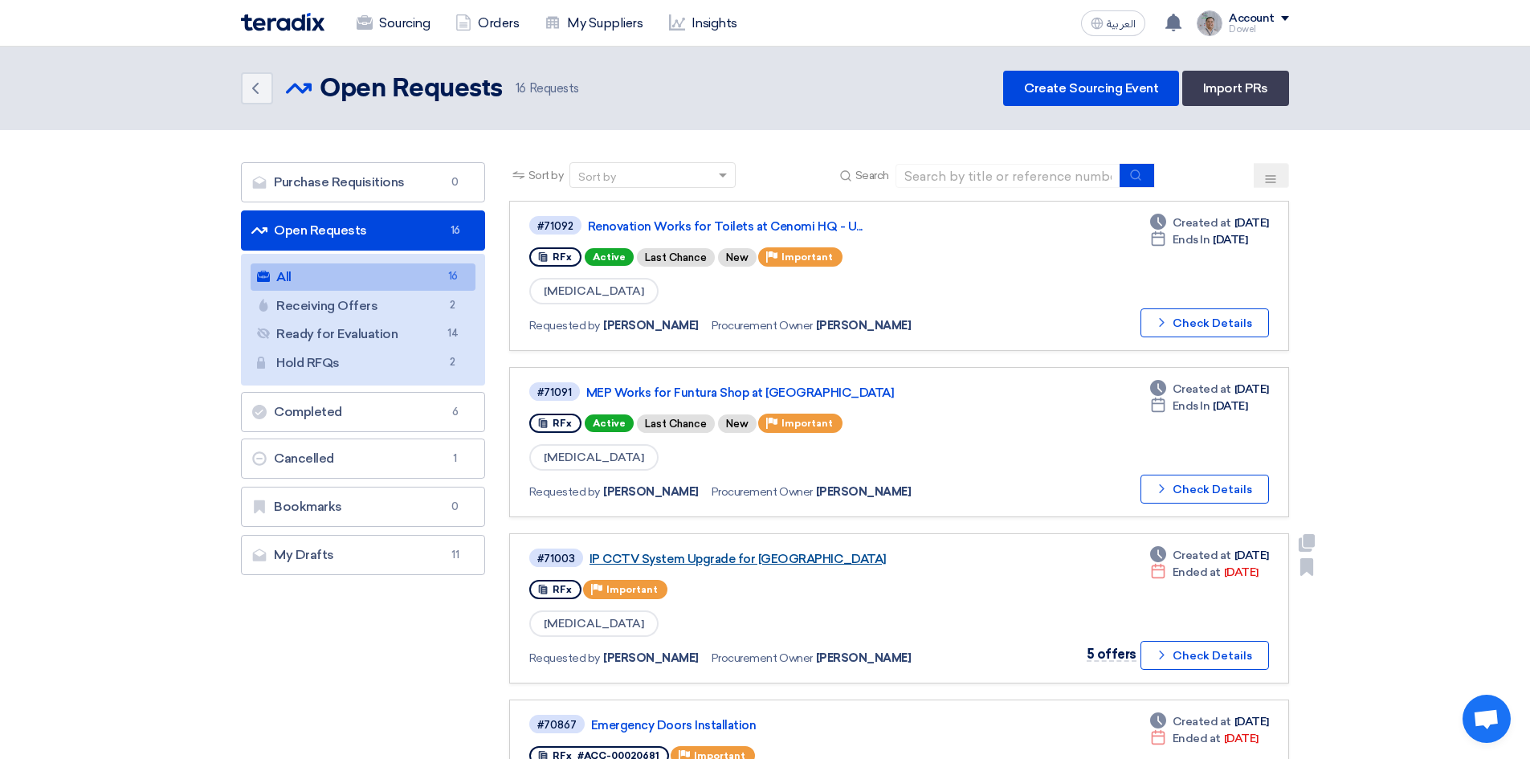
click at [670, 560] on link "IP CCTV System Upgrade for Makkah Mall" at bounding box center [790, 559] width 402 height 14
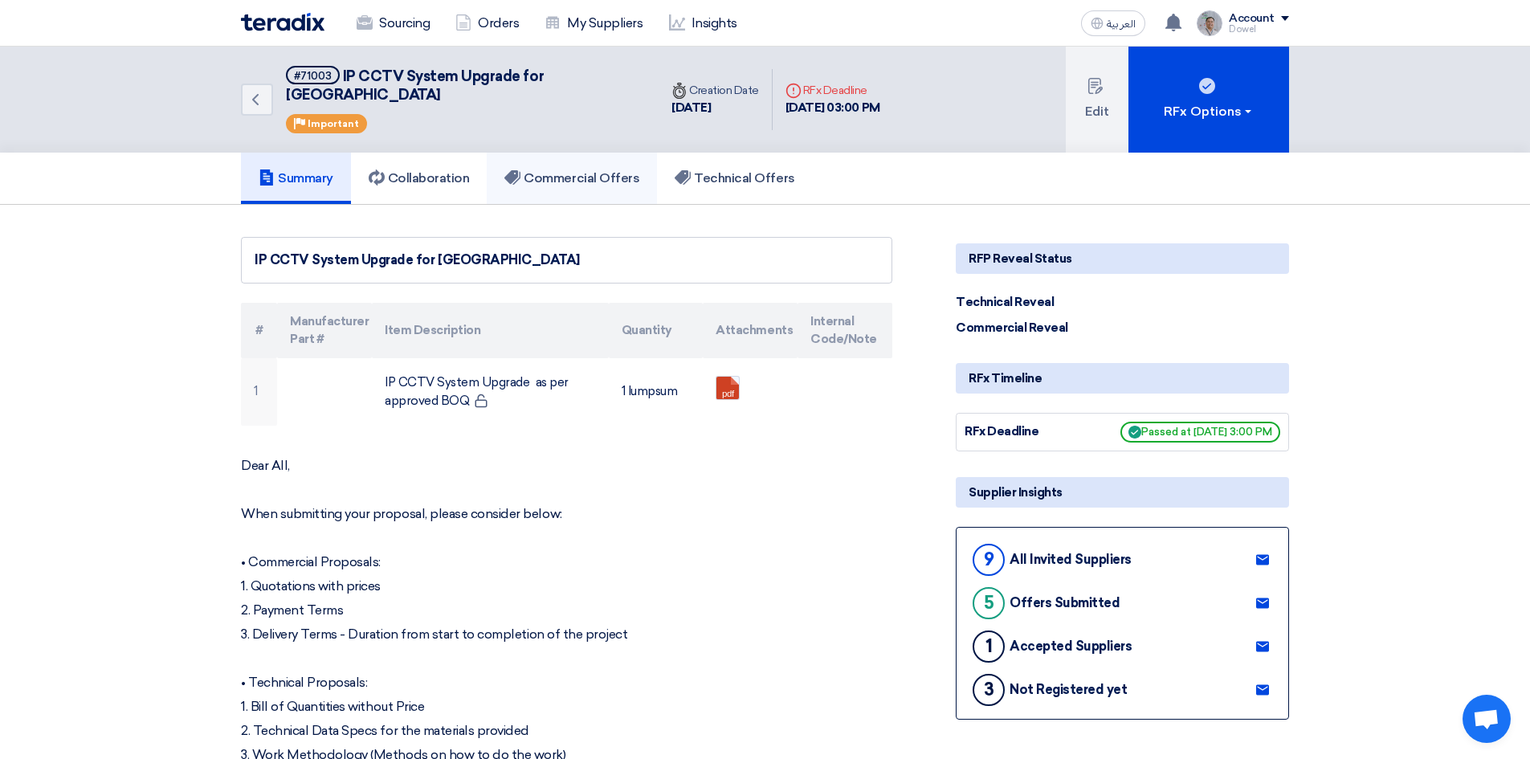
click at [596, 153] on link "Commercial Offers" at bounding box center [572, 178] width 170 height 51
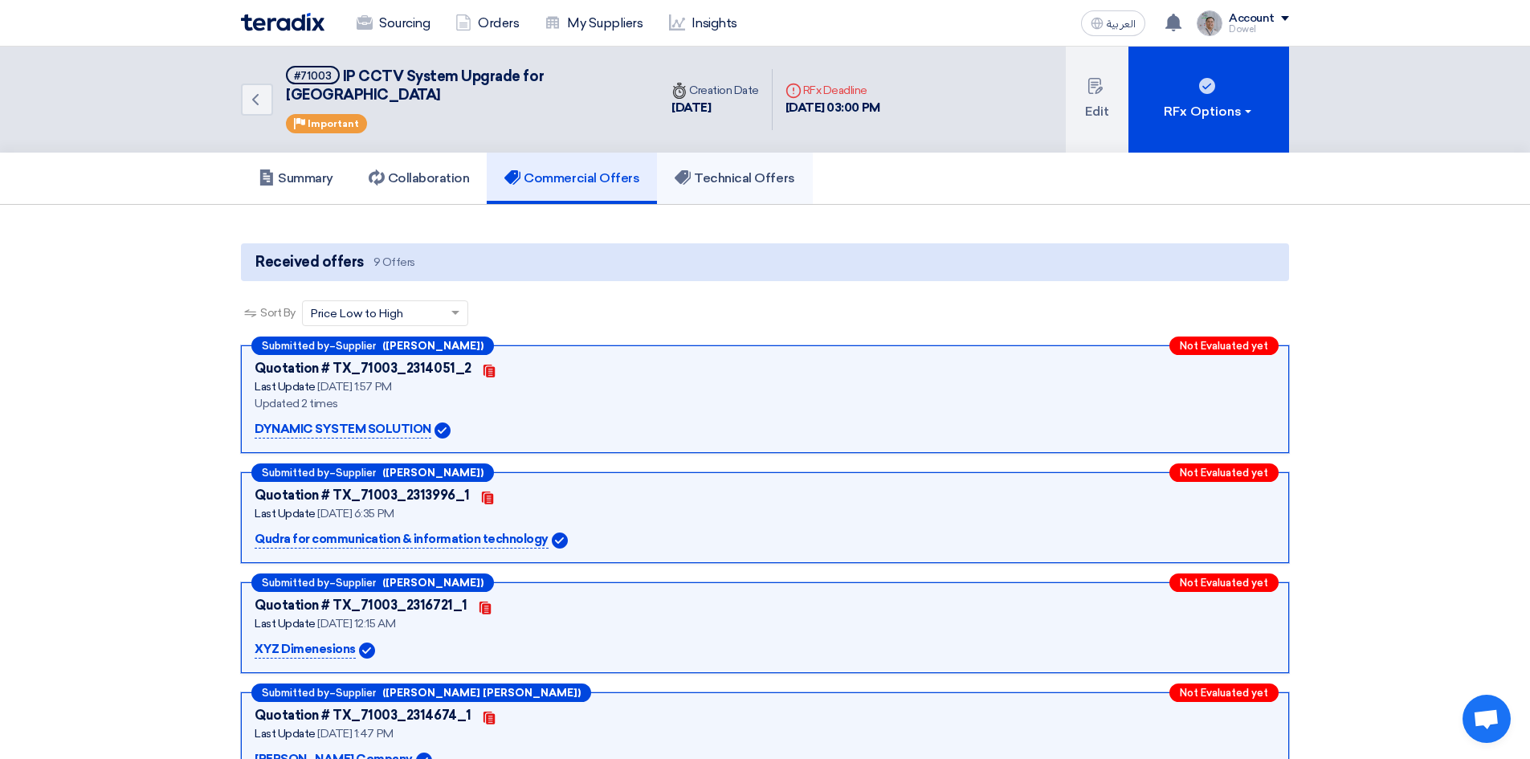
click at [759, 170] on h5 "Technical Offers" at bounding box center [735, 178] width 120 height 16
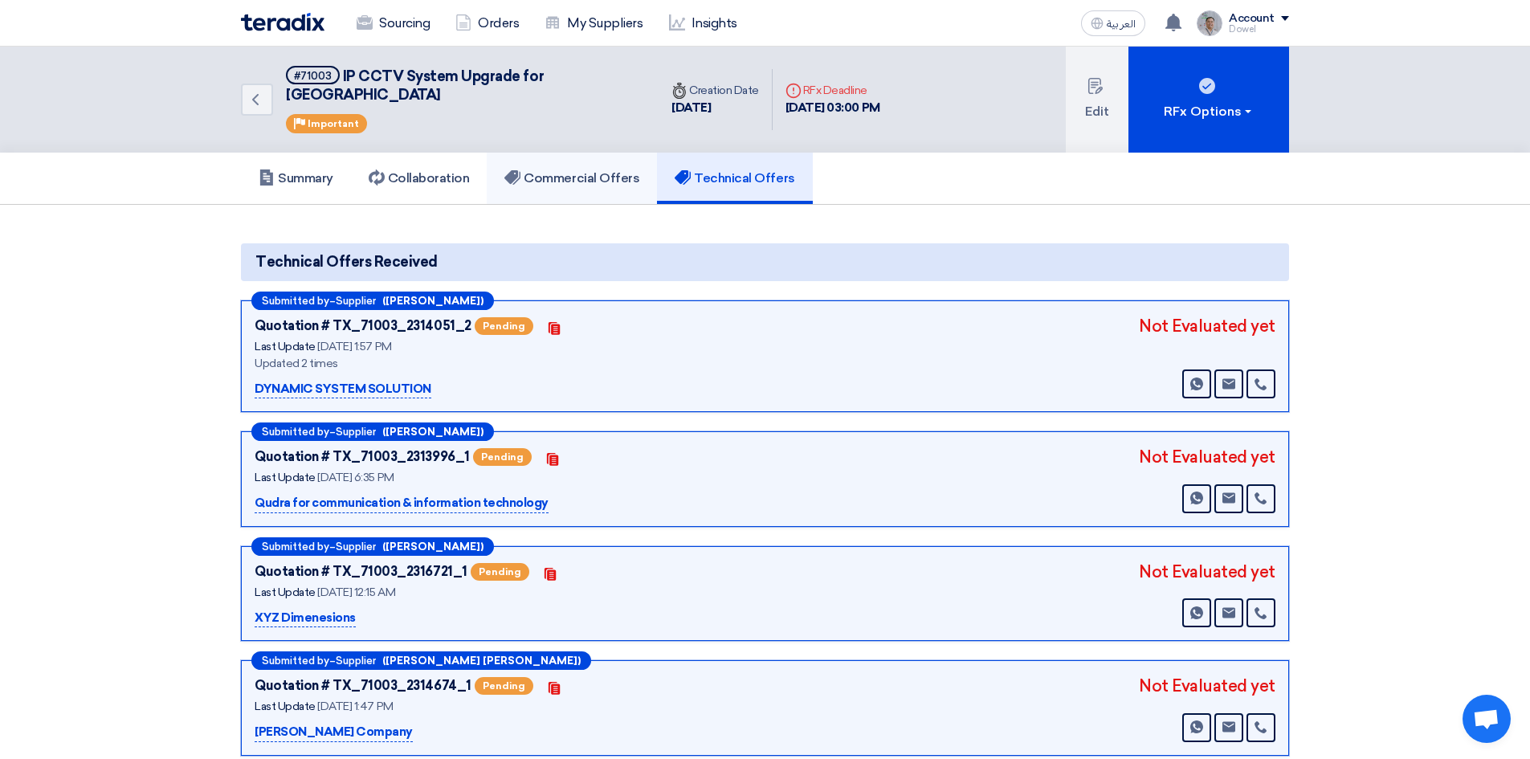
click at [566, 173] on link "Commercial Offers" at bounding box center [572, 178] width 170 height 51
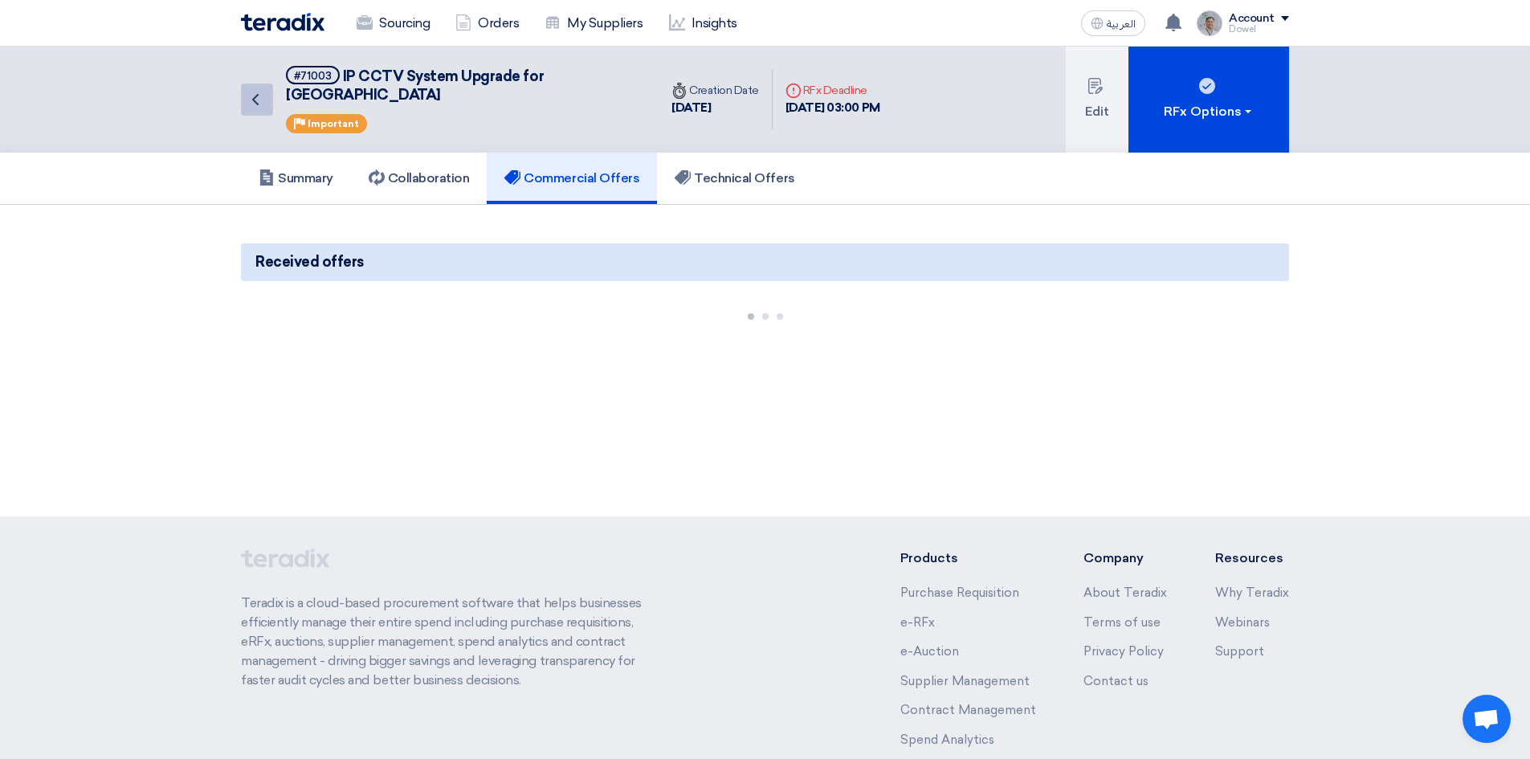
click at [255, 94] on use at bounding box center [255, 99] width 6 height 11
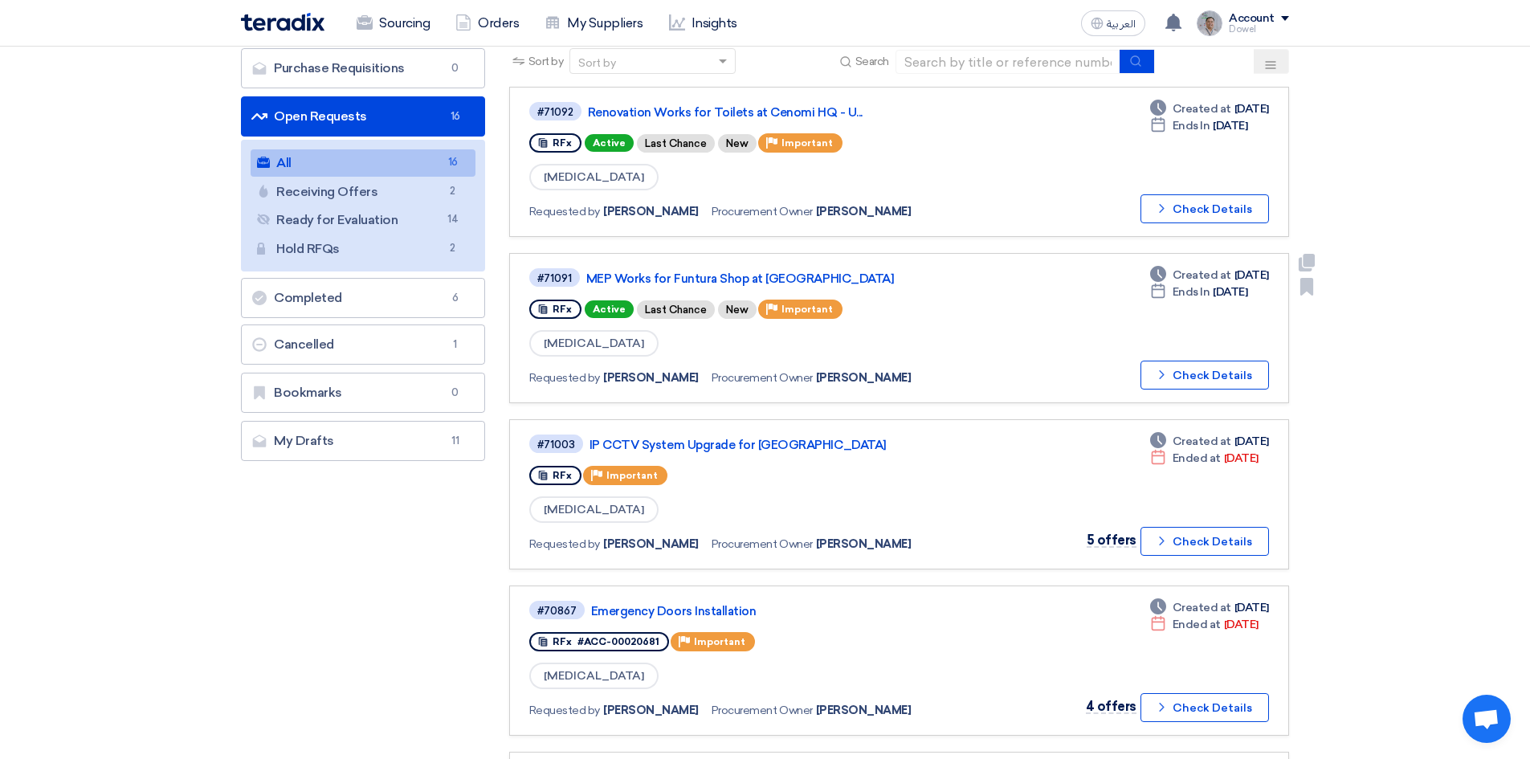
scroll to position [161, 0]
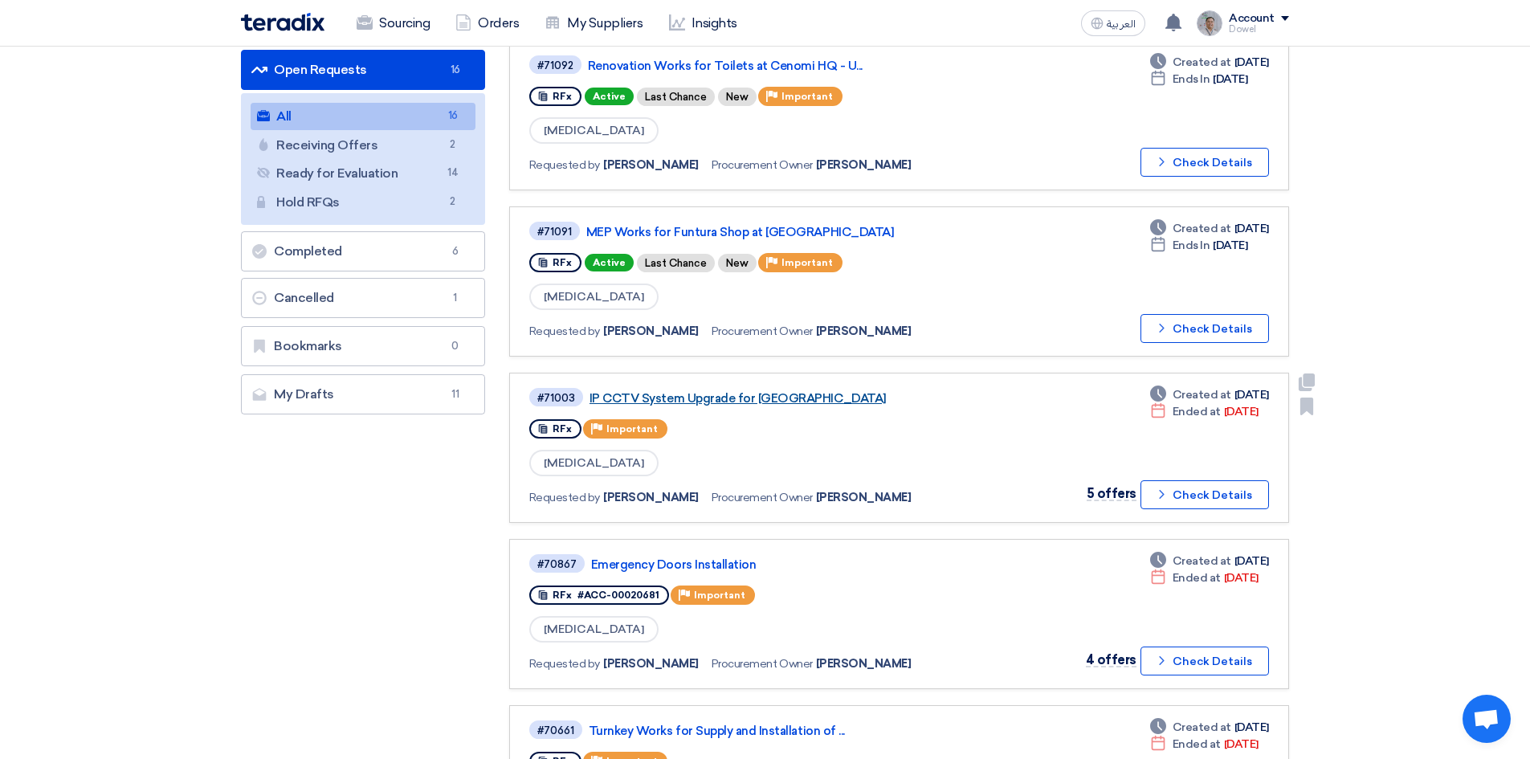
click at [724, 395] on link "IP CCTV System Upgrade for Makkah Mall" at bounding box center [790, 398] width 402 height 14
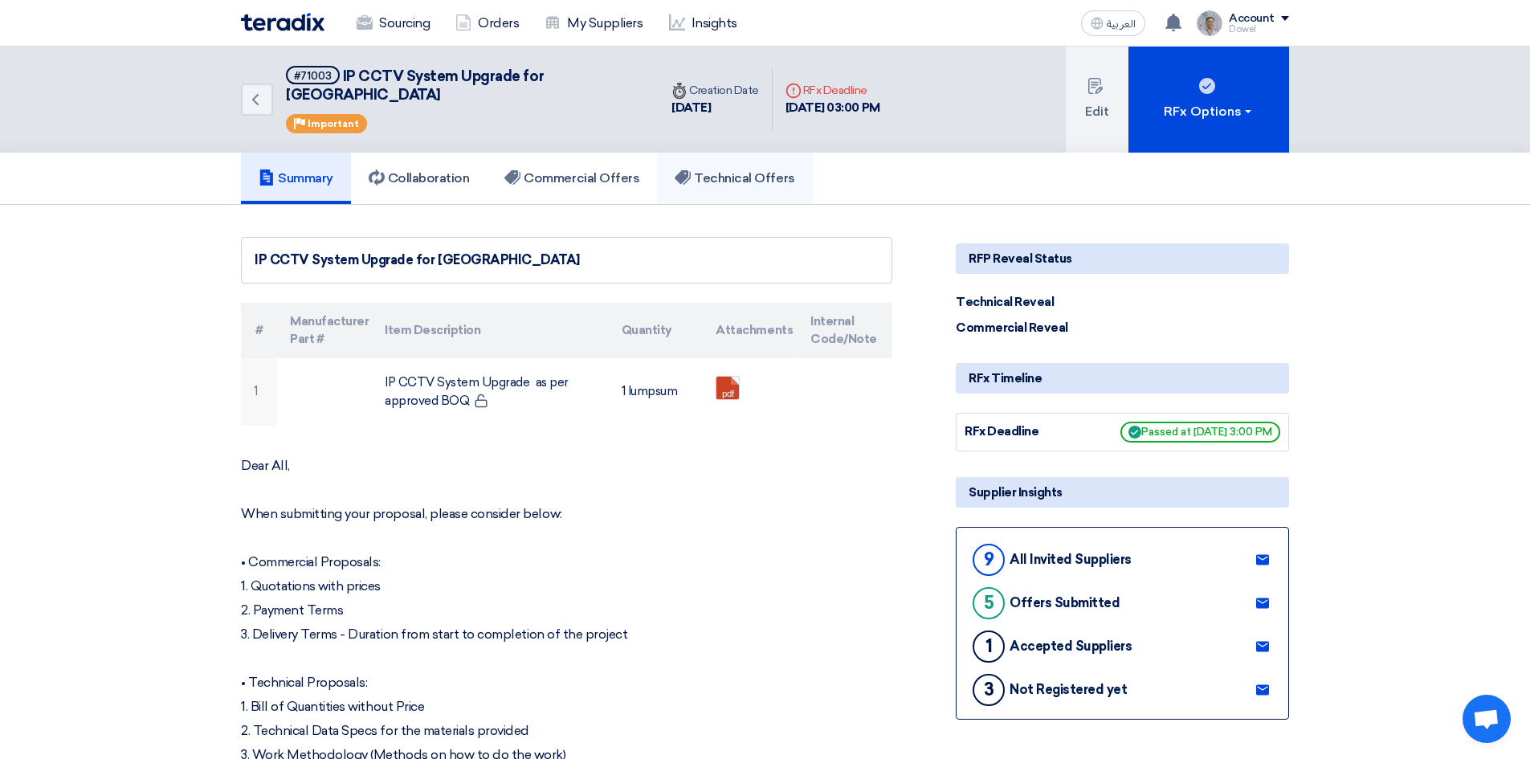
click at [729, 153] on link "Technical Offers" at bounding box center [734, 178] width 155 height 51
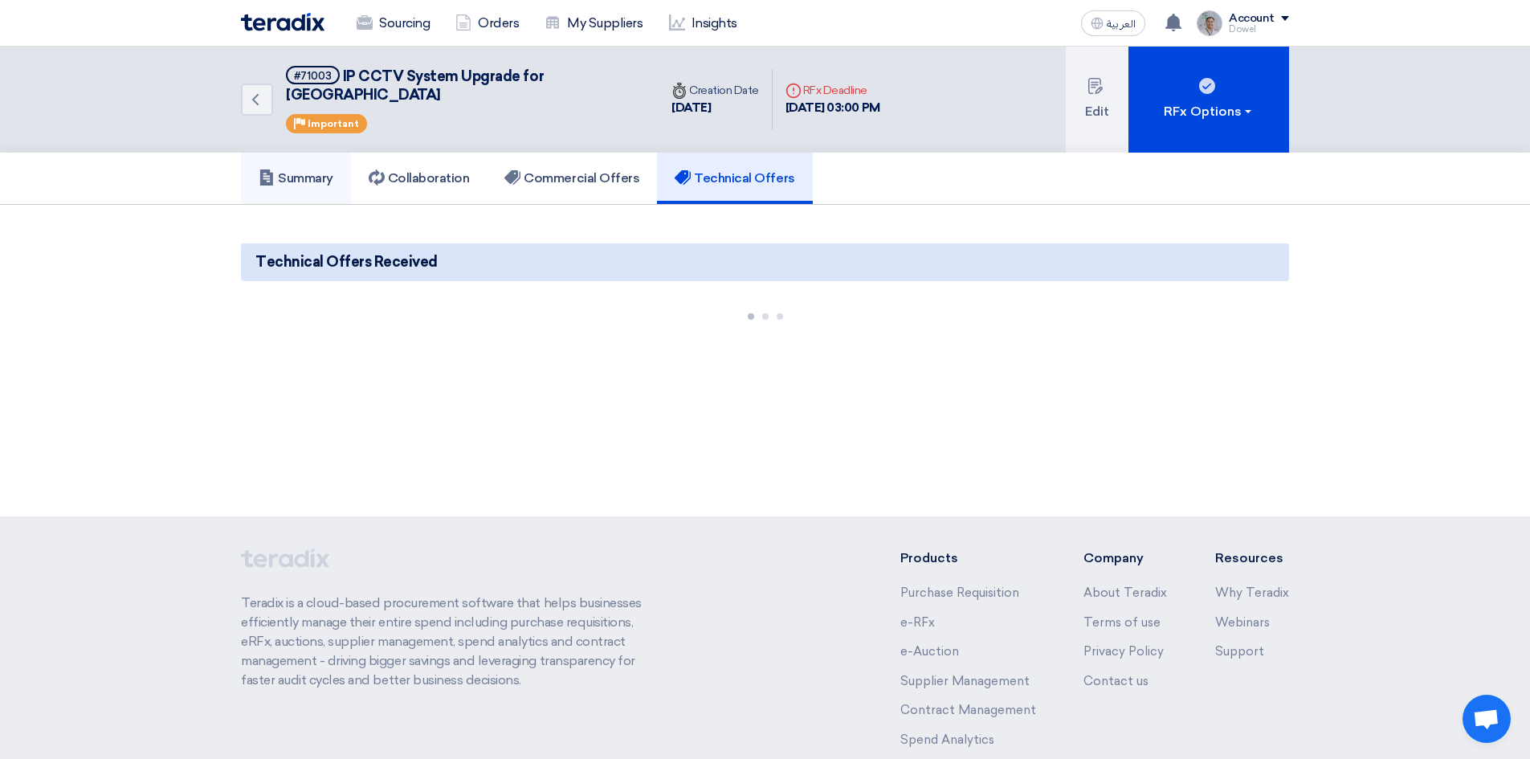
click at [296, 170] on h5 "Summary" at bounding box center [296, 178] width 75 height 16
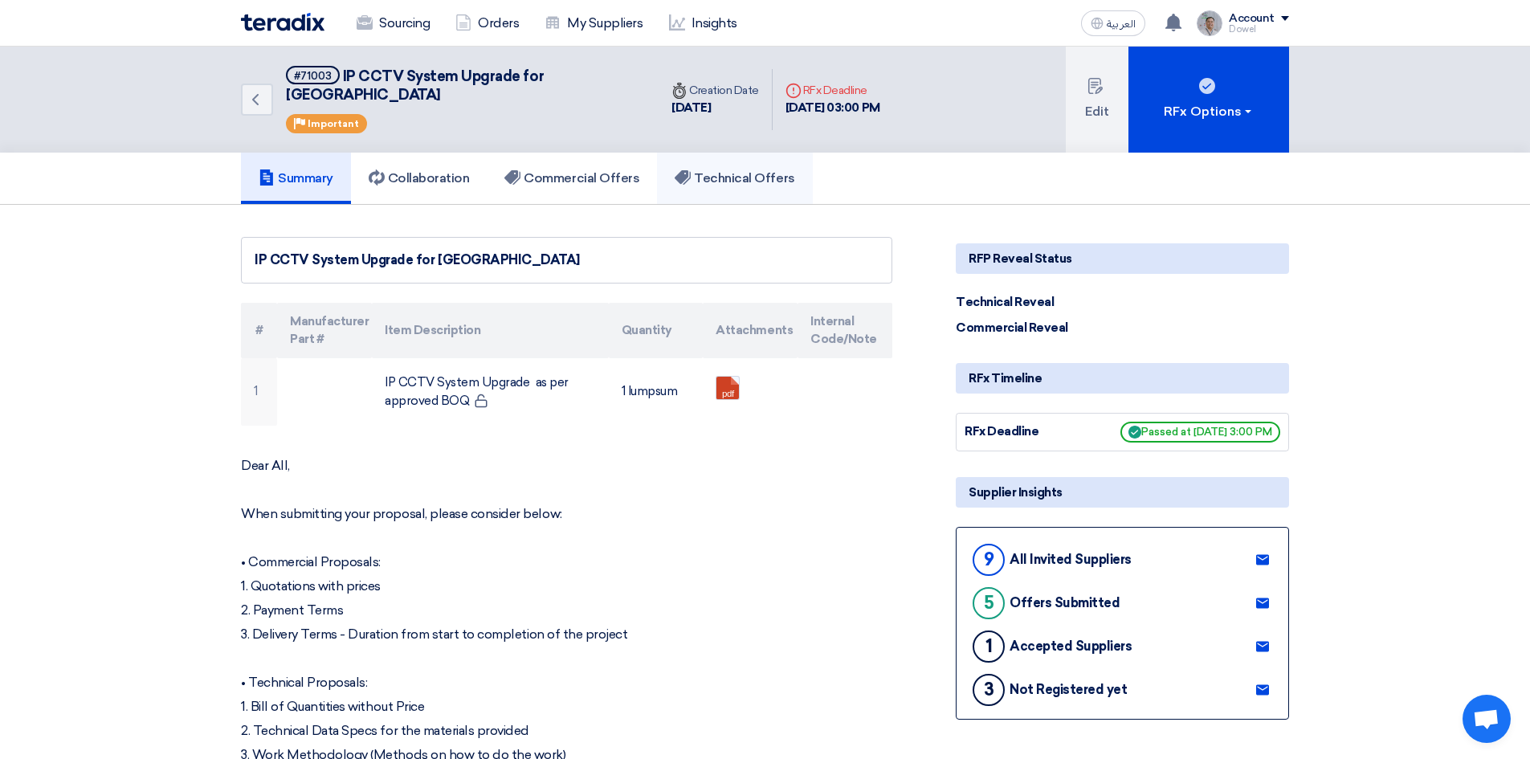
click at [729, 170] on h5 "Technical Offers" at bounding box center [735, 178] width 120 height 16
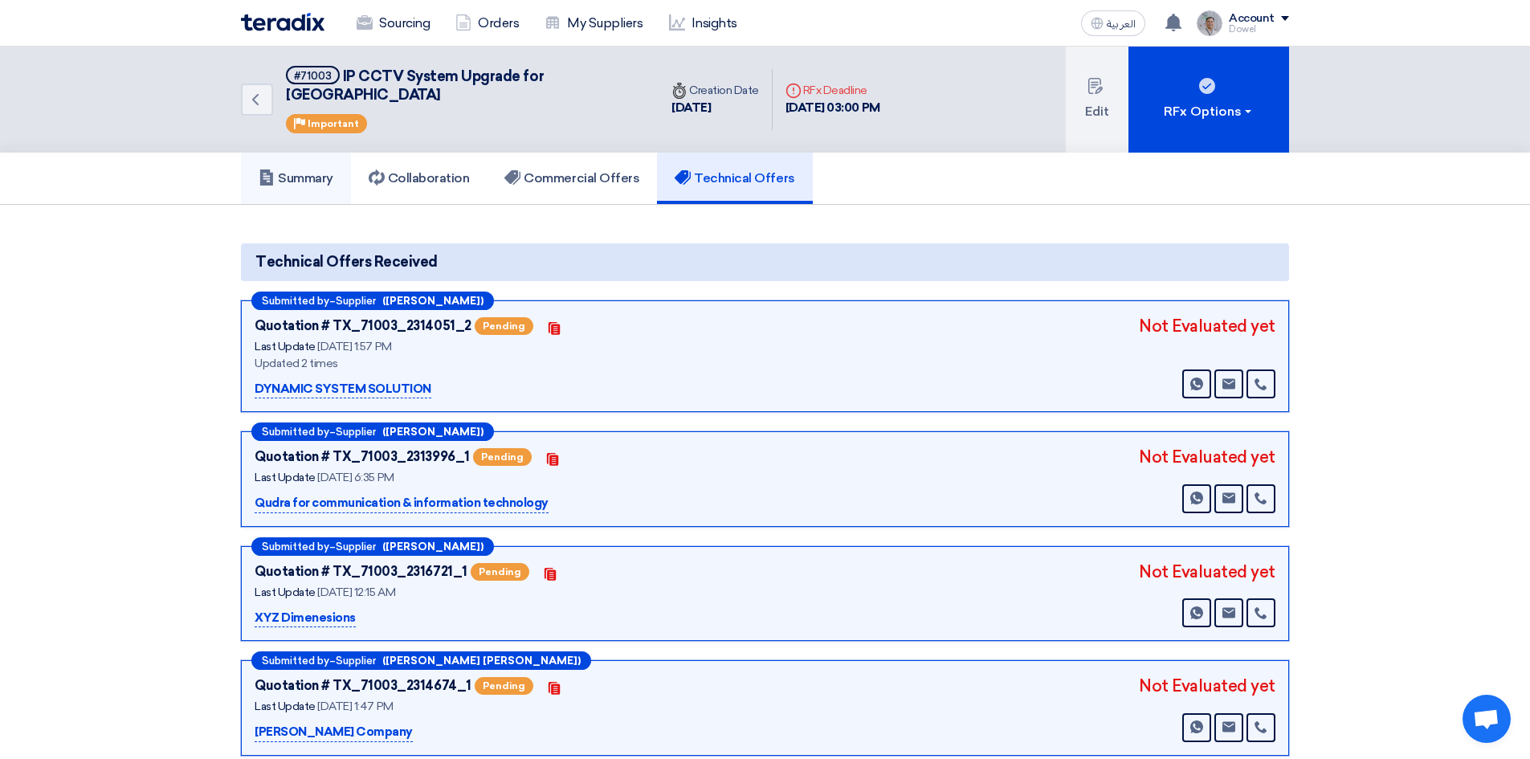
click at [273, 169] on icon at bounding box center [267, 177] width 16 height 16
